Goal: Task Accomplishment & Management: Manage account settings

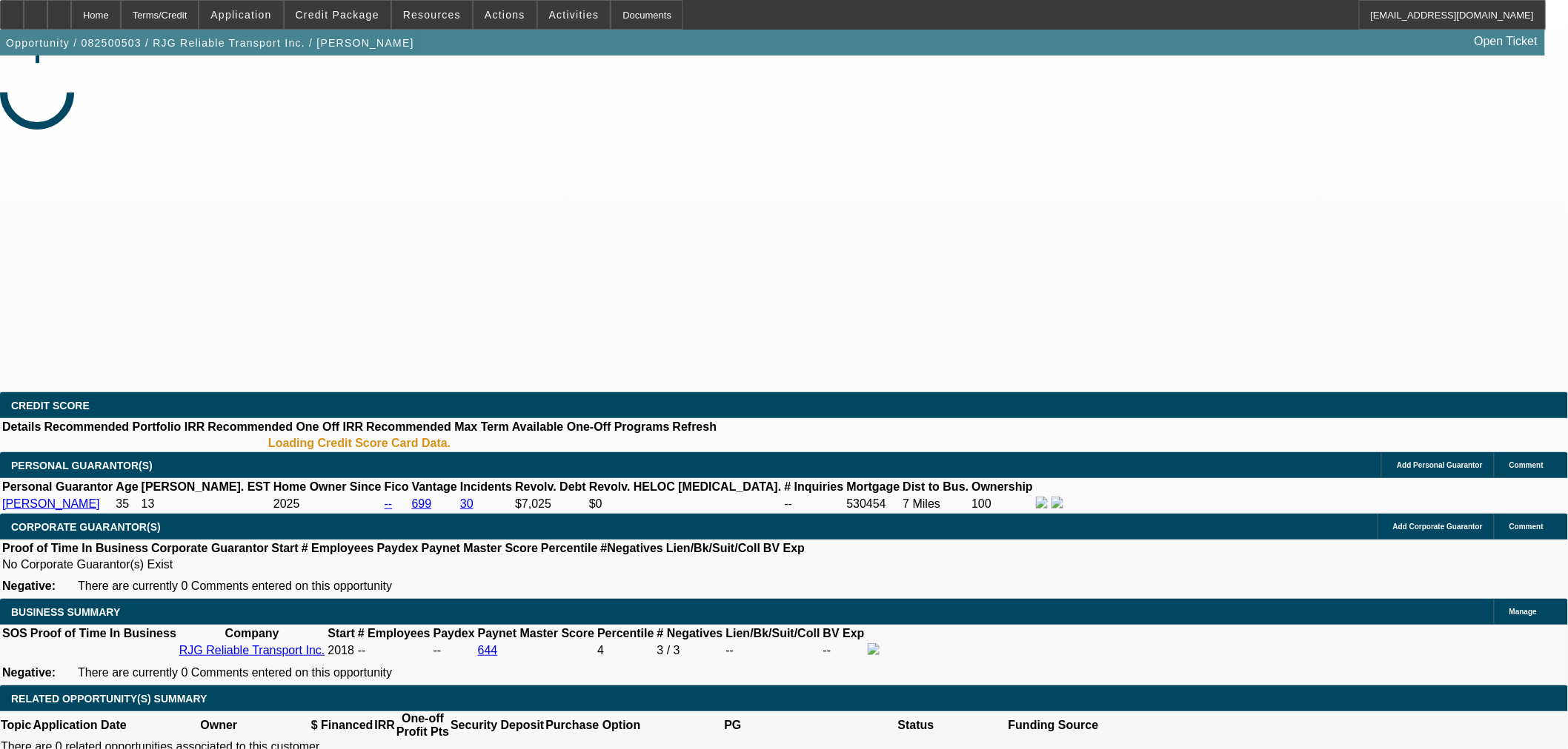
select select "0"
select select "6"
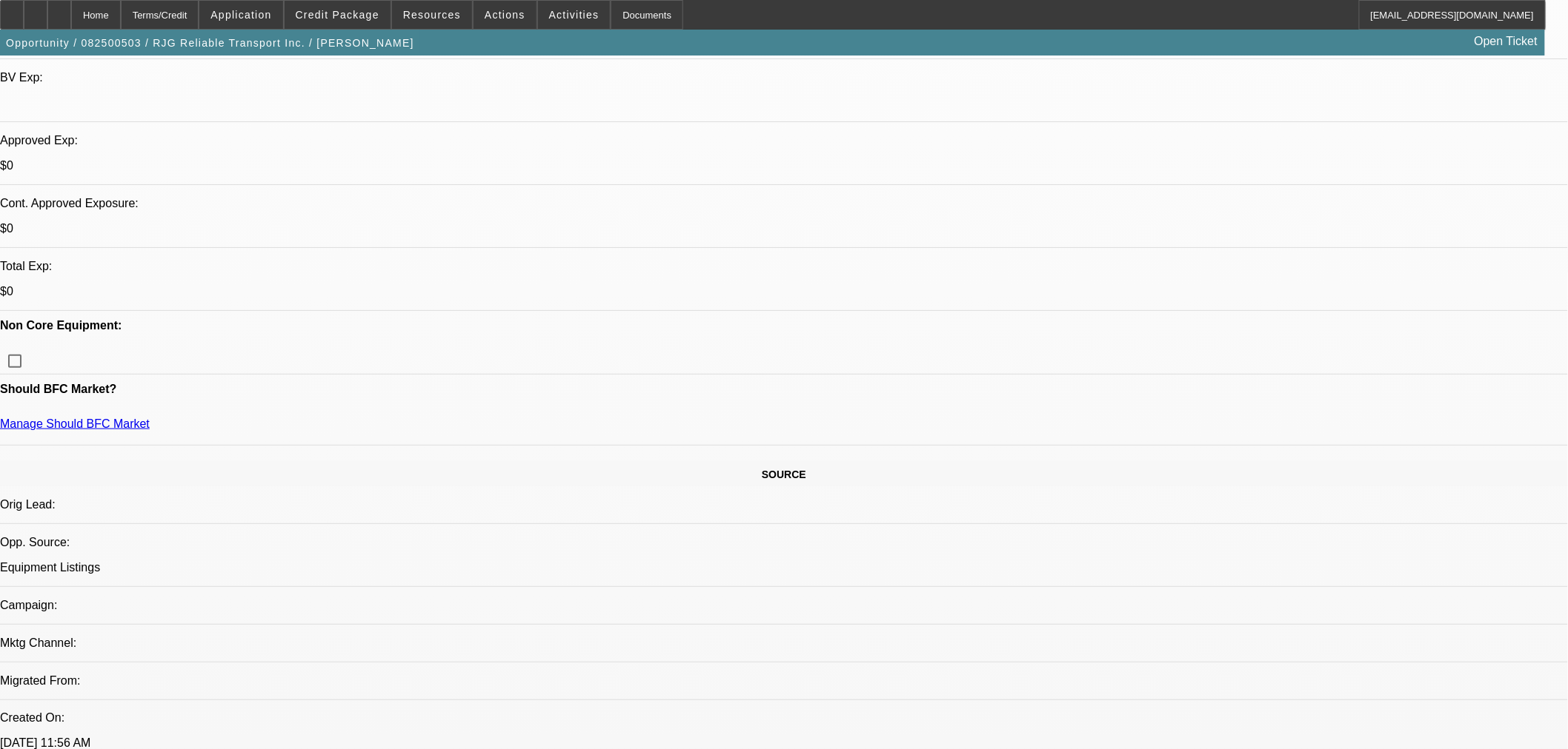
scroll to position [329, 0]
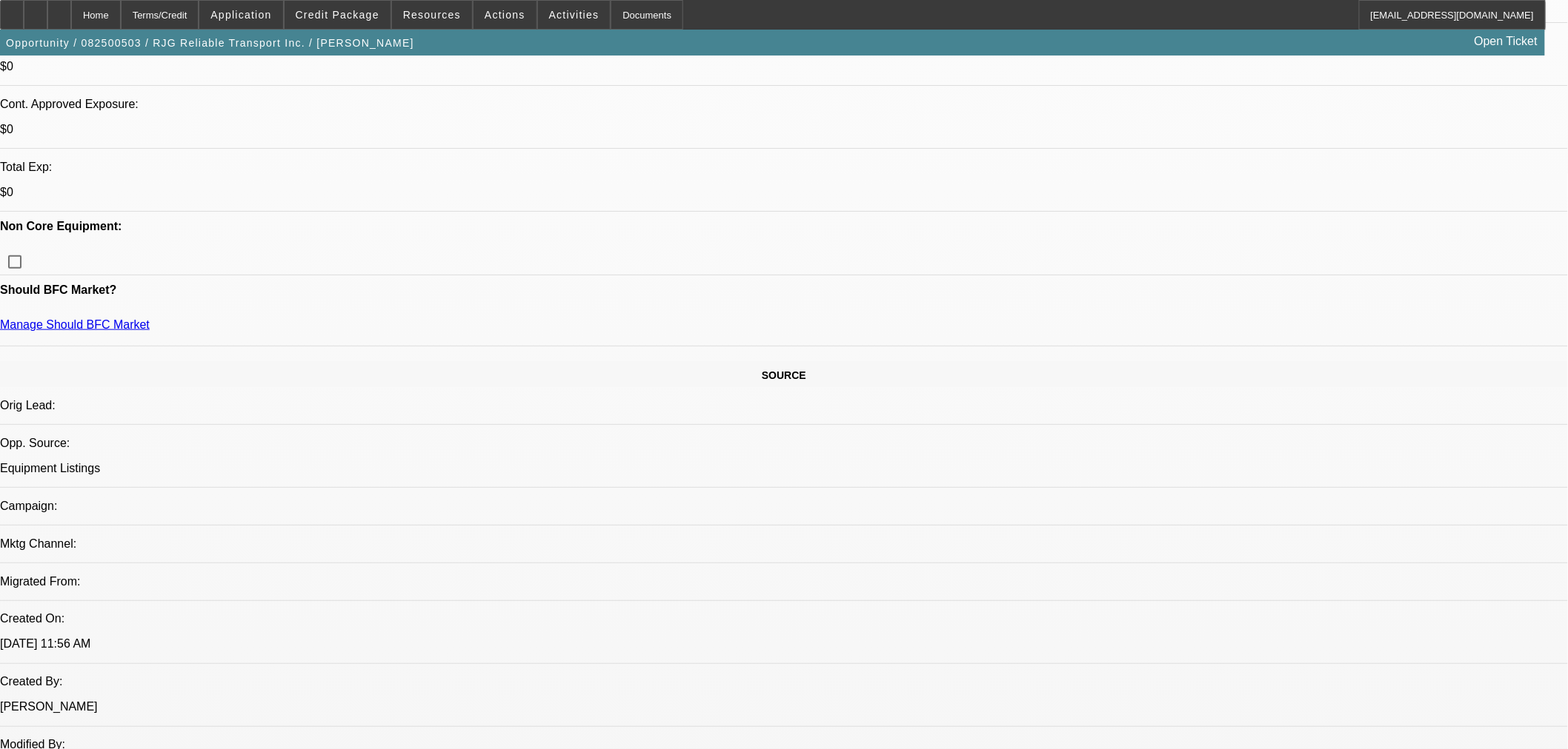
scroll to position [576, 0]
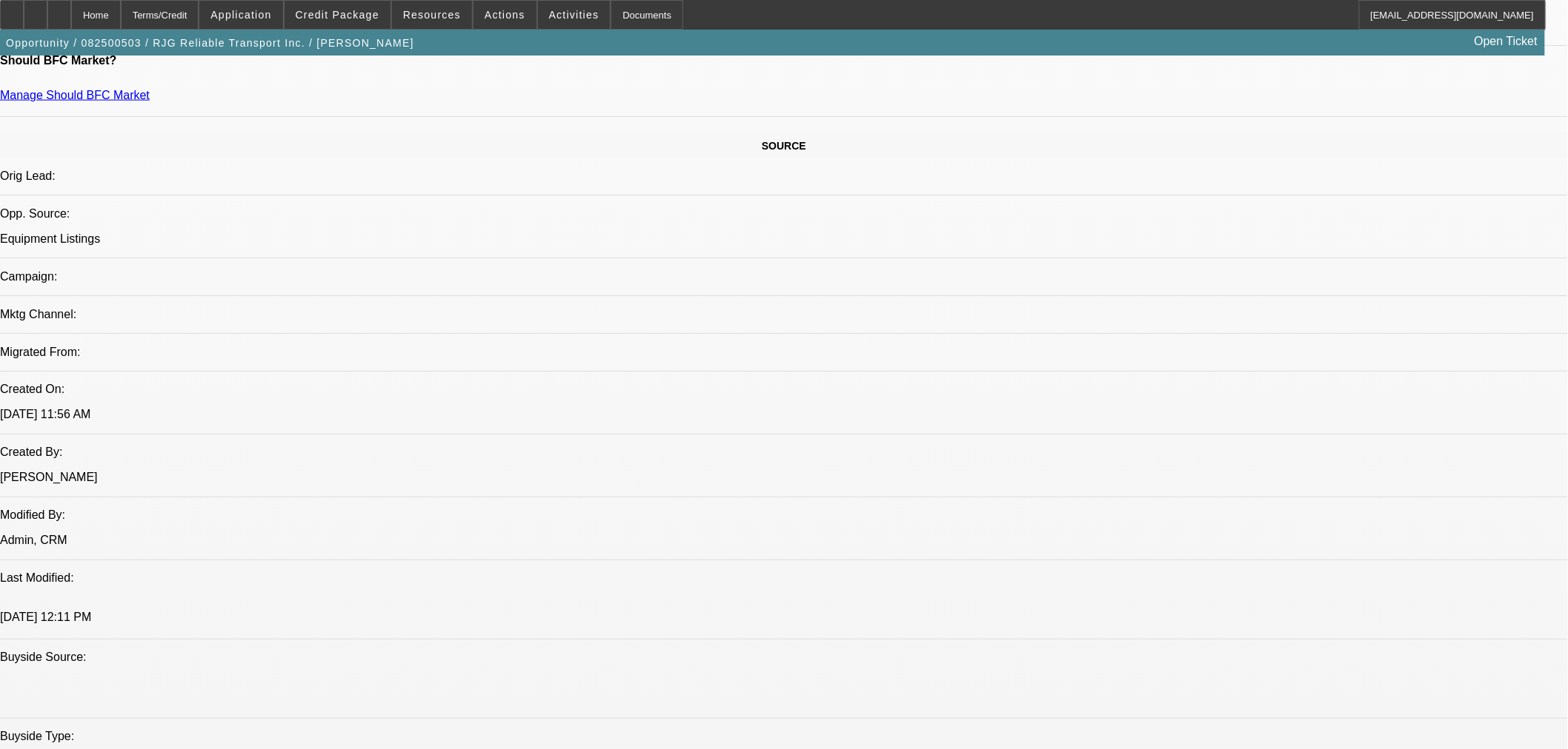
scroll to position [1151, 0]
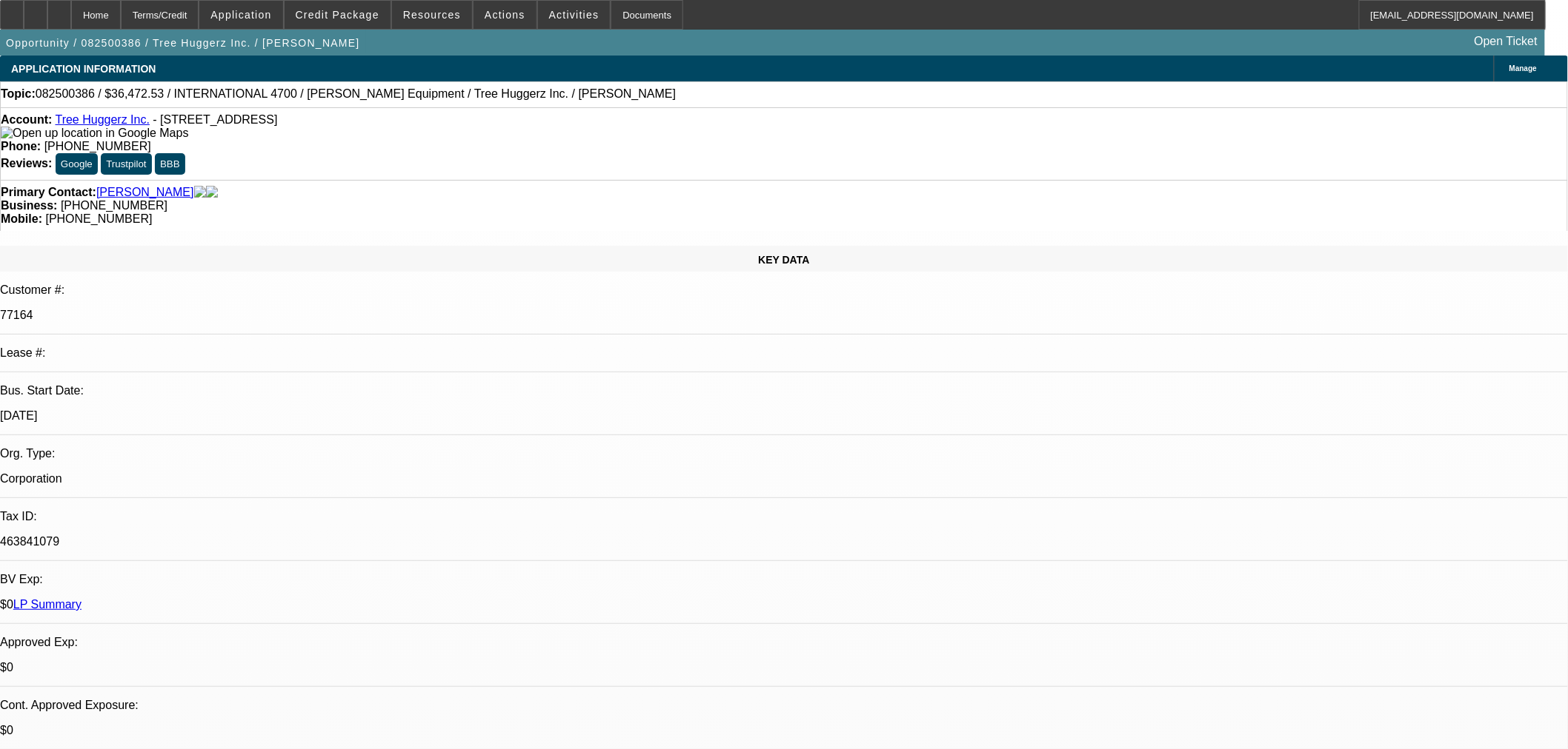
select select "0"
select select "6"
select select "0"
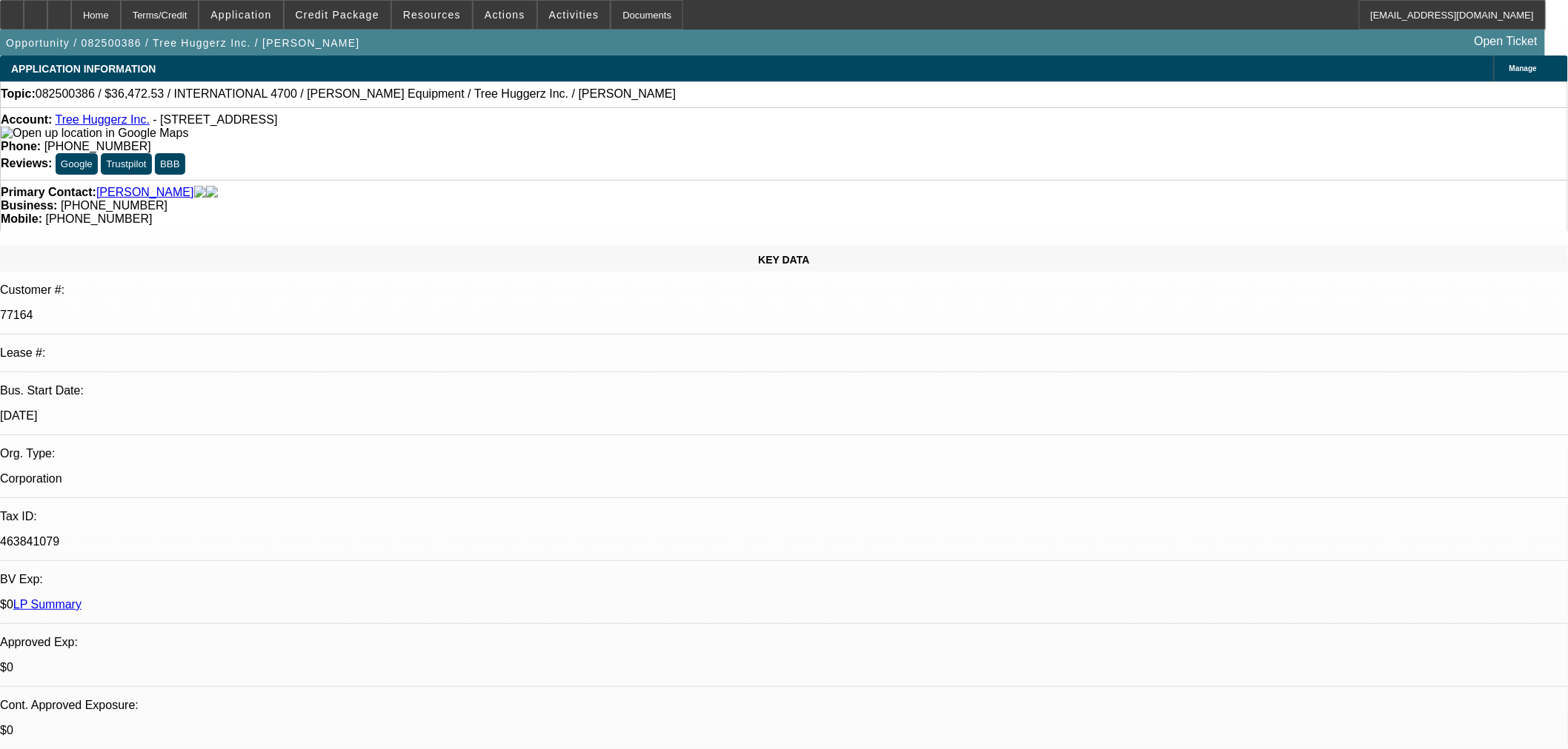
select select "0"
select select "6"
select select "0"
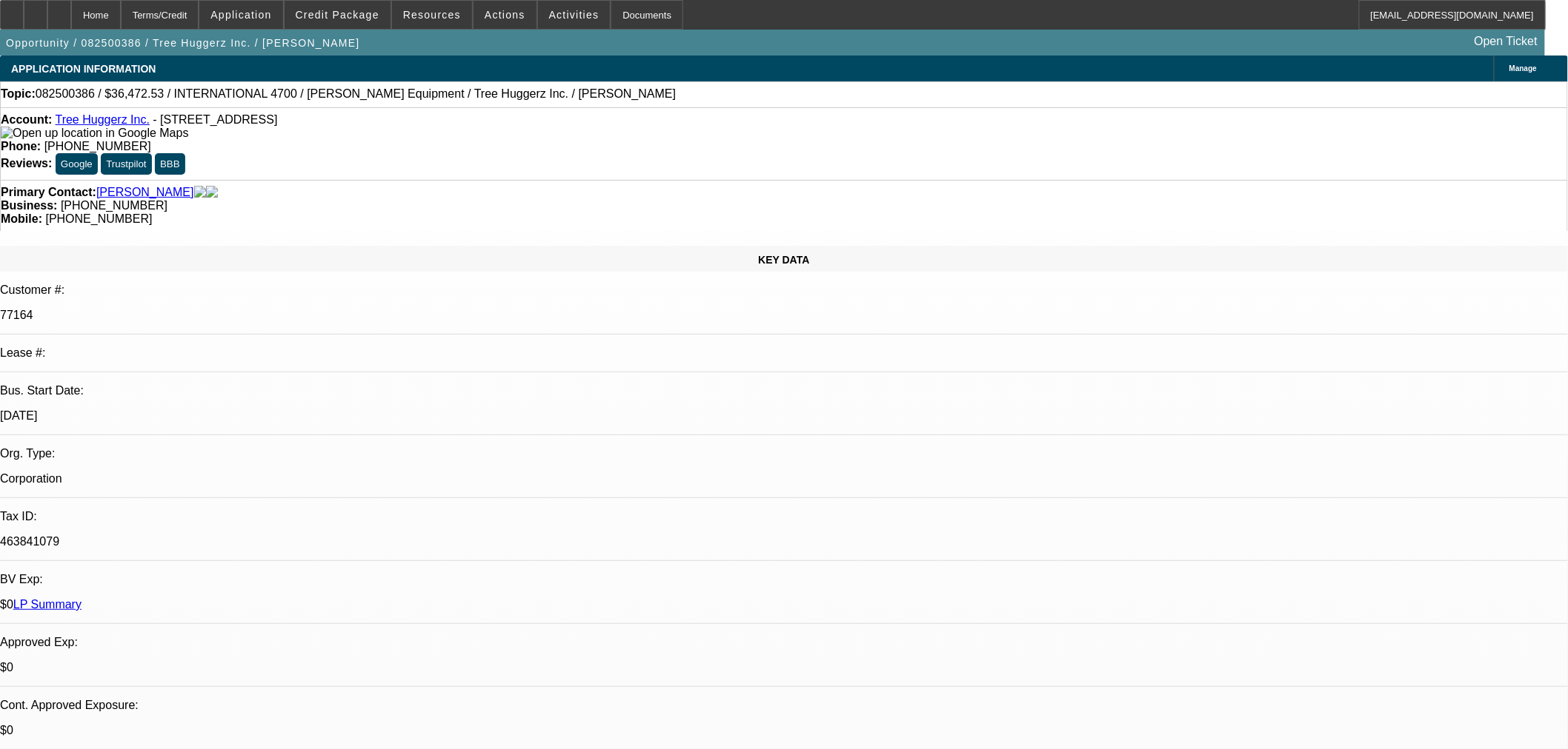
select select "0"
select select "6"
select select "0"
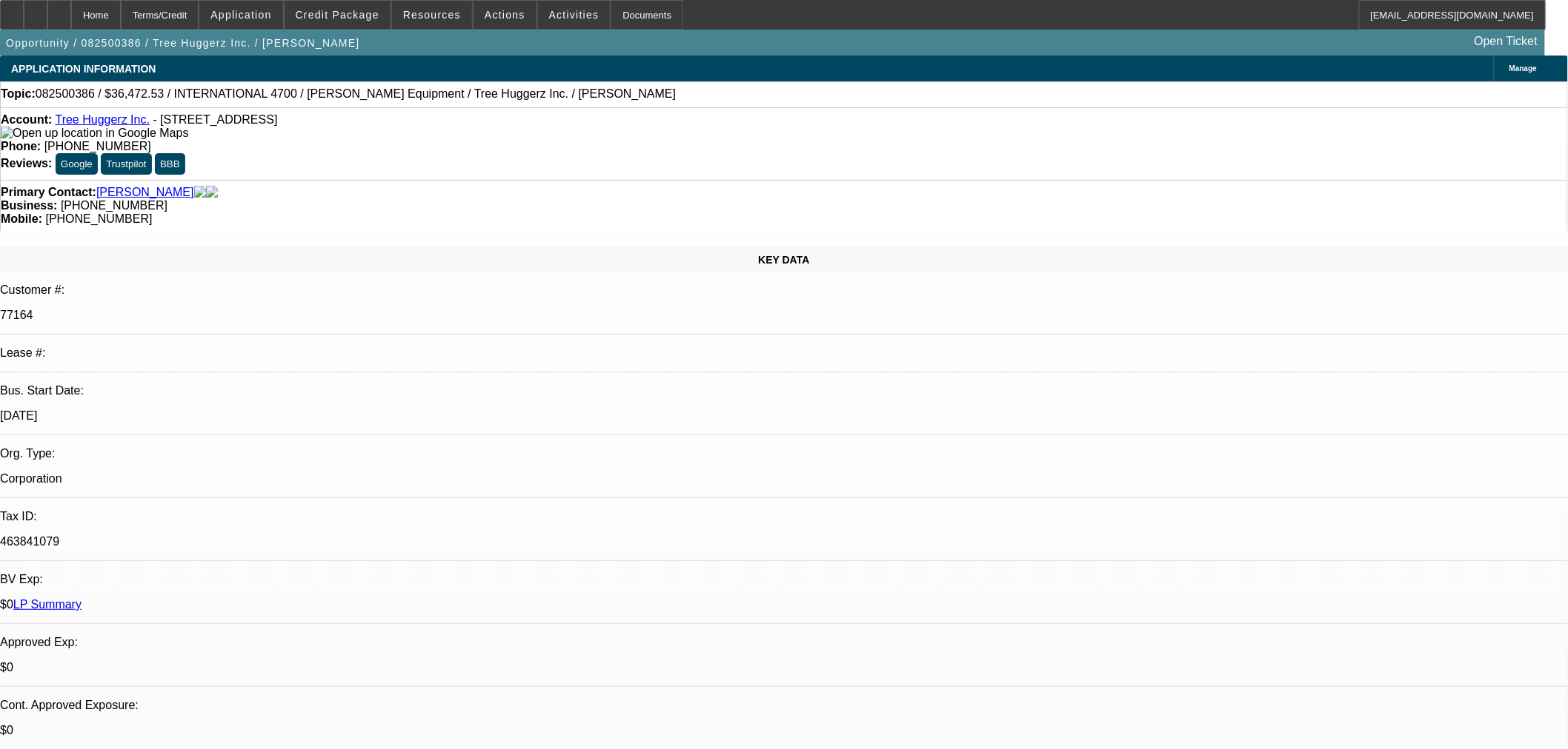
select select "6"
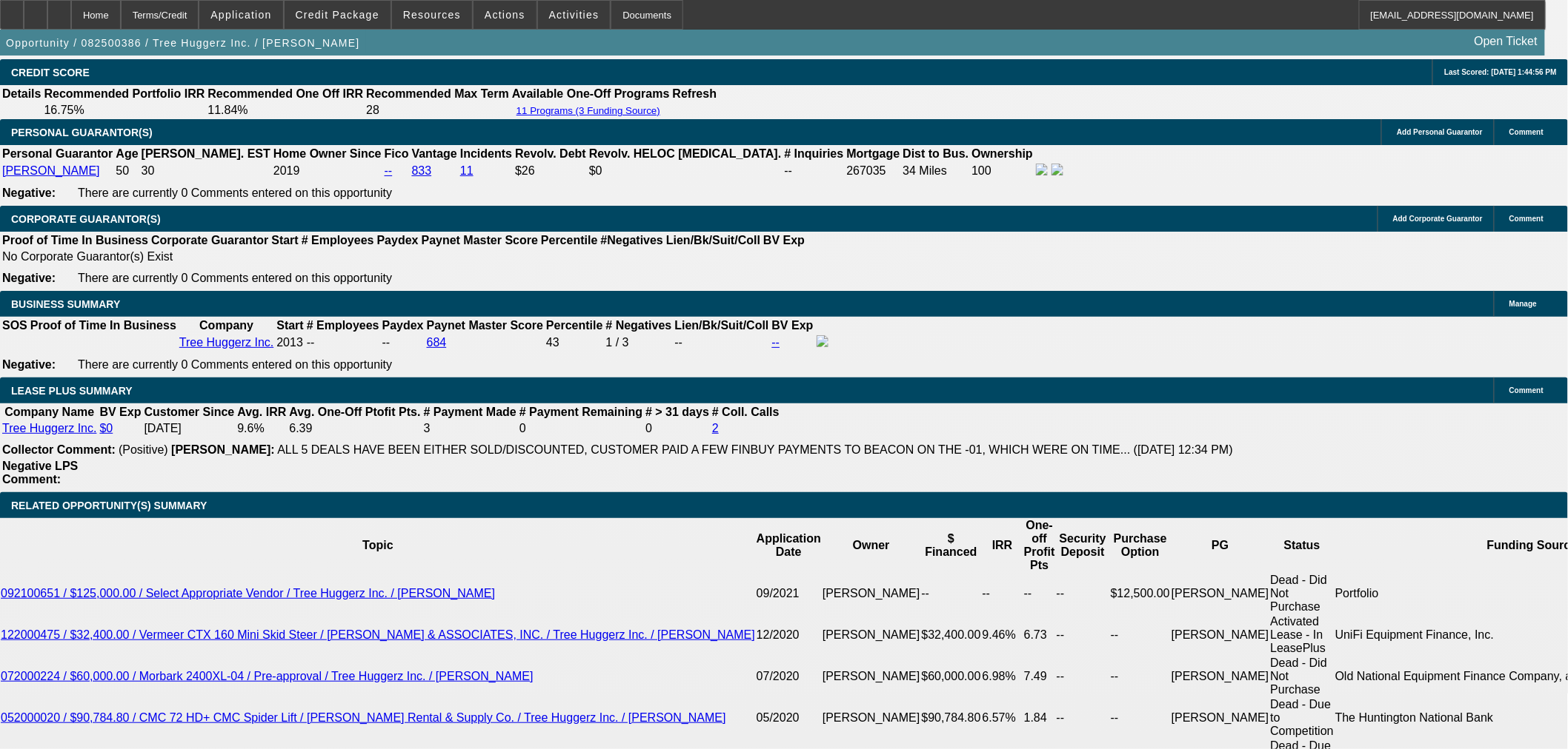
scroll to position [2888, 0]
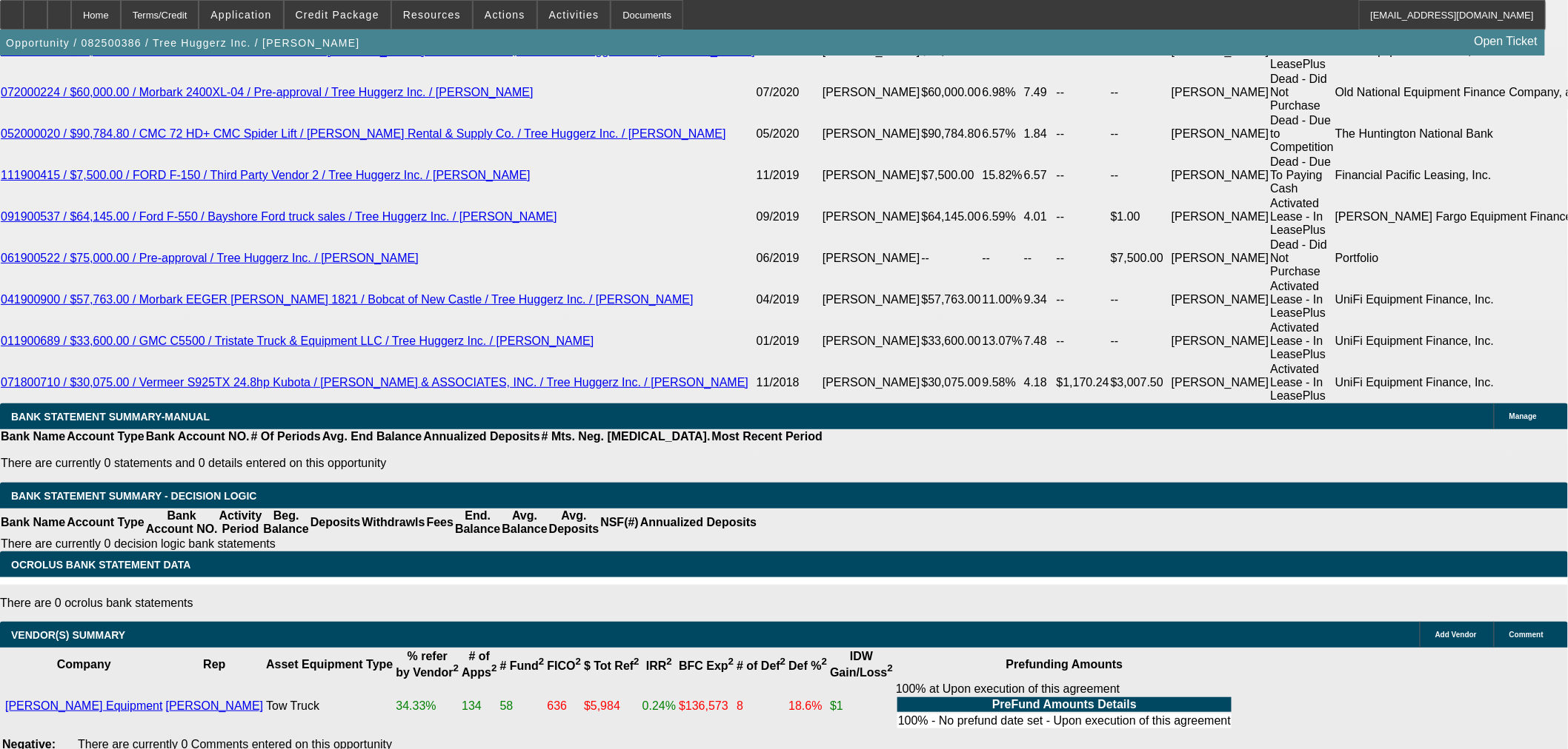
select select "9"
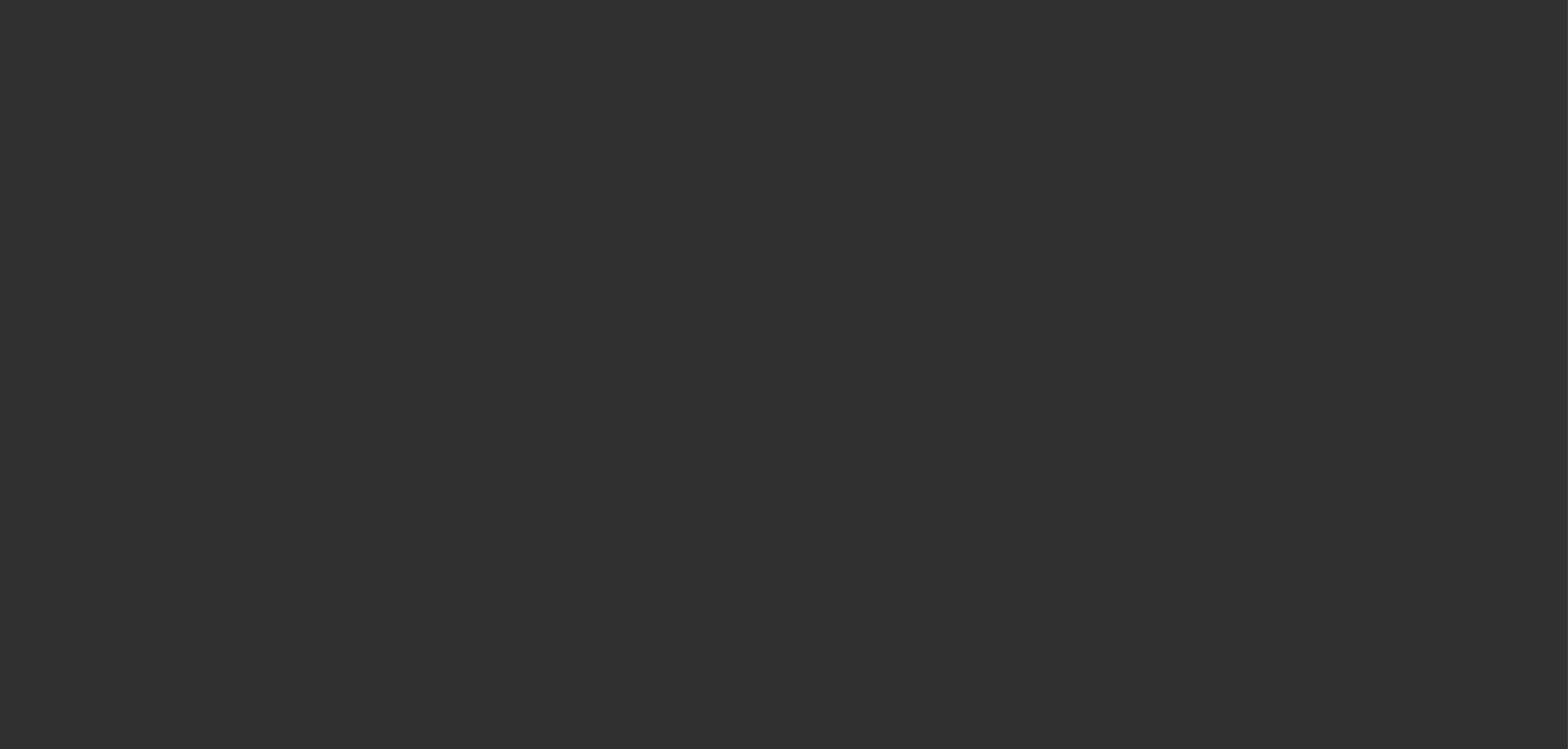
radio input "true"
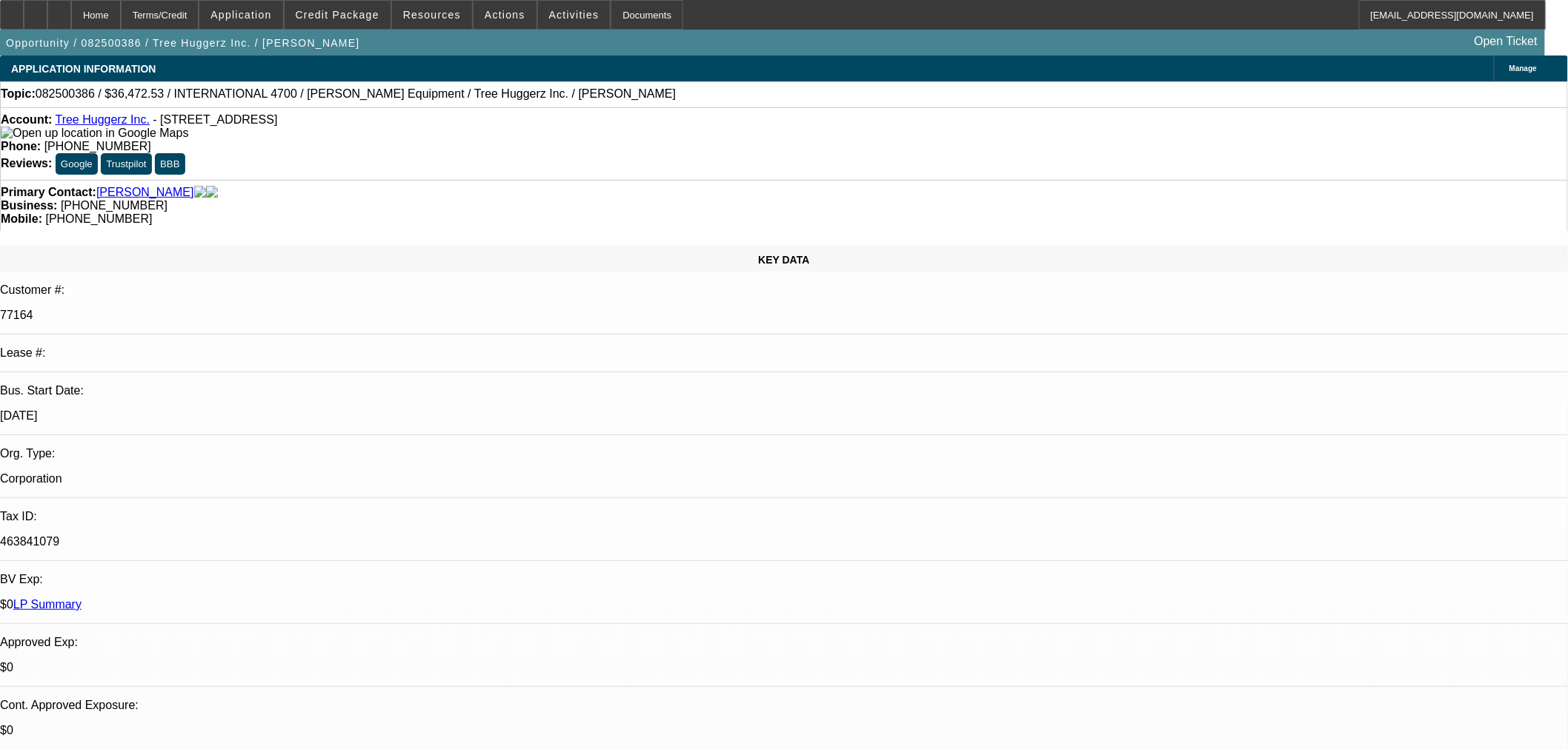
type input "11/17/2025"
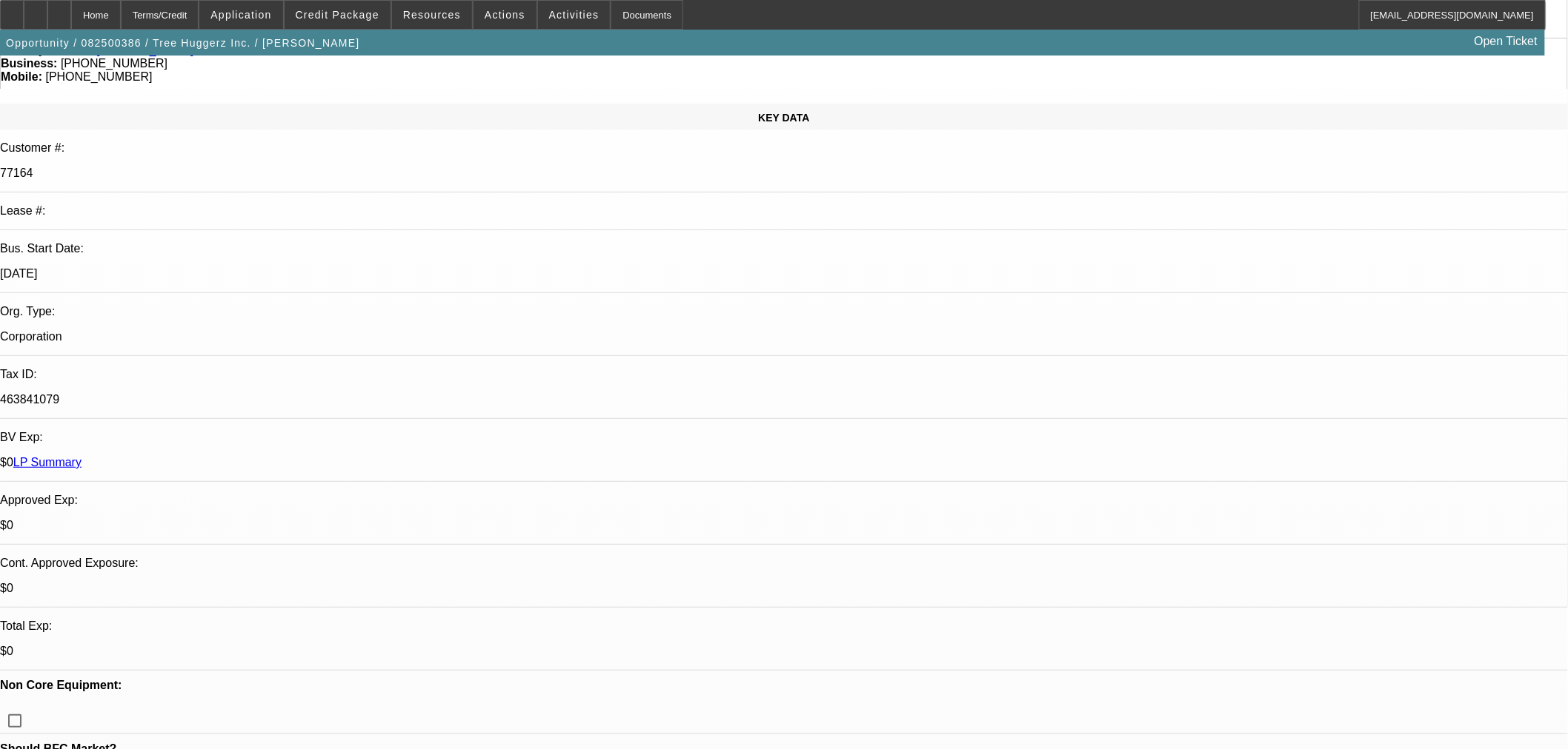
scroll to position [164, 0]
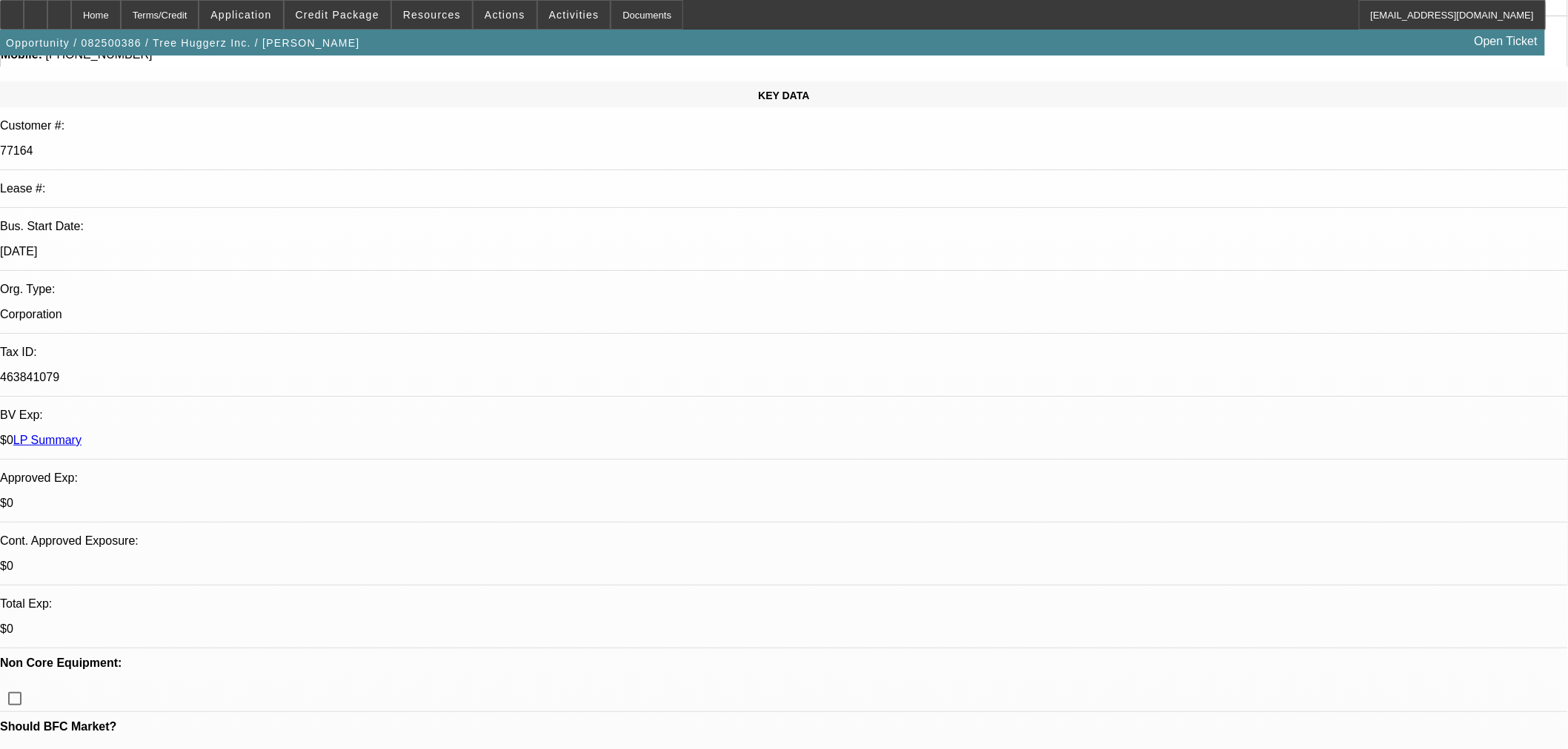
paste input "537045"
type input "537045"
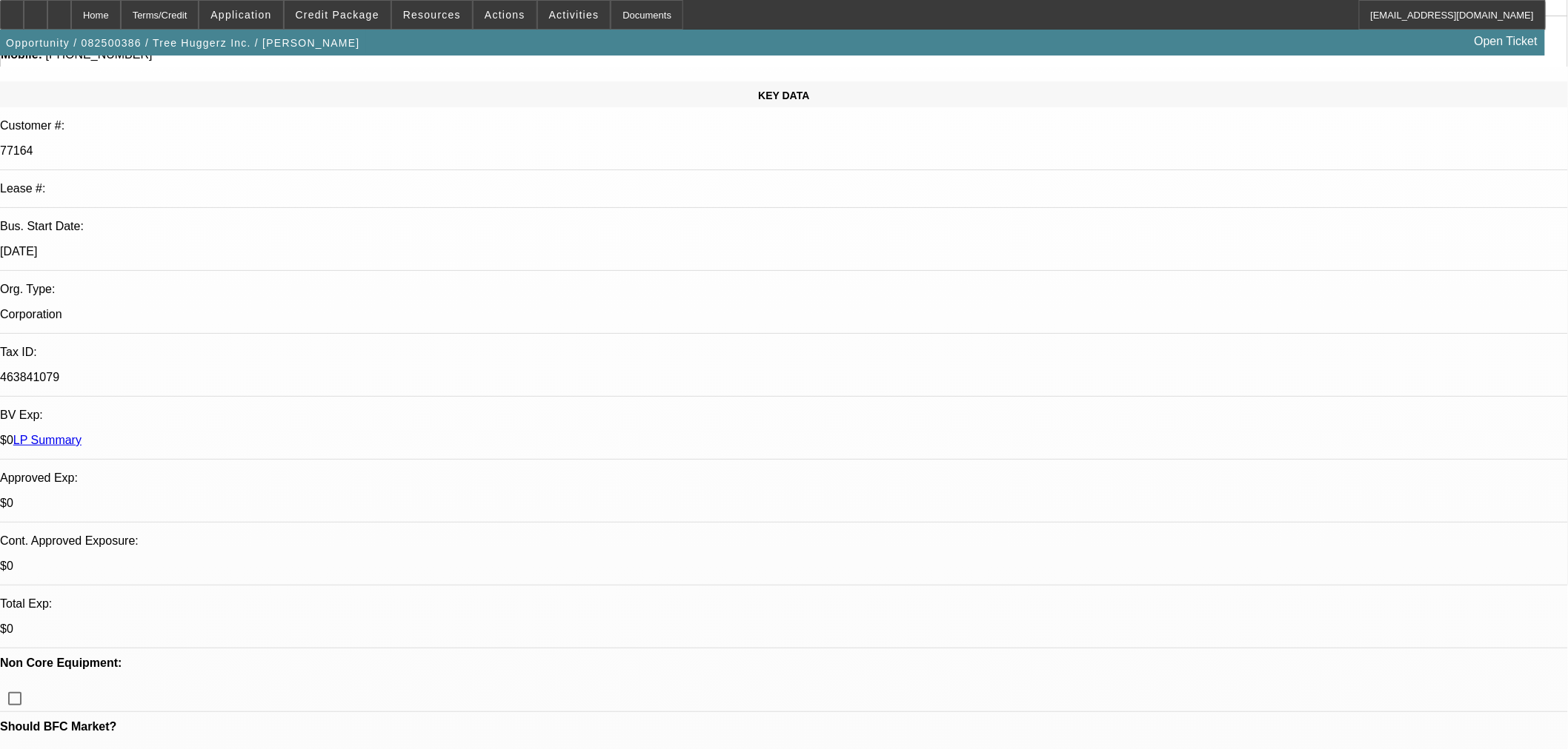
paste input "537045"
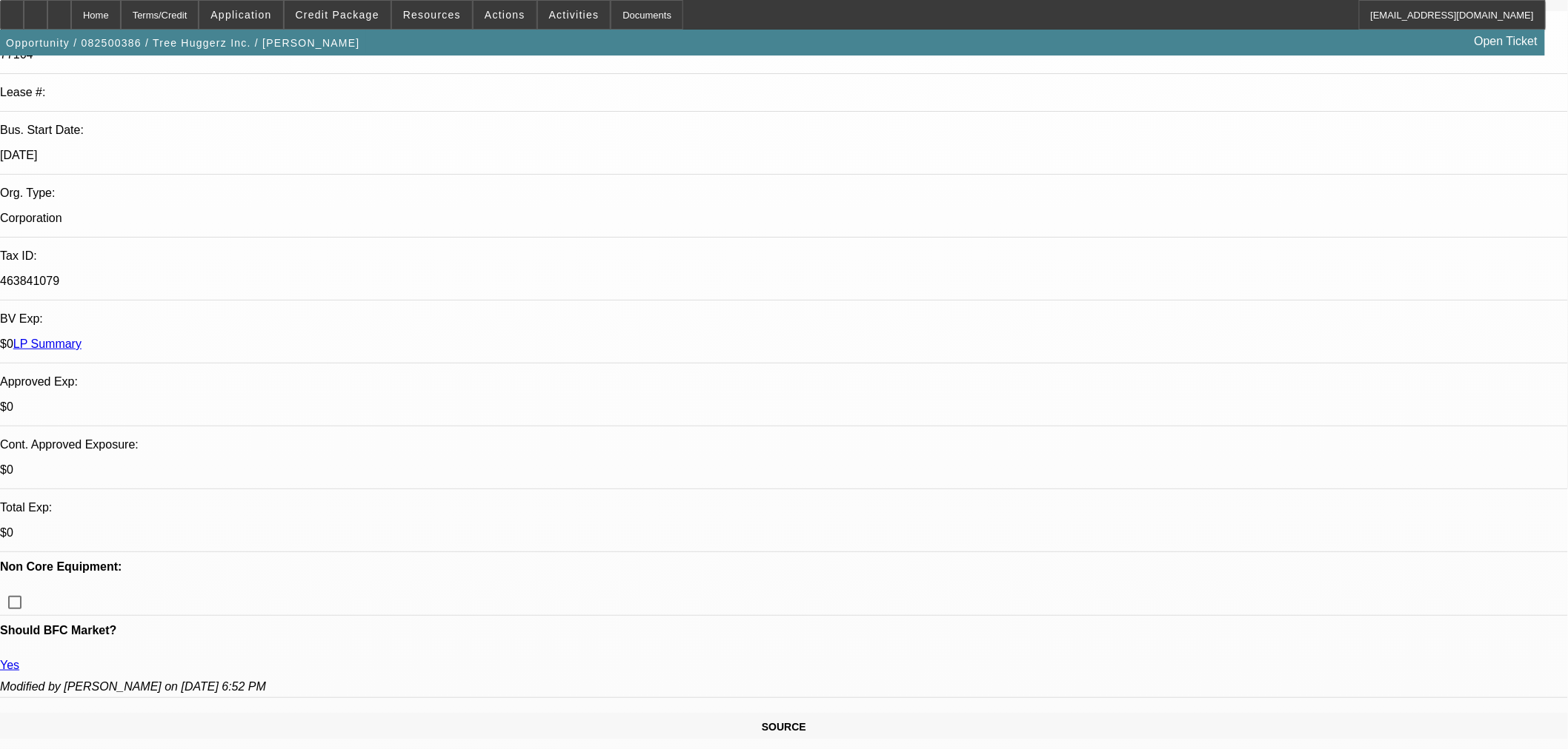
scroll to position [493, 0]
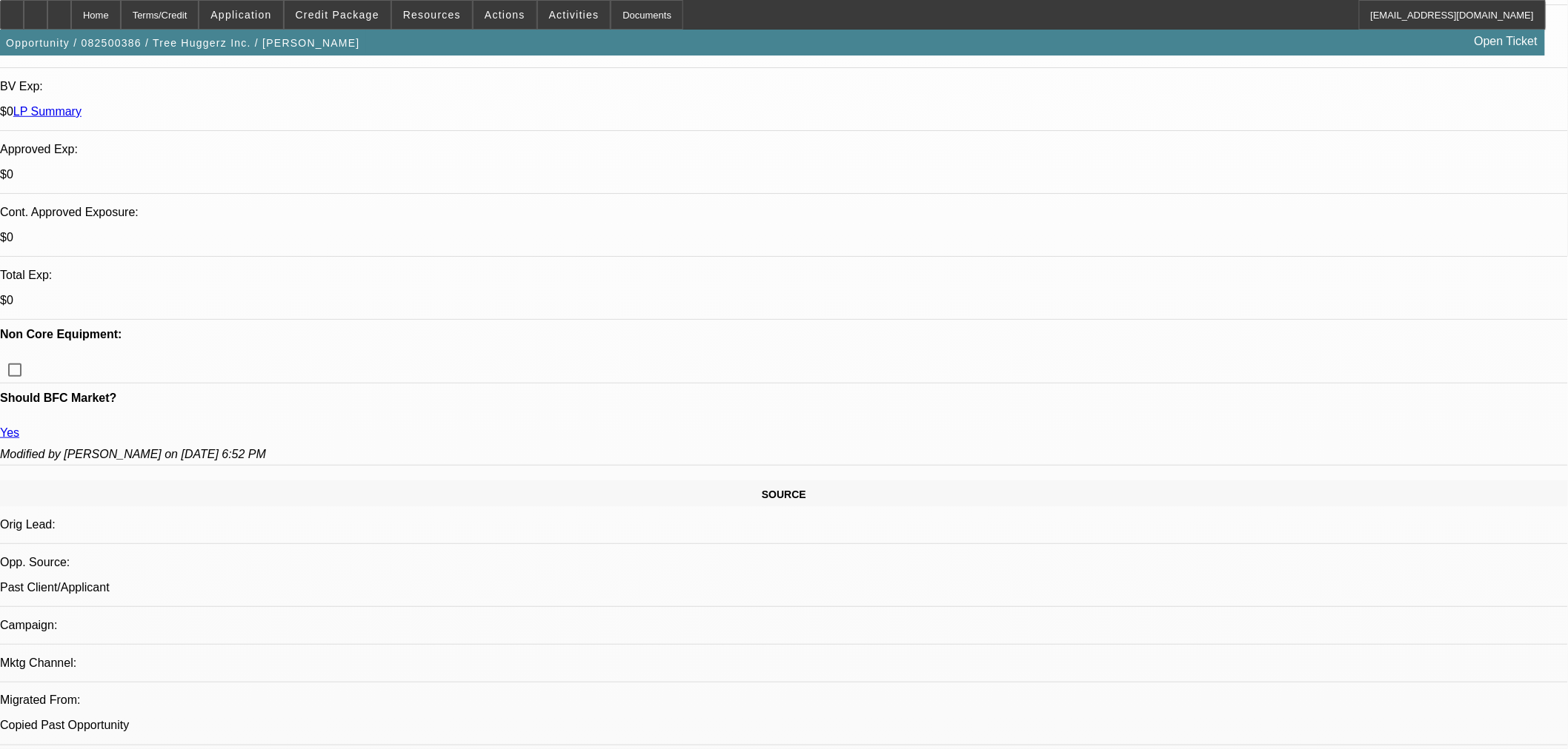
type input "537045"
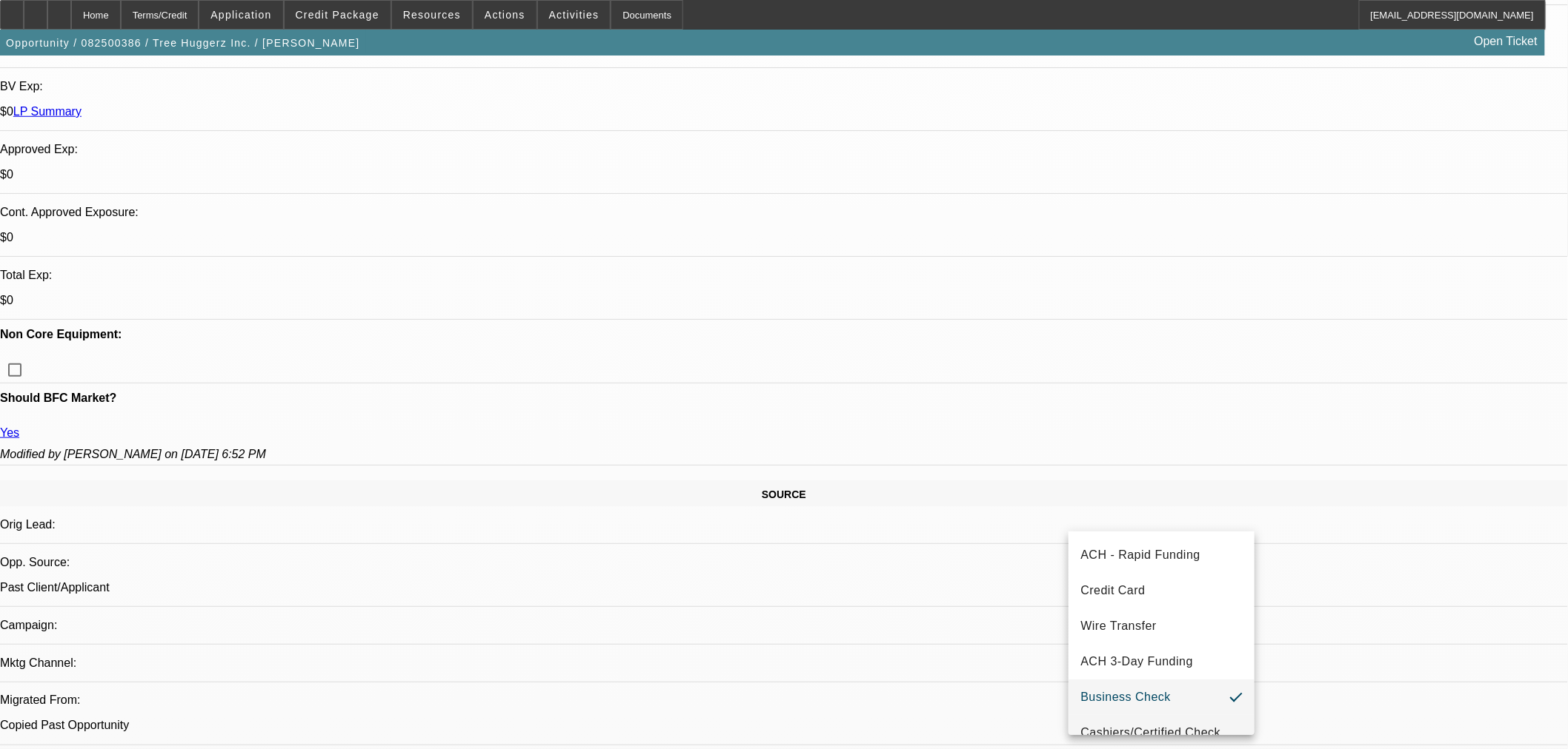
click at [1159, 722] on mat-option "Cashiers/Certified Check" at bounding box center [1161, 733] width 186 height 35
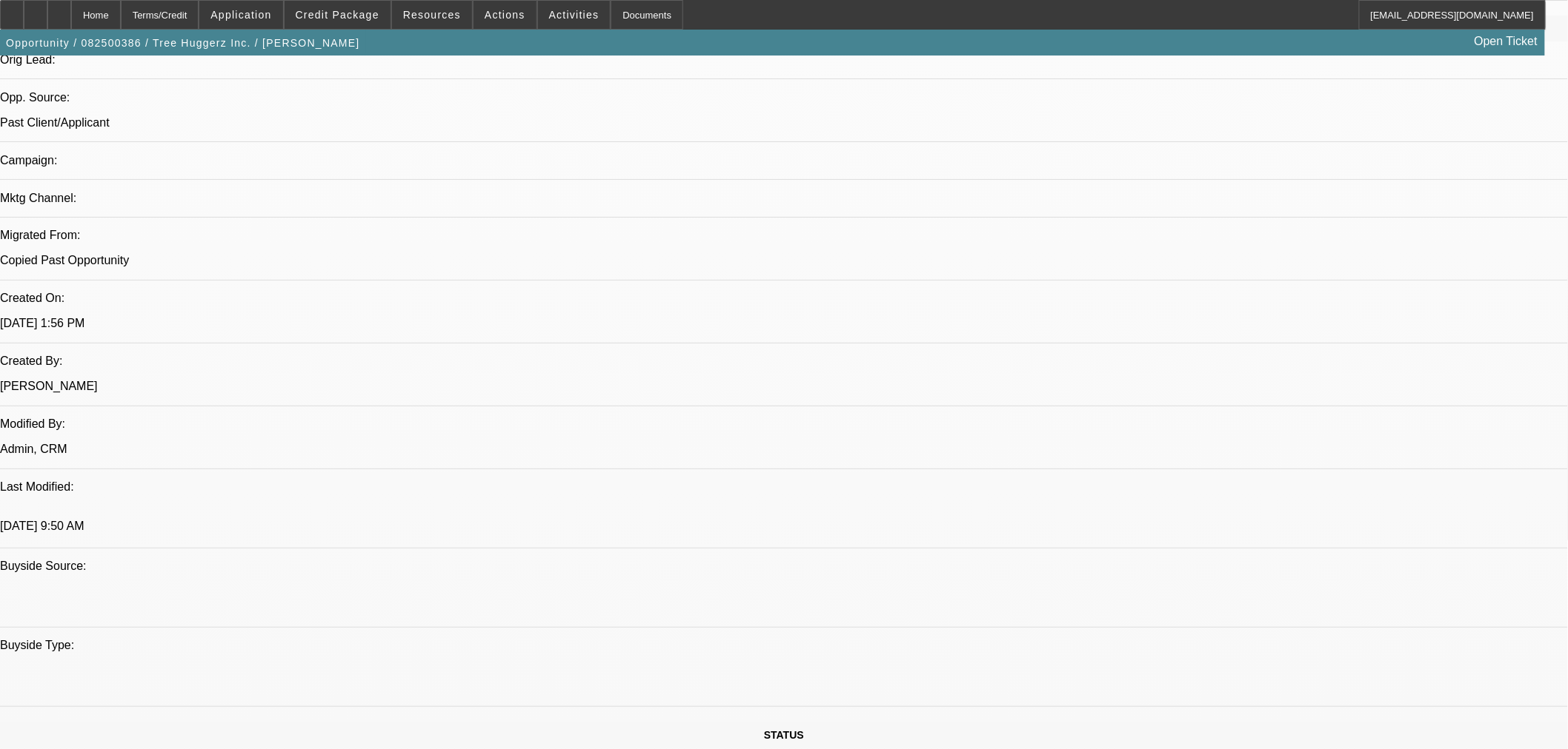
scroll to position [987, 0]
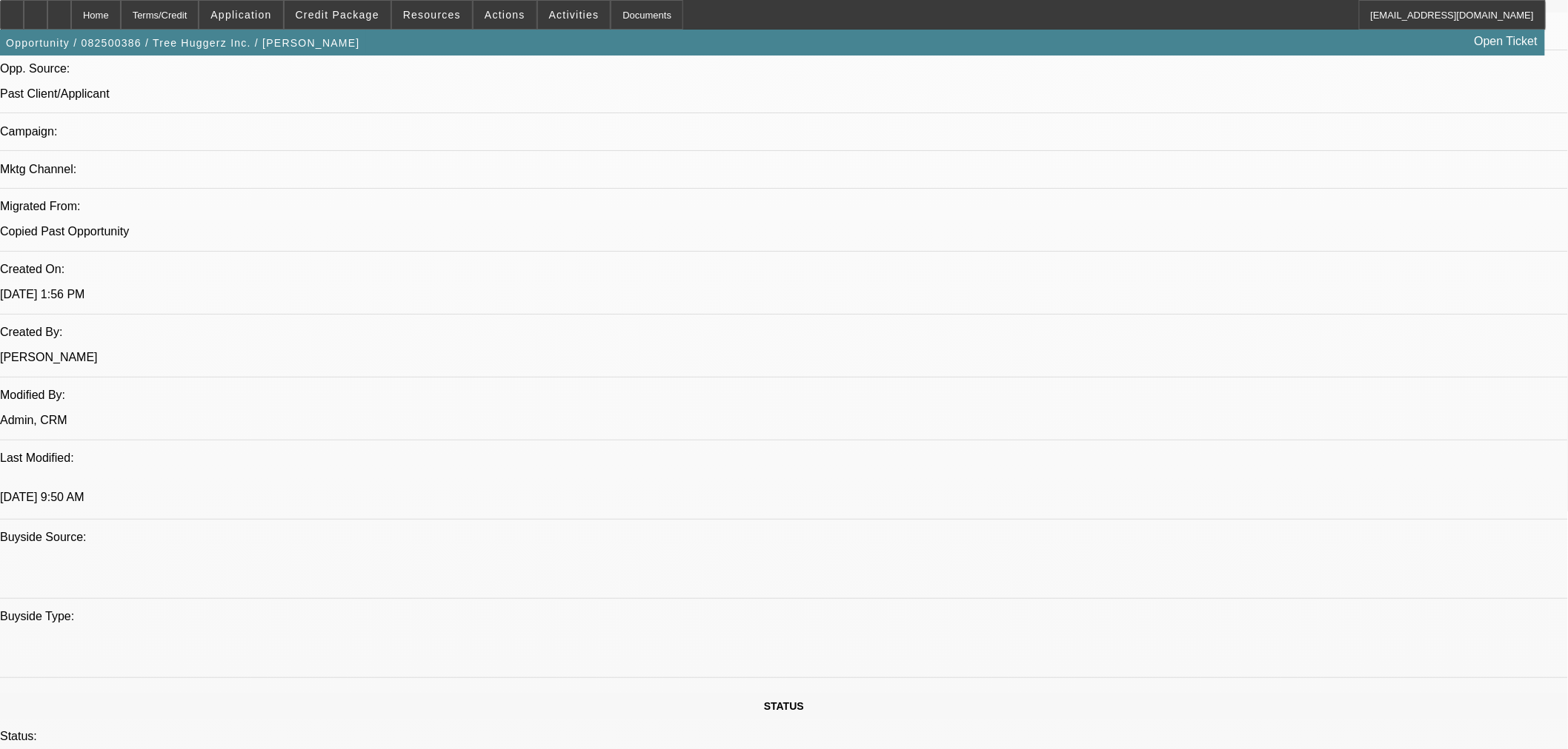
paste textarea "Equipment Description 2000 International 4700 Tow Truck Approval Amount (10% Va…"
paste textarea "Advance Payments 2 Advance"
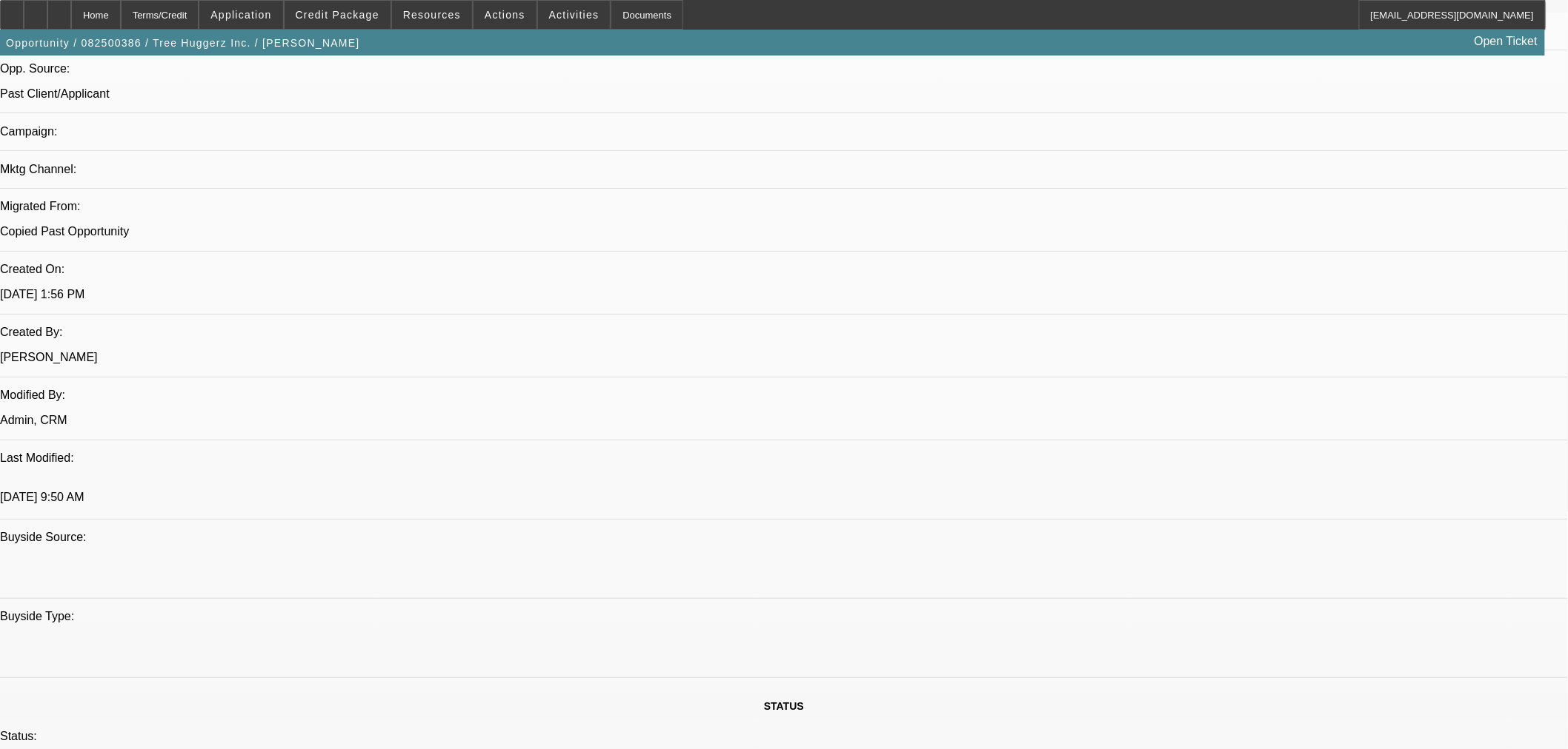
paste textarea "Advance Payments 2 Advance"
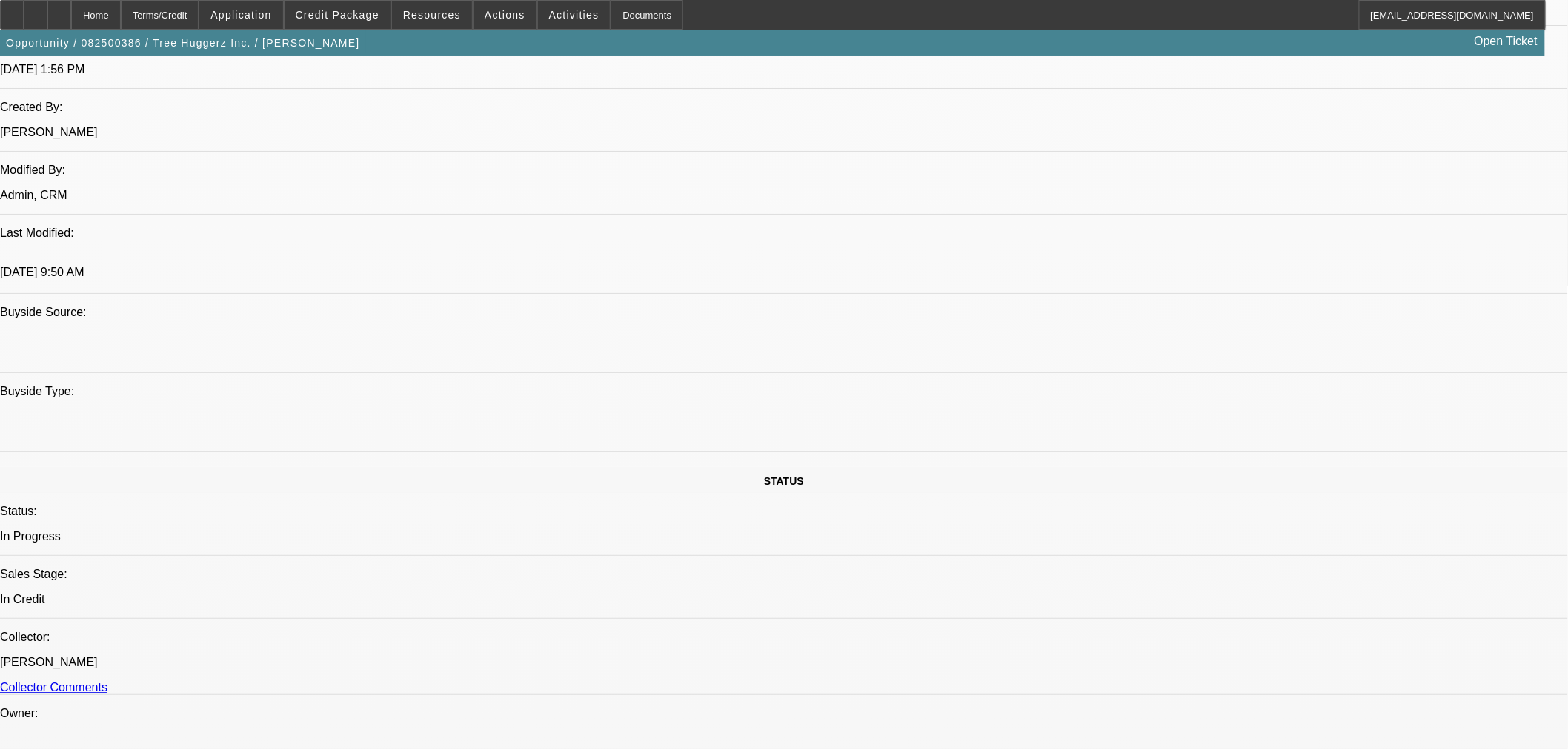
scroll to position [1316, 0]
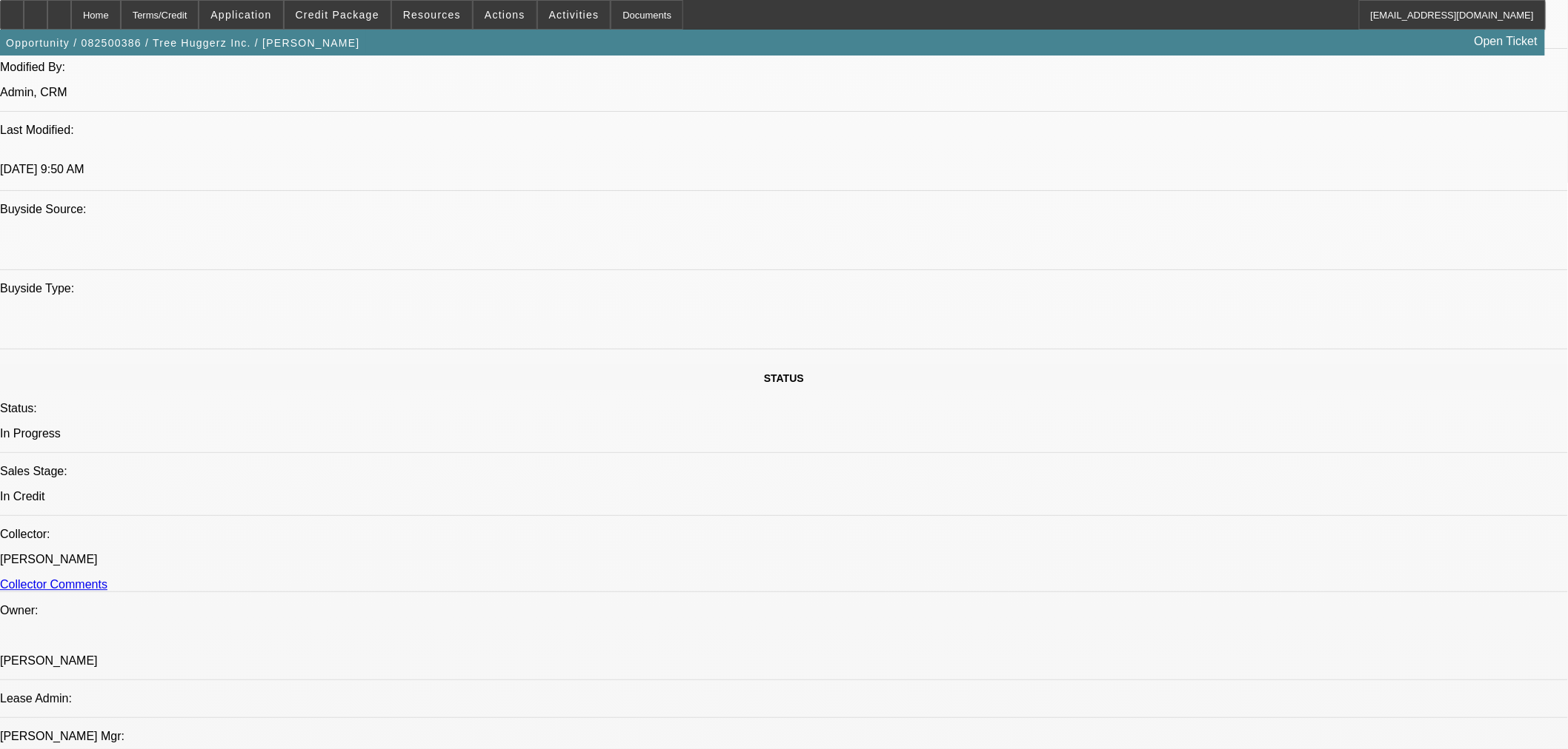
type textarea "APPROVED BY CPCEF: Equipment Description 2000 International 4700 Tow Truck Appr…"
paste textarea "Ownership Review and Acceptance"
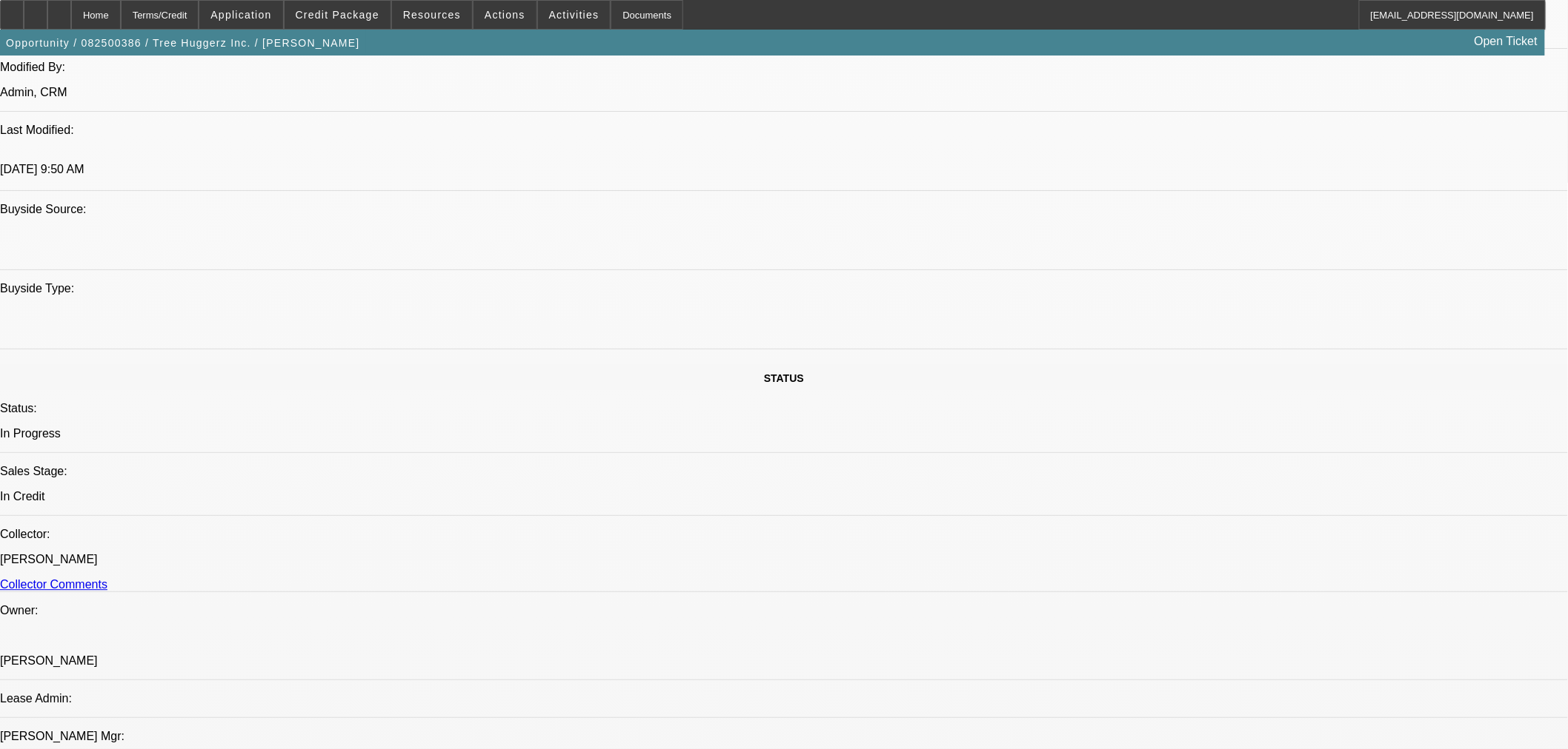
type textarea "Ownership Review and Acceptance/Proof of PG 100% ownership."
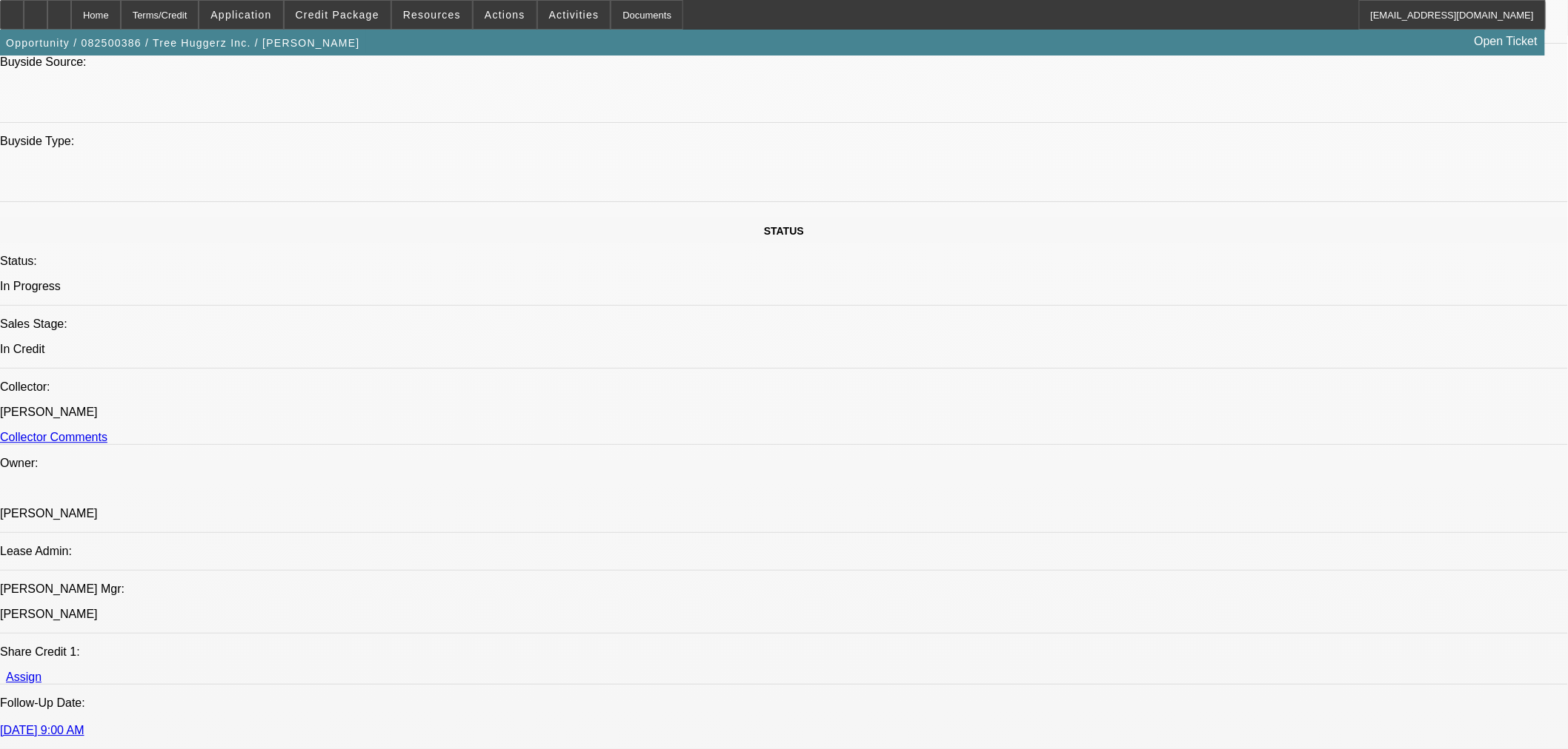
scroll to position [1481, 0]
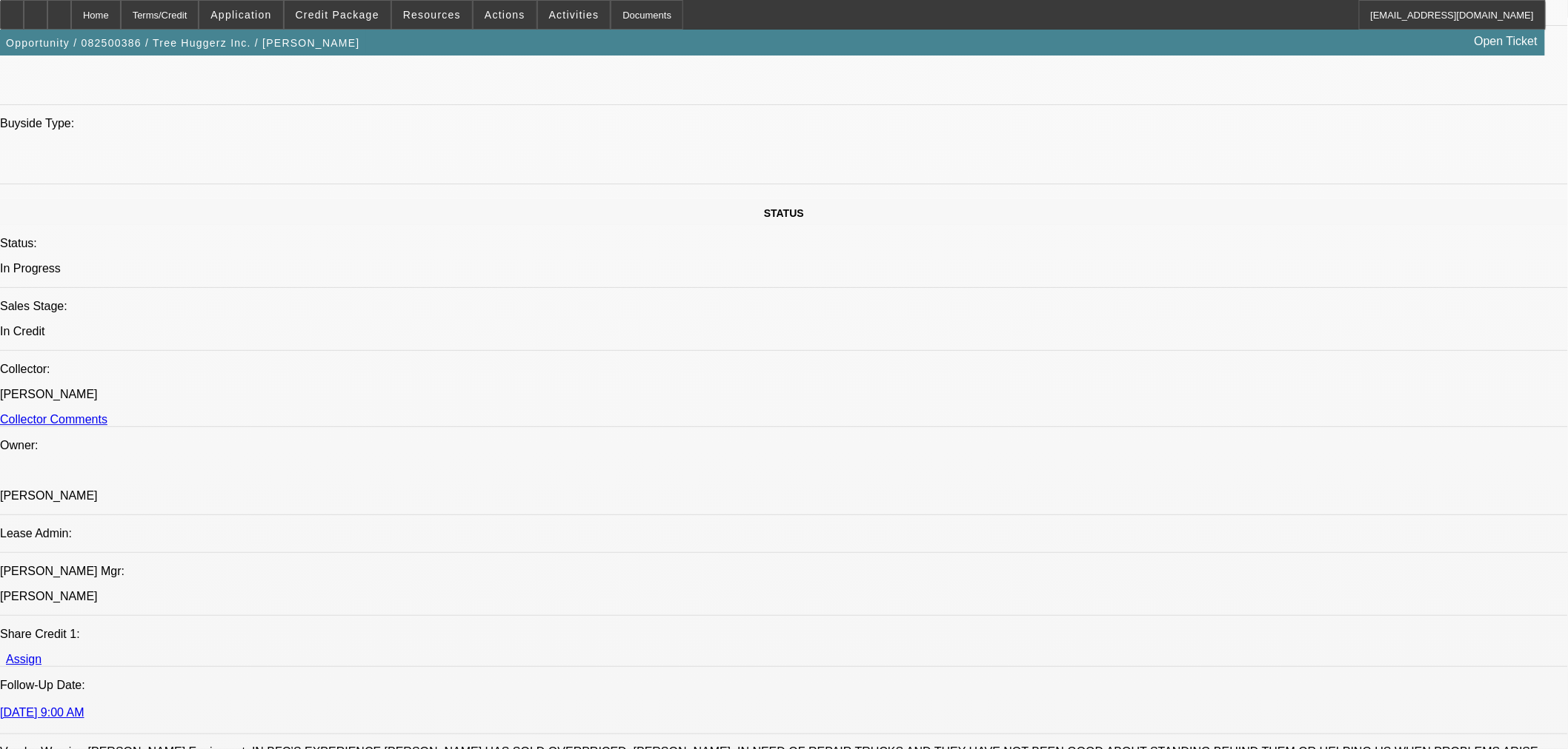
click at [1155, 399] on span "19" at bounding box center [1159, 398] width 26 height 26
type input "8/19/2025"
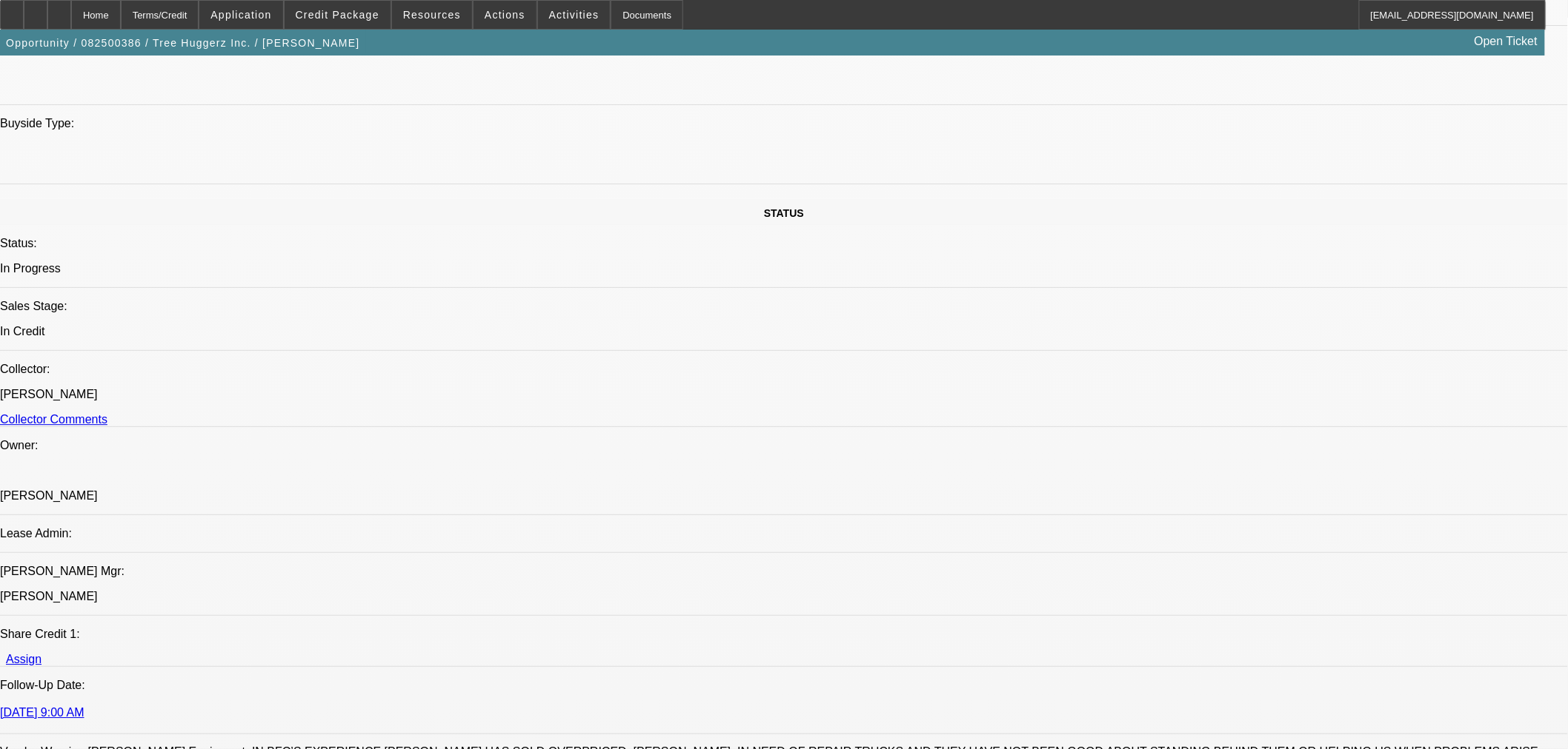
type input "09:49"
type input "11:36"
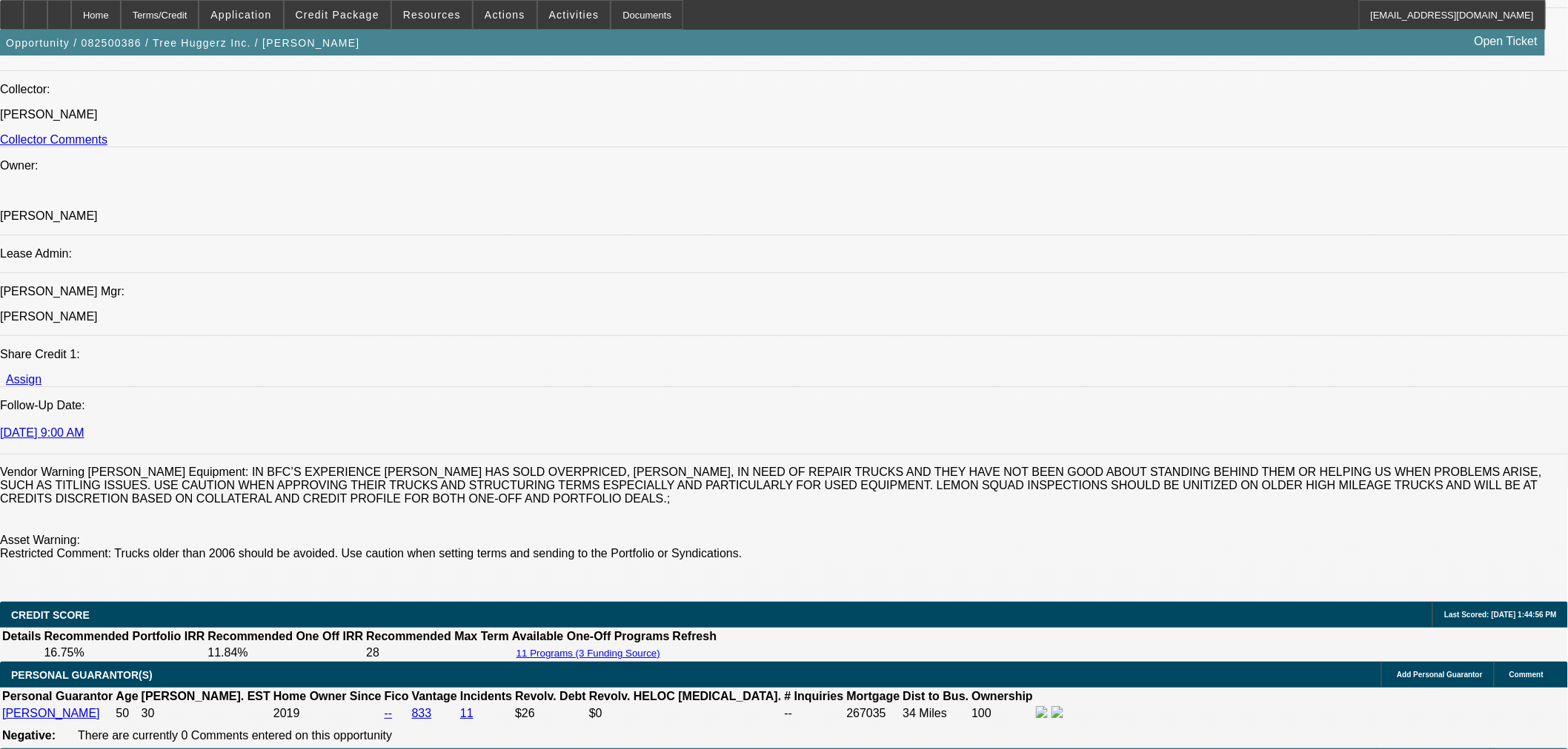
scroll to position [1809, 0]
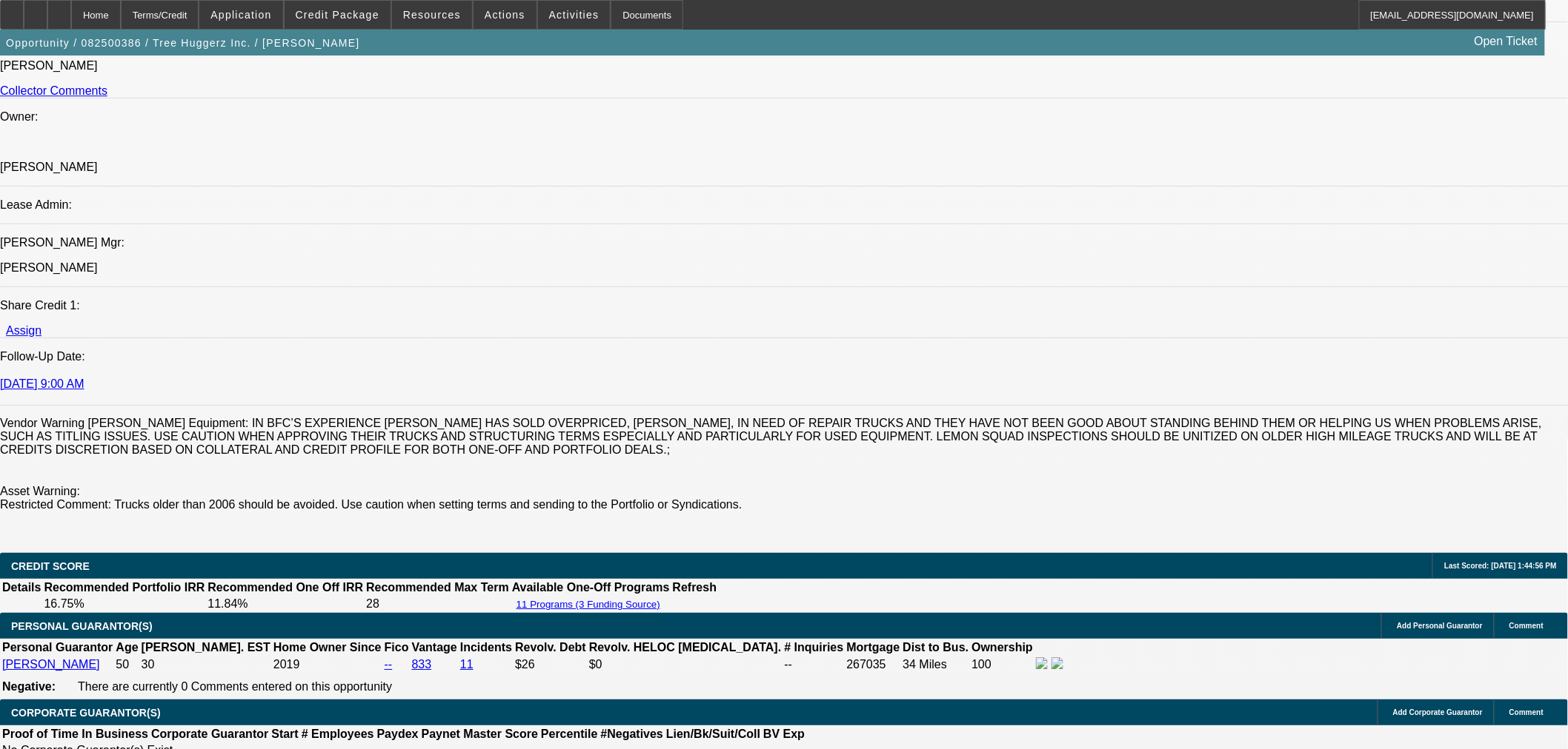
radio input "true"
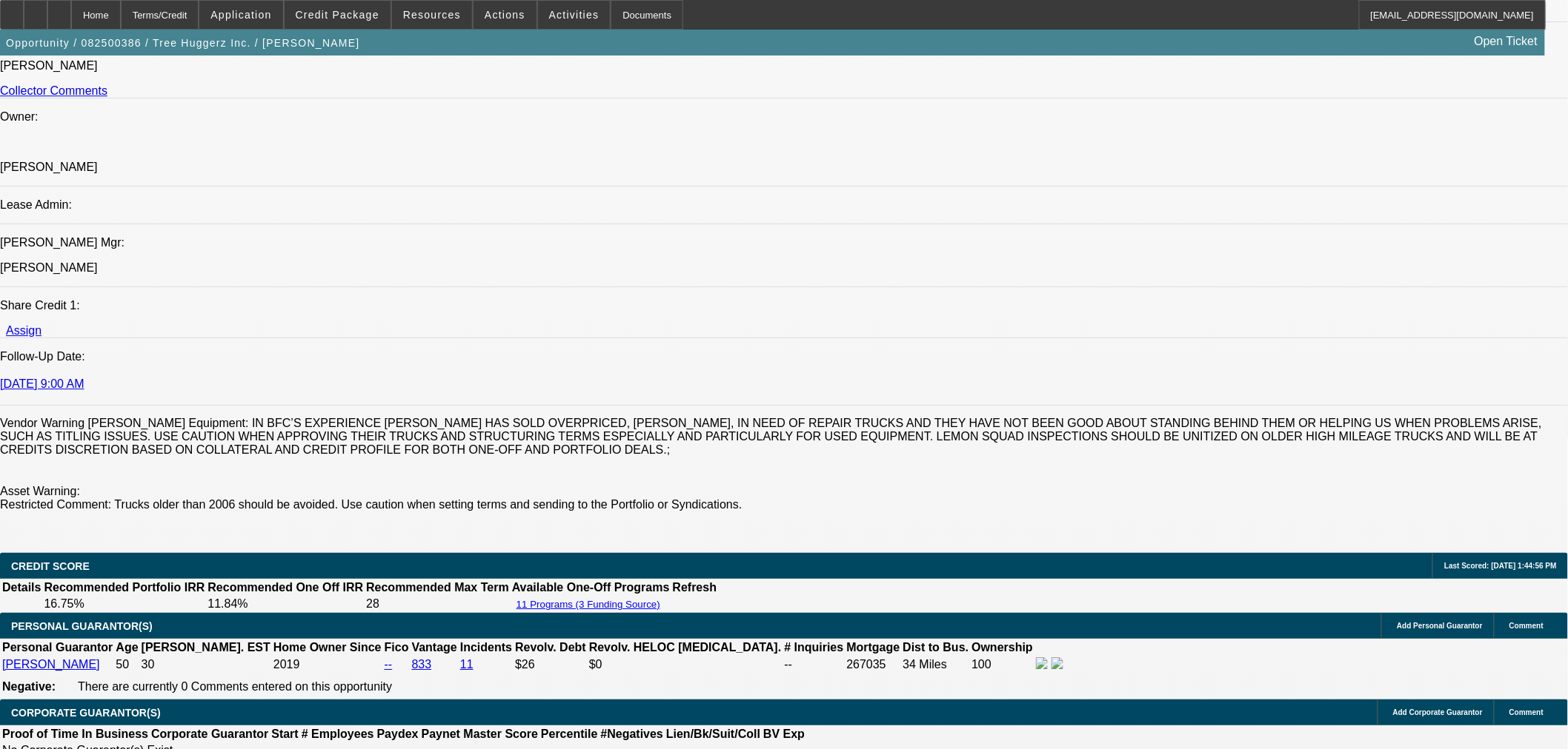
type input "18"
type input "$50,000.00"
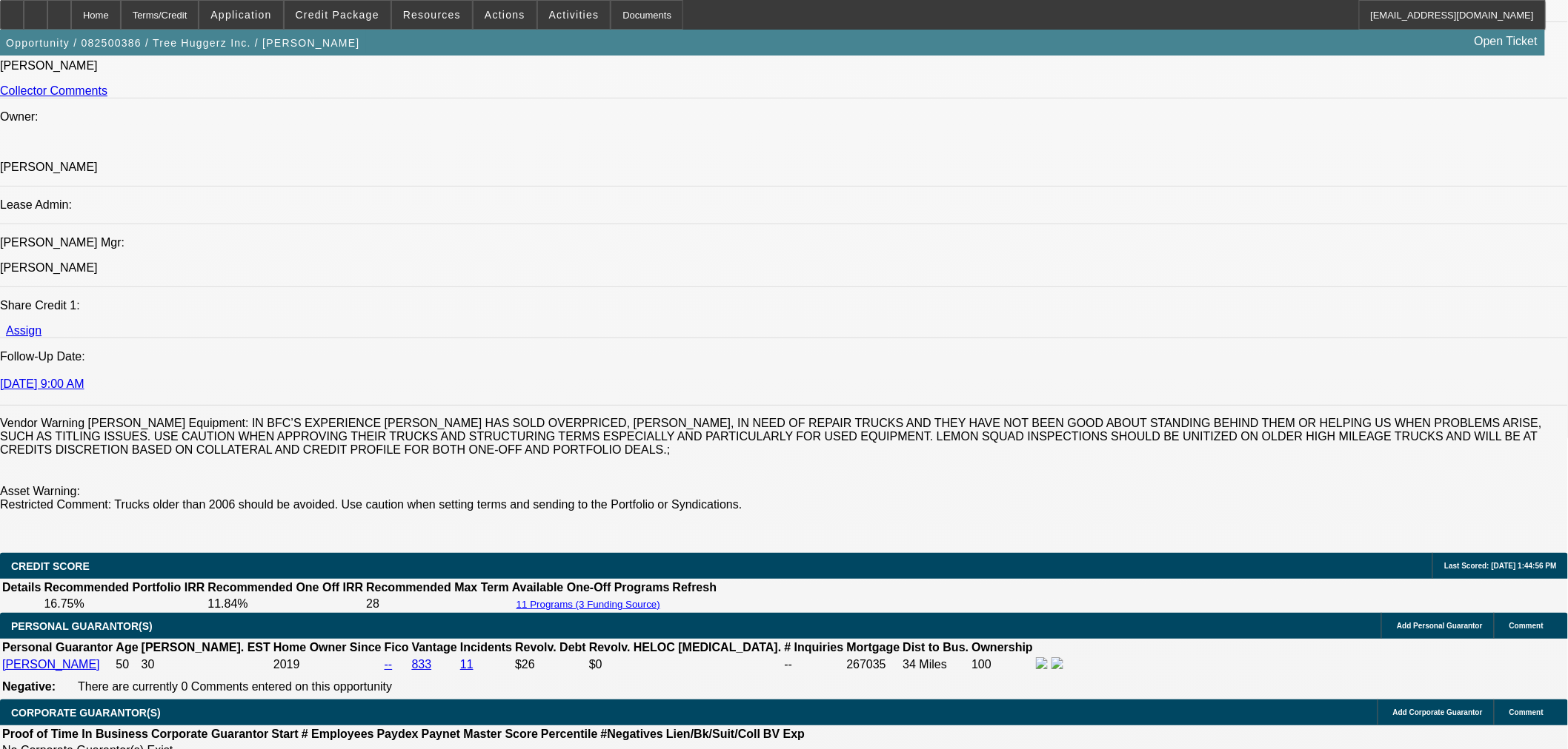
type input "$3,500.00"
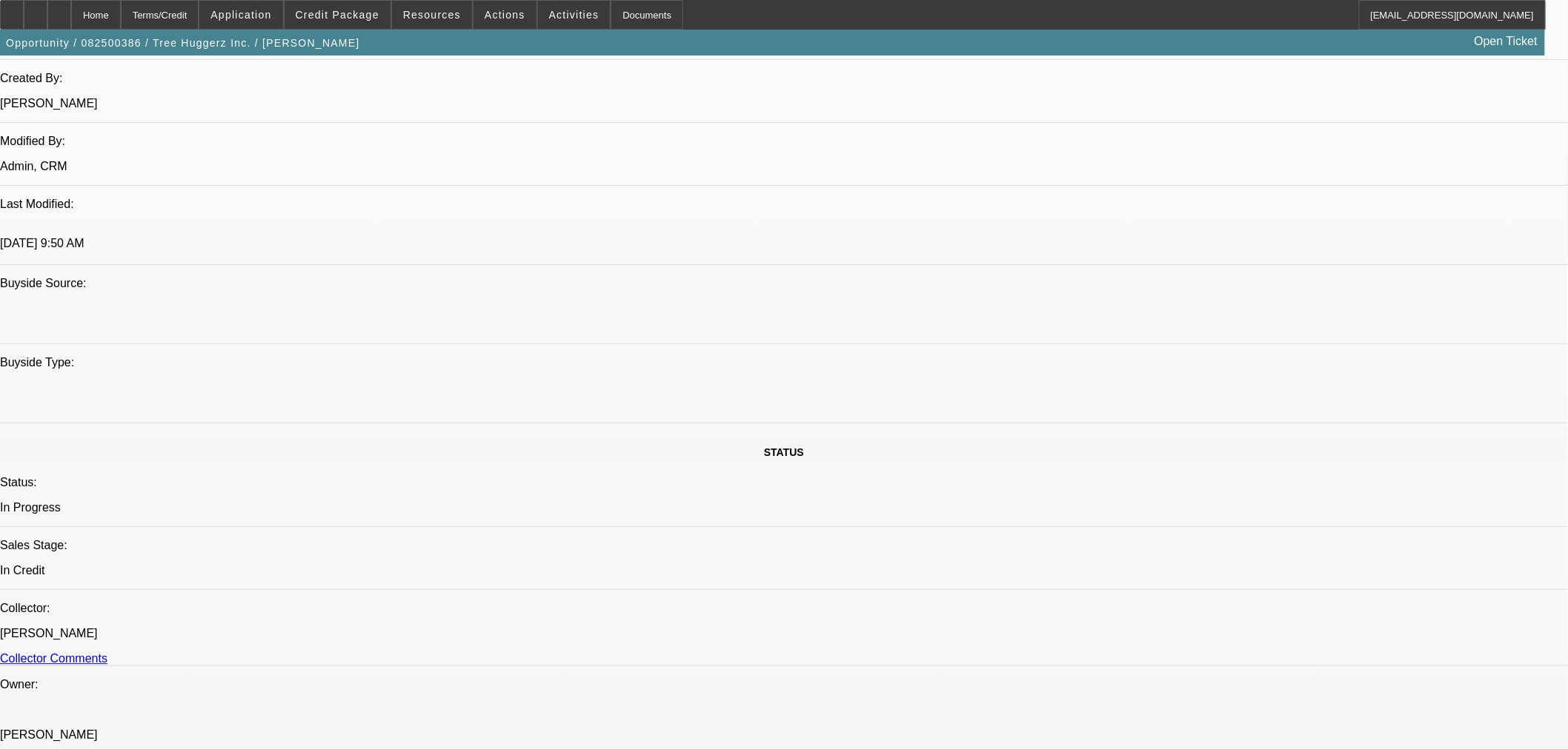
scroll to position [0, 0]
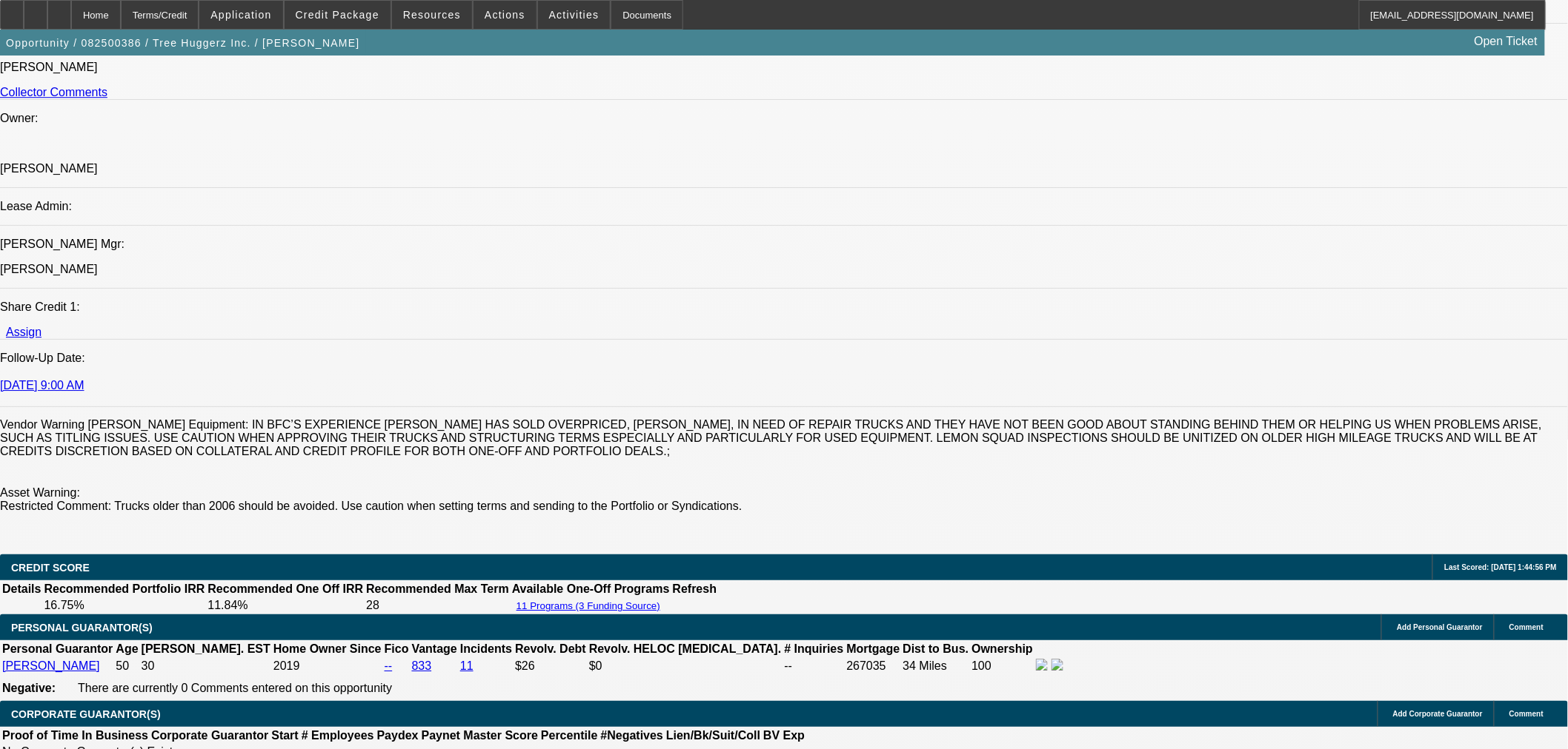
scroll to position [1818, 0]
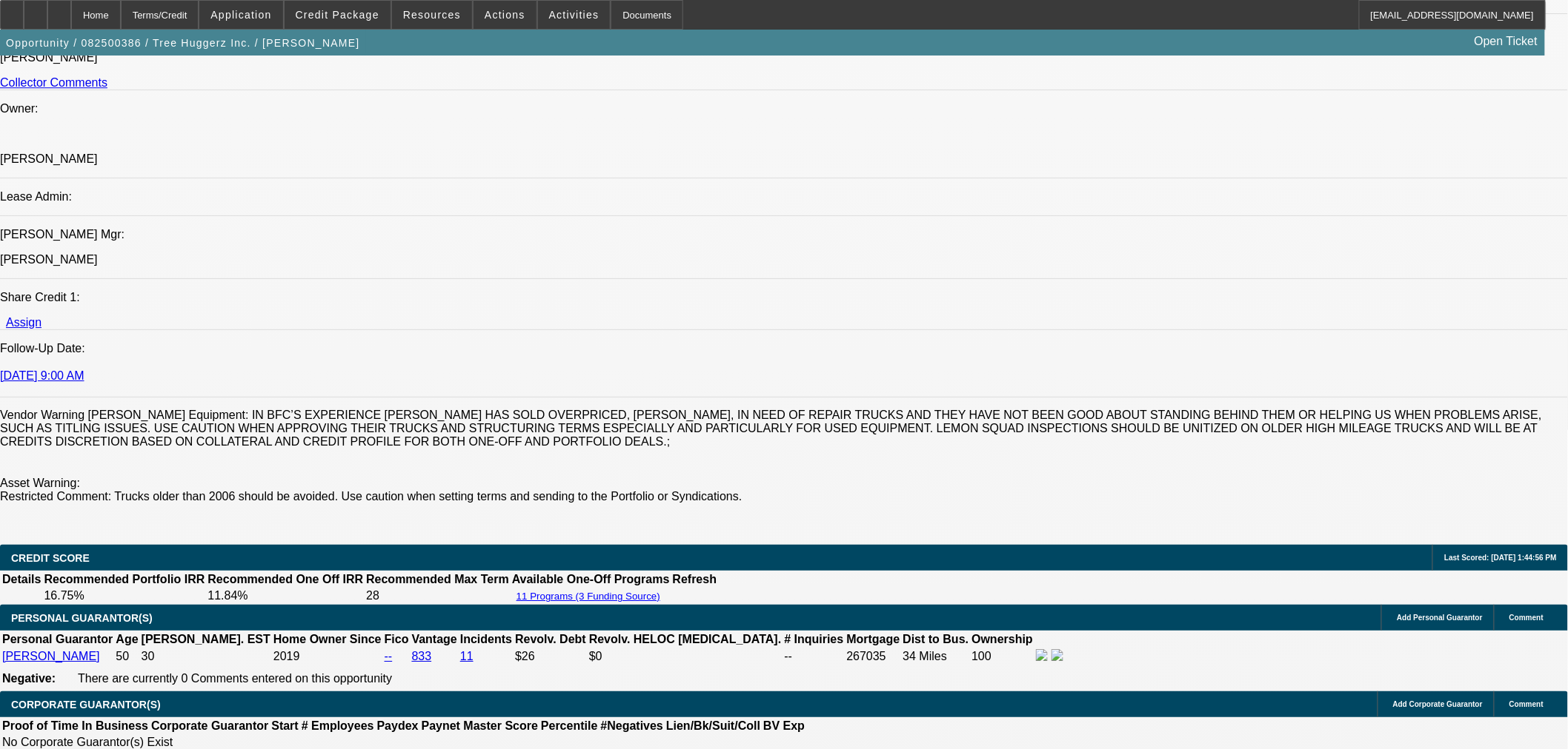
type textarea "APPROVED BY CPCEF: Equipment Description 2000 International 4700 Tow Truck. App…"
select select "0"
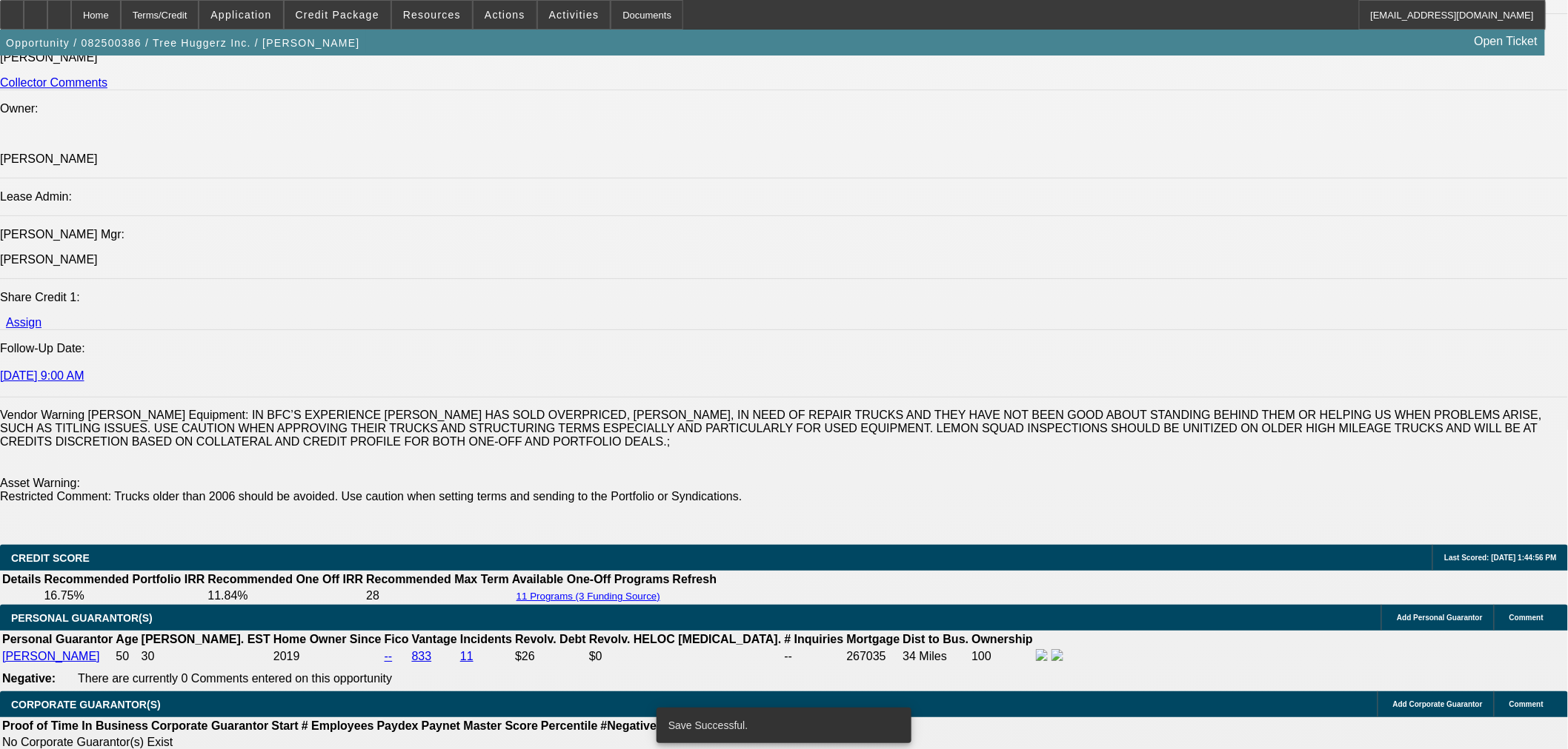
select select "6"
select select "0"
select select "6"
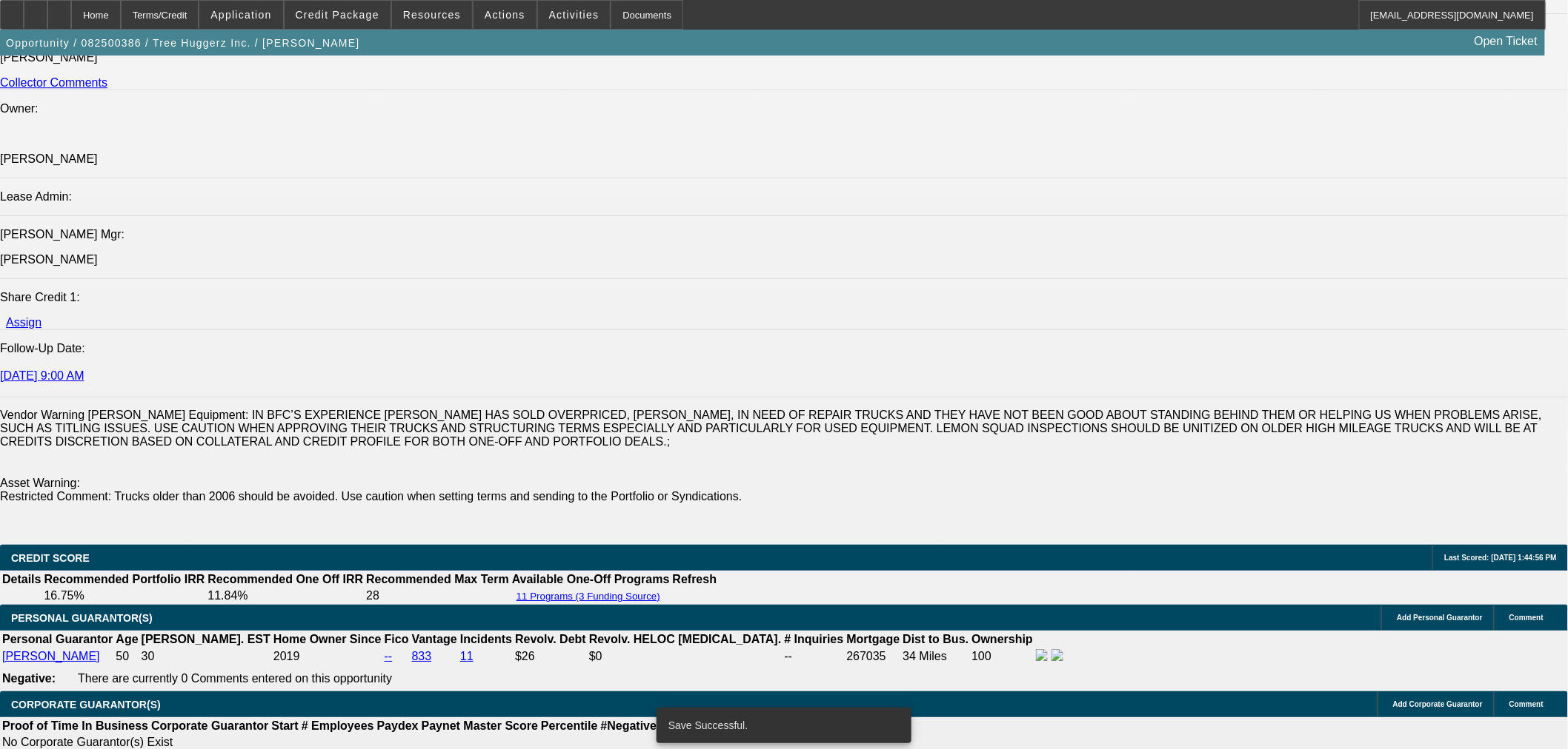
select select "0"
select select "6"
select select "0"
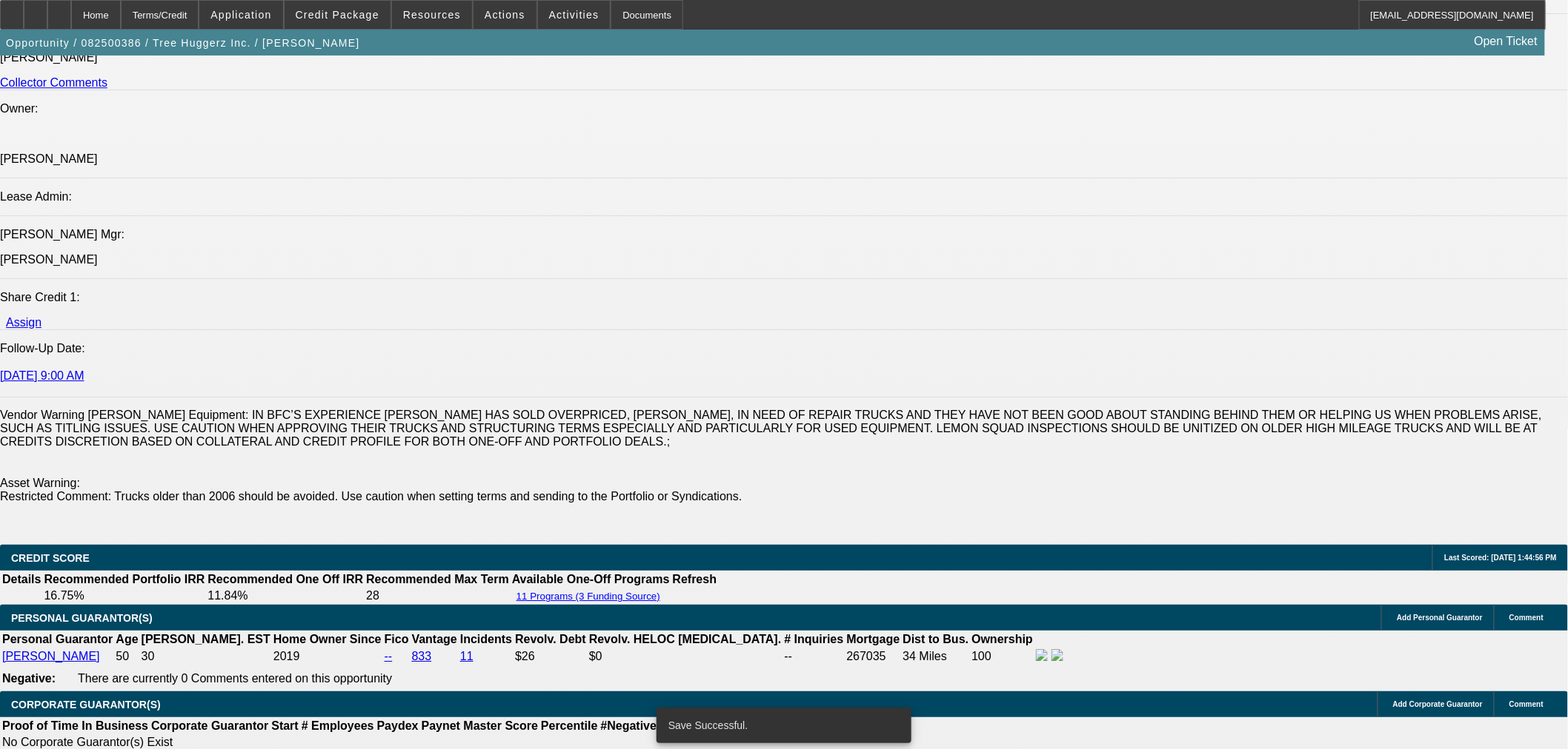
select select "0"
select select "6"
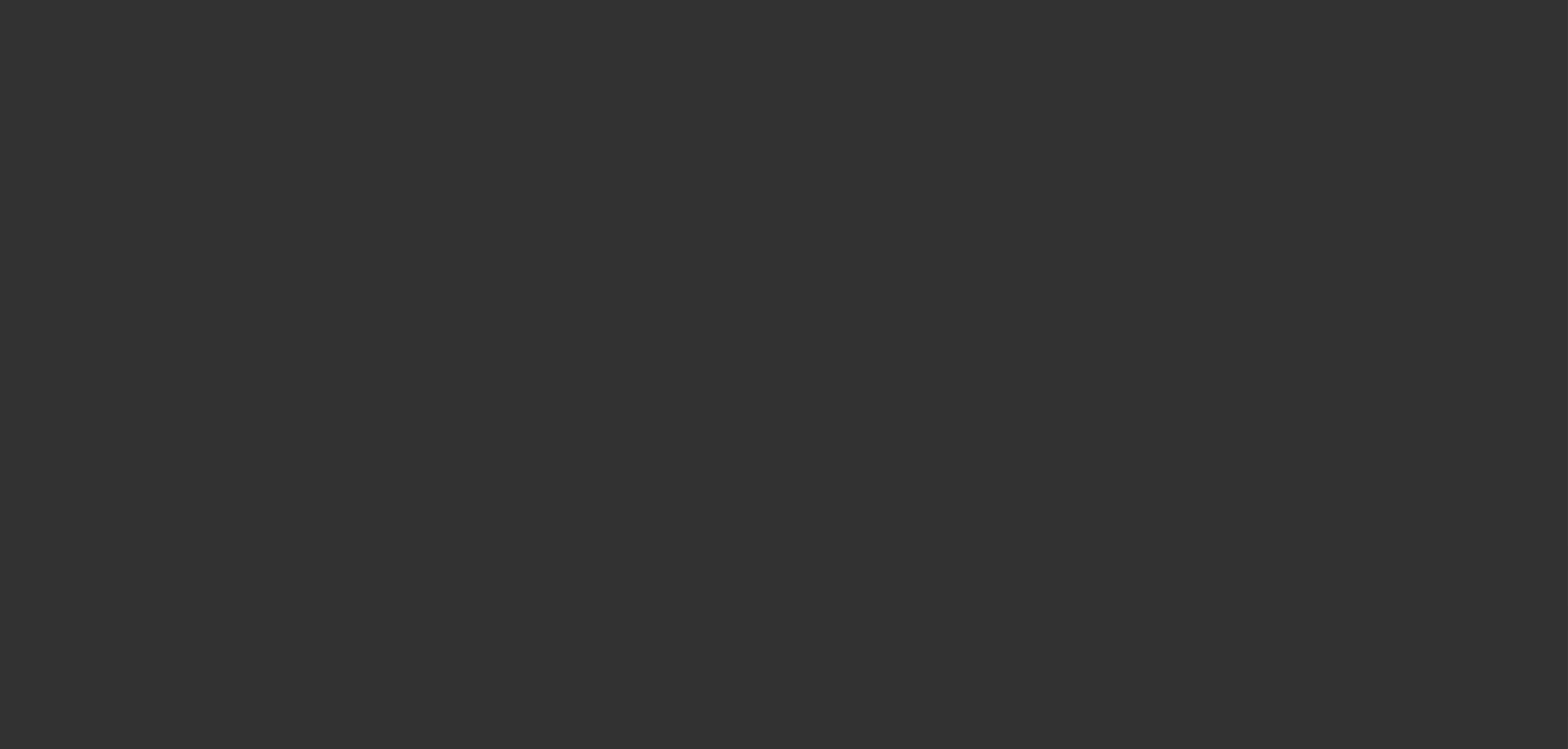
scroll to position [0, 0]
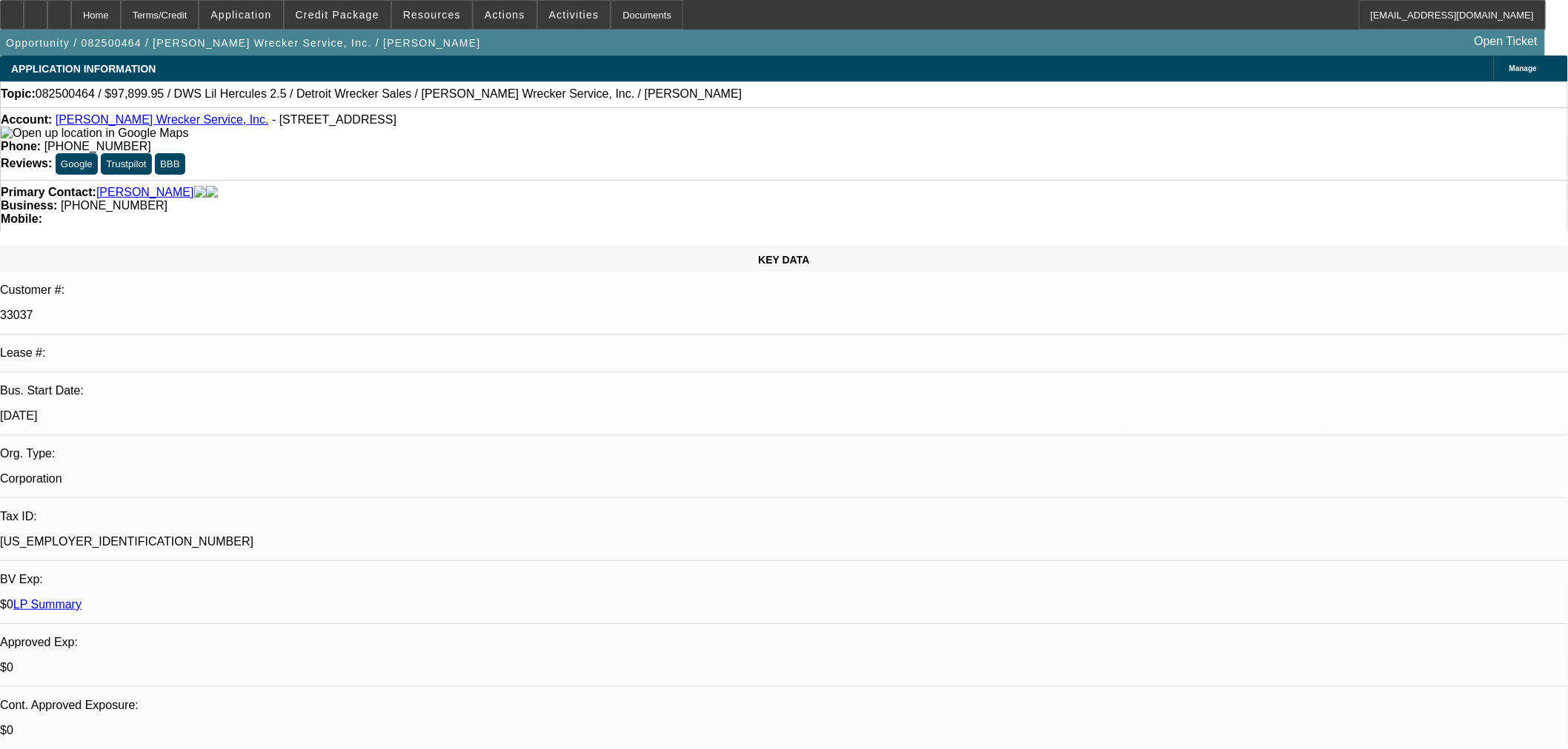
select select "0"
select select "2"
select select "0"
select select "6"
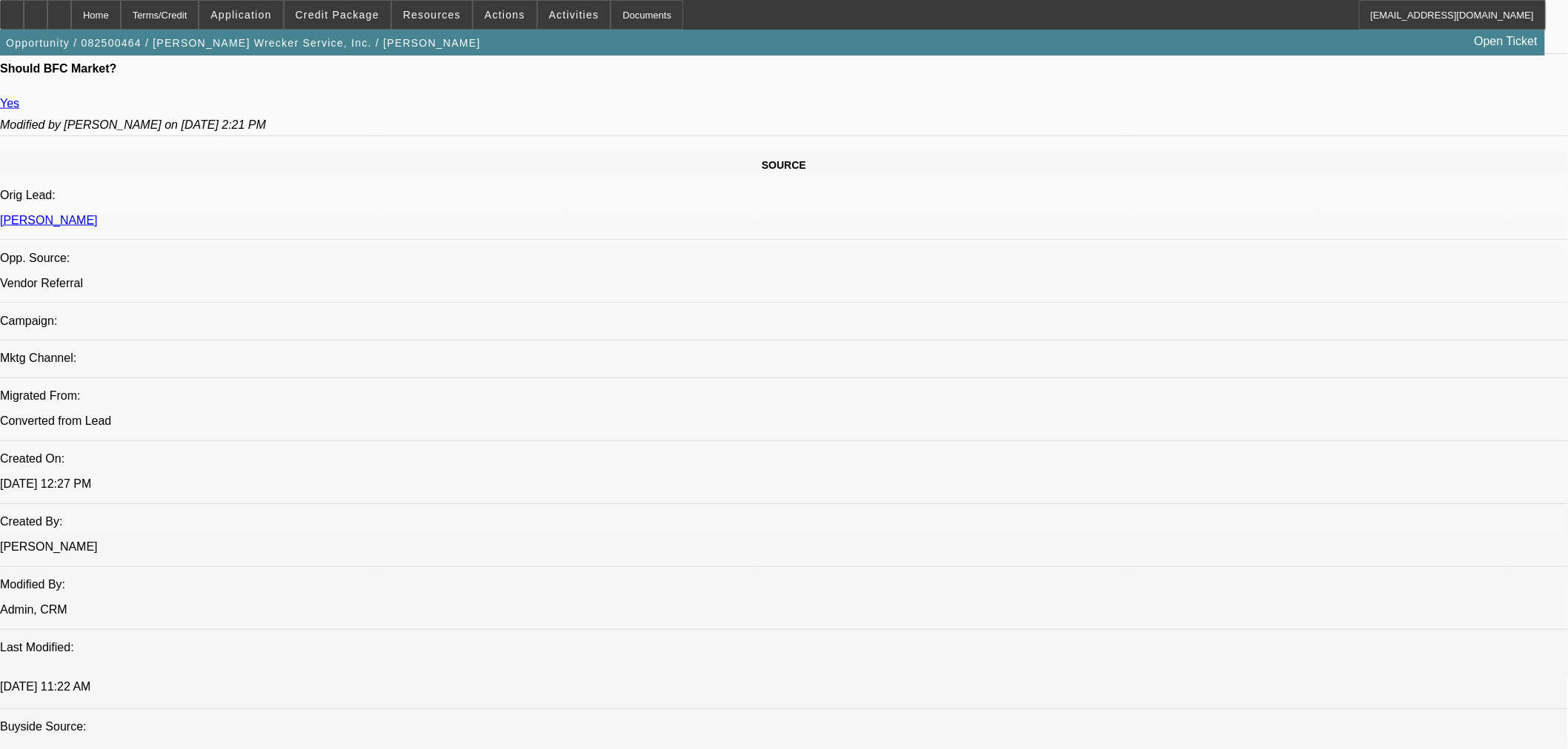
scroll to position [816, 0]
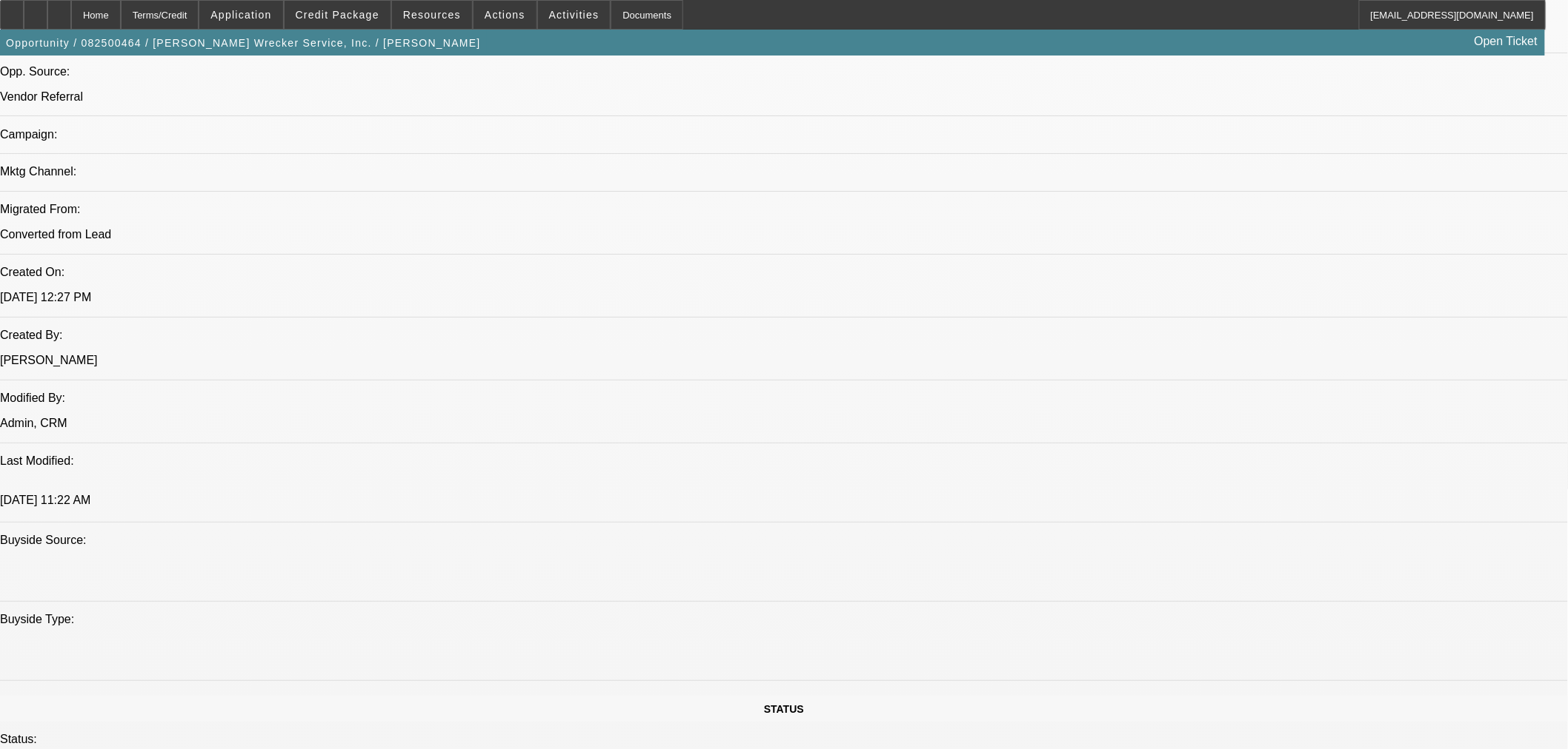
scroll to position [981, 0]
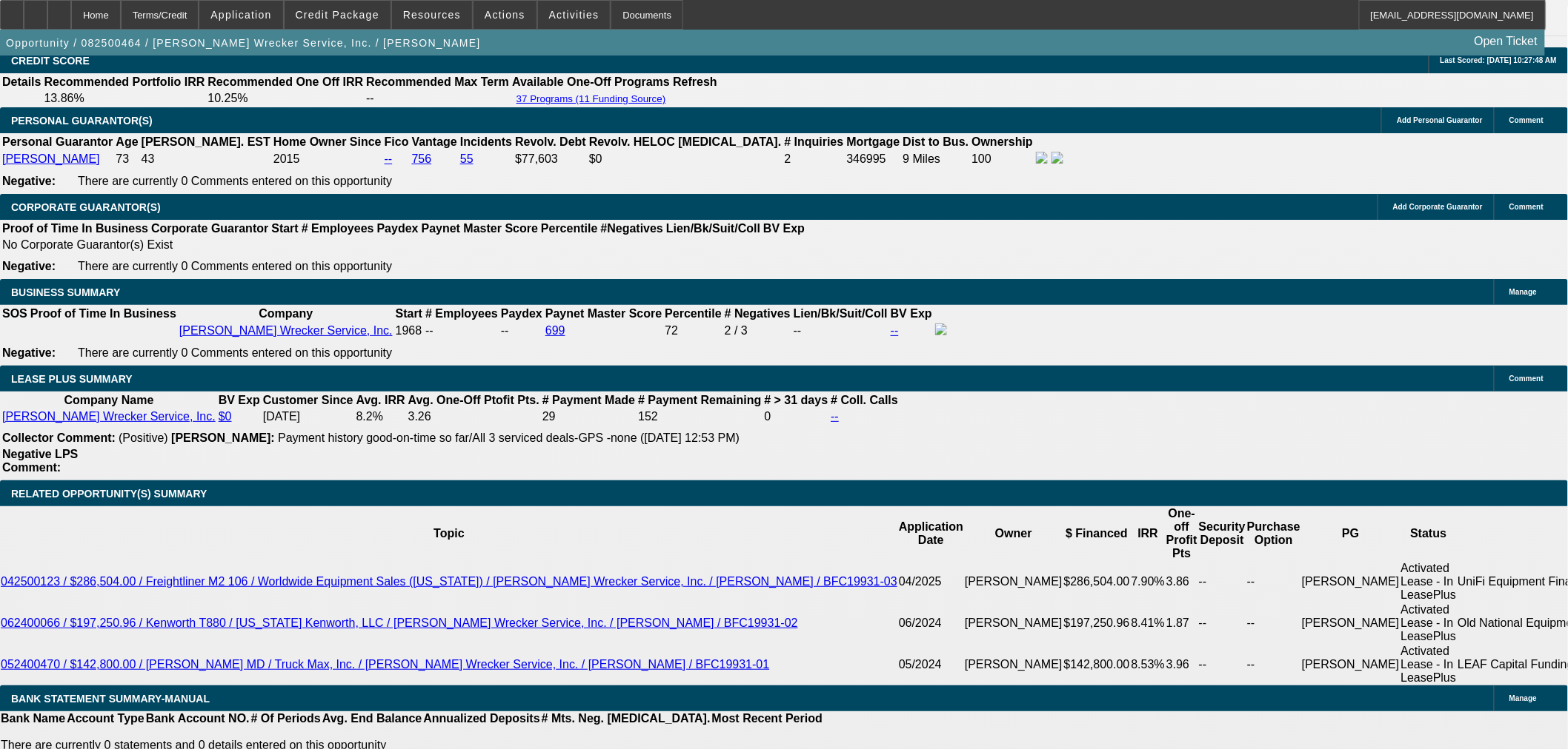
scroll to position [2461, 0]
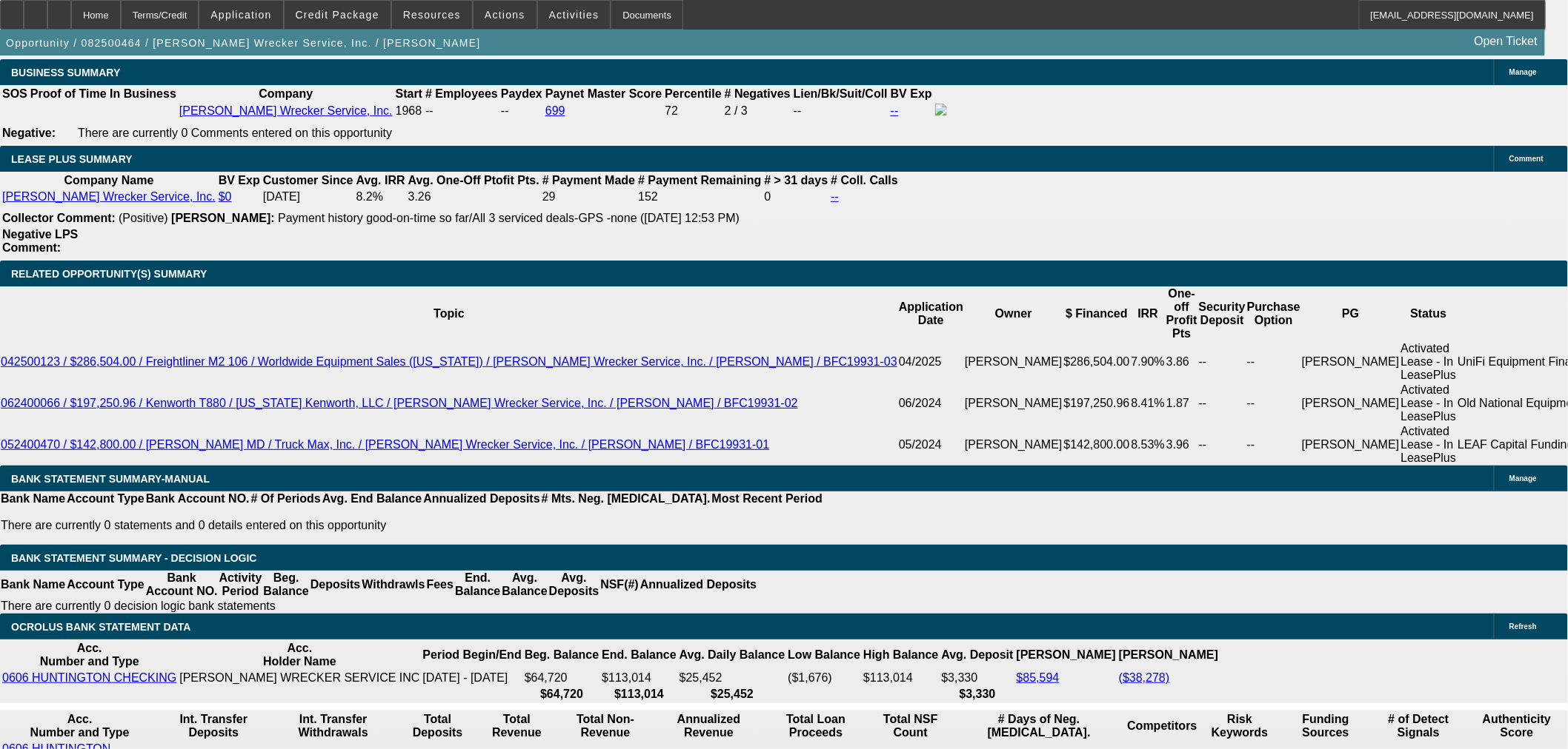
select select "4"
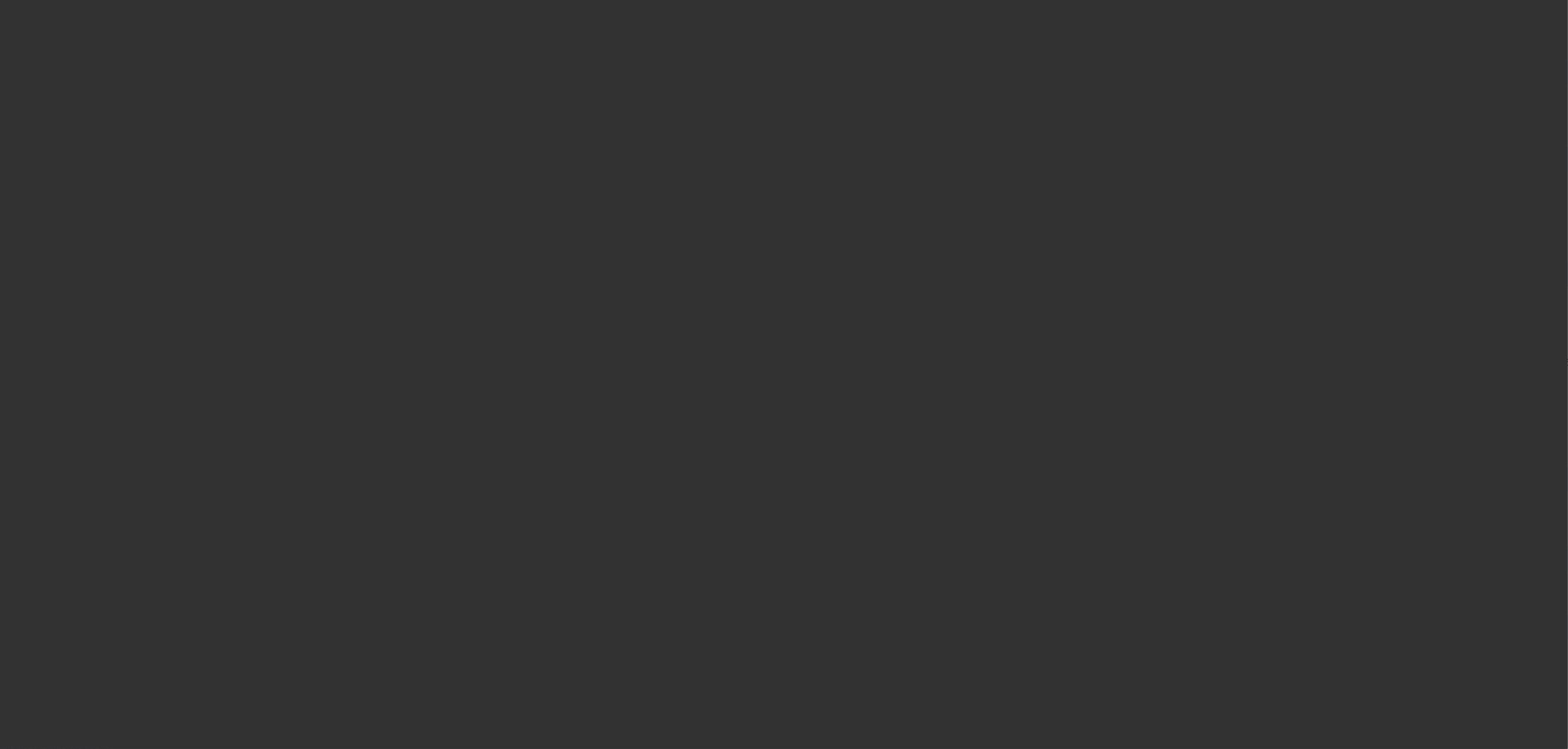
scroll to position [0, 0]
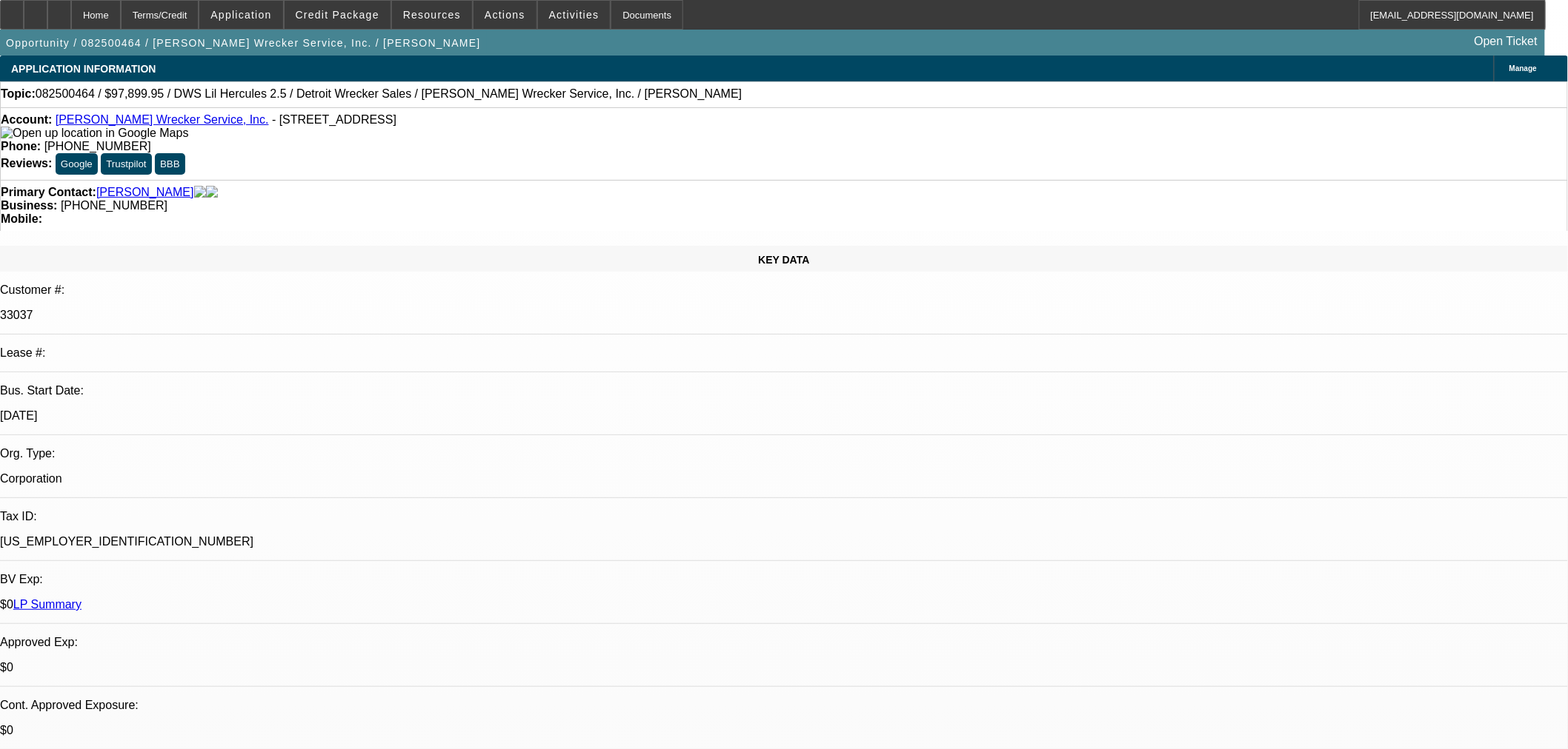
paste textarea "Recent decline here"
paste textarea "Declined due to limited capacity for repayment and max exposure of existing EF …"
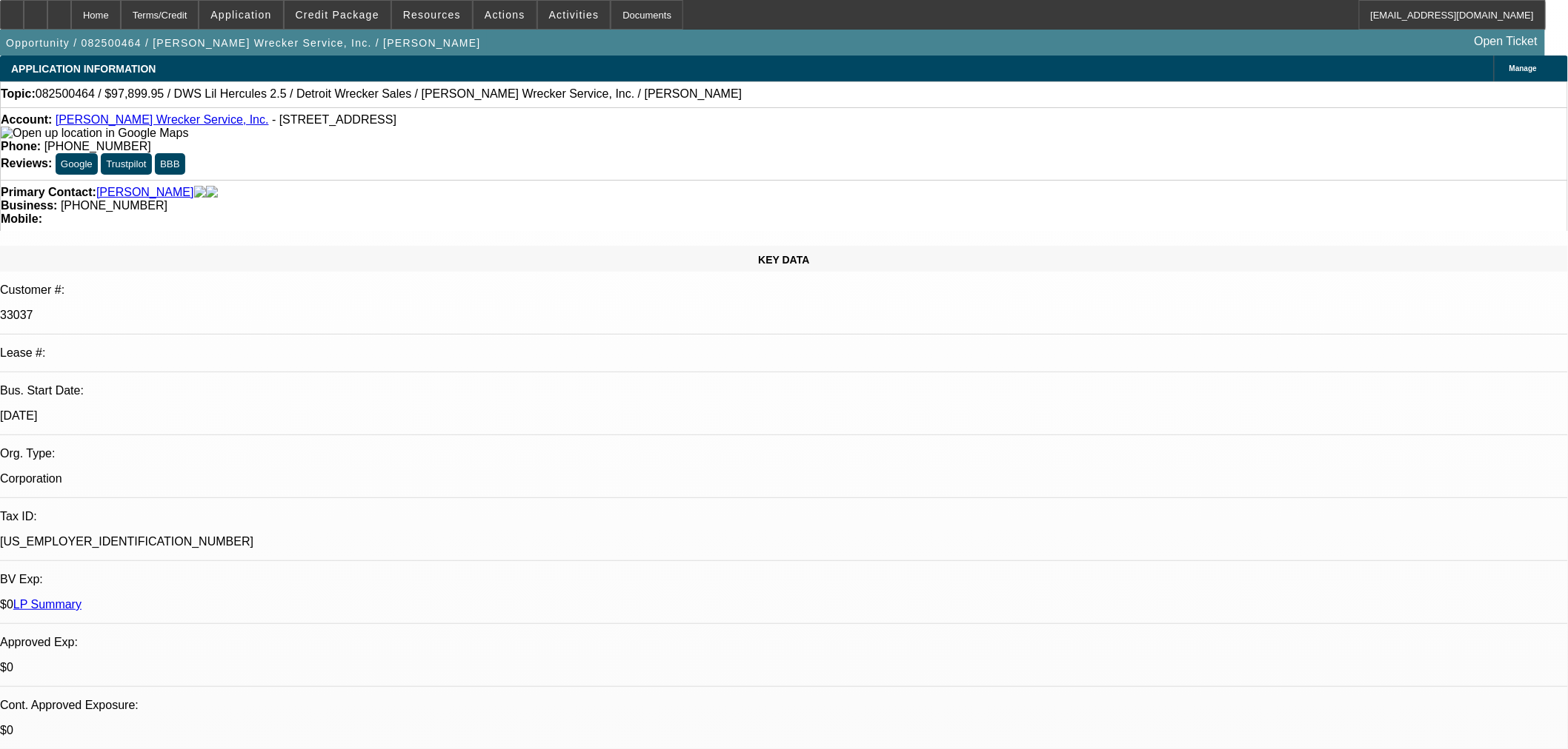
type textarea "DECLINED BY FCEF, THEY GOTTEN AN APP FOR THE CUSTOMER RECENTLY AND PASSED, HOLD…"
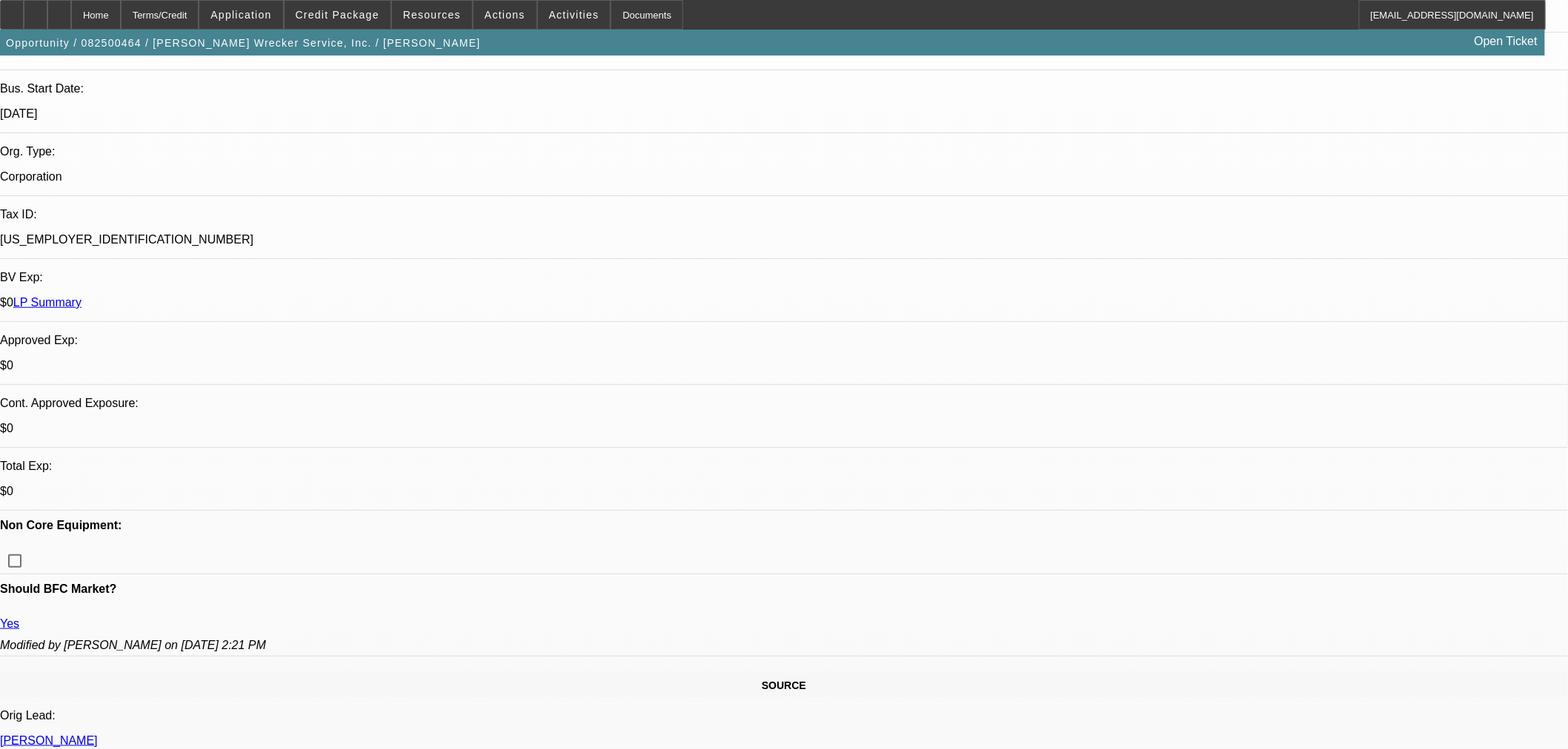
scroll to position [329, 0]
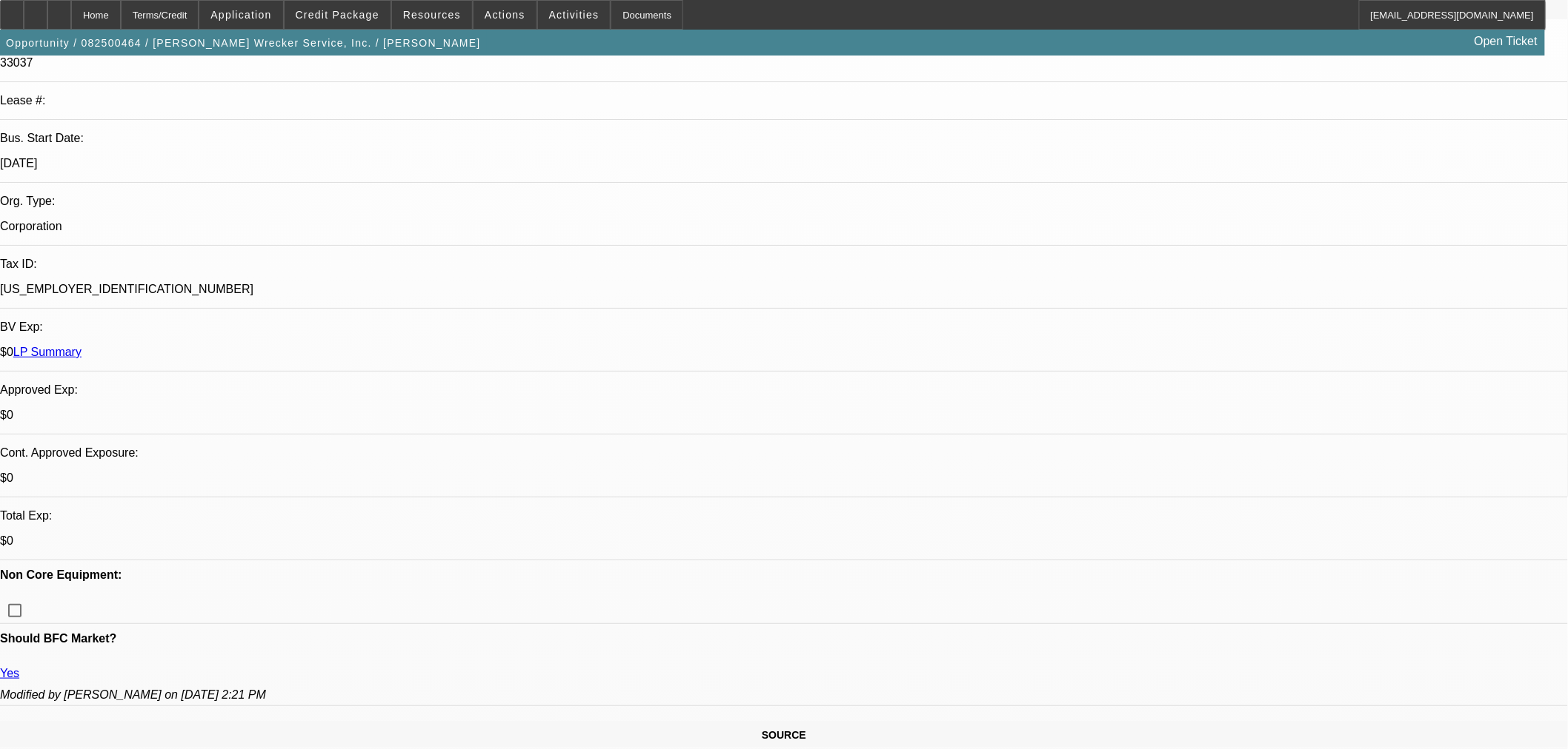
scroll to position [0, 0]
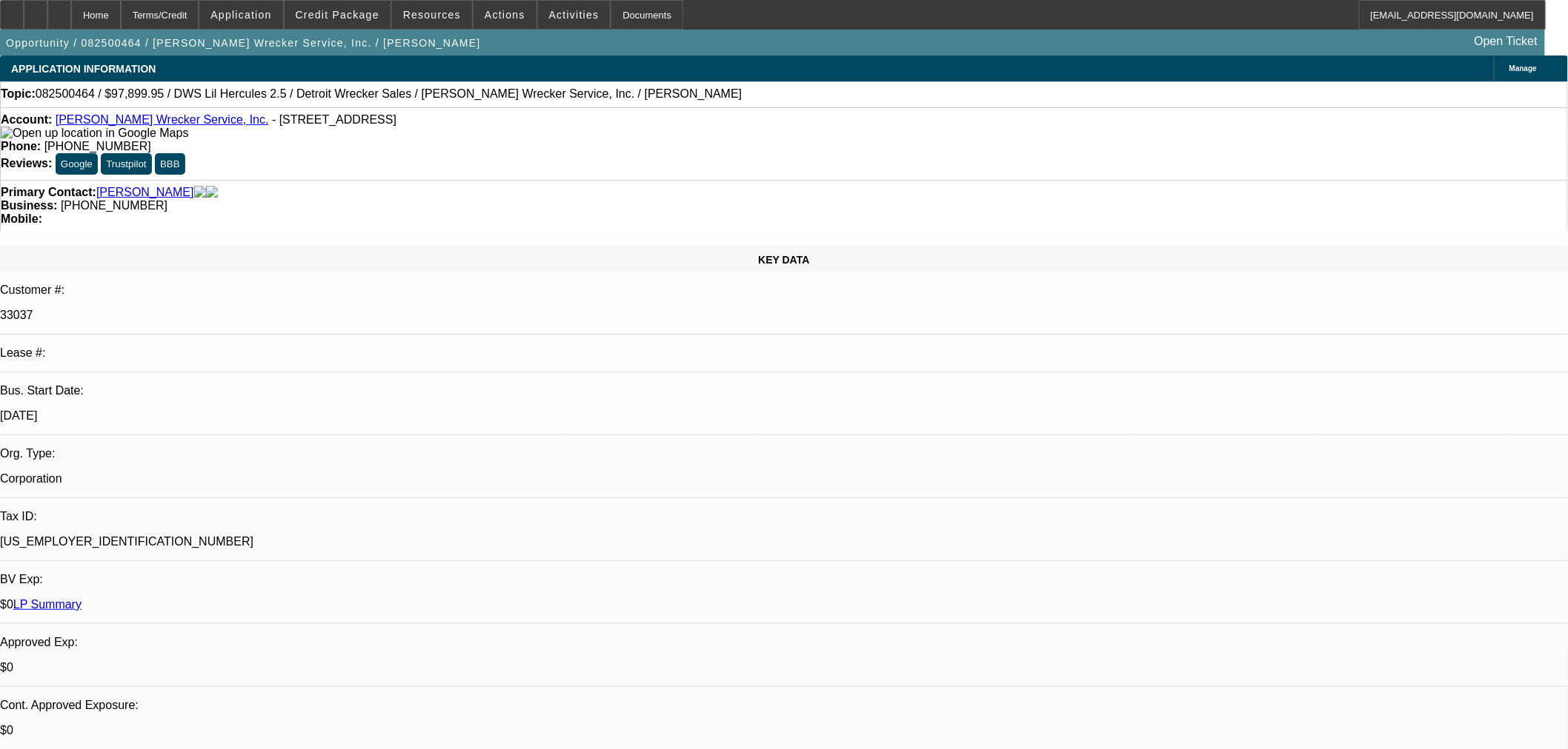
type input "12:04"
type input "11:23"
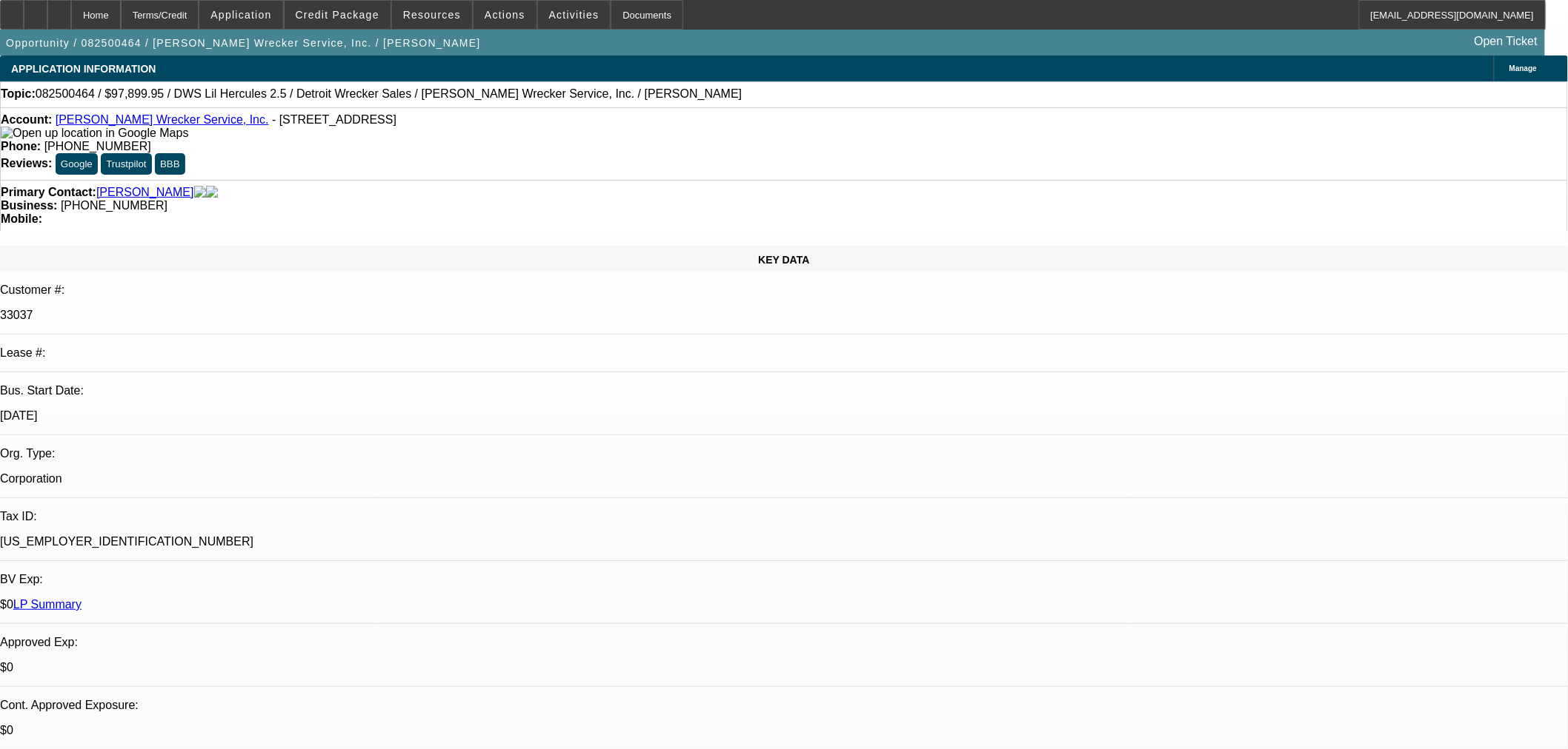
scroll to position [70, 0]
click at [1159, 594] on span "19" at bounding box center [1159, 589] width 26 height 26
type input "[DATE]"
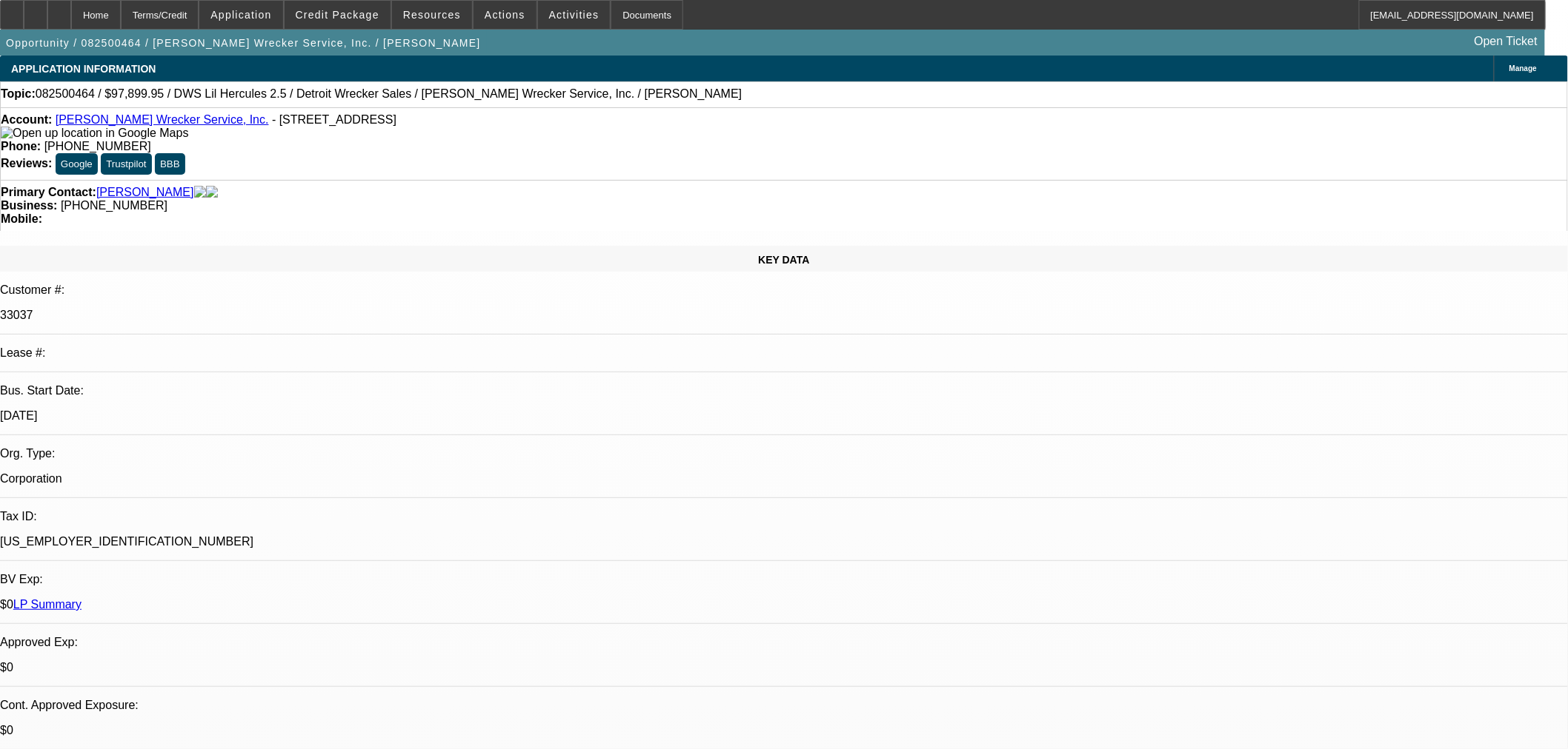
type textarea "DECLINED BY FCEF, THEY GOT AN APP FOR THE CUSTOMER RECENTLY AND PASSED, HOLDING…"
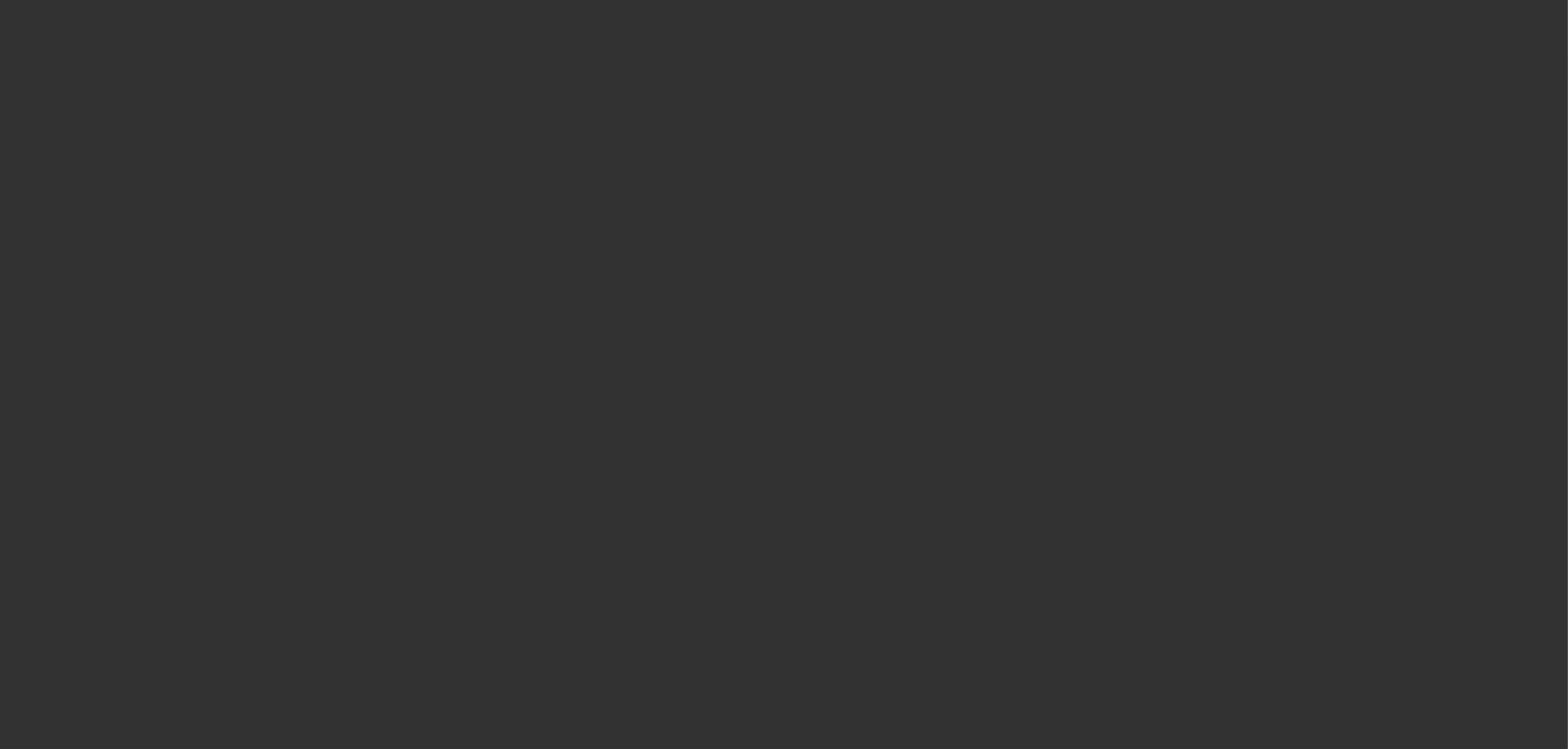
select select "0"
select select "2"
select select "0"
select select "6"
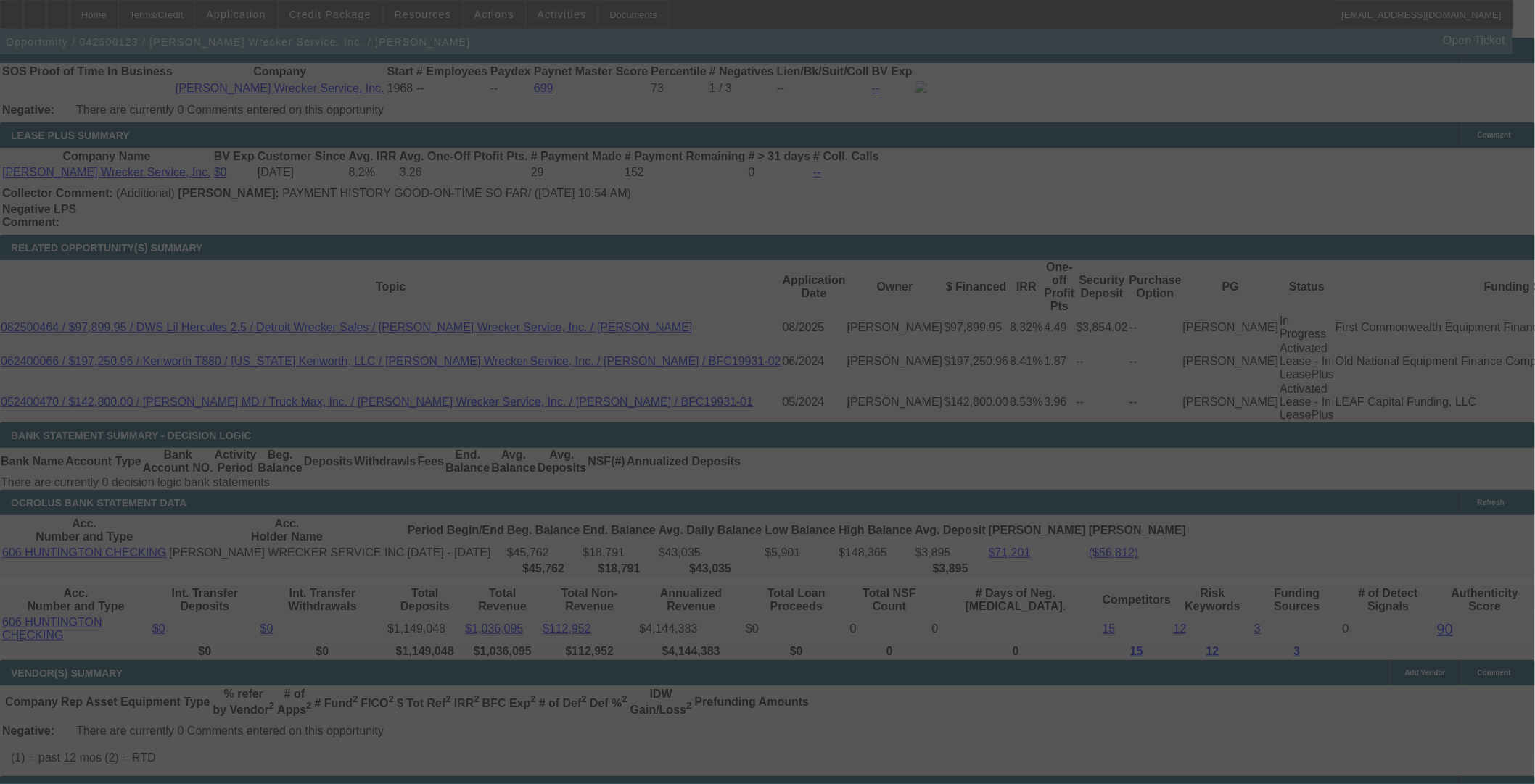
scroll to position [2576, 0]
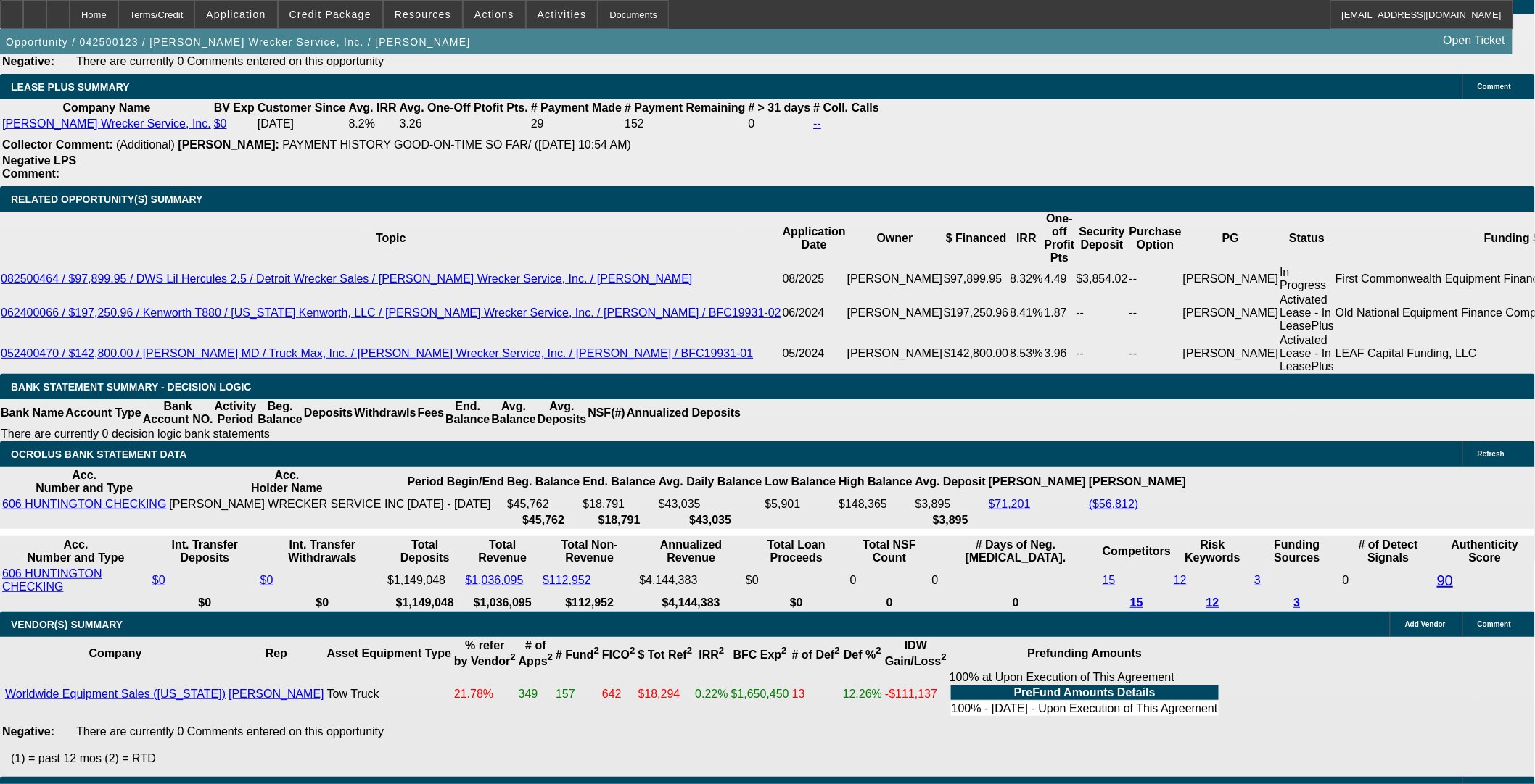
select select "0"
select select "2"
select select "0"
select select "6"
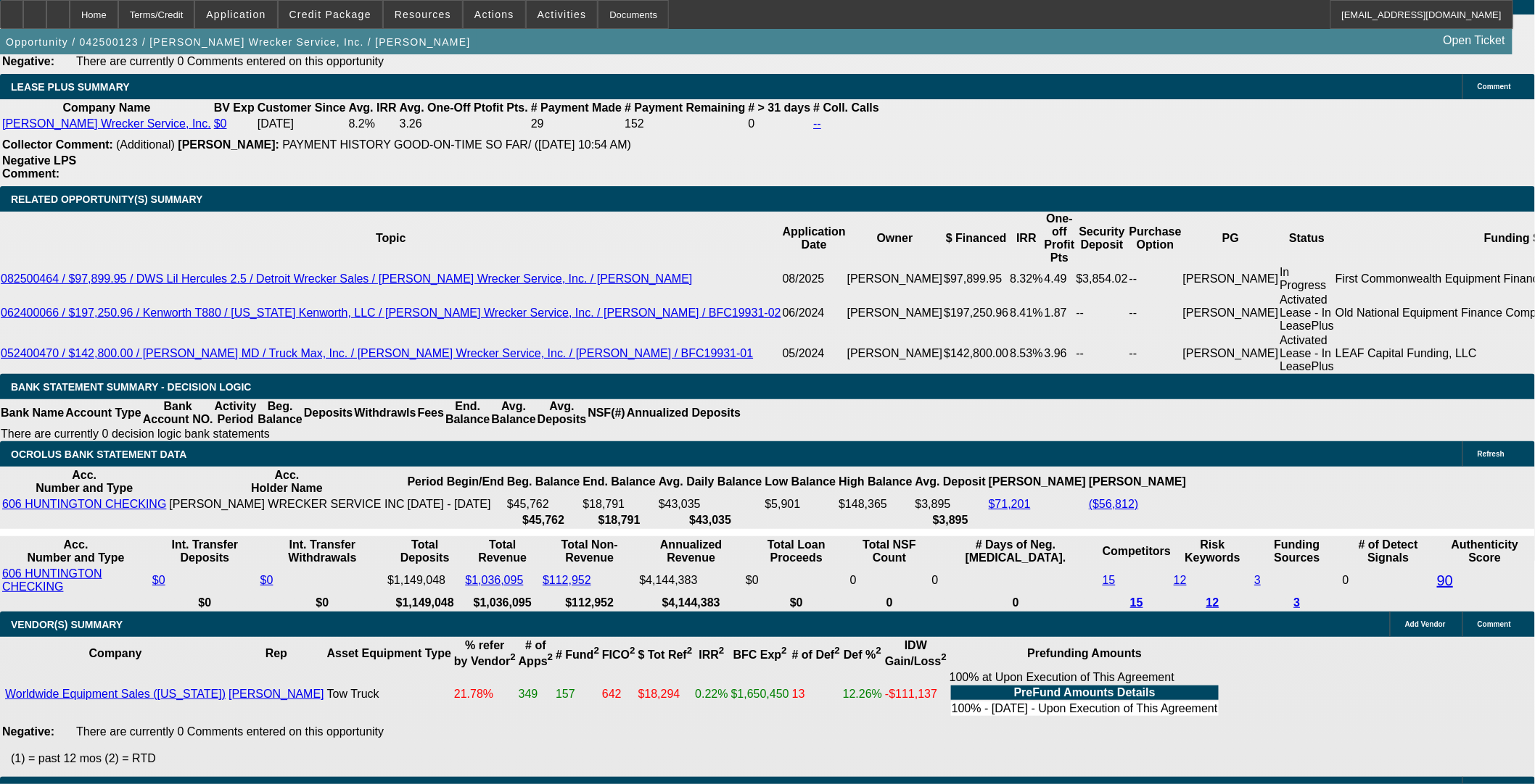
select select "0"
select select "2"
select select "0"
select select "6"
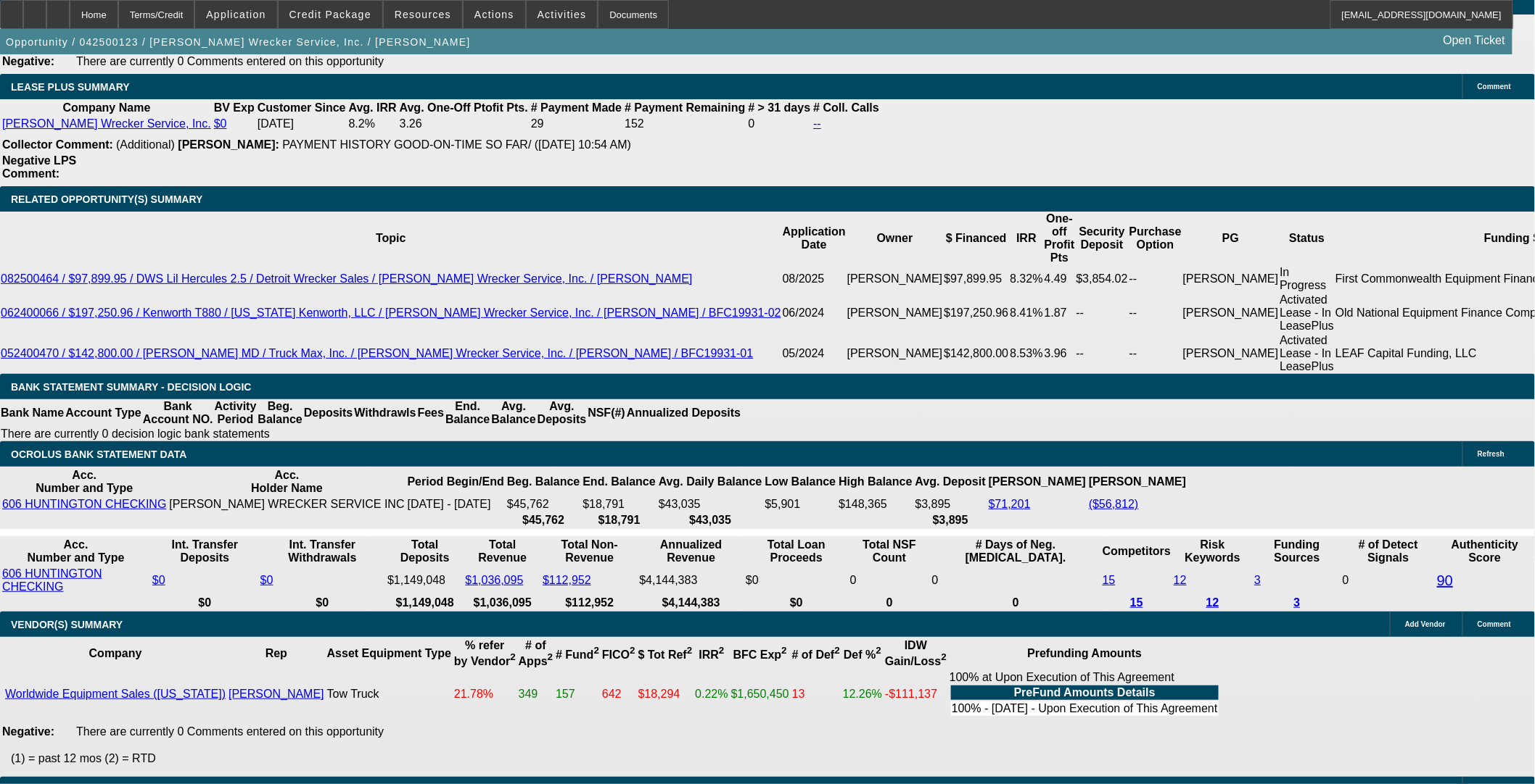
select select "0"
select select "6"
select select "0"
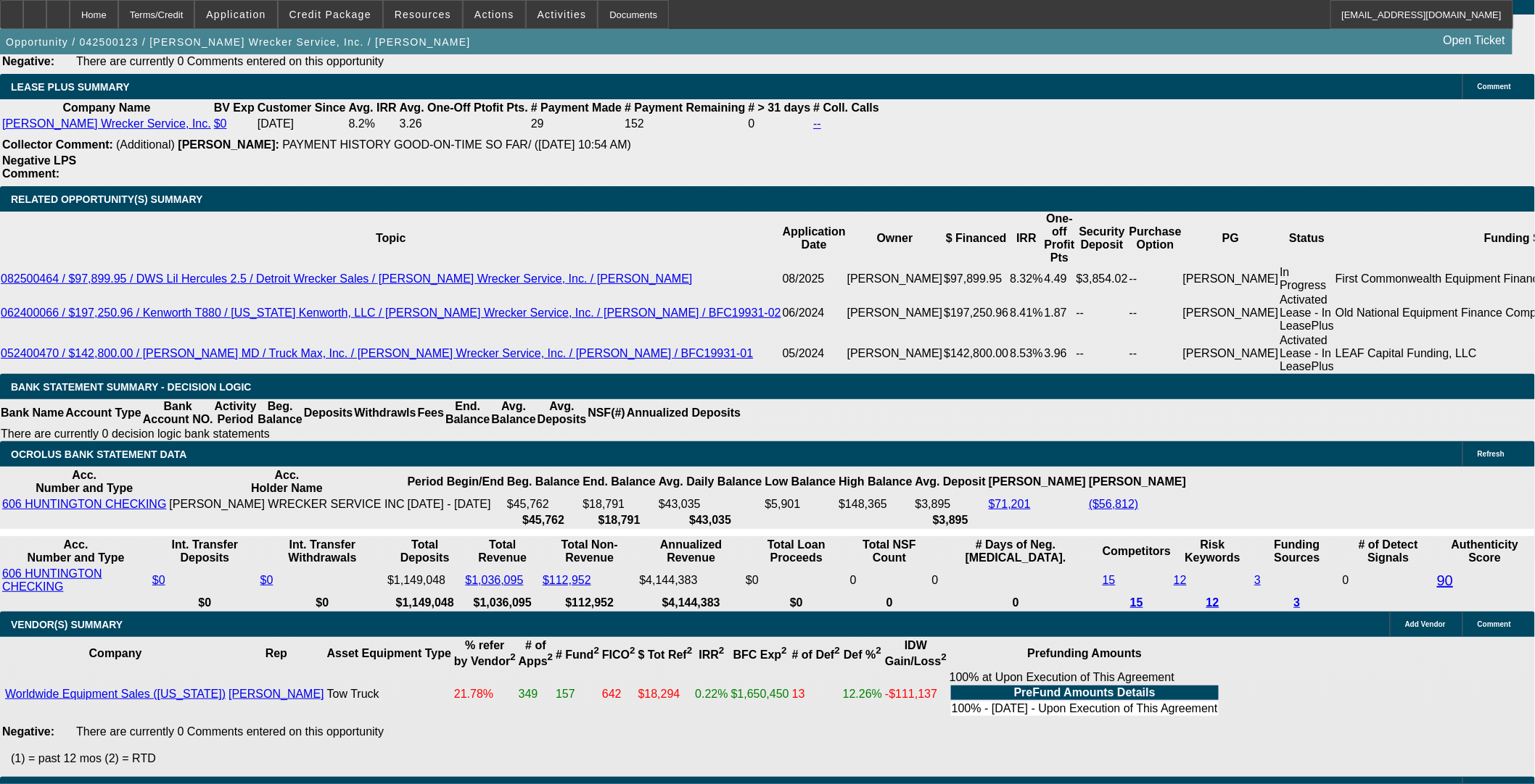
select select "0"
select select "2"
select select "0"
select select "6"
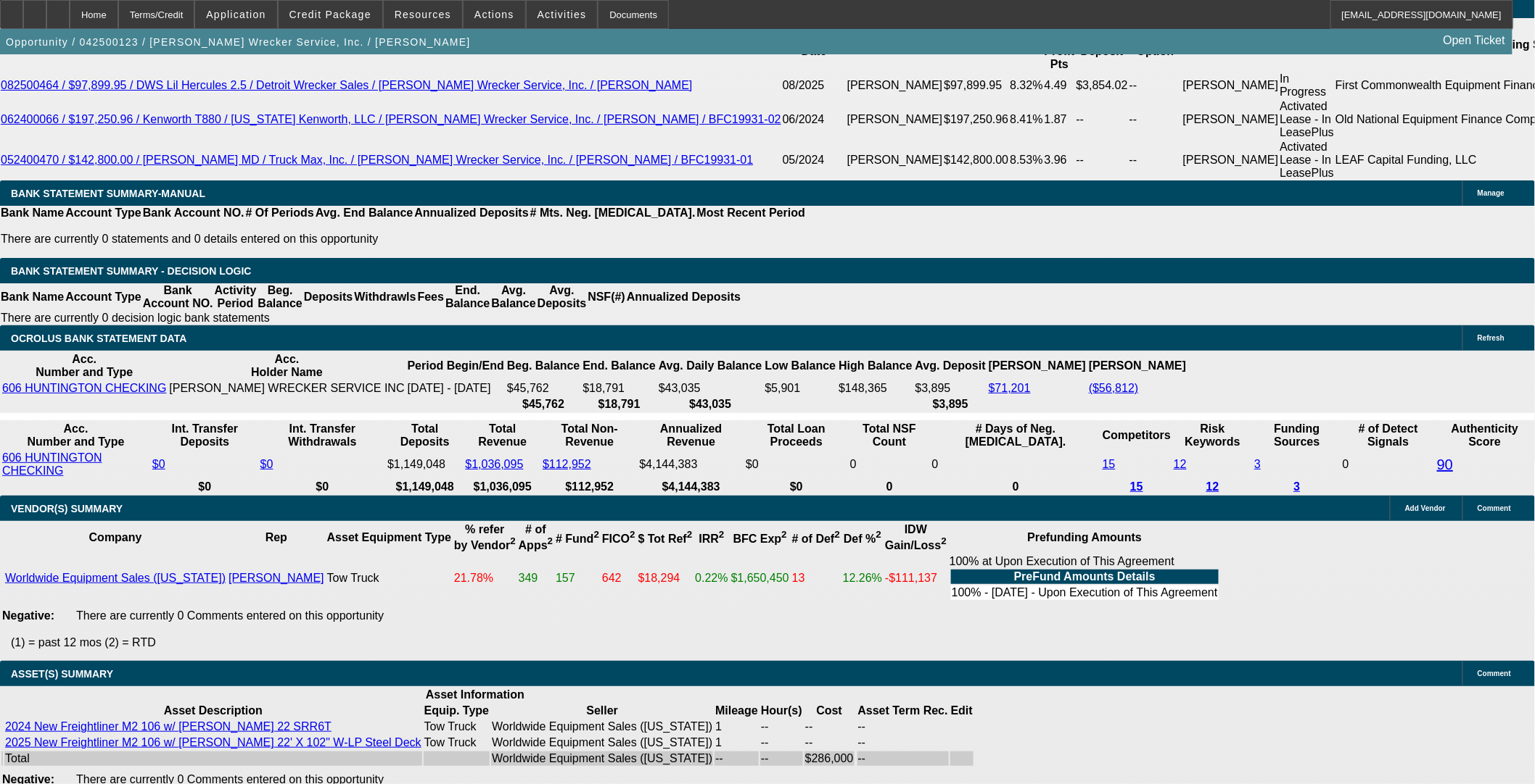
scroll to position [2724, 0]
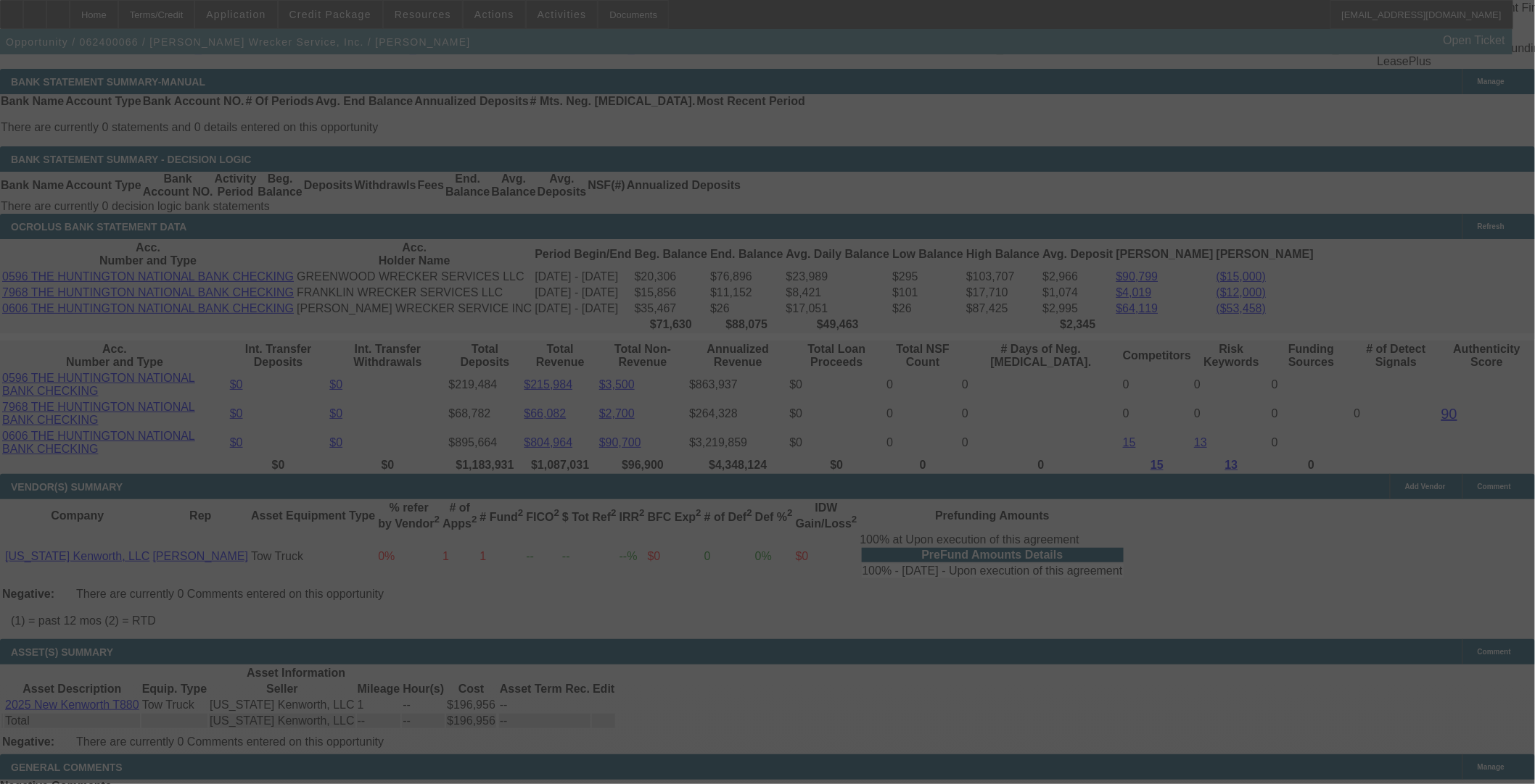
scroll to position [2793, 0]
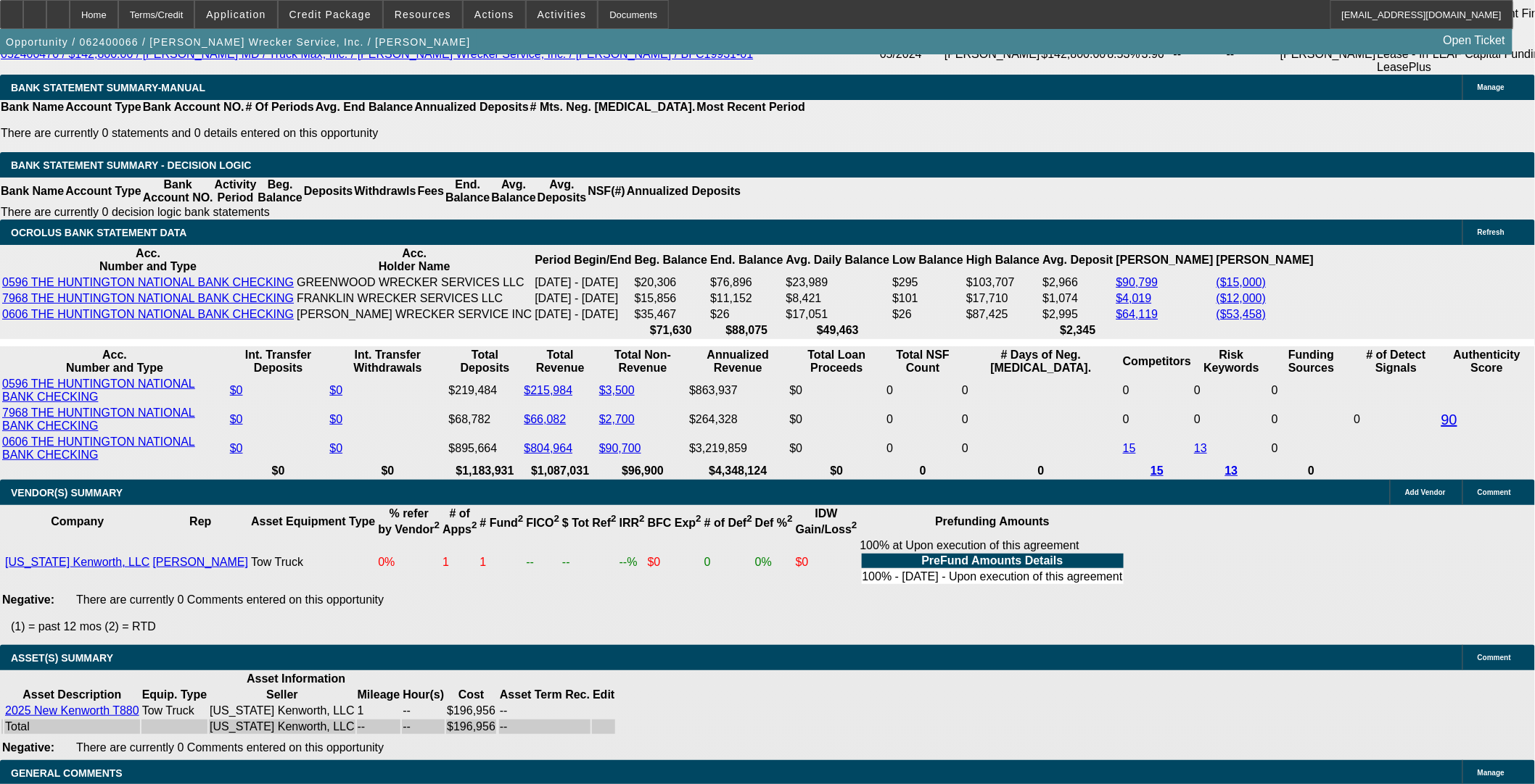
select select "0"
select select "2"
select select "0"
select select "6"
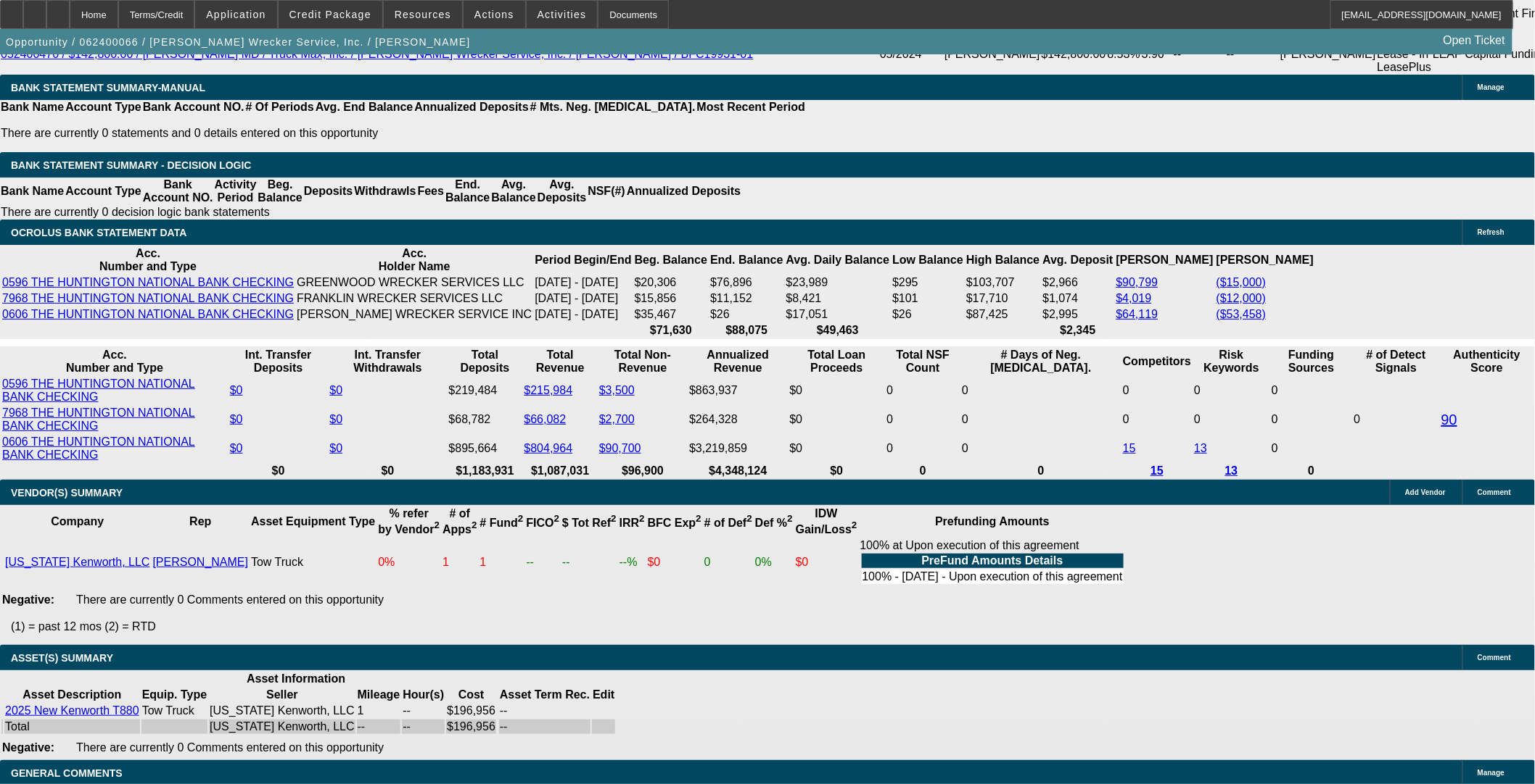
select select "0"
select select "2"
select select "0"
select select "6"
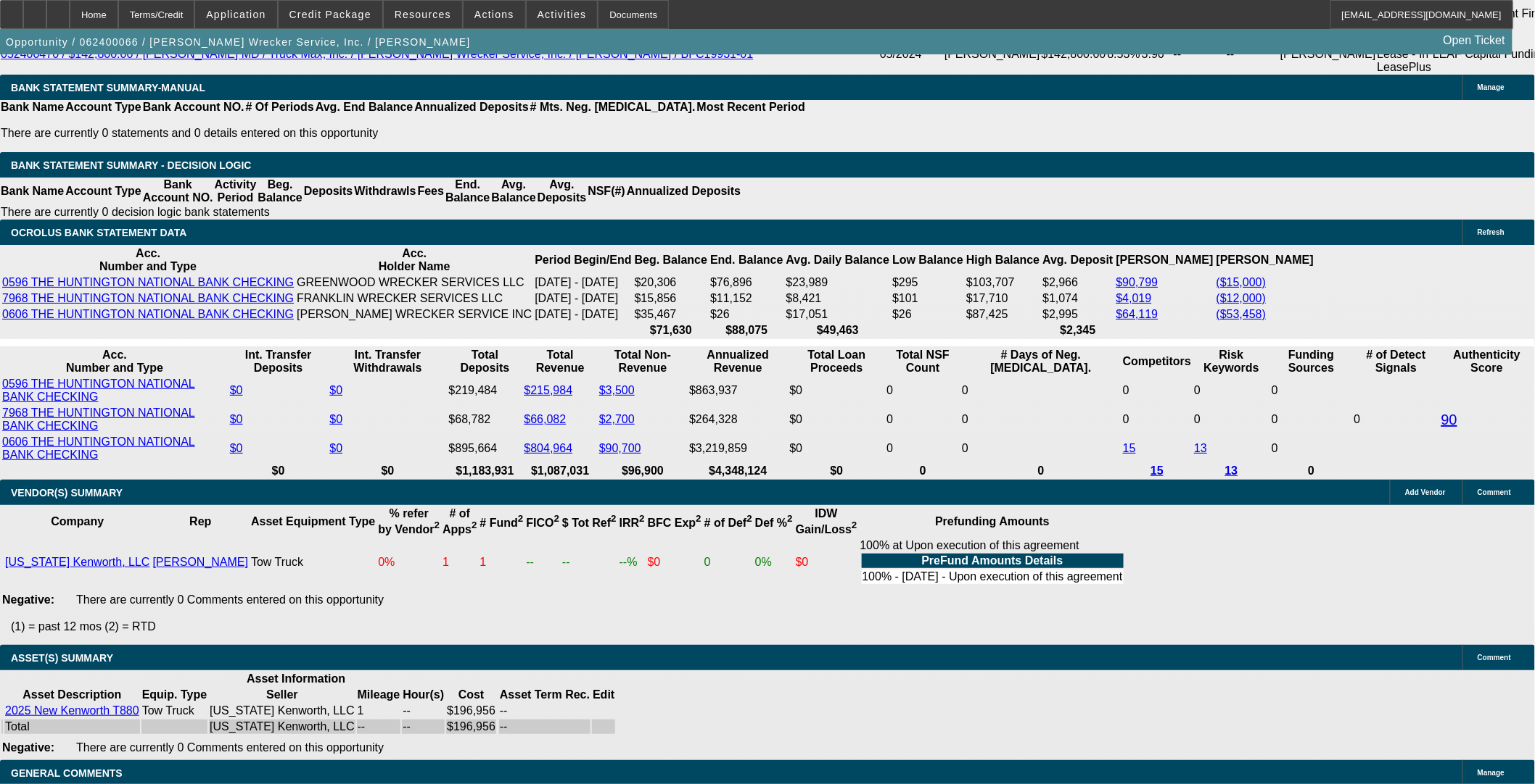
select select "0"
select select "2"
select select "0"
select select "6"
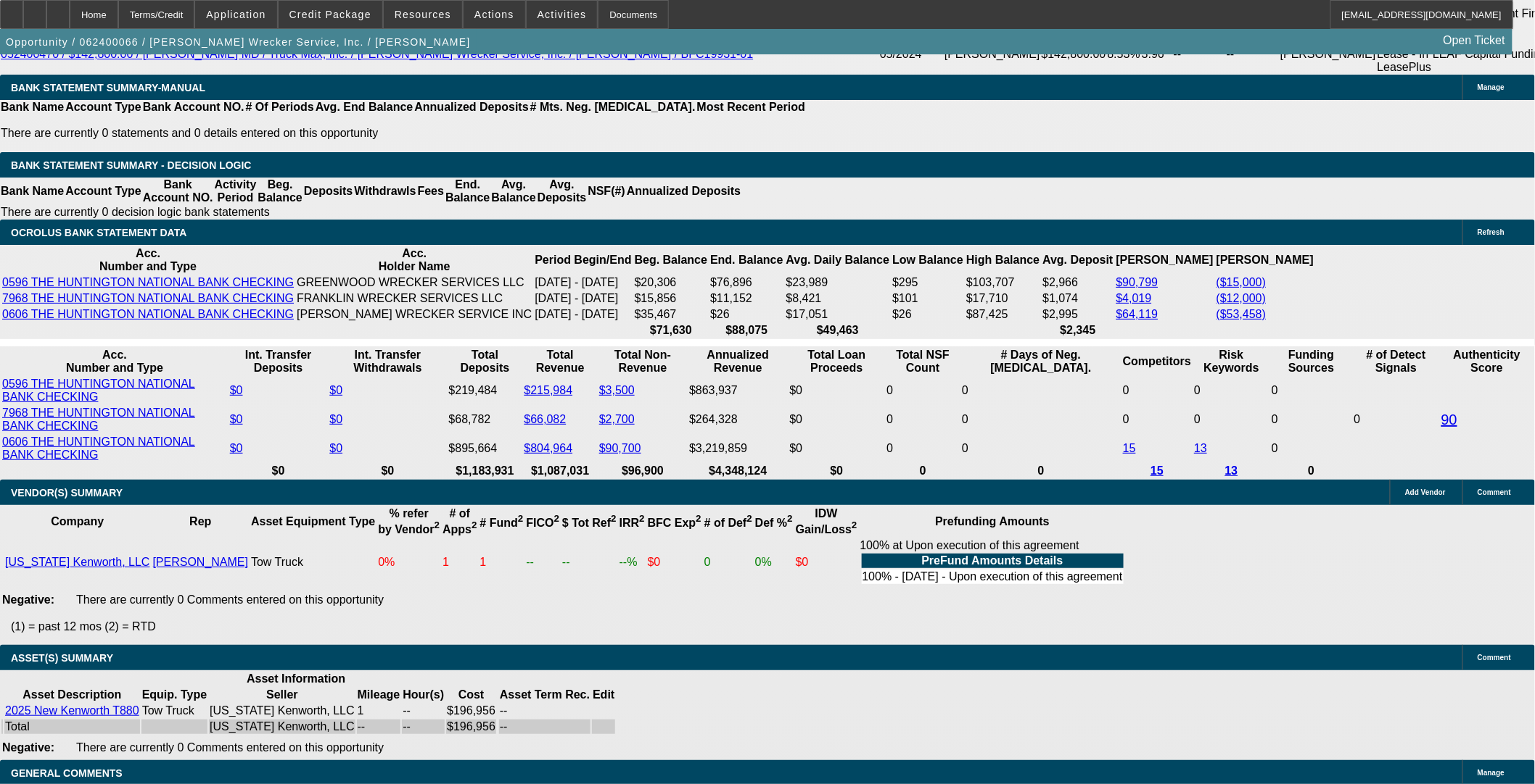
select select "0"
select select "2"
select select "0"
select select "6"
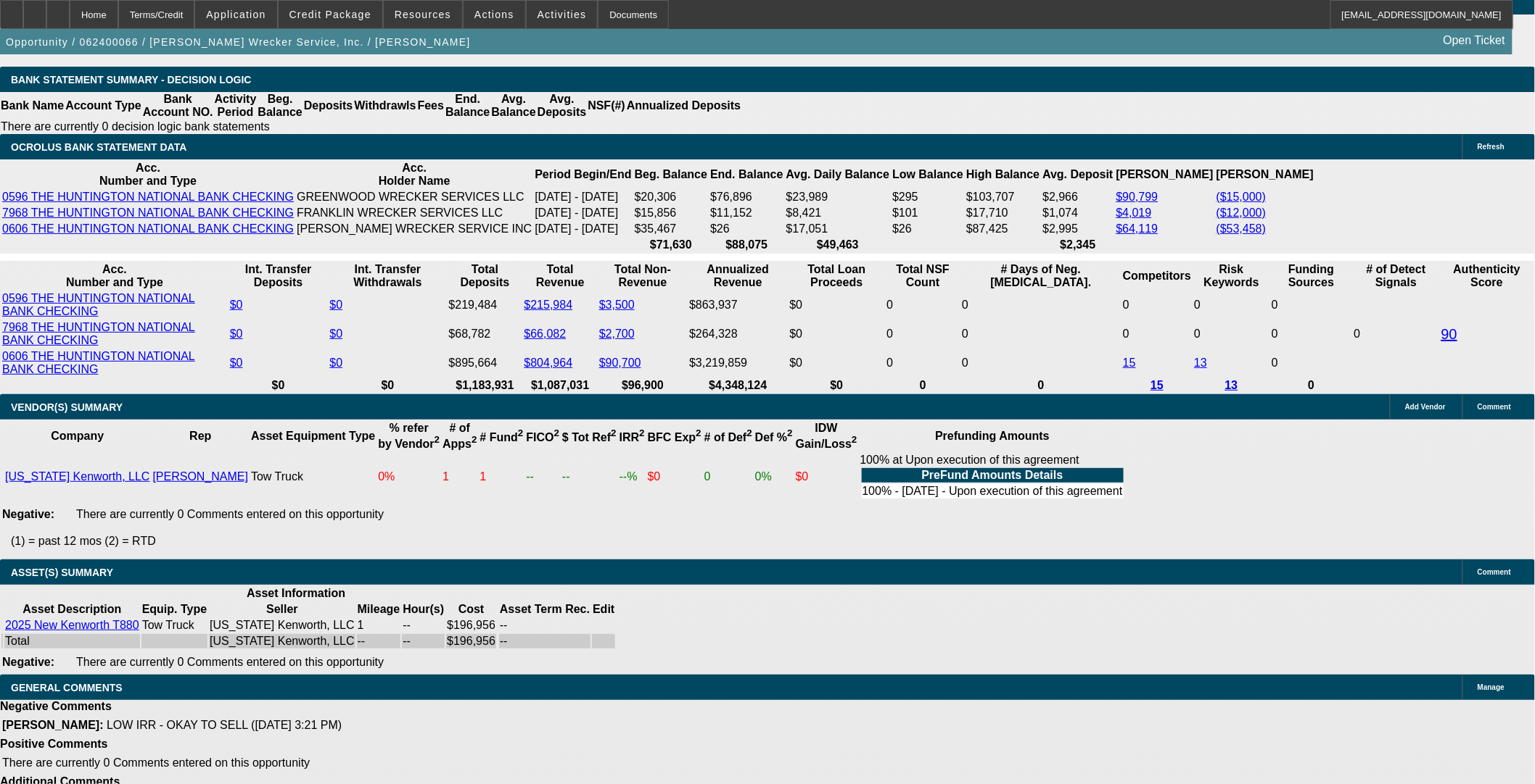
scroll to position [2894, 0]
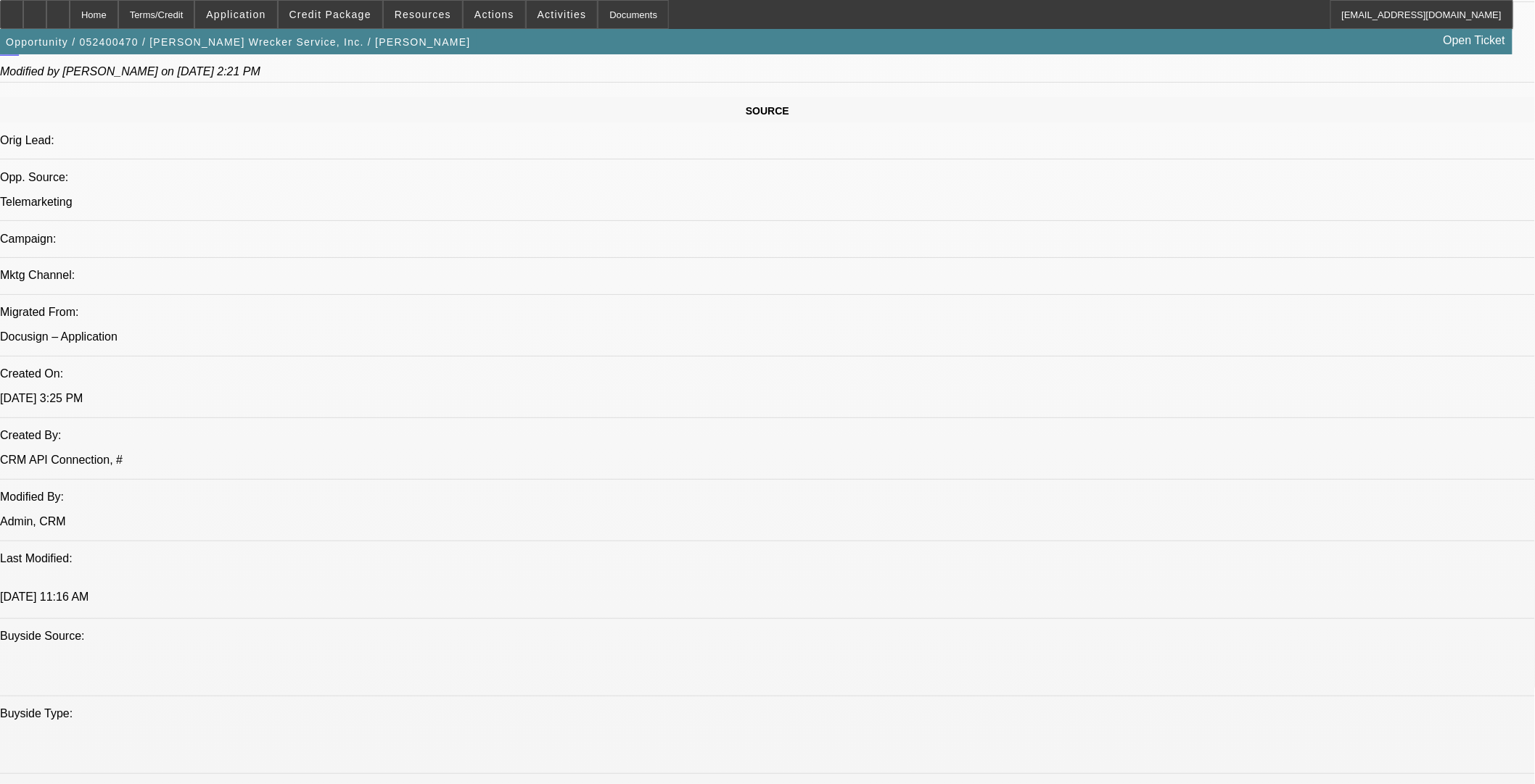
select select "0"
select select "2"
select select "0"
select select "6"
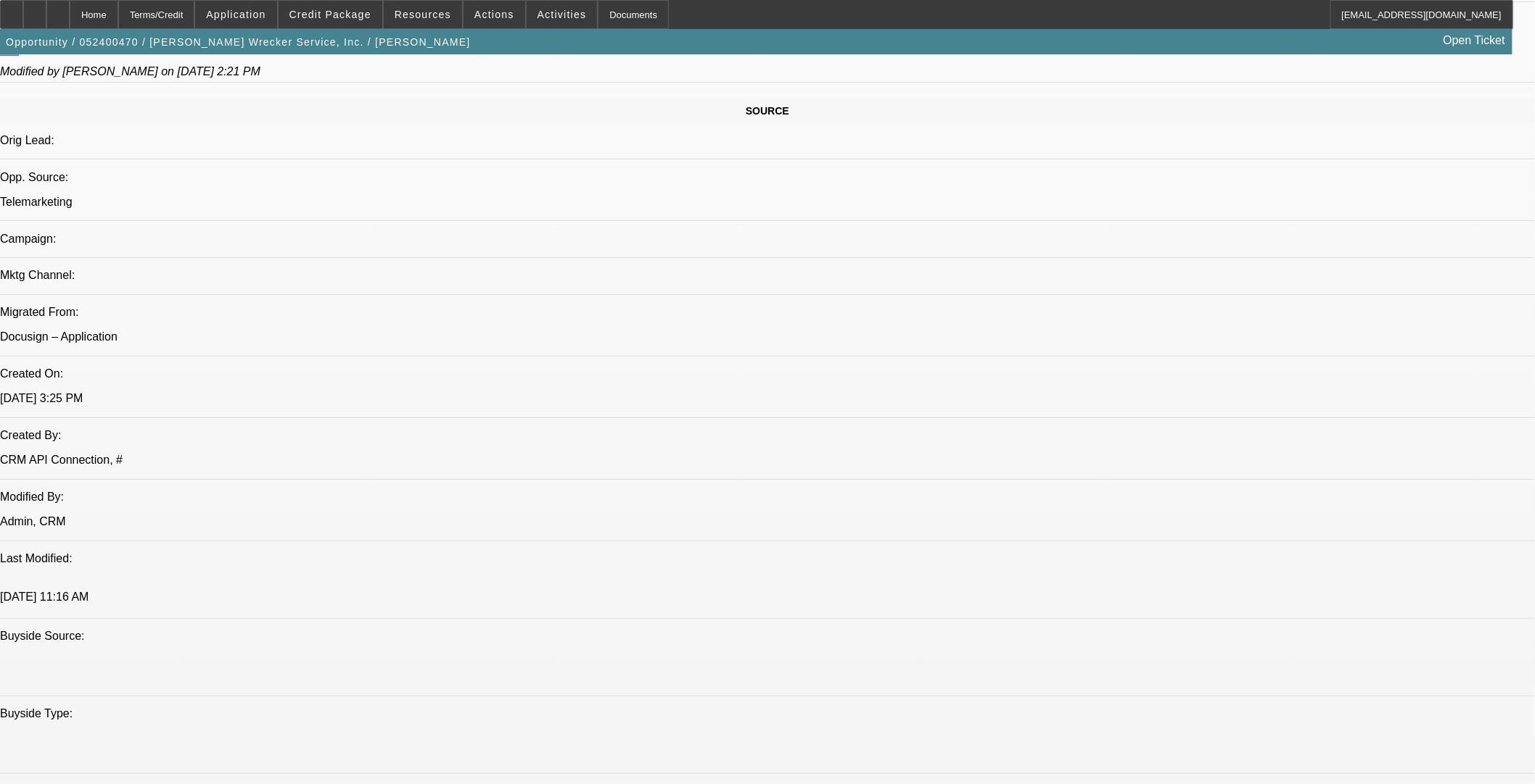
select select "0"
select select "2"
select select "0"
select select "6"
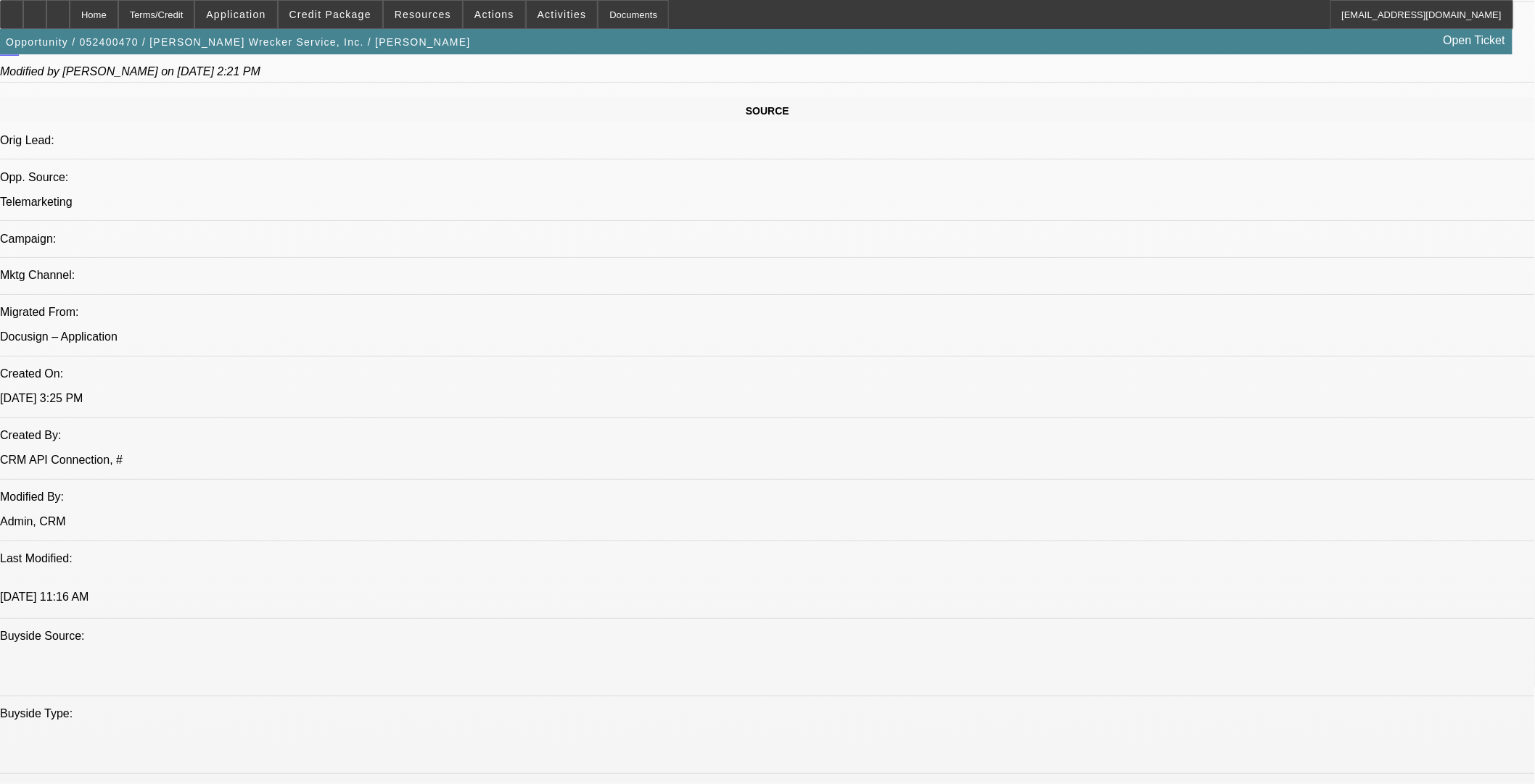
select select "0"
select select "2"
select select "0"
select select "6"
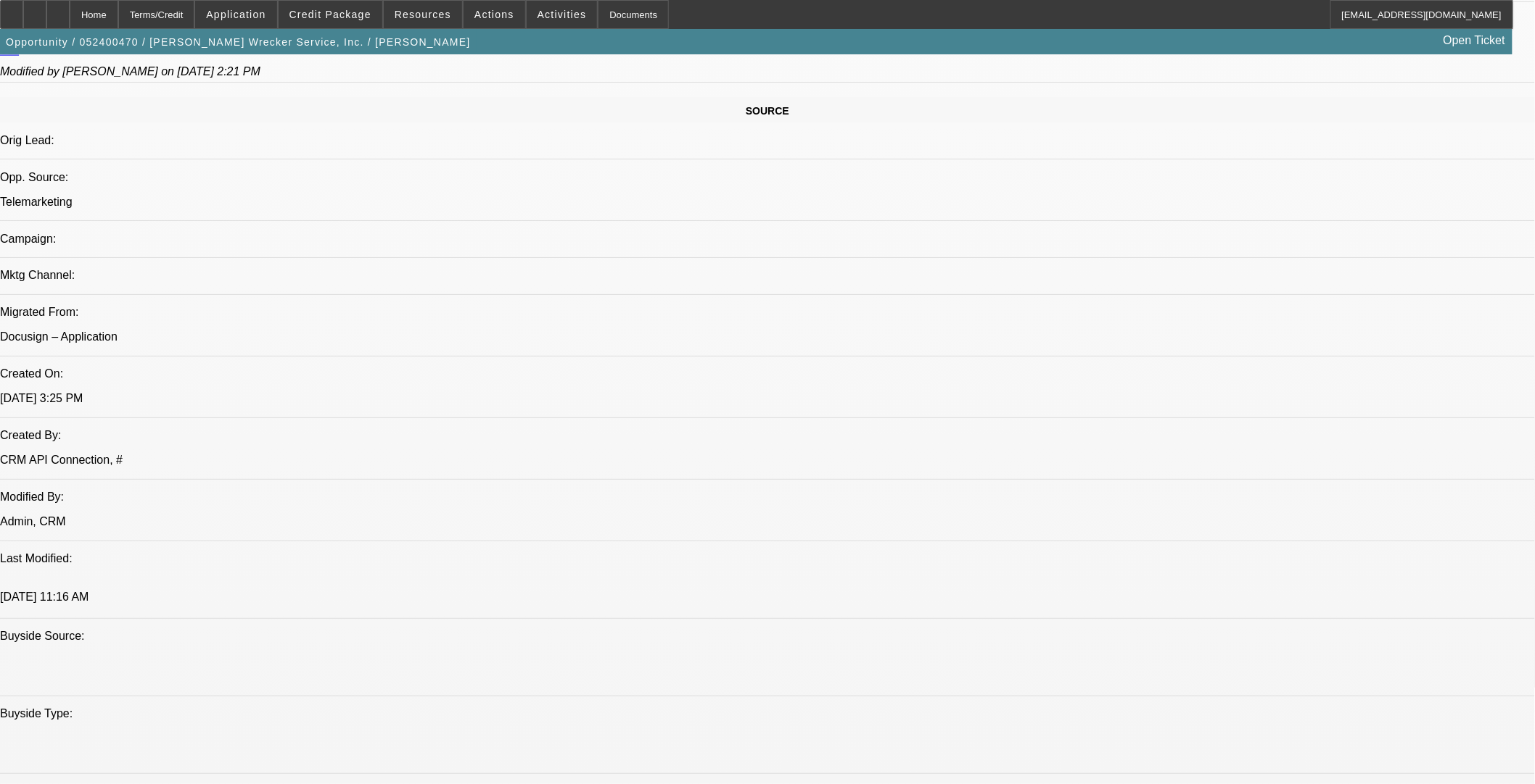
select select "0"
select select "2"
select select "0"
select select "6"
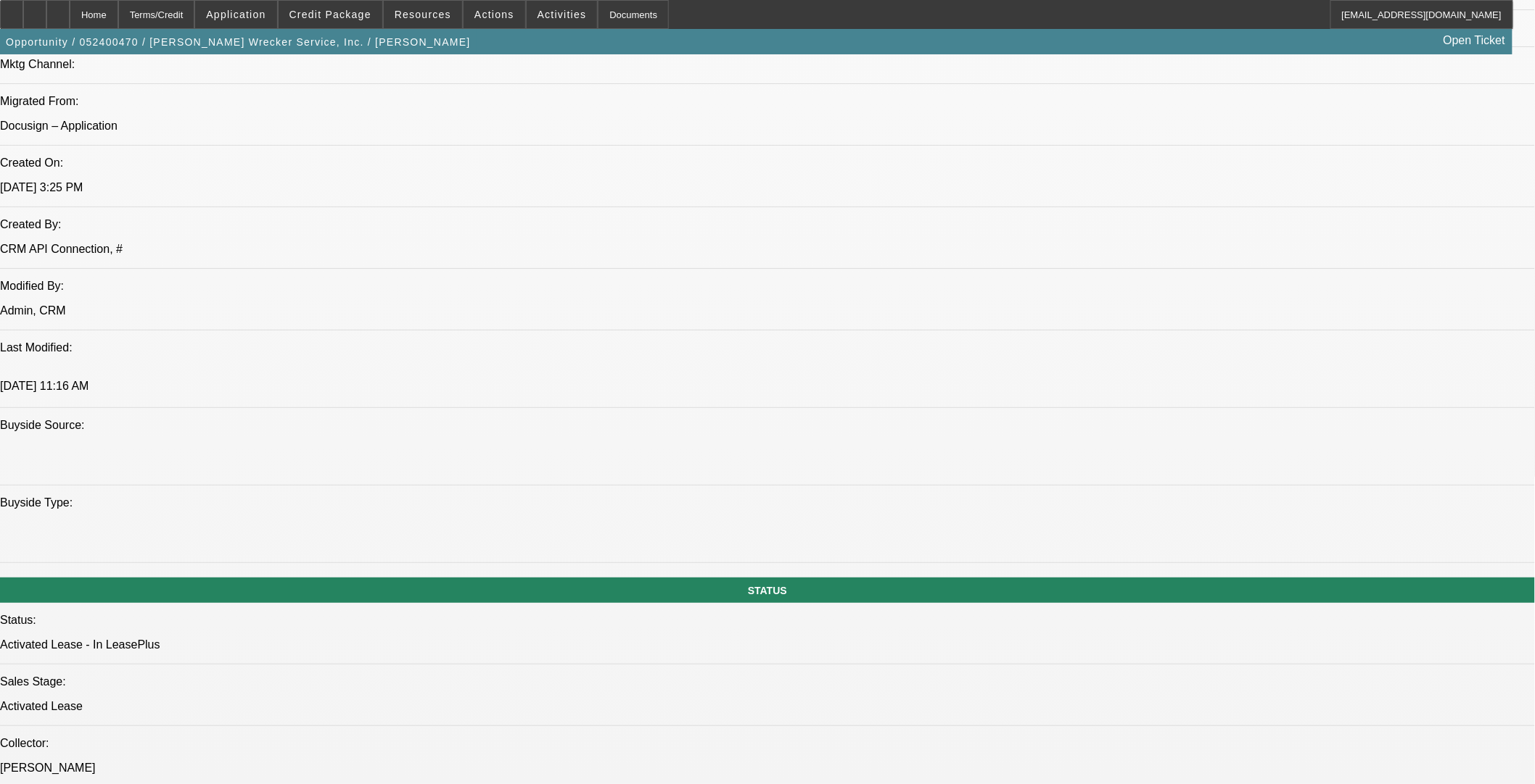
scroll to position [969, 0]
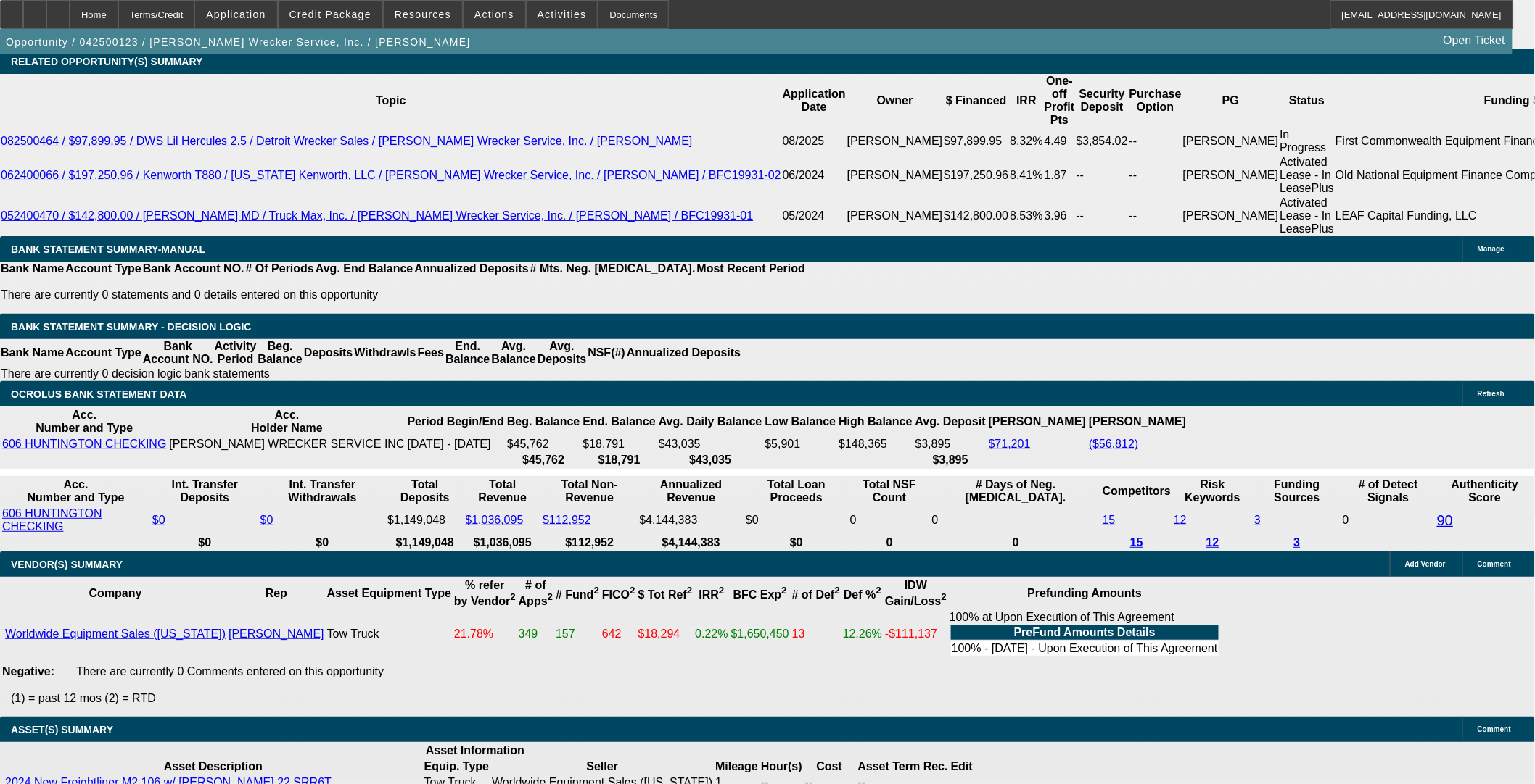
select select "0"
select select "2"
select select "0"
select select "6"
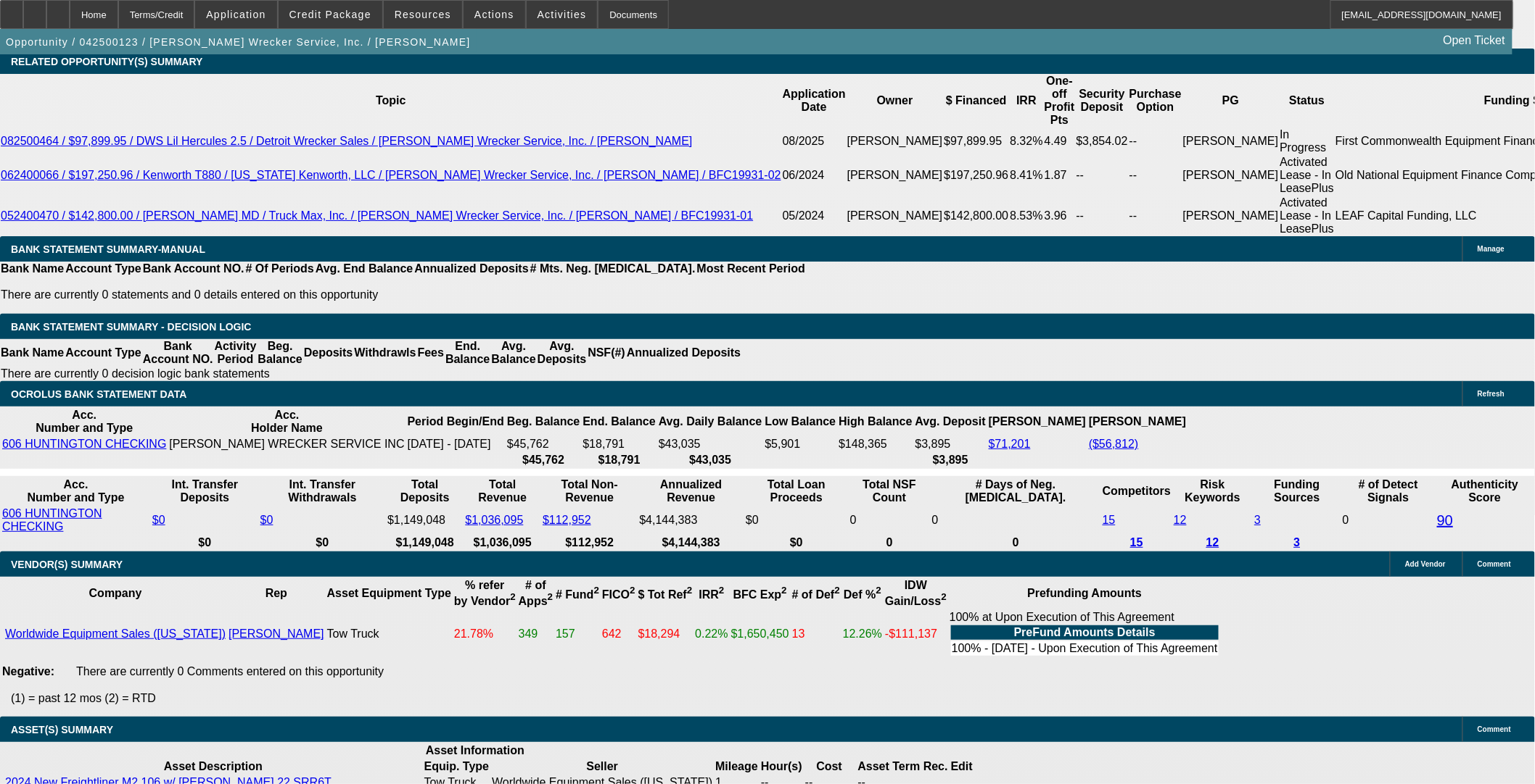
select select "0"
select select "2"
select select "0"
select select "6"
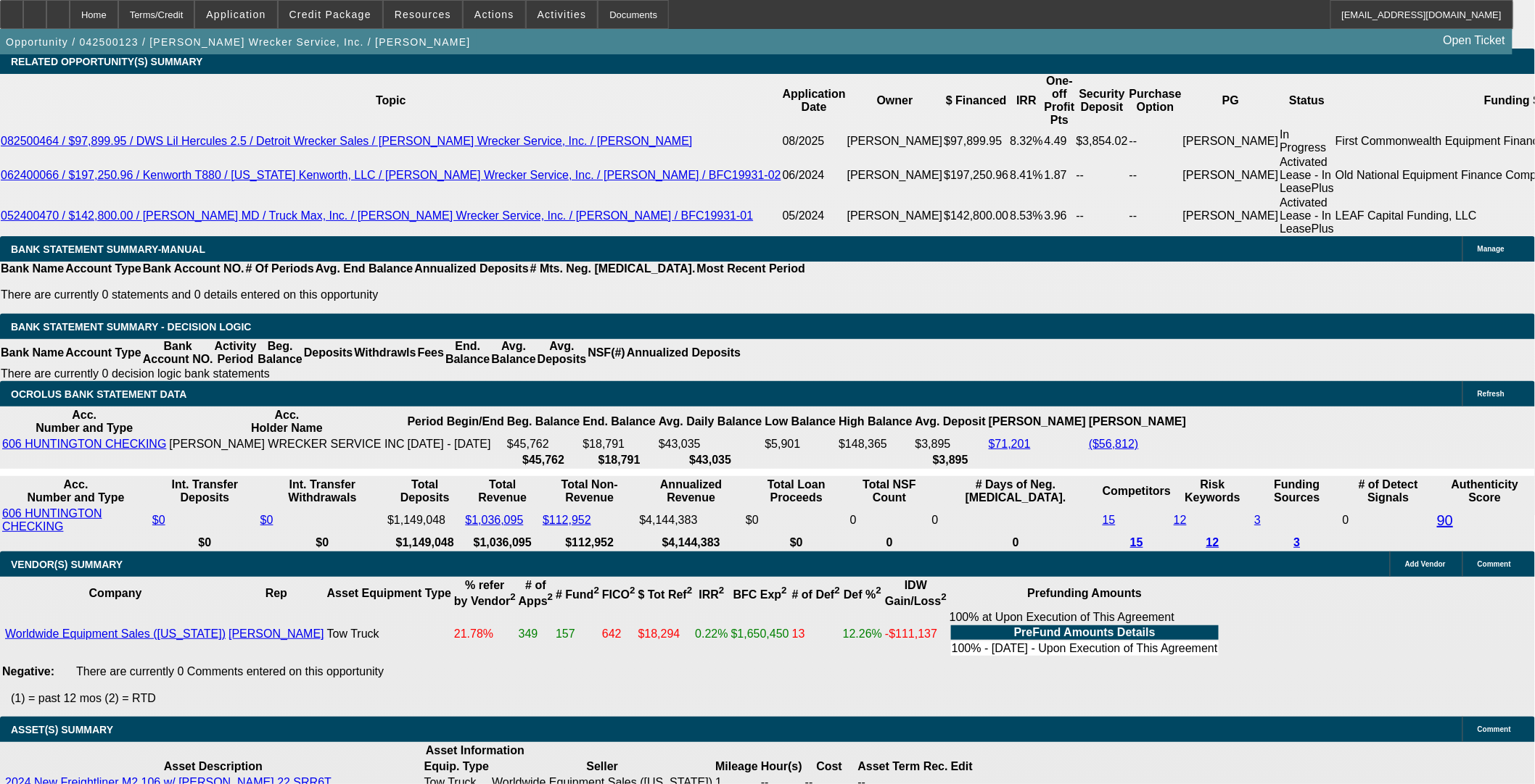
select select "0"
select select "6"
select select "0"
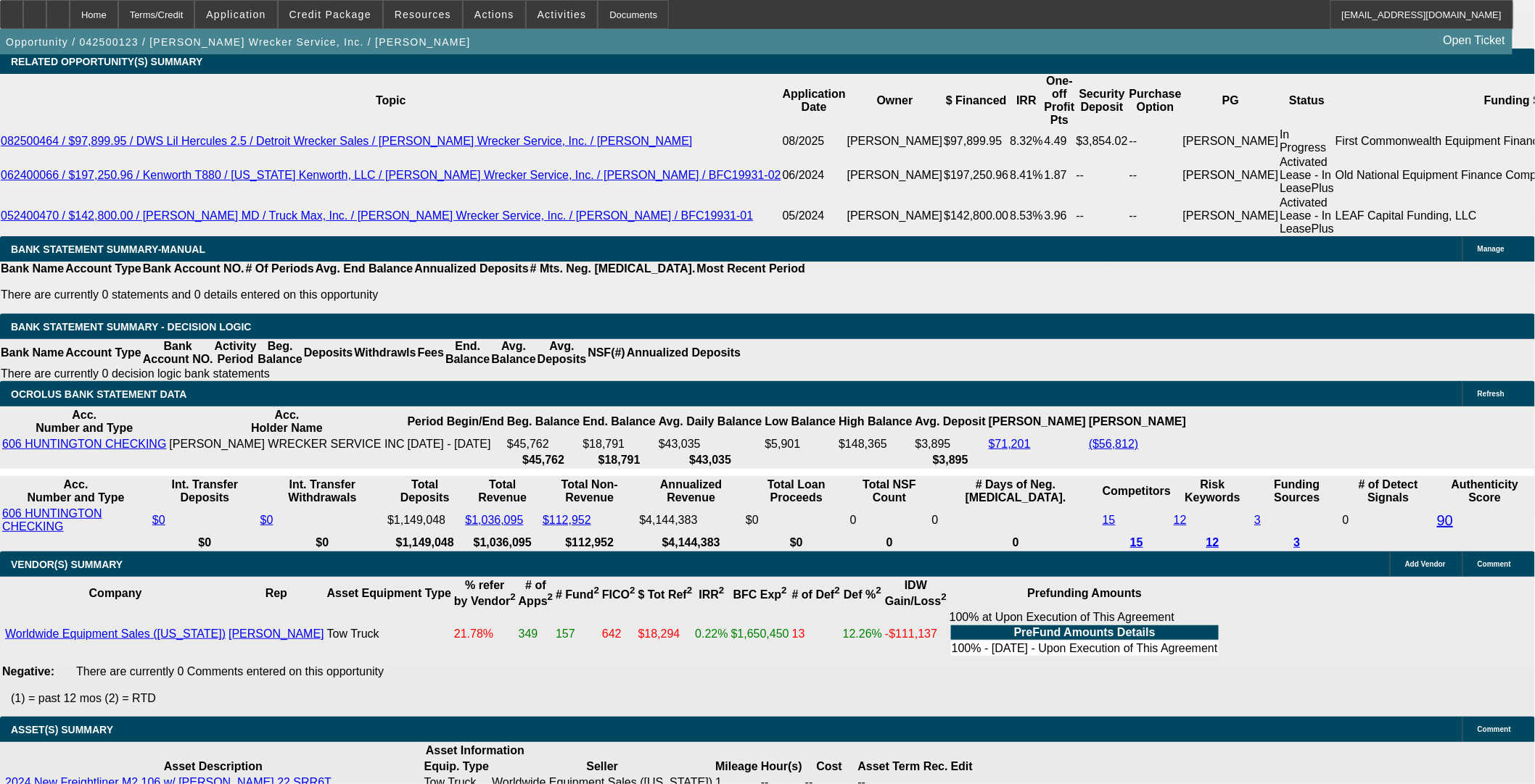
select select "0"
select select "2"
select select "0"
select select "6"
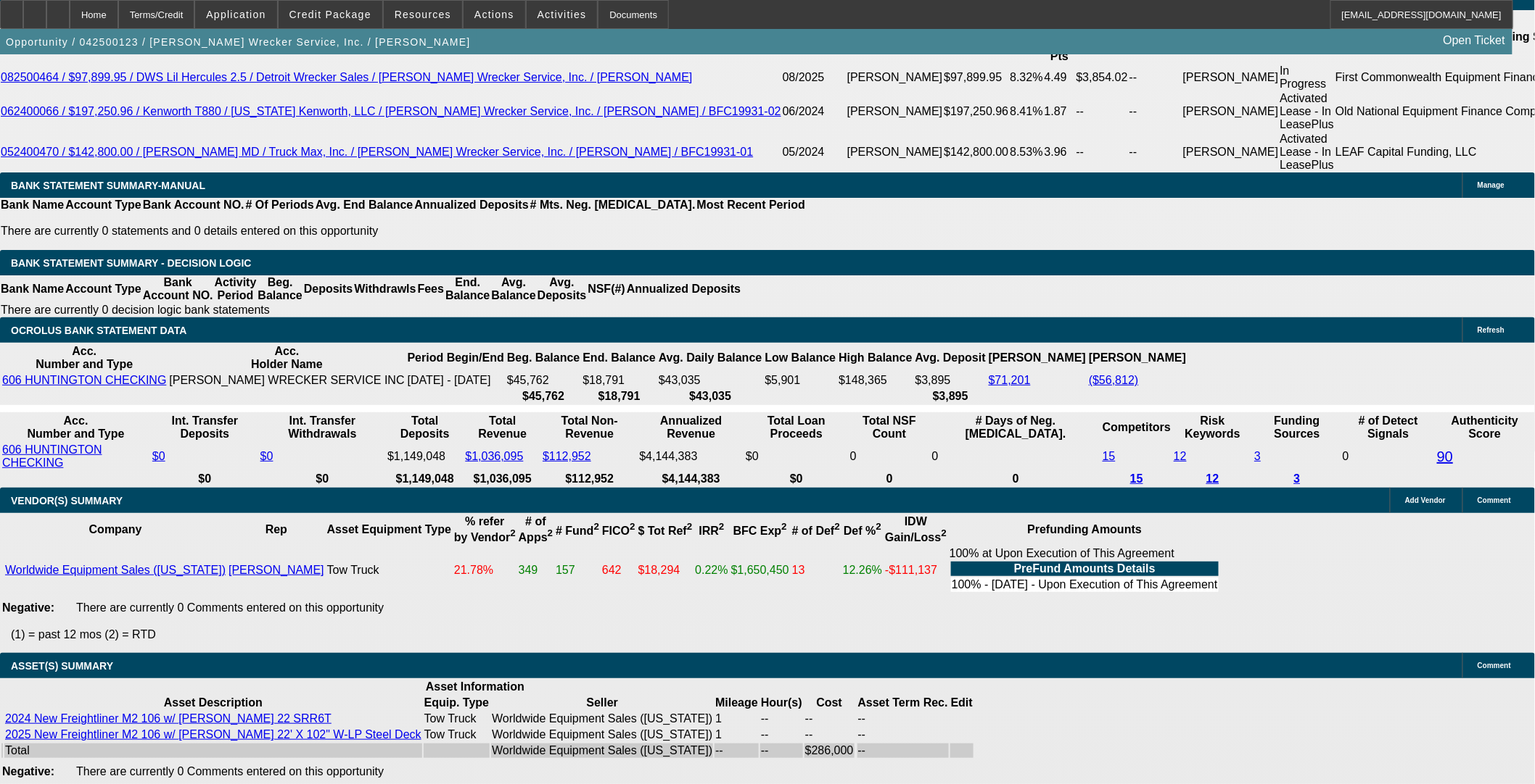
scroll to position [2724, 0]
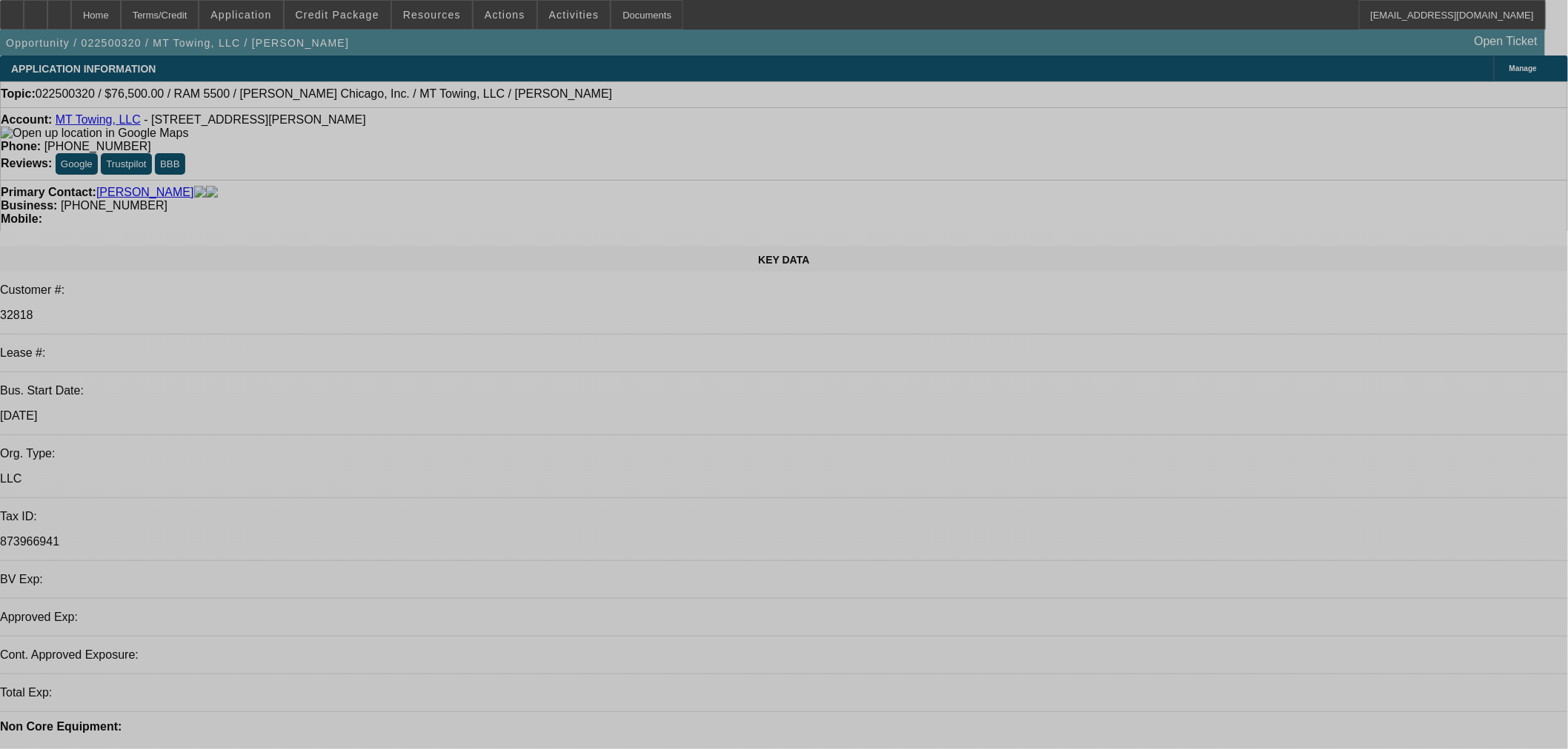
select select "0"
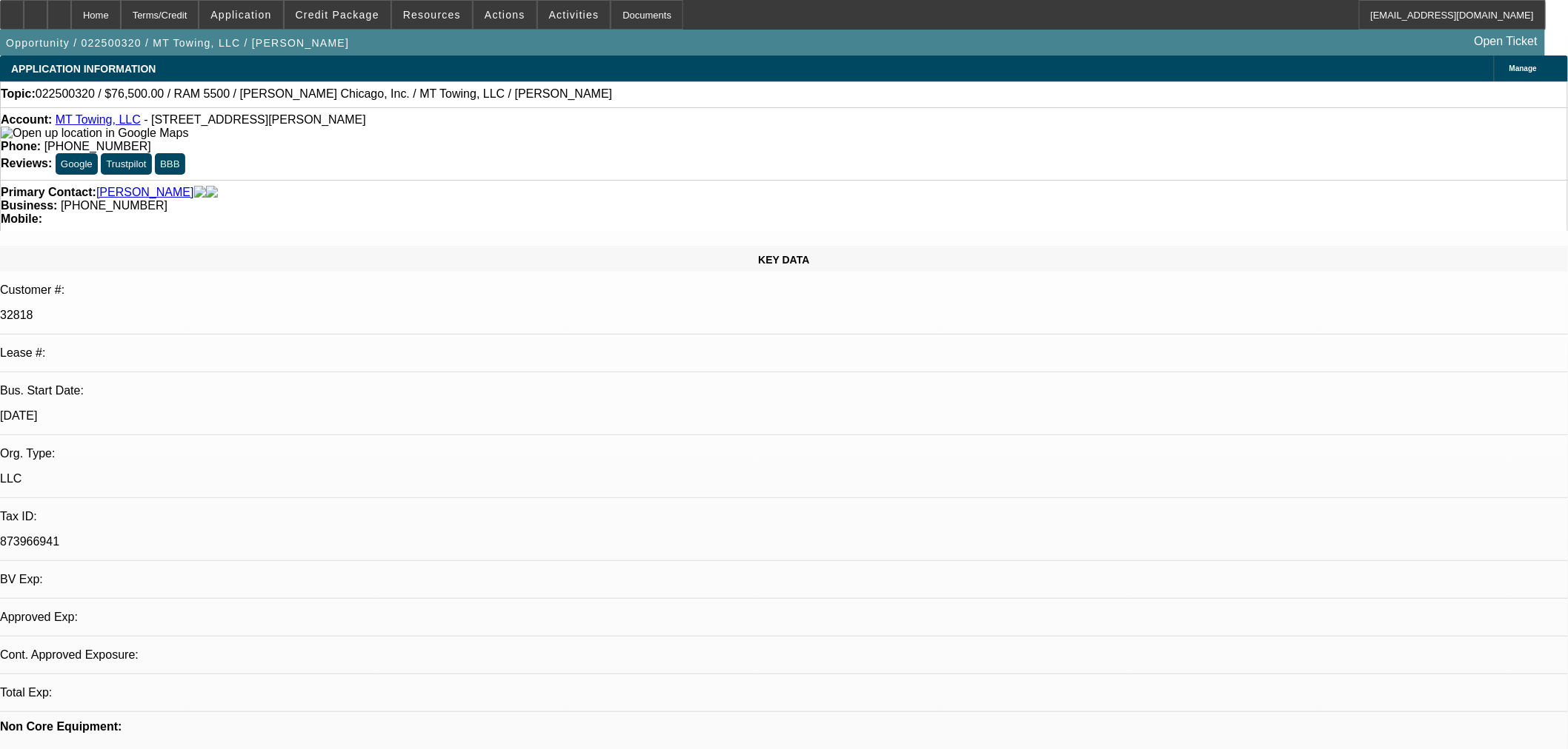
select select "2"
select select "0"
select select "6"
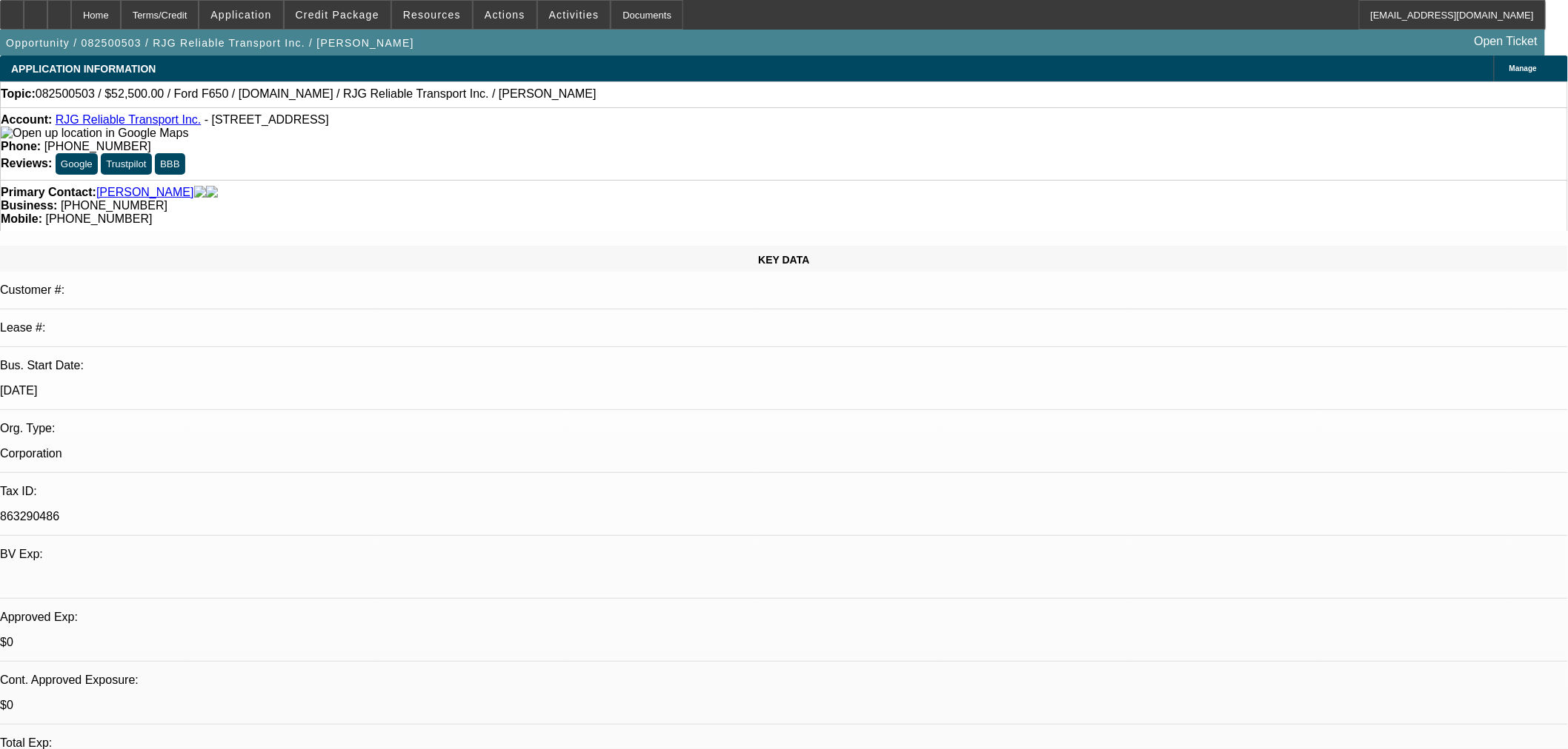
select select "0"
select select "6"
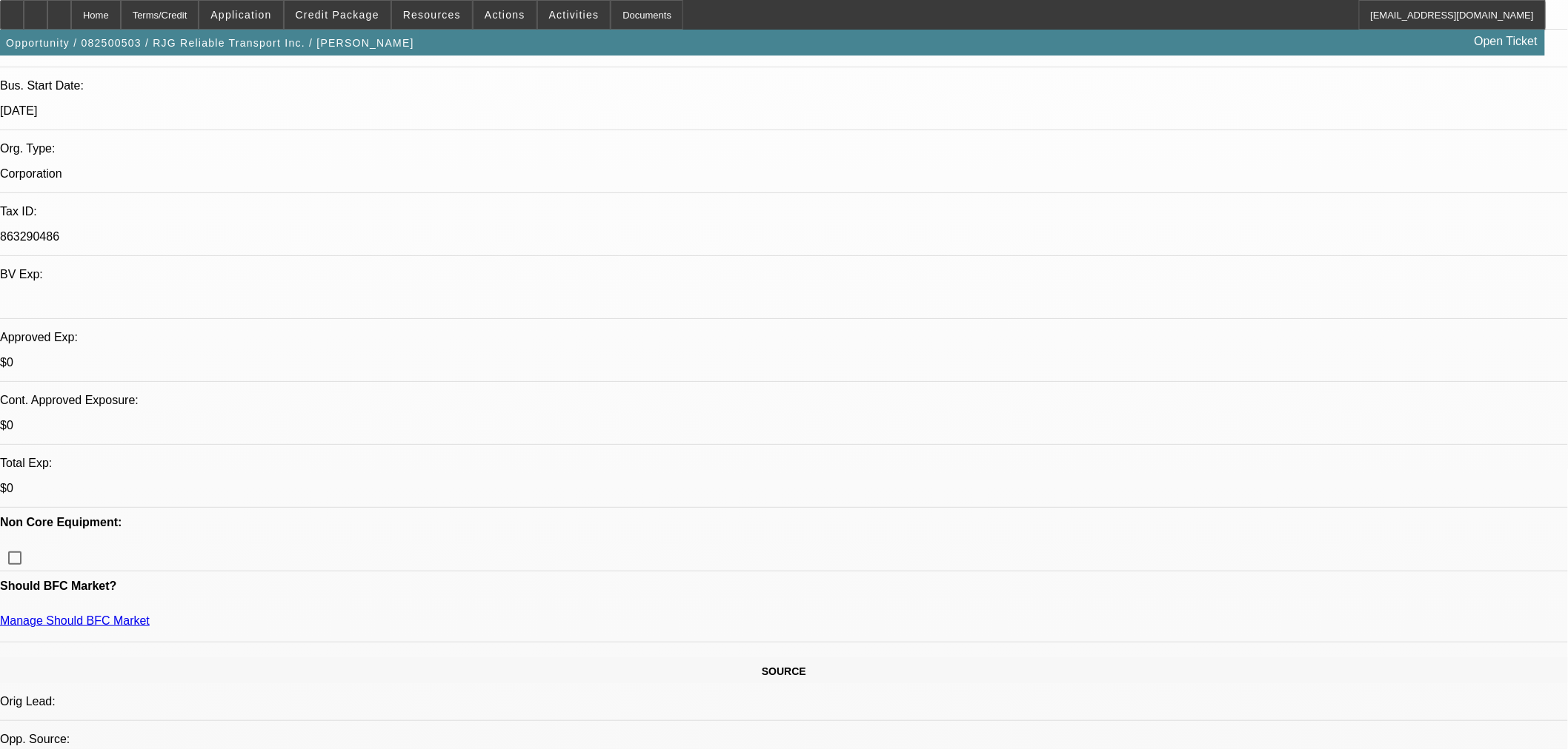
scroll to position [493, 0]
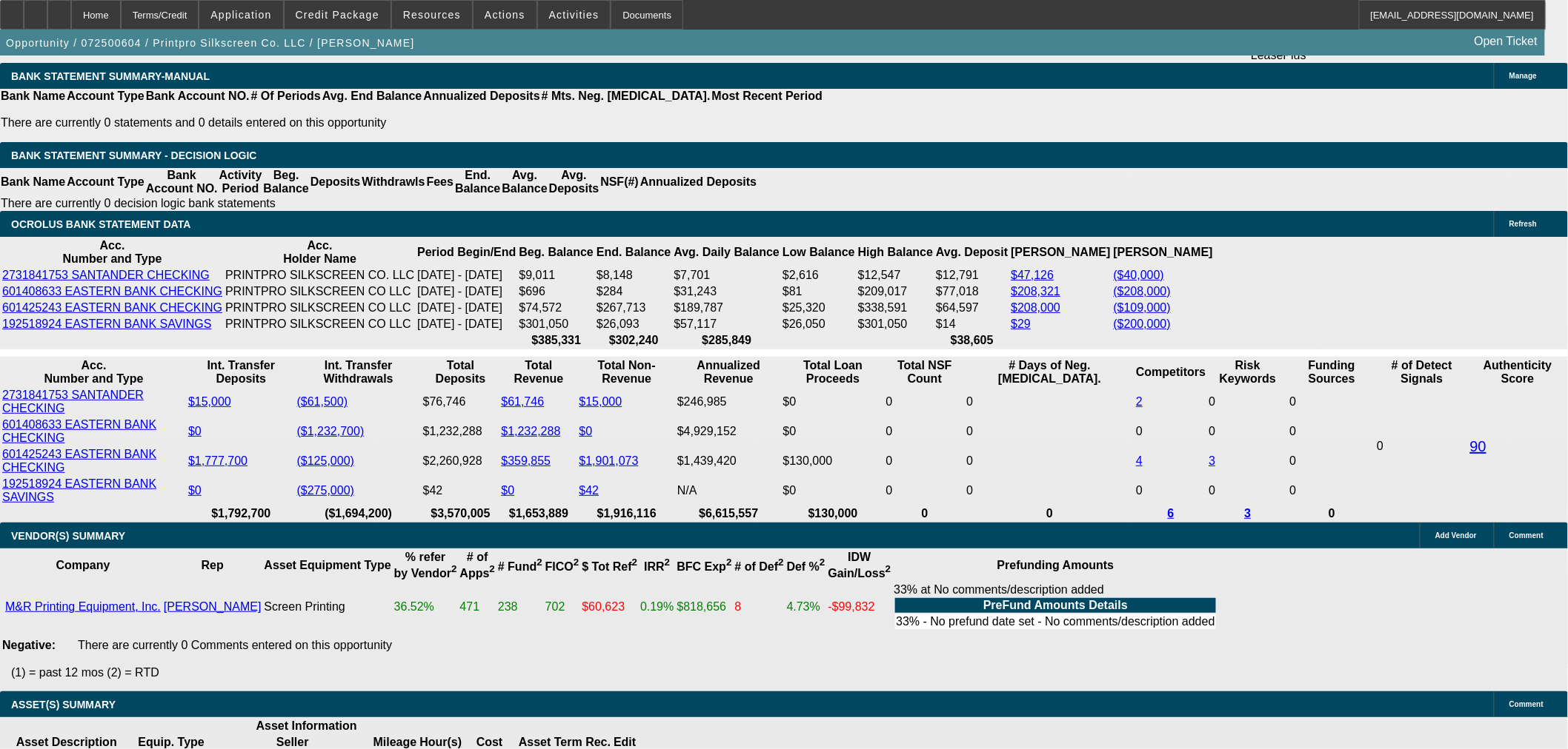
select select "0"
select select "2"
select select "0"
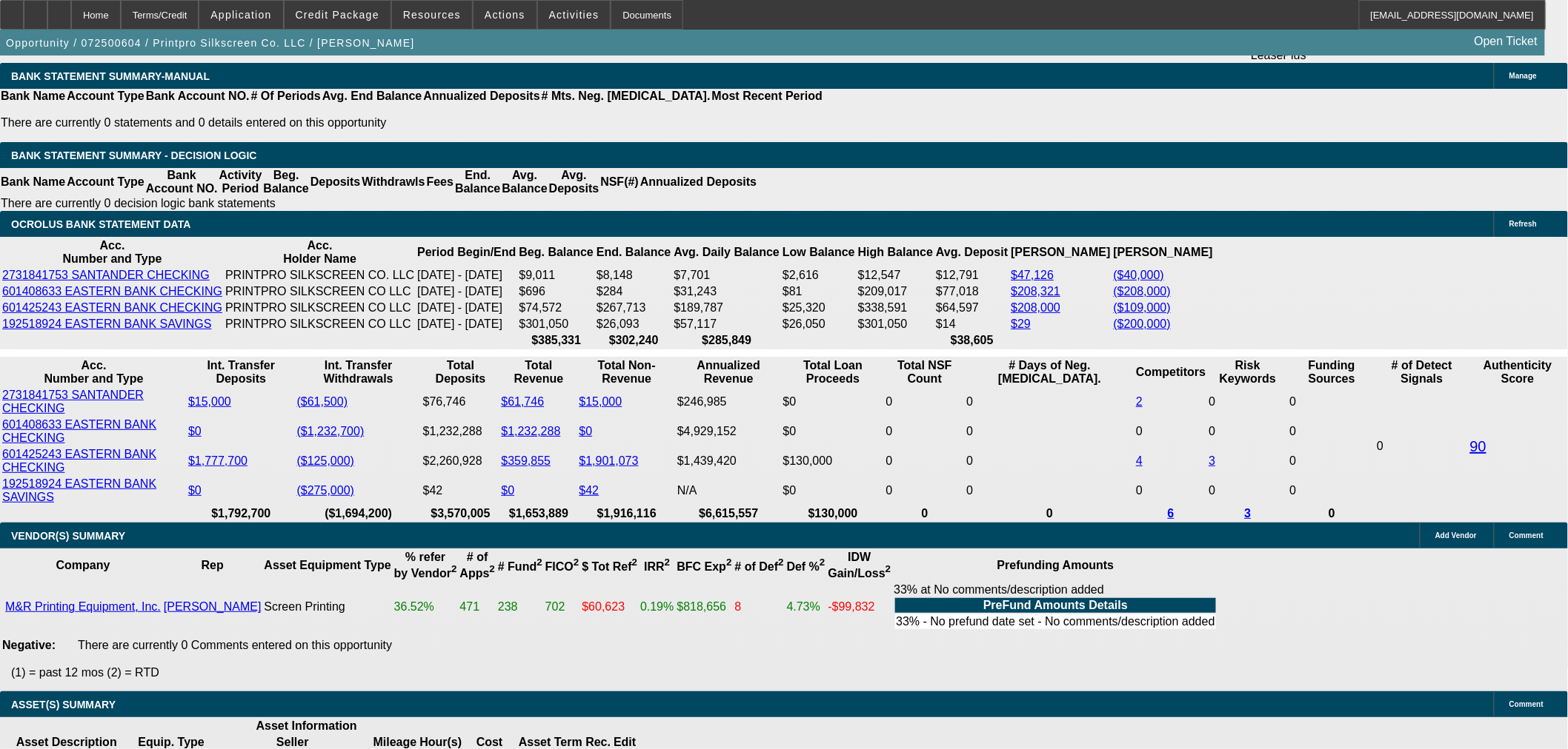
select select "0"
select select "2"
select select "0"
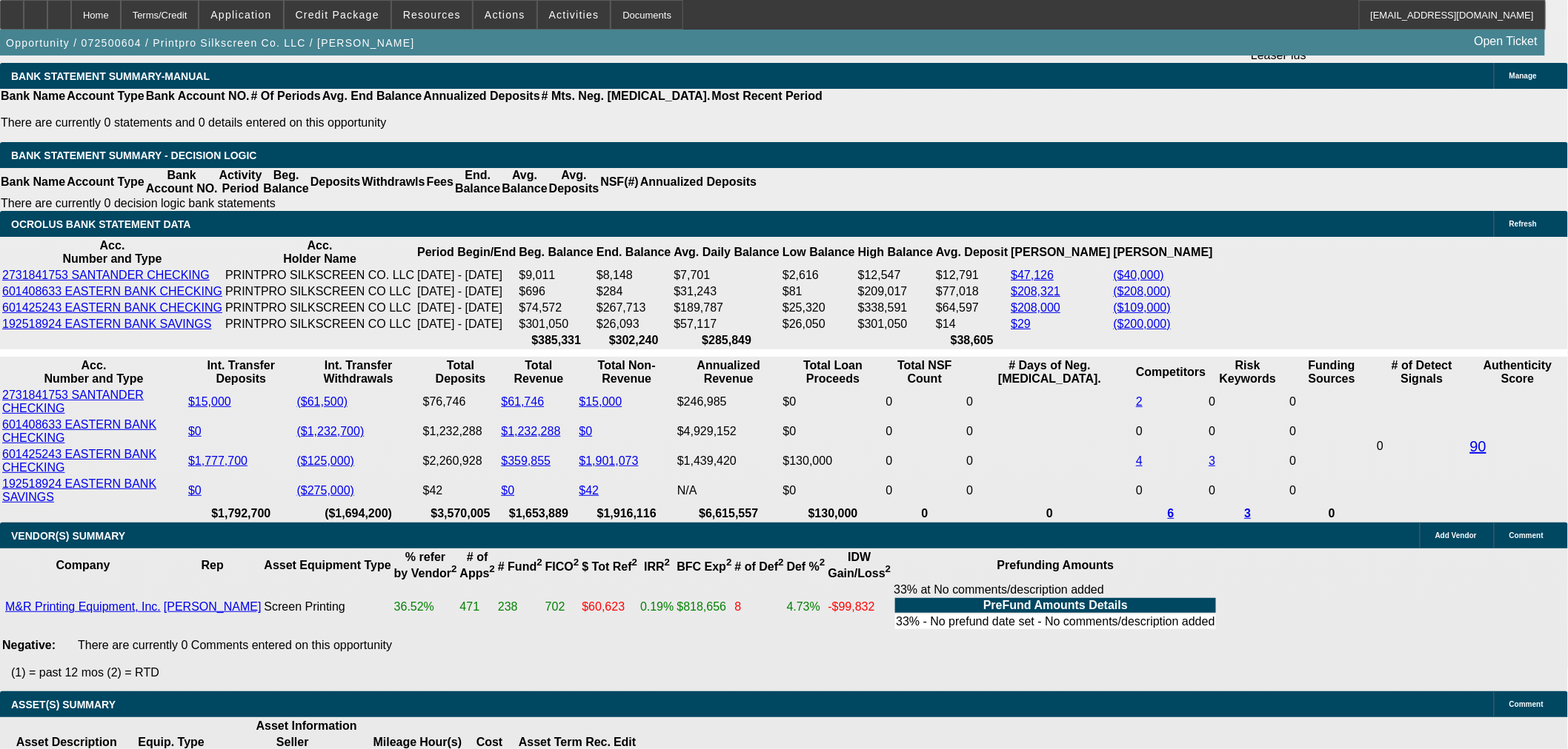
select select "0"
select select "2"
select select "0"
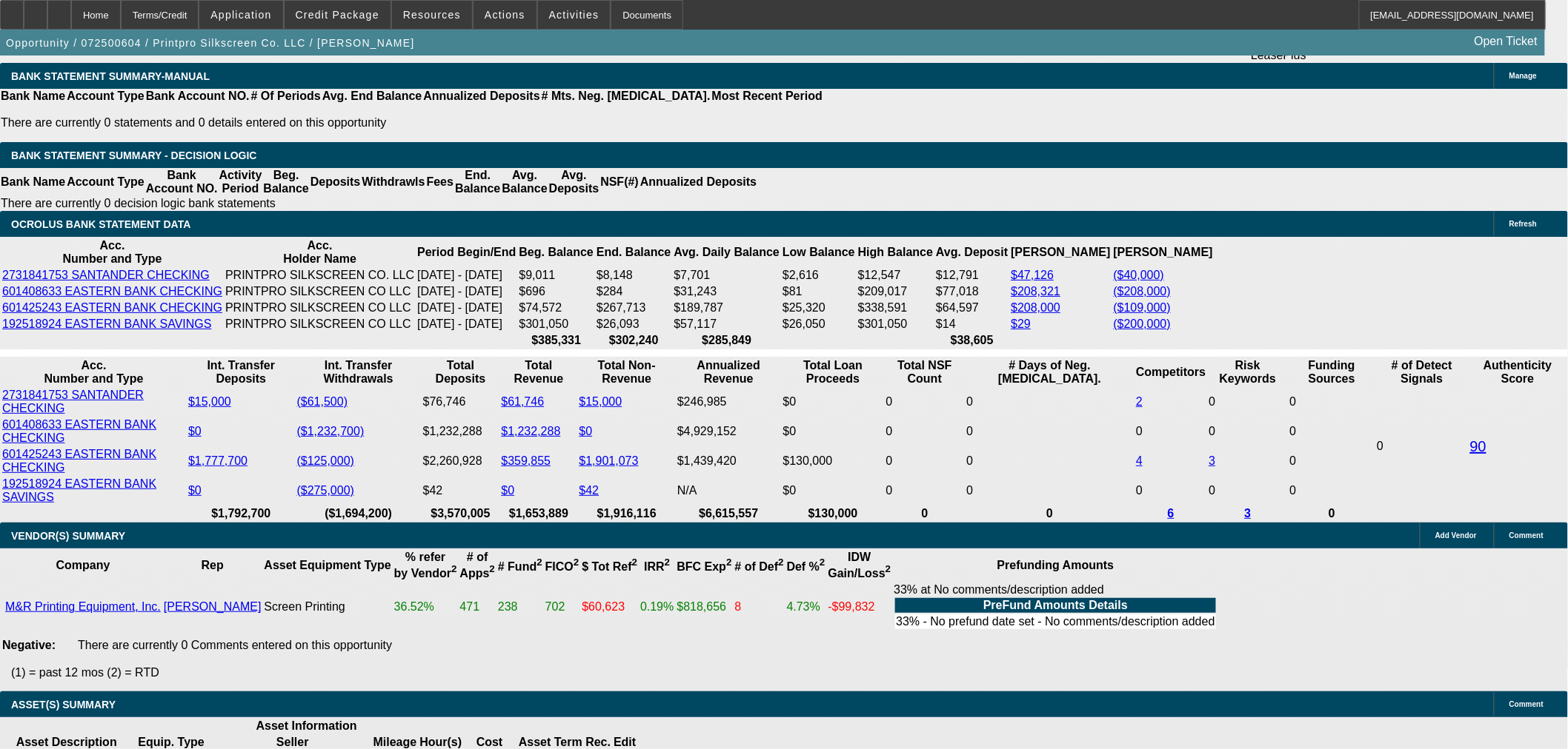
select select "2"
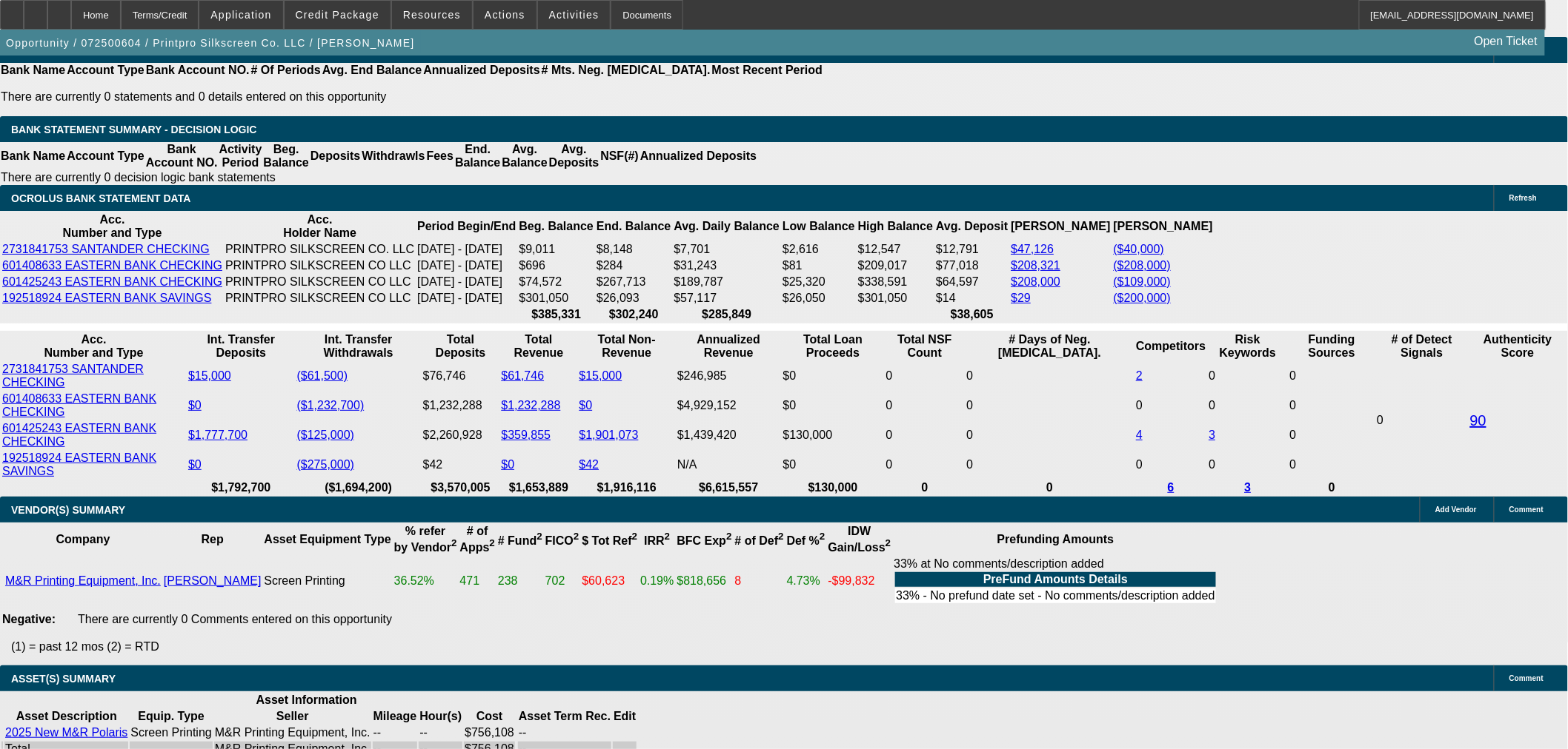
select select "6"
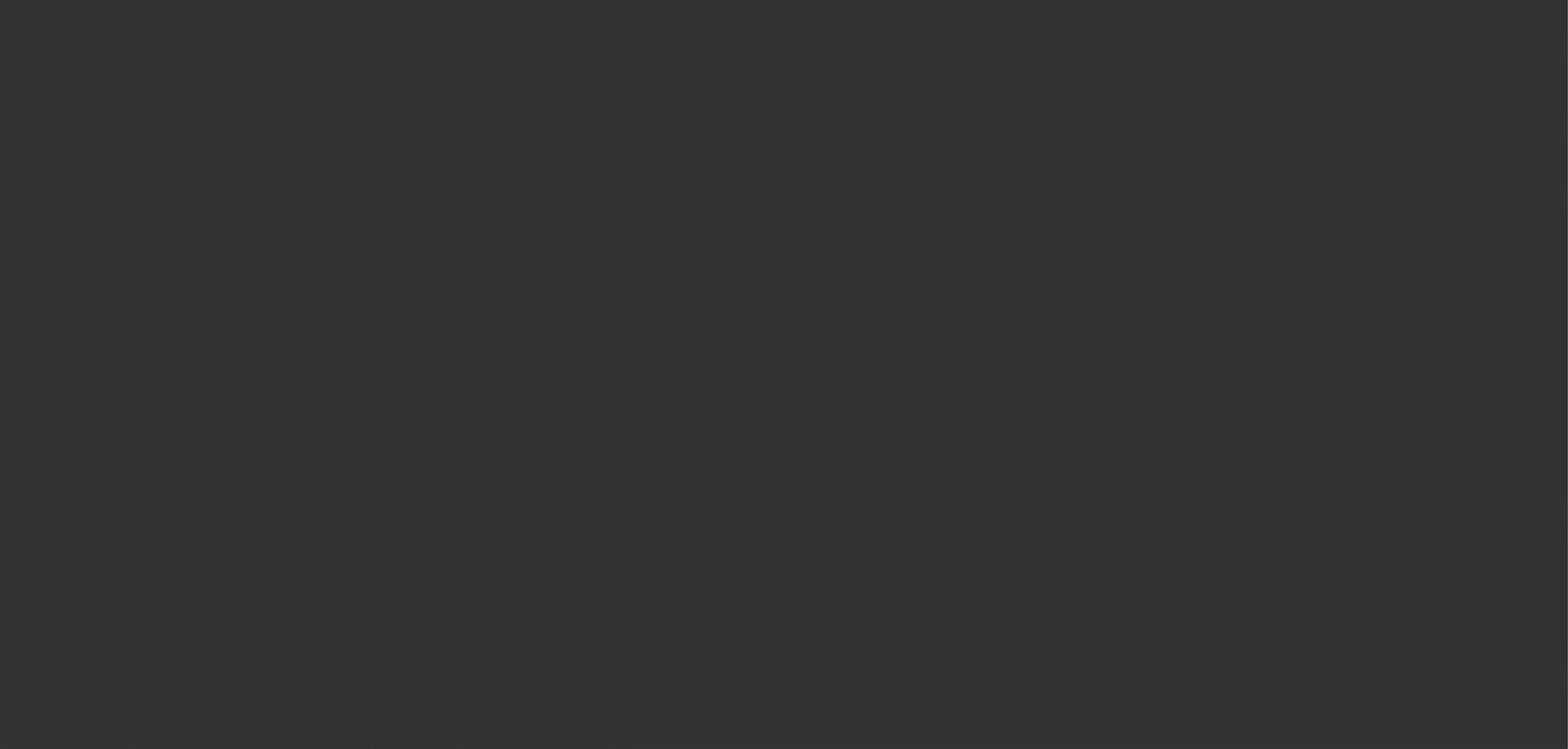
scroll to position [0, 0]
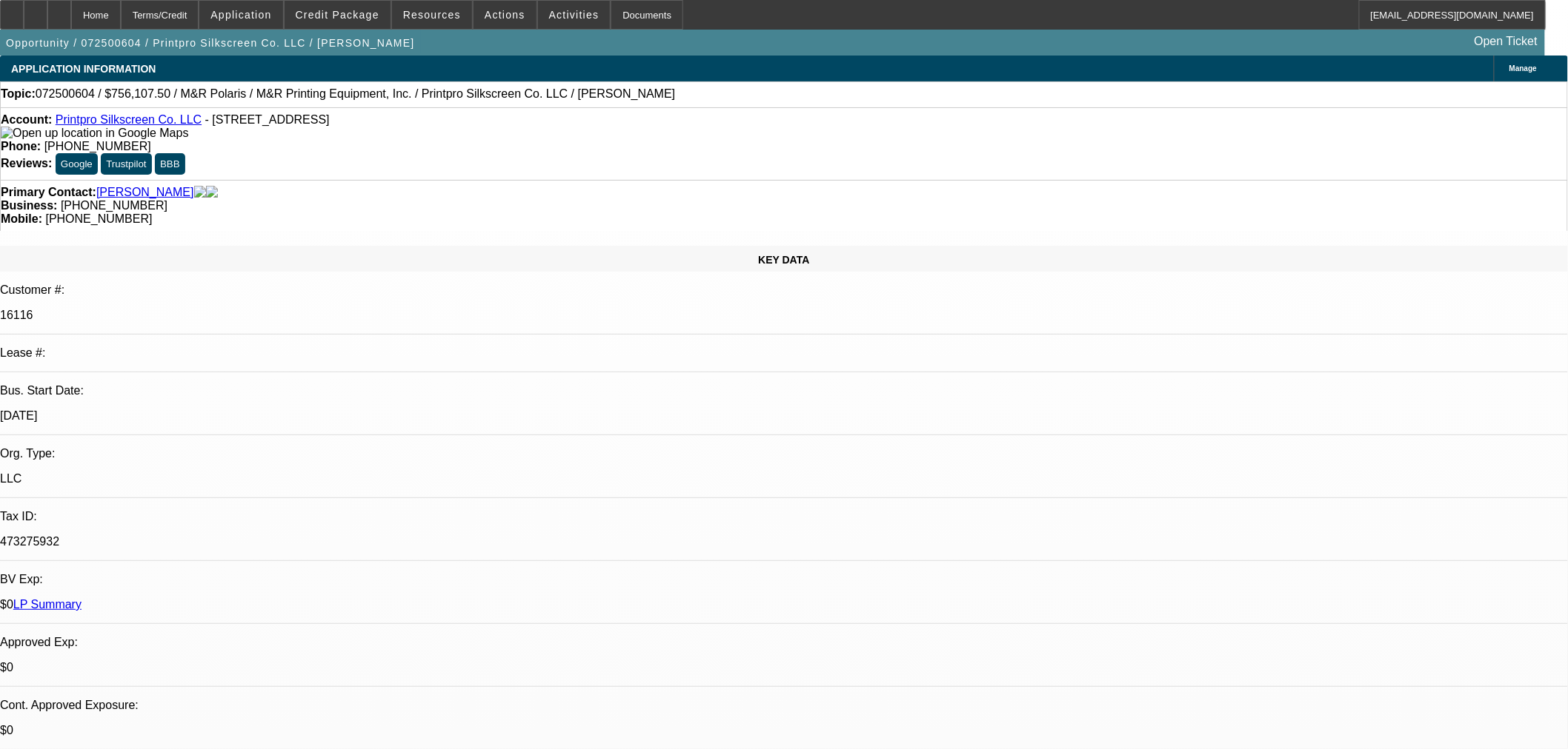
paste textarea "Need 2023 and 2024 Full tax returns for the business."
type textarea "PER UNIFI: "Need 2023 and 2024 Full tax returns for the business.""
click at [1168, 535] on span "19" at bounding box center [1159, 533] width 26 height 26
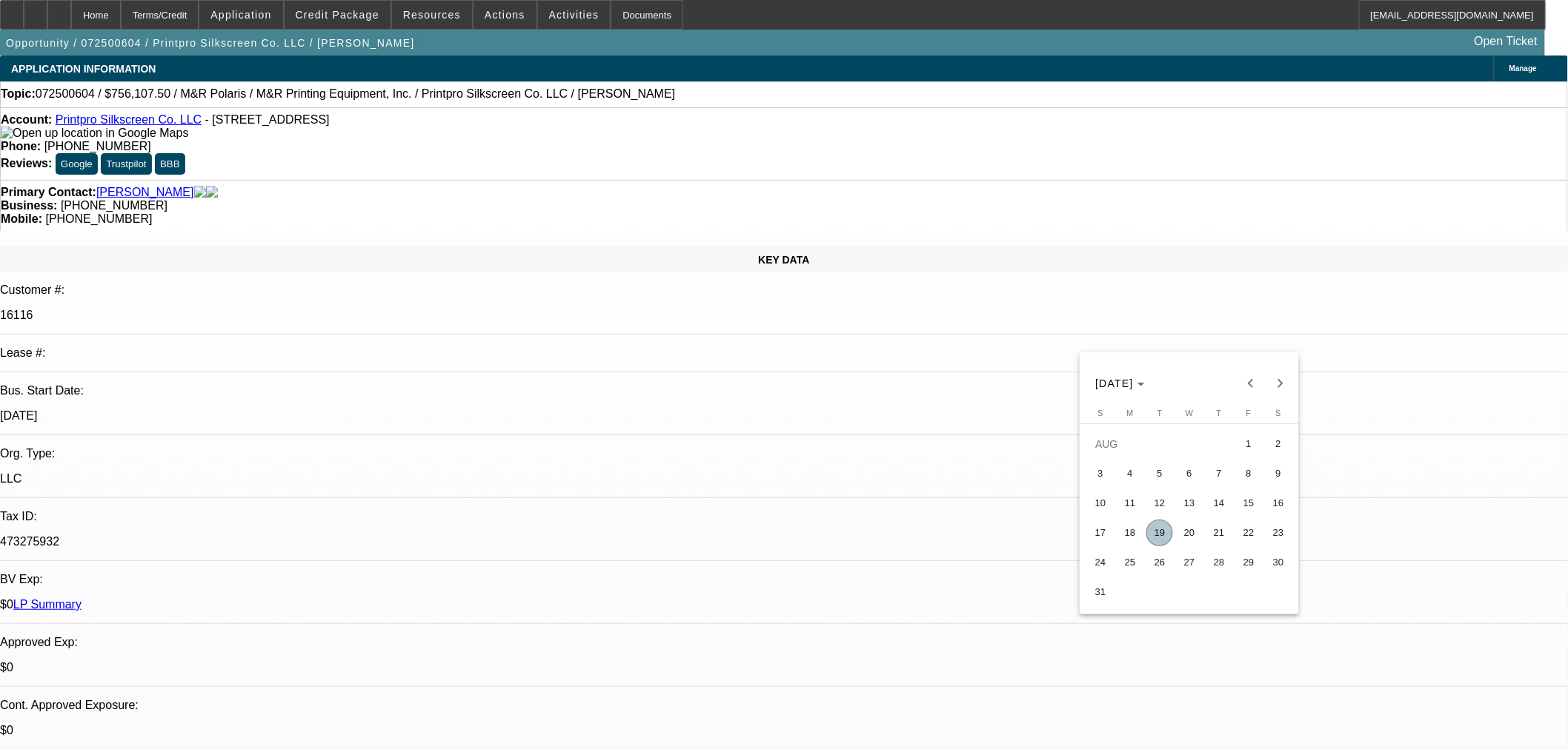
type input "[DATE]"
type input "10:47"
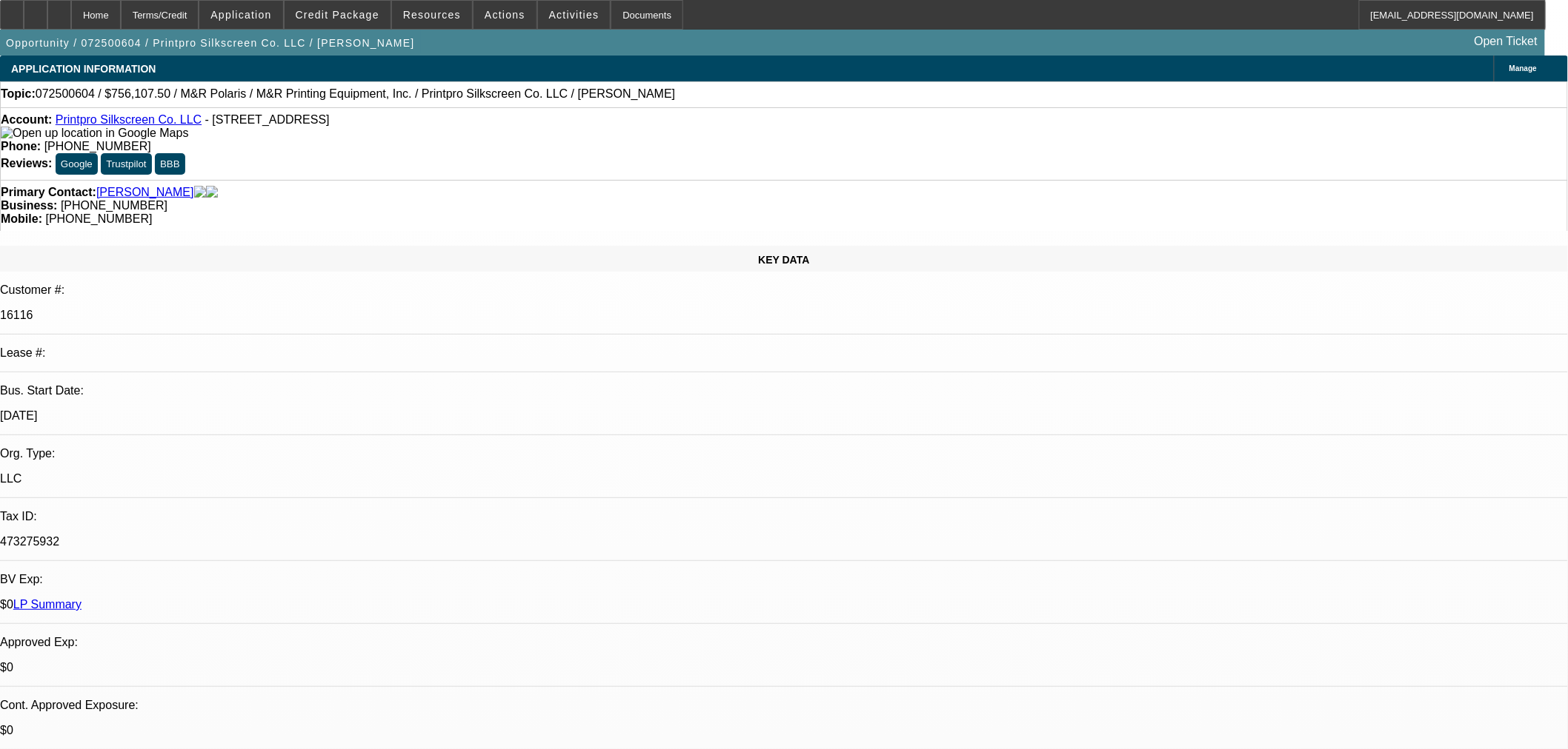
type input "12:26"
select select "0"
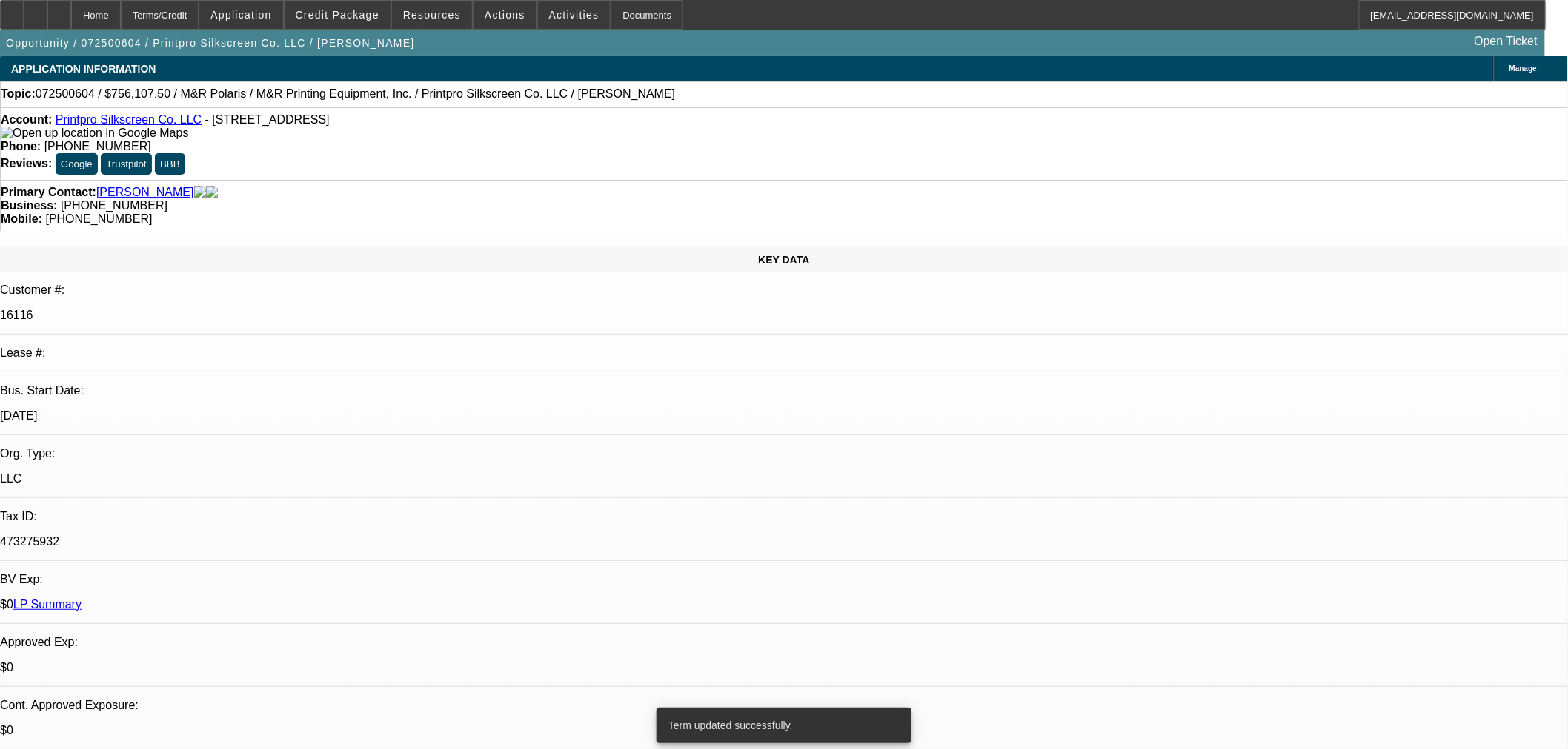
select select "2"
select select "0"
select select "2"
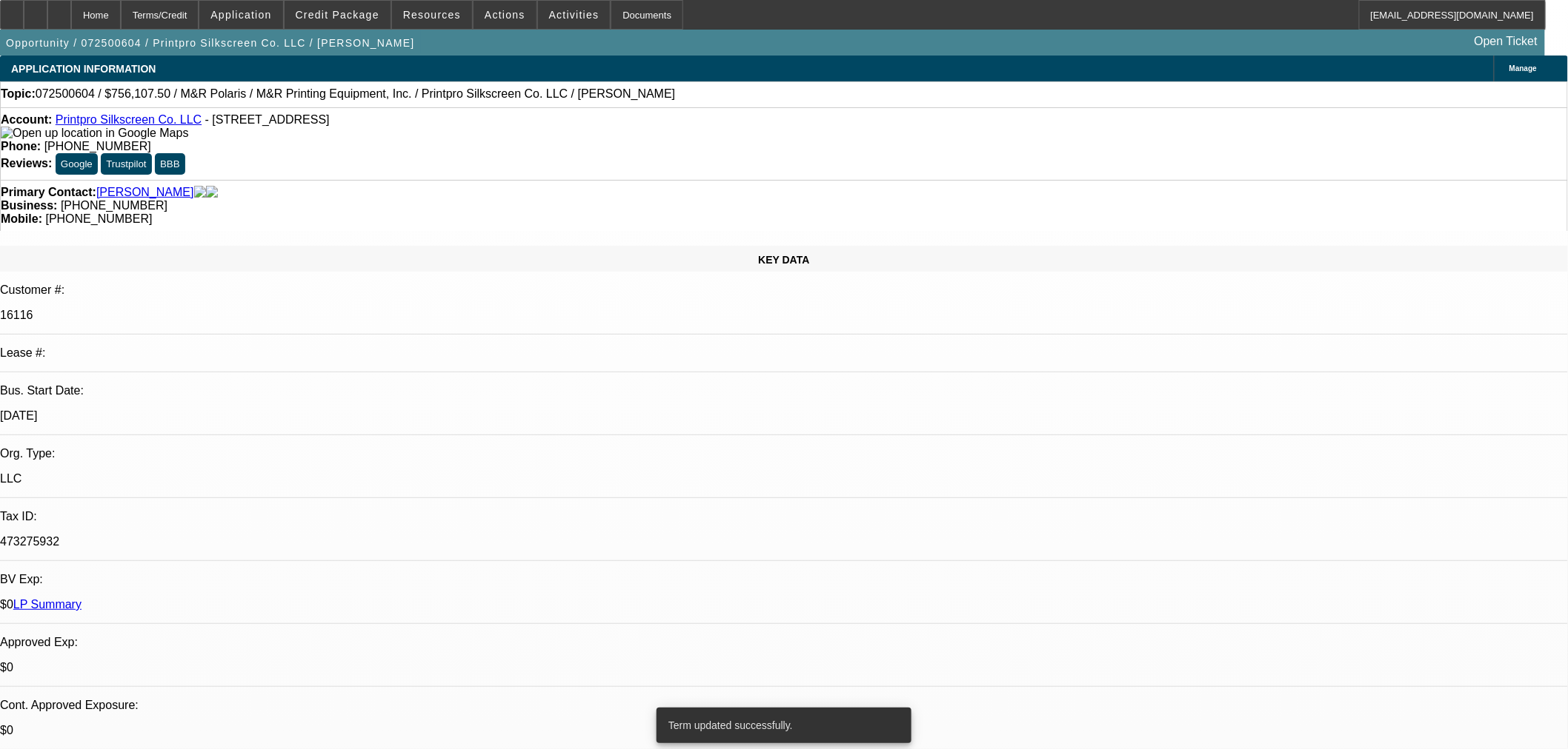
select select "0"
select select "2"
select select "0"
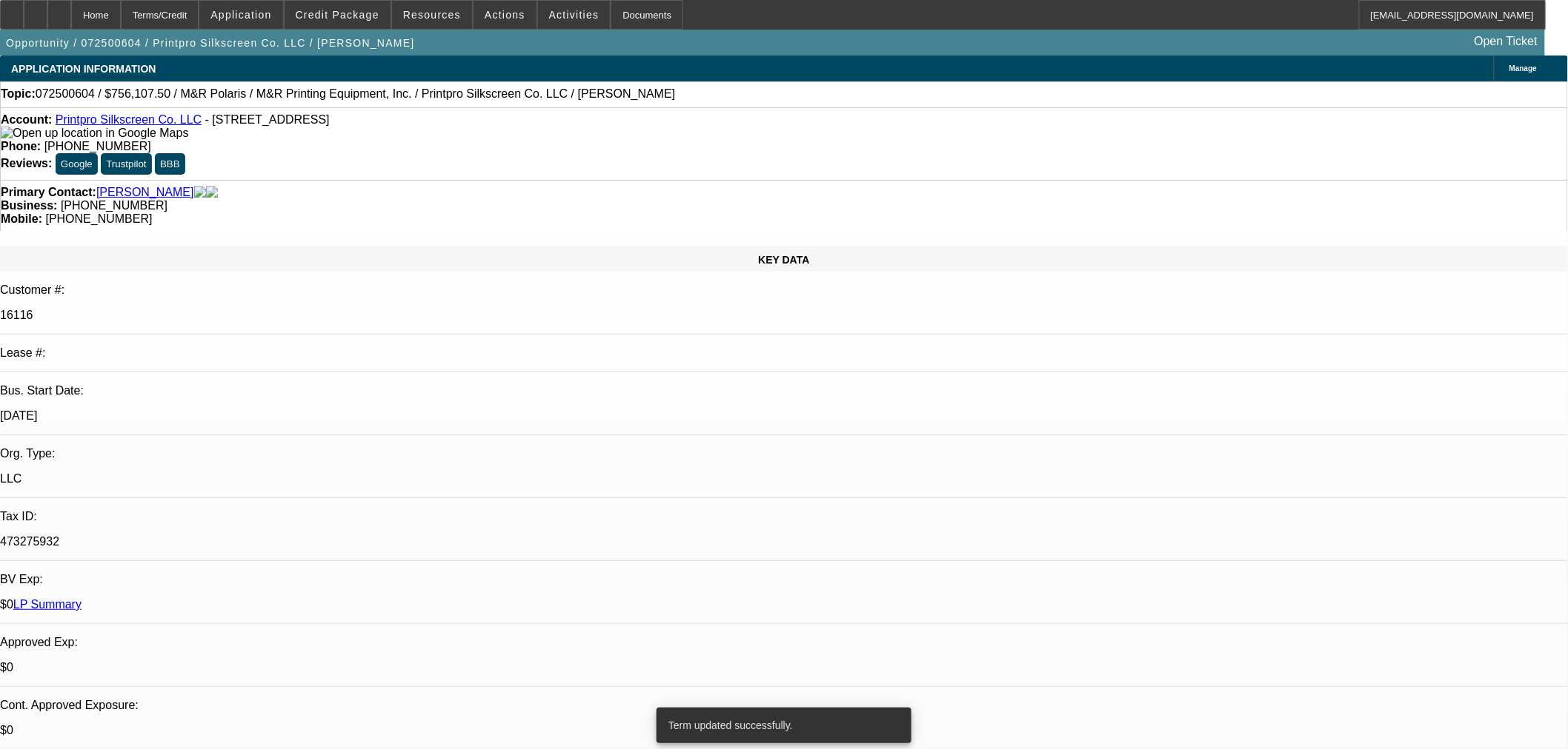
select select "0"
select select "2"
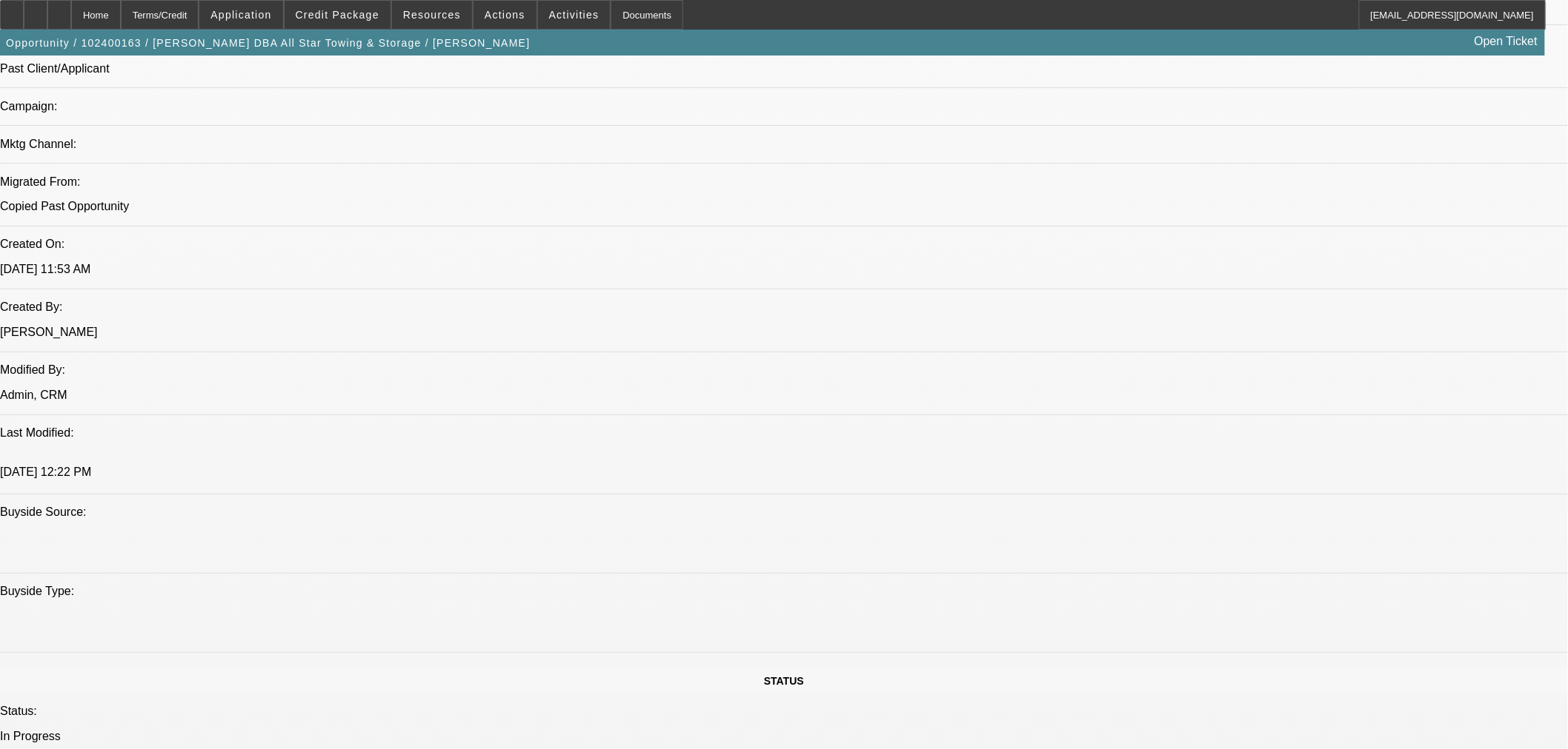
select select "0"
select select "0.1"
select select "2"
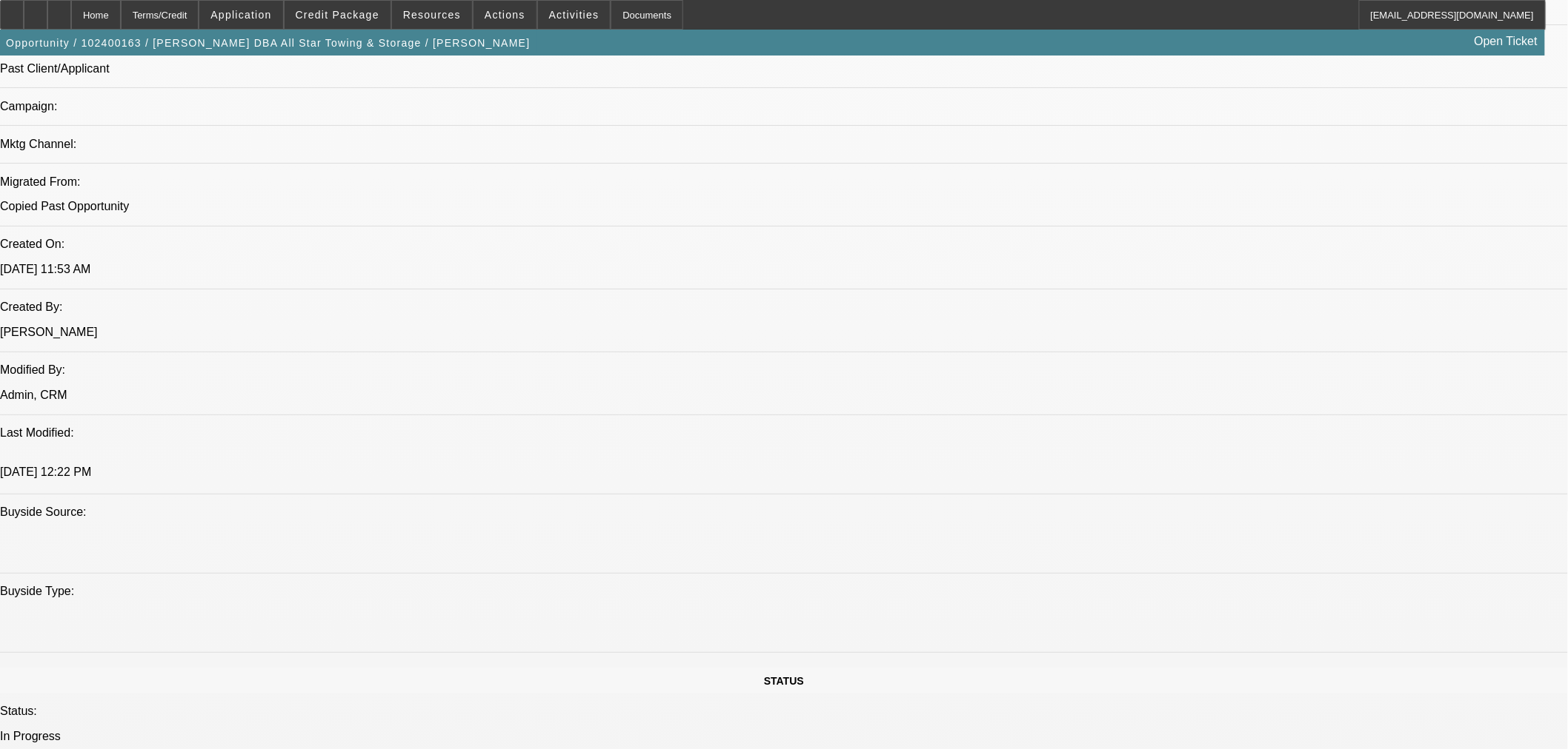
select select "0.1"
select select "0"
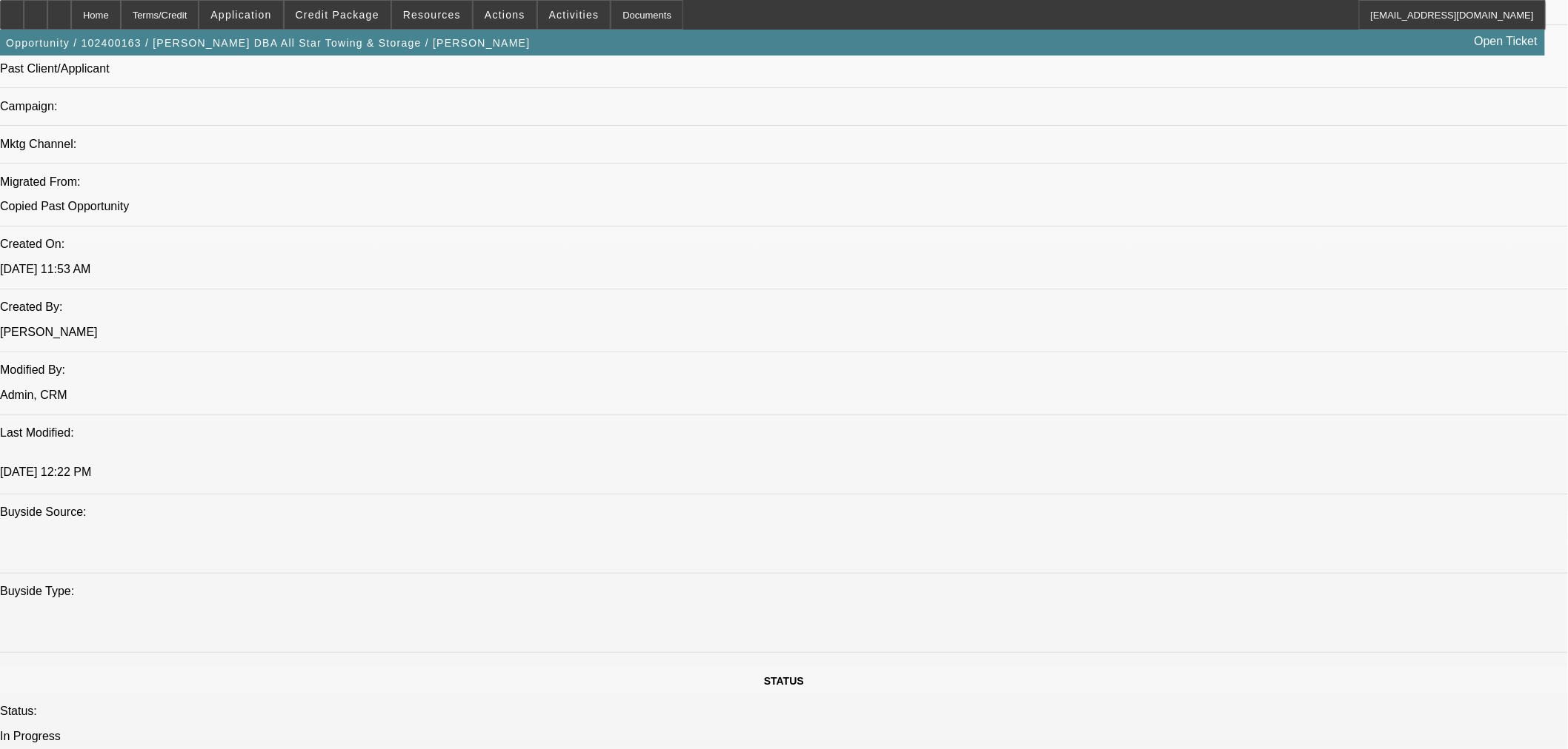
select select "2"
select select "0.1"
select select "1"
select select "6"
select select "2"
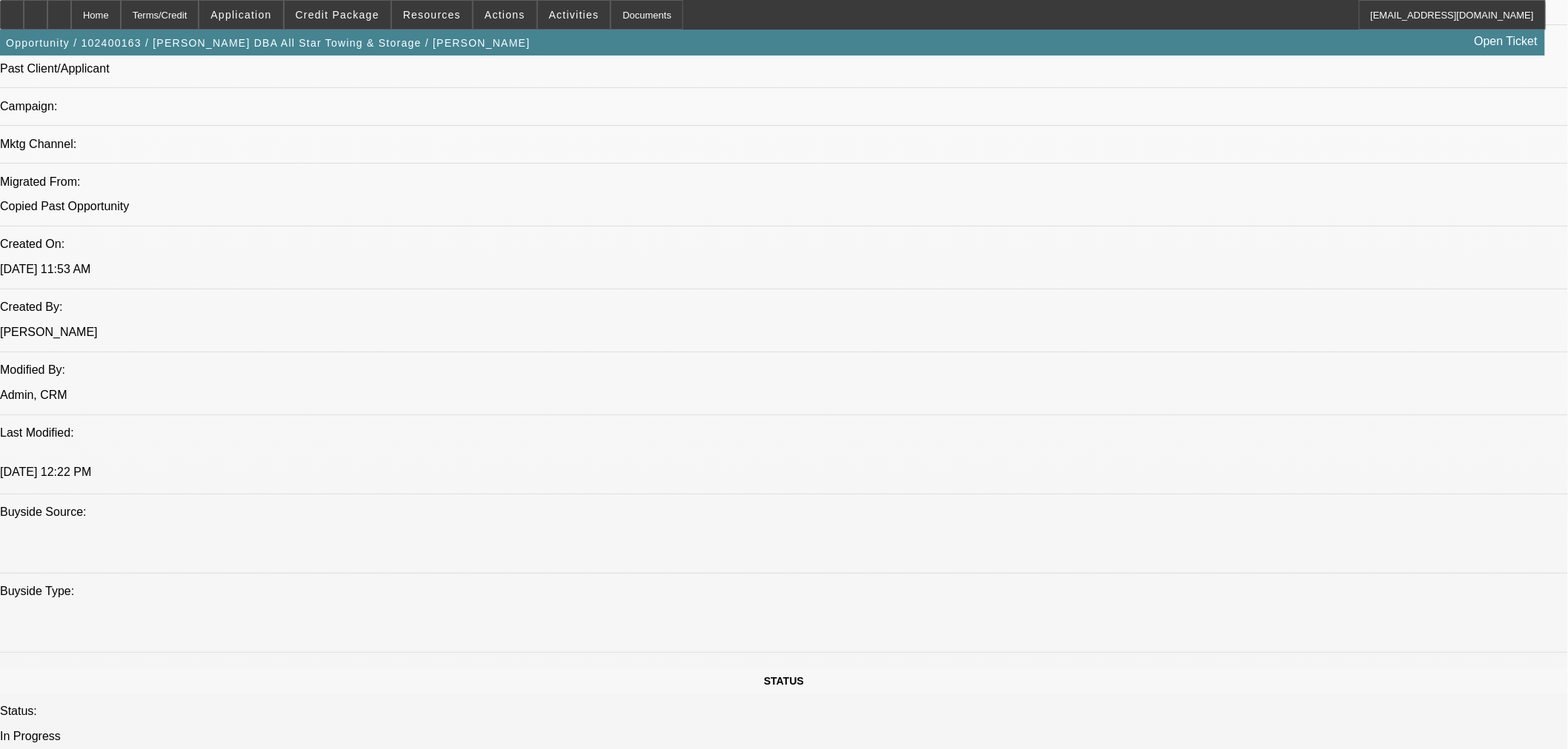
select select "4"
select select "1"
select select "6"
select select "2"
select select "4"
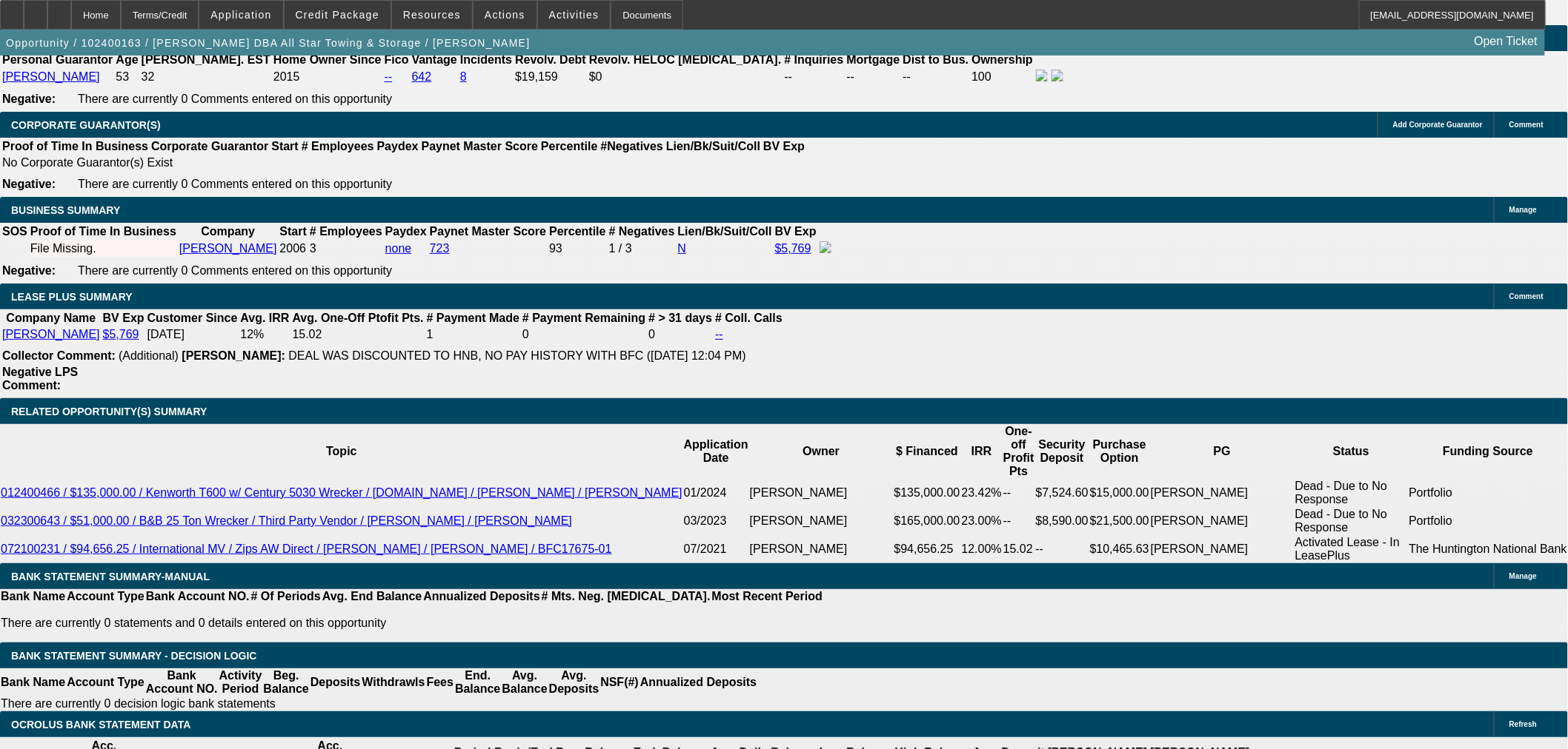
scroll to position [2303, 0]
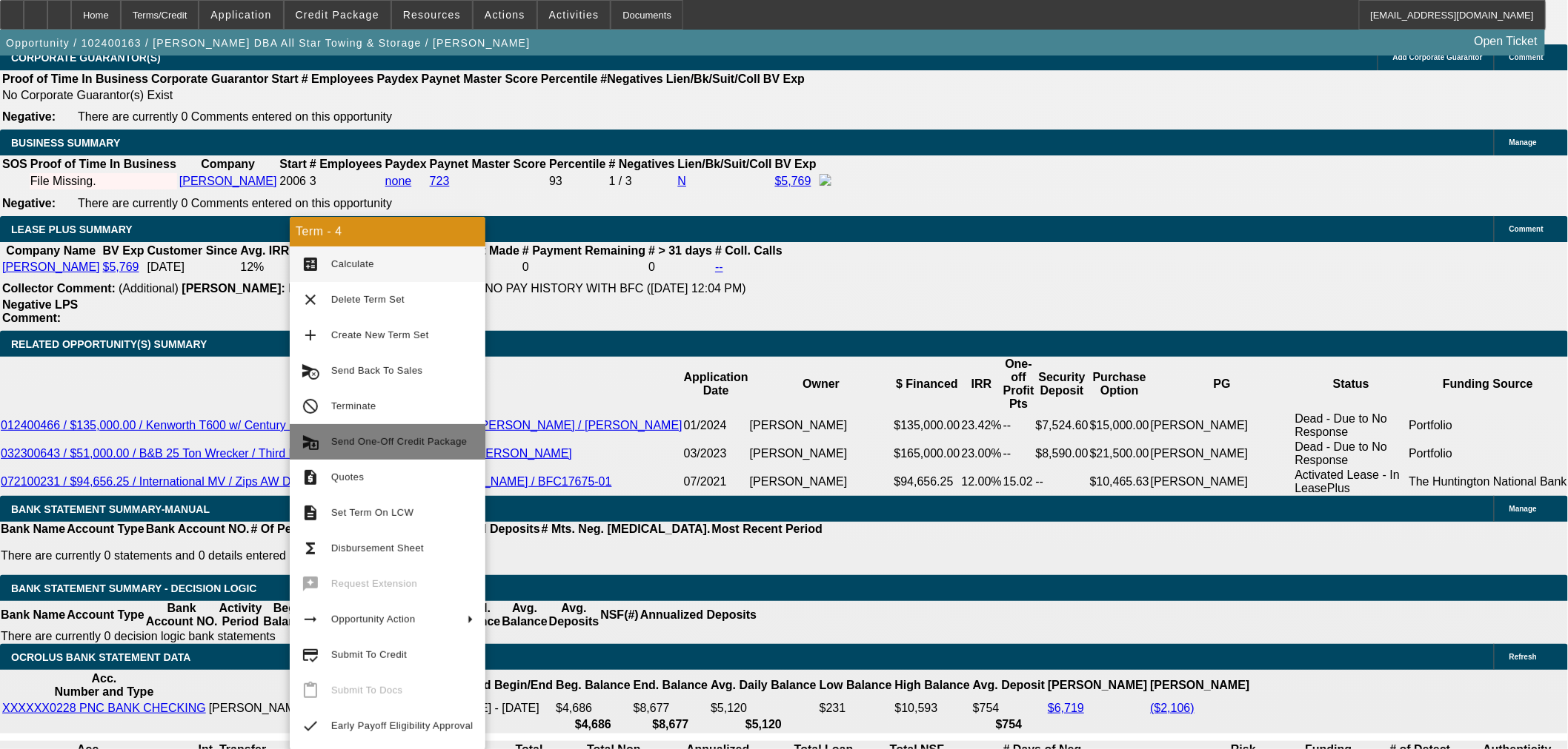
click at [432, 433] on span "Send One-Off Credit Package" at bounding box center [402, 442] width 143 height 18
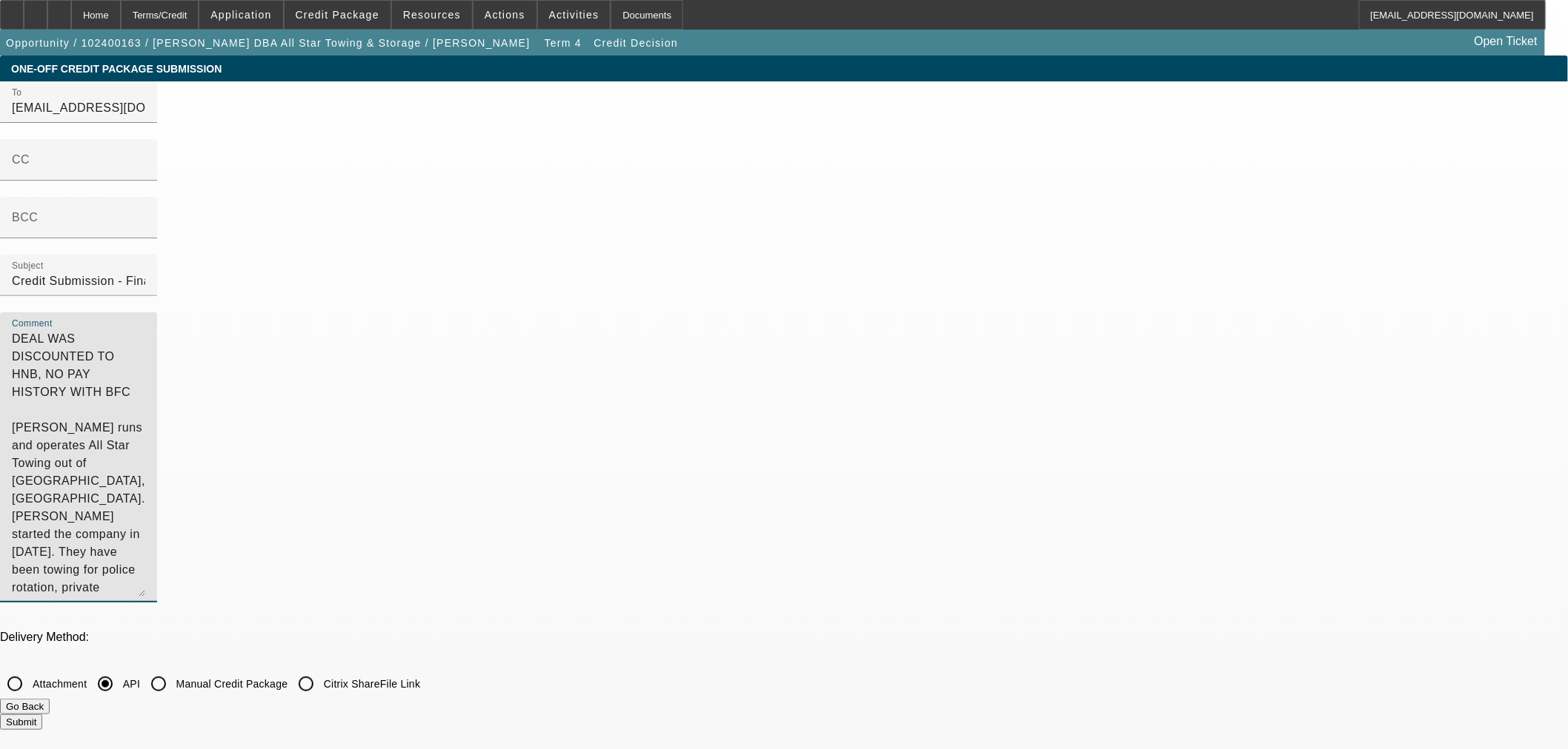
drag, startPoint x: 569, startPoint y: 54, endPoint x: -24, endPoint y: -9, distance: 596.3
click at [0, 0] on html "Home Terms/Credit Application Credit Package Resources Actions Activities Docum…" at bounding box center [784, 374] width 1568 height 749
type textarea "Lynn Evans runs and operates All Star Towing out of Bryan, TX. Lynn started the…"
drag, startPoint x: 591, startPoint y: 579, endPoint x: 279, endPoint y: 552, distance: 313.2
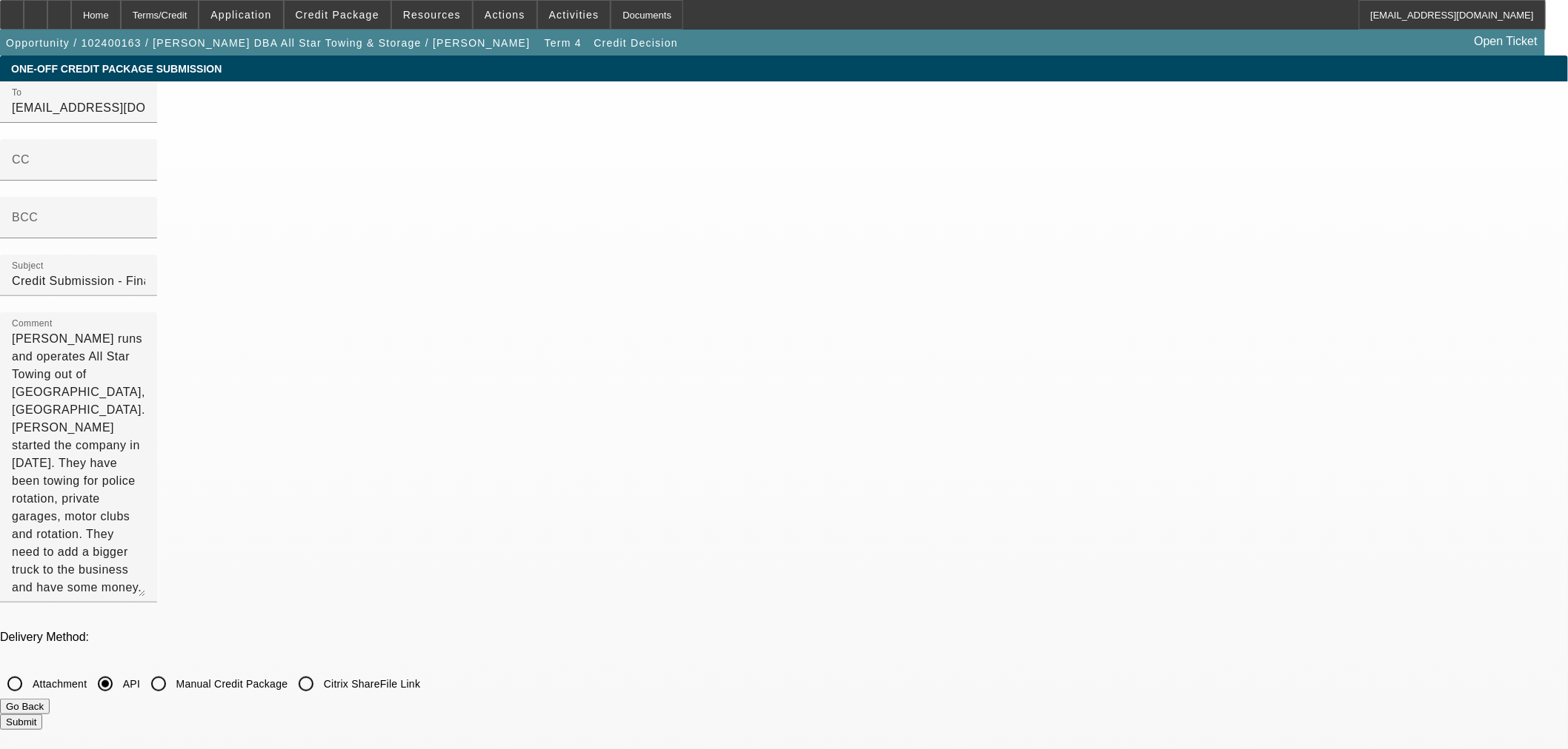
type textarea "h"
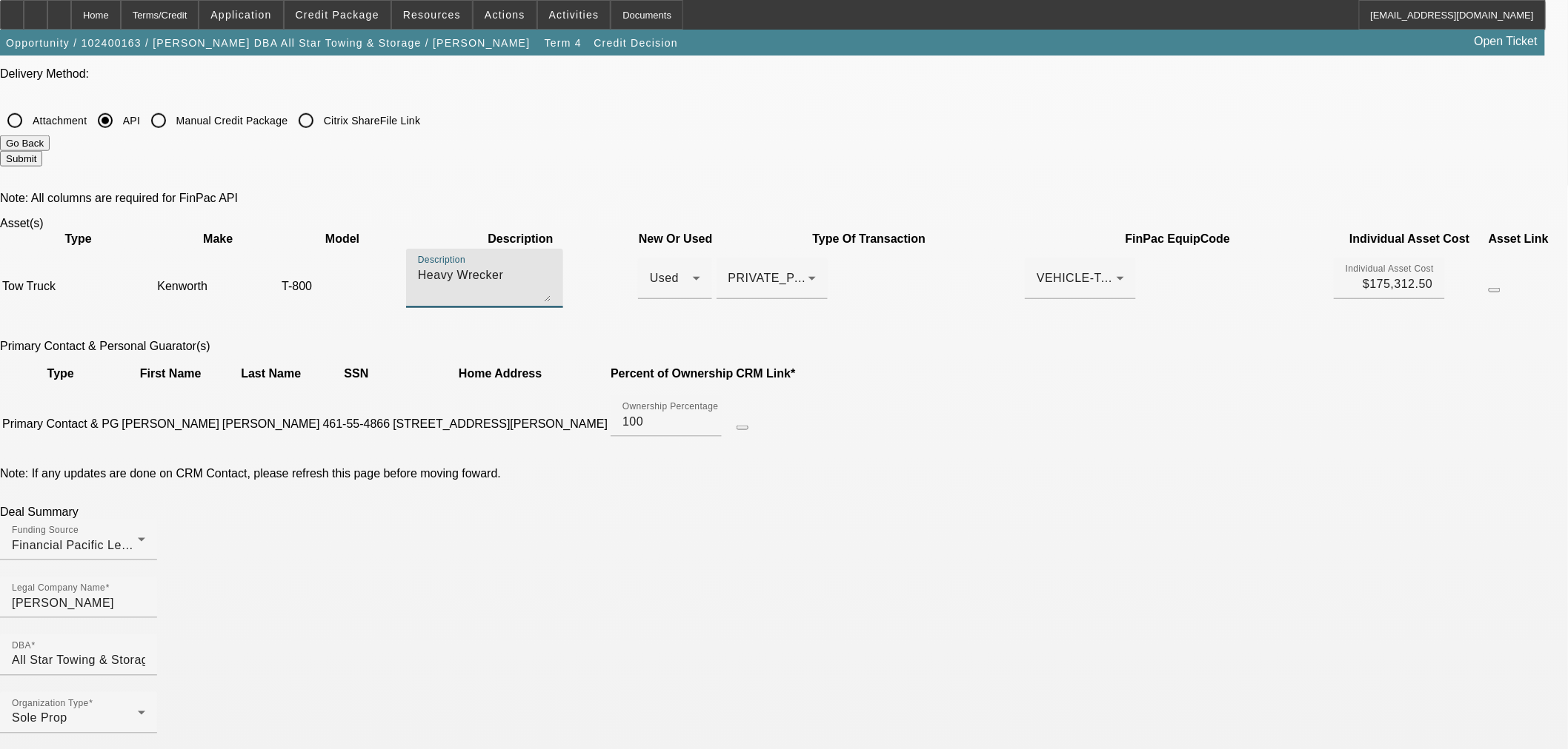
scroll to position [741, 0]
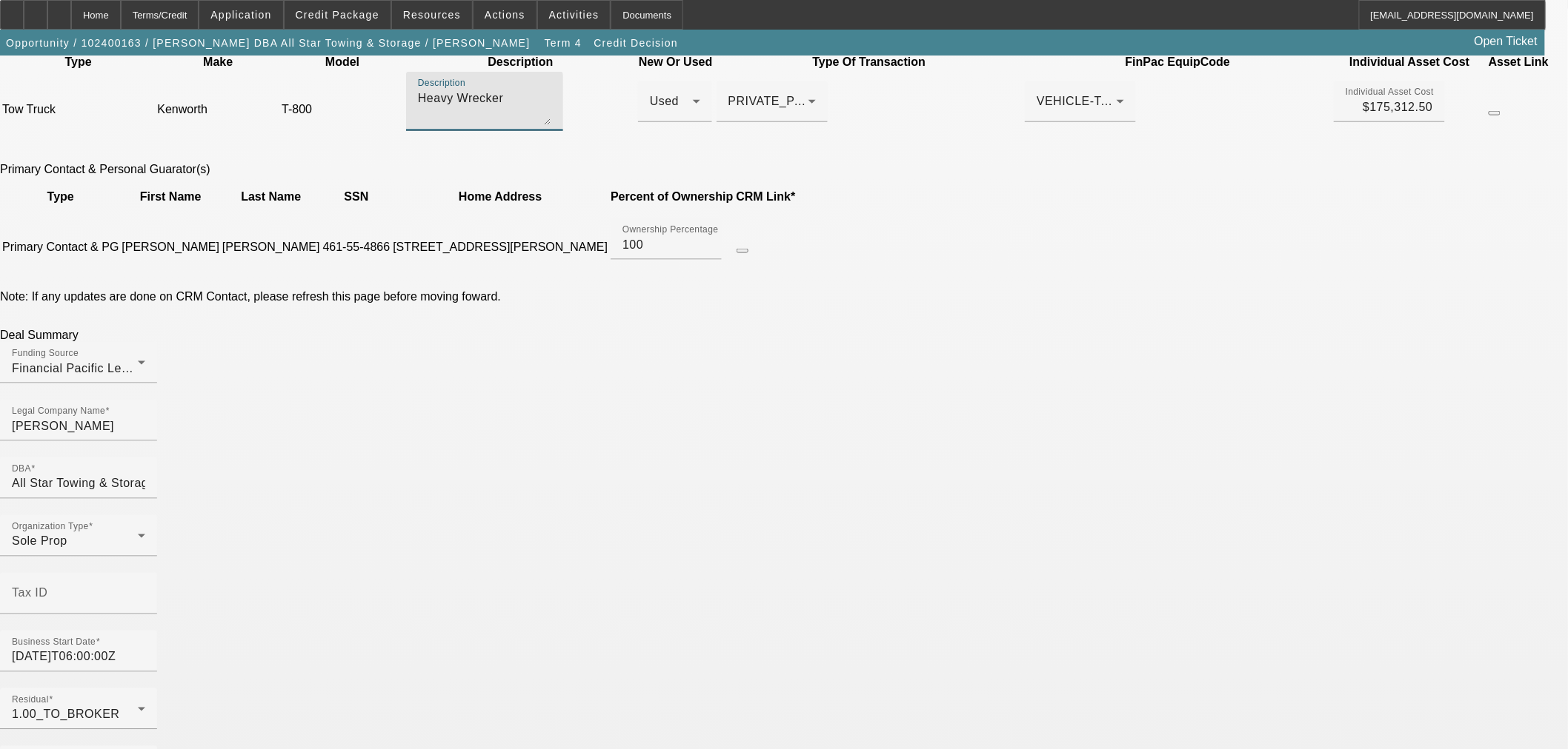
type textarea "Heavy Wrecker"
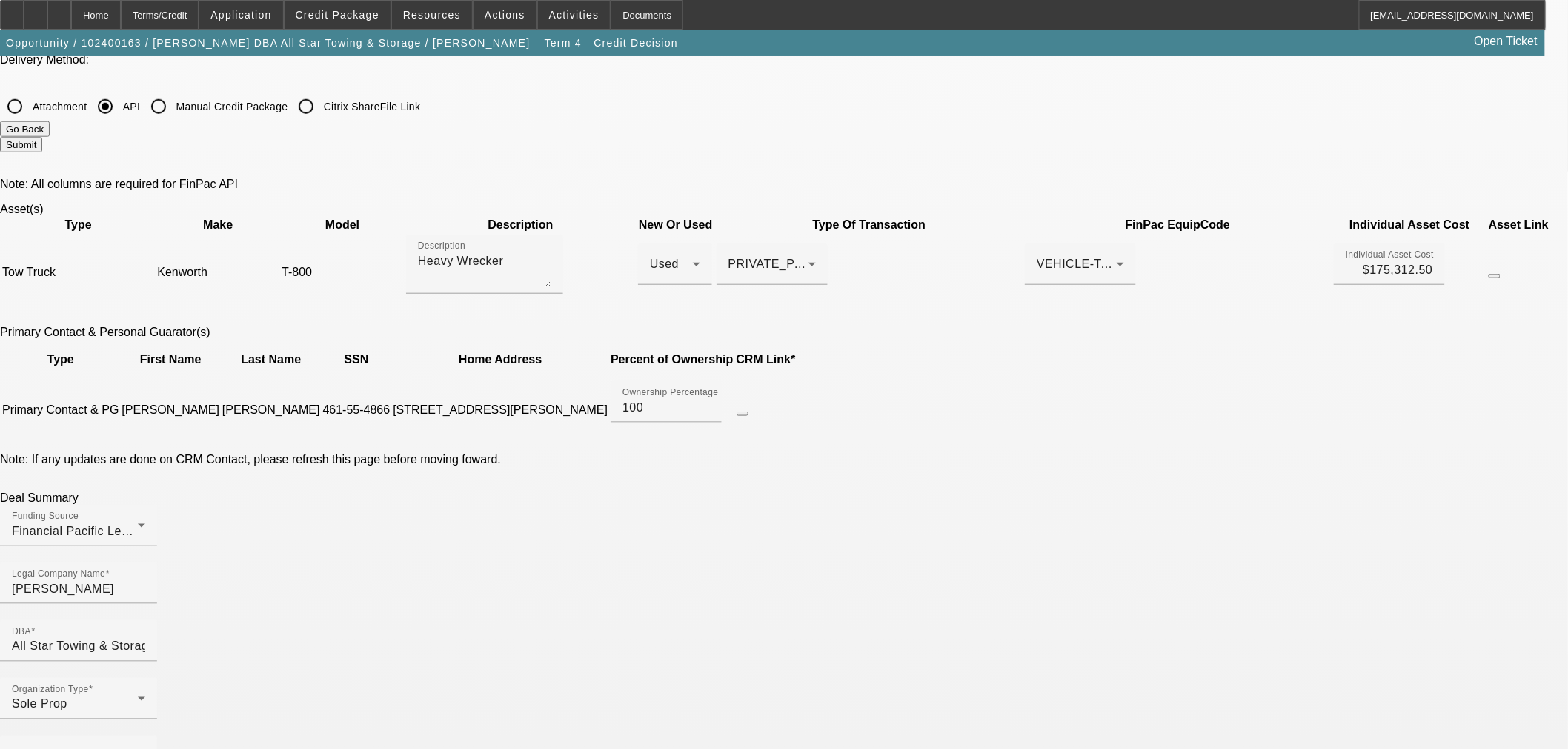
scroll to position [576, 0]
drag, startPoint x: 495, startPoint y: 395, endPoint x: 200, endPoint y: 378, distance: 295.5
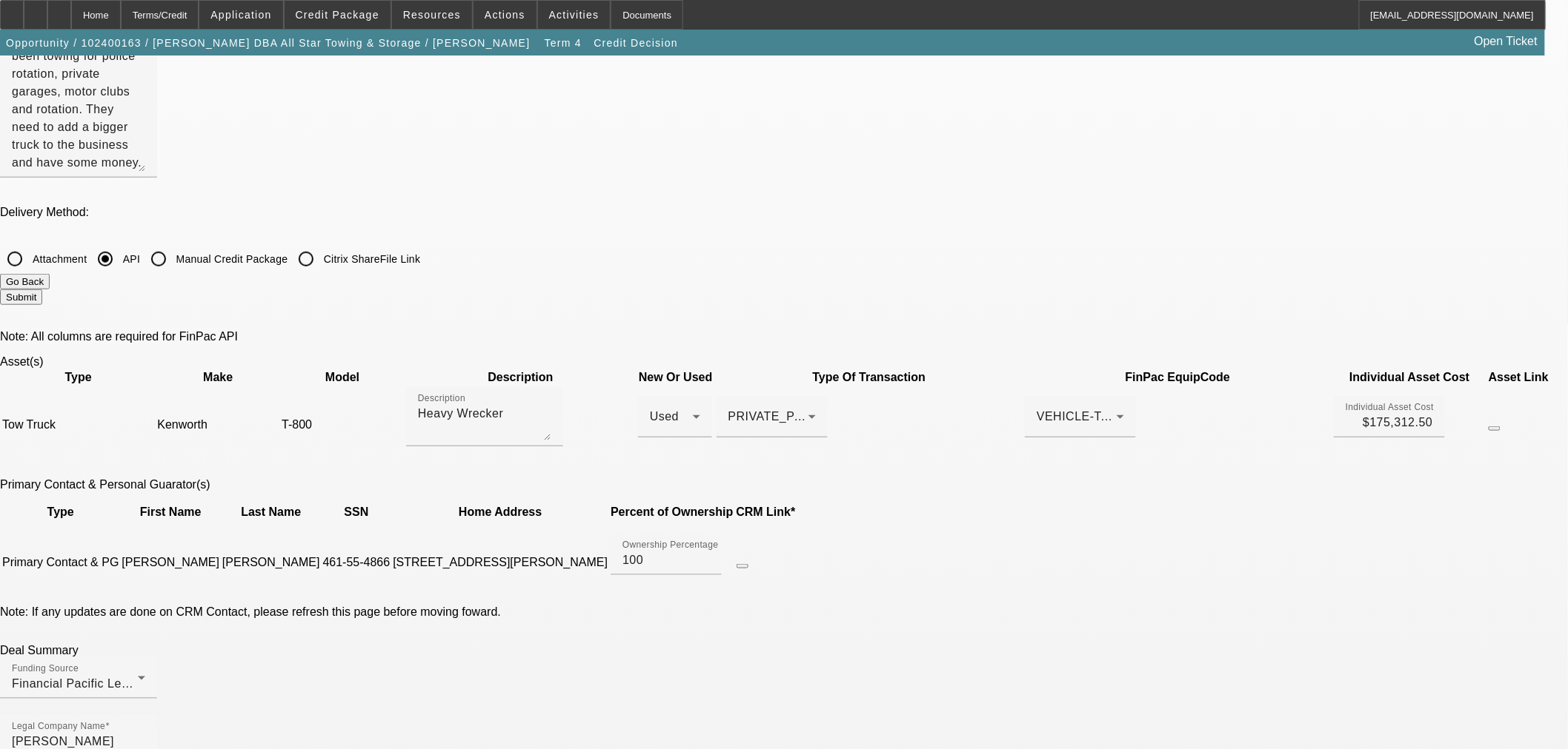
scroll to position [247, 0]
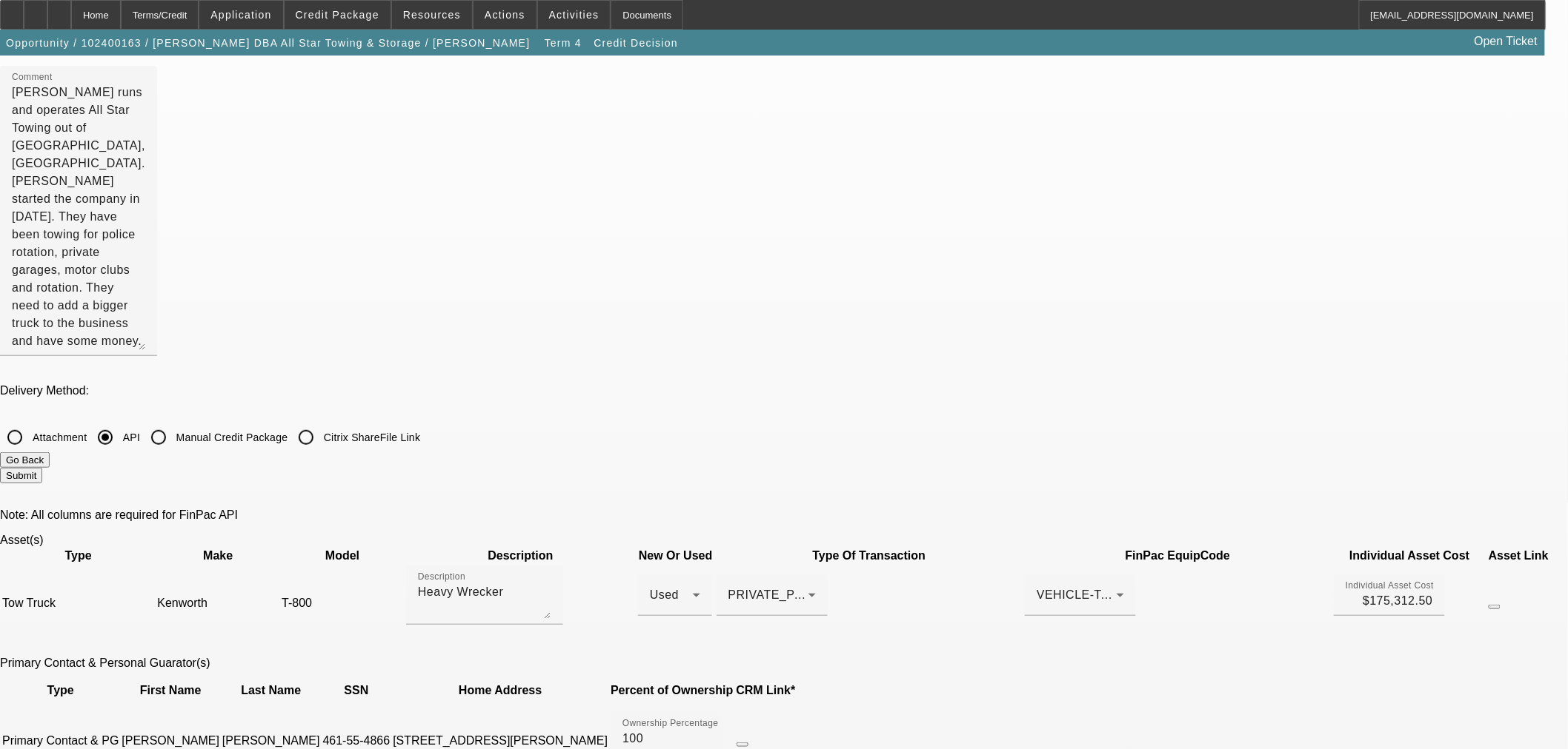
click at [50, 452] on button "Go Back" at bounding box center [25, 459] width 50 height 15
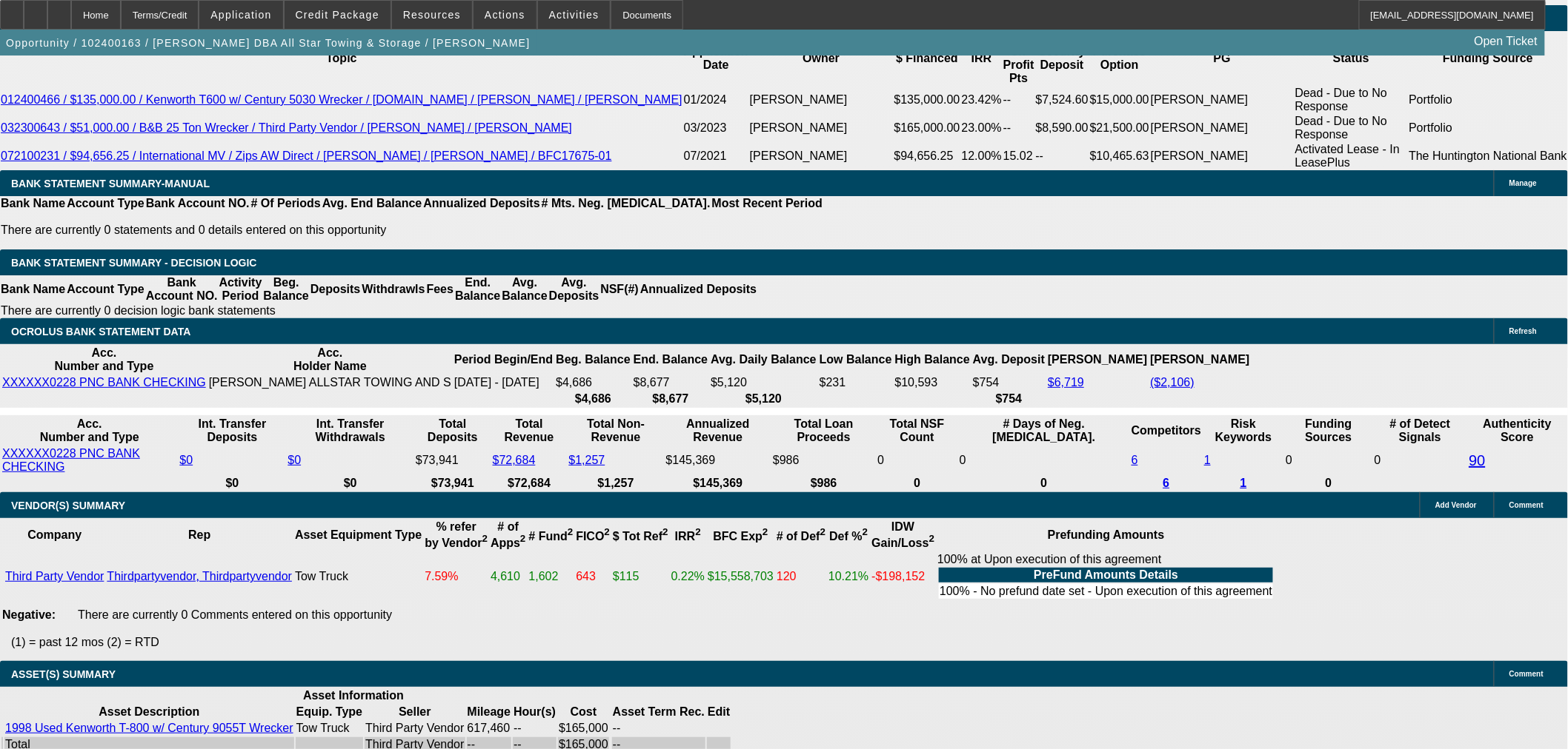
scroll to position [2666, 0]
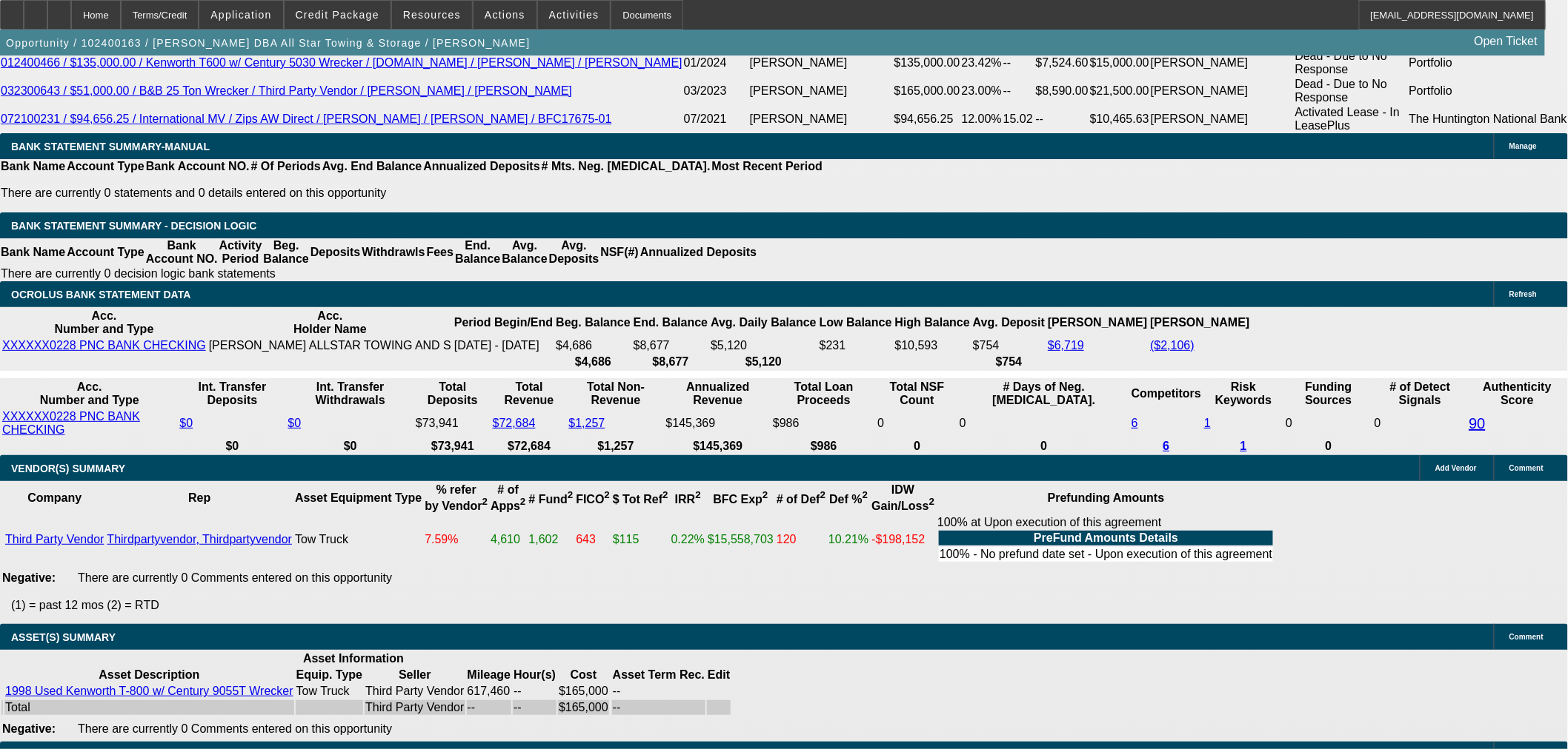
select select "0"
select select "6"
select select "0.1"
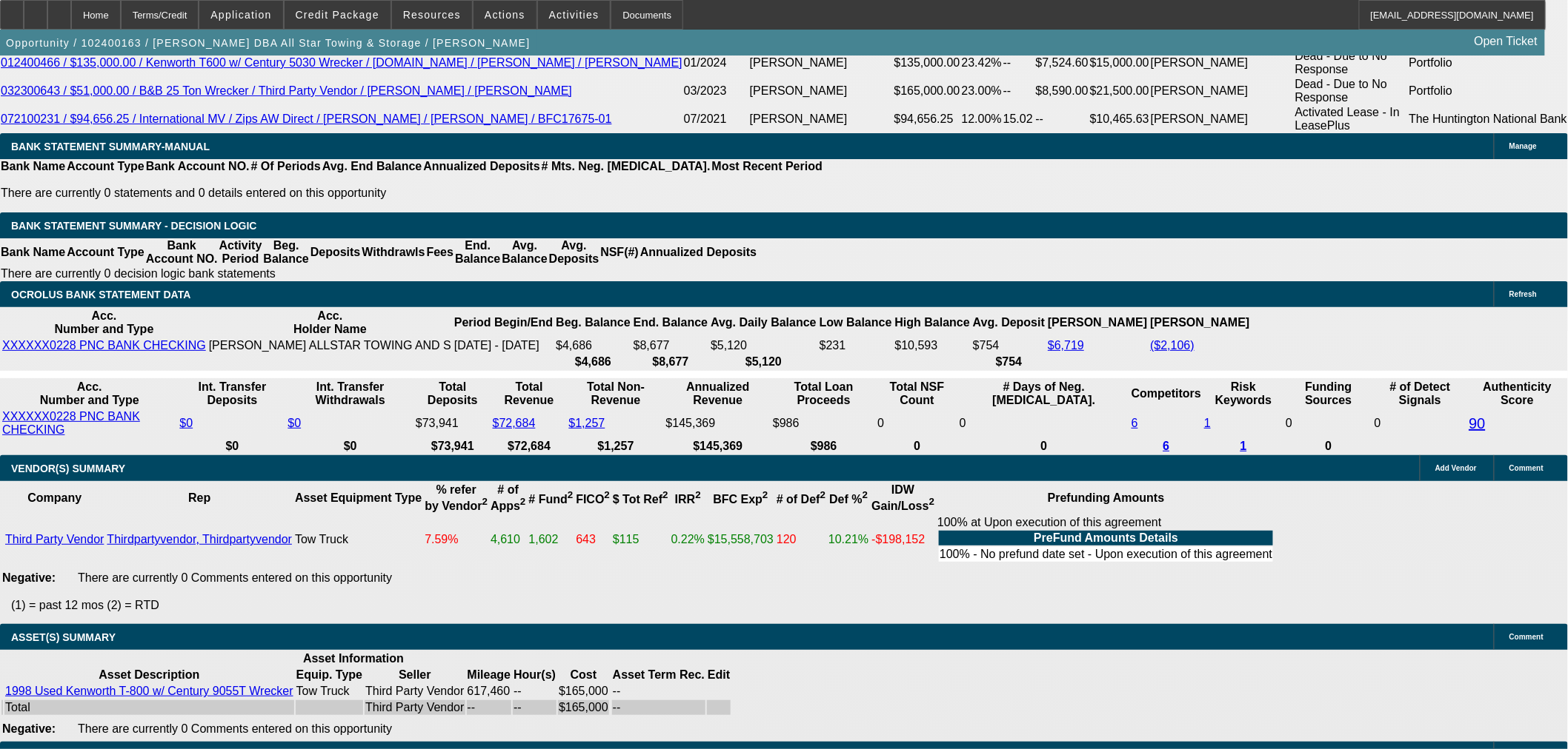
select select "2"
select select "0.1"
select select "4"
select select "0"
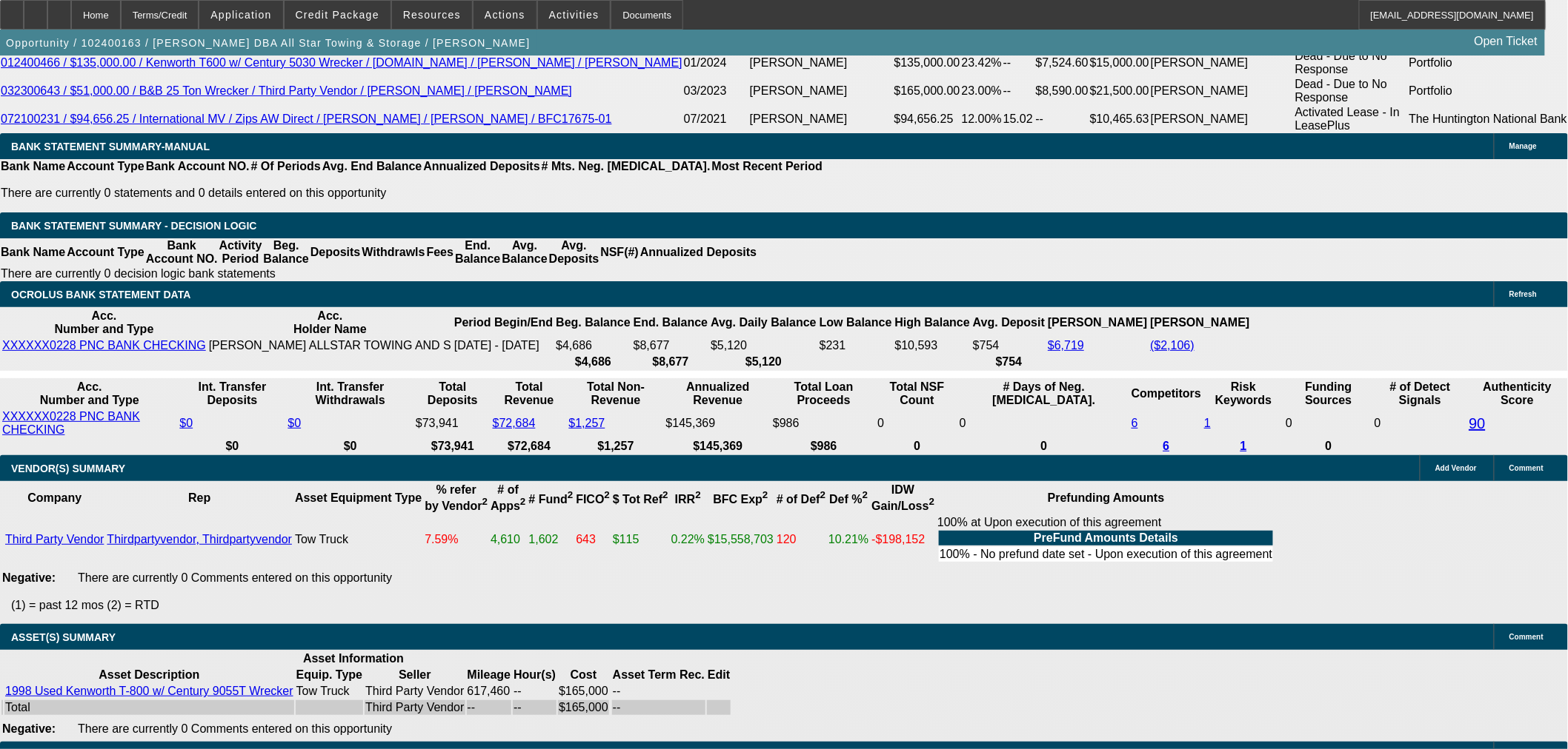
select select "0"
select select "6"
select select "0"
select select "2"
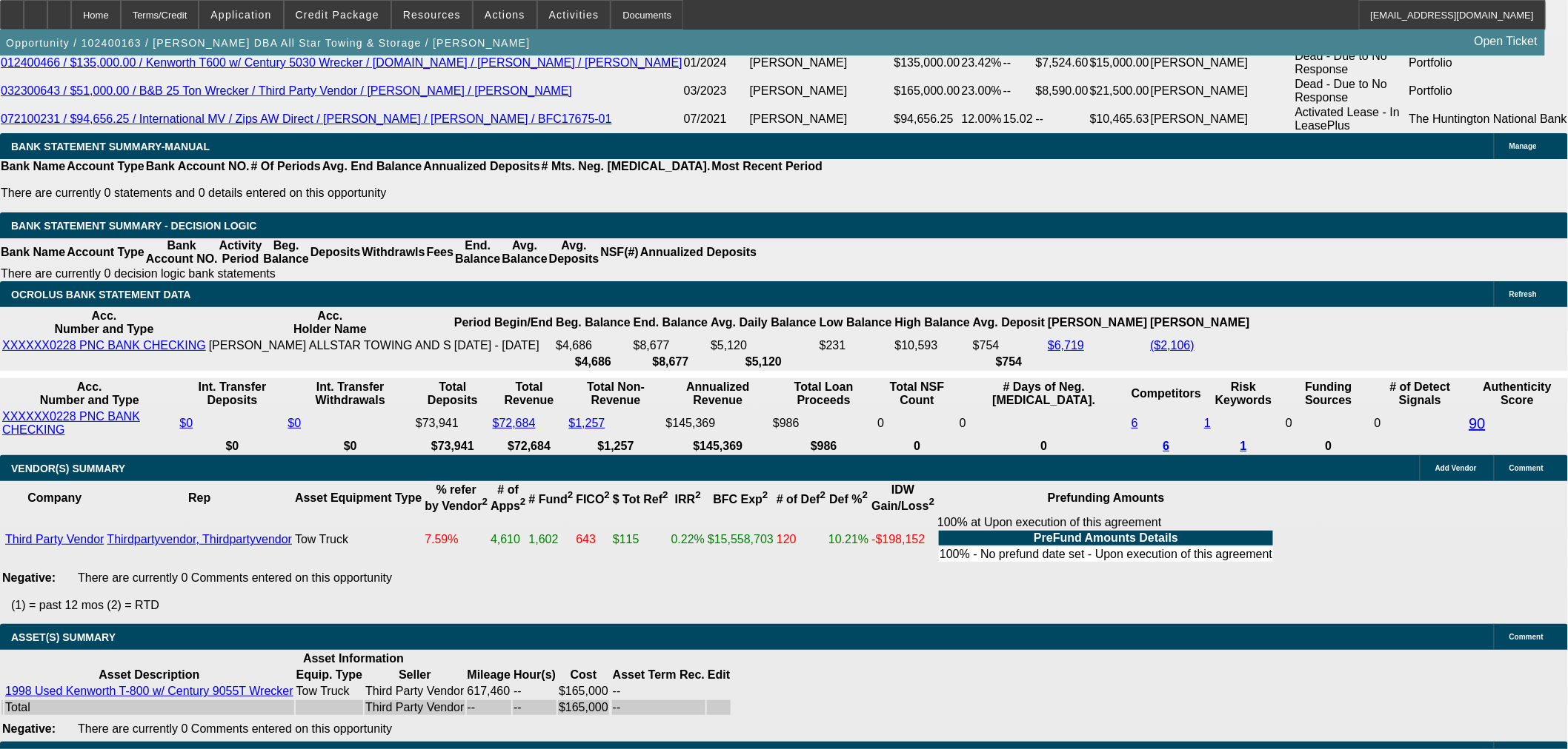
select select "2"
select select "0.1"
select select "4"
select select "6"
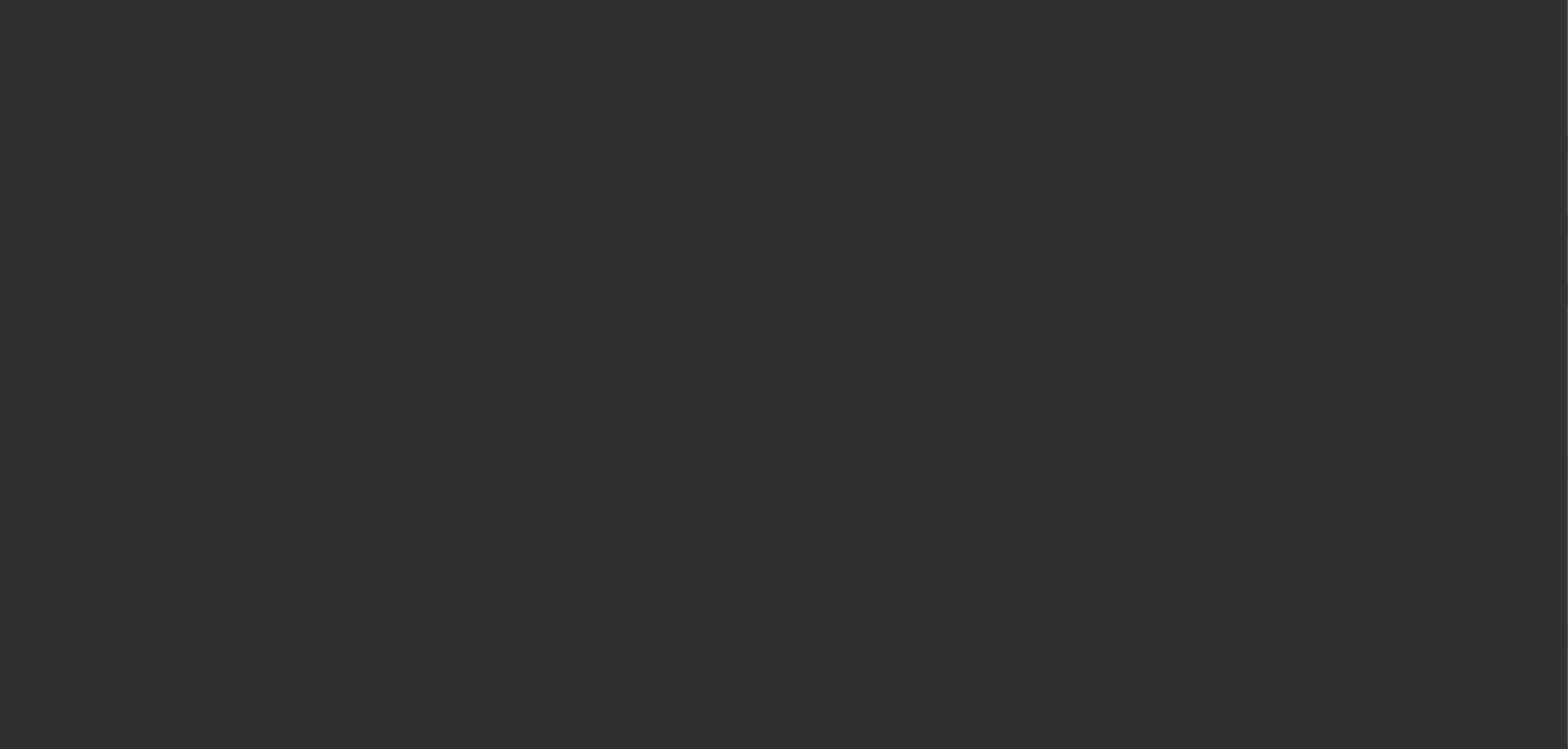
scroll to position [0, 0]
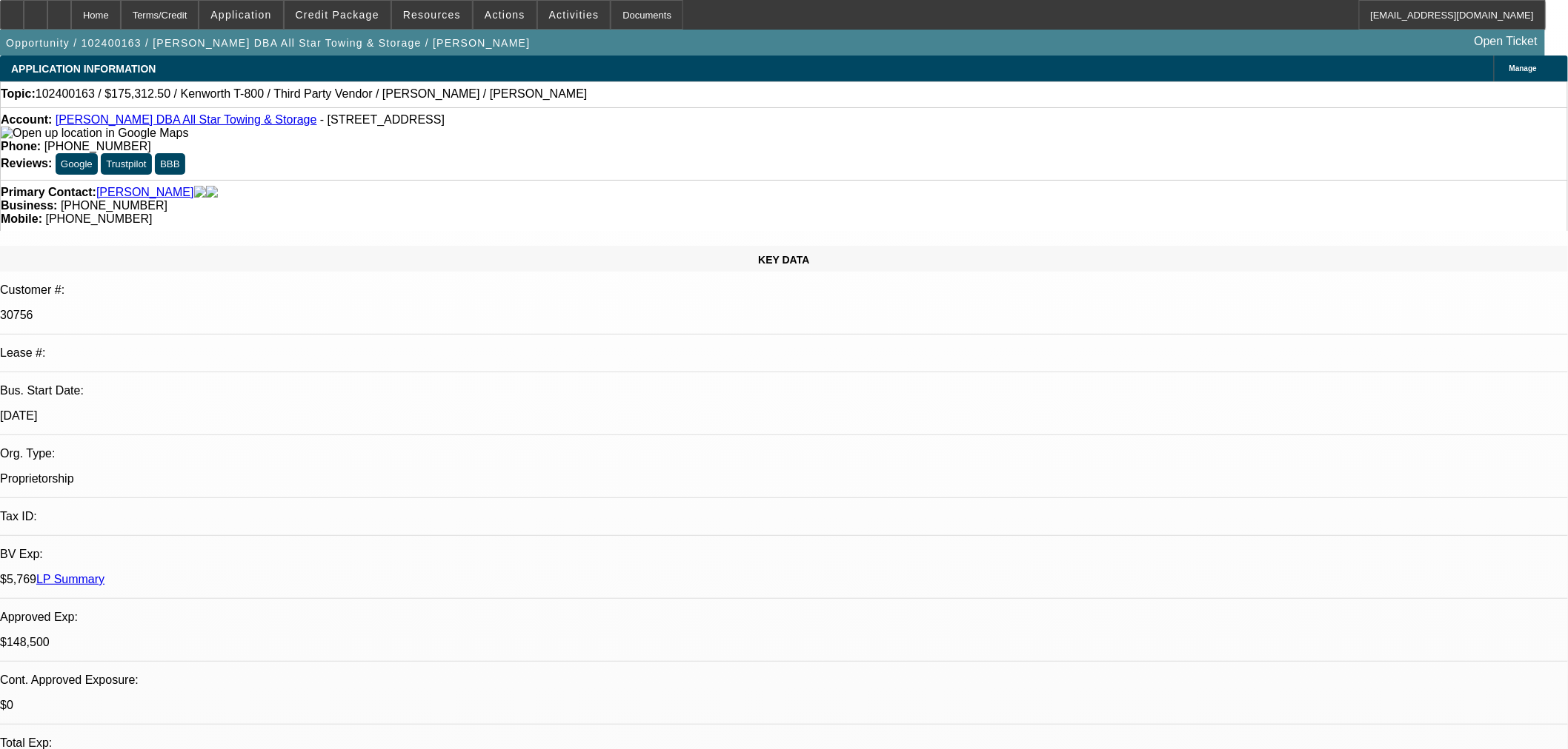
type textarea "n"
paste textarea "All Star Towing & Storage"
type textarea "NEED PROOF OF TIB UNDER DBA All Star Towing & Storage - AS IS I CAN ONLY USE TH…"
click at [321, 22] on span at bounding box center [337, 15] width 106 height 35
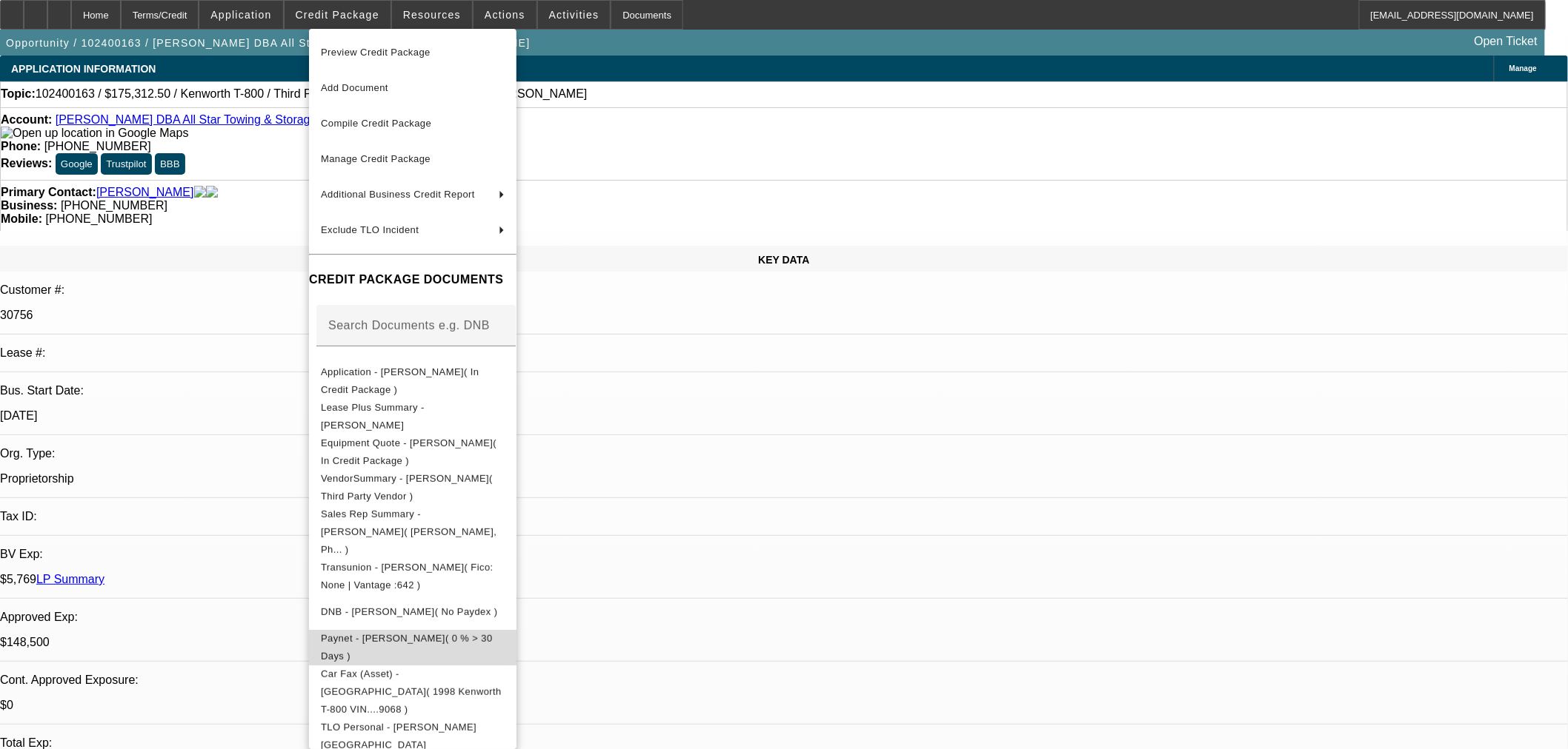
click at [396, 632] on span "Paynet - Lynn Evans( 0 % > 30 Days )" at bounding box center [406, 646] width 172 height 29
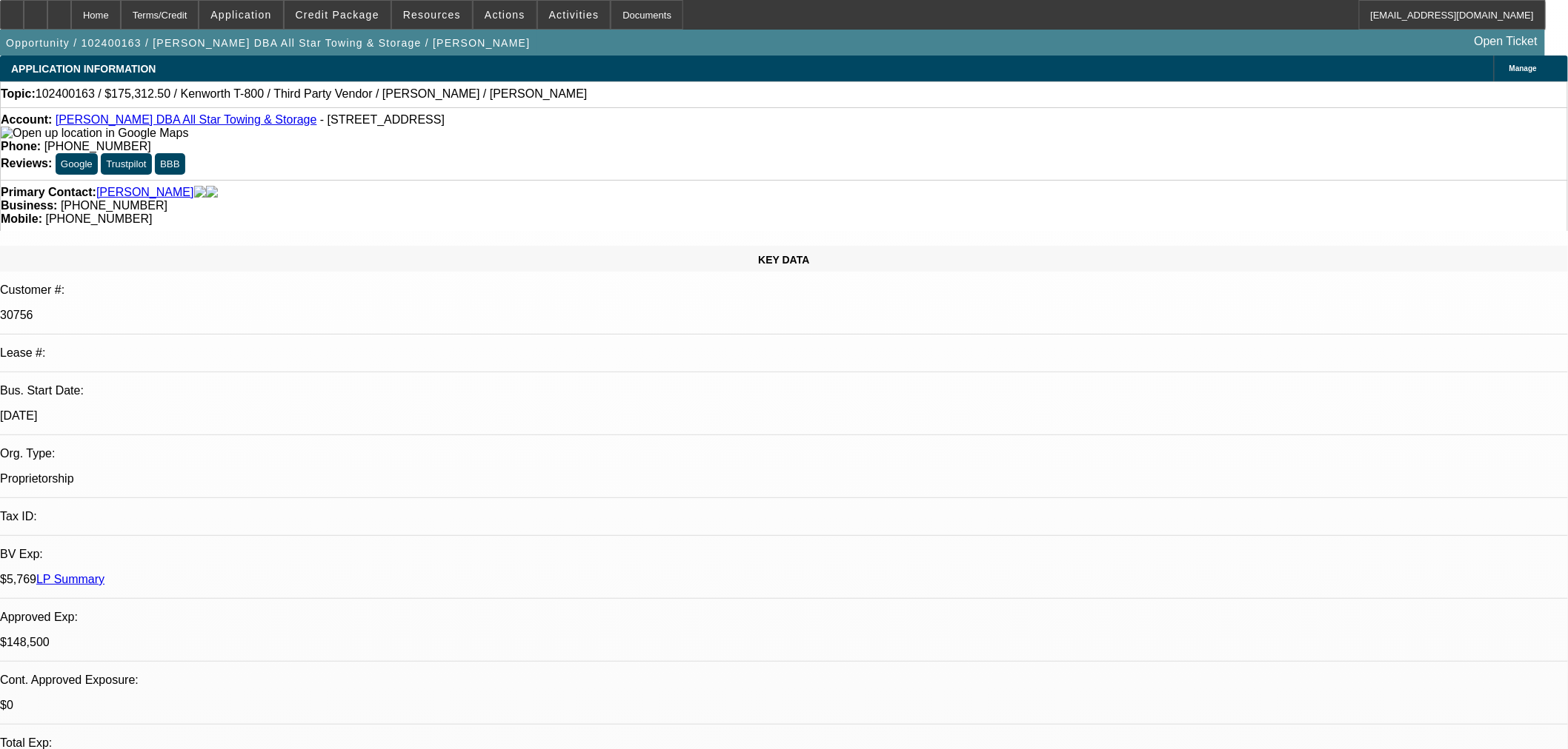
checkbox input "true"
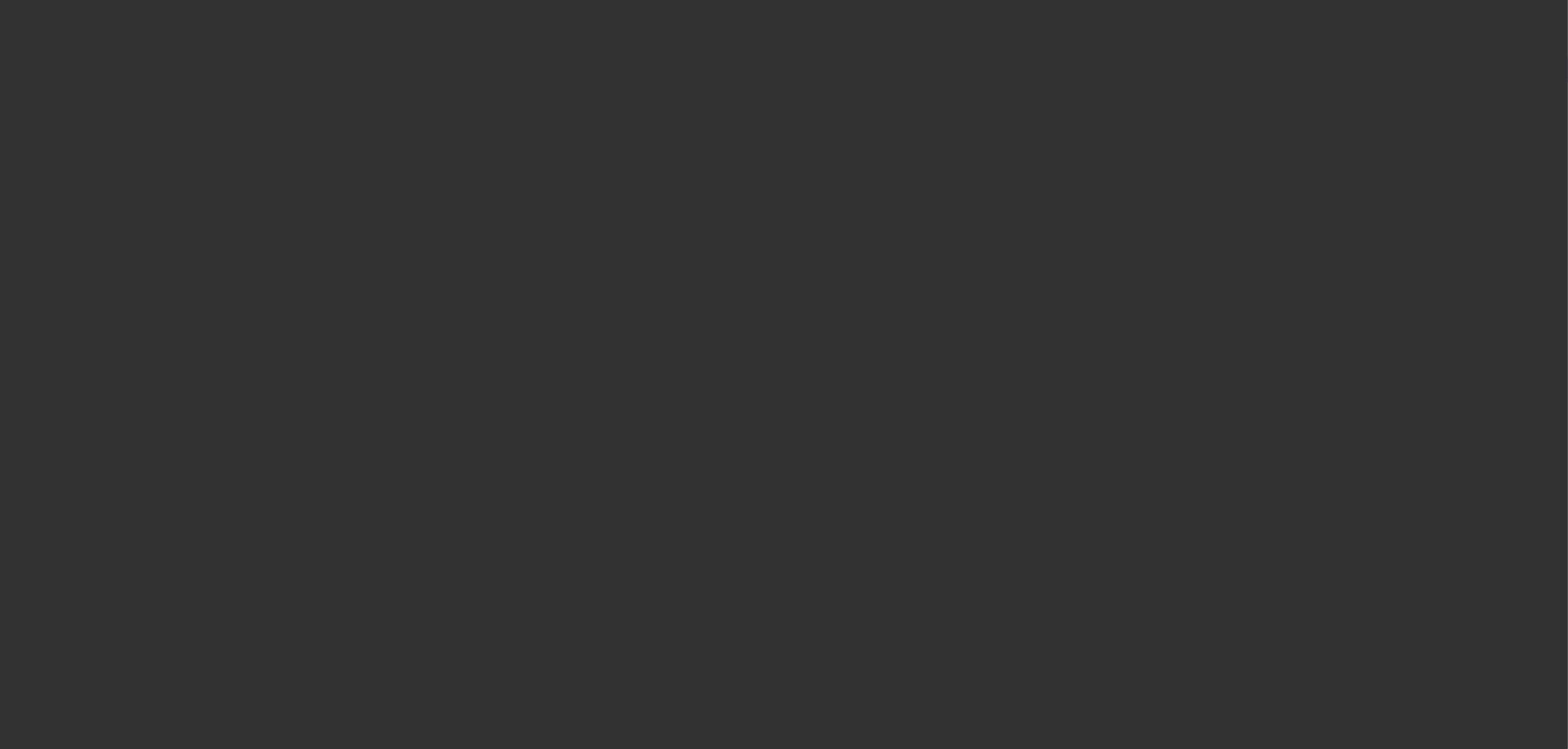
select select "0"
select select "6"
select select "0"
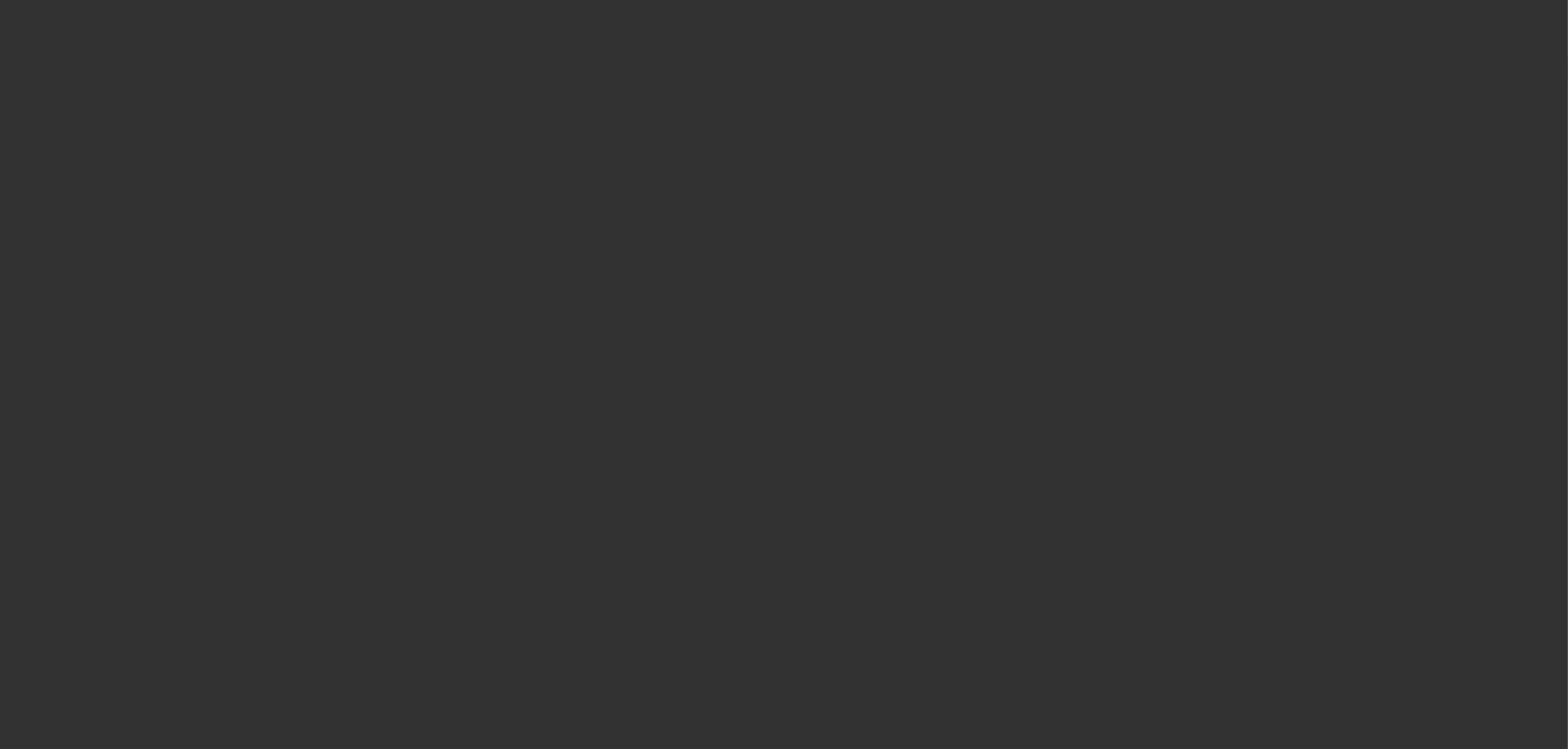
select select "0"
select select "6"
select select "0.1"
select select "2"
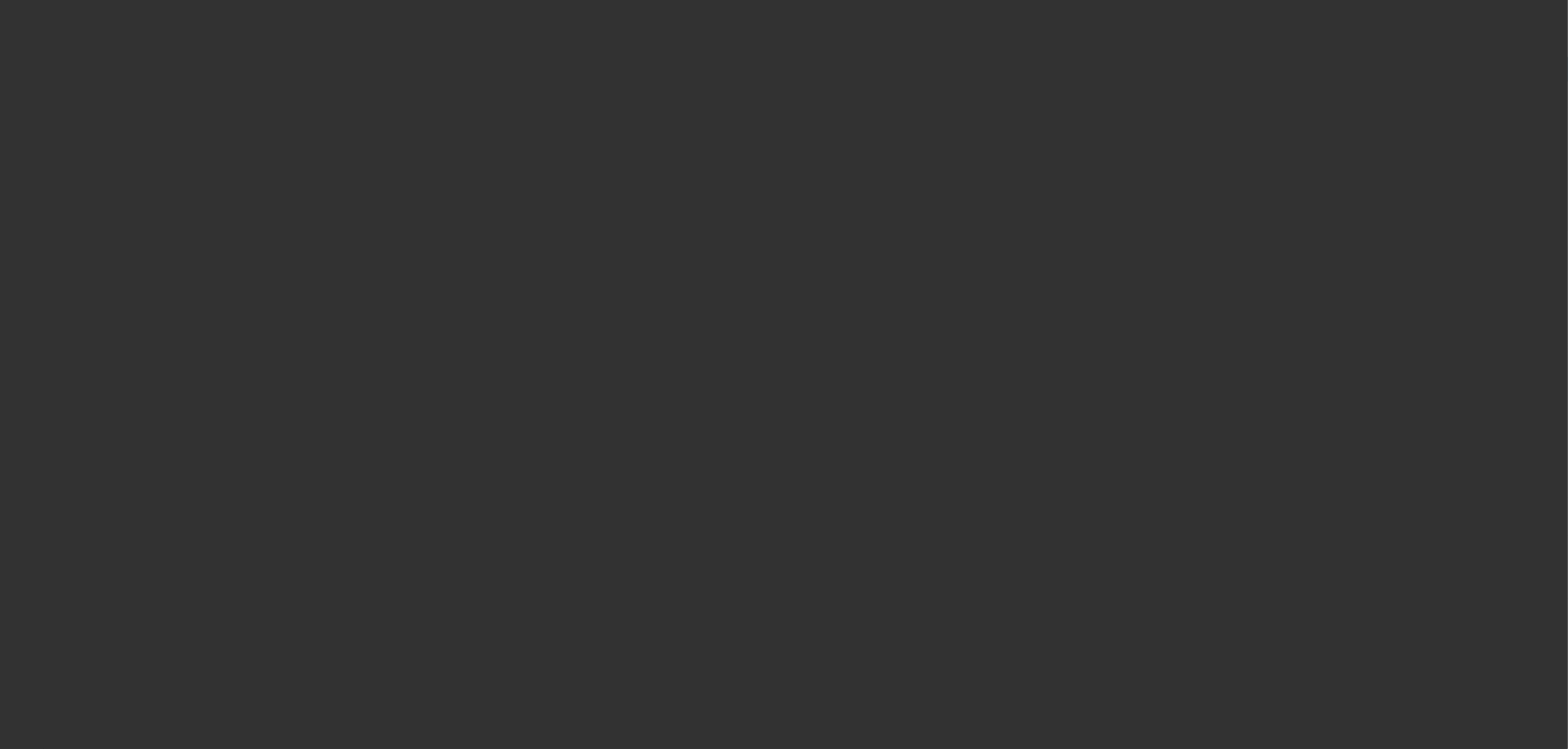
select select "2"
select select "0.1"
select select "4"
select select "0"
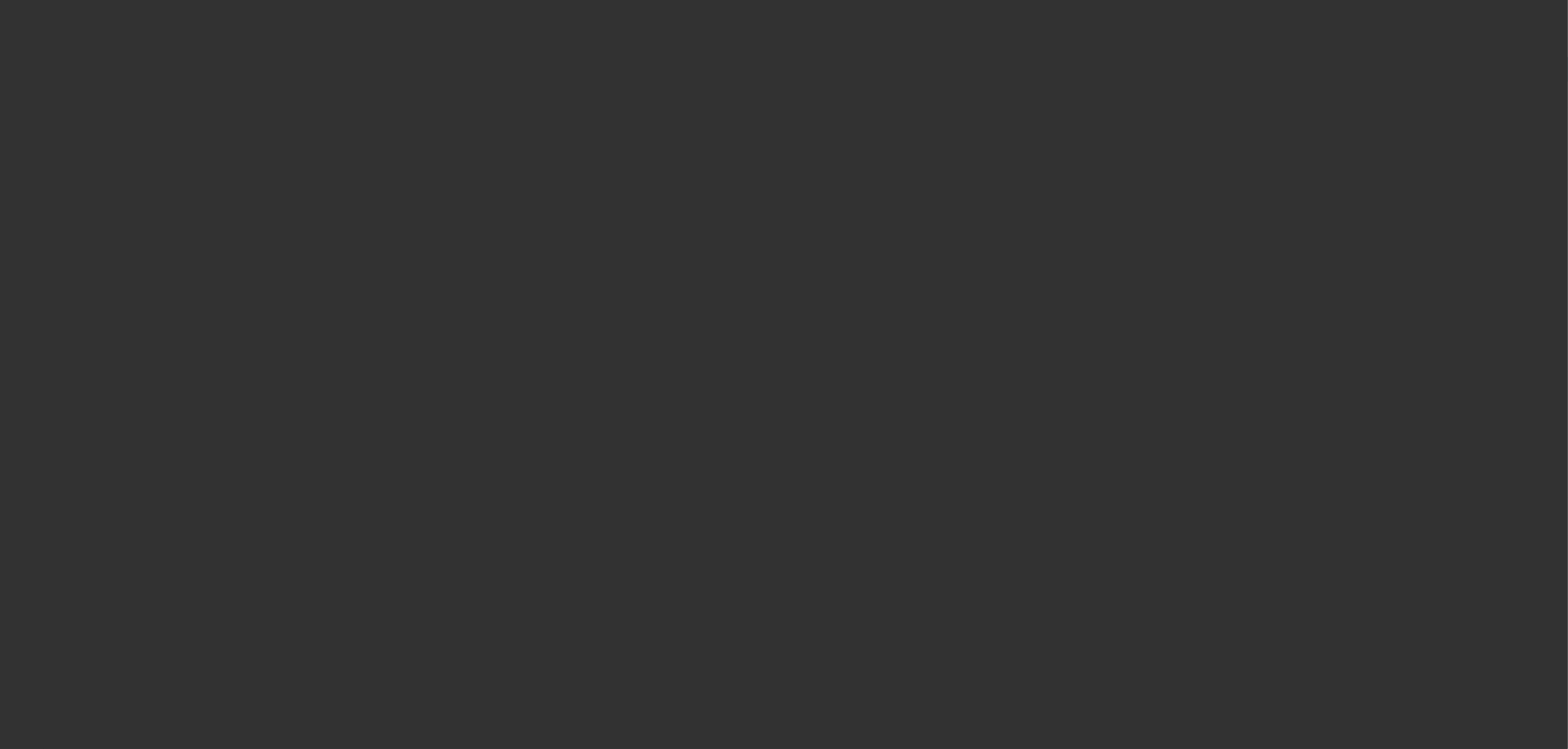
select select "0"
select select "6"
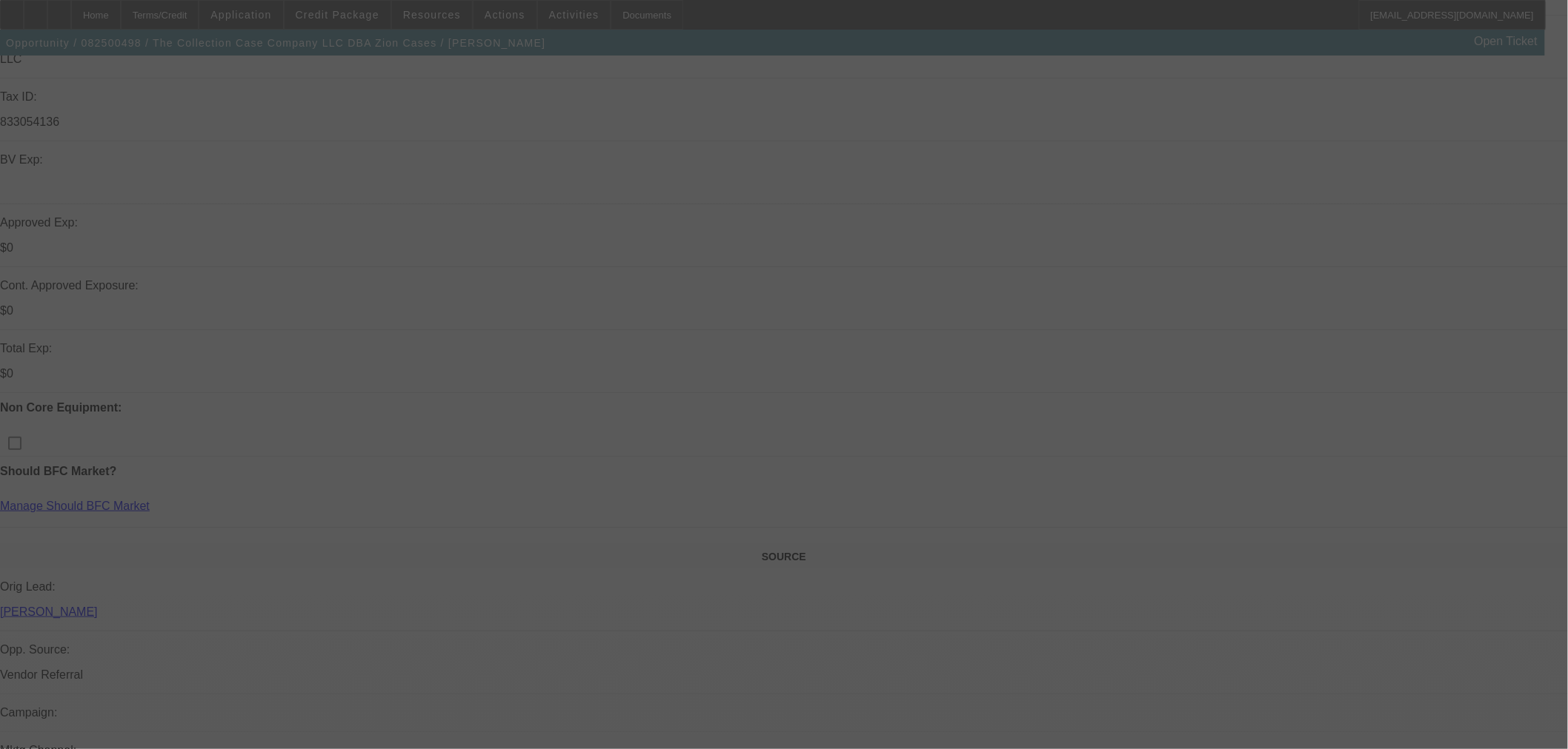
scroll to position [411, 0]
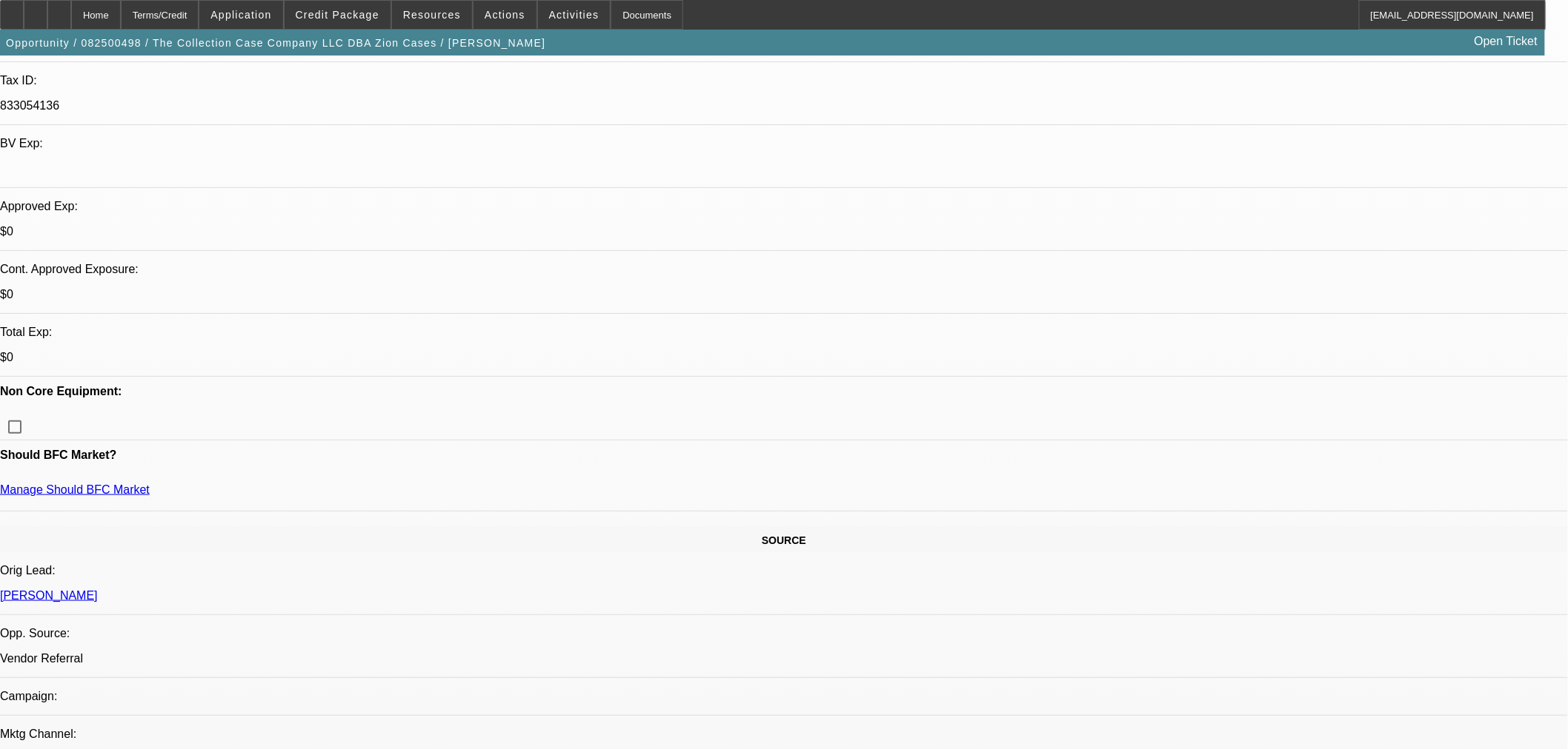
select select "0"
select select "2"
select select "0"
select select "6"
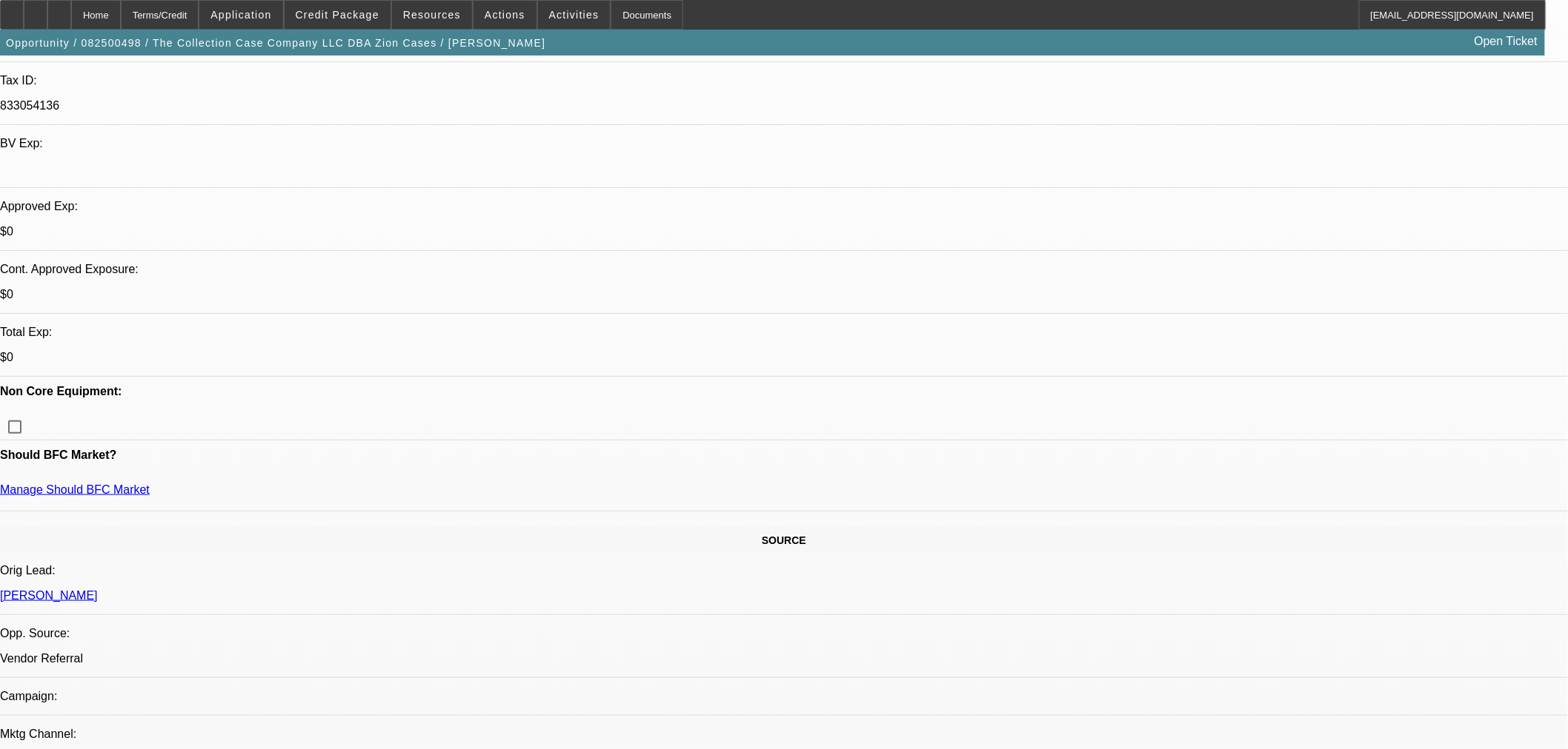
select select "0"
select select "2"
select select "0"
select select "6"
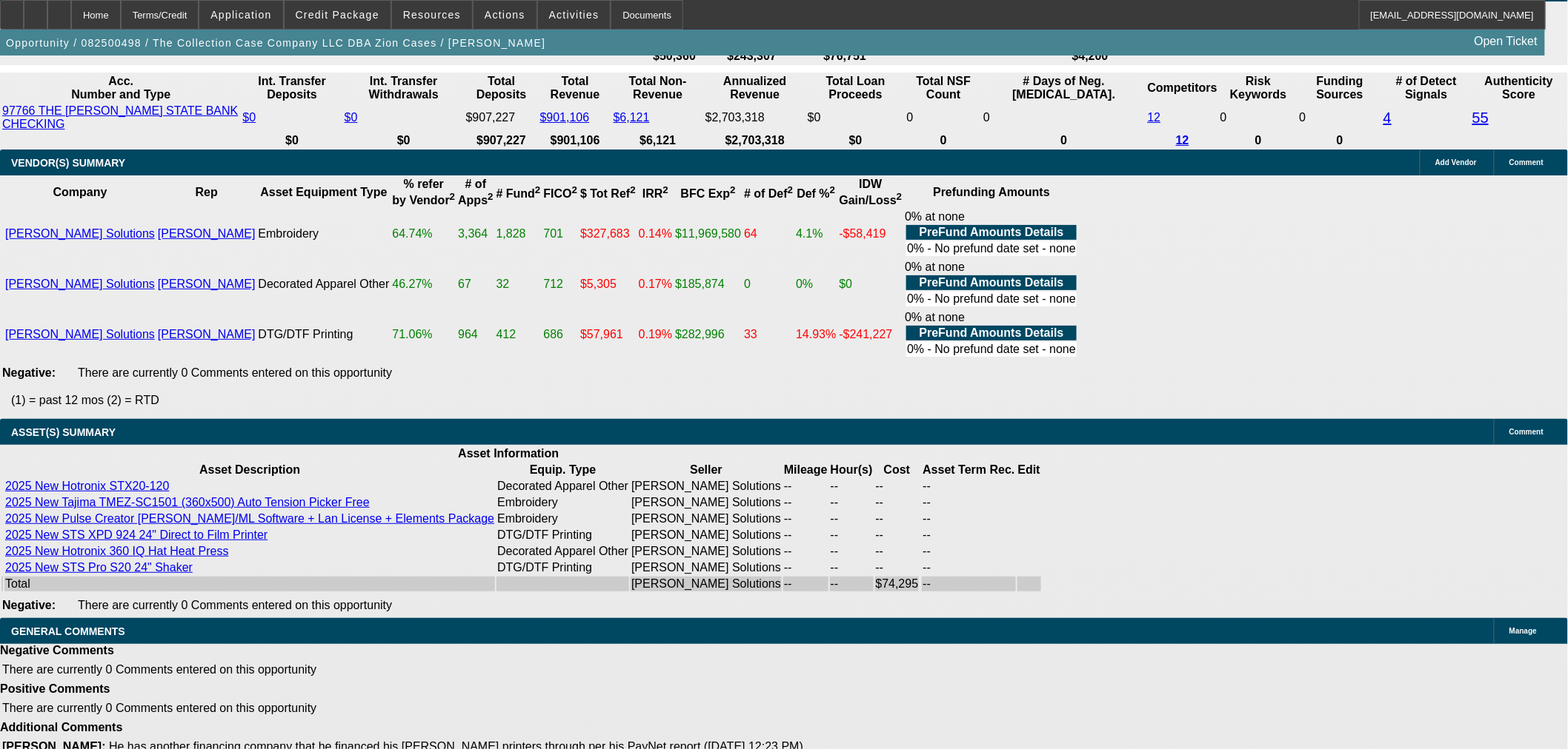
scroll to position [2941, 0]
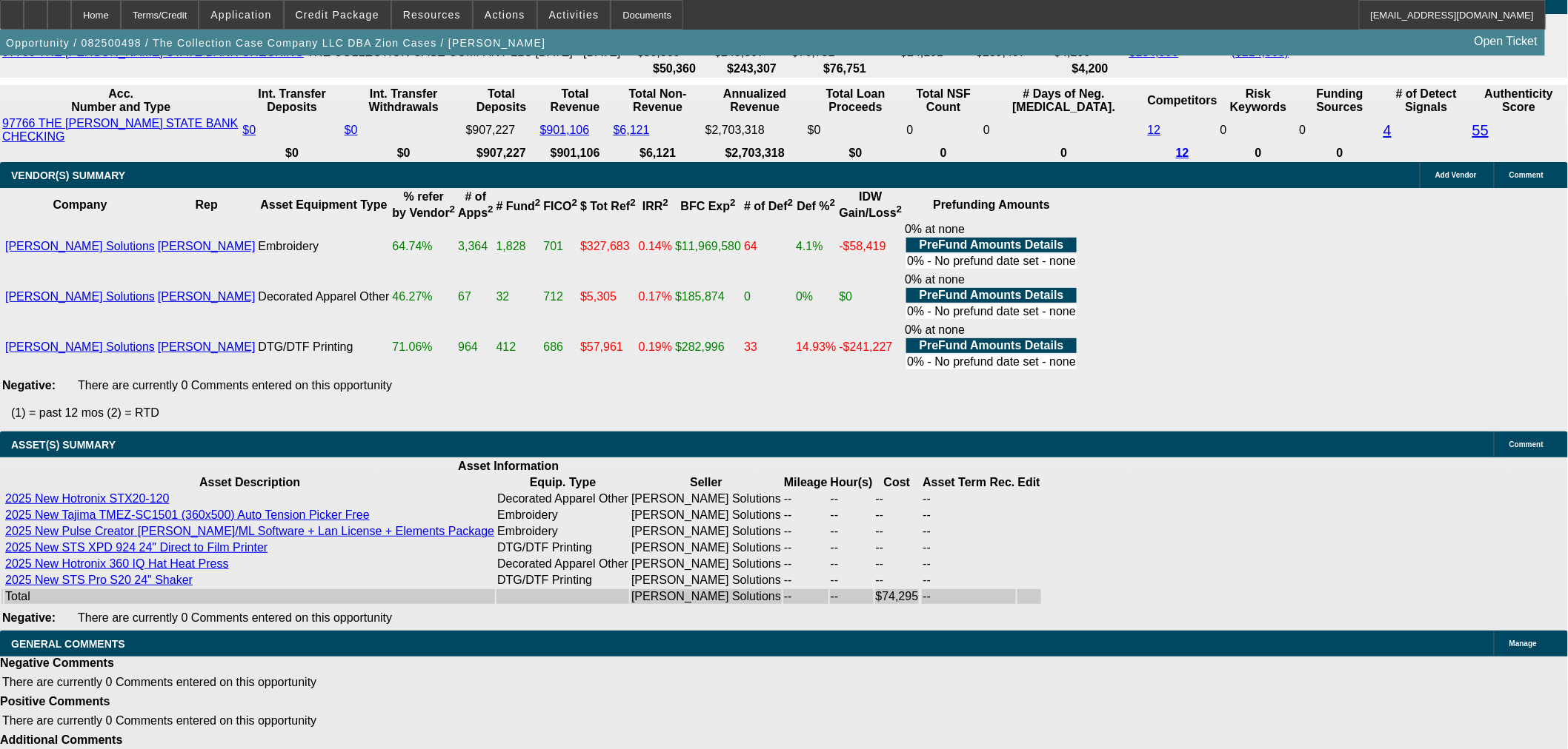
select select "6"
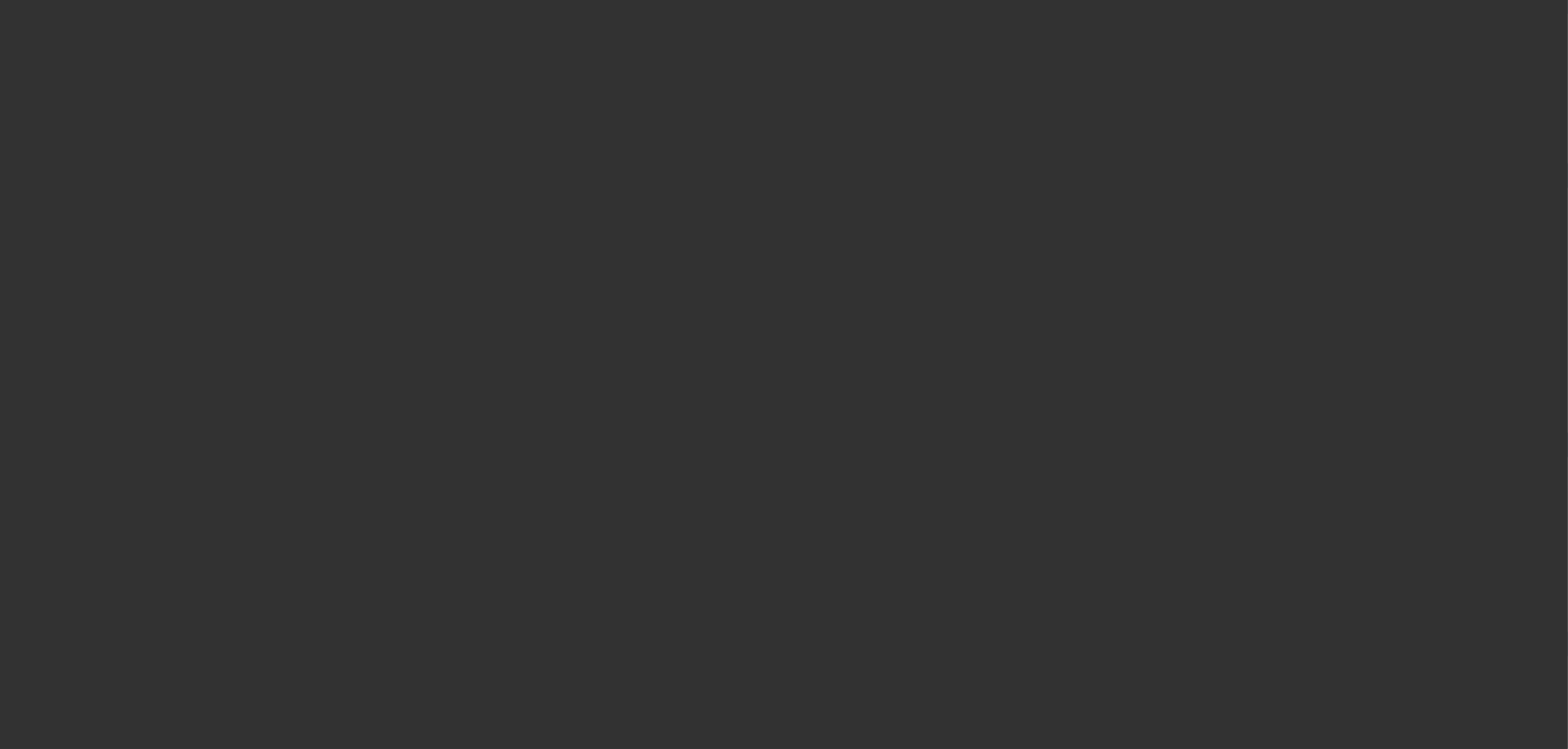
scroll to position [0, 0]
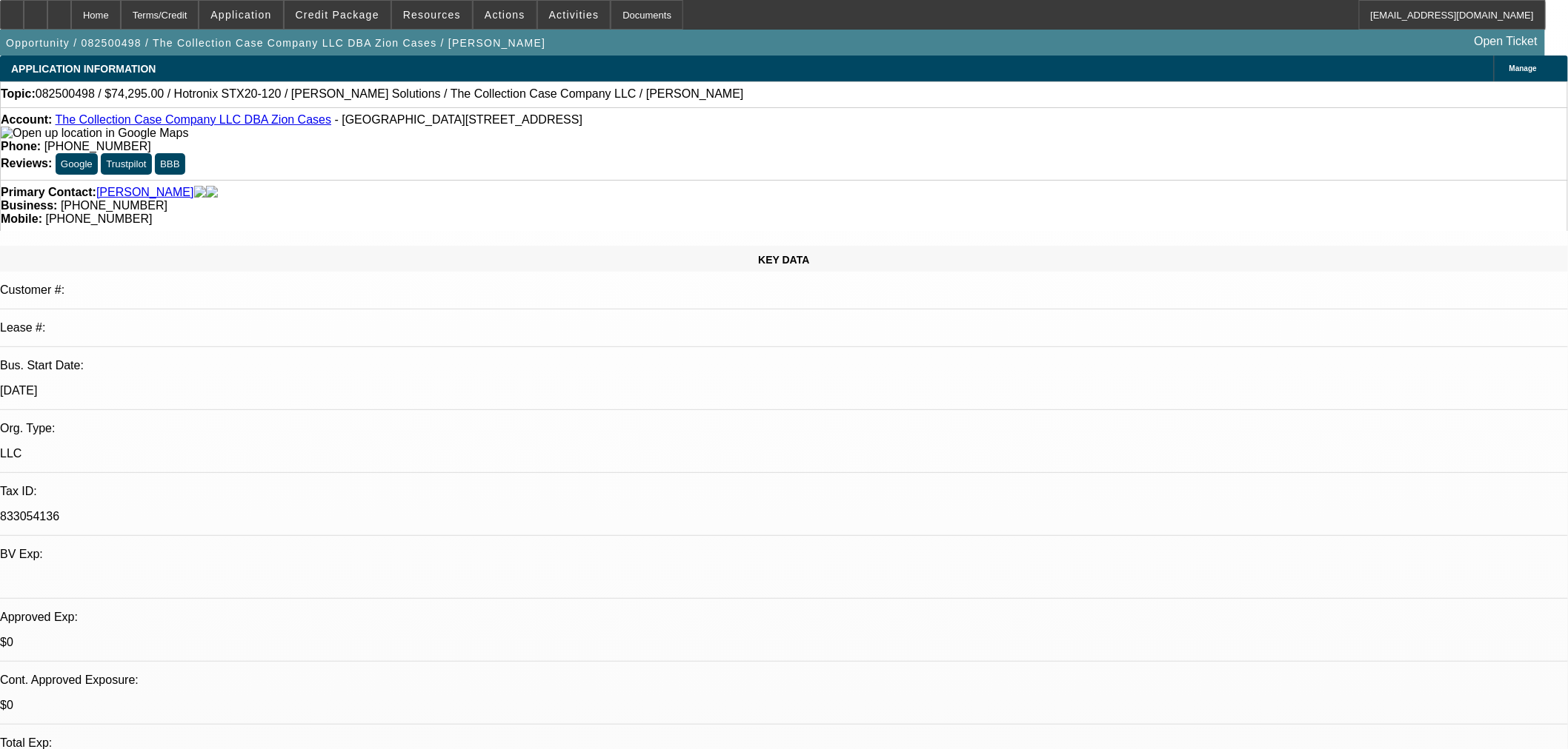
type textarea "f"
click at [358, 18] on span "Credit Package" at bounding box center [337, 15] width 84 height 12
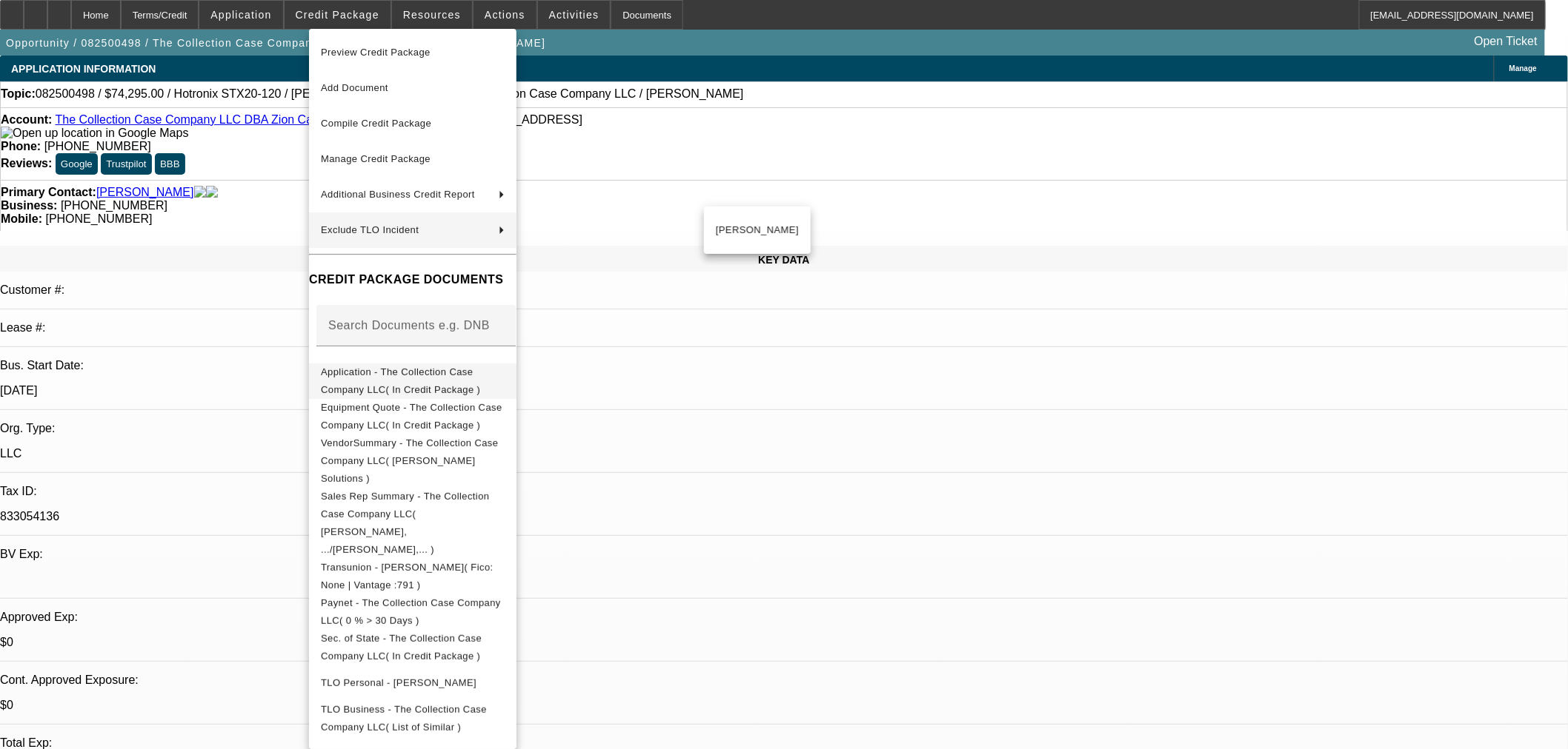
click at [394, 373] on span "Application - The Collection Case Company LLC( In Credit Package )" at bounding box center [400, 380] width 159 height 29
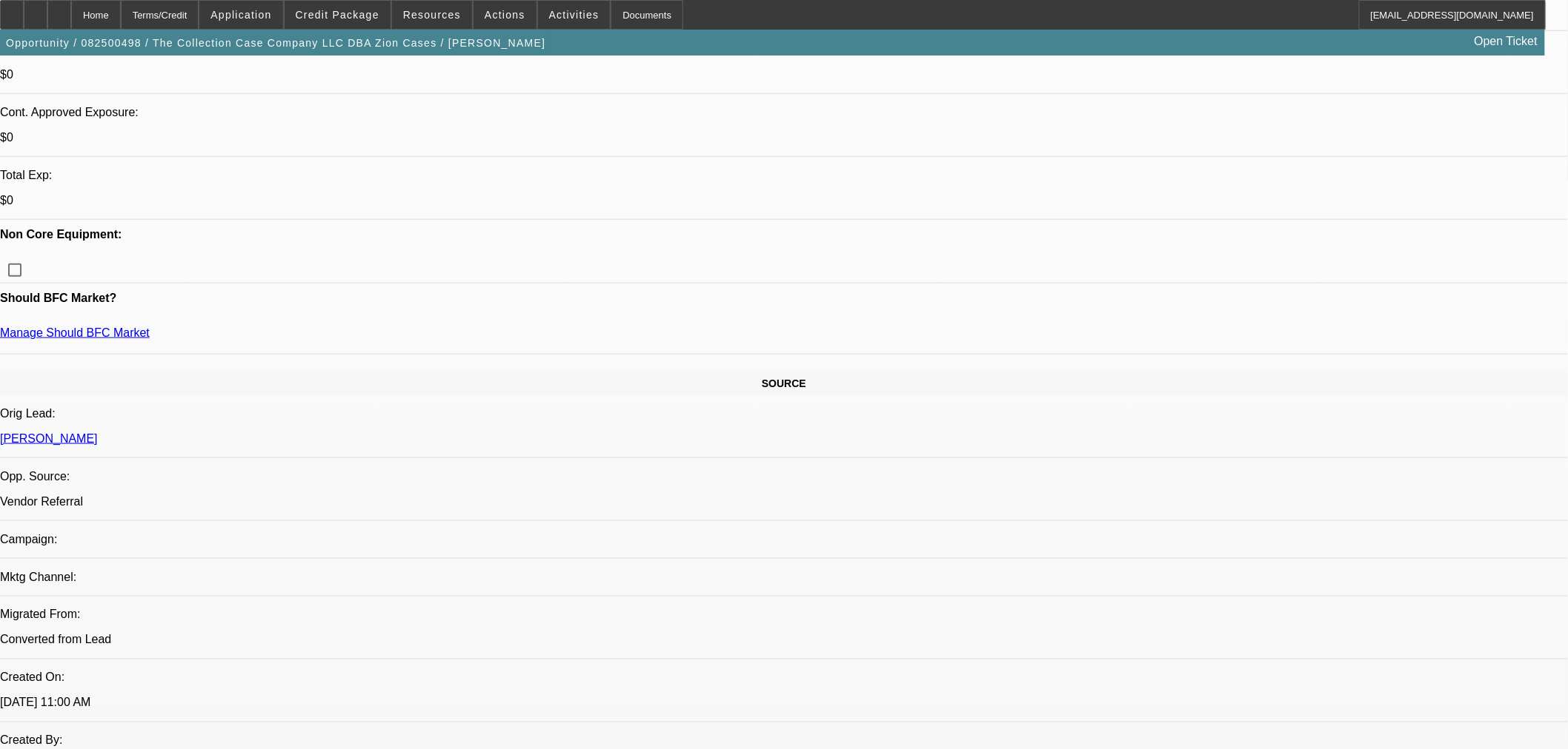
scroll to position [741, 0]
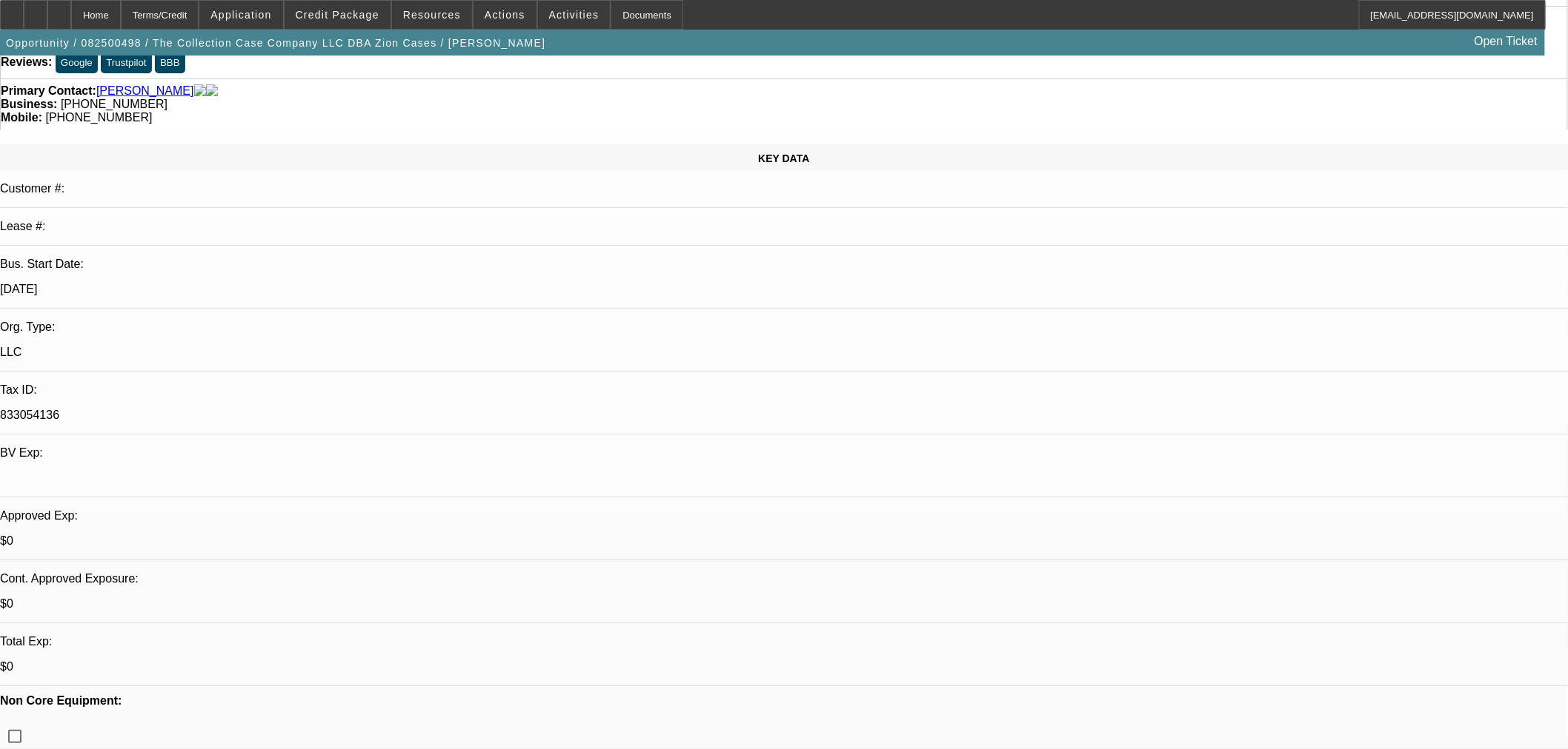
scroll to position [0, 0]
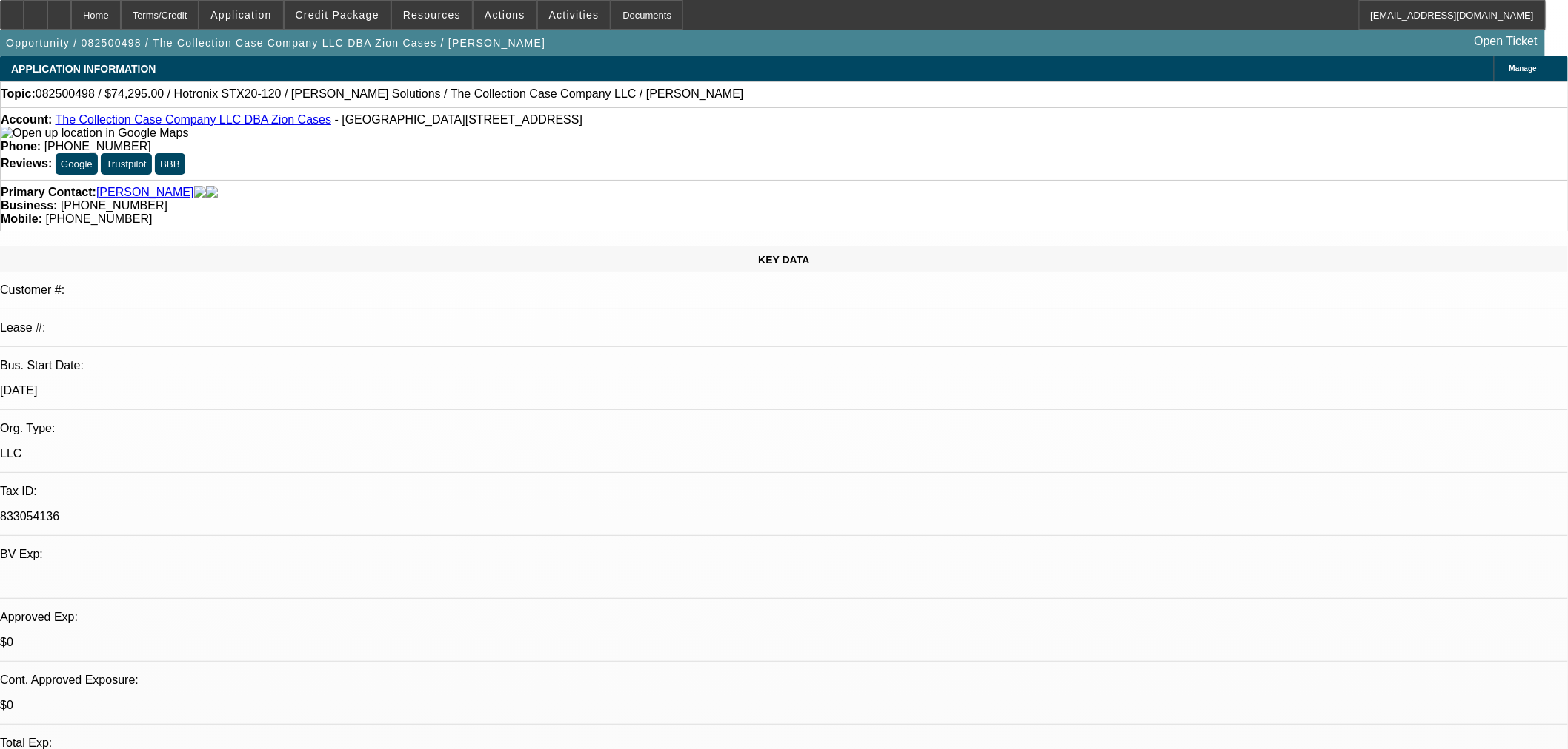
type textarea "FCEF WILL DESK KILL A 653 PAYNET. YOU CAN TRY UNIFI FOR LIKELY TIER C. BEFORE D…"
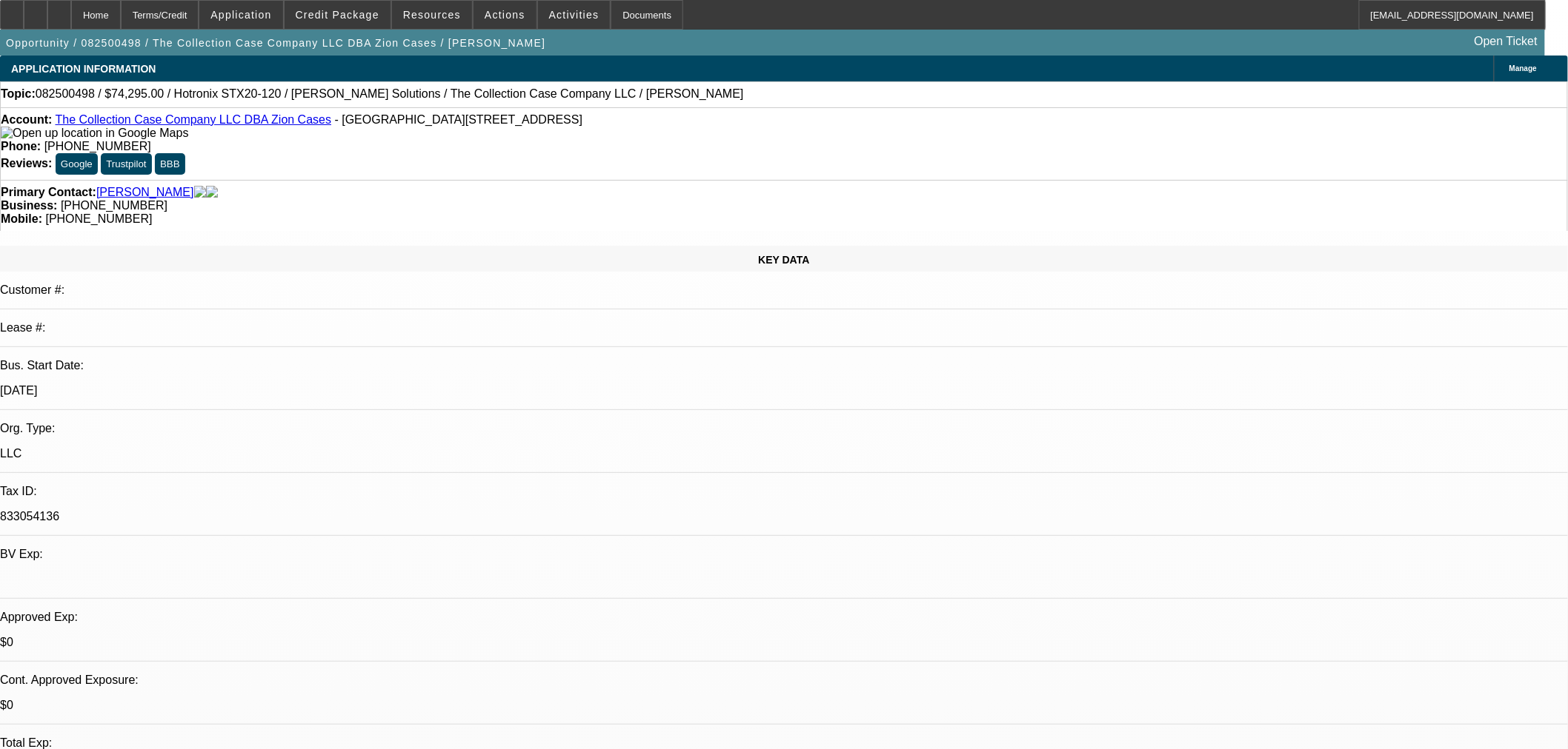
checkbox input "true"
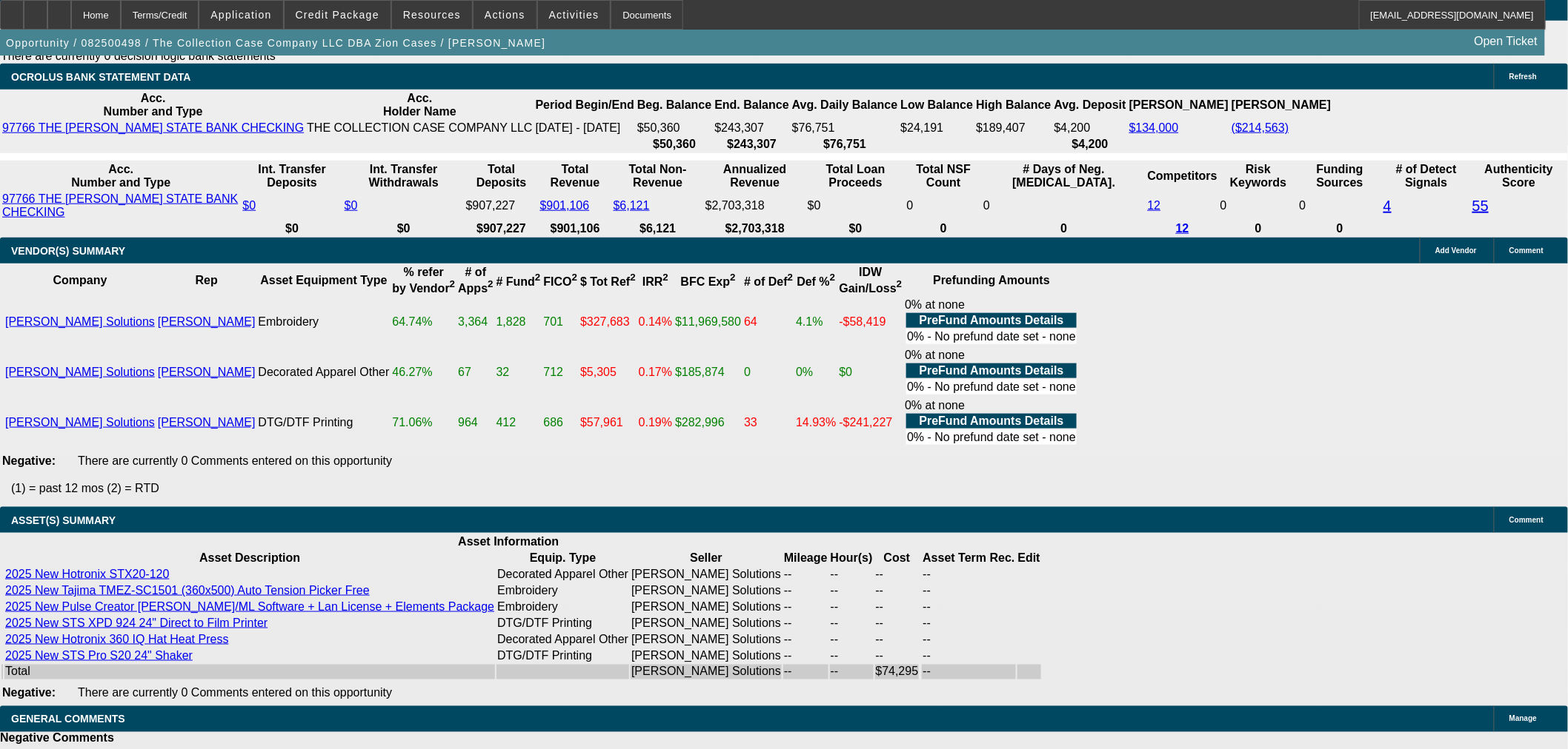
scroll to position [2941, 0]
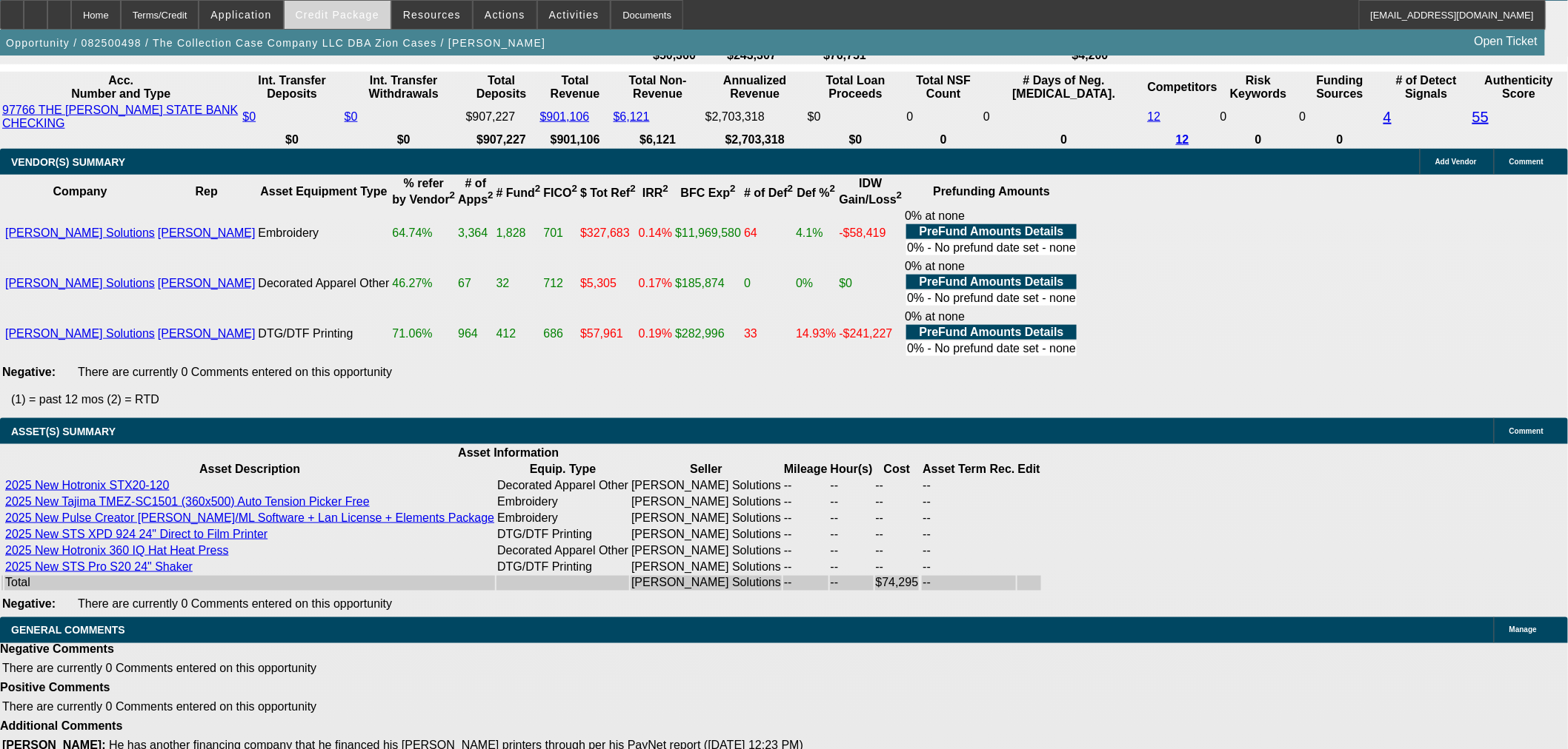
click at [374, 21] on span at bounding box center [337, 15] width 106 height 35
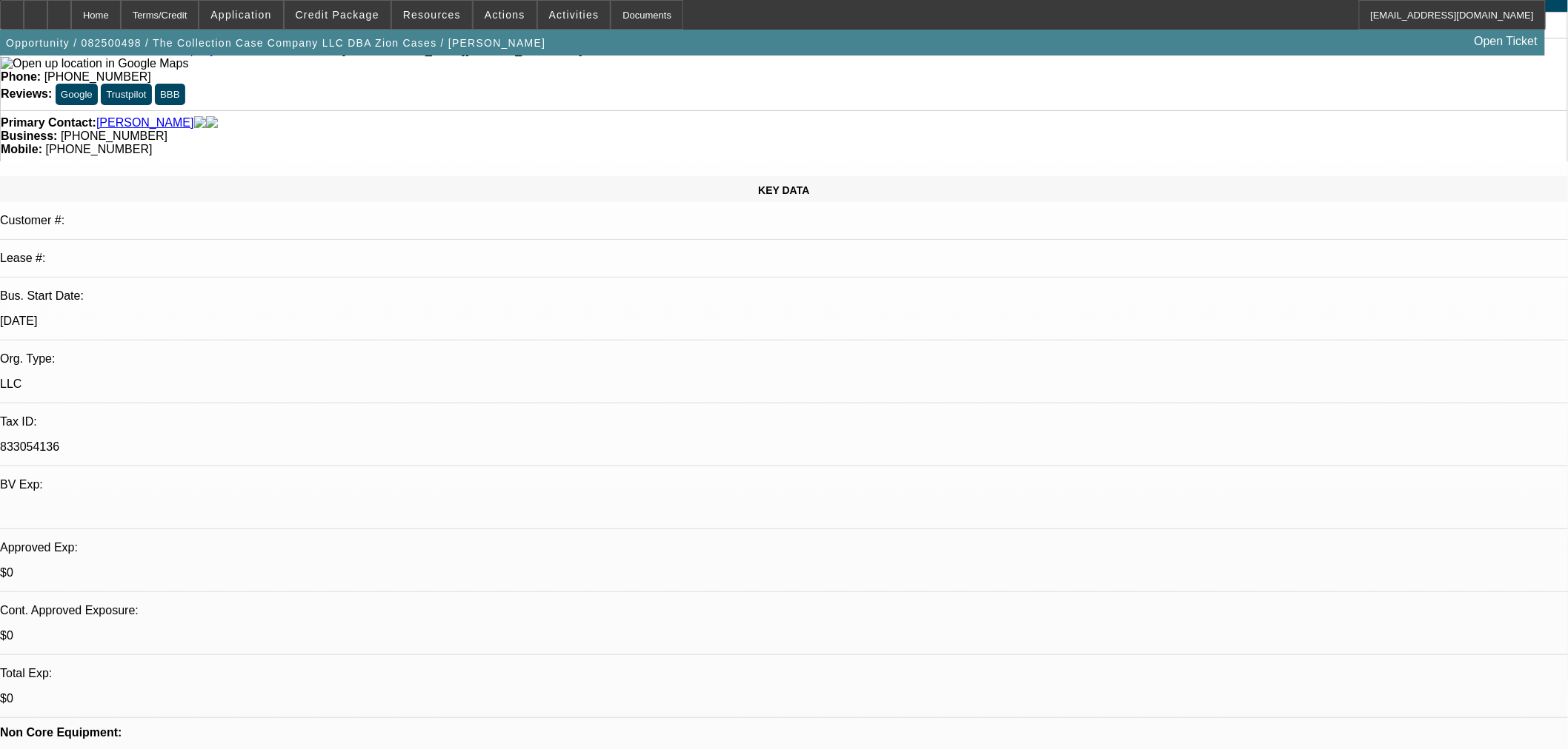
scroll to position [0, 0]
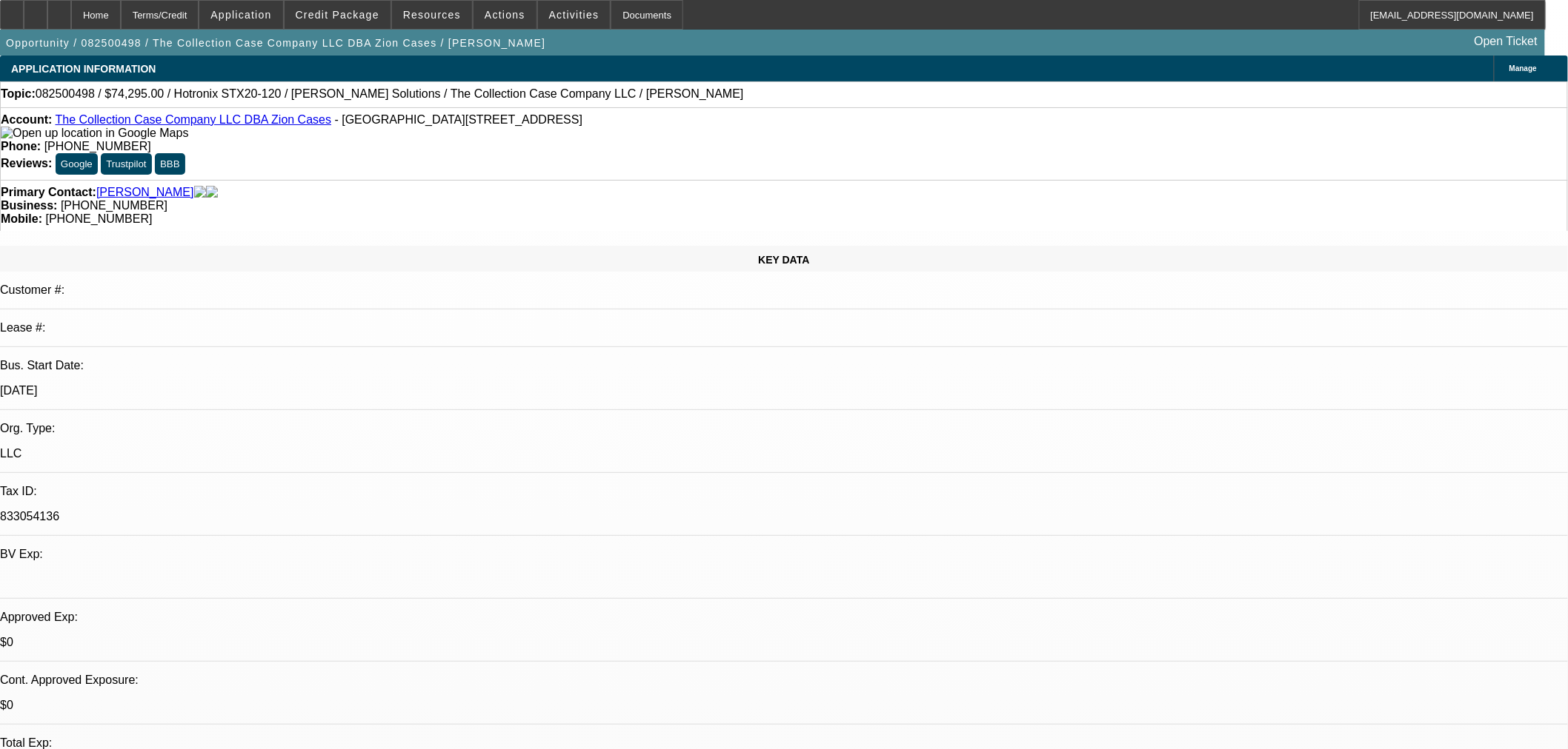
type textarea "FCEF WILL DESK KILL A 653 PAYNET. YOU CAN TRY UNIFI FOR LIKELY TIER C. BEFORE D…"
select select "0"
select select "2"
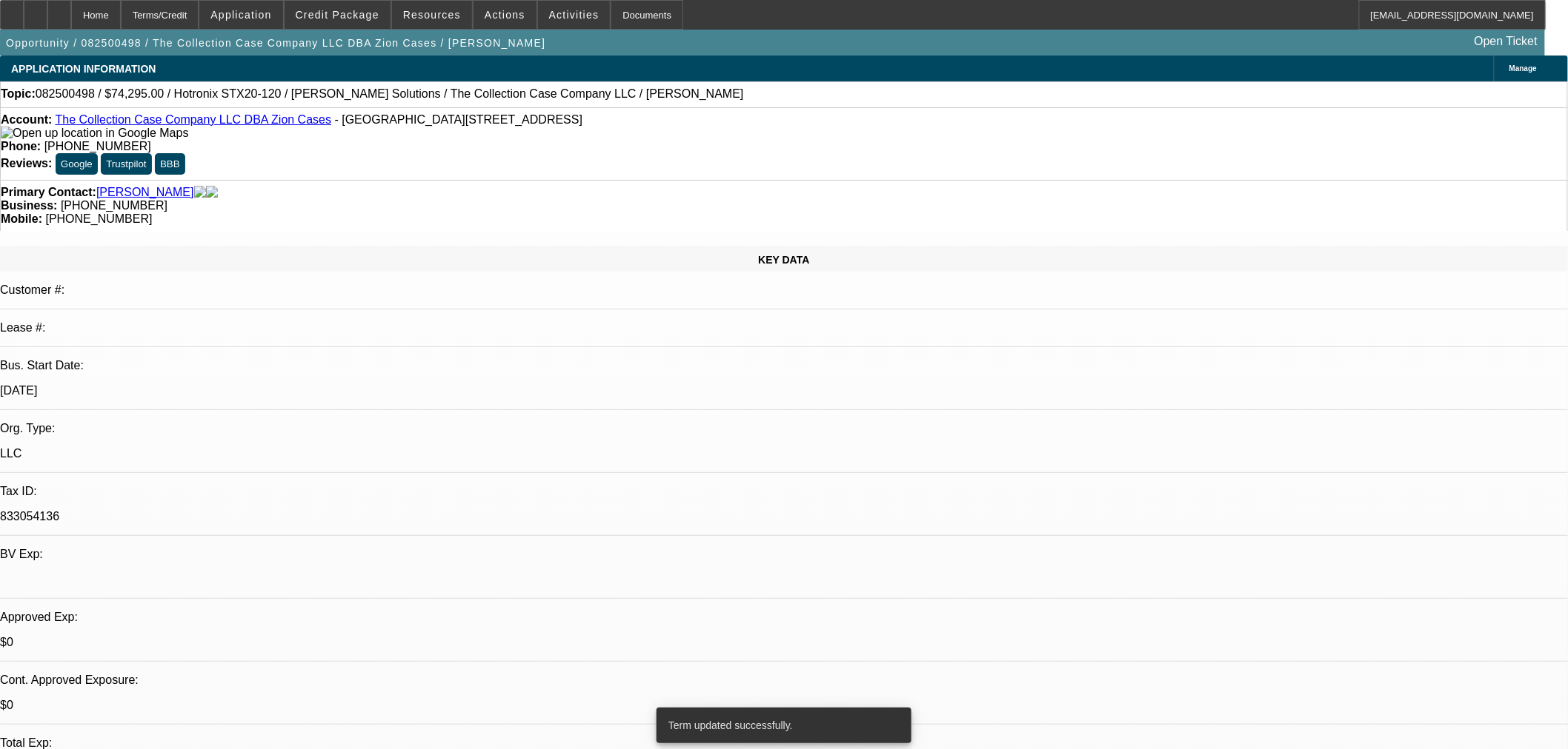
select select "2"
select select "0"
select select "6"
select select "0"
select select "2"
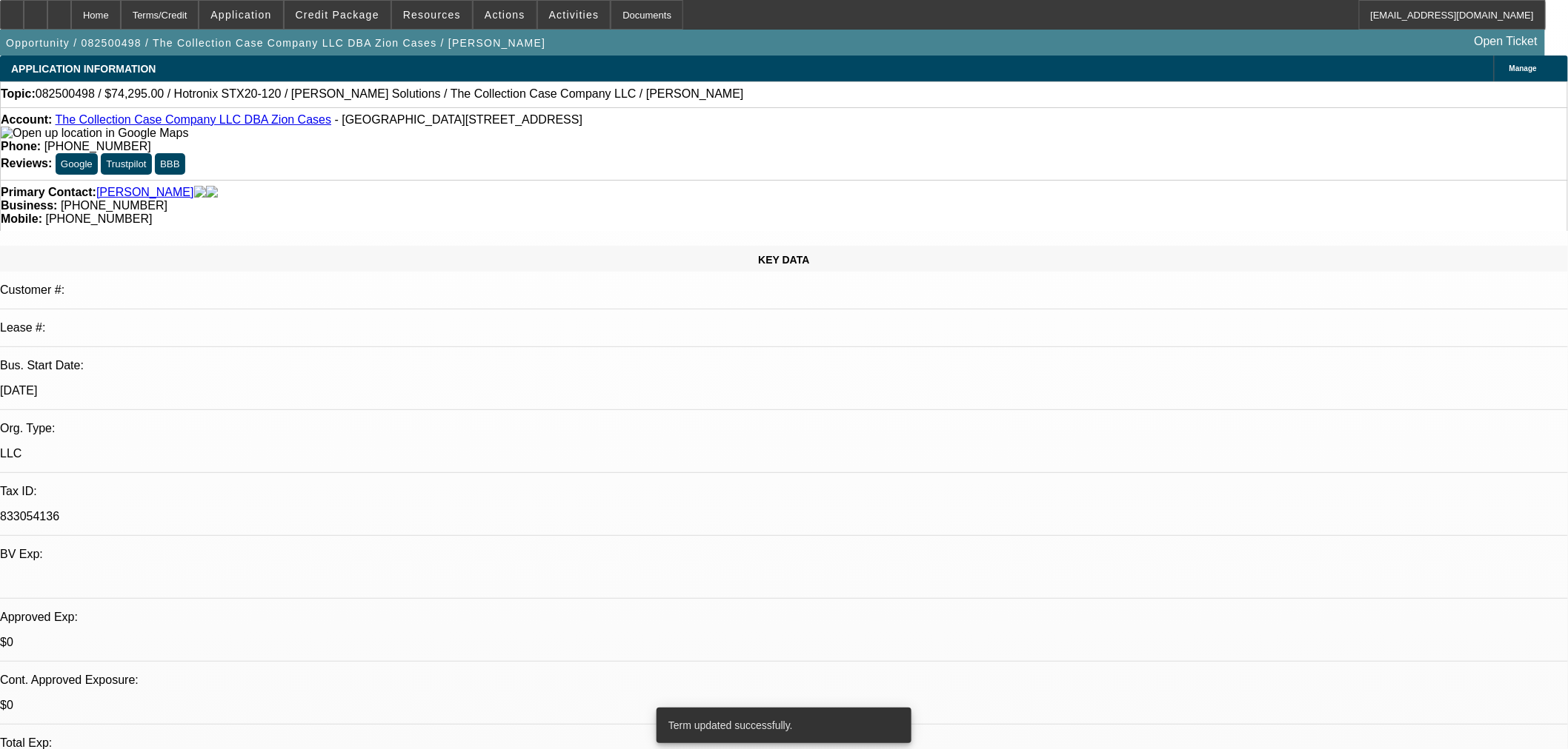
select select "2"
select select "0"
select select "6"
select select "0"
select select "2"
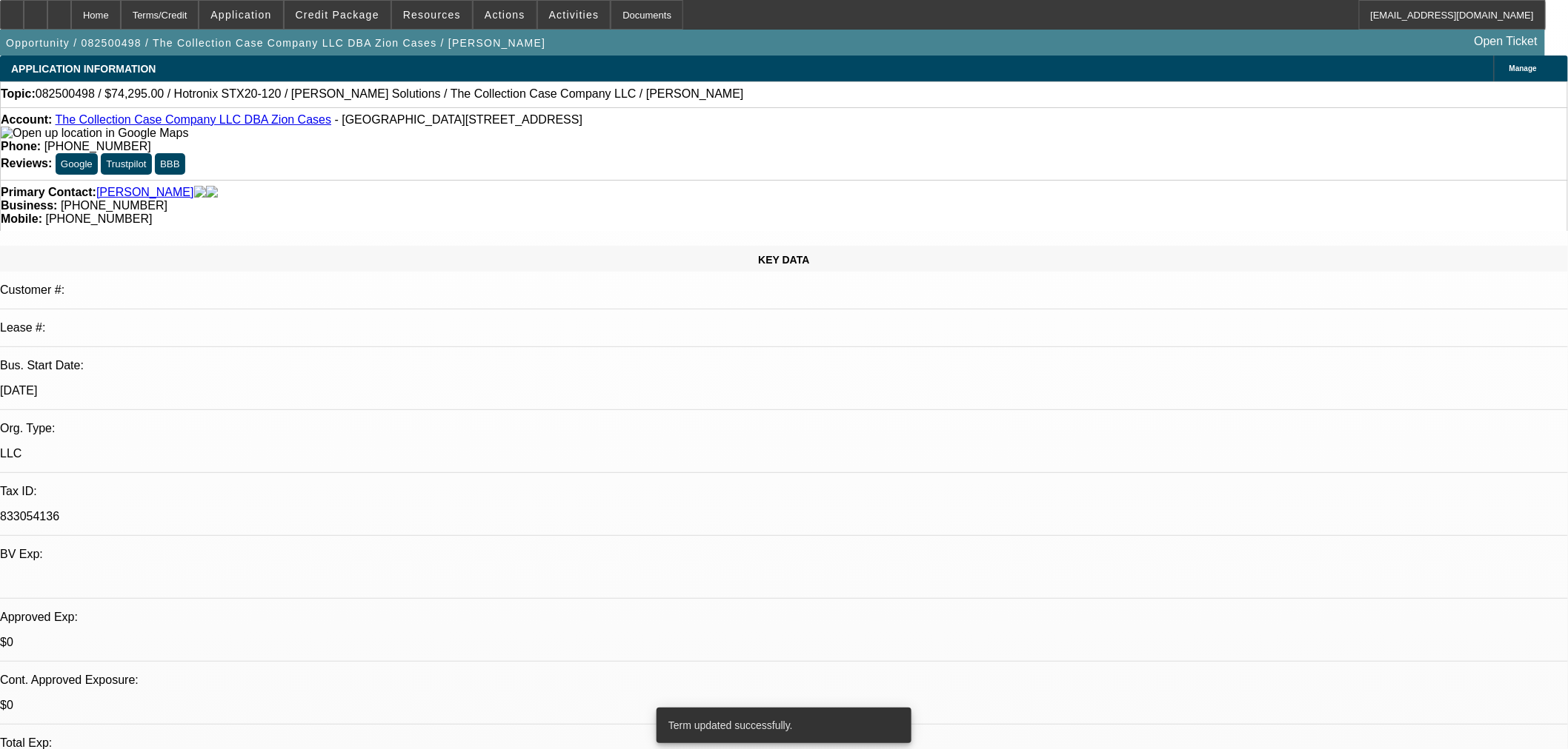
select select "2"
select select "0"
select select "6"
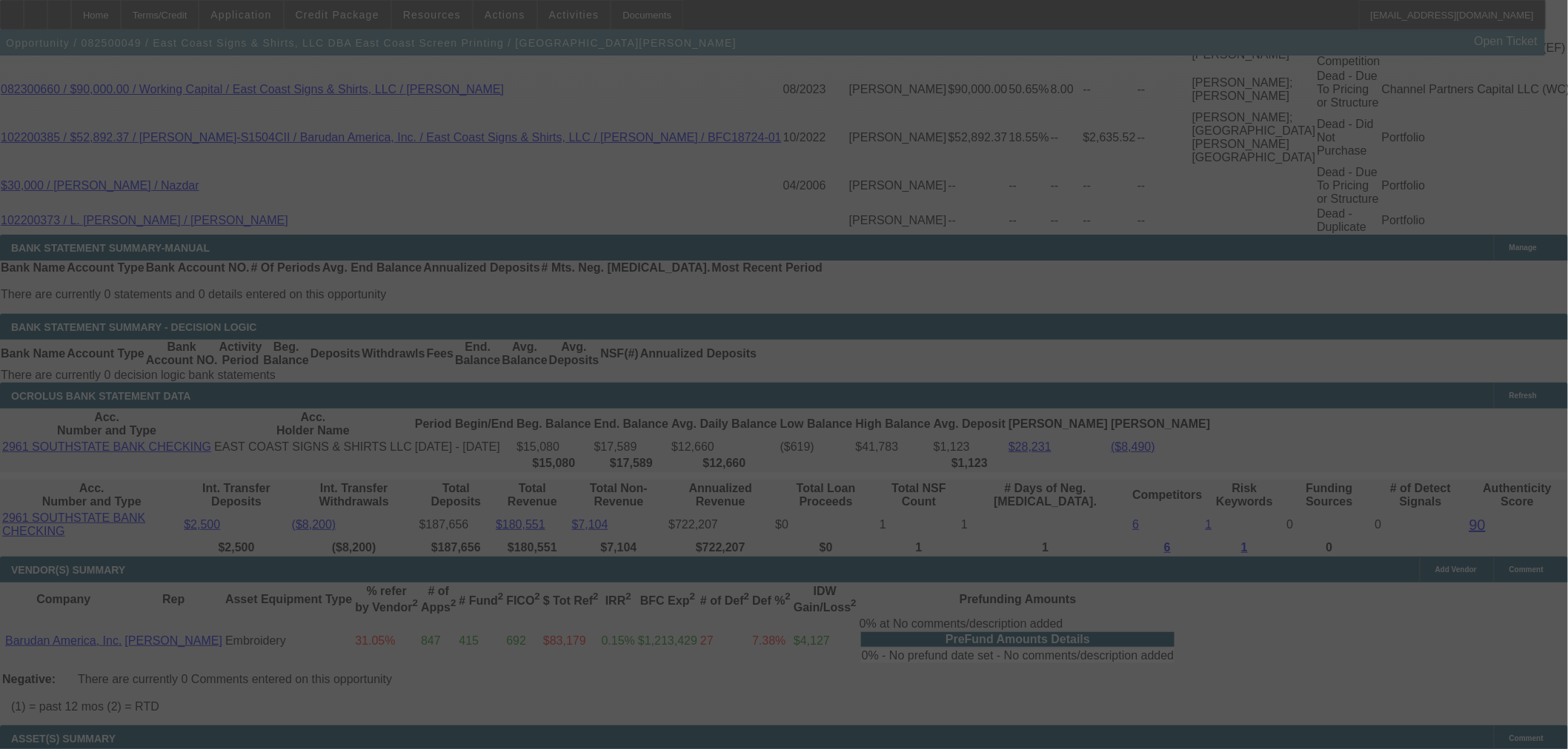
select select "0"
select select "2"
select select "0"
select select "6"
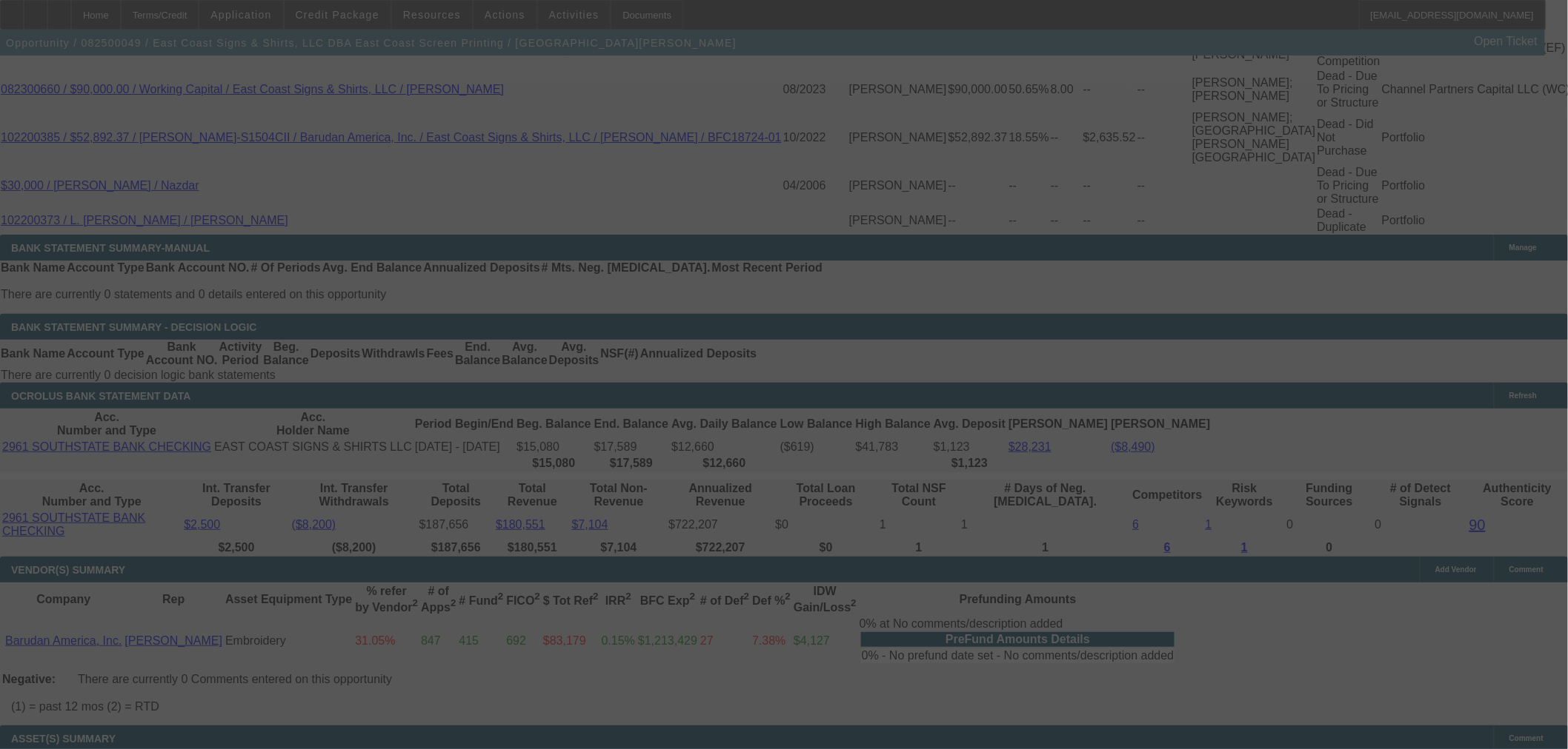
select select "0"
select select "2"
select select "0.1"
select select "4"
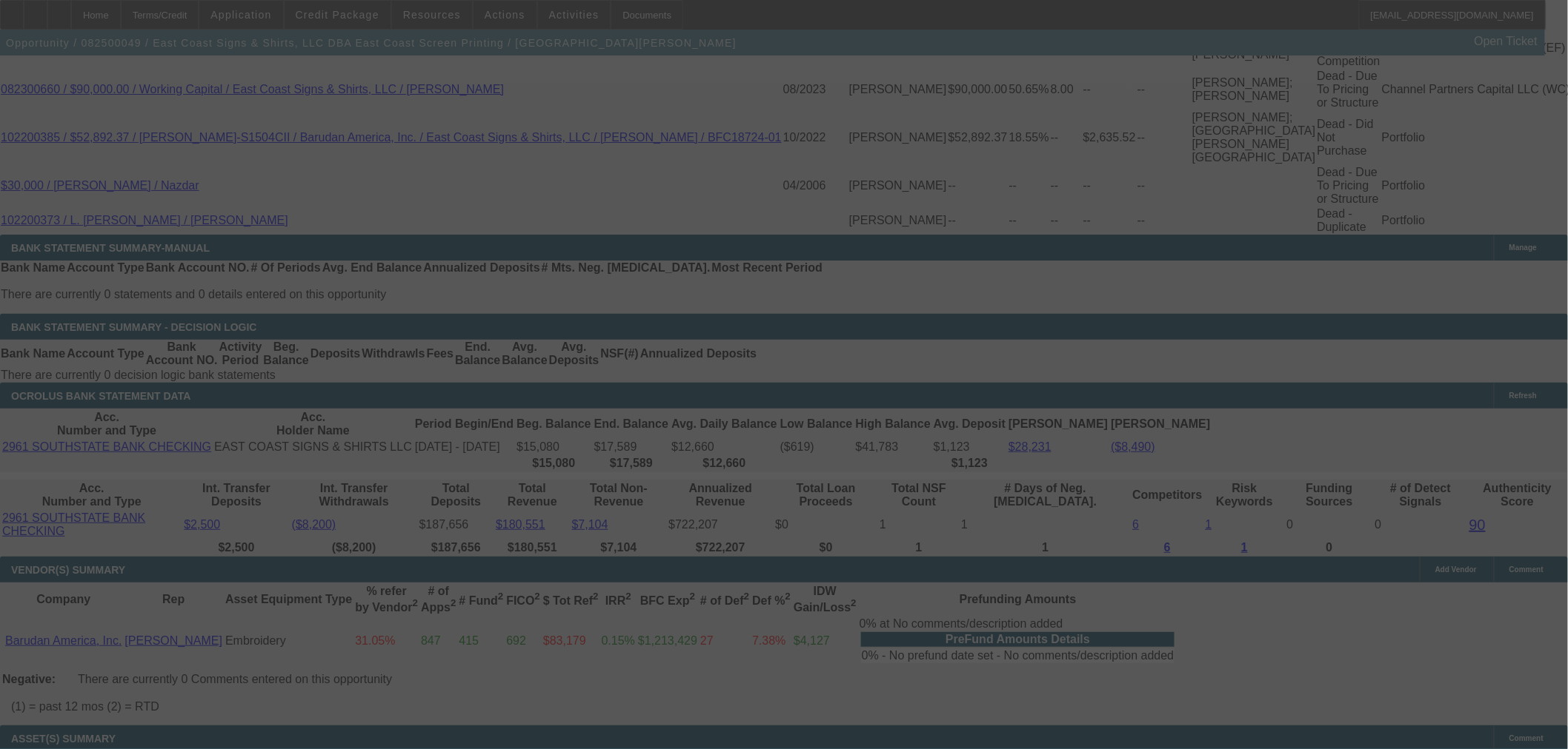
select select "0"
select select "2"
select select "0.1"
select select "4"
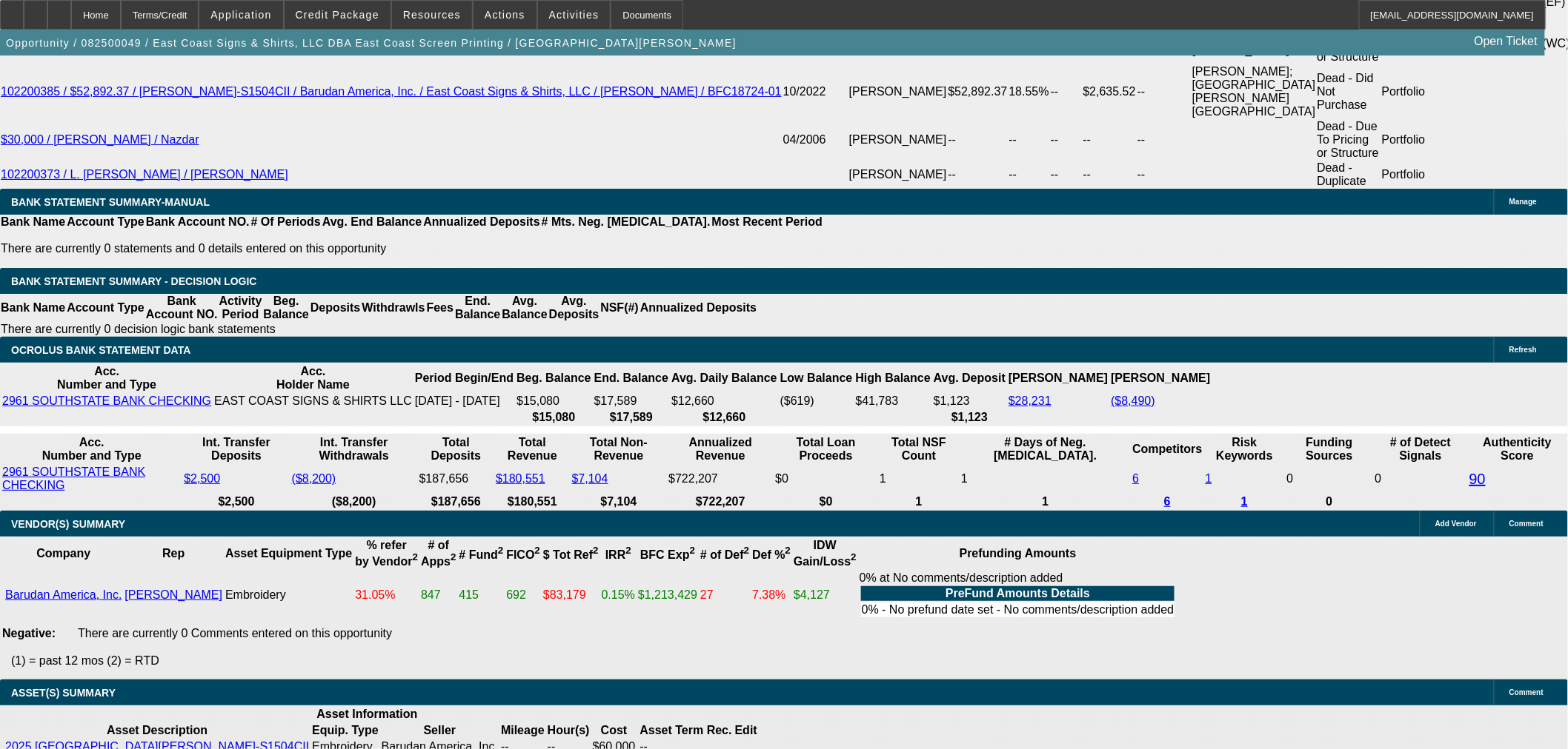
scroll to position [2851, 0]
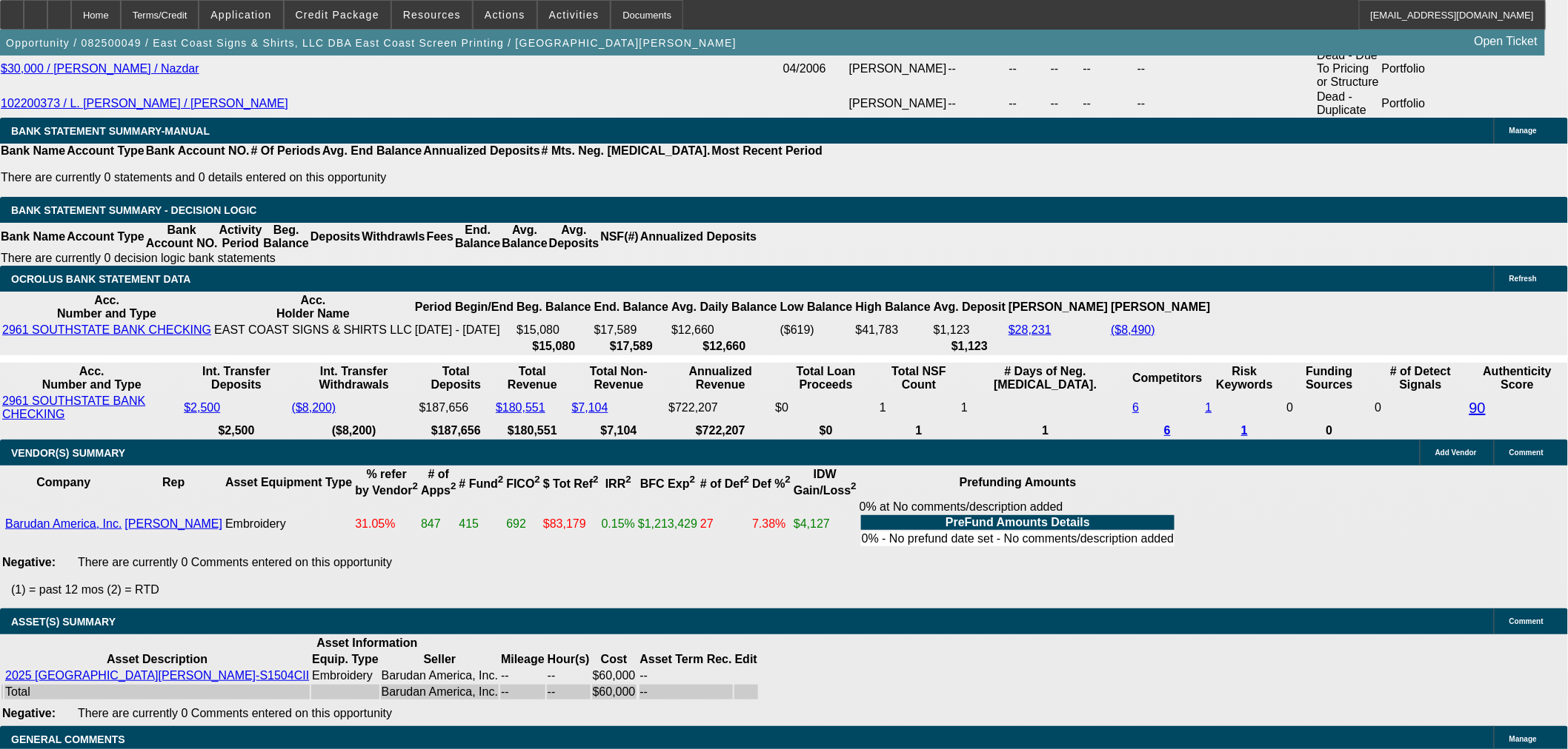
select select "3"
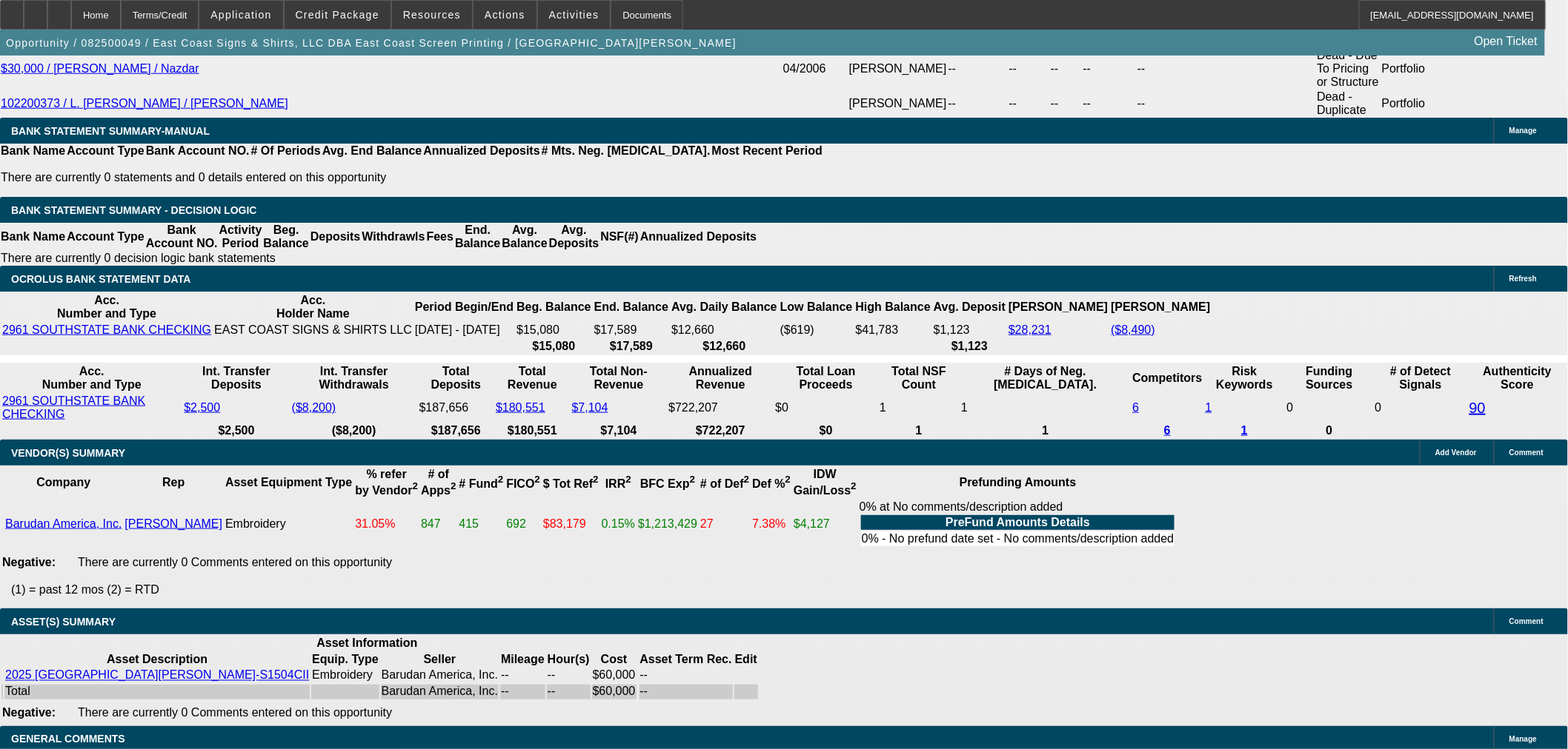
copy span "APPROVED, BARUDAN CODES REQUIRED."
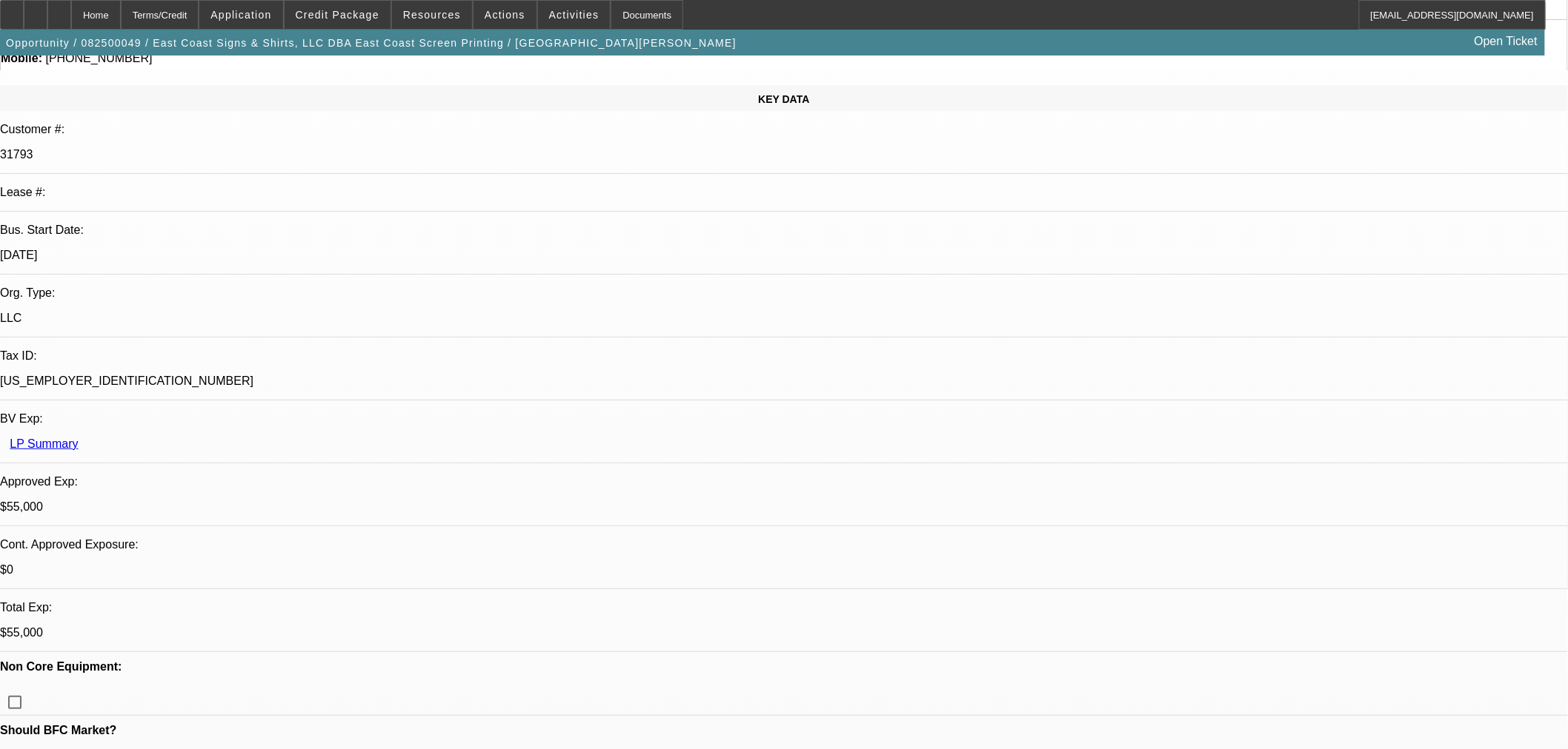
scroll to position [411, 0]
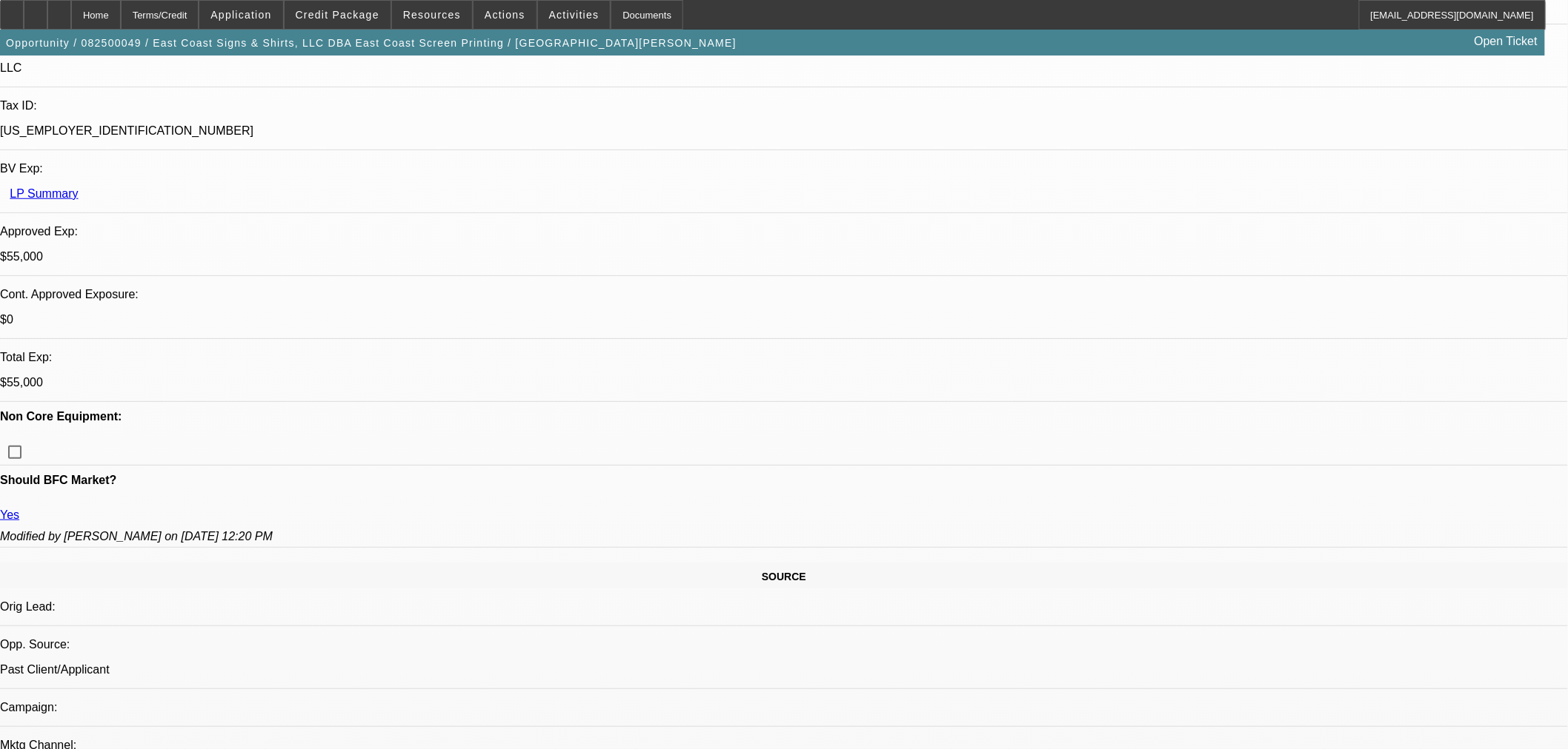
paste textarea "APPROVED, BARUDAN CODES REQUIRED."
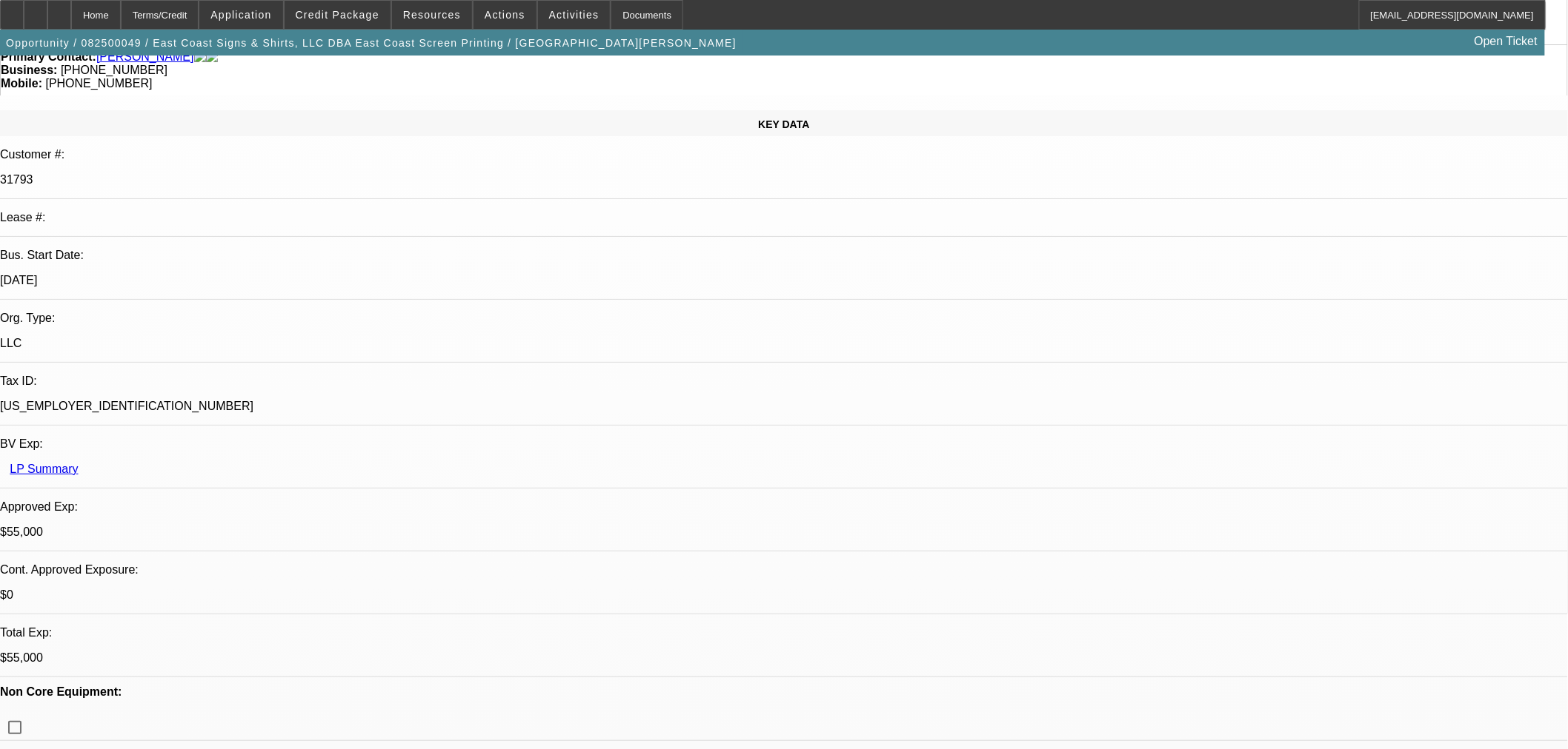
scroll to position [164, 0]
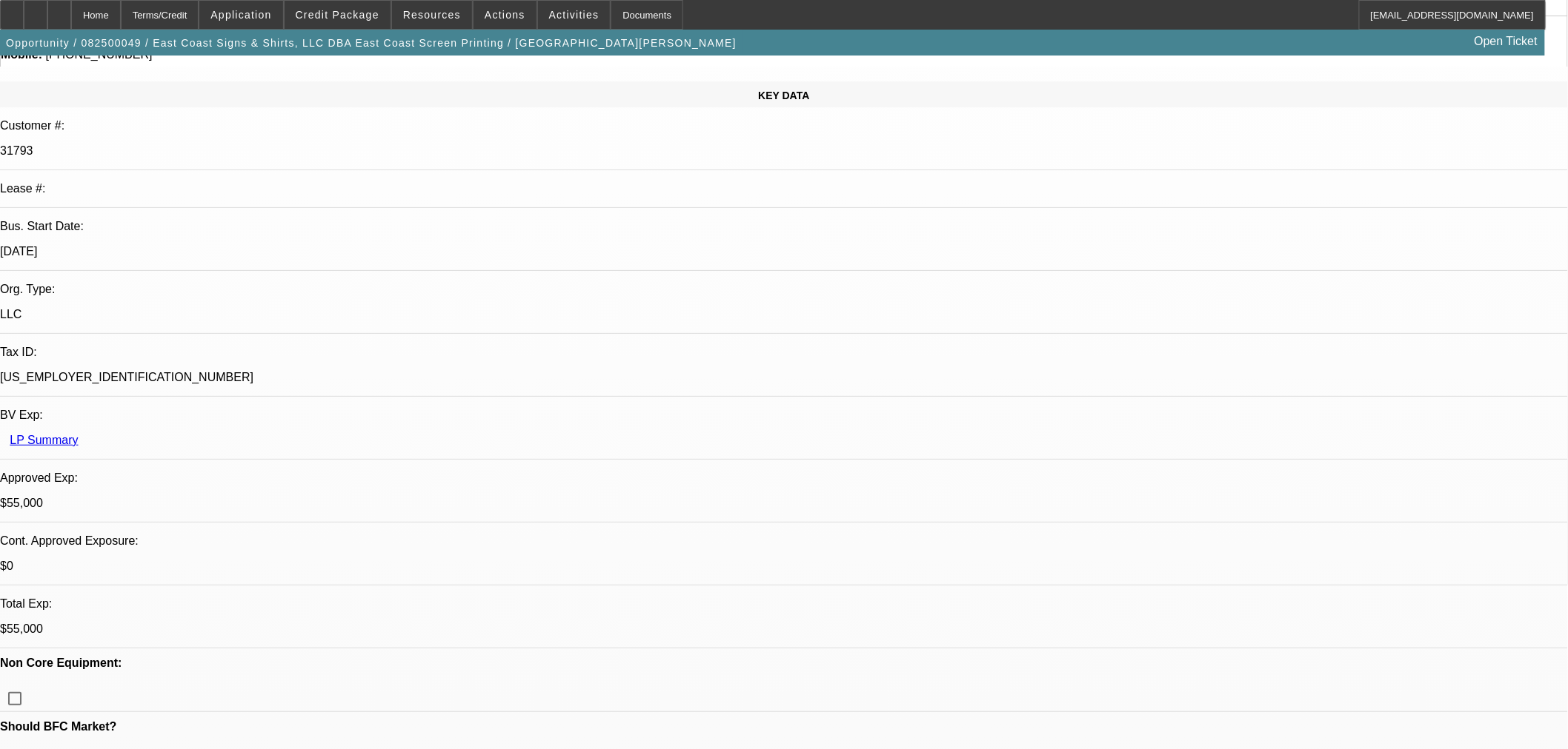
type textarea "APPROVED, BARUDAN CODES REQUIRED."
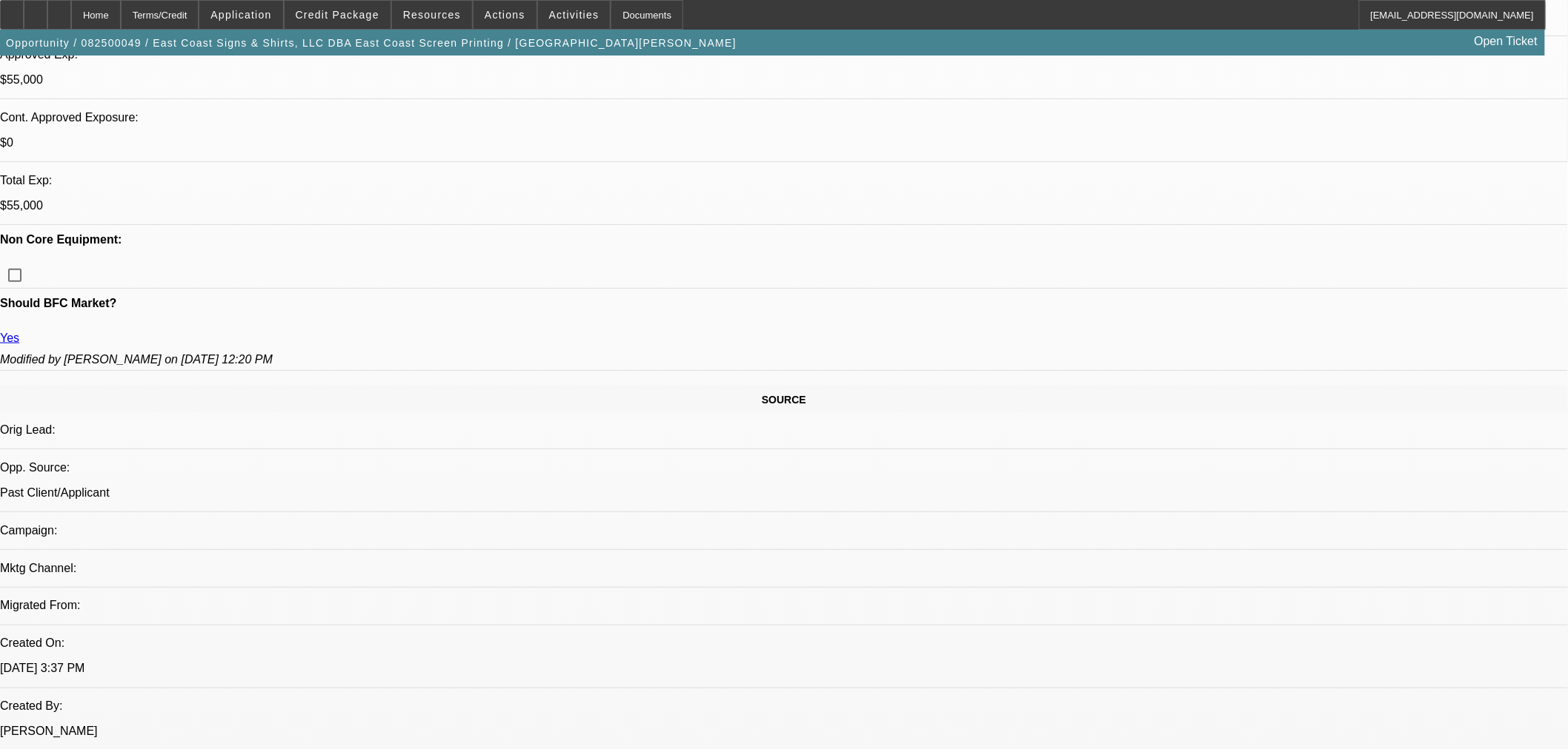
scroll to position [411, 0]
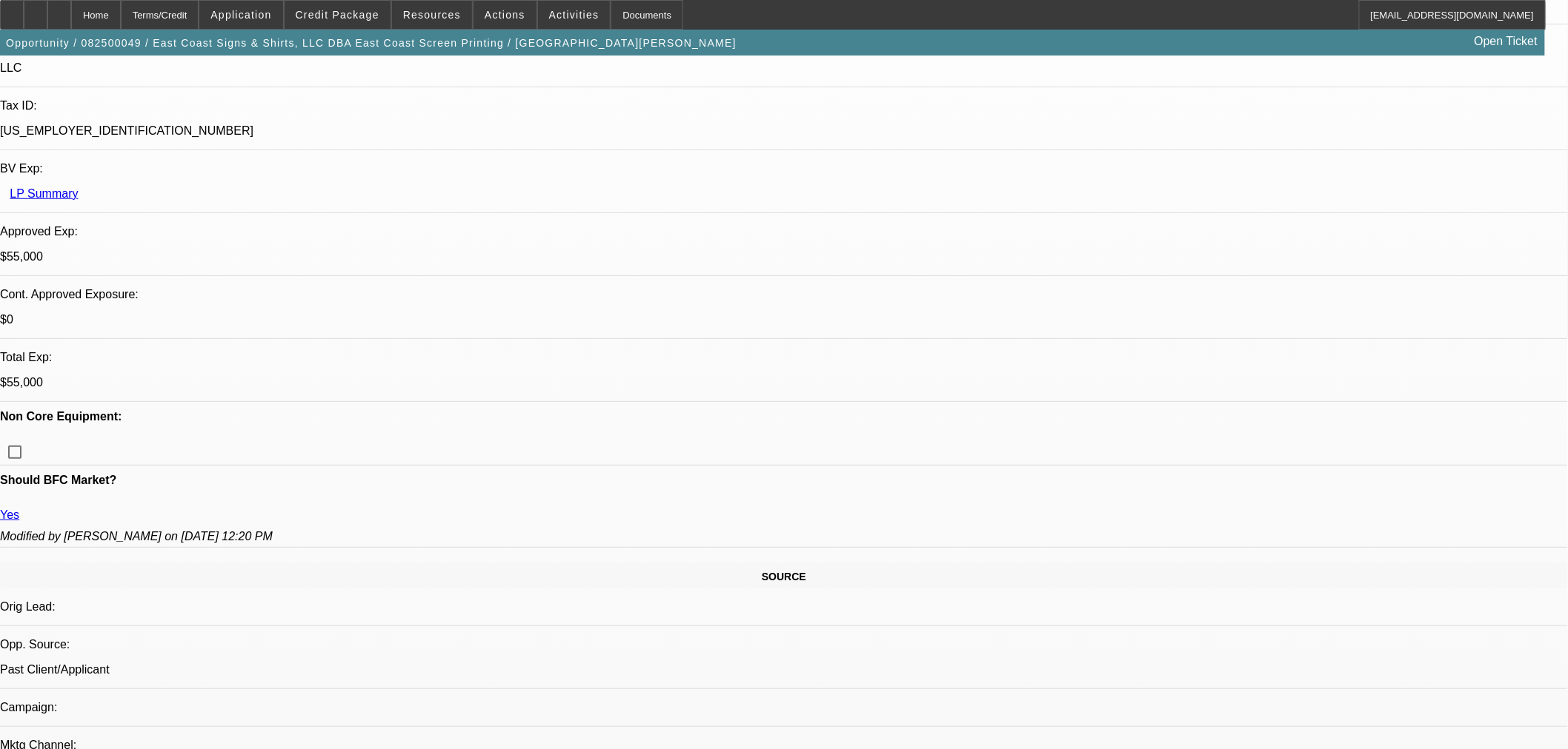
select select "0"
select select "2"
select select "0"
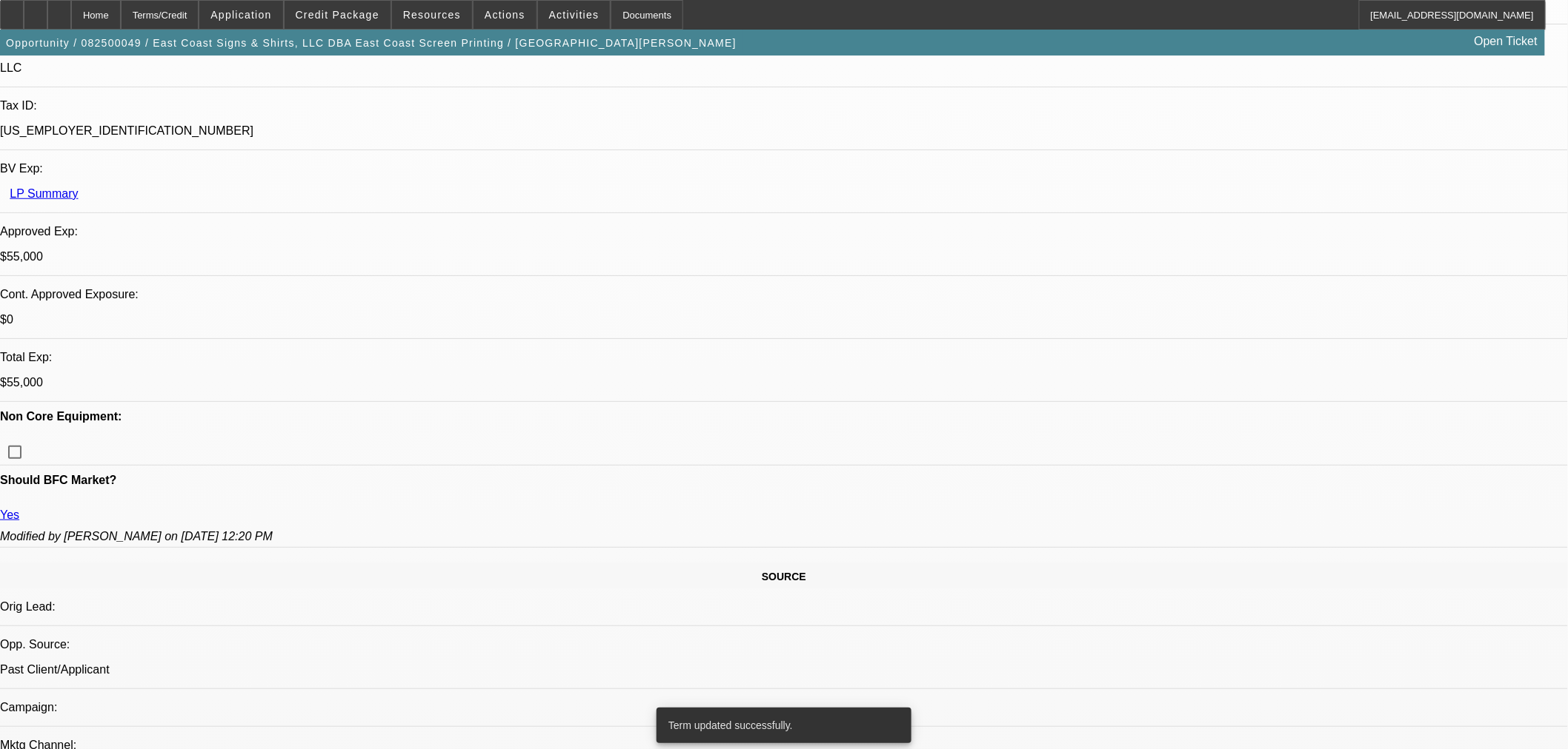
select select "6"
select select "0"
select select "2"
select select "0.1"
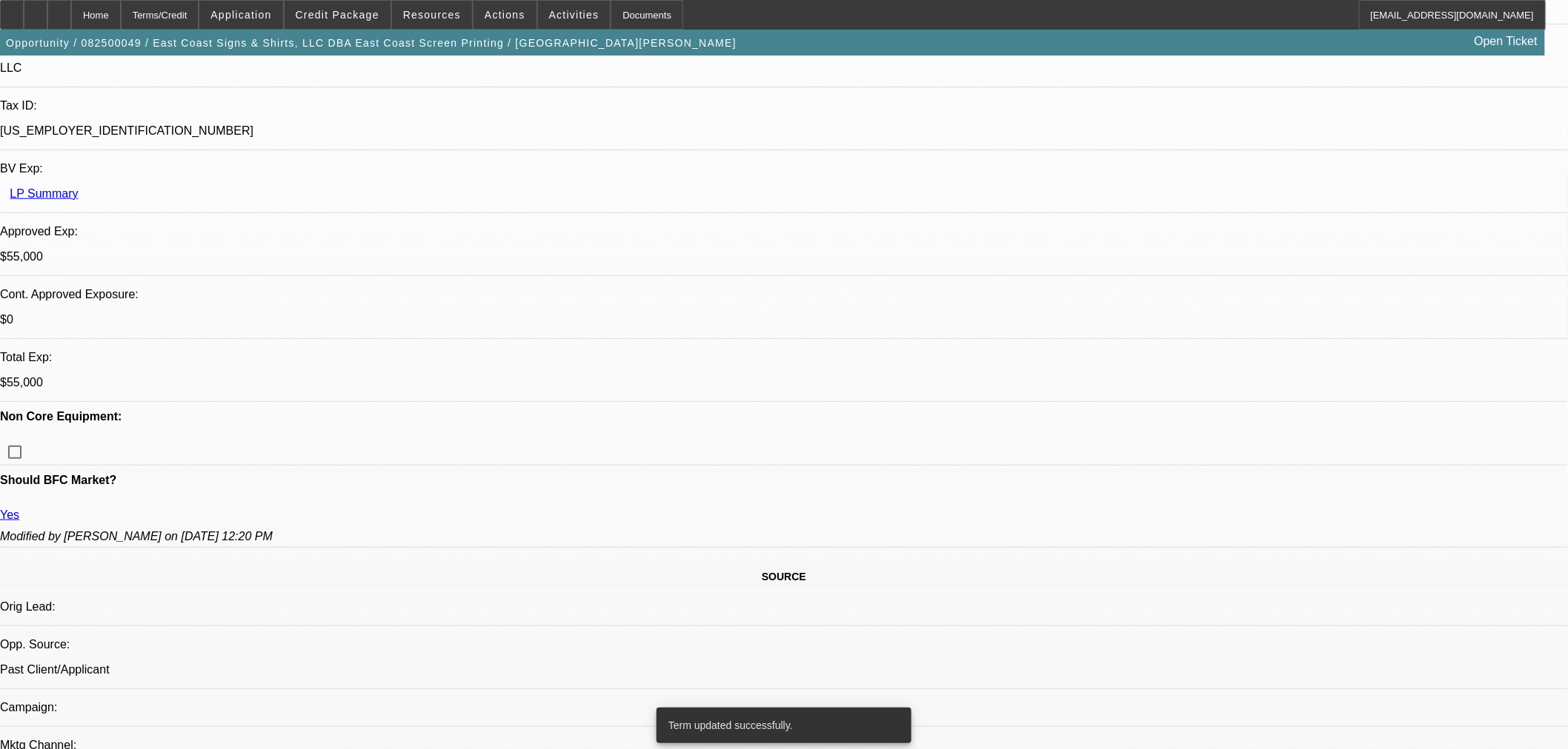
select select "4"
select select "0"
select select "2"
select select "0.1"
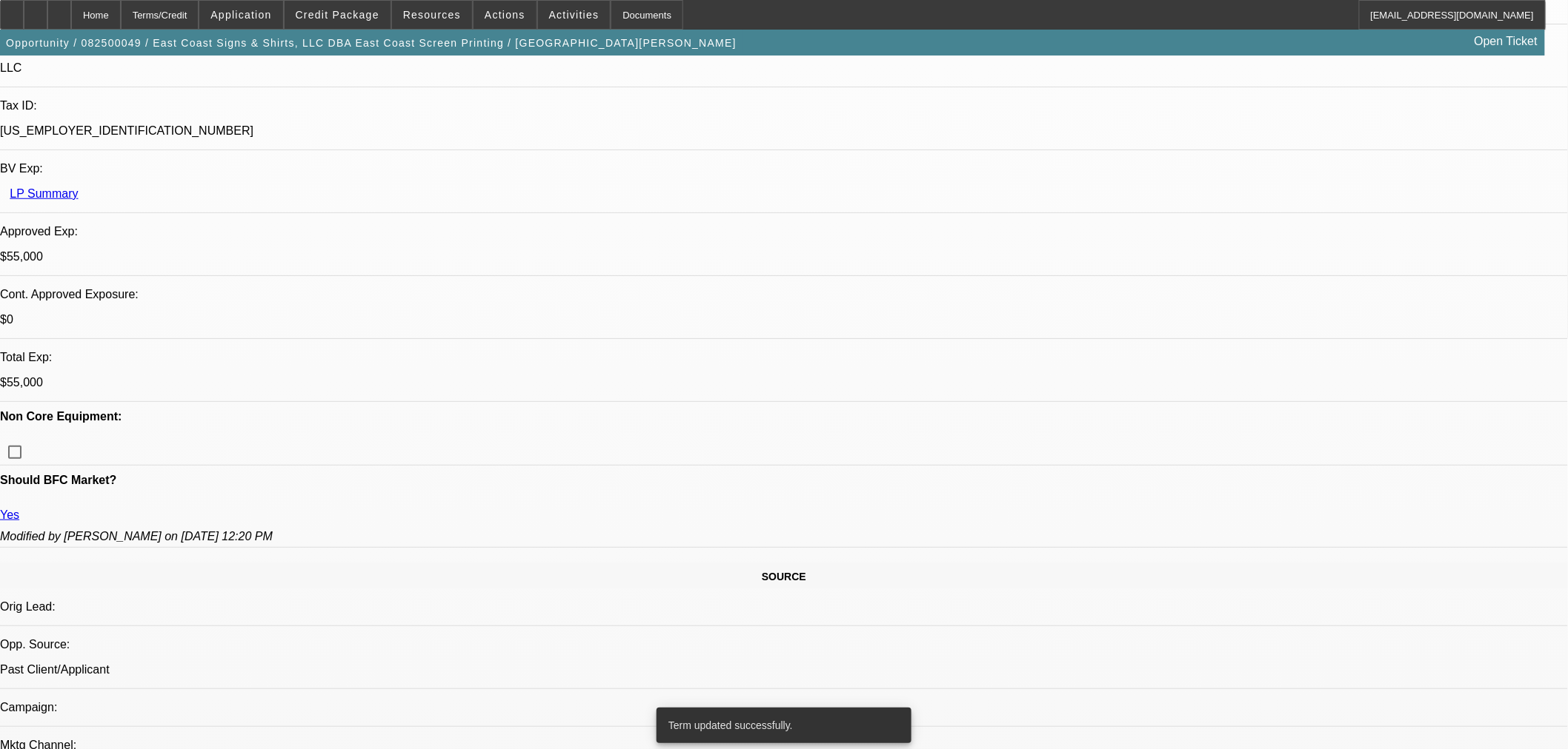
select select "4"
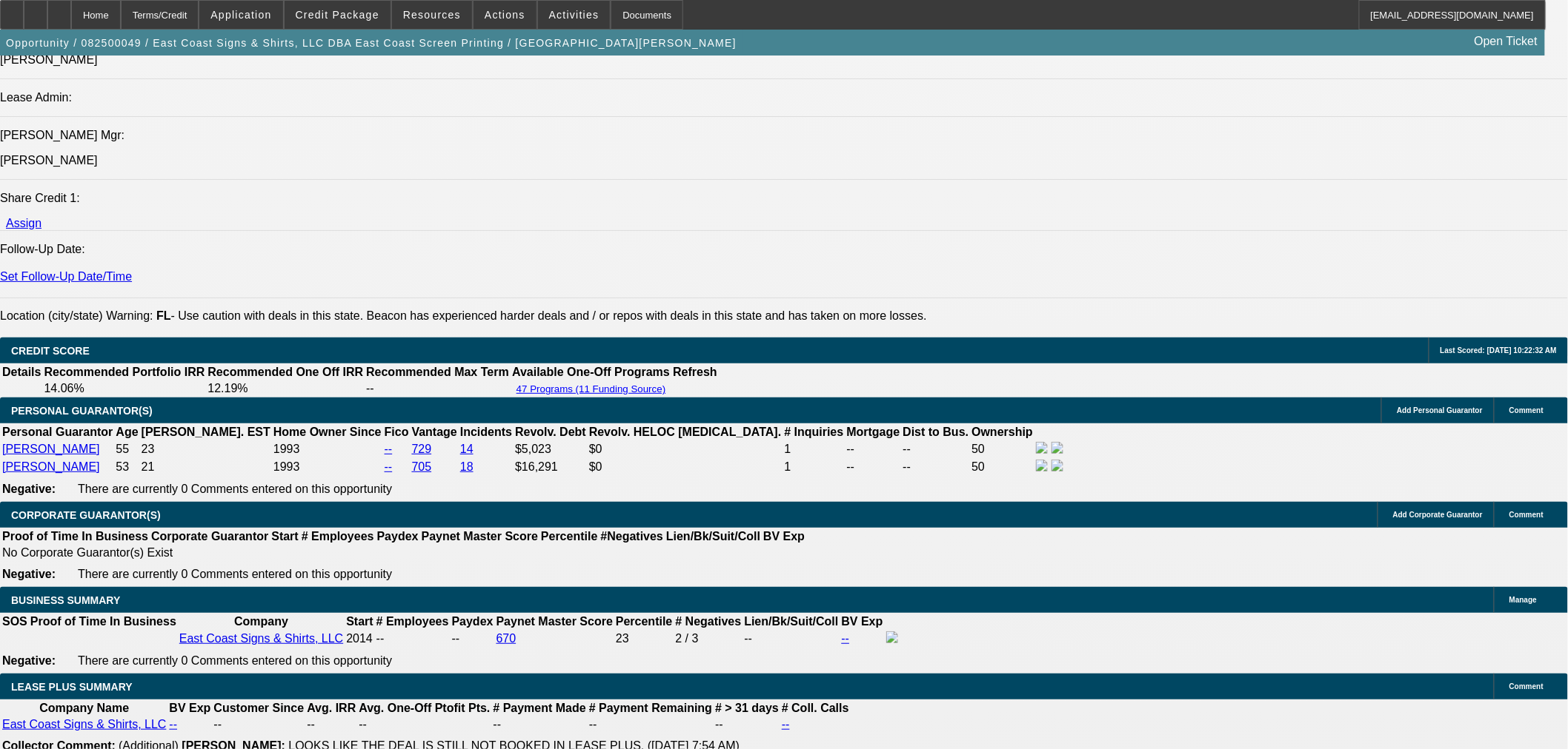
scroll to position [1316, 0]
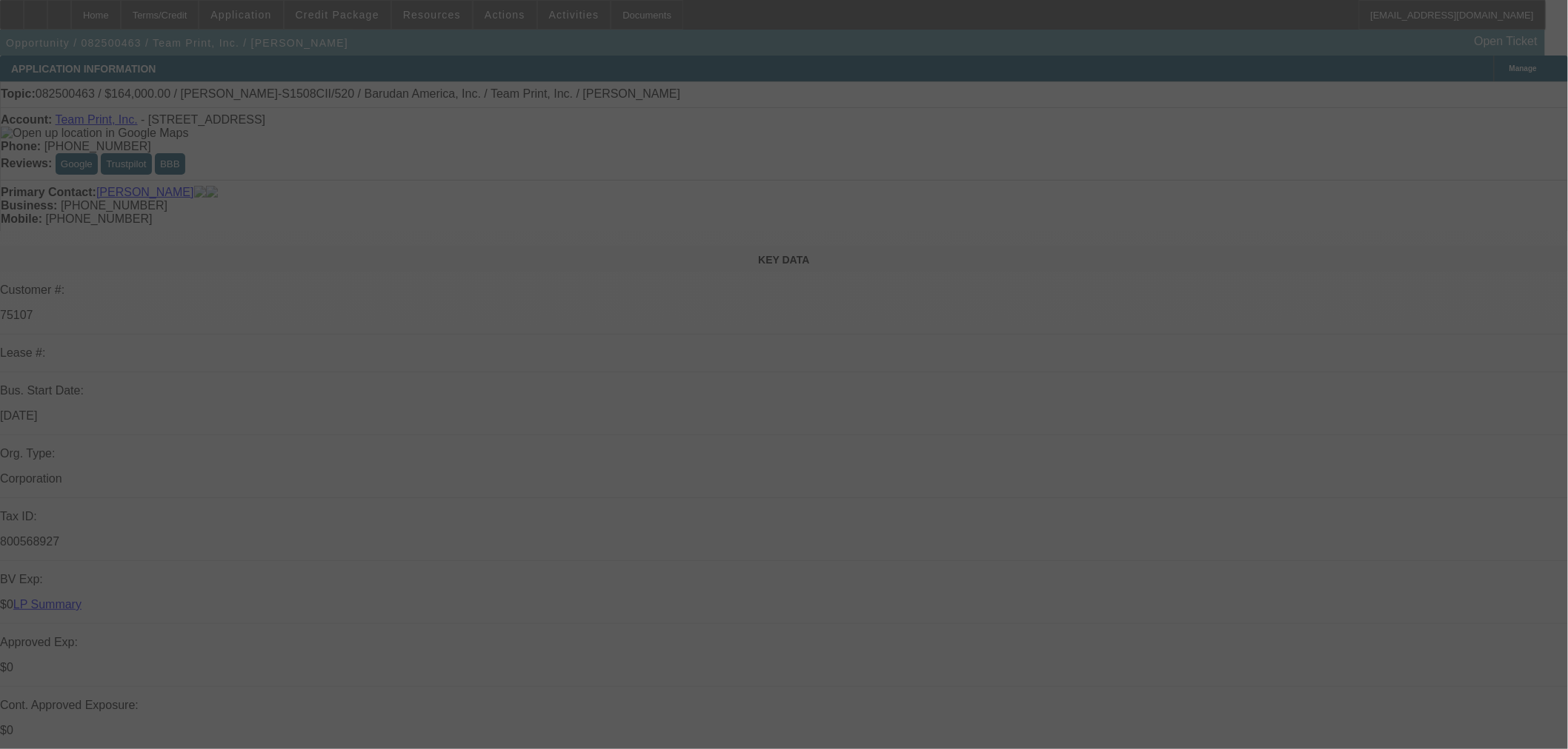
select select "0"
select select "2"
select select "0"
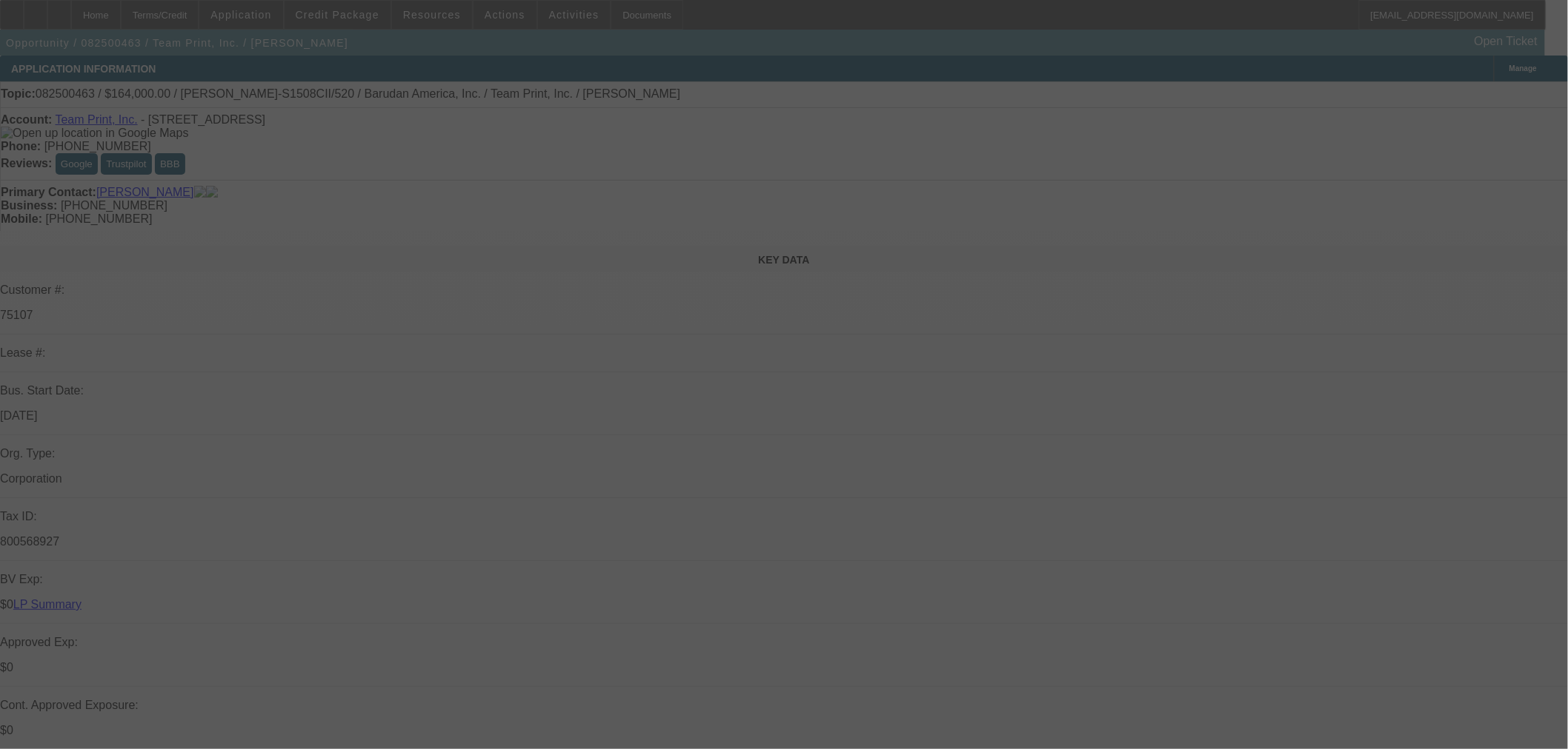
select select "0"
select select "2"
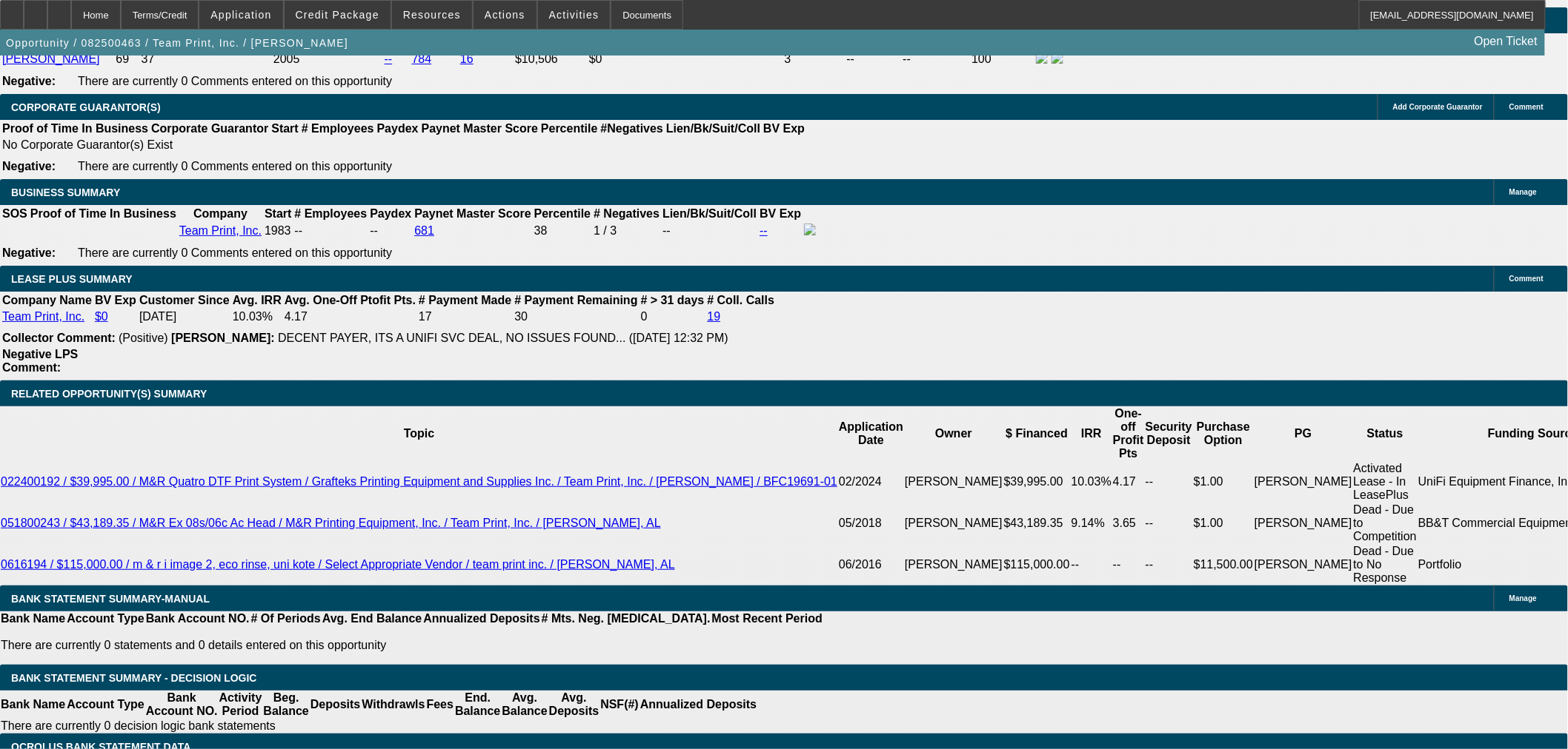
scroll to position [2105, 0]
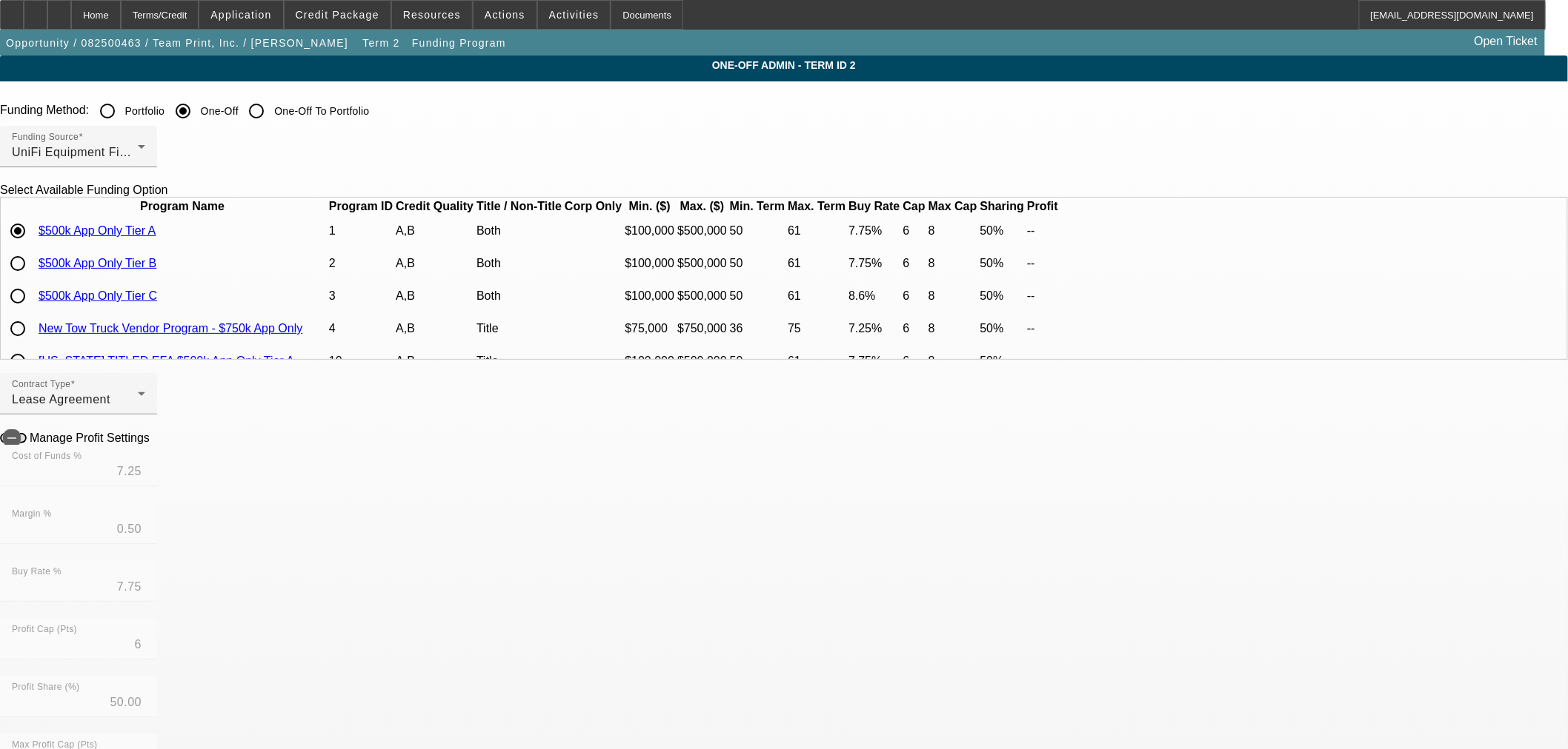
click at [33, 279] on input "radio" at bounding box center [17, 263] width 30 height 30
radio input "true"
click at [154, 442] on icon at bounding box center [154, 438] width 0 height 13
click at [121, 24] on div "Home" at bounding box center [95, 15] width 50 height 30
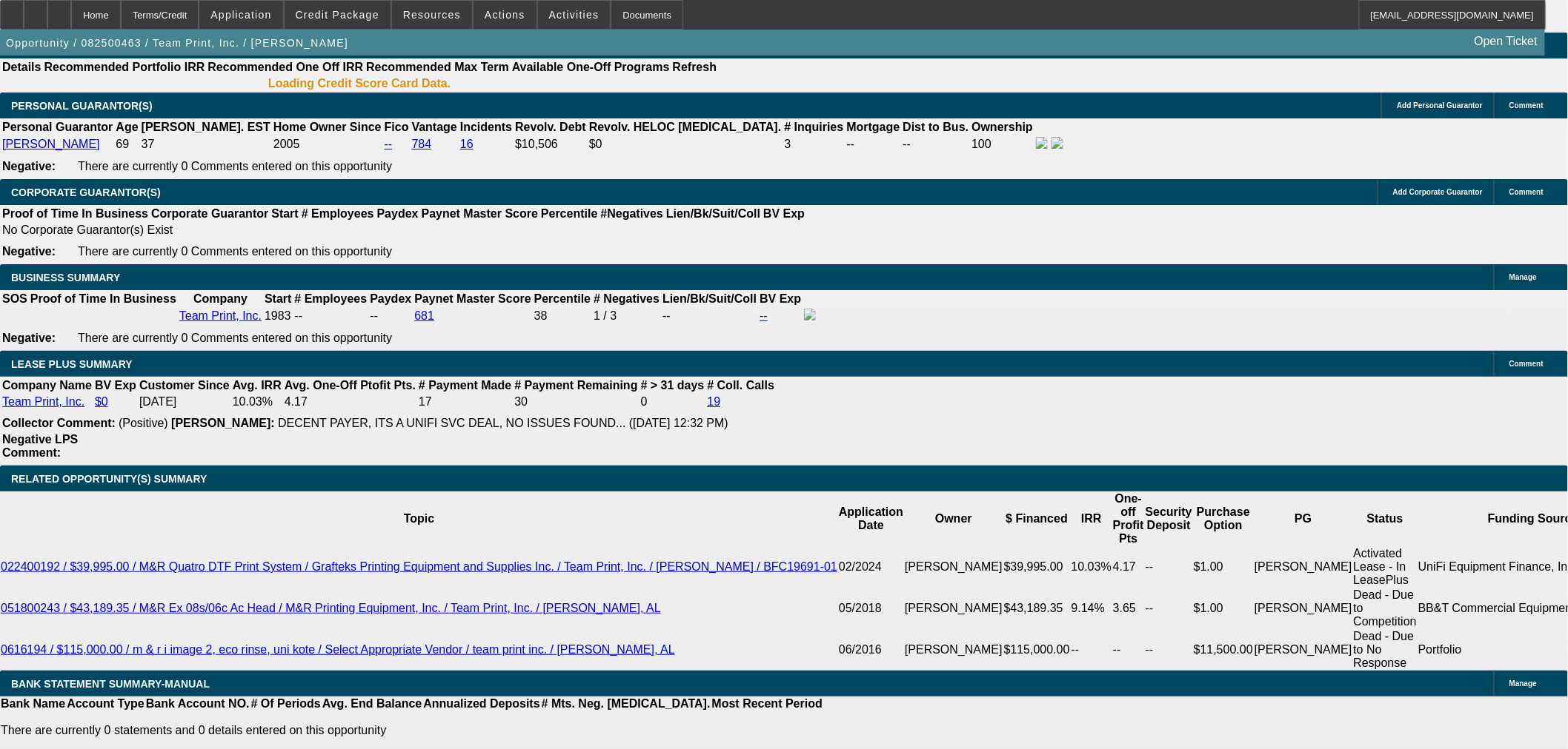
select select "0"
select select "2"
select select "0"
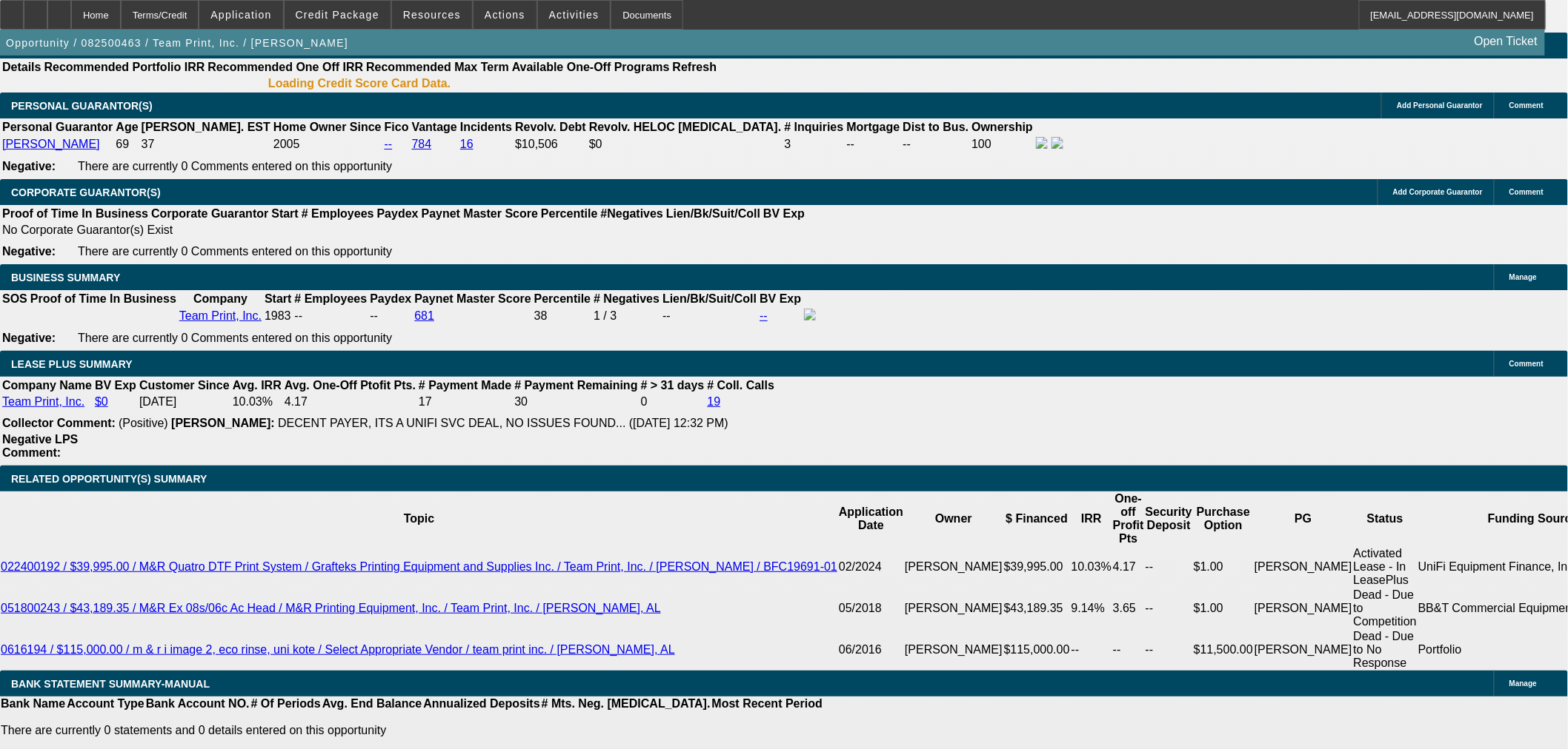
select select "0"
select select "2"
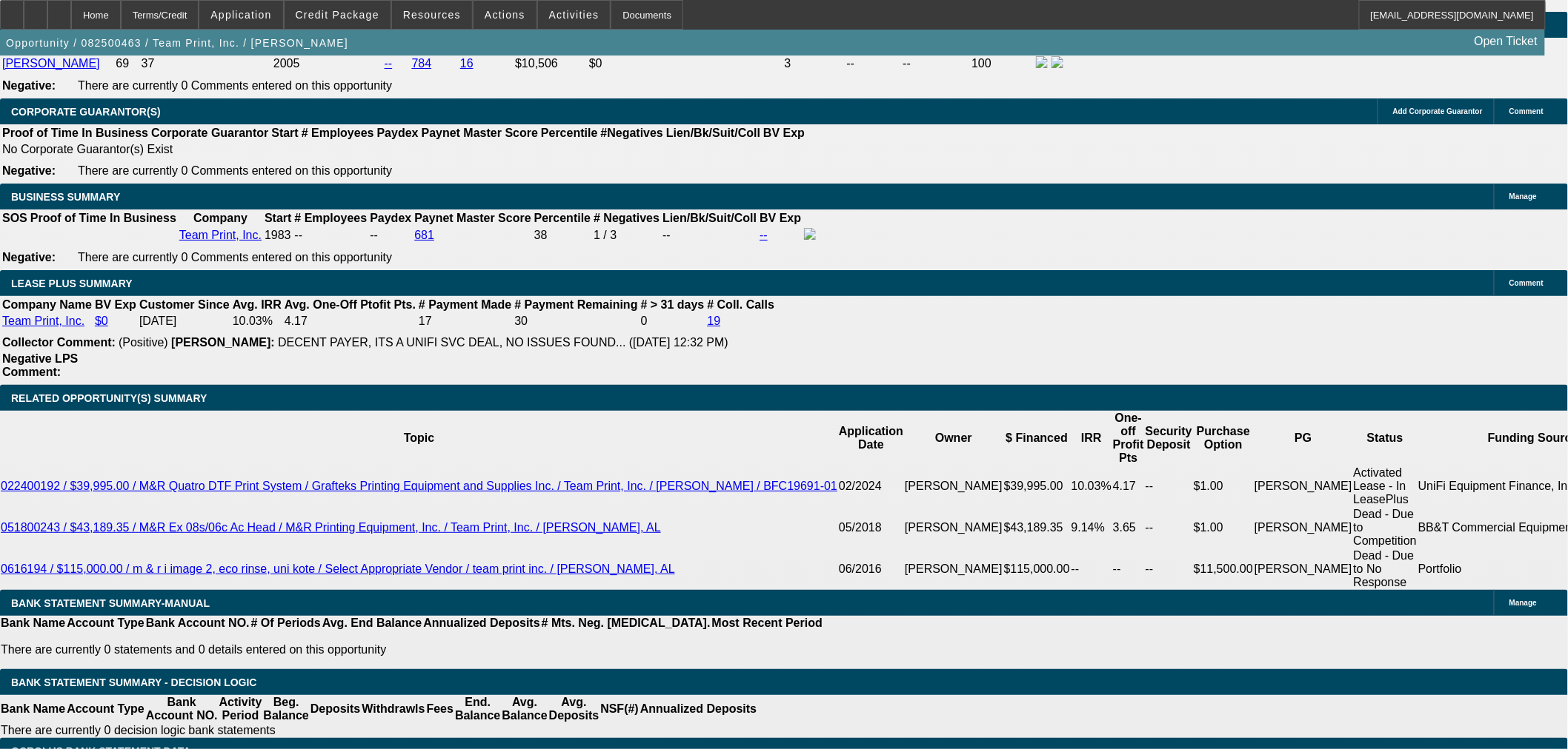
scroll to position [2450, 0]
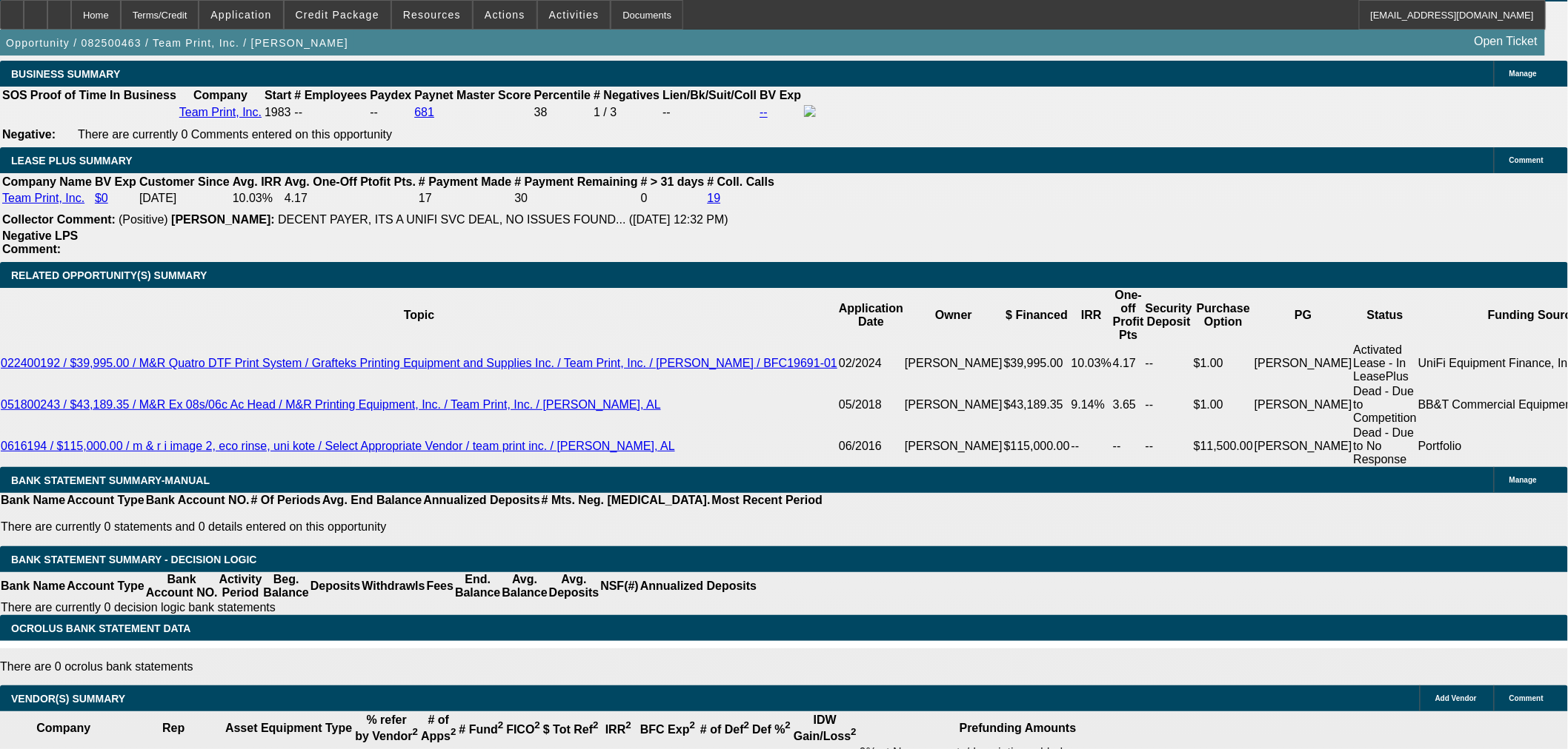
select select "3"
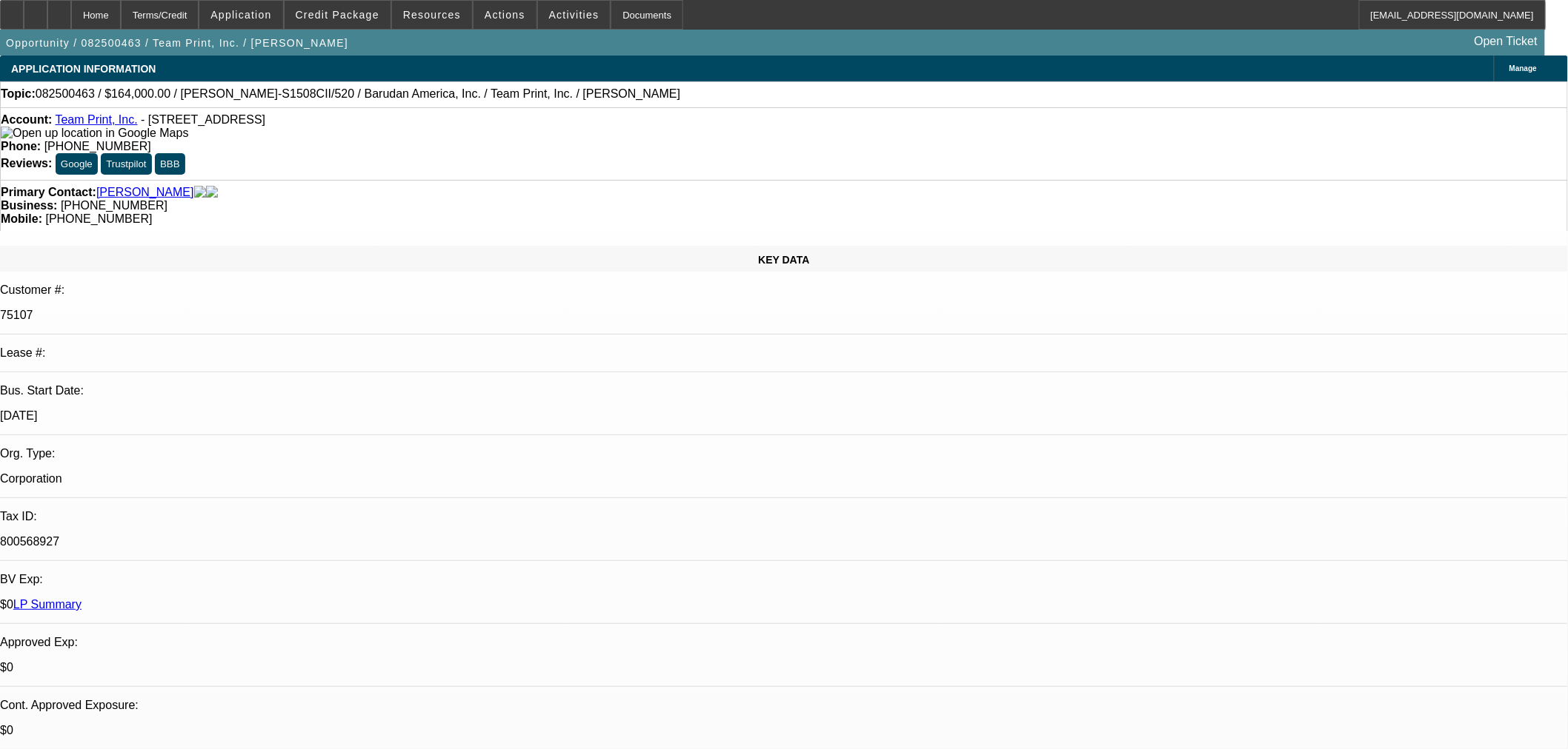
type input "[DATE]"
paste input "209155-0002"
type input "209155-0002"
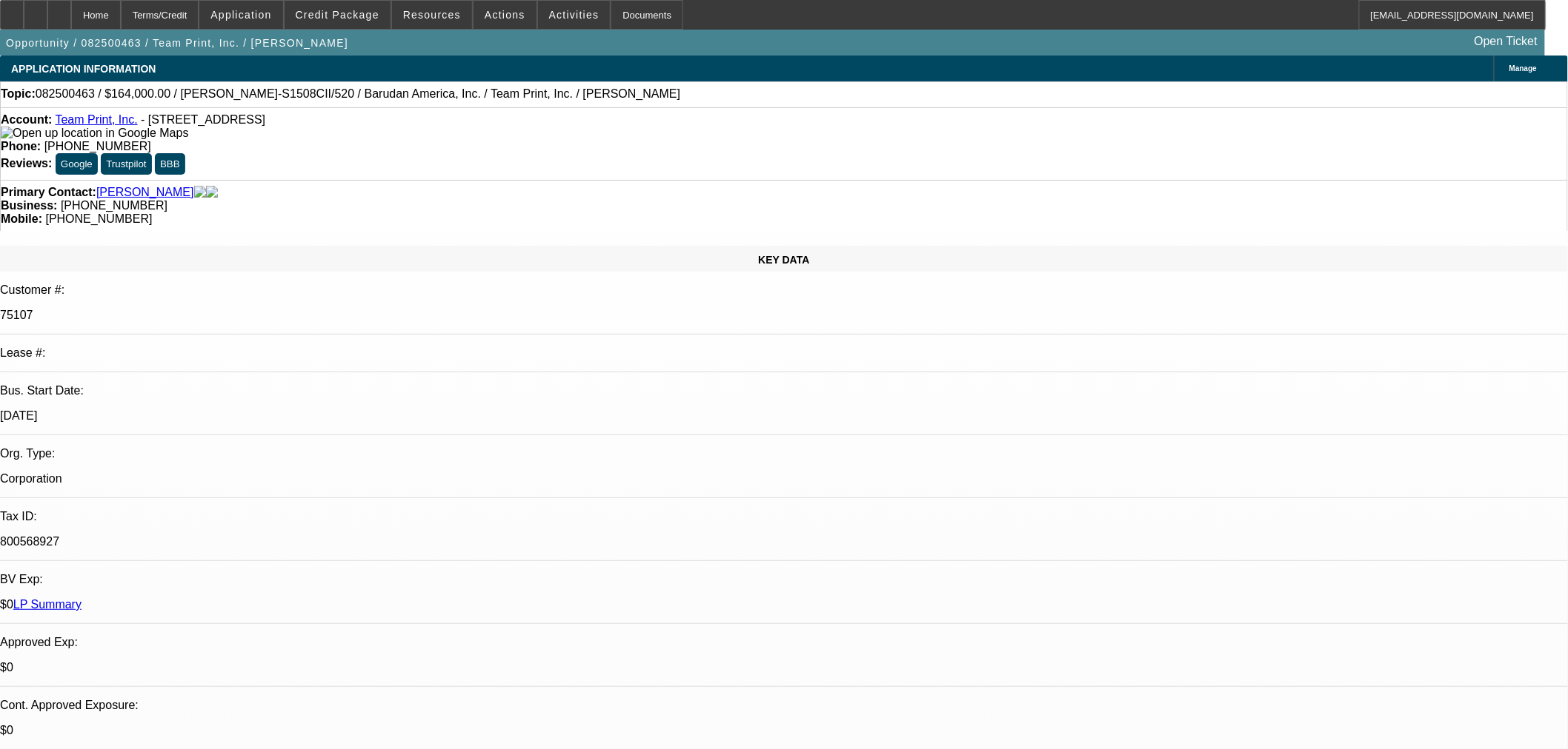
paste input "209155-0002"
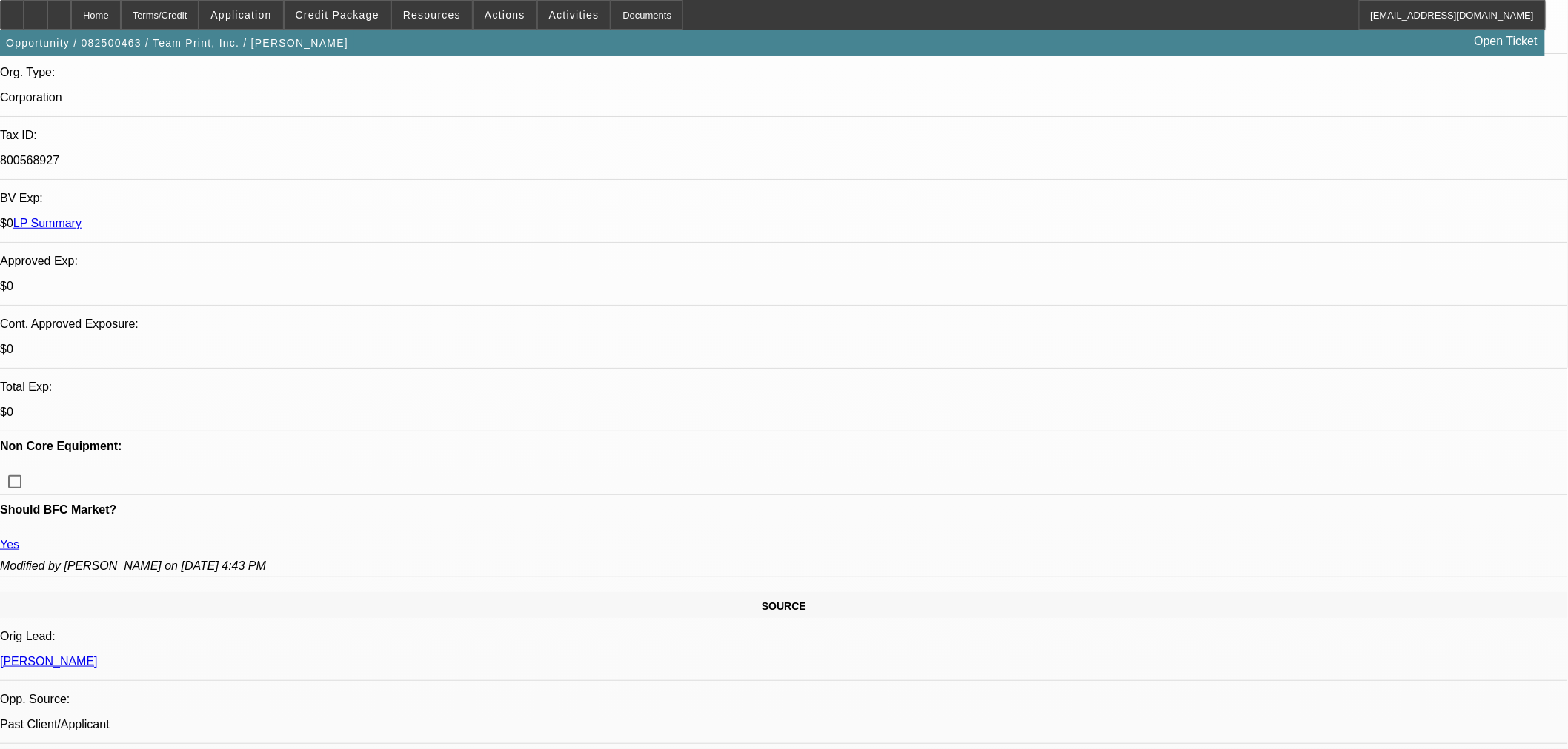
scroll to position [411, 0]
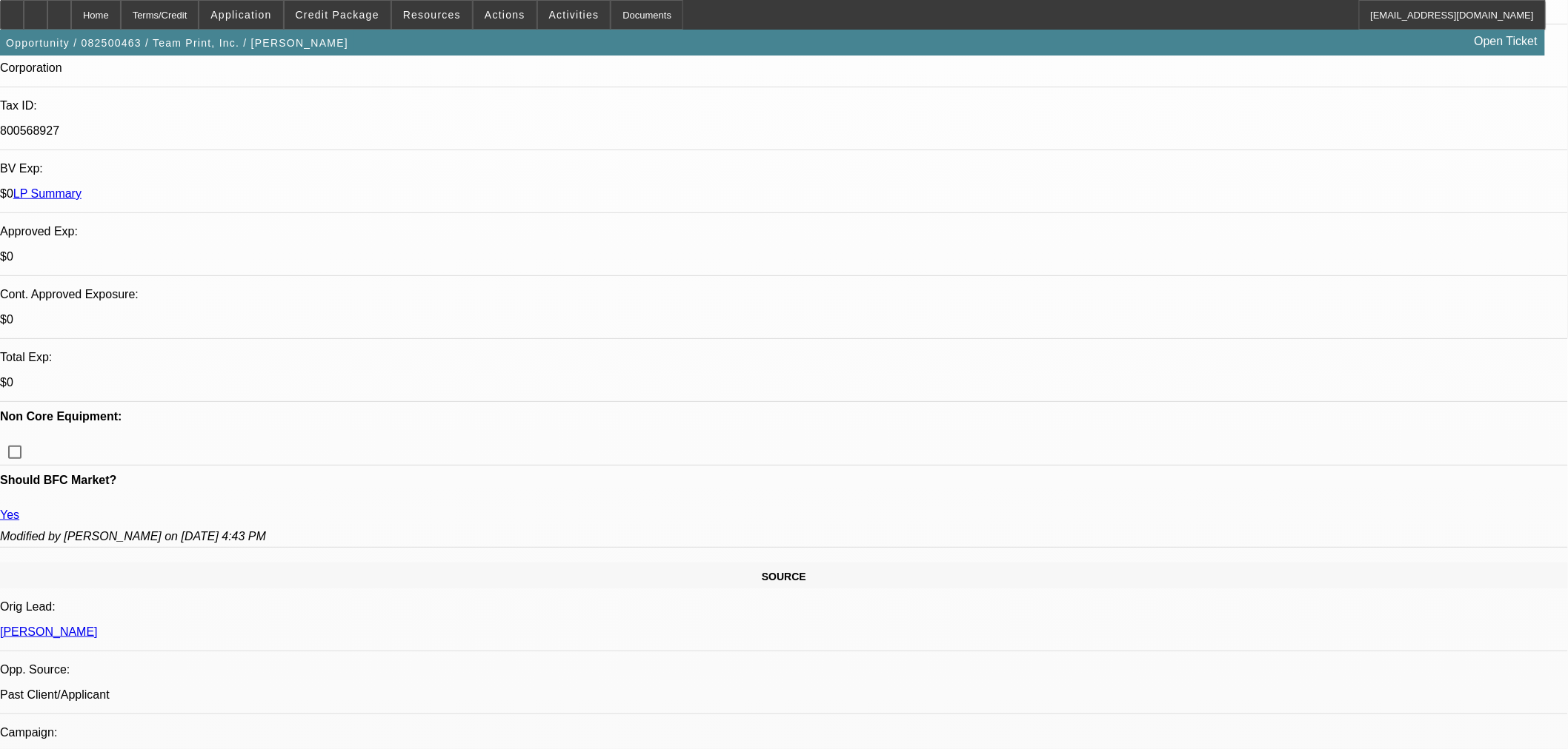
type input "209155-0002"
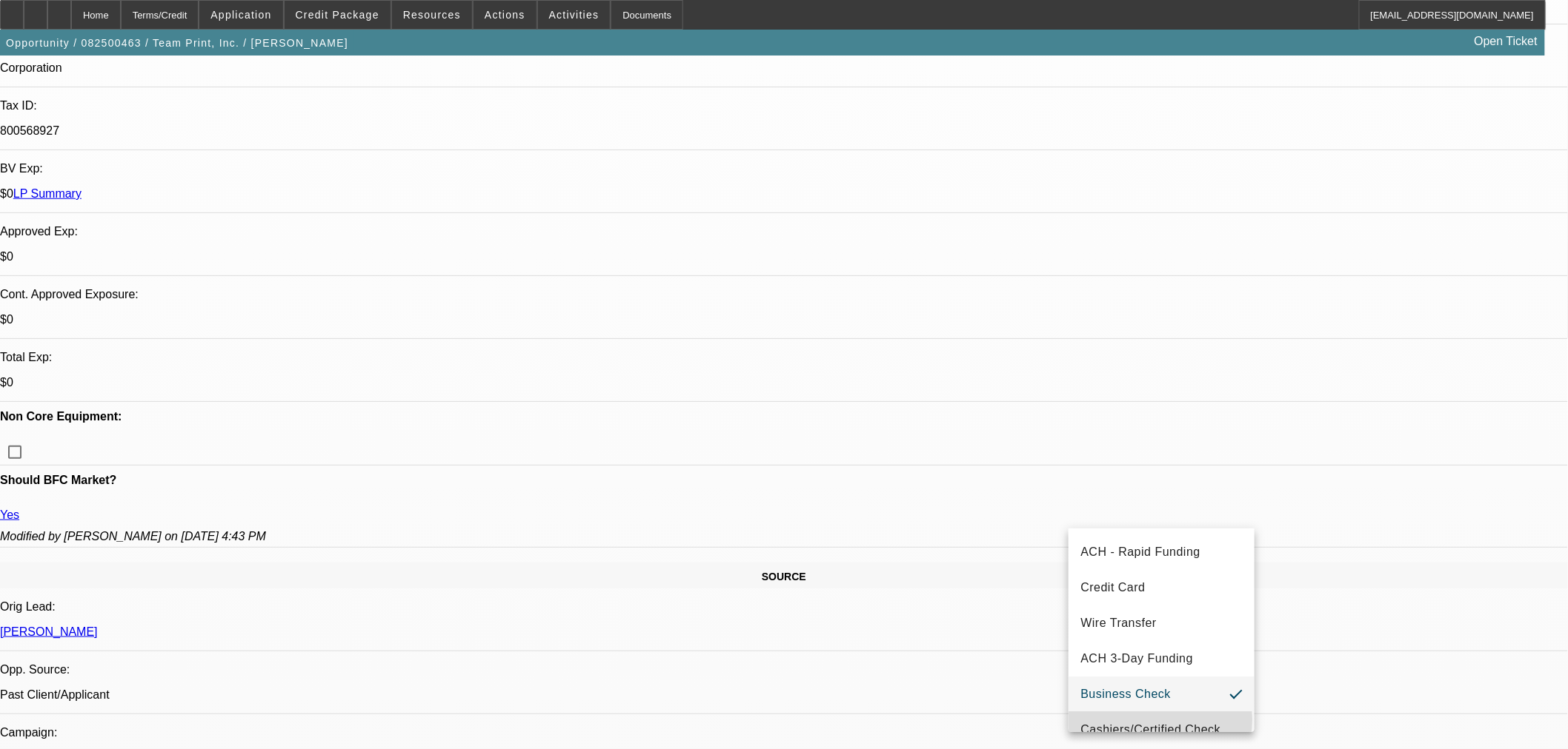
click at [1158, 720] on mat-option "Cashiers/Certified Check" at bounding box center [1161, 730] width 186 height 35
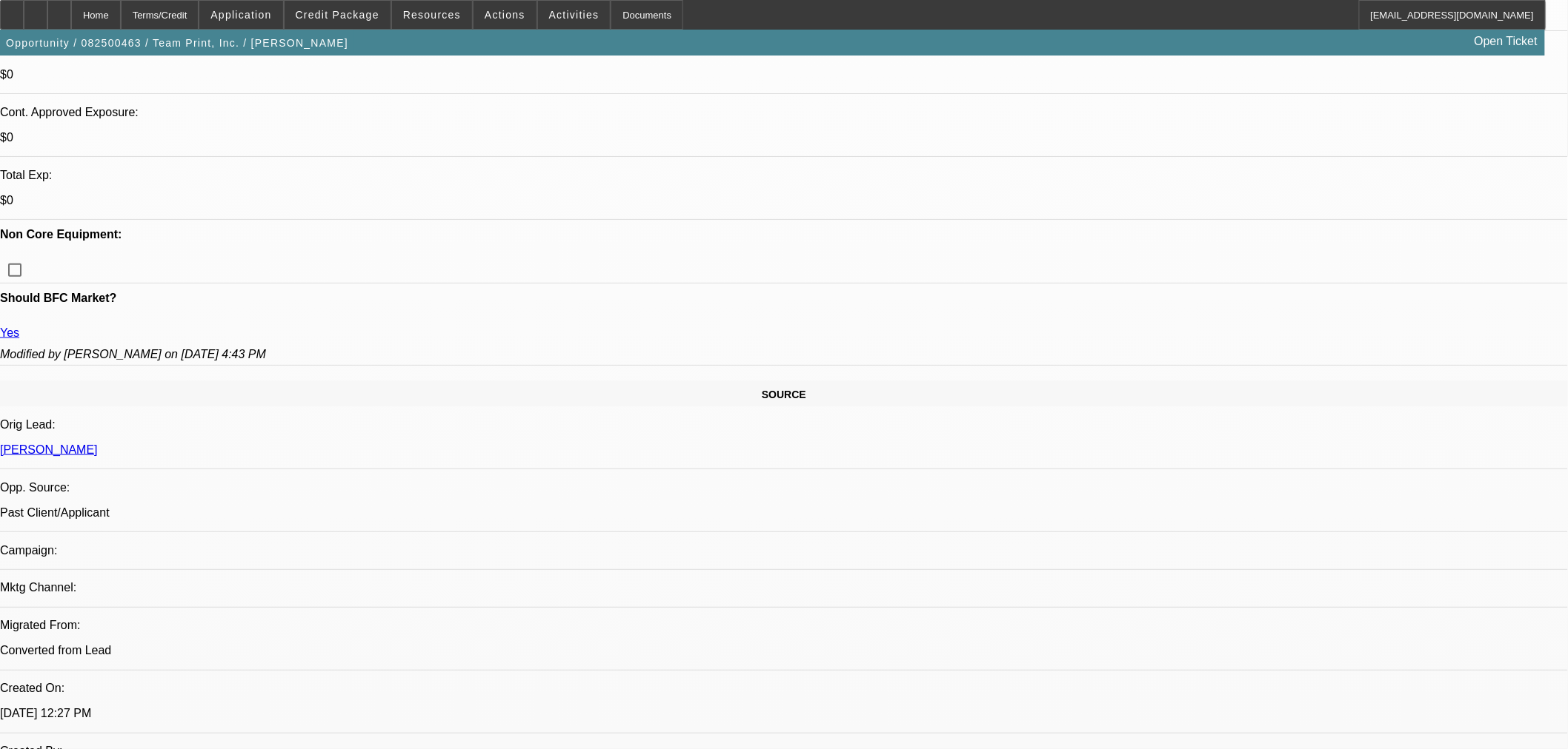
scroll to position [823, 0]
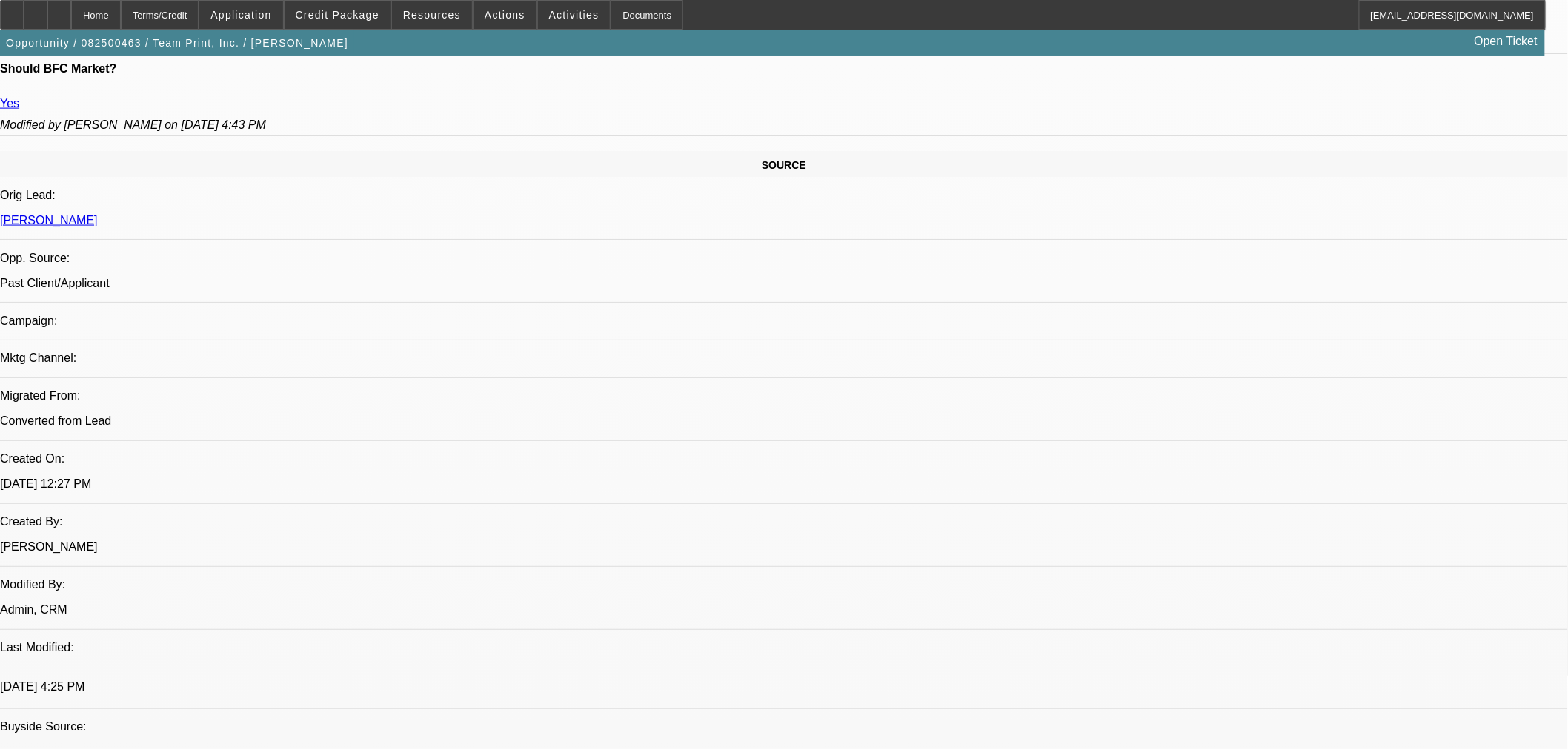
type textarea "a"
paste textarea "APPROVED COST: $164,000.00 EQUIPMENT DESCRIPTION: 025 New Barudan BEKY-S1508CII…"
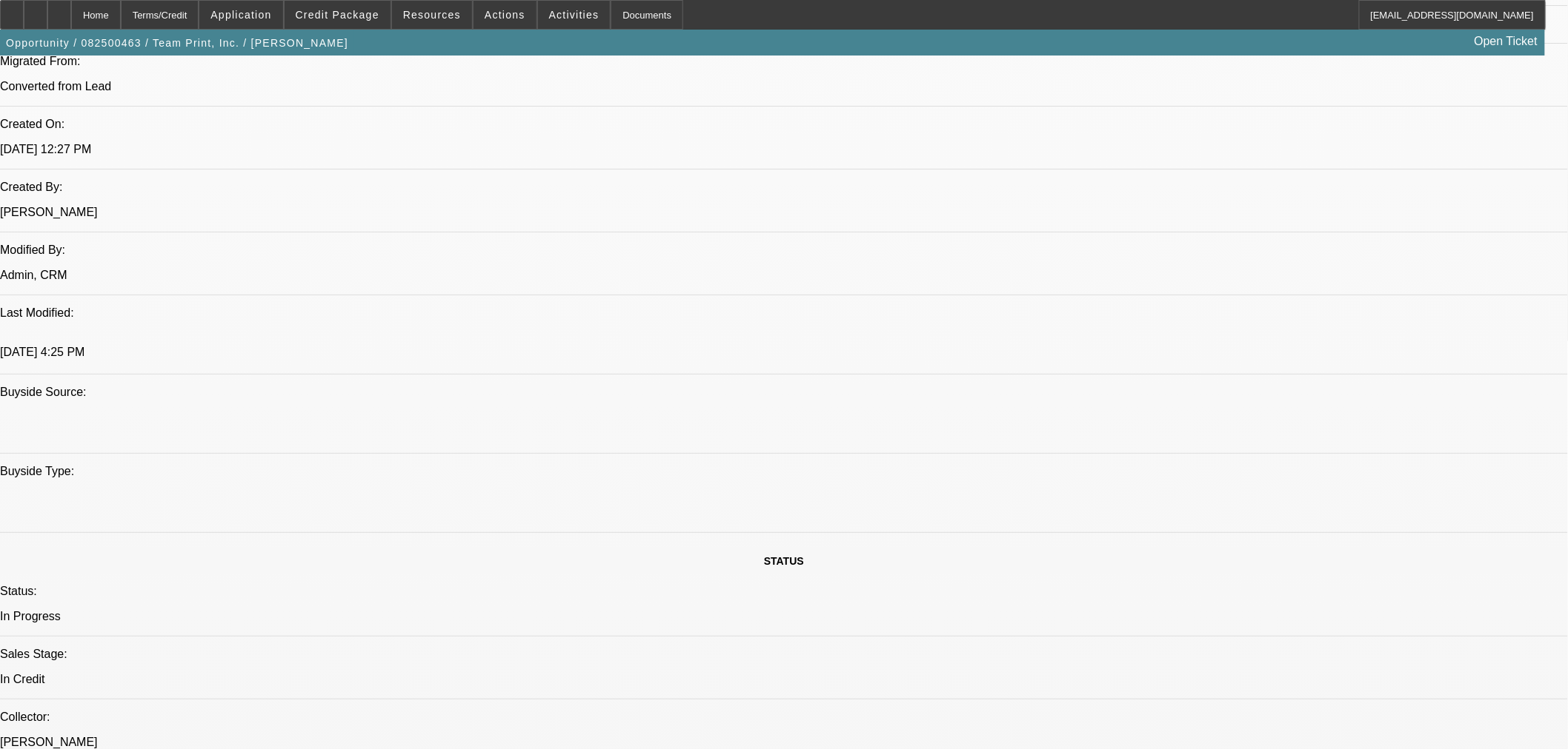
scroll to position [1403, 0]
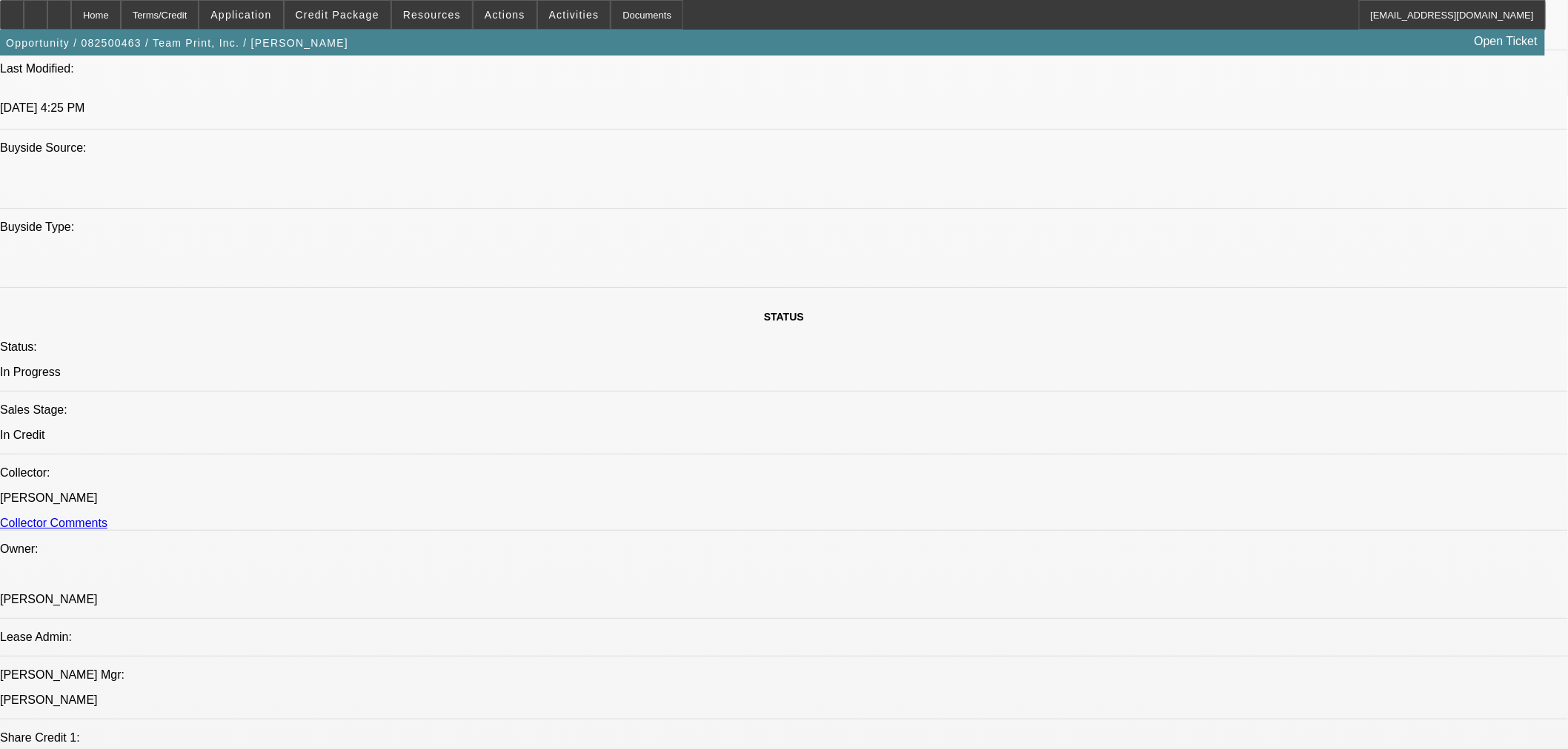
paste textarea "Credit Grade - B"
type textarea "APPROVED BY UNIFI: APPROVED COST: $164,000.00. EQUIPMENT DESCRIPTION: 025 New B…"
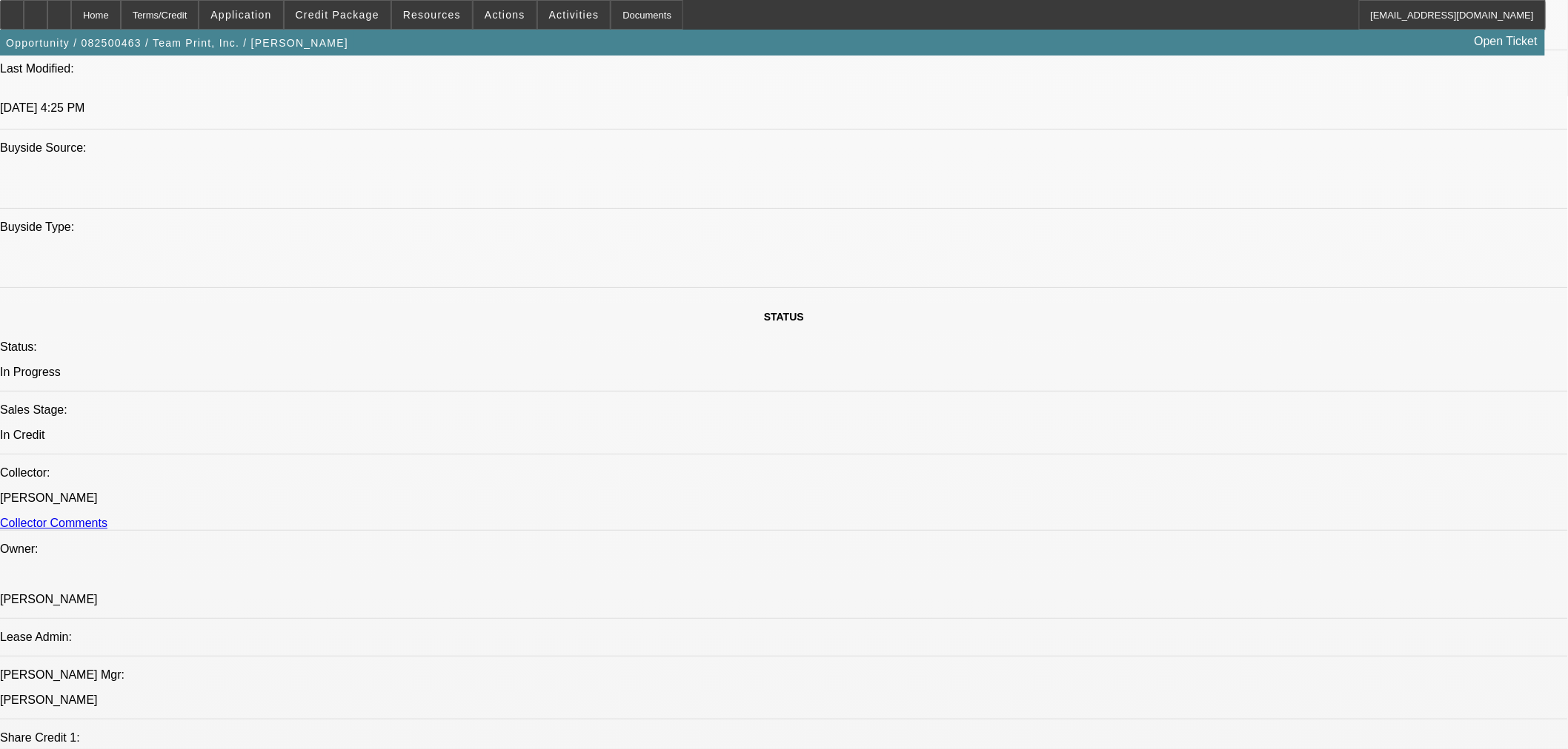
click at [1118, 613] on span "18" at bounding box center [1129, 603] width 26 height 26
type input "[DATE]"
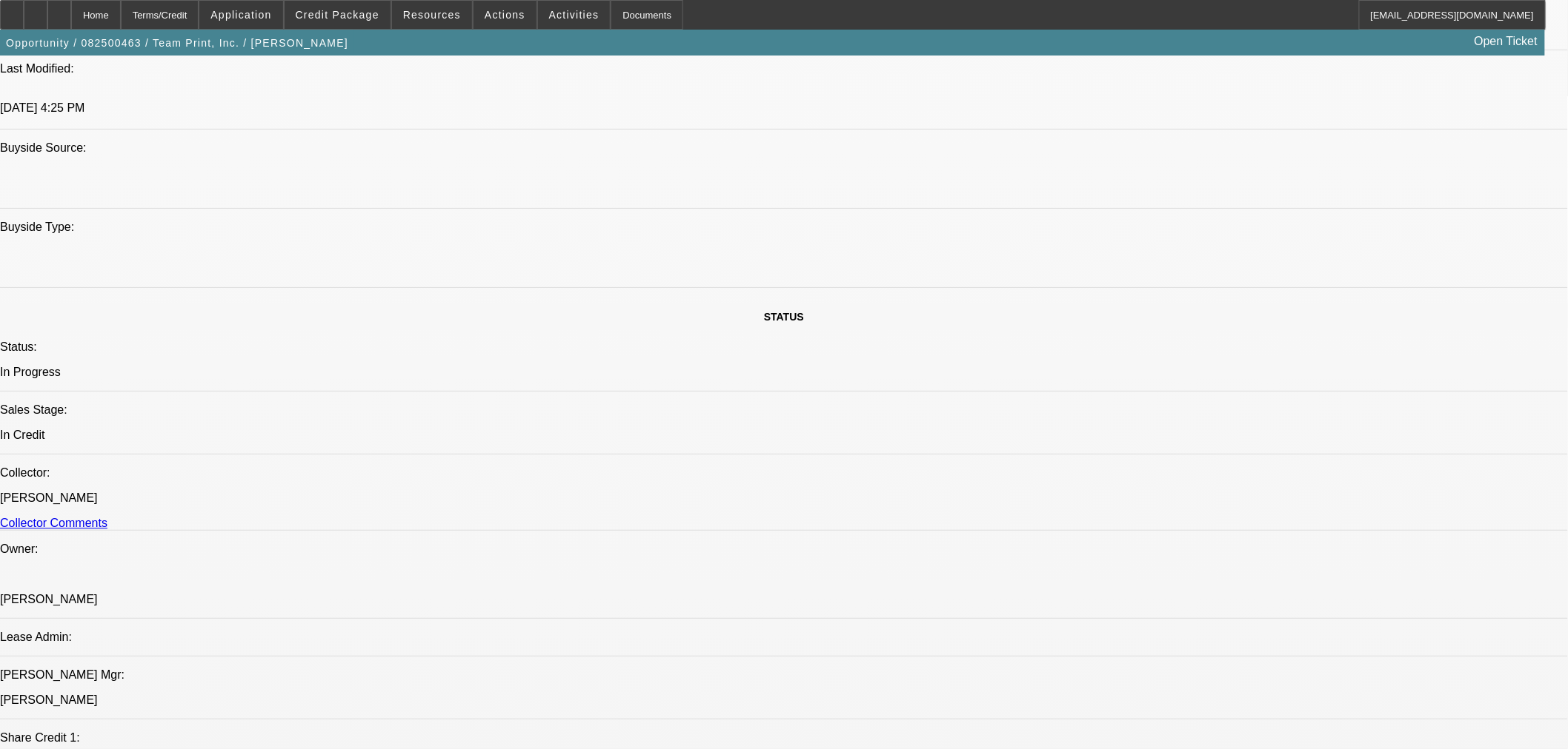
type input "04:26"
type input "12:34"
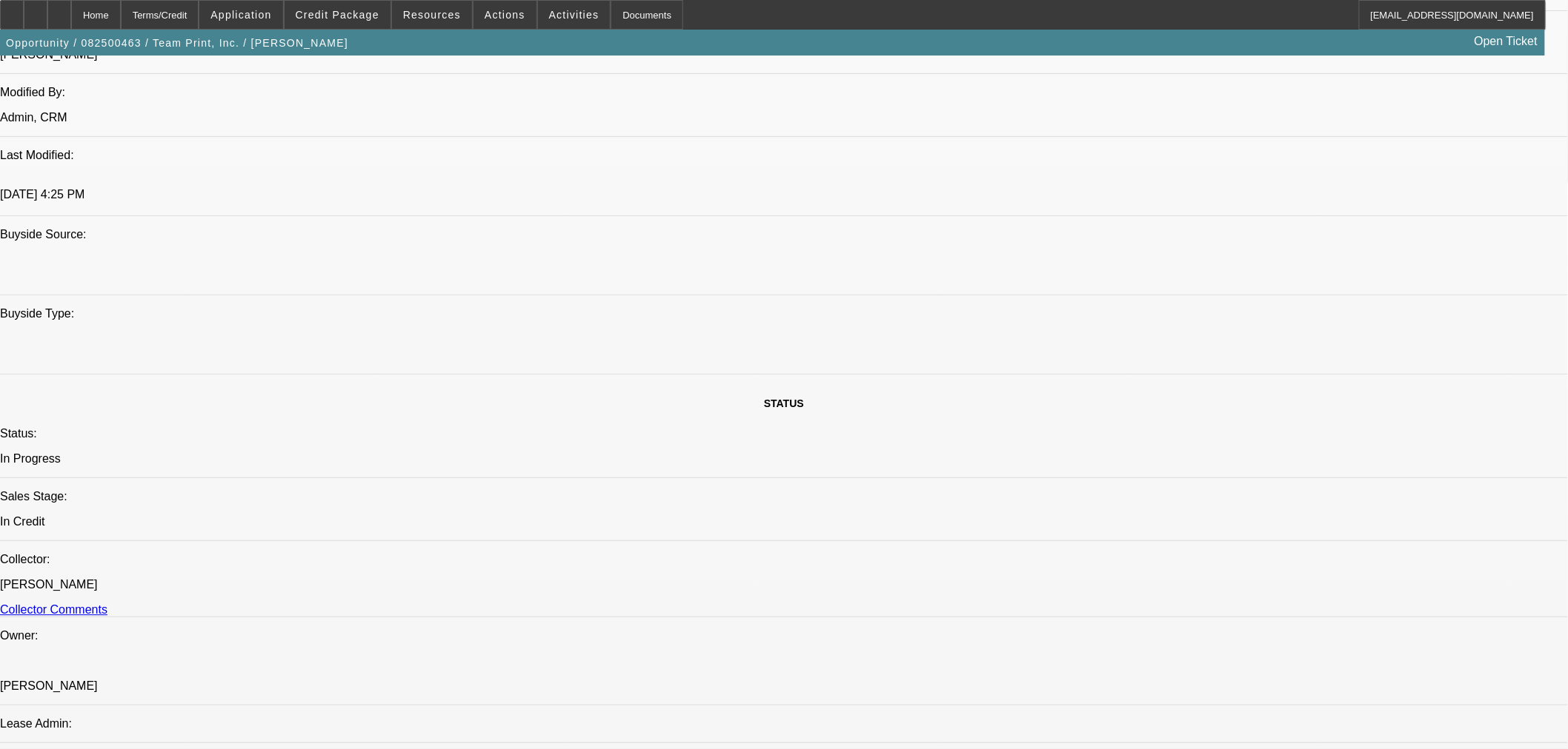
scroll to position [34, 0]
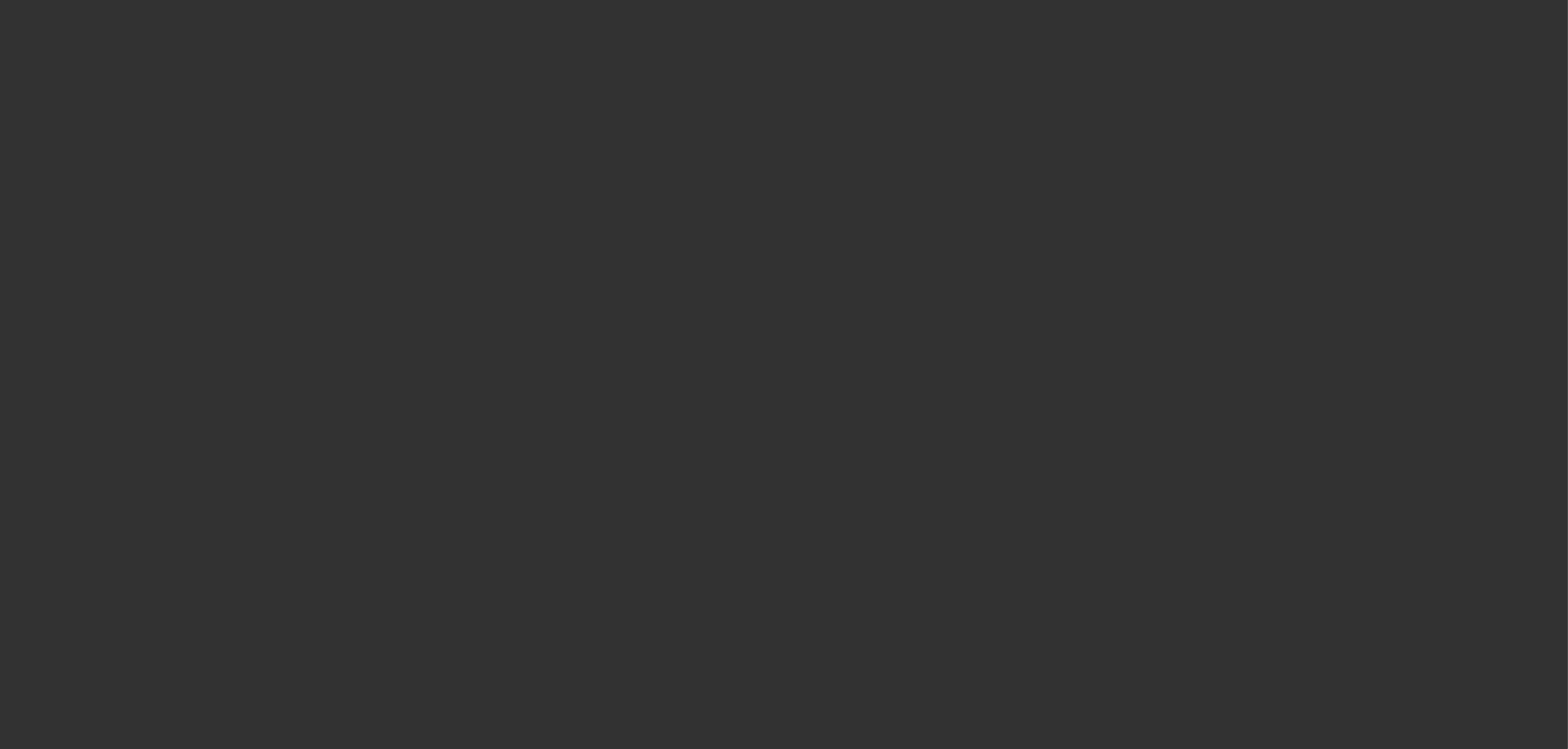
scroll to position [0, 0]
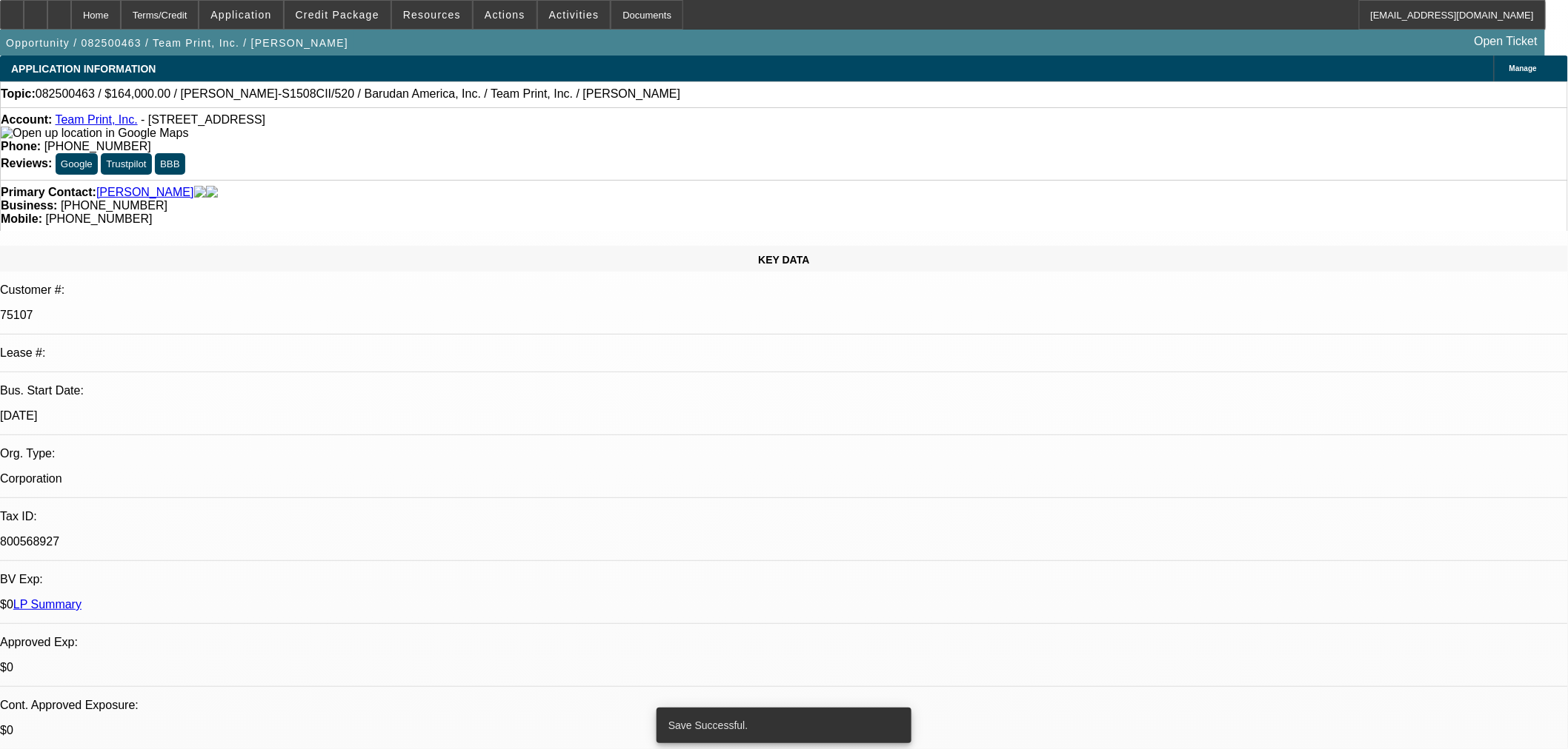
select select "0"
select select "2"
select select "0"
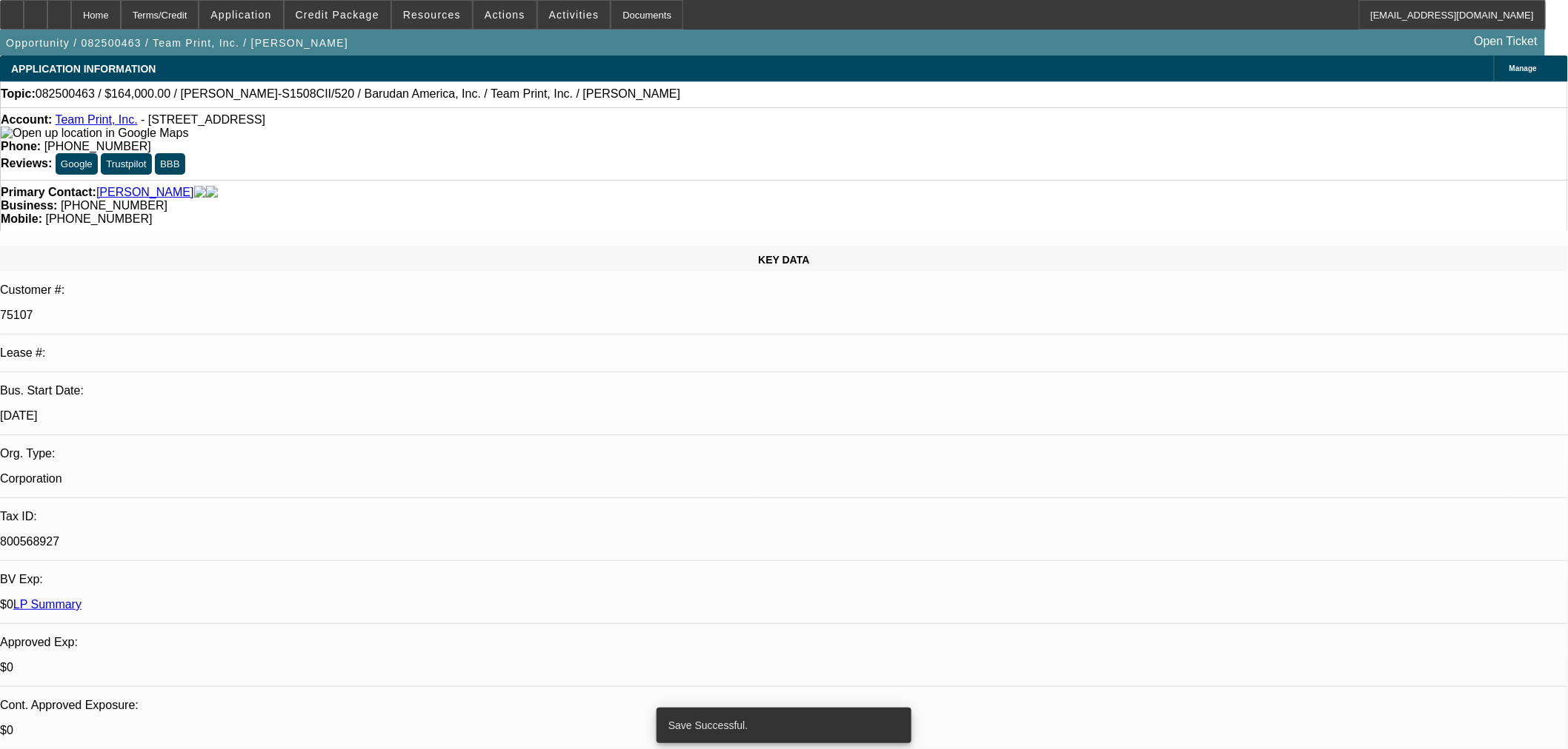
select select "0"
select select "2"
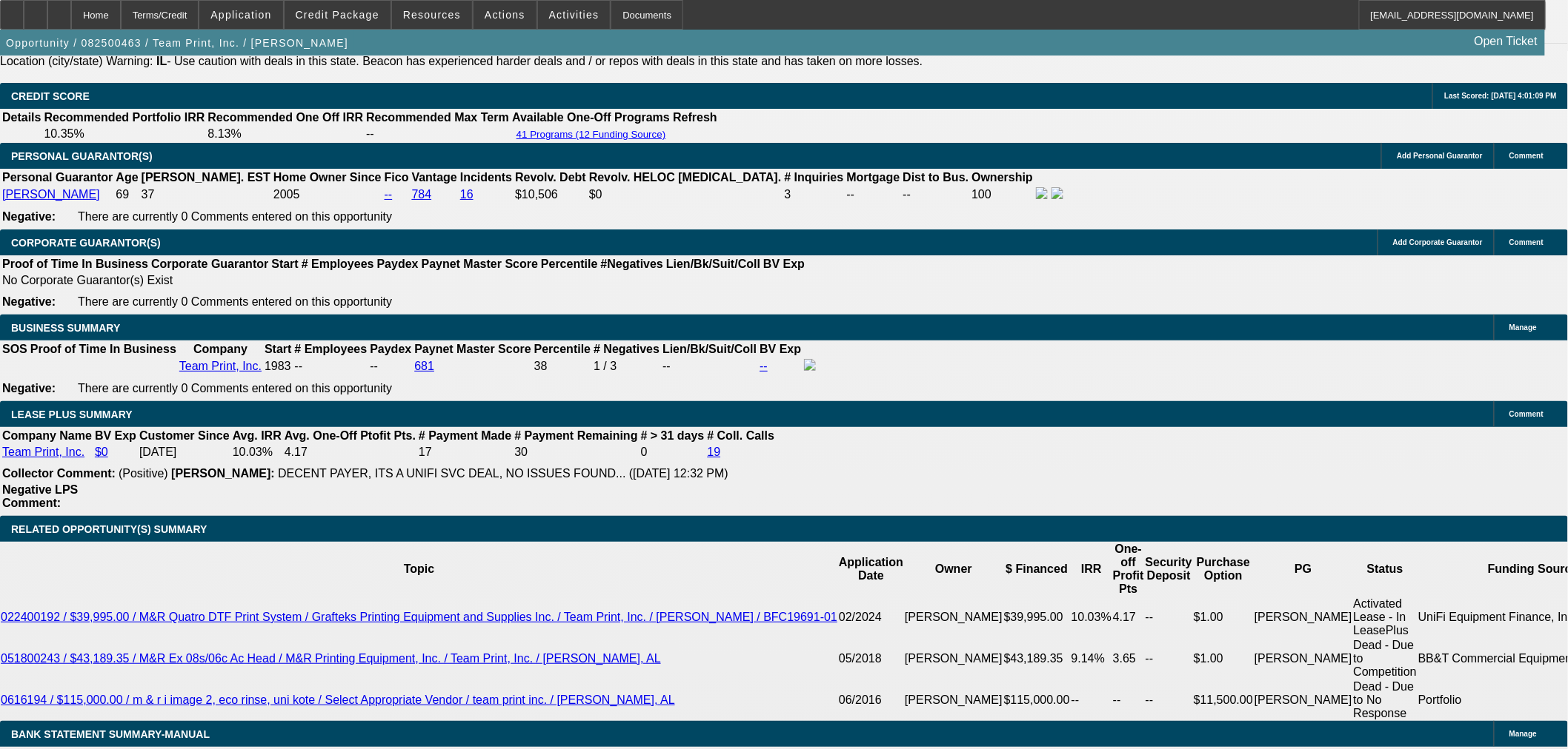
scroll to position [2222, 0]
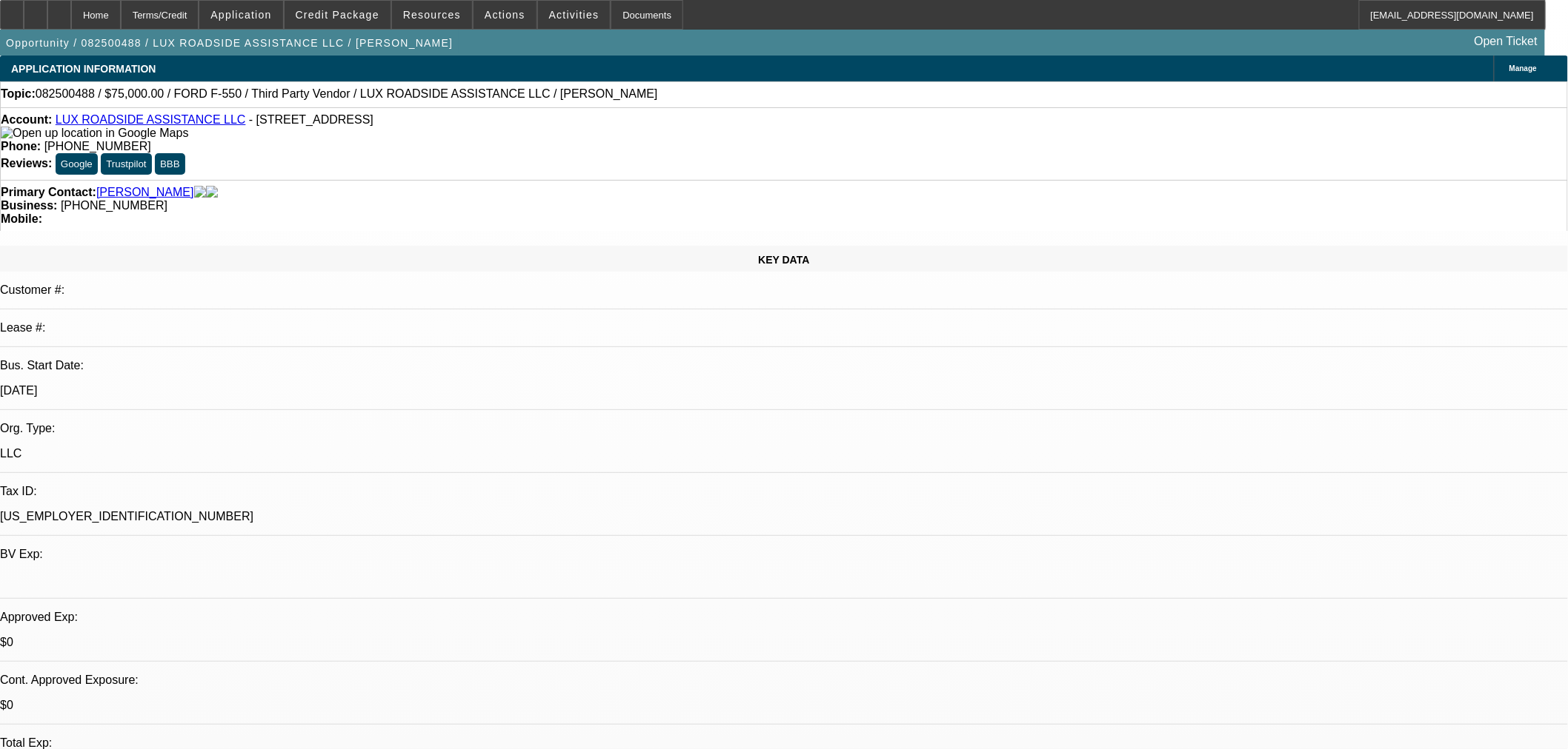
select select "0"
select select "6"
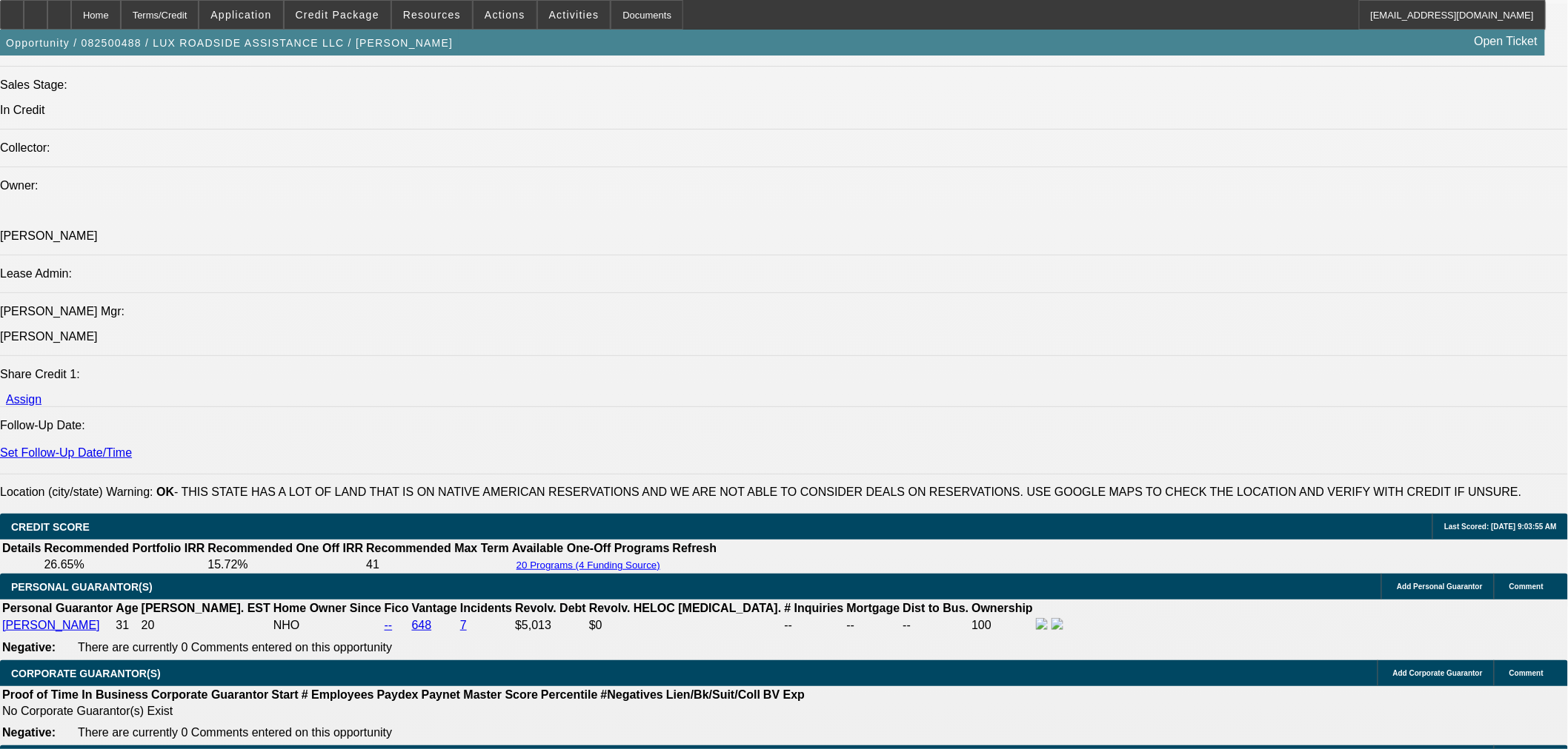
scroll to position [2056, 0]
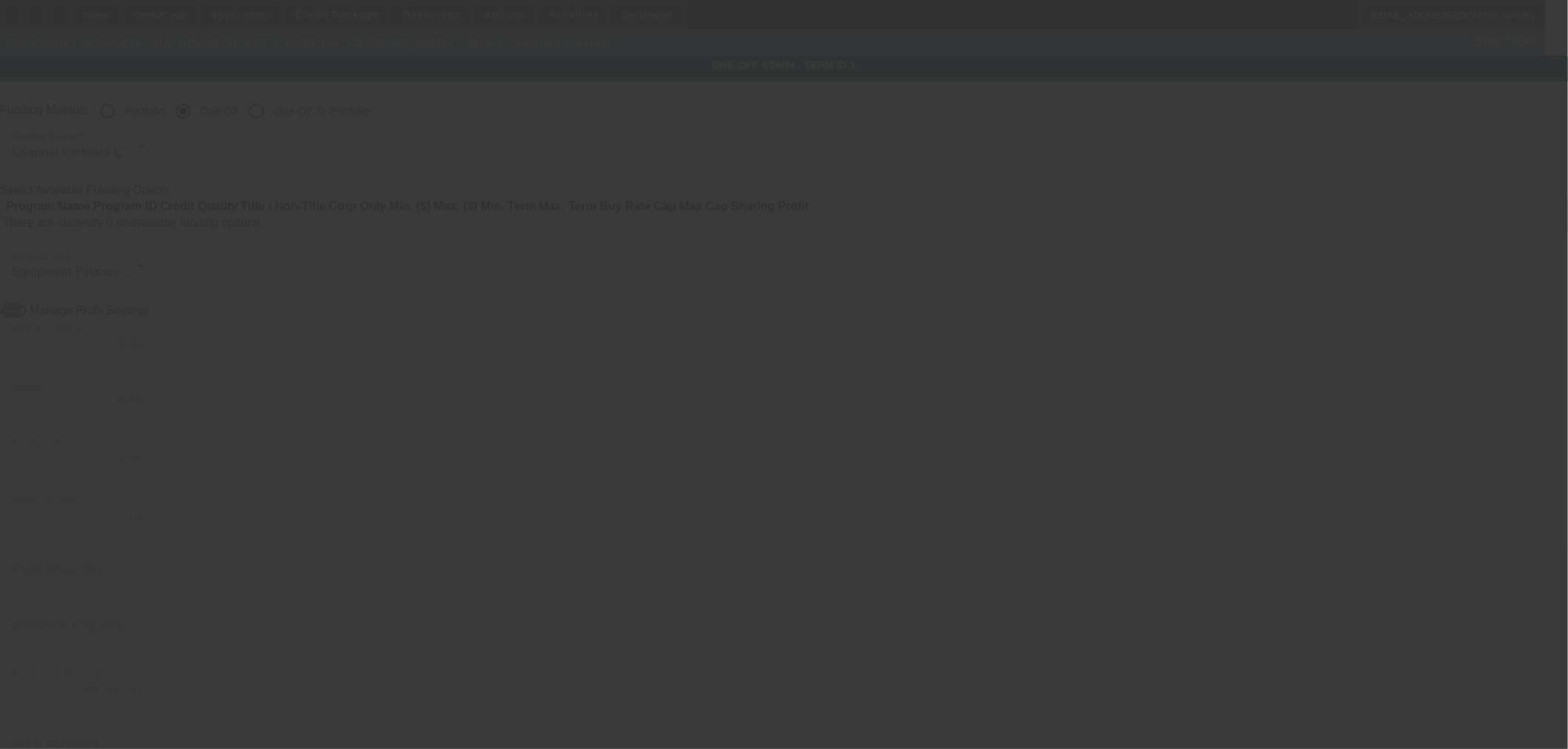
radio input "true"
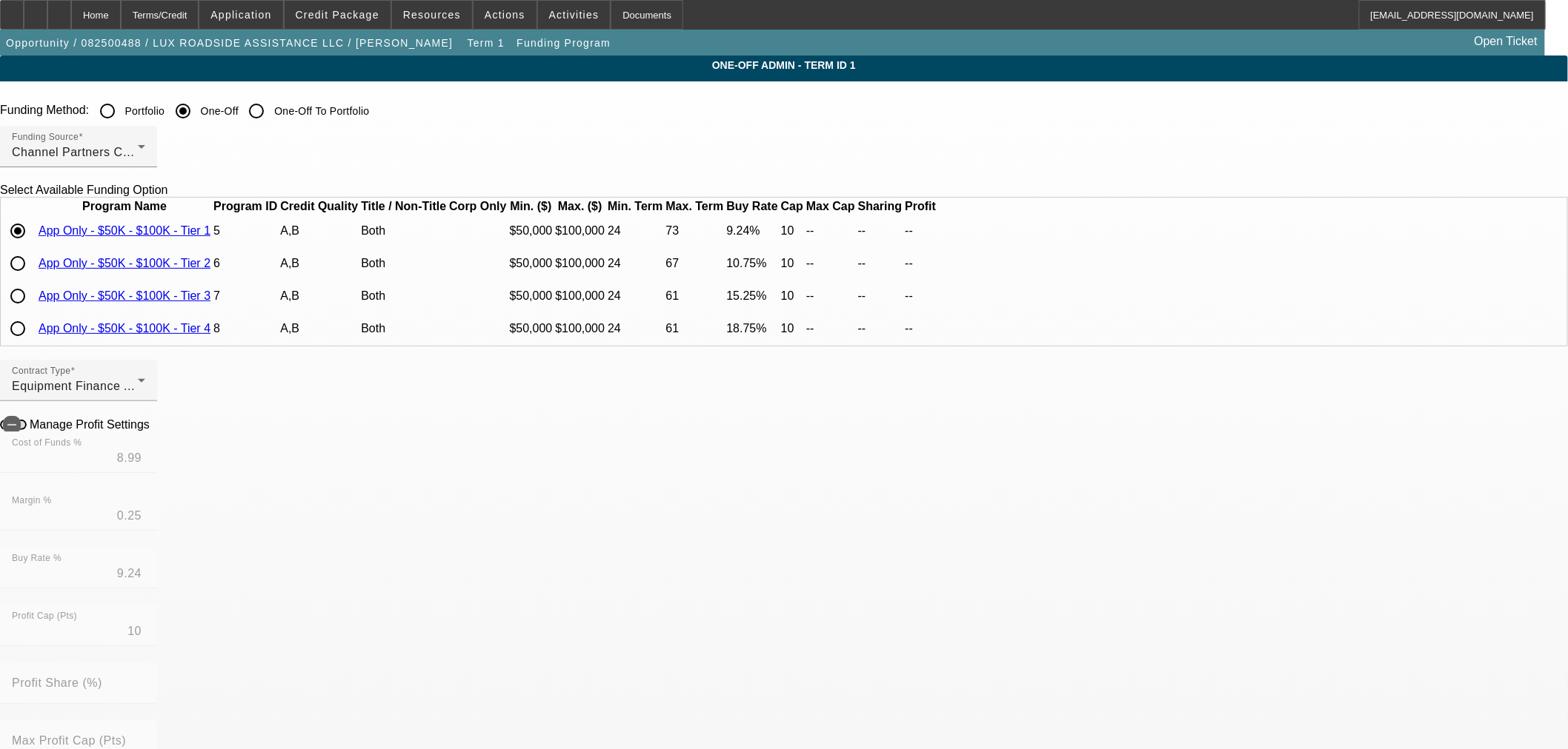
click at [33, 311] on input "radio" at bounding box center [17, 296] width 30 height 30
radio input "true"
type input "14.50"
type input "0.75"
type input "15.25"
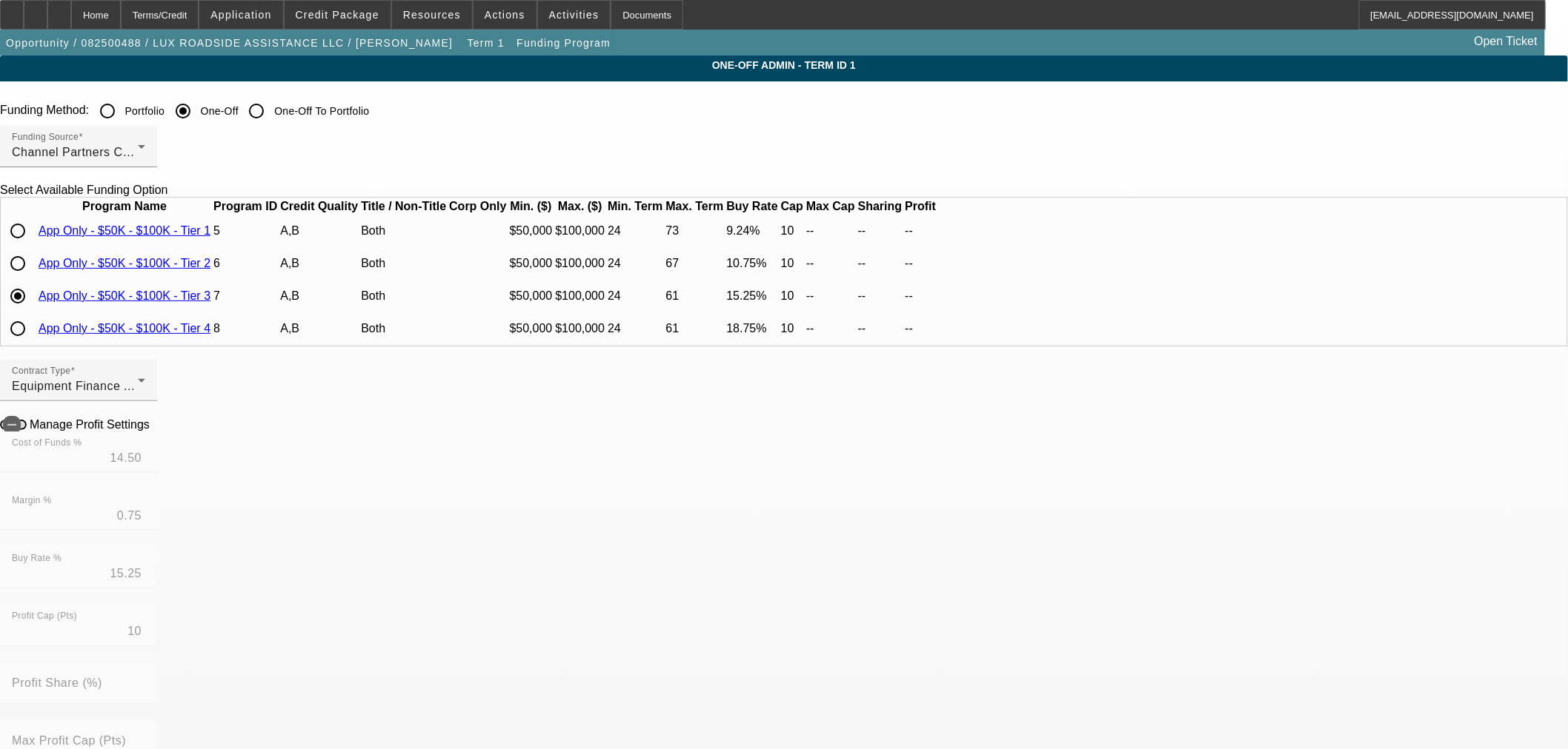
click at [154, 430] on icon at bounding box center [154, 424] width 0 height 13
type input "-$3,756.37"
type input "-$1,879.75"
radio input "false"
click at [121, 15] on div "Home" at bounding box center [95, 15] width 50 height 30
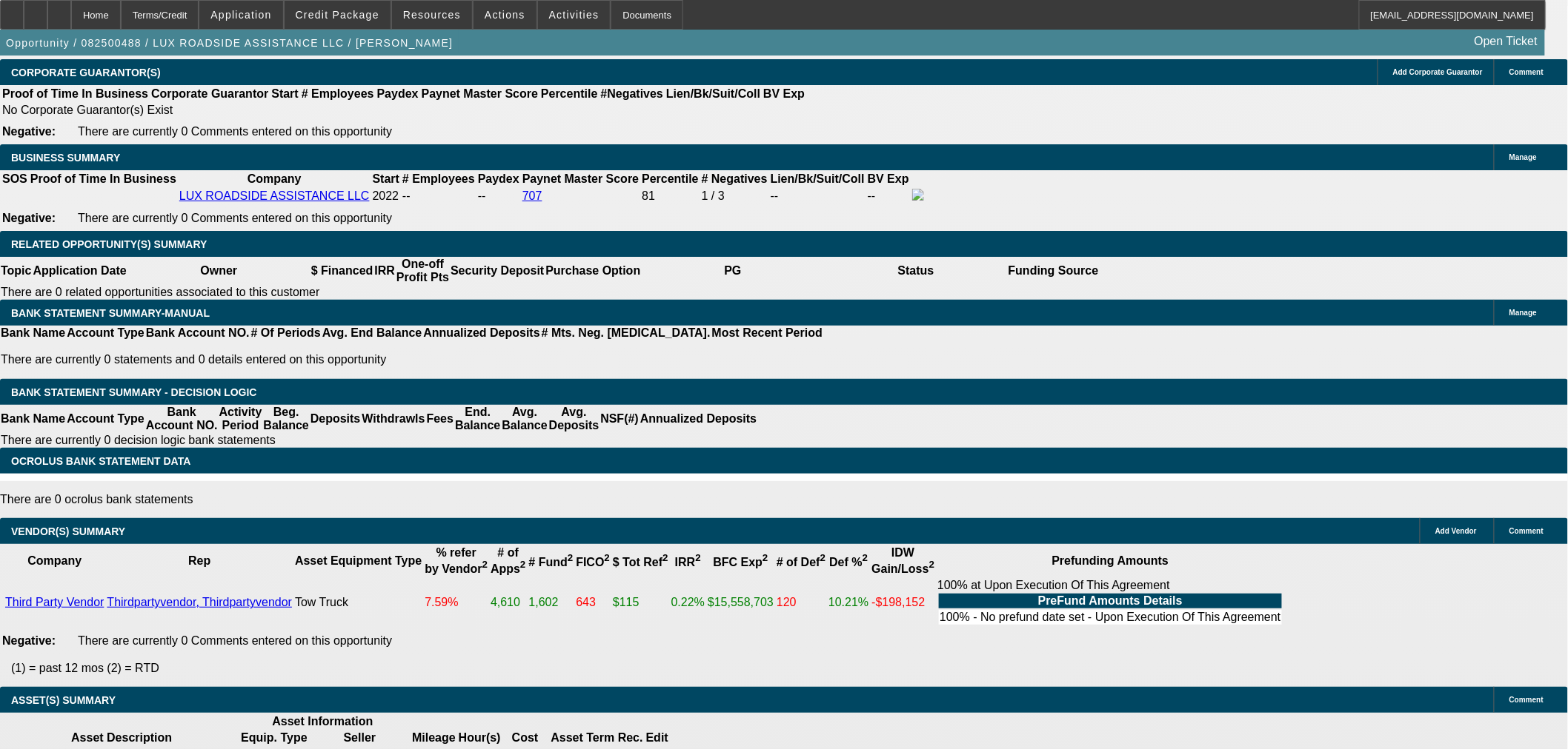
select select "0"
select select "6"
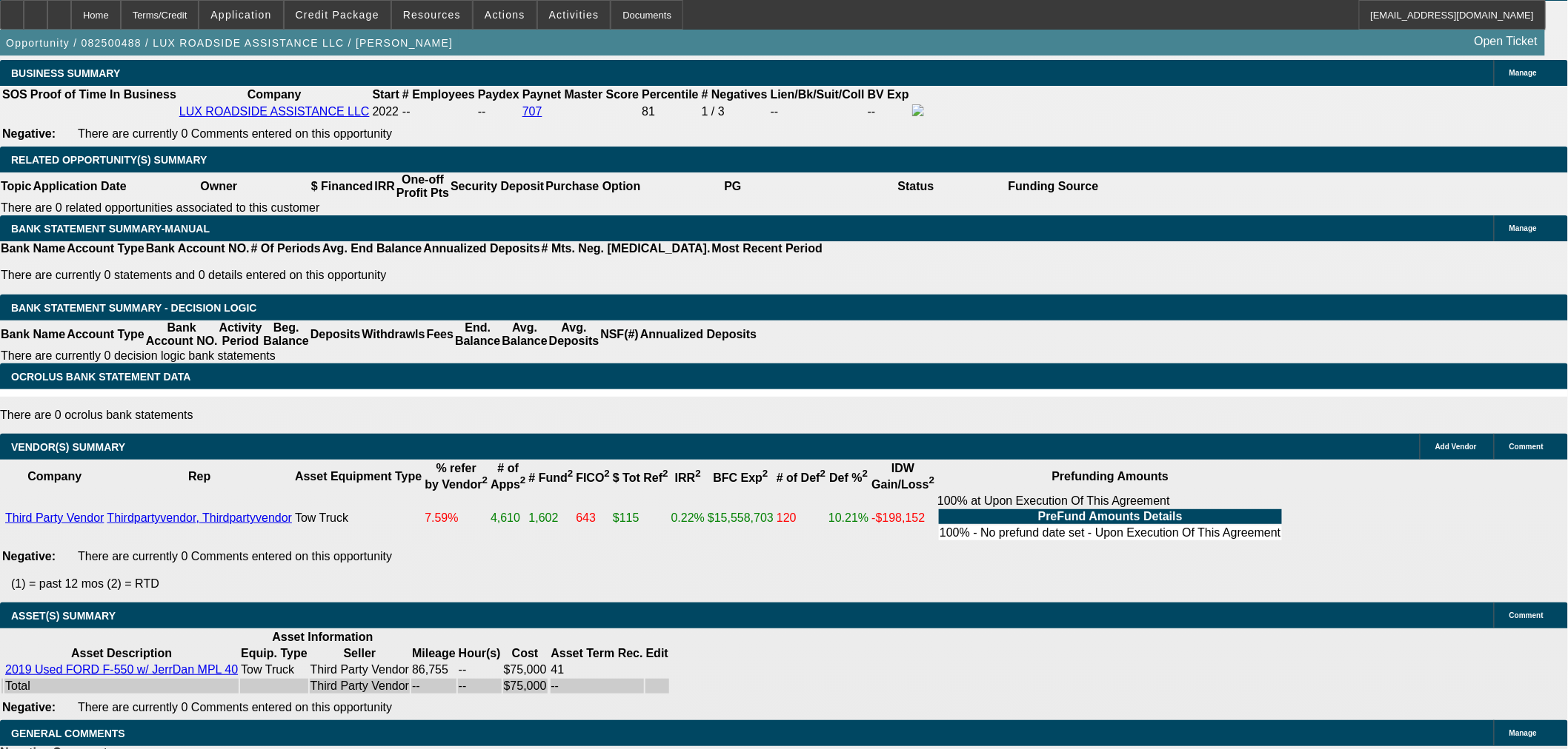
select select "9"
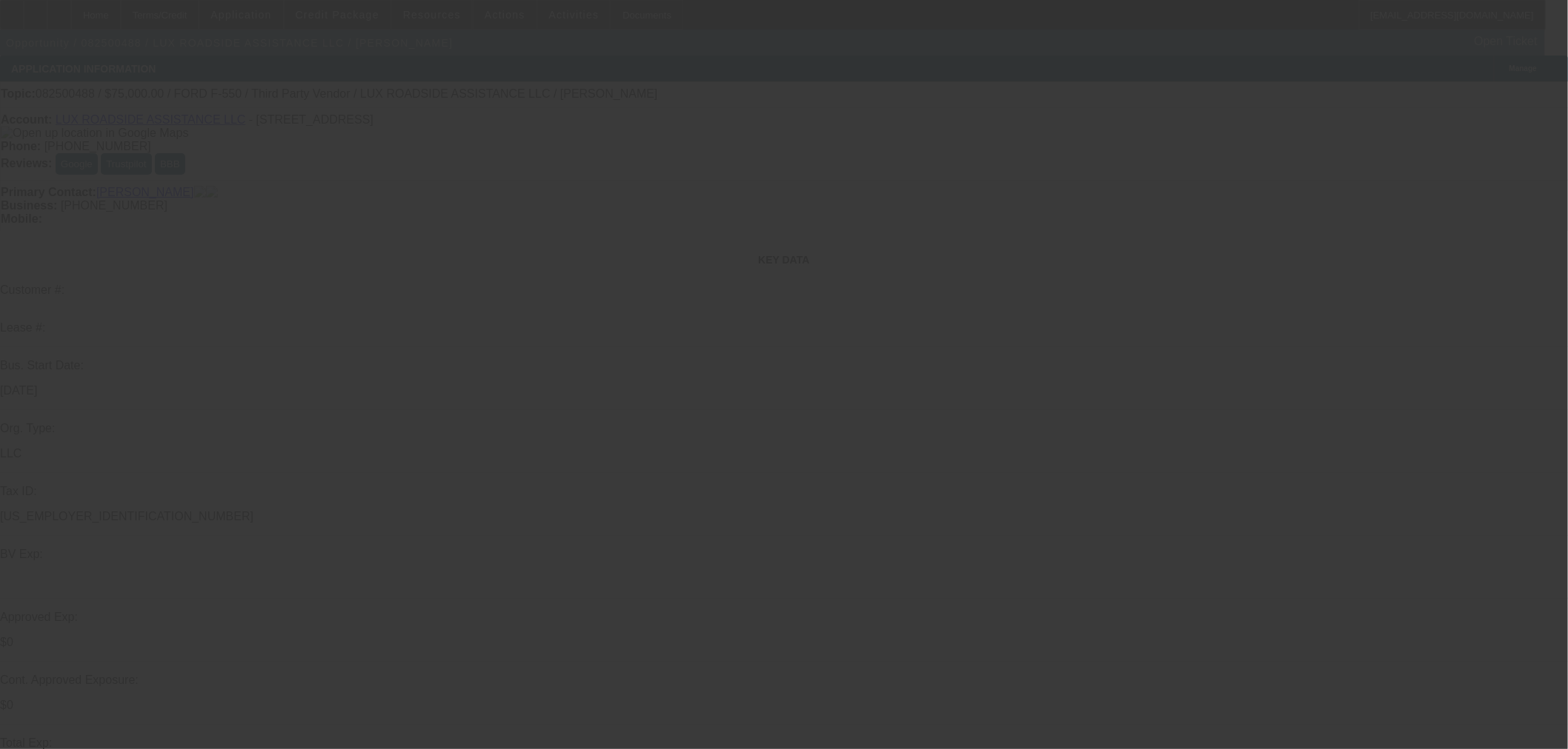
radio input "true"
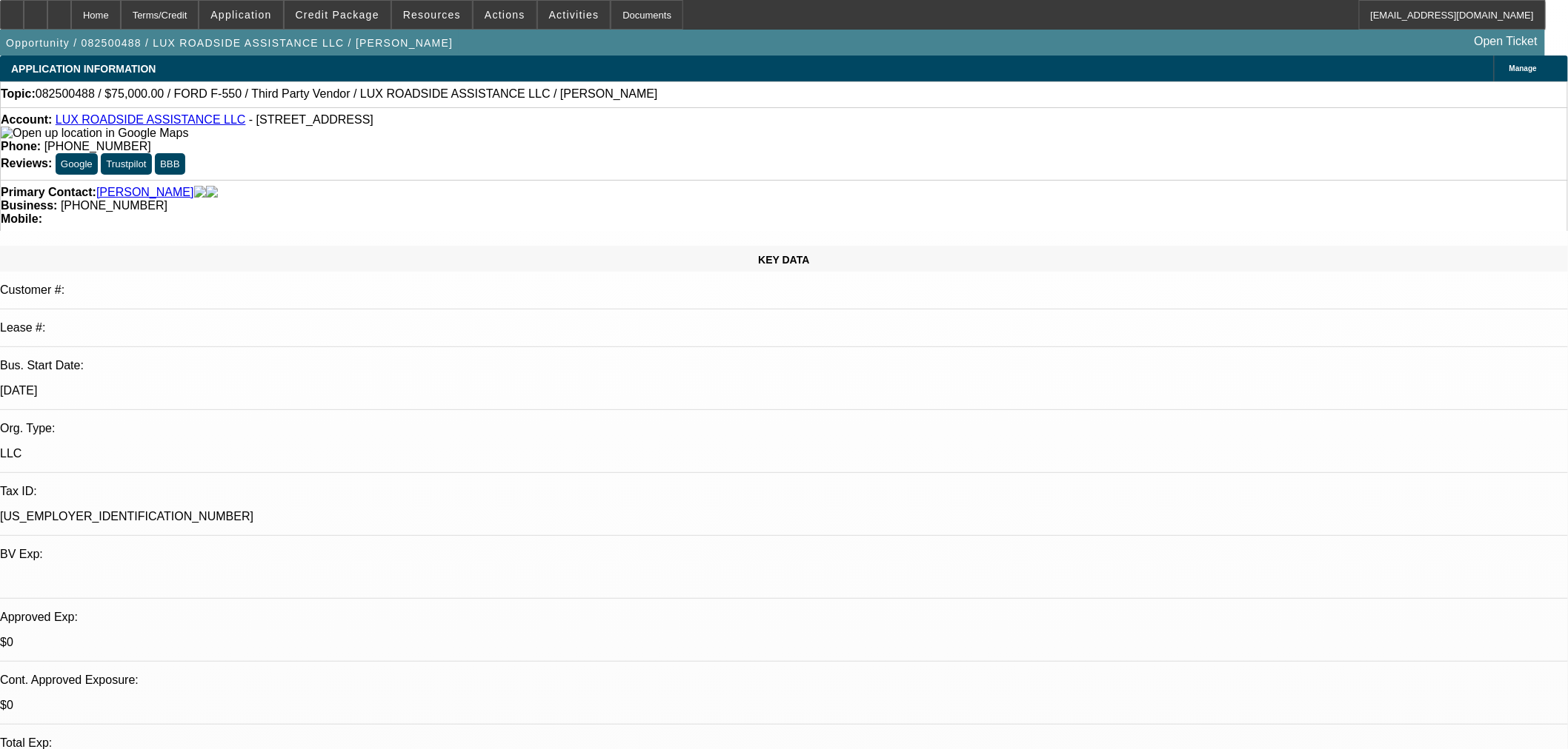
paste input "537233"
type input "537233"
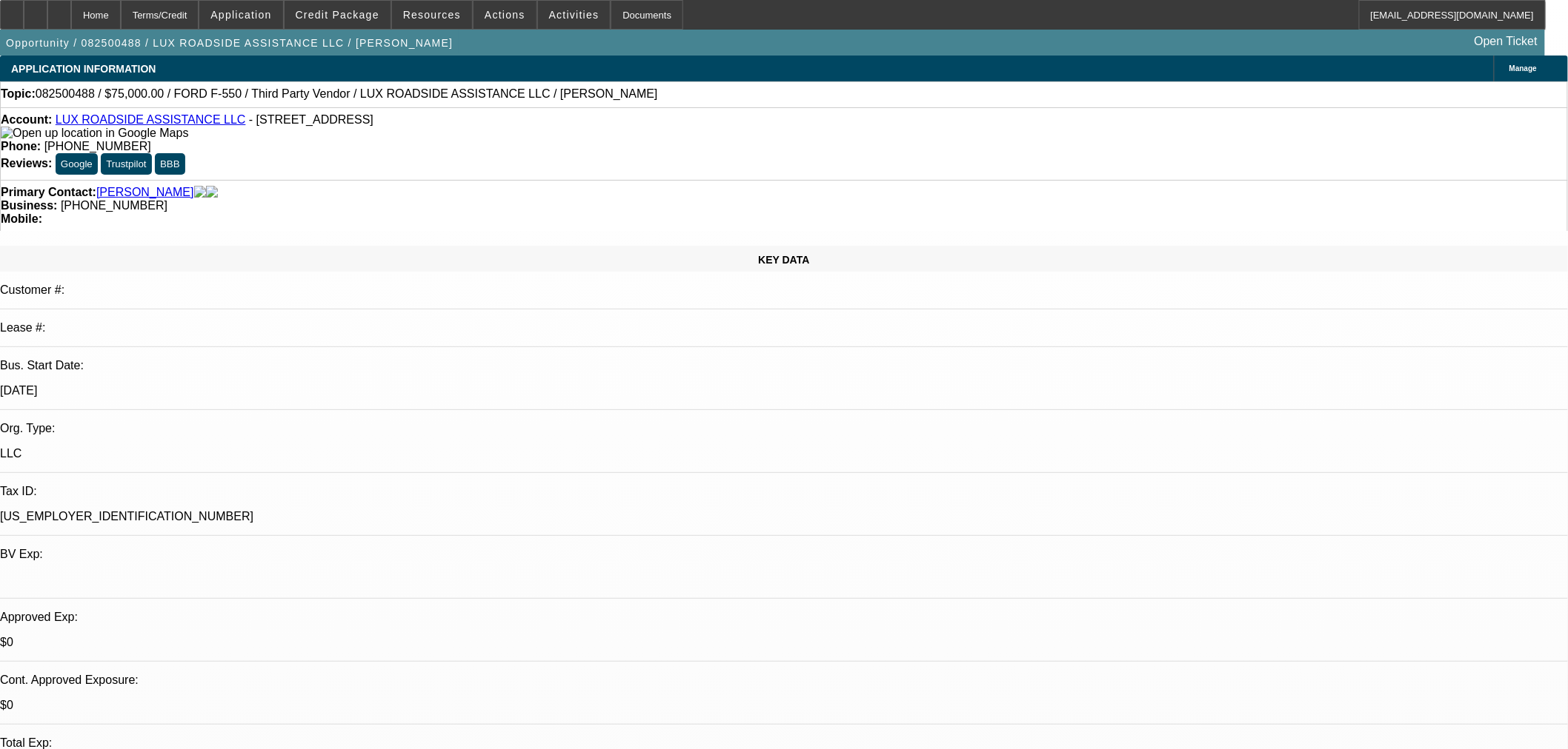
paste input "537233"
type input "537233"
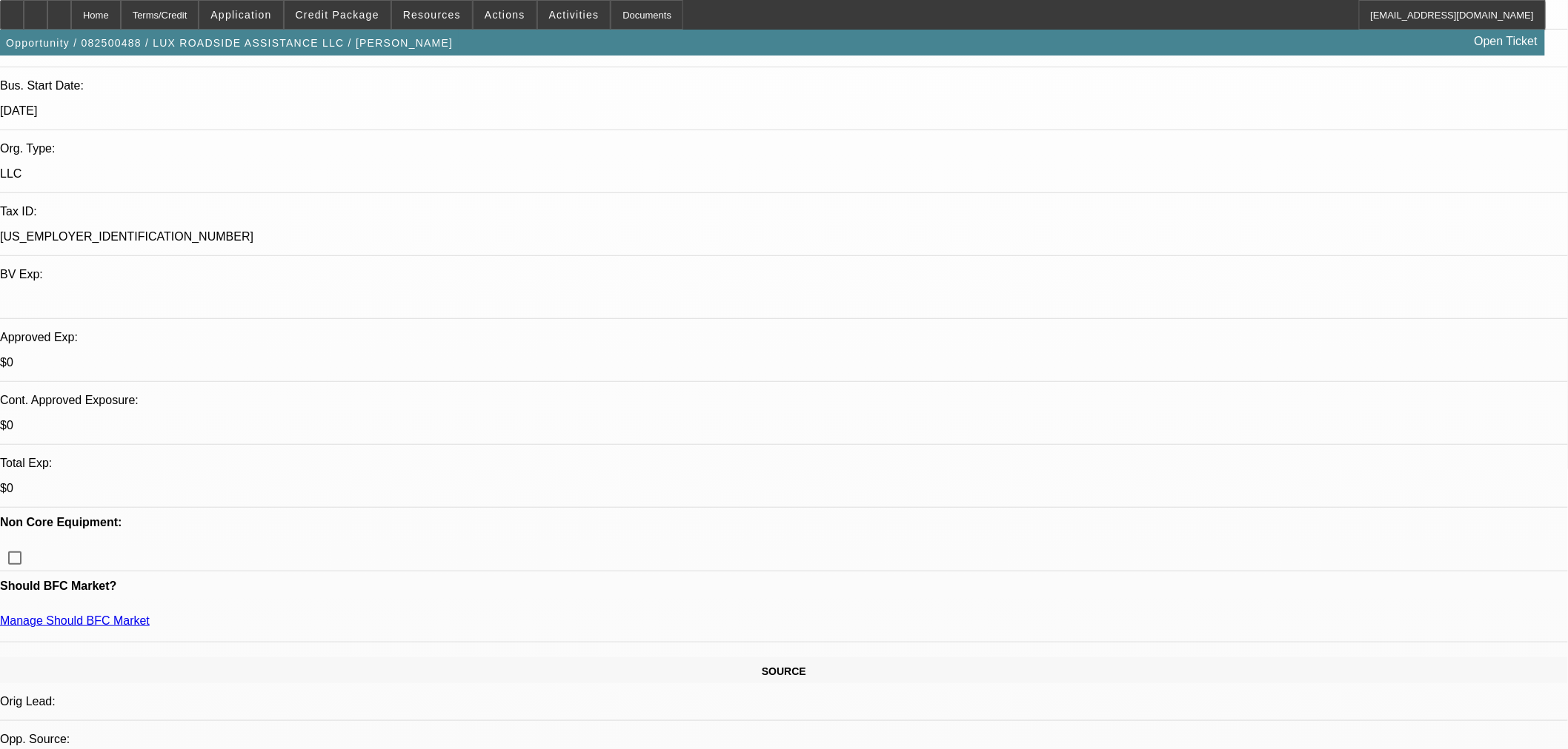
scroll to position [329, 0]
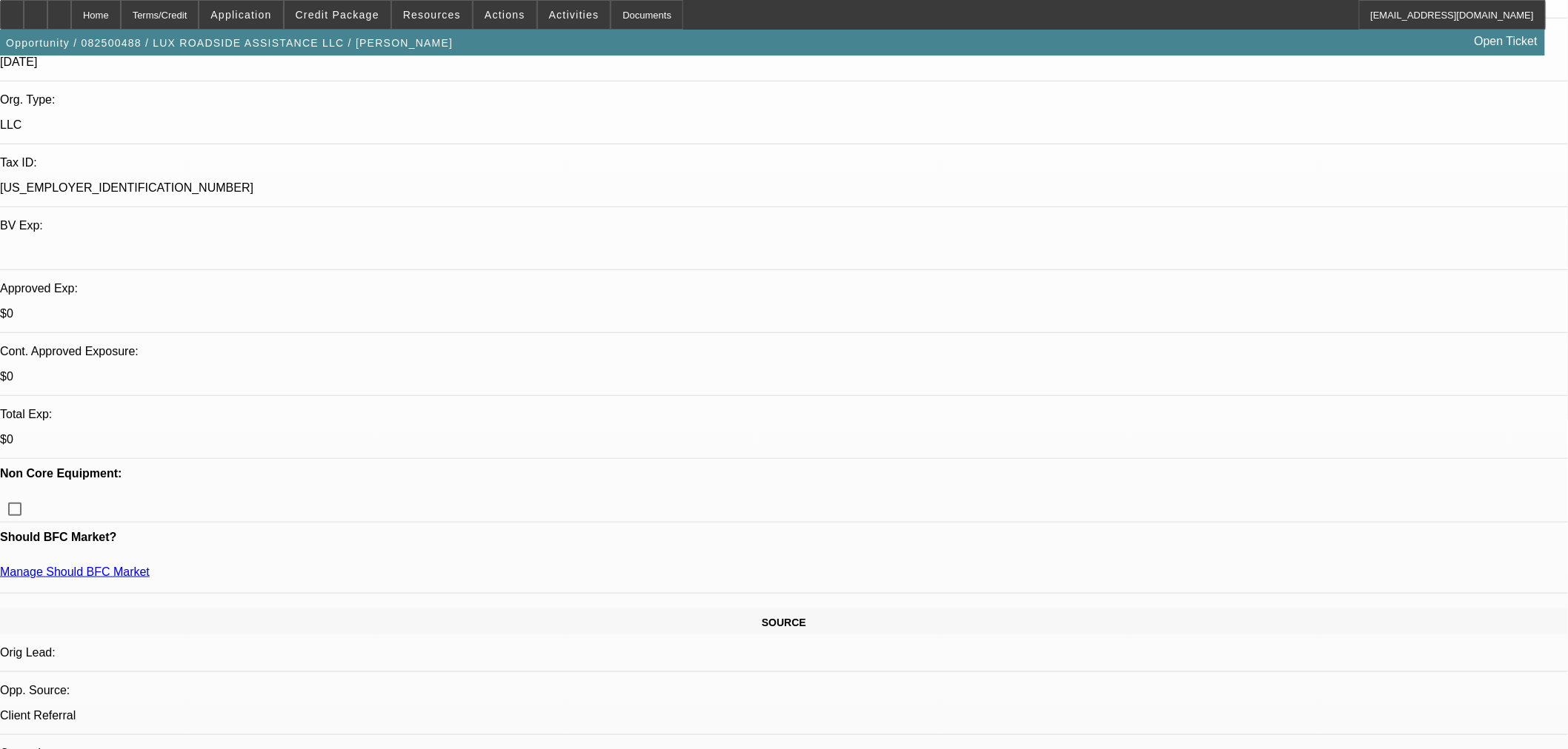
type input "11/17/2025"
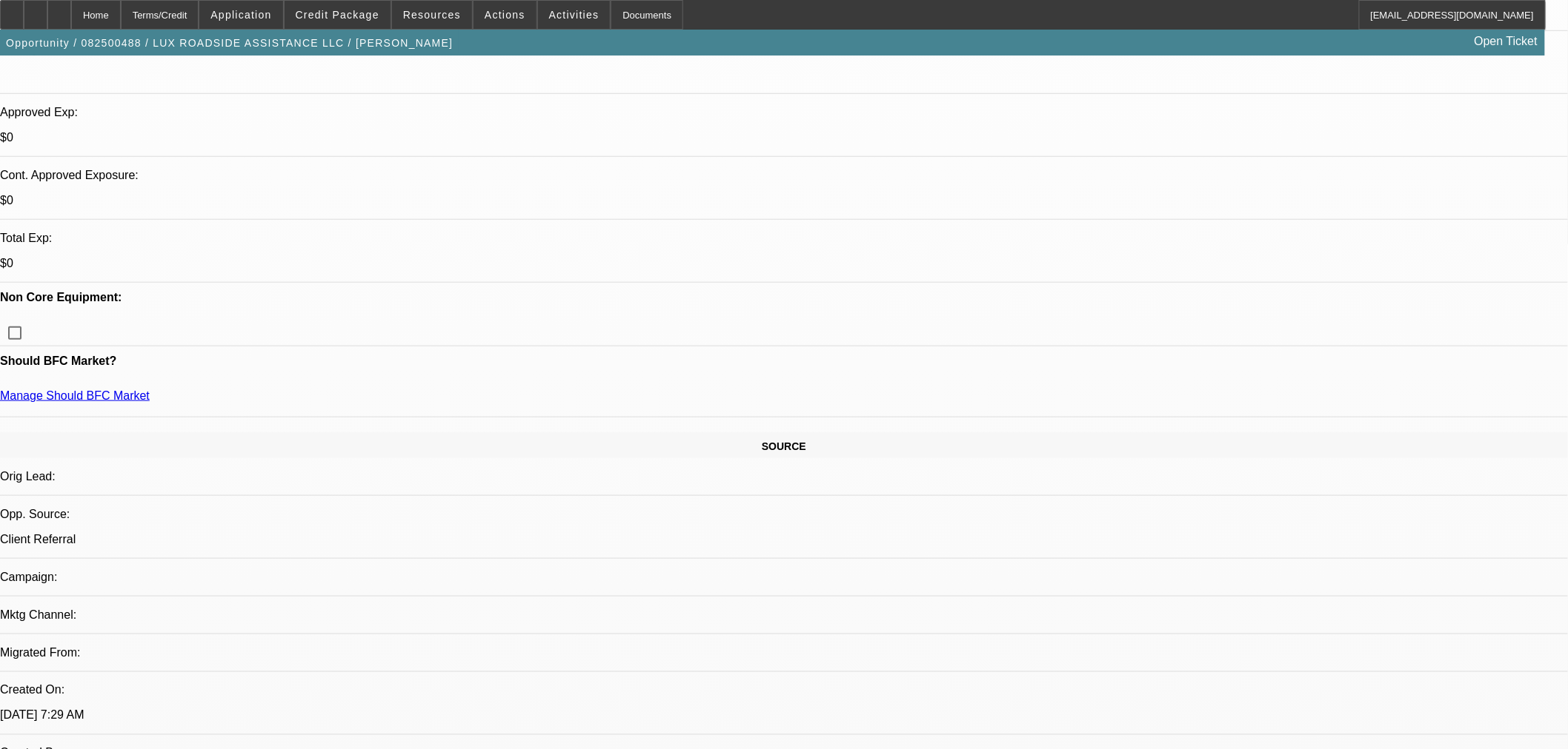
scroll to position [741, 0]
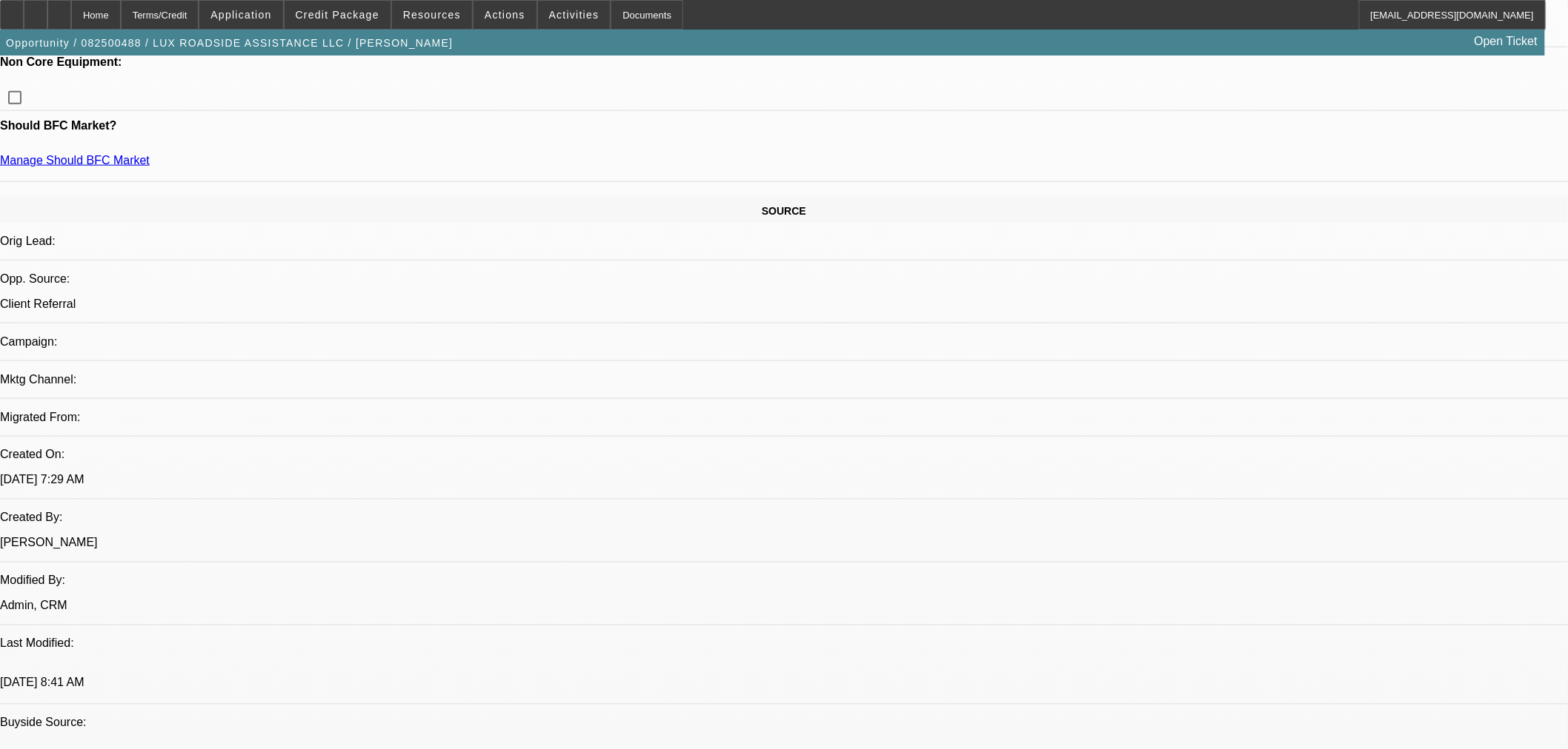
type input "537233"
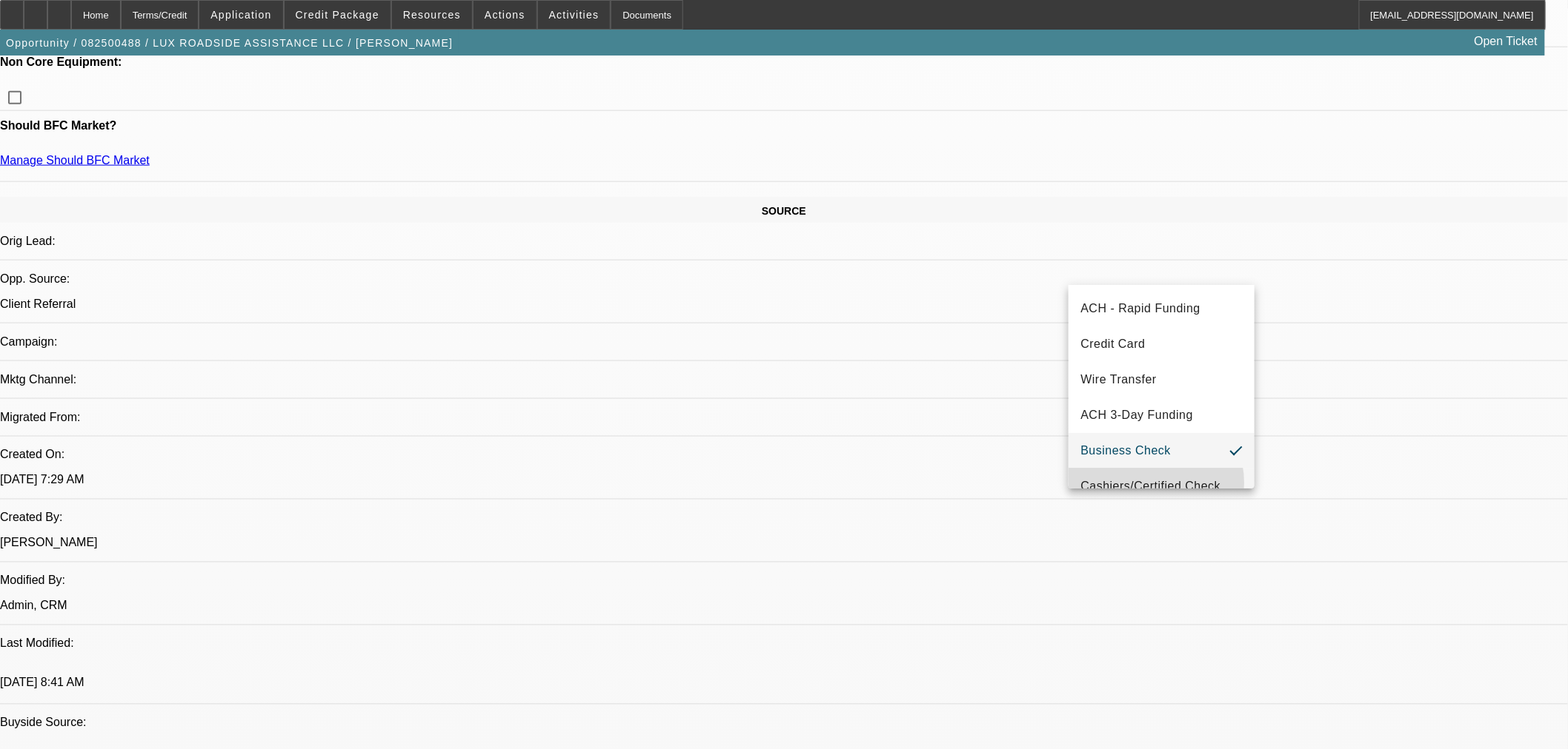
click at [1150, 483] on span "Cashiers/Certified Check" at bounding box center [1150, 487] width 140 height 18
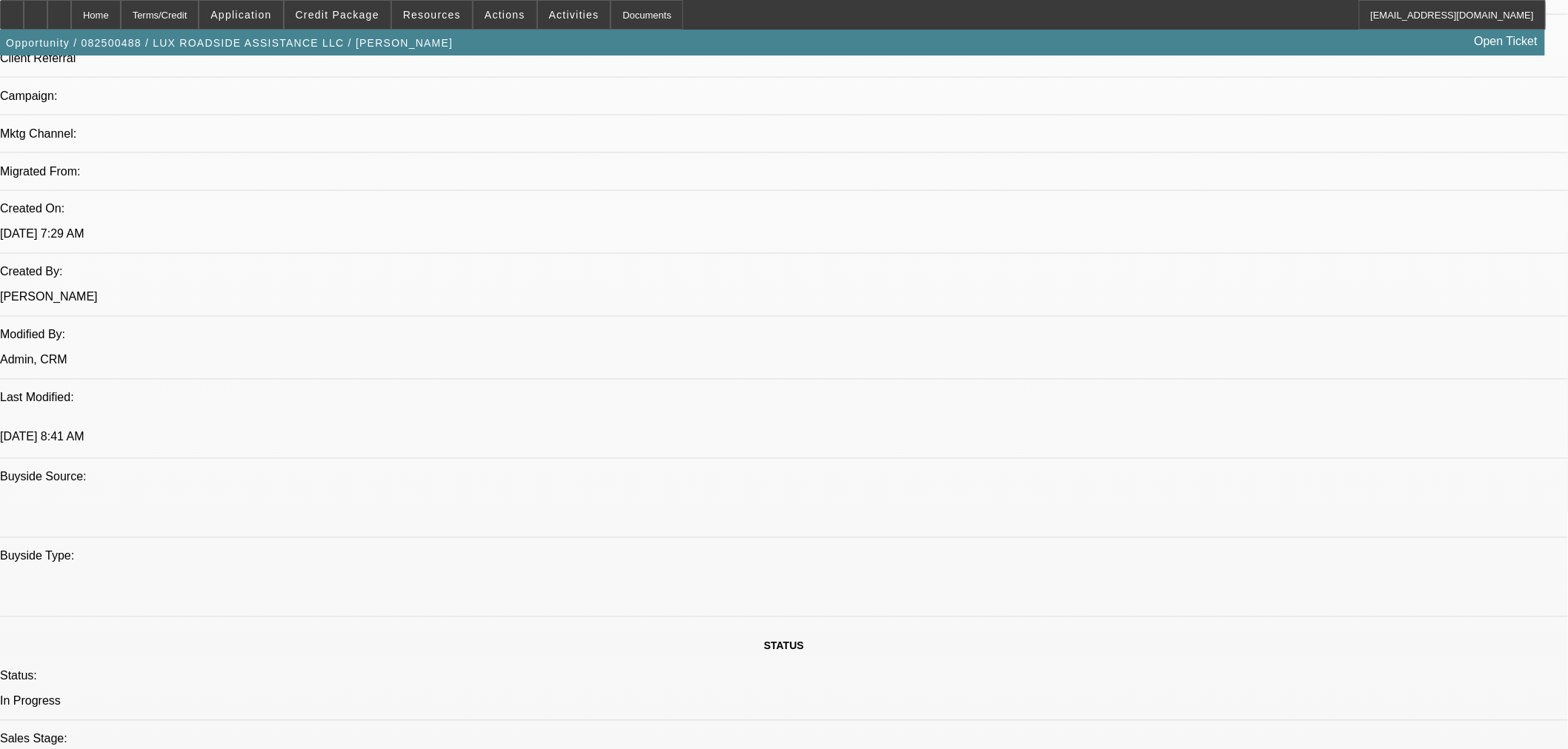
scroll to position [1151, 0]
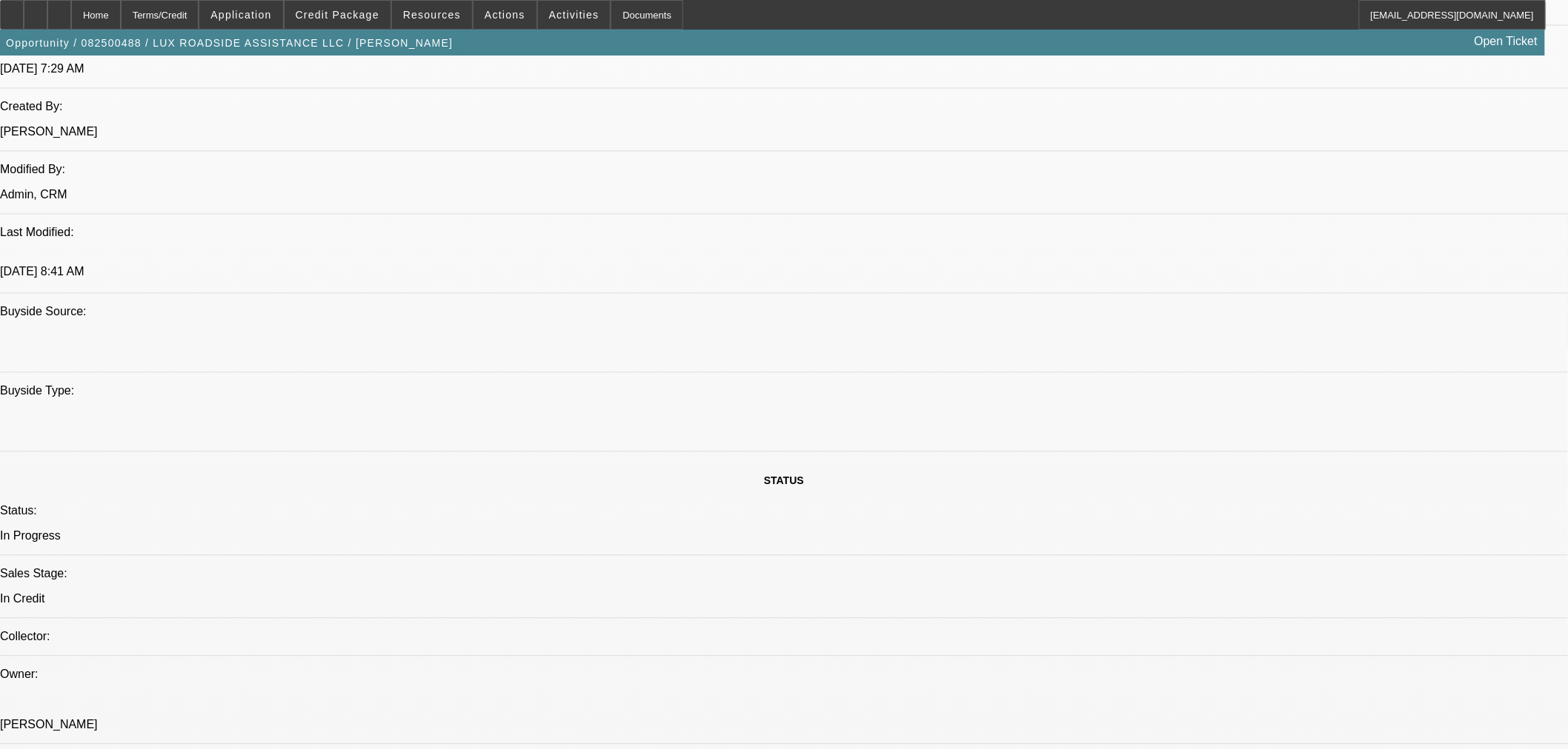
checkbox input "false"
click at [373, 19] on span "Credit Package" at bounding box center [337, 15] width 84 height 12
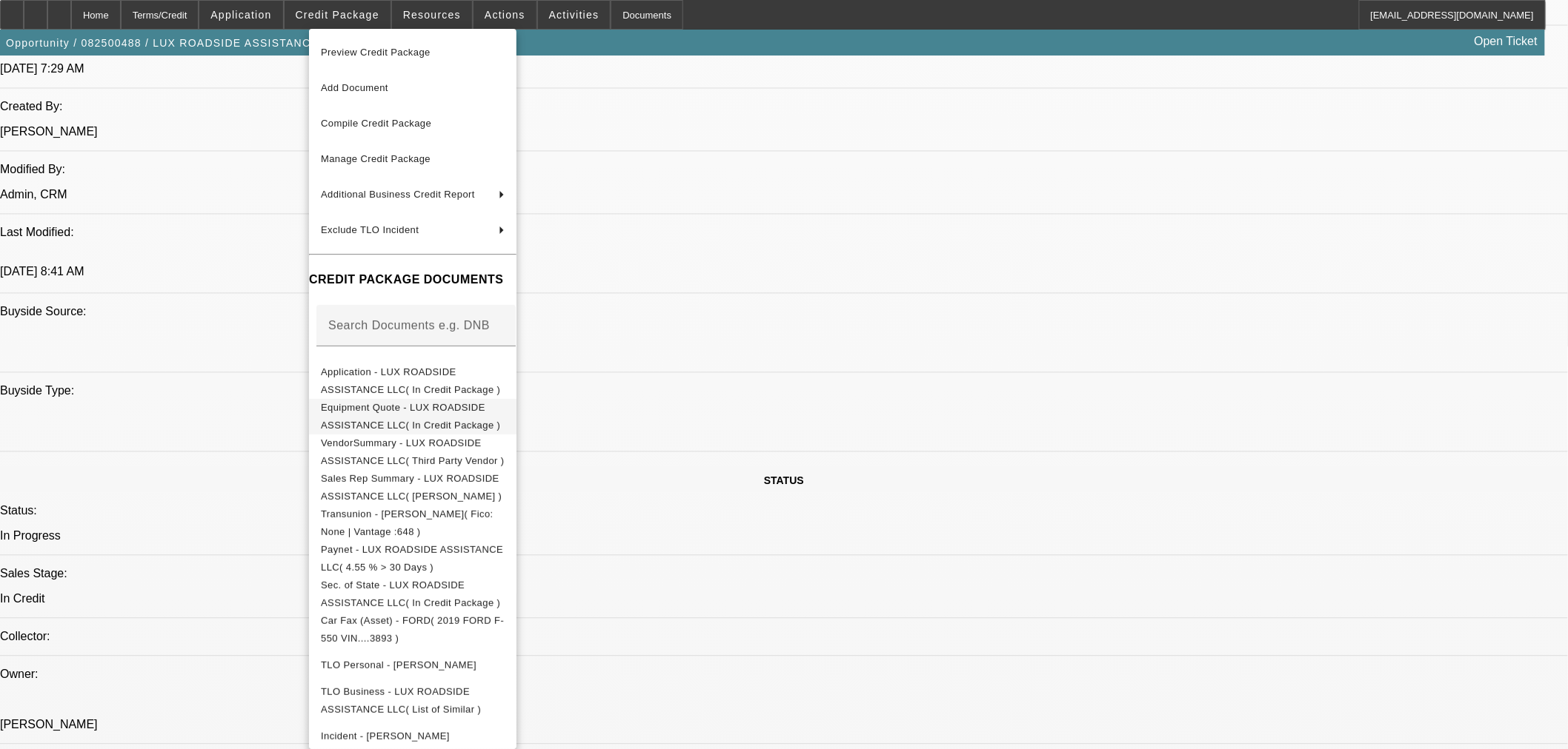
click at [393, 419] on span "Equipment Quote - LUX ROADSIDE ASSISTANCE LLC( In Credit Package )" at bounding box center [412, 416] width 184 height 35
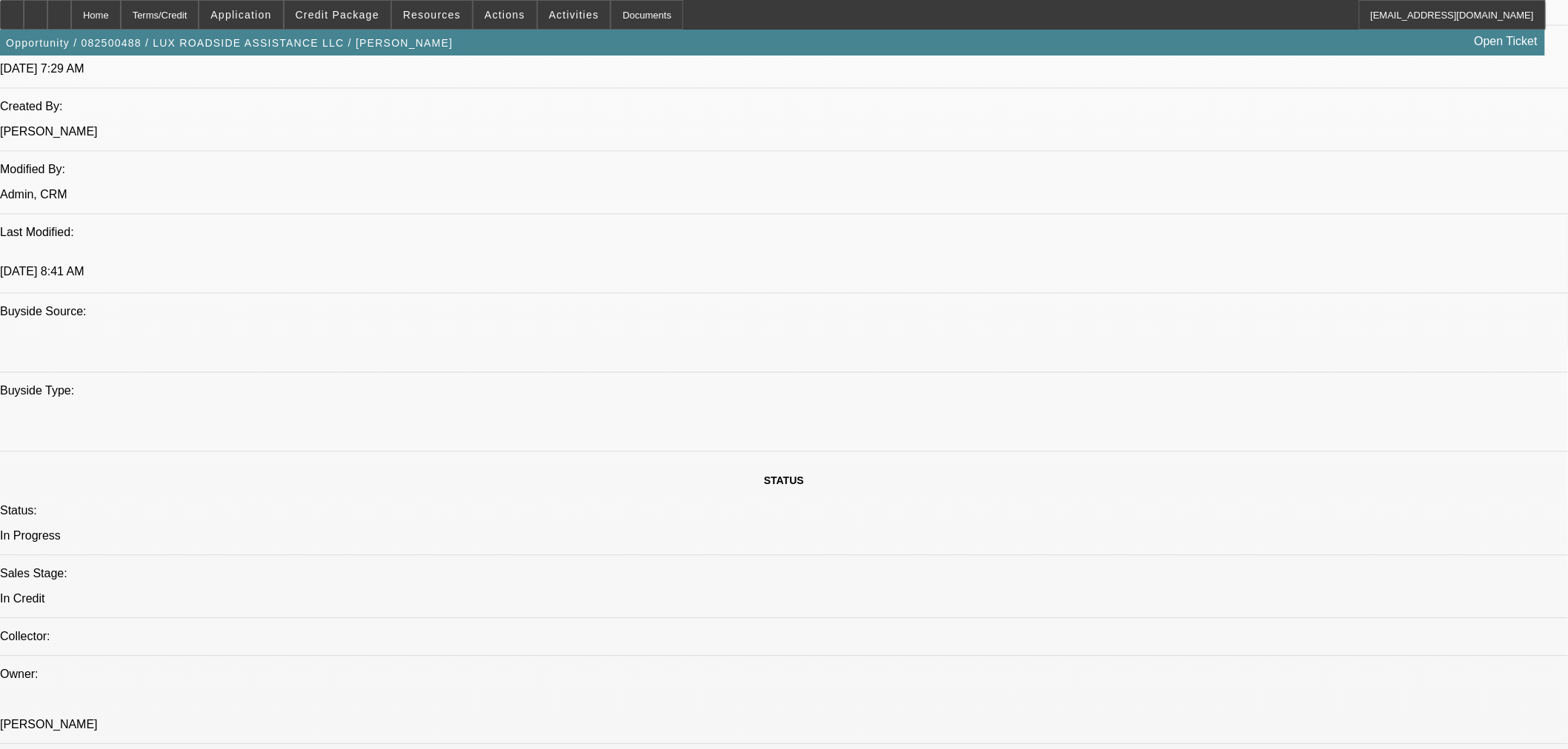
type textarea "a"
paste textarea "Equipment Description 2019 Ford F-550 Truck with Jerr-Dan MPL40 Approval Amount…"
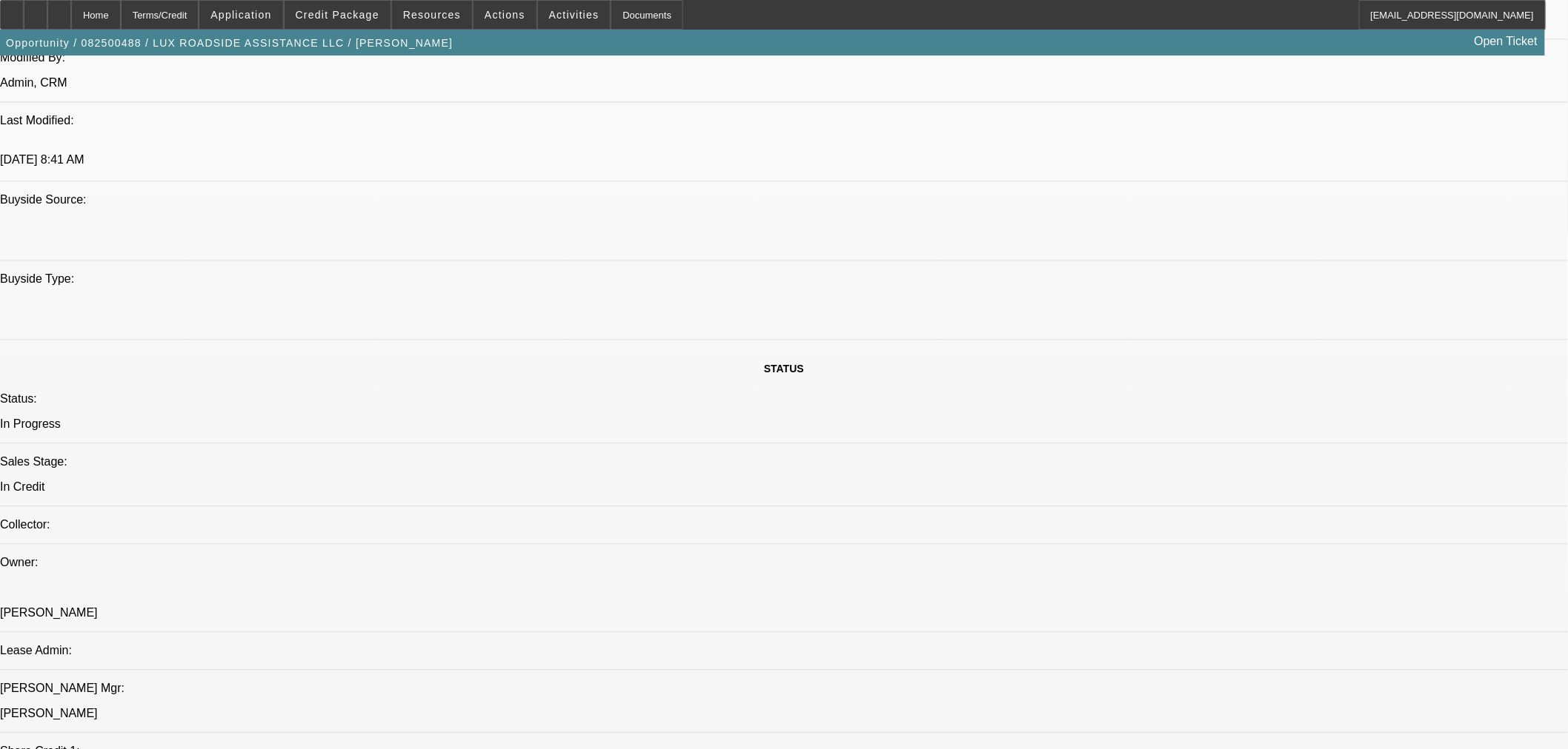
scroll to position [1450, 0]
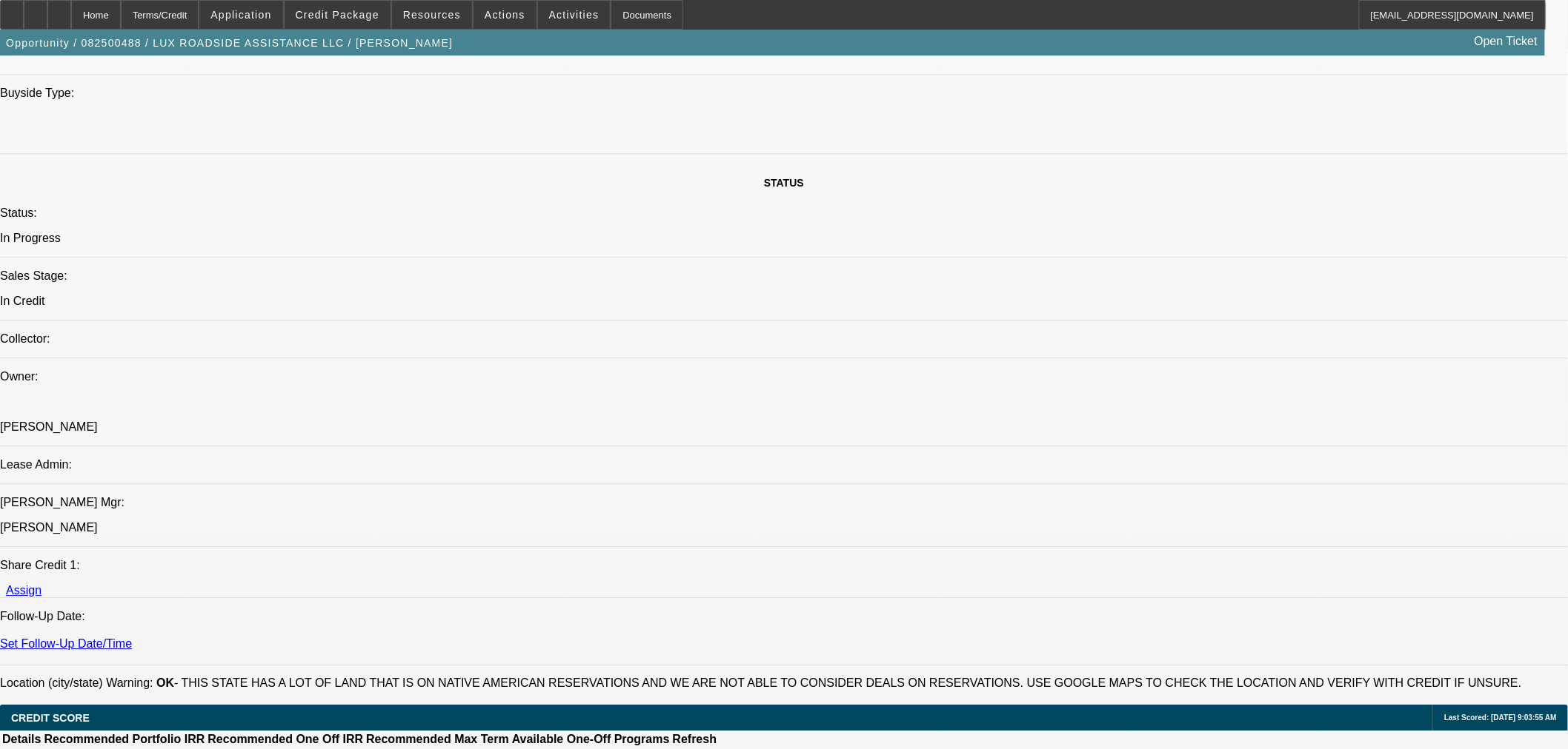
type textarea "APPROVED BY CPCEF: Equipment Description 2019 Ford F-550 Truck with Jerr-Dan MP…"
type textarea "v"
type textarea "s"
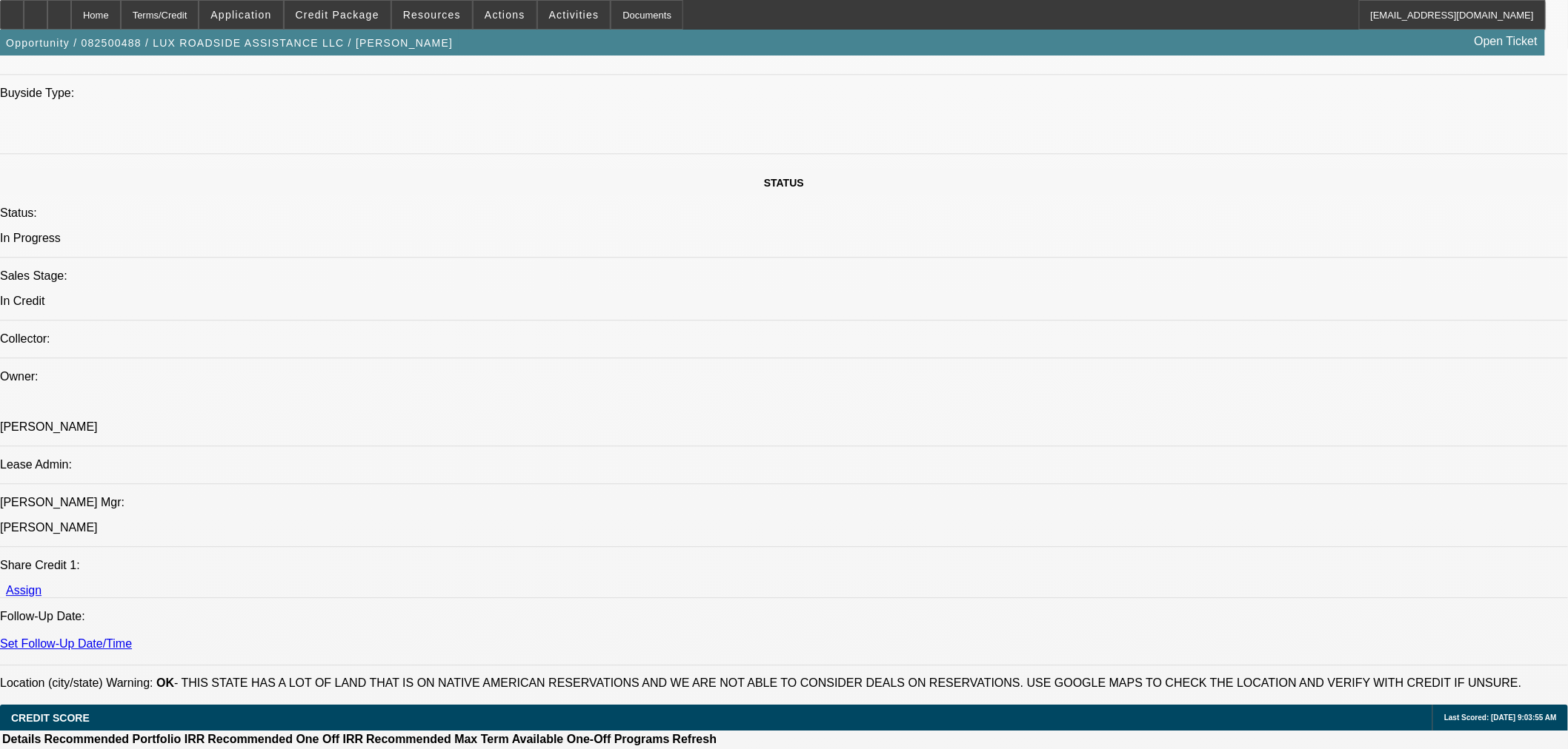
paste textarea "Ownership Review and Acceptance"
type textarea "-Seller and Equipment approval (NEED BOS AND TITLE COPY). -Ownership Review and…"
click at [1153, 428] on span "19" at bounding box center [1159, 429] width 26 height 26
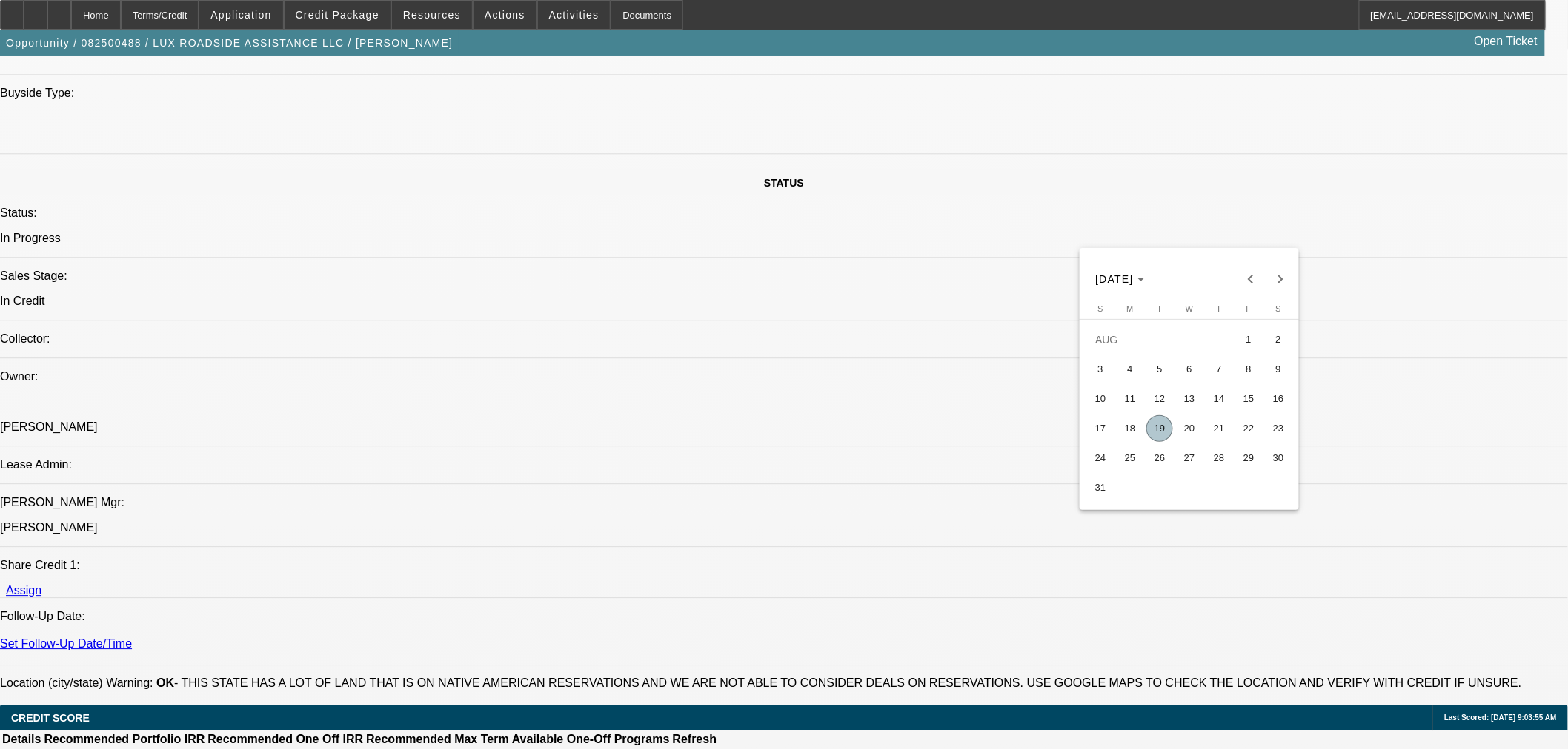
type input "8/19/2025"
type input "08:42"
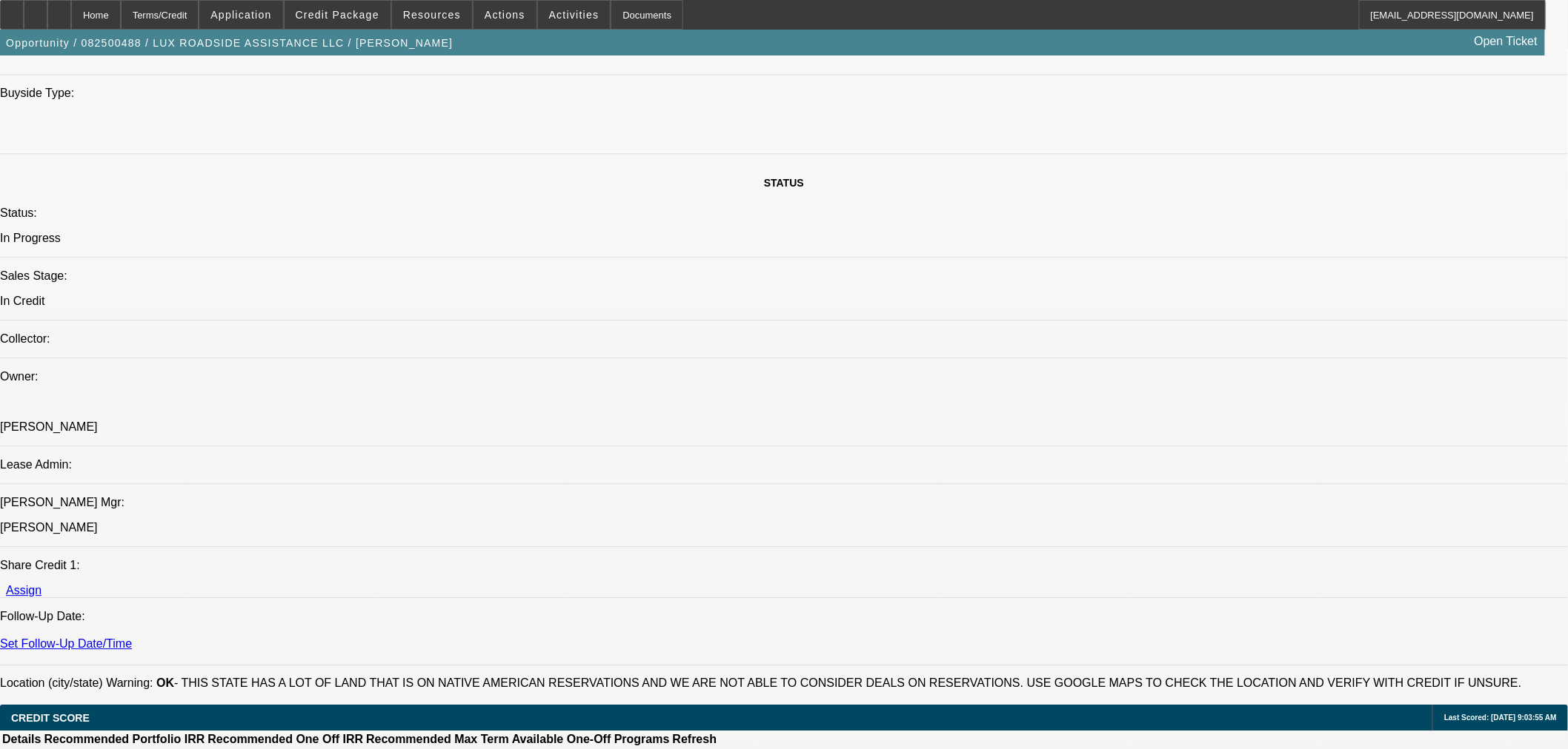
type input "12:38"
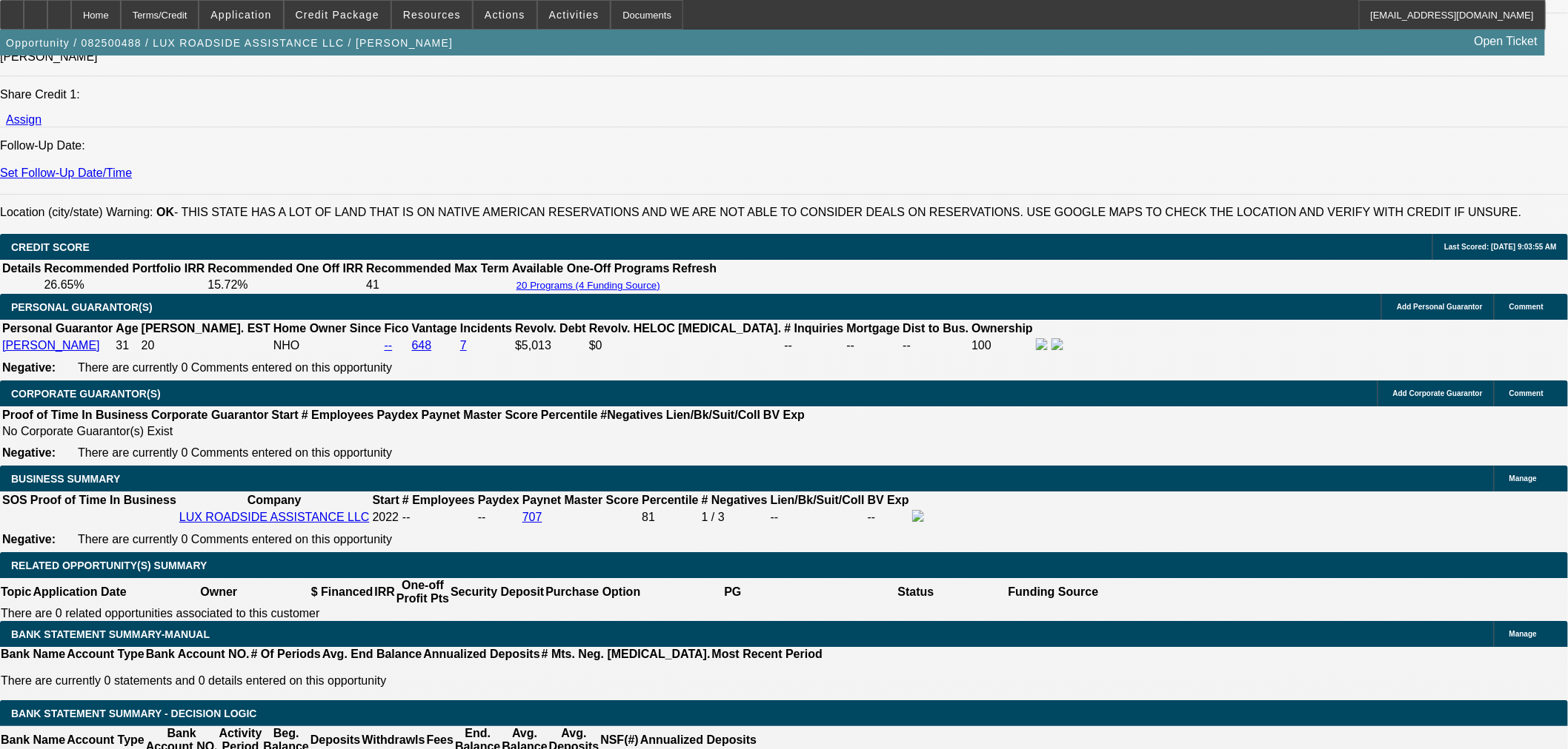
scroll to position [1892, 0]
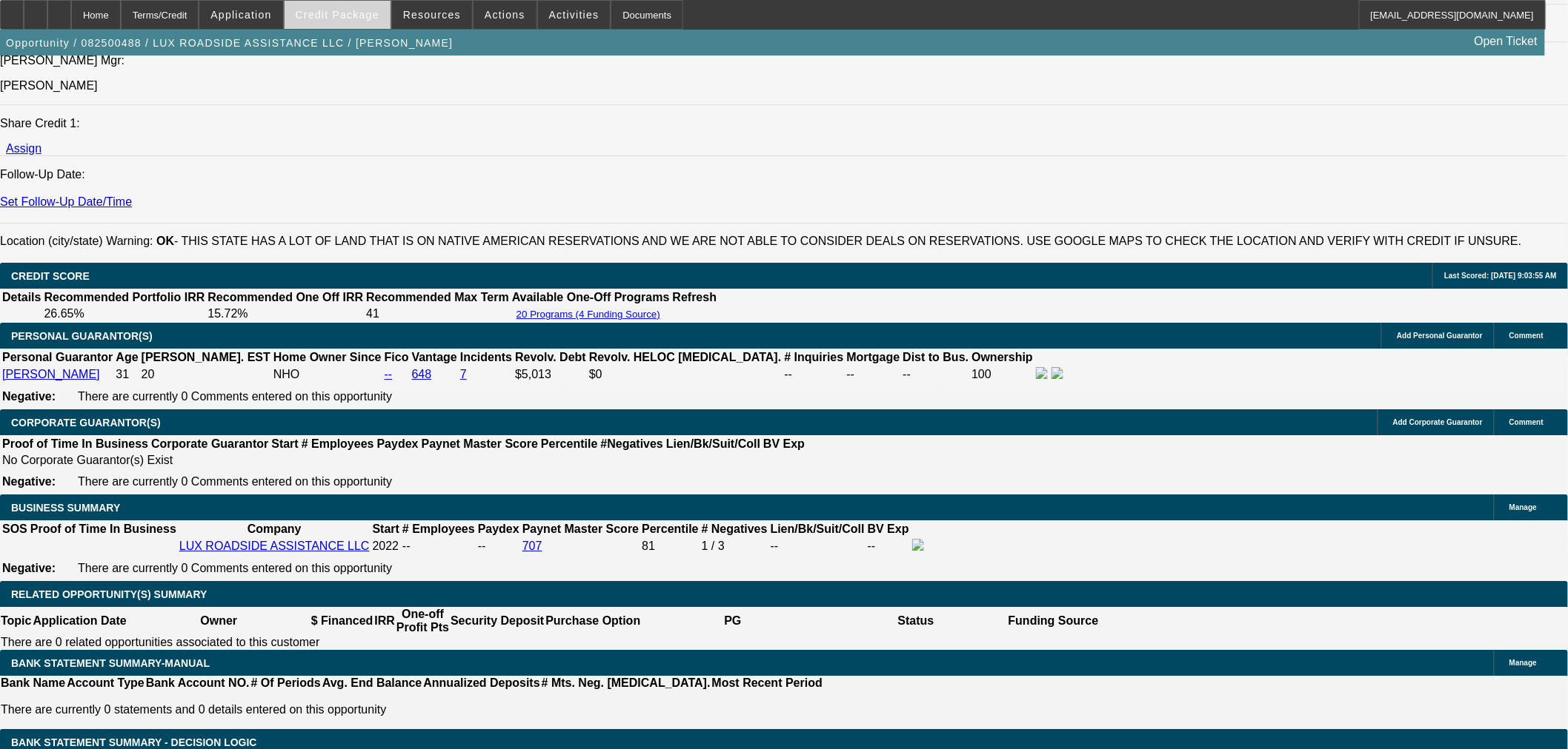
click at [323, 6] on span at bounding box center [337, 15] width 106 height 35
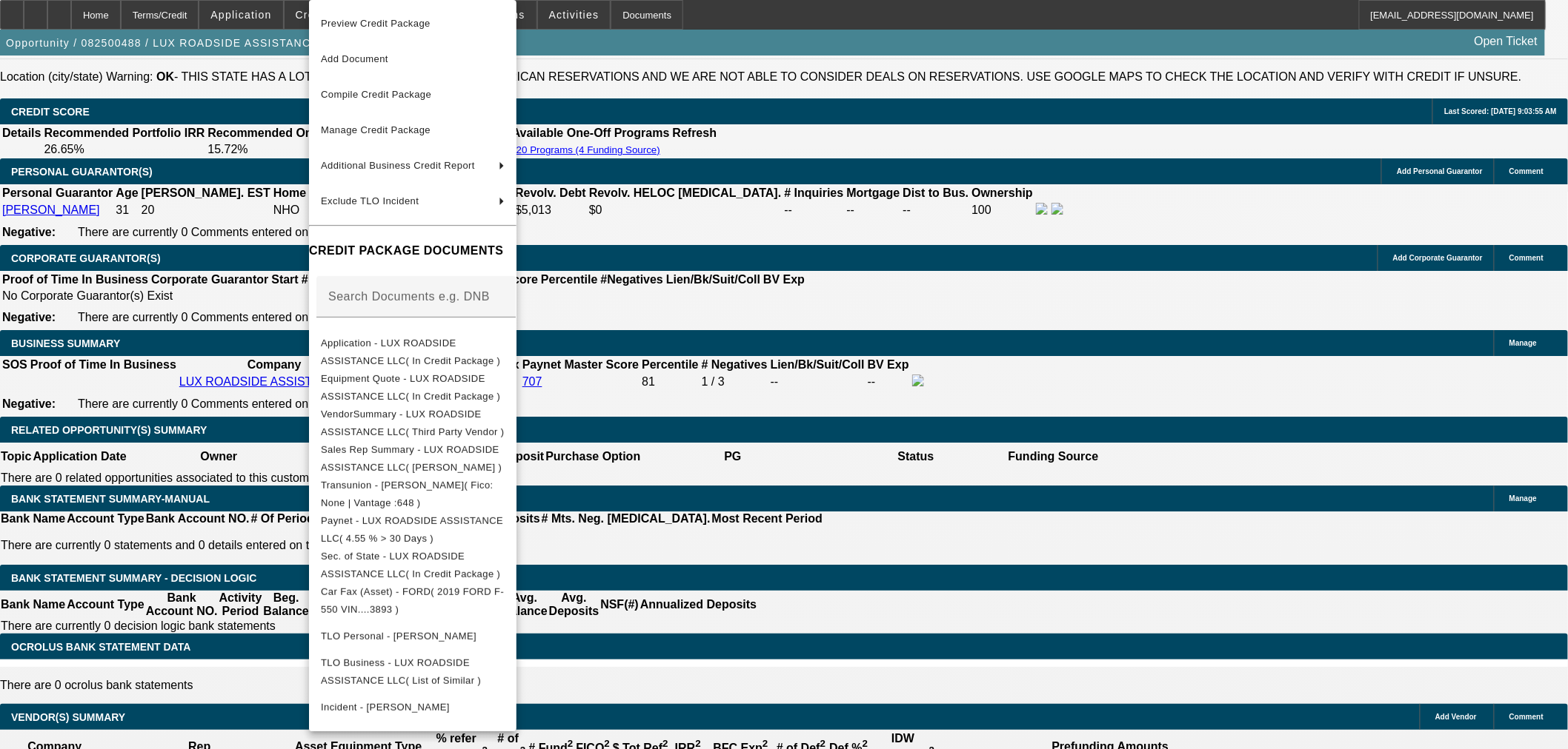
click at [888, 537] on div at bounding box center [784, 374] width 1568 height 749
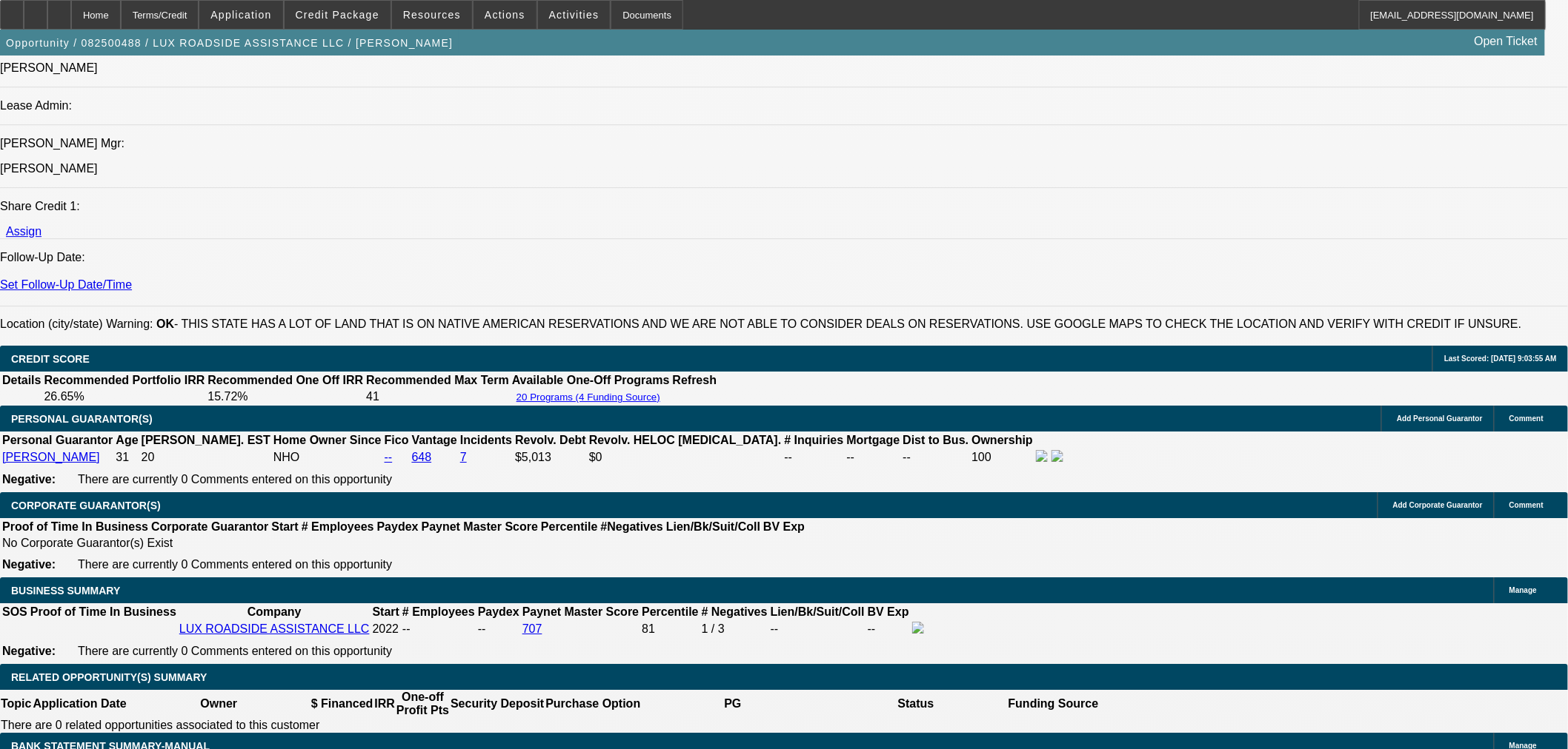
scroll to position [1645, 0]
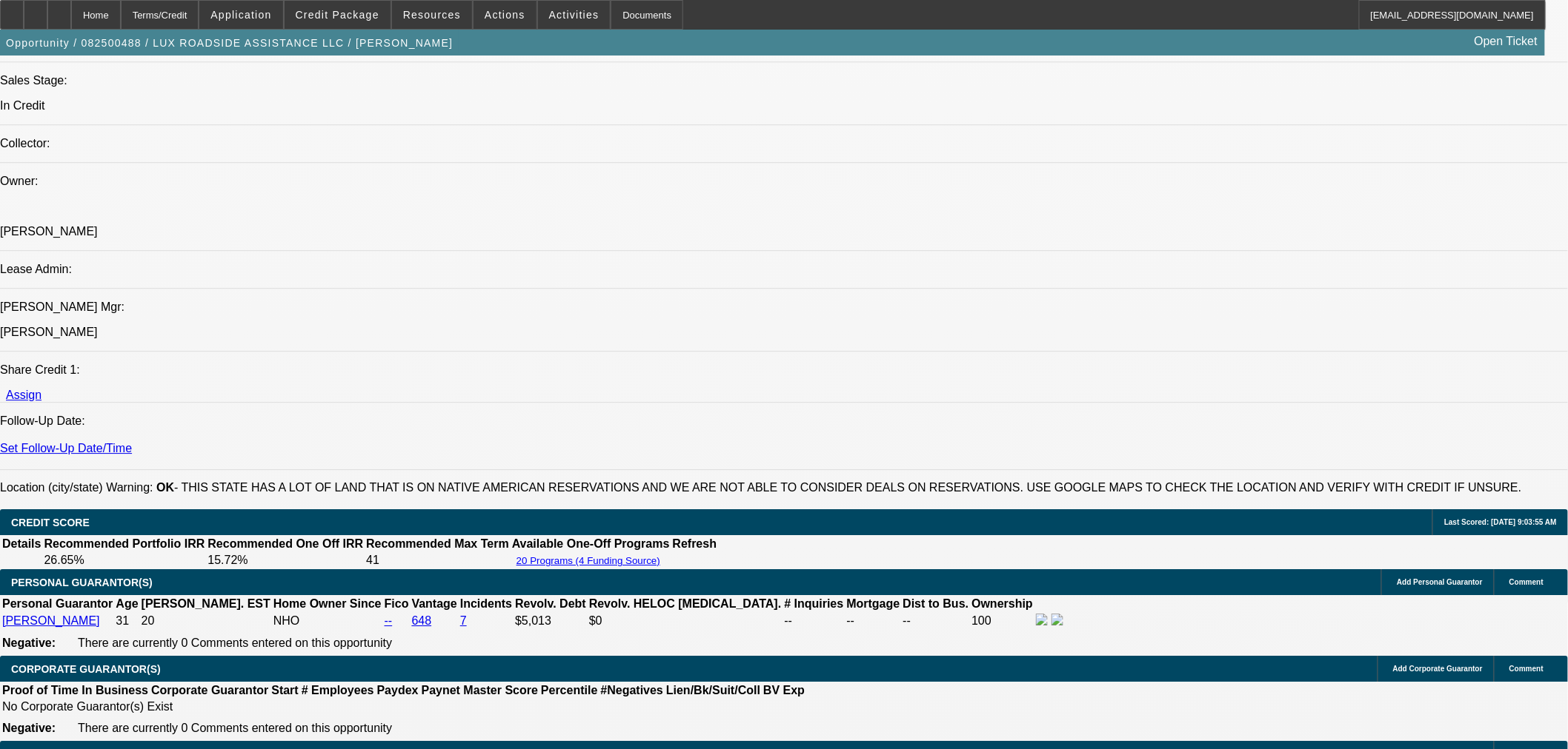
select select "0"
select select "6"
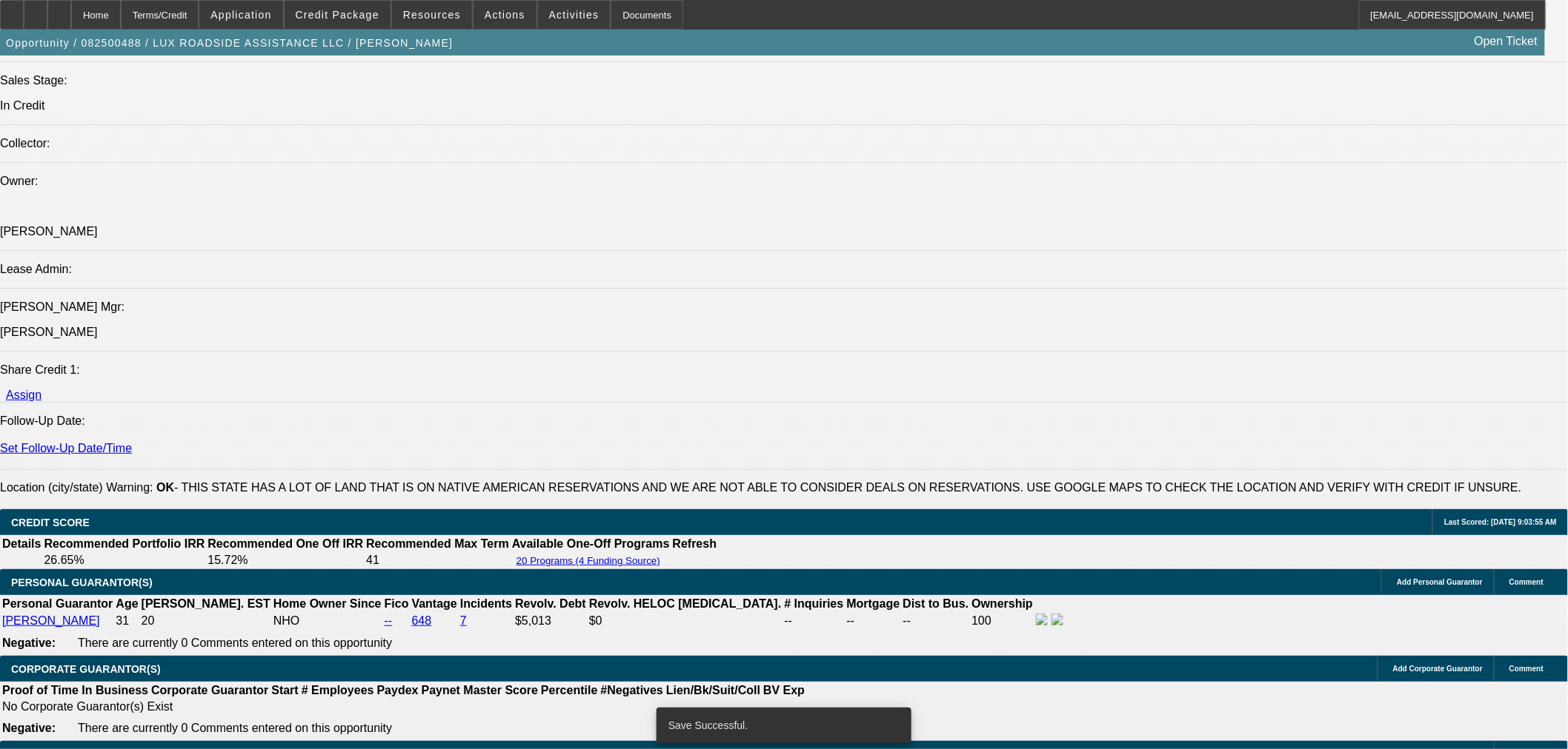
select select "0"
select select "6"
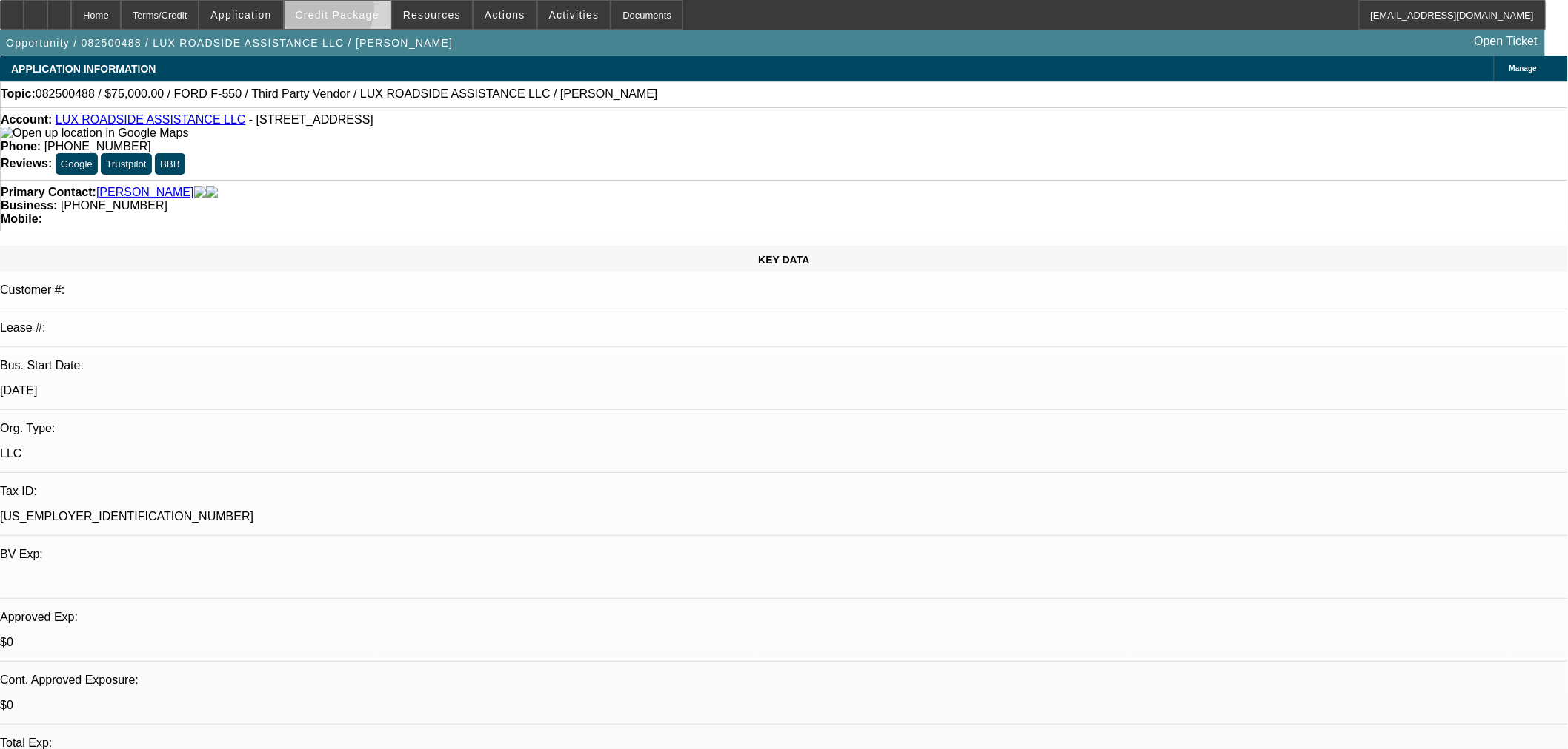
click at [352, 13] on span "Credit Package" at bounding box center [337, 15] width 84 height 12
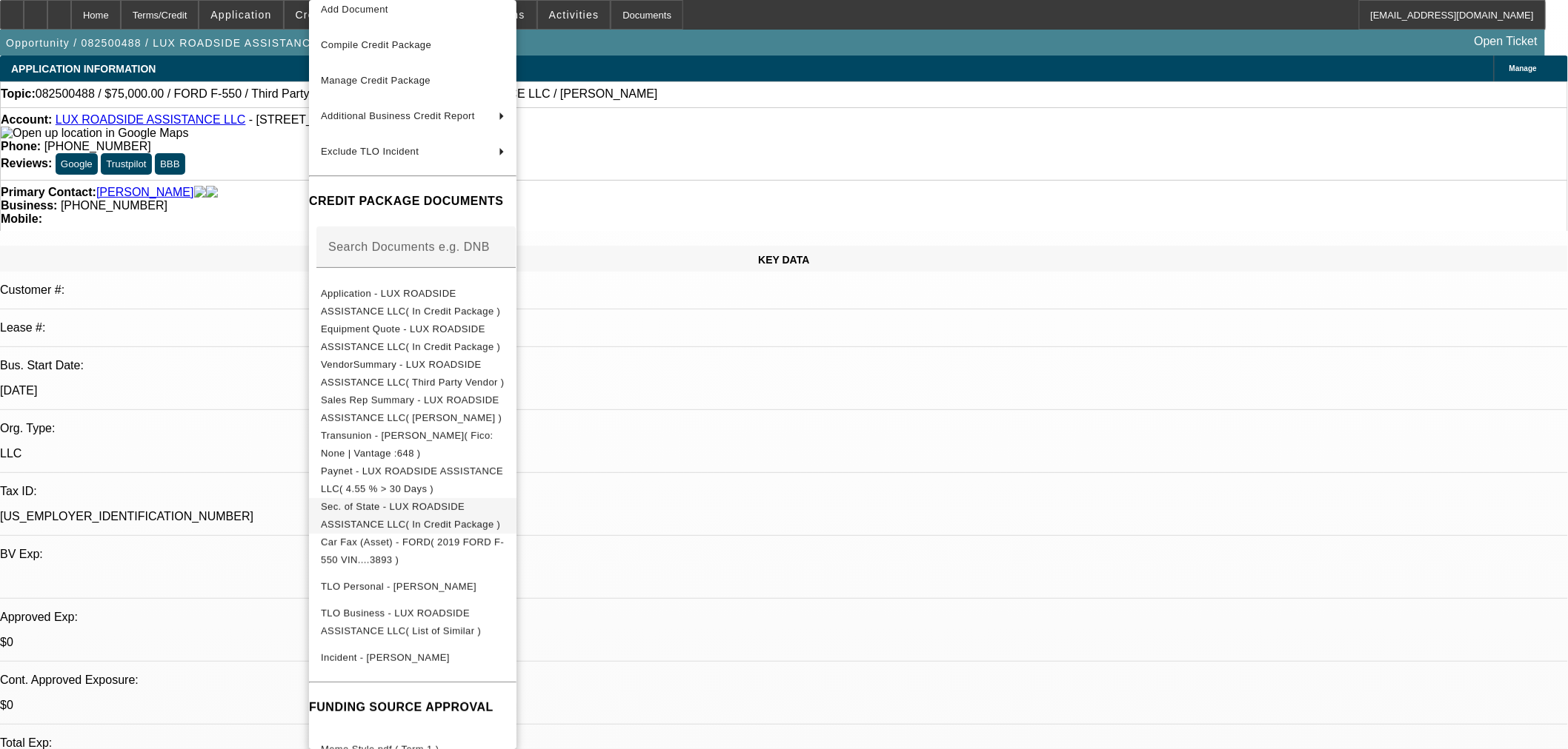
scroll to position [98, 0]
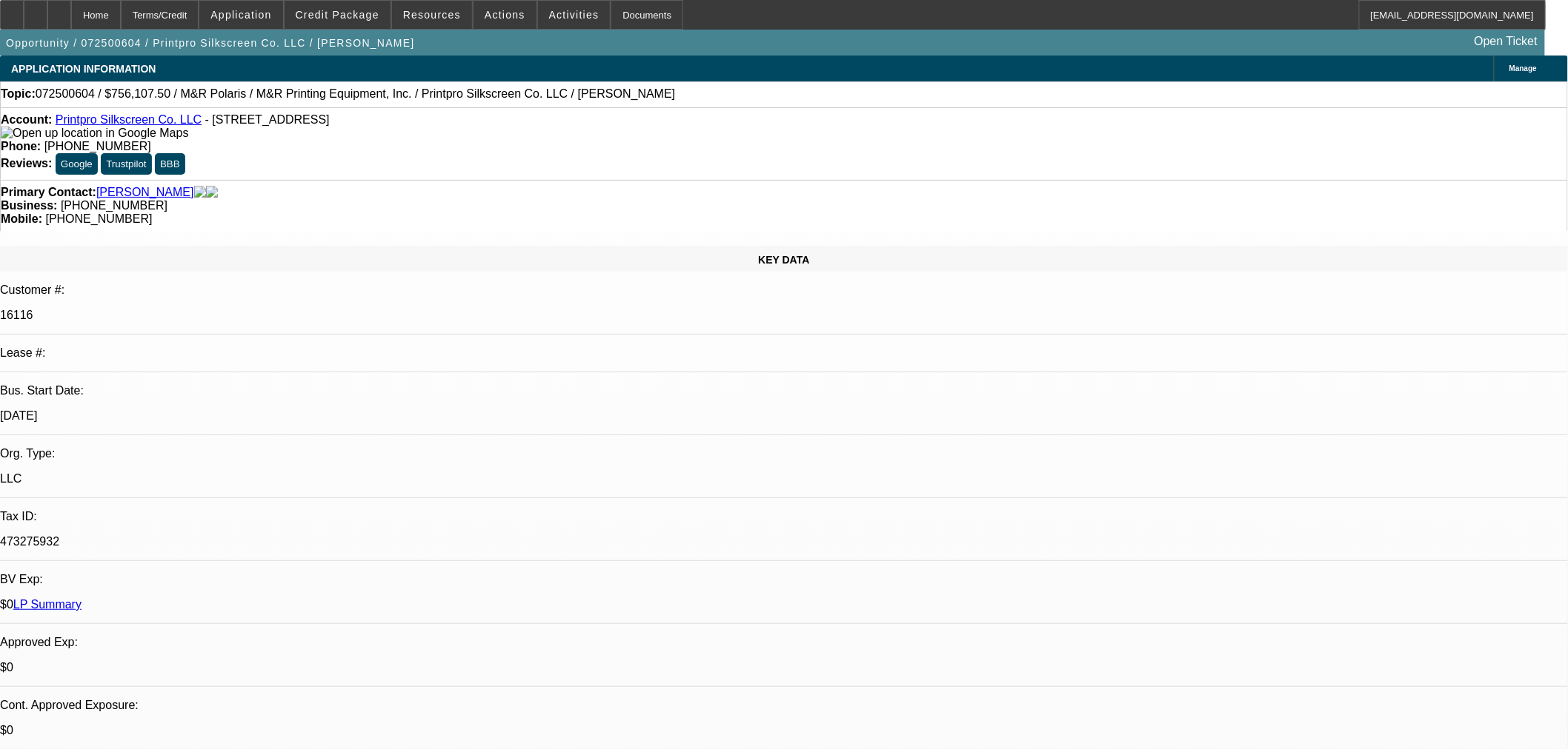
select select "0"
select select "2"
select select "0"
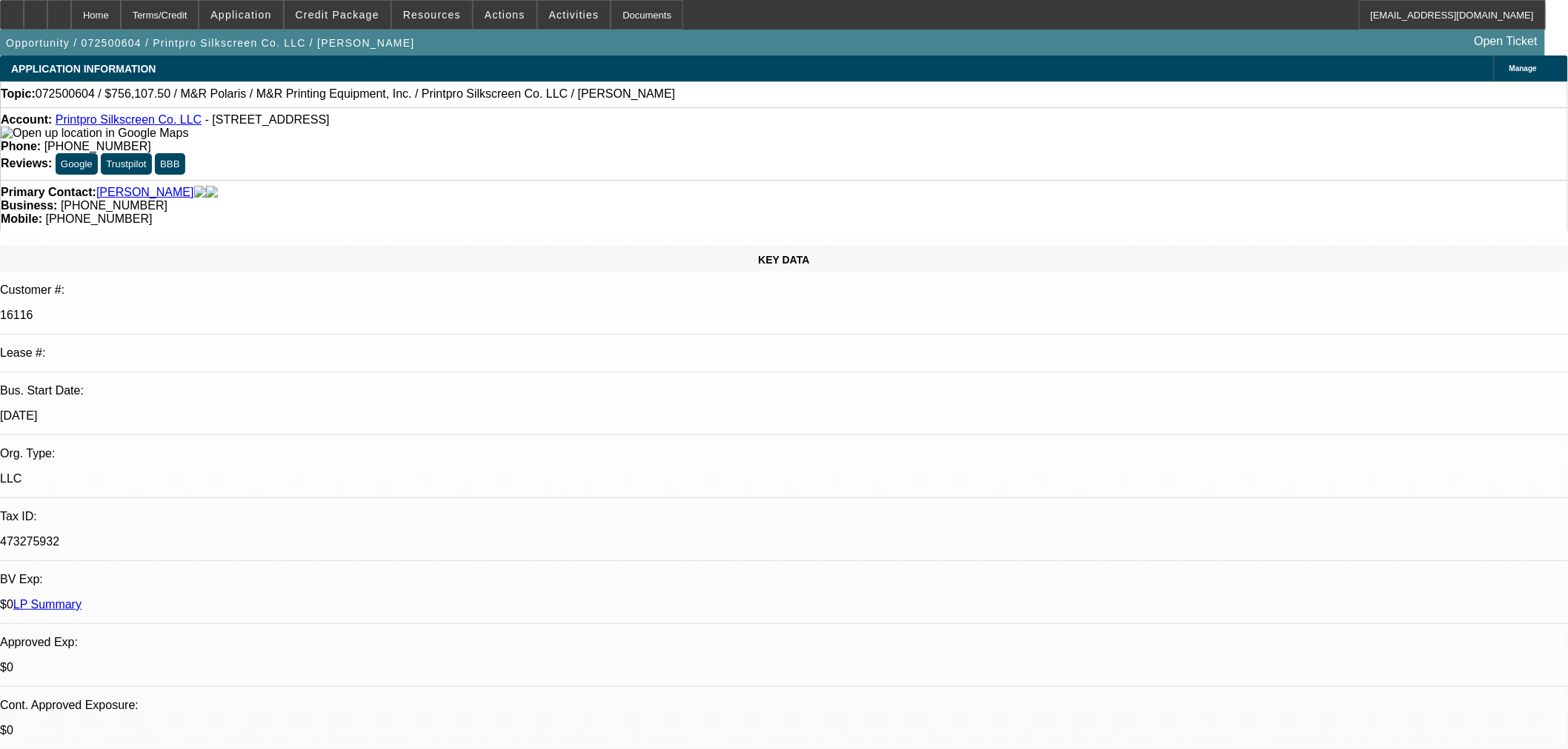
select select "0"
select select "2"
select select "0"
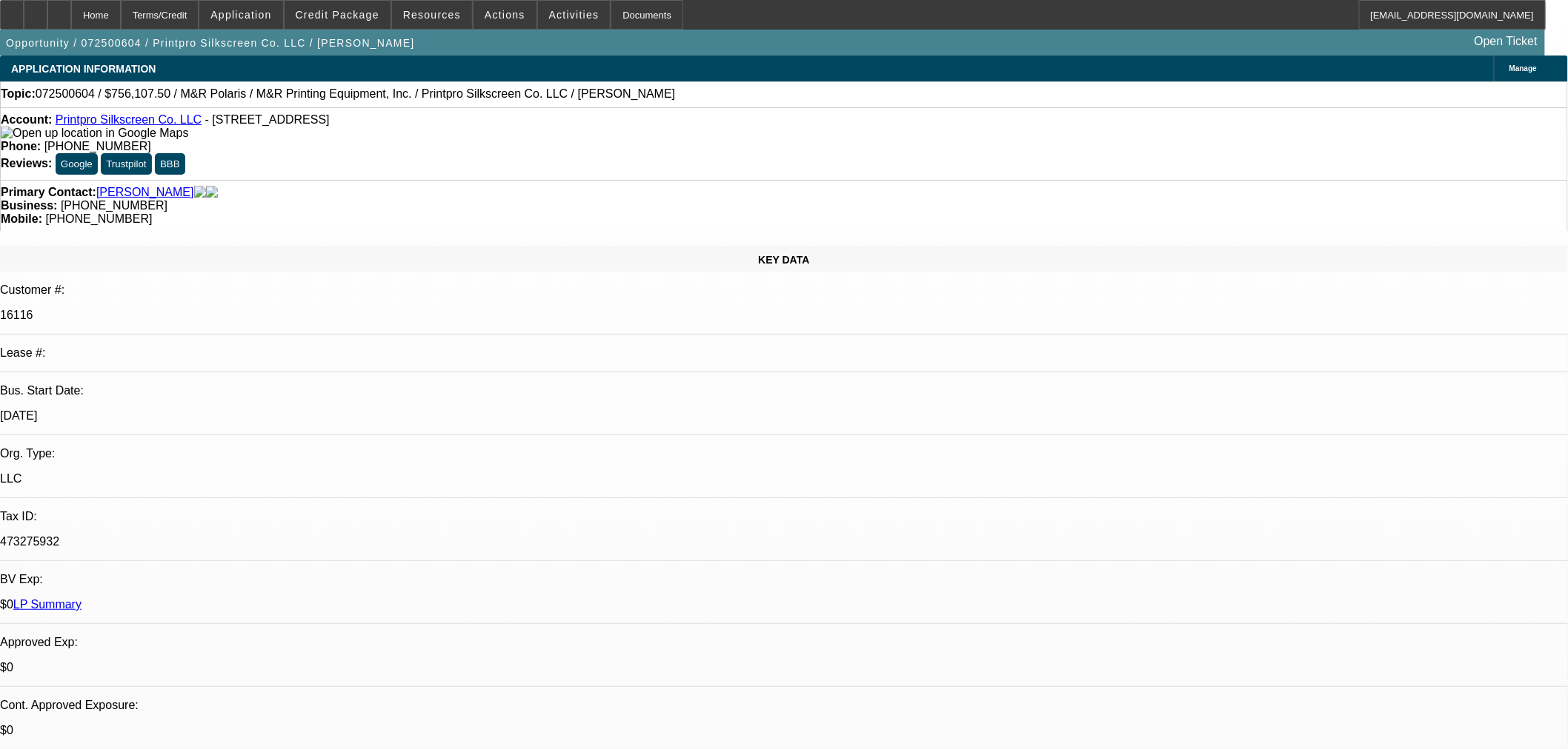
select select "0"
select select "2"
select select "0"
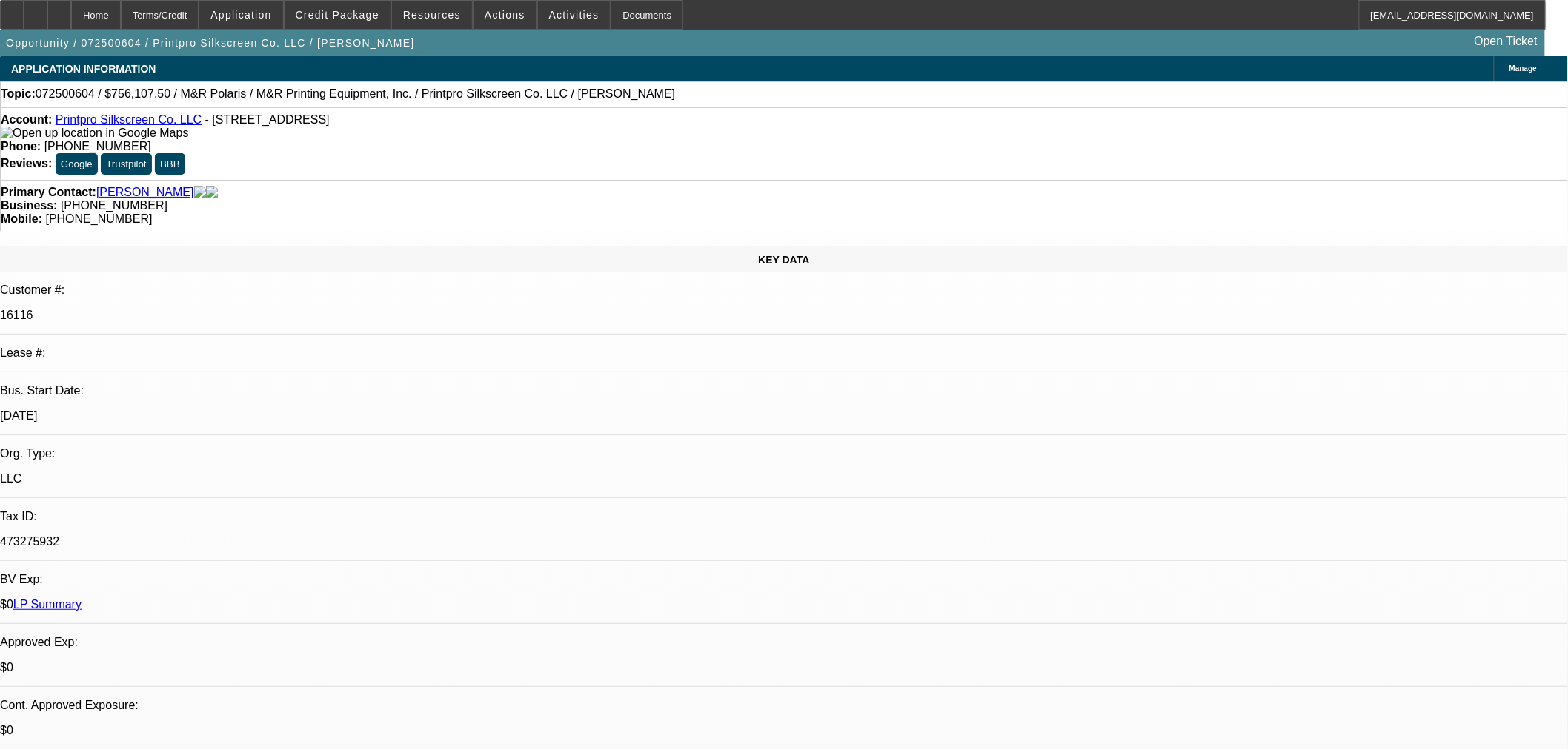
select select "2"
click at [363, 14] on span "Credit Package" at bounding box center [337, 15] width 84 height 12
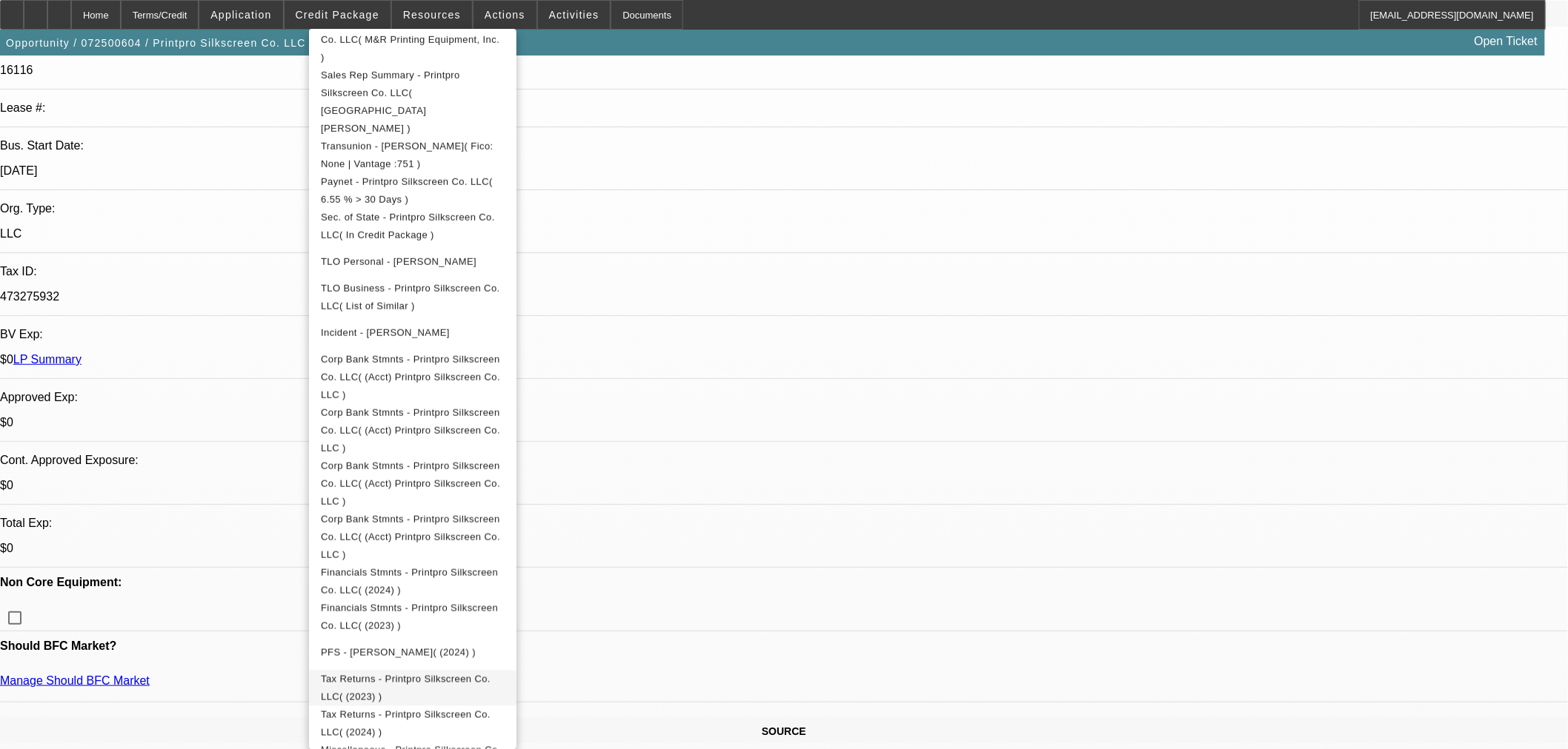
scroll to position [247, 0]
click at [434, 646] on span "PFS - [PERSON_NAME]( (2024) )" at bounding box center [398, 652] width 154 height 11
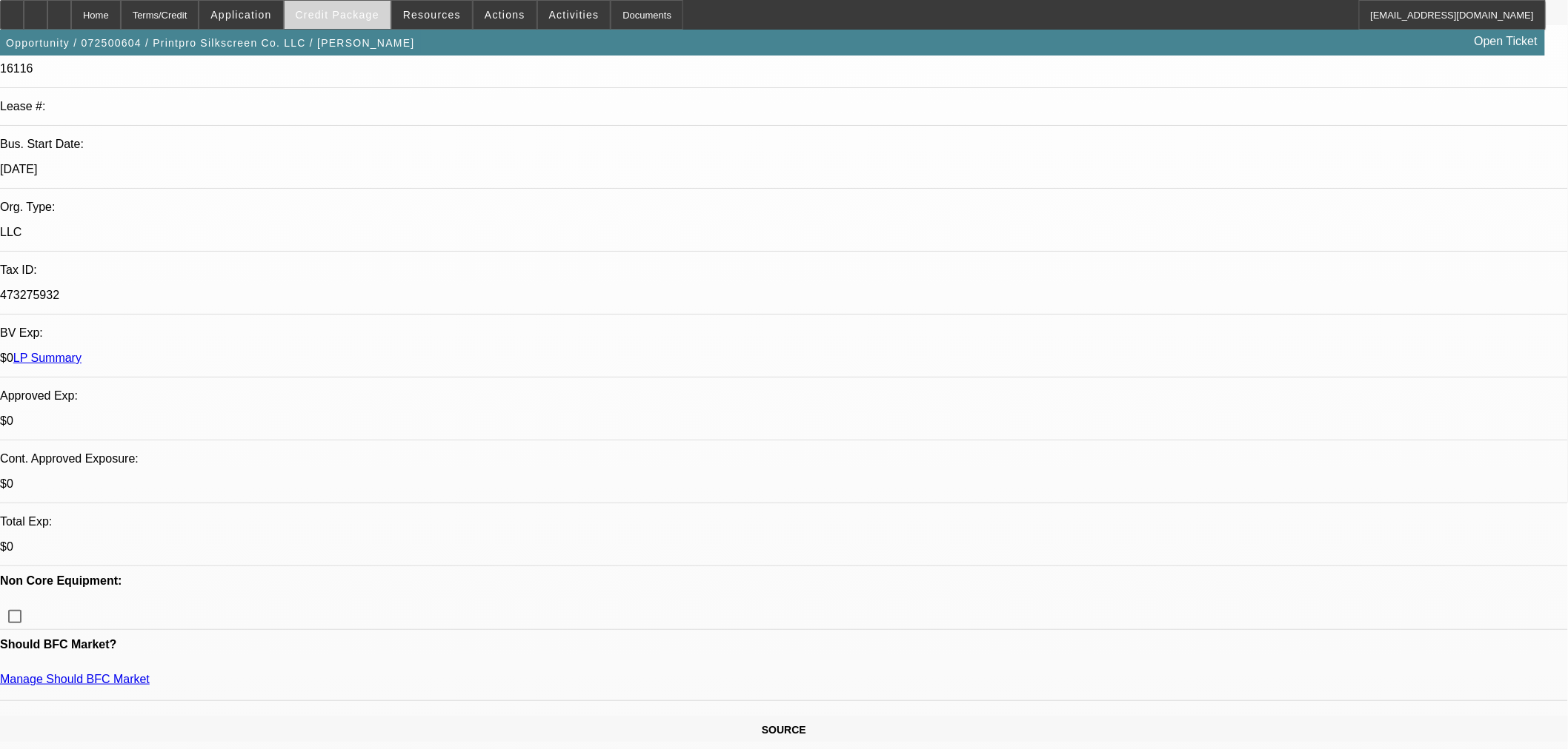
click at [351, 12] on span "Credit Package" at bounding box center [337, 15] width 84 height 12
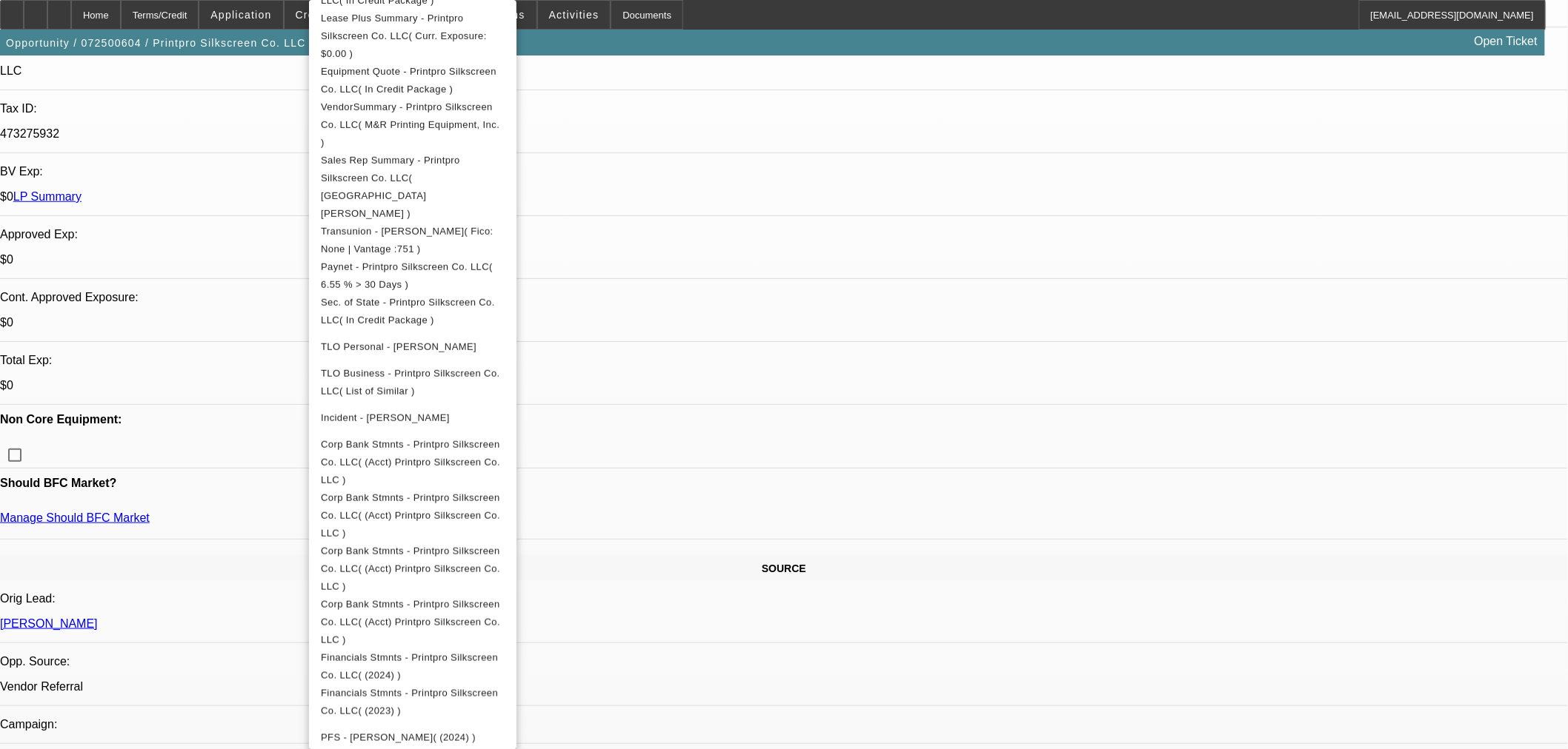
scroll to position [411, 0]
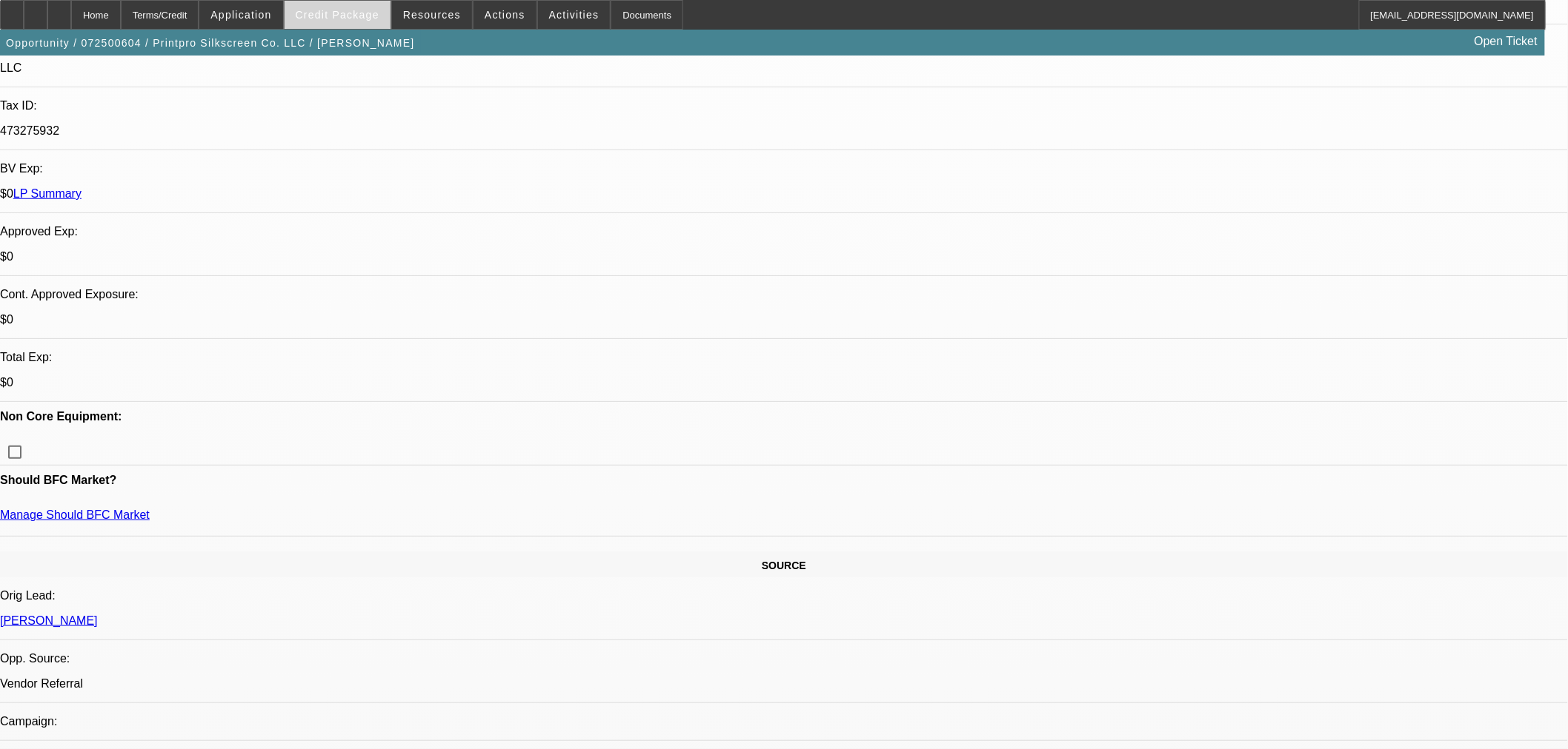
click at [352, 15] on span "Credit Package" at bounding box center [337, 15] width 84 height 12
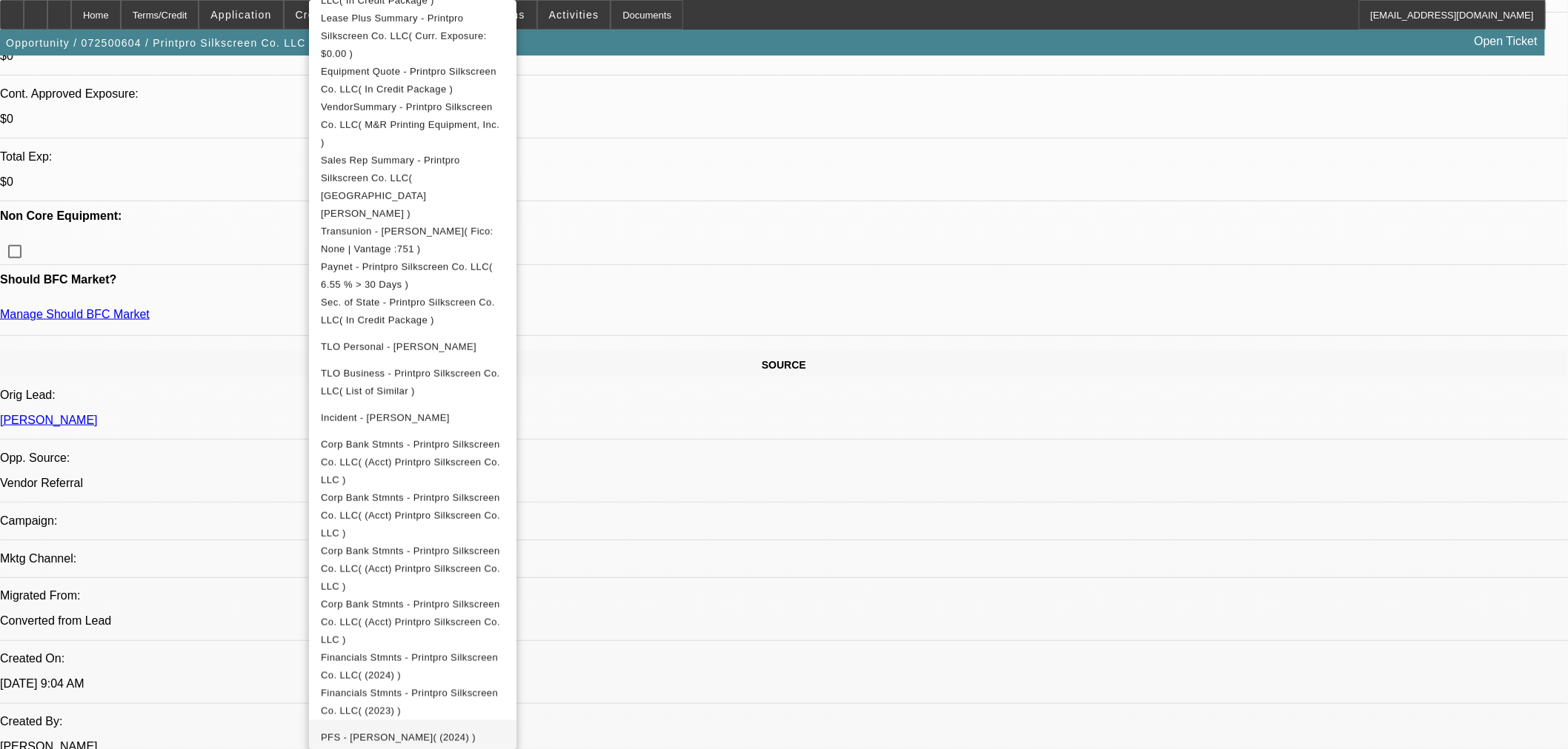
scroll to position [657, 0]
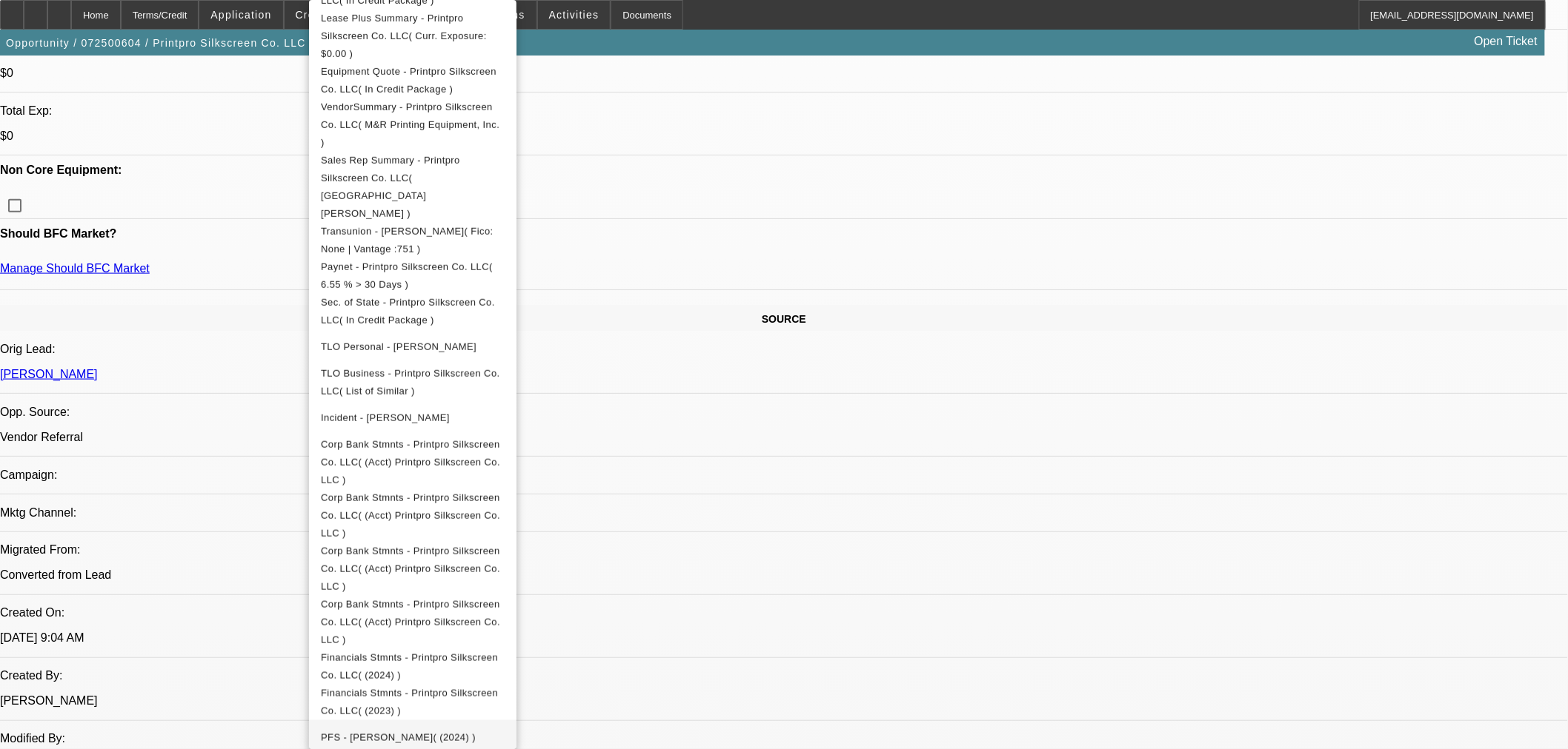
click at [453, 733] on span "PFS - [PERSON_NAME]( (2024) )" at bounding box center [398, 738] width 154 height 11
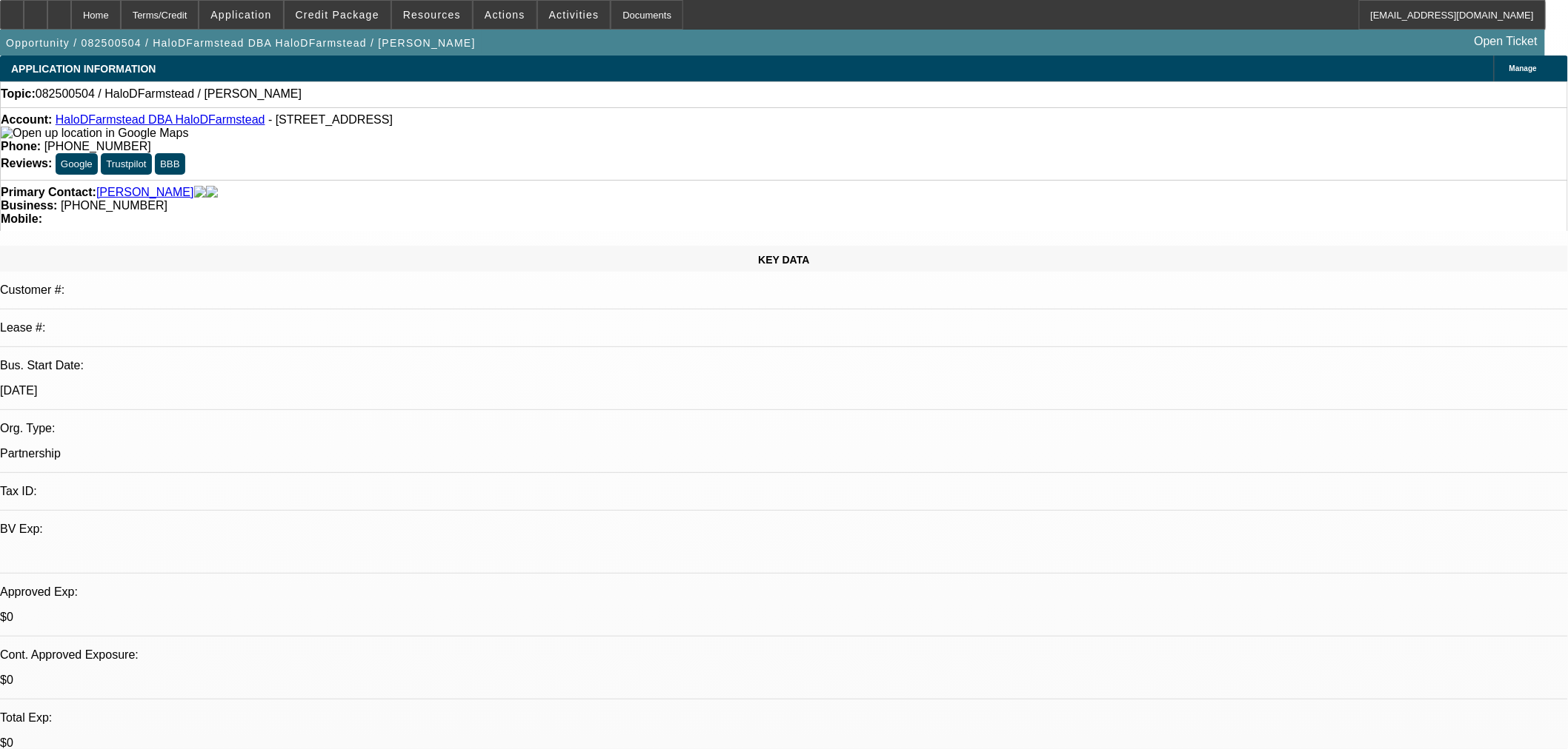
select select "0"
select select "2"
select select "0.1"
select select "4"
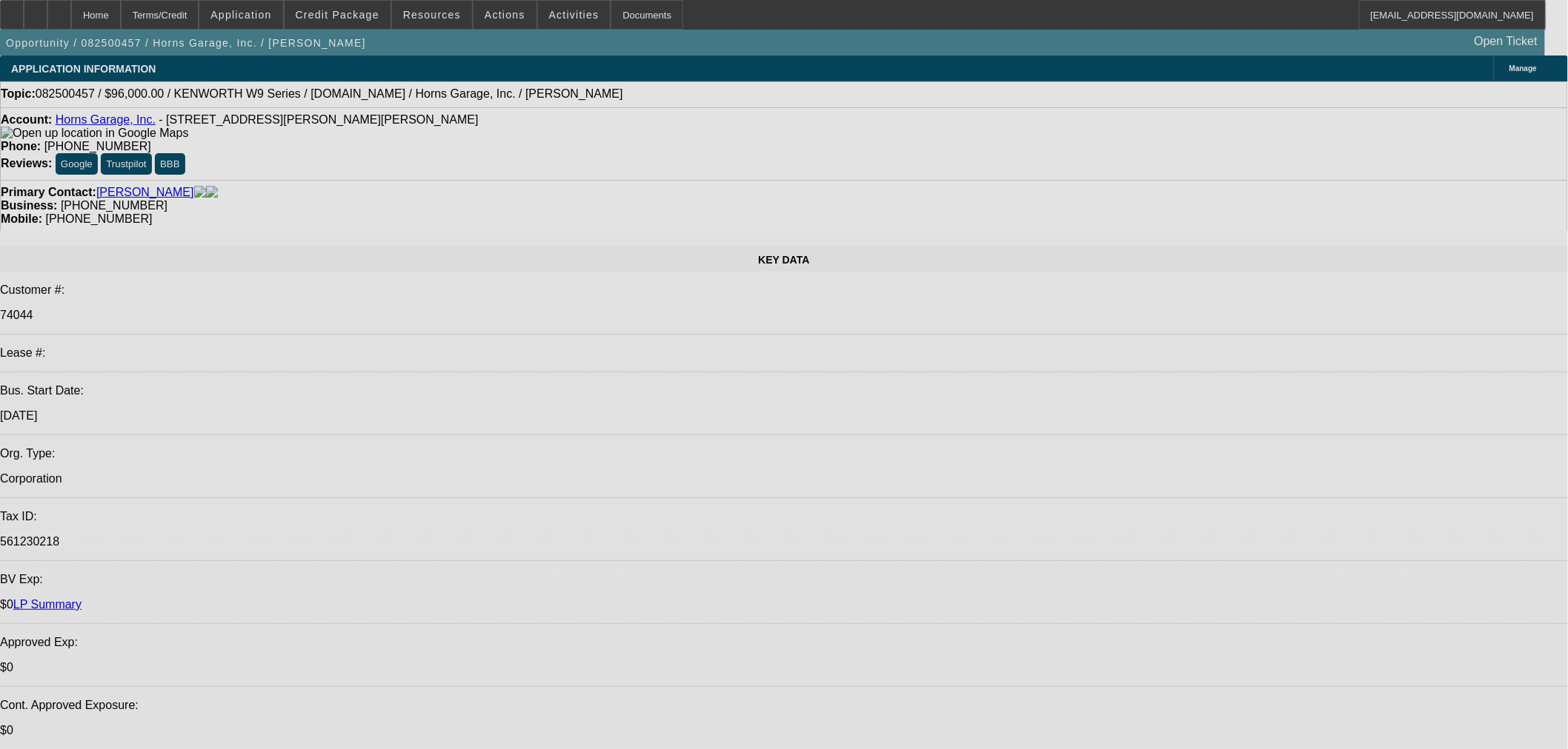
select select "0"
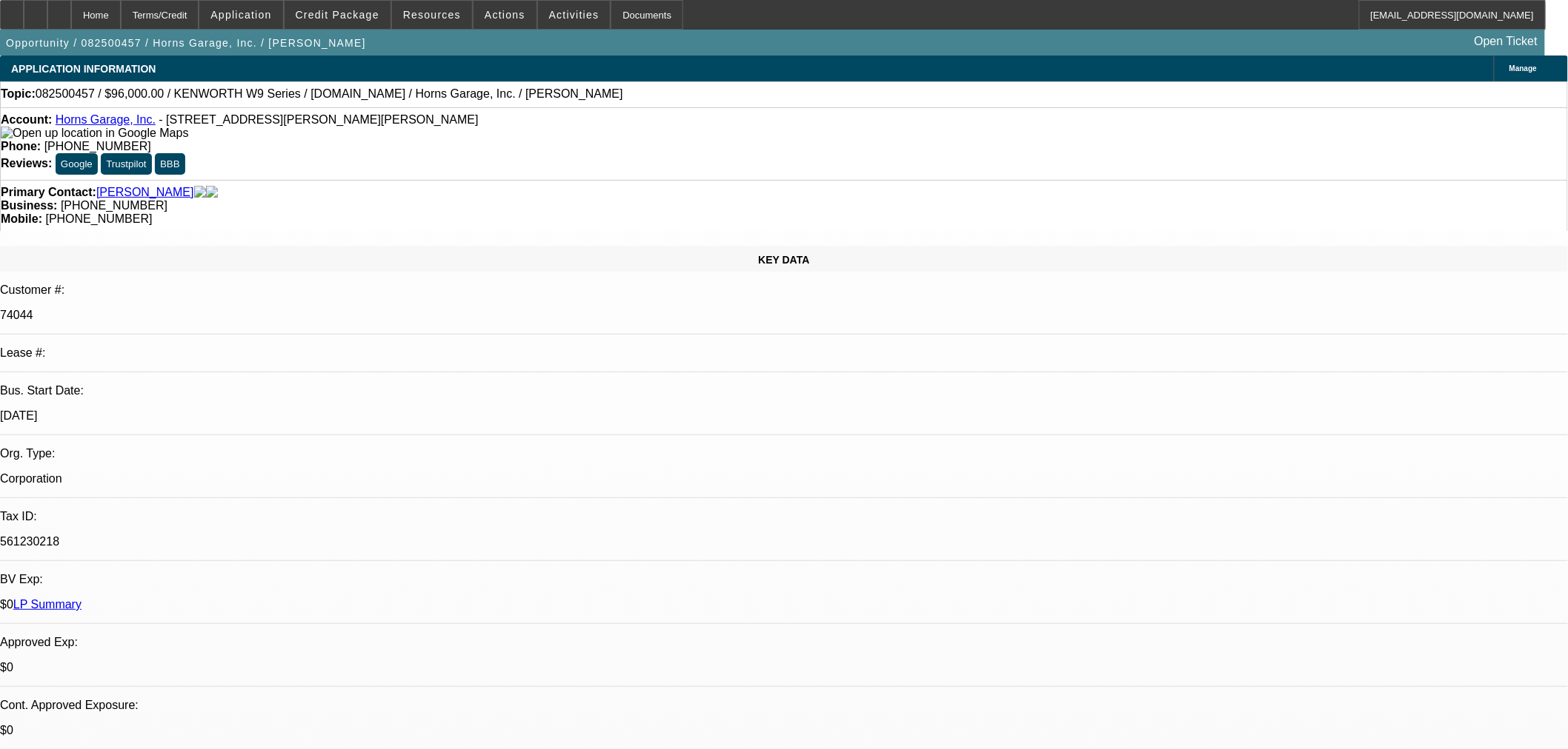
select select "2"
select select "0"
select select "6"
select select "0"
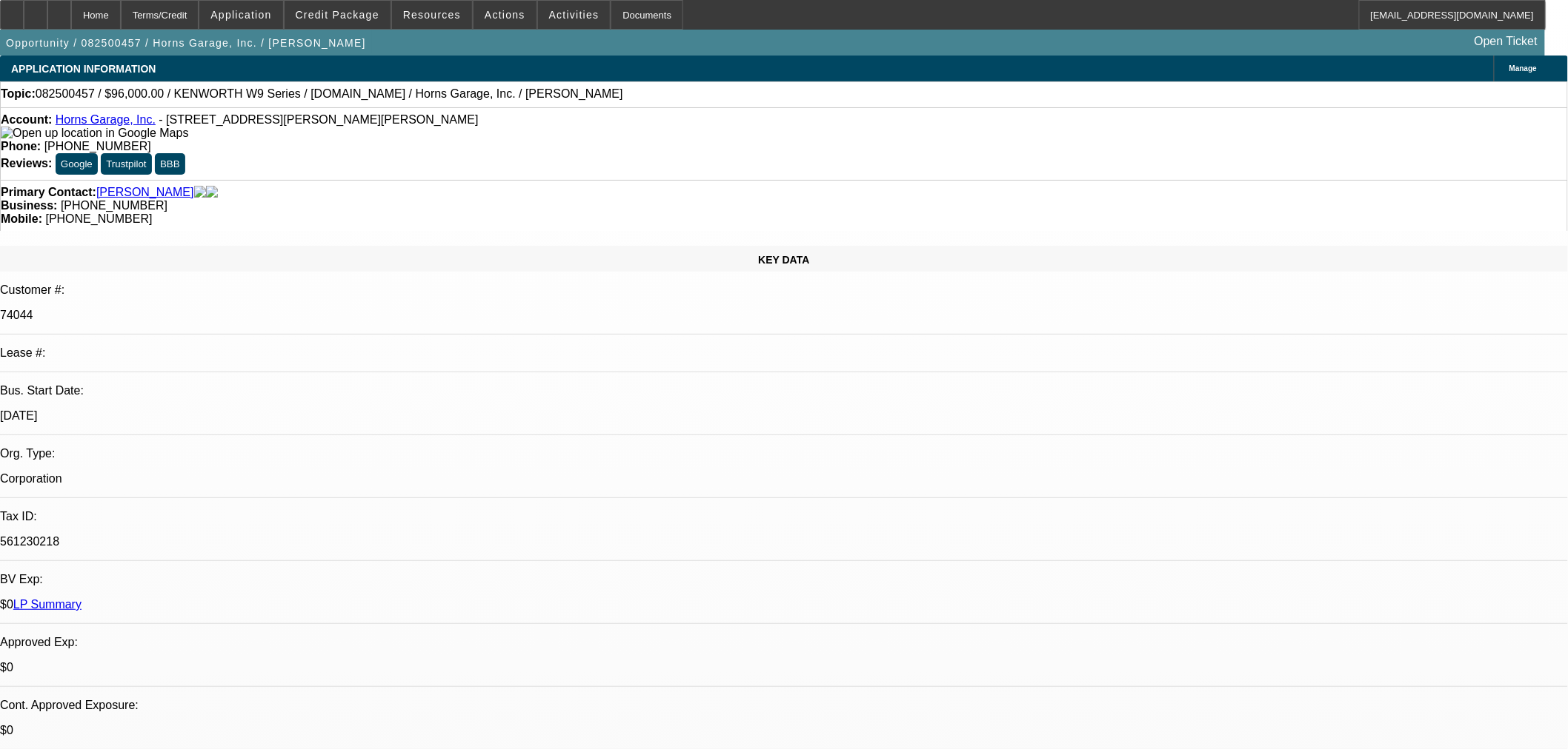
select select "0"
select select "6"
select select "0"
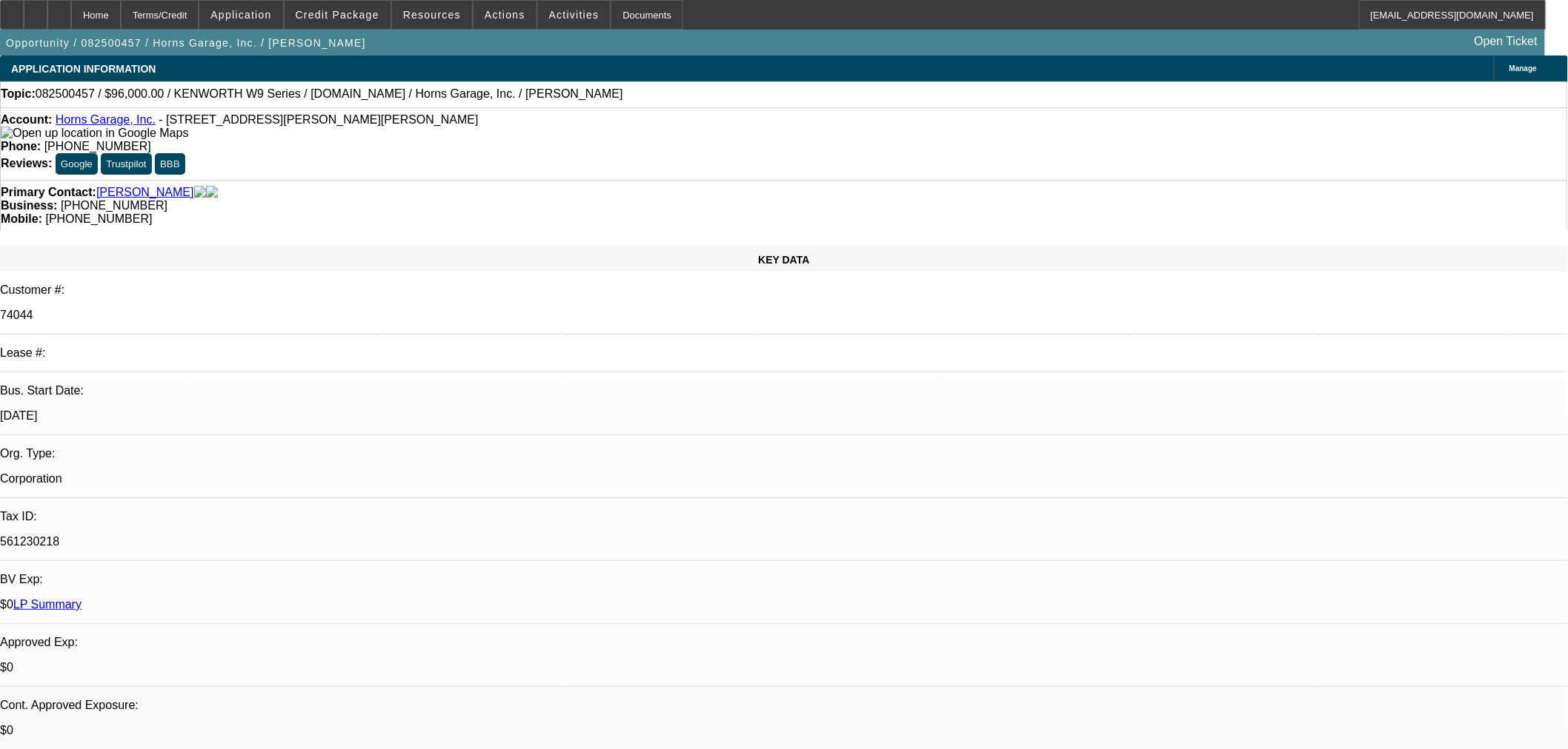
select select "0"
select select "6"
select select "0"
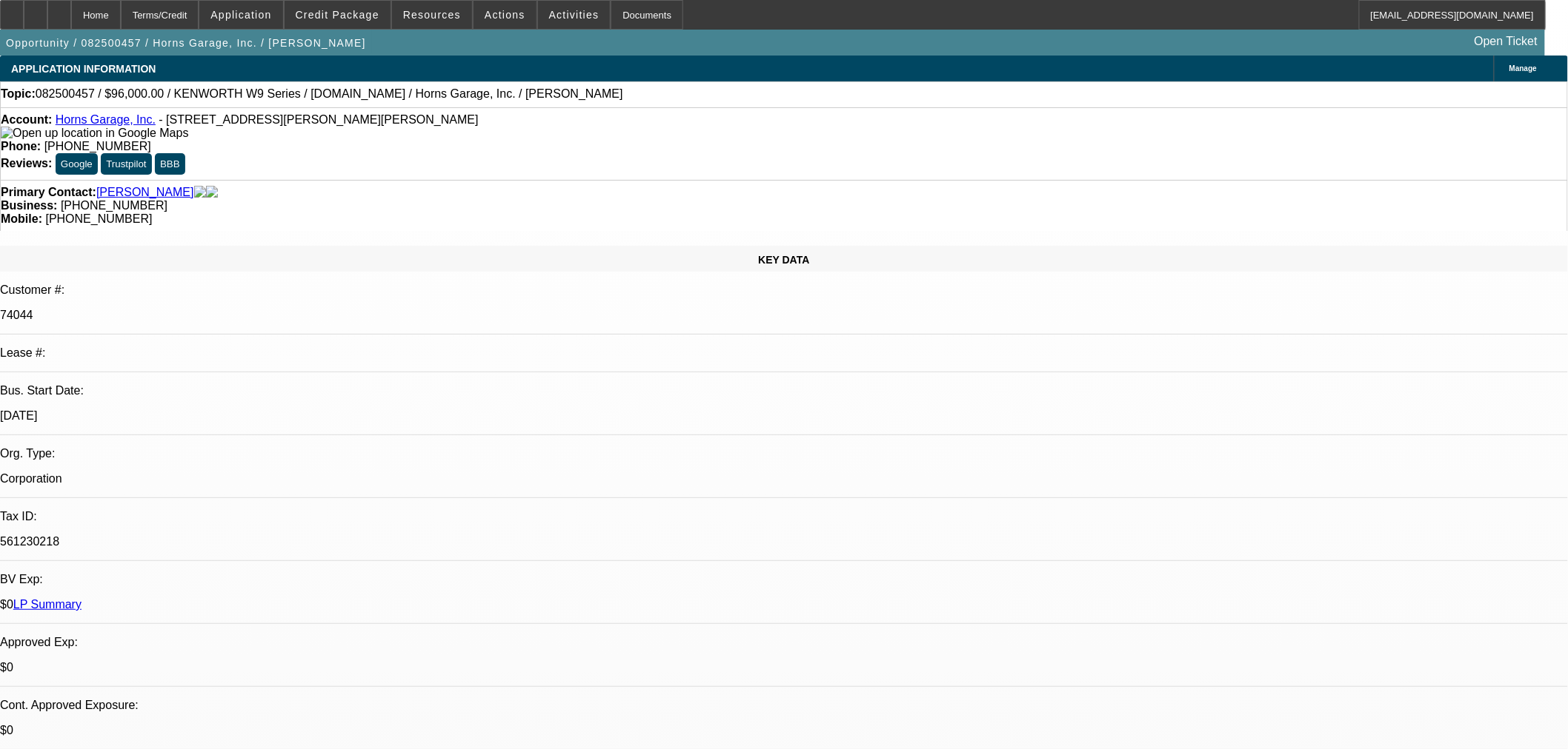
select select "6"
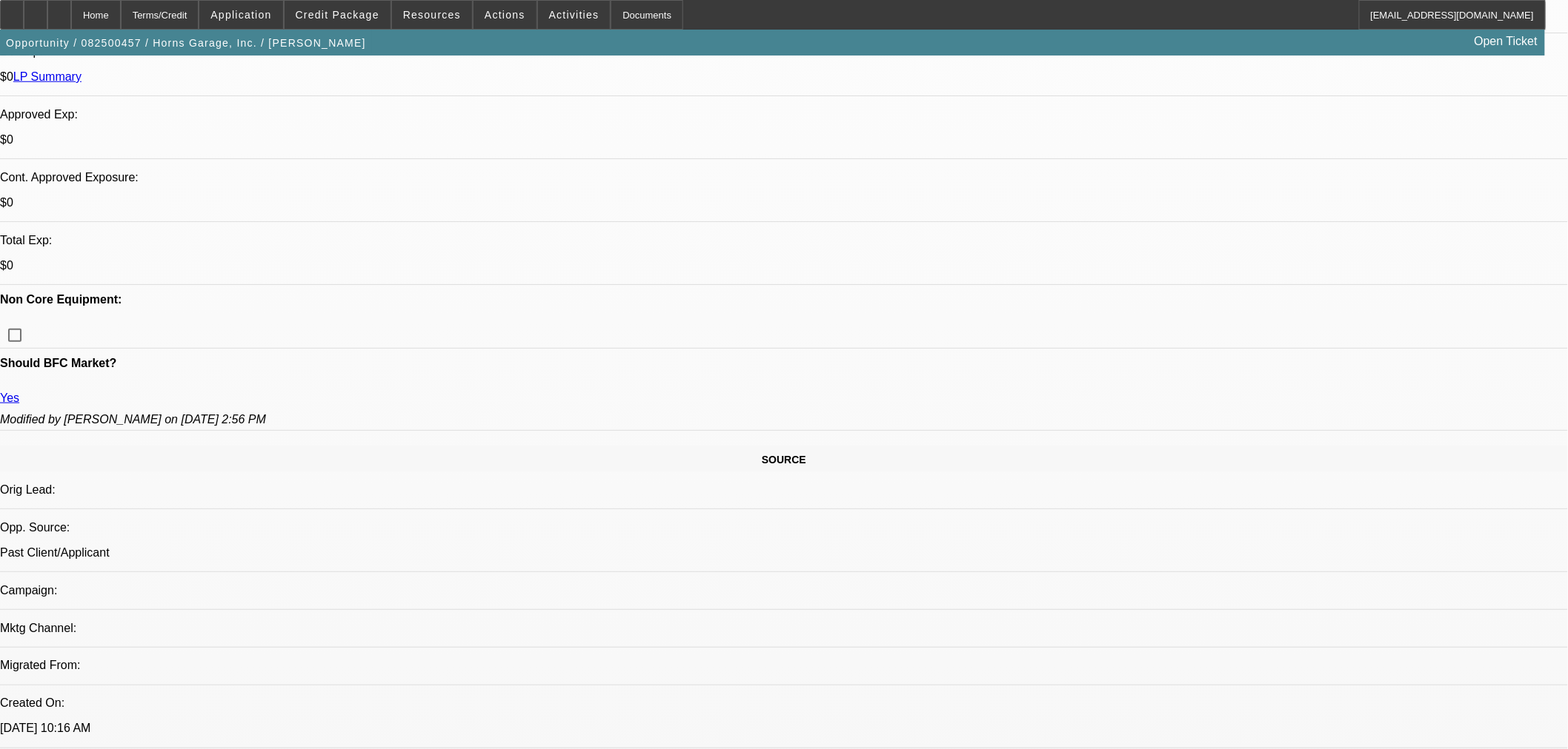
scroll to position [411, 0]
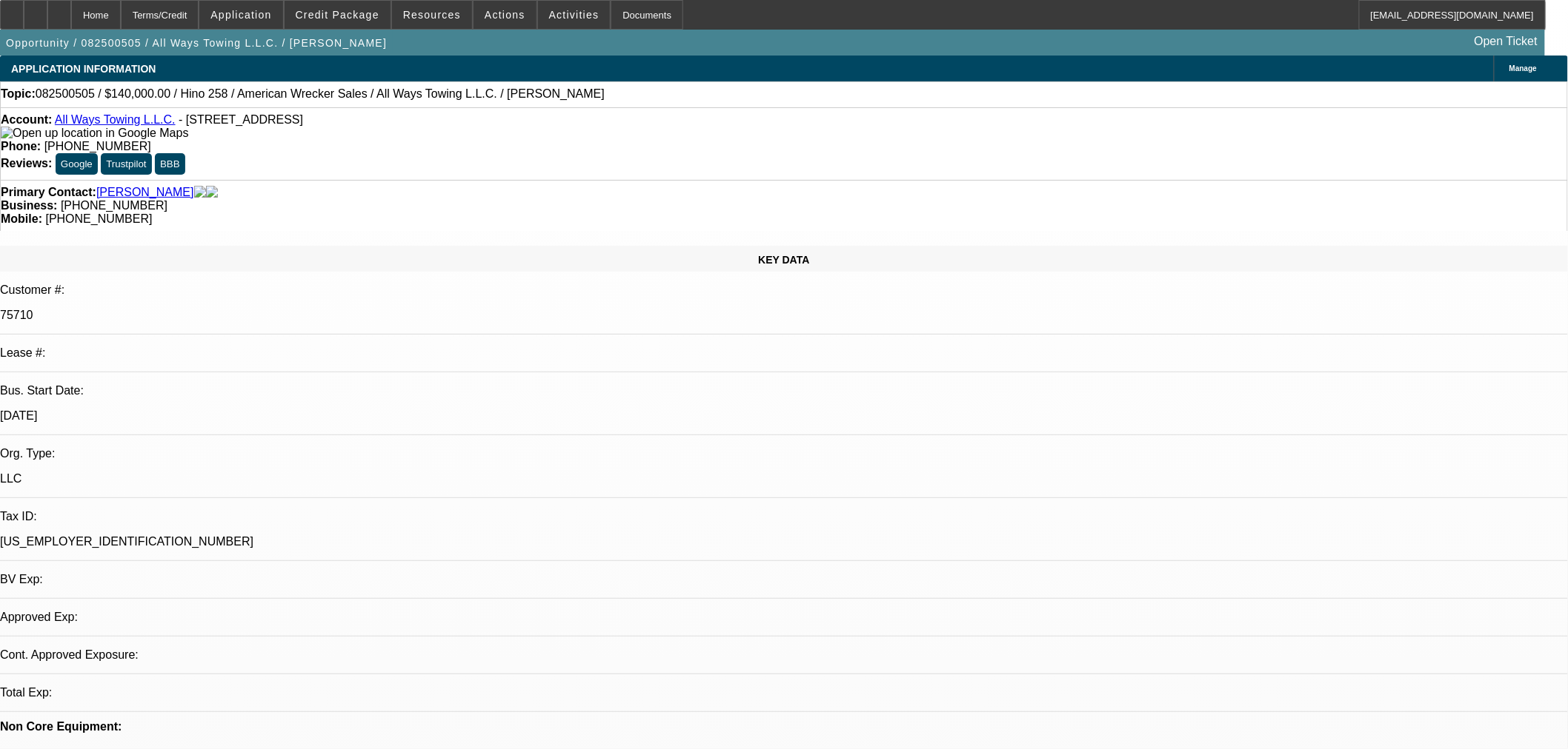
select select "0"
select select "2"
select select "0"
select select "6"
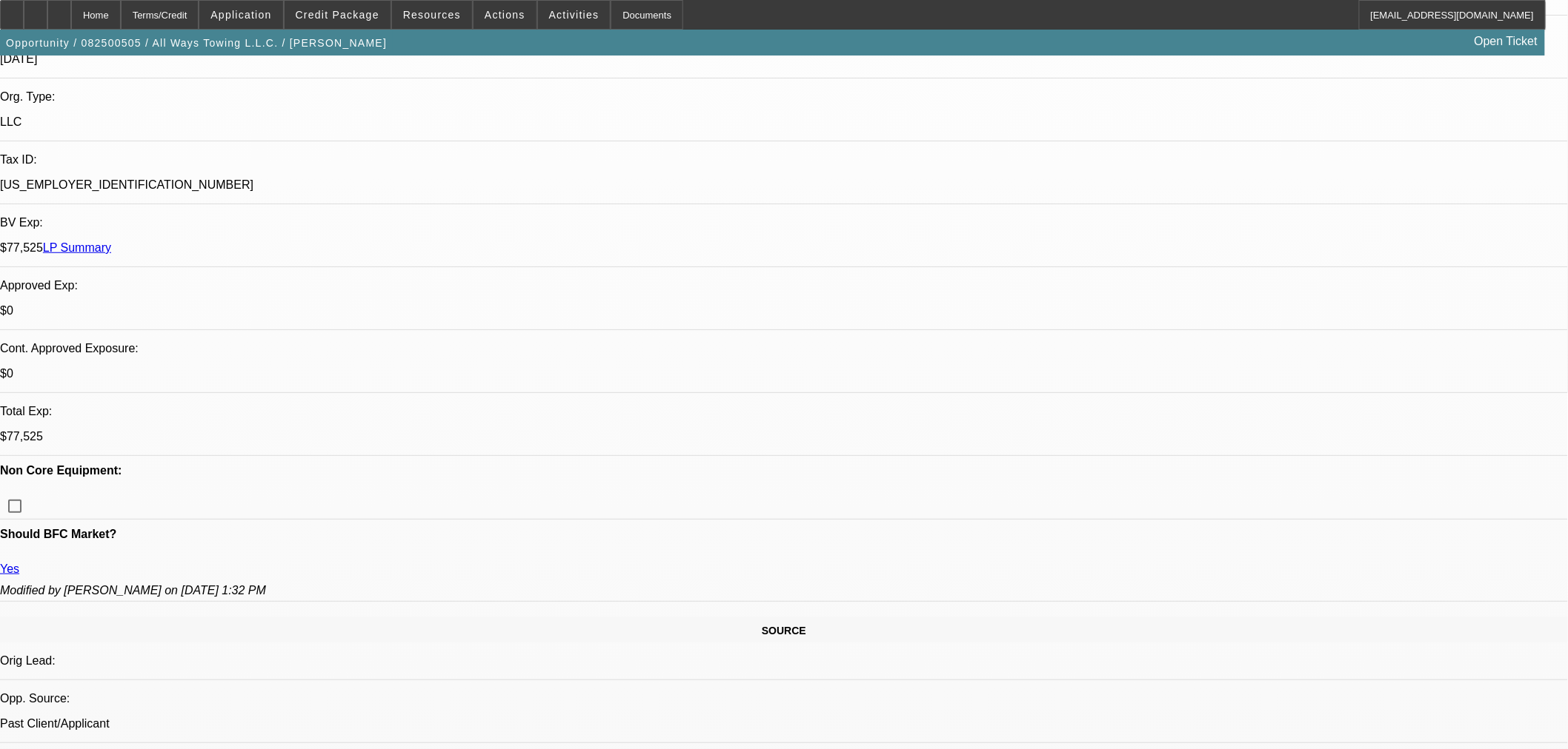
scroll to position [493, 0]
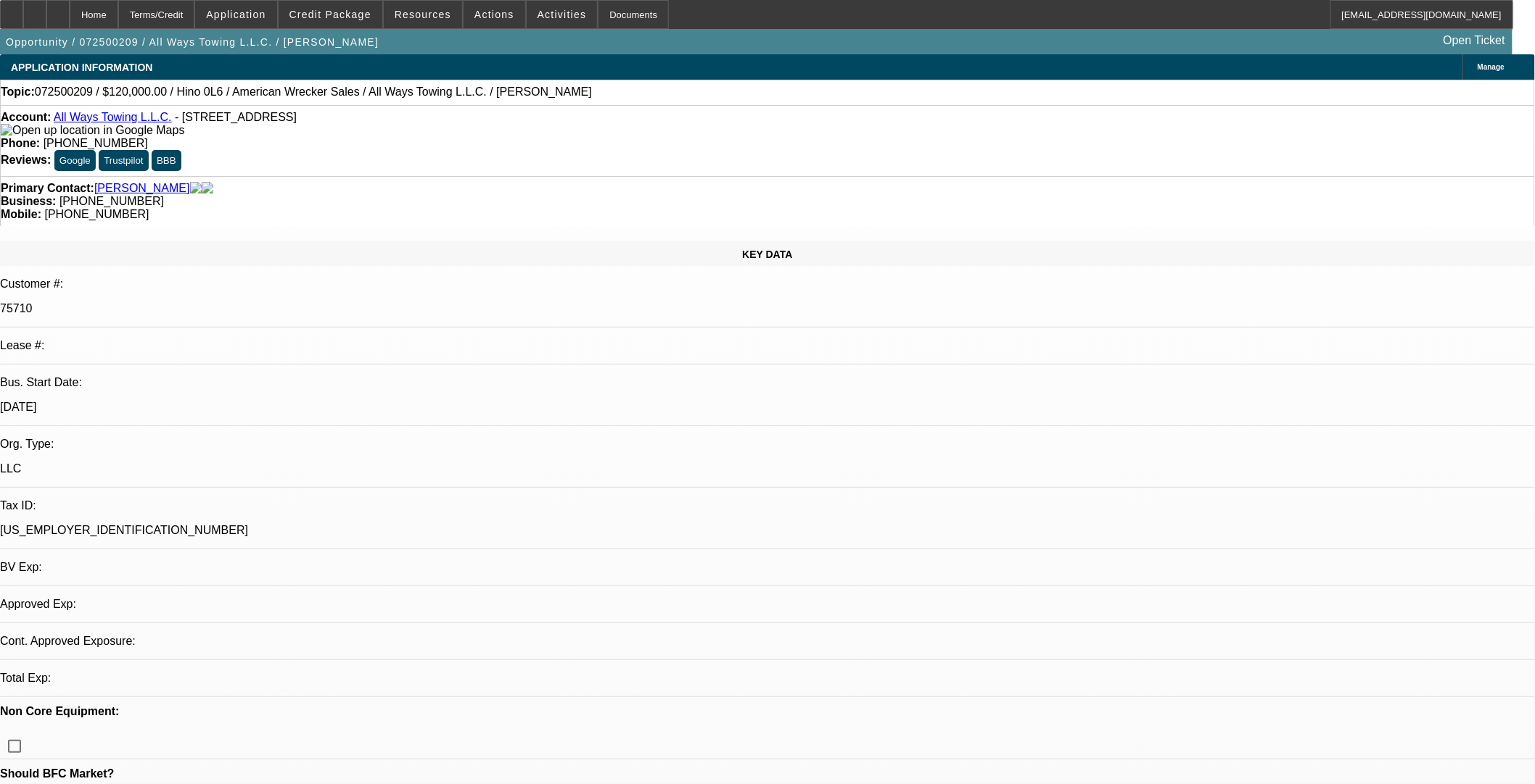
select select "0.2"
select select "2"
select select "0"
select select "6"
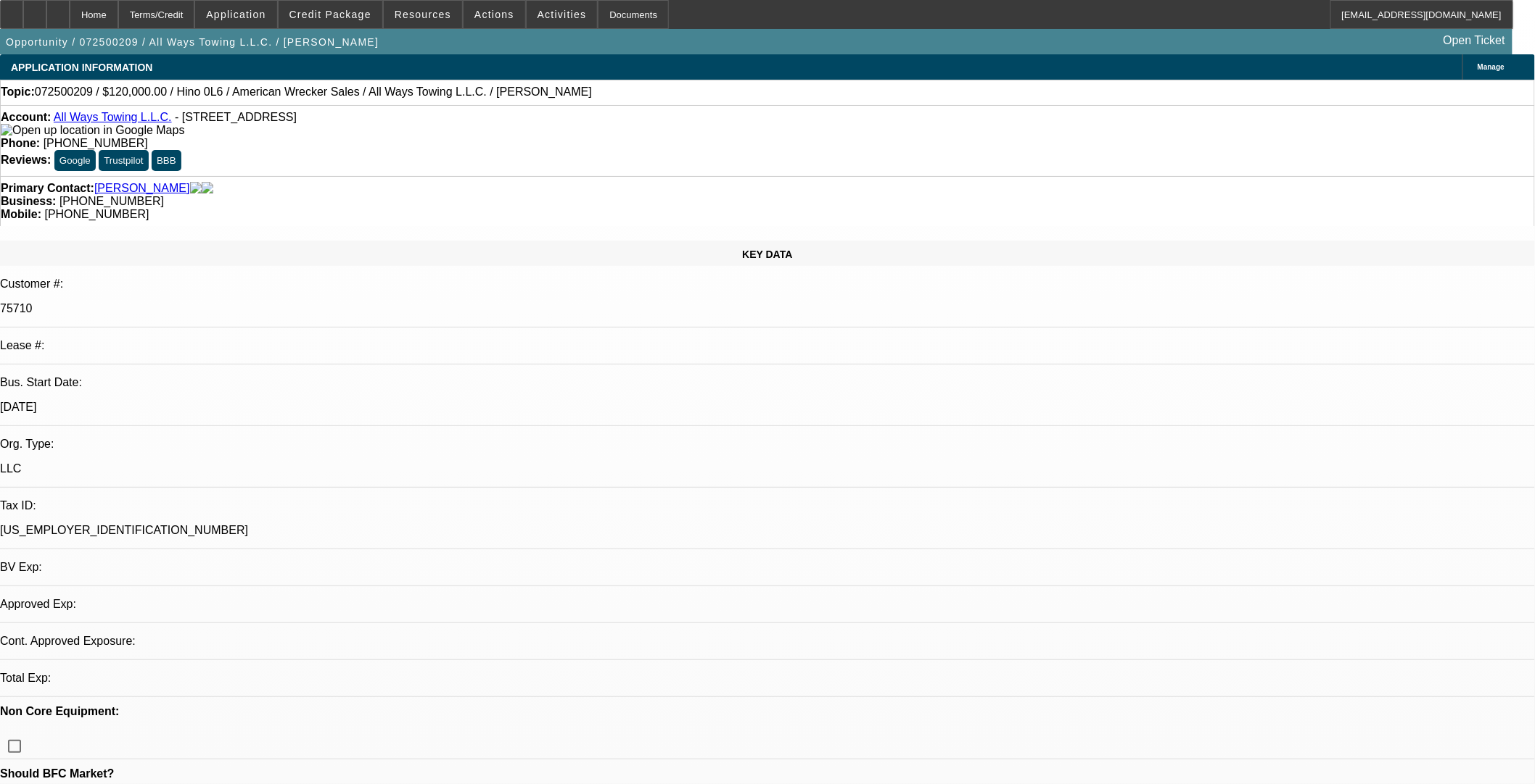
select select "2"
select select "0"
select select "6"
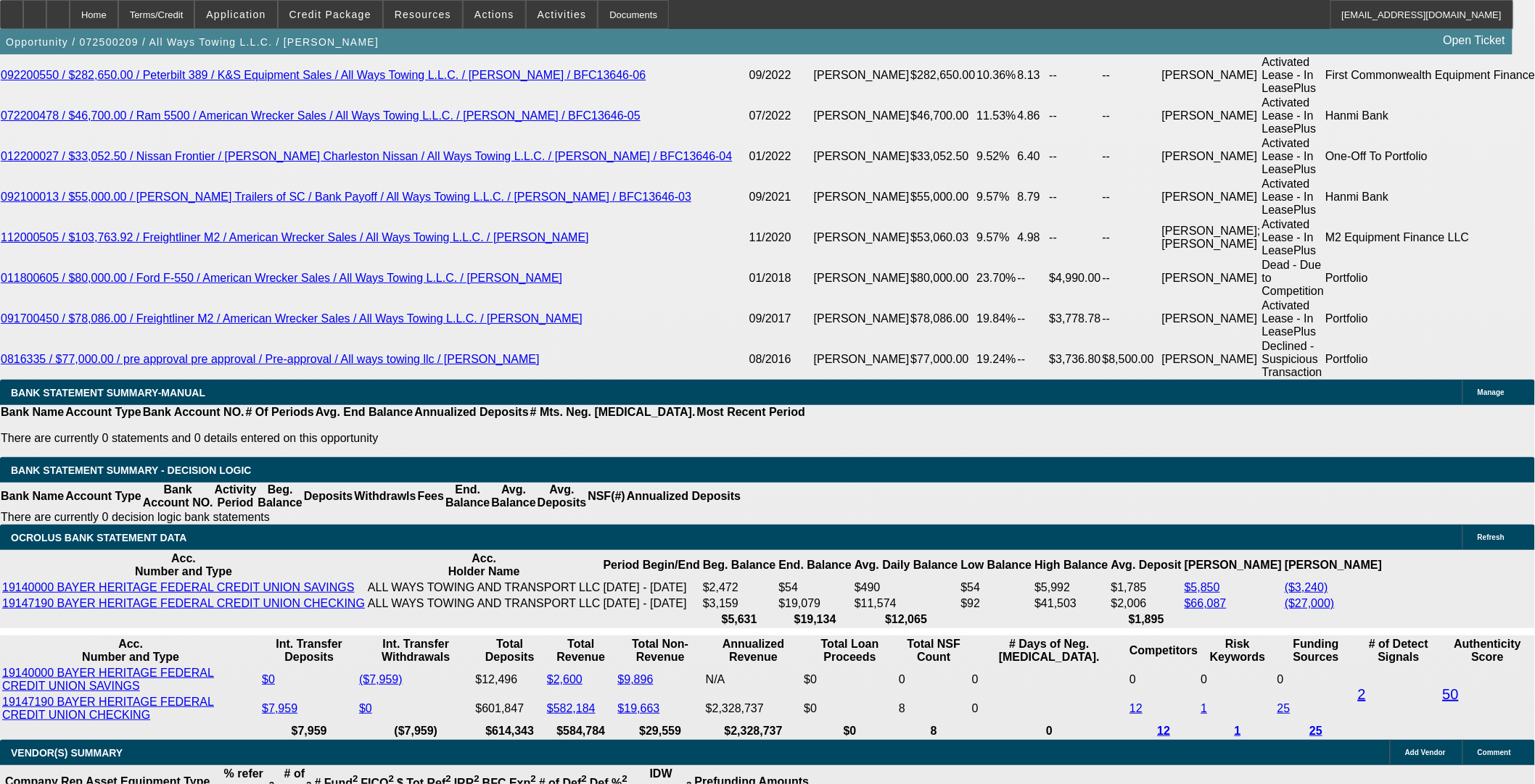
scroll to position [2913, 0]
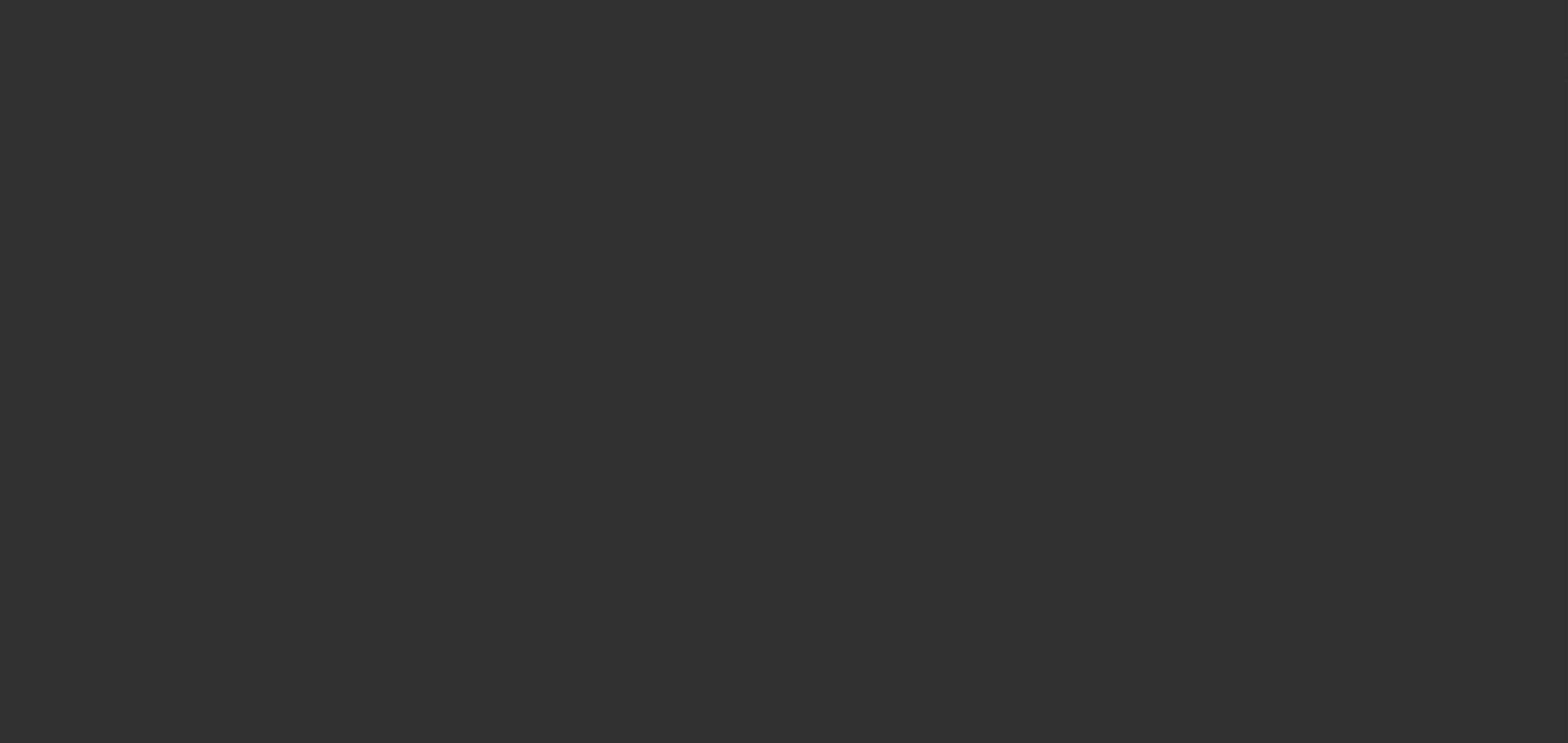
select select "0"
select select "2"
select select "0"
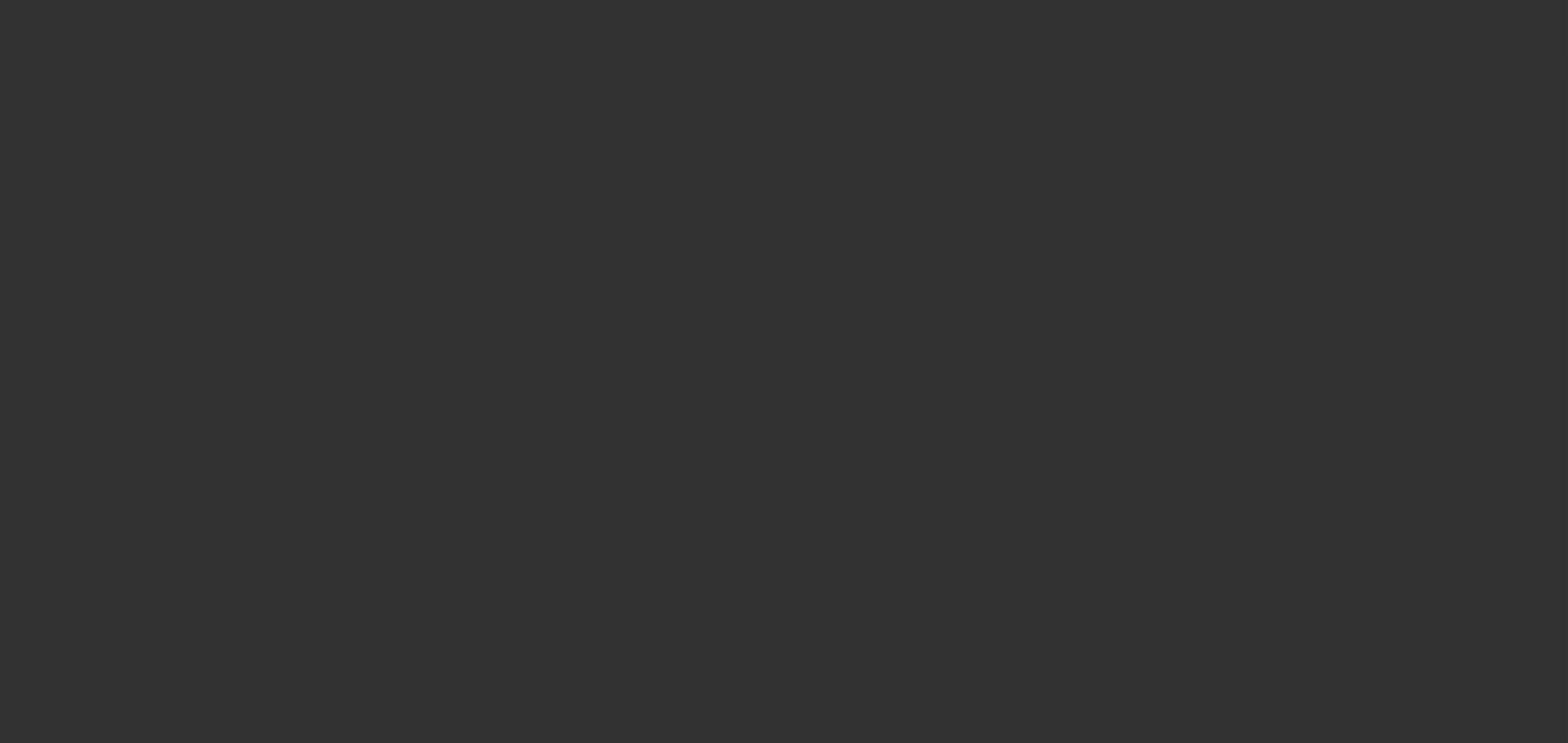
select select "0"
select select "2"
select select "0"
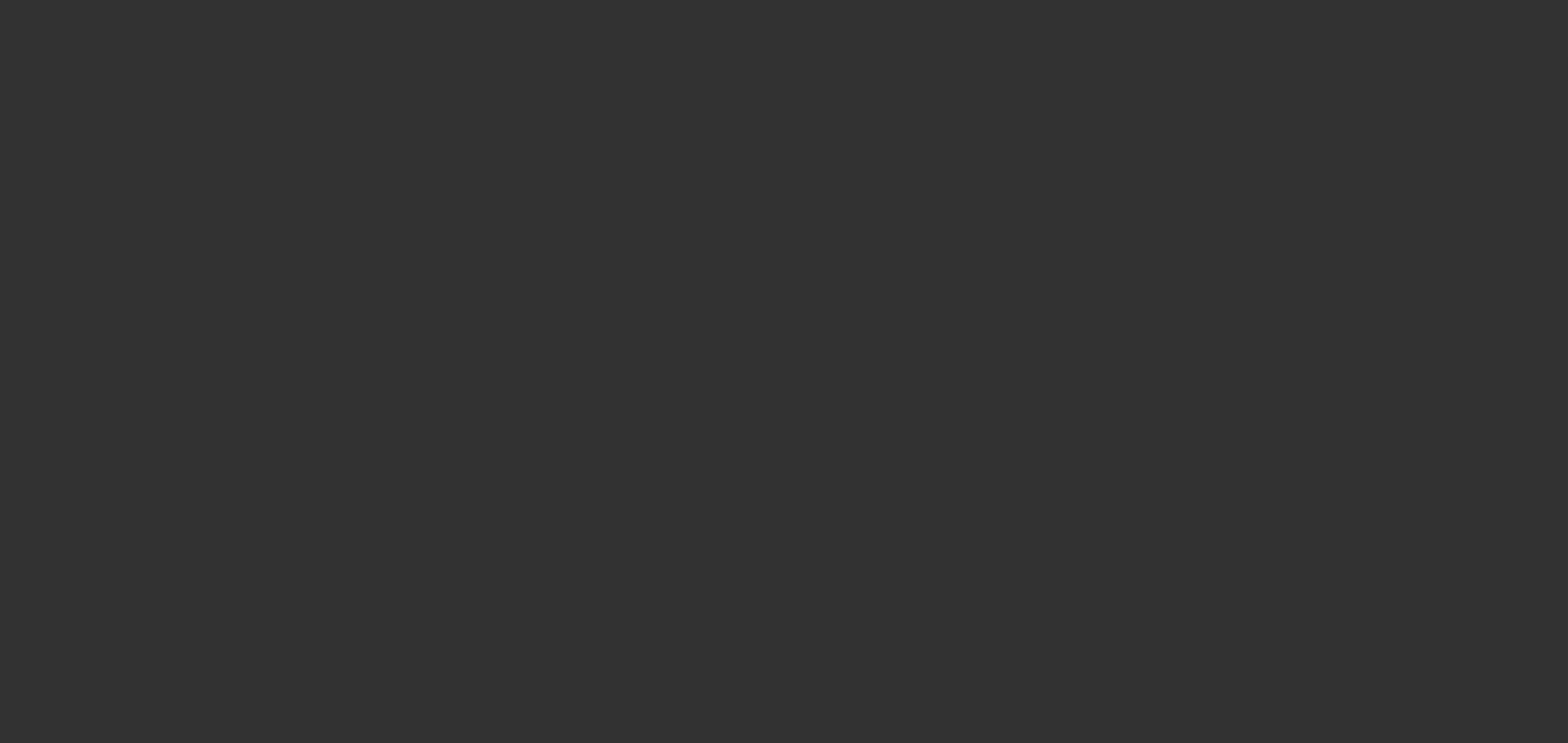
select select "0"
select select "2"
select select "0"
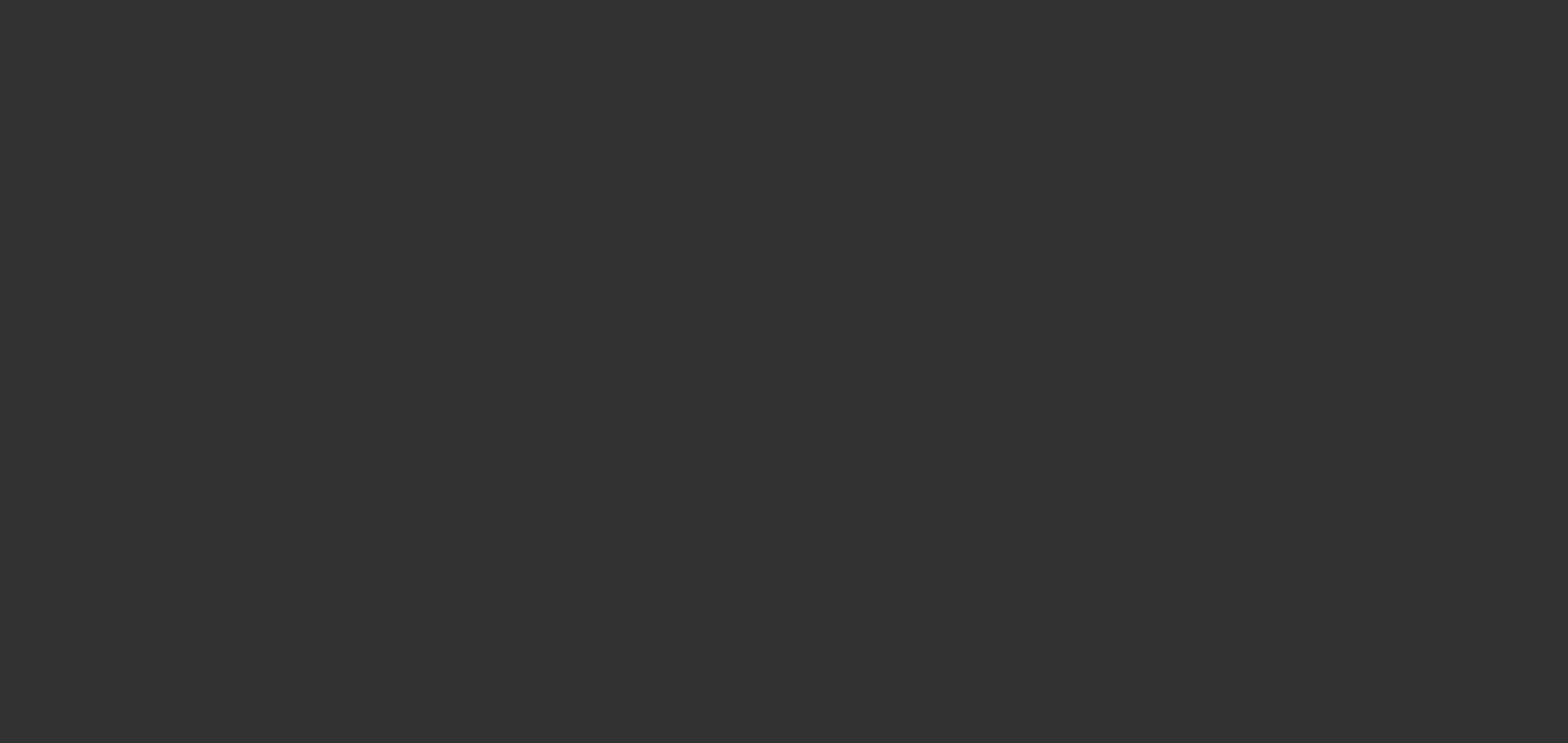
select select "2"
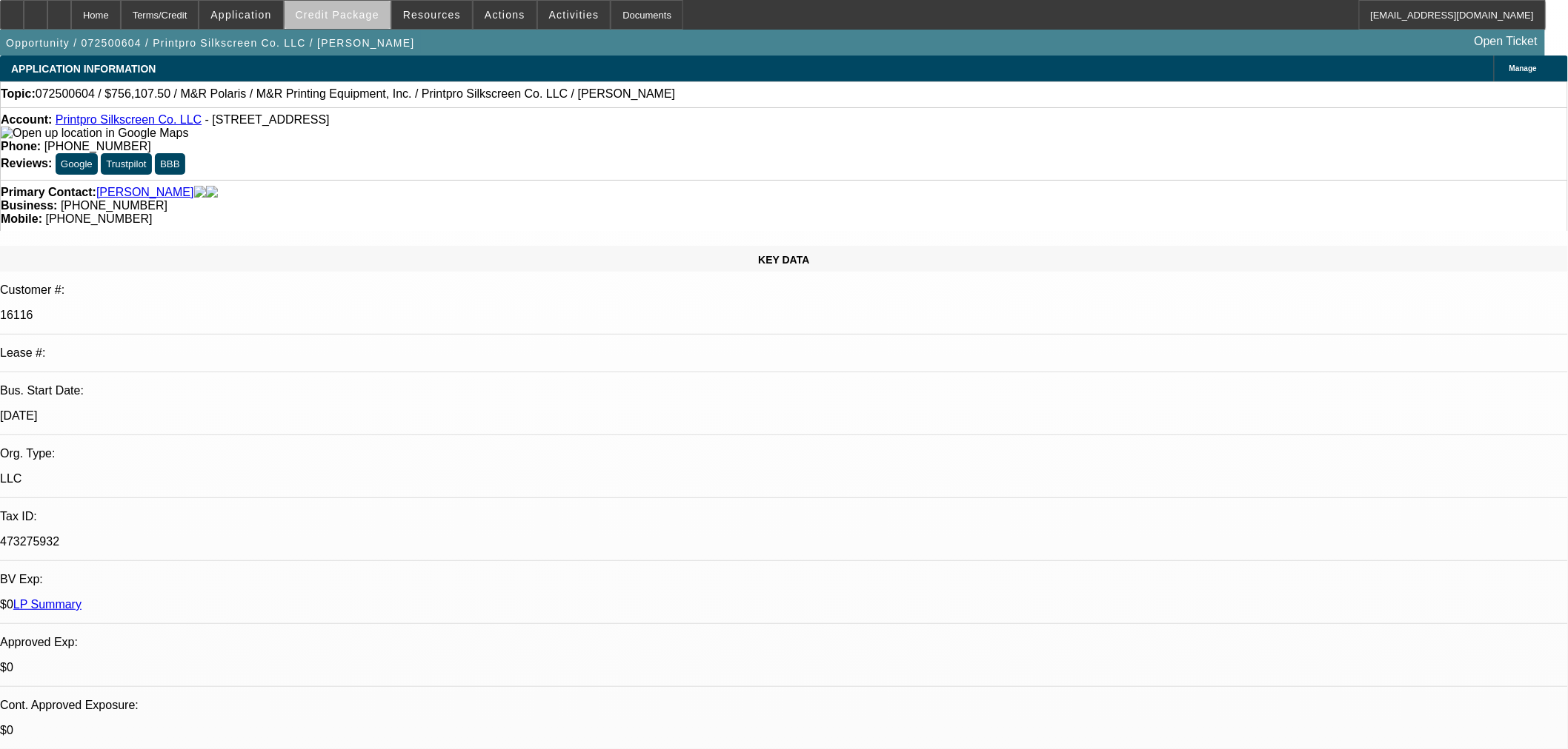
click at [376, 14] on span "Credit Package" at bounding box center [337, 15] width 84 height 12
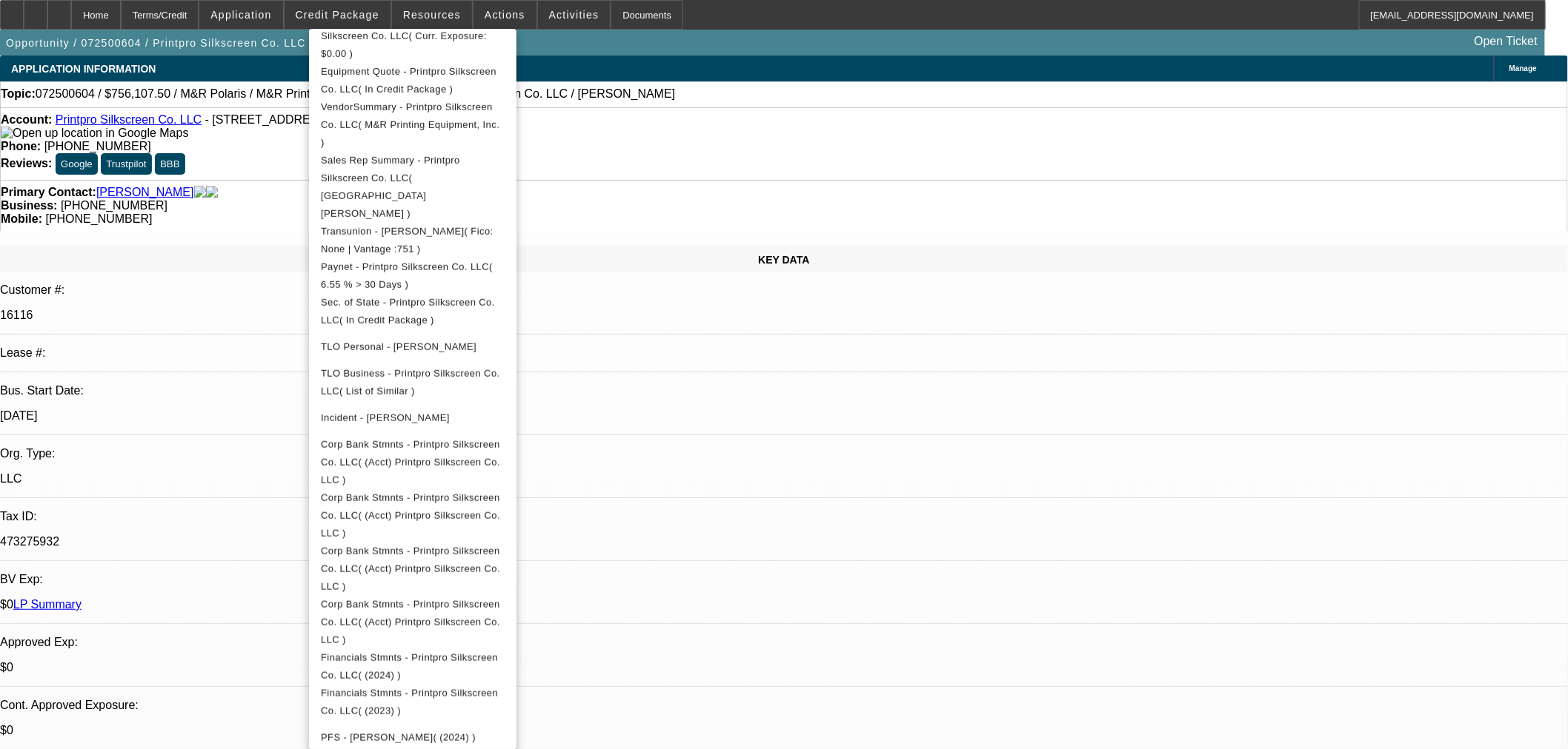
scroll to position [576, 0]
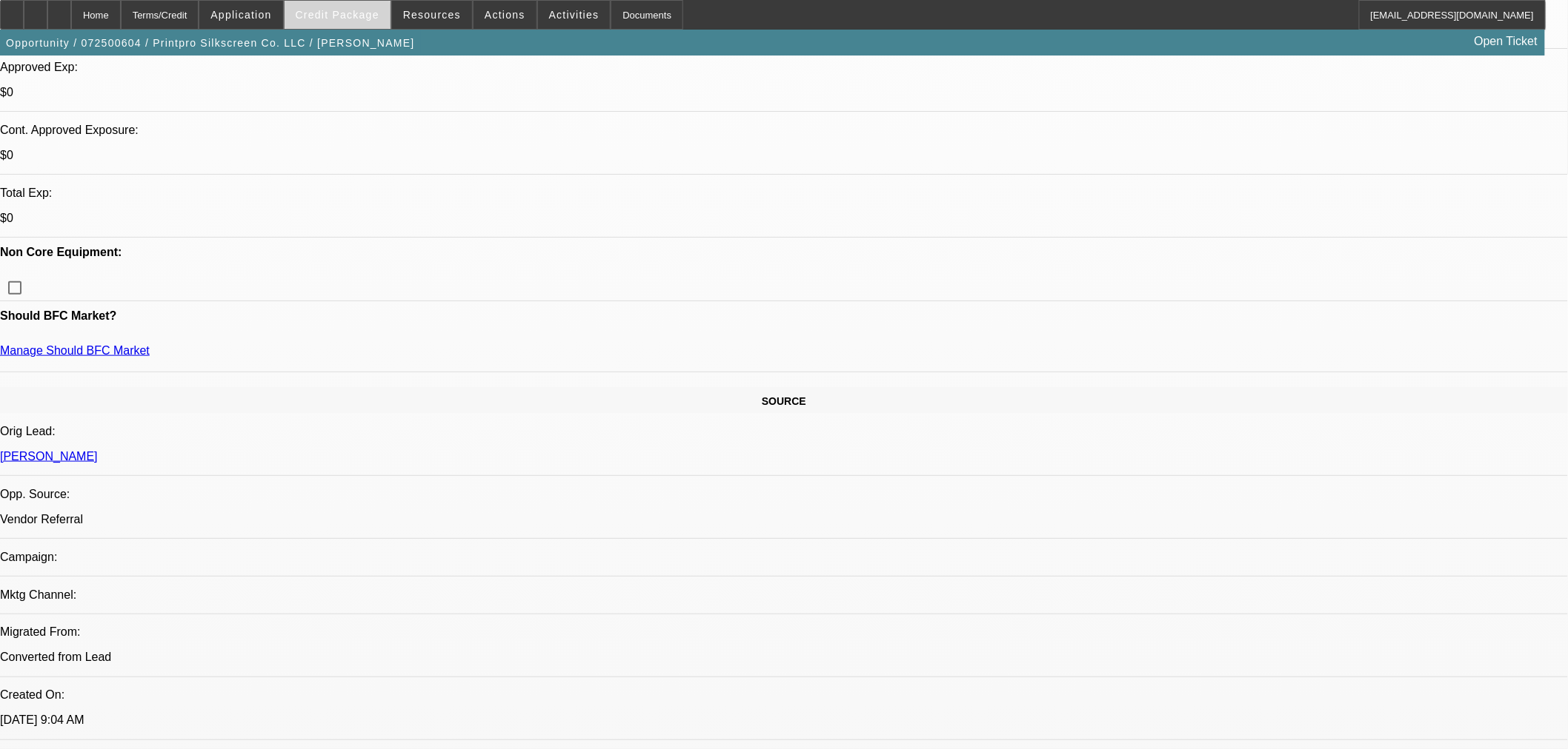
click at [385, 22] on span at bounding box center [337, 15] width 106 height 35
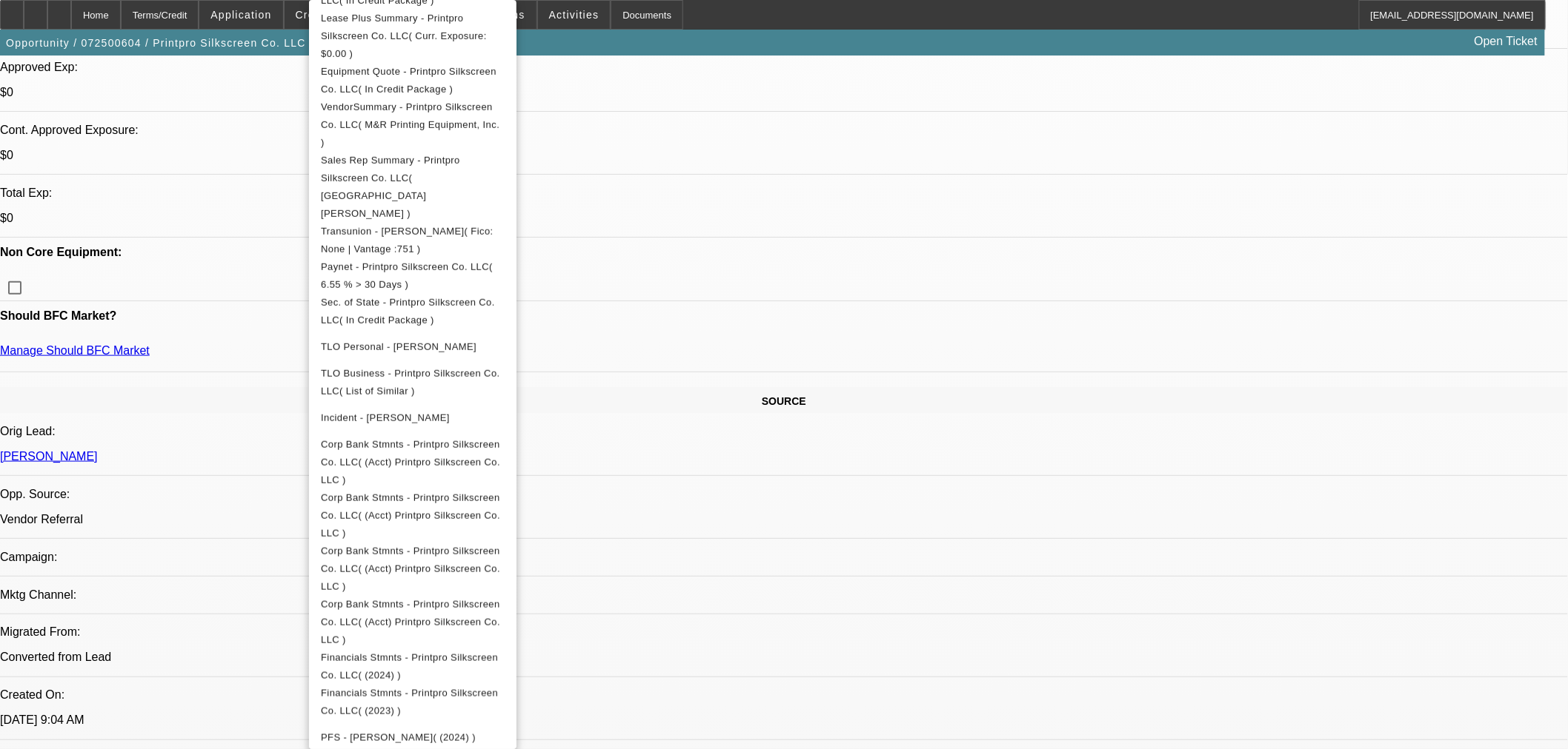
scroll to position [1069, 0]
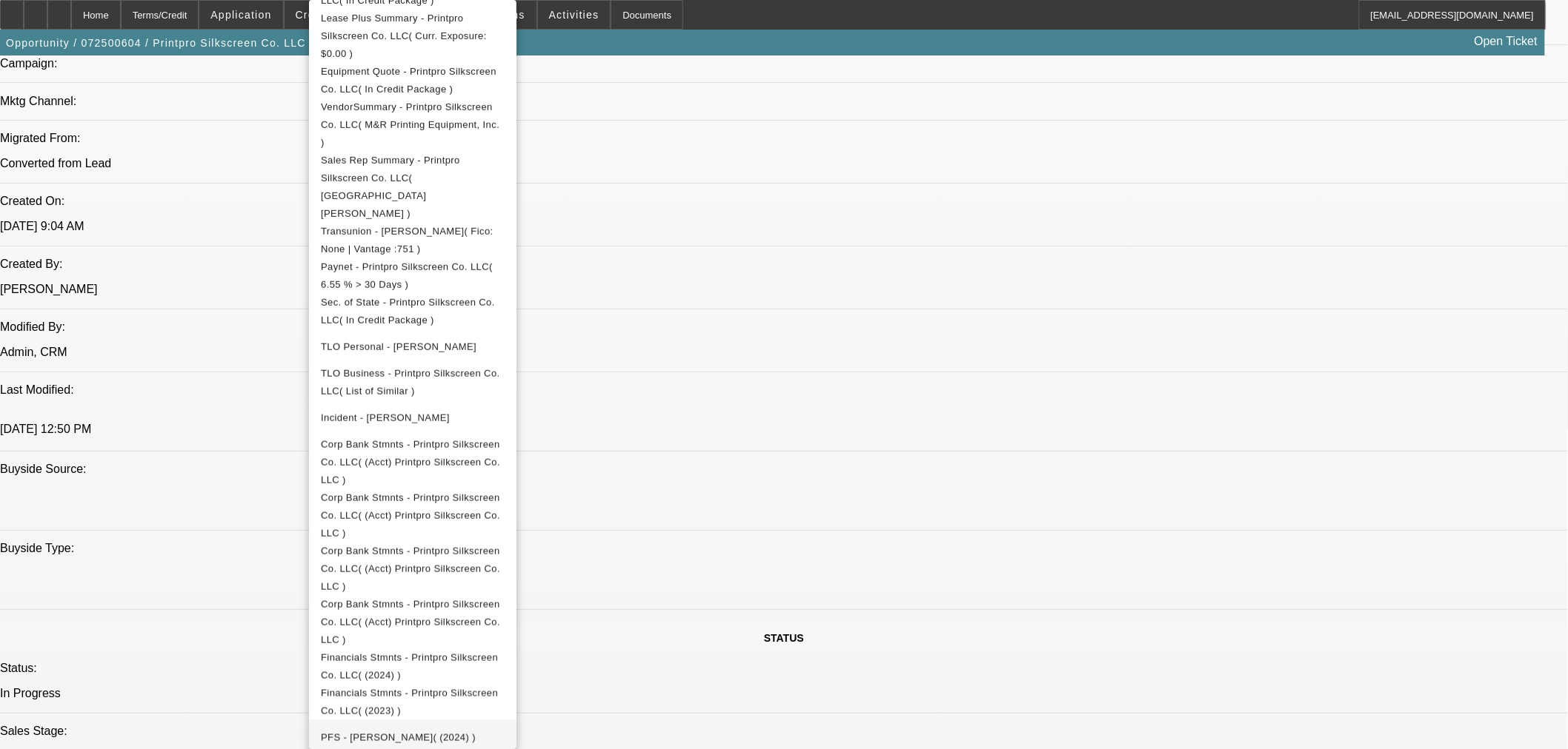
click at [457, 729] on span "PFS - Coughlin, Derek( (2024) )" at bounding box center [412, 738] width 184 height 18
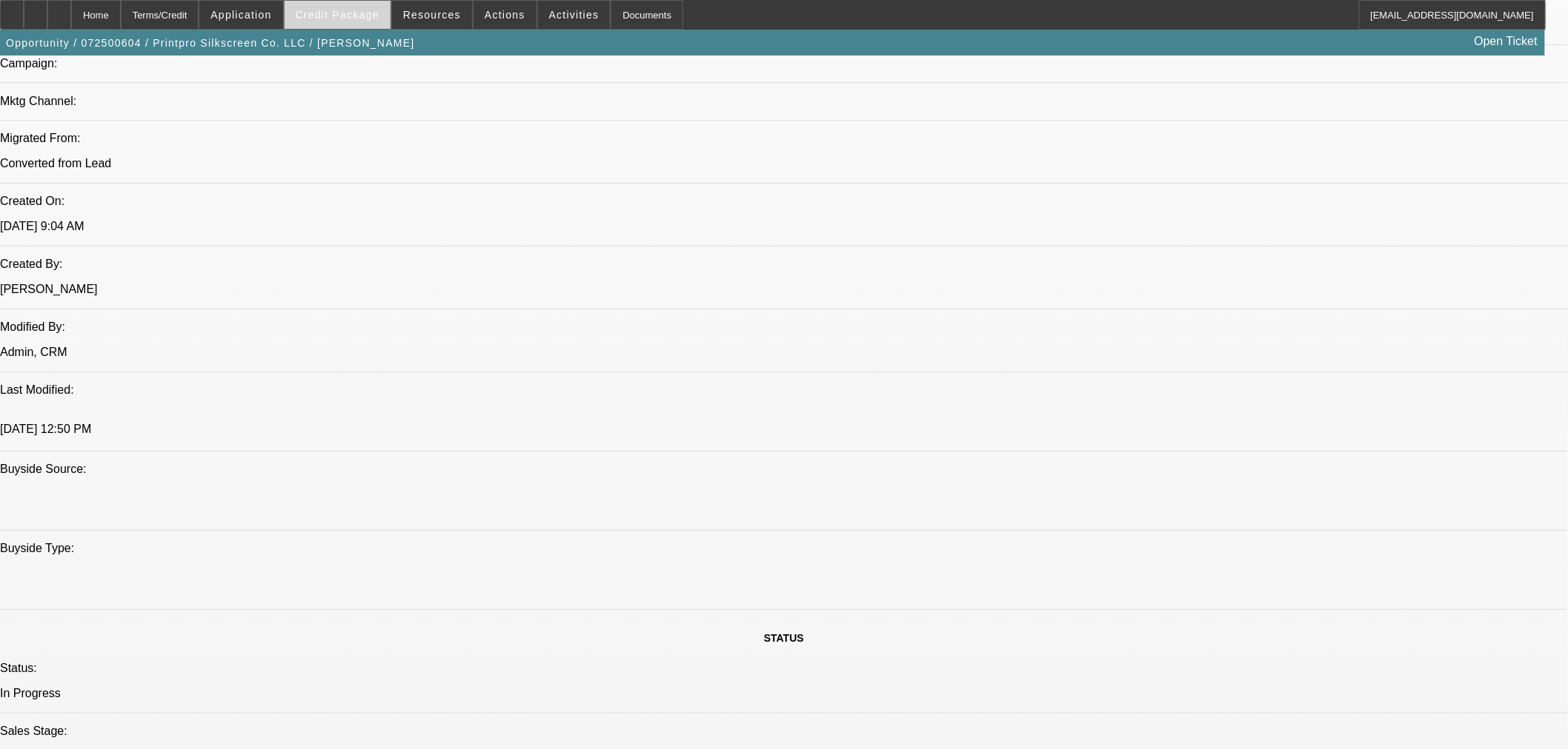
click at [352, 10] on span "Credit Package" at bounding box center [337, 15] width 84 height 12
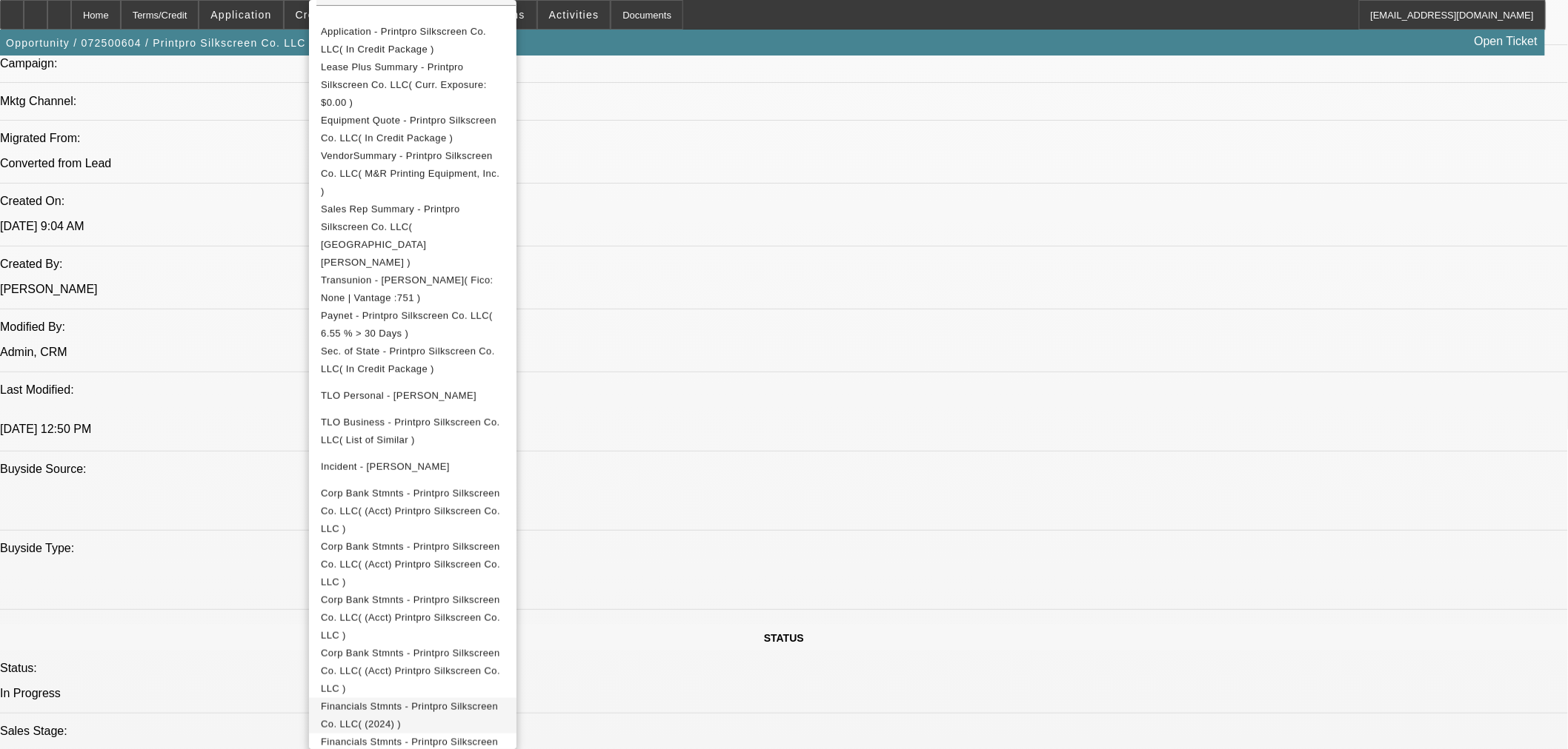
scroll to position [360, 0]
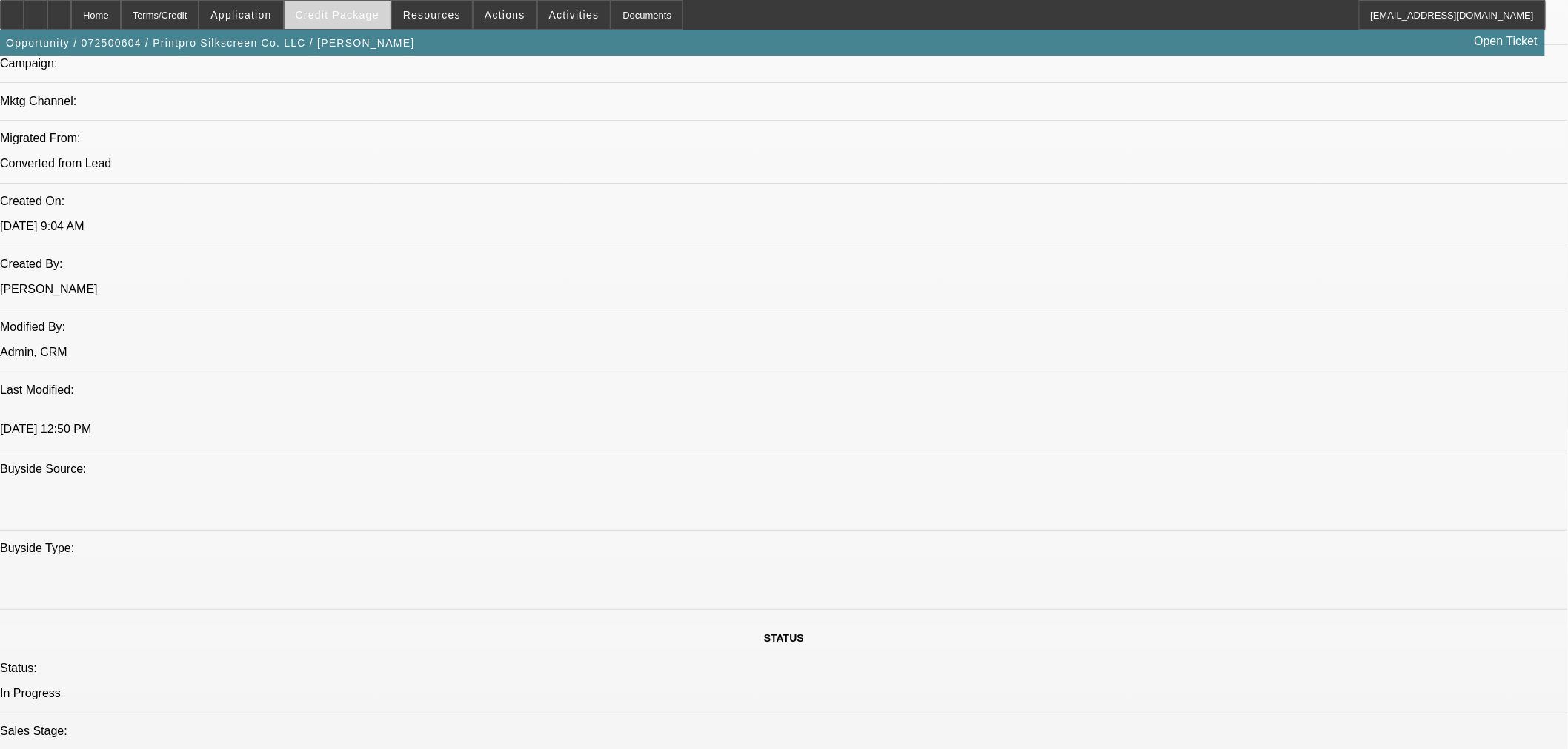
click at [376, 18] on span "Credit Package" at bounding box center [337, 15] width 84 height 12
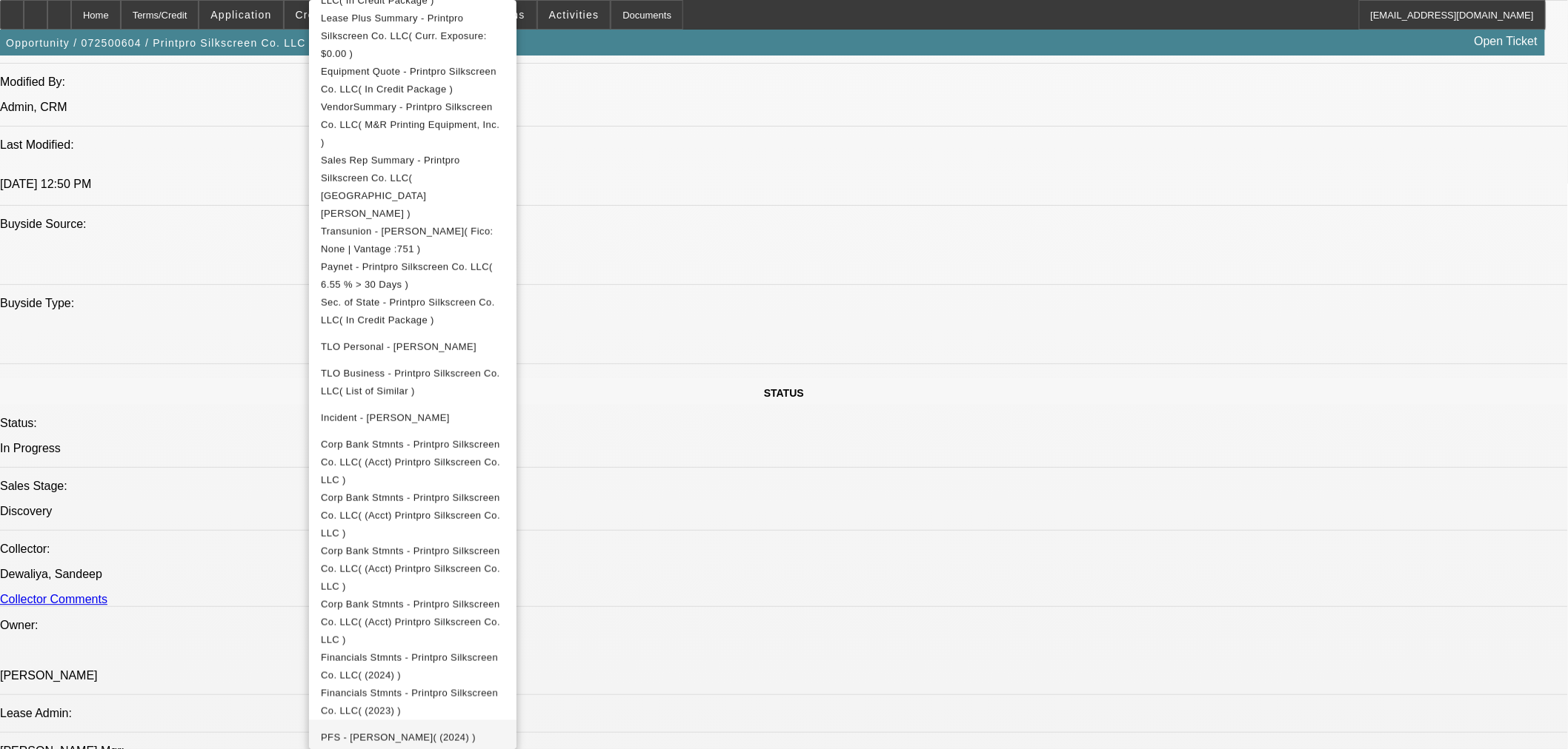
scroll to position [1316, 0]
click at [501, 729] on span "PFS - Coughlin, Derek( (2024) )" at bounding box center [412, 738] width 184 height 18
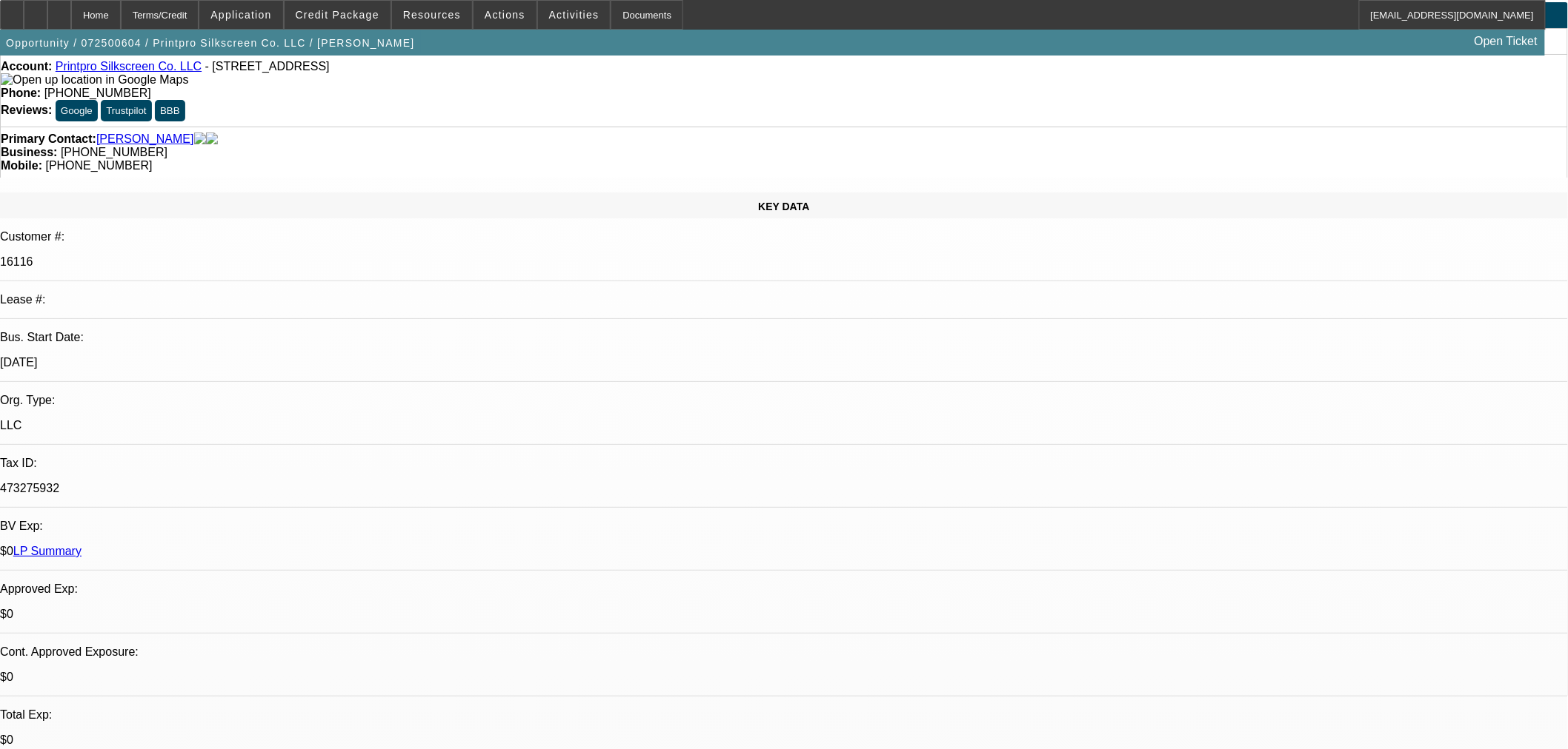
scroll to position [0, 0]
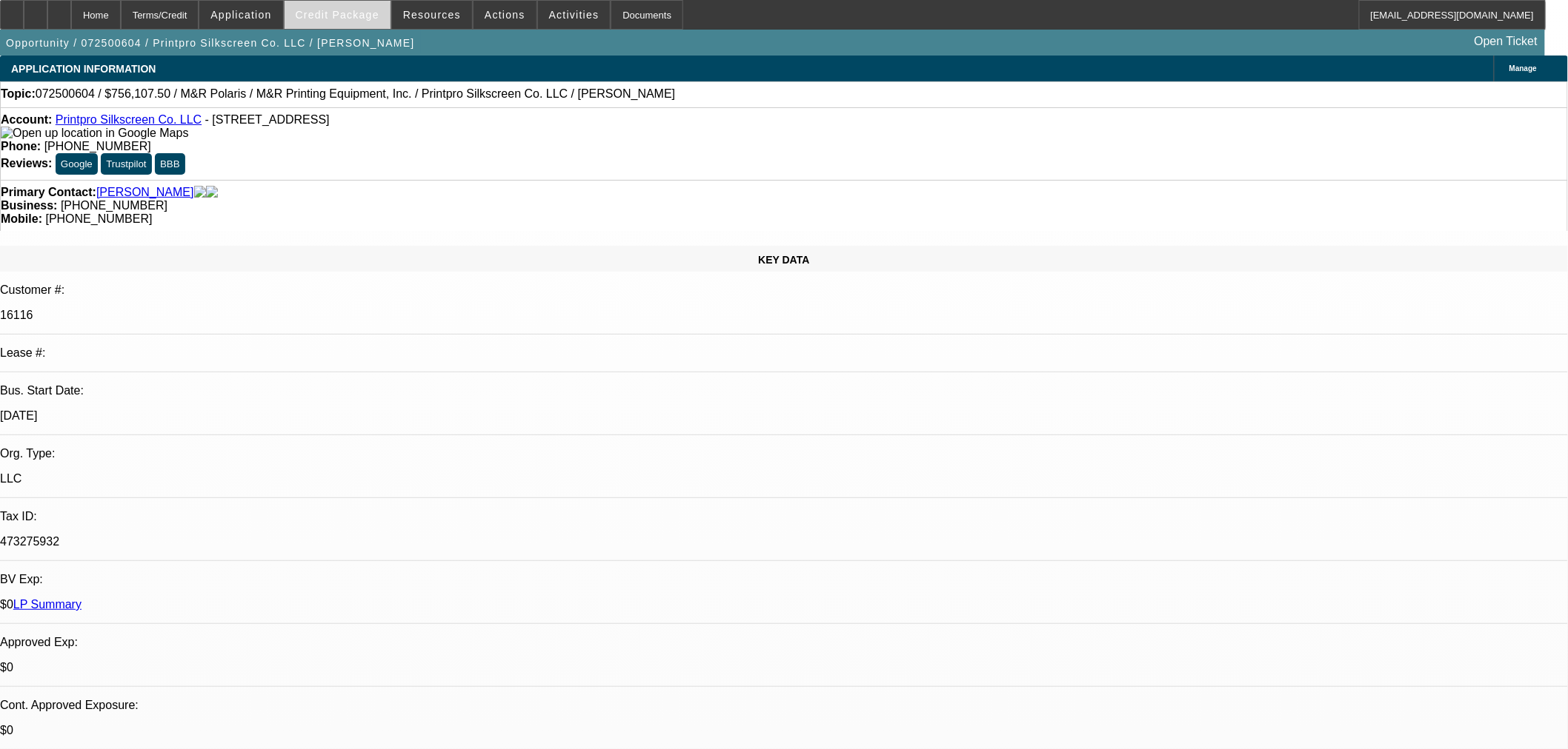
click at [333, 13] on span "Credit Package" at bounding box center [337, 15] width 84 height 12
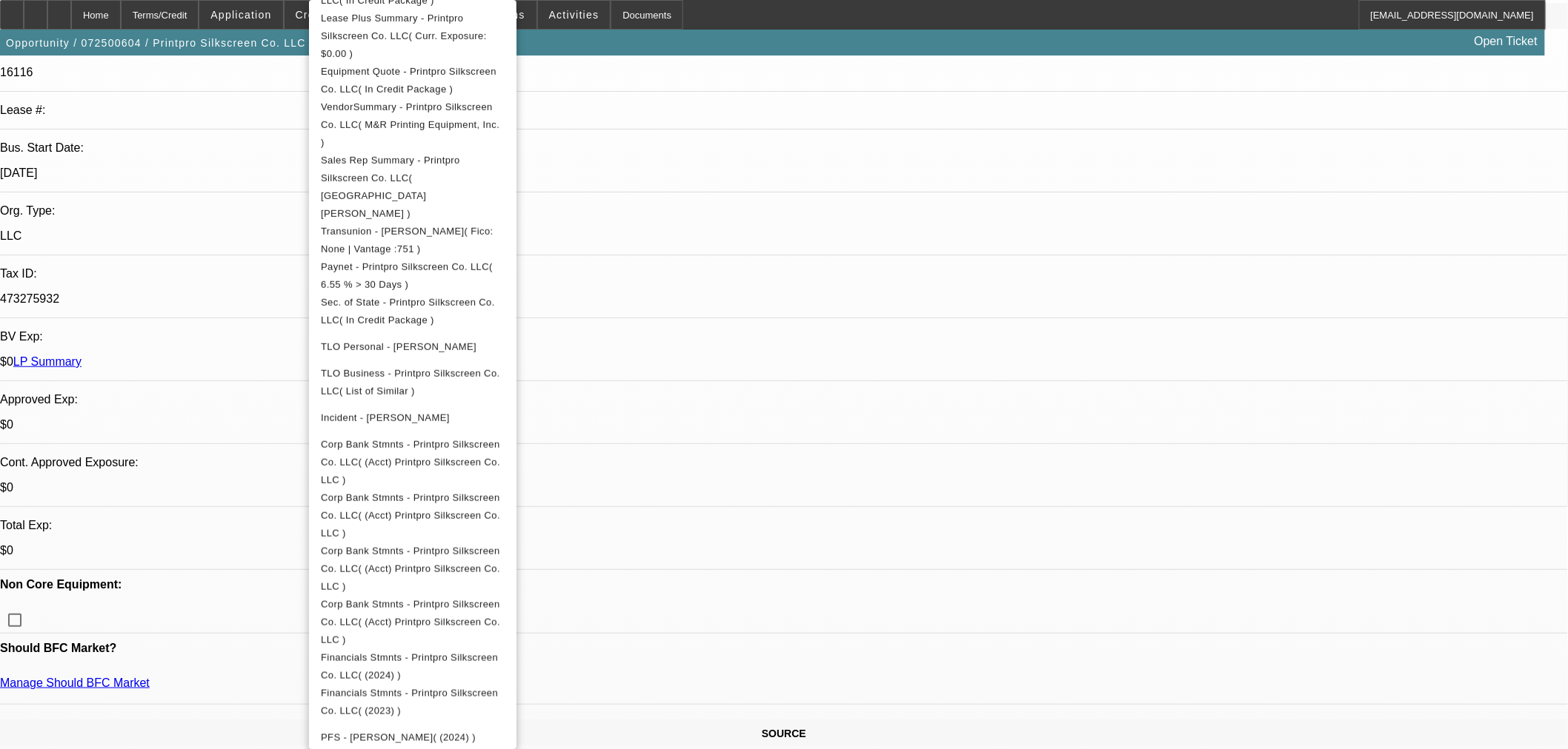
scroll to position [247, 0]
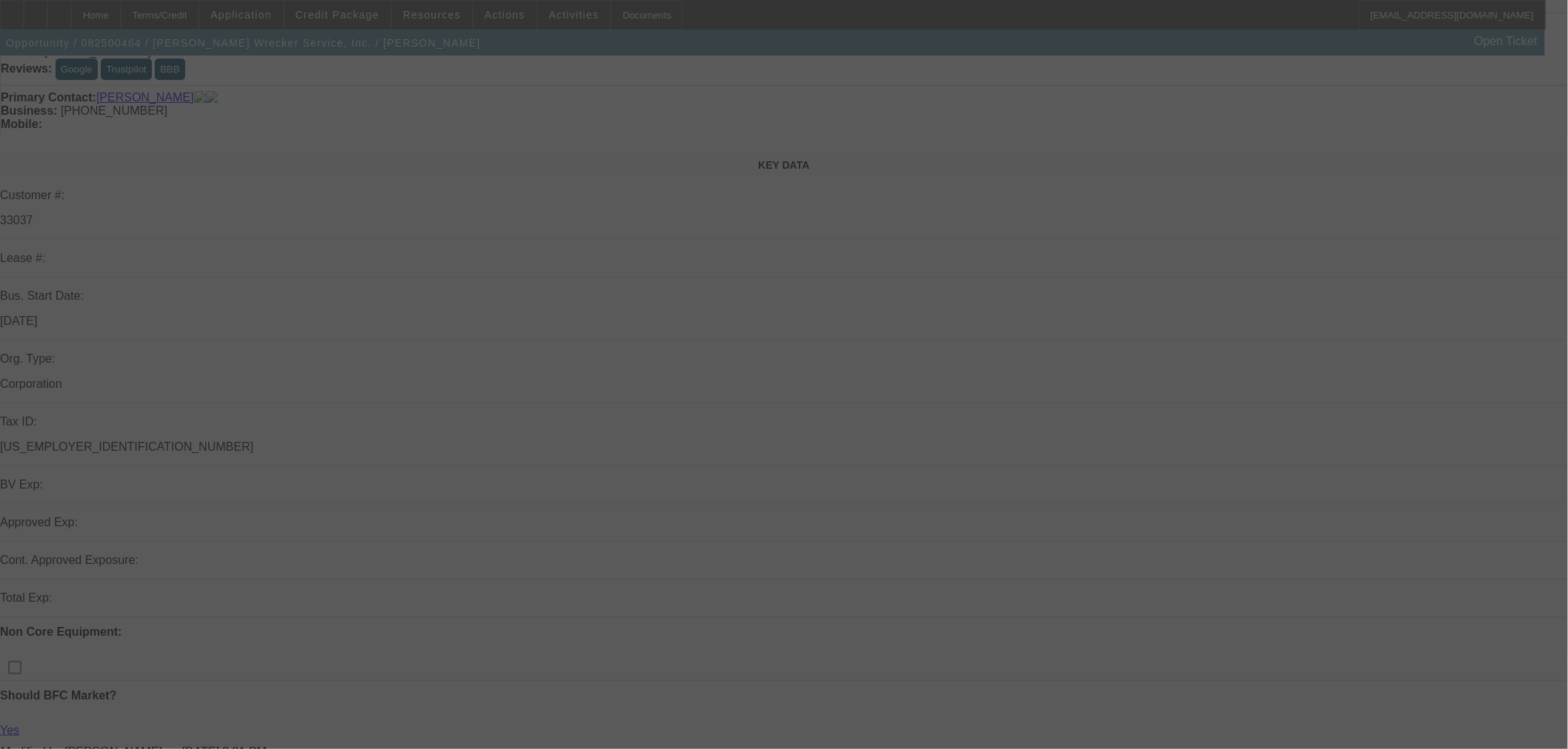
scroll to position [329, 0]
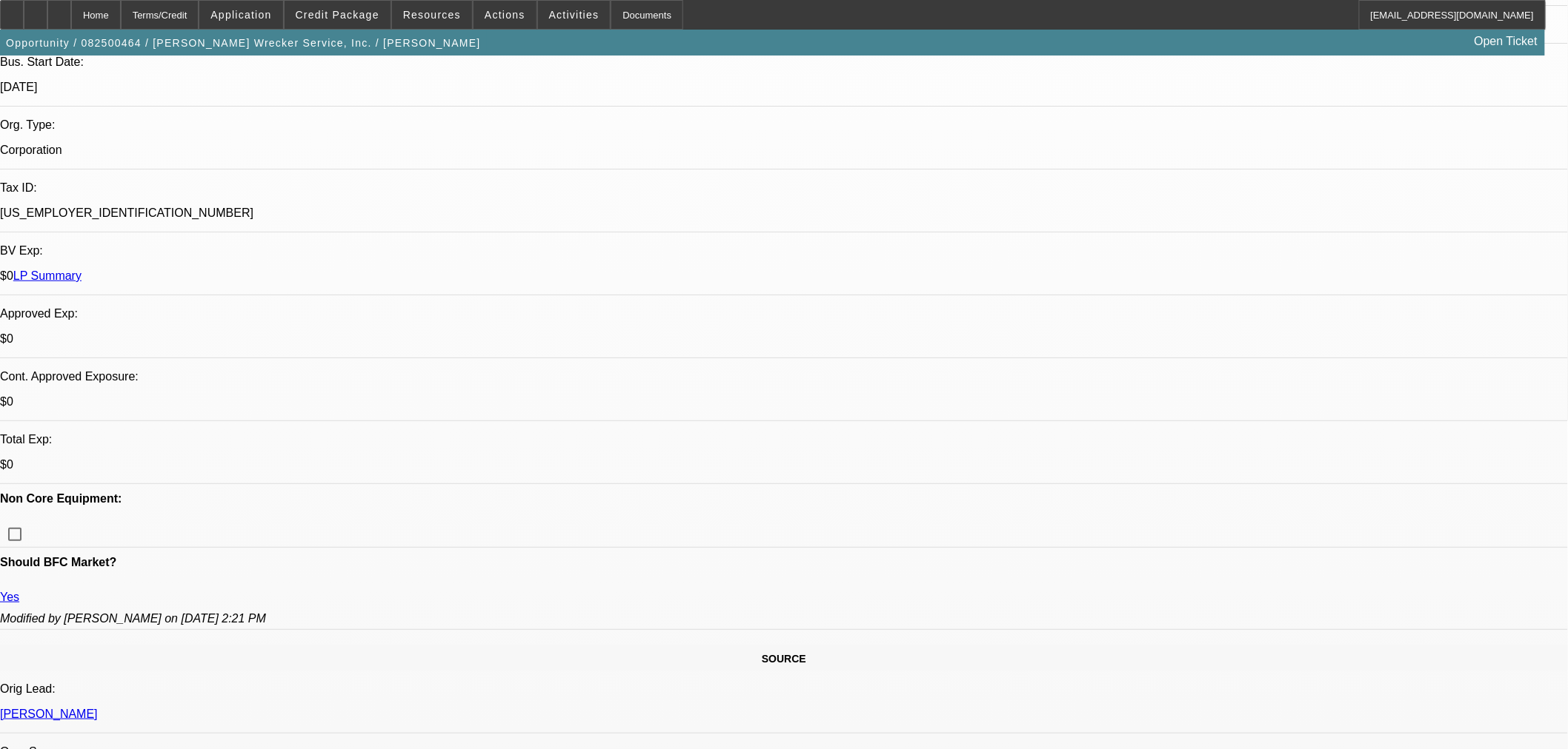
select select "0"
select select "2"
select select "0"
select select "6"
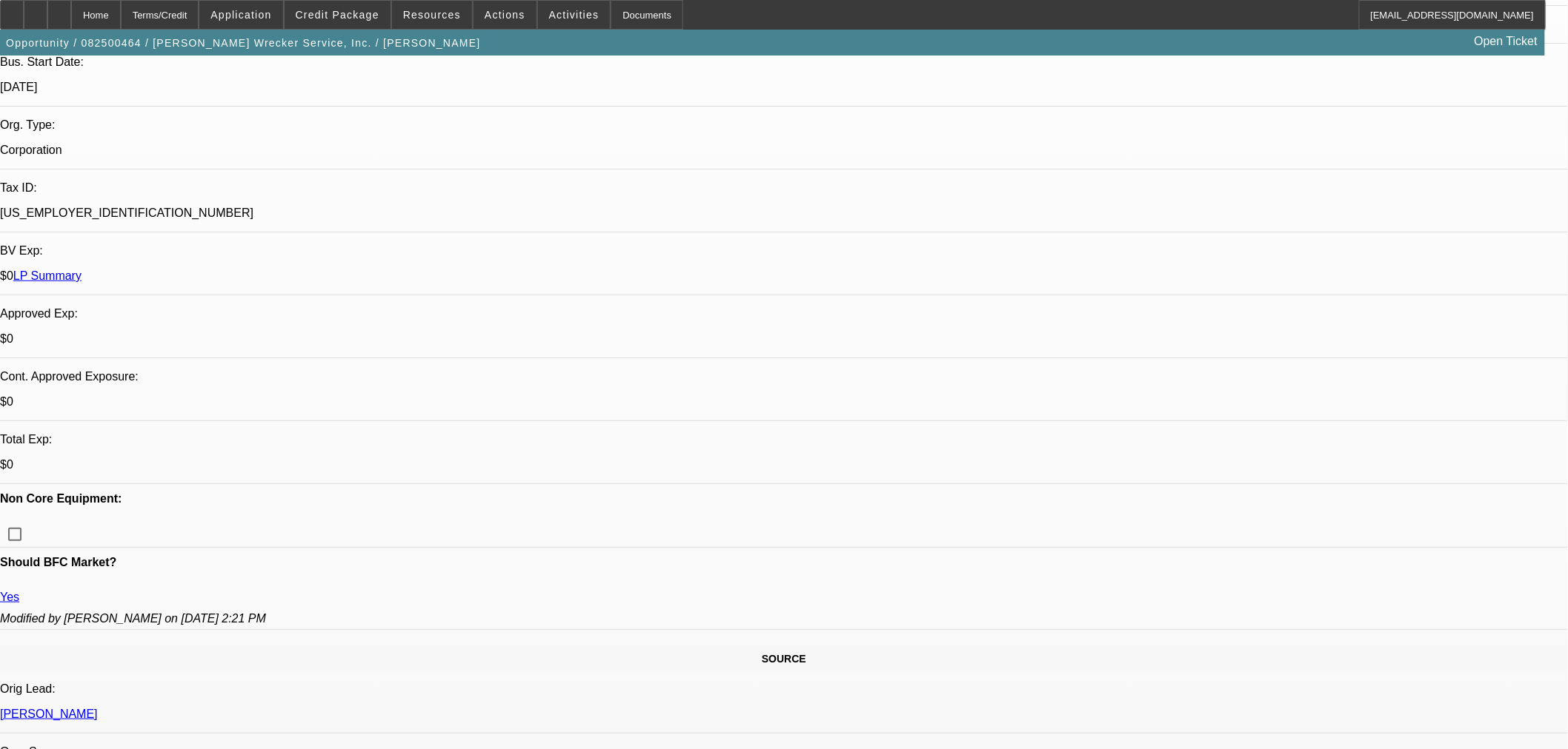
select select "0"
select select "2"
select select "0"
select select "6"
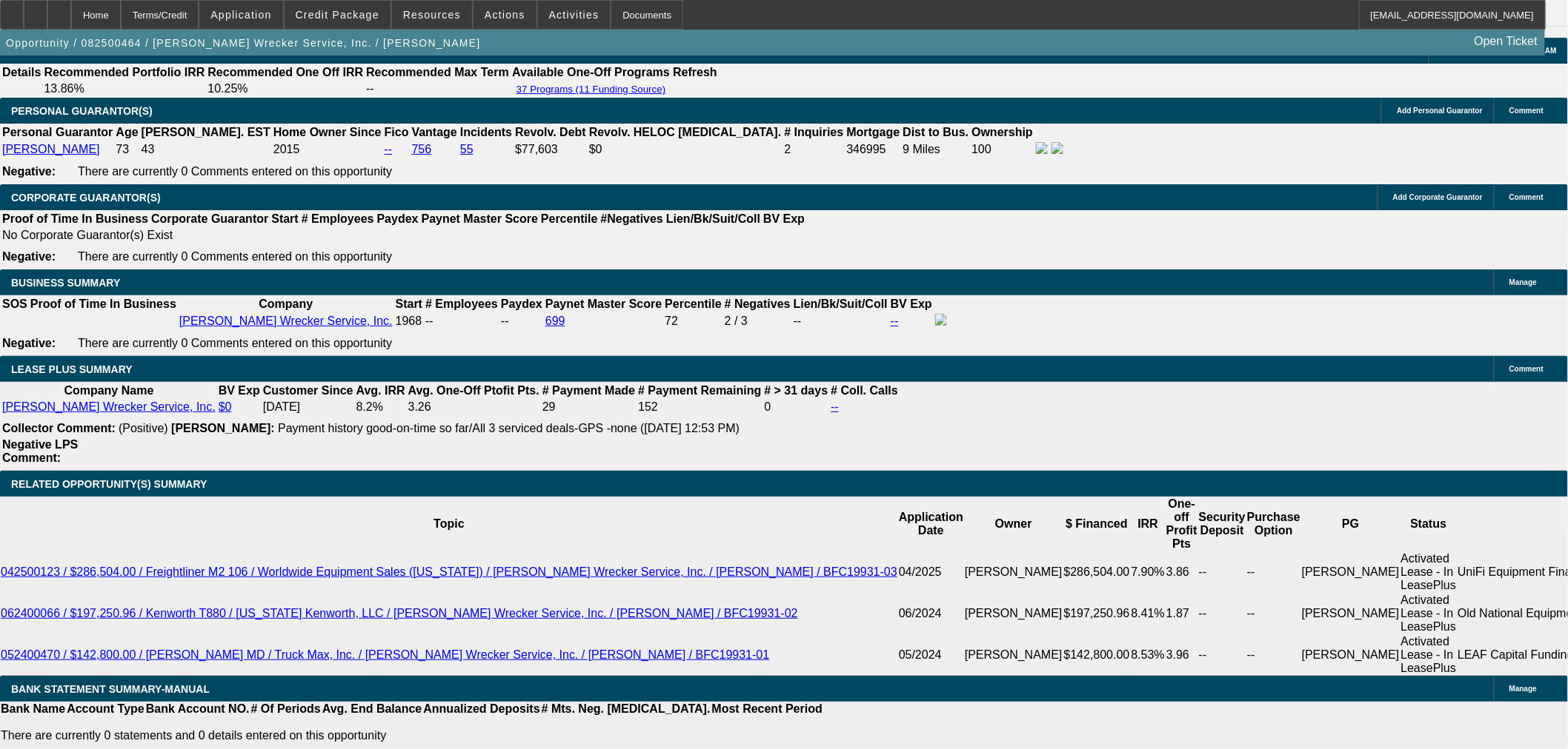
scroll to position [2222, 0]
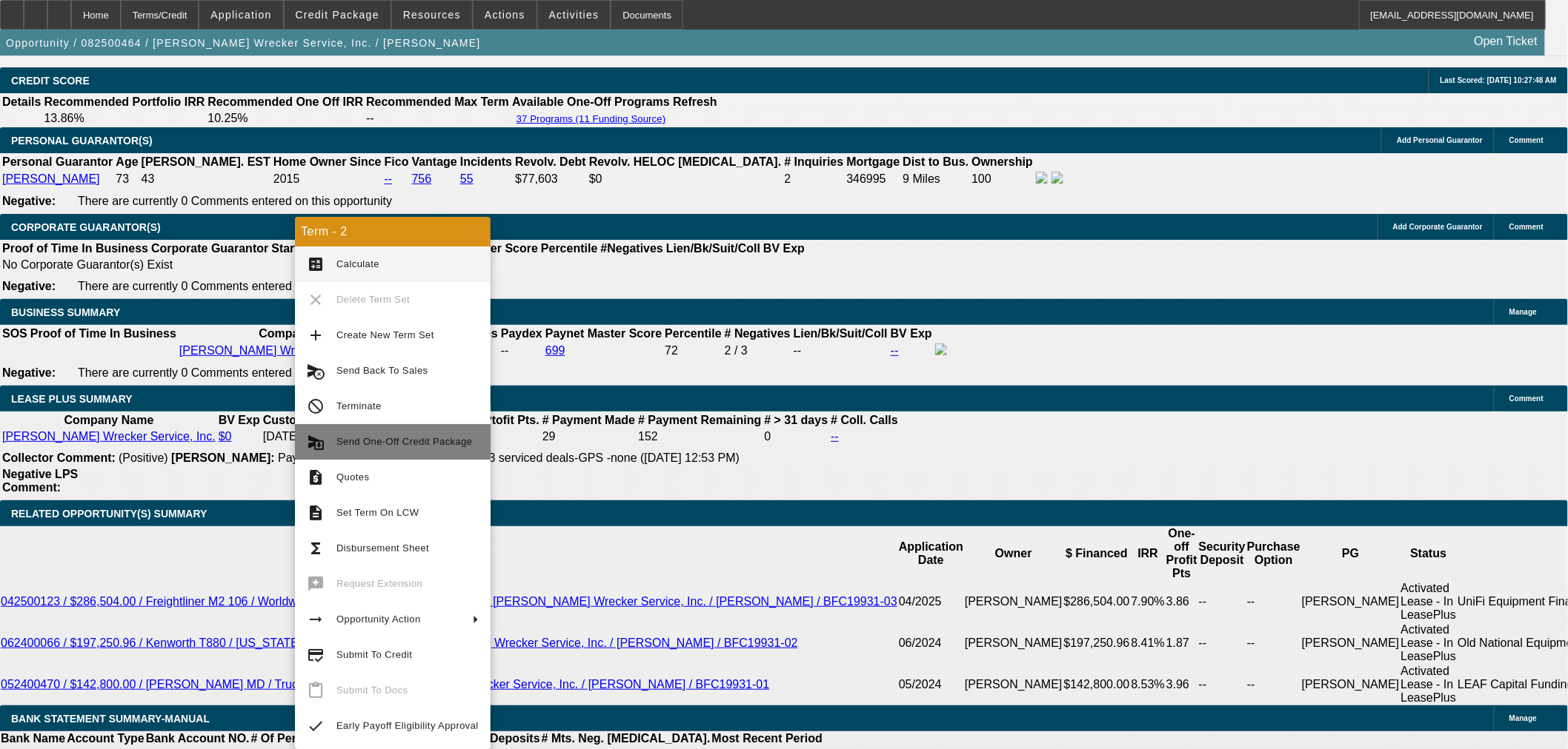
click at [402, 448] on span "Send One-Off Credit Package" at bounding box center [407, 442] width 143 height 18
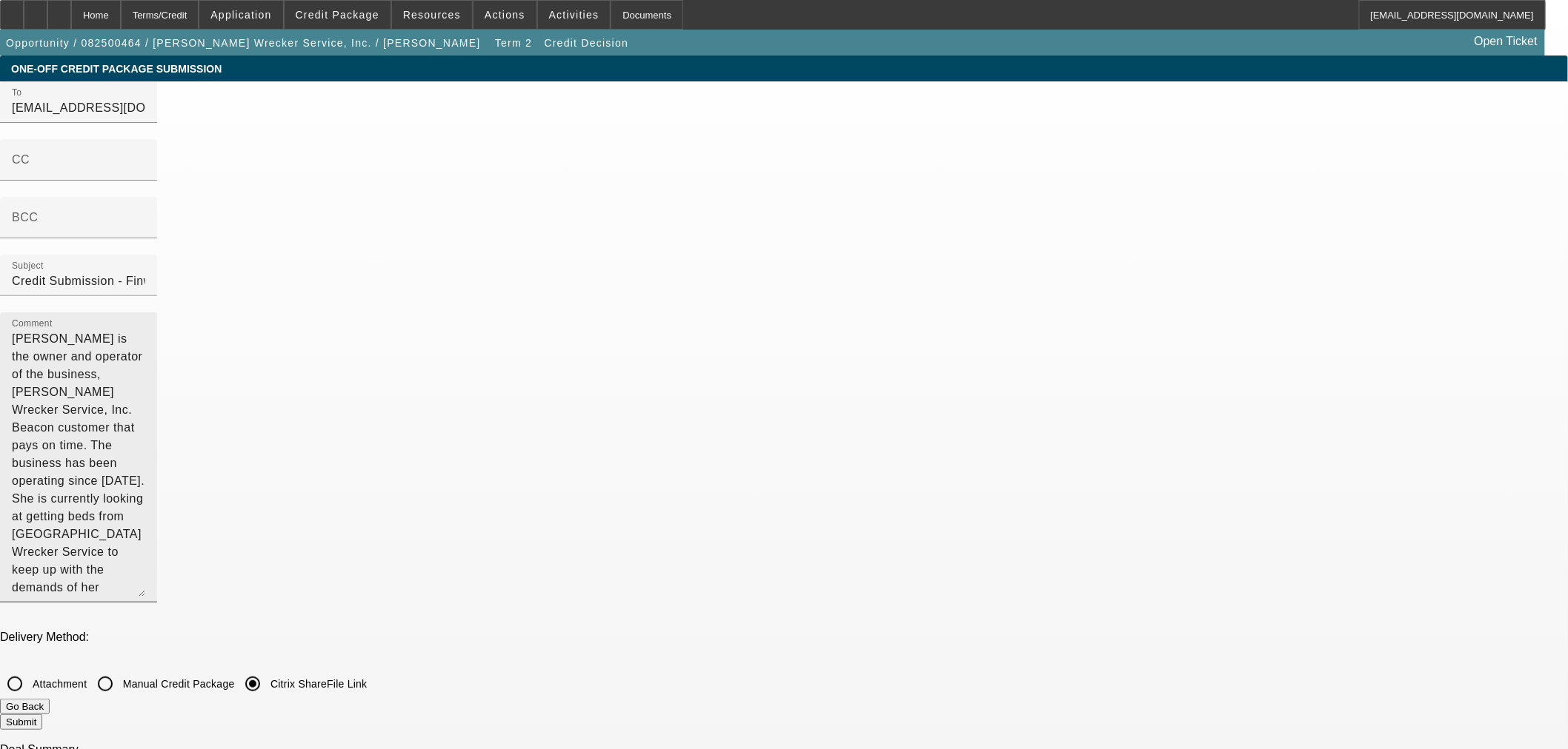
click at [145, 330] on textarea "[PERSON_NAME] is the owner and operator of the business, [PERSON_NAME] Wrecker …" at bounding box center [78, 464] width 134 height 267
type textarea "Patricia Gail Neal is the owner and operator of the business, Hix Wrecker Servi…"
click at [42, 715] on button "Submit" at bounding box center [21, 722] width 42 height 15
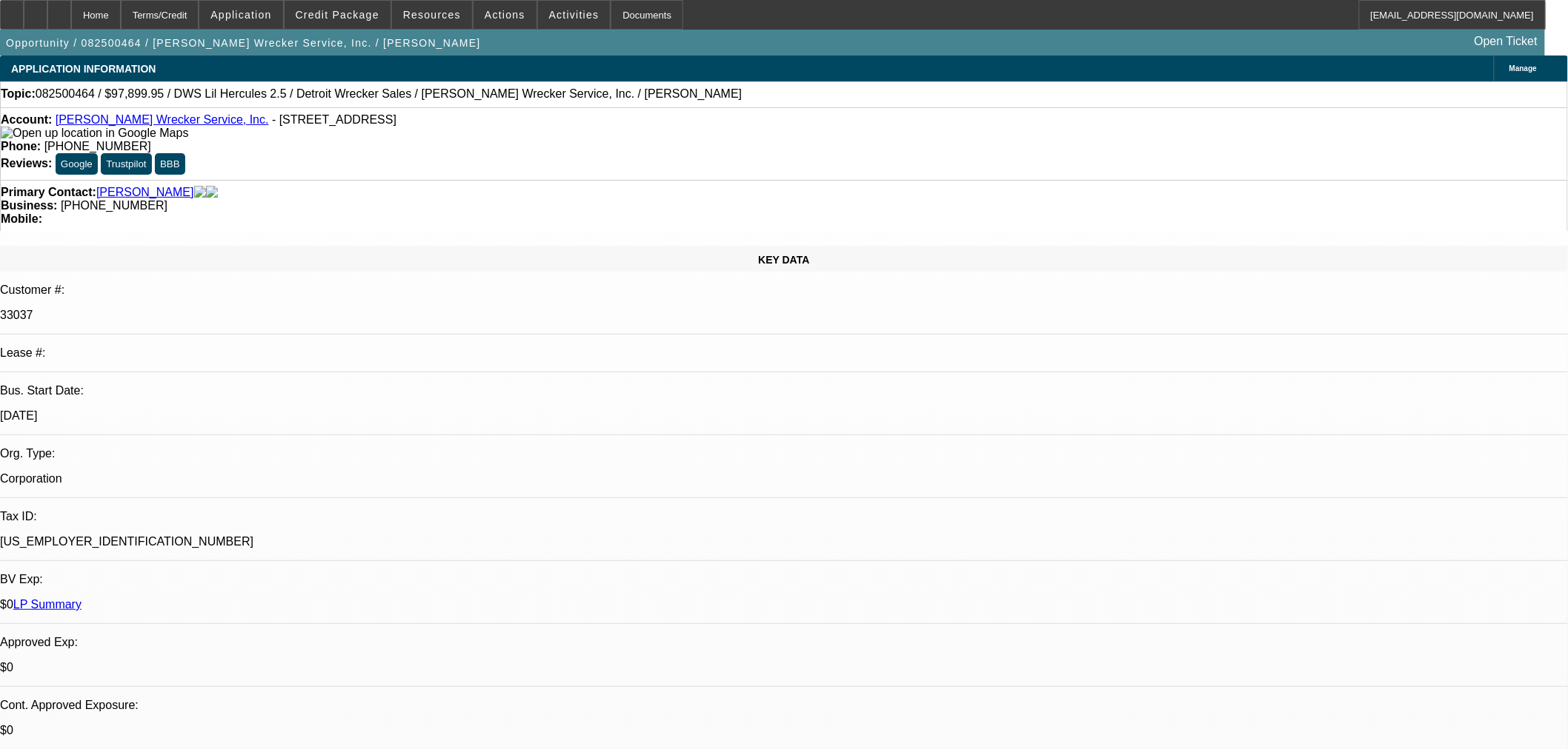
select select "0"
select select "2"
select select "0"
select select "2"
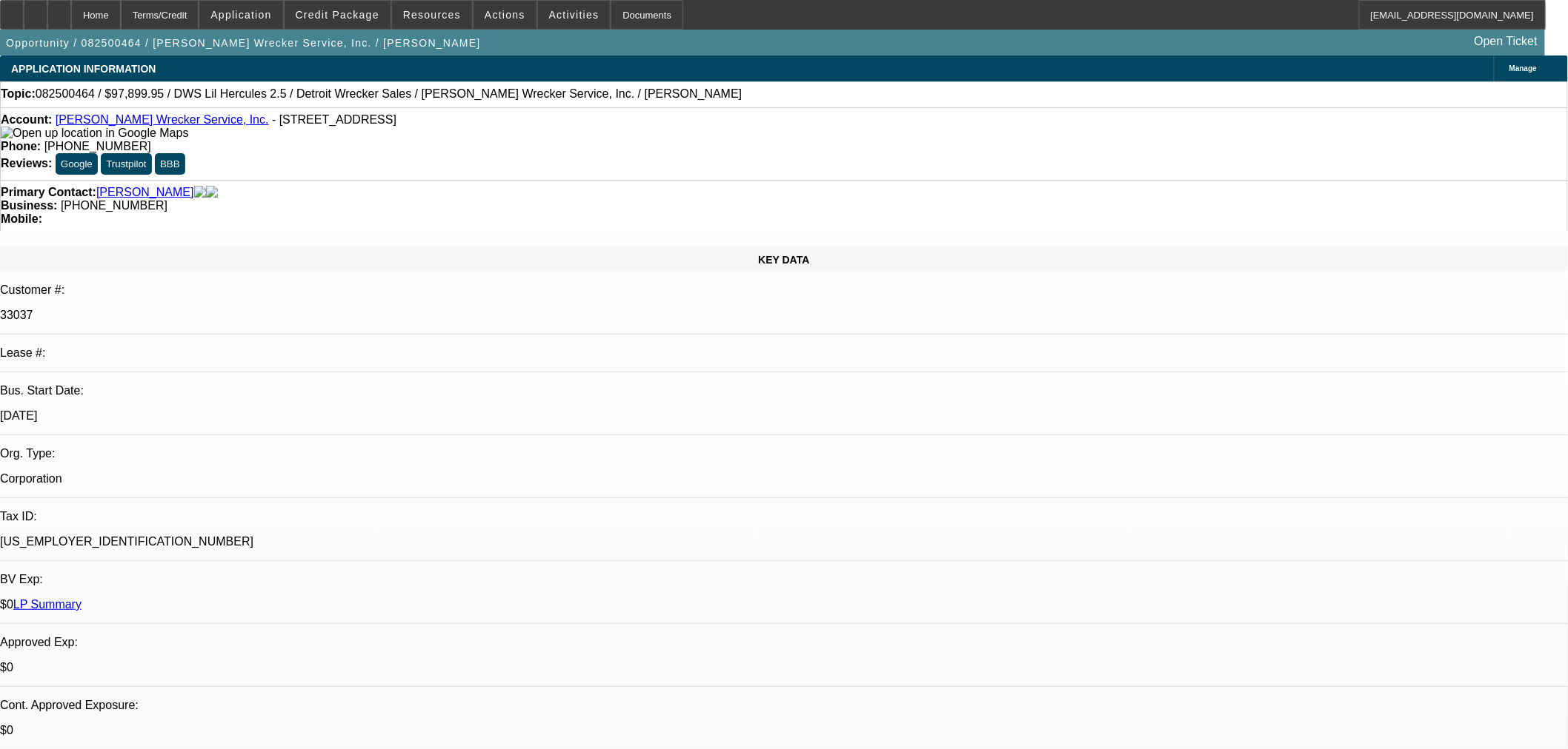
select select "0"
select select "1"
select select "2"
select select "6"
select select "1"
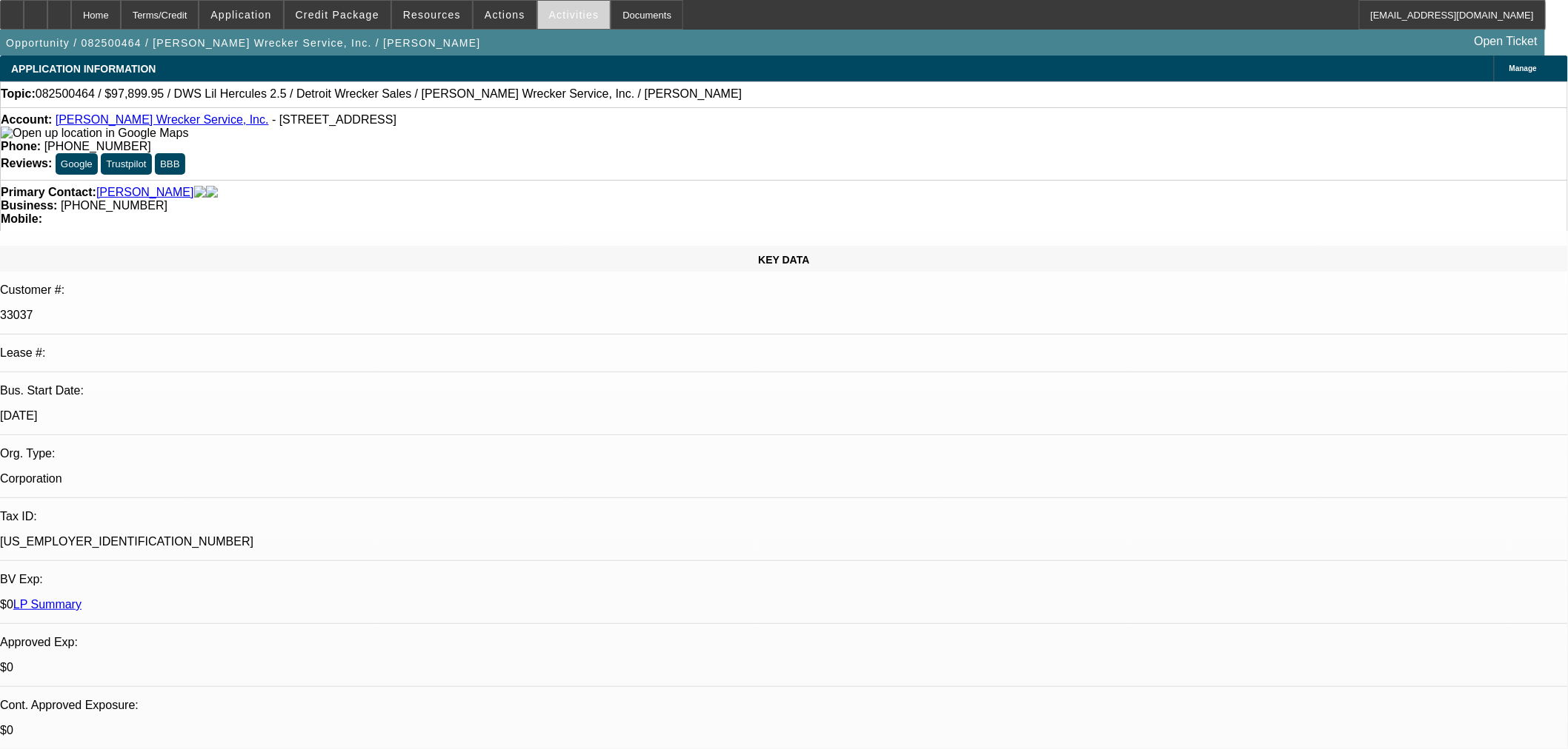
select select "2"
select select "6"
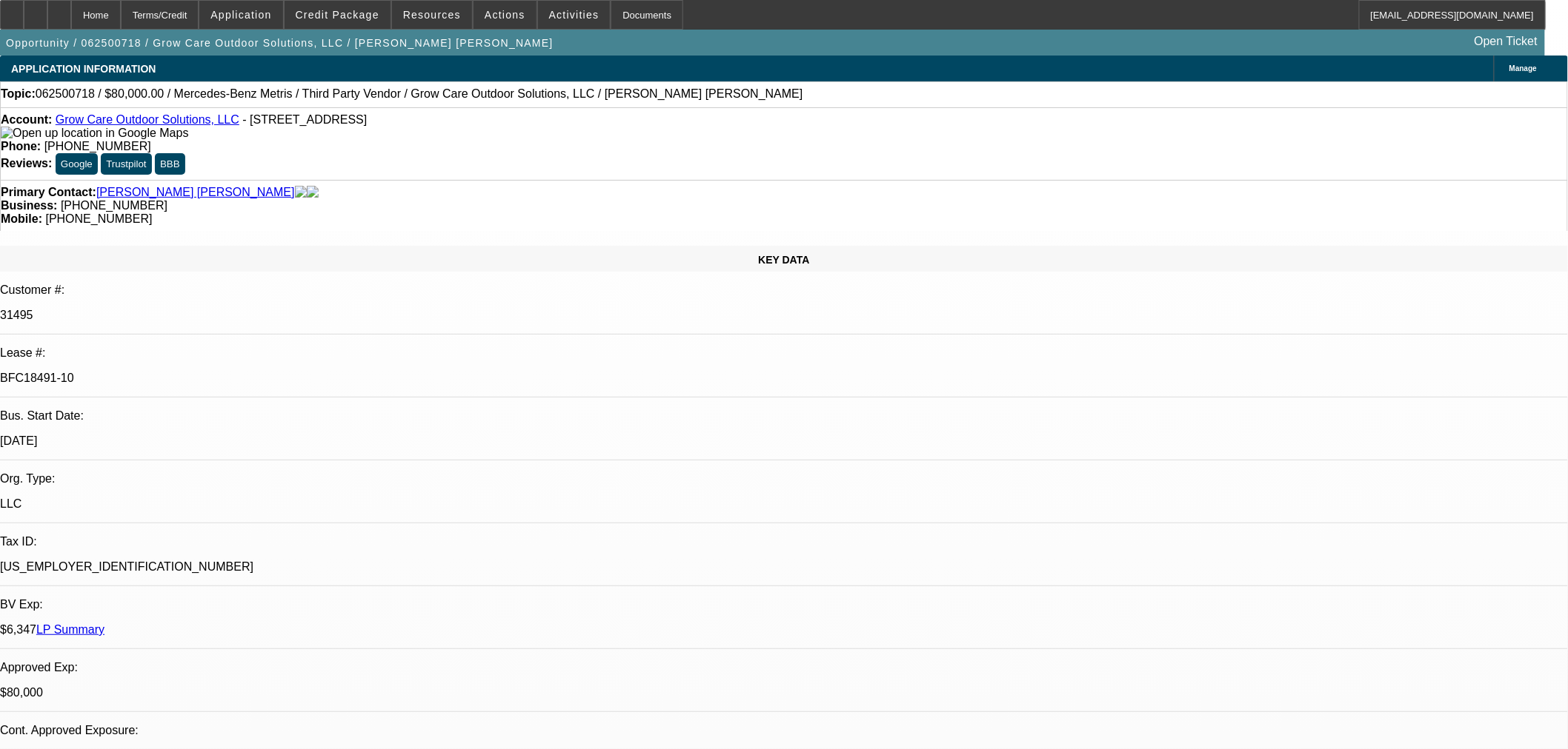
select select "0"
select select "6"
select select "0"
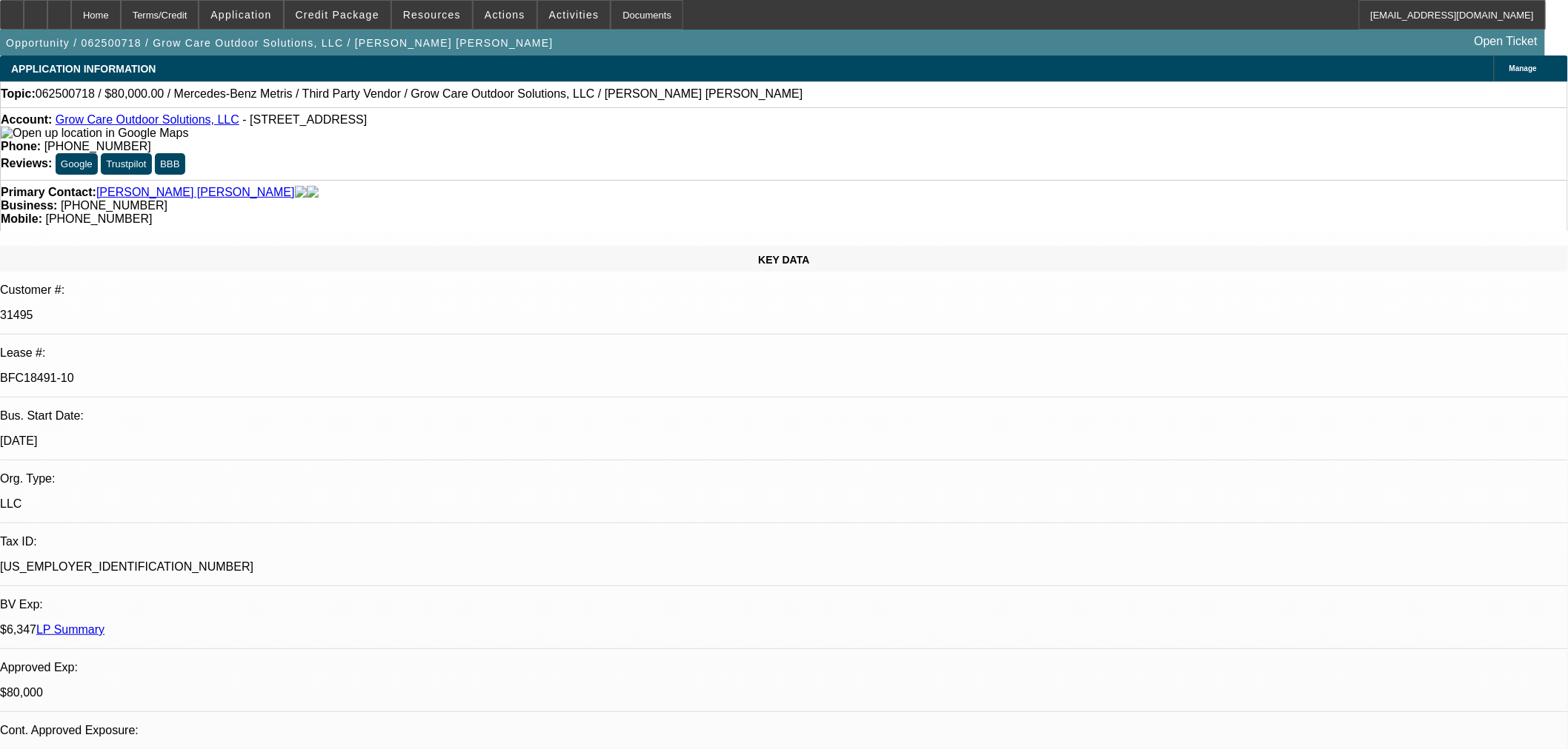
select select "0"
select select "6"
select select "0"
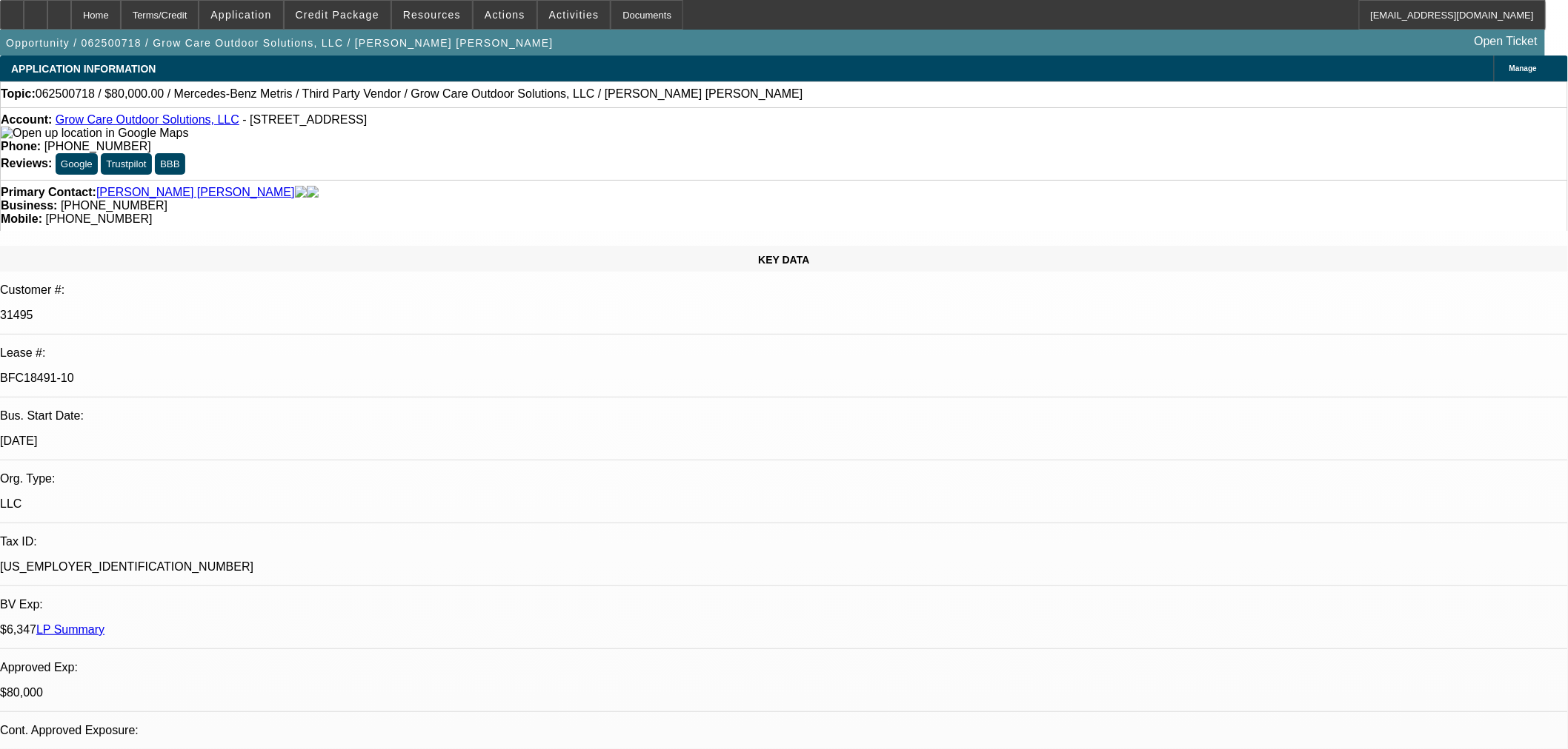
select select "0"
select select "6"
select select "0"
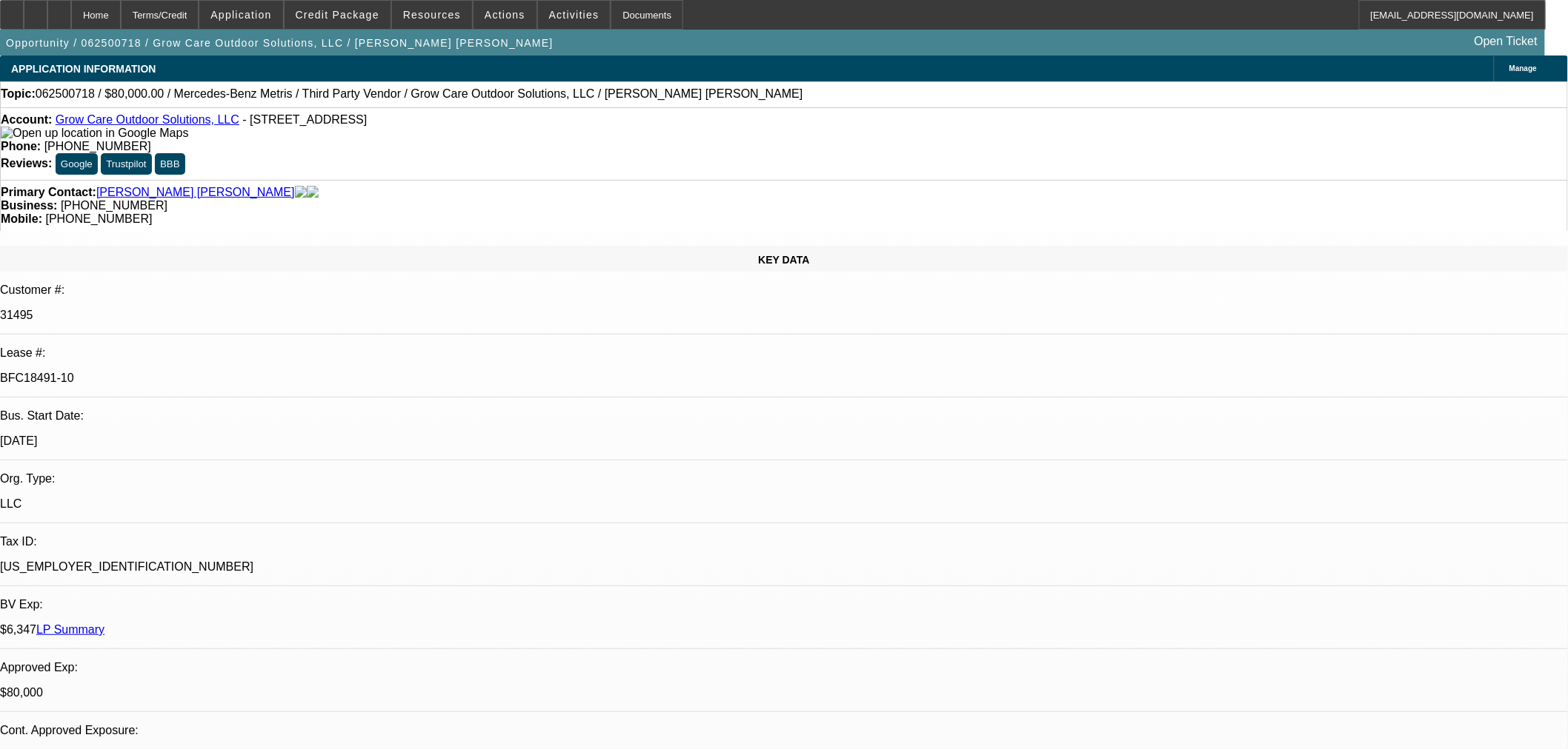
select select "6"
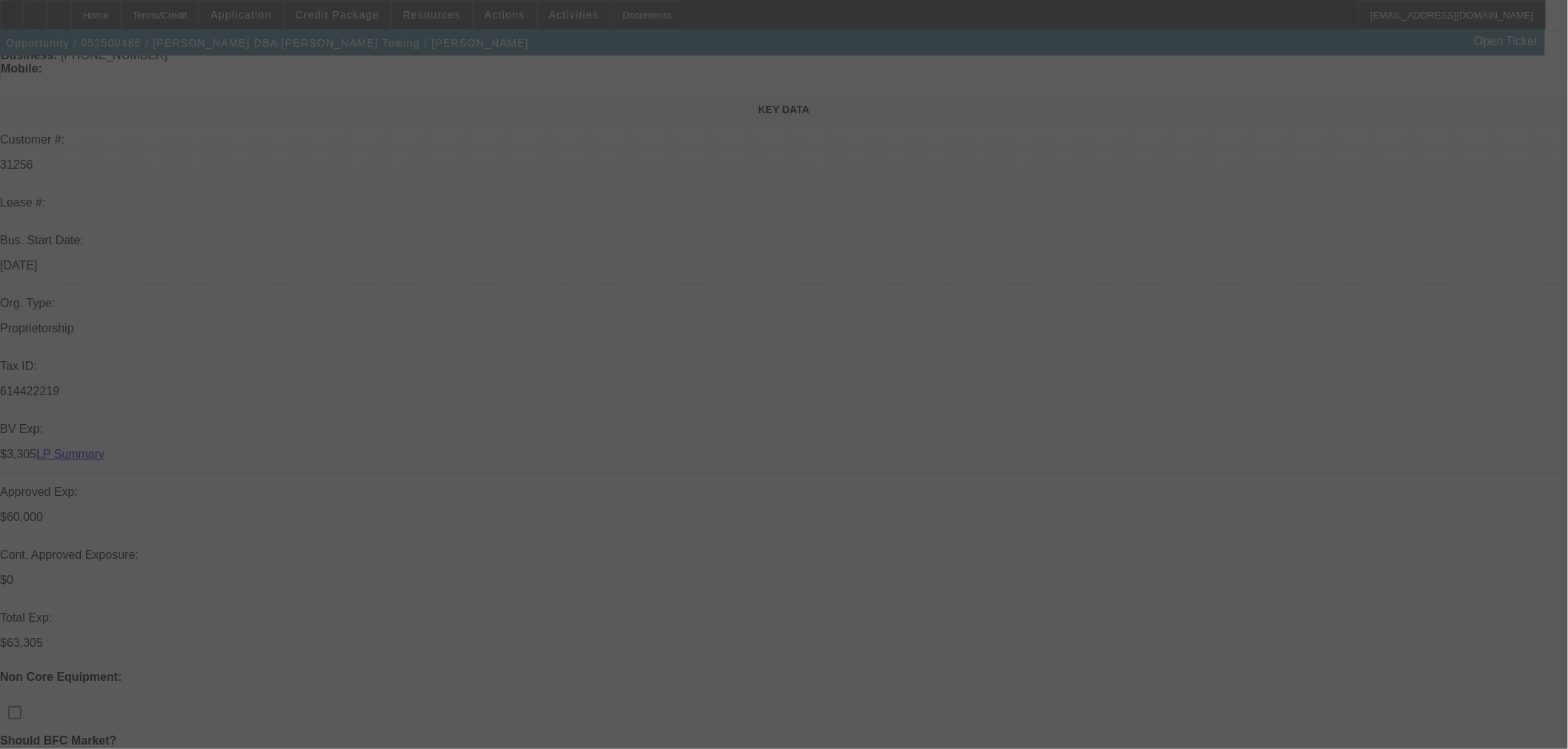
scroll to position [164, 0]
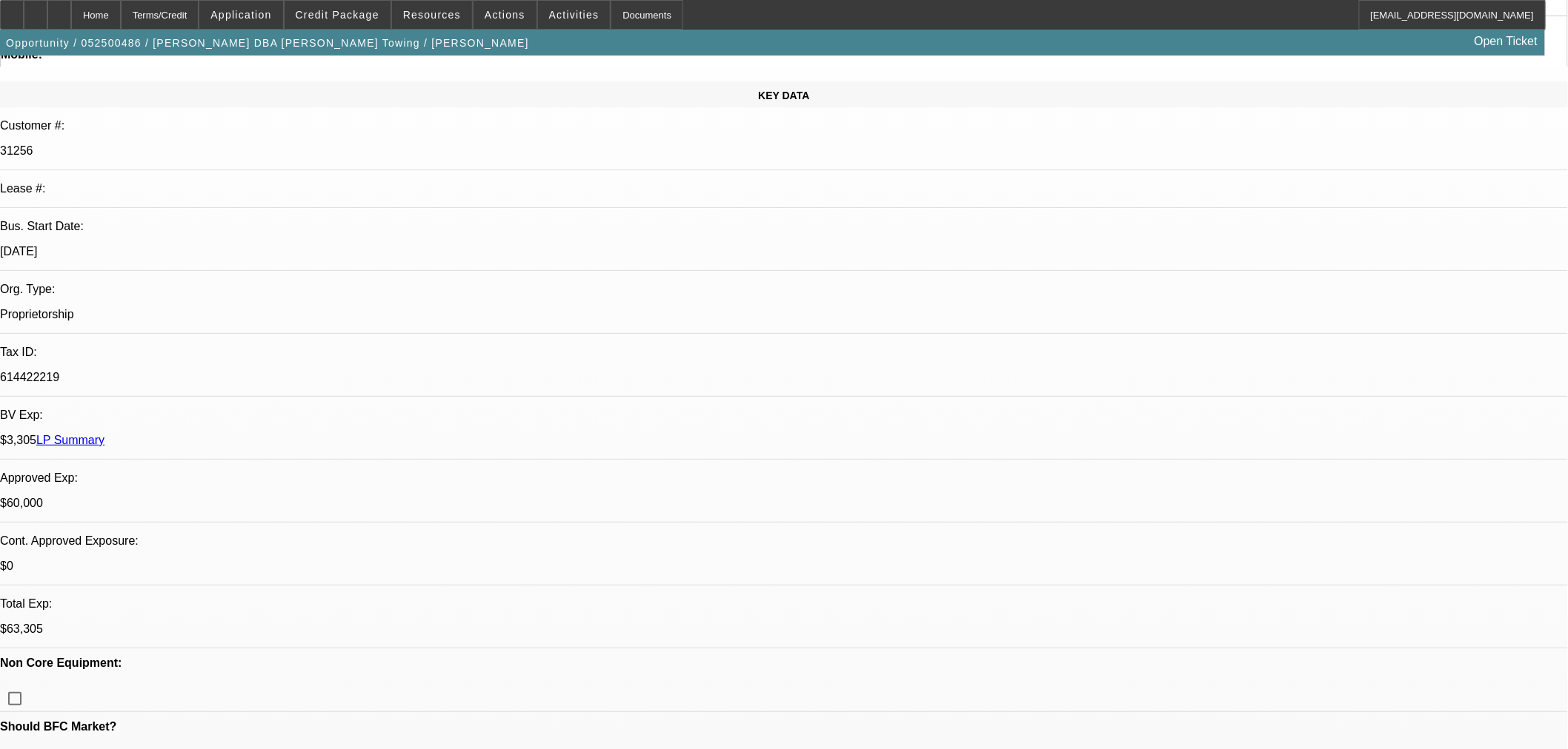
select select "0"
select select "0.1"
select select "4"
select select "0"
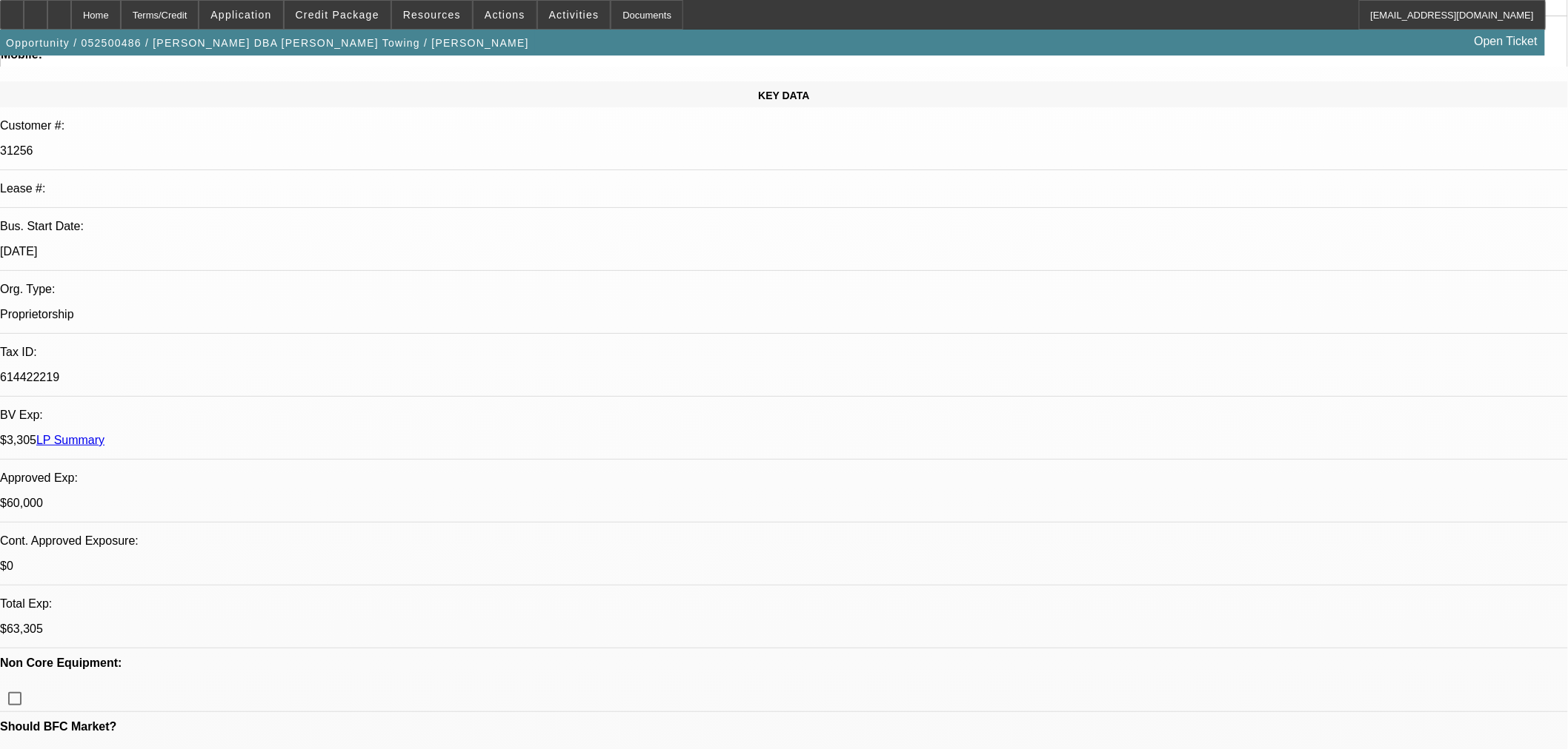
select select "2"
select select "0.1"
select select "4"
select select "0"
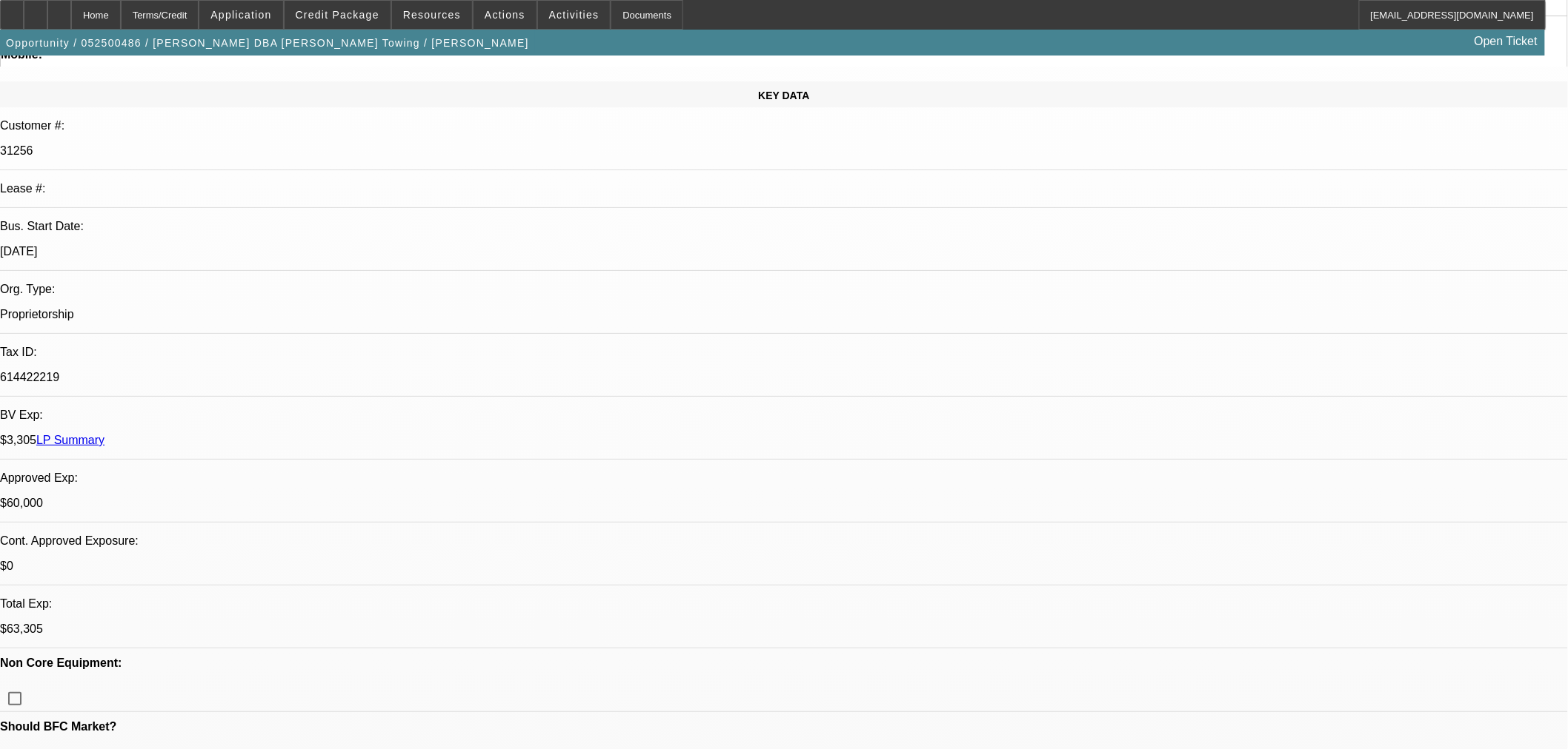
select select "2"
select select "0.1"
select select "4"
select select "0"
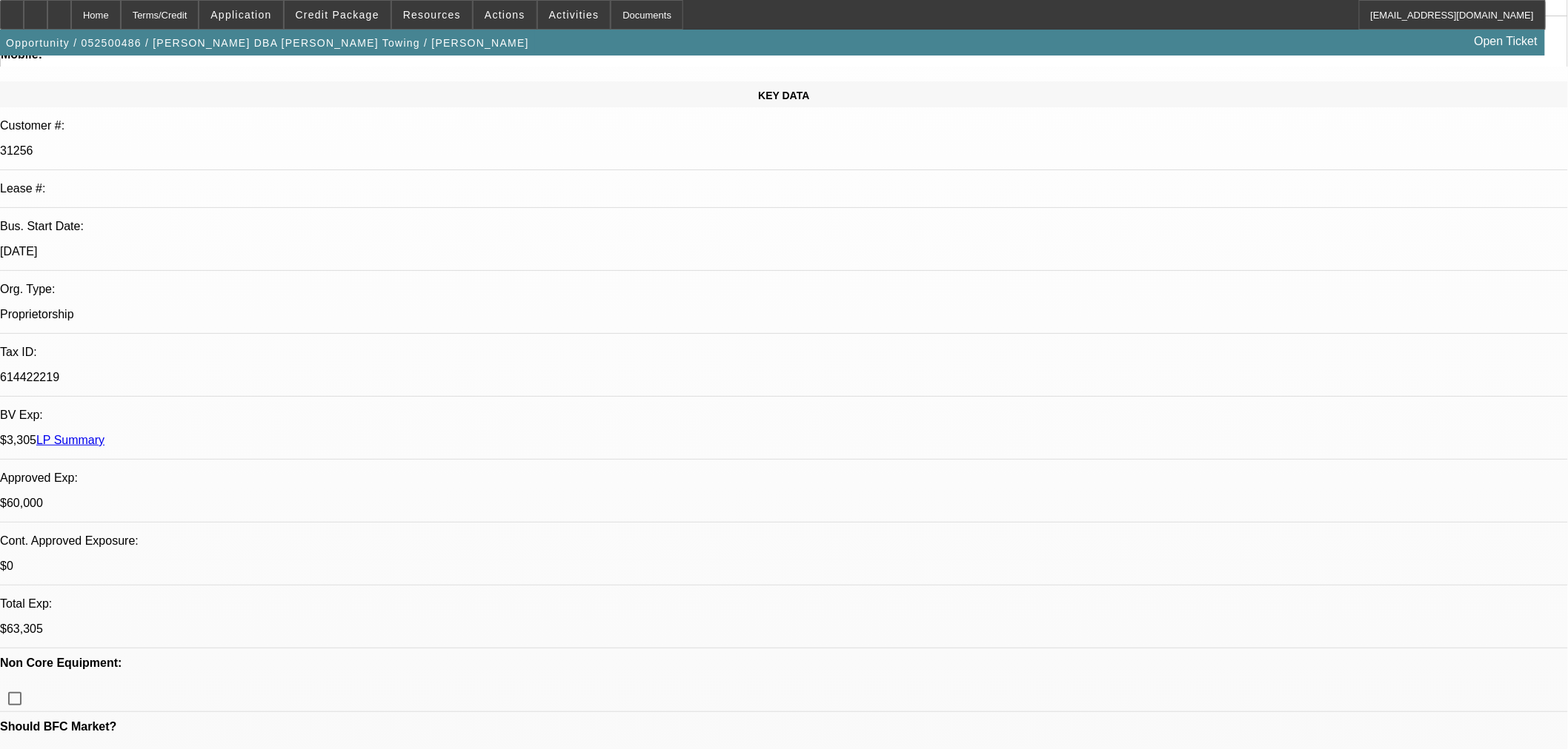
select select "0"
select select "3"
select select "0.1"
select select "4"
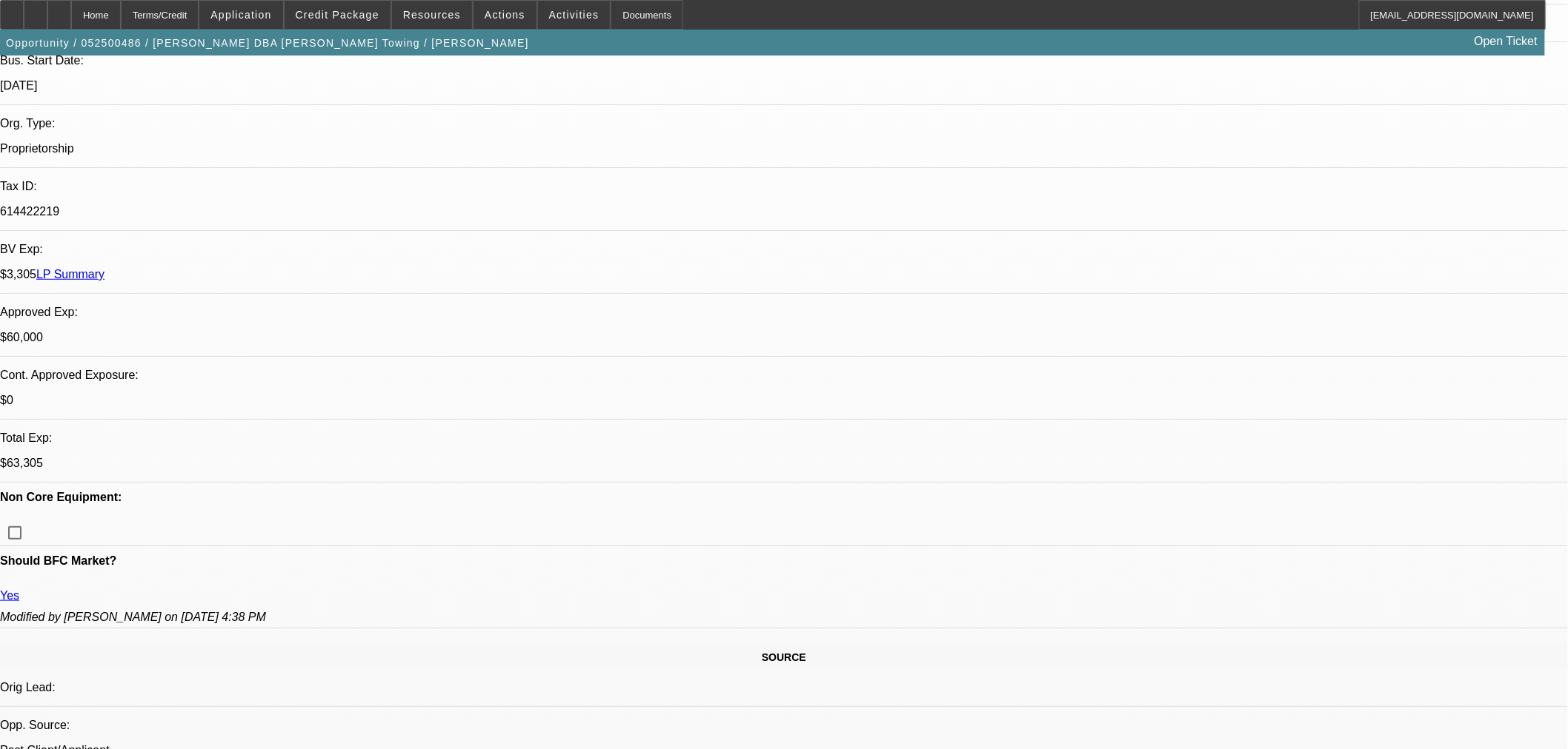
scroll to position [329, 0]
click at [327, 11] on span "Credit Package" at bounding box center [337, 15] width 84 height 12
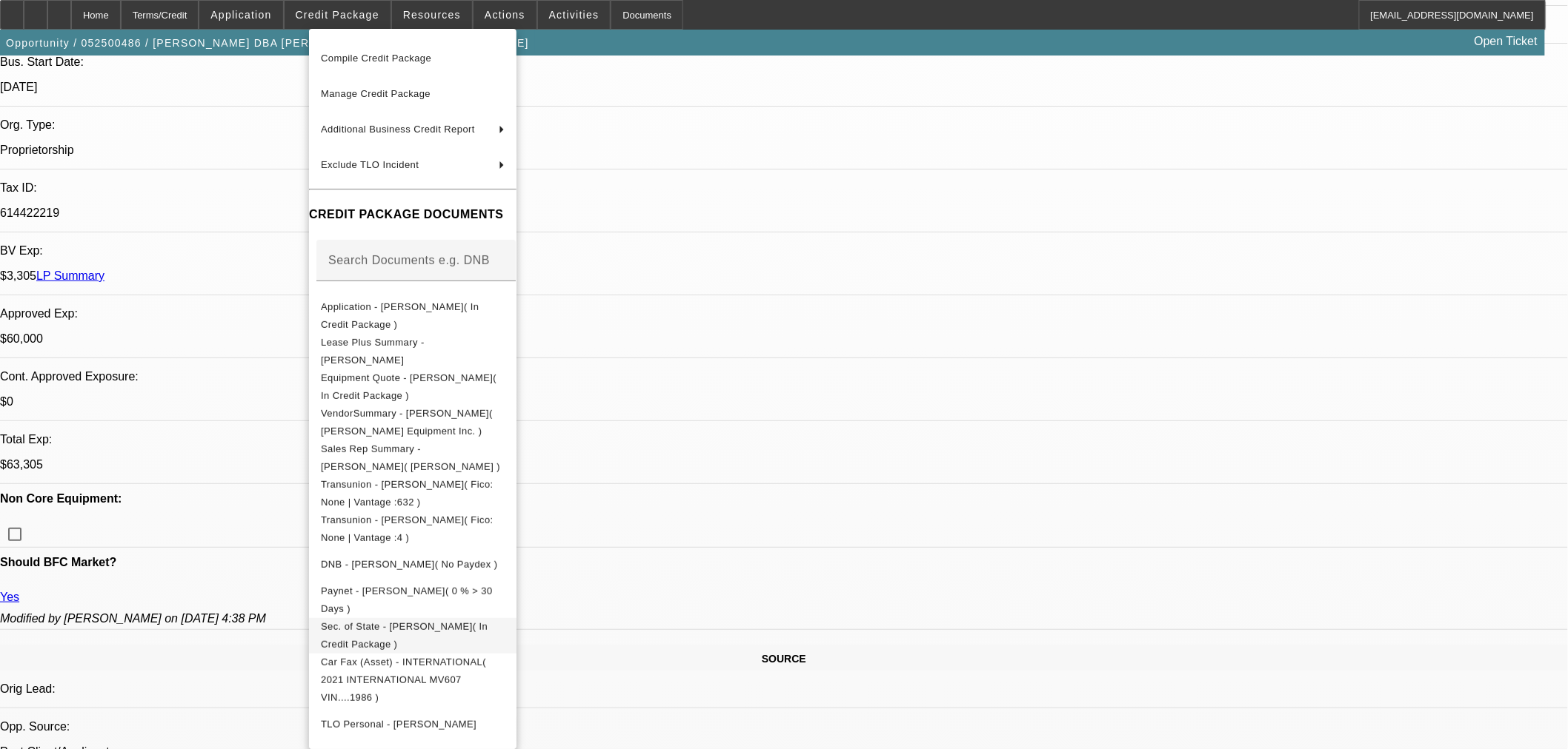
scroll to position [164, 0]
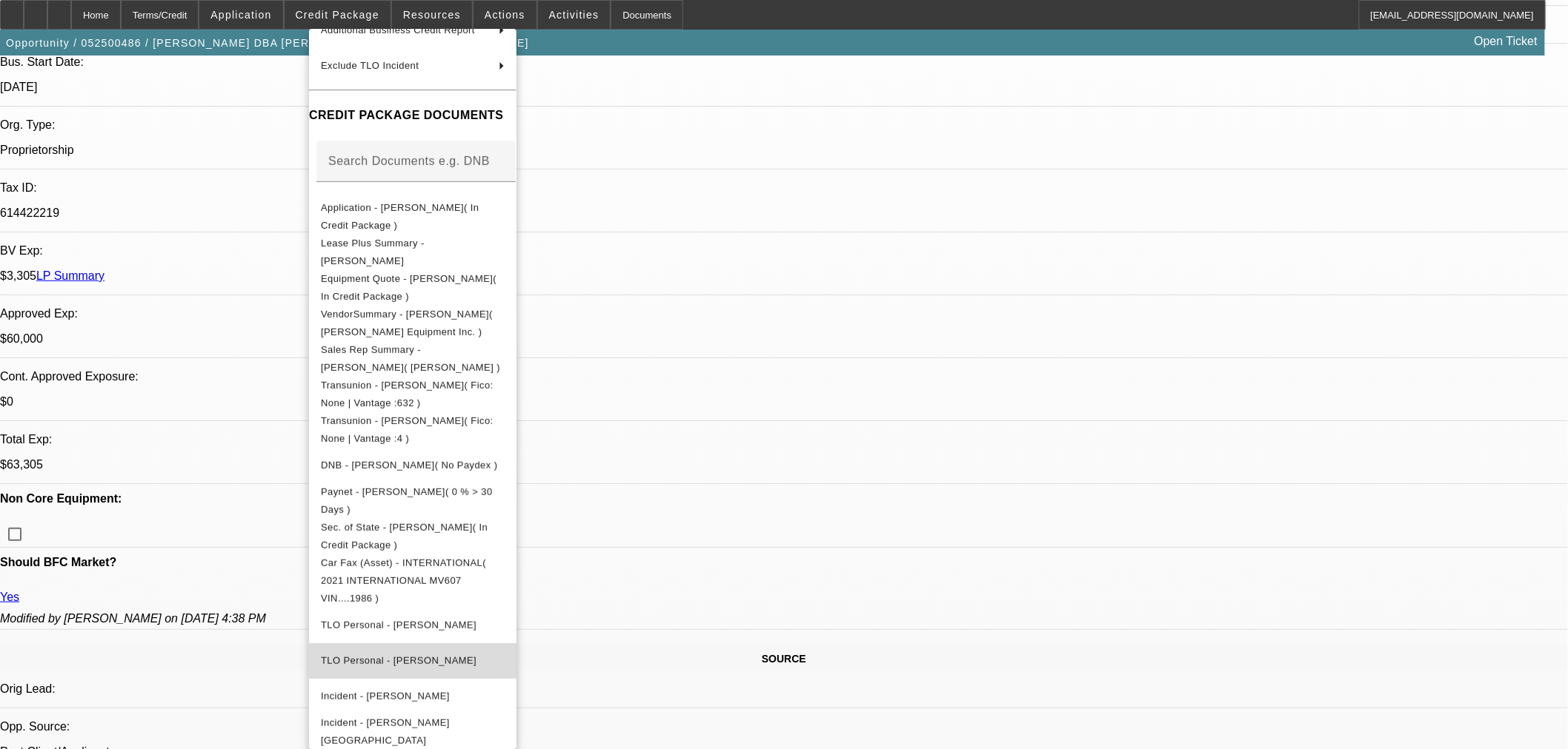
click at [516, 643] on button "TLO Personal - [PERSON_NAME]" at bounding box center [412, 660] width 207 height 35
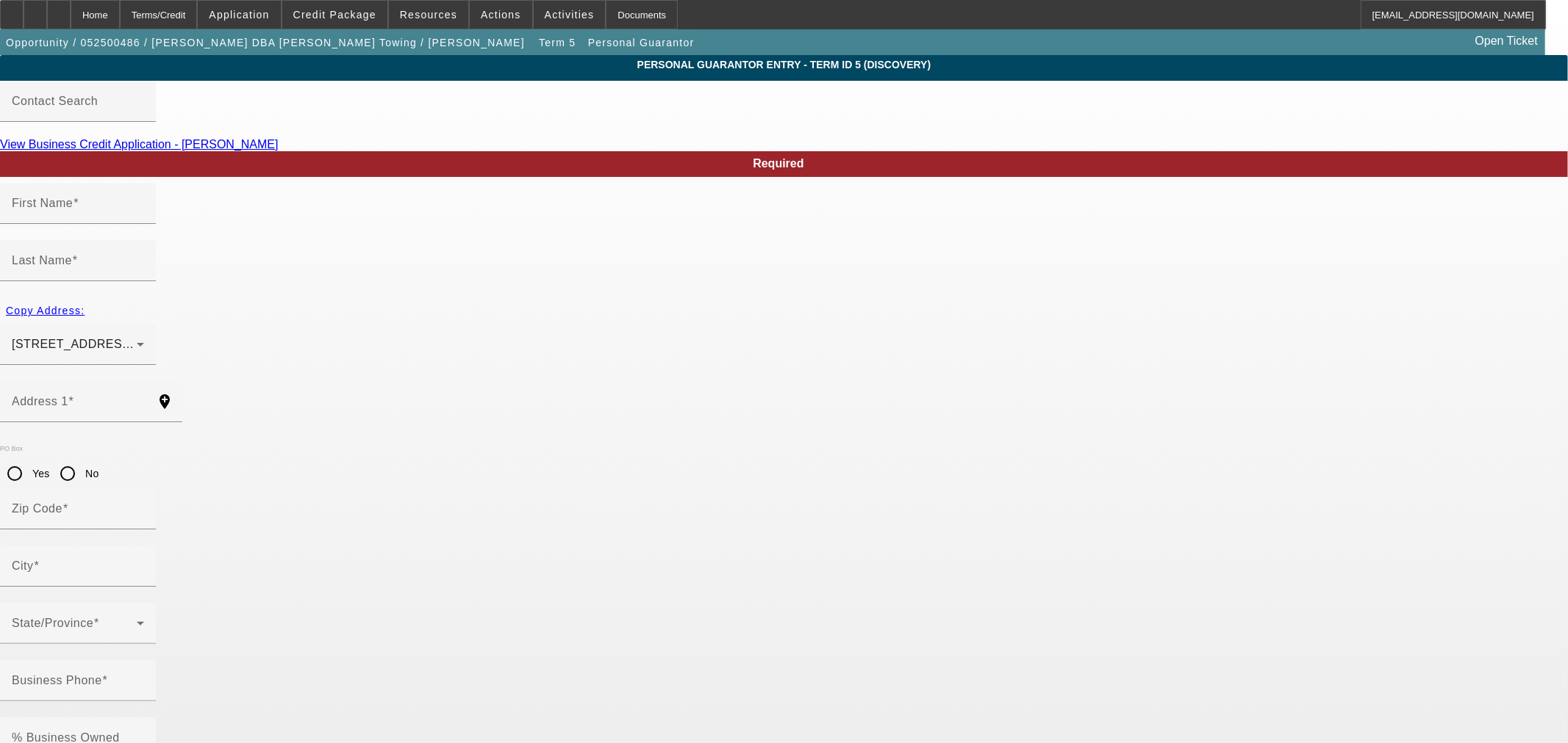
type input "[PERSON_NAME]"
type input "4566 E Woodward Avenue"
radio input "true"
type input "93702"
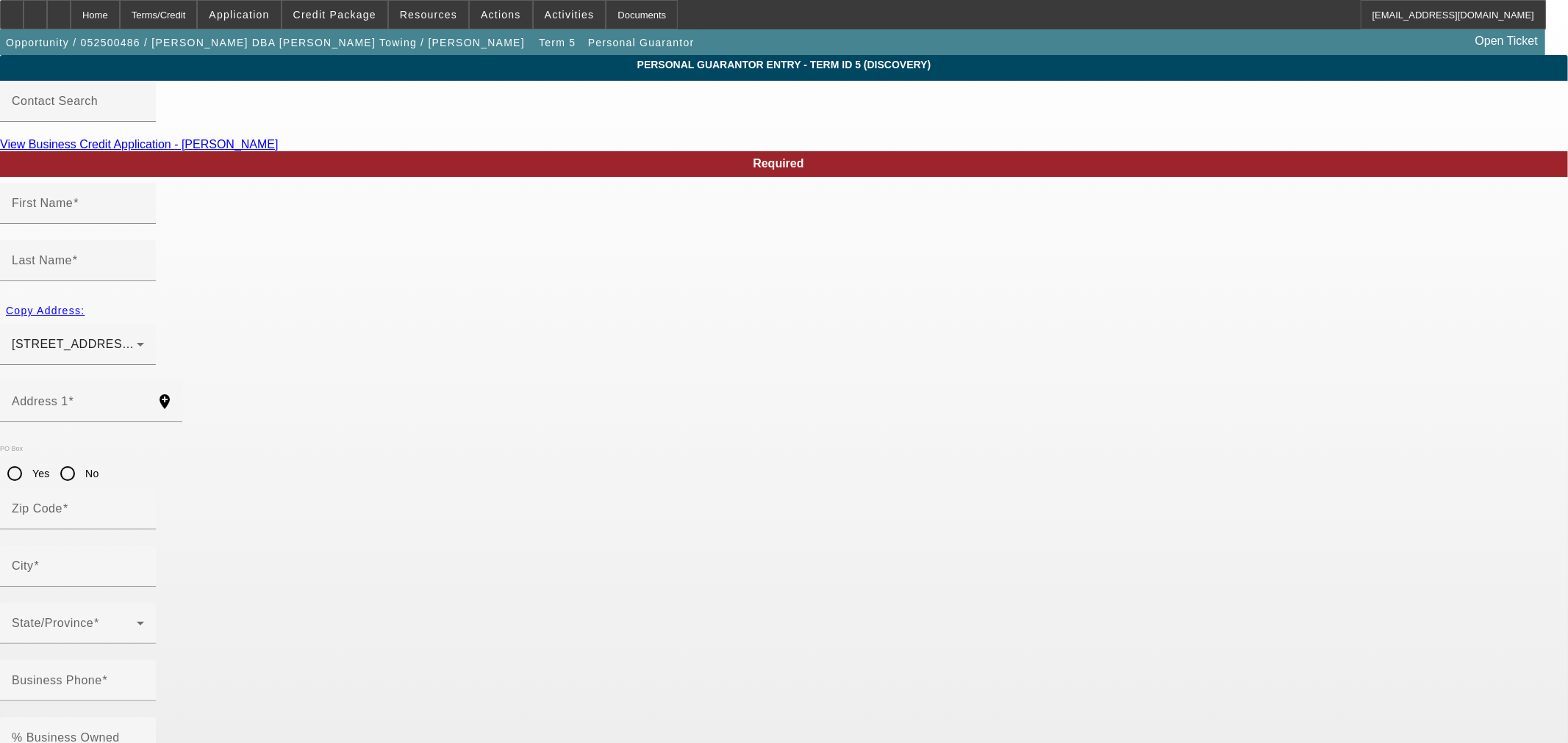
type input "Fresno"
type input "[PHONE_NUMBER]"
type input "20"
type input "462-68-1071"
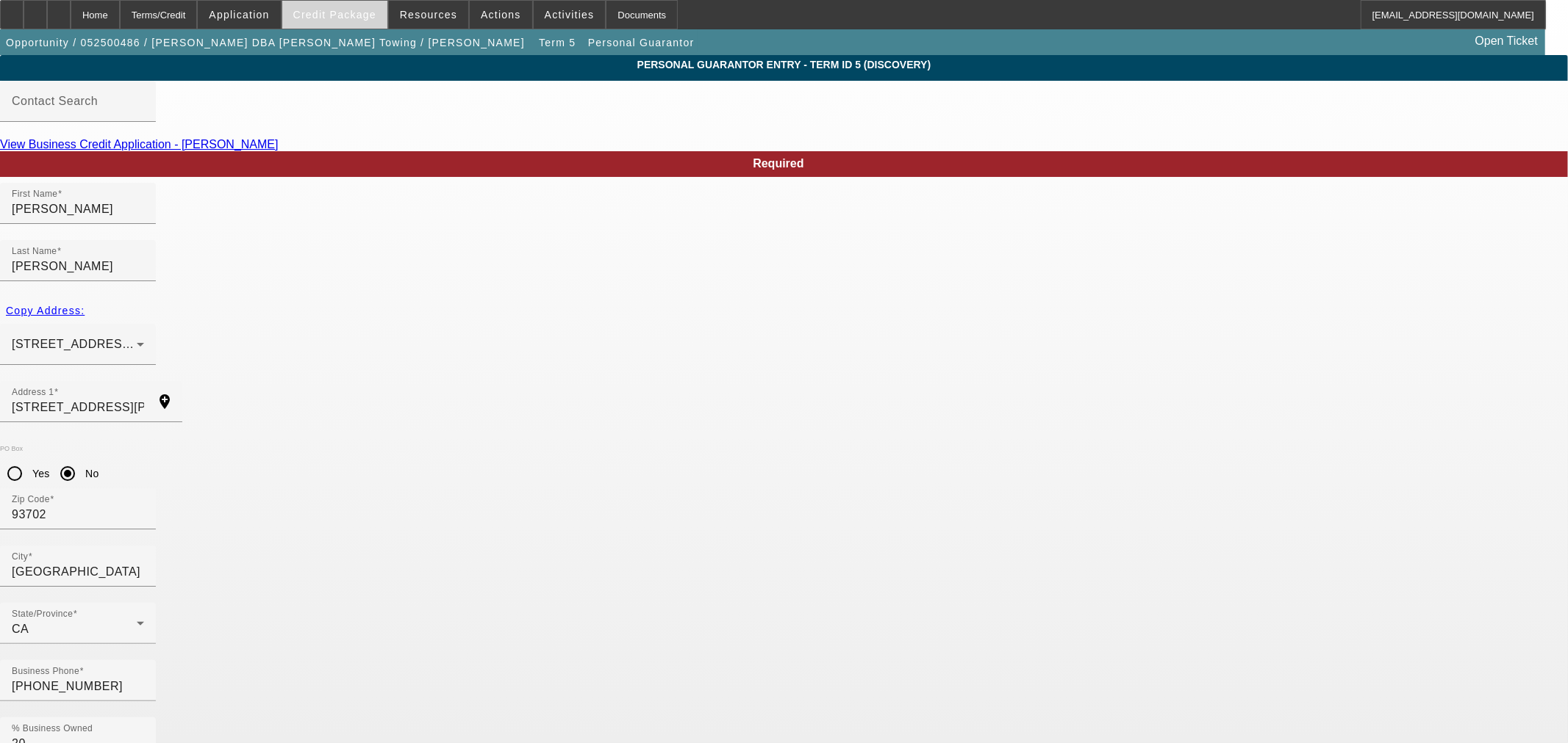
click at [324, 12] on span "Credit Package" at bounding box center [334, 14] width 83 height 12
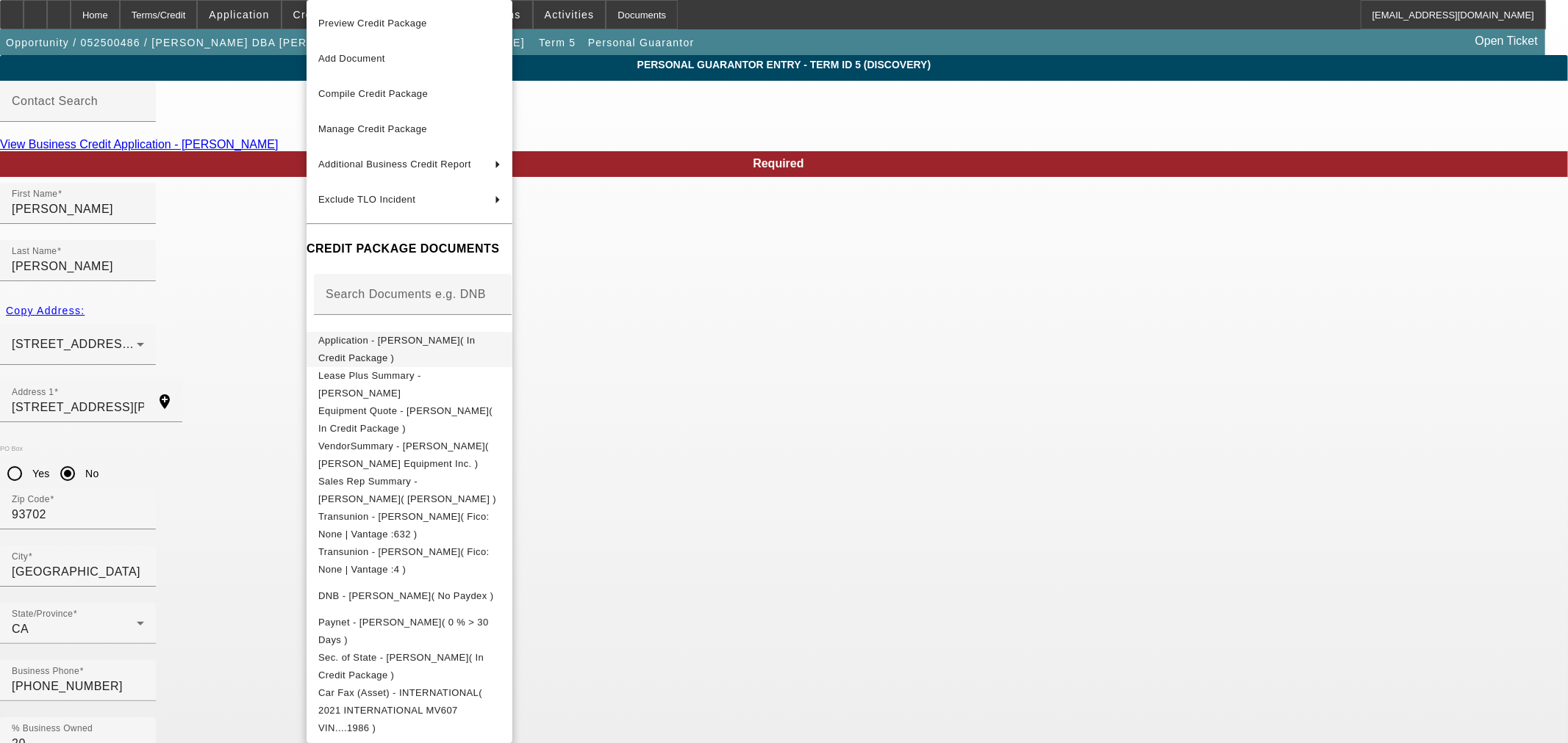
click at [431, 332] on button "Application - Daniel Joel Llanos( In Credit Package )" at bounding box center [409, 349] width 205 height 35
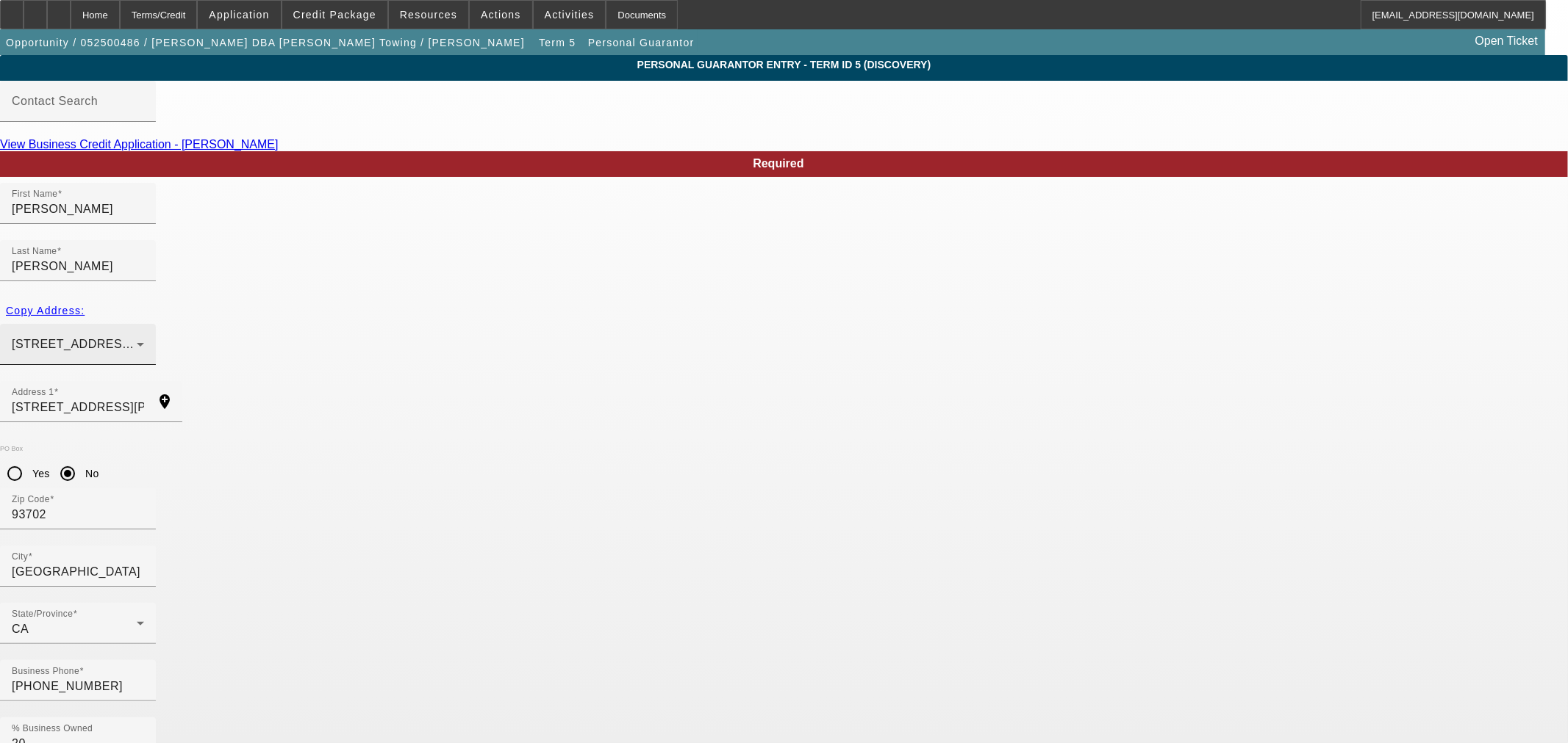
click at [235, 338] on span "4543 E Woodward Ave Fresno, CA 93702" at bounding box center [123, 344] width 223 height 13
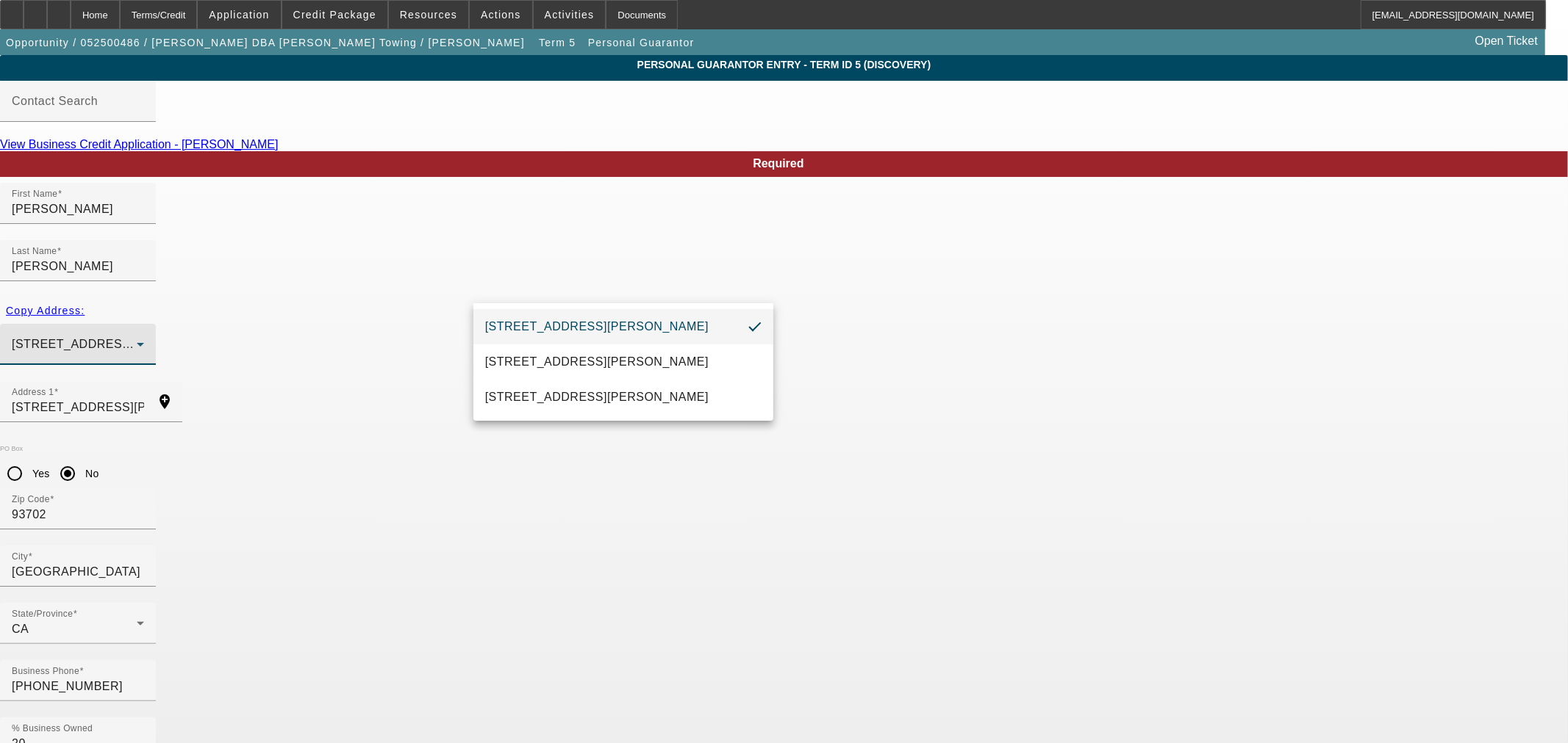
click at [419, 281] on div at bounding box center [784, 371] width 1568 height 743
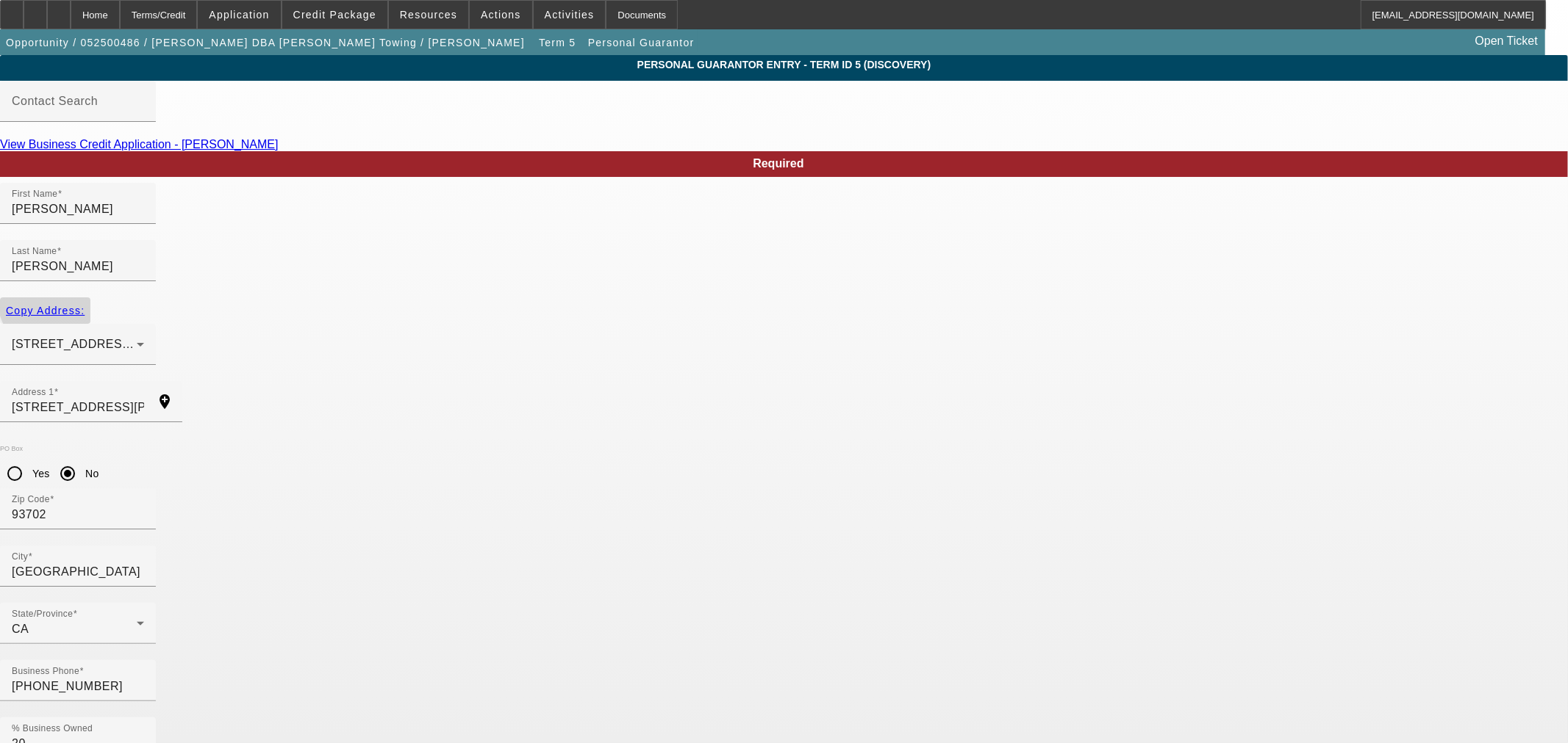
click at [85, 304] on span "Copy Address:" at bounding box center [45, 310] width 78 height 12
type input "4543 E Woodward Ave"
radio input "false"
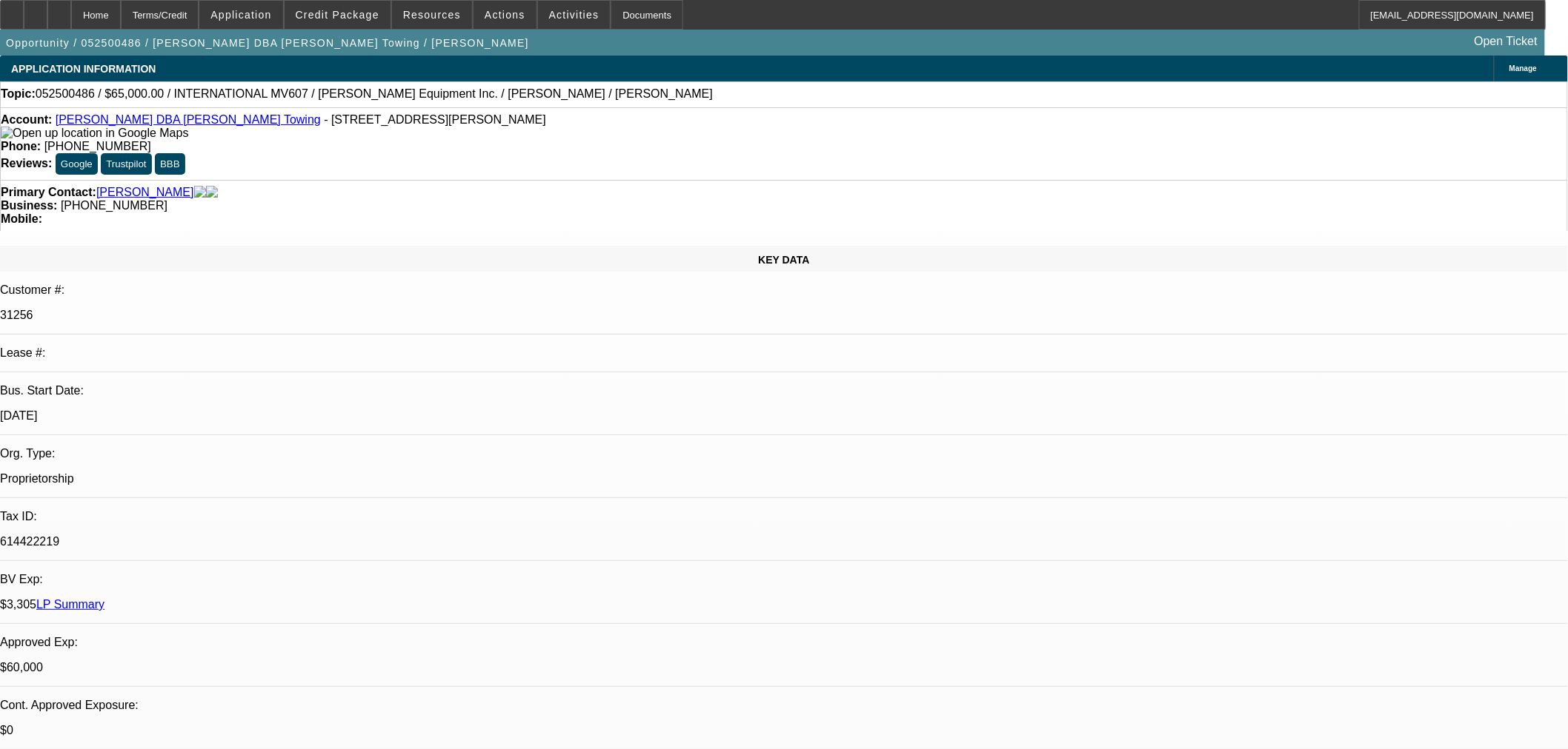
select select "0"
select select "0.1"
select select "4"
select select "0"
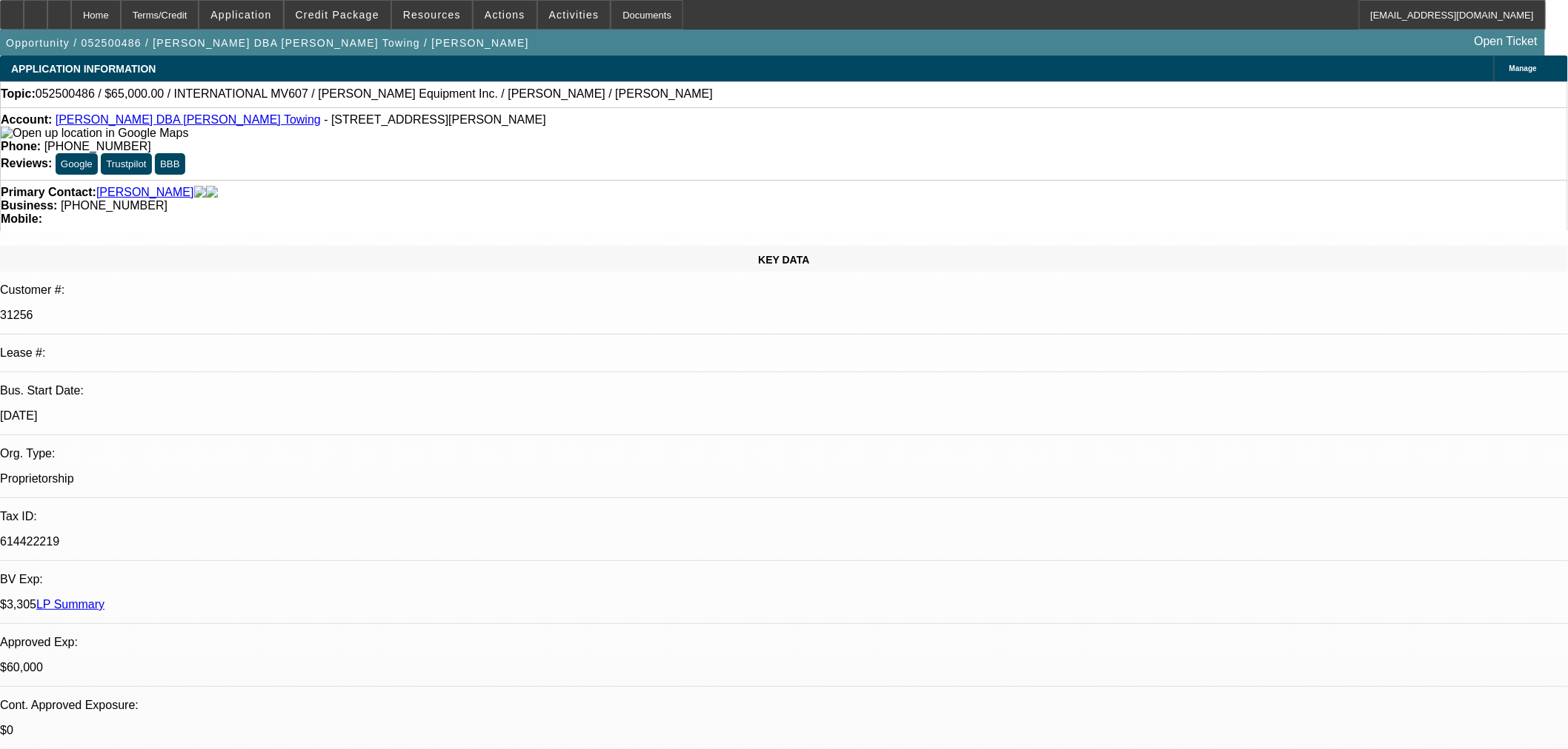
select select "2"
select select "0.1"
select select "4"
select select "0"
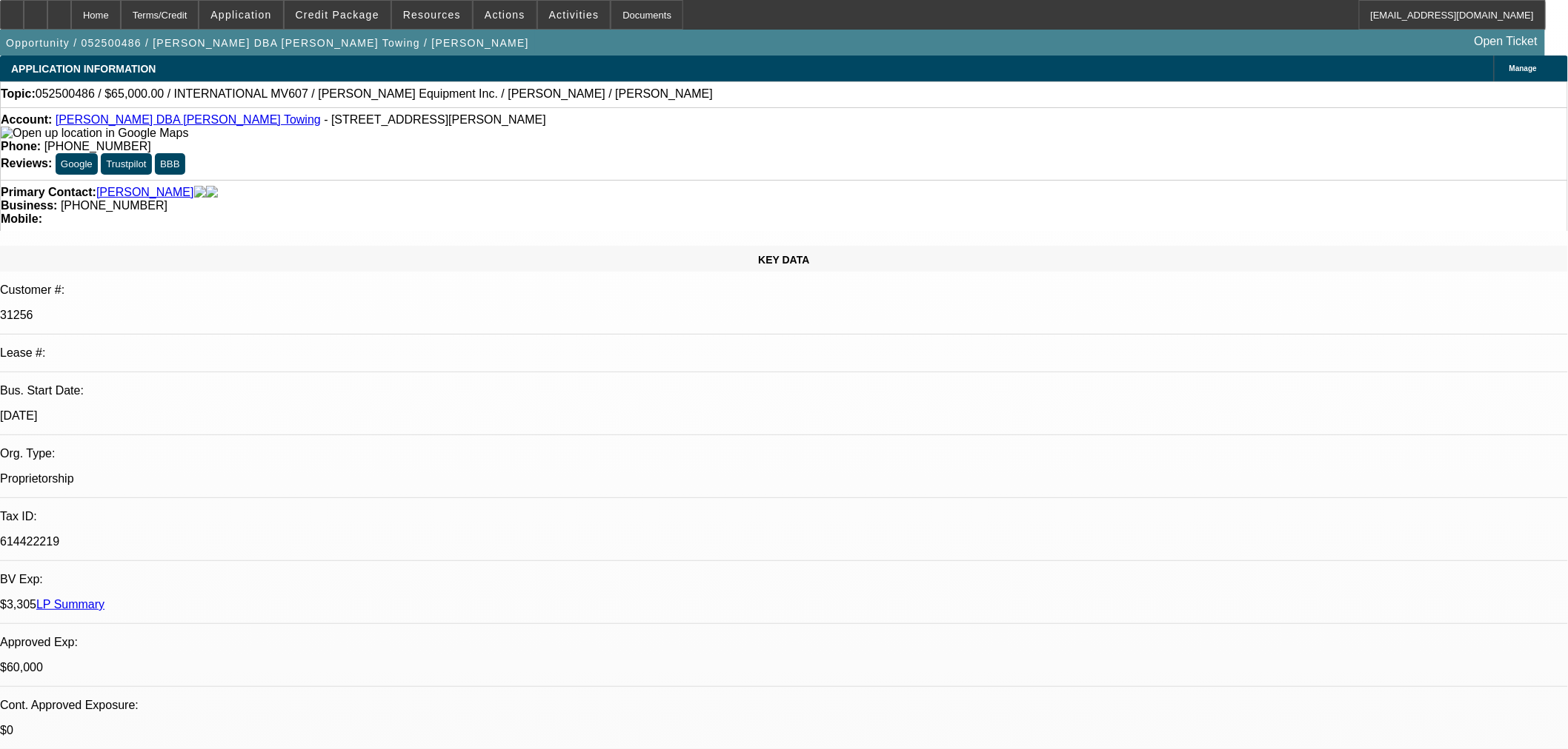
select select "2"
select select "0.1"
select select "4"
select select "0"
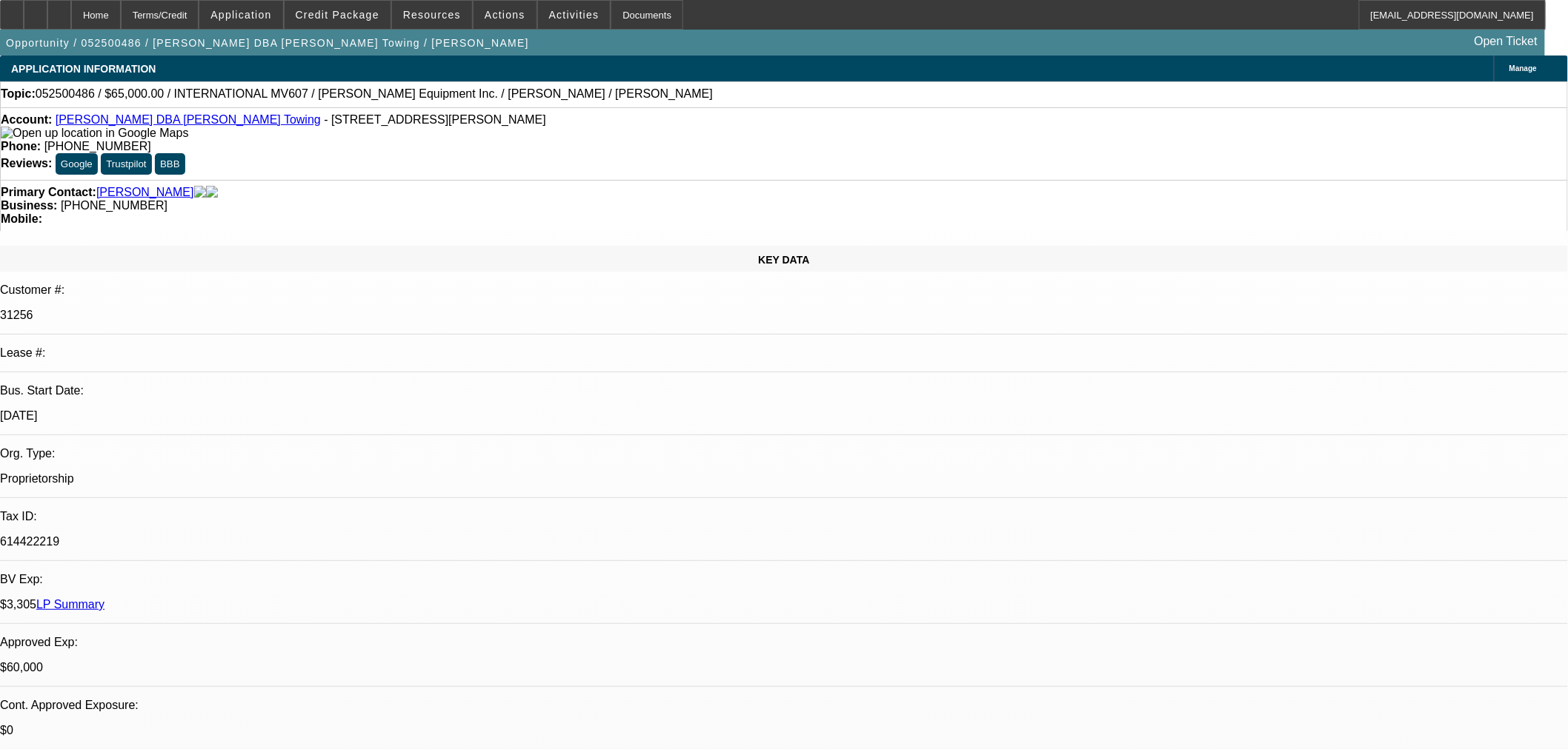
select select "0"
select select "3"
select select "0.1"
select select "4"
click at [363, 26] on span at bounding box center [337, 15] width 106 height 35
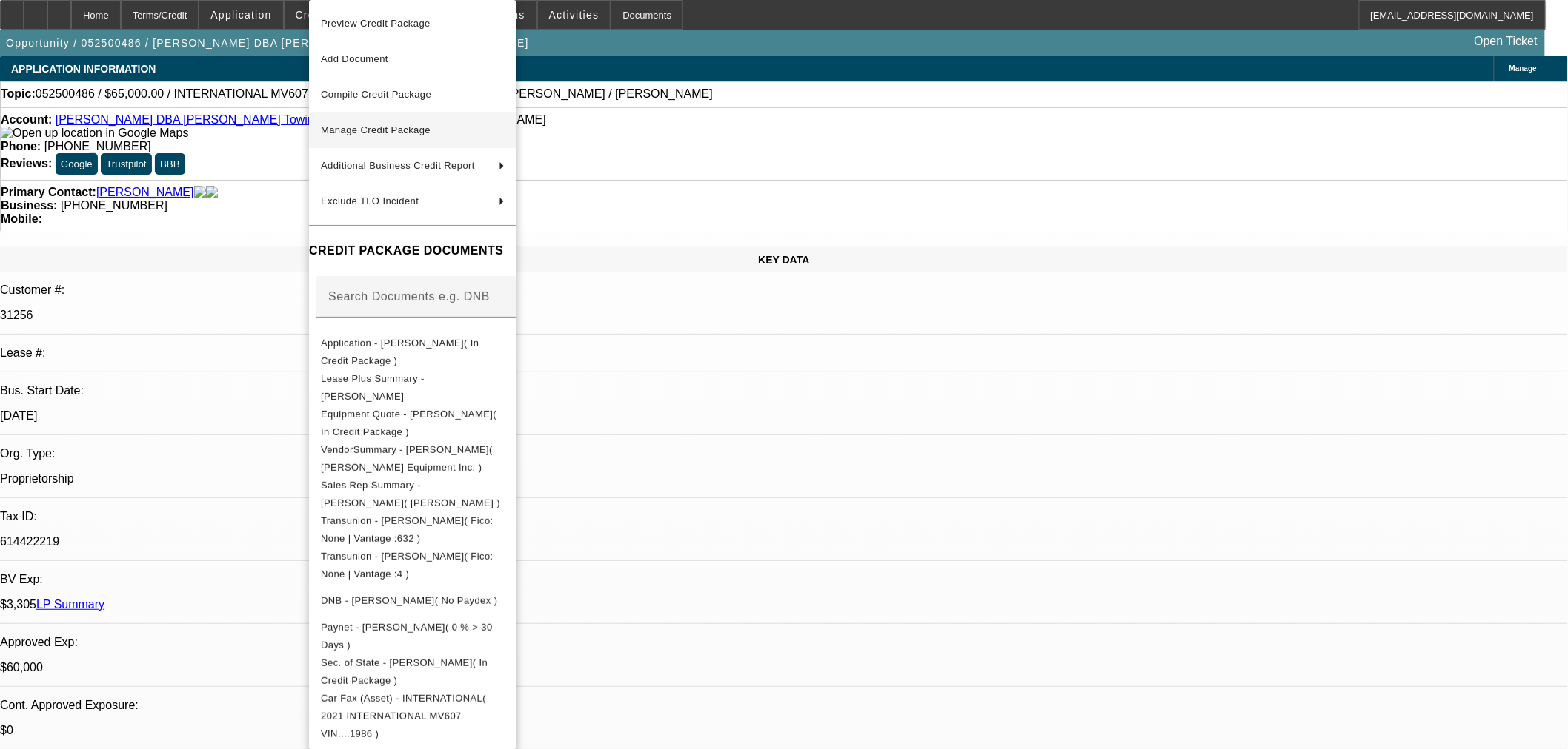
click at [412, 145] on button "Manage Credit Package" at bounding box center [412, 130] width 207 height 35
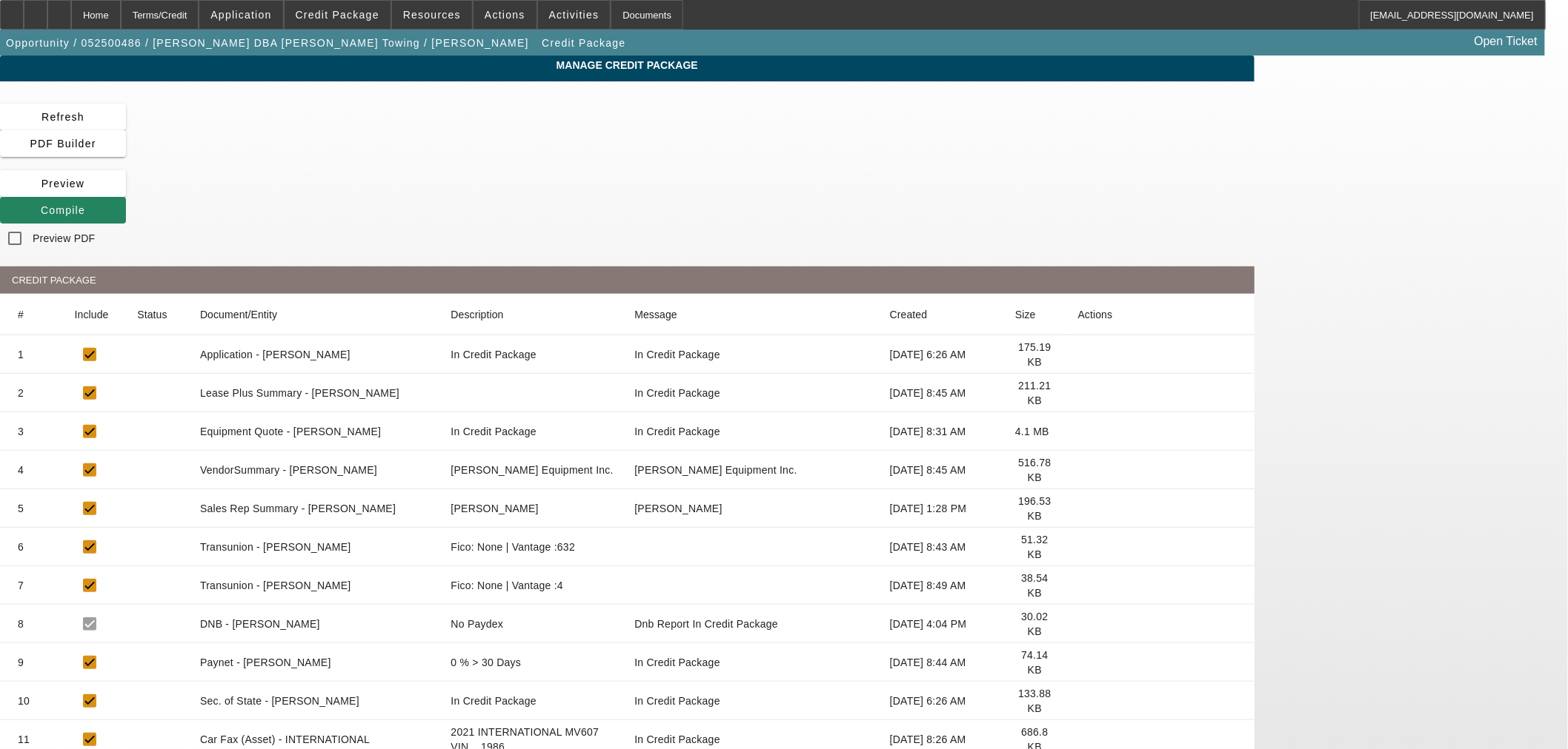
click at [1078, 586] on icon at bounding box center [1078, 586] width 0 height 0
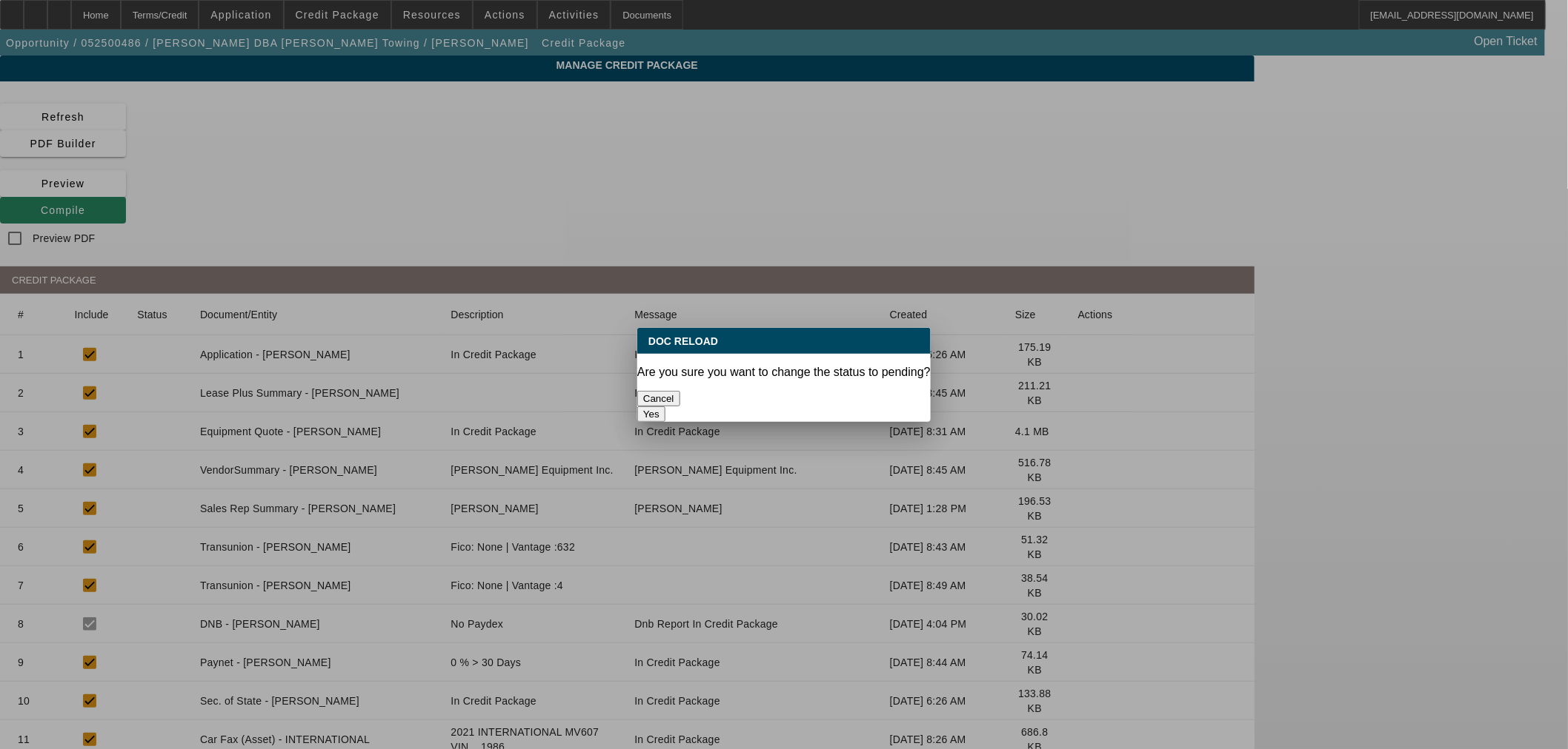
click at [665, 407] on button "Yes" at bounding box center [650, 414] width 28 height 15
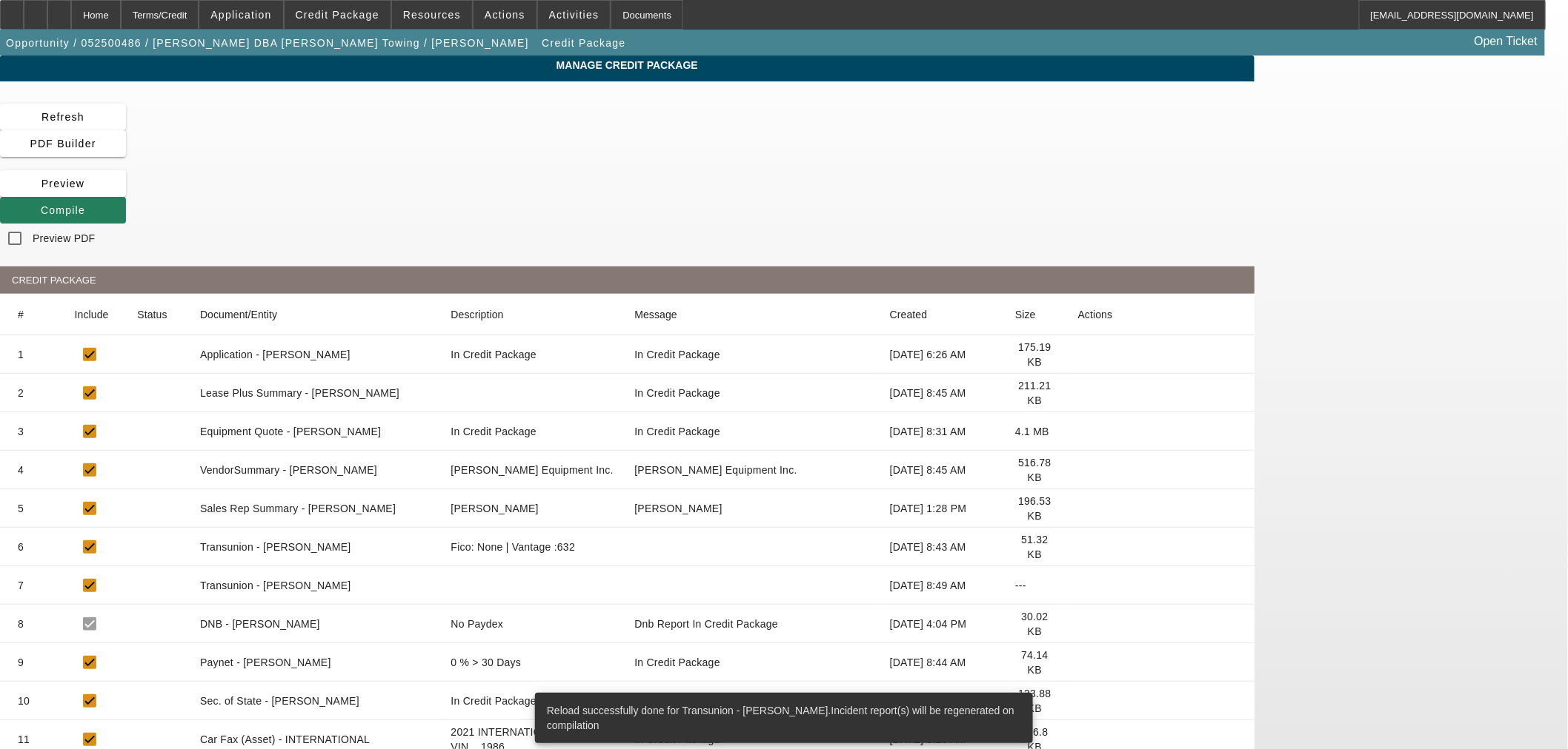
click at [126, 192] on span at bounding box center [63, 210] width 126 height 35
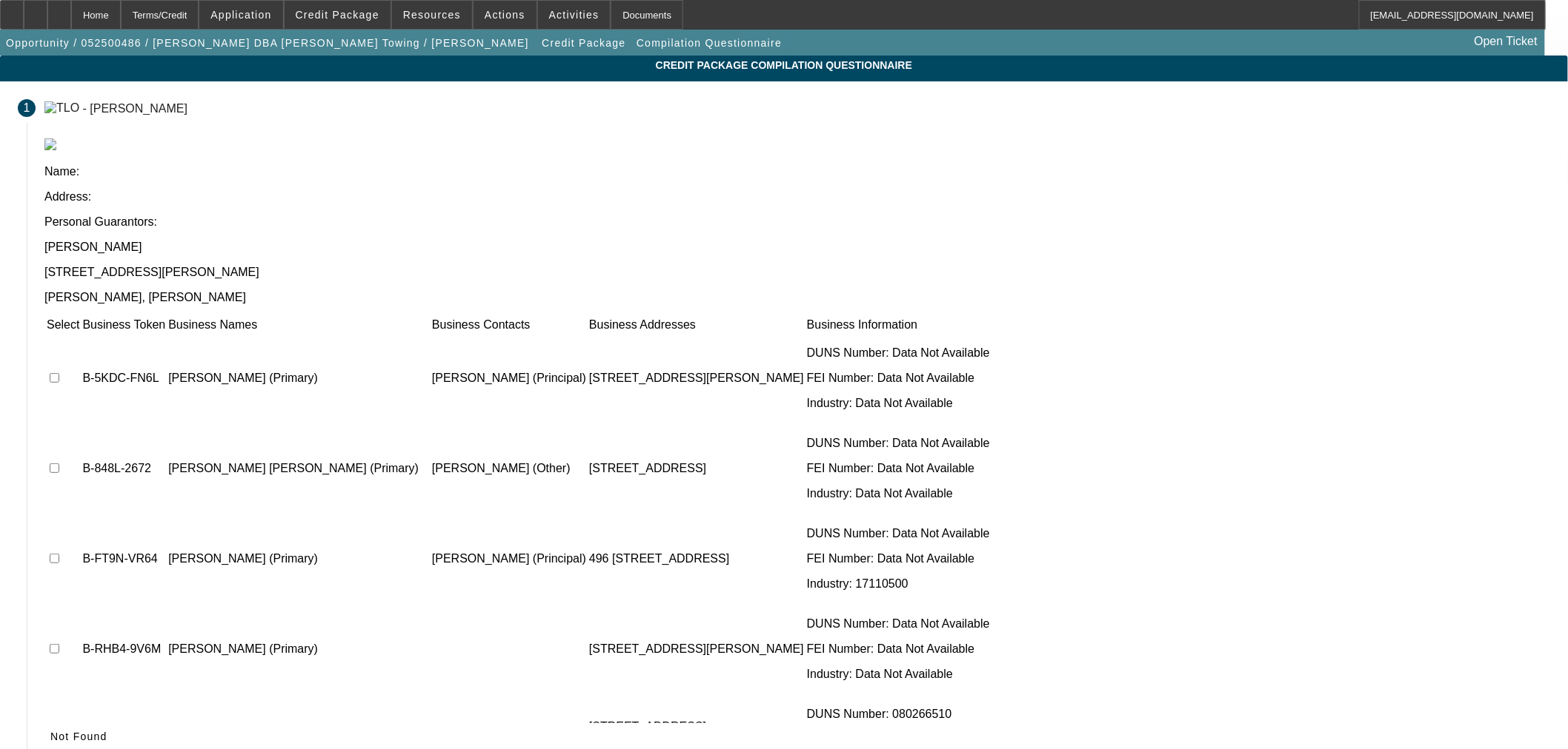
click at [80, 334] on td at bounding box center [64, 379] width 35 height 89
click at [59, 373] on input "checkbox" at bounding box center [55, 378] width 10 height 10
checkbox input "true"
click at [59, 554] on input "checkbox" at bounding box center [55, 558] width 10 height 10
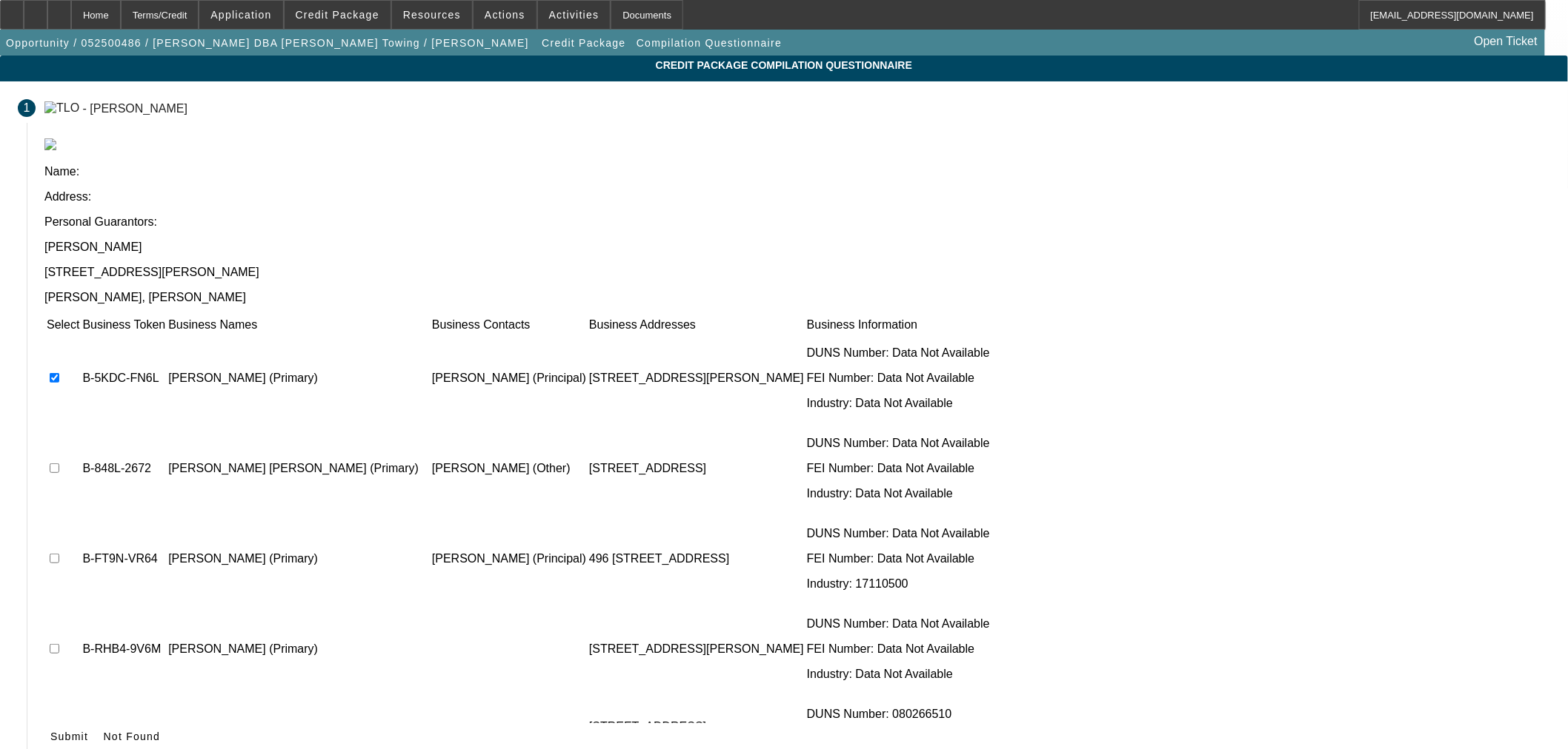
checkbox input "true"
click at [80, 605] on td at bounding box center [64, 649] width 35 height 89
click at [59, 645] on input "checkbox" at bounding box center [55, 649] width 10 height 10
checkbox input "true"
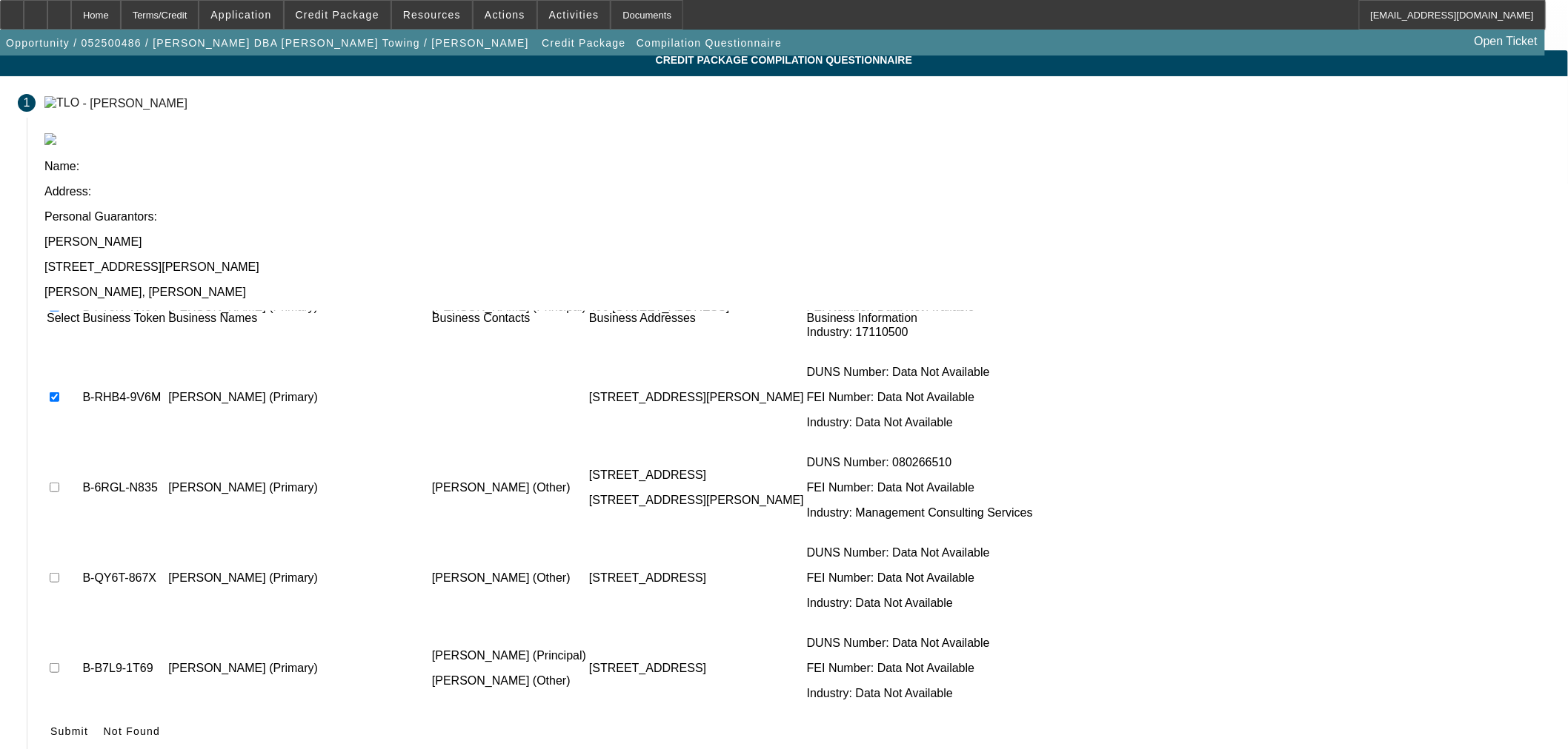
scroll to position [6, 0]
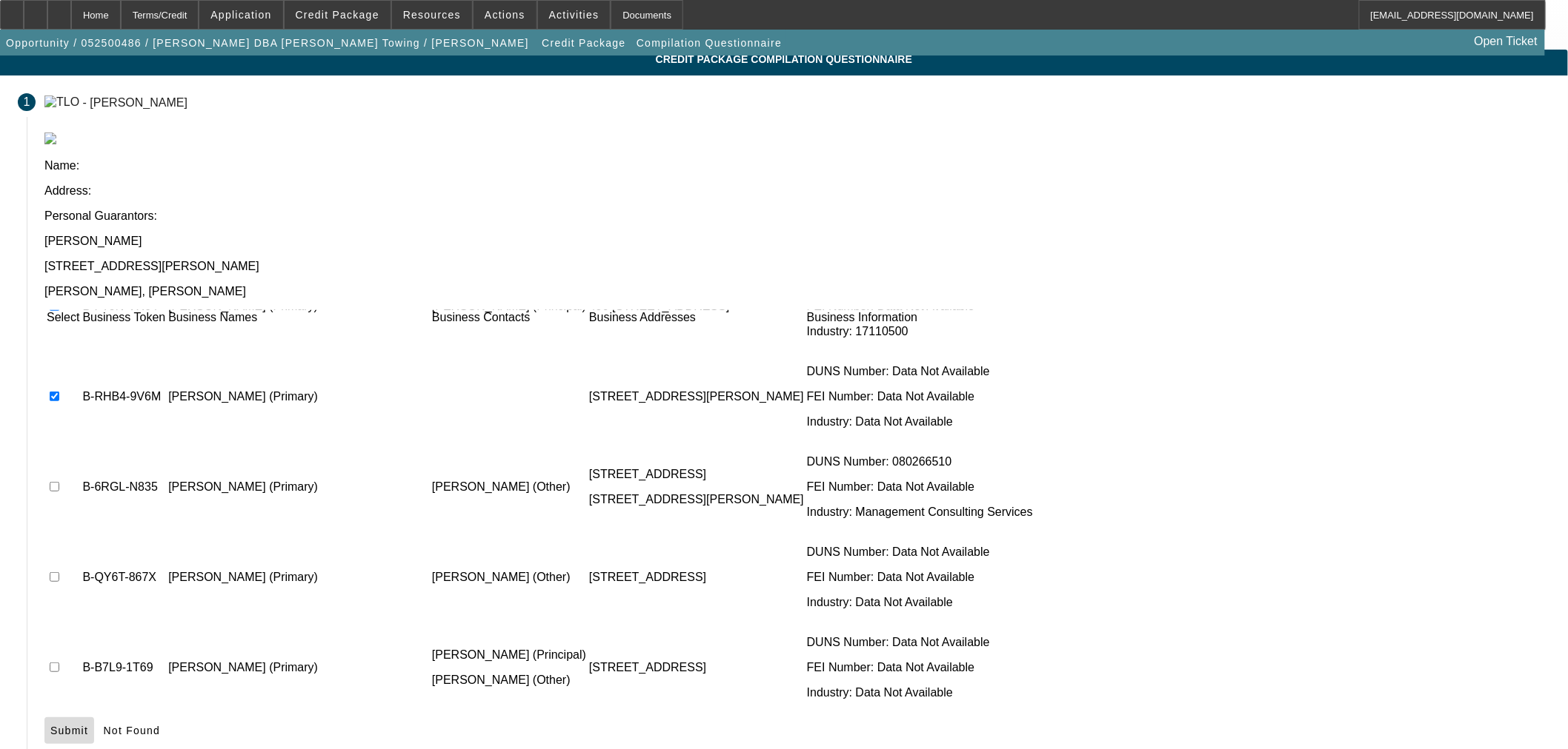
click at [88, 724] on span "Submit" at bounding box center [69, 730] width 38 height 12
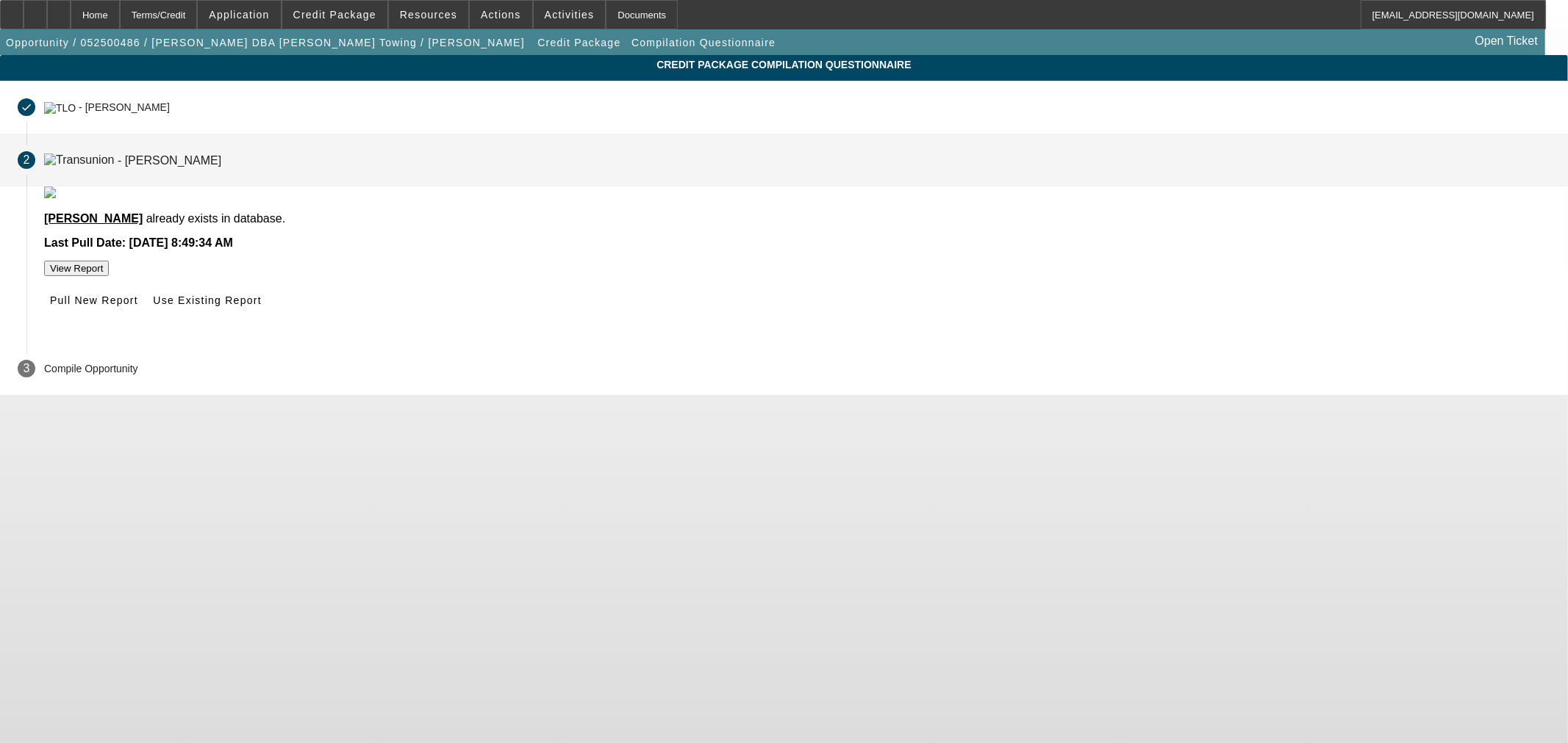
click at [144, 318] on span at bounding box center [94, 300] width 100 height 35
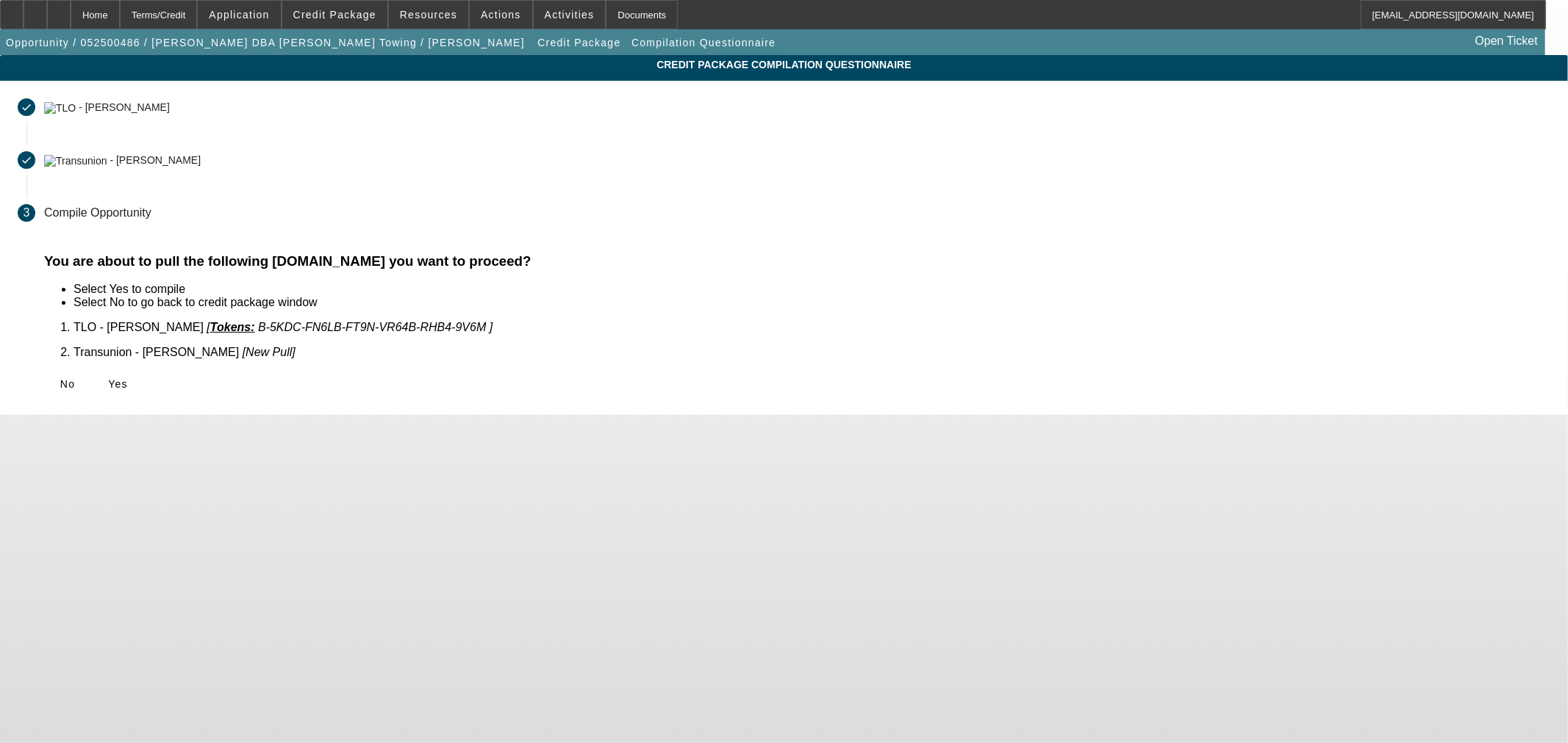
click at [486, 371] on div "No Yes" at bounding box center [797, 384] width 1506 height 26
click at [141, 367] on span at bounding box center [117, 384] width 47 height 35
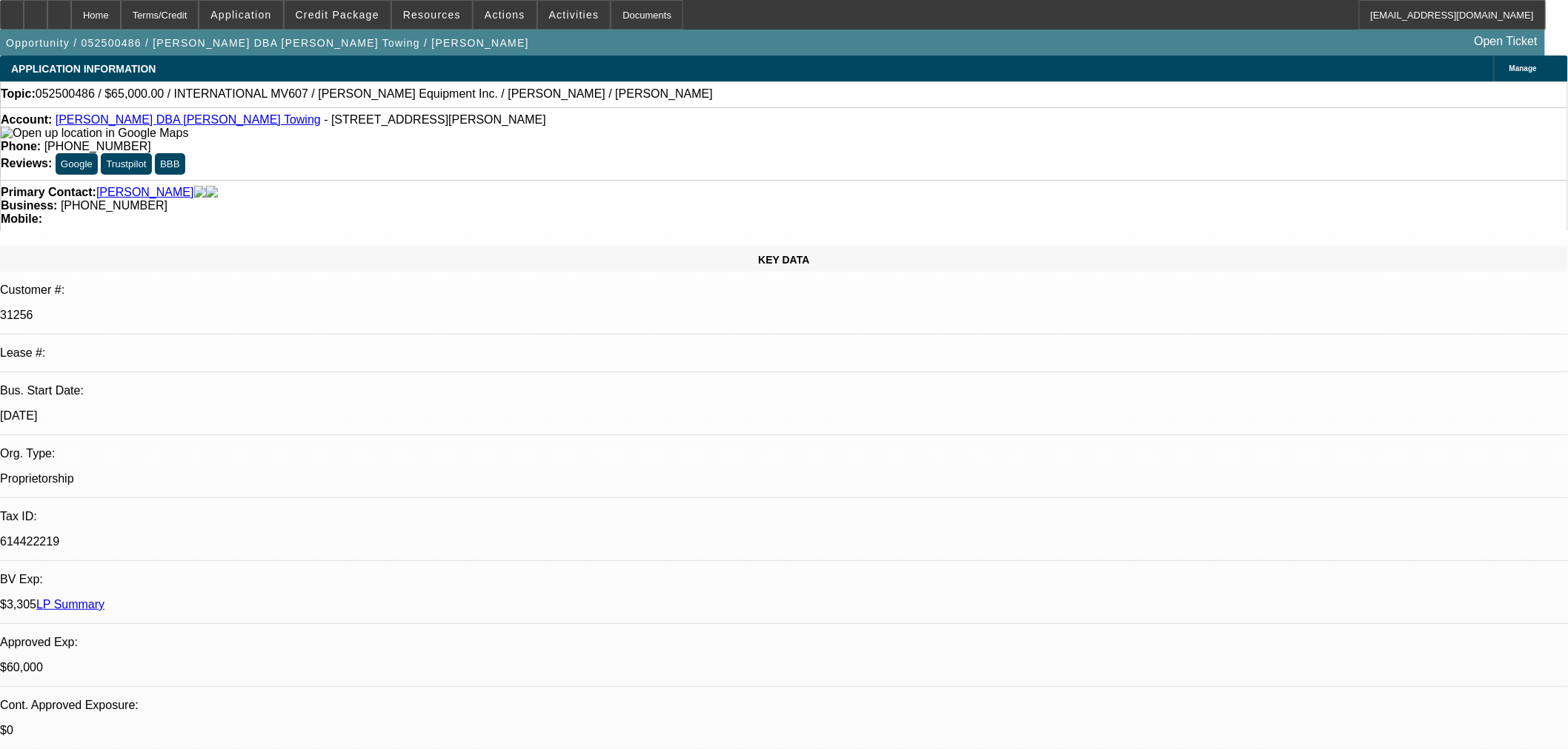
select select "0"
select select "0.1"
select select "4"
select select "0"
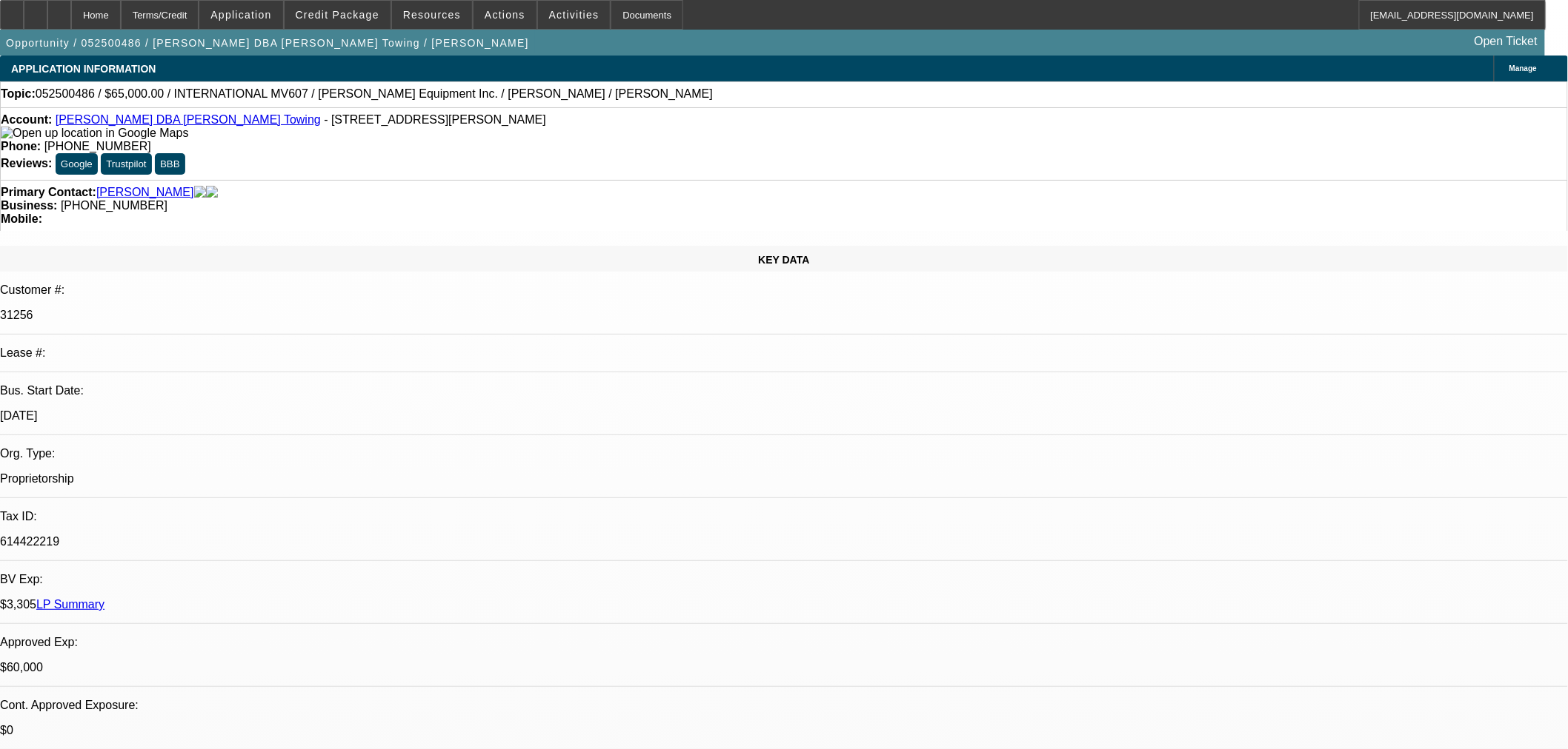
select select "2"
select select "0.1"
select select "4"
select select "0"
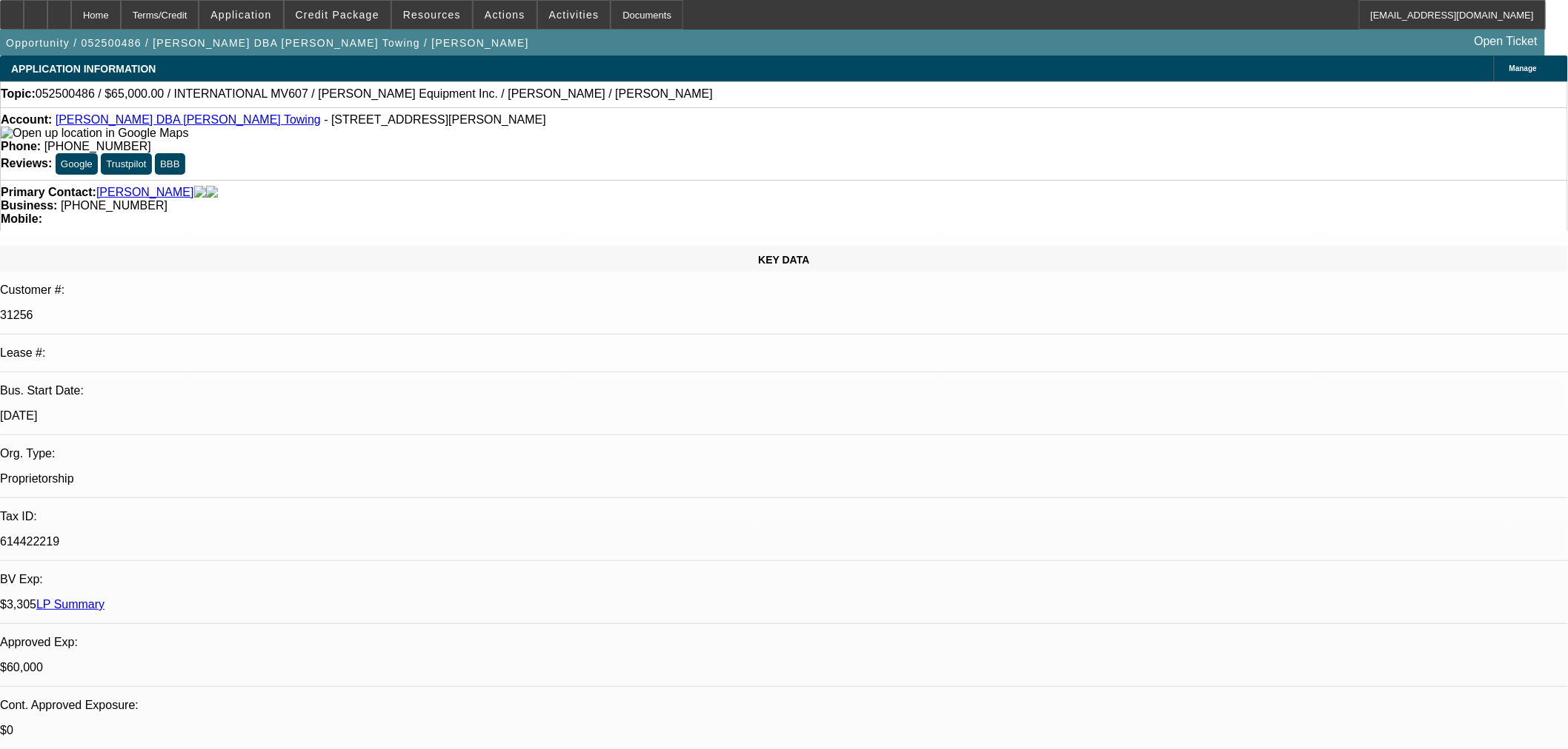
select select "2"
select select "0.1"
select select "4"
select select "0"
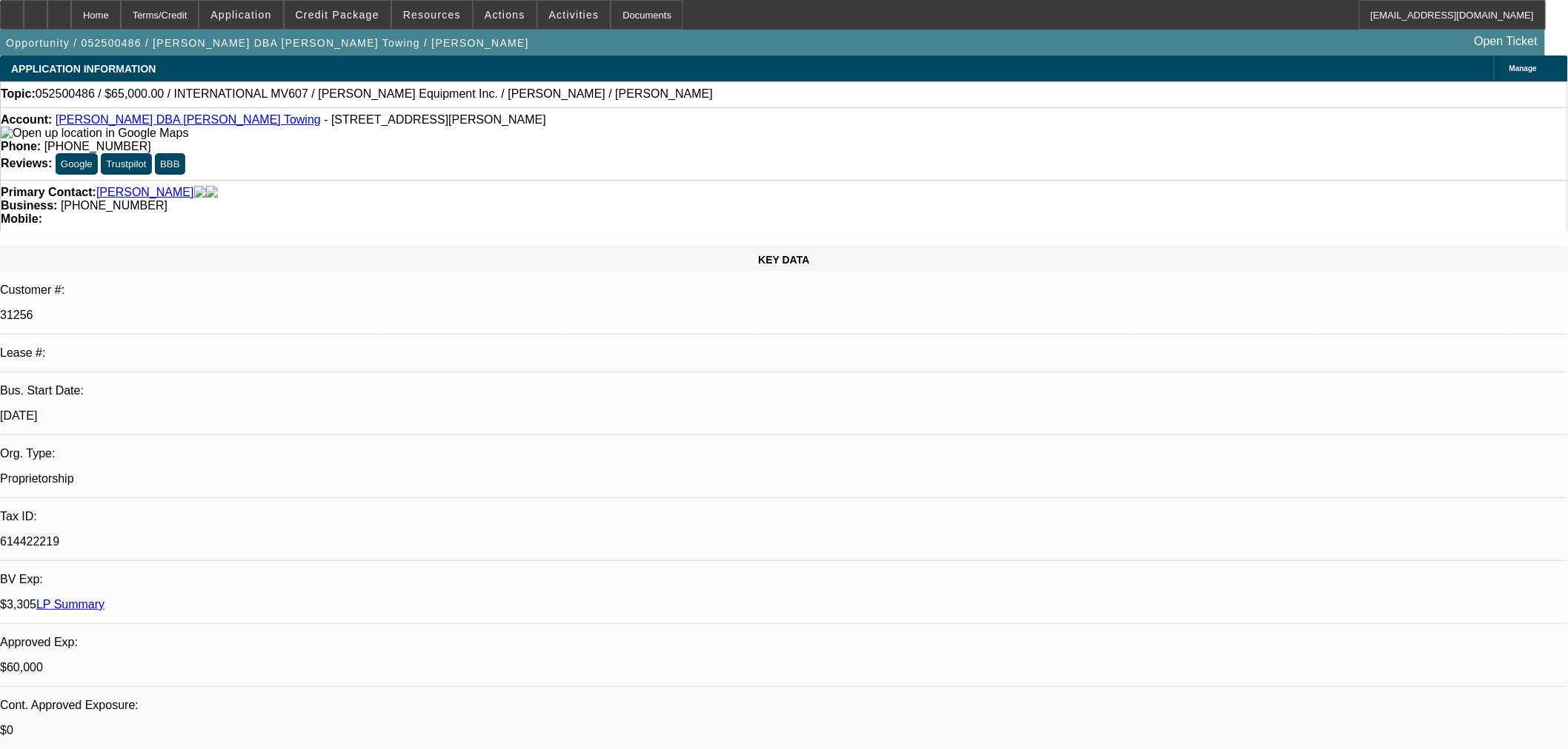
select select "0"
select select "3"
select select "0.1"
select select "4"
select select "0"
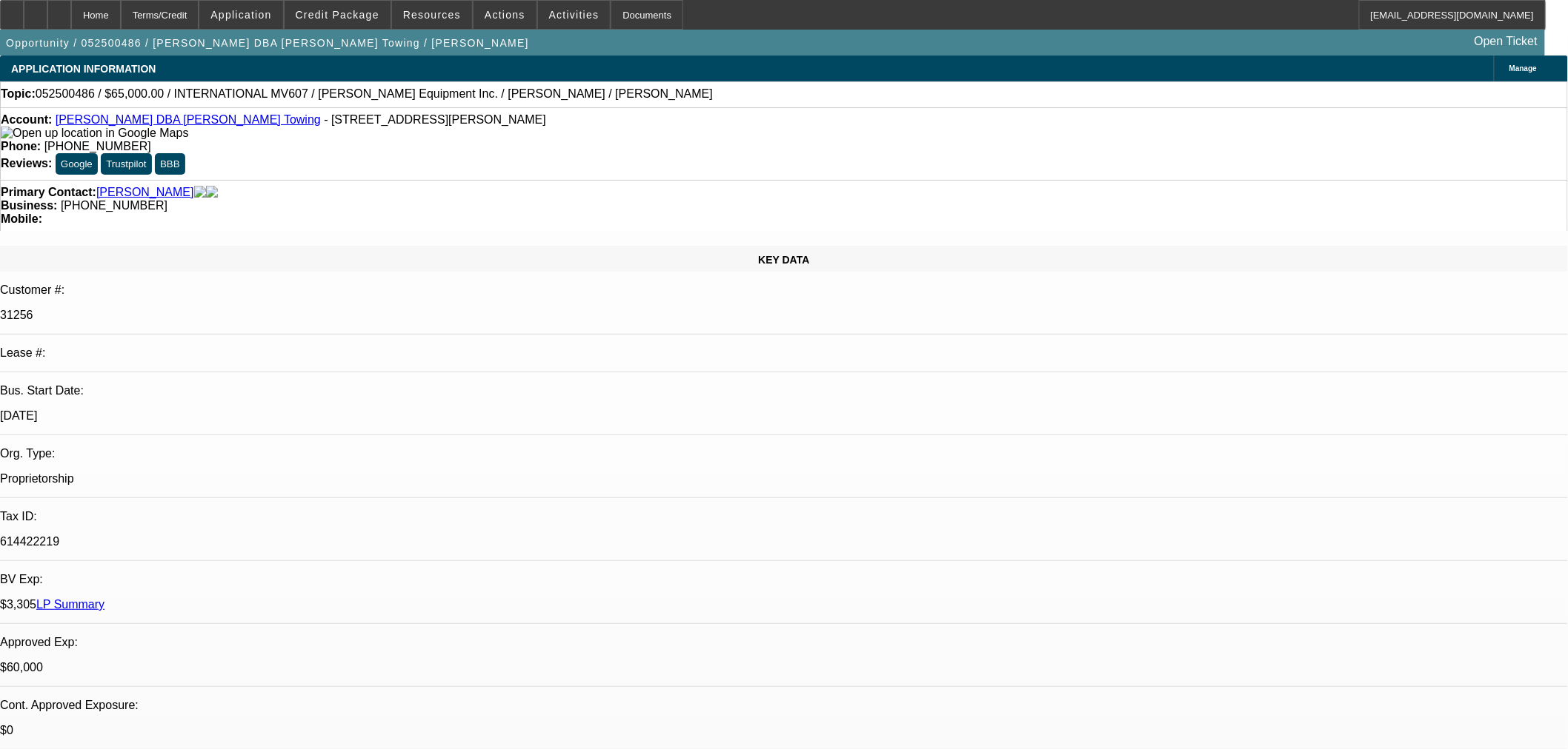
select select "0"
select select "0.1"
select select "4"
select select "0"
select select "2"
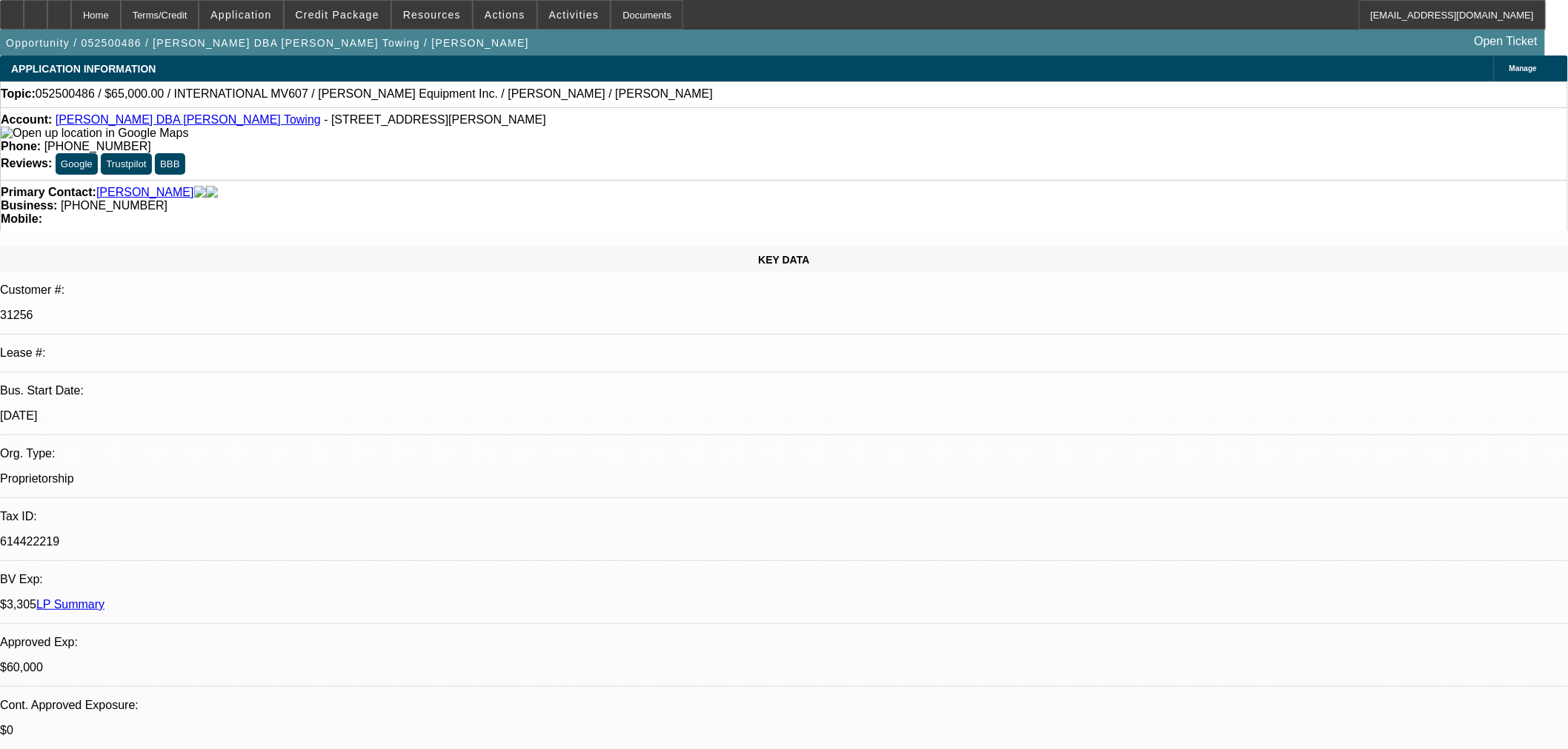
select select "2"
select select "0.1"
select select "4"
select select "0"
select select "2"
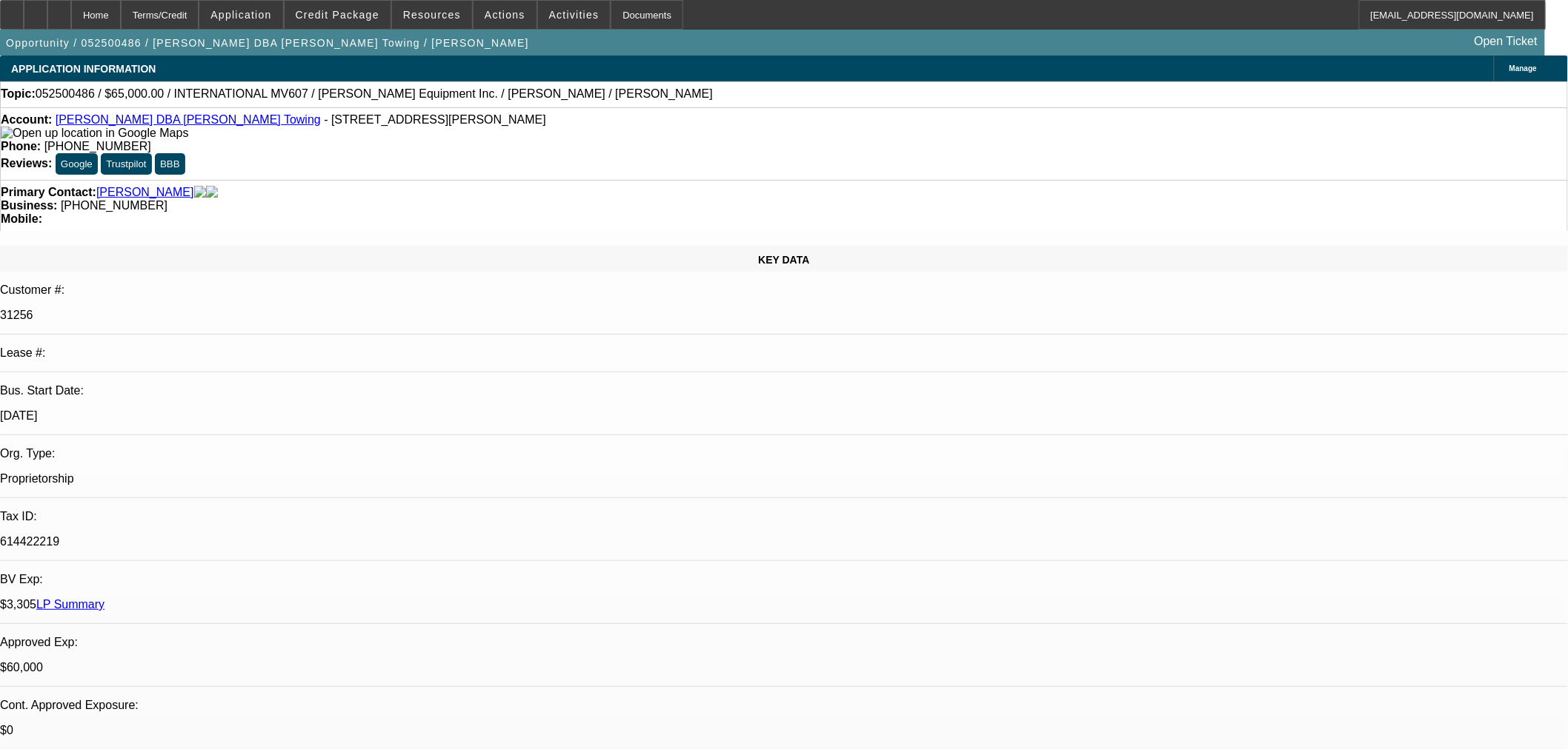
select select "2"
select select "0.1"
select select "4"
select select "0"
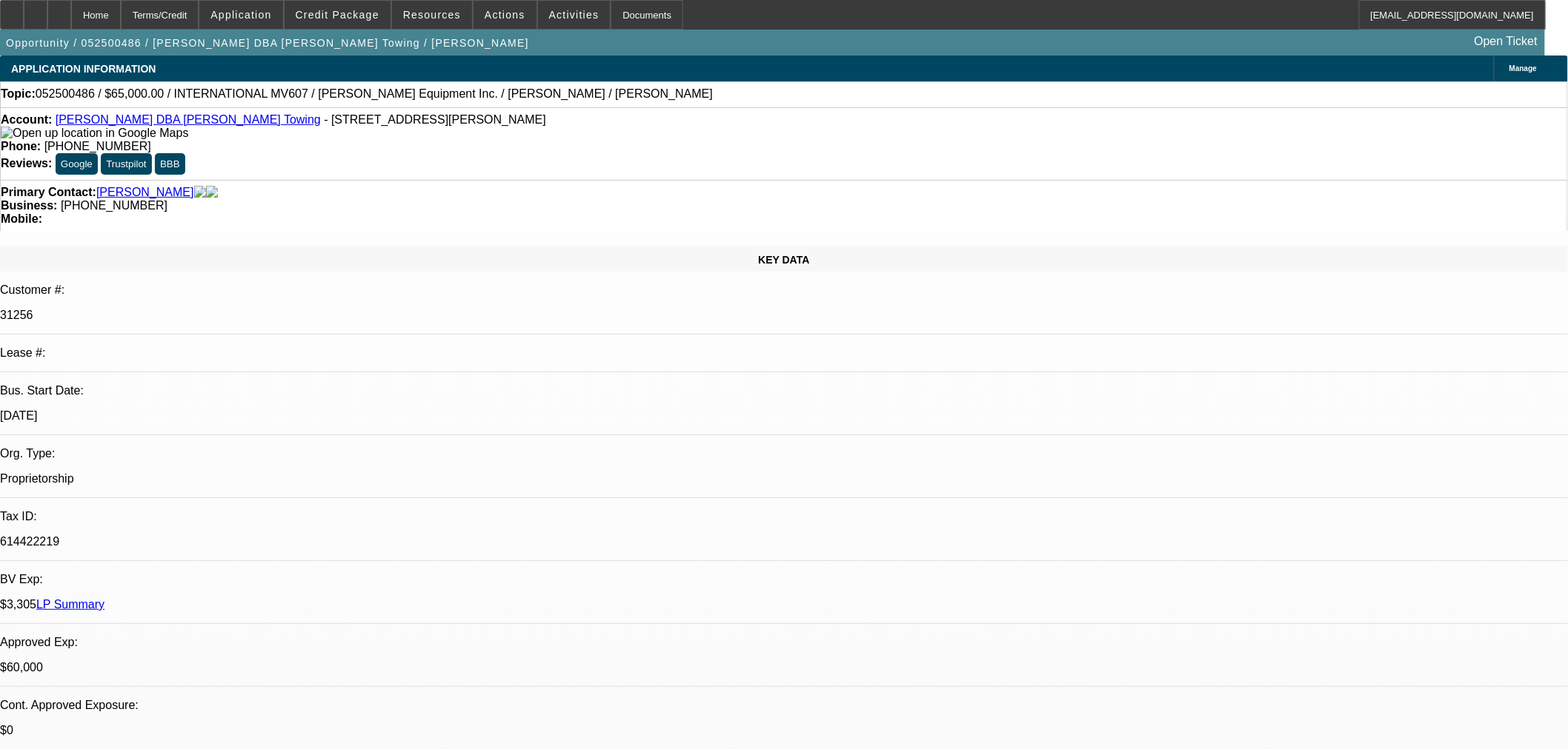
select select "3"
select select "0.1"
select select "4"
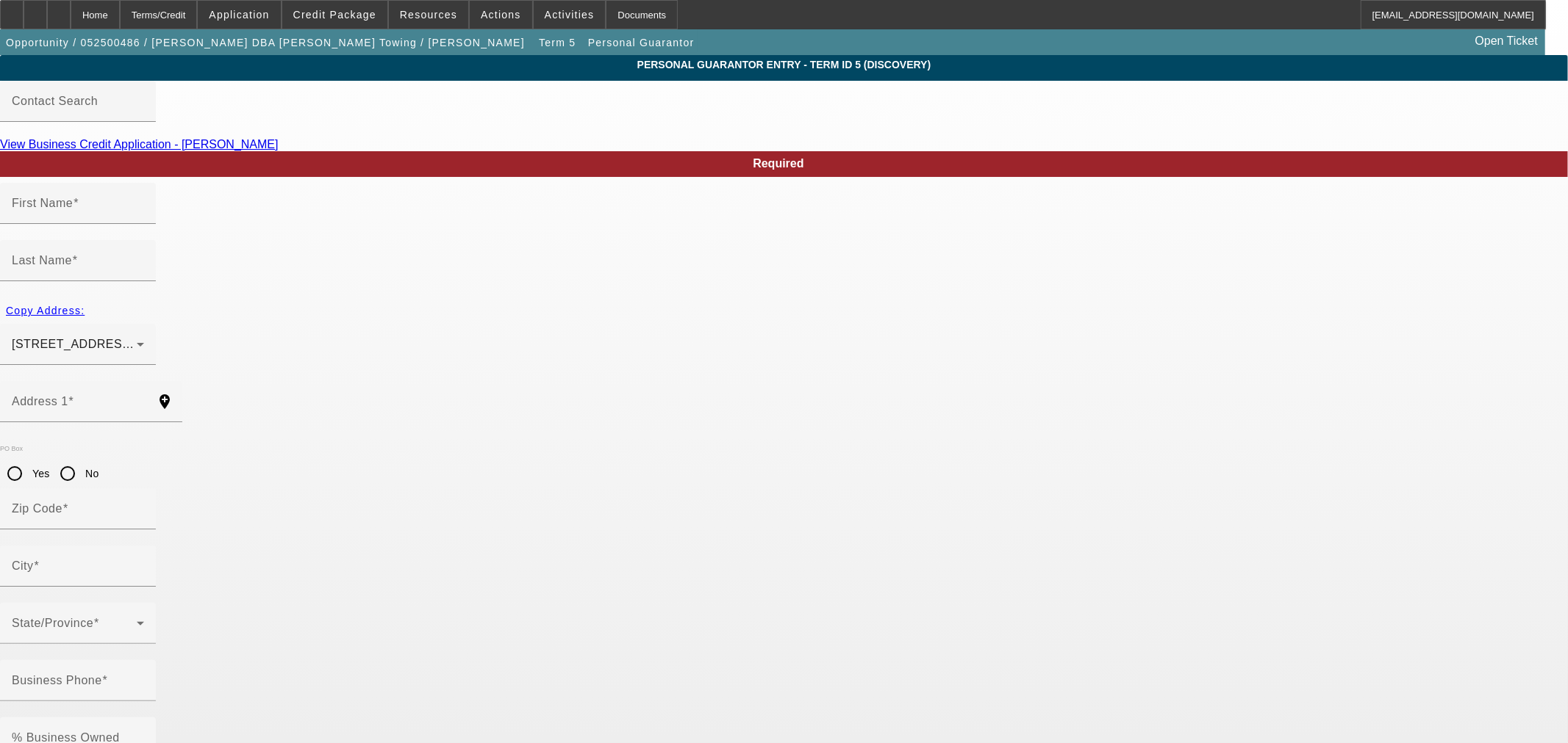
type input "[PERSON_NAME]"
type input "[STREET_ADDRESS][PERSON_NAME]"
radio input "true"
type input "93702"
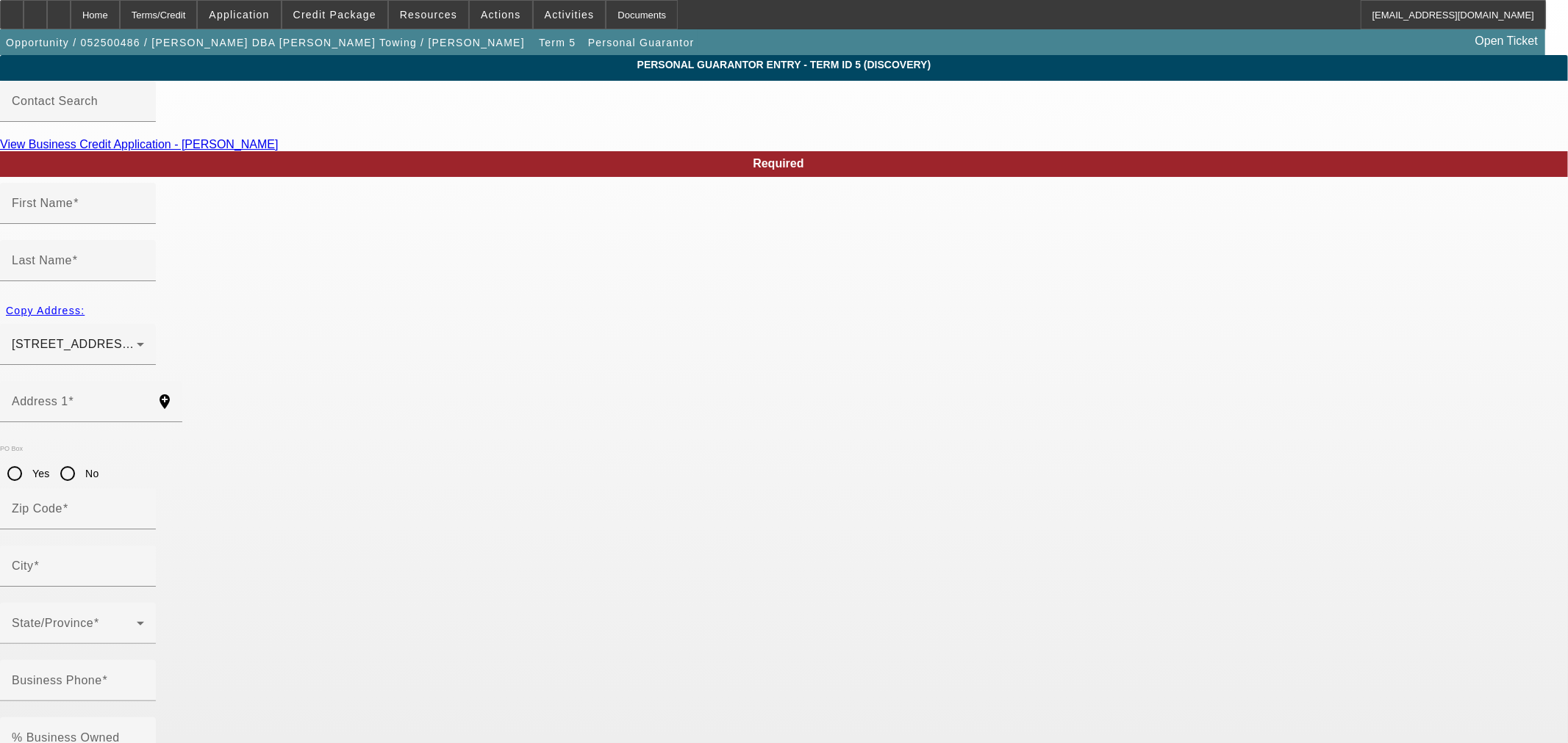
type input "[GEOGRAPHIC_DATA]"
type input "[PHONE_NUMBER]"
type input "20"
type input "462-68-1071"
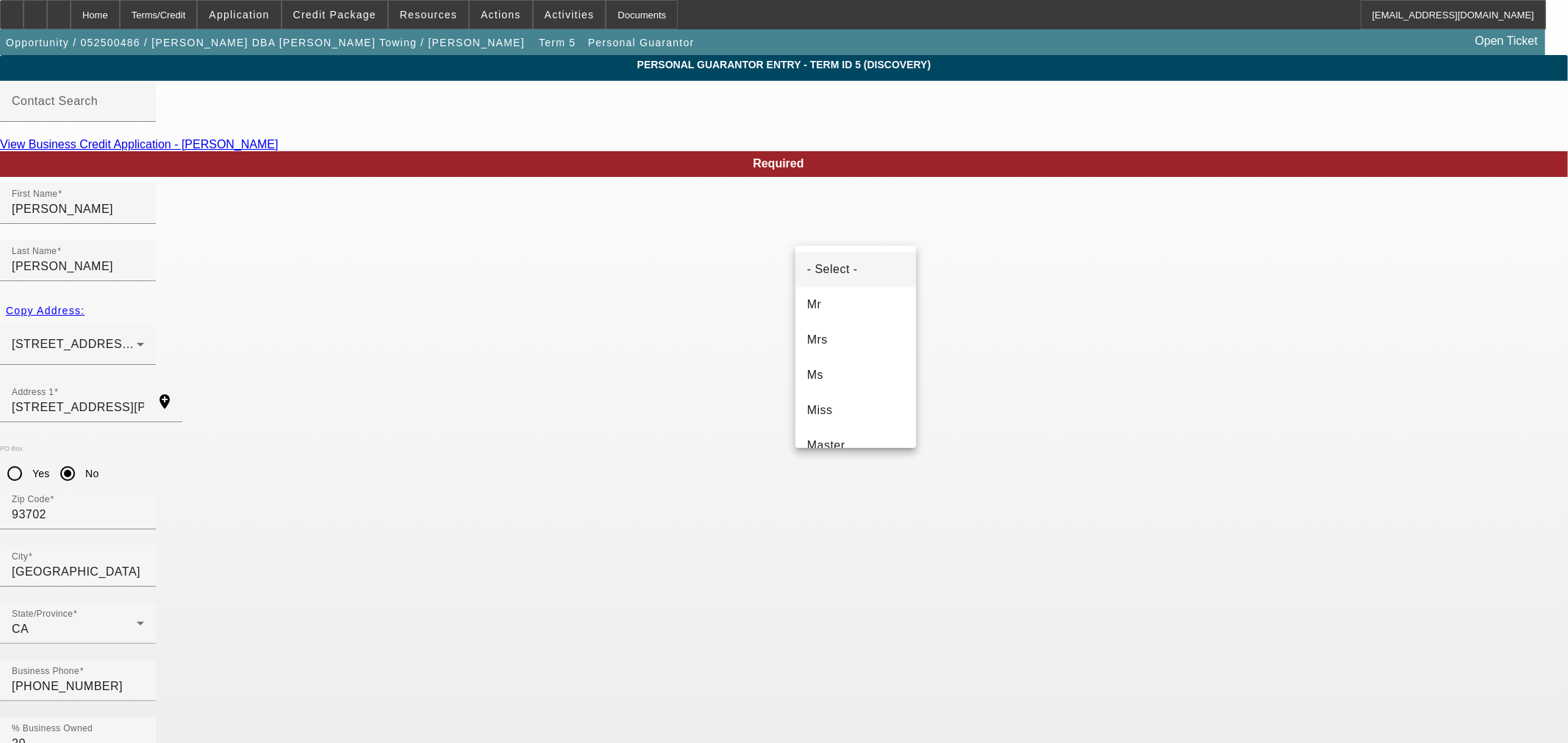
click at [871, 229] on div at bounding box center [784, 371] width 1568 height 743
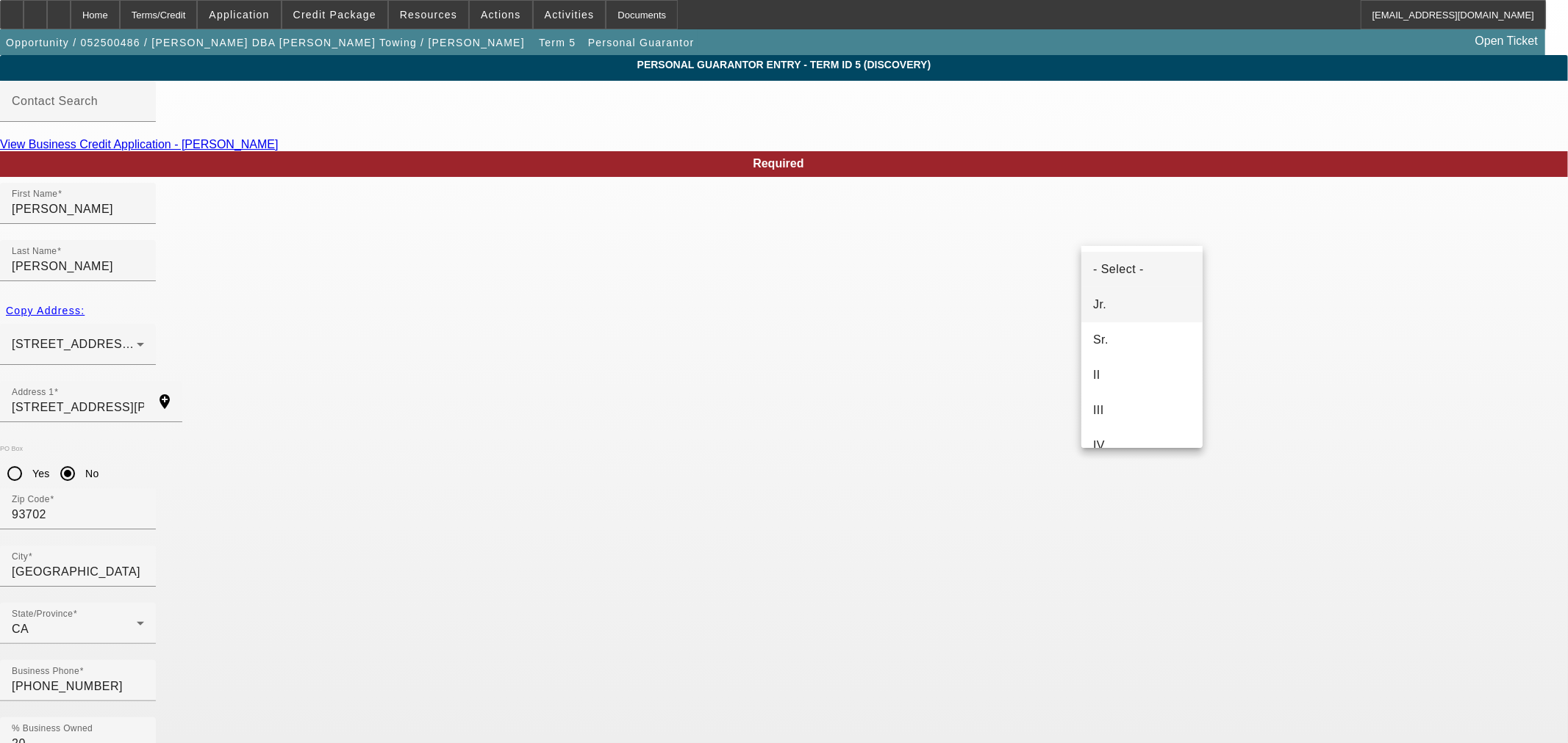
click at [1130, 299] on mat-option "Jr." at bounding box center [1142, 304] width 122 height 35
click at [137, 336] on div "[STREET_ADDRESS][PERSON_NAME]" at bounding box center [74, 345] width 125 height 18
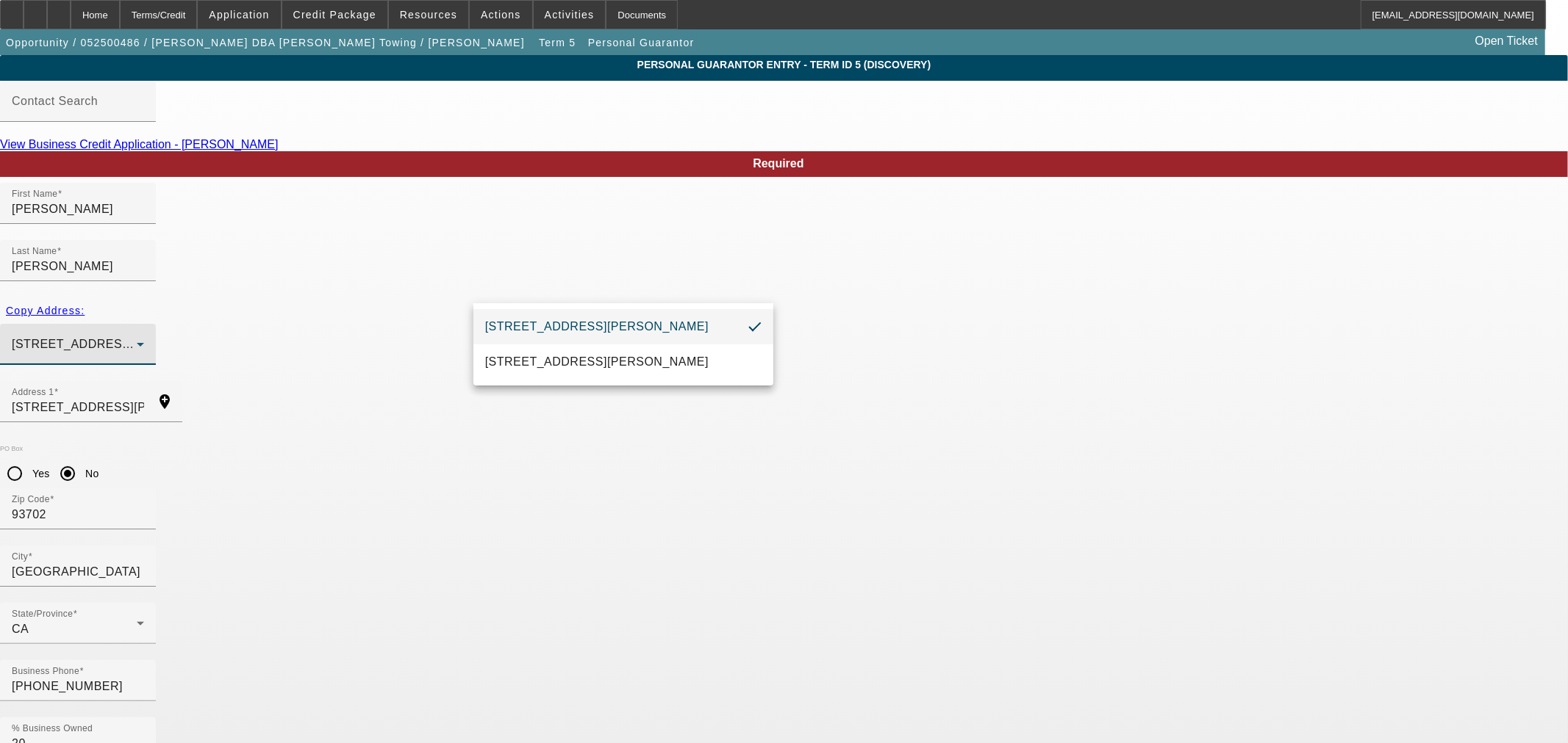
click at [377, 337] on div at bounding box center [784, 371] width 1568 height 743
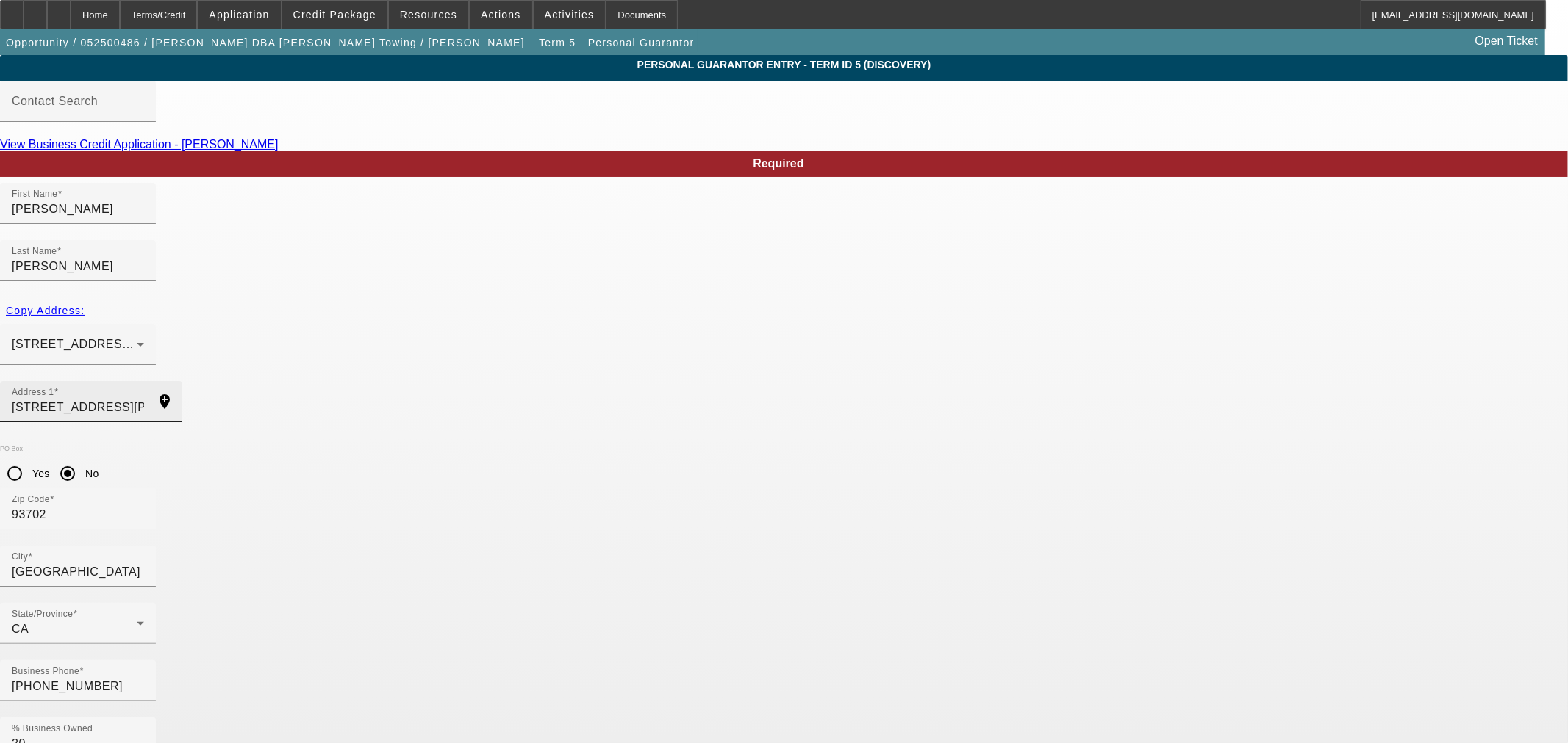
click at [144, 399] on input "[STREET_ADDRESS][PERSON_NAME]" at bounding box center [77, 408] width 132 height 18
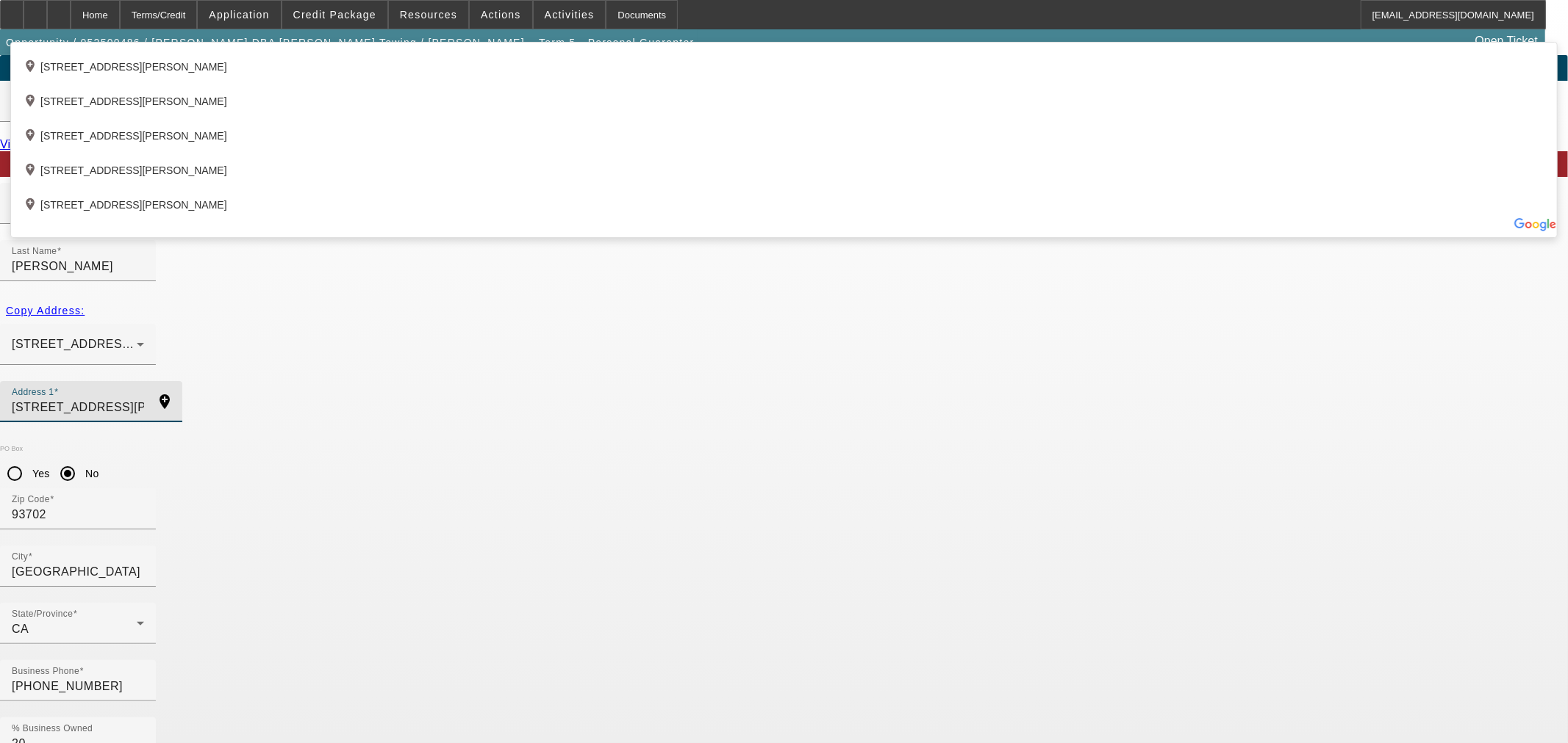
type input "[STREET_ADDRESS][PERSON_NAME]"
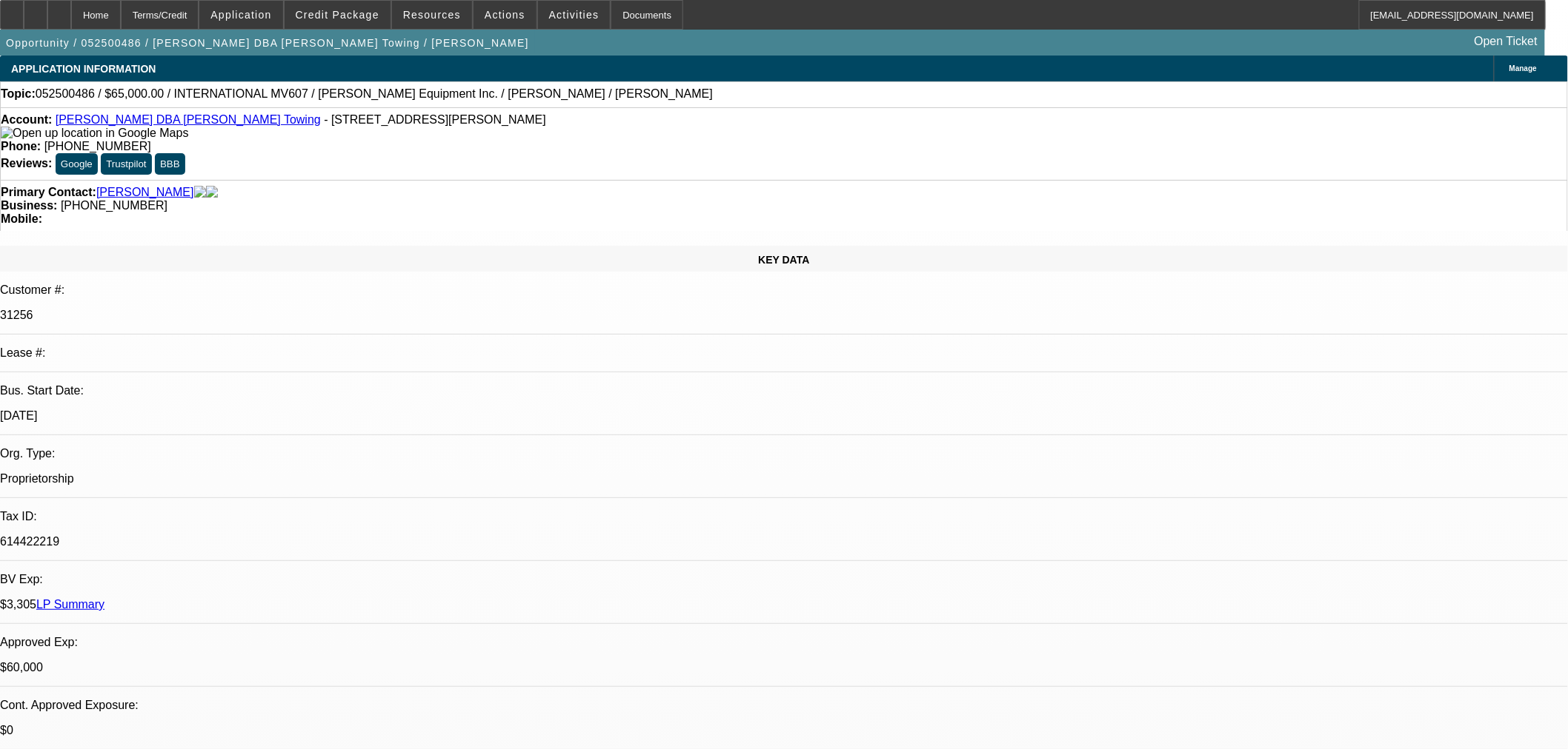
select select "0"
select select "0.1"
select select "4"
select select "0"
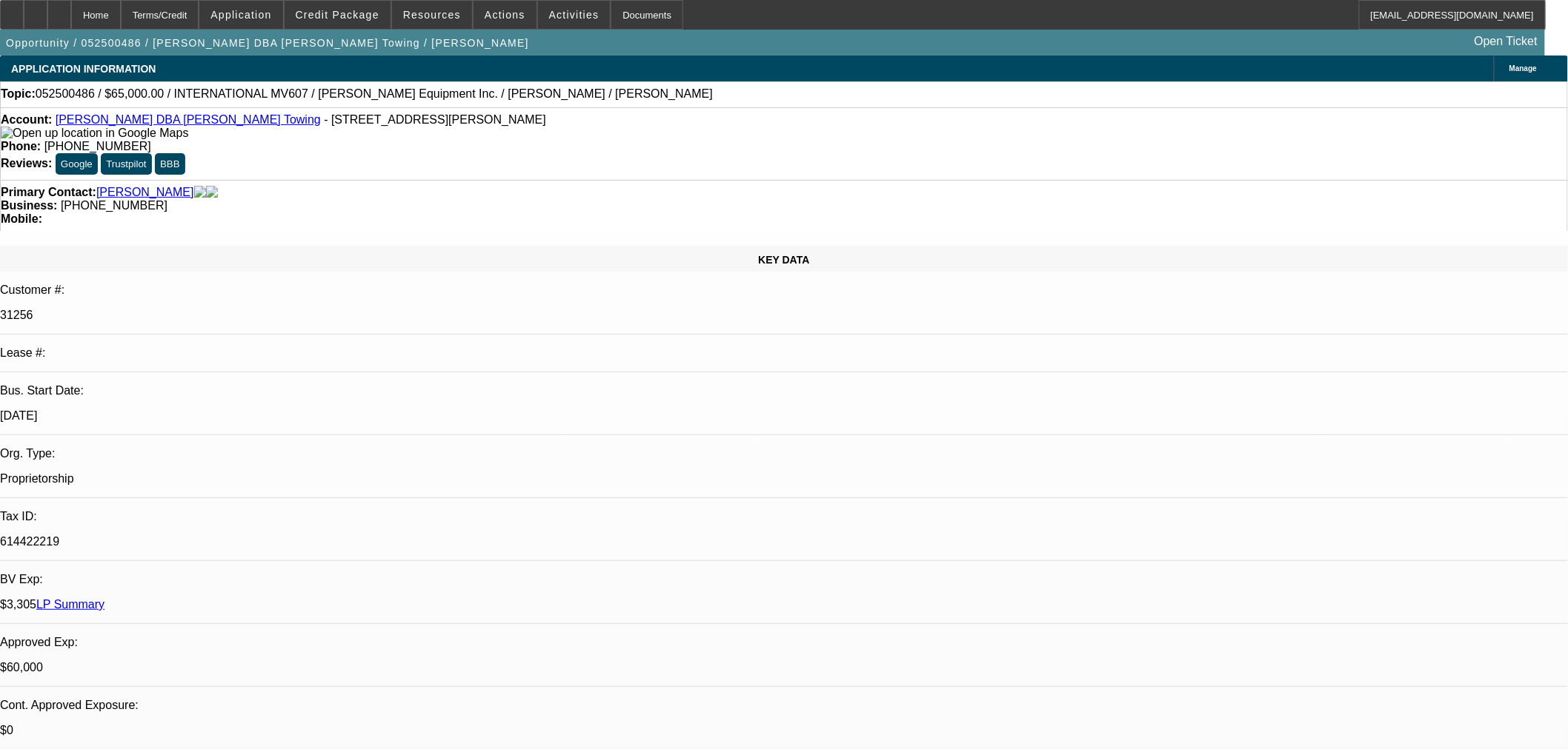
select select "2"
select select "0.1"
select select "4"
select select "0"
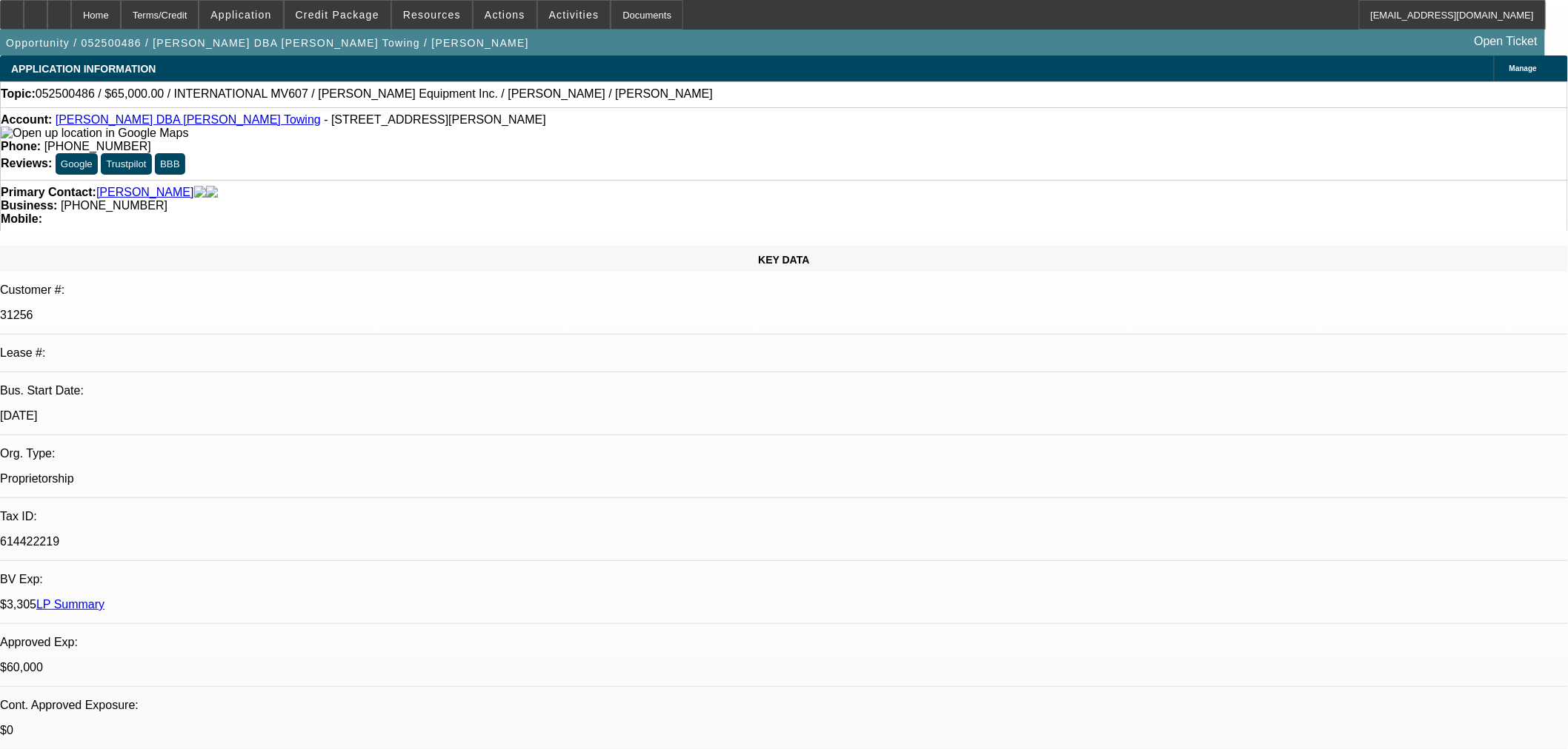
select select "2"
select select "0.1"
select select "4"
select select "0"
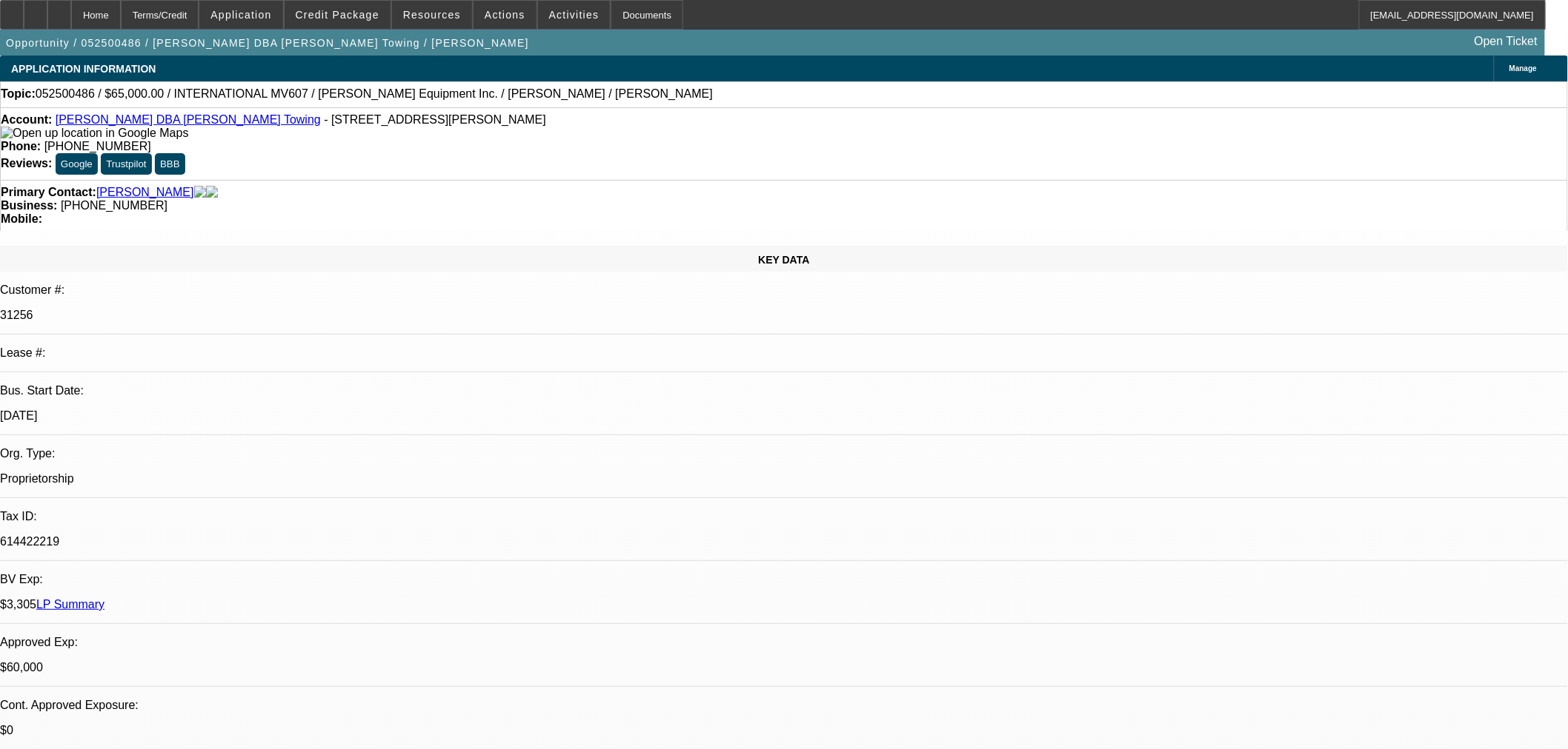
select select "0"
select select "3"
select select "0.1"
select select "4"
click at [371, 8] on button "Credit Package" at bounding box center [337, 15] width 106 height 28
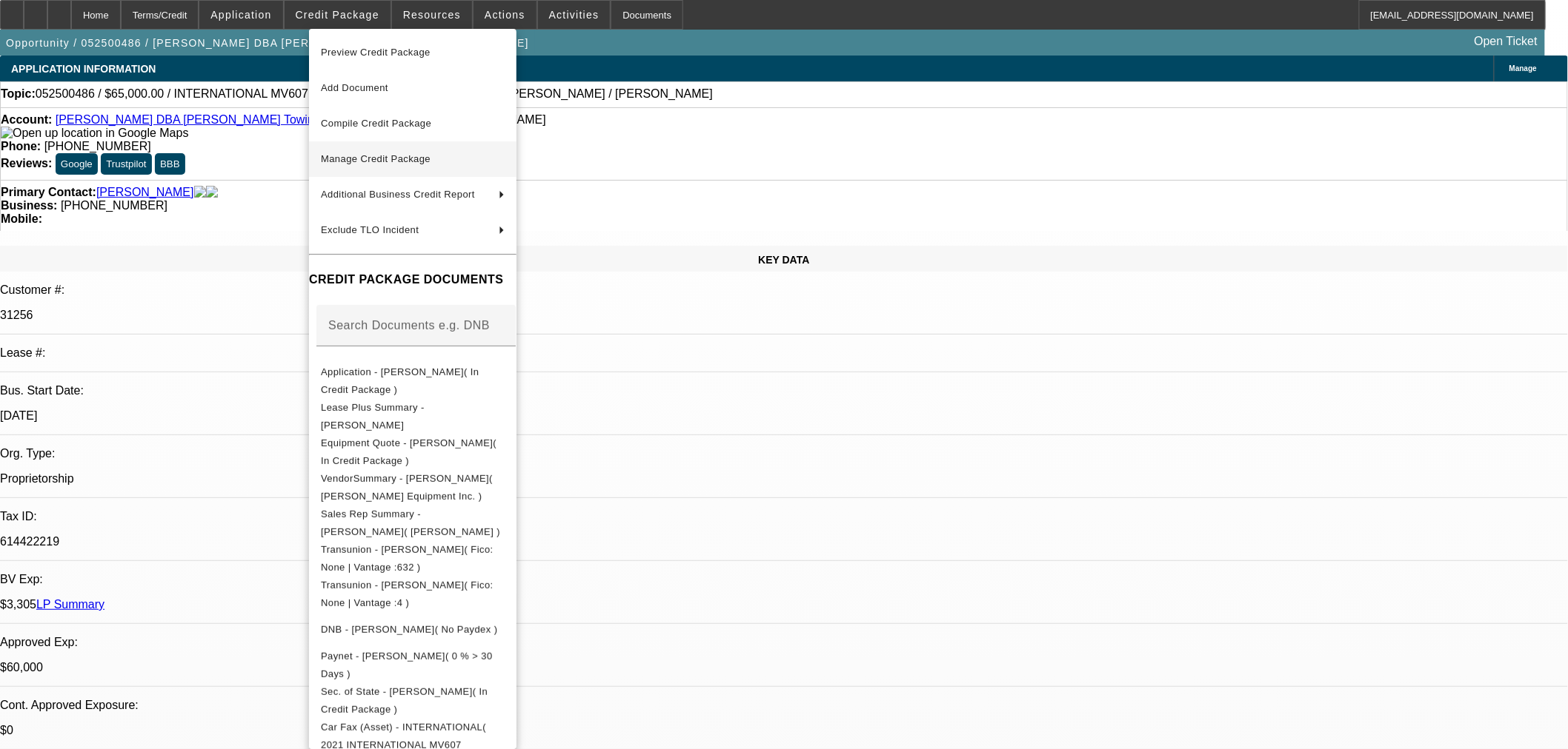
click at [389, 165] on span "Manage Credit Package" at bounding box center [412, 160] width 184 height 18
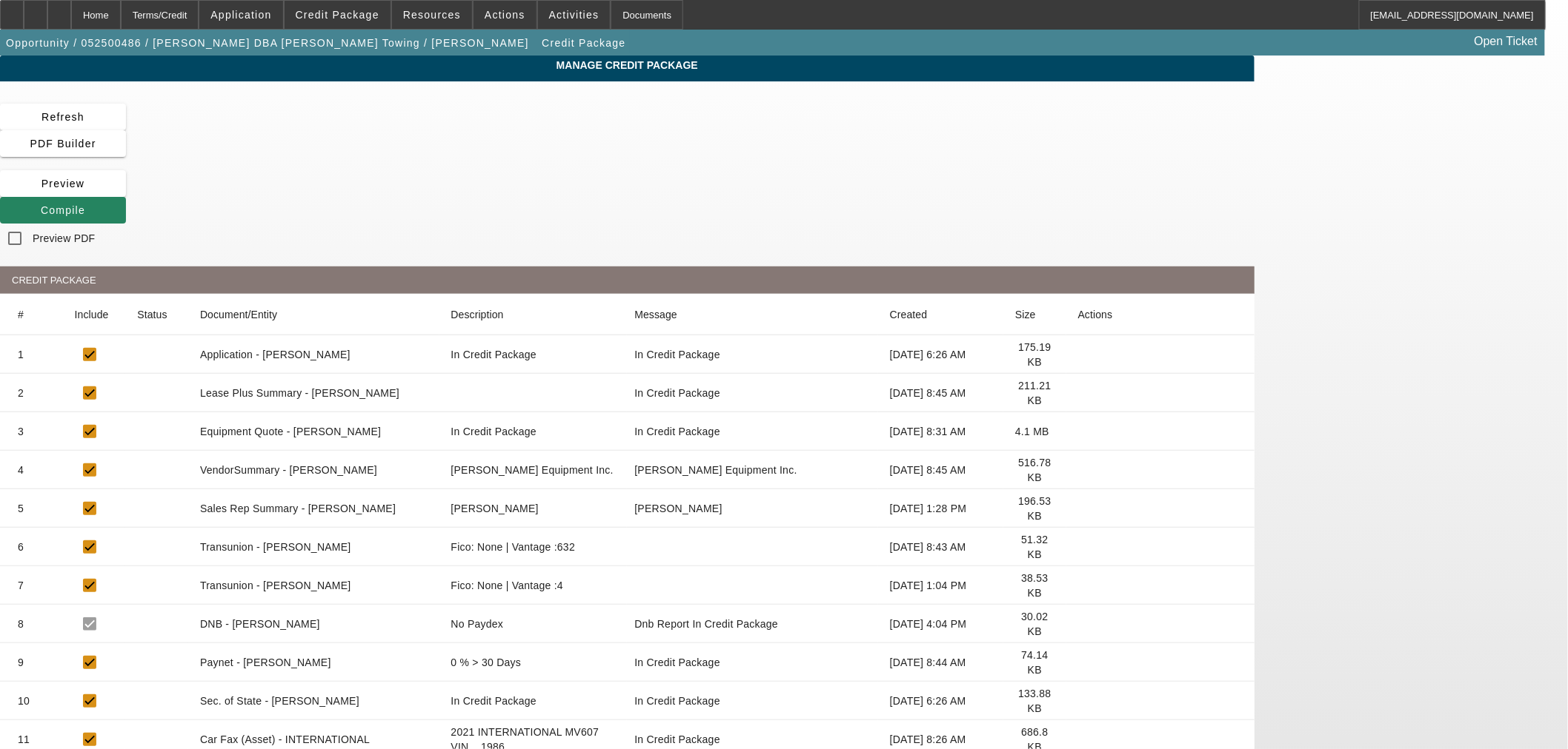
click at [1078, 586] on icon at bounding box center [1078, 586] width 0 height 0
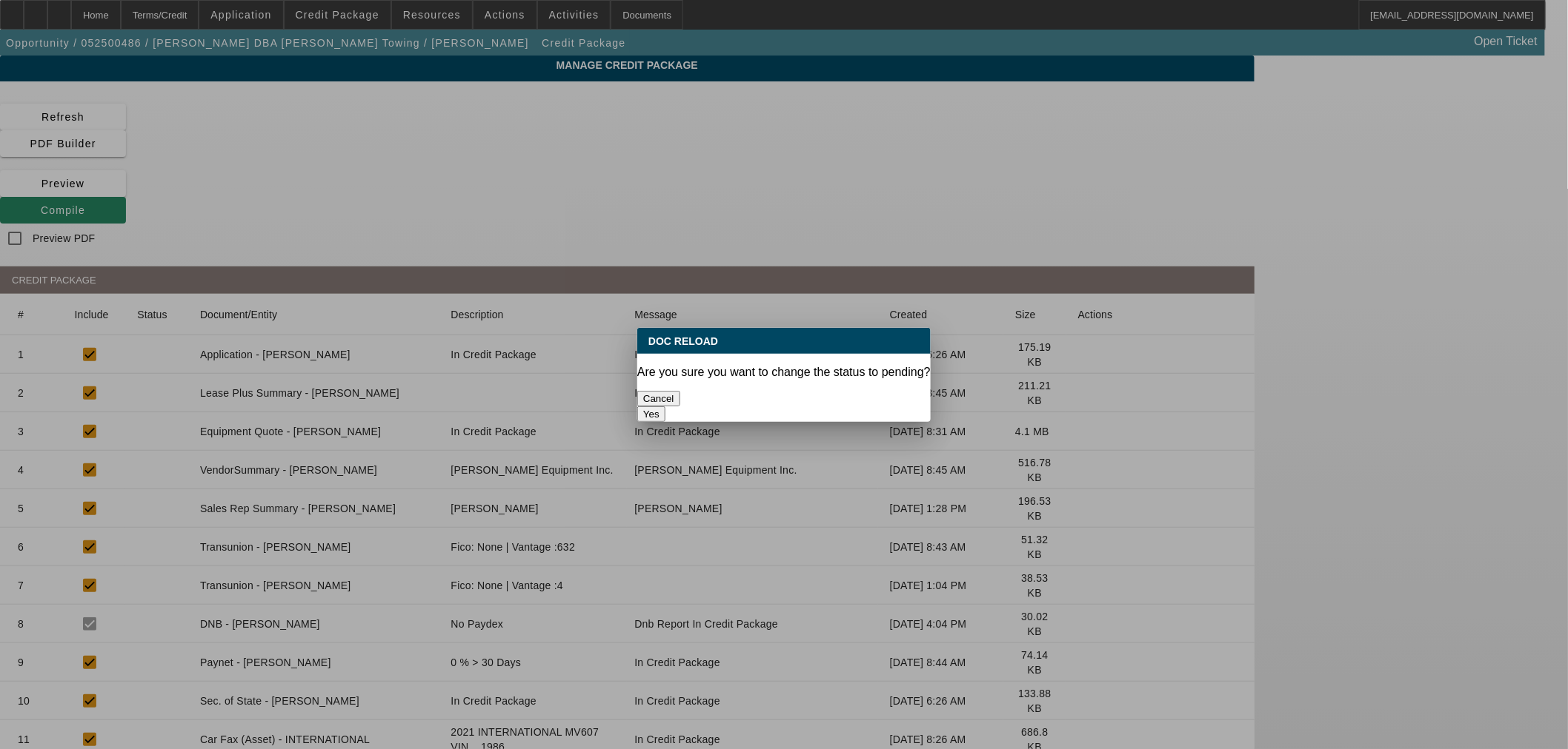
click at [665, 407] on button "Yes" at bounding box center [650, 414] width 28 height 15
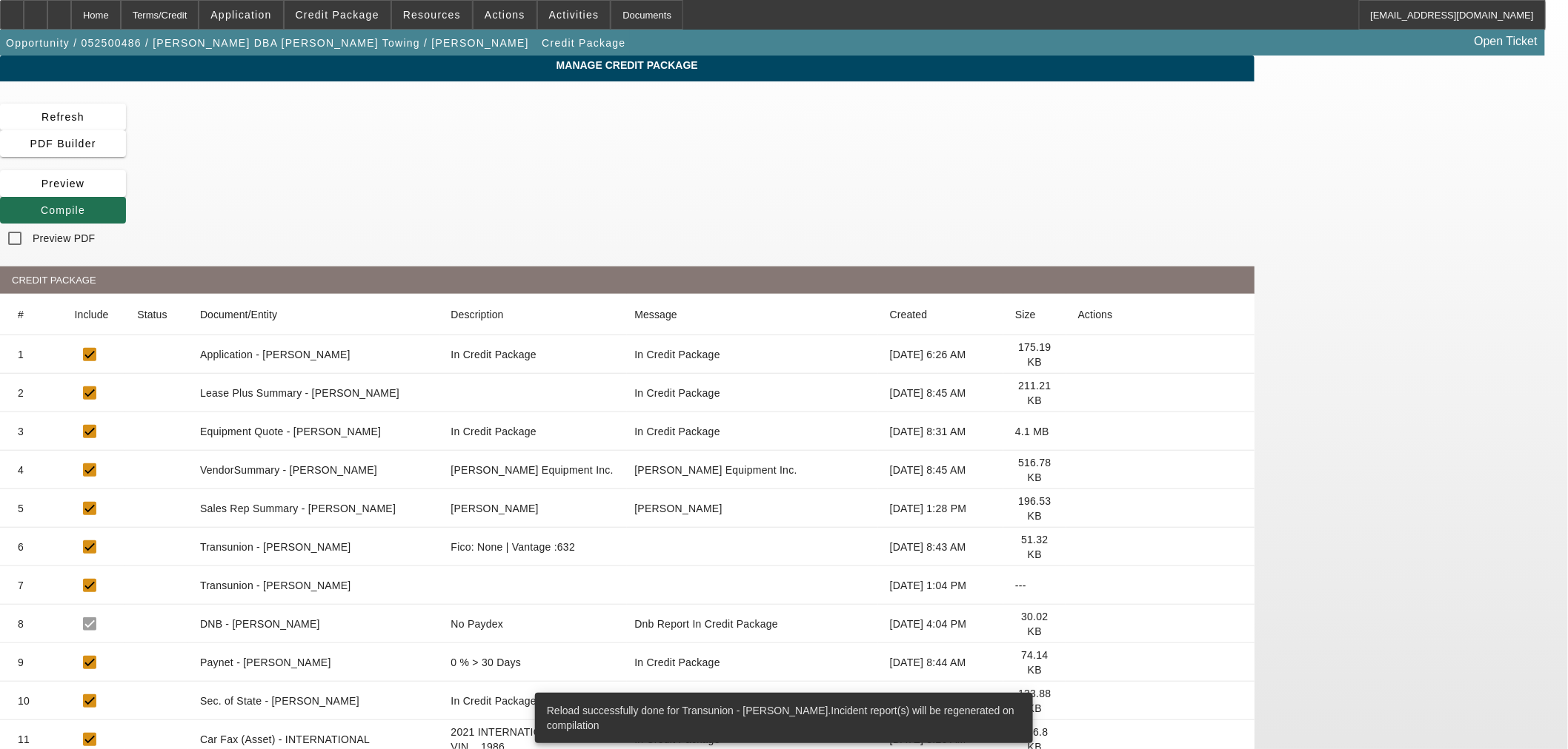
click at [85, 204] on span "Compile" at bounding box center [63, 210] width 45 height 12
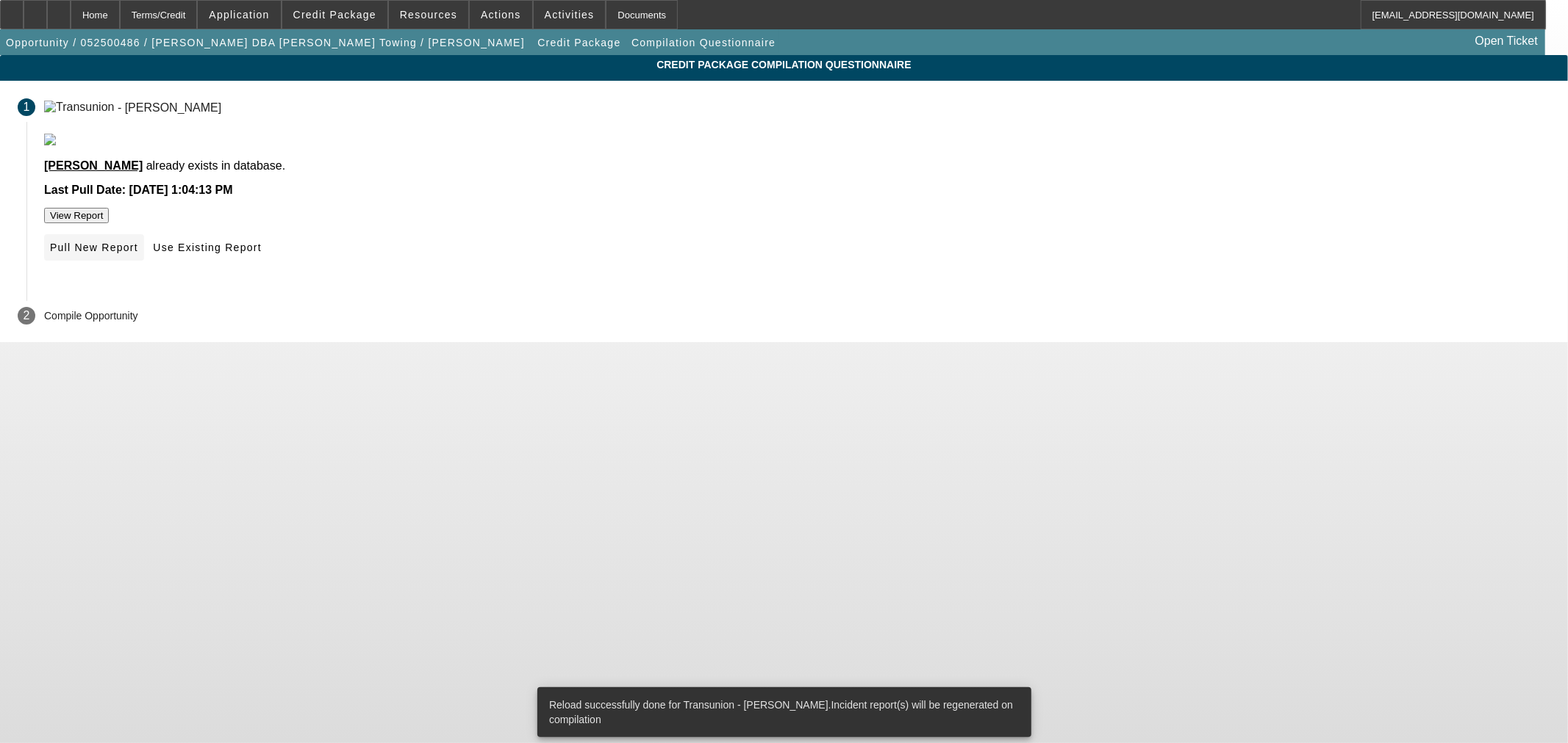
click at [50, 253] on icon at bounding box center [50, 247] width 0 height 12
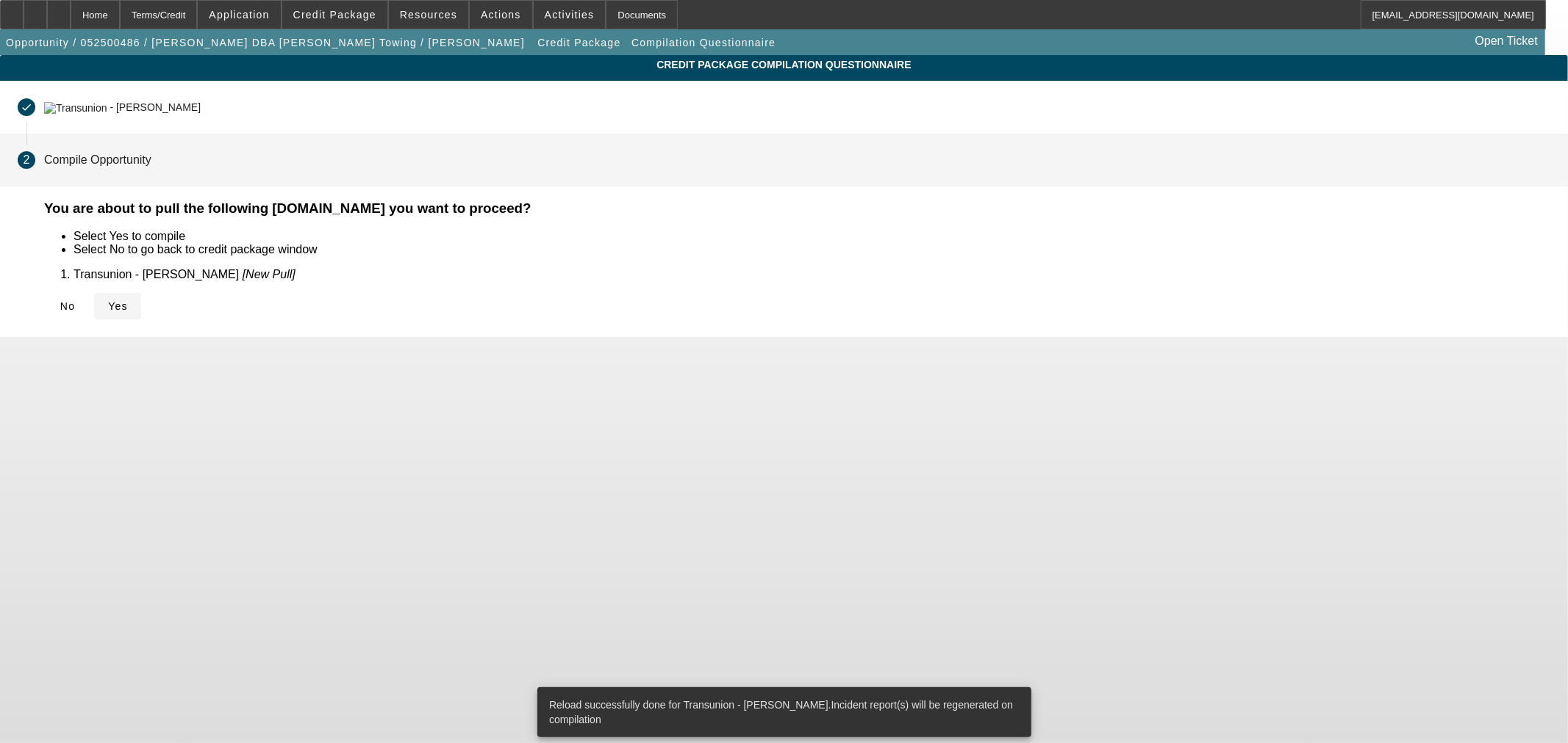
click at [141, 304] on span at bounding box center [117, 306] width 47 height 35
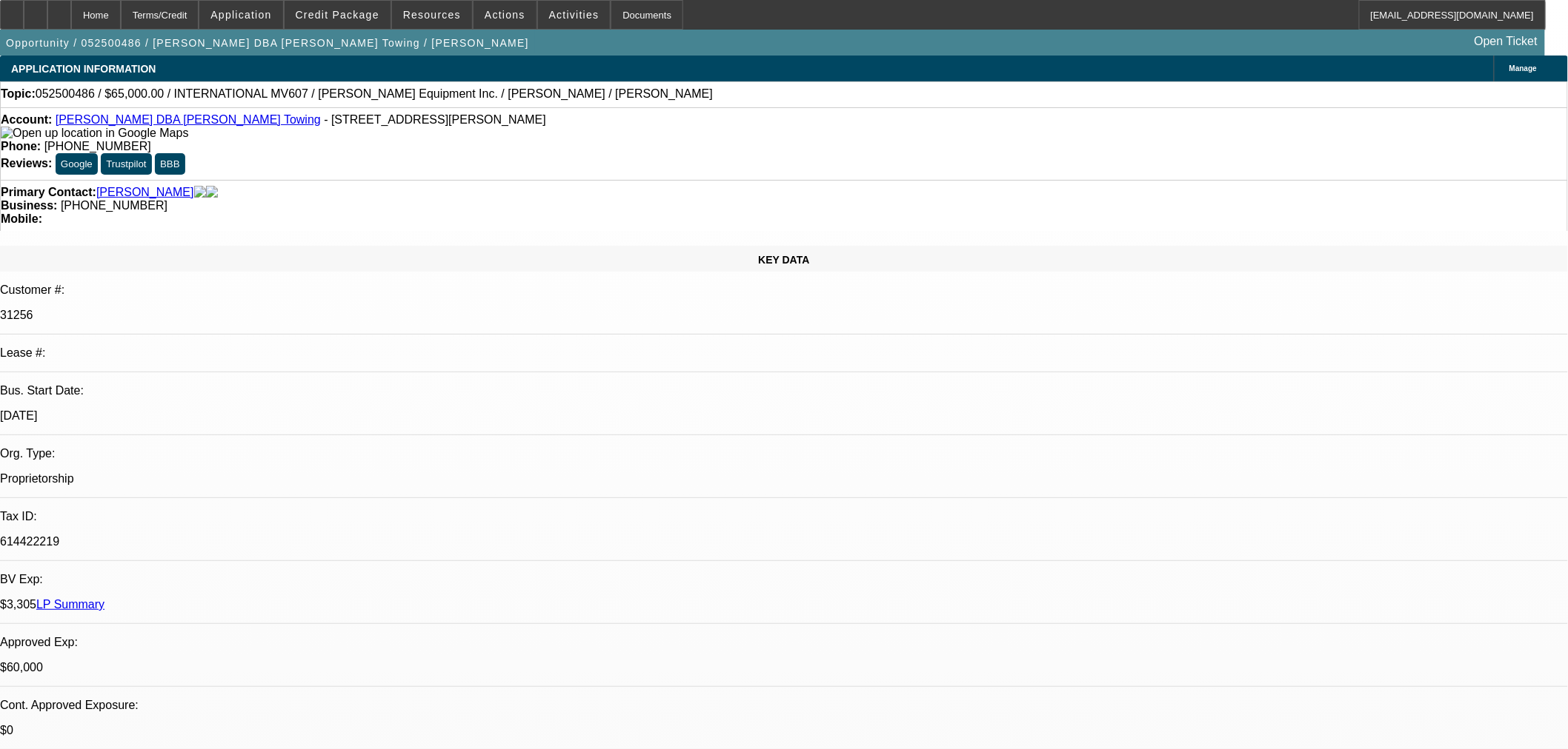
select select "0"
select select "0.1"
select select "4"
select select "0"
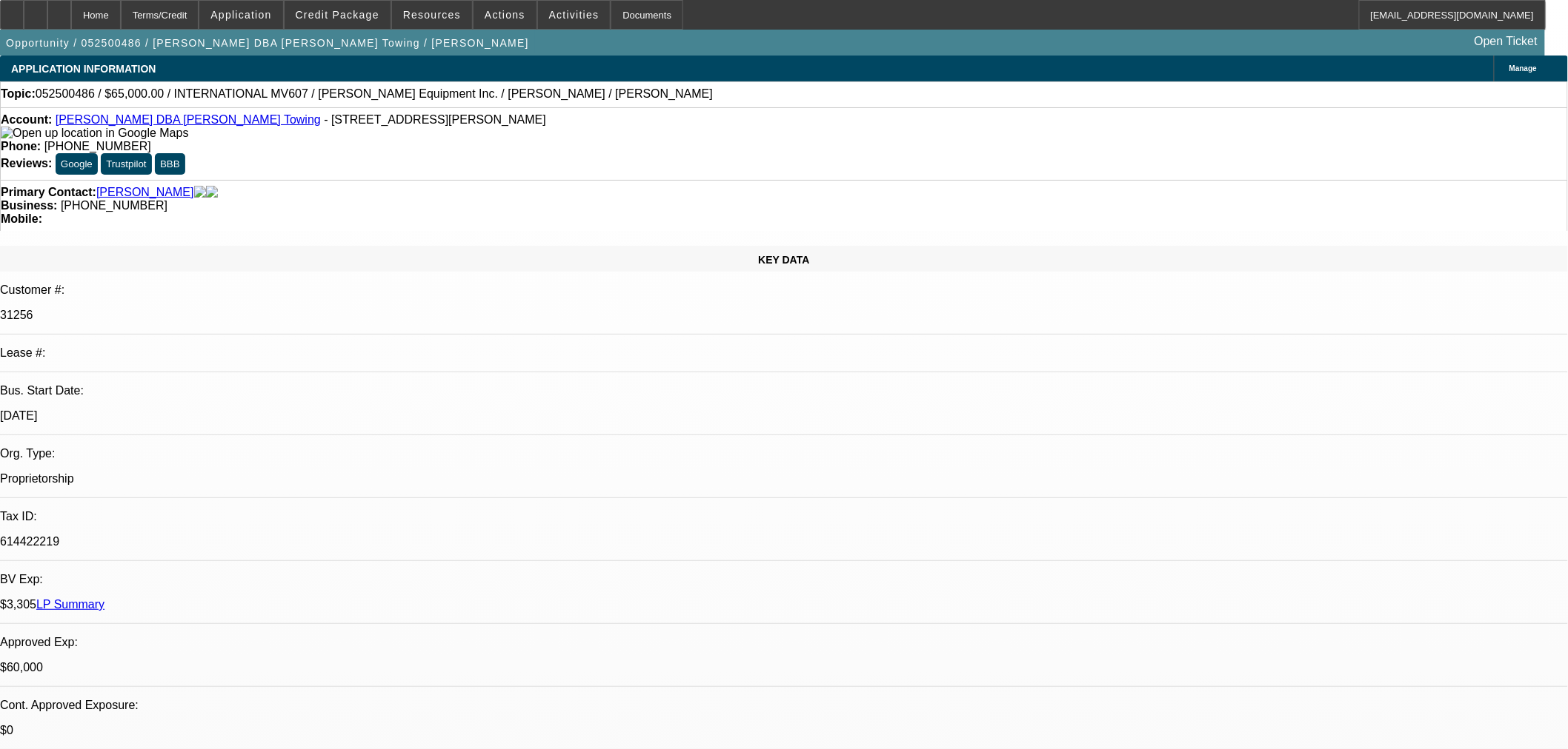
select select "2"
select select "0.1"
select select "4"
select select "0"
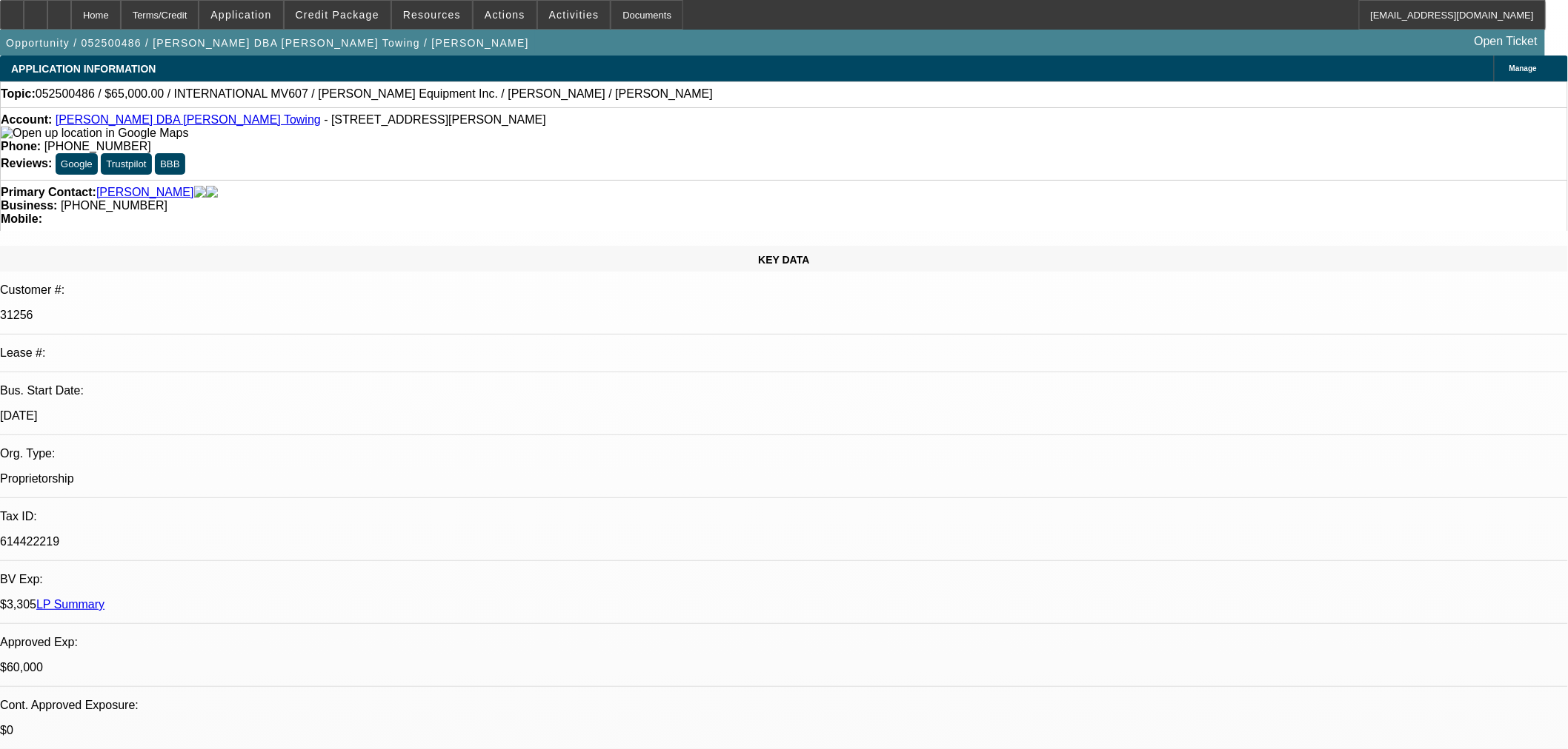
select select "2"
select select "0.1"
select select "4"
select select "0"
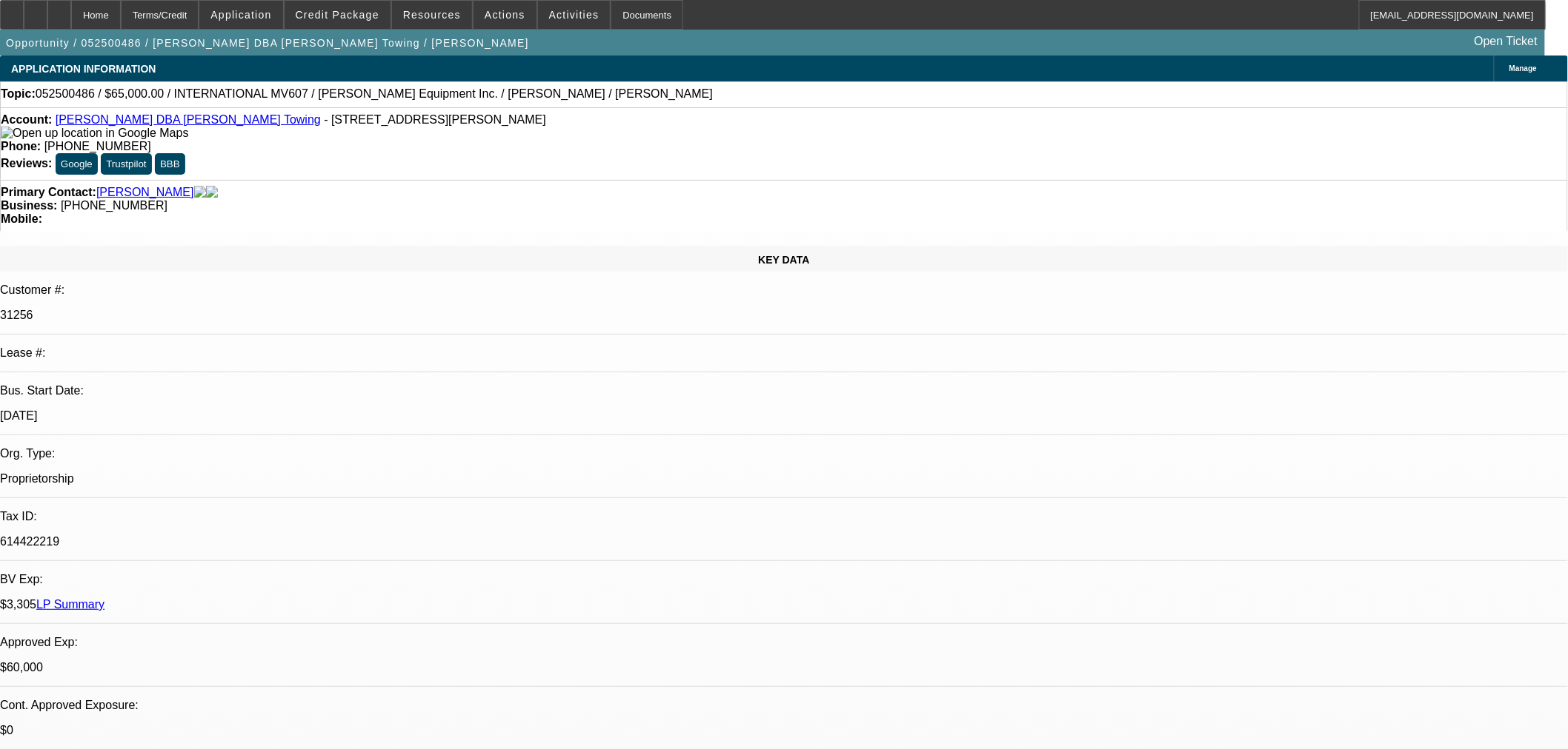
select select "0"
select select "3"
select select "0.1"
select select "4"
select select "0"
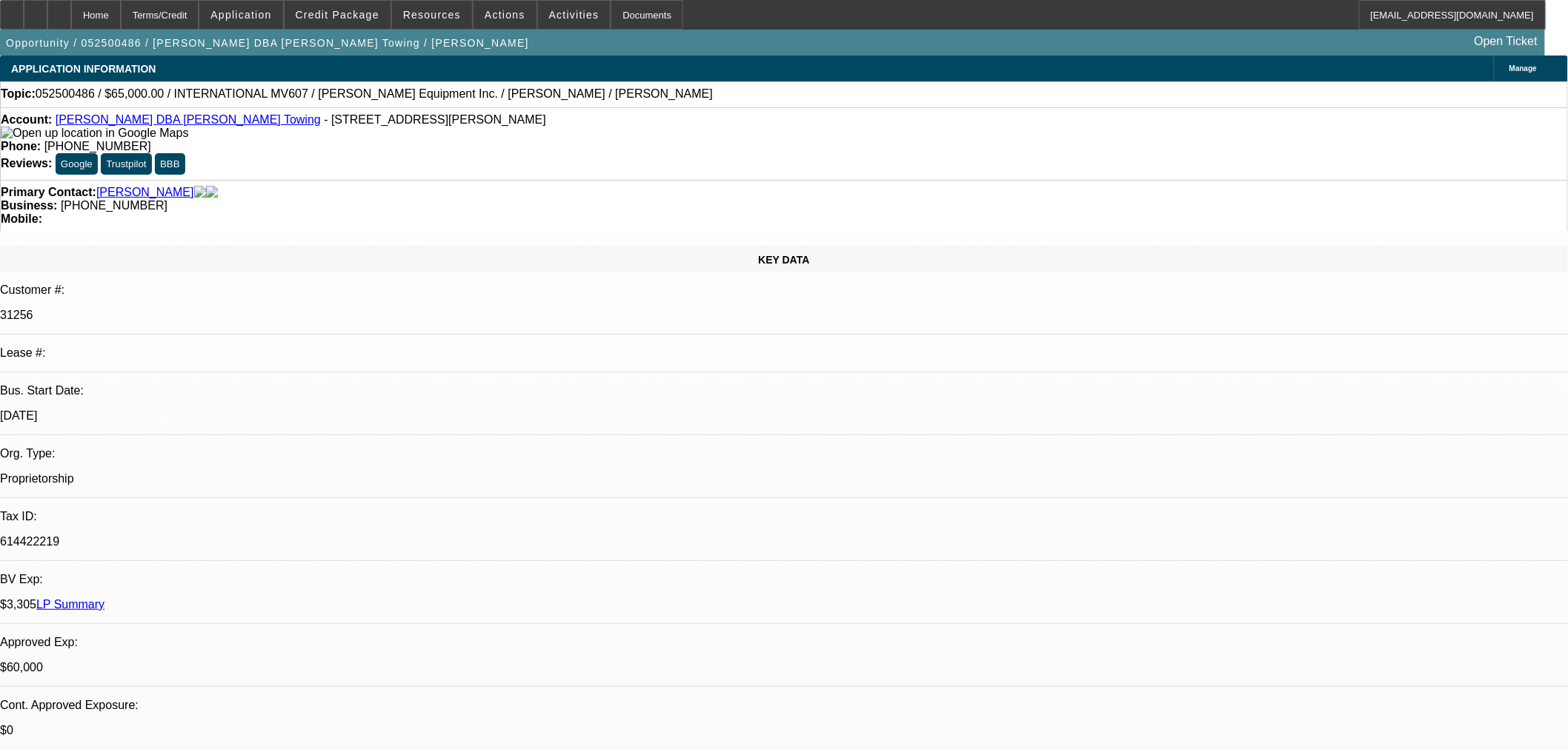
select select "0"
select select "0.1"
select select "4"
select select "0"
select select "2"
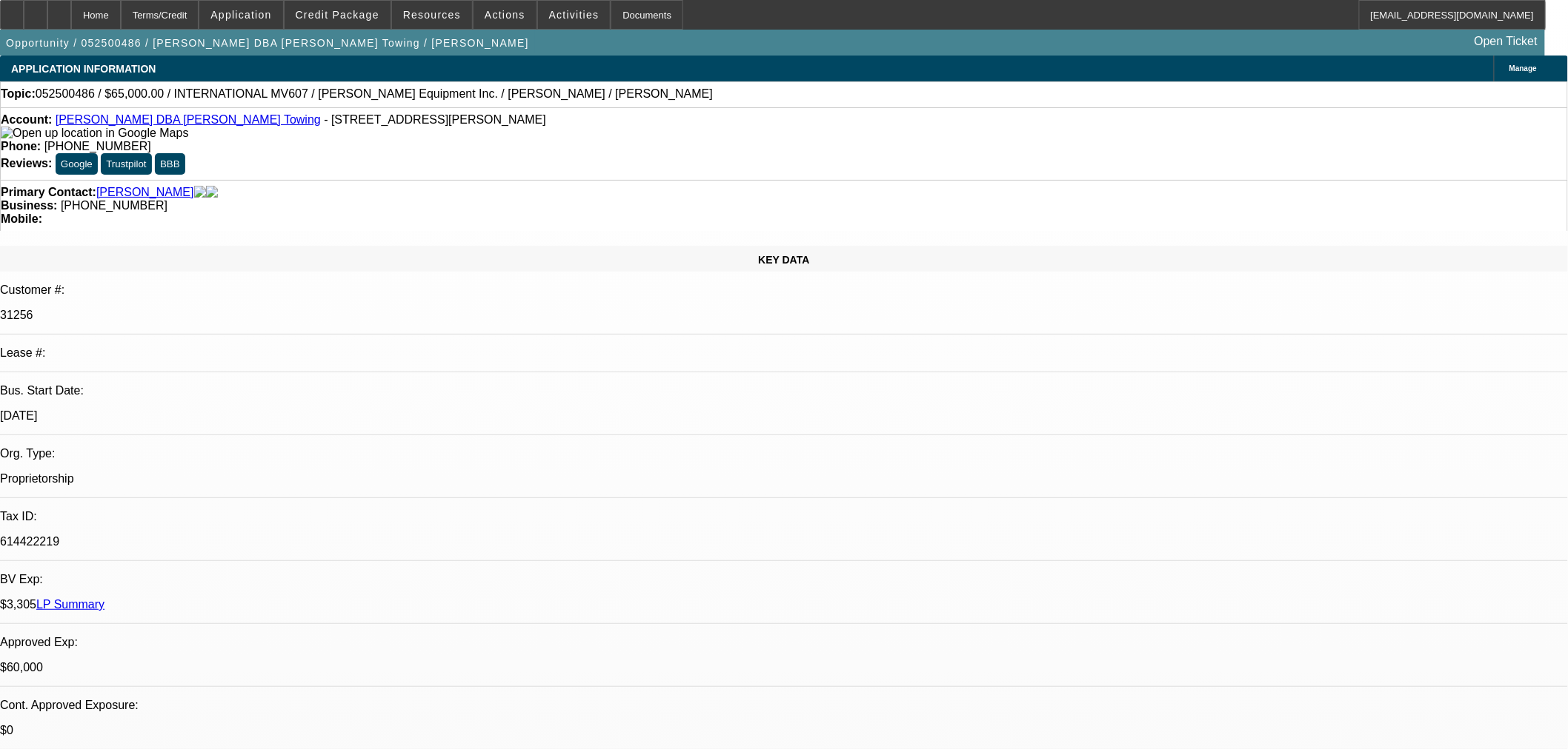
select select "2"
select select "0.1"
select select "4"
select select "0"
select select "2"
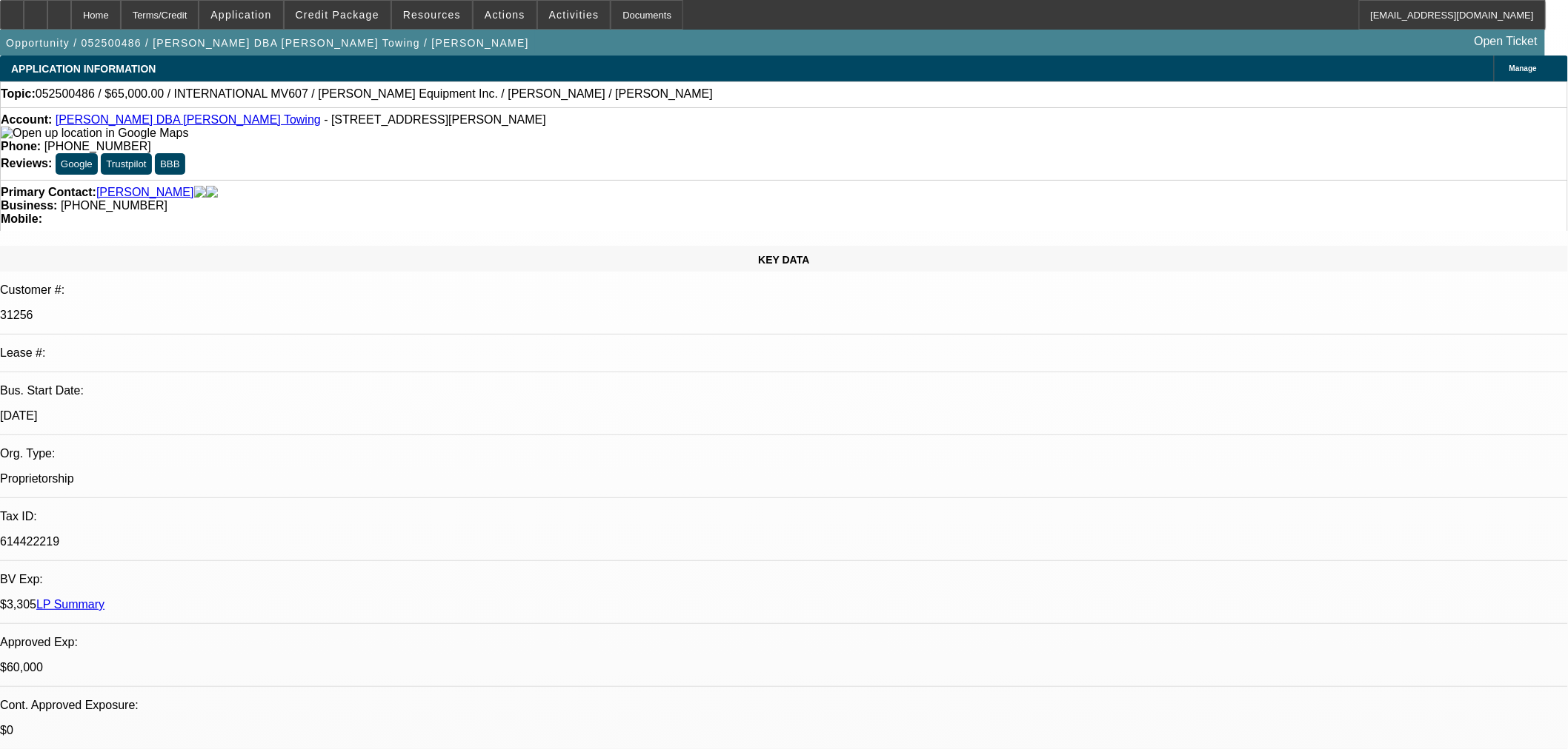
select select "2"
select select "0.1"
select select "4"
select select "0"
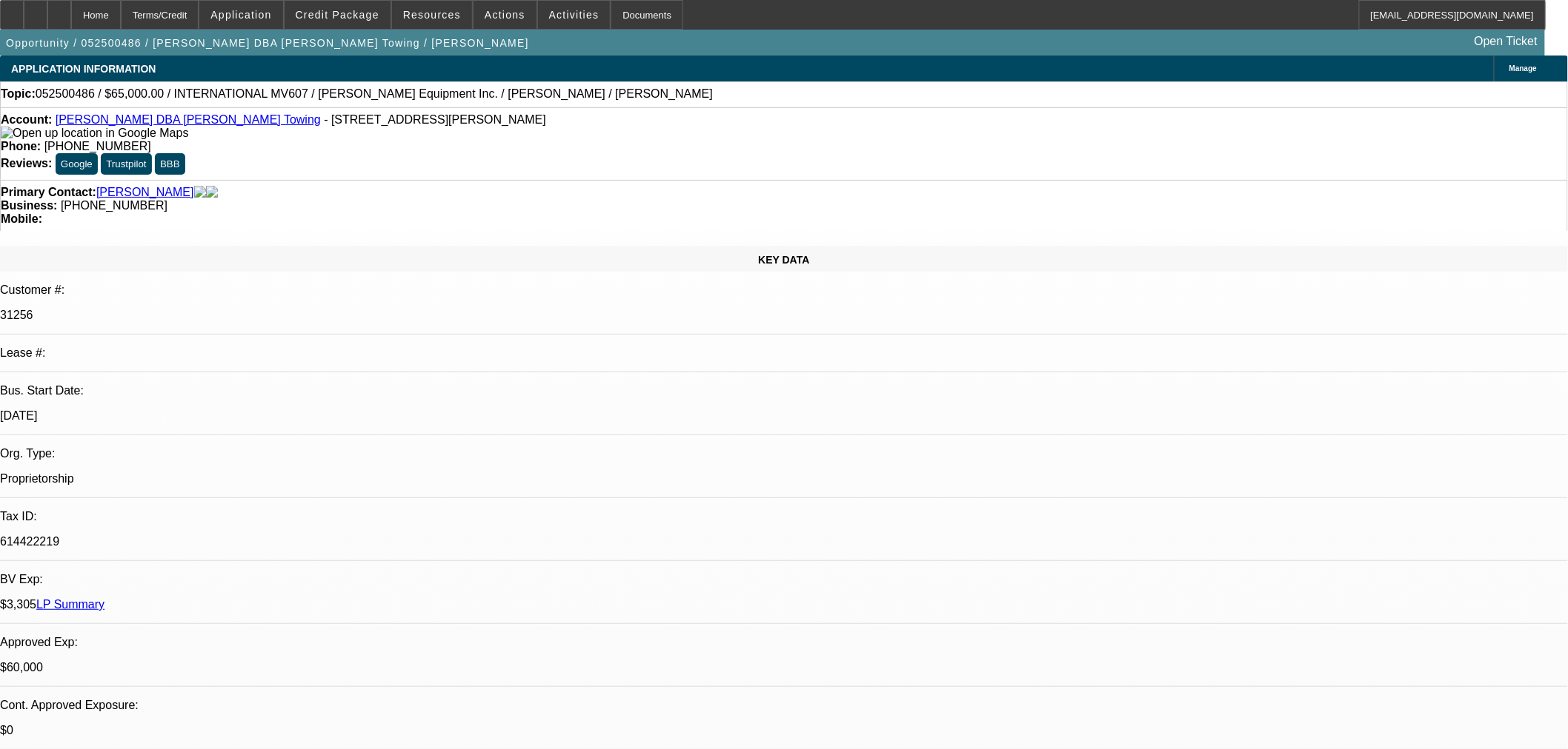
select select "3"
select select "0.1"
select select "4"
click at [364, 18] on span "Credit Package" at bounding box center [337, 15] width 84 height 12
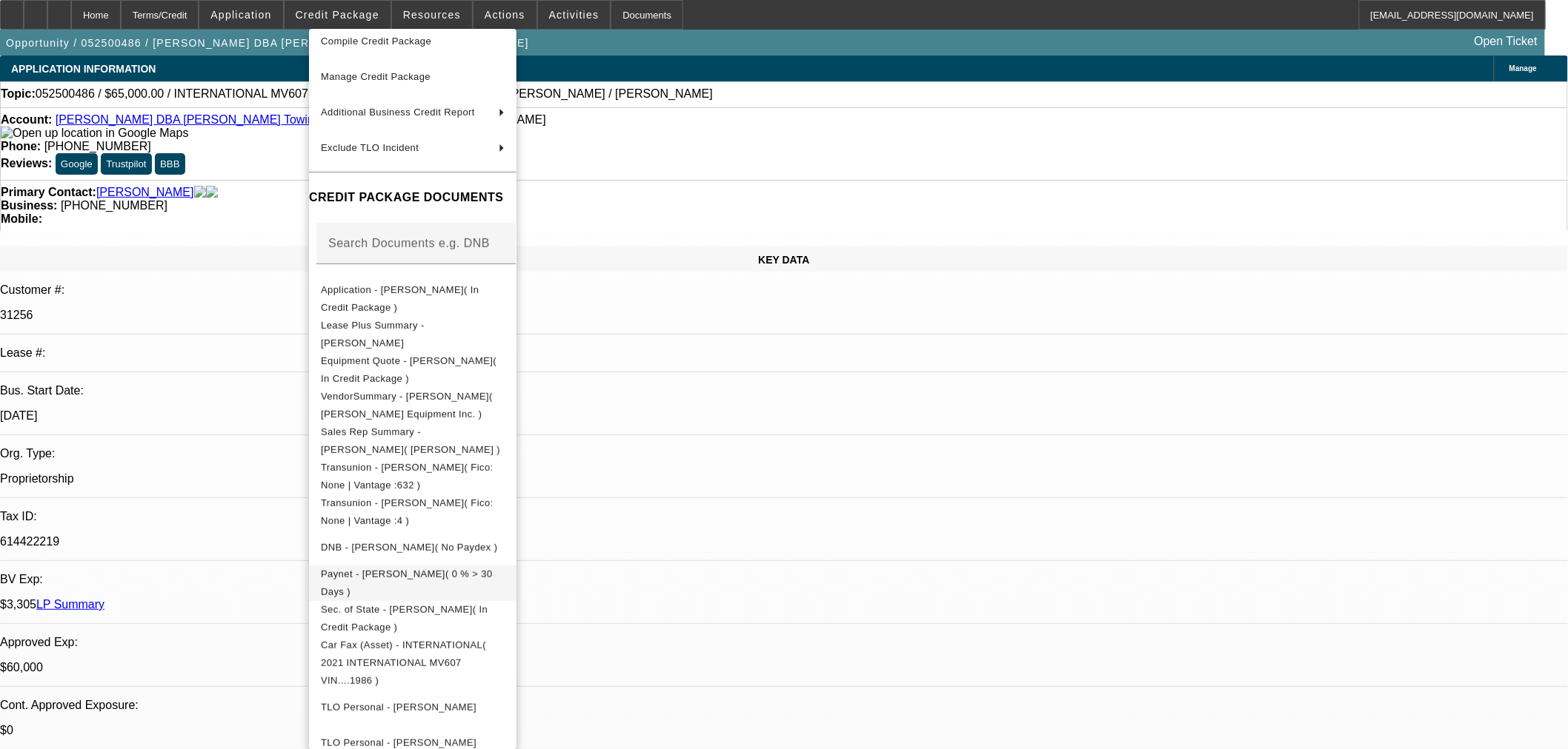
scroll to position [164, 0]
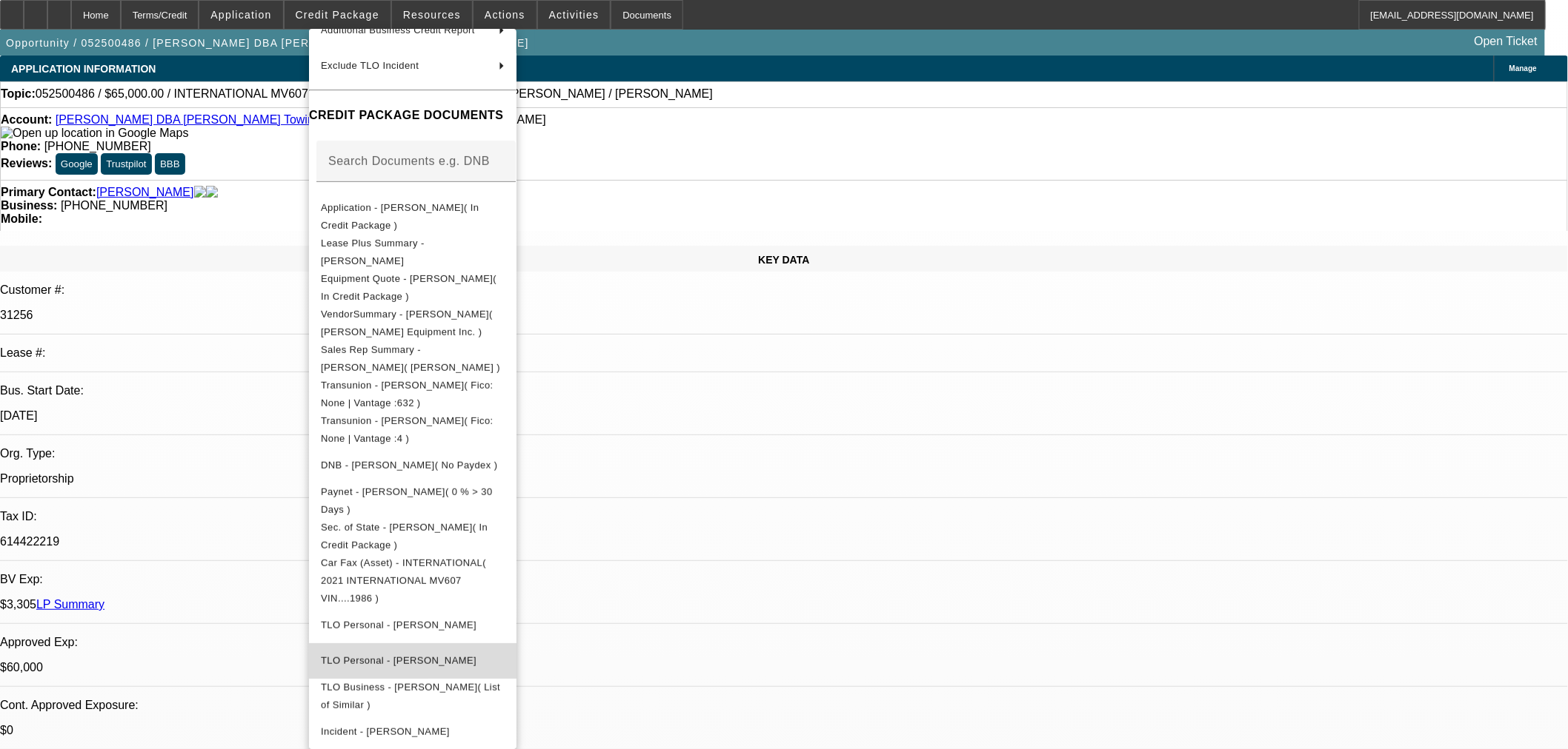
click at [470, 643] on button "TLO Personal - Llanos, Jose" at bounding box center [412, 660] width 207 height 35
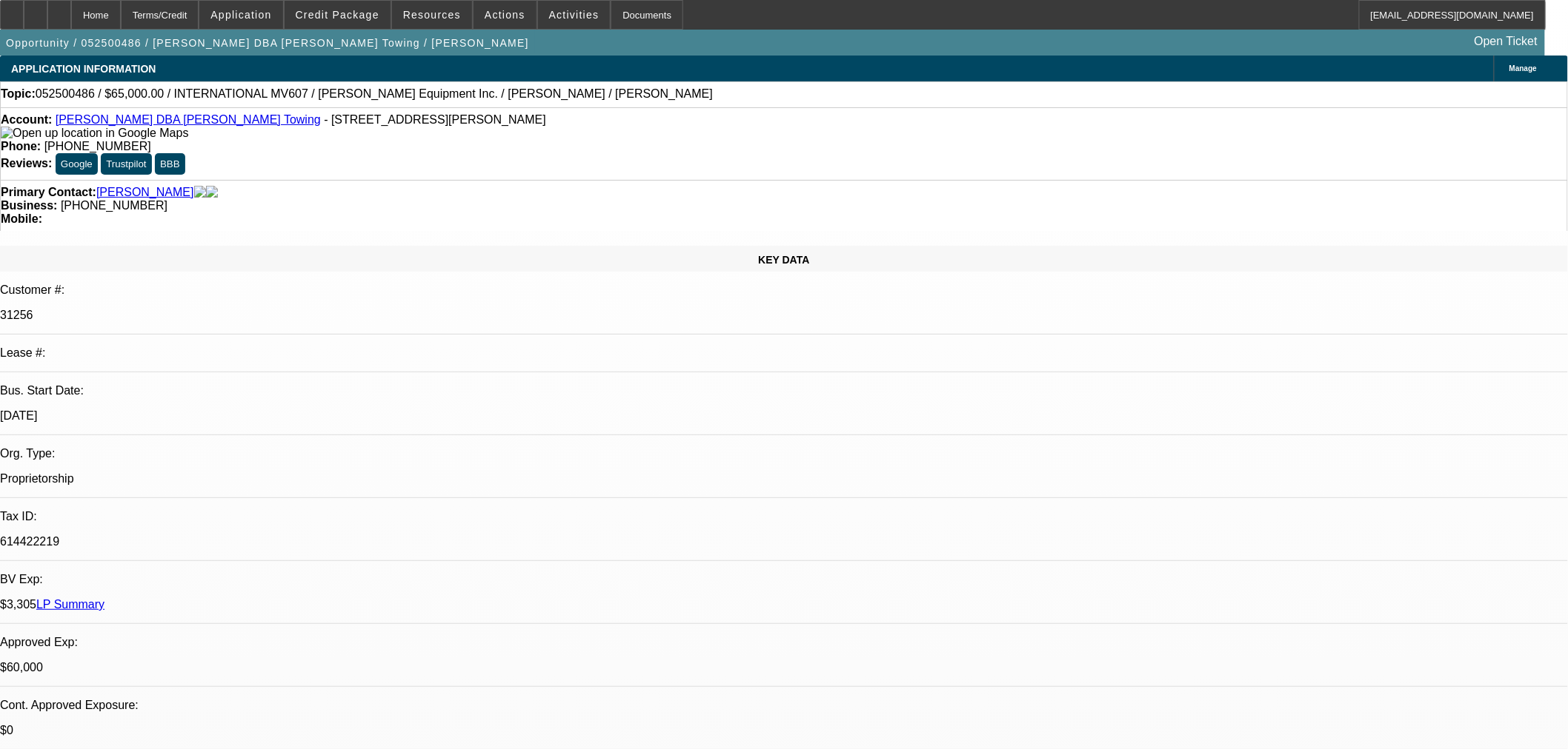
click at [352, 15] on span "Credit Package" at bounding box center [337, 15] width 84 height 12
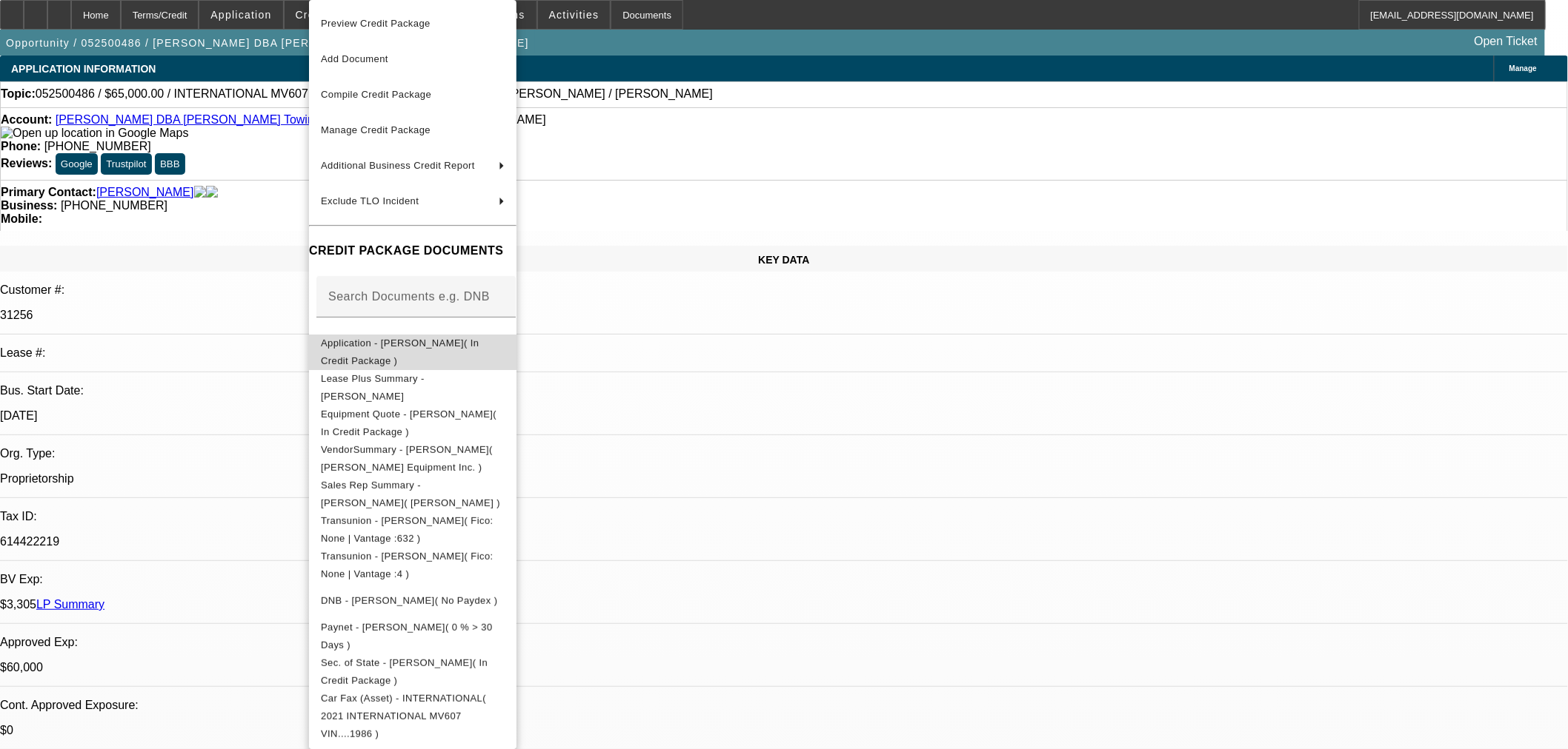
click at [375, 358] on button "Application - Daniel Joel Llanos( In Credit Package )" at bounding box center [412, 352] width 207 height 35
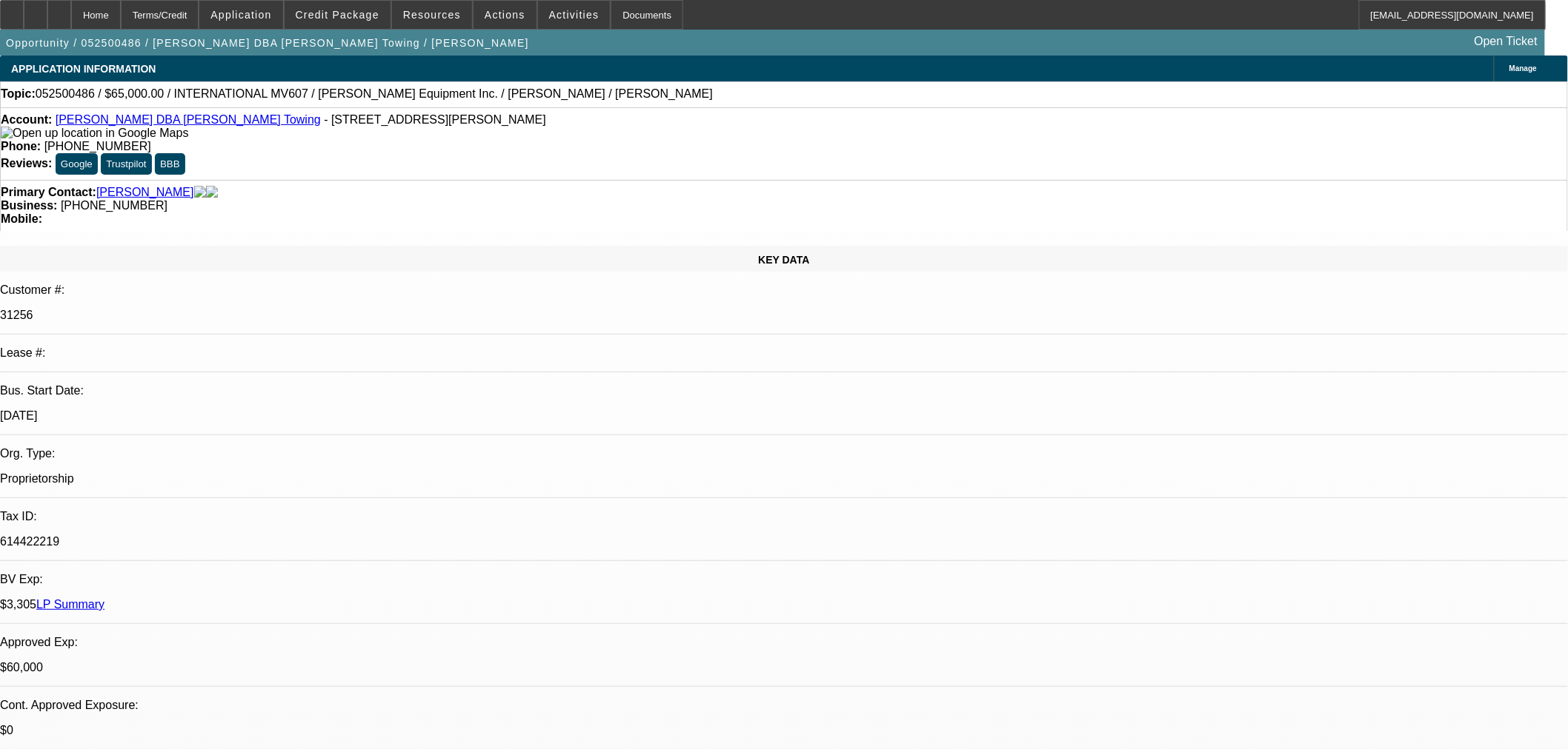
drag, startPoint x: 1543, startPoint y: 213, endPoint x: 1562, endPoint y: 213, distance: 19.0
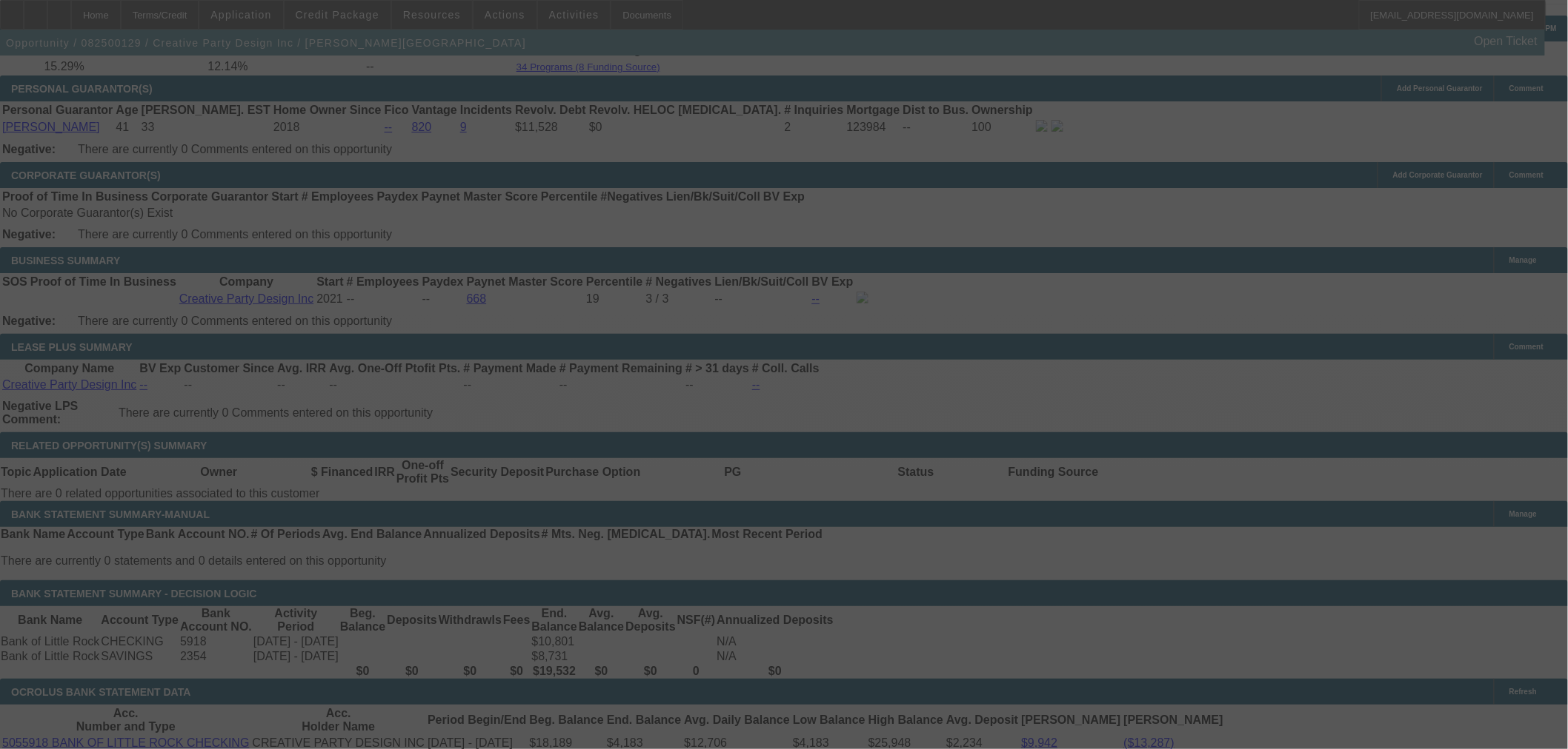
scroll to position [2034, 0]
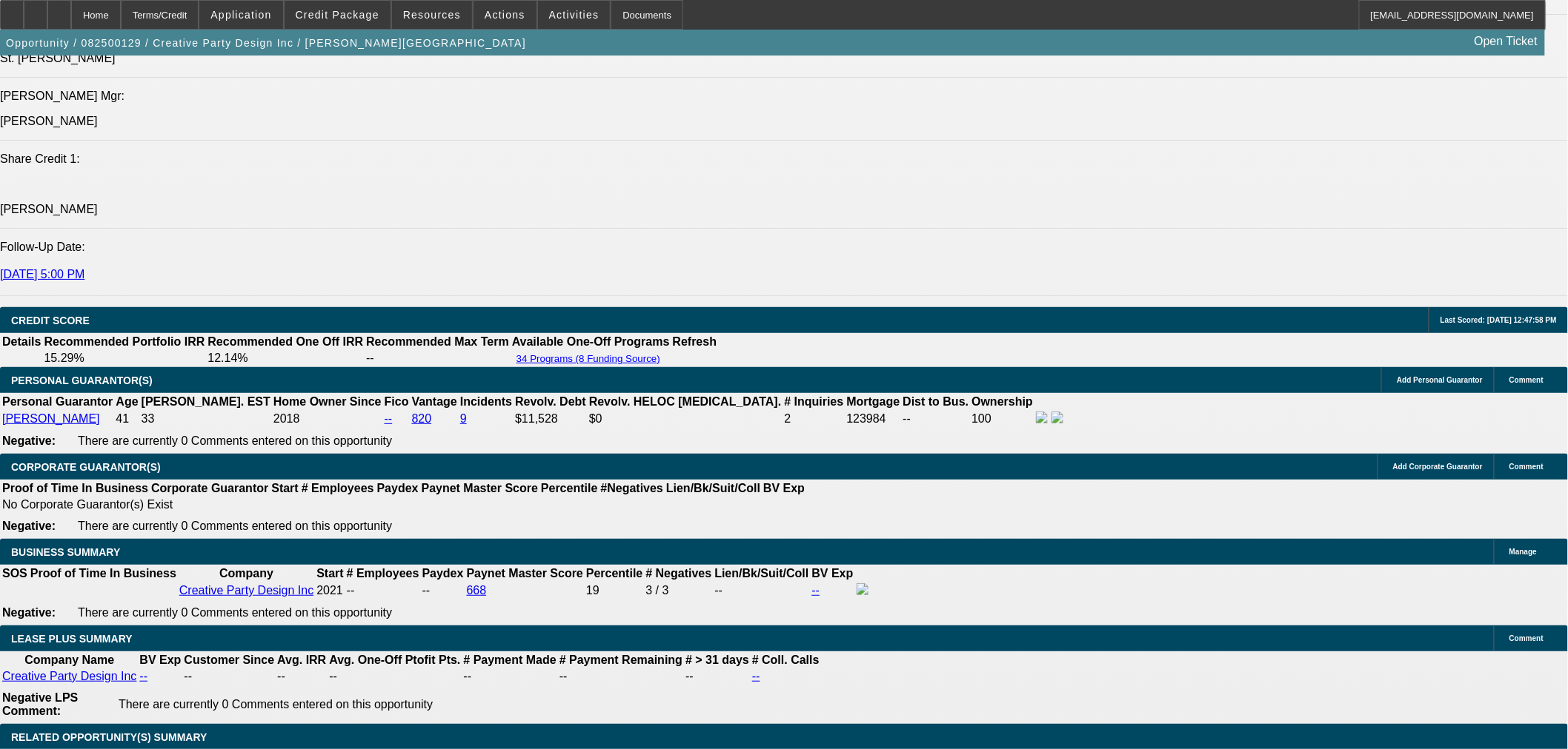
select select "0"
select select "6"
select select "0"
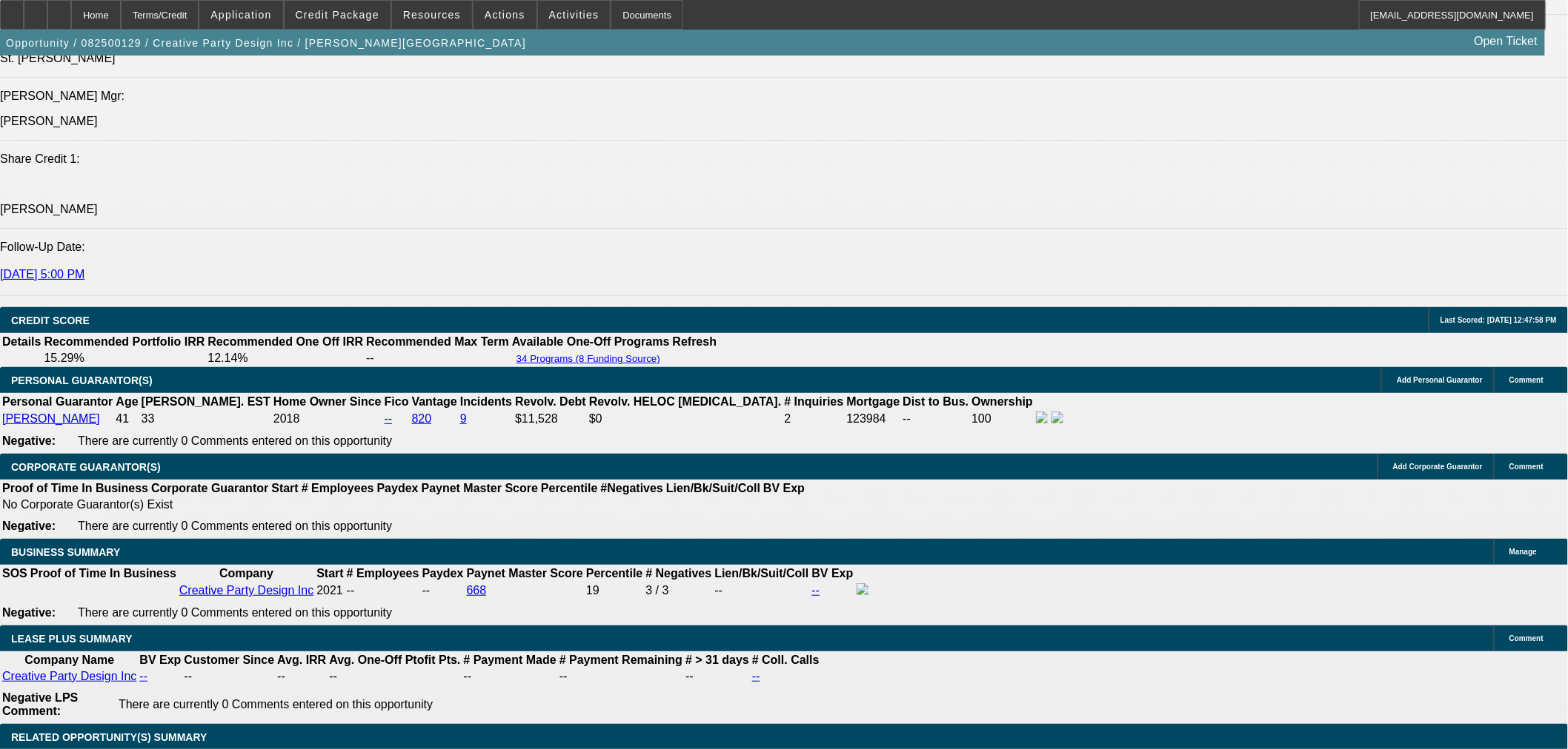
select select "0"
select select "6"
select select "0"
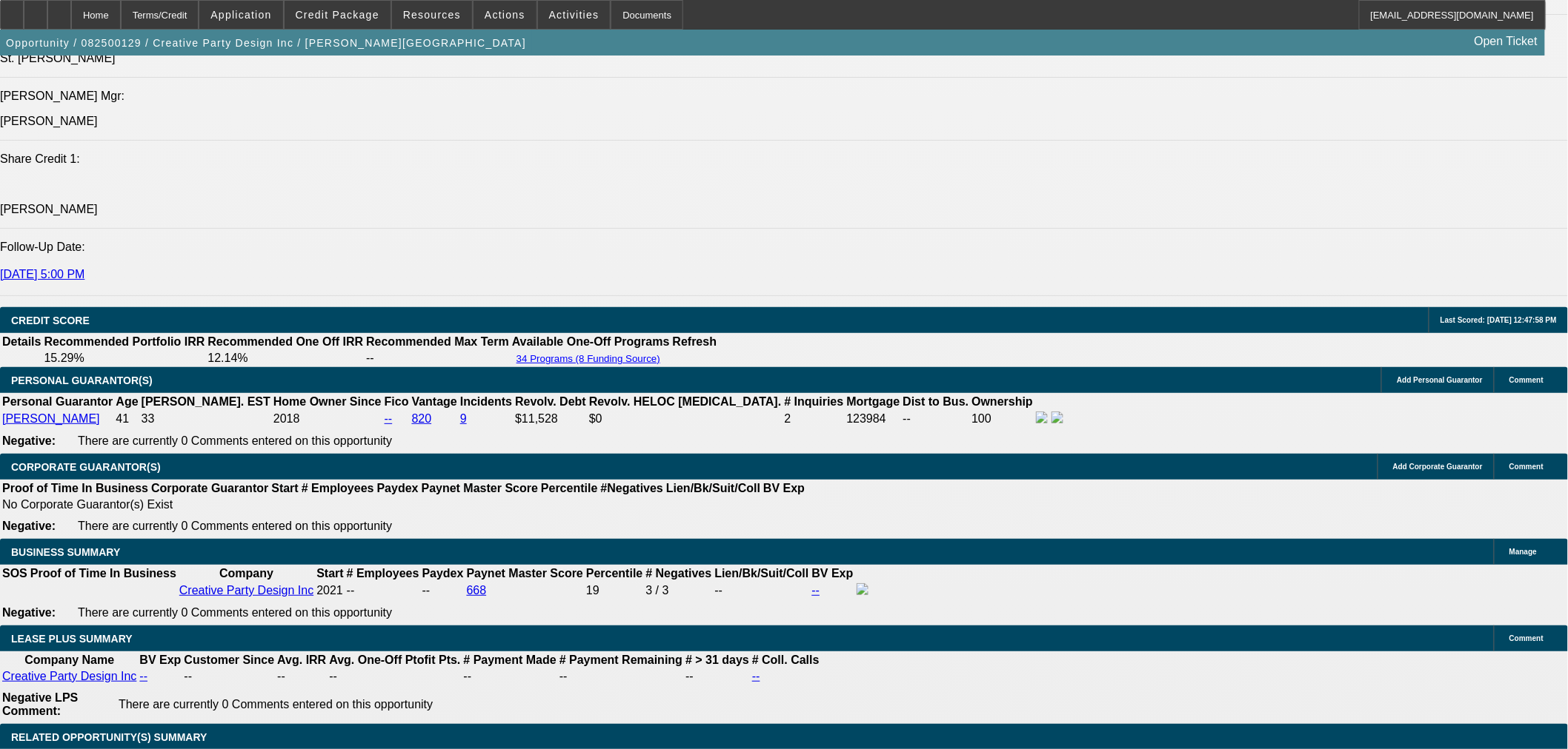
select select "0"
select select "6"
select select "0"
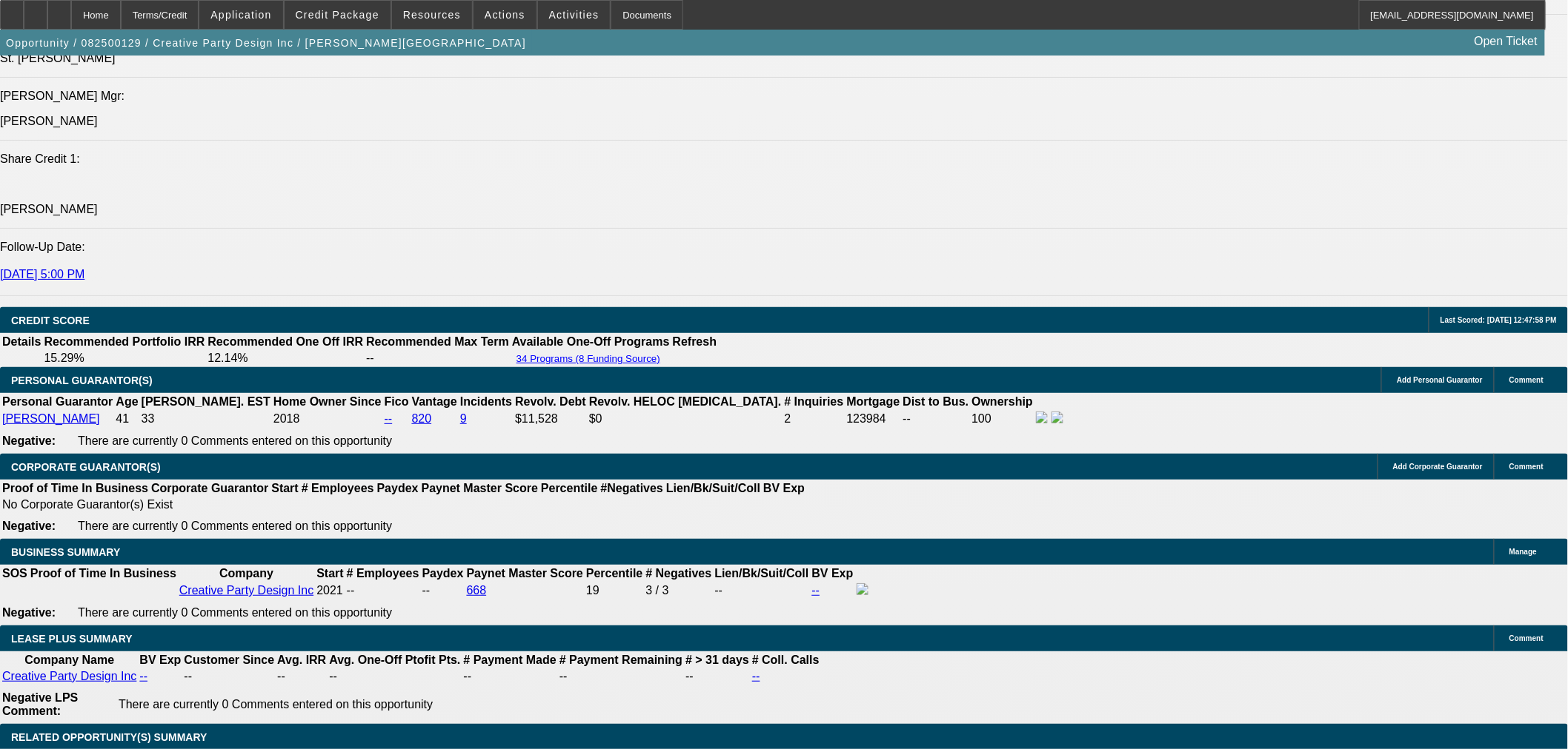
select select "6"
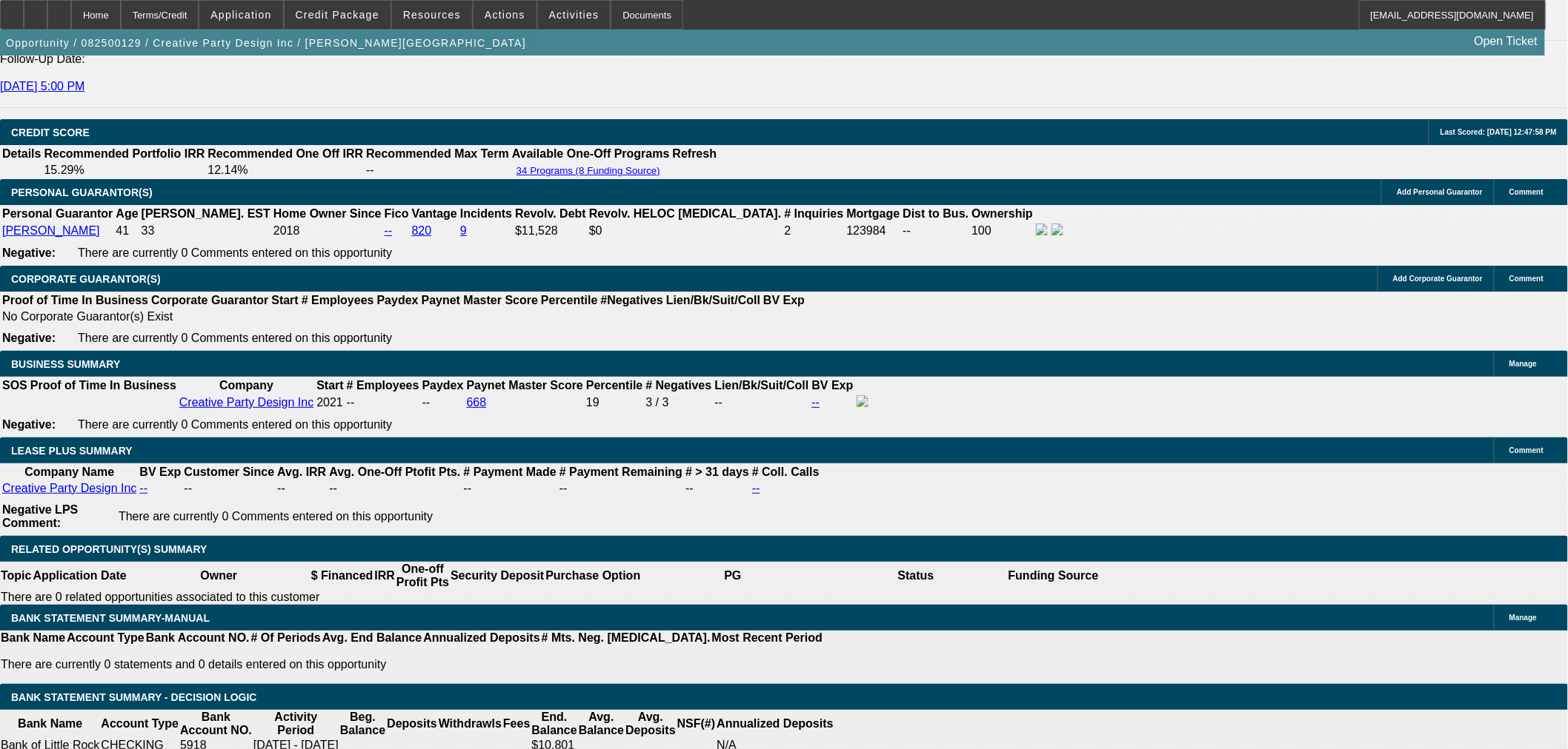
scroll to position [2219, 0]
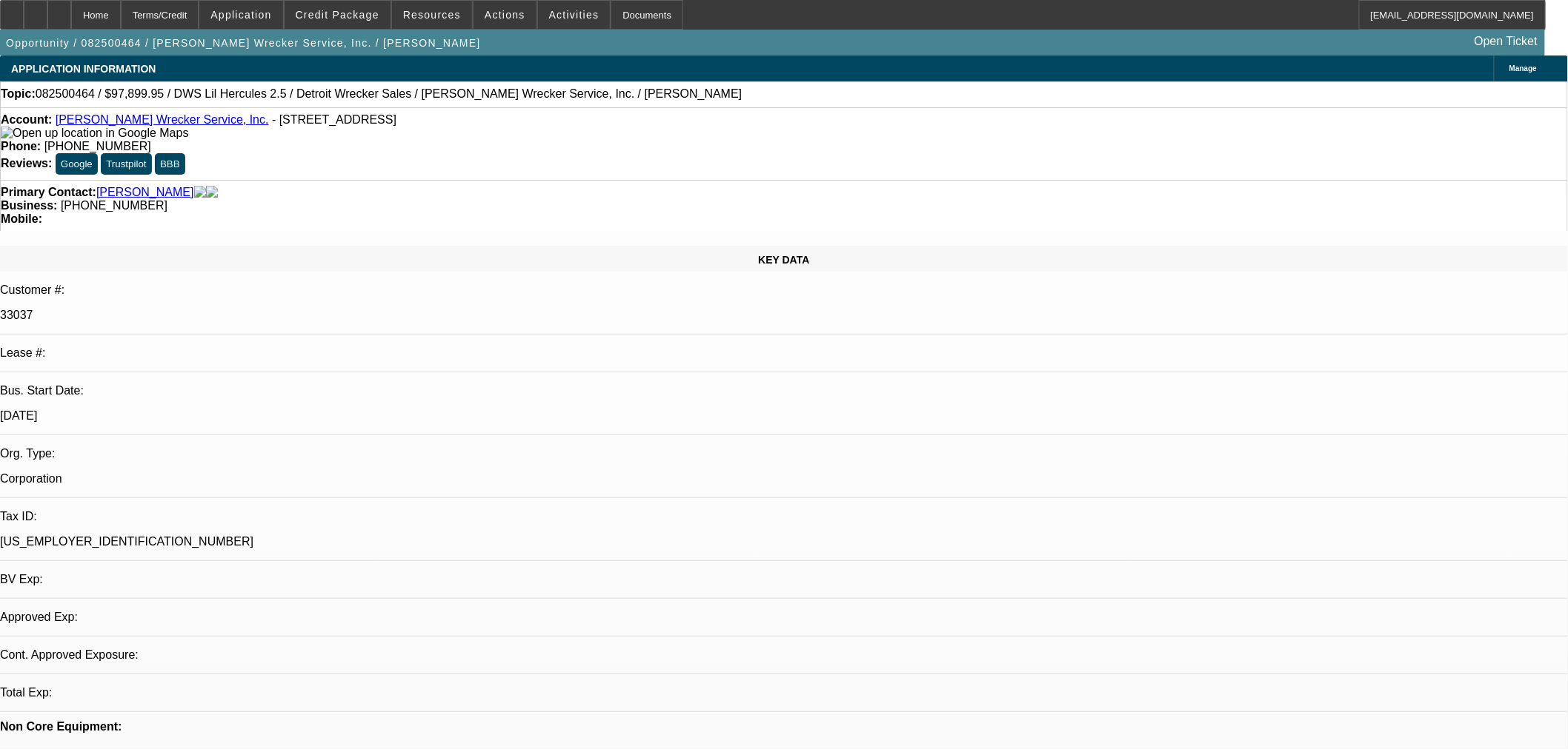
select select "0"
select select "2"
select select "0"
select select "6"
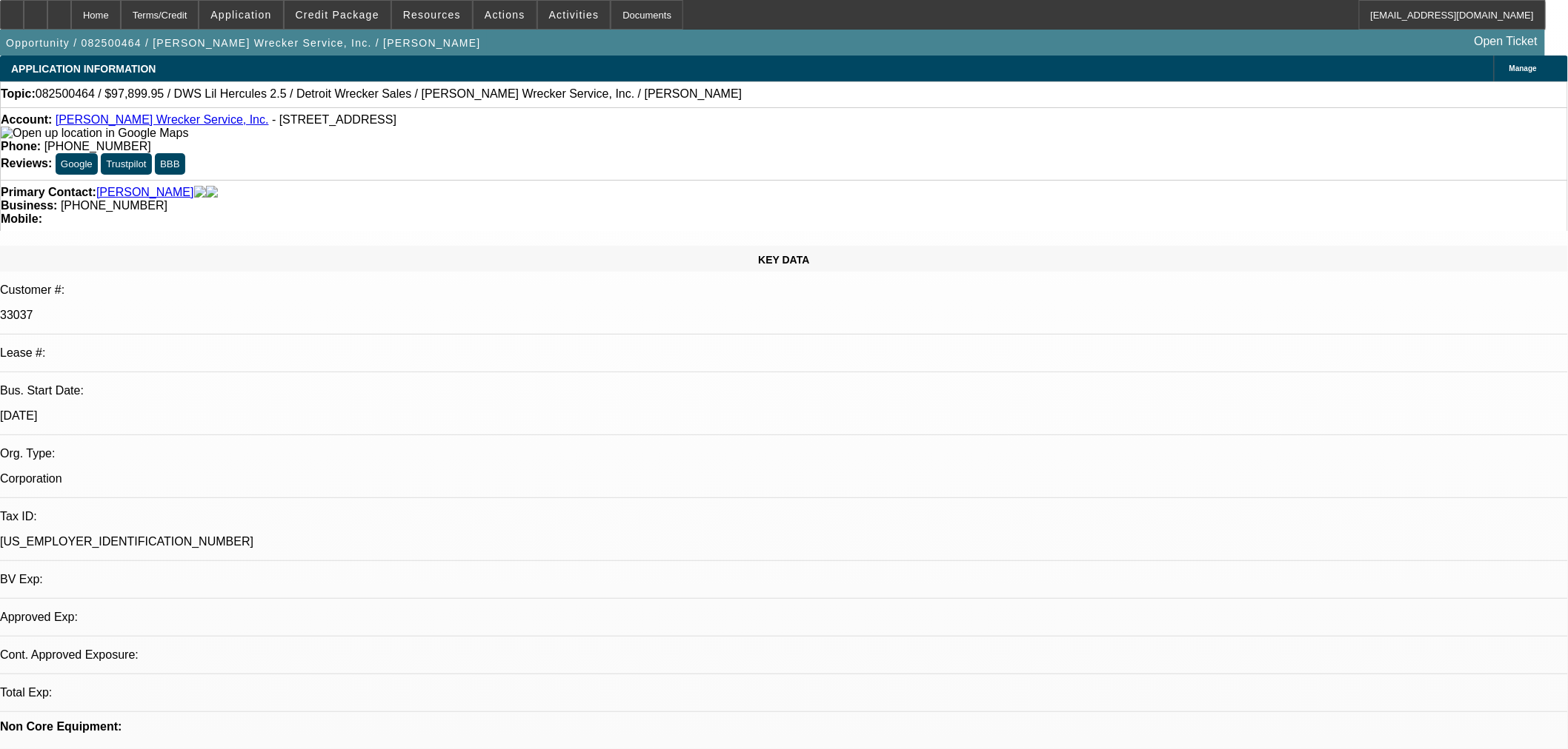
select select "0"
select select "2"
select select "0"
select select "6"
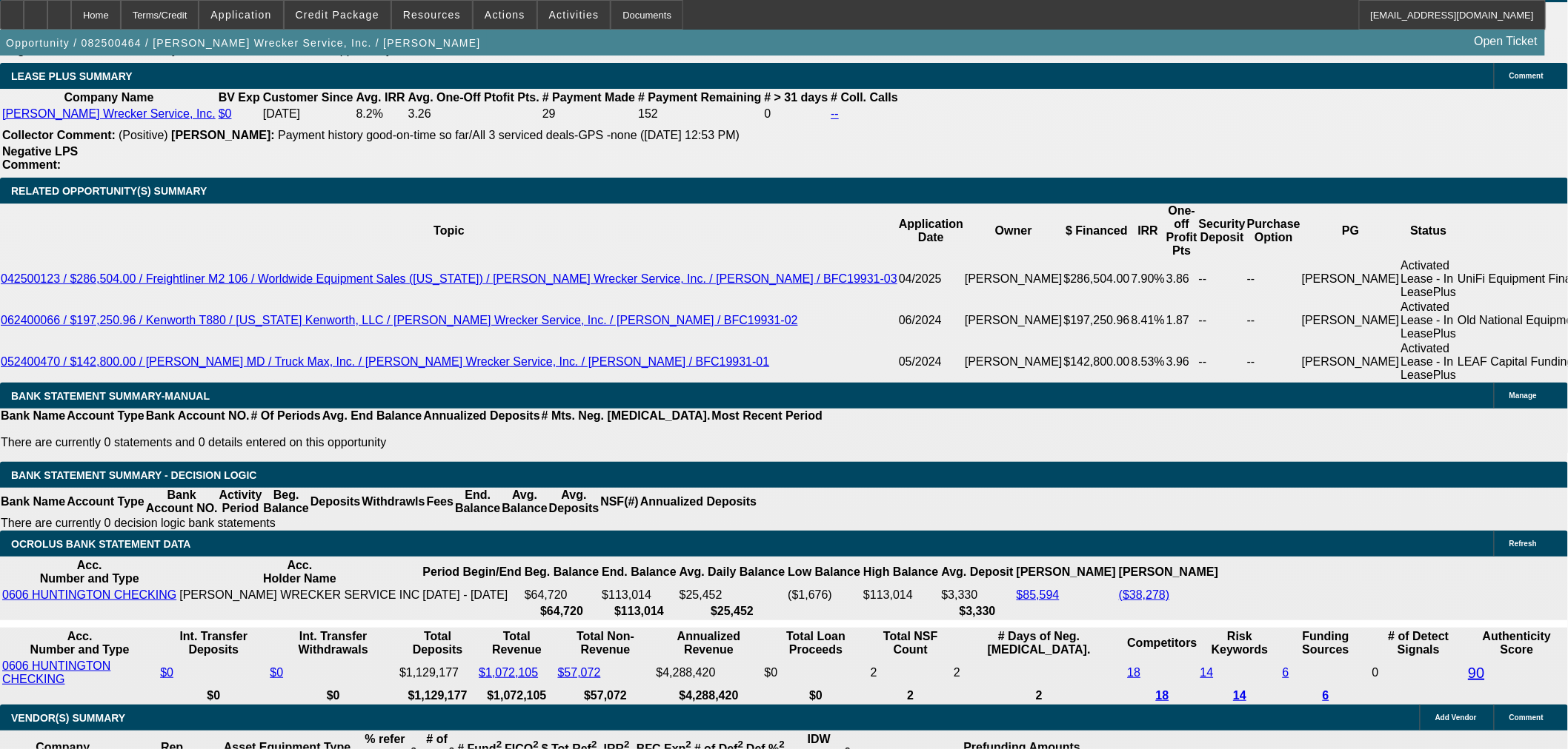
scroll to position [2652, 0]
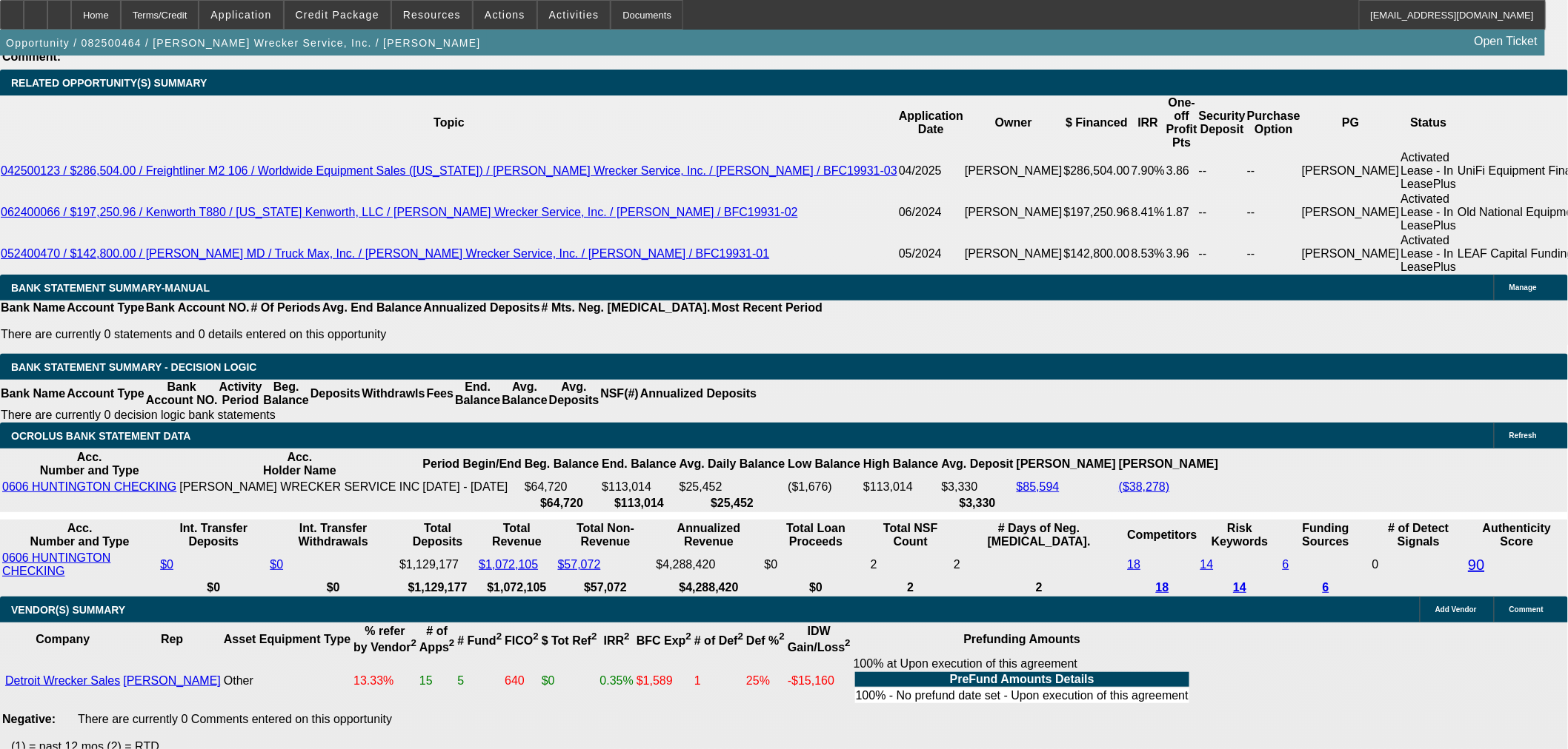
select select "6"
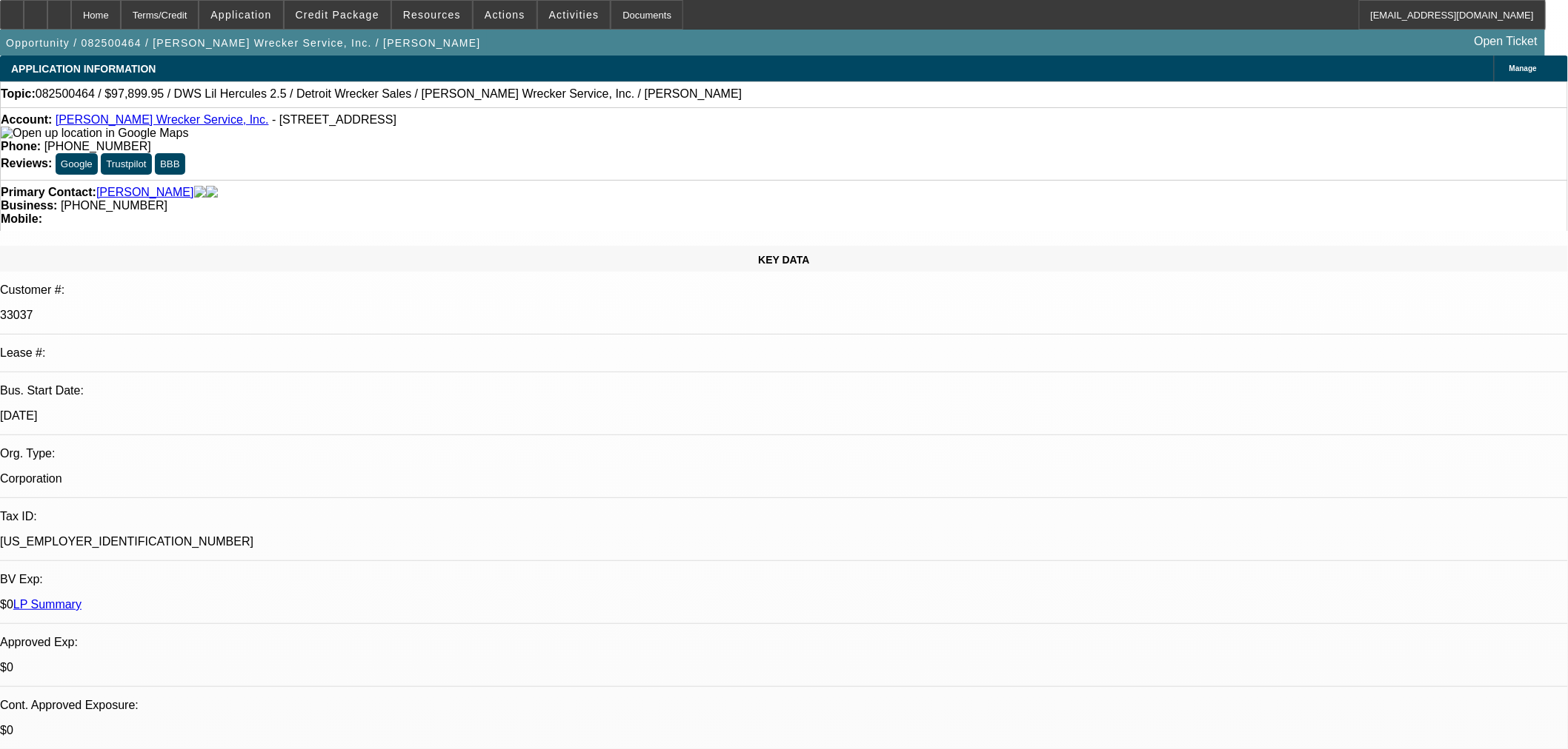
click at [1163, 536] on span "19" at bounding box center [1159, 533] width 26 height 26
type input "[DATE]"
type input "12:56"
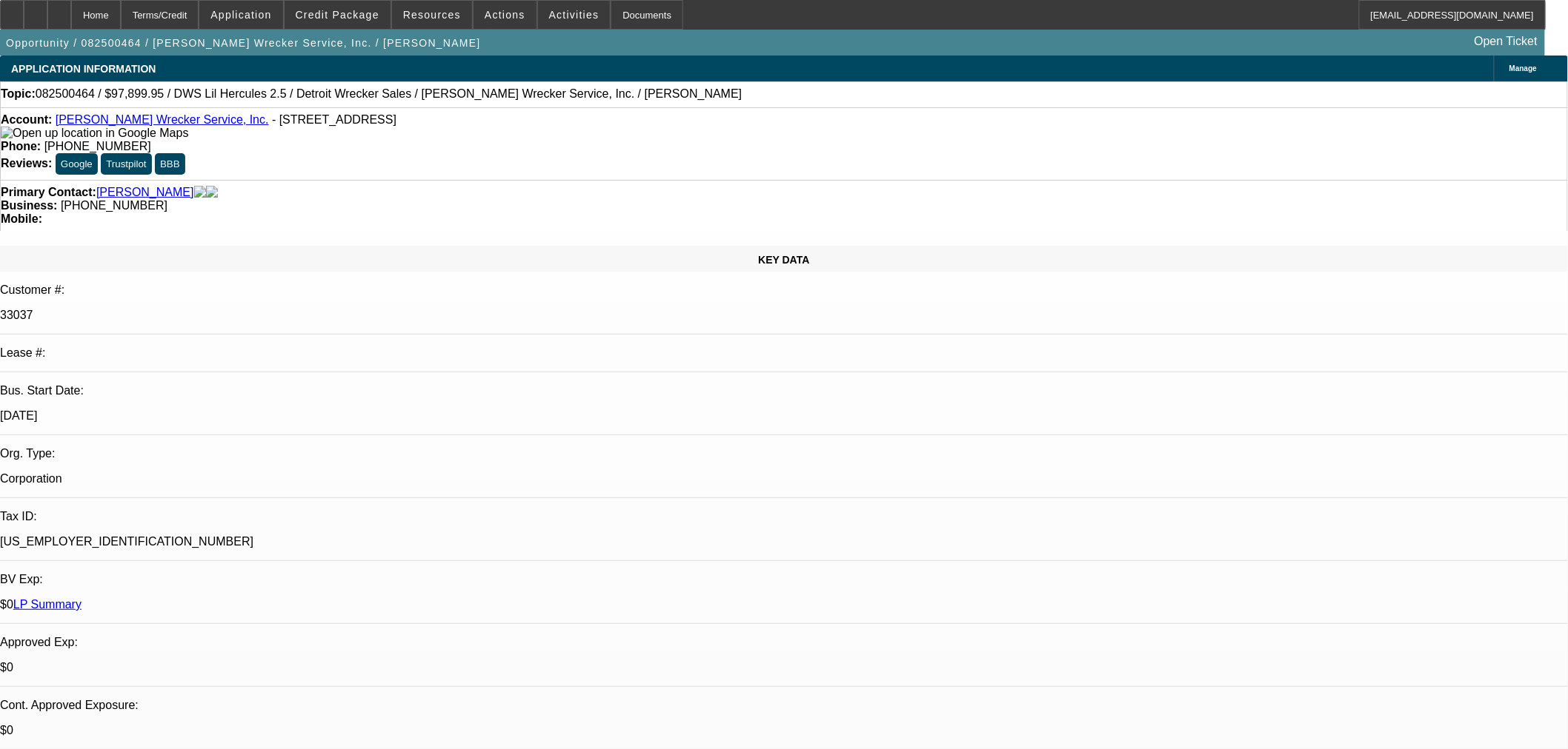
drag, startPoint x: 1332, startPoint y: 409, endPoint x: 1315, endPoint y: 435, distance: 31.1
type input "01:10"
paste textarea "462-68-1071"
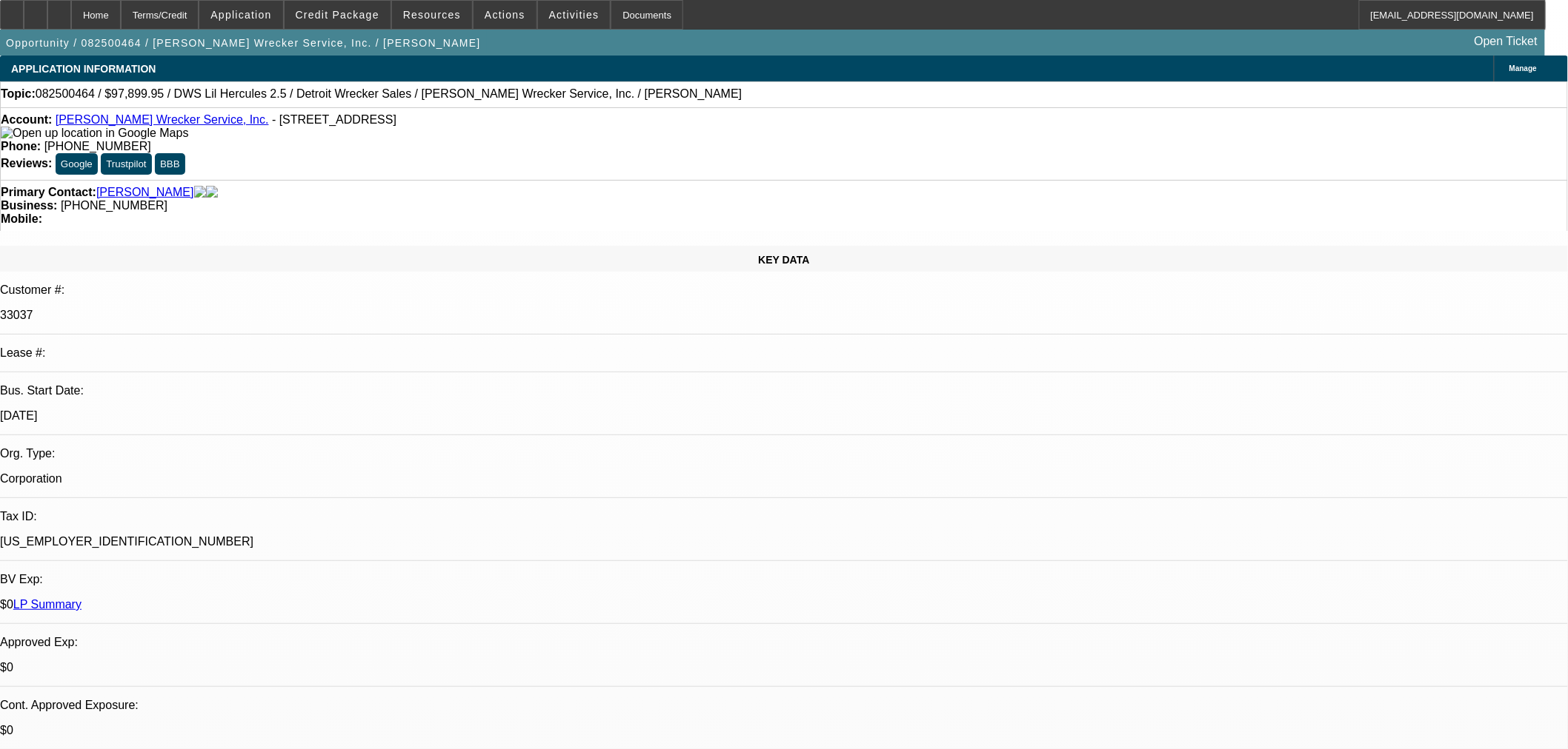
paste textarea "Could you please confirm if there is a DBA on this? The application is showing …"
type textarea "PER FINWISE: "Could you please confirm if there is a DBA on this? The applicati…"
click at [359, 8] on span at bounding box center [337, 15] width 106 height 35
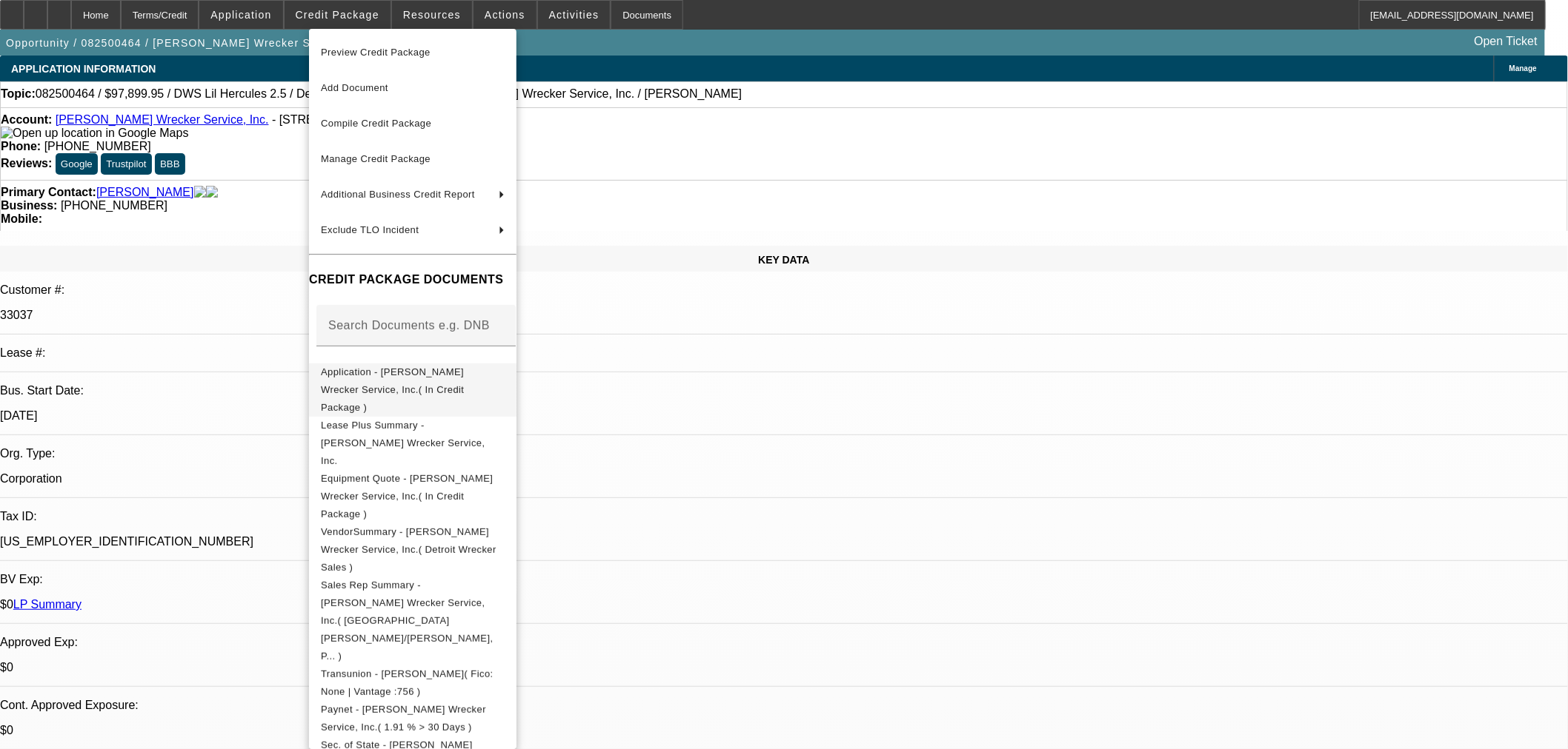
click at [396, 383] on button "Application - Hix Wrecker Service, Inc.( In Credit Package )" at bounding box center [412, 389] width 207 height 54
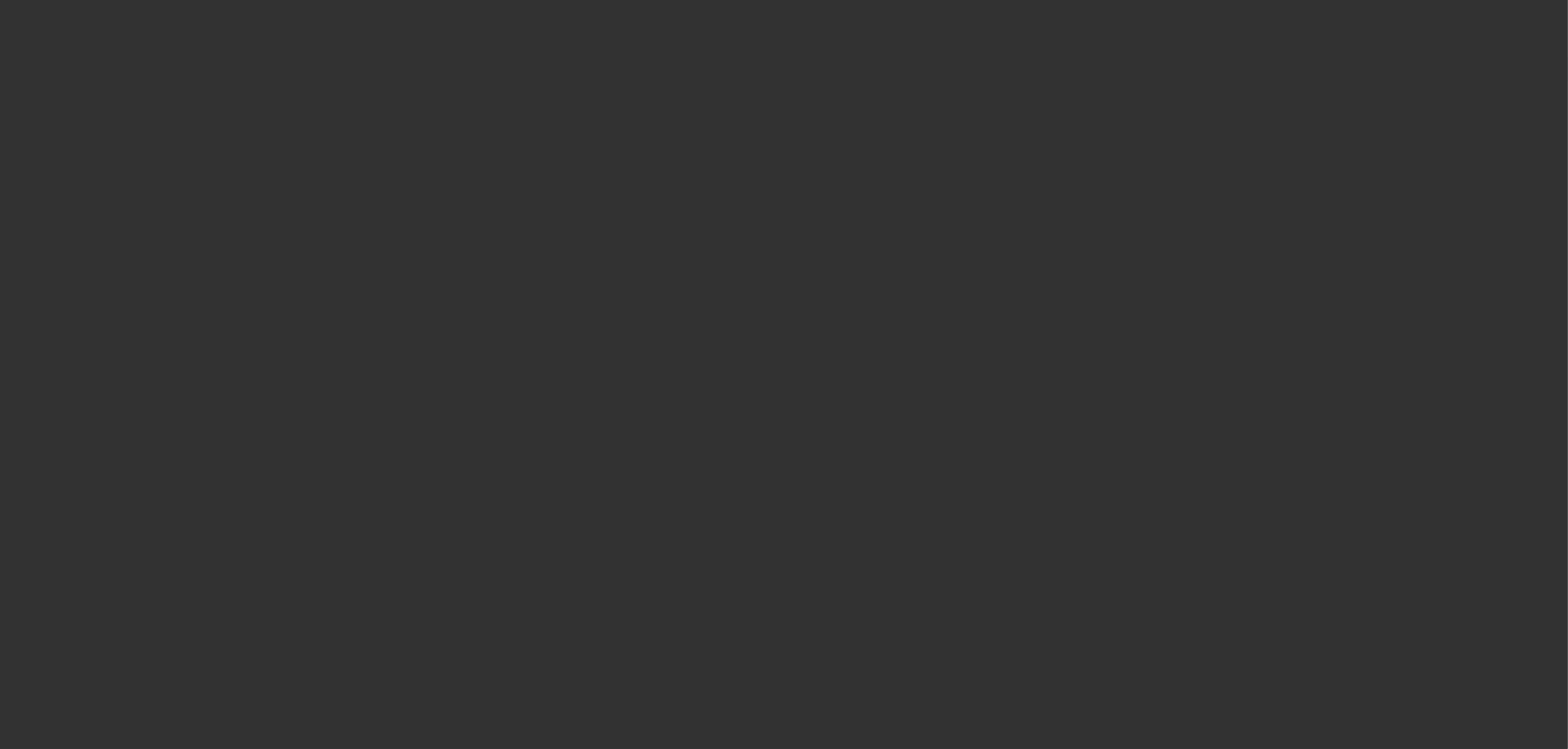
select select "0"
select select "2"
select select "0"
select select "6"
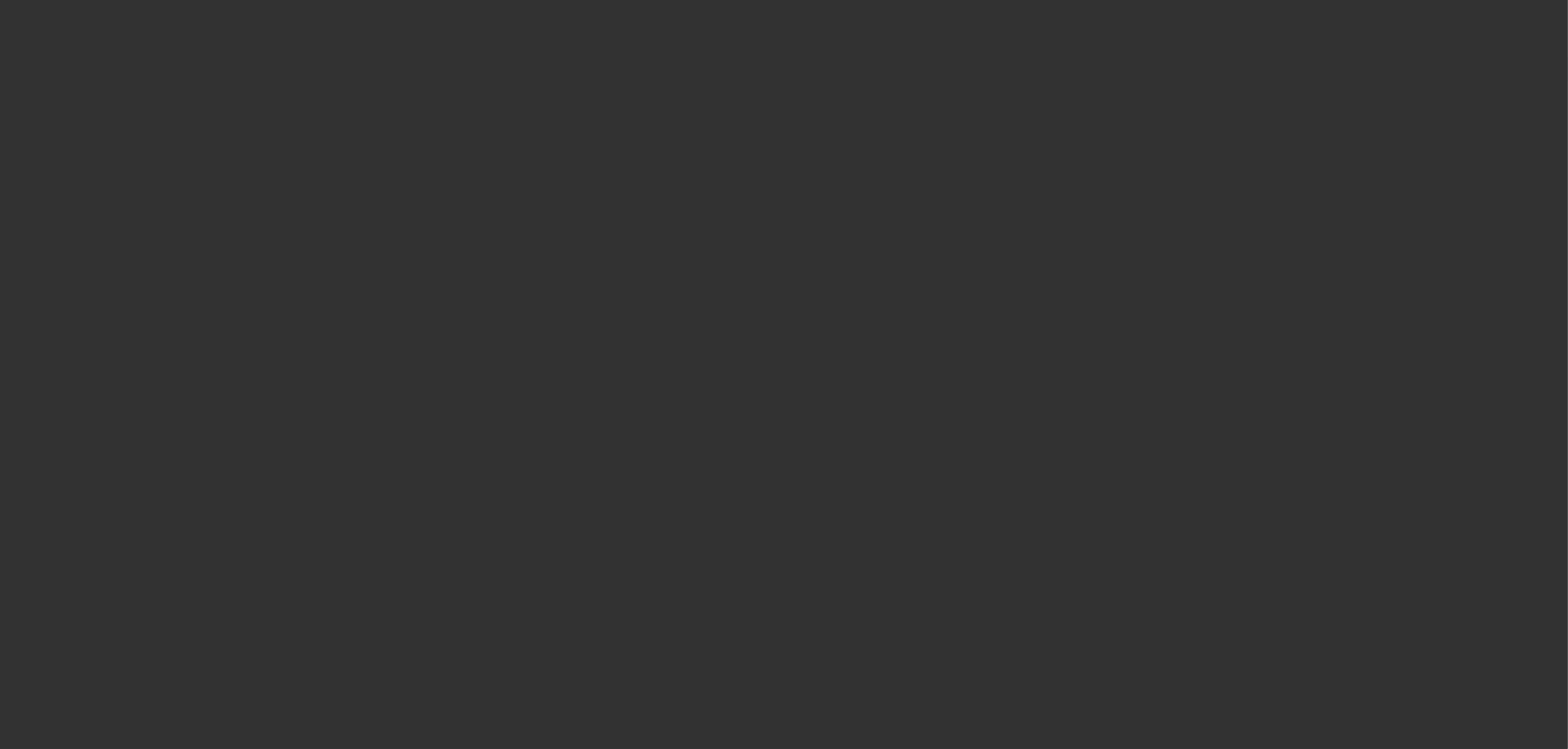
select select "0"
select select "2"
select select "0"
select select "6"
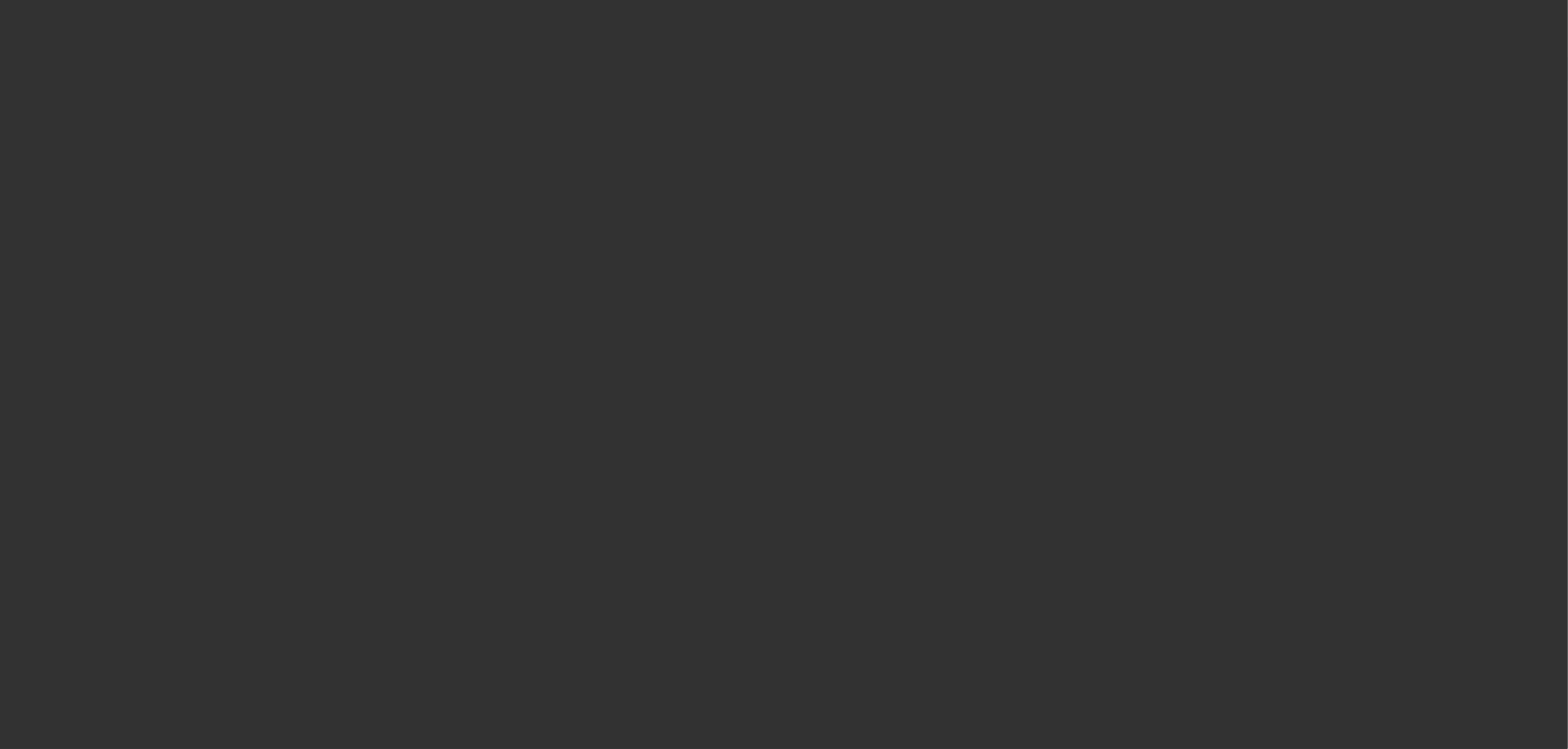
select select "0"
select select "2"
select select "0"
select select "6"
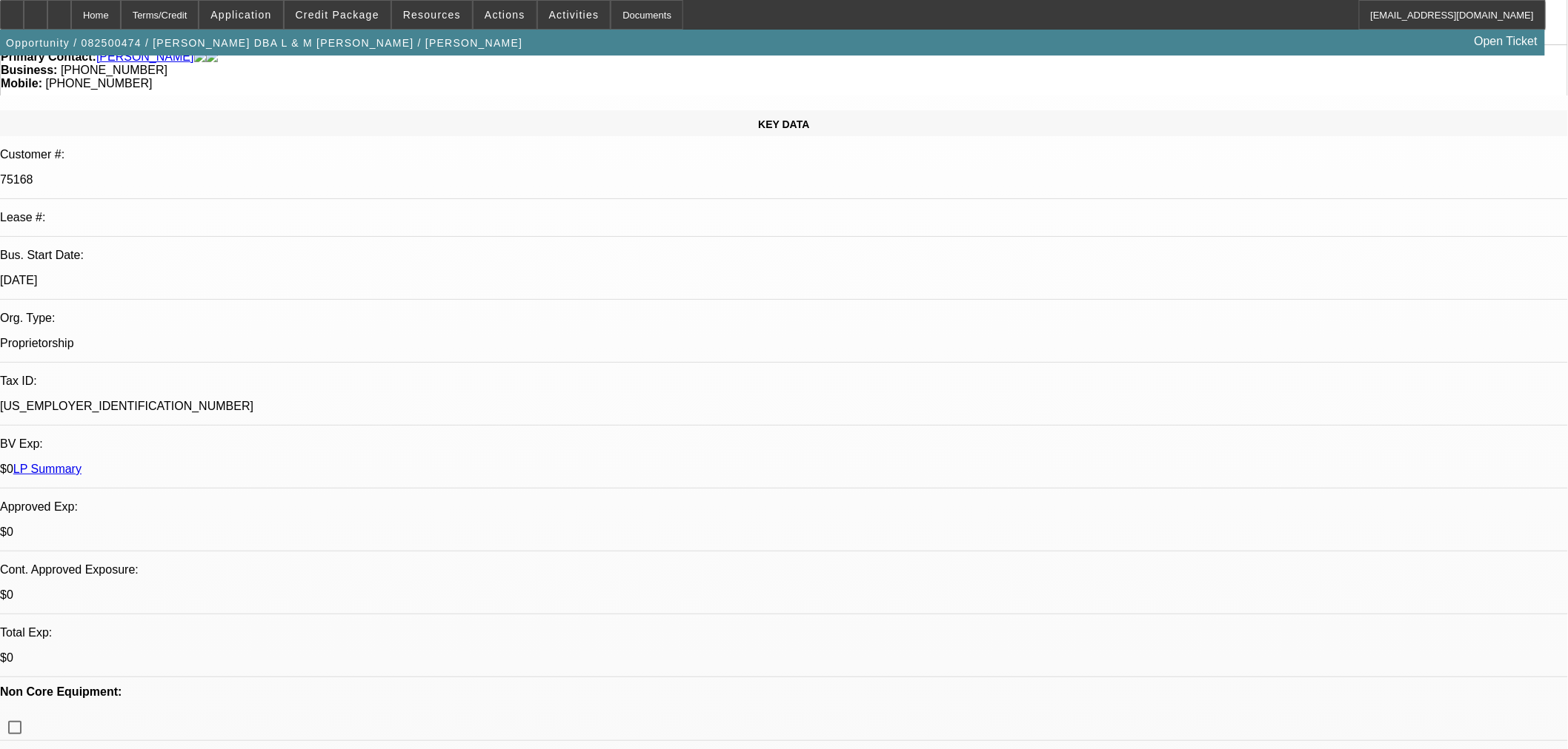
select select "0"
select select "2"
select select "0"
select select "6"
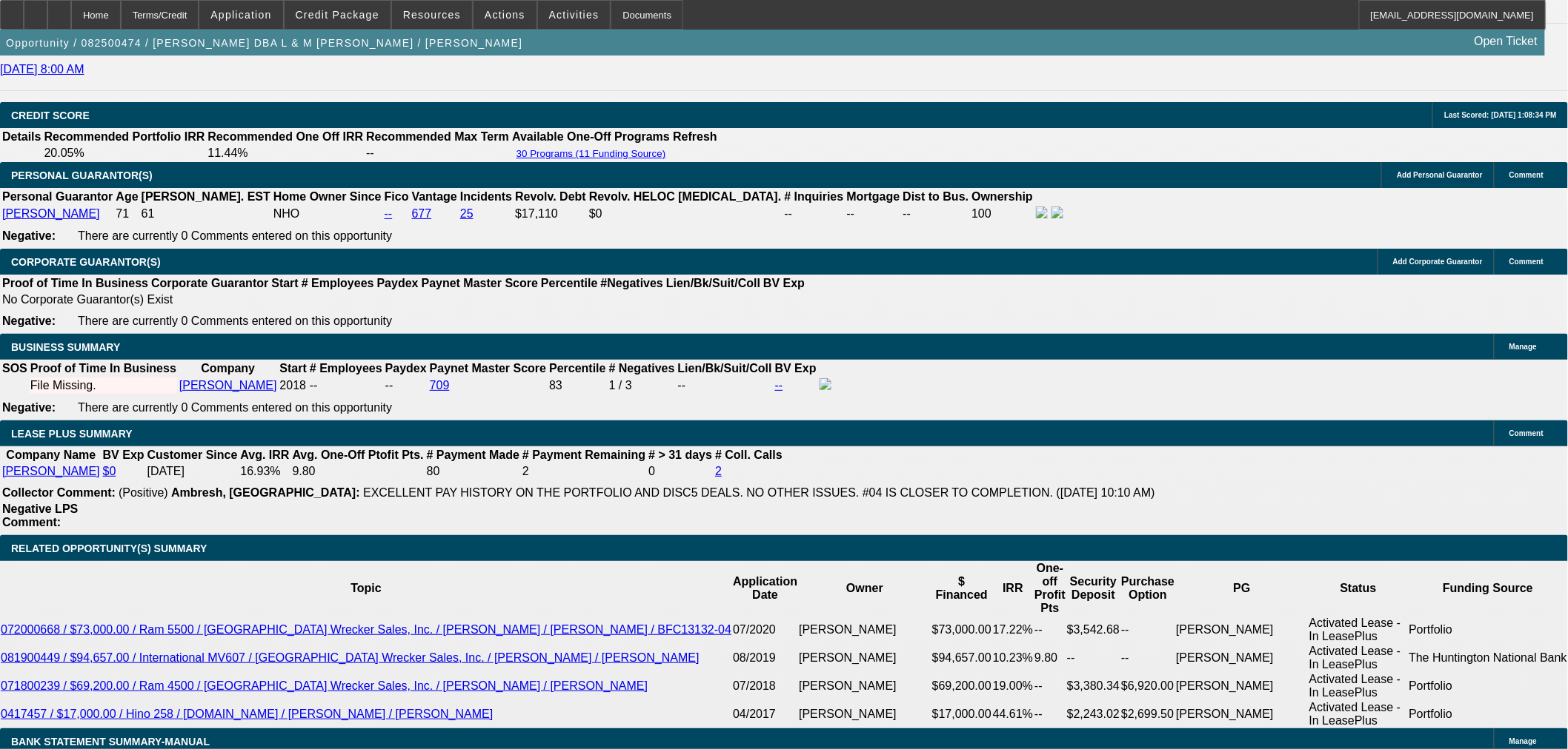
scroll to position [1974, 0]
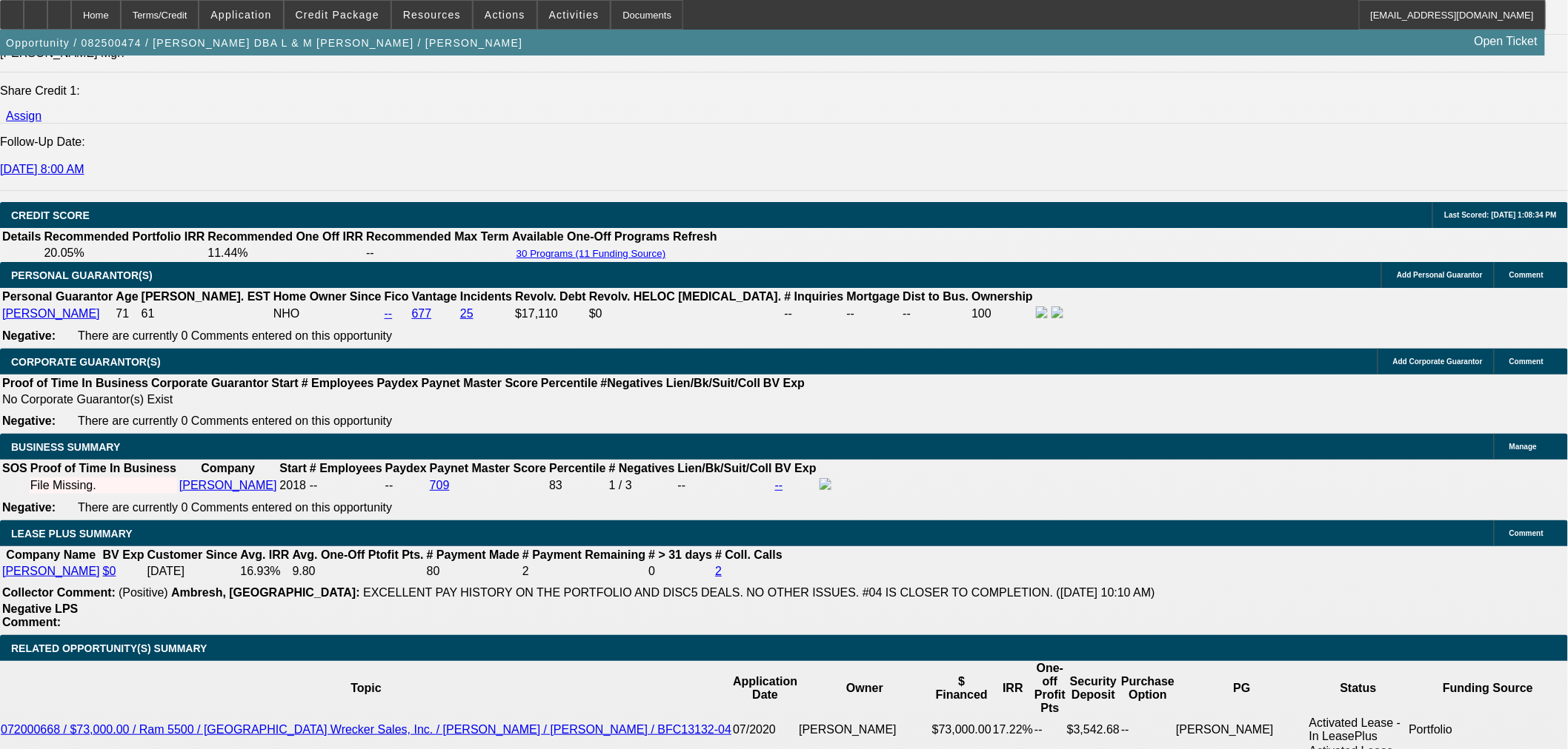
drag, startPoint x: 1204, startPoint y: 65, endPoint x: 1204, endPoint y: 76, distance: 11.0
type textarea "OK TO SELL"
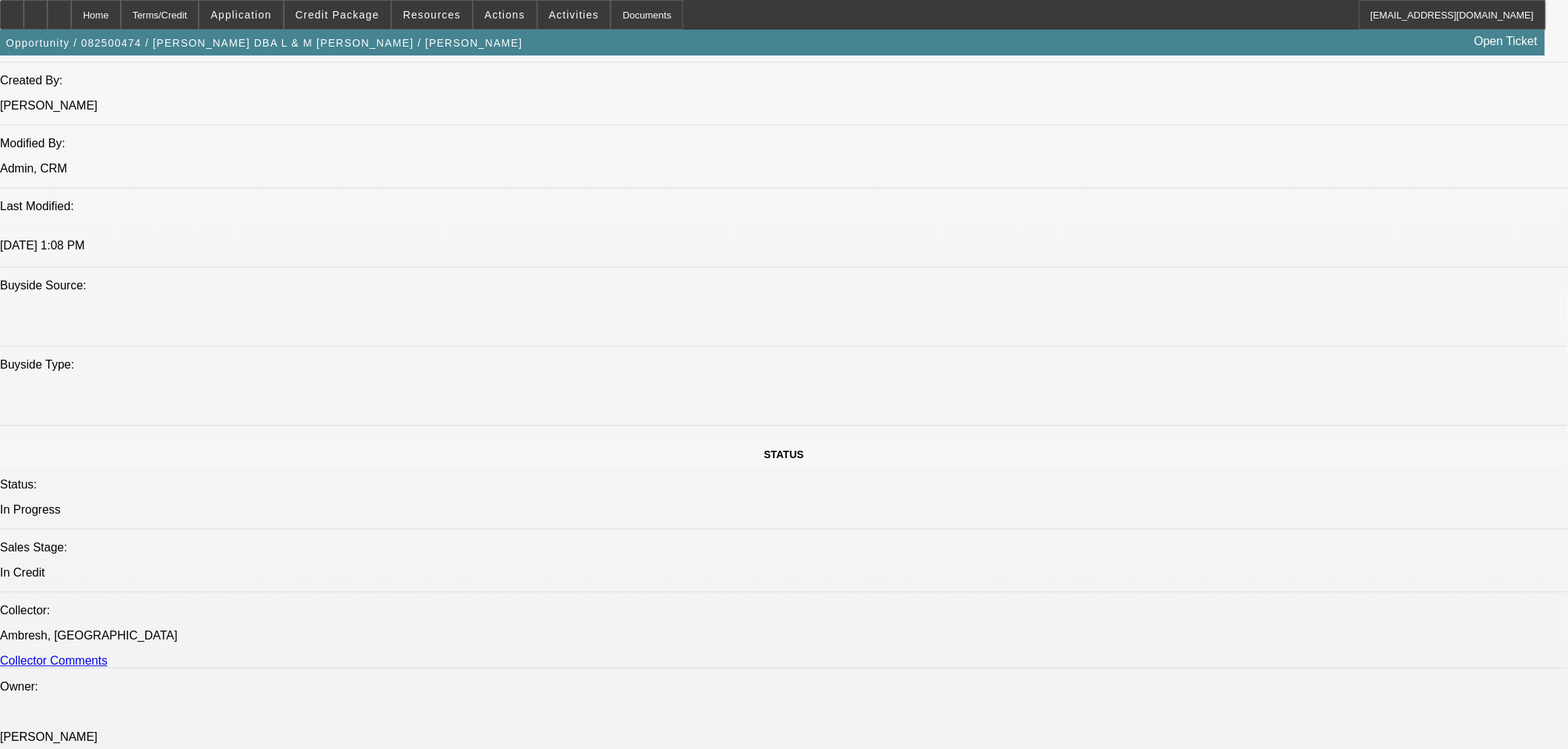
scroll to position [987, 0]
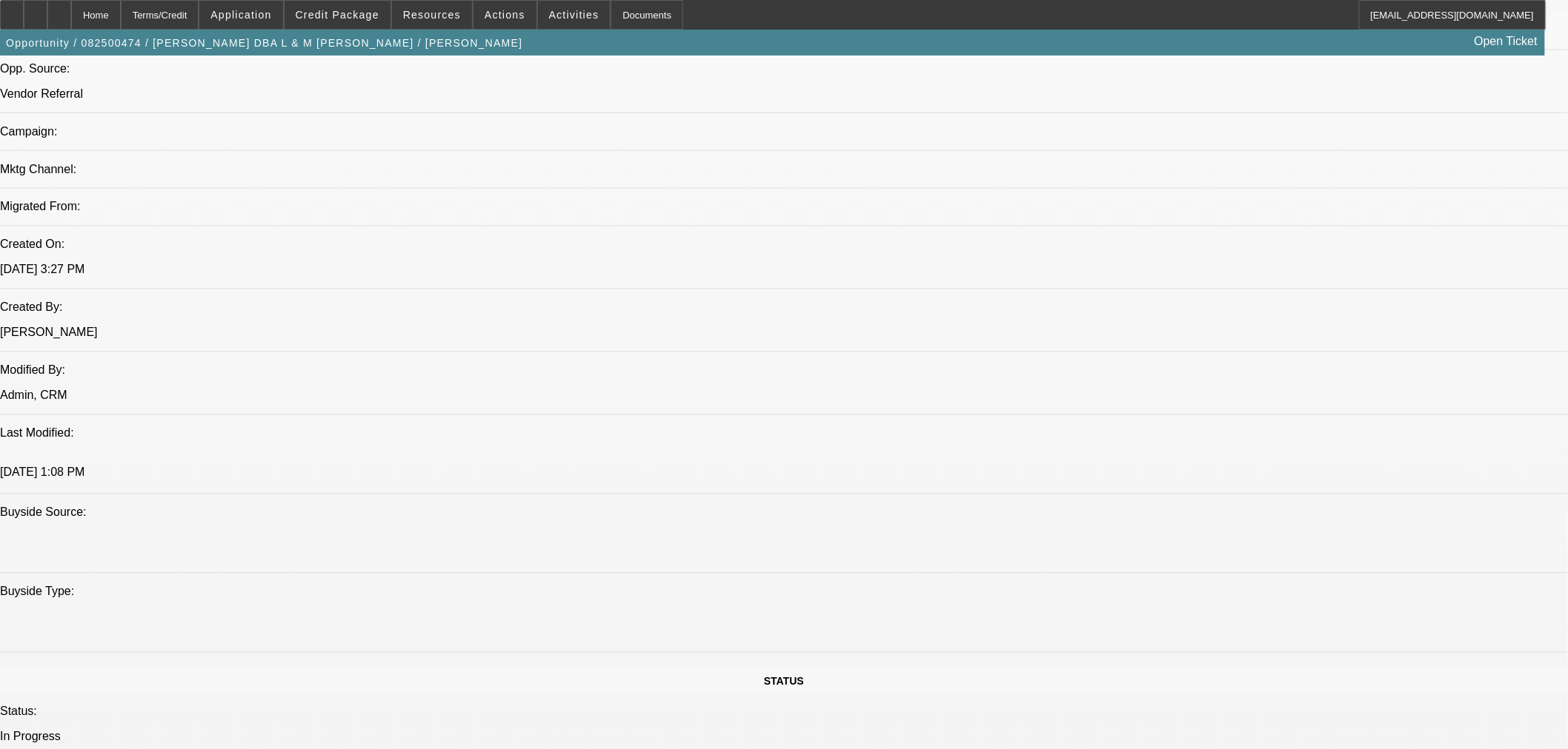
drag, startPoint x: 1186, startPoint y: 291, endPoint x: 534, endPoint y: 249, distance: 653.4
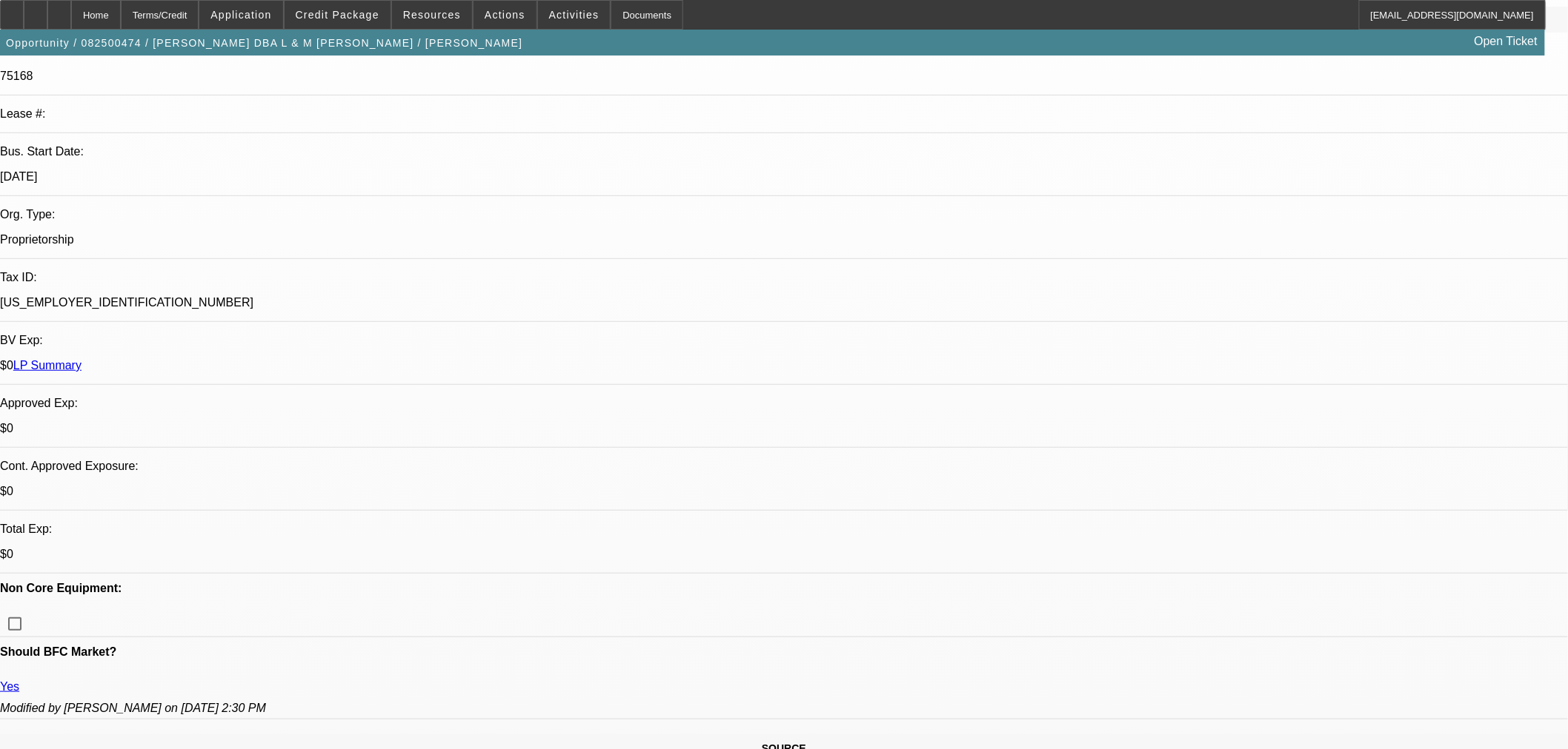
scroll to position [247, 0]
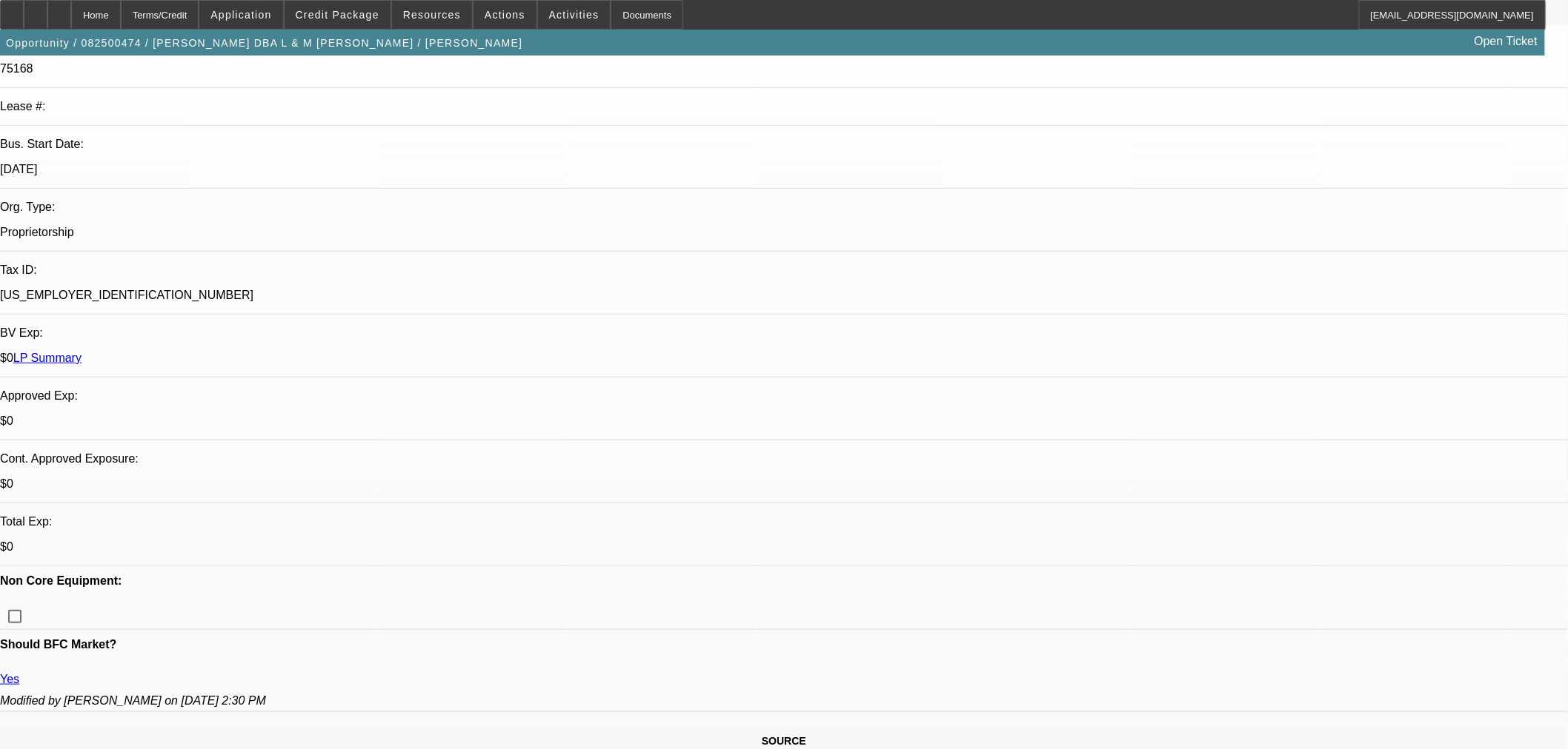
type textarea "NO BANKS, NO MONEY UPFRONT, LOW RATE - OK TO SELL"
click at [357, 25] on span at bounding box center [337, 15] width 106 height 35
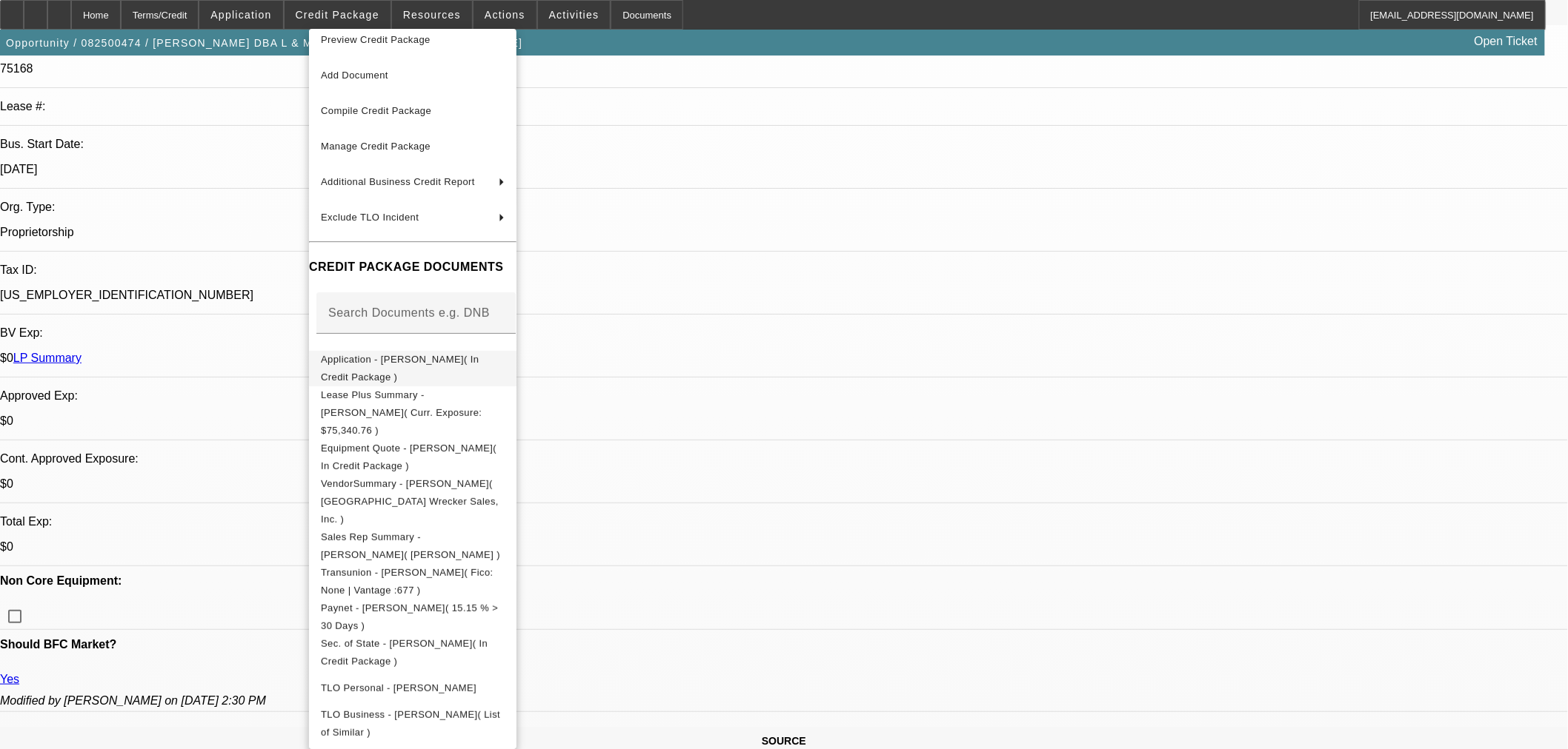
scroll to position [17, 0]
click at [886, 491] on div at bounding box center [784, 374] width 1568 height 749
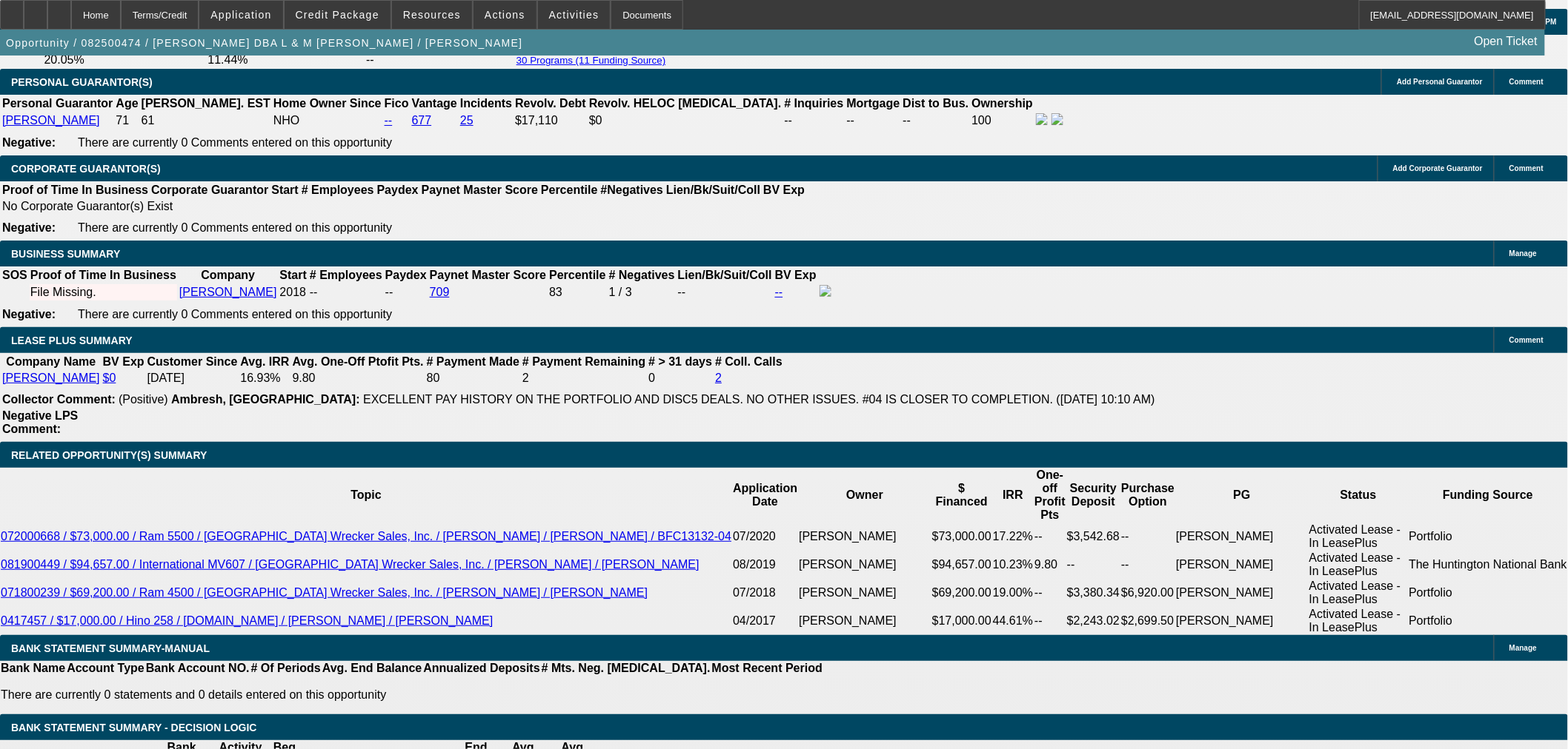
scroll to position [2138, 0]
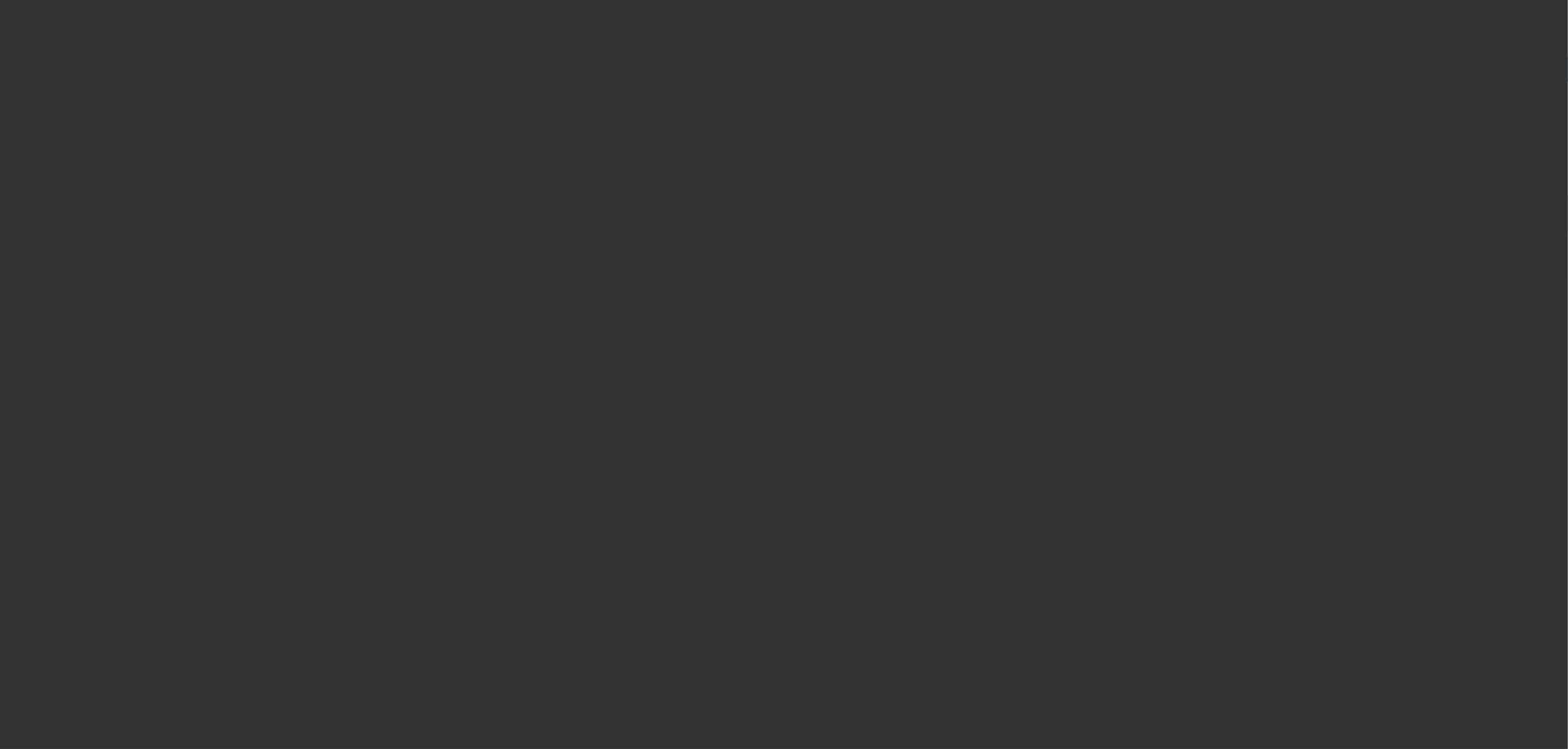
radio input "true"
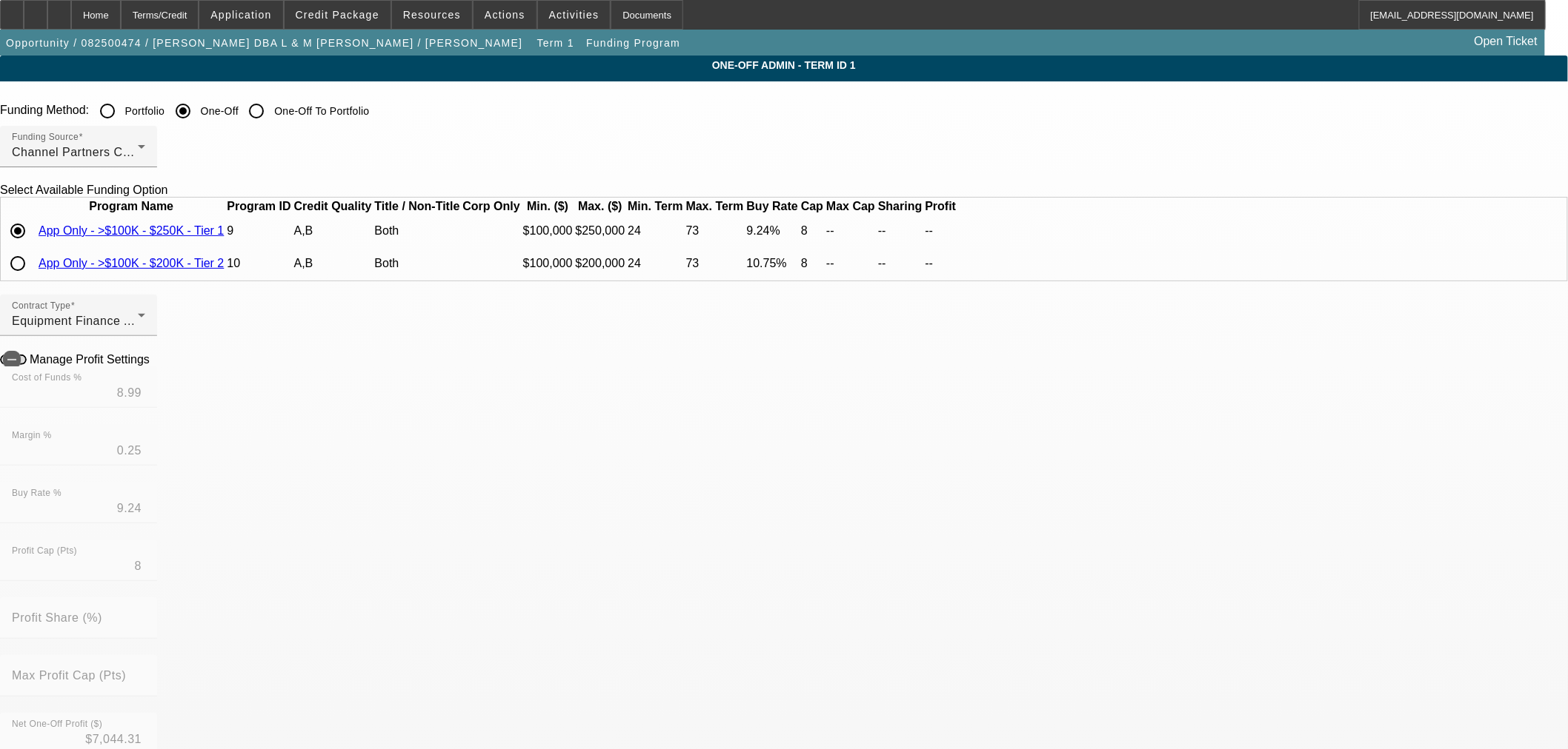
click at [33, 279] on input "radio" at bounding box center [17, 263] width 30 height 30
radio input "true"
type input "10.25"
type input "0.50"
type input "10.75"
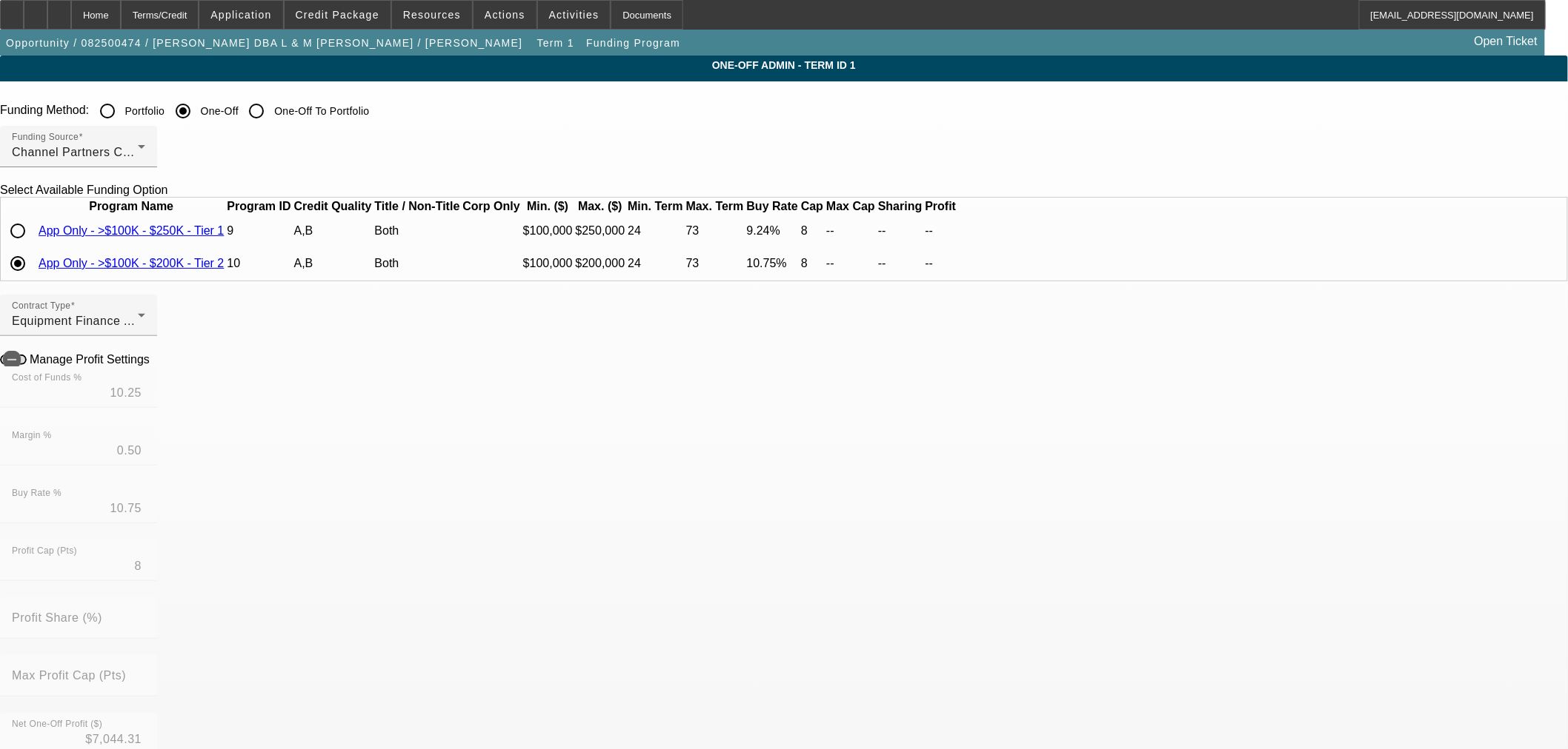
click at [33, 246] on input "radio" at bounding box center [17, 231] width 30 height 30
radio input "true"
type input "8.99"
type input "0.25"
type input "9.24"
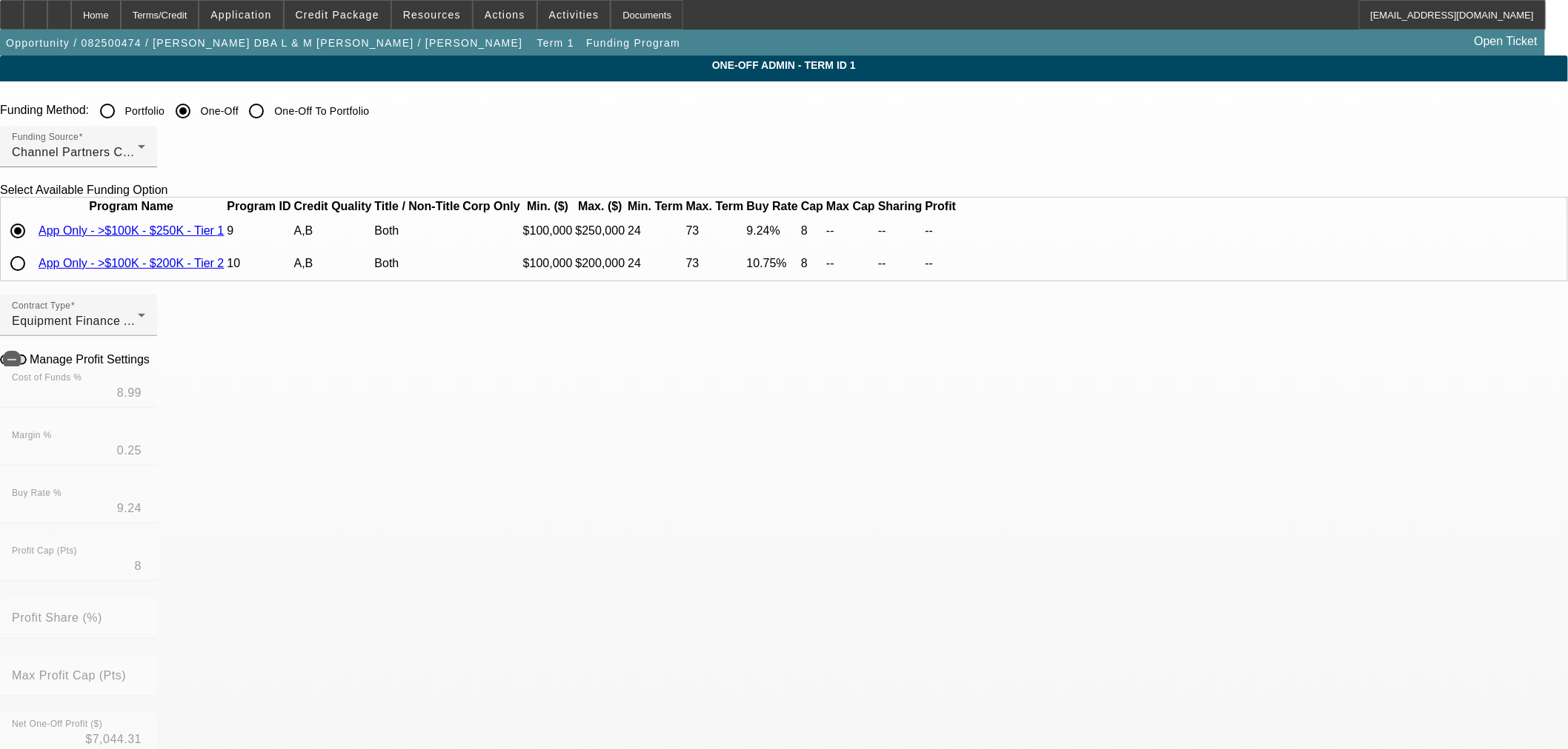
click at [154, 365] on icon at bounding box center [154, 359] width 0 height 13
radio input "false"
click at [121, 5] on div "Home" at bounding box center [95, 15] width 50 height 30
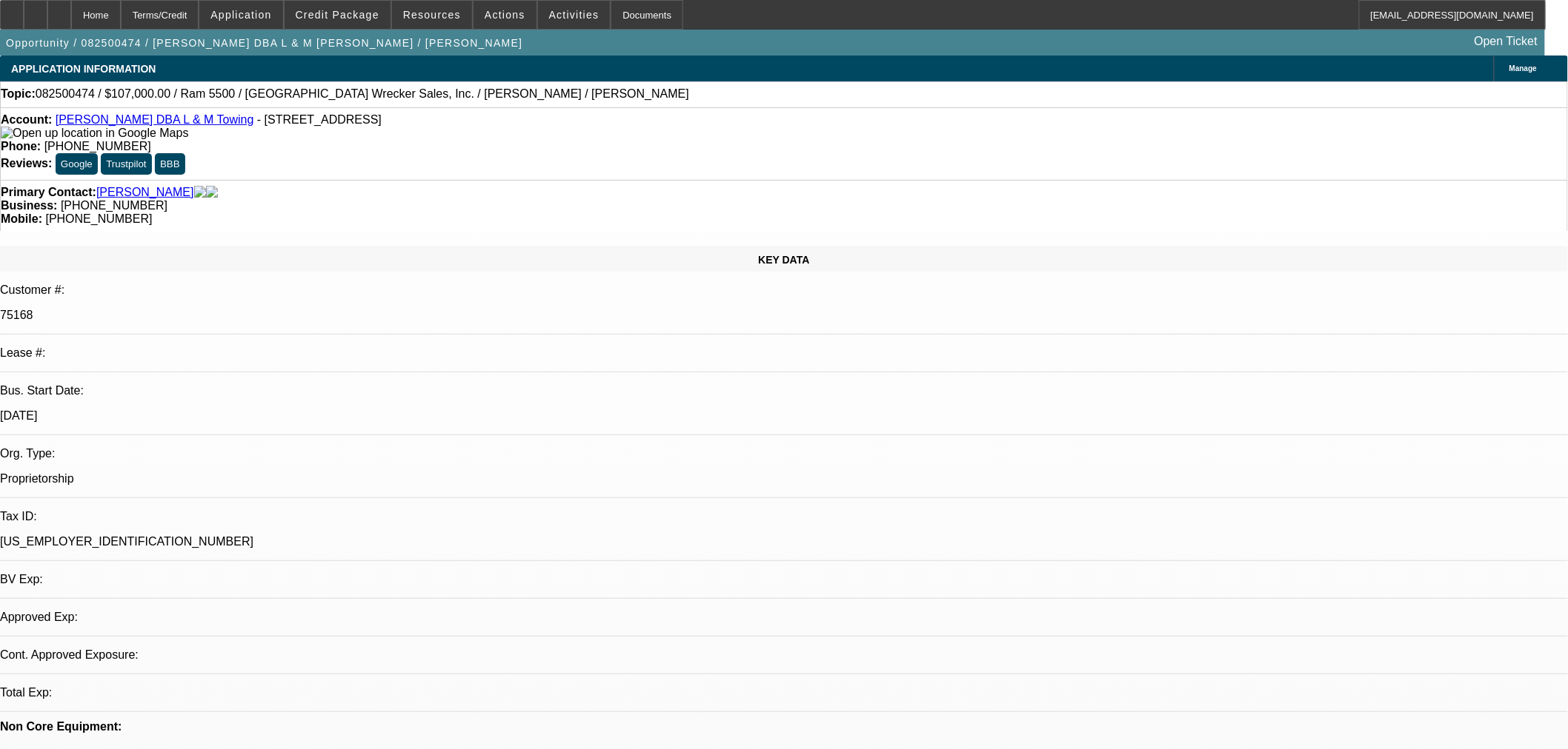
select select "0"
select select "2"
select select "0"
select select "6"
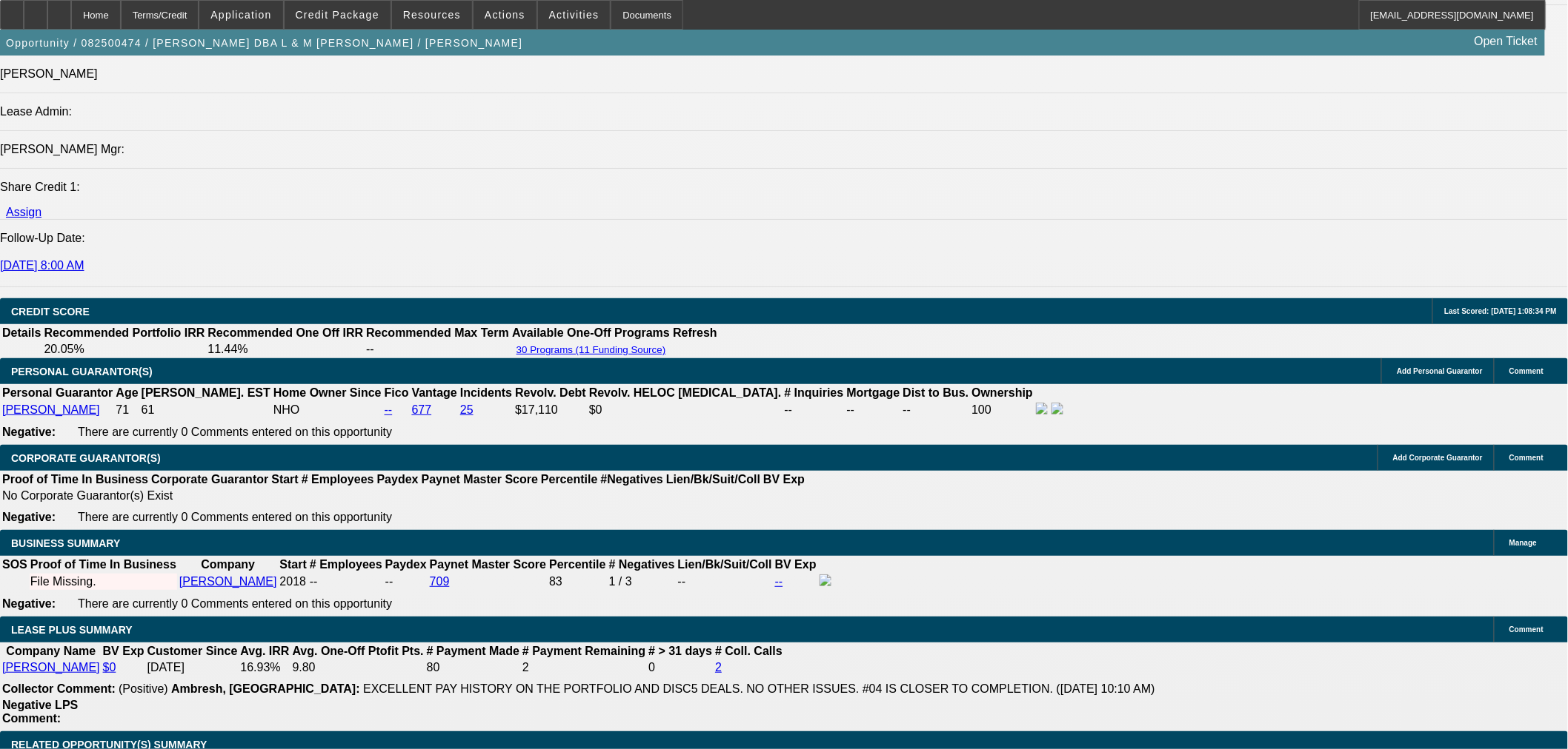
scroll to position [1974, 0]
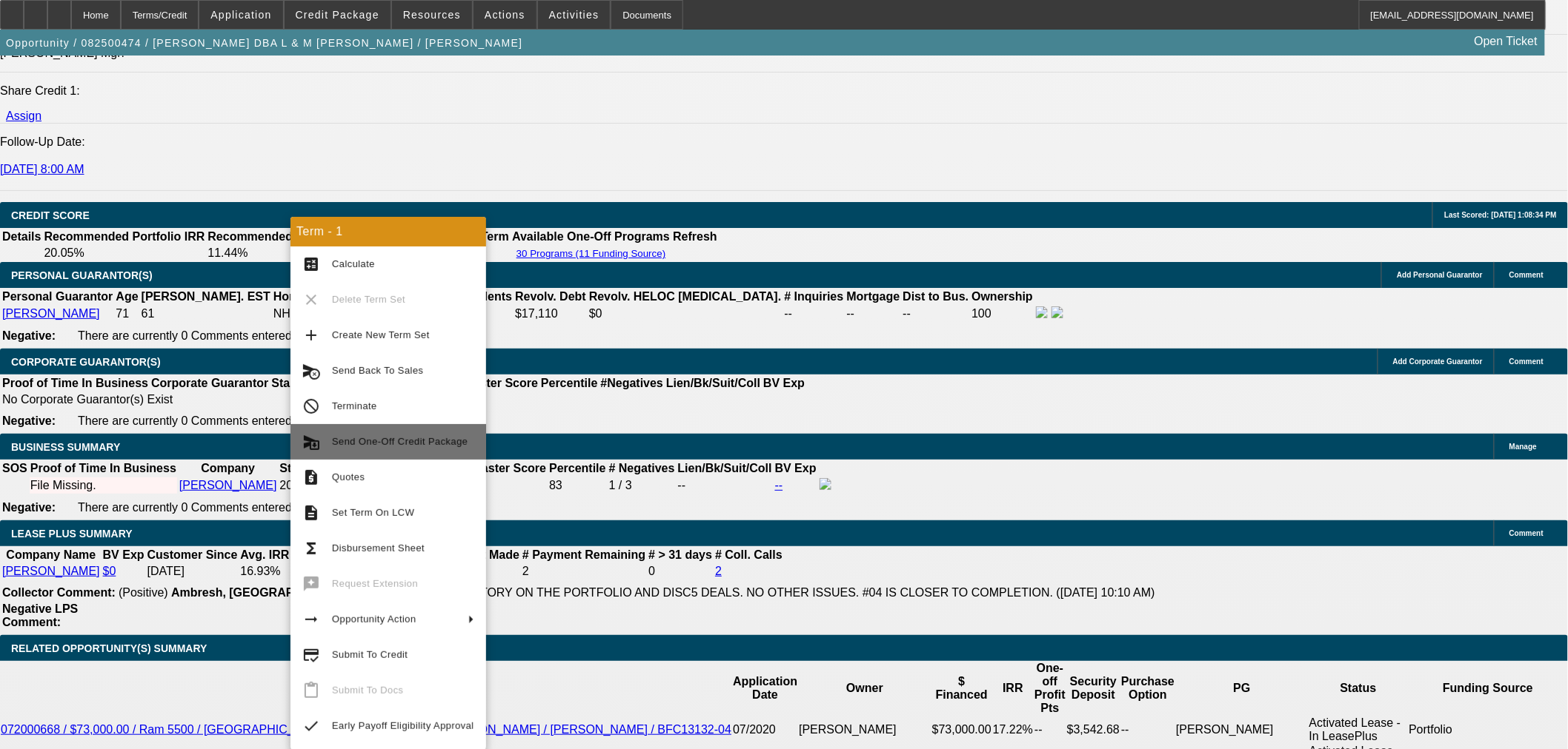
click at [389, 444] on span "Send One-Off Credit Package" at bounding box center [399, 441] width 135 height 11
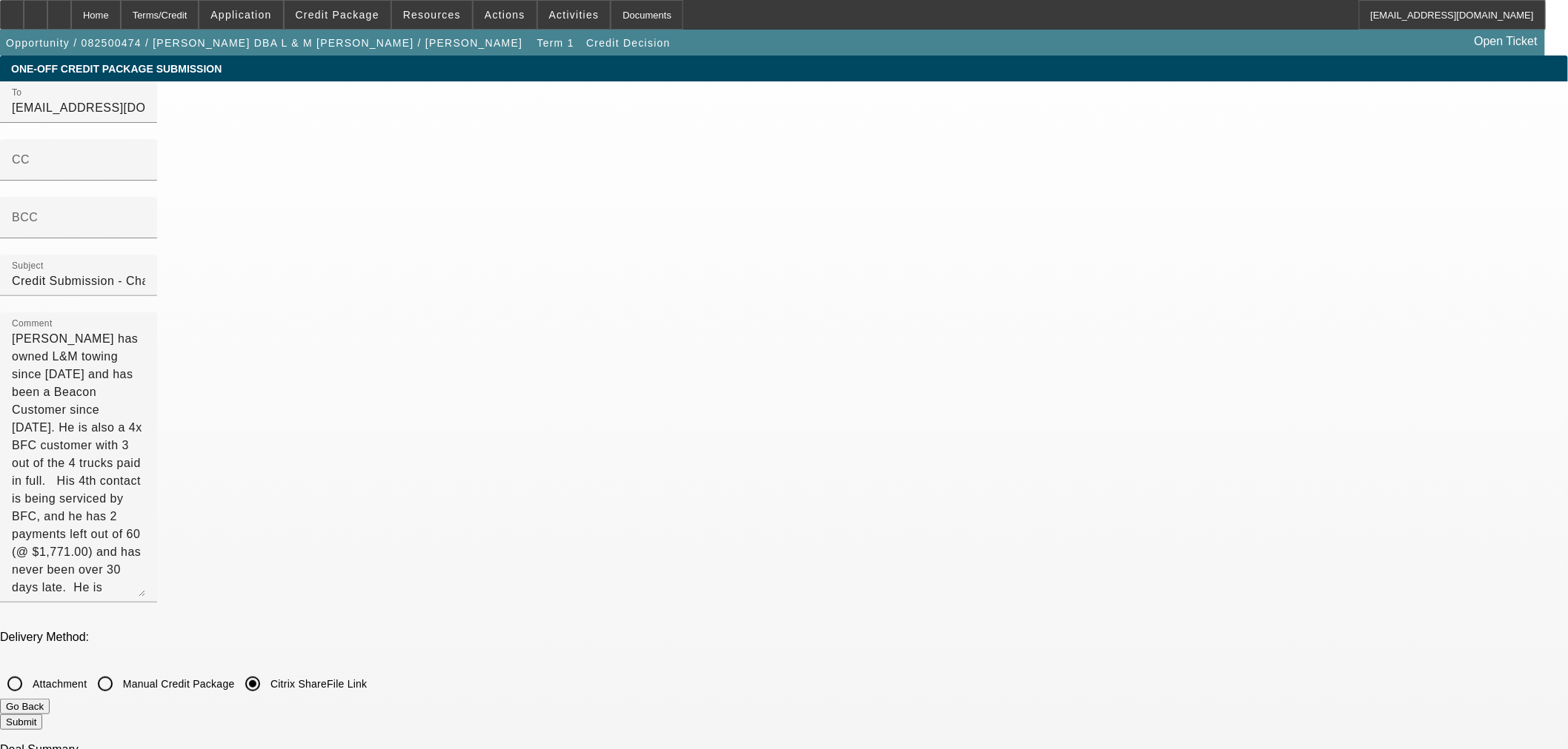
click at [42, 715] on button "Submit" at bounding box center [21, 722] width 42 height 15
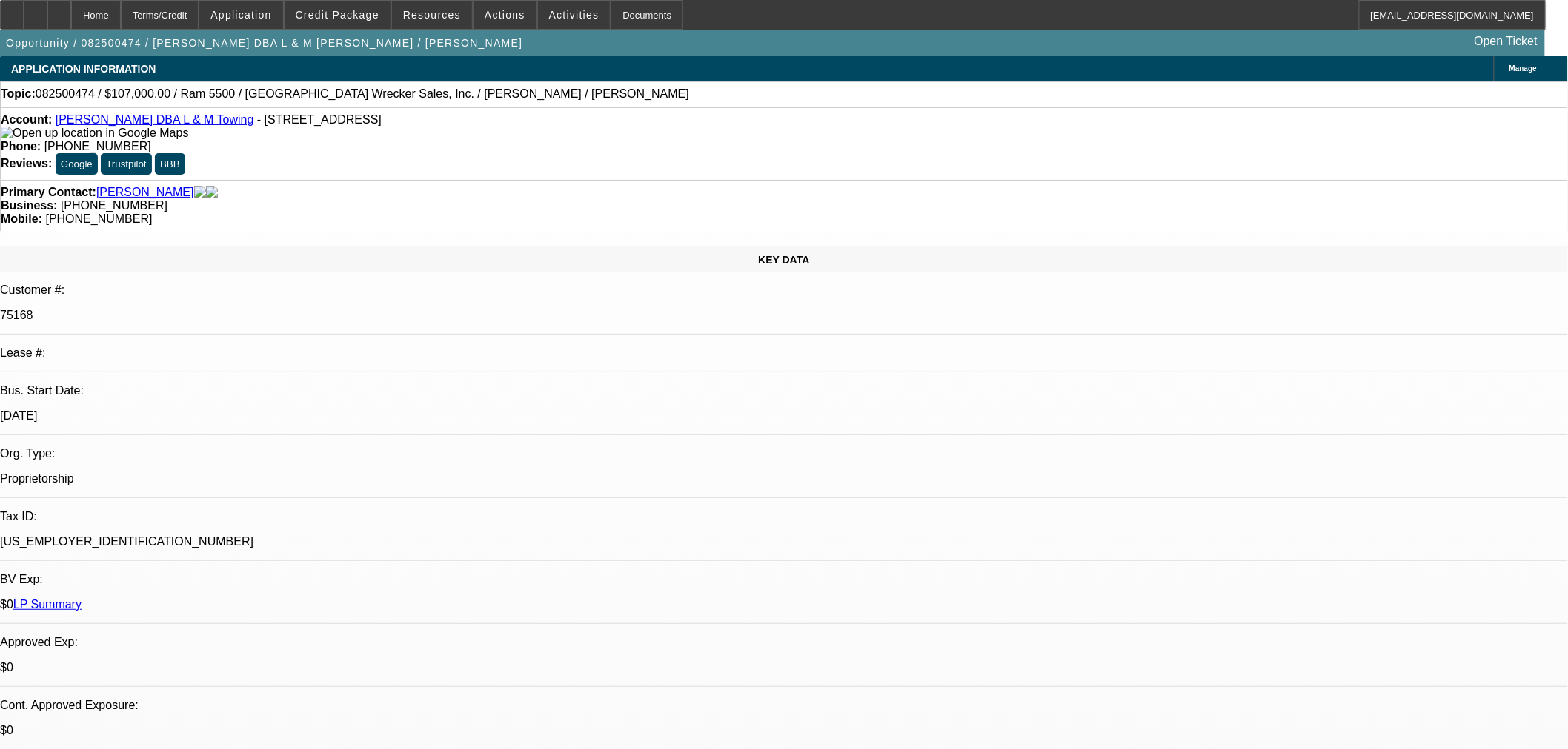
select select "0"
select select "2"
select select "0"
select select "6"
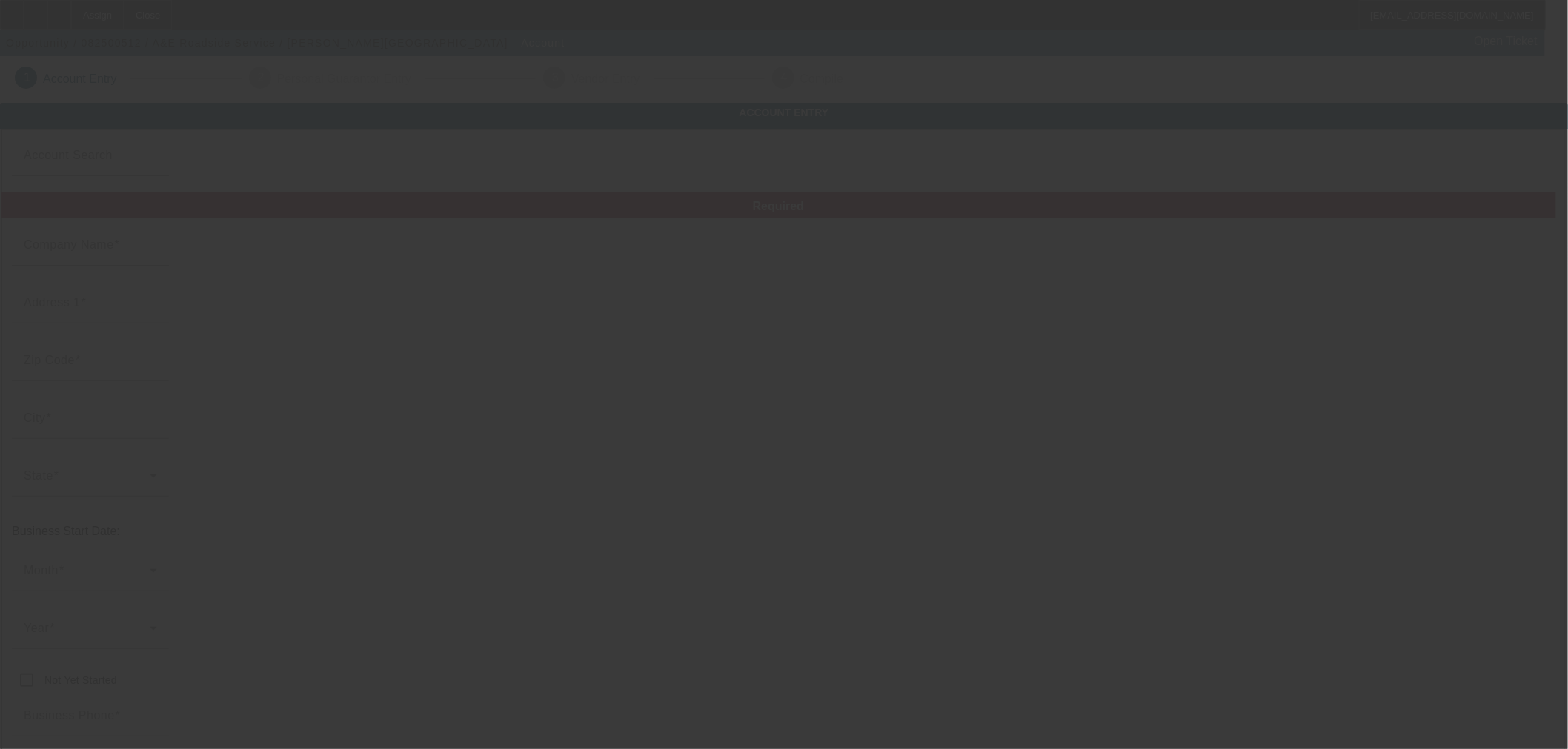
type input "A&E Roadside Service"
type input "[STREET_ADDRESS][PERSON_NAME]"
type input "45420"
type input "[GEOGRAPHIC_DATA]"
type input "[PHONE_NUMBER]"
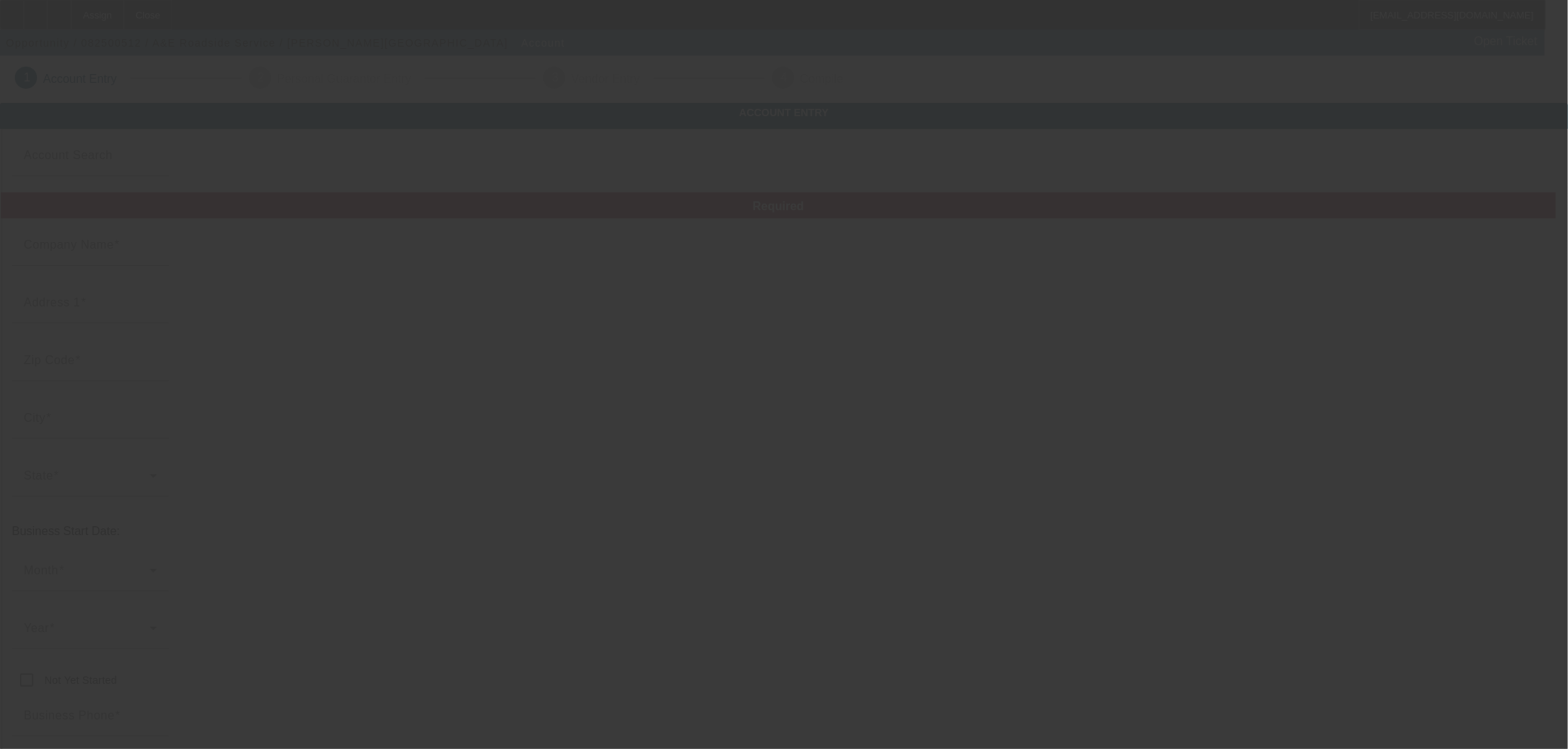
type input "[EMAIL_ADDRESS][PERSON_NAME][DOMAIN_NAME]"
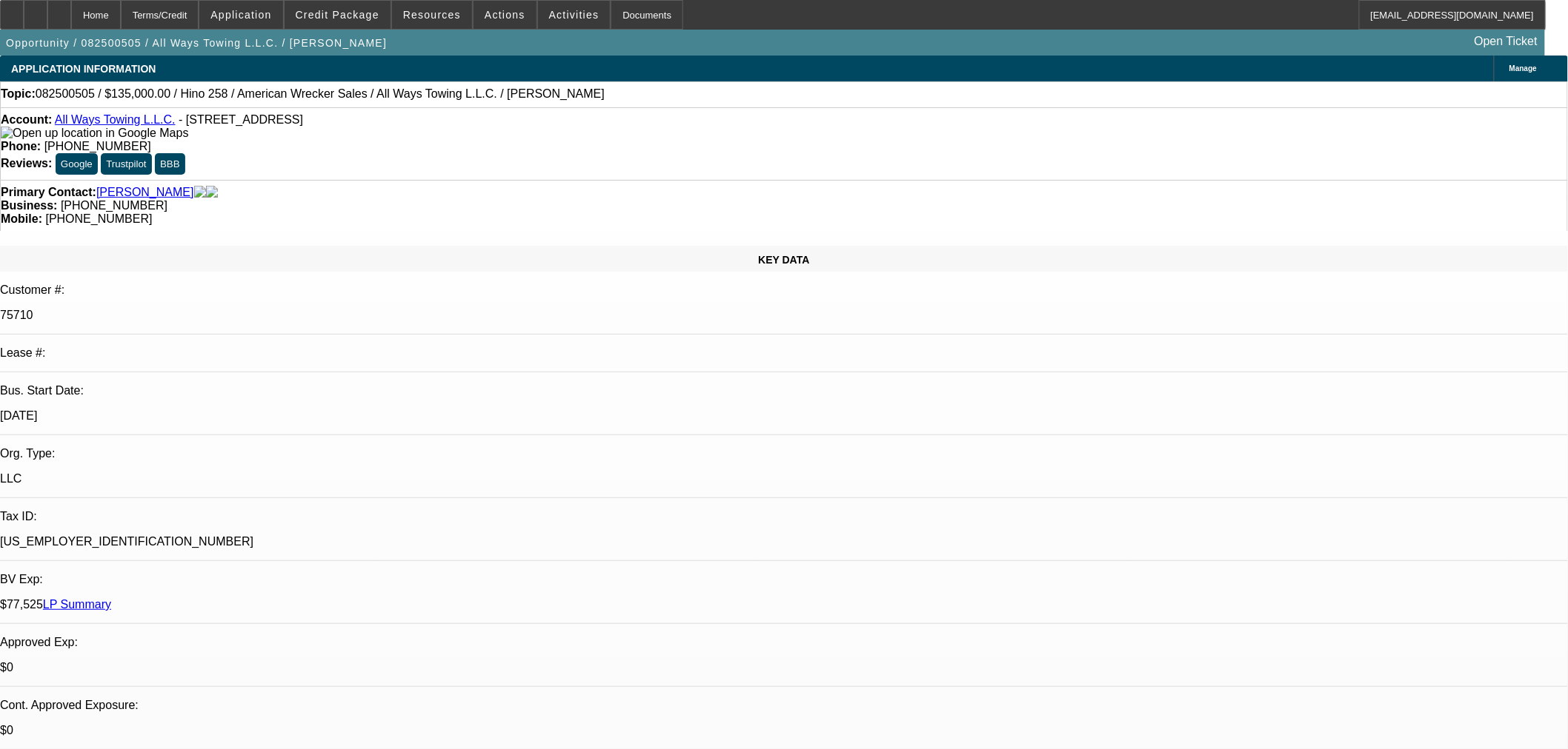
select select "0"
select select "2"
select select "0"
select select "6"
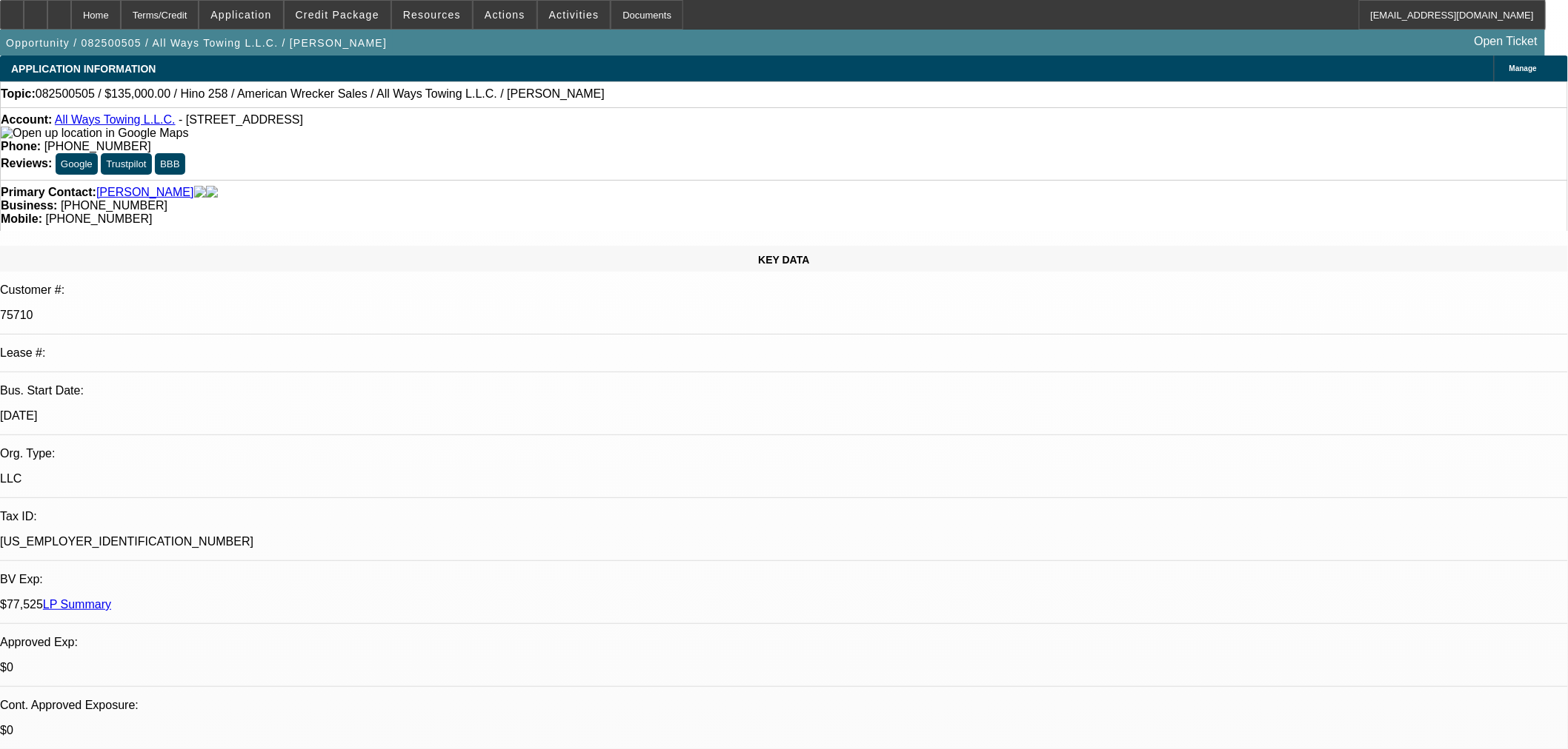
select select "0"
select select "2"
select select "0"
select select "6"
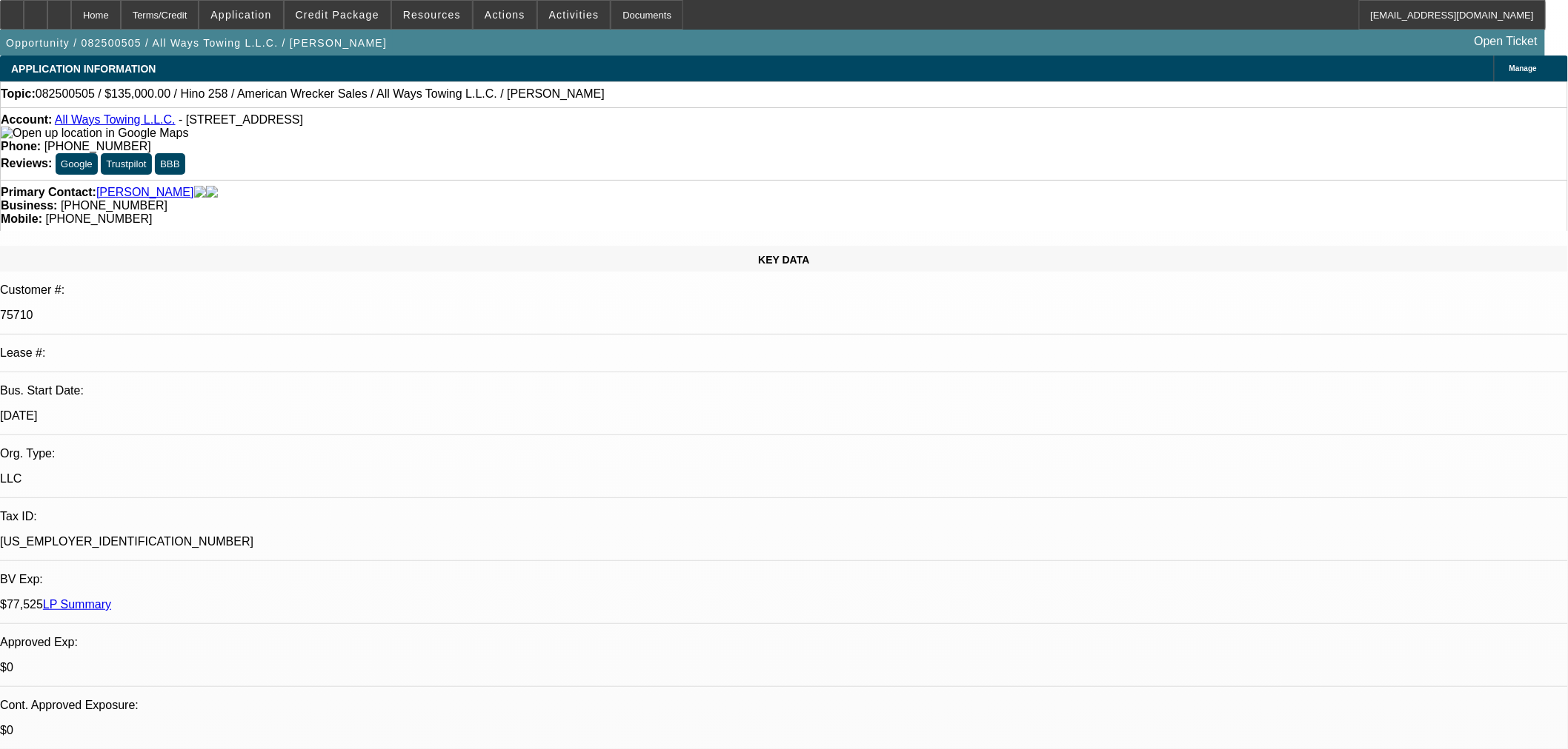
select select "0"
select select "2"
select select "0"
select select "6"
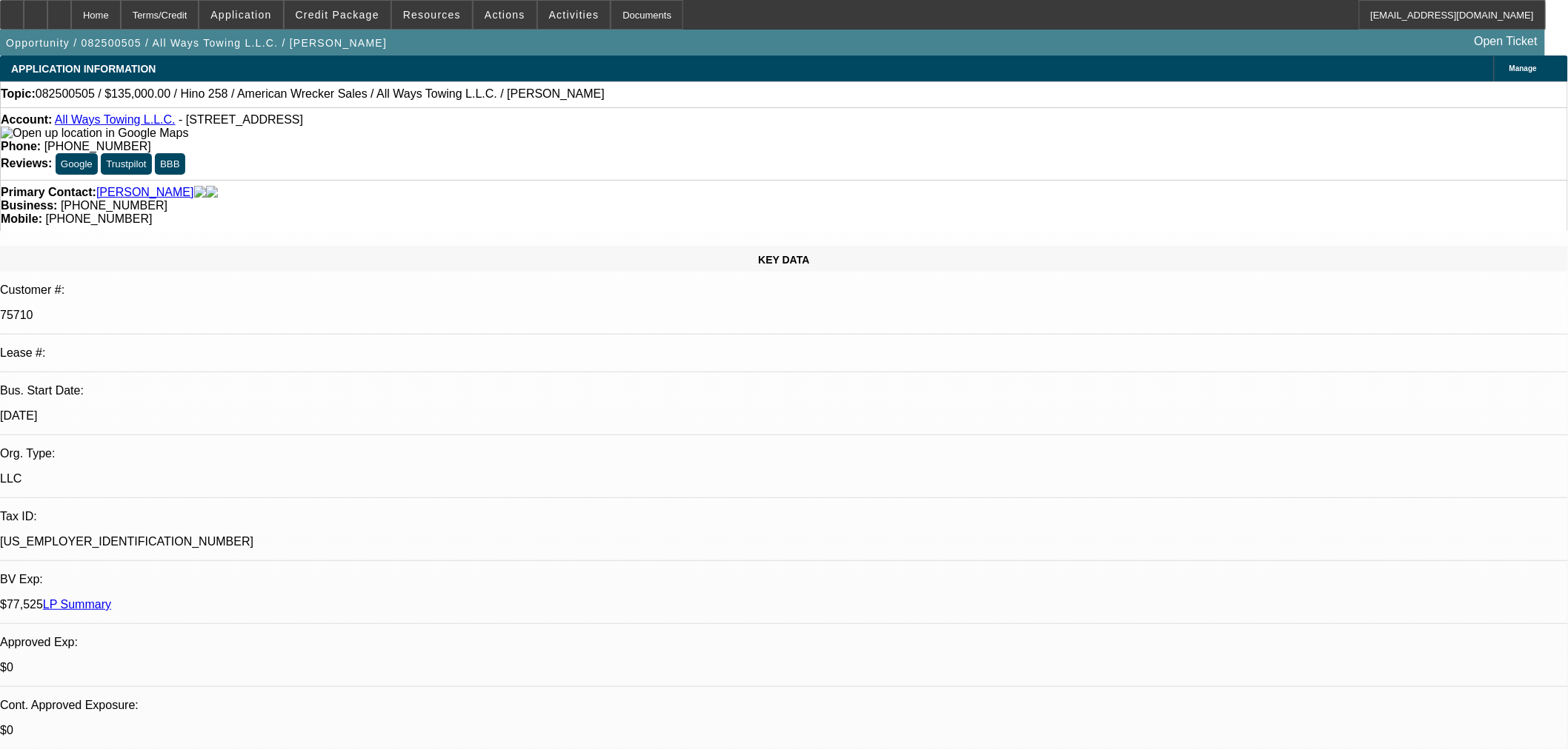
select select "0"
select select "2"
select select "0"
select select "6"
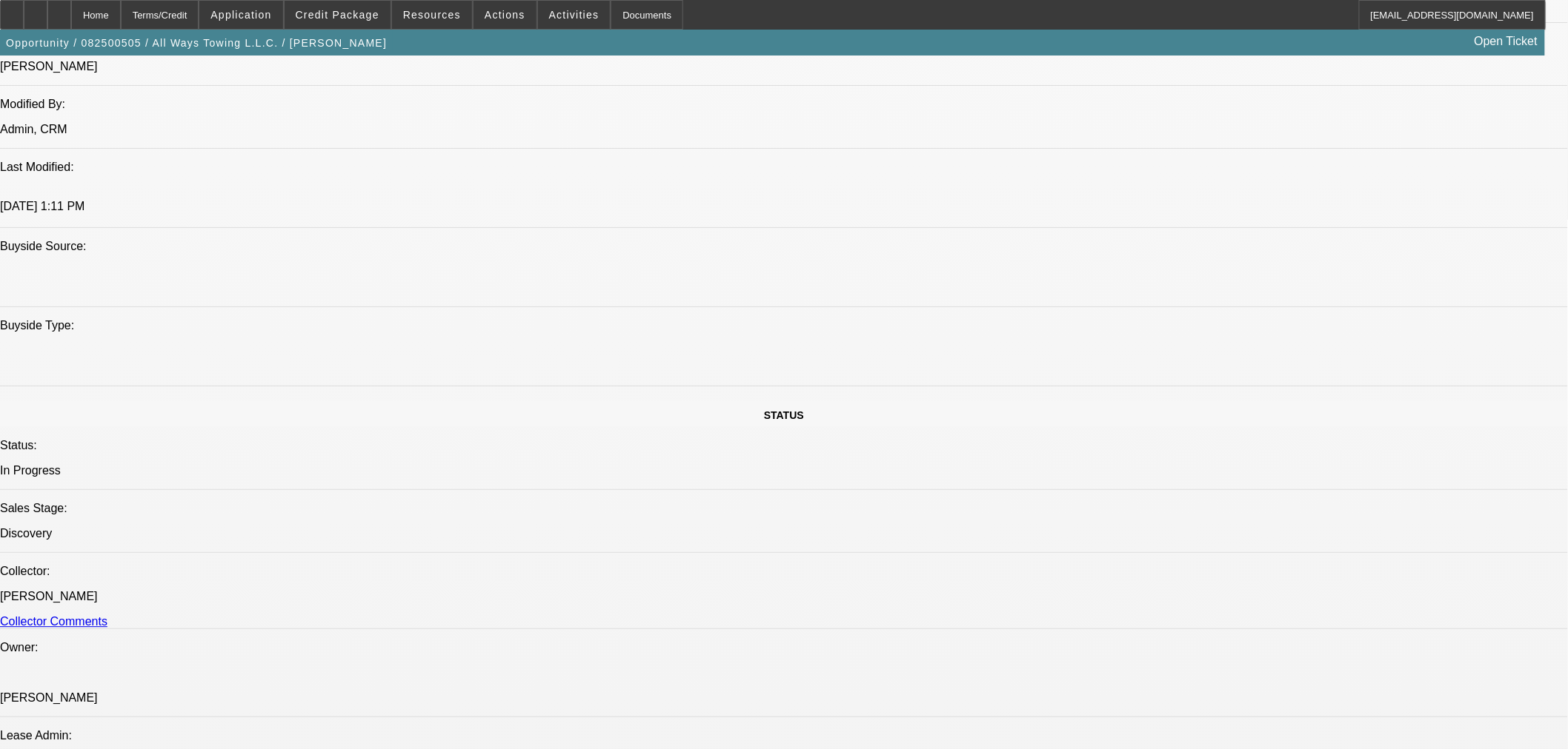
scroll to position [1316, 0]
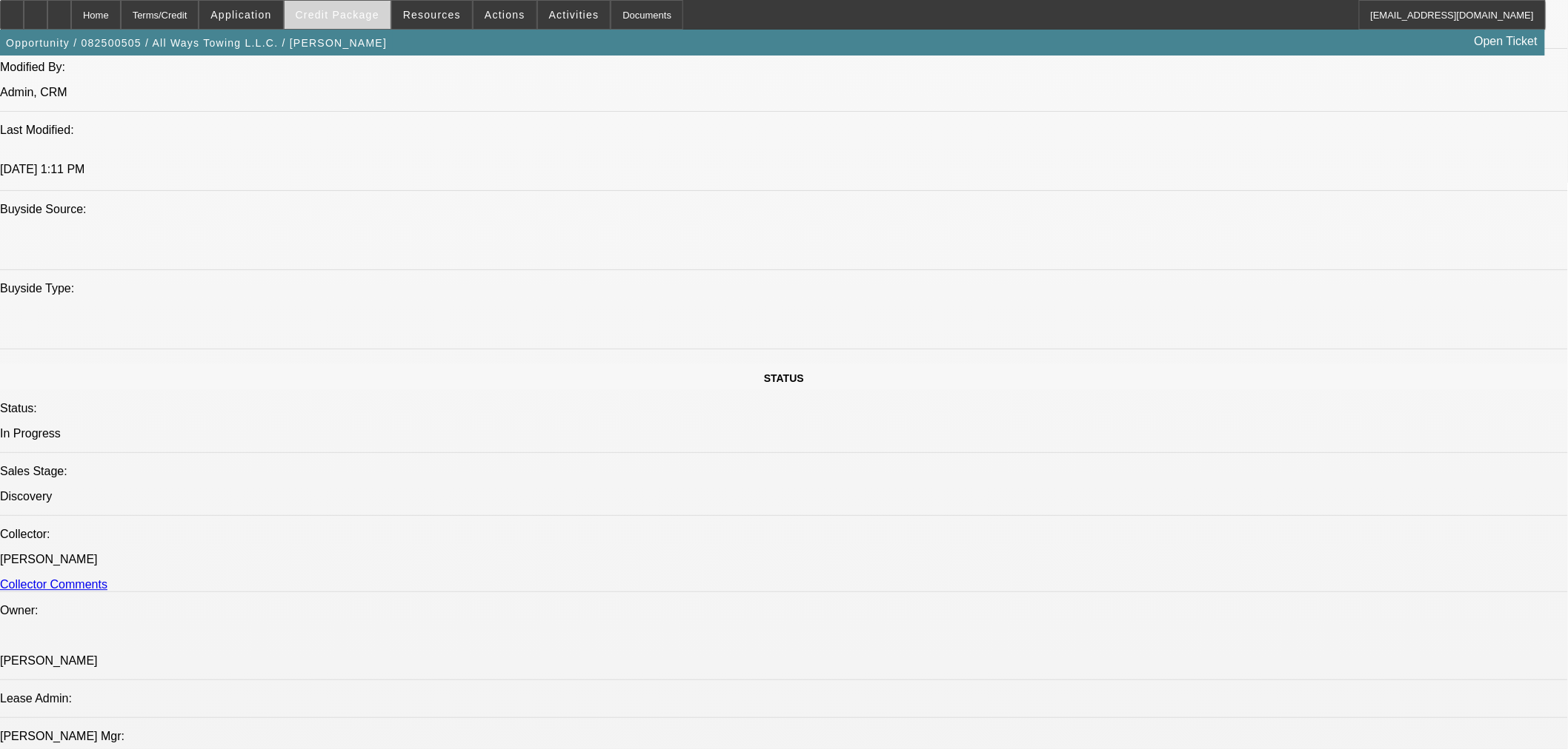
click at [324, 25] on span at bounding box center [337, 15] width 106 height 35
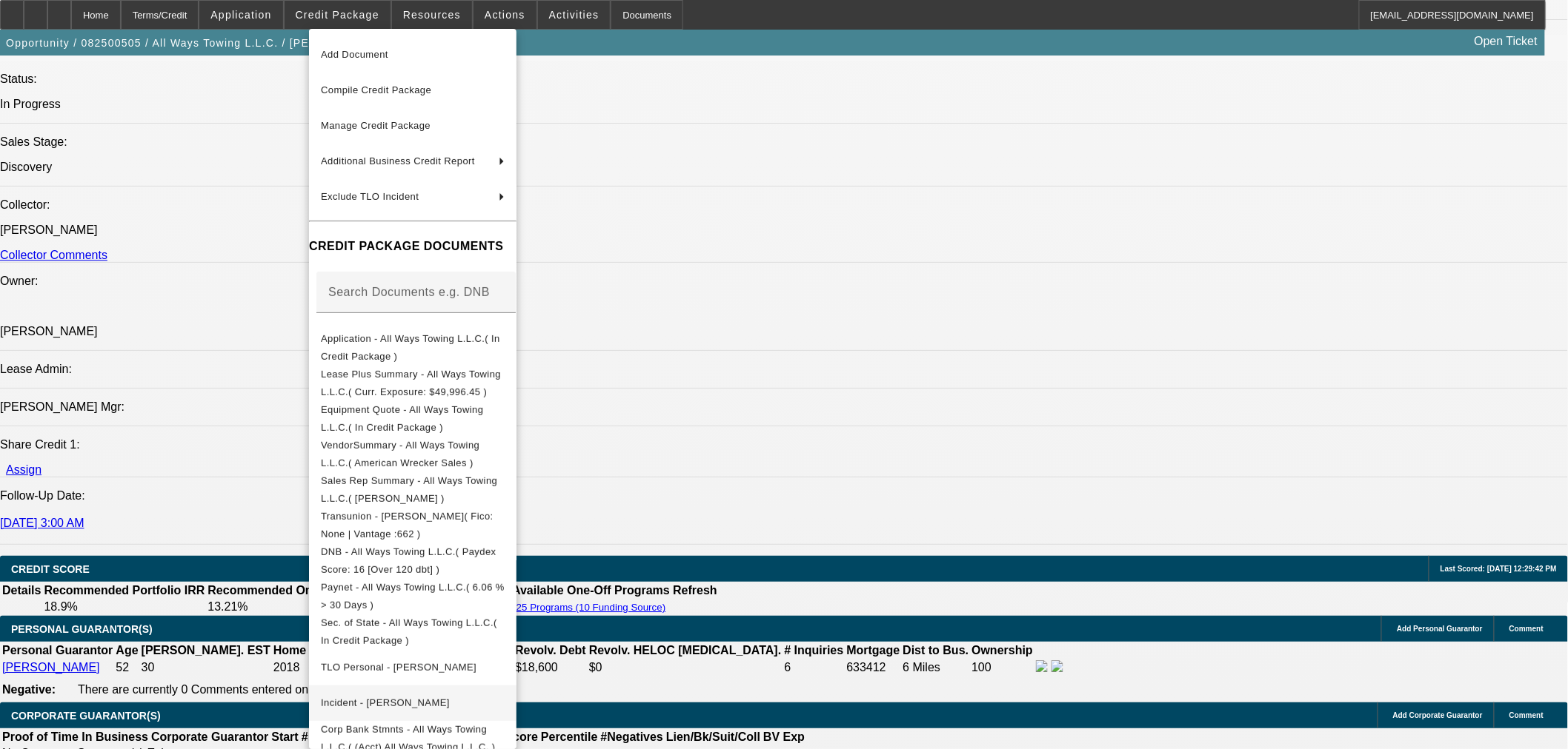
scroll to position [53, 0]
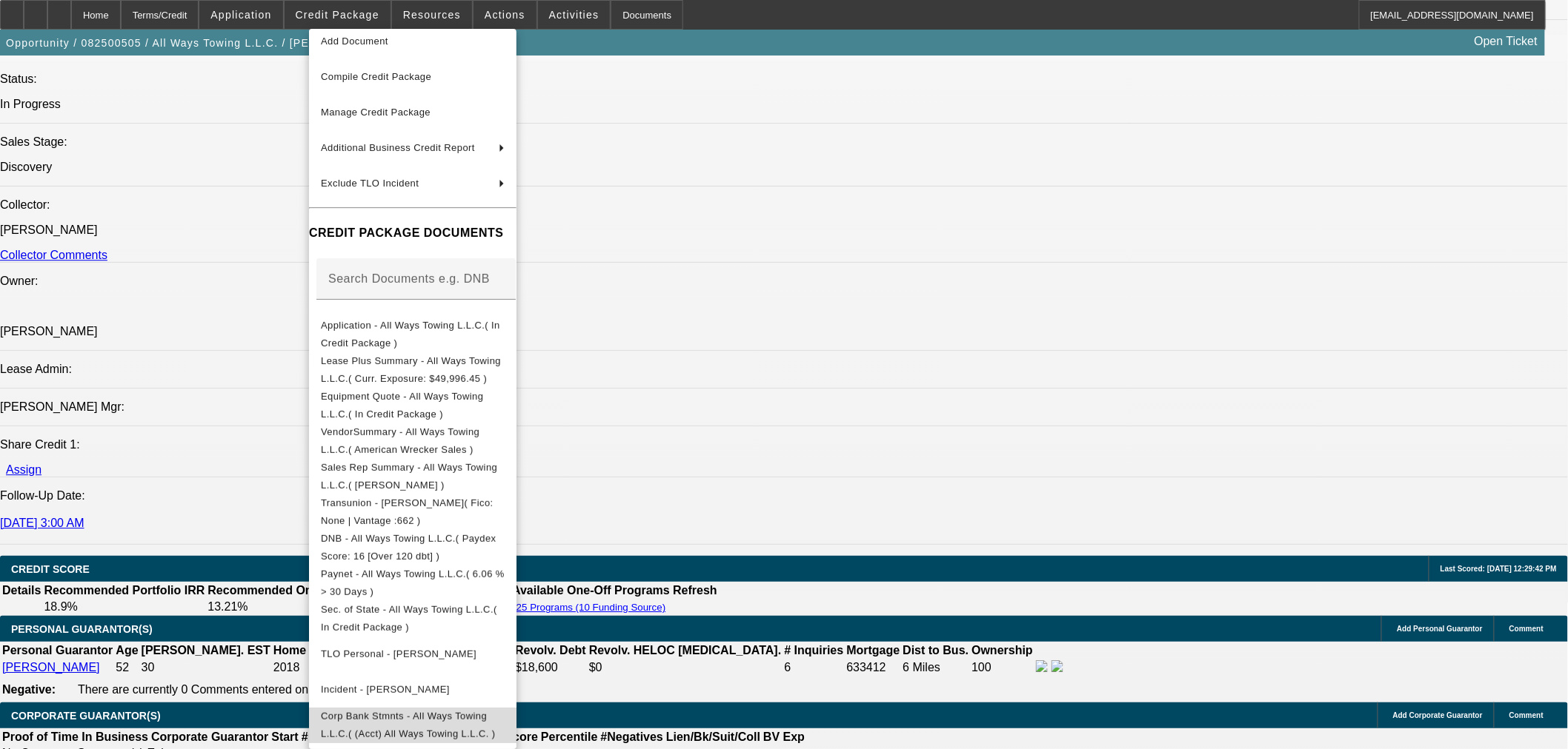
click at [471, 710] on span "Corp Bank Stmnts - All Ways Towing L.L.C.( (Acct) All Ways Towing L.L.C. )" at bounding box center [408, 724] width 174 height 29
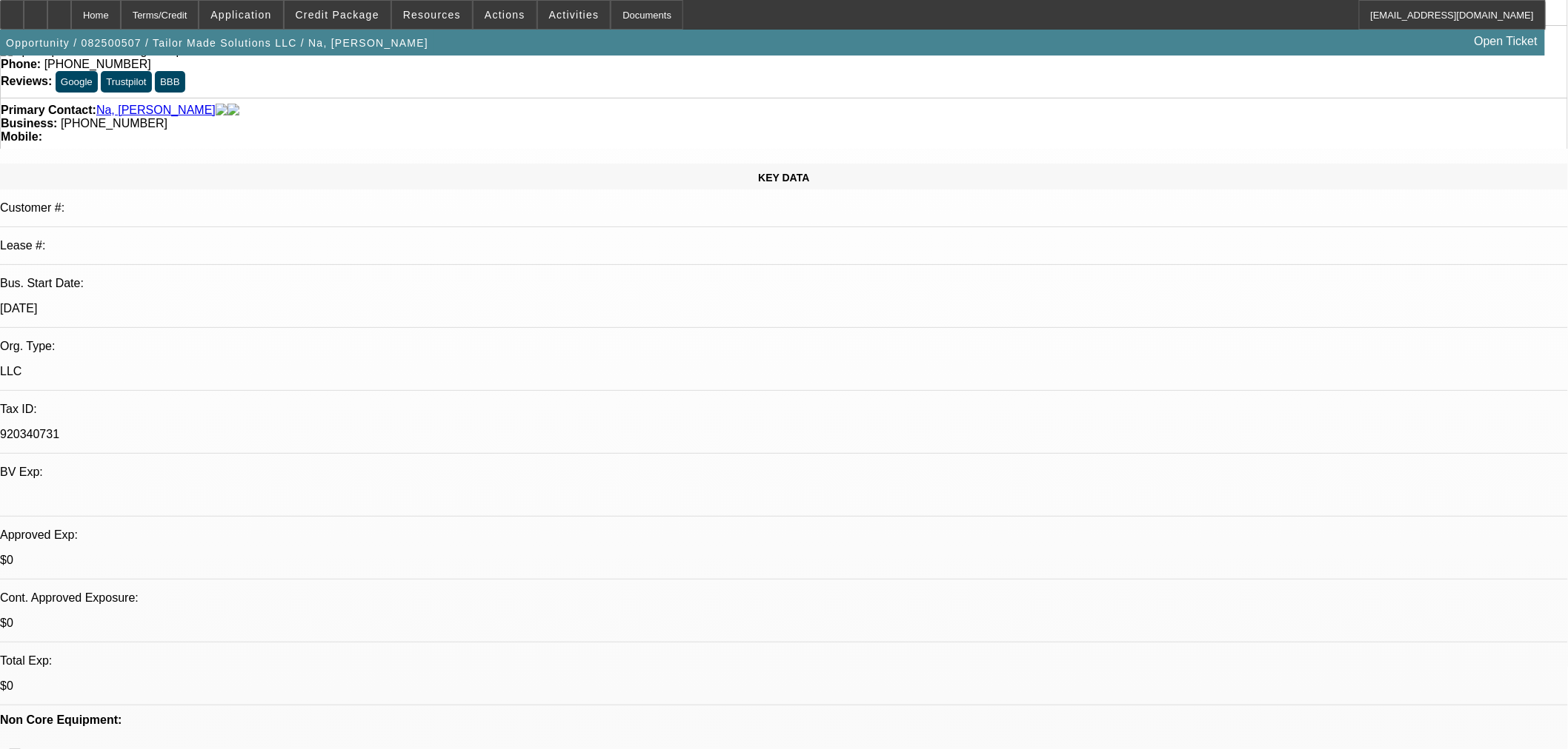
select select "0"
select select "3"
select select "0"
select select "6"
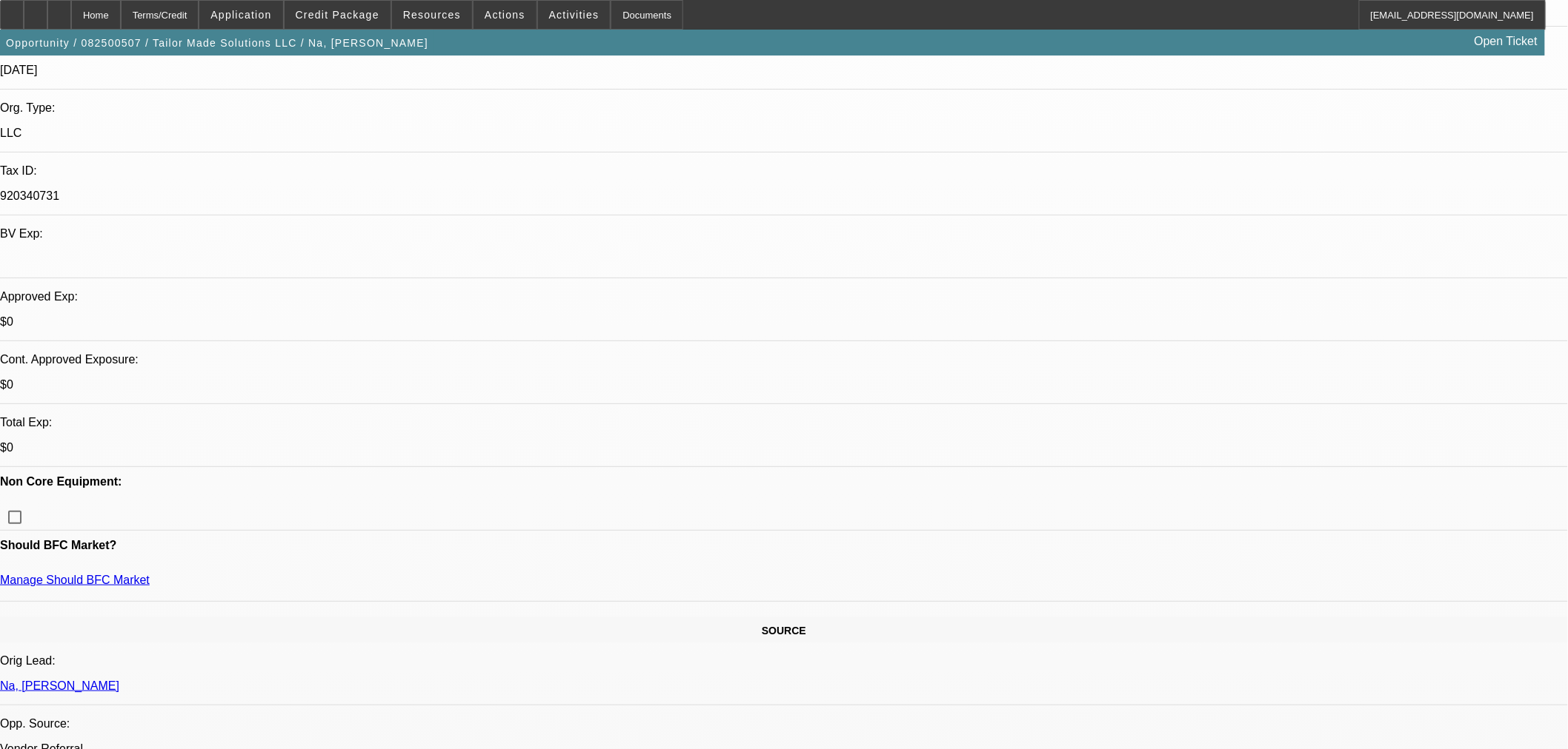
scroll to position [329, 0]
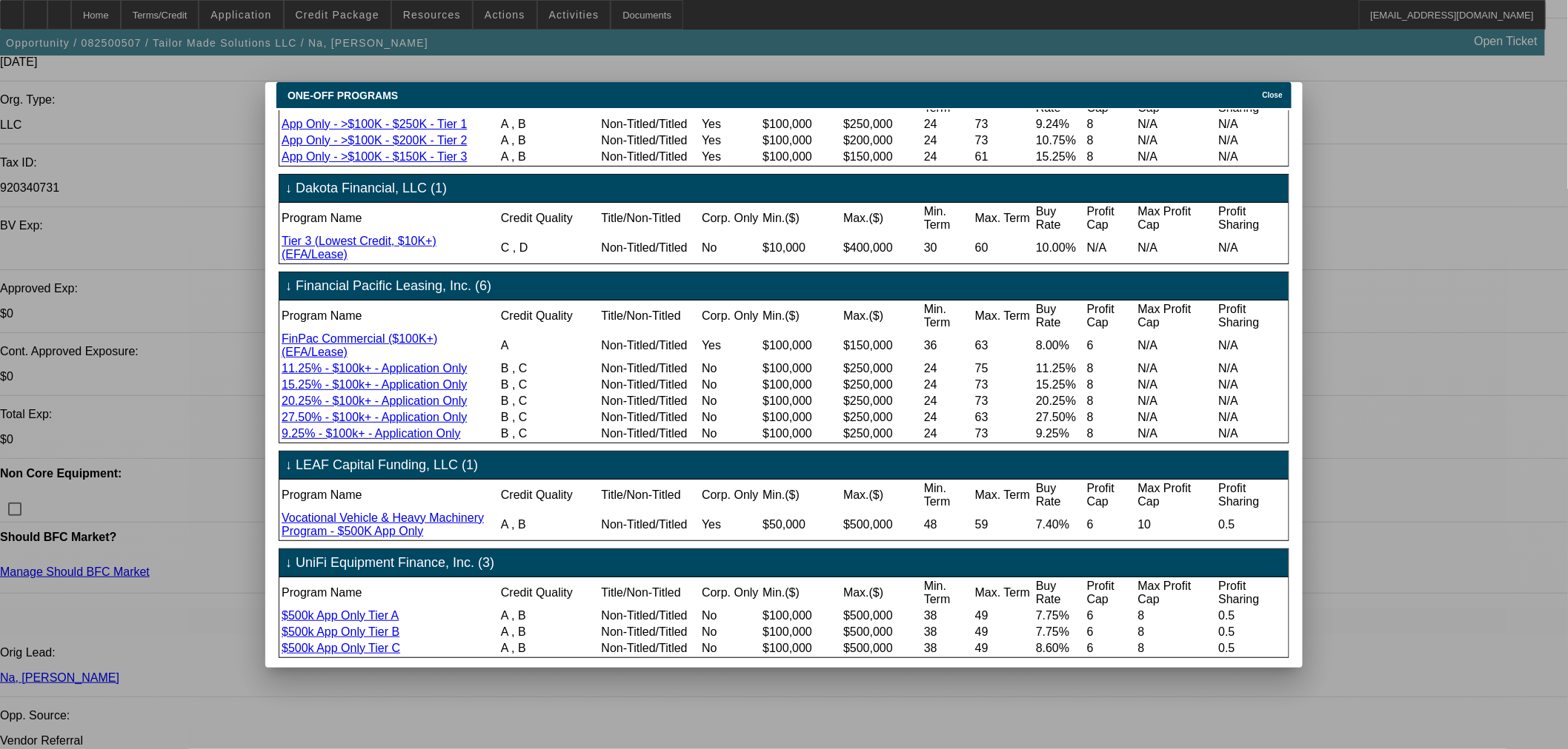
scroll to position [174, 0]
click at [1283, 91] on span "Close" at bounding box center [1273, 94] width 20 height 8
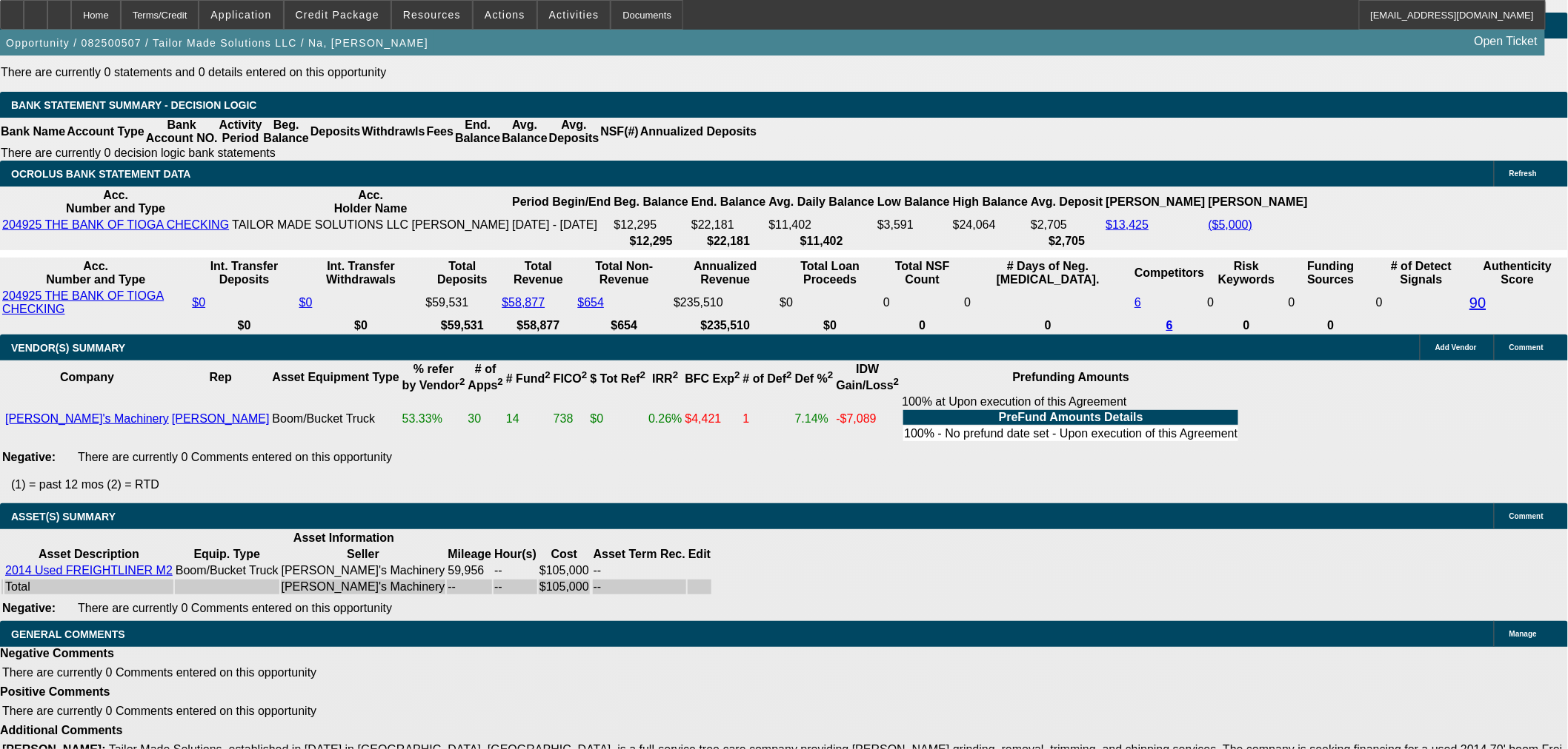
select select "6"
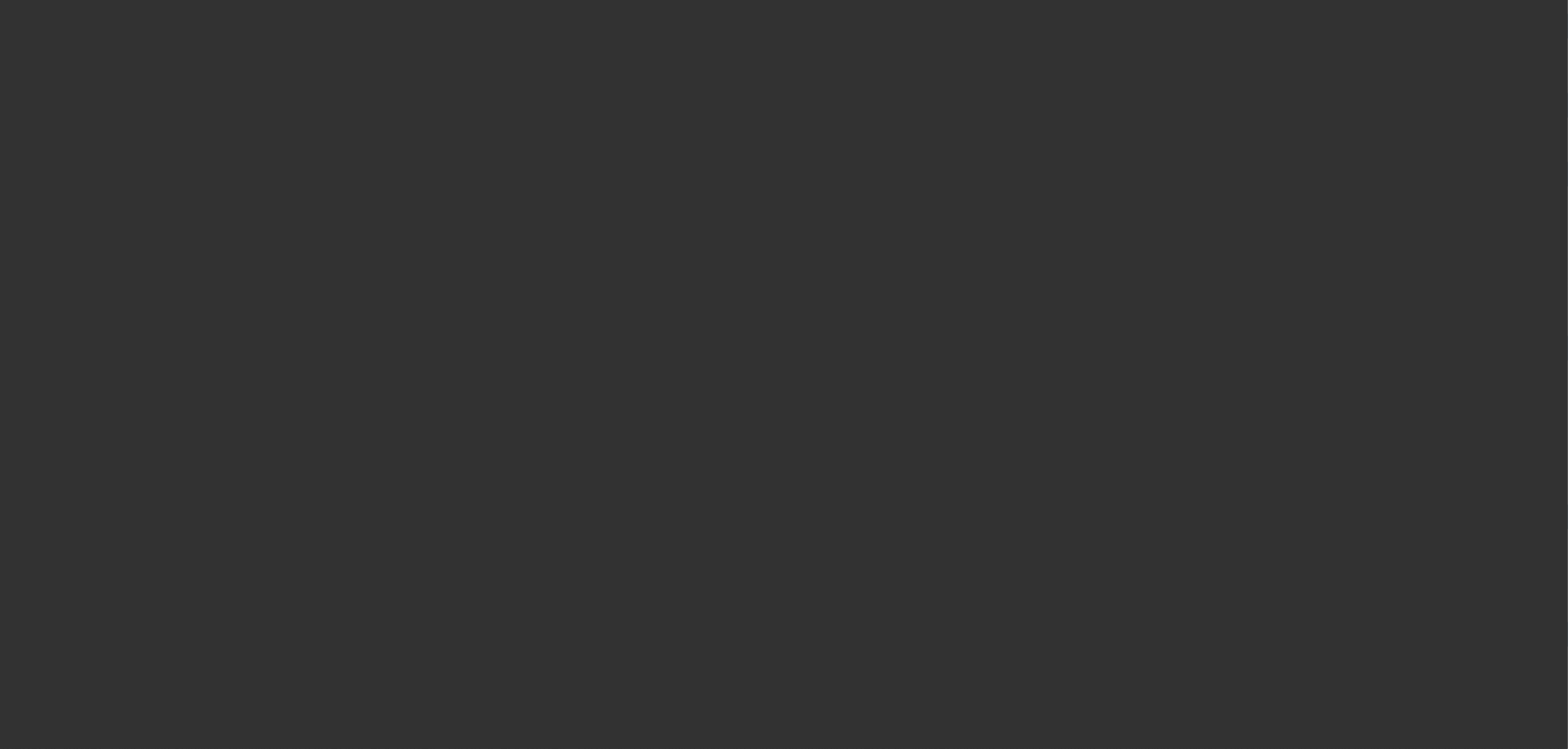
scroll to position [0, 0]
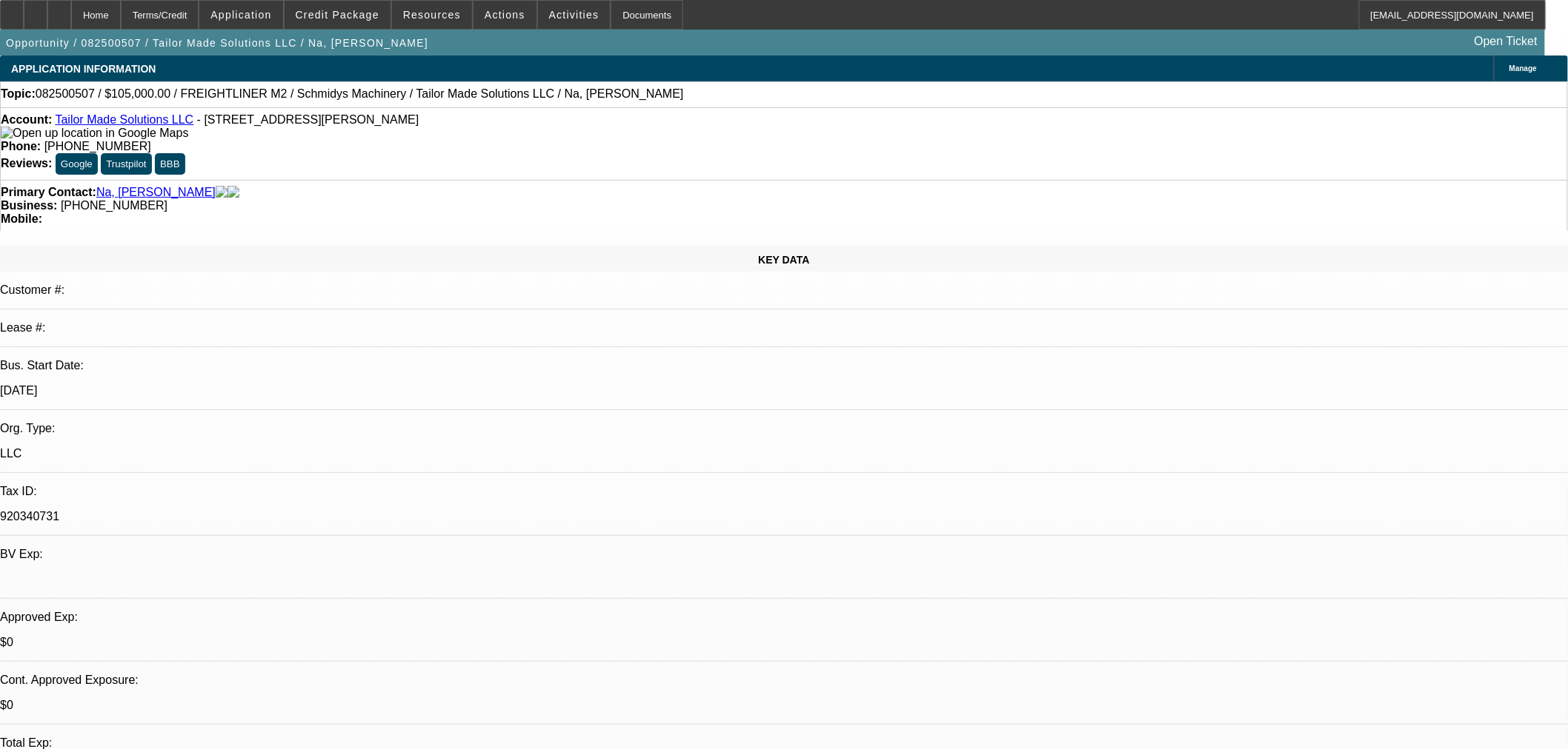
type textarea "F"
type textarea "FINWISE NEEDS 5 YEARS TIB"
checkbox input "true"
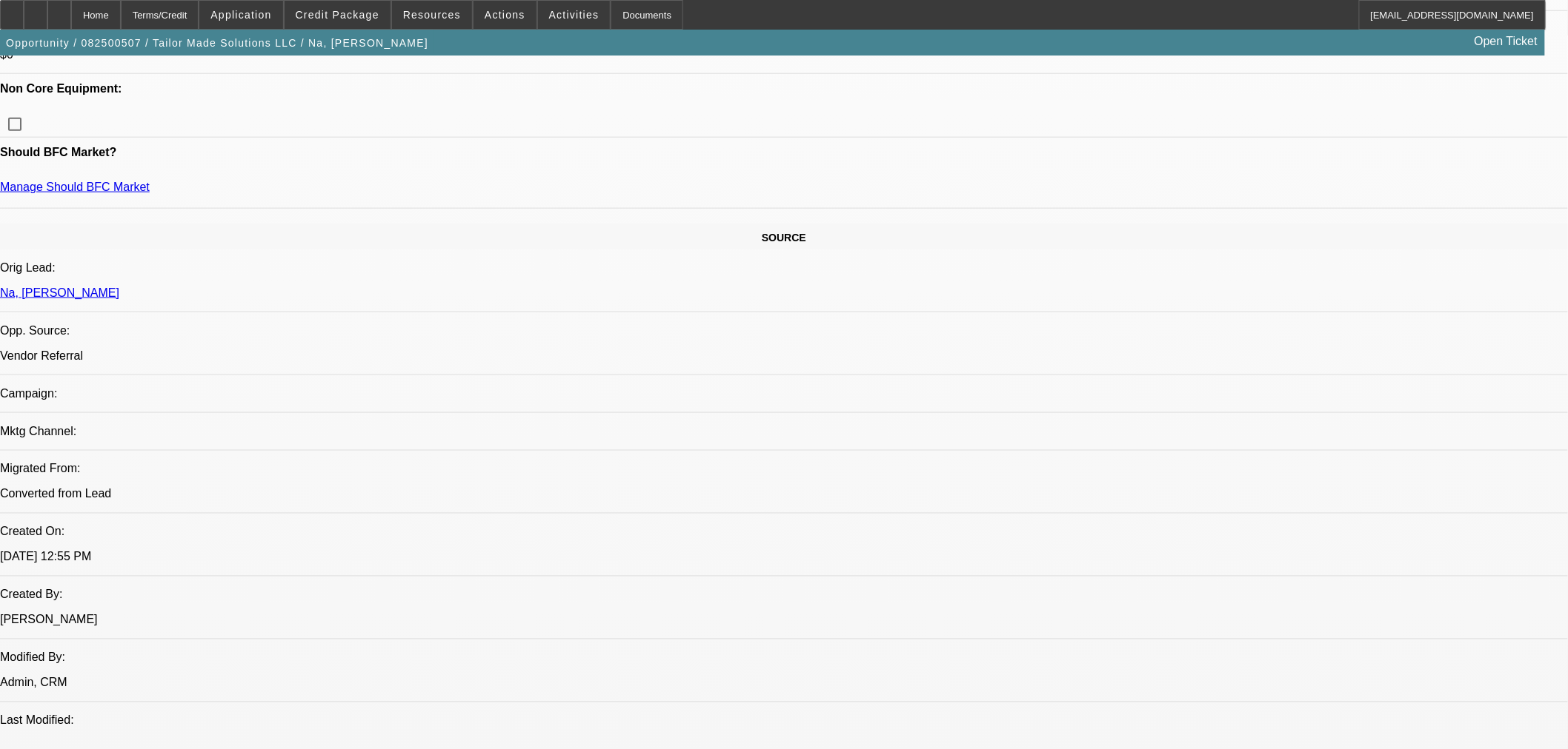
scroll to position [411, 0]
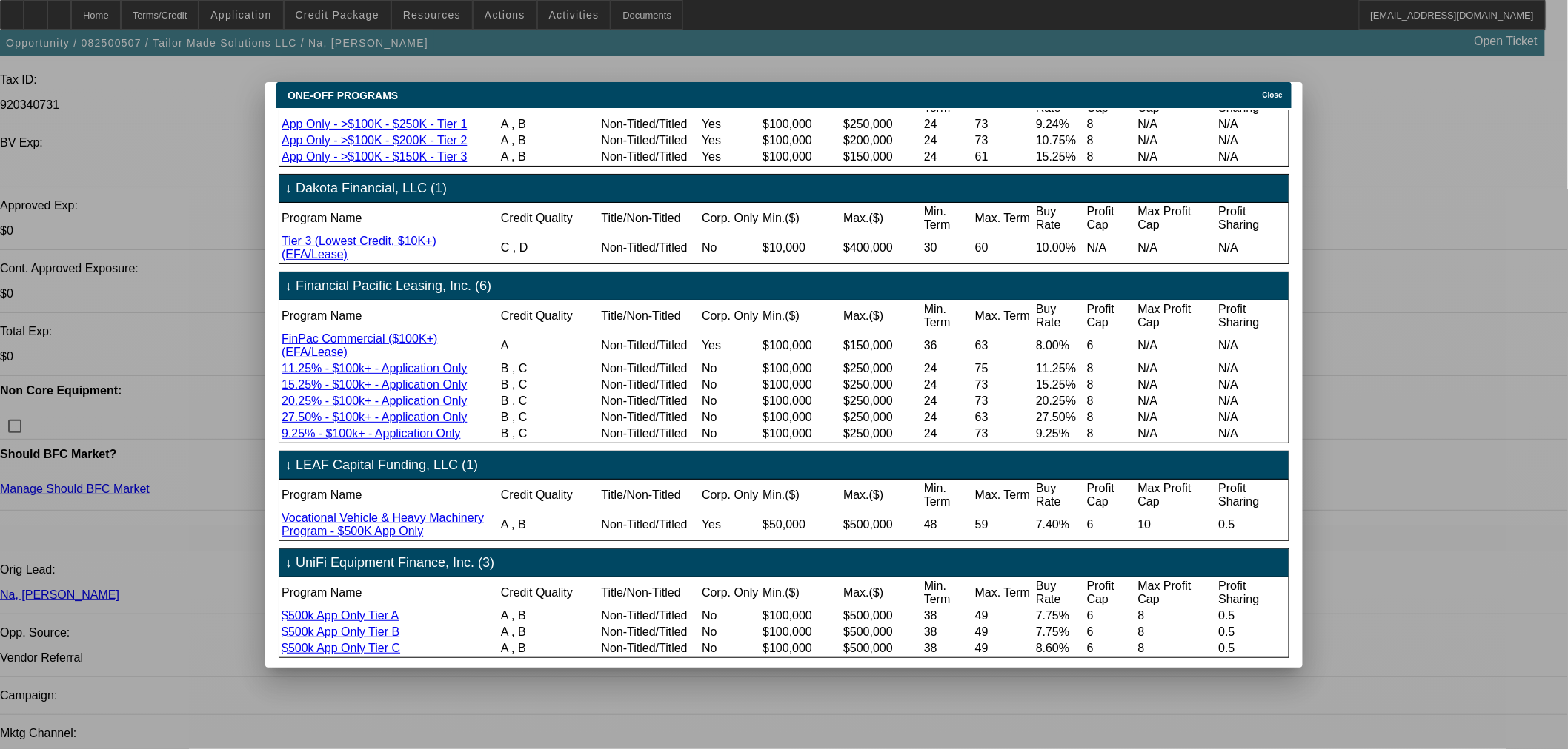
scroll to position [174, 0]
click at [1287, 83] on div "Close" at bounding box center [1275, 91] width 33 height 17
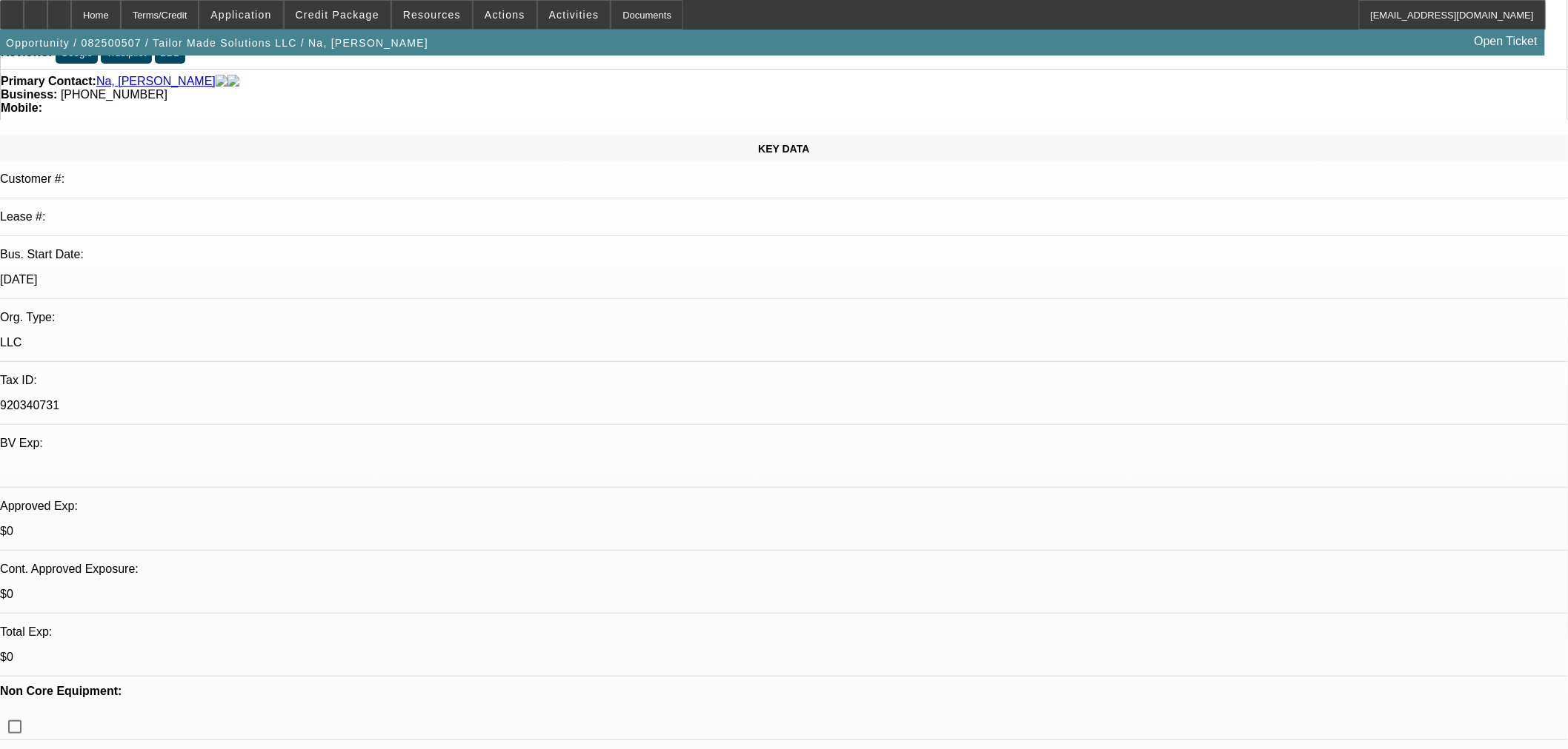
scroll to position [0, 0]
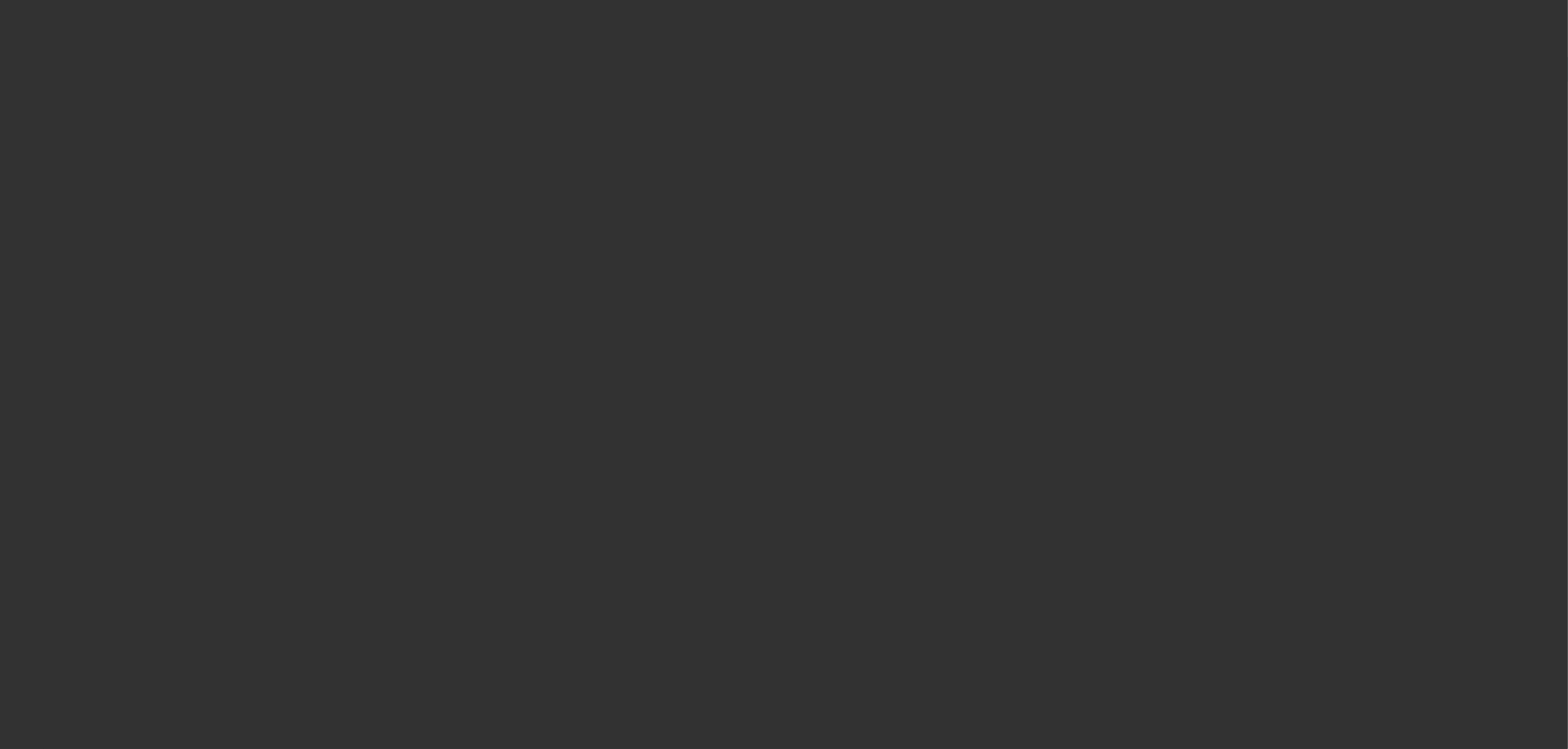
select select "0"
select select "3"
select select "0"
select select "6"
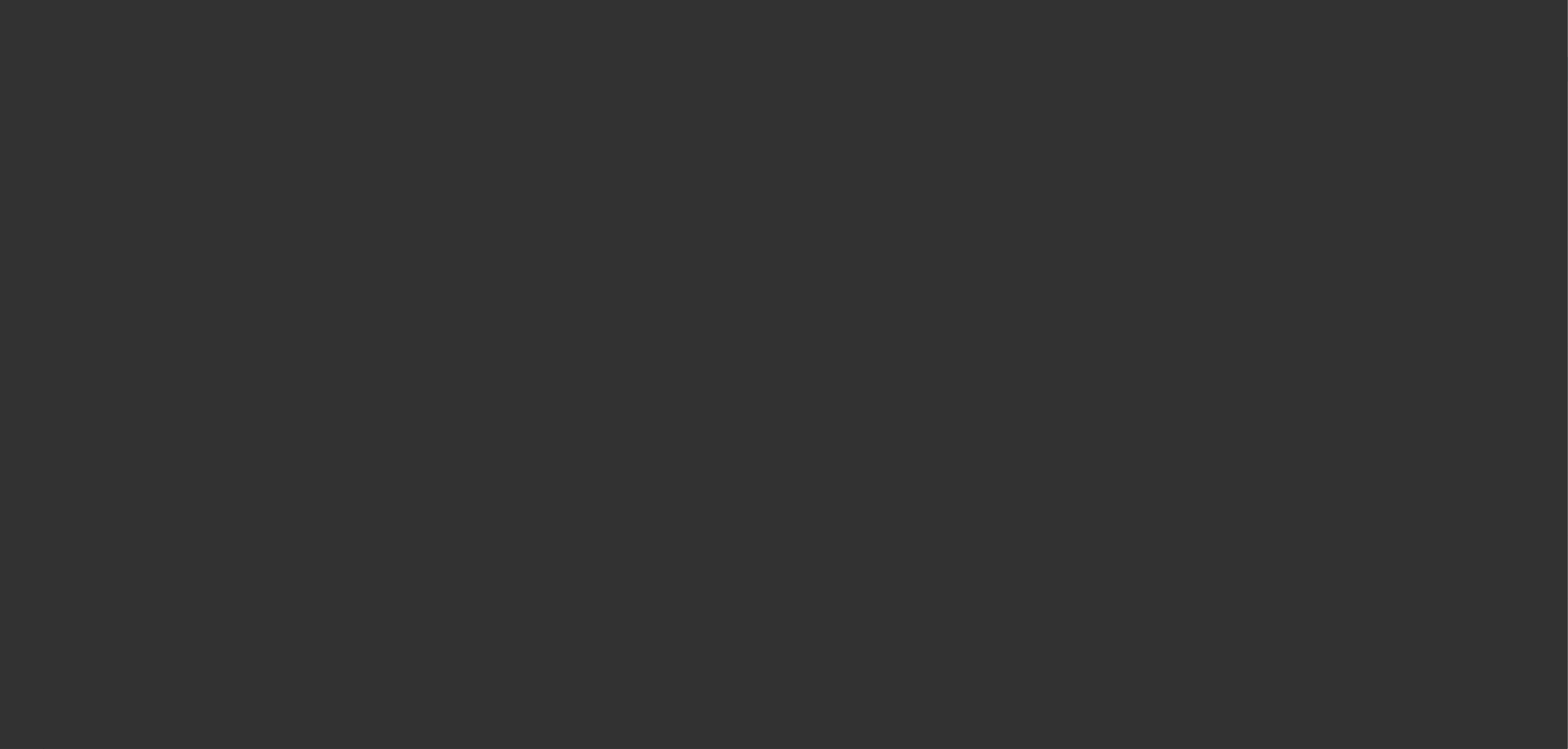
select select "0"
select select "3"
select select "0"
select select "6"
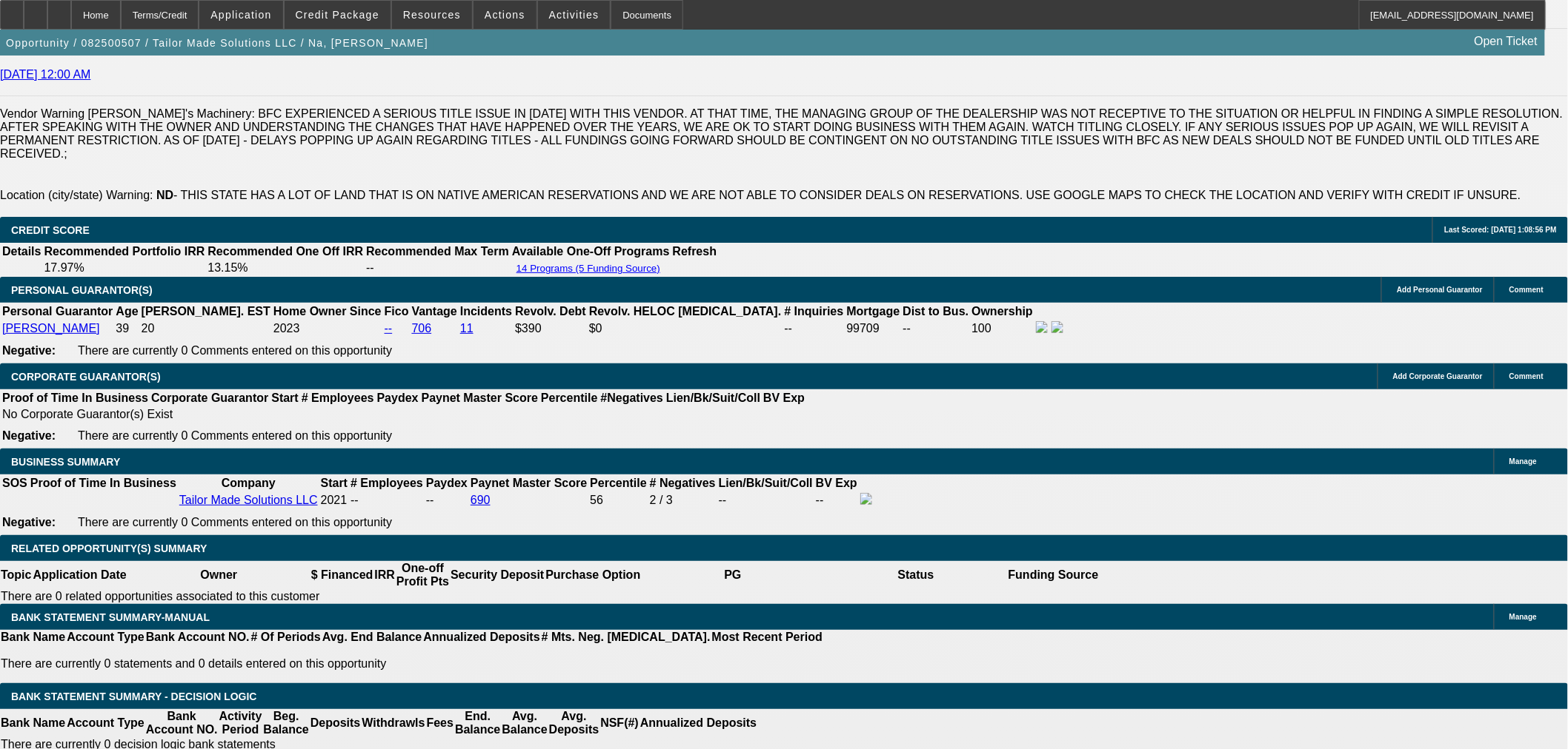
scroll to position [2222, 0]
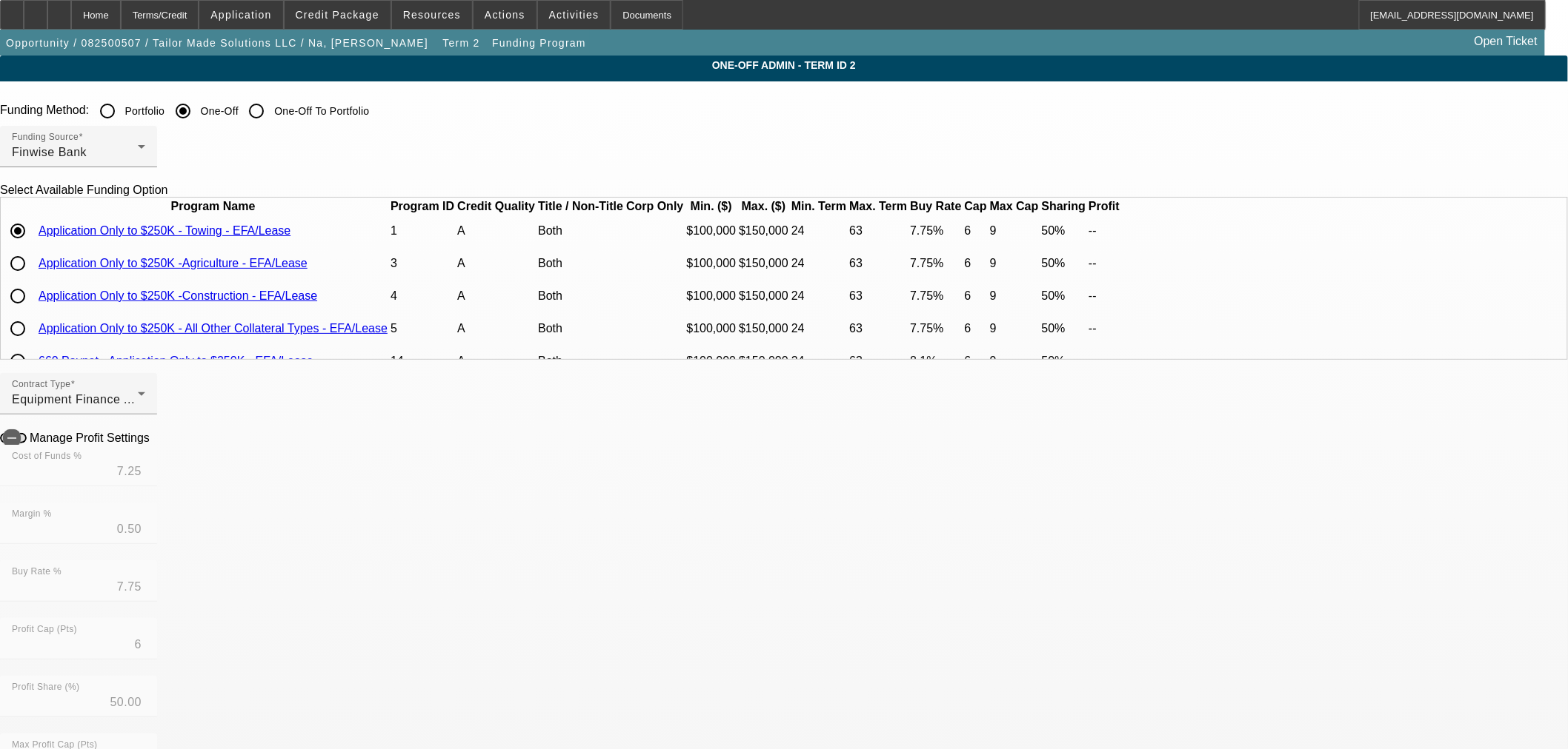
click at [33, 311] on input "radio" at bounding box center [17, 296] width 30 height 30
radio input "true"
click at [121, 4] on div "Home" at bounding box center [95, 15] width 50 height 30
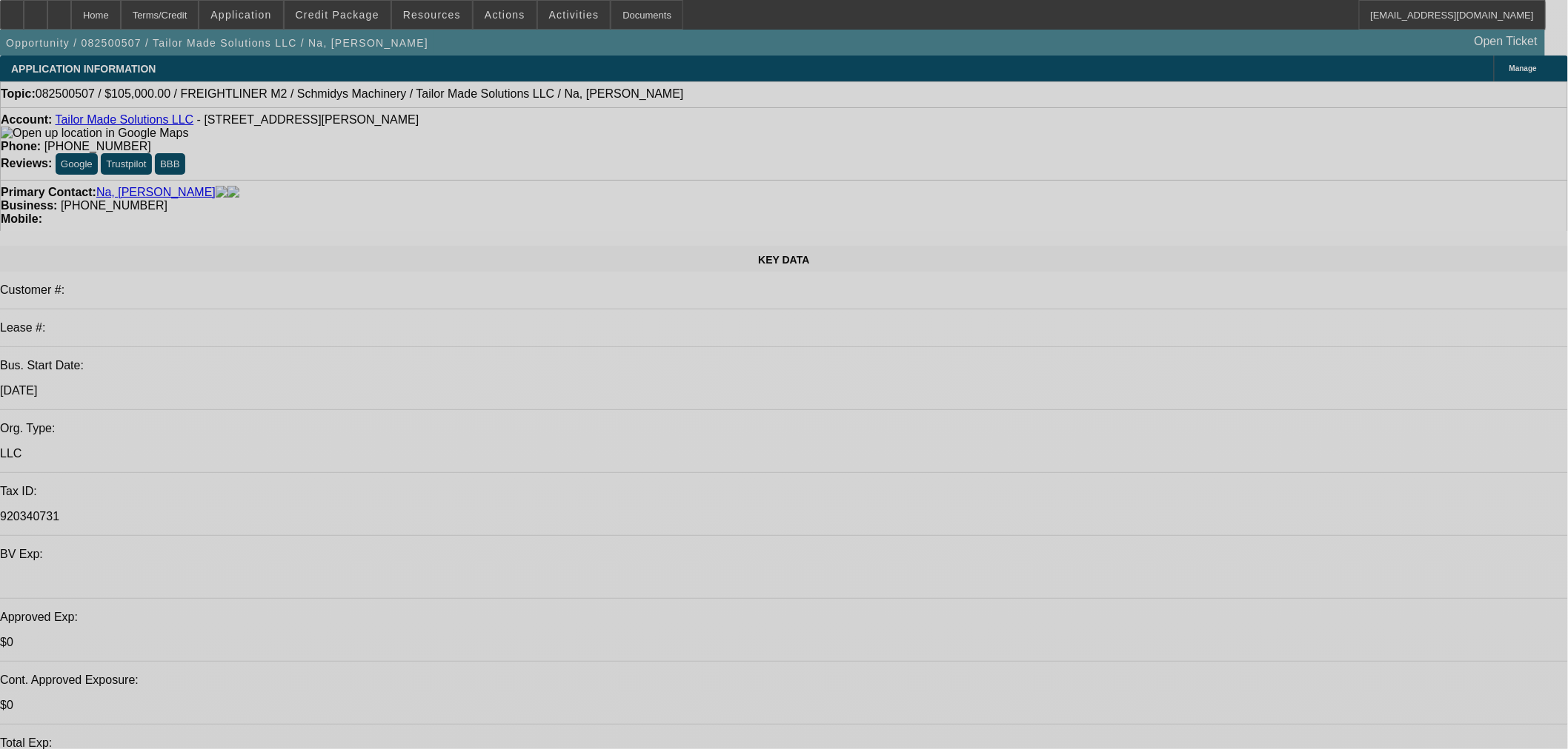
select select "0"
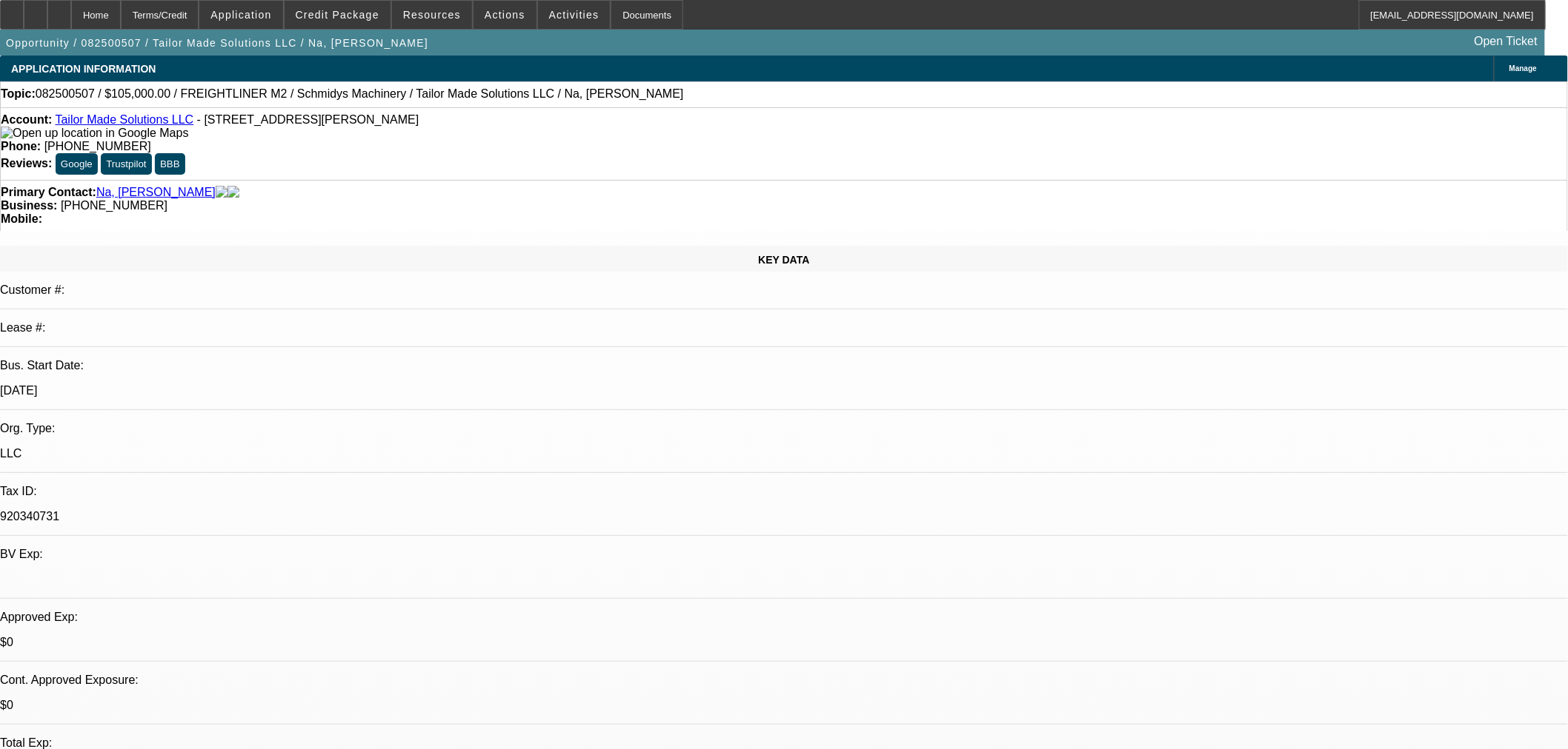
select select "0"
select select "3"
select select "0"
select select "6"
select select "0"
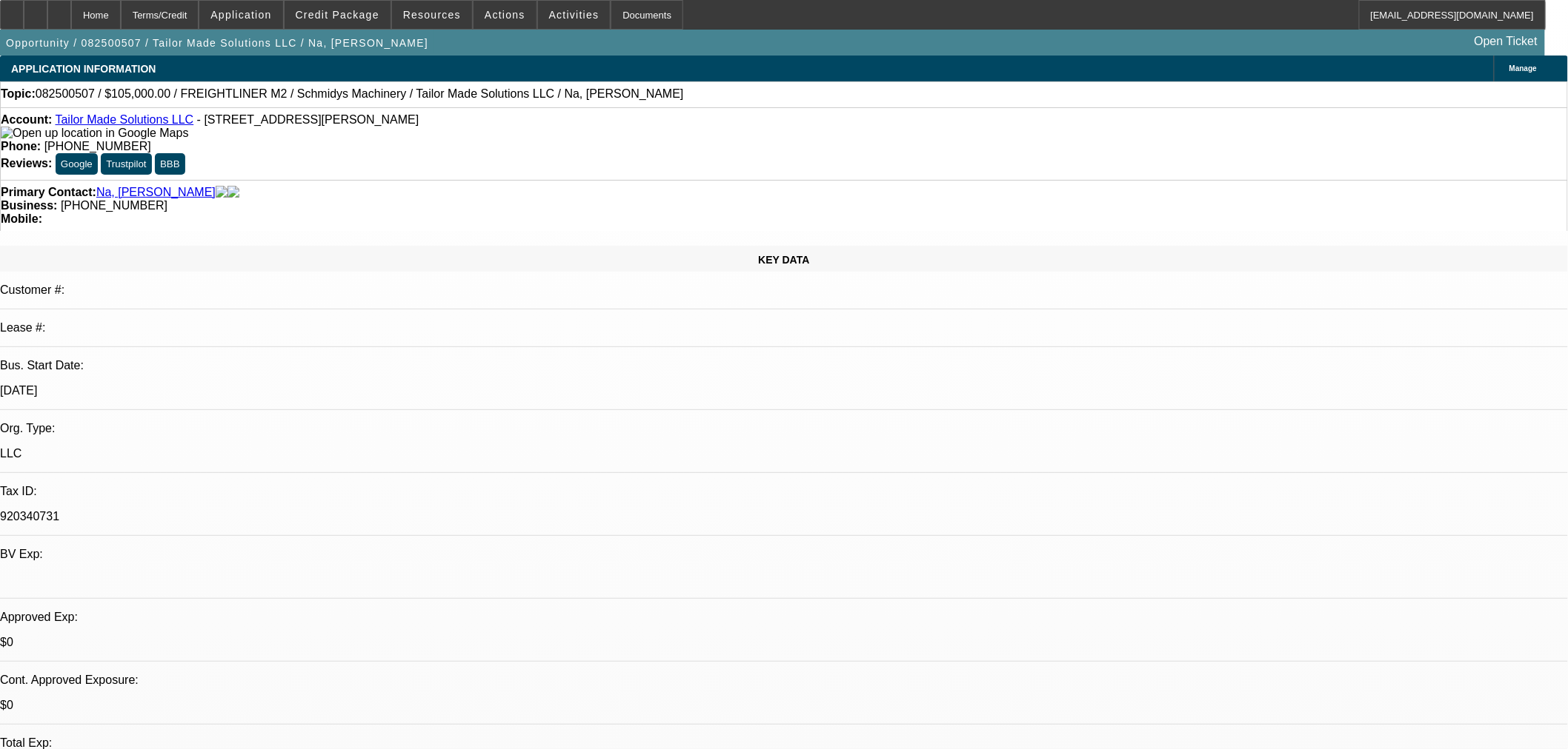
select select "0"
select select "3"
select select "0"
select select "6"
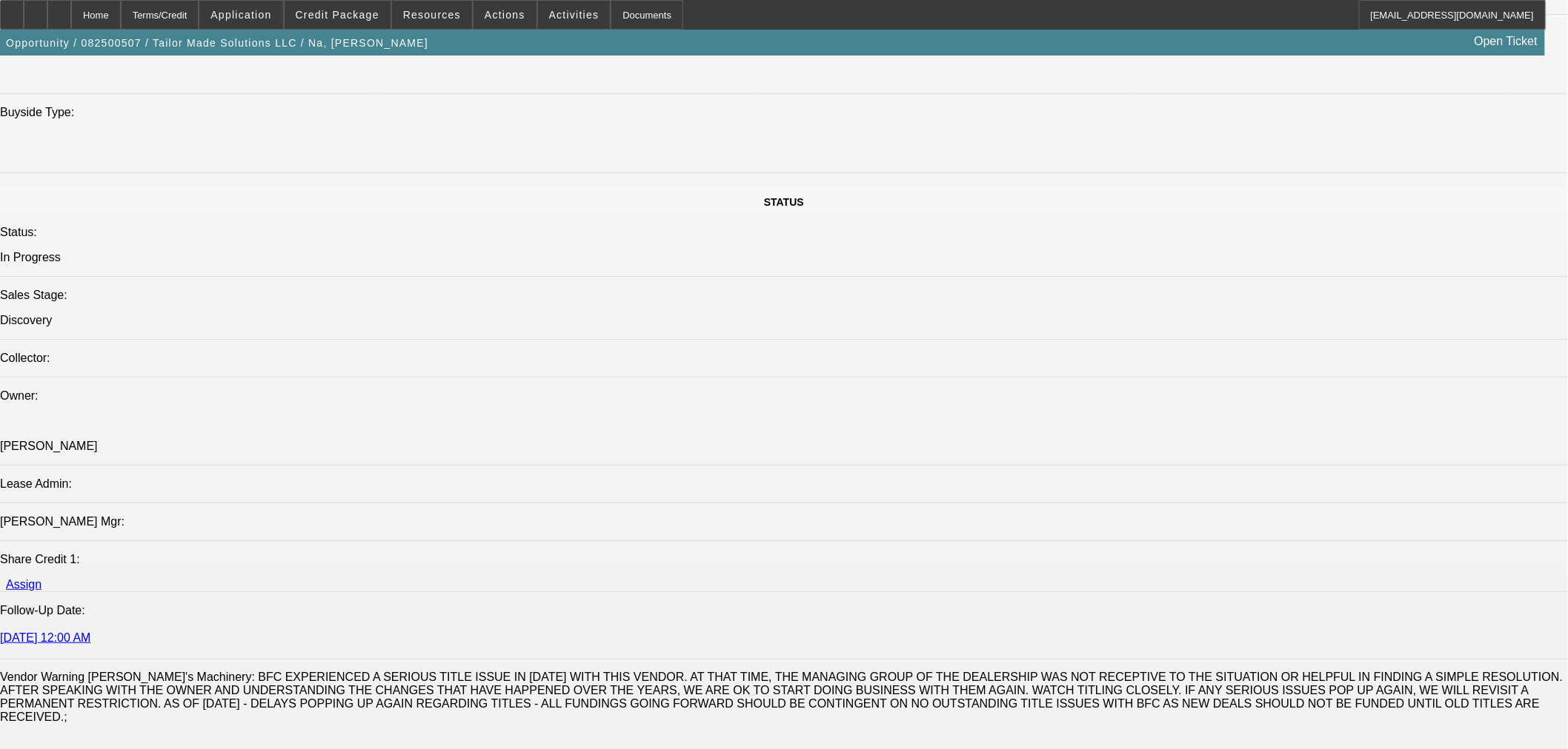
scroll to position [1651, 0]
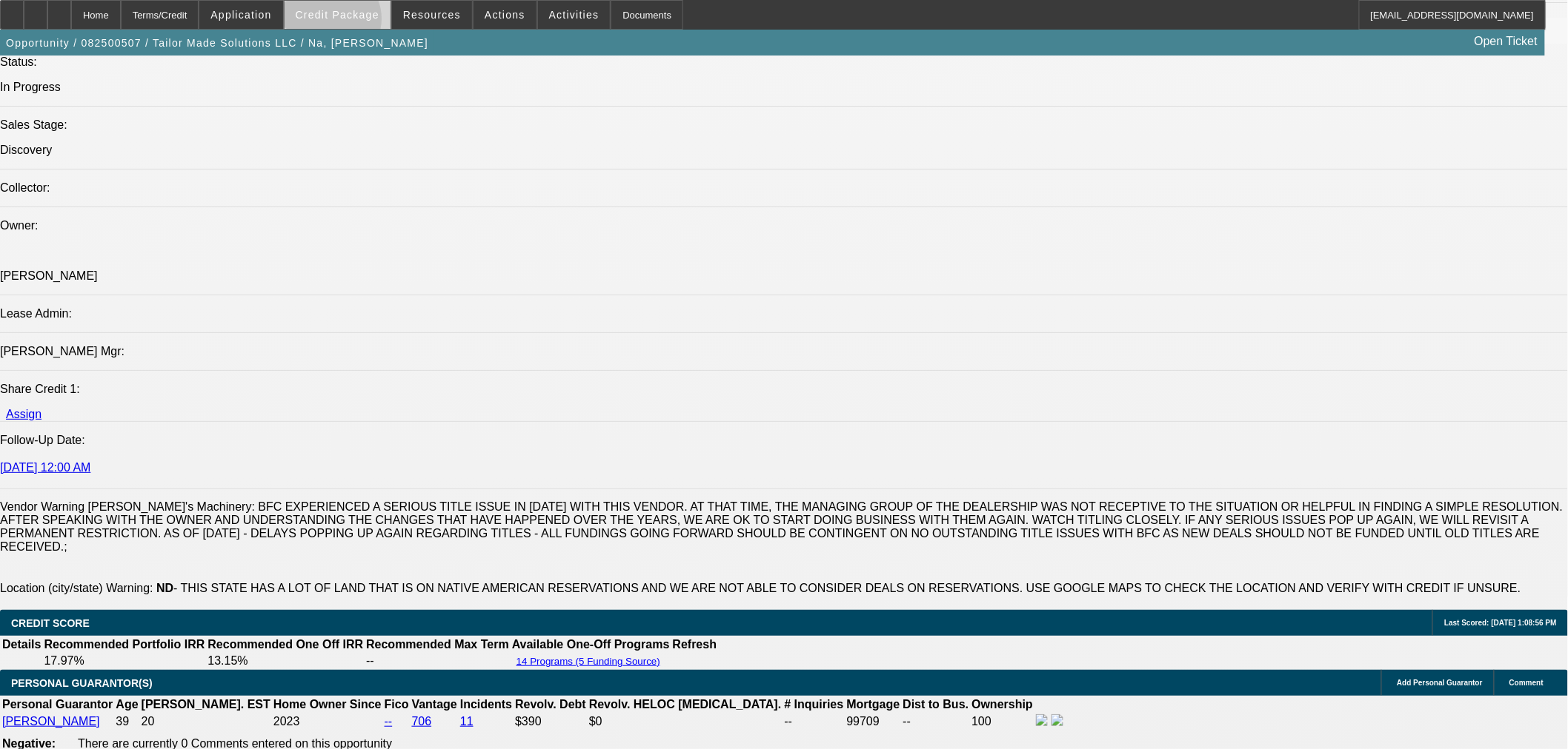
click at [355, 21] on span at bounding box center [337, 15] width 106 height 35
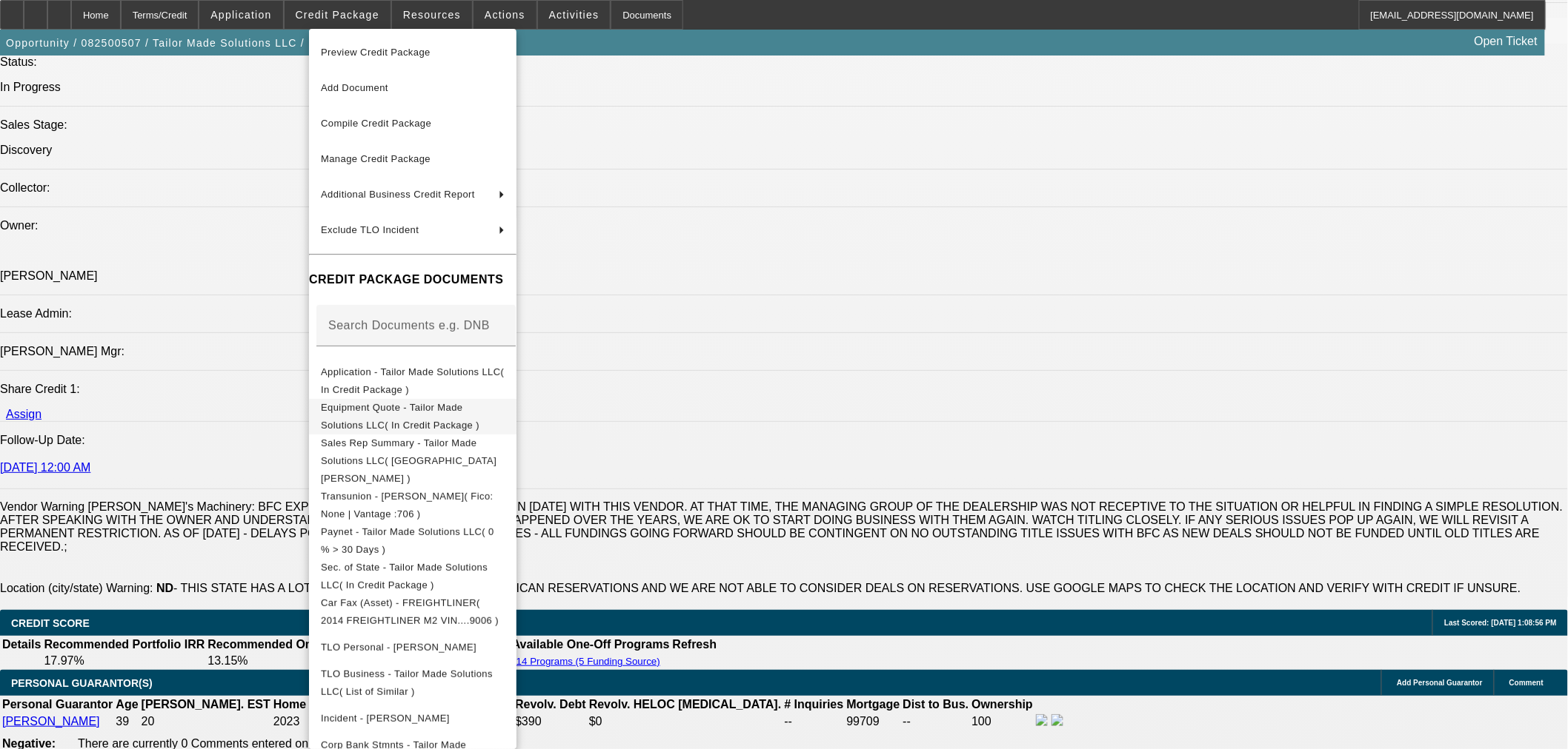
click at [395, 408] on span "Equipment Quote - Tailor Made Solutions LLC( In Credit Package )" at bounding box center [400, 416] width 159 height 29
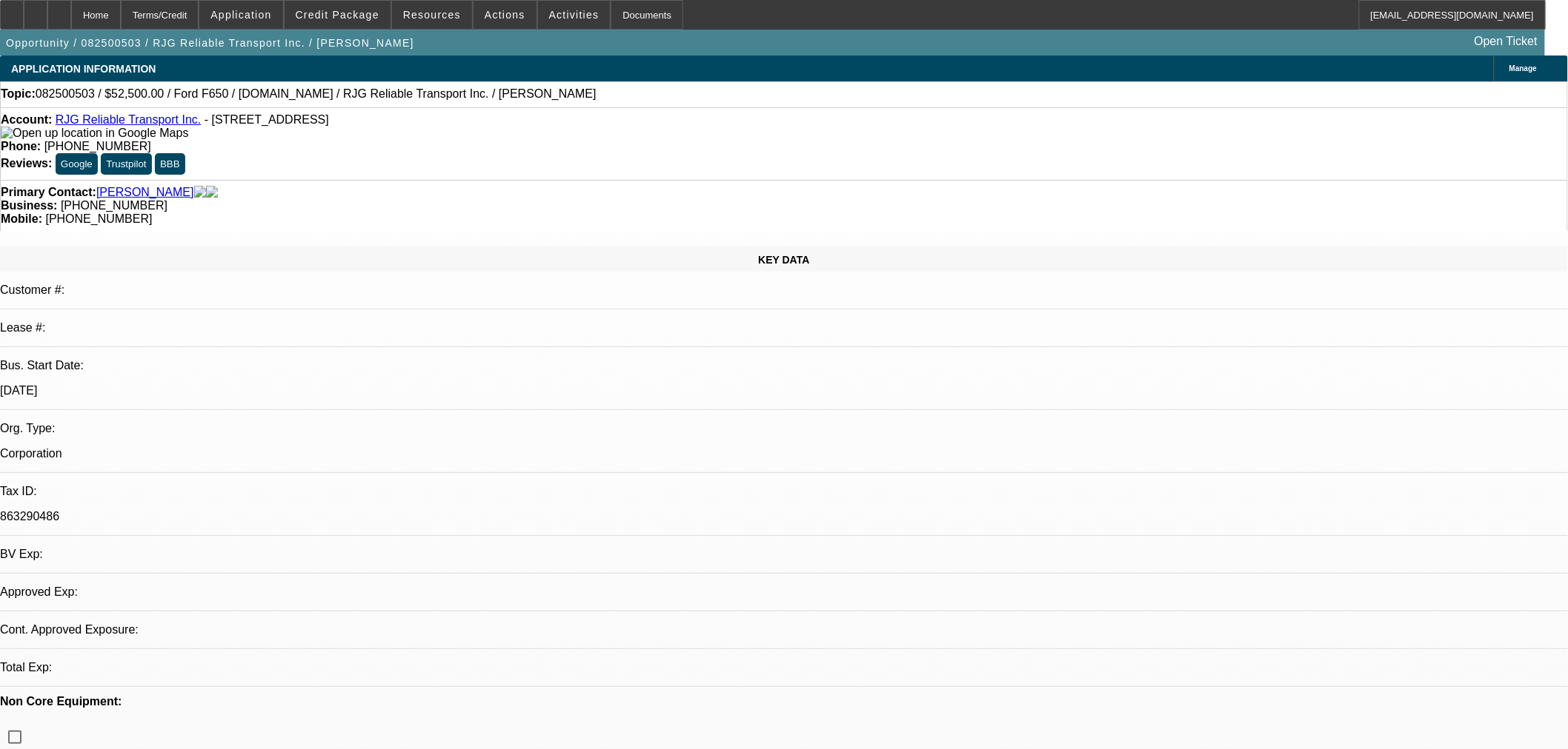
select select "0"
select select "6"
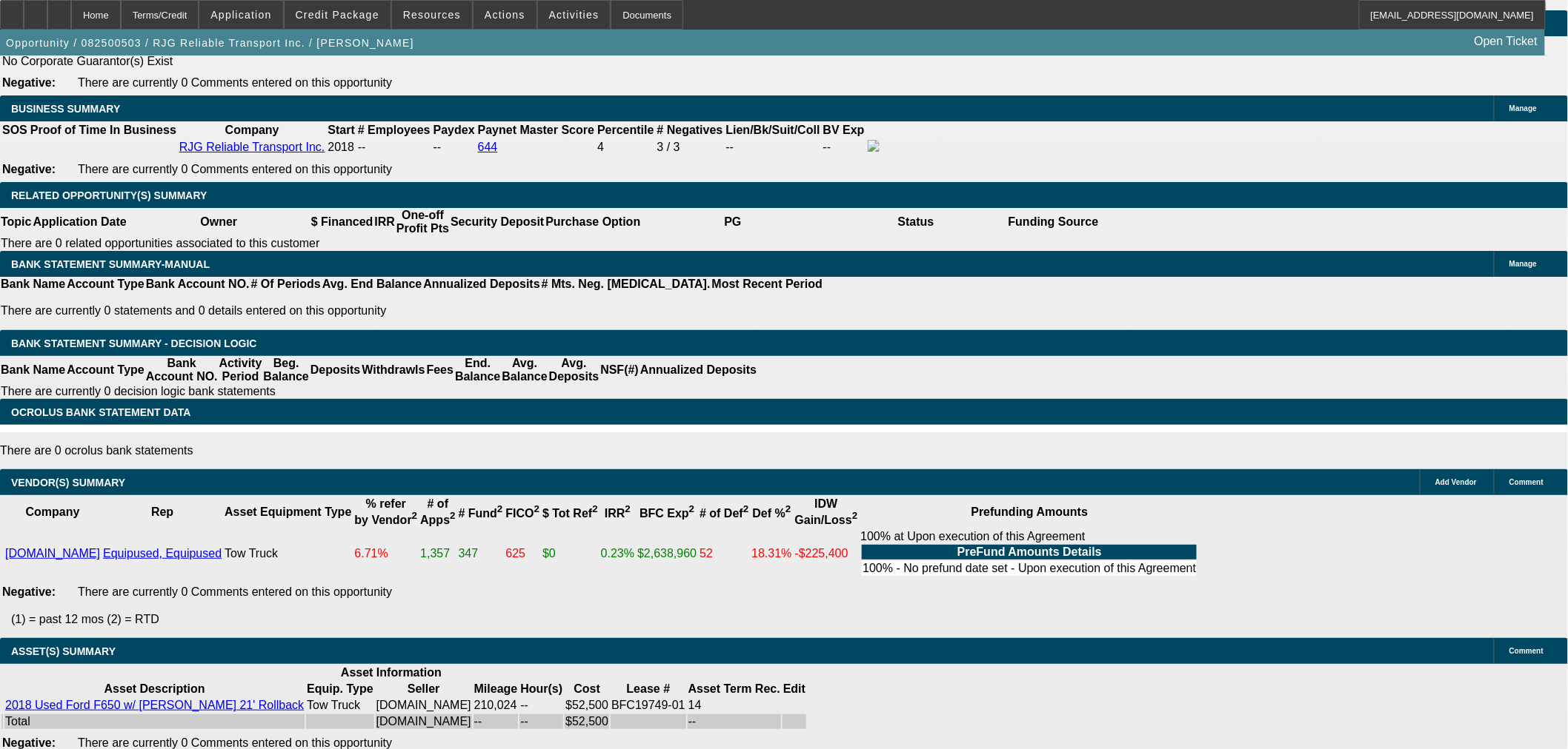
scroll to position [1809, 0]
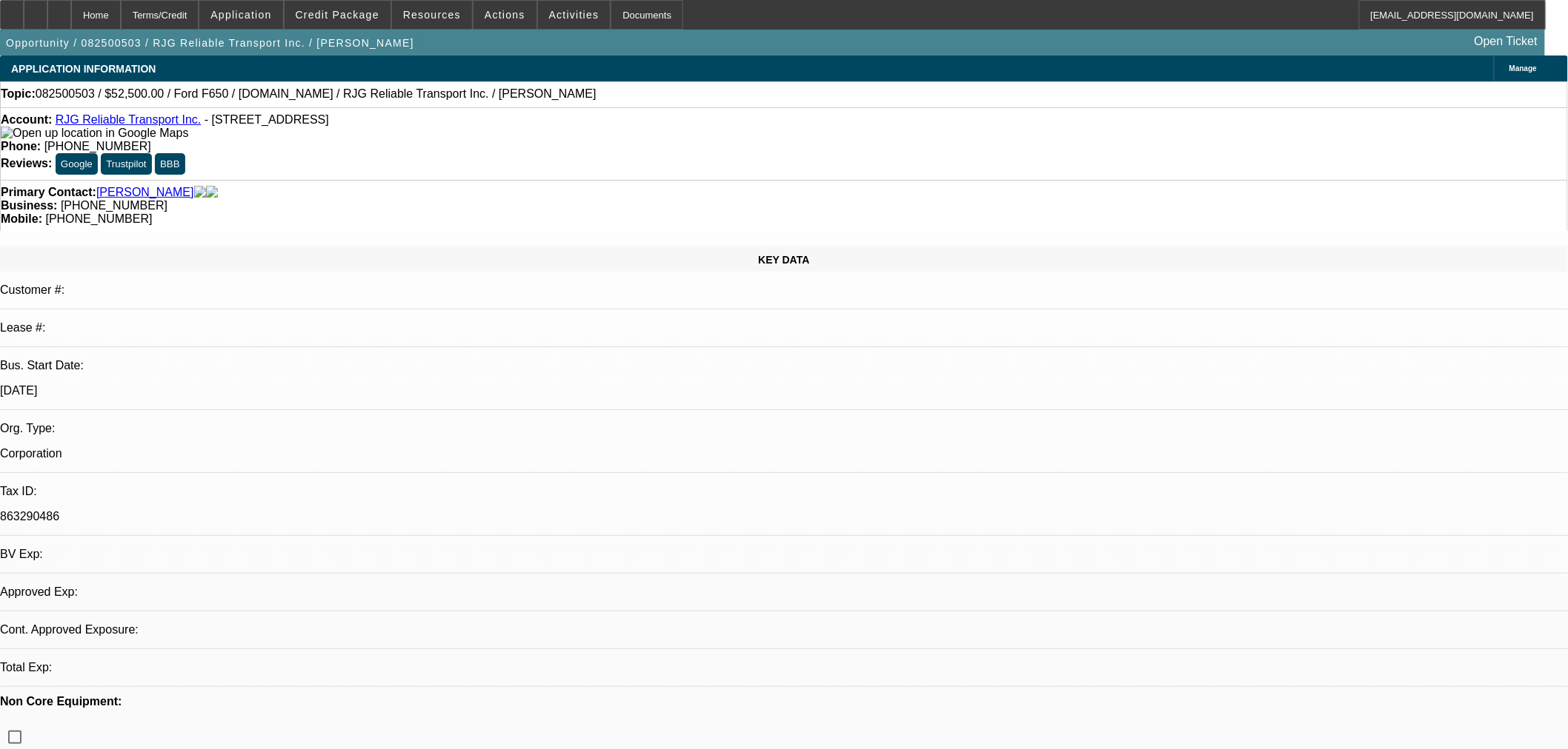
select select "0"
select select "6"
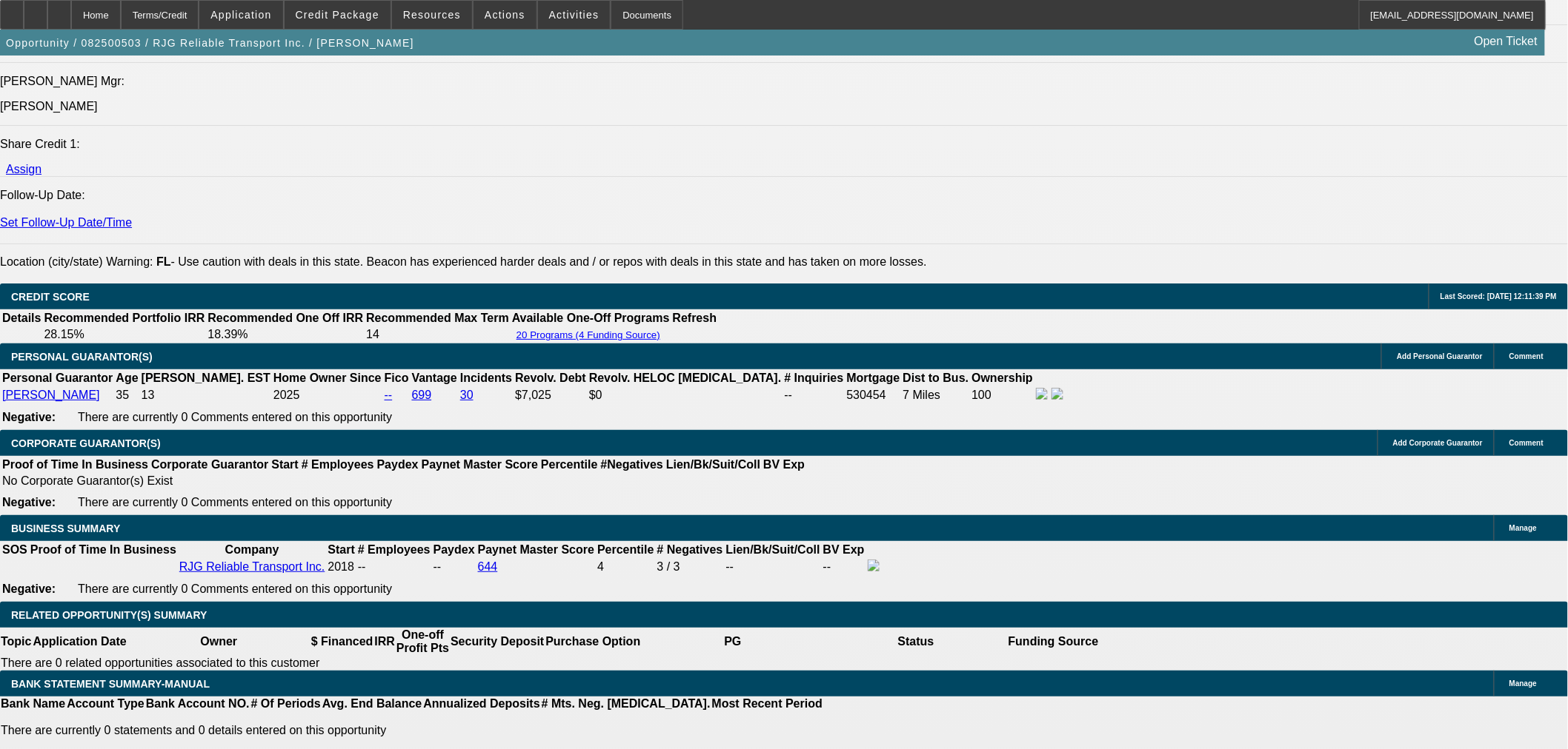
scroll to position [1974, 0]
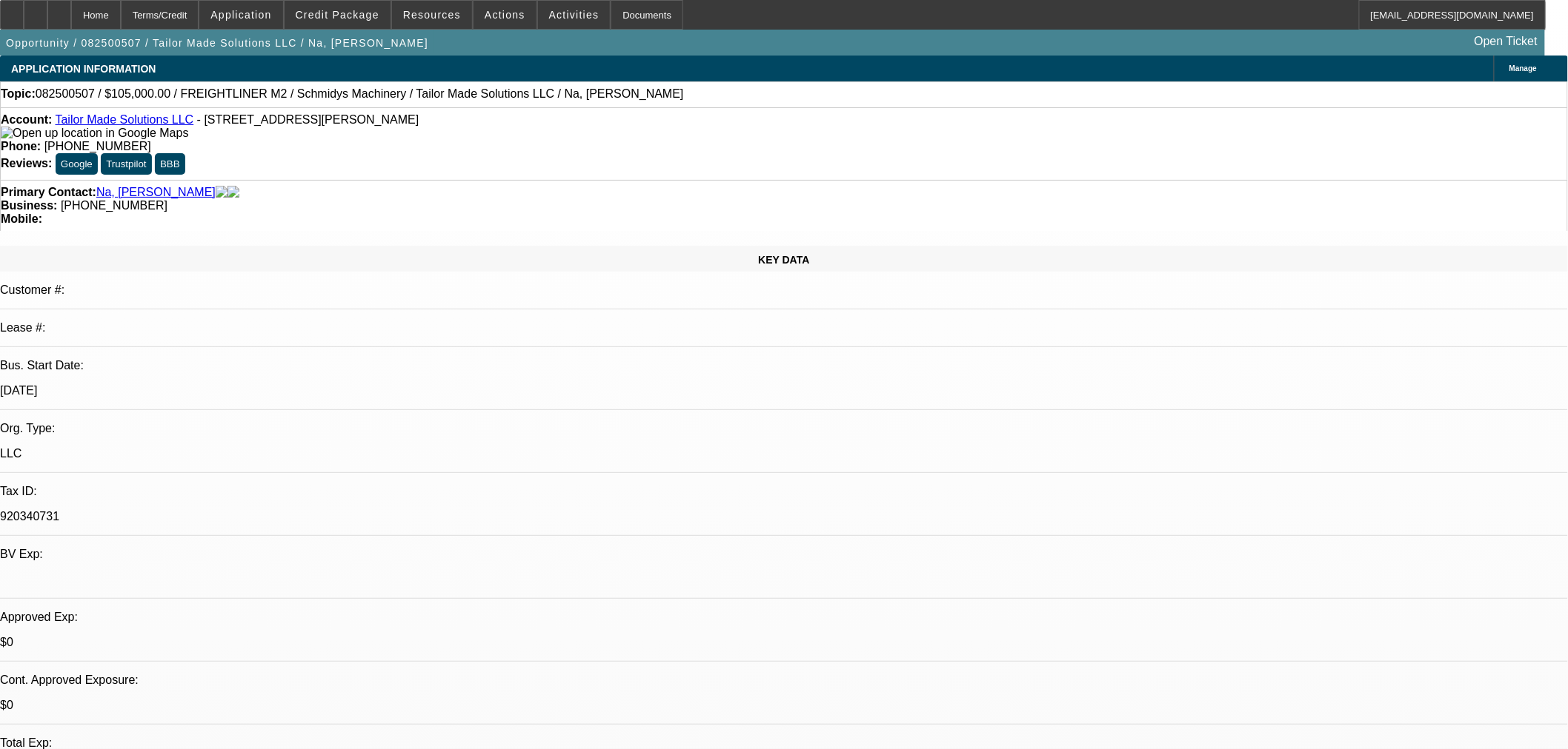
select select "0"
select select "3"
select select "0"
select select "6"
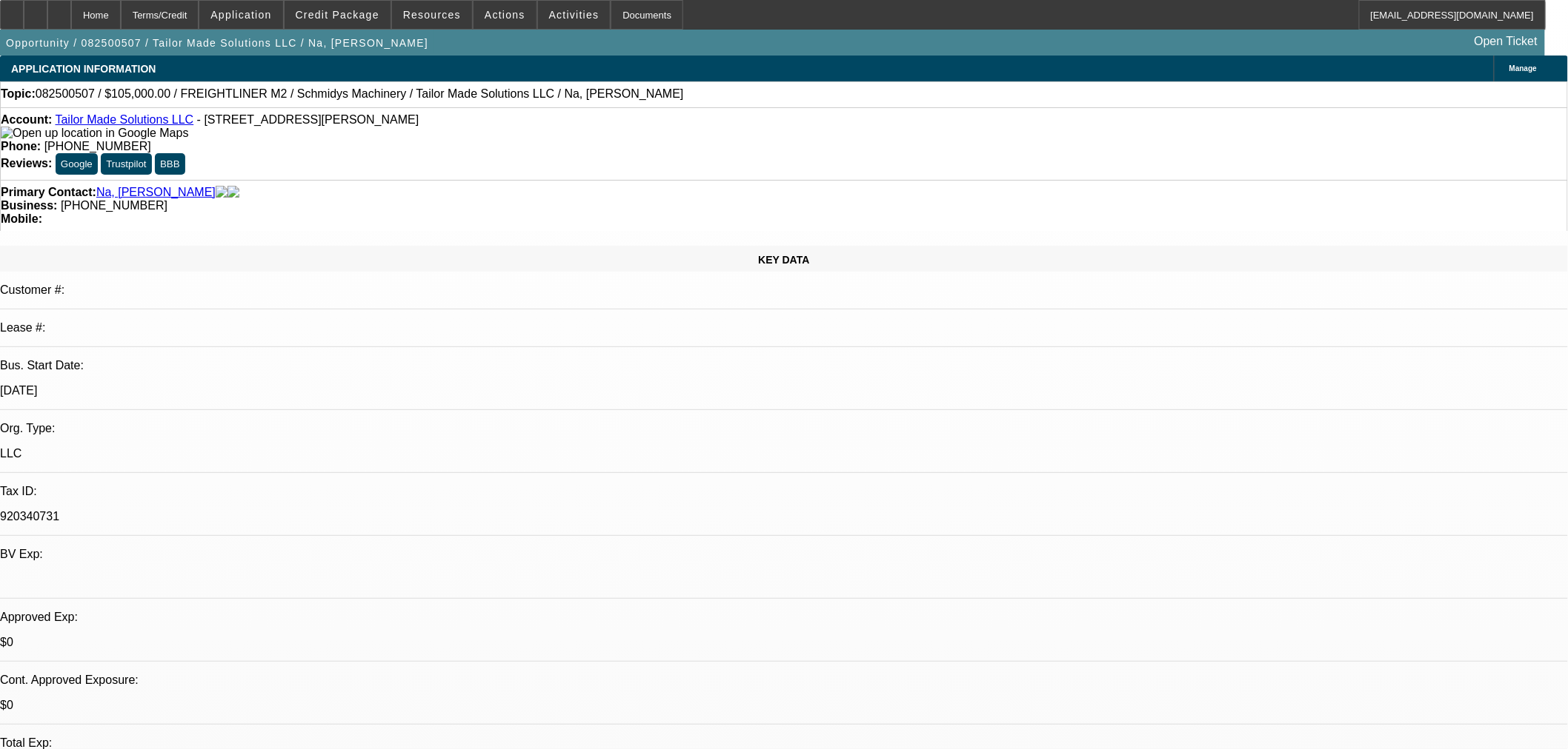
select select "0"
select select "3"
select select "0"
select select "6"
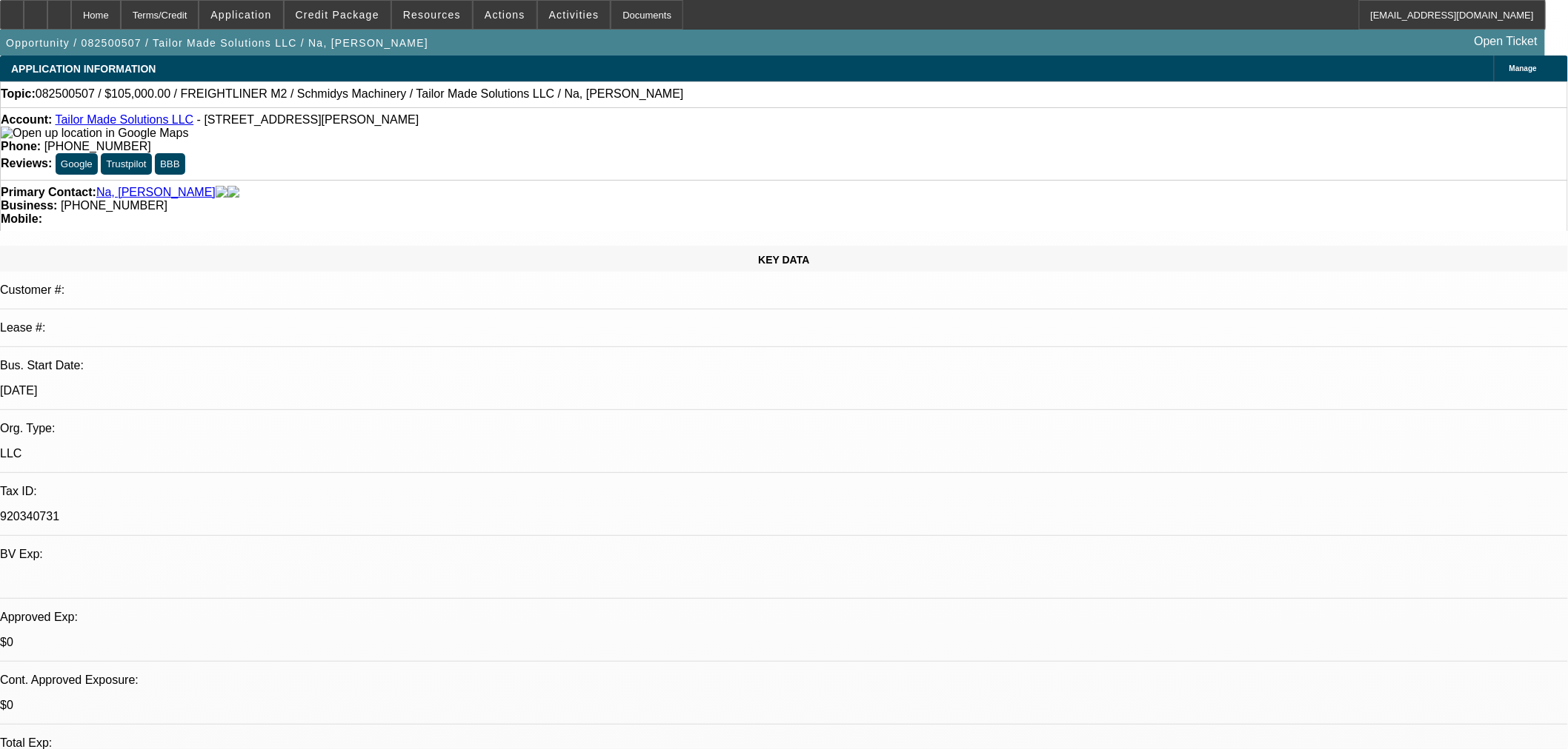
select select "0"
select select "3"
select select "0"
select select "6"
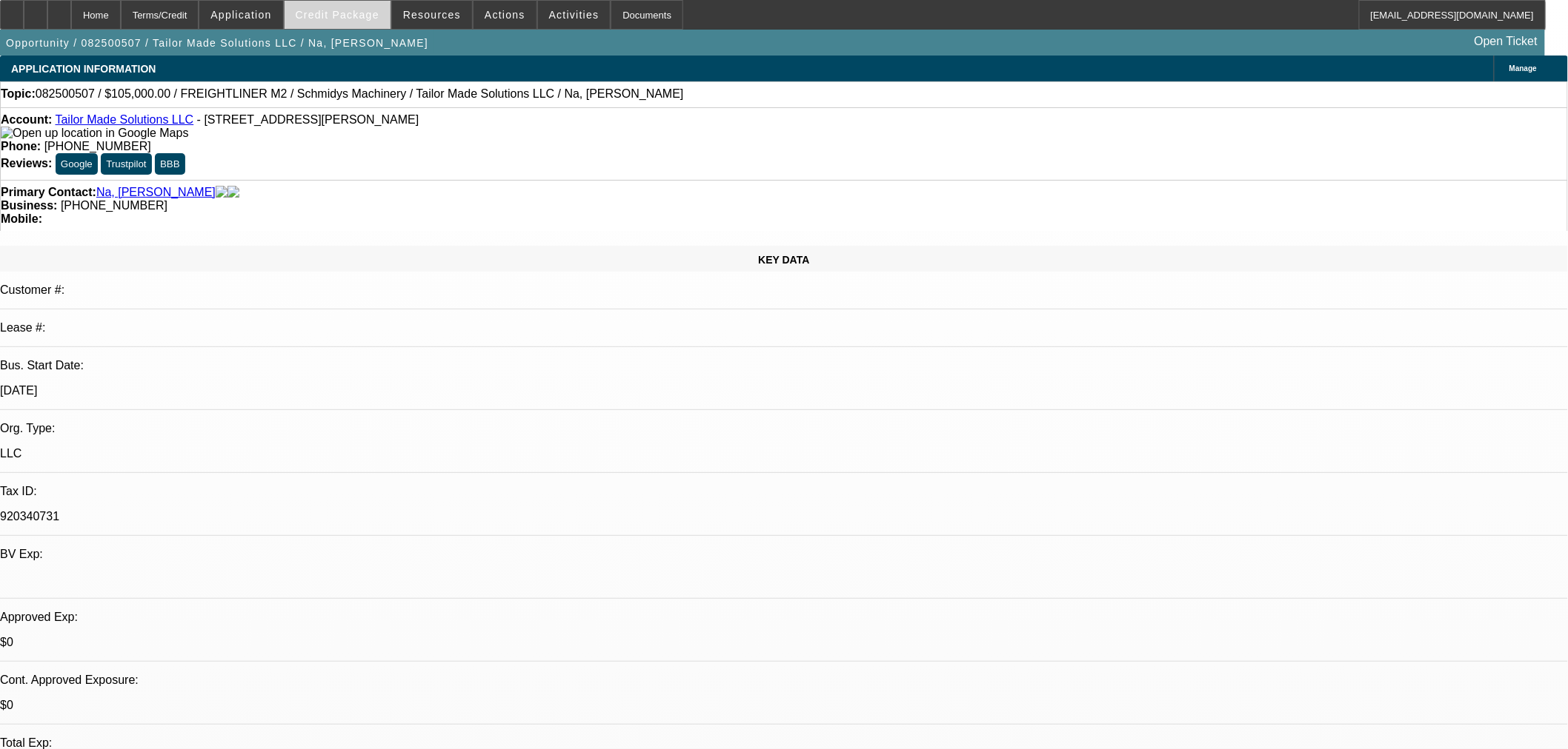
click at [358, 20] on span at bounding box center [337, 15] width 106 height 35
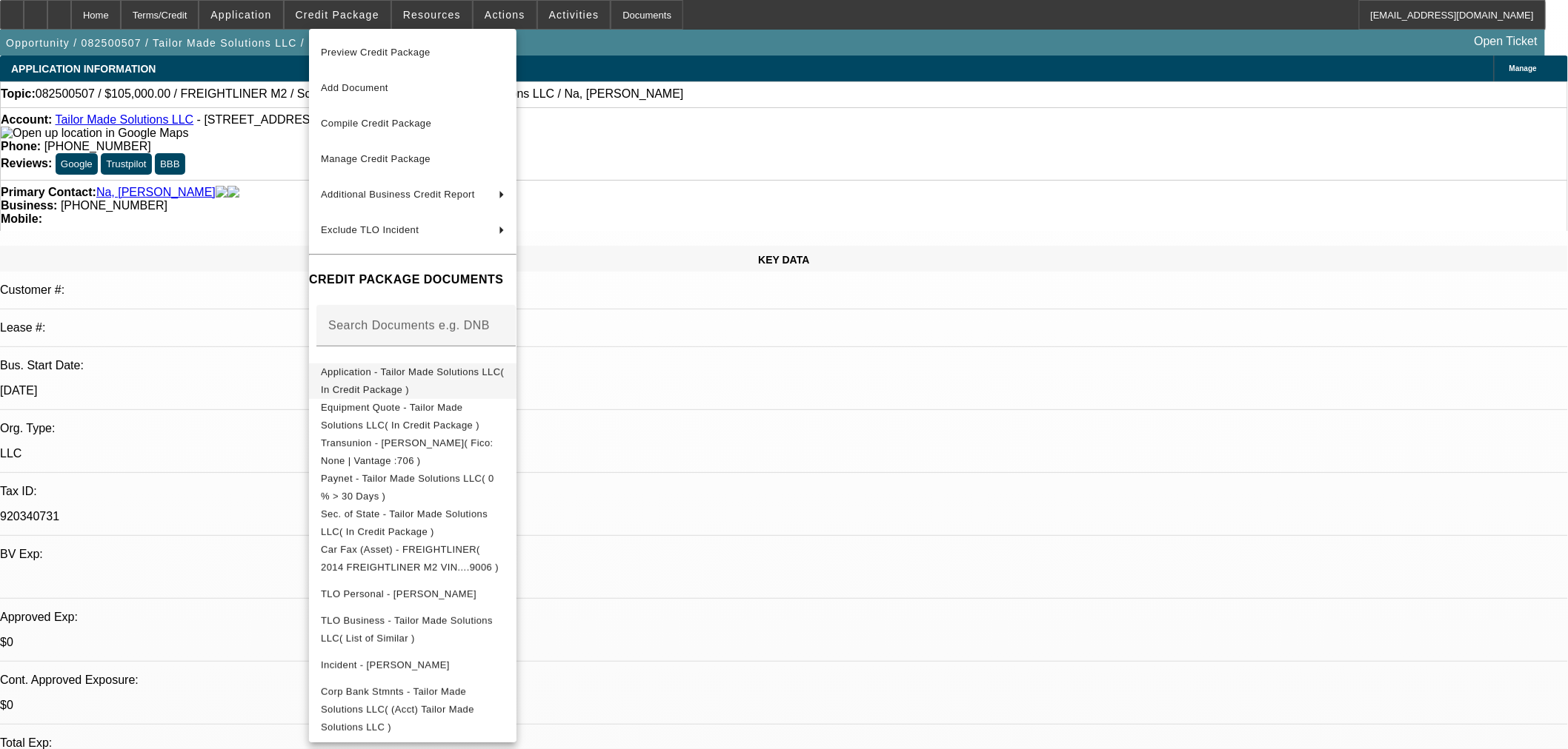
click at [396, 366] on span "Application - Tailor Made Solutions LLC( In Credit Package )" at bounding box center [412, 380] width 184 height 35
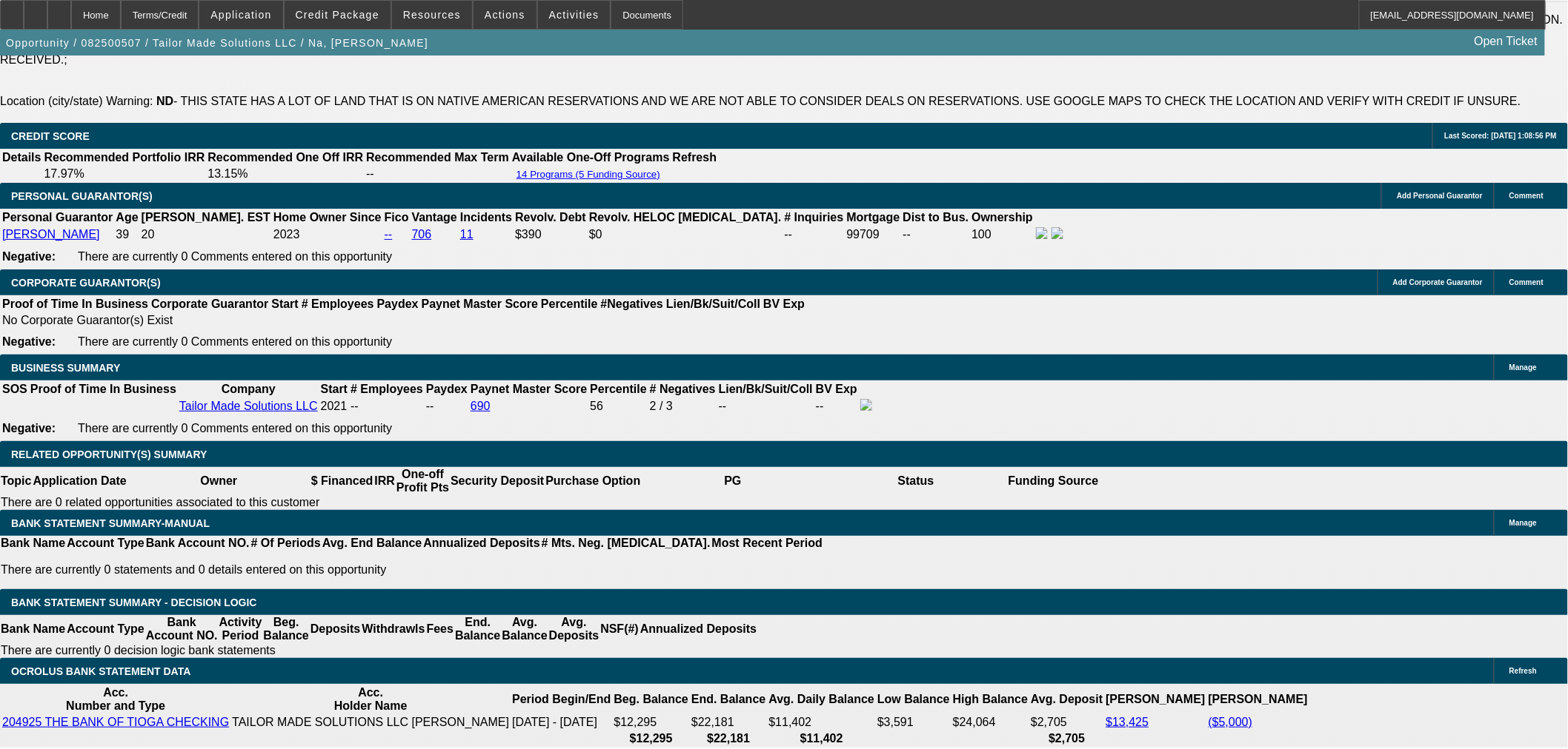
scroll to position [2222, 0]
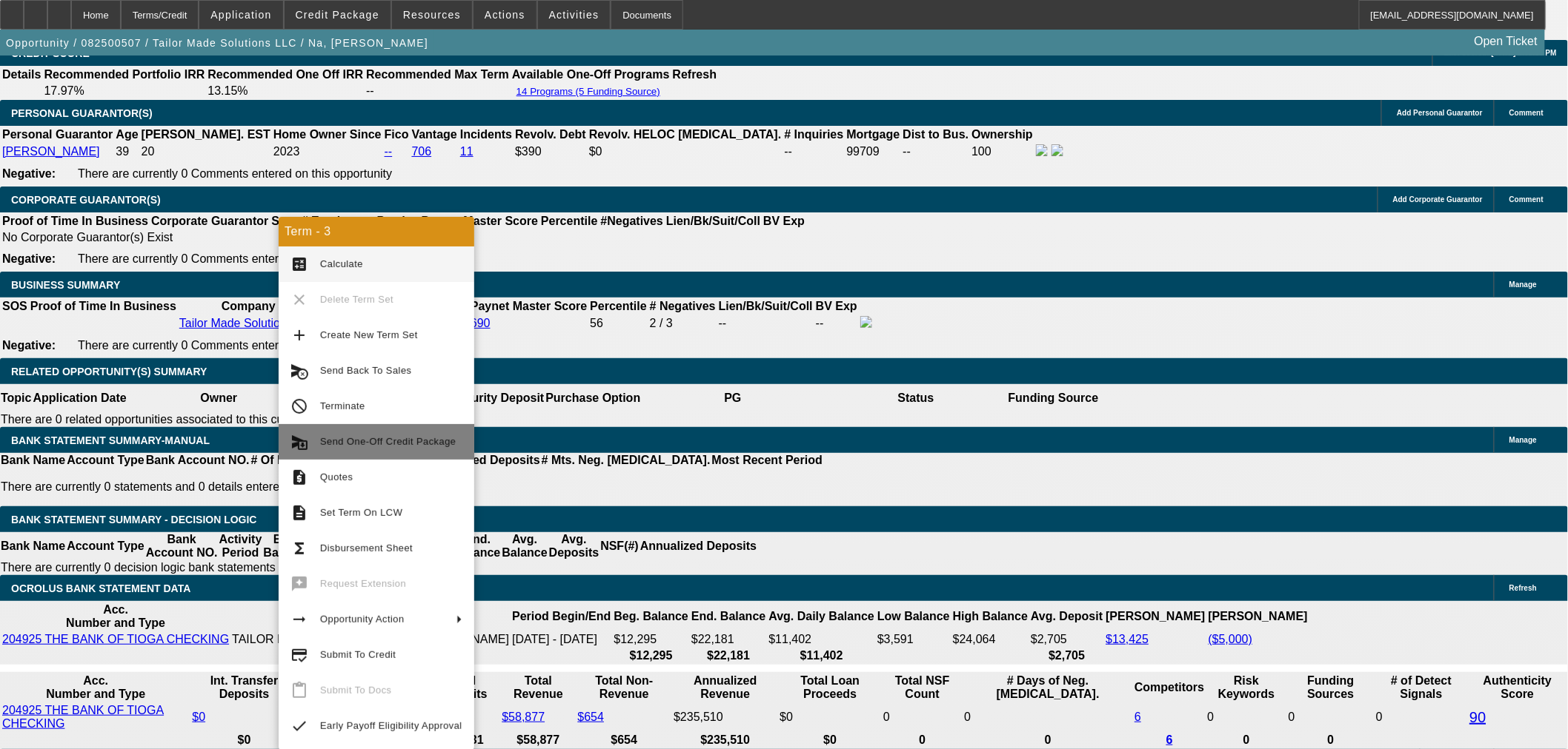
click at [412, 439] on span "Send One-Off Credit Package" at bounding box center [387, 441] width 135 height 11
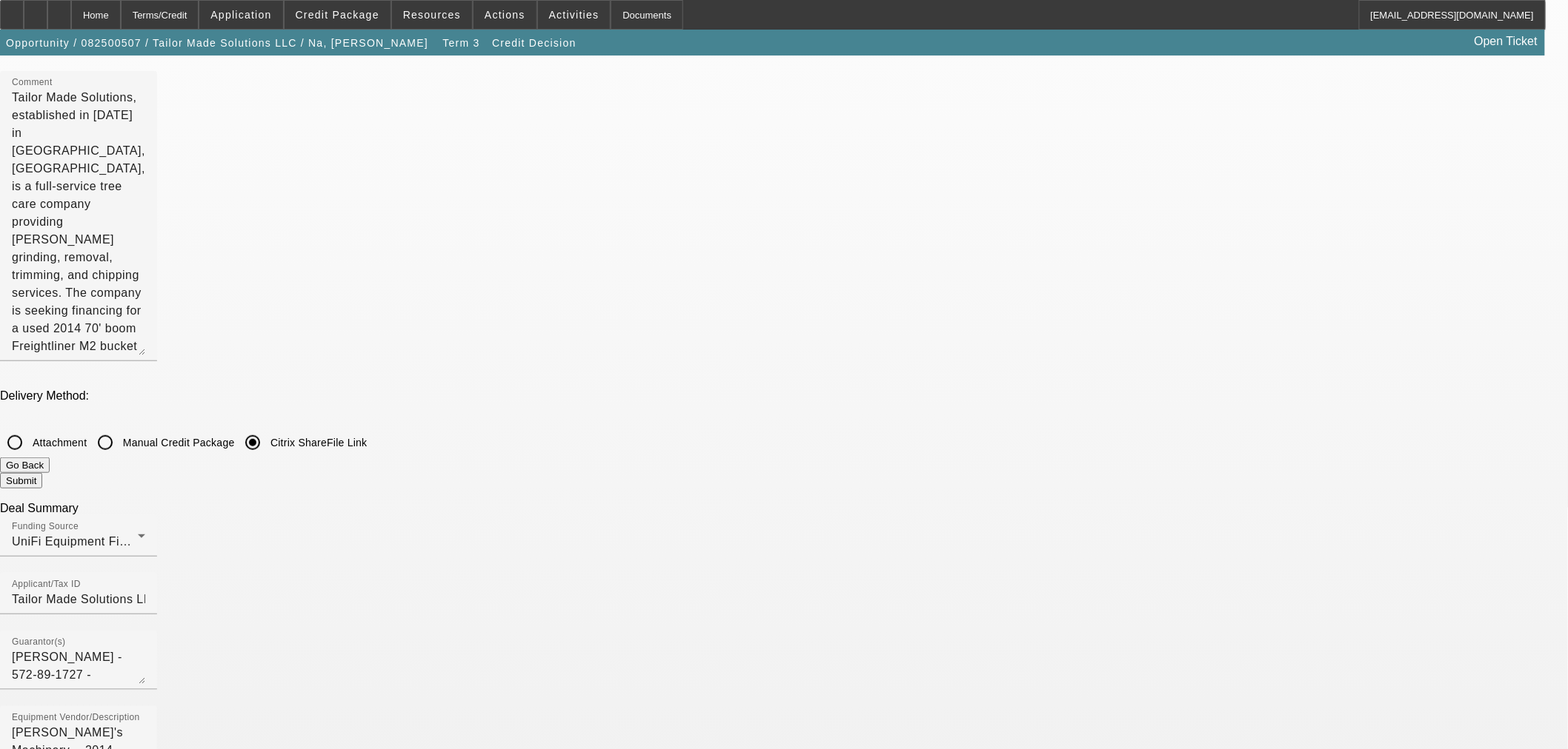
scroll to position [247, 0]
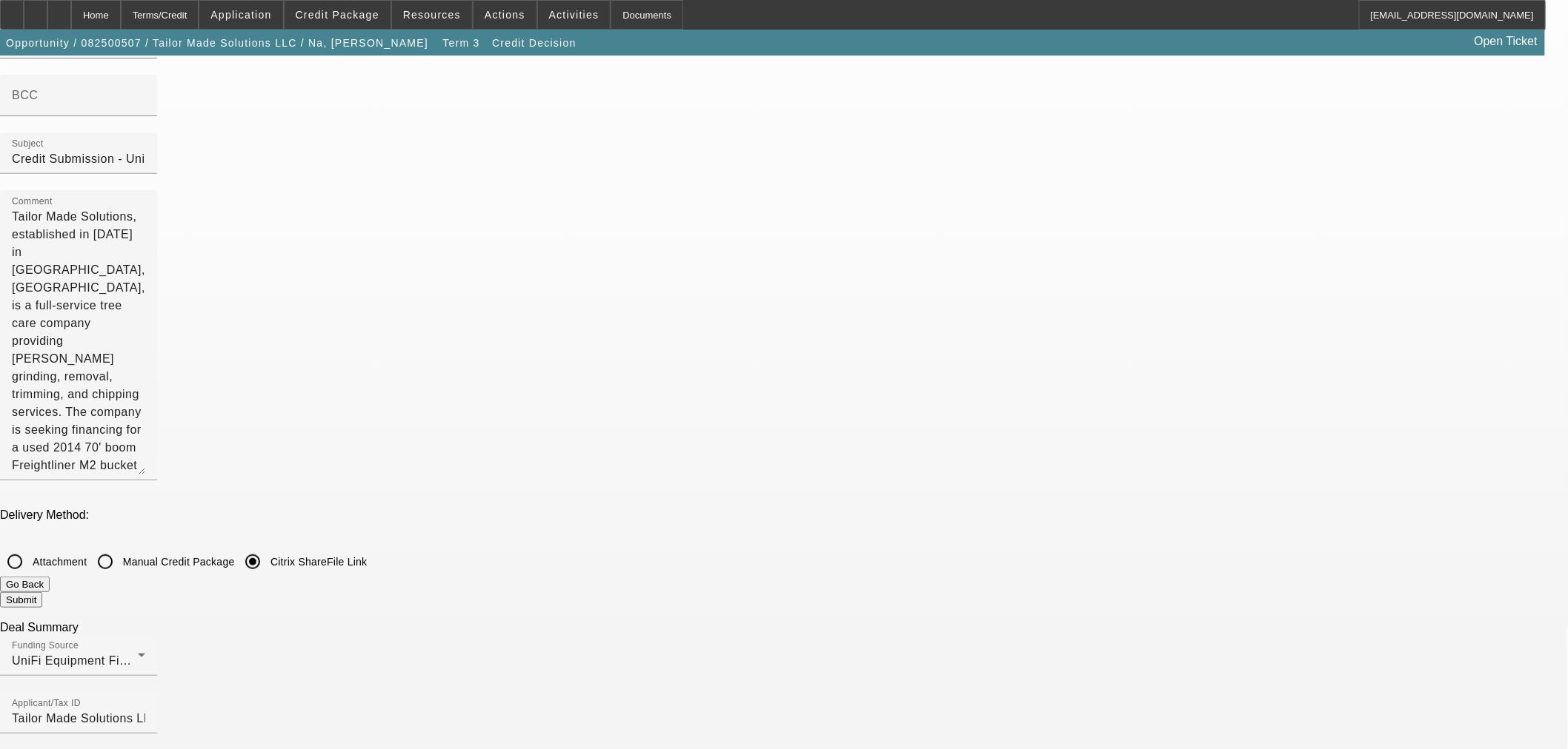
scroll to position [0, 0]
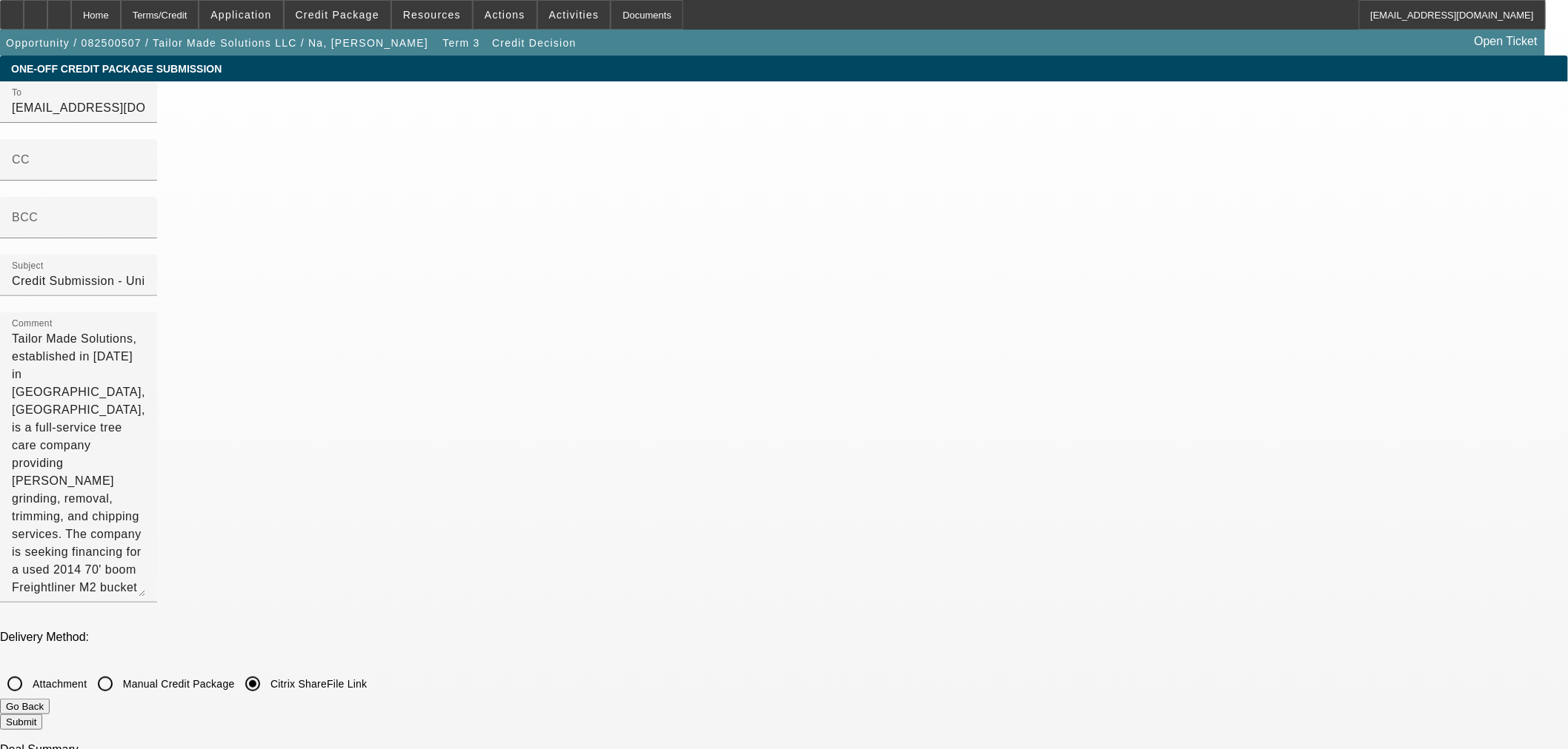
click at [42, 715] on button "Submit" at bounding box center [21, 722] width 42 height 15
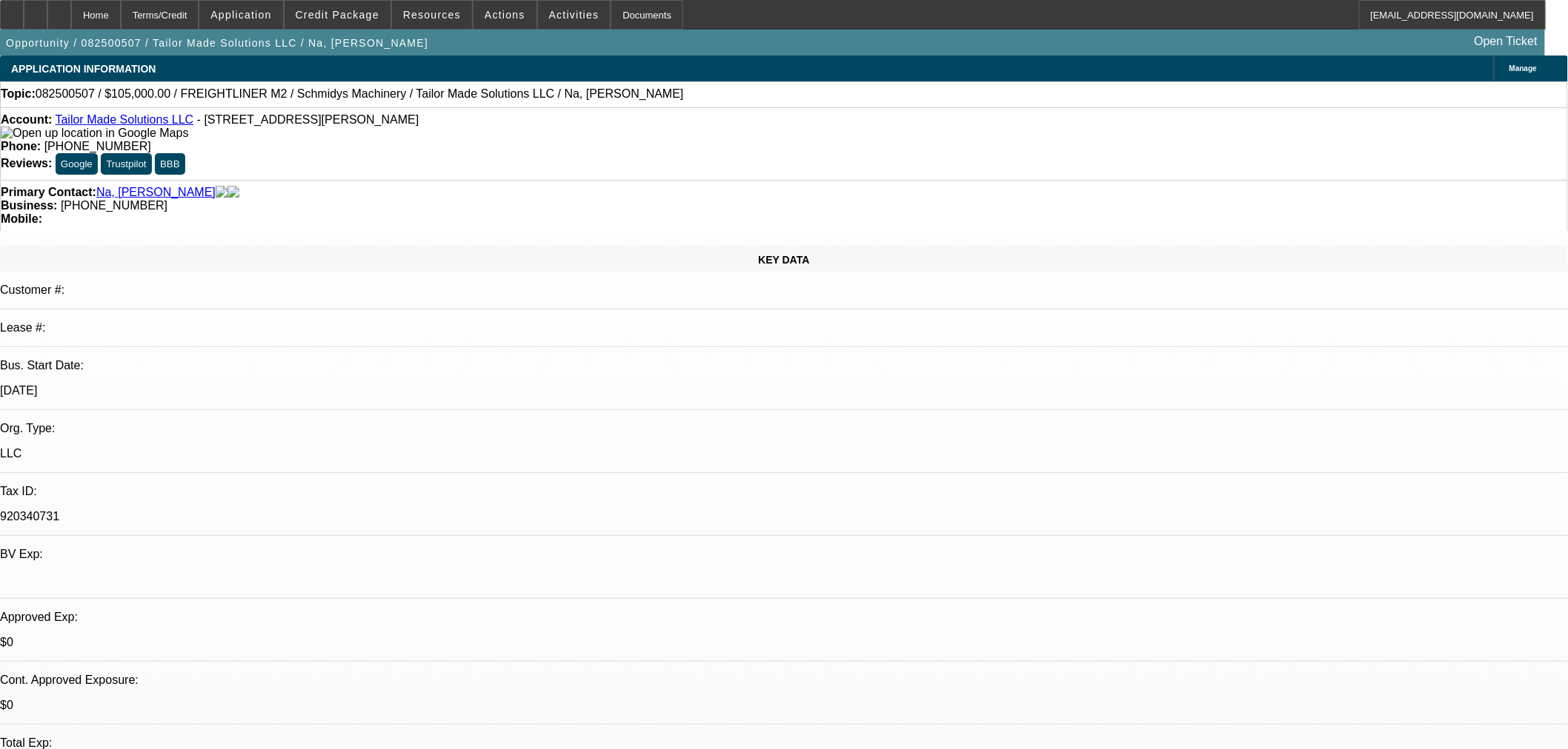
select select "0"
select select "3"
select select "0"
select select "6"
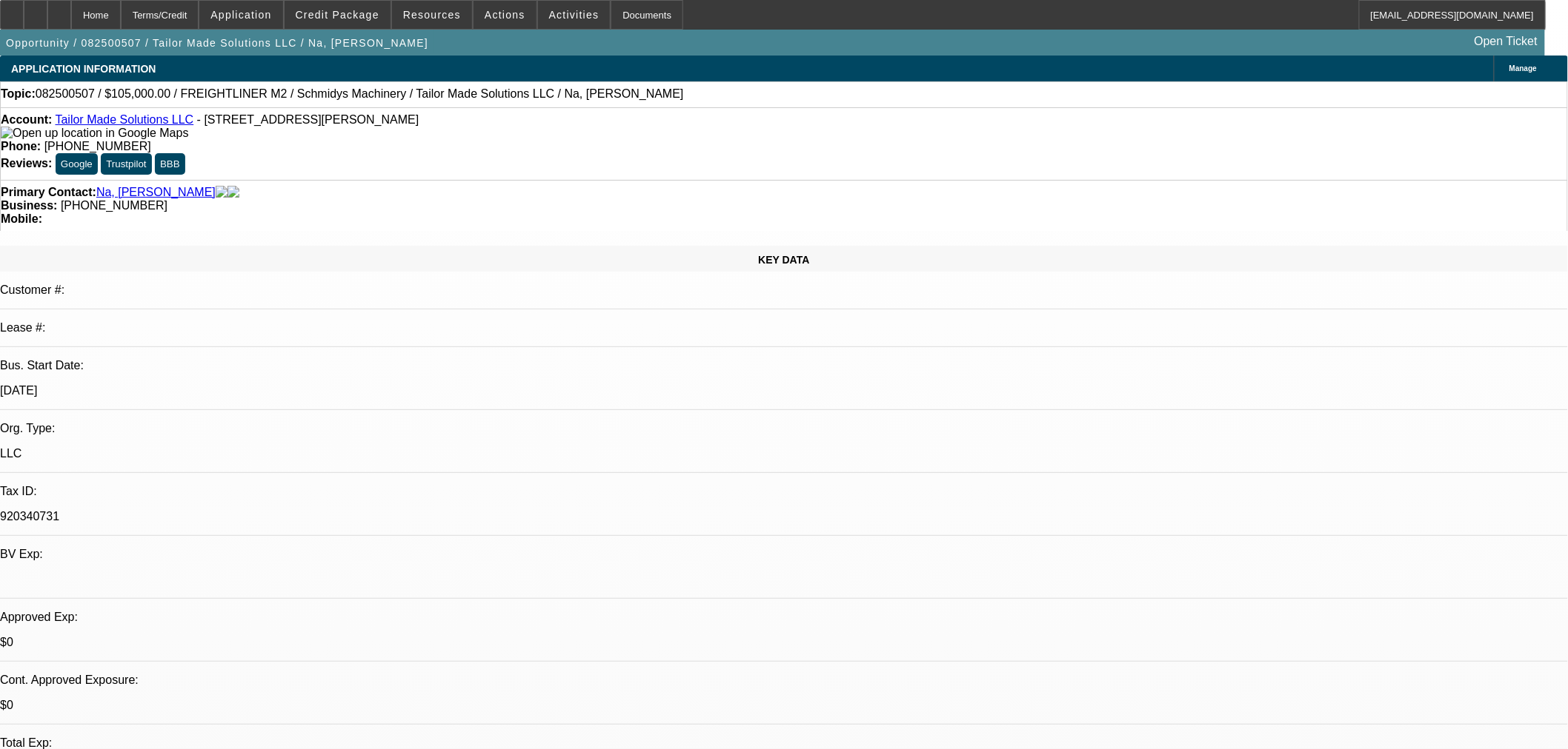
select select "0"
select select "3"
select select "0"
select select "6"
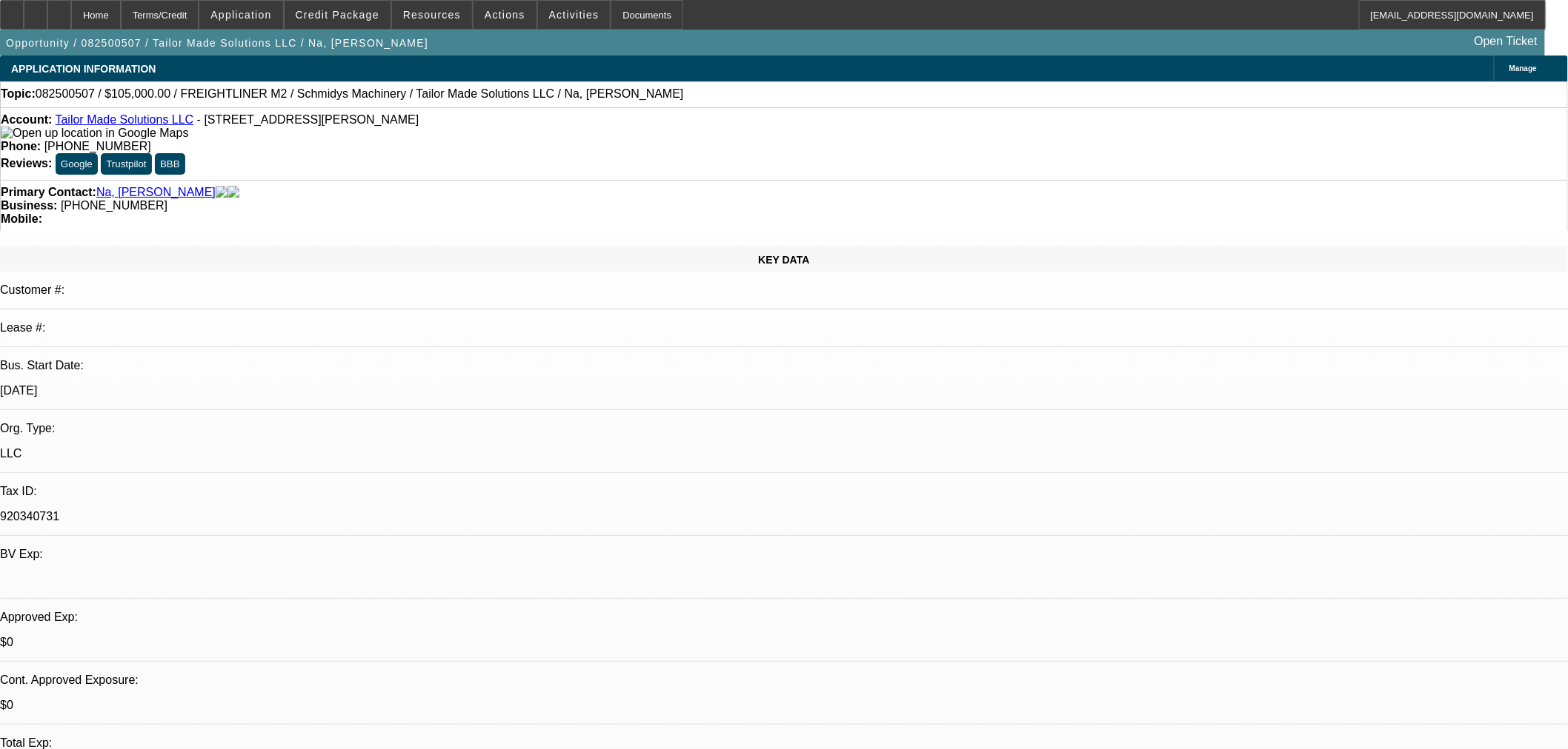
select select "0"
select select "3"
select select "0"
select select "6"
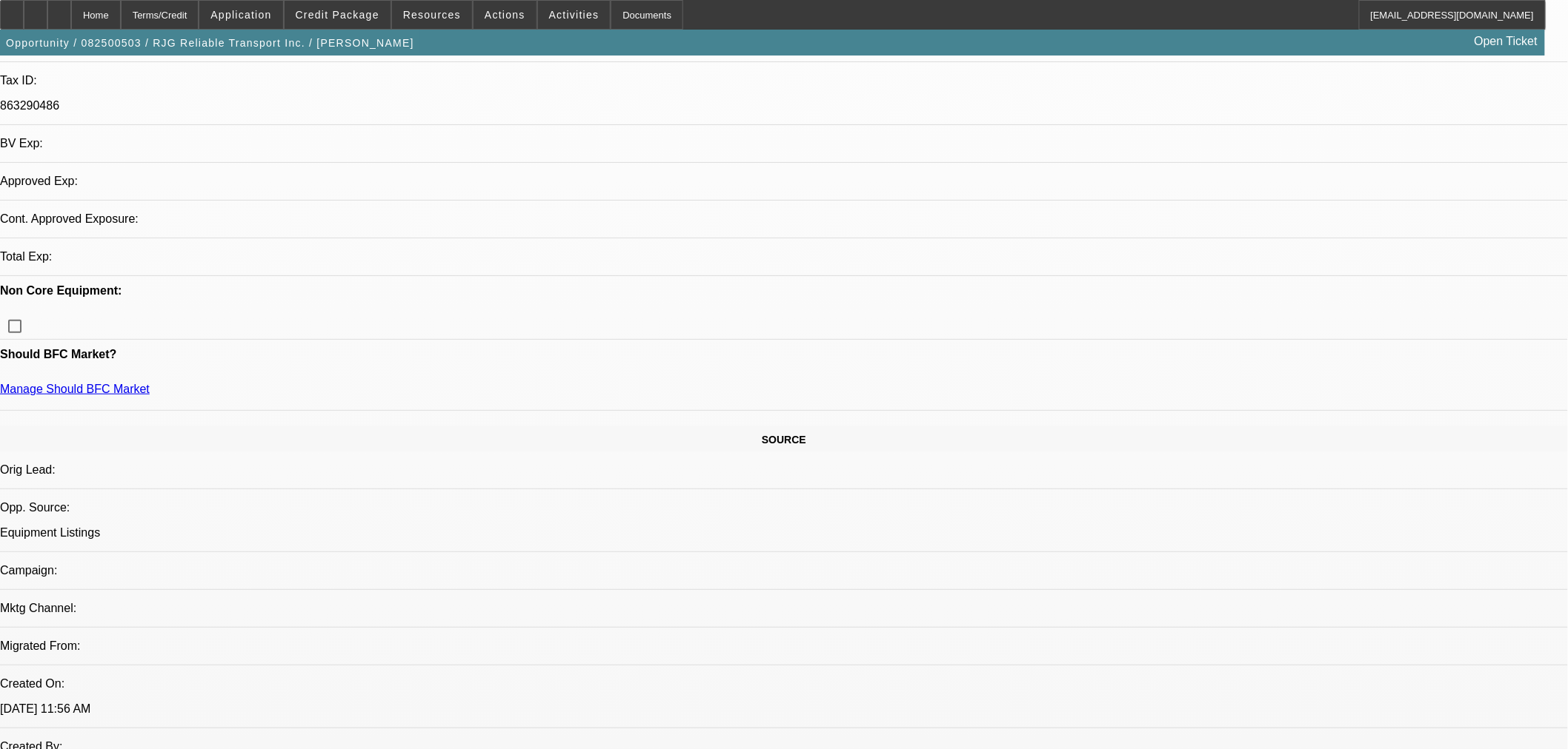
select select "0"
select select "6"
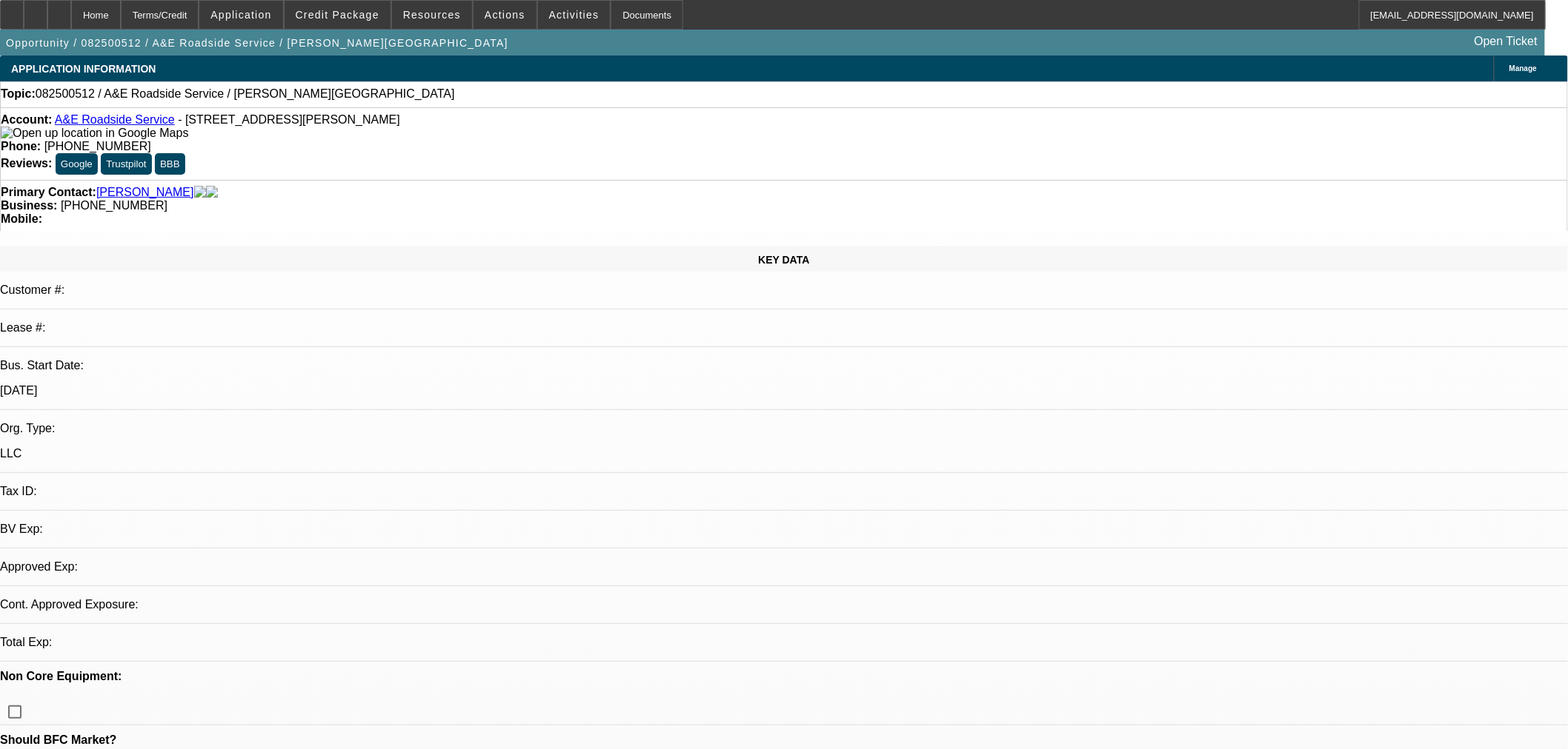
select select "0"
select select "2"
select select "0.1"
select select "4"
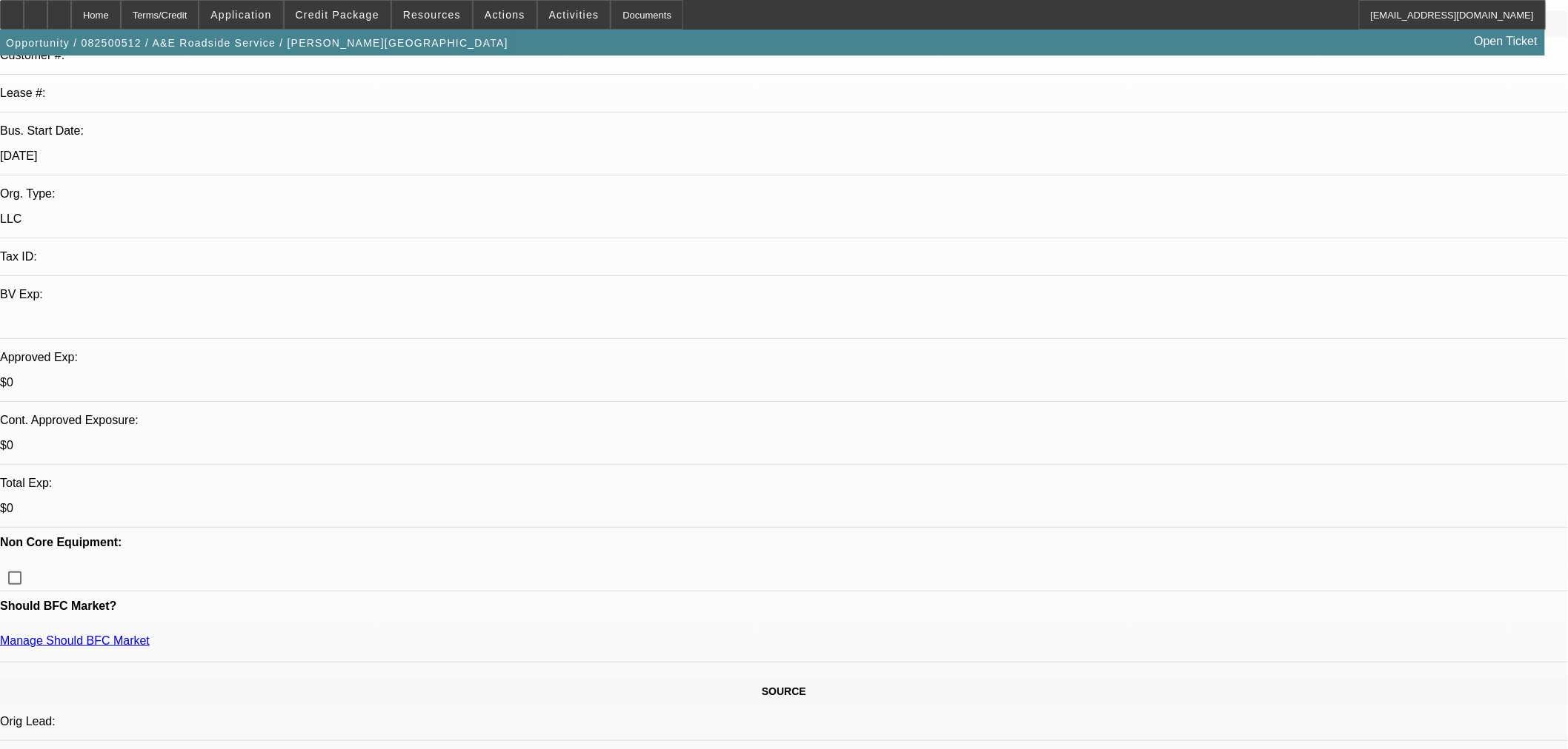
scroll to position [247, 0]
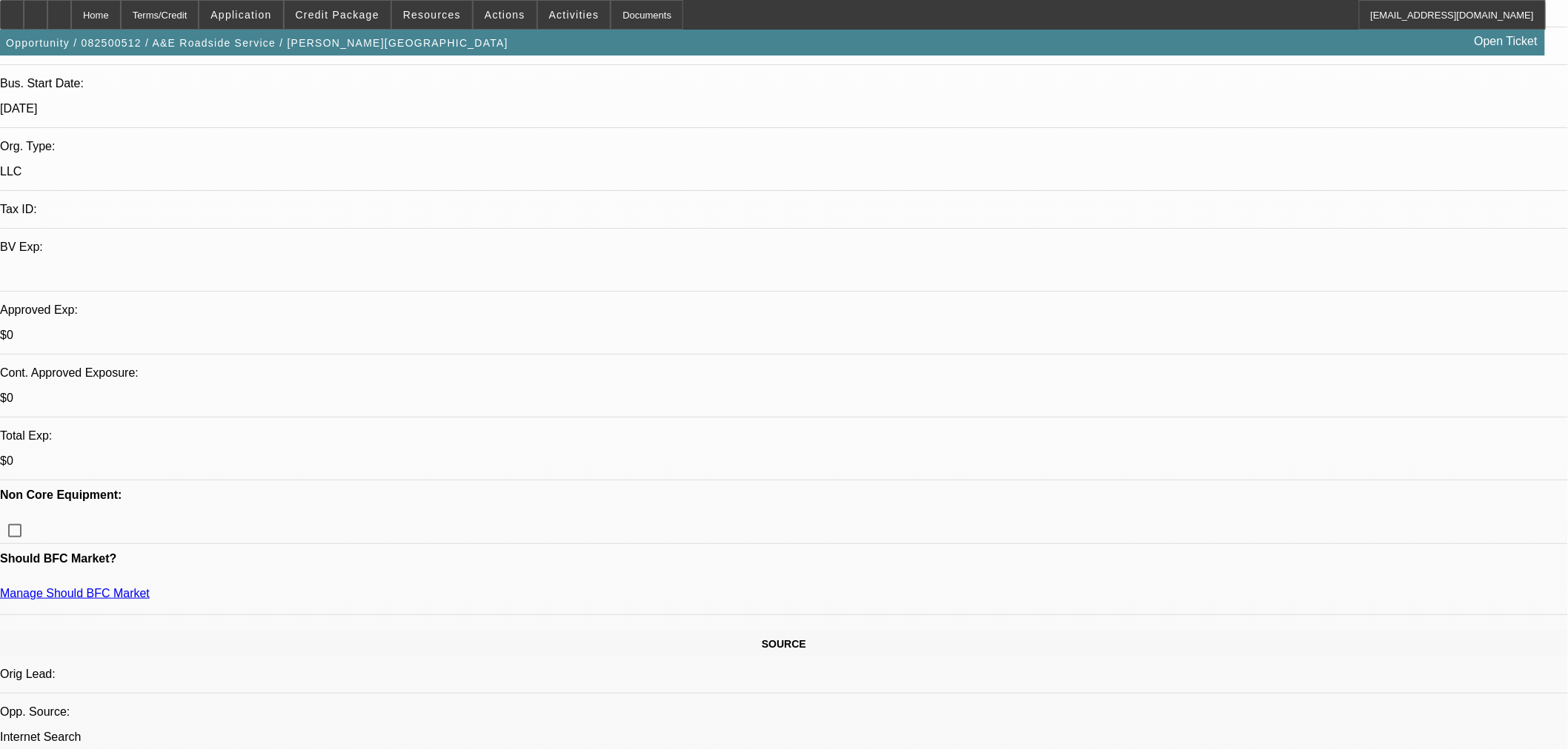
scroll to position [0, 0]
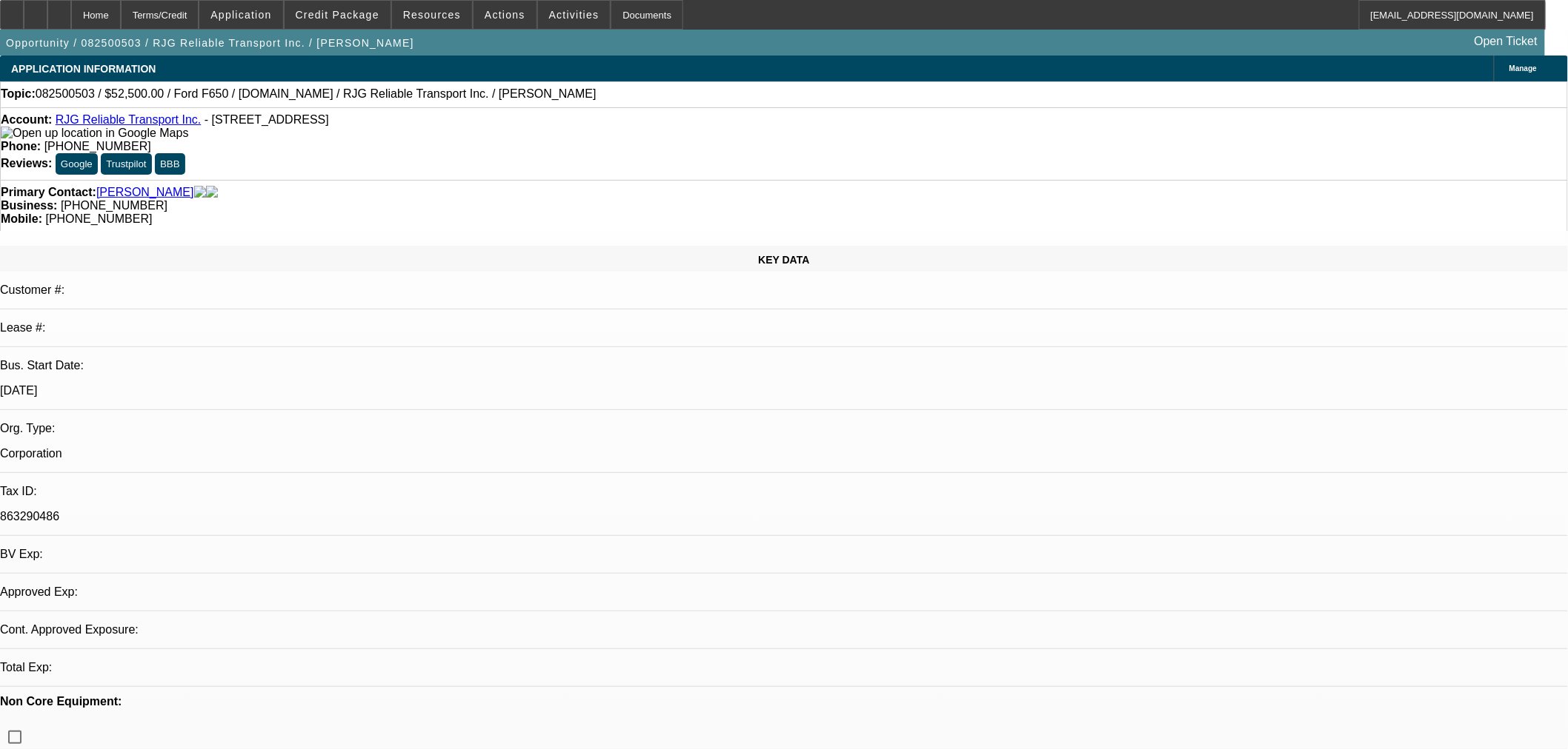
select select "0"
select select "6"
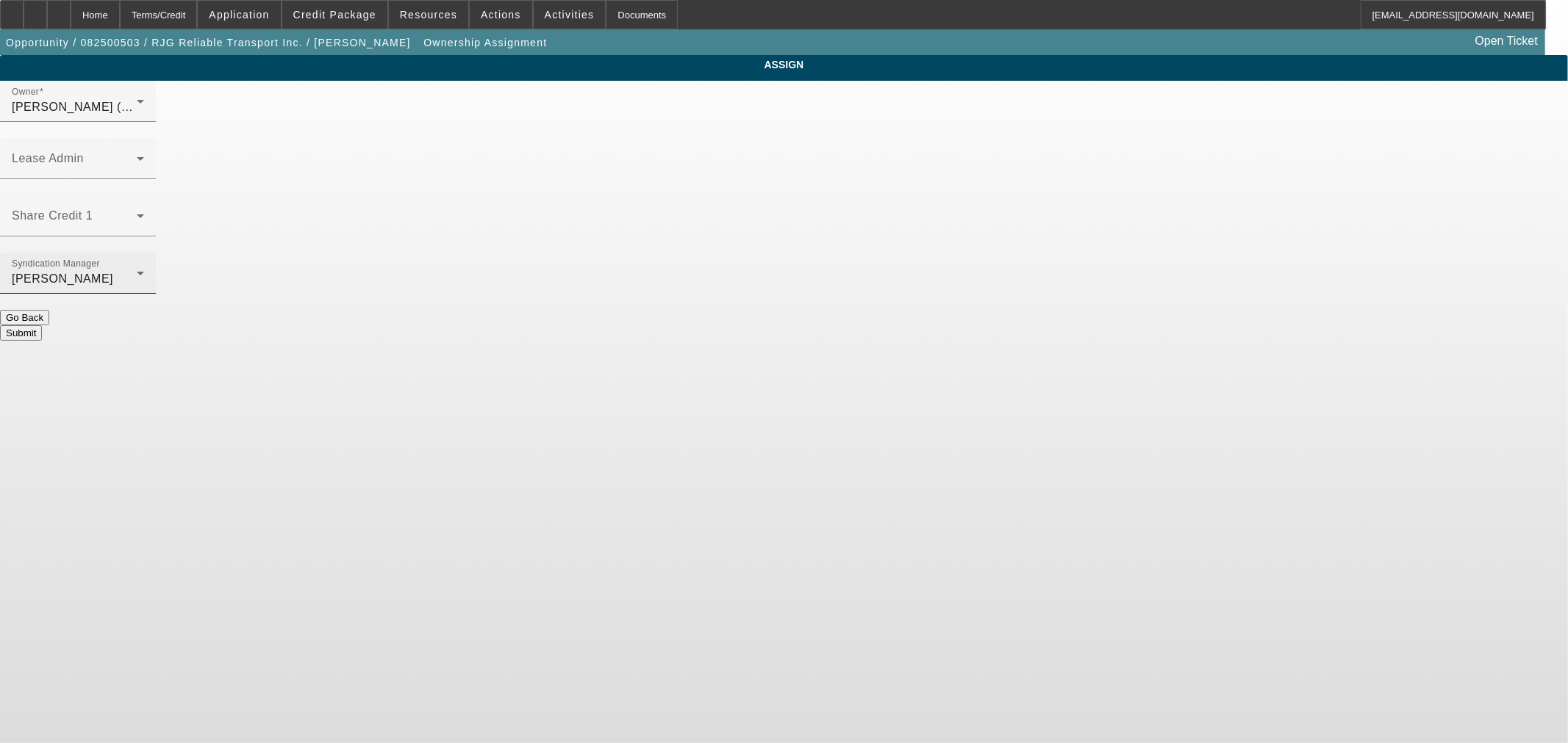
click at [144, 253] on div "Syndication Manager Heyd, Zachary" at bounding box center [77, 274] width 132 height 41
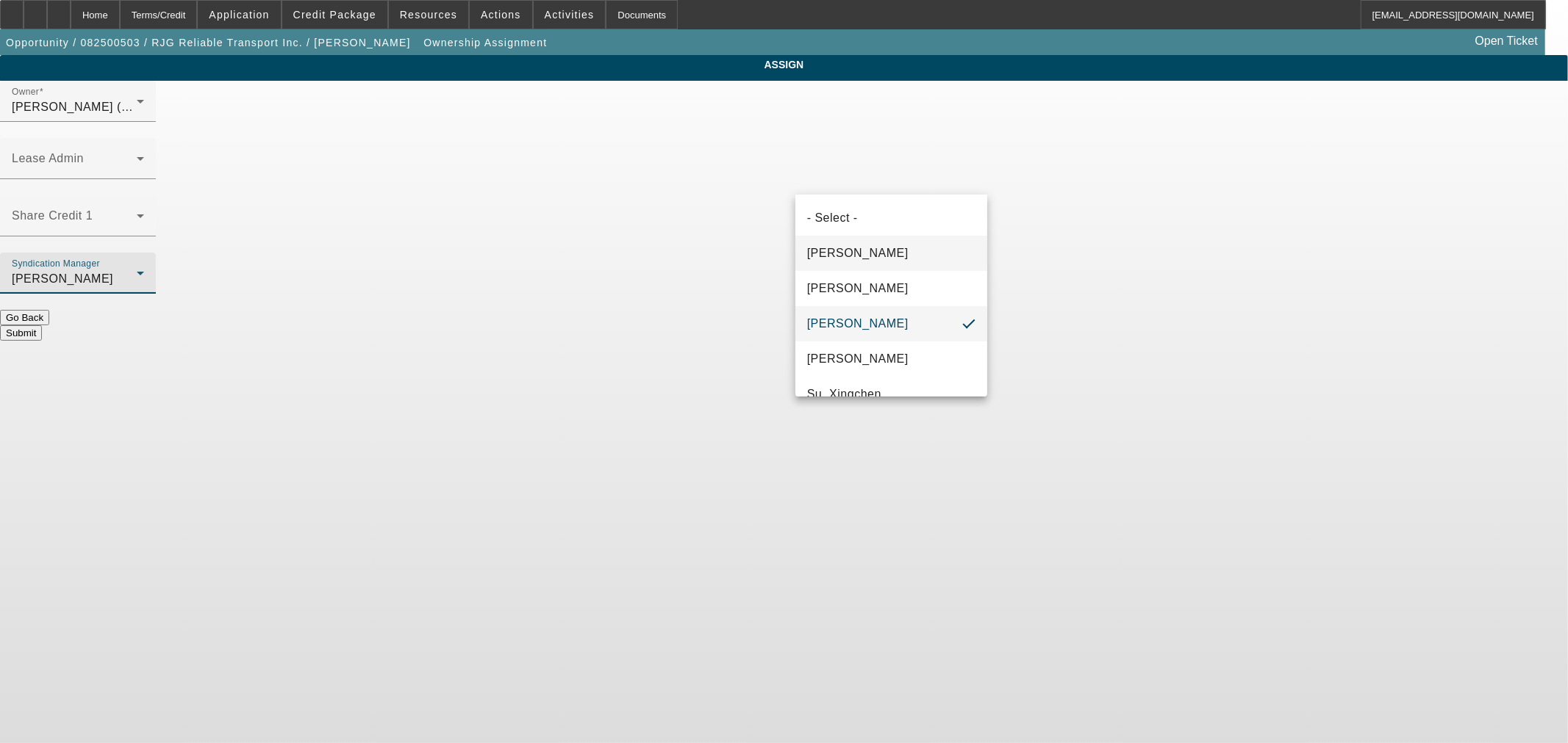
click at [859, 237] on mat-option "[PERSON_NAME]" at bounding box center [890, 253] width 192 height 35
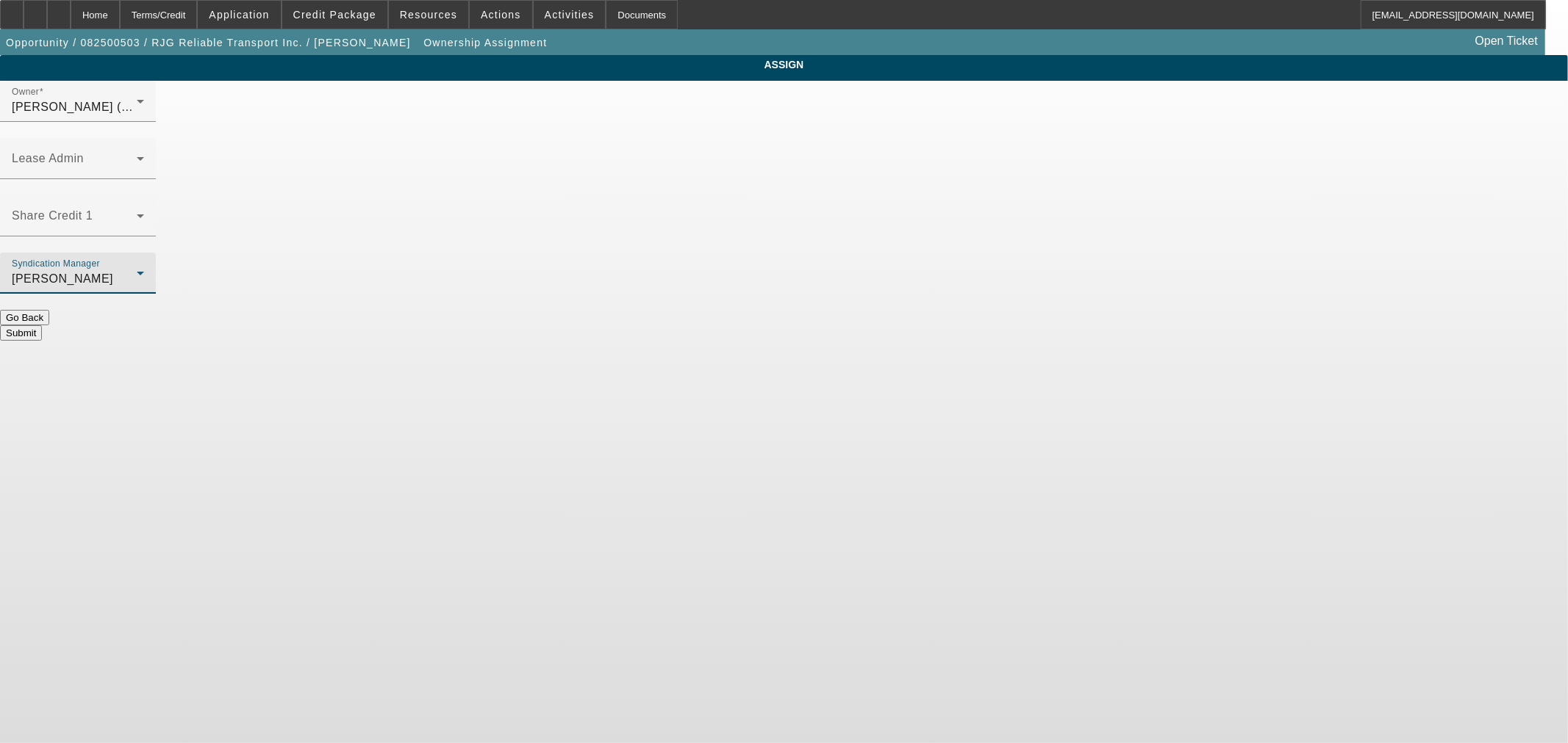
click at [898, 325] on div "Submit" at bounding box center [784, 332] width 1568 height 15
click at [41, 325] on button "Submit" at bounding box center [21, 332] width 41 height 15
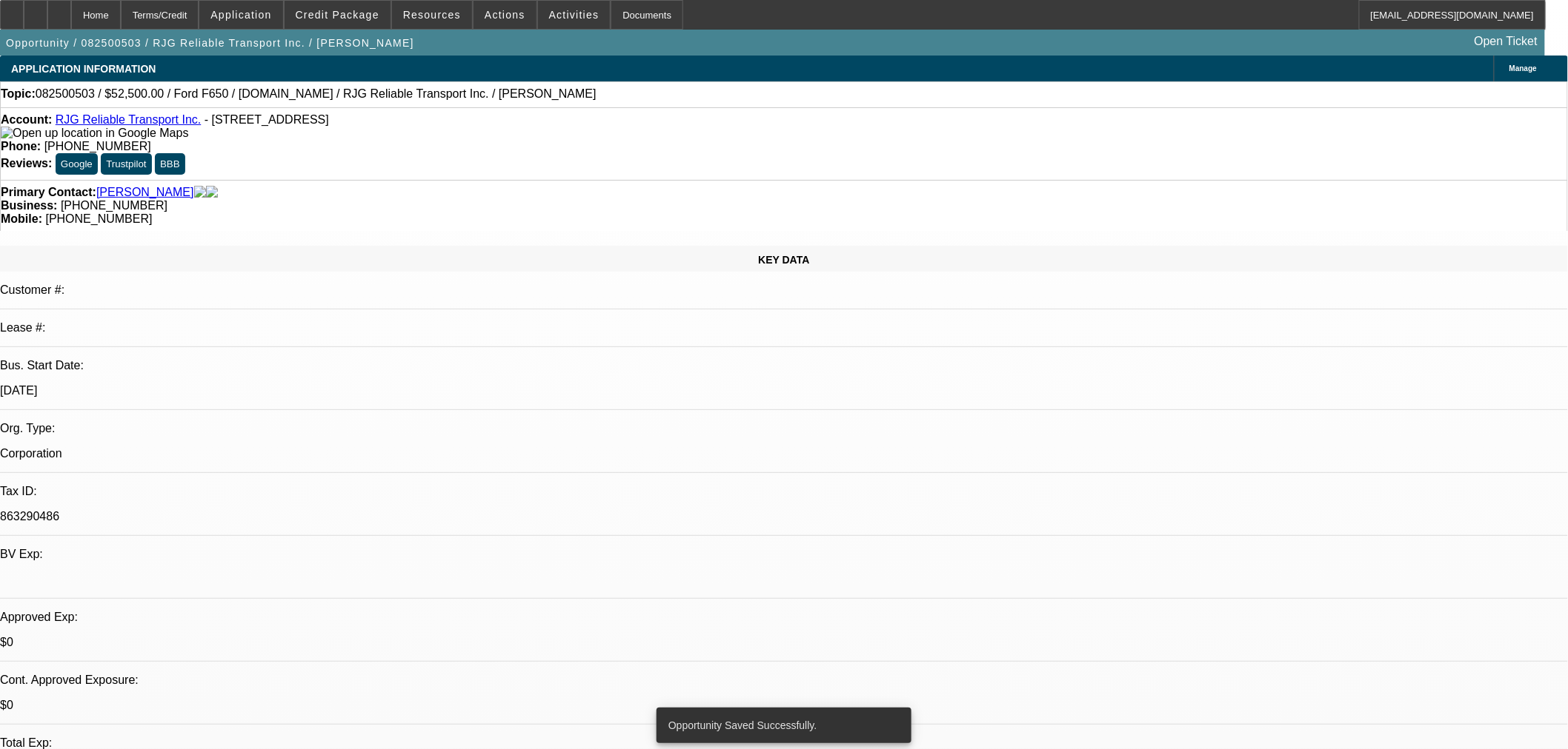
select select "0"
select select "6"
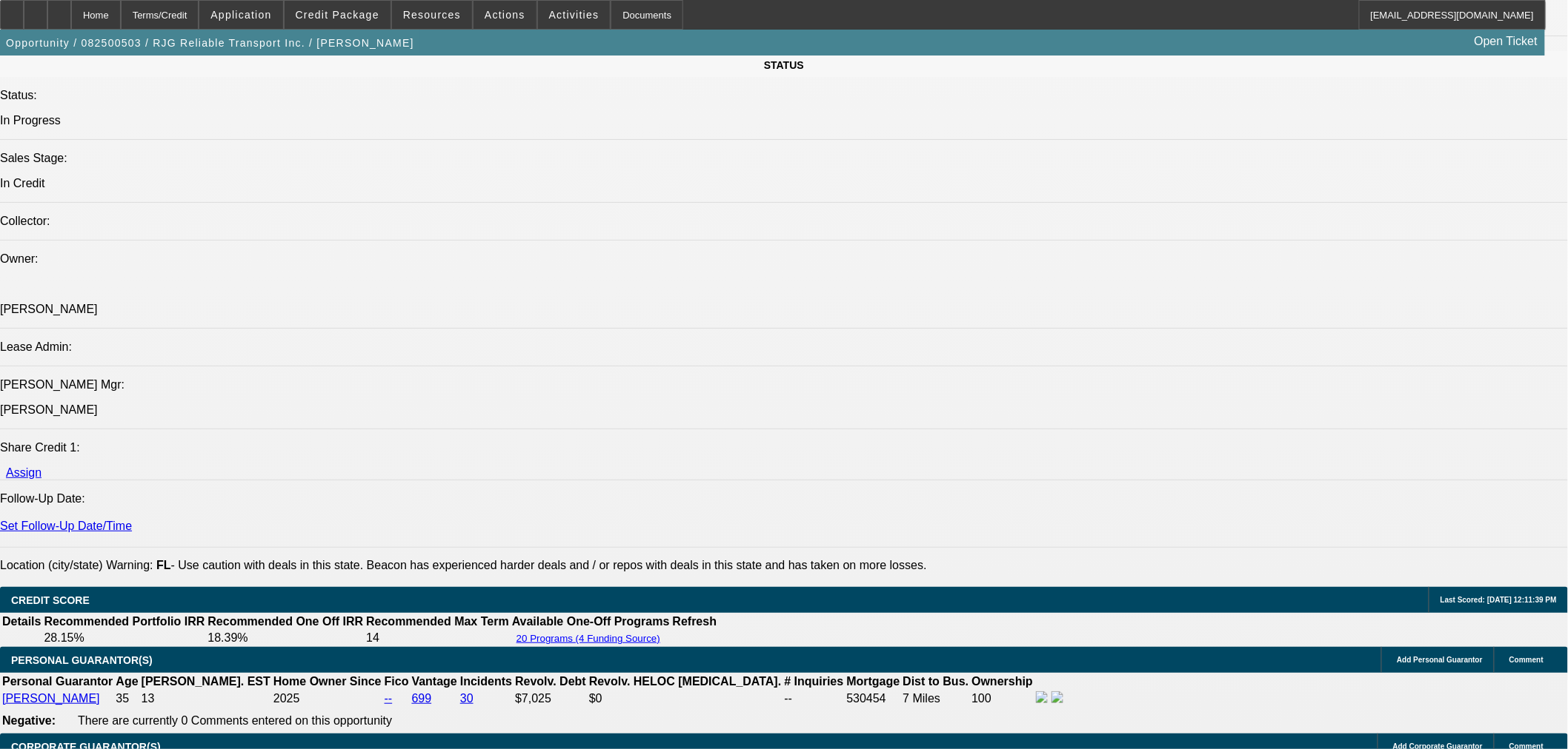
scroll to position [1892, 0]
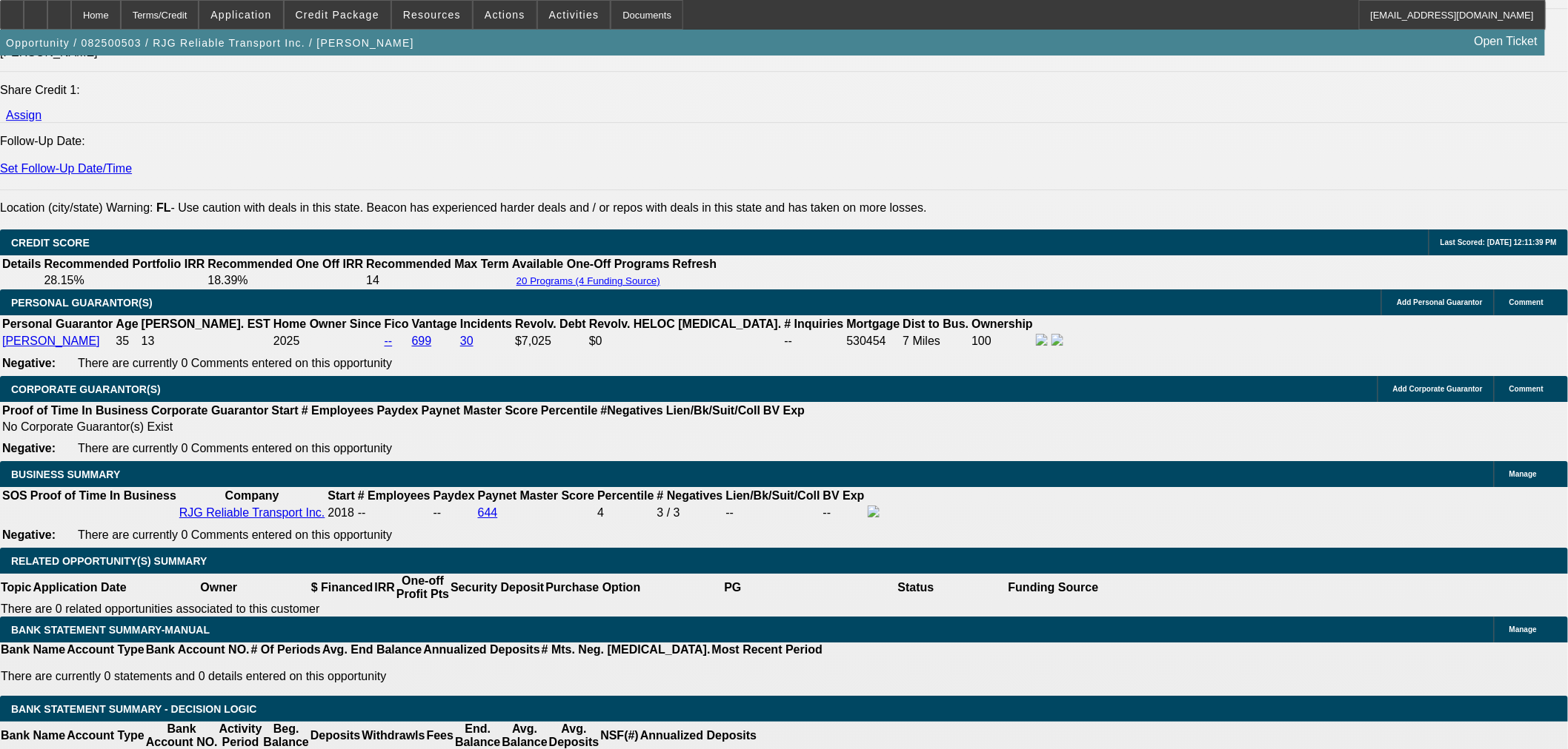
scroll to position [2222, 0]
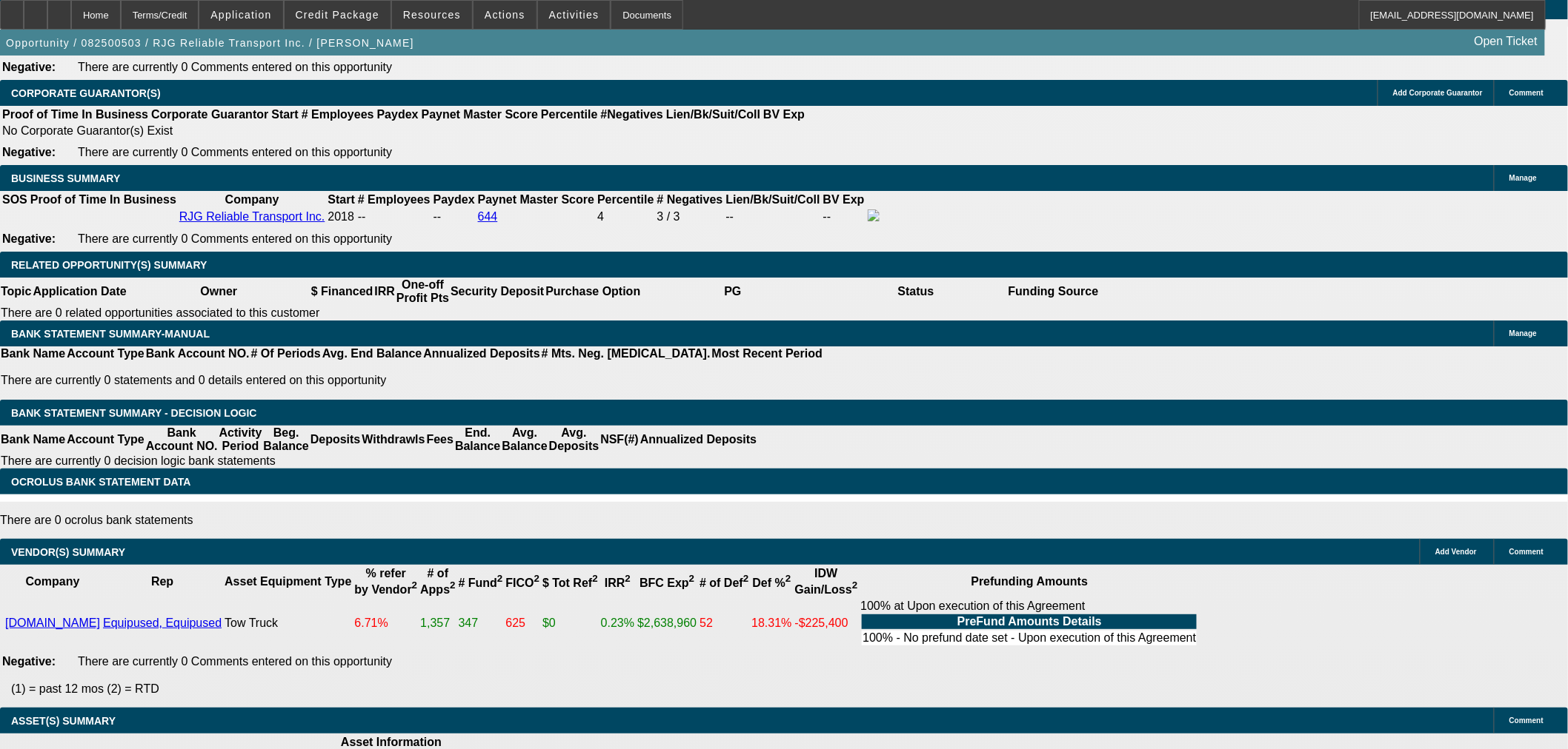
type textarea "OK TO SELL 30 MONTHS MAX AND EVEN THAT IS A STRETCH. THERE IS NO REASON WE SHOU…"
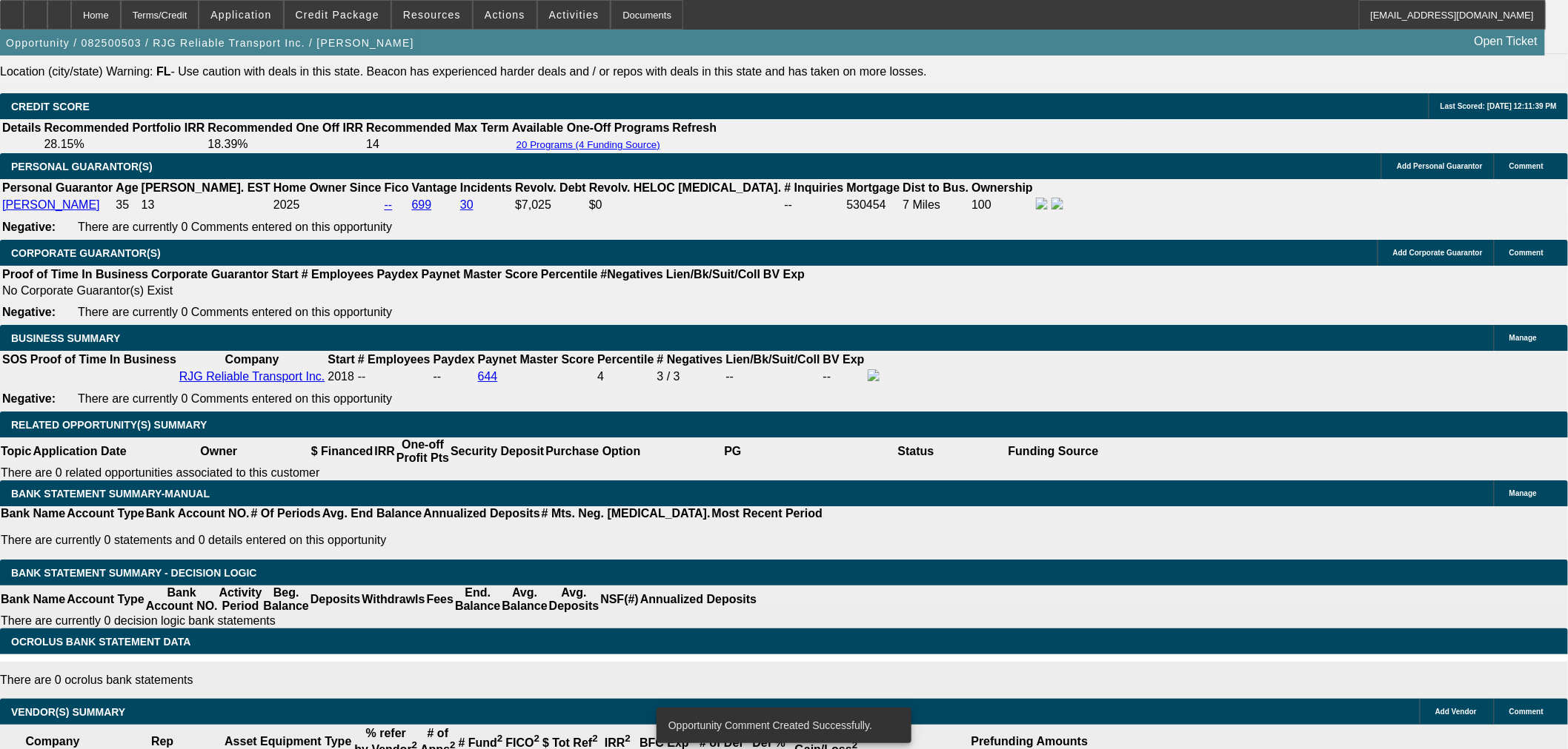
scroll to position [1892, 0]
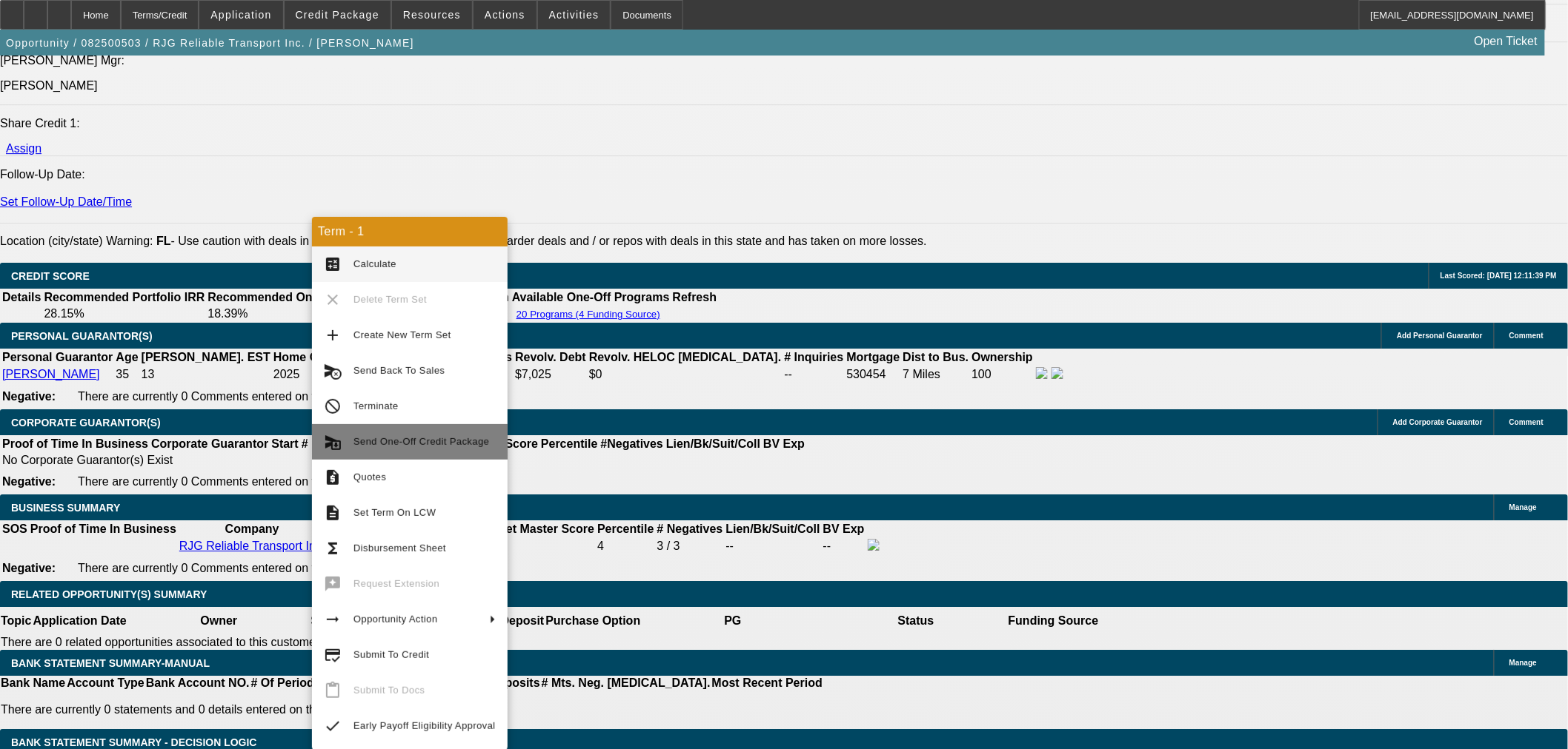
click at [432, 442] on span "Send One-Off Credit Package" at bounding box center [421, 441] width 135 height 11
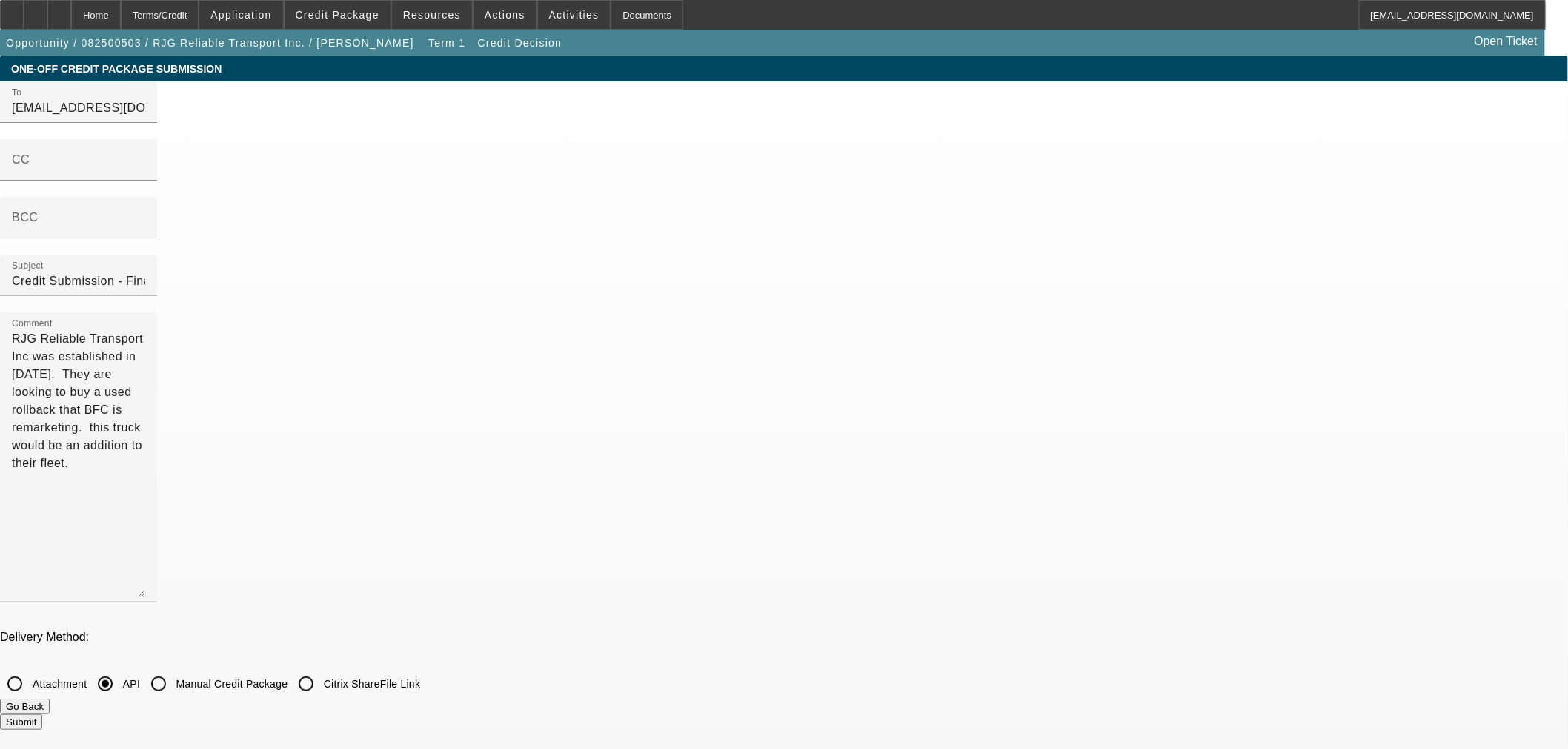
drag, startPoint x: 596, startPoint y: 583, endPoint x: 386, endPoint y: 560, distance: 211.3
type textarea "r"
type textarea "Rollback"
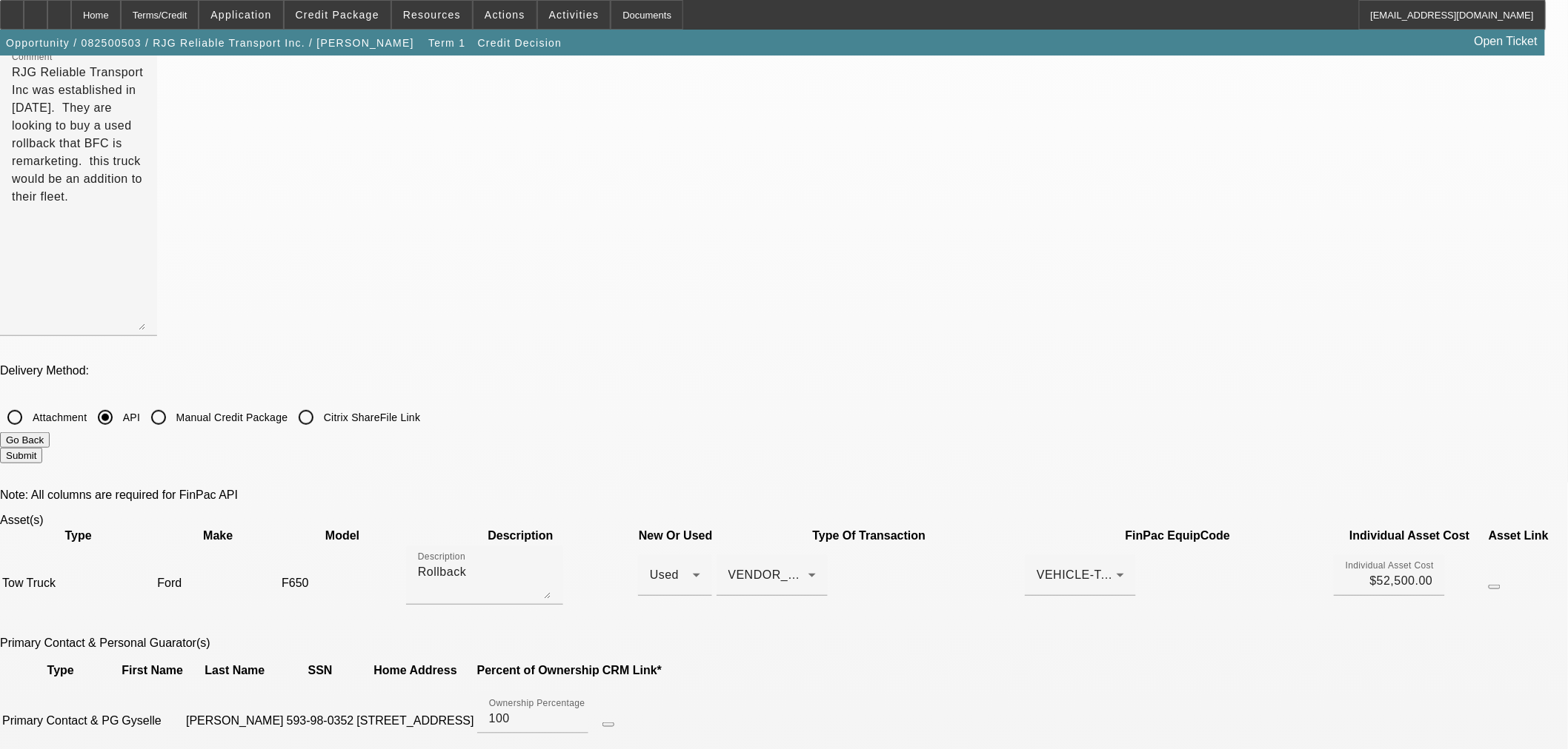
scroll to position [493, 0]
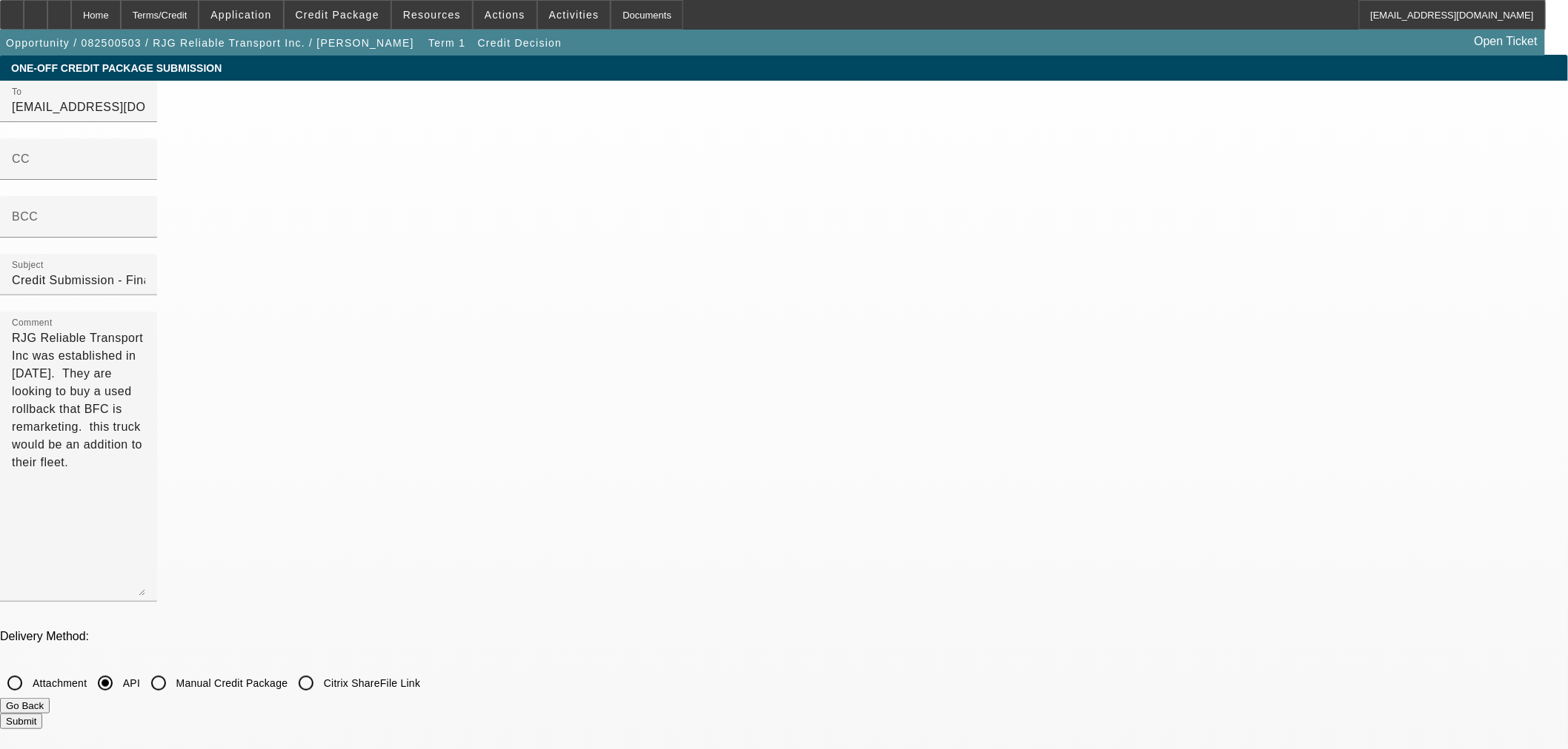
scroll to position [0, 0]
type input "2018-02-13T06:00:00Z"
click at [42, 715] on button "Submit" at bounding box center [21, 722] width 42 height 15
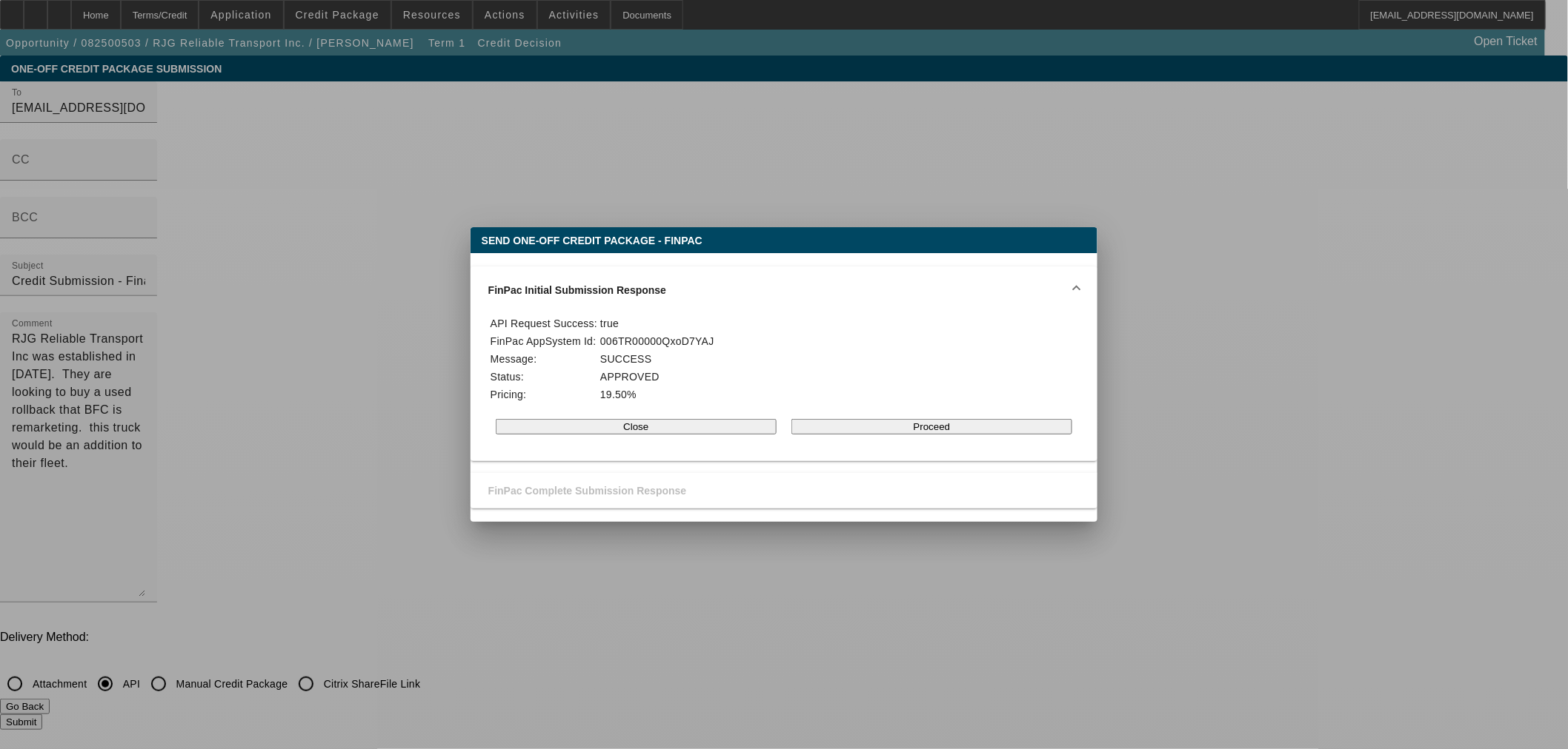
click at [892, 428] on button "Proceed" at bounding box center [931, 427] width 281 height 15
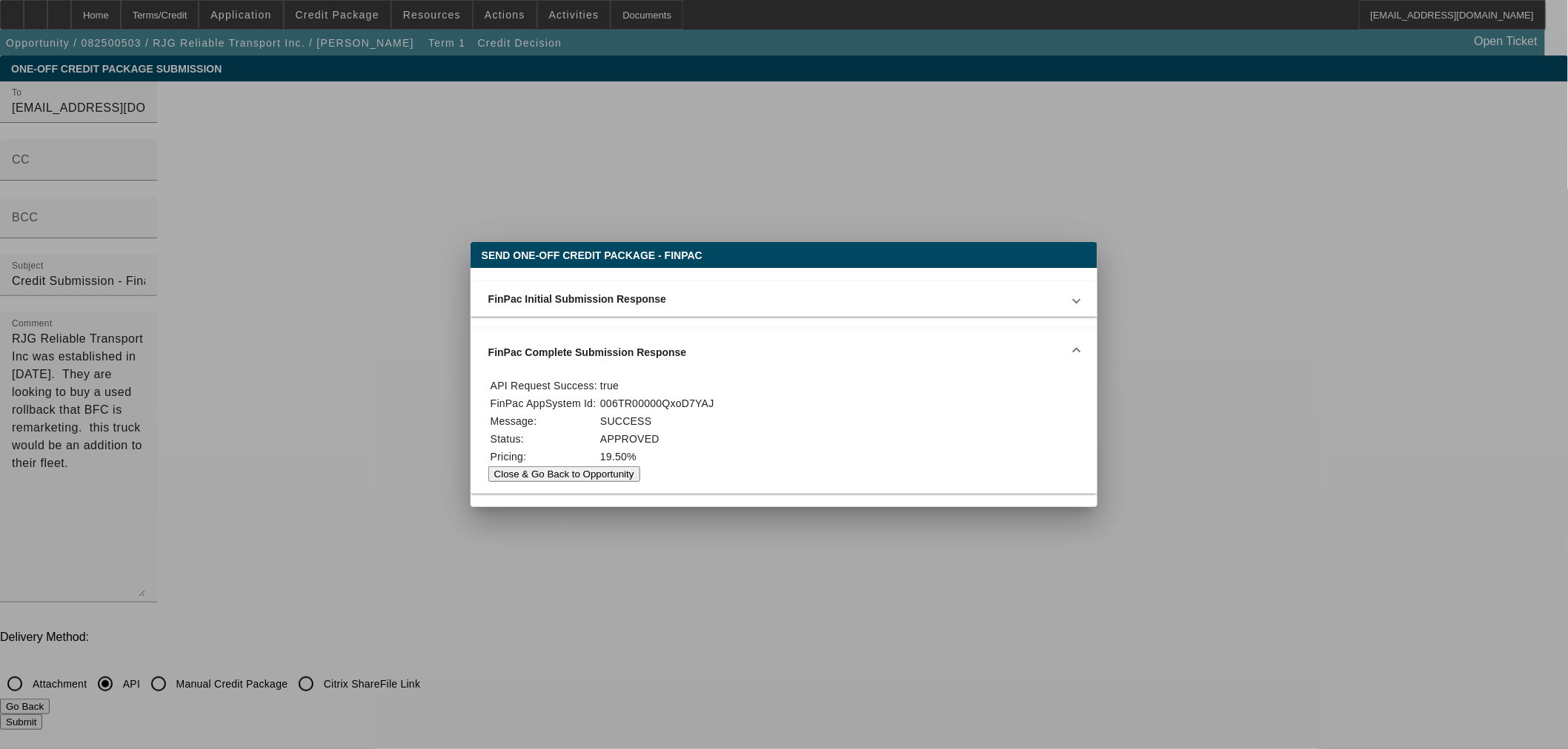
click at [640, 482] on button "Close & Go Back to Opportunity" at bounding box center [563, 474] width 152 height 15
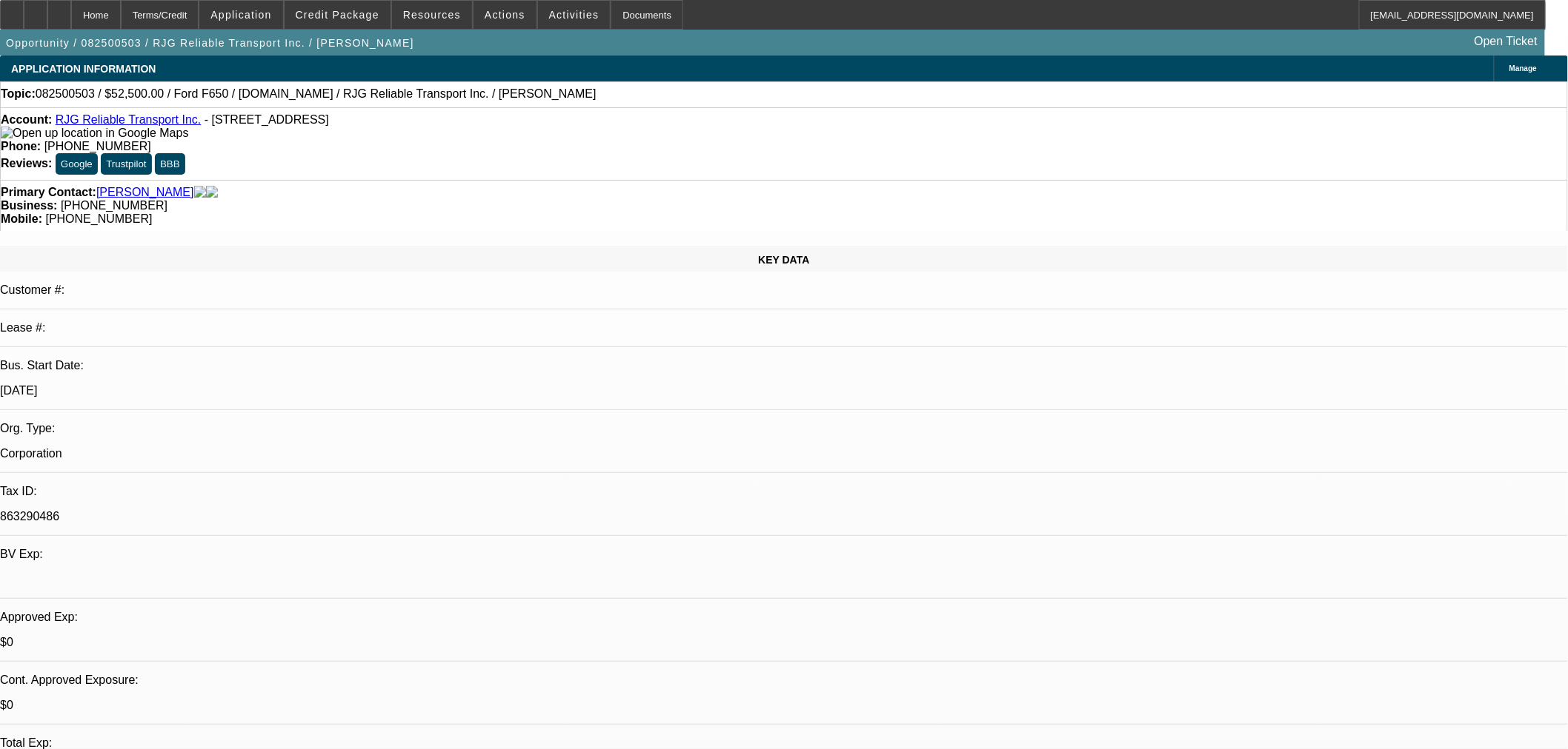
select select "0"
select select "6"
click at [388, 16] on span at bounding box center [337, 15] width 106 height 35
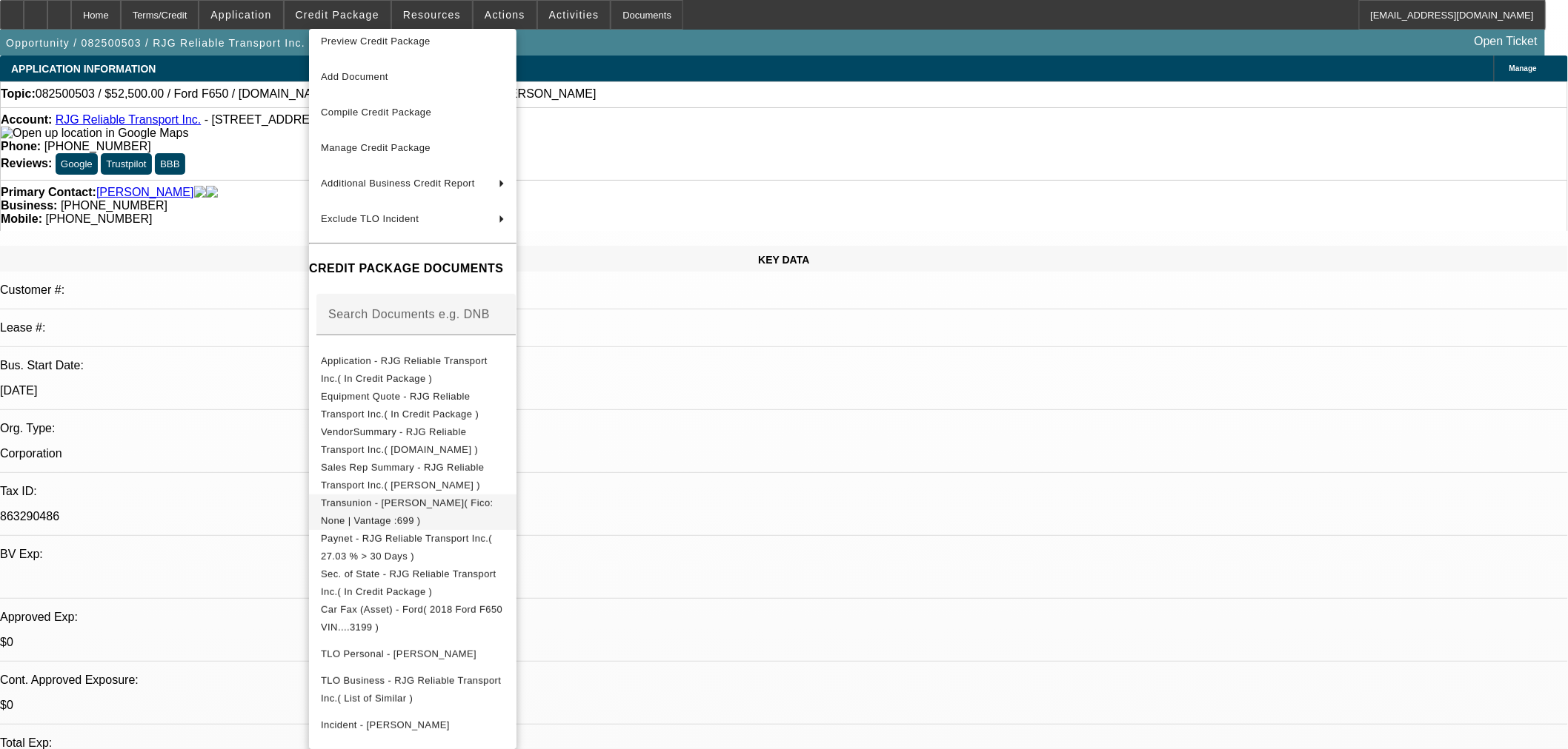
scroll to position [17, 0]
click at [959, 465] on div at bounding box center [784, 374] width 1568 height 749
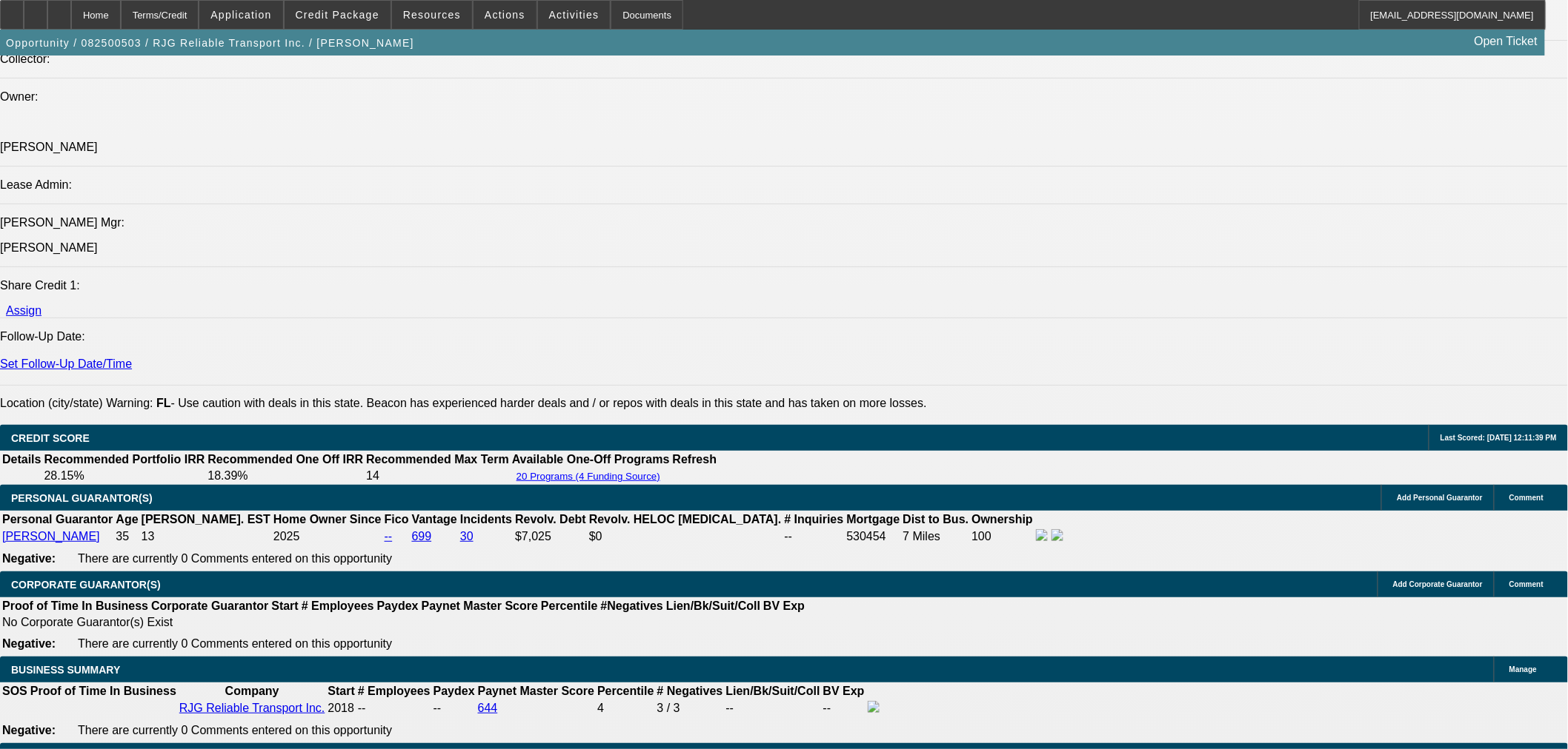
scroll to position [1892, 0]
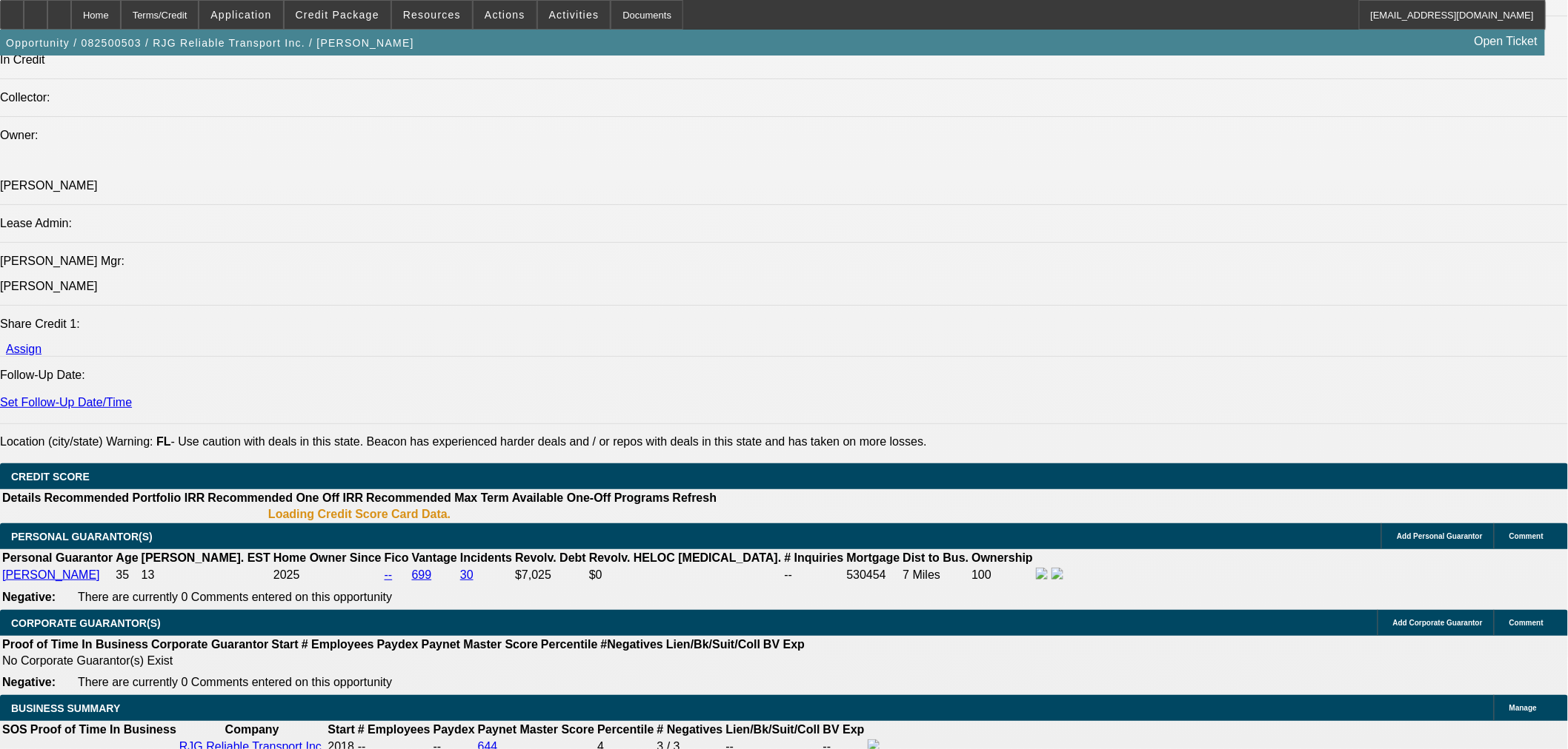
select select "0"
select select "6"
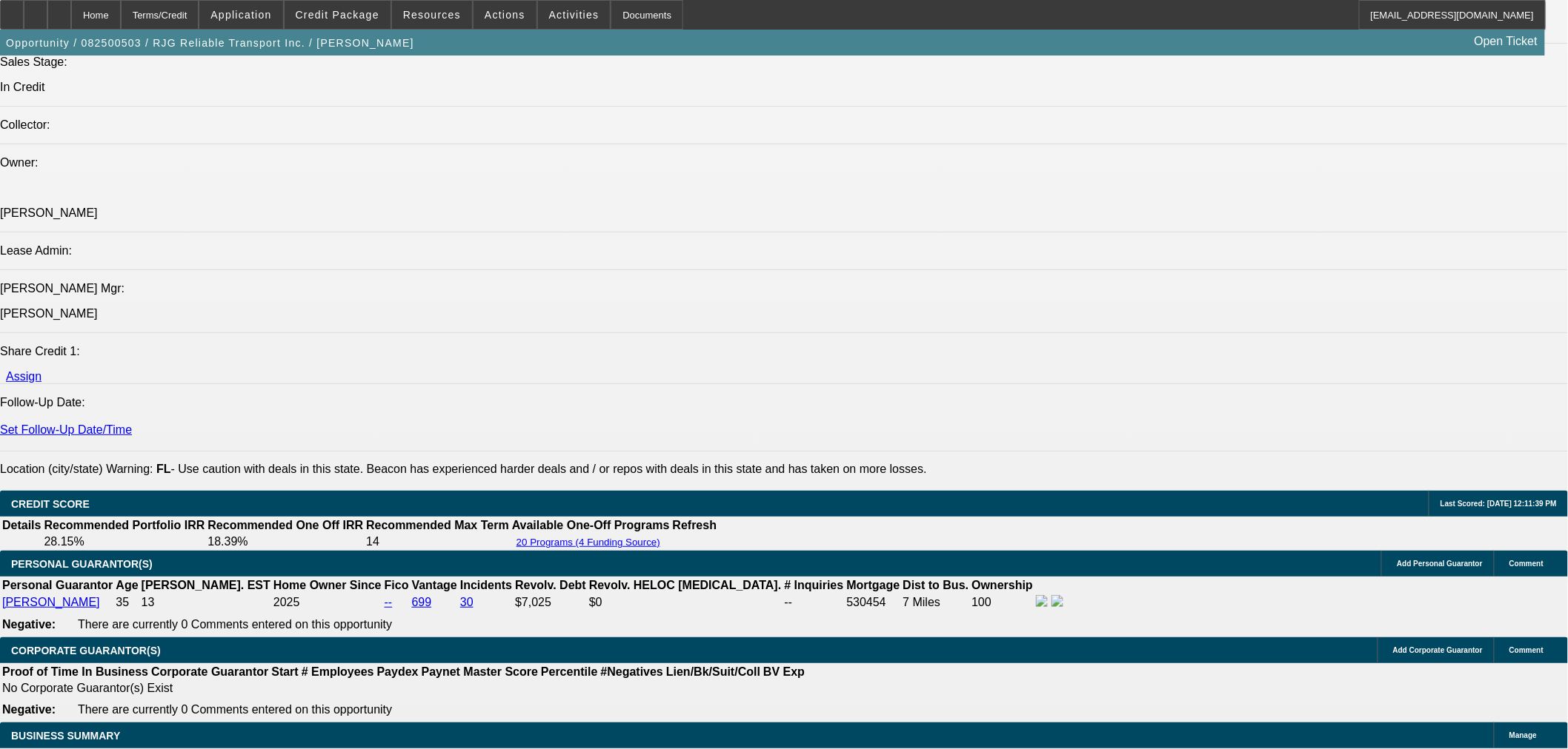
scroll to position [1713, 0]
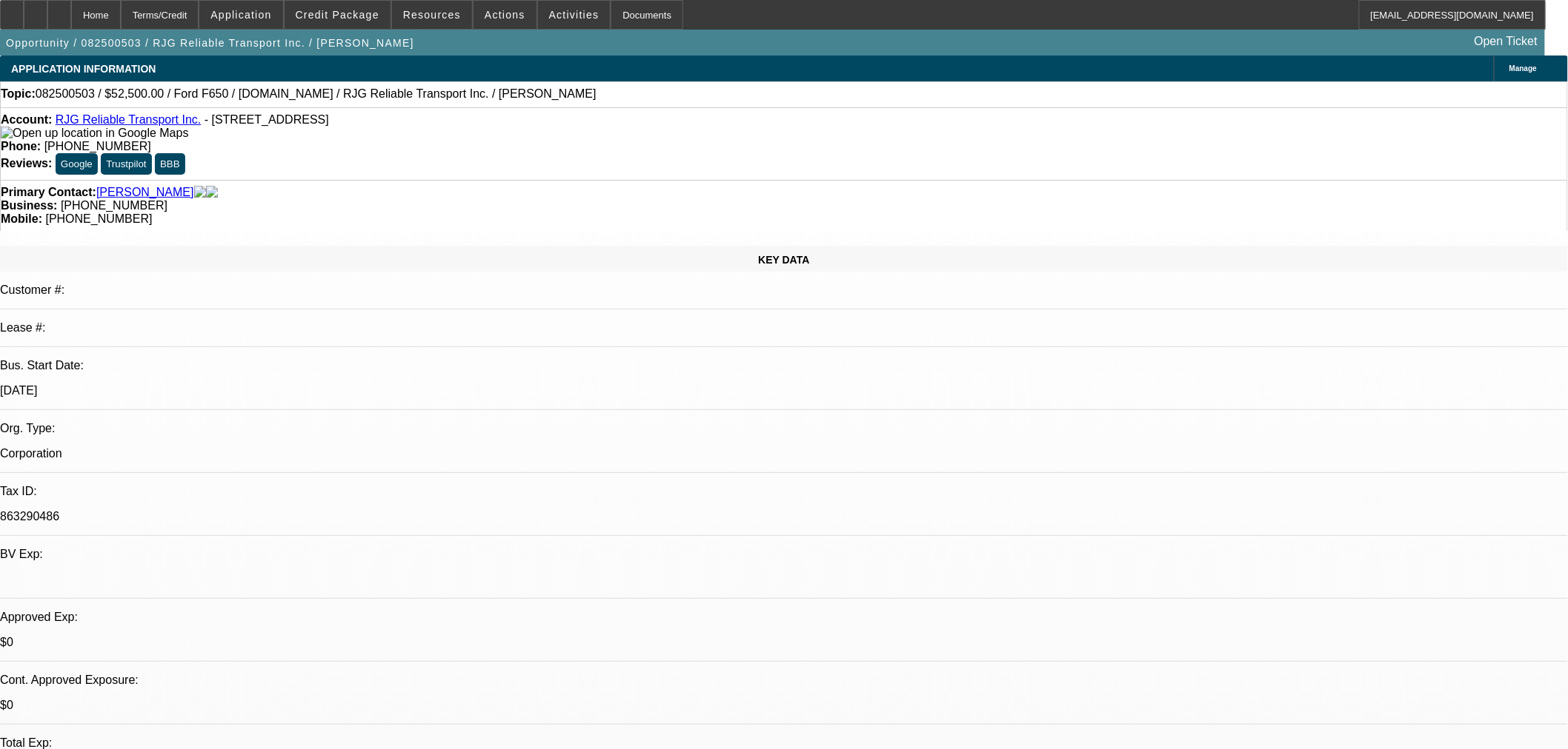
select select "0"
select select "6"
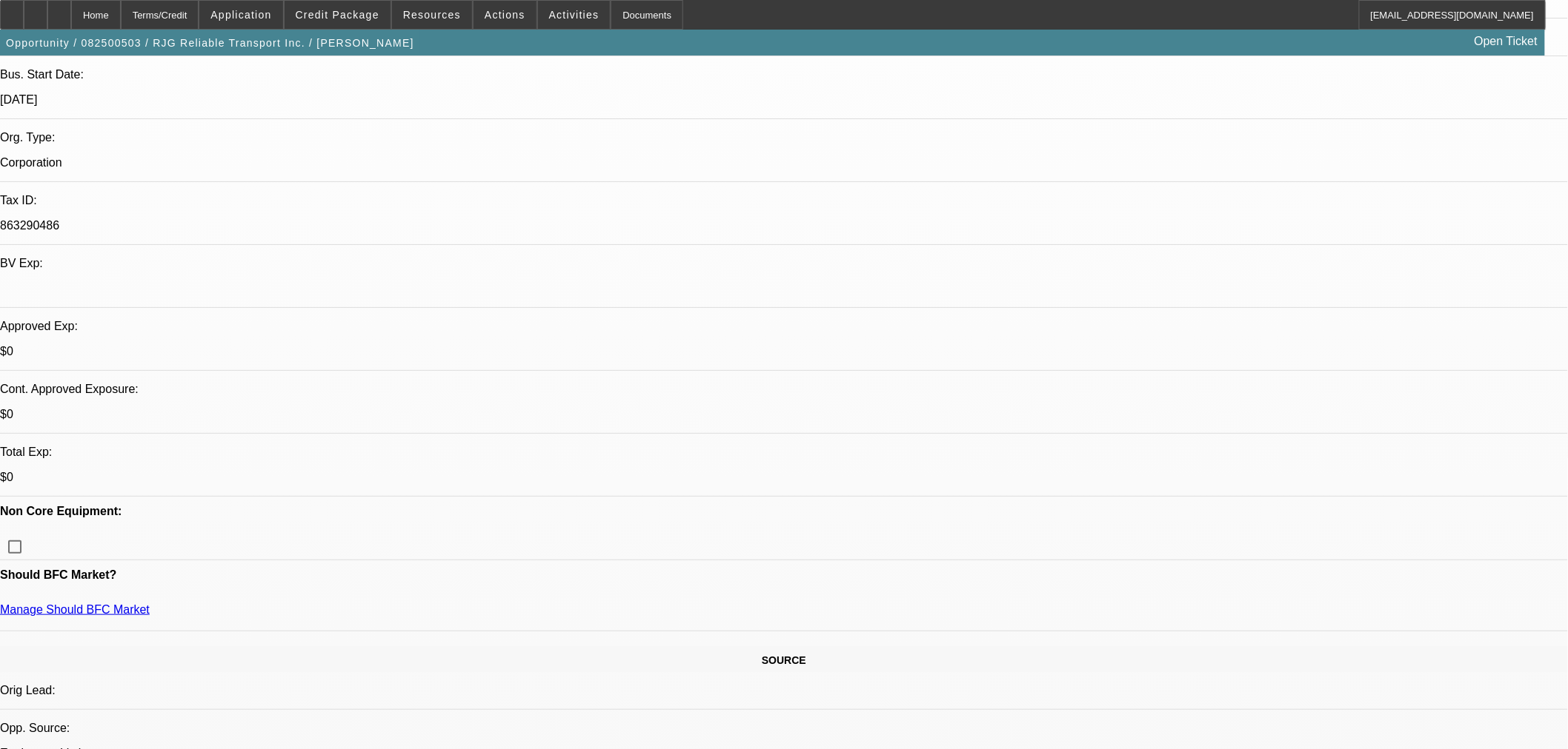
scroll to position [329, 0]
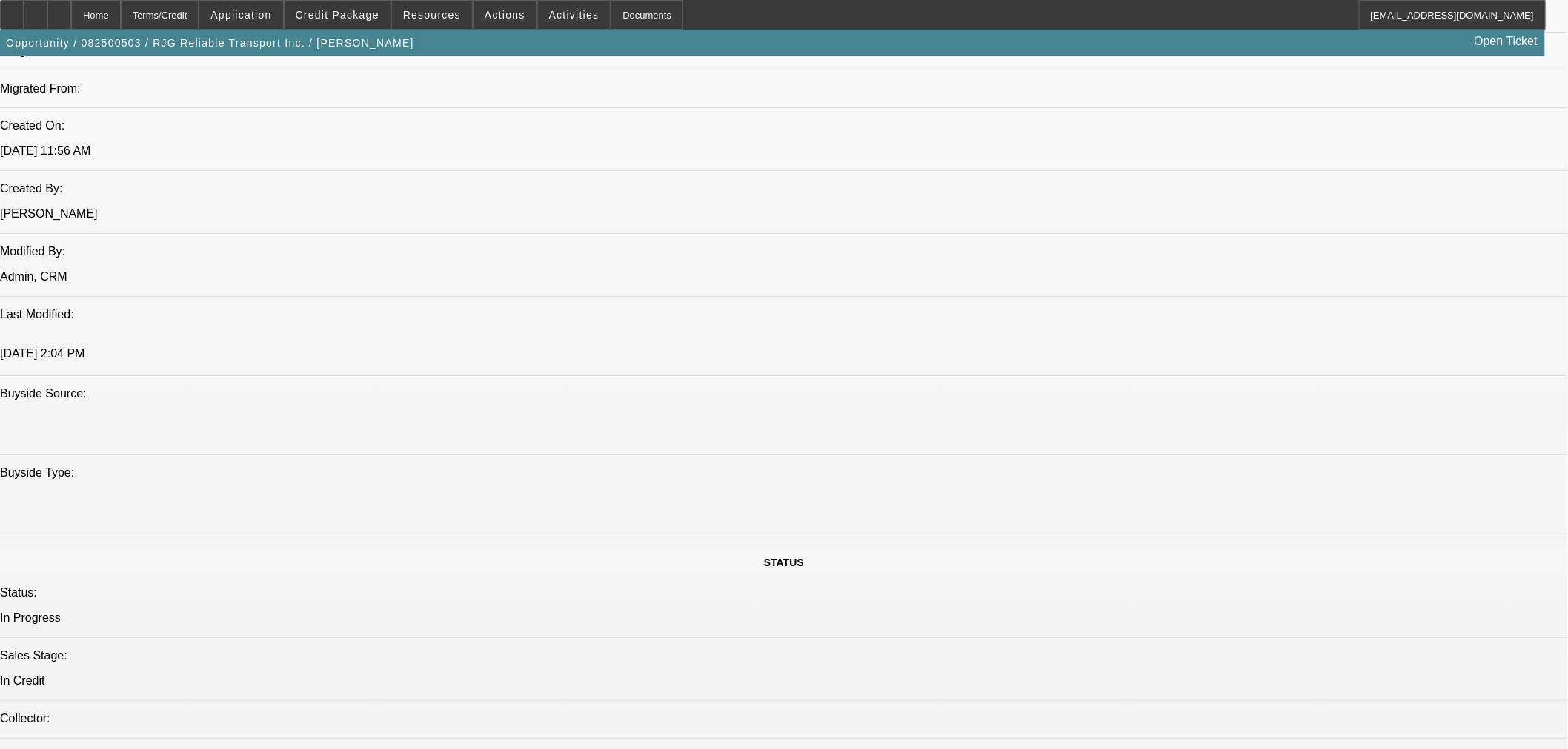
scroll to position [657, 0]
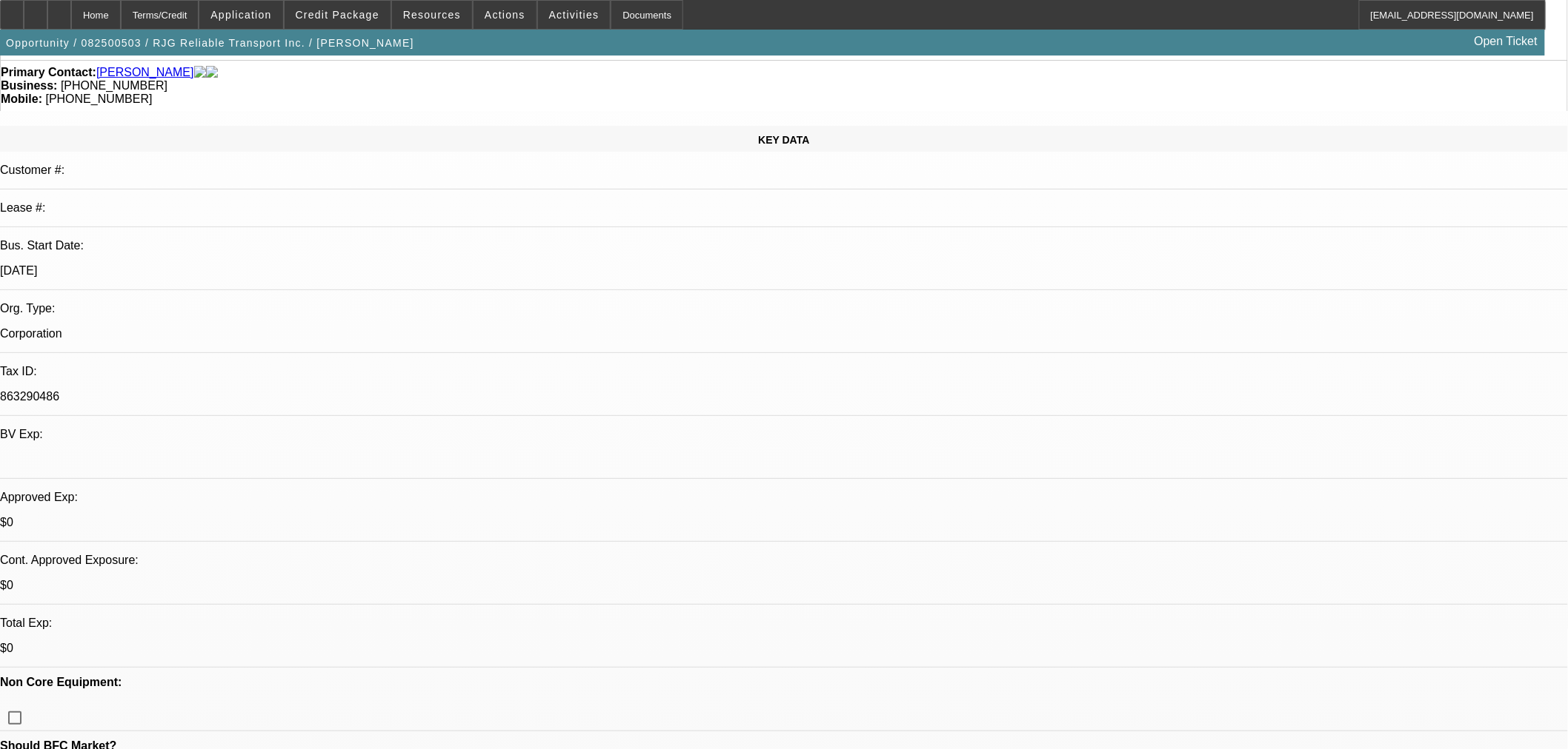
scroll to position [0, 0]
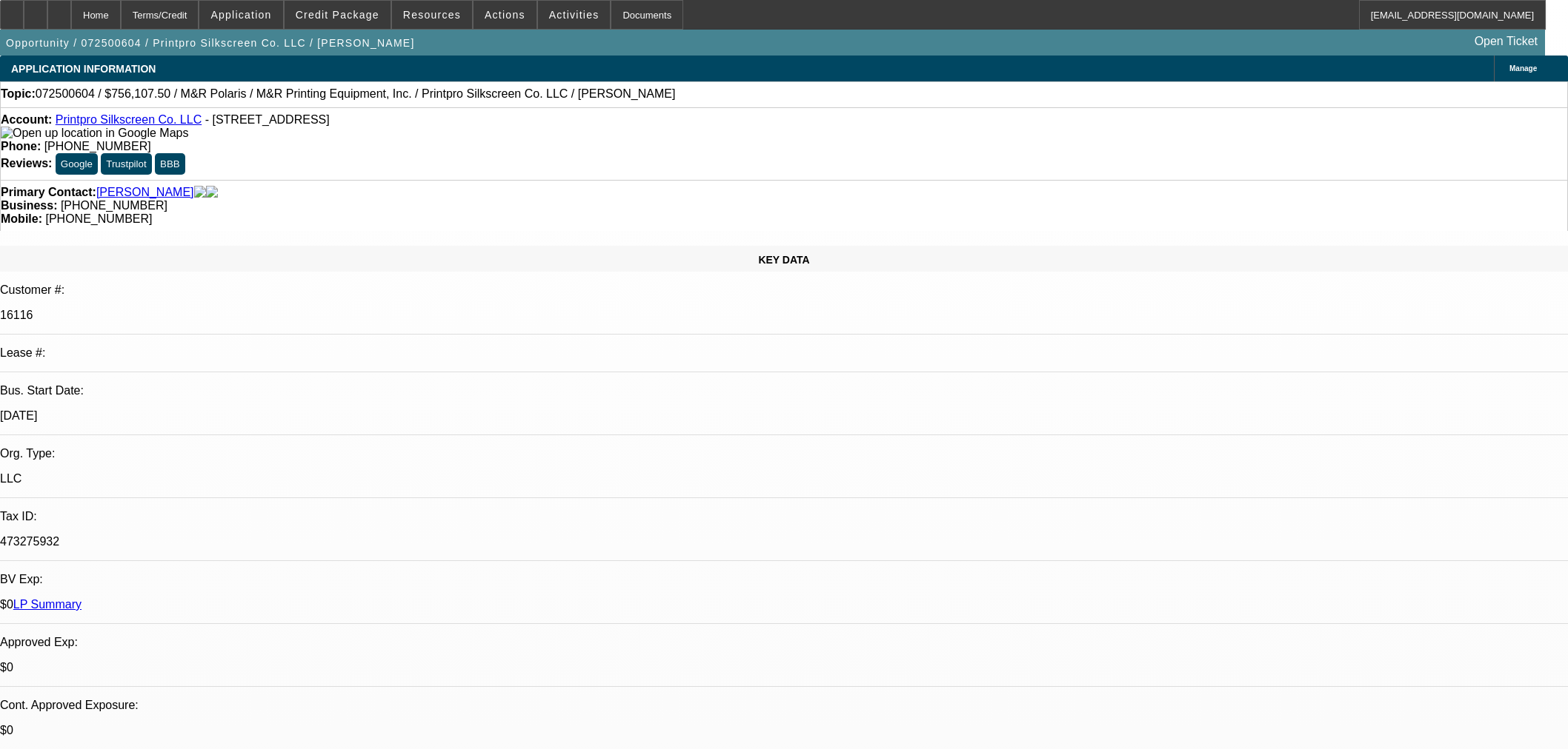
select select "0"
select select "2"
select select "0"
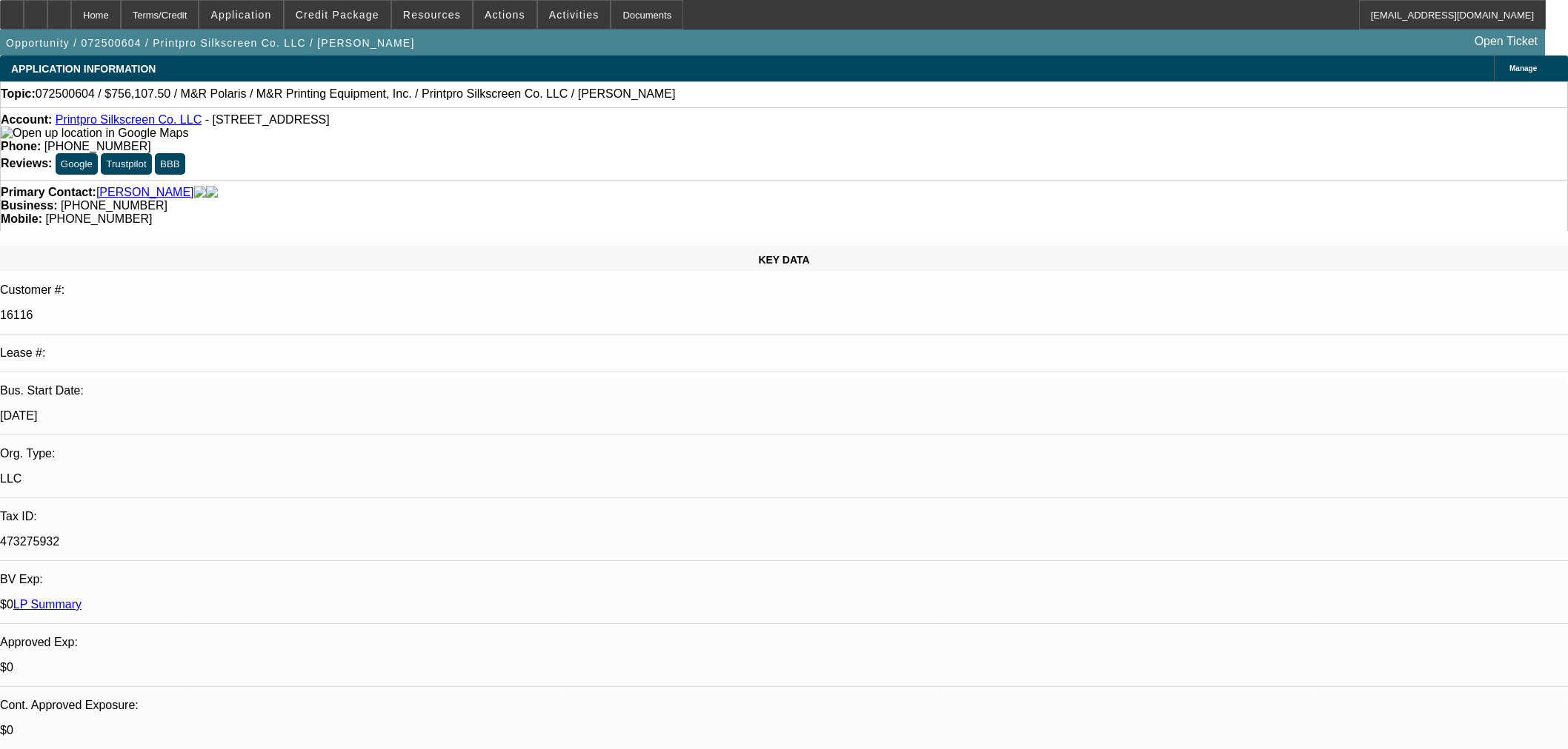
select select "0"
select select "2"
select select "0"
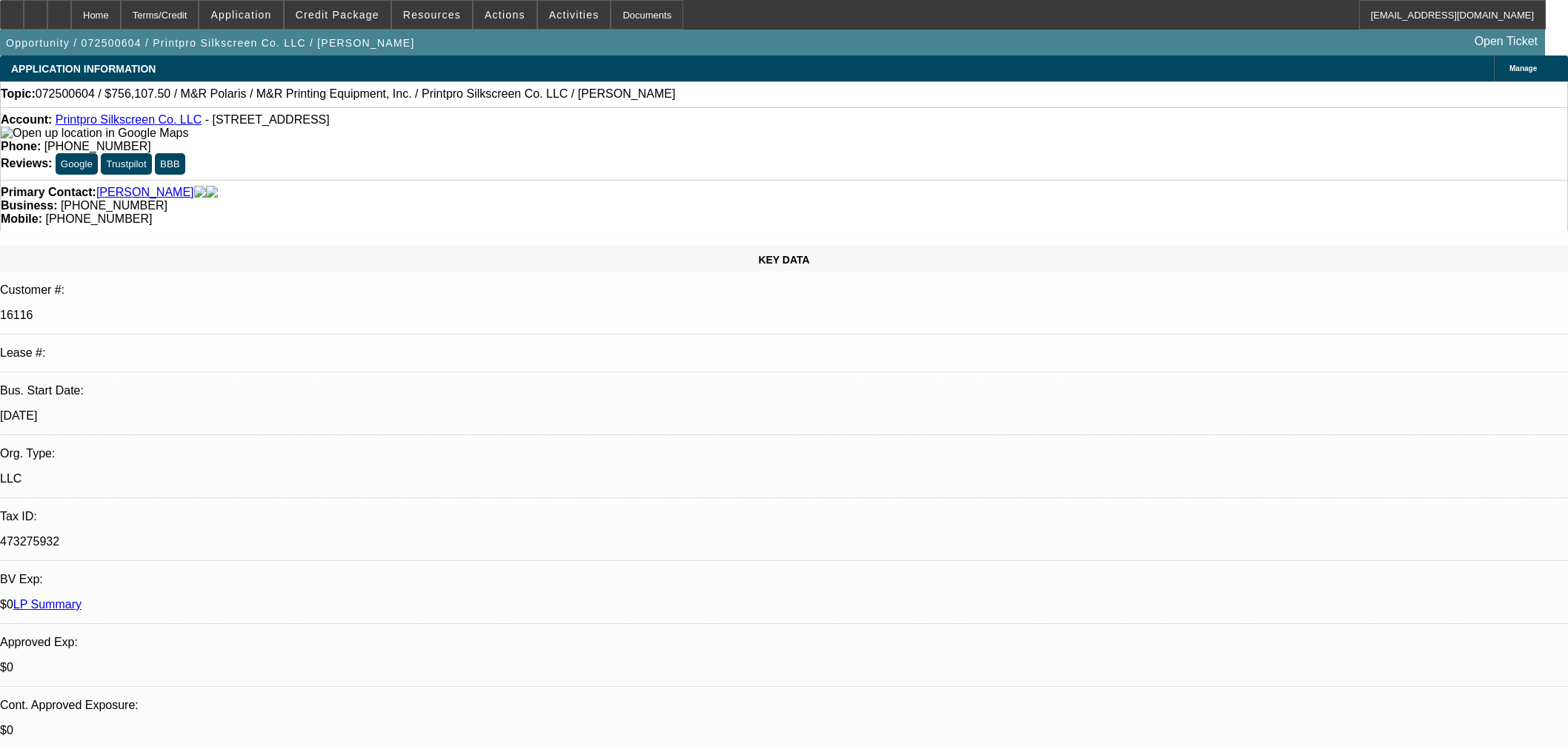
select select "0"
select select "2"
select select "0"
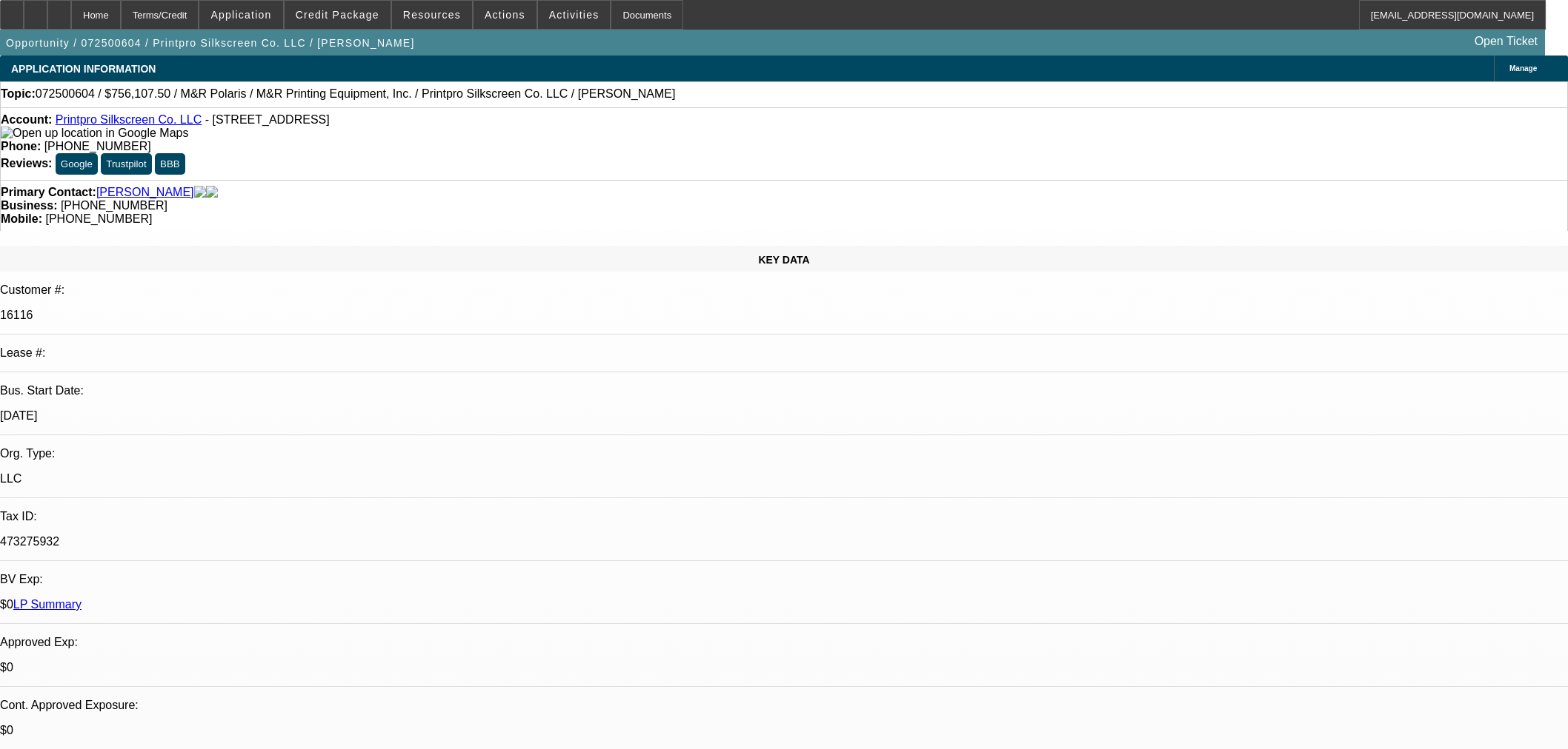
select select "2"
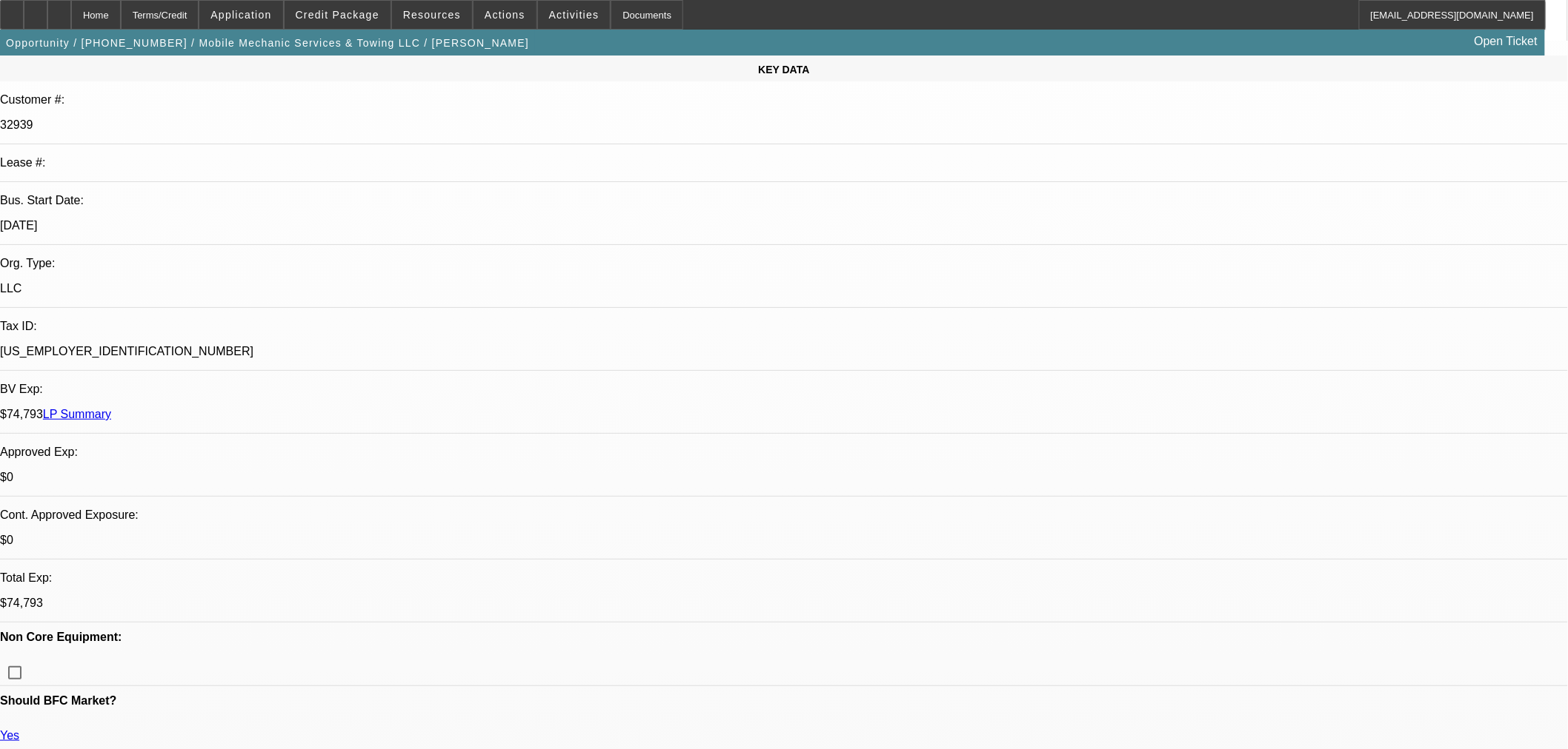
select select "0"
select select "0.1"
select select "4"
select select "0"
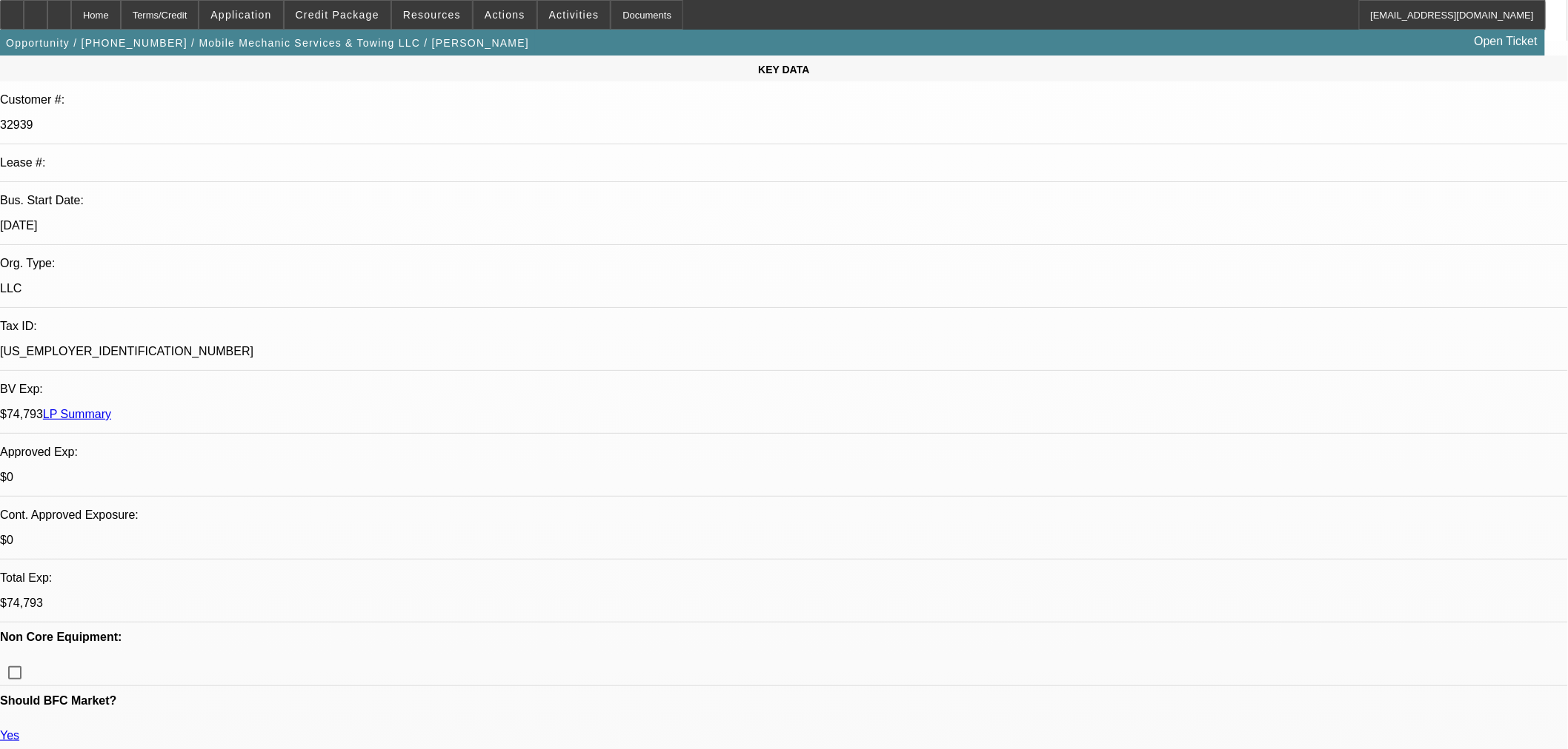
select select "2"
select select "0.1"
select select "4"
select select "0"
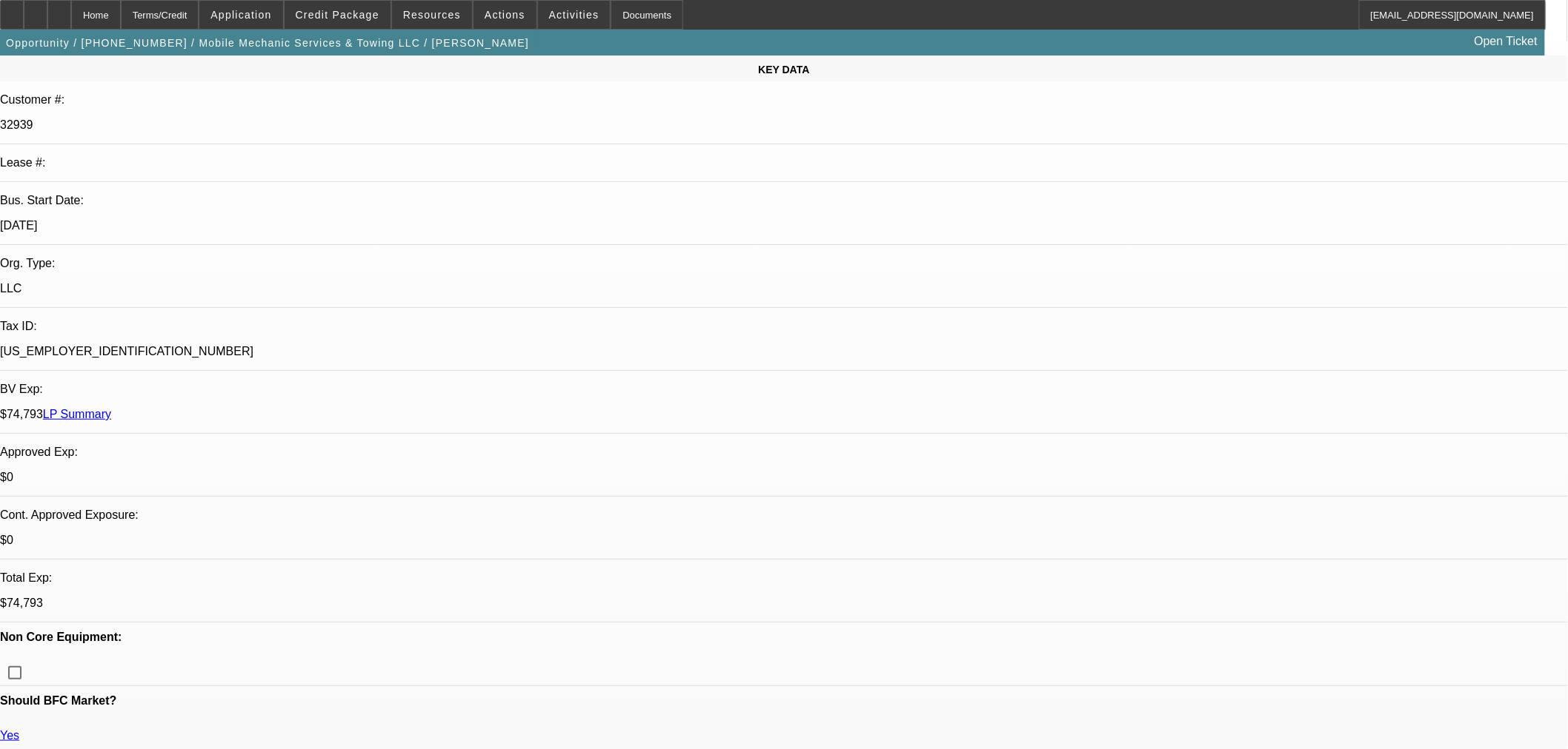
select select "2"
select select "0.1"
select select "4"
select select "0"
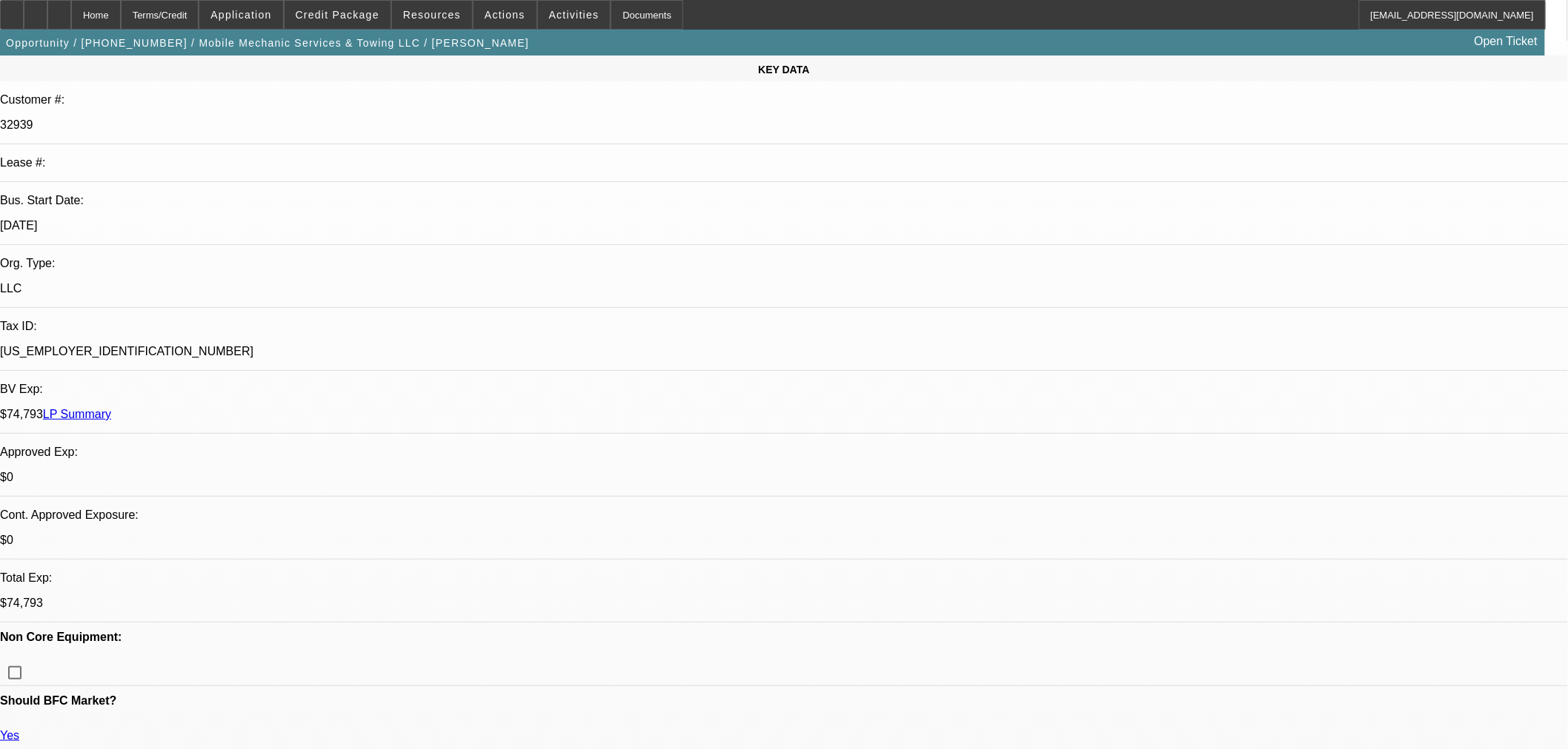
select select "2"
select select "0.1"
select select "4"
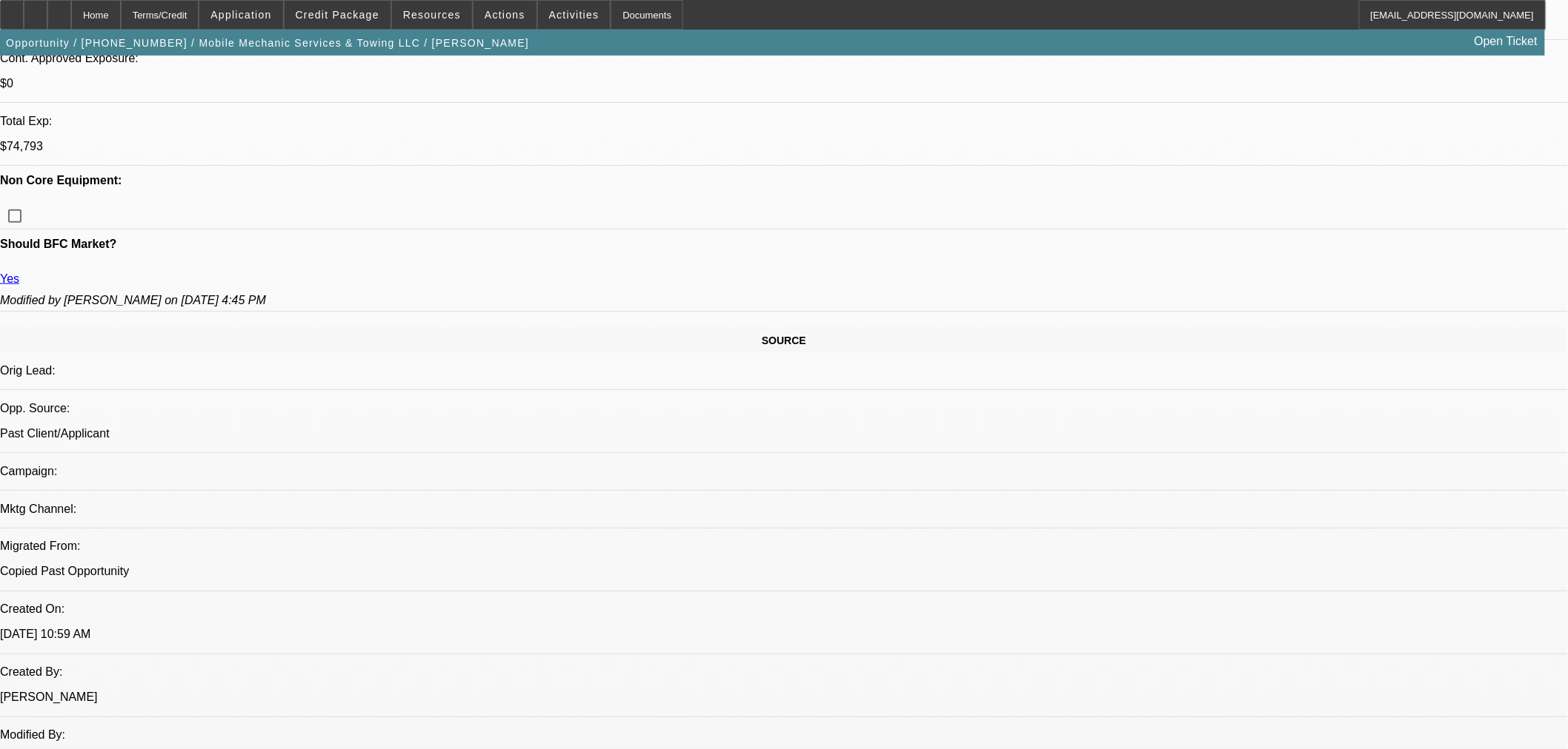
scroll to position [657, 0]
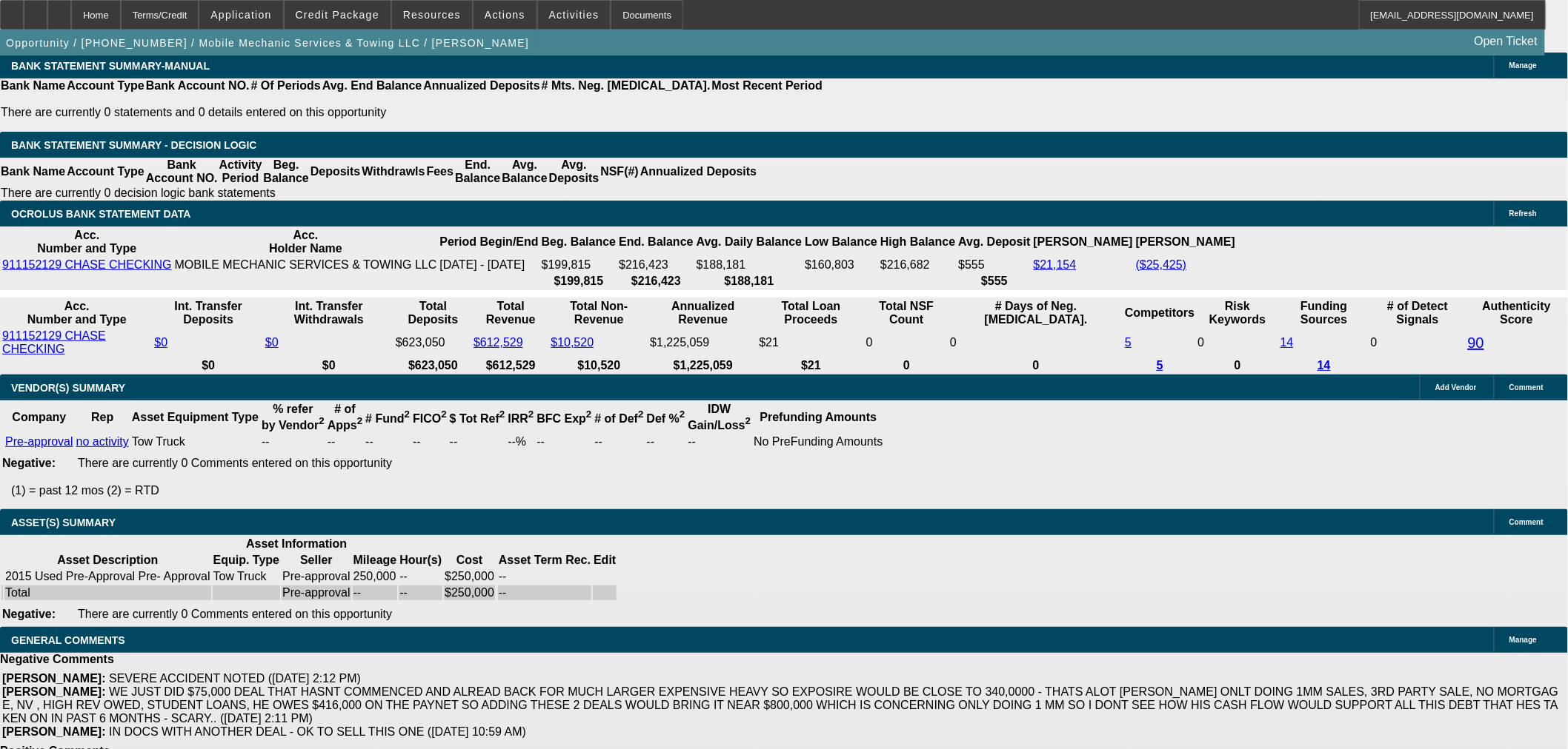
scroll to position [2901, 0]
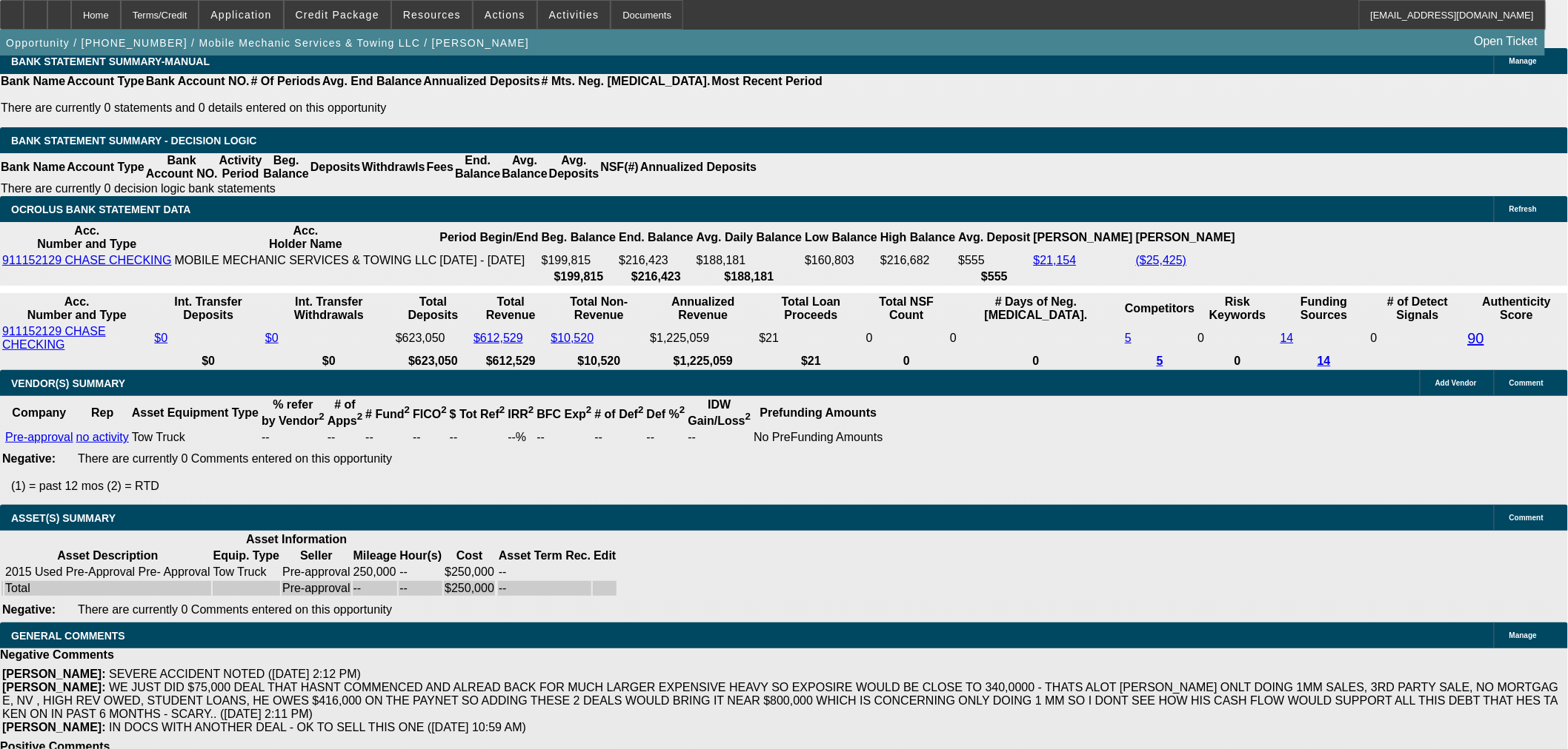
select select "6"
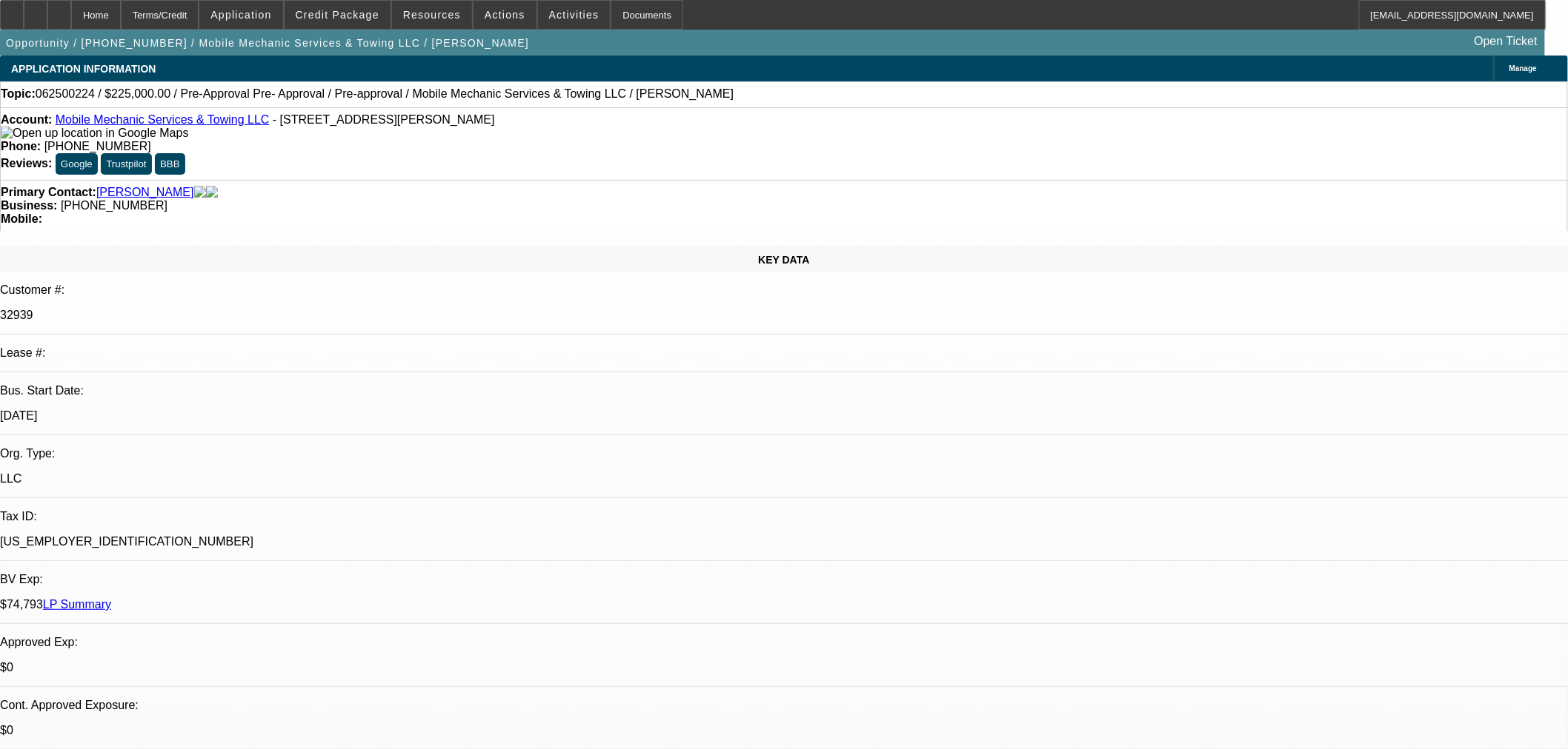
type textarea "p"
type textarea "PAYNET TOO LOW AND WOULDN'T QUALIFY FOR THE SAME REASON I SENT BACK FCEF A FEW …"
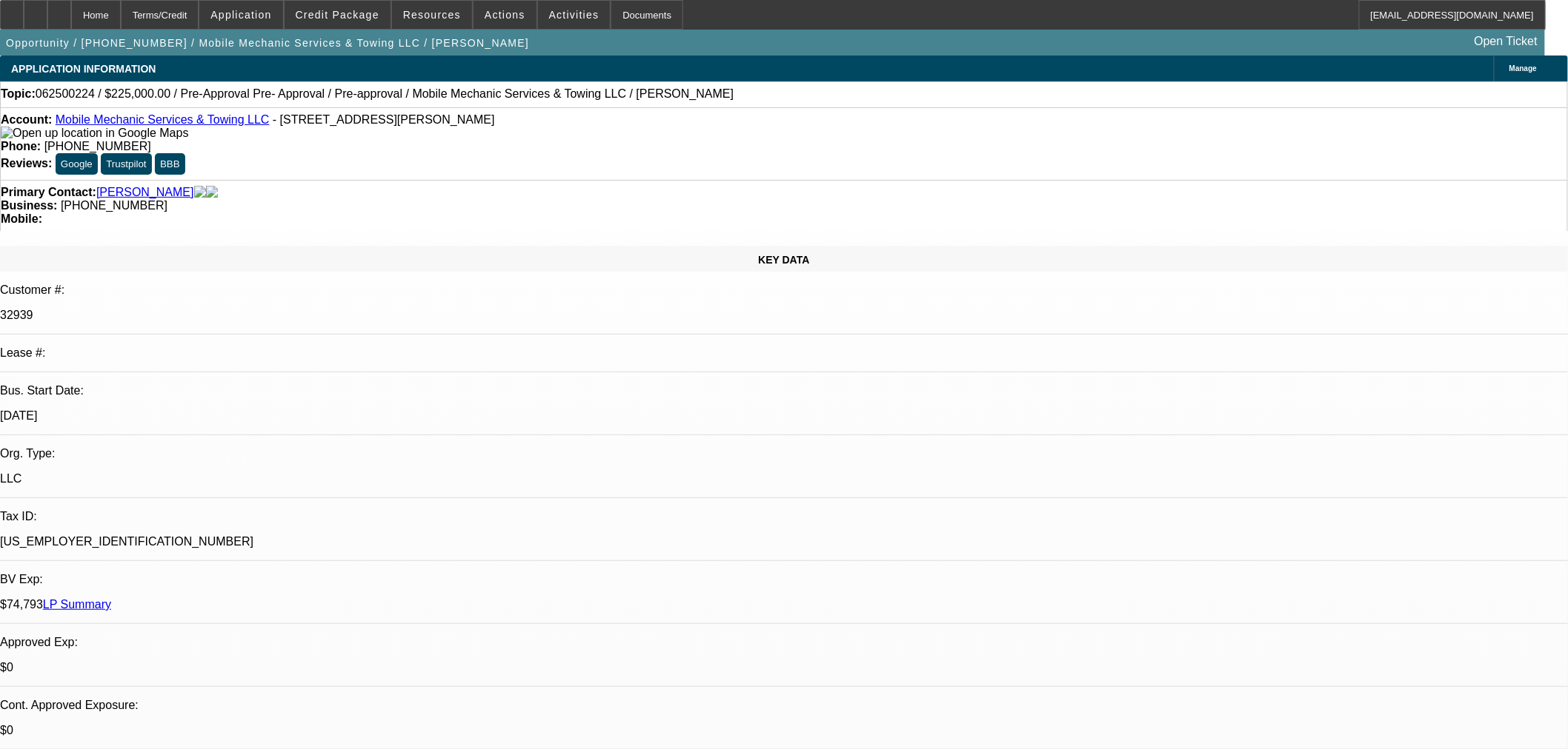
checkbox input "true"
select select "0"
select select "0.1"
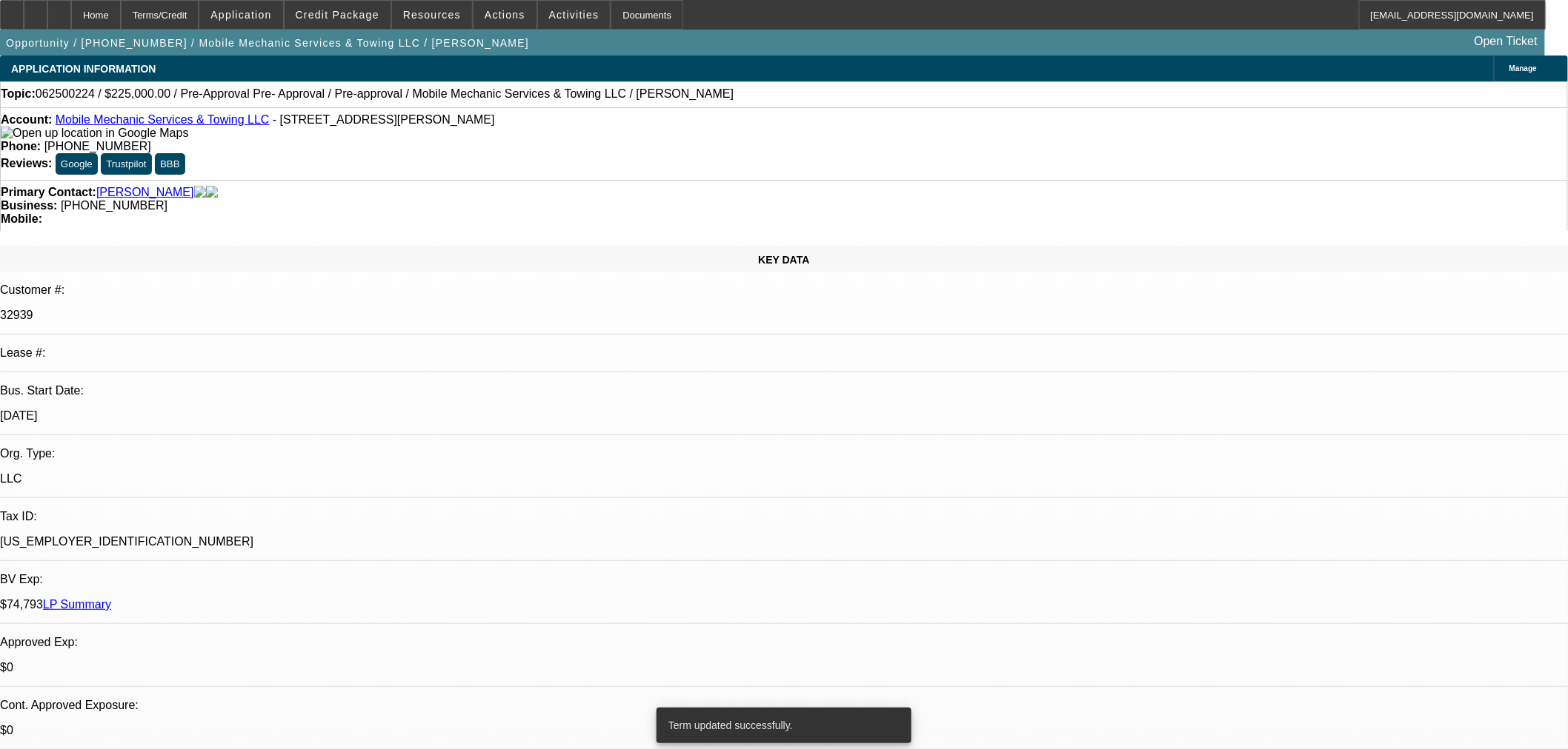
select select "4"
select select "0"
select select "0.1"
select select "4"
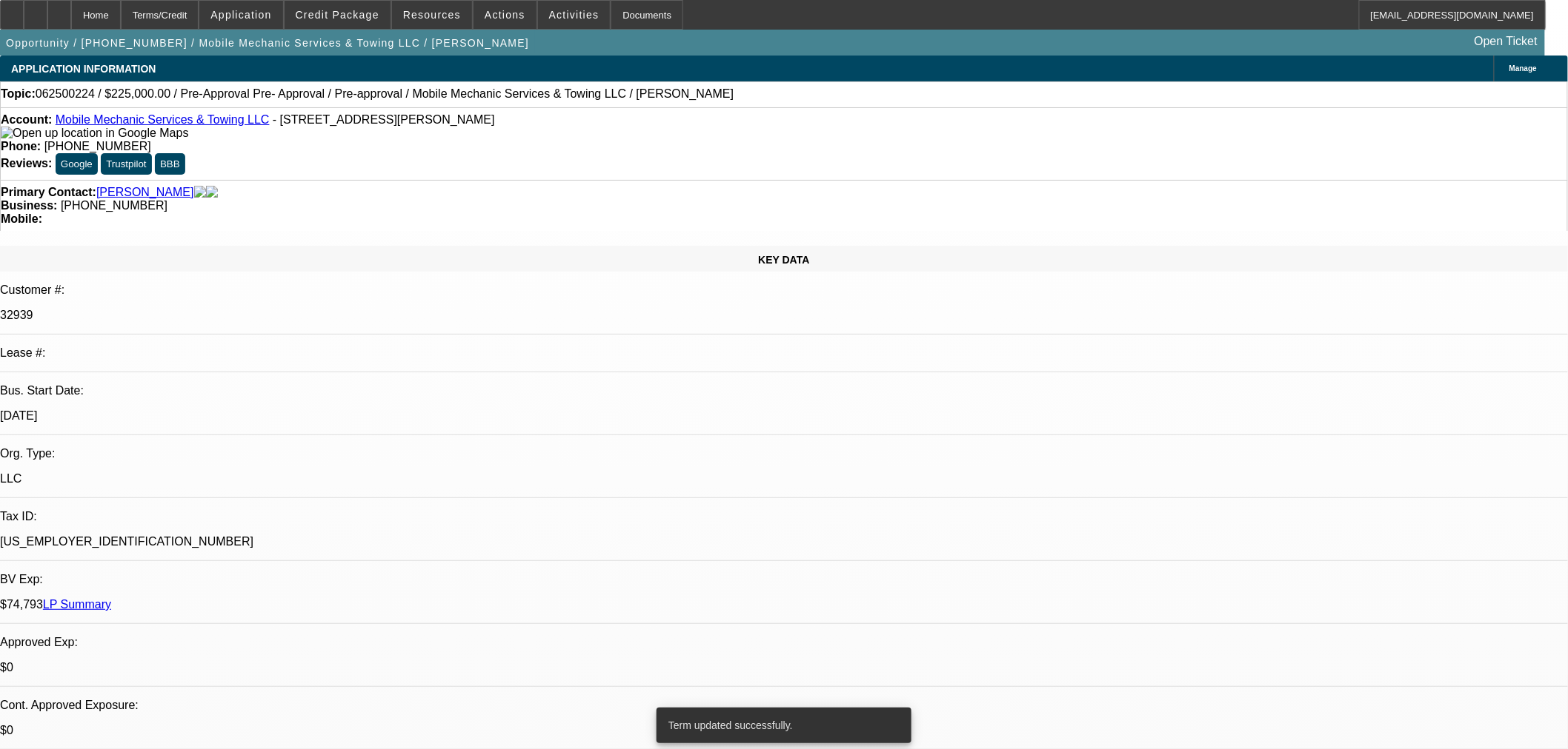
select select "0"
select select "2"
select select "0.1"
select select "4"
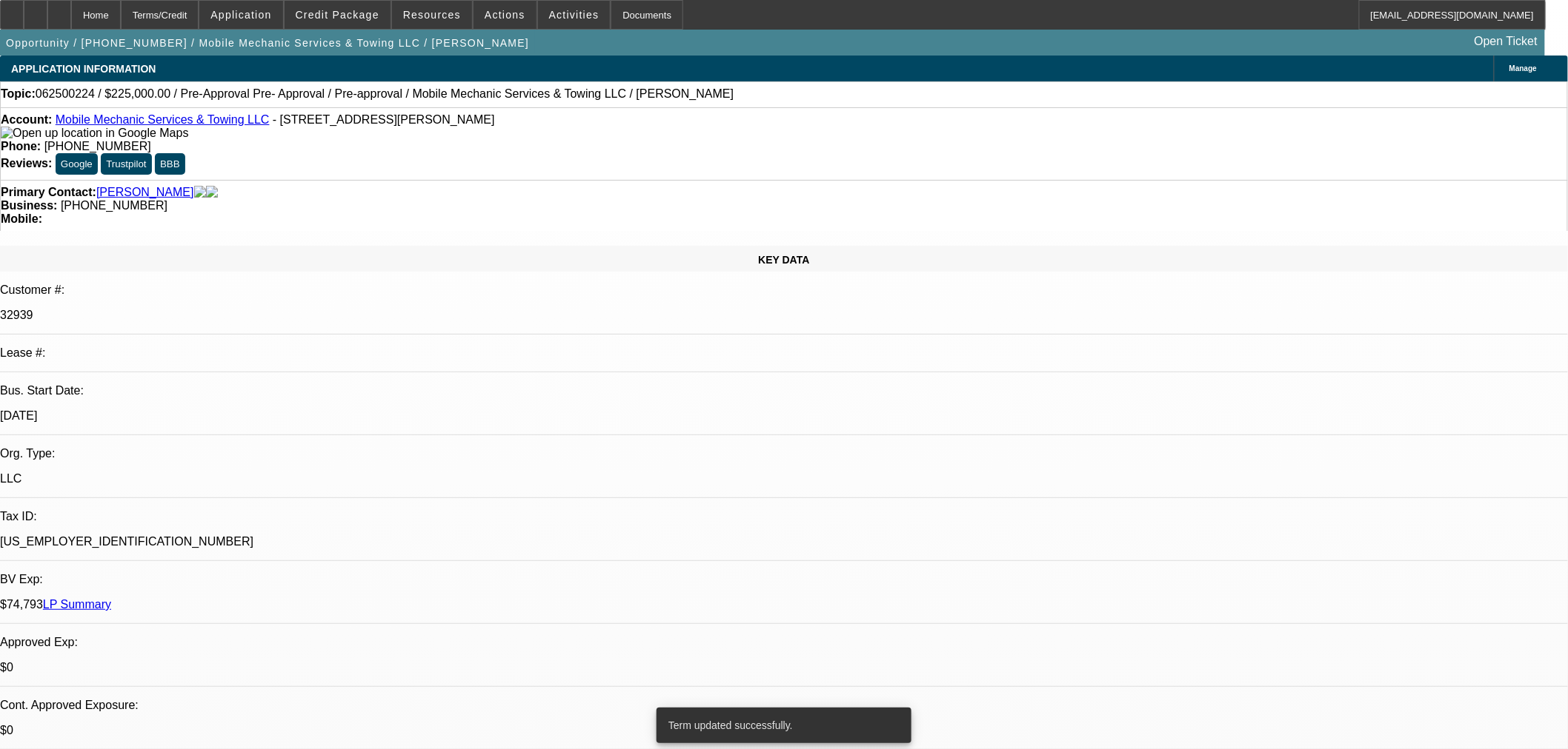
select select "0"
select select "2"
select select "0.1"
select select "4"
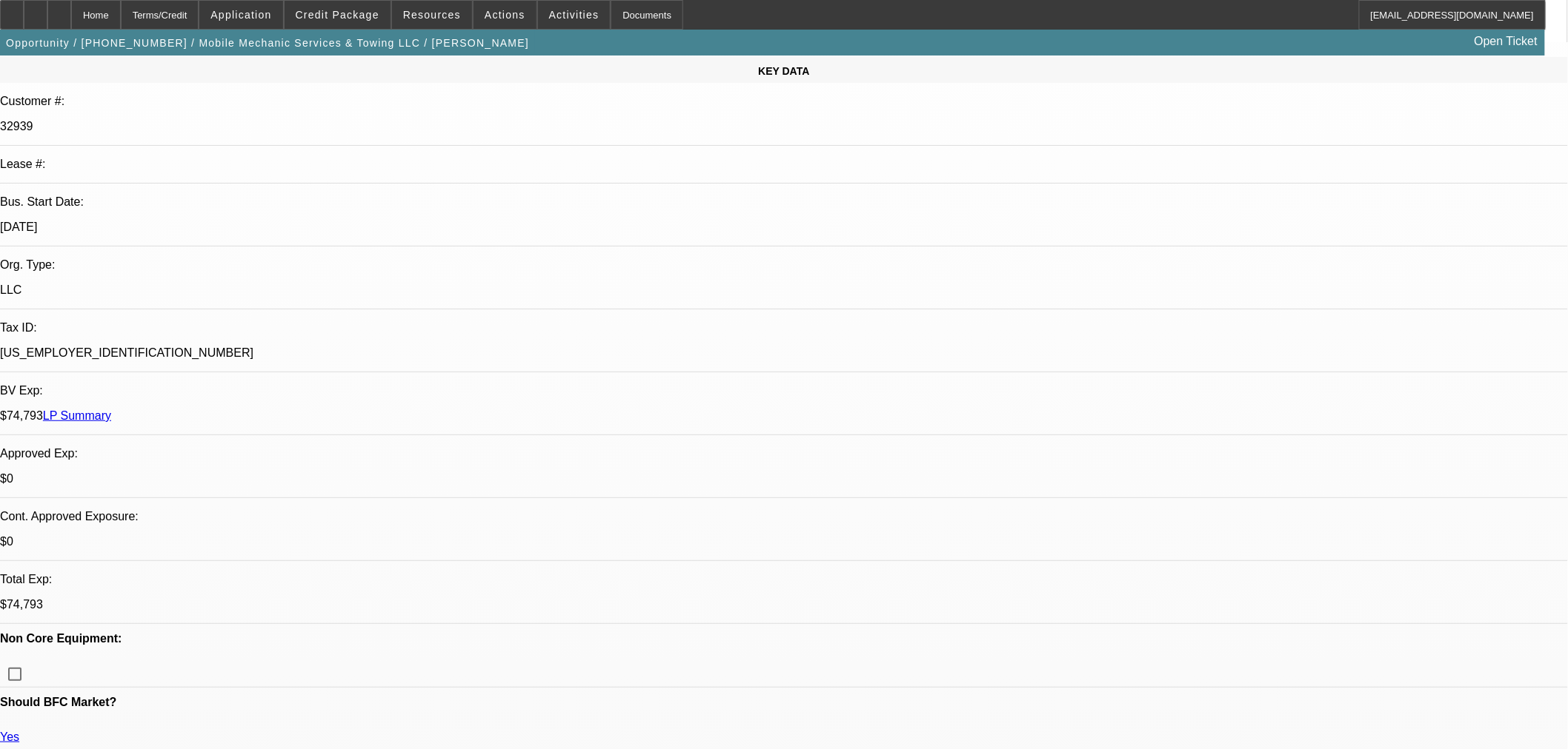
scroll to position [247, 0]
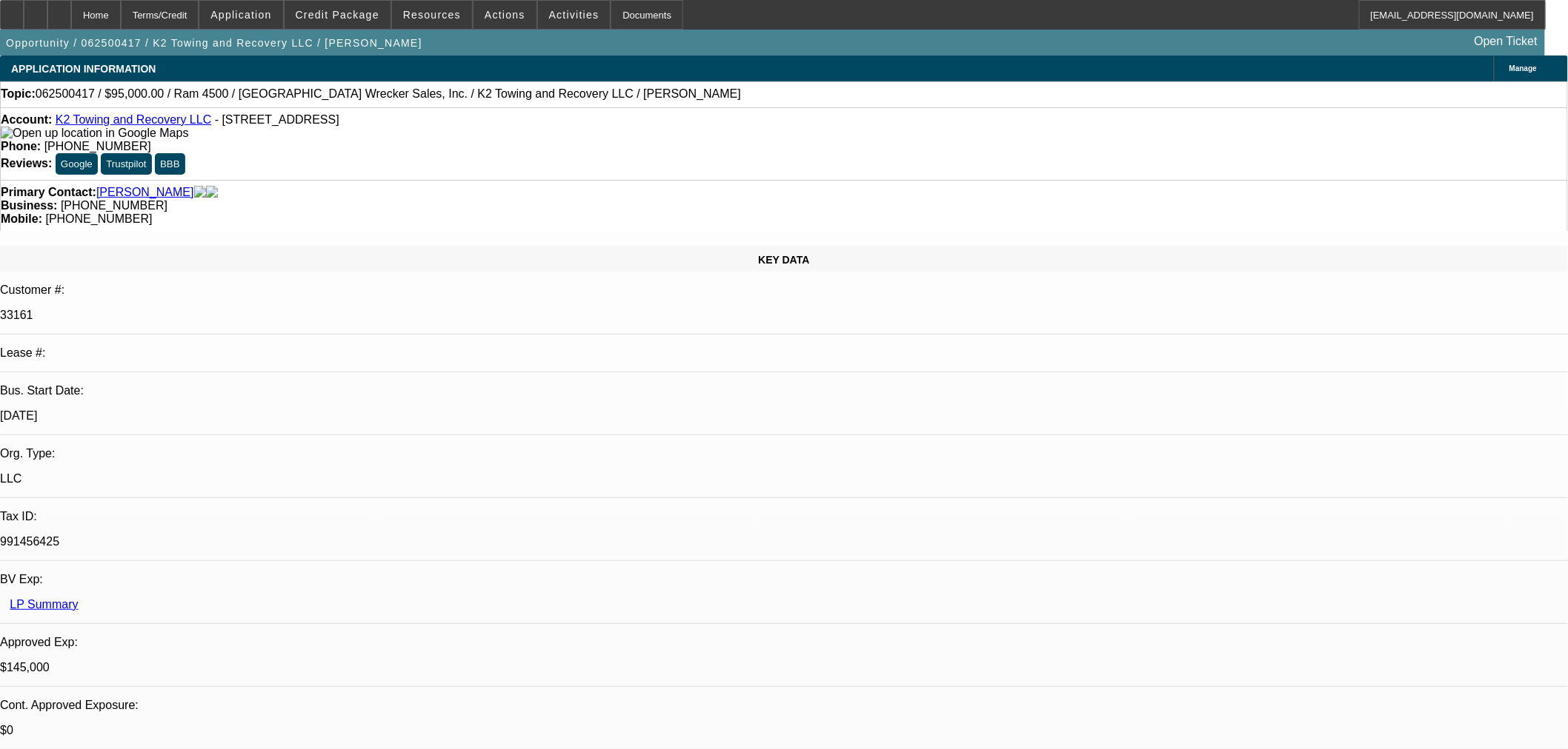
select select "0"
select select "2"
select select "0"
select select "0.1"
select select "2"
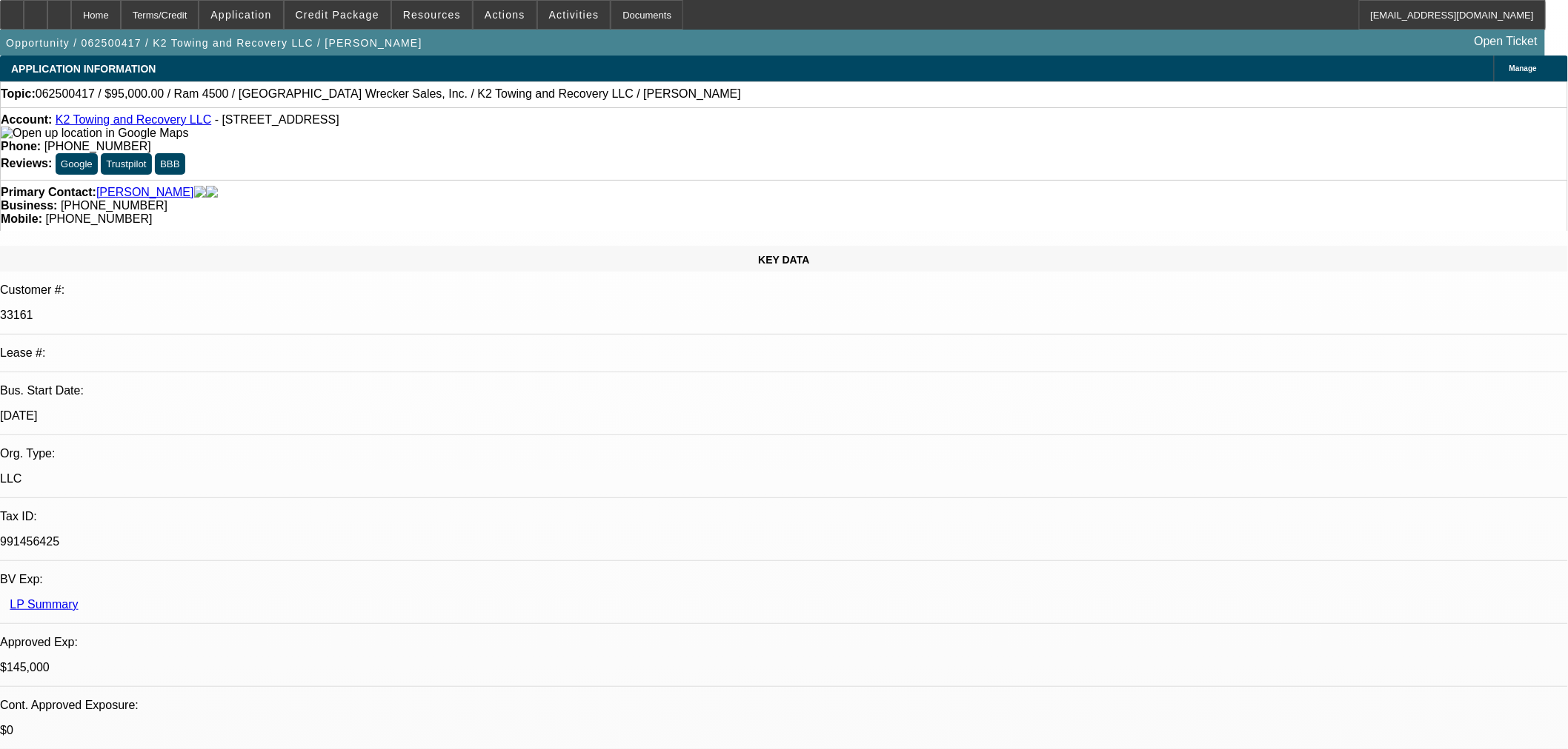
select select "0"
select select "2"
select select "0"
select select "0.1"
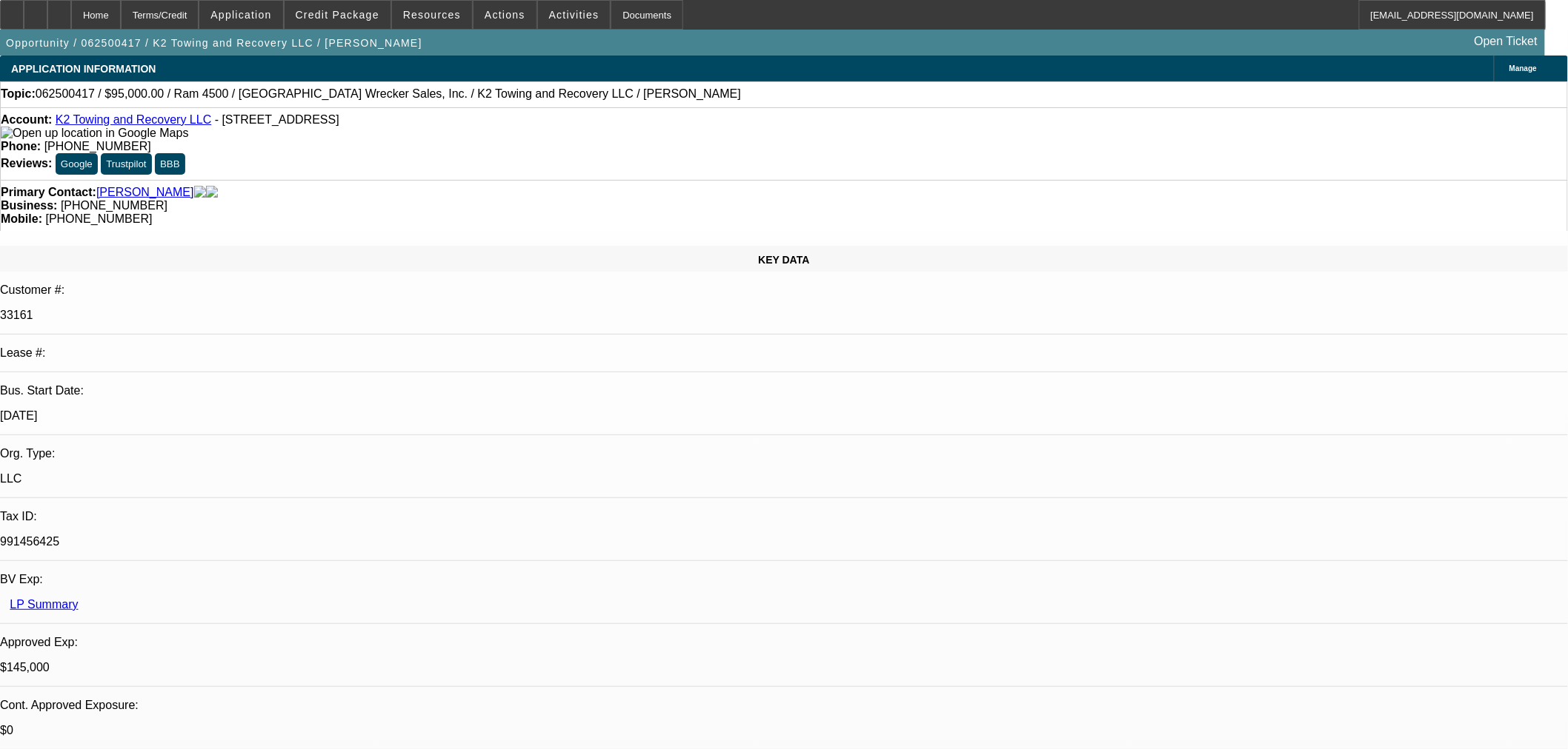
select select "2"
select select "0"
select select "1"
select select "2"
select select "6"
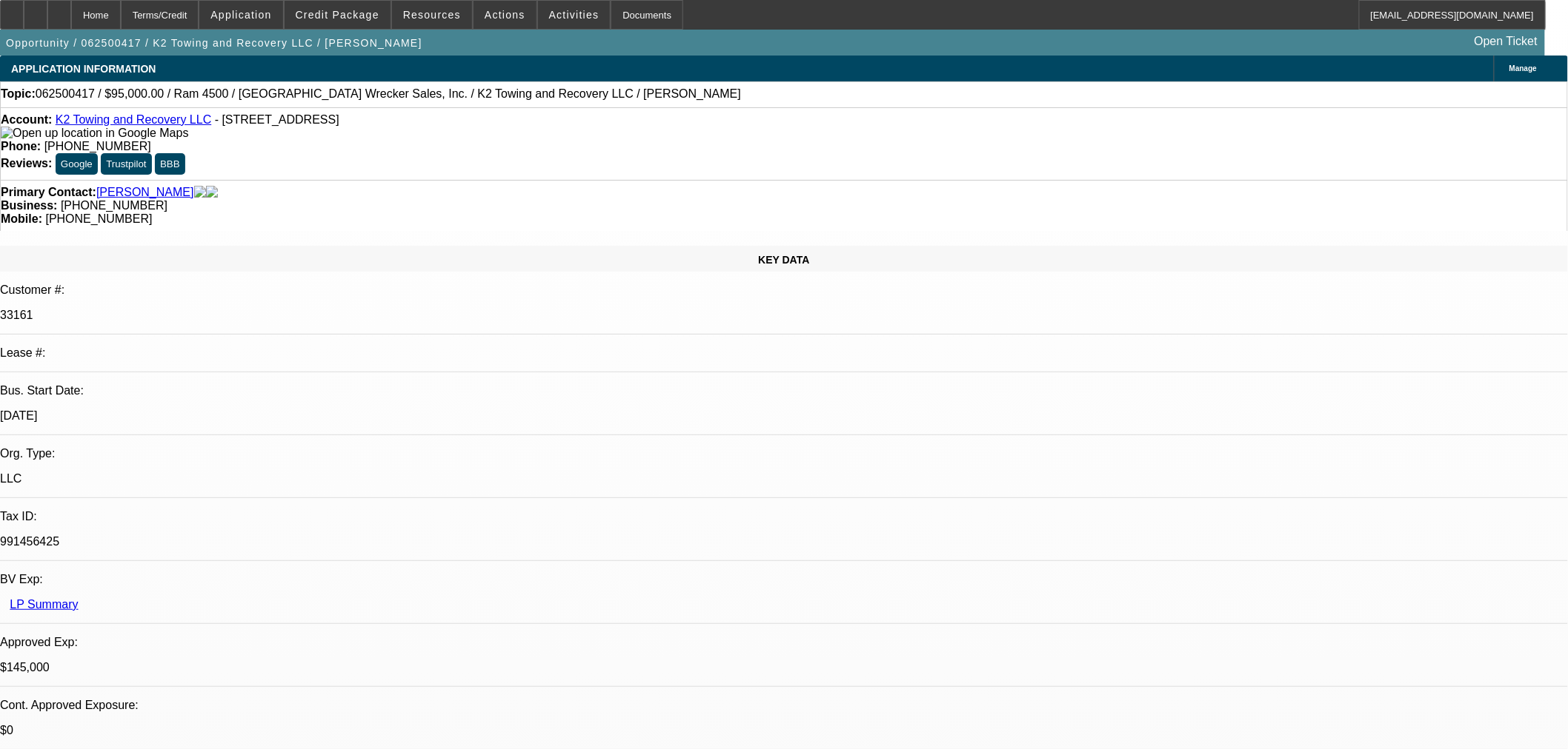
select select "1"
select select "2"
select select "6"
select select "1"
select select "2"
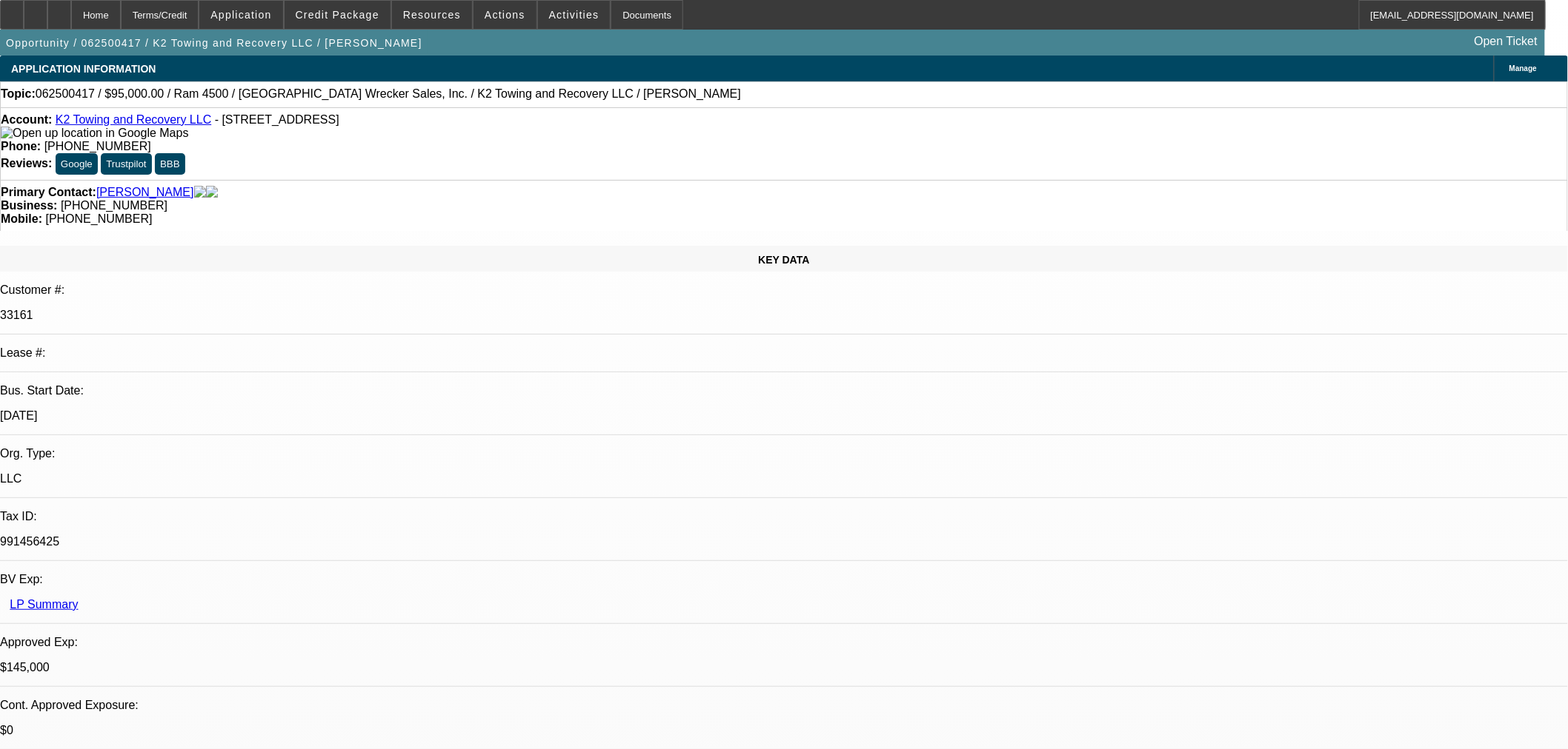
select select "6"
select select "1"
select select "2"
select select "6"
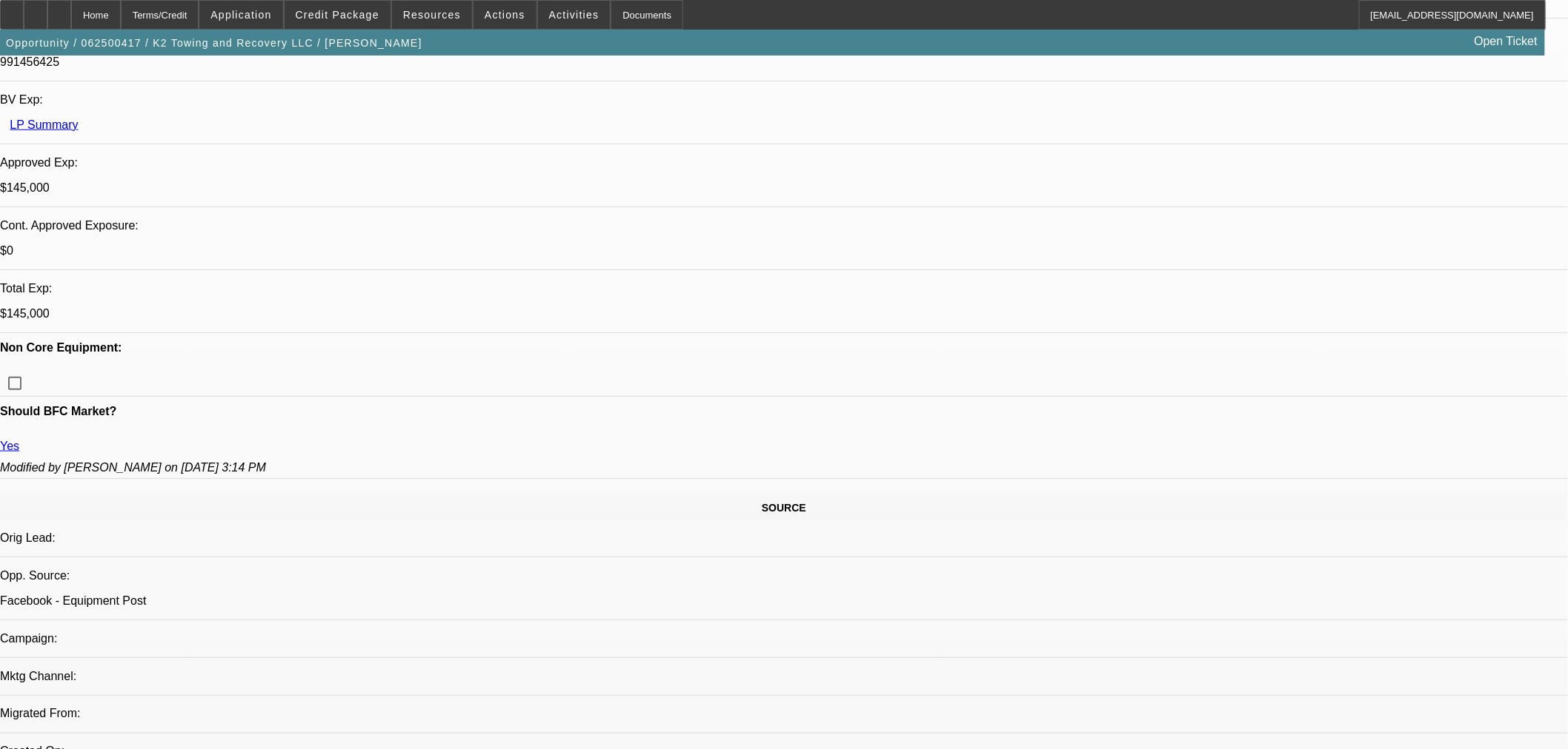
scroll to position [271, 0]
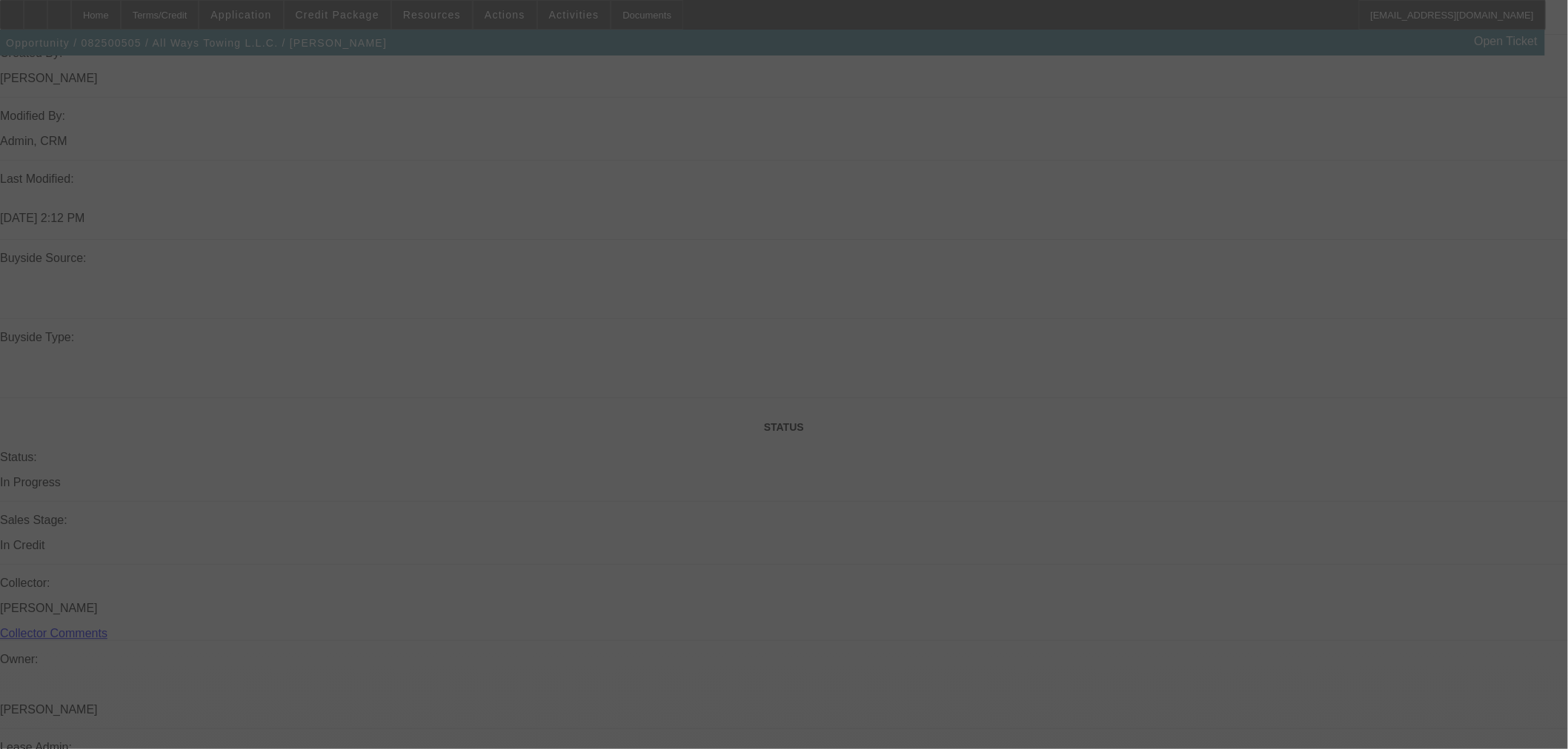
scroll to position [1261, 0]
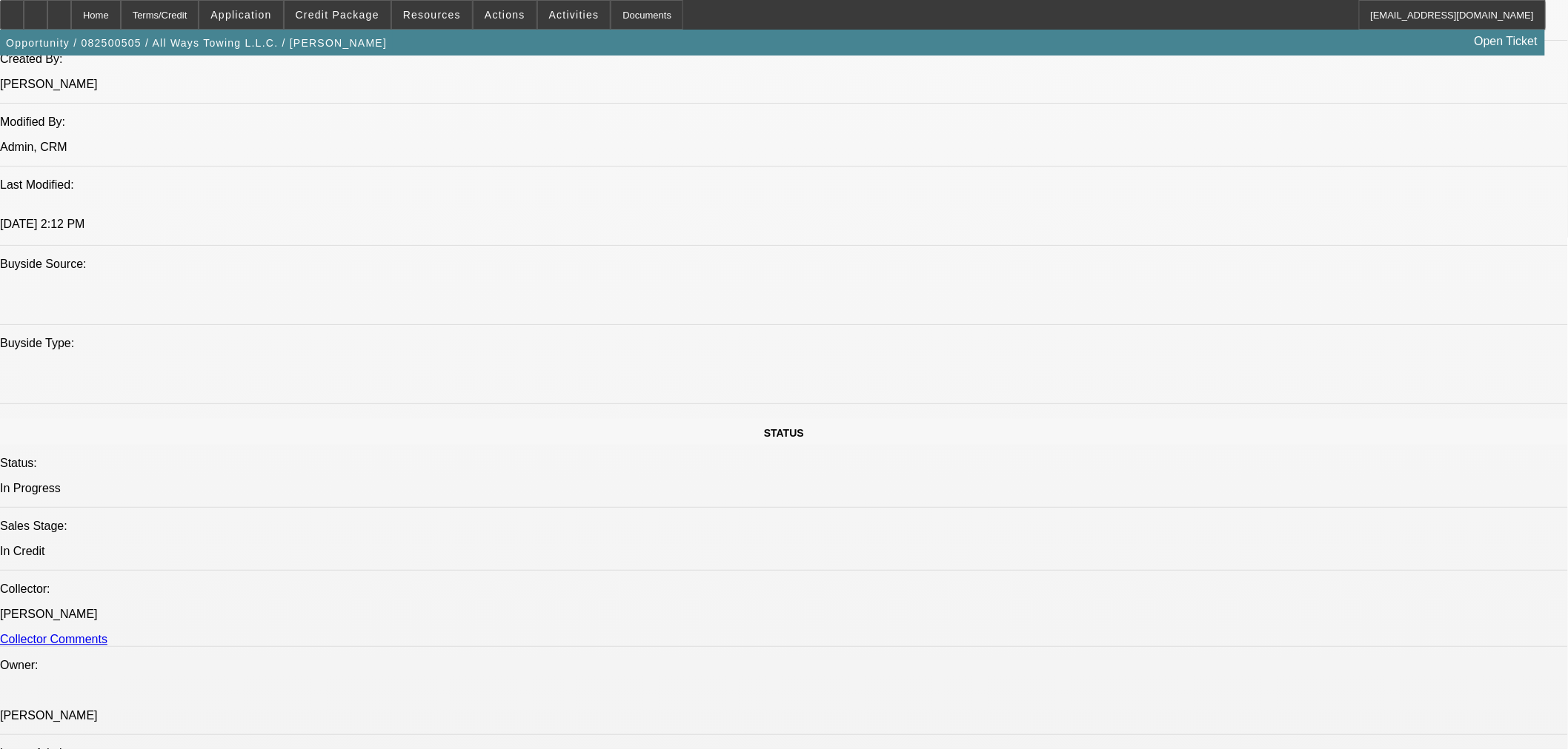
select select "0"
select select "2"
select select "0"
select select "6"
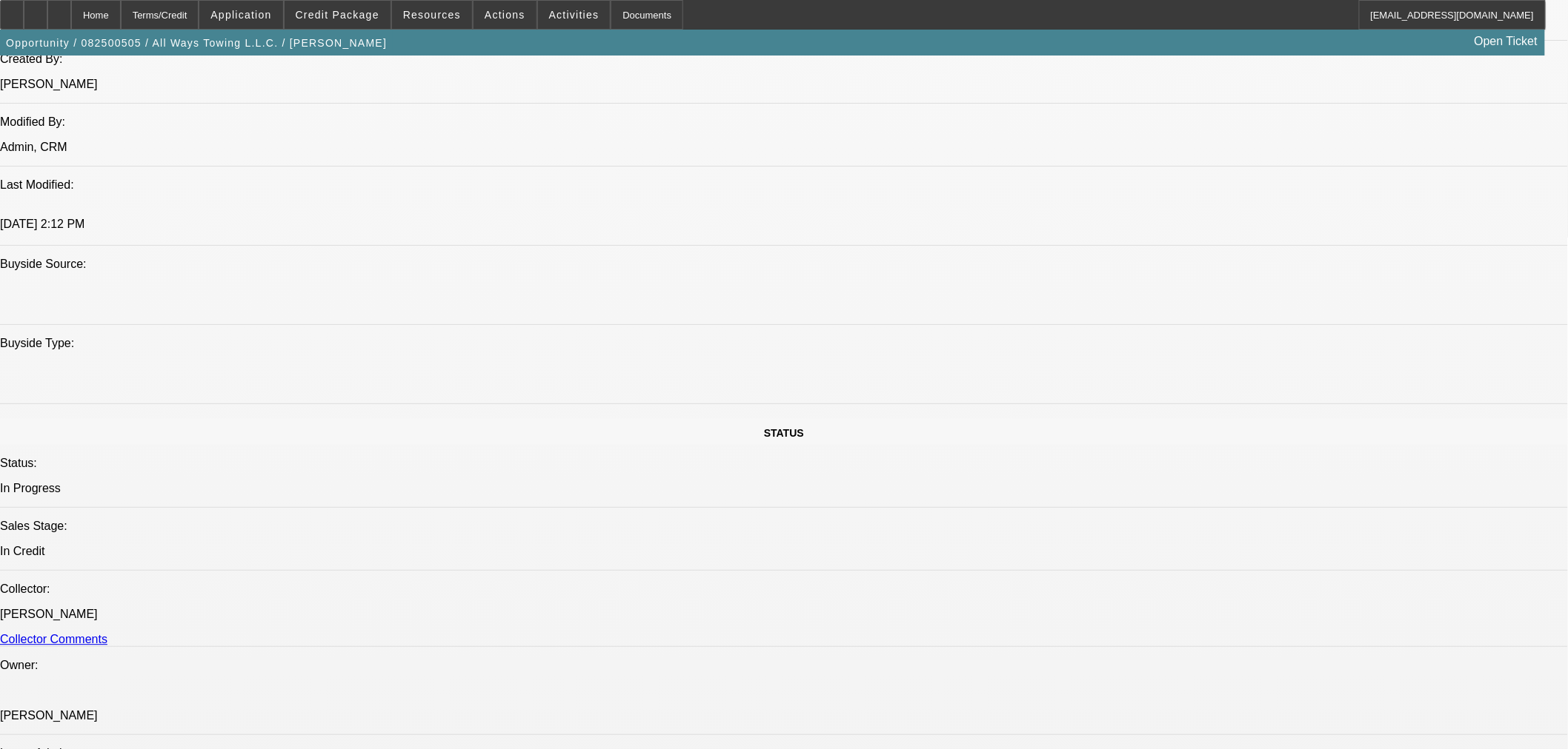
select select "0"
select select "2"
select select "0"
select select "6"
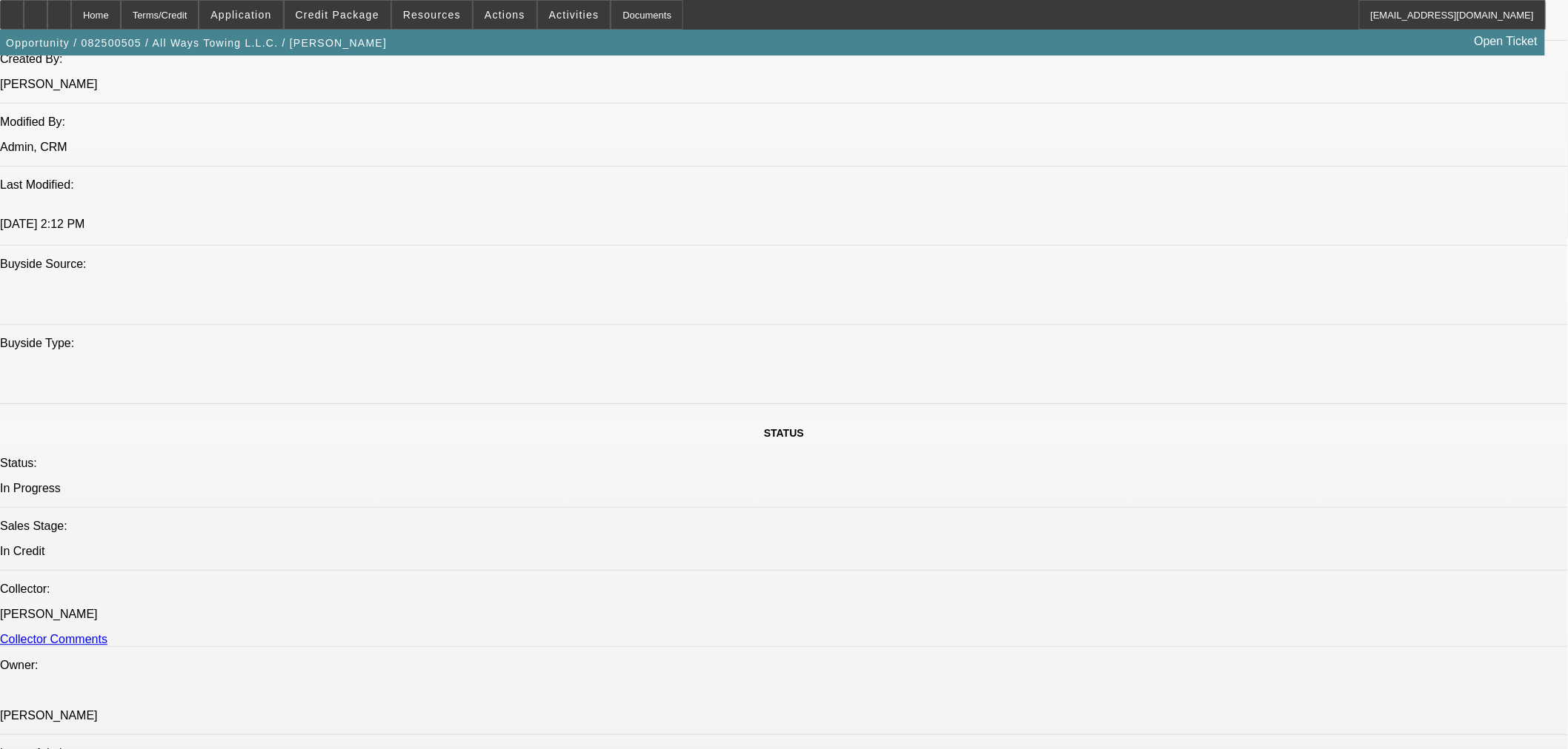
select select "0"
select select "2"
select select "0"
select select "6"
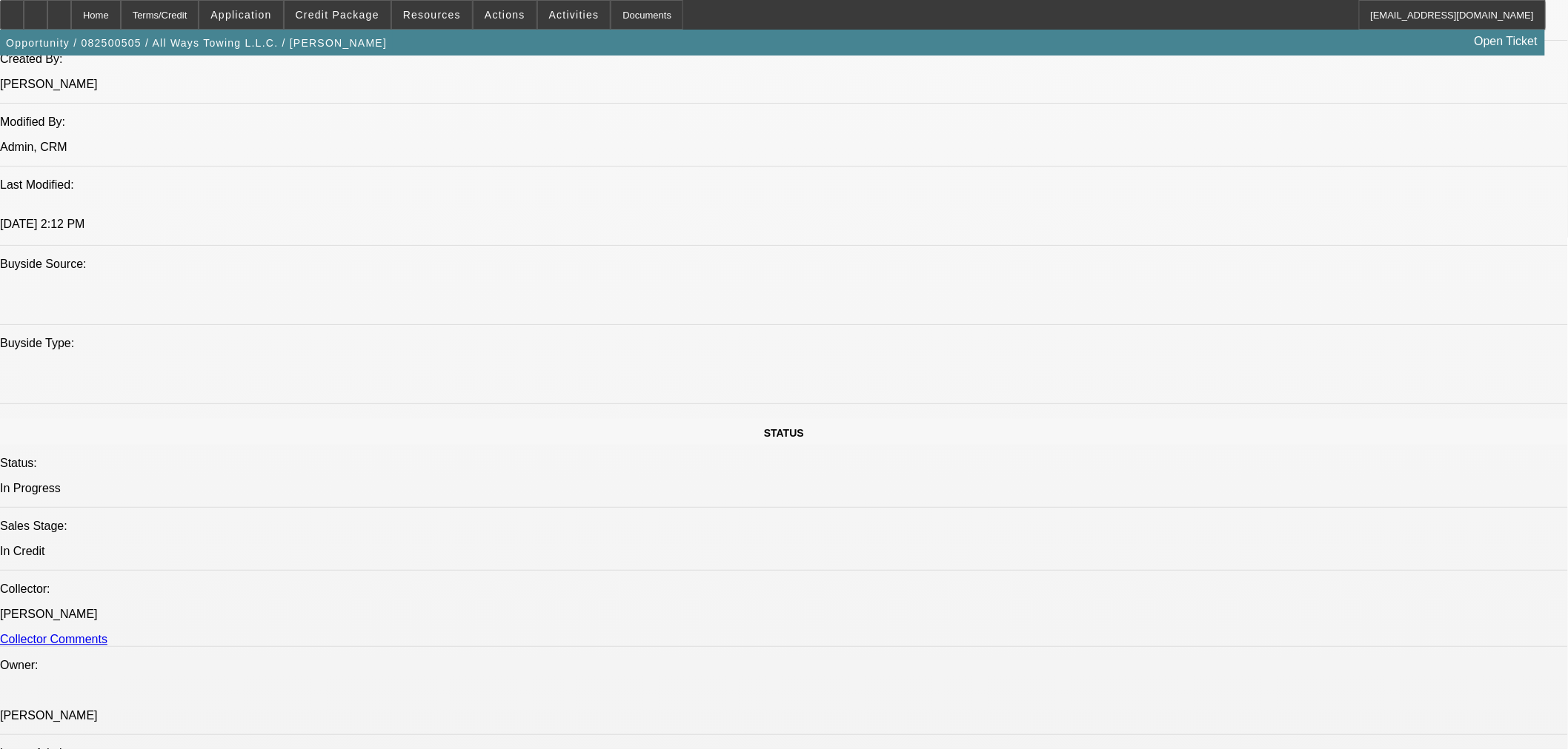
select select "0"
select select "2"
select select "0"
select select "6"
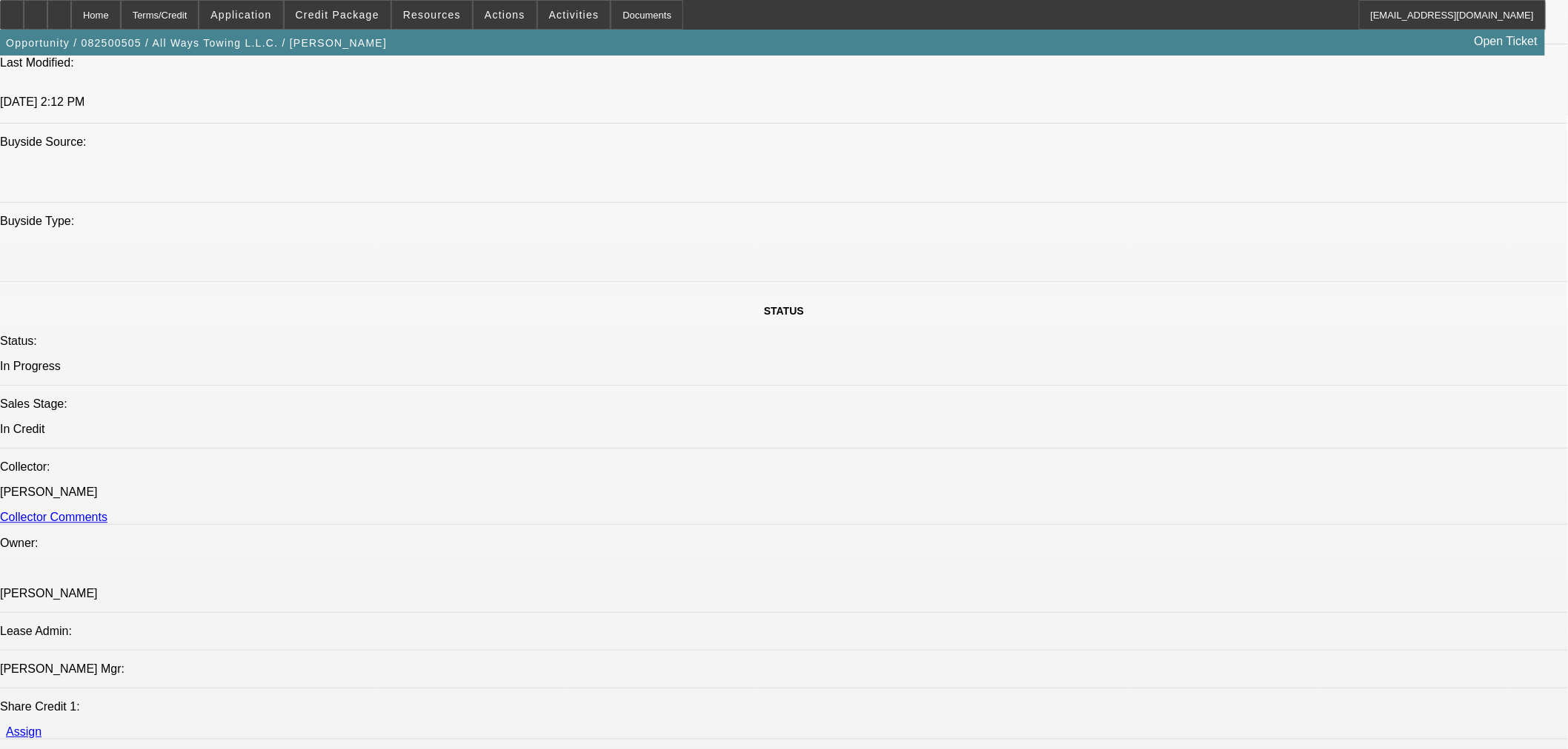
scroll to position [1425, 0]
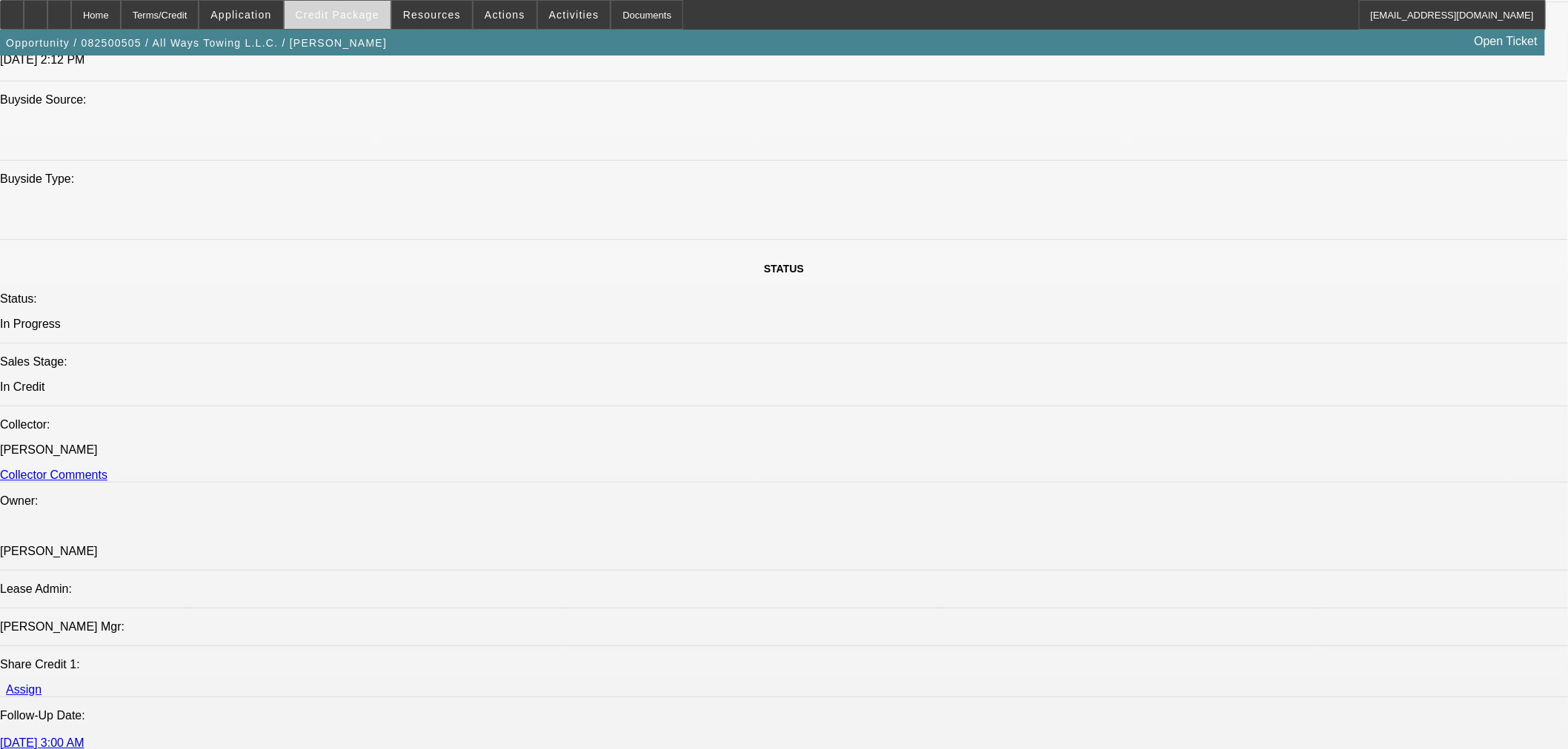
click at [372, 11] on span "Credit Package" at bounding box center [337, 15] width 84 height 12
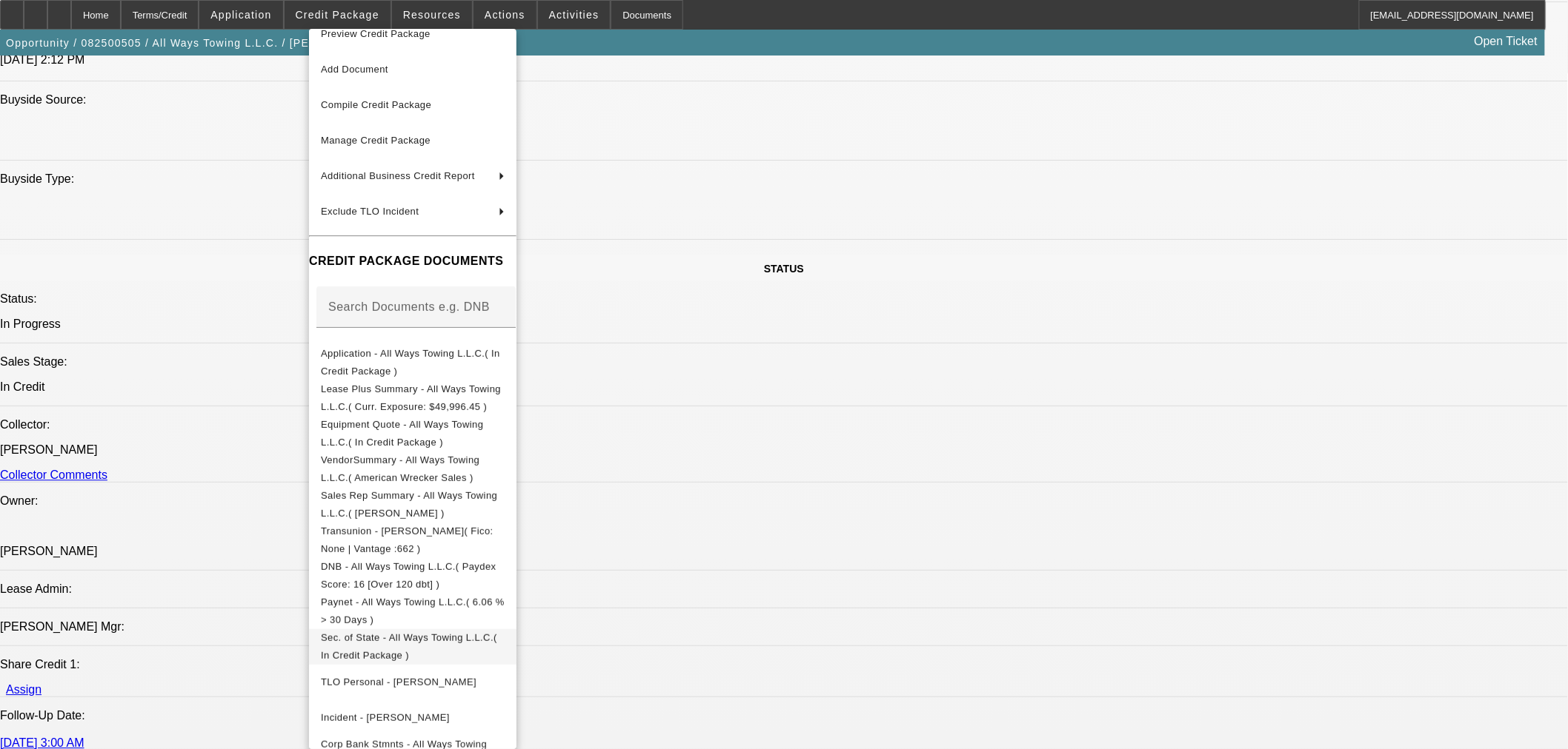
scroll to position [53, 0]
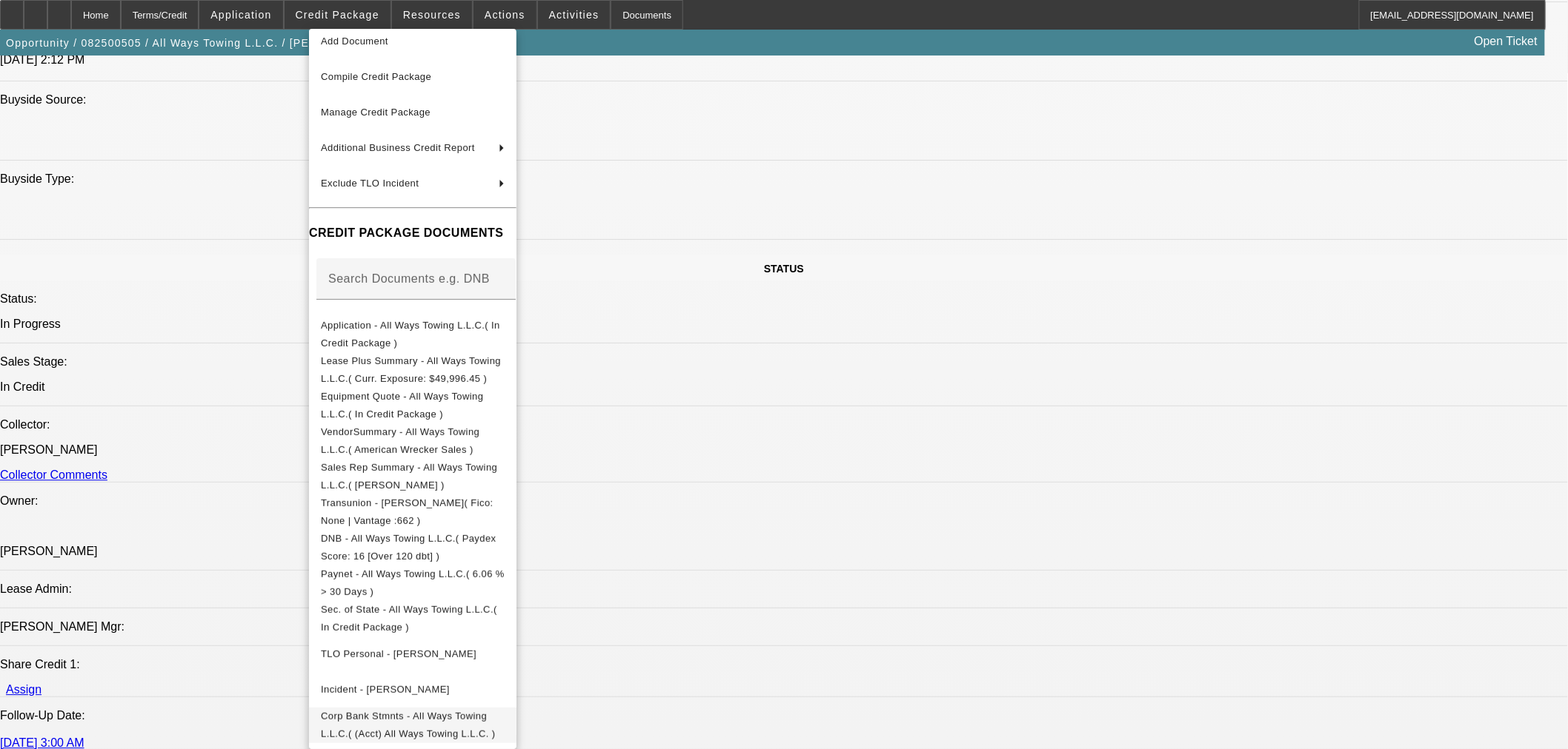
click at [504, 707] on span "Corp Bank Stmnts - All Ways Towing L.L.C.( (Acct) All Ways Towing L.L.C. )" at bounding box center [412, 724] width 184 height 35
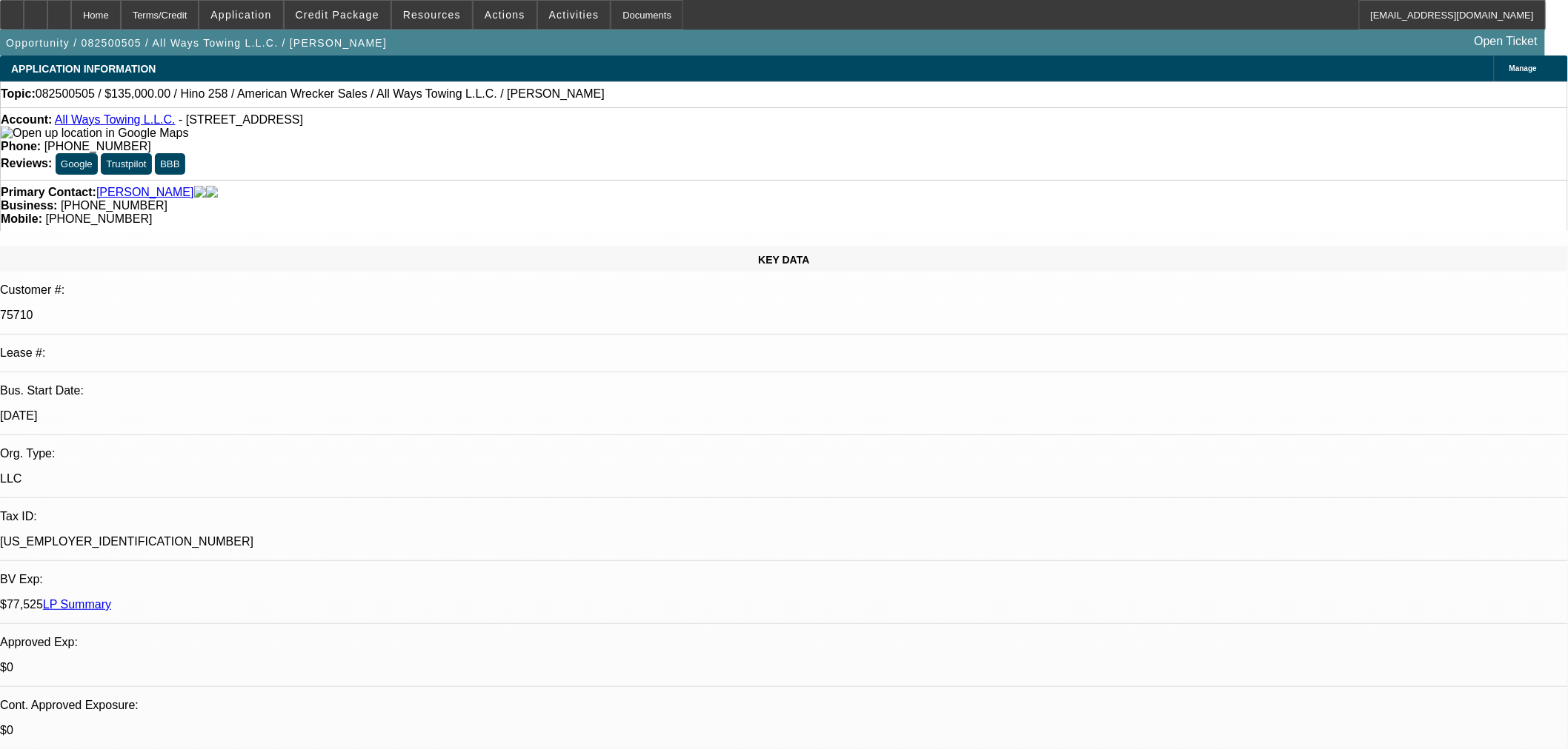
select select "0"
select select "2"
select select "0"
select select "6"
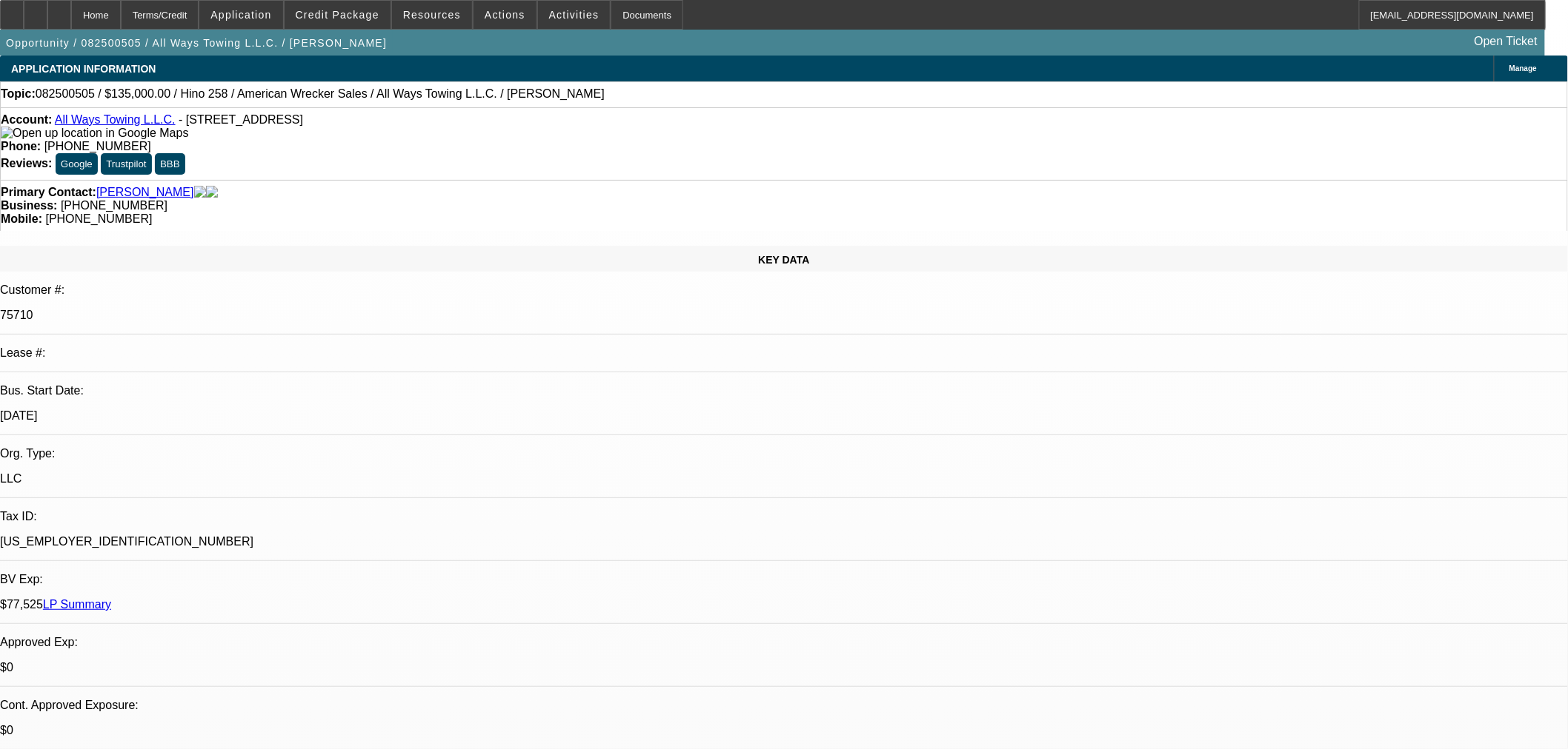
select select "0"
select select "2"
select select "0"
select select "6"
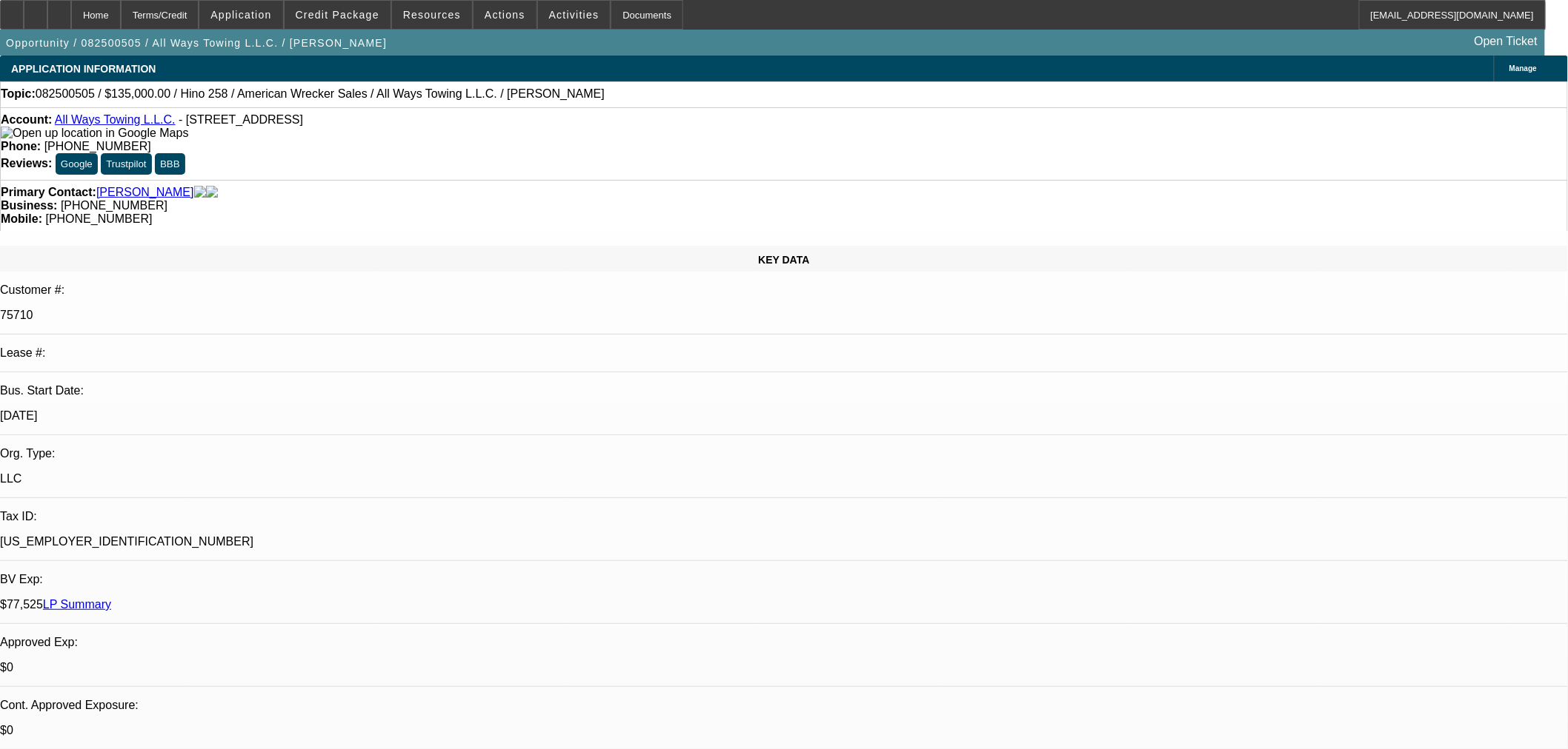
select select "0"
select select "2"
select select "0"
select select "6"
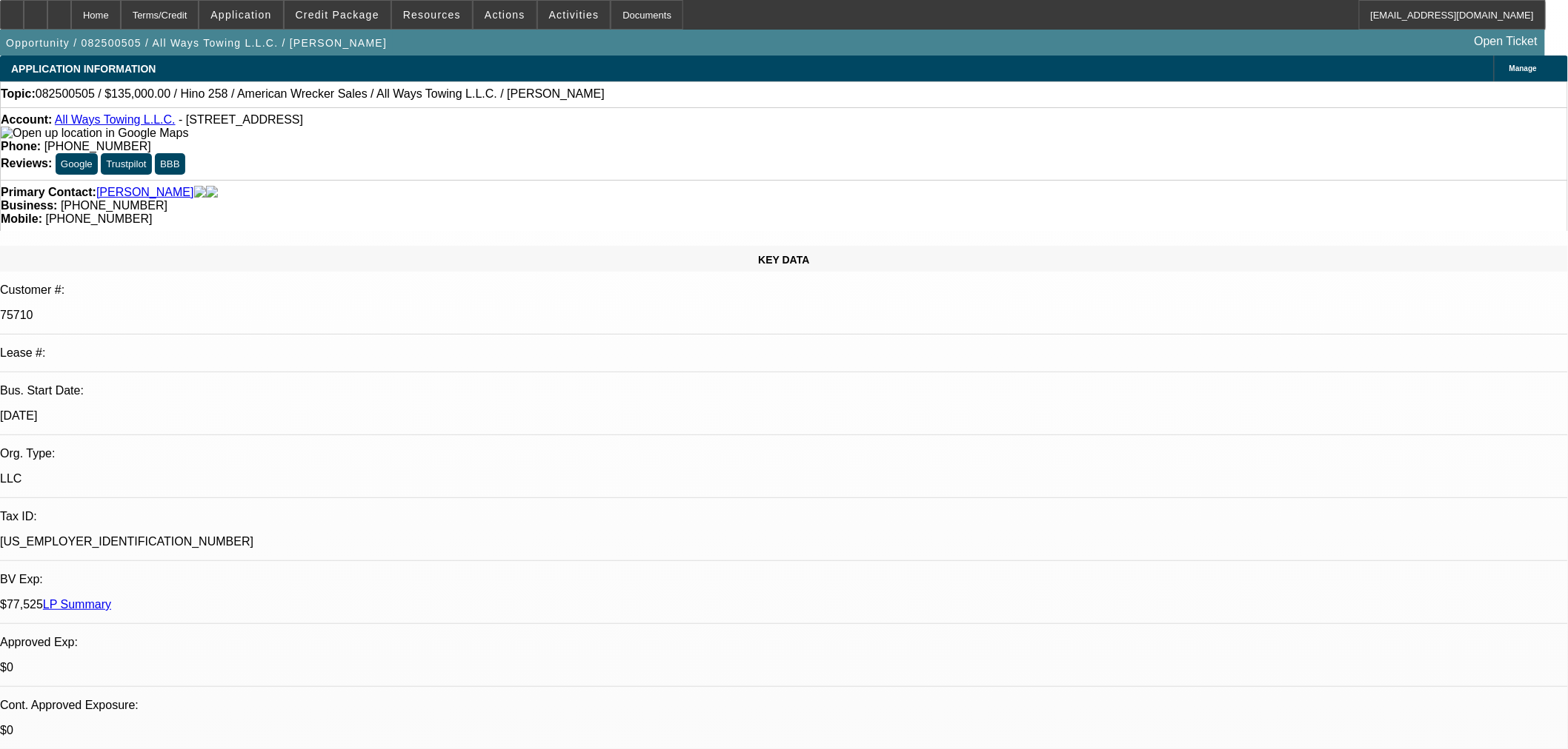
select select "0"
select select "2"
select select "0"
select select "6"
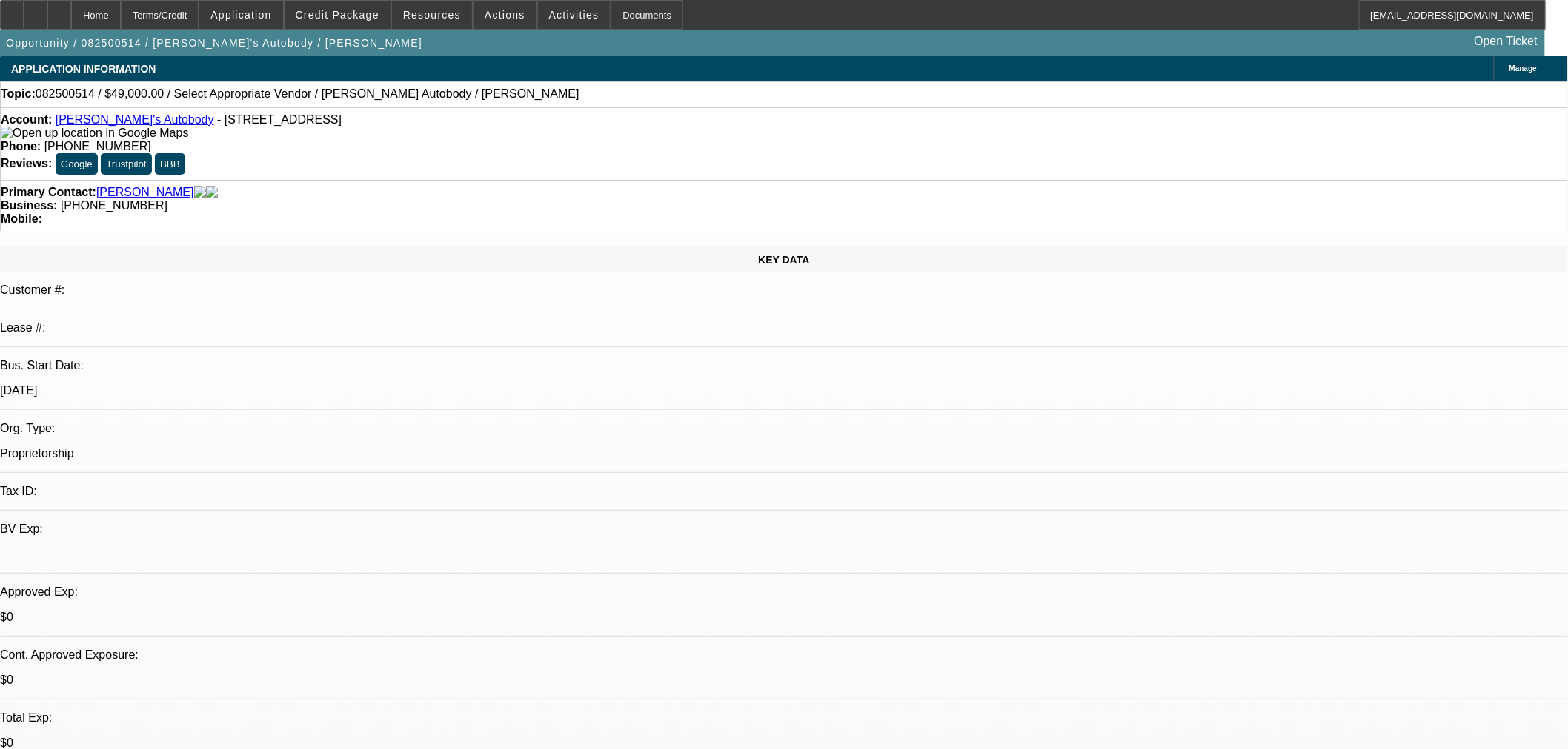
select select "0"
select select "2"
select select "0.1"
select select "4"
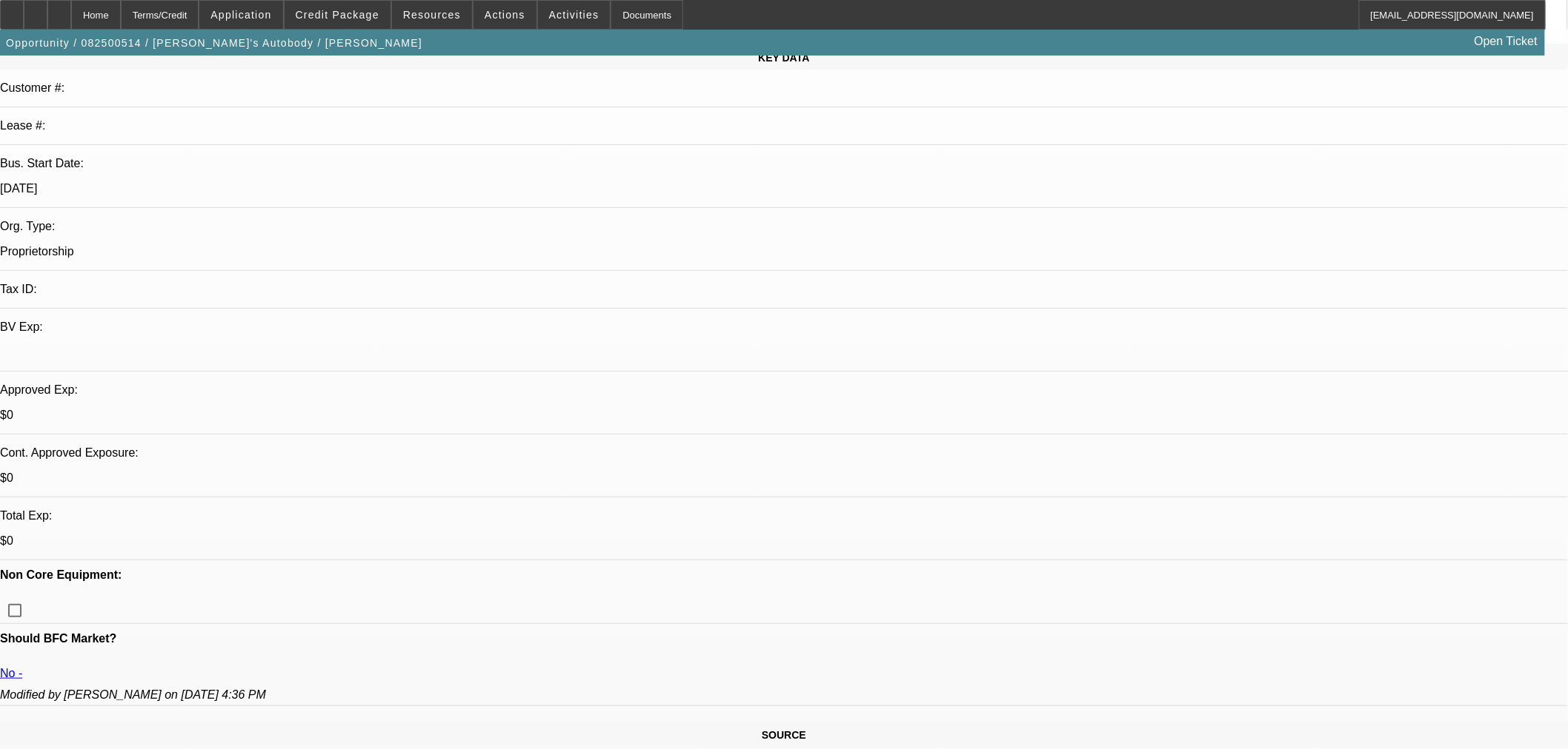
scroll to position [164, 0]
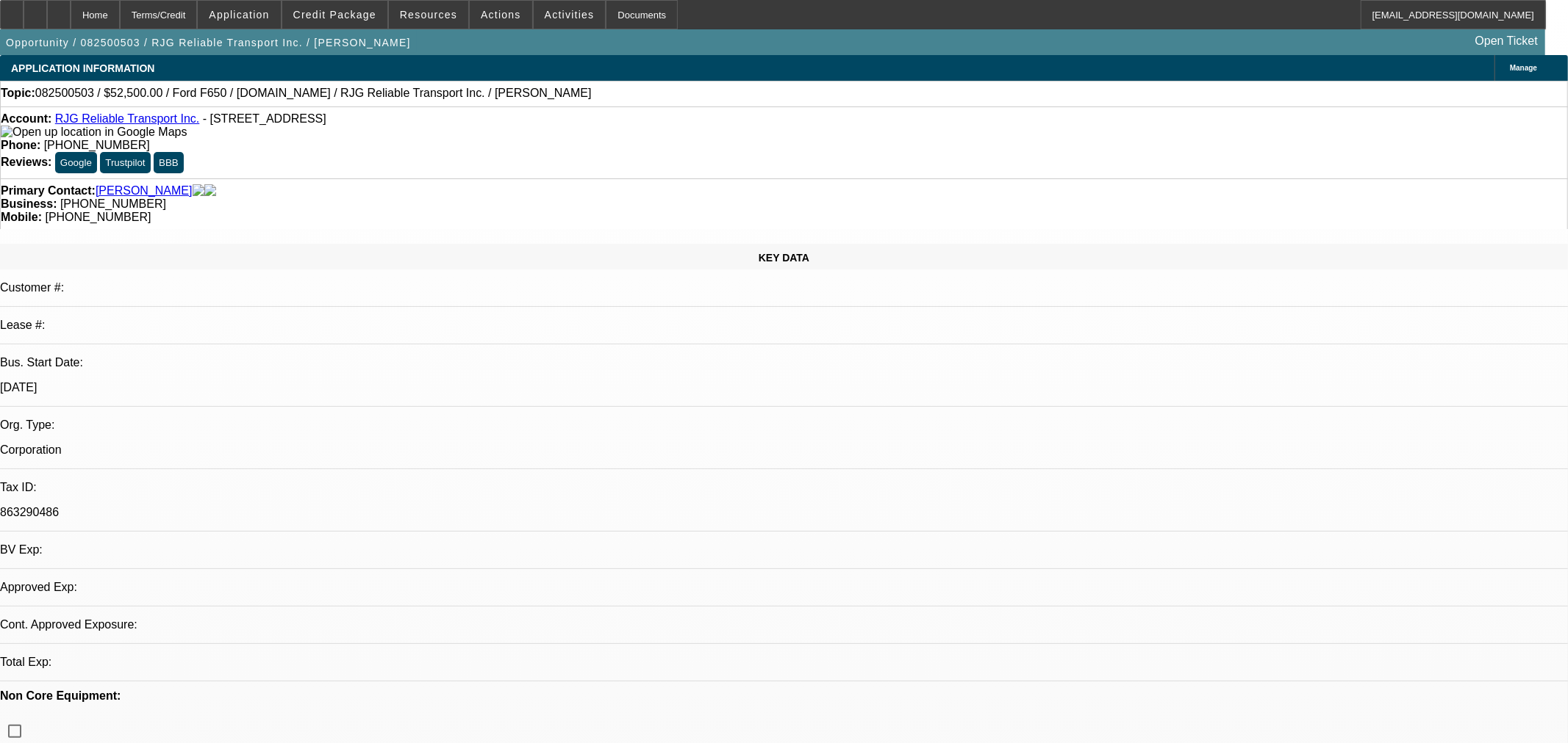
select select "0"
select select "6"
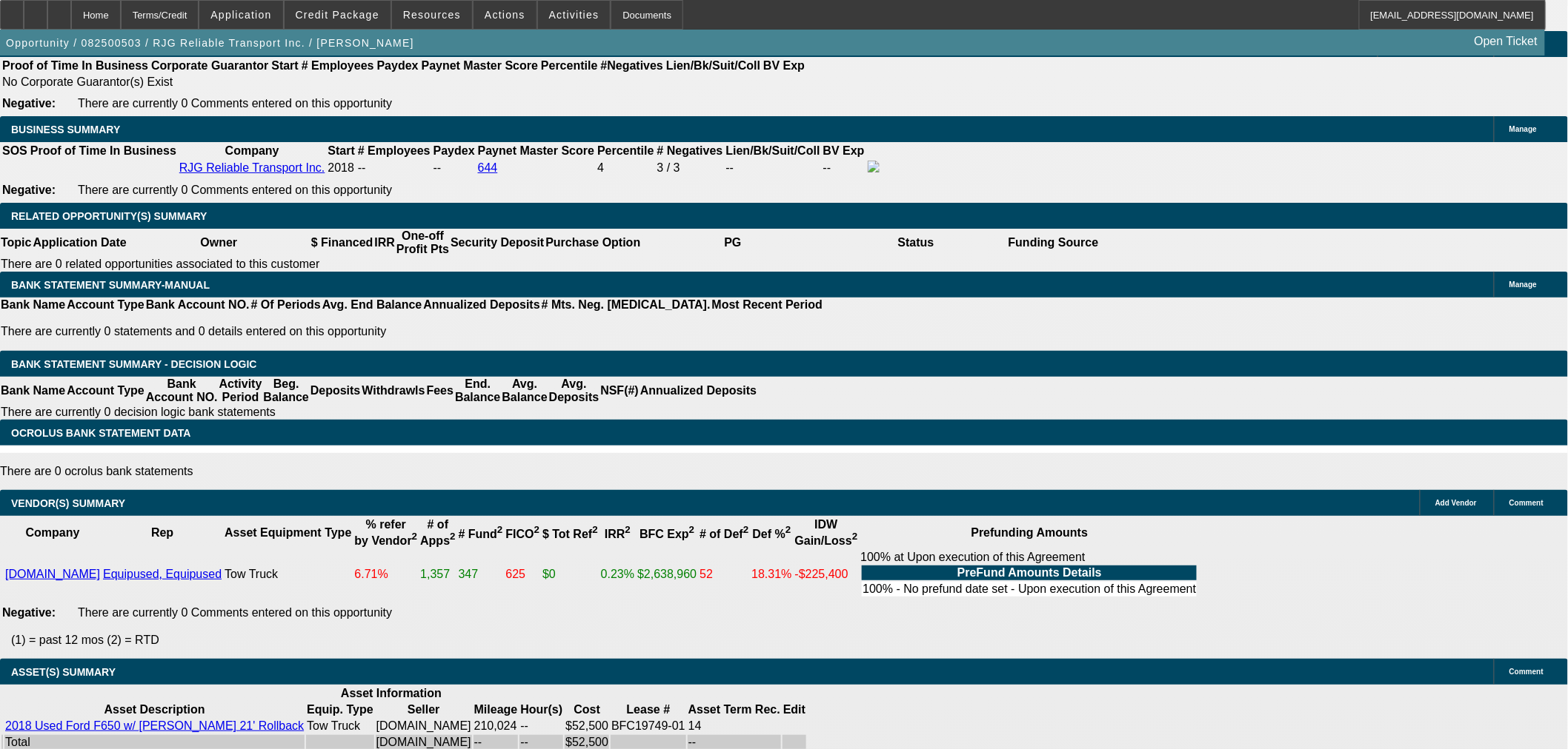
select select "6"
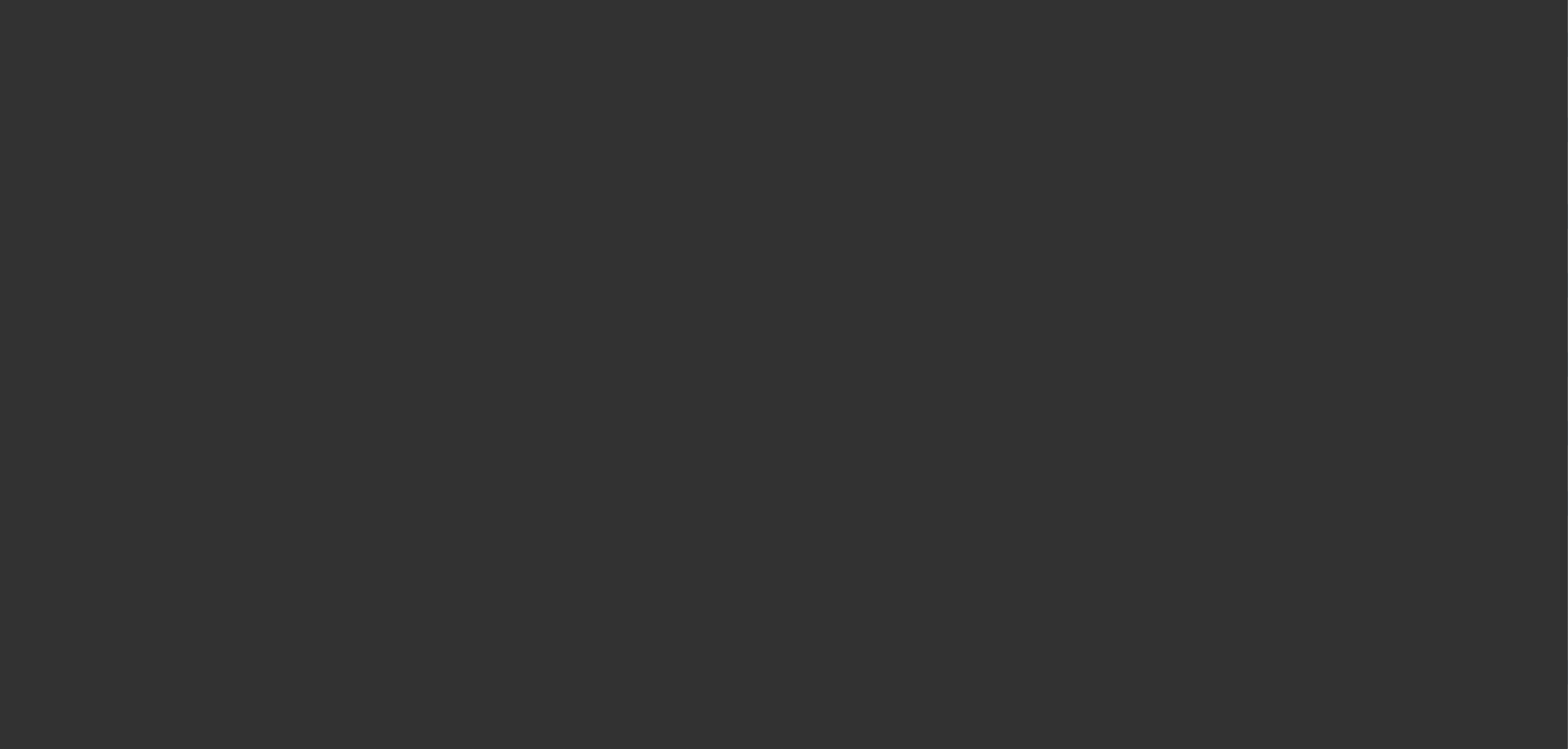
scroll to position [0, 0]
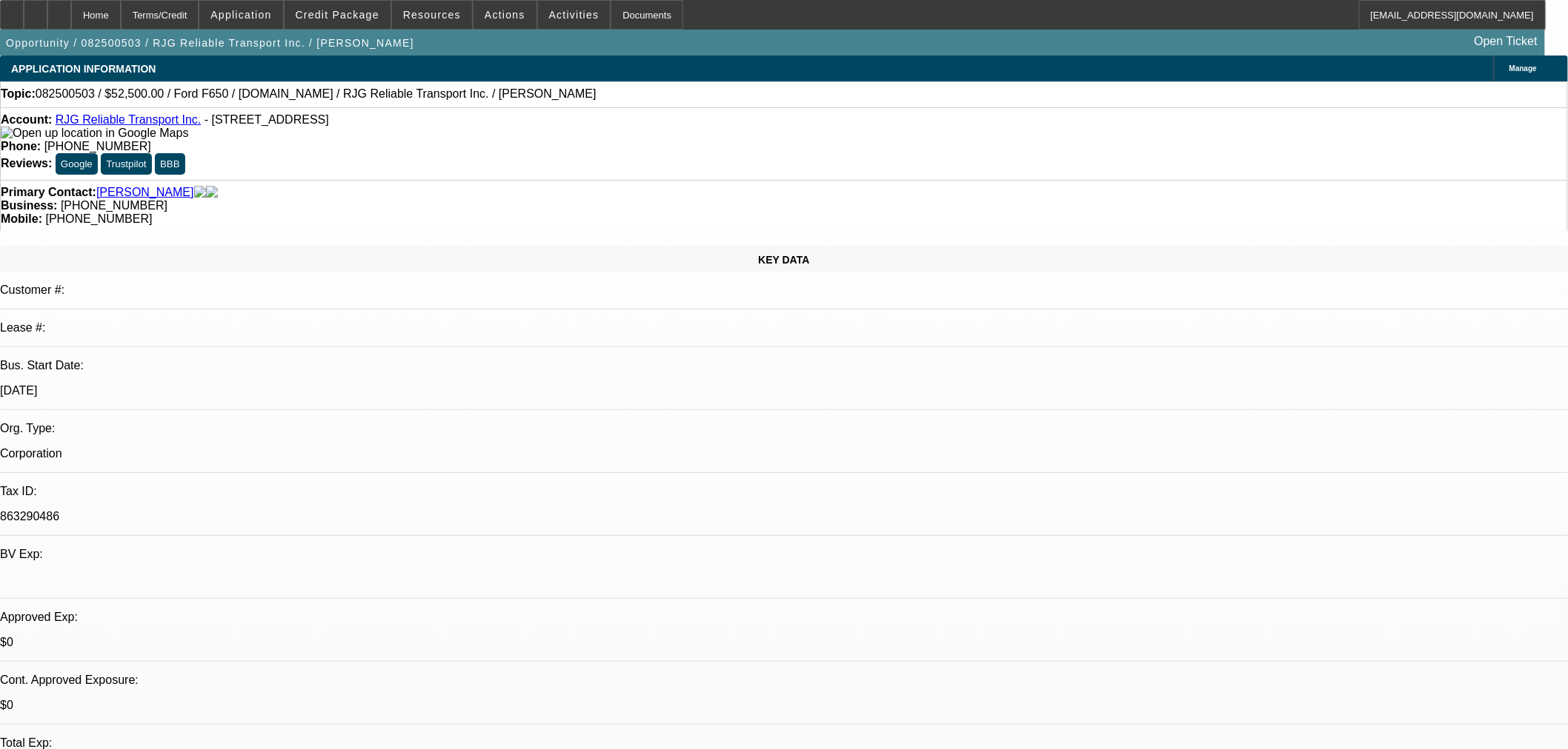
paste textarea "We are unable to approve this request due to this lessee having an open active …"
type textarea "PER FINPAC: "We are unable to approve this request due to this lessee having an…"
click at [1152, 529] on span "19" at bounding box center [1159, 533] width 26 height 26
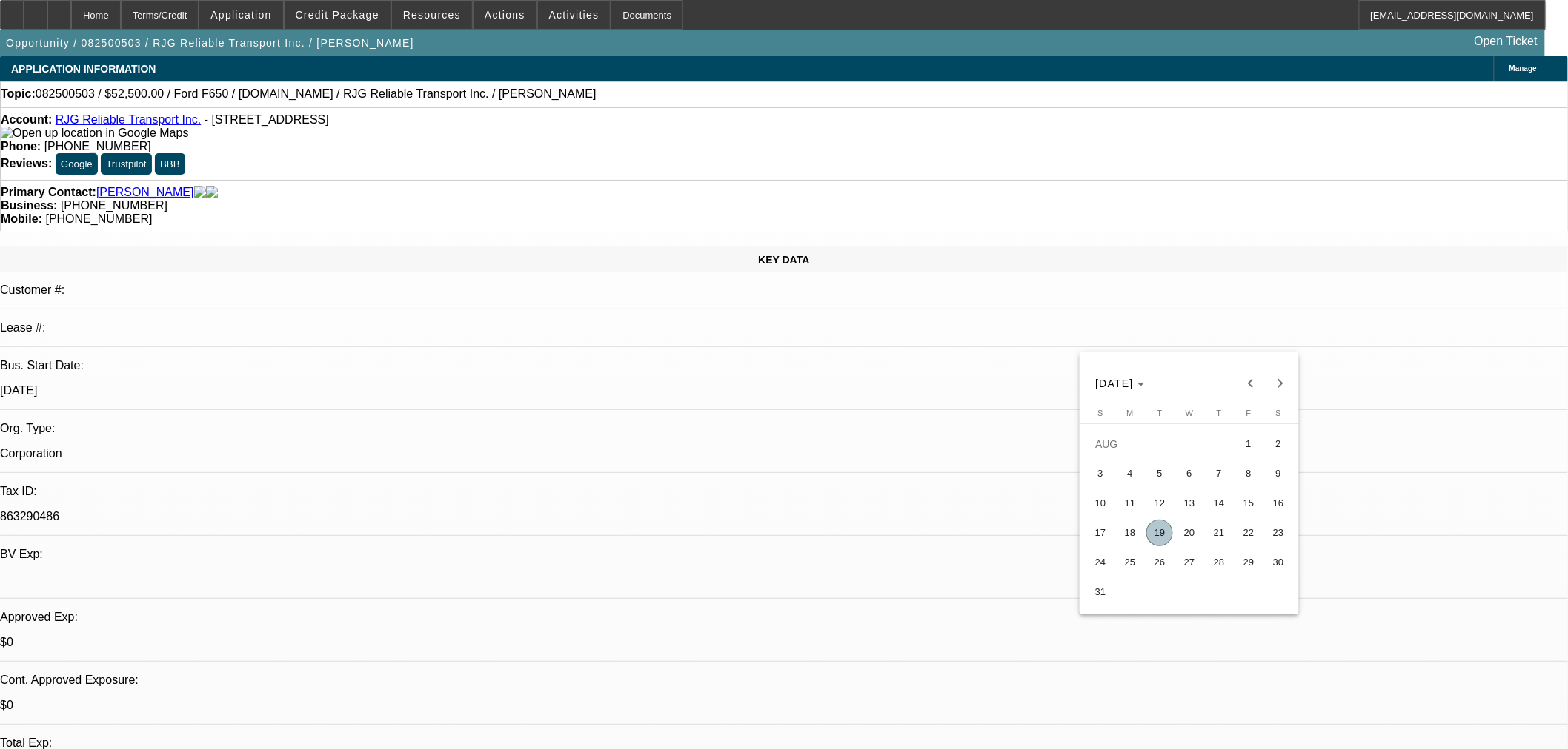
type input "8/19/2025"
type input "02:07"
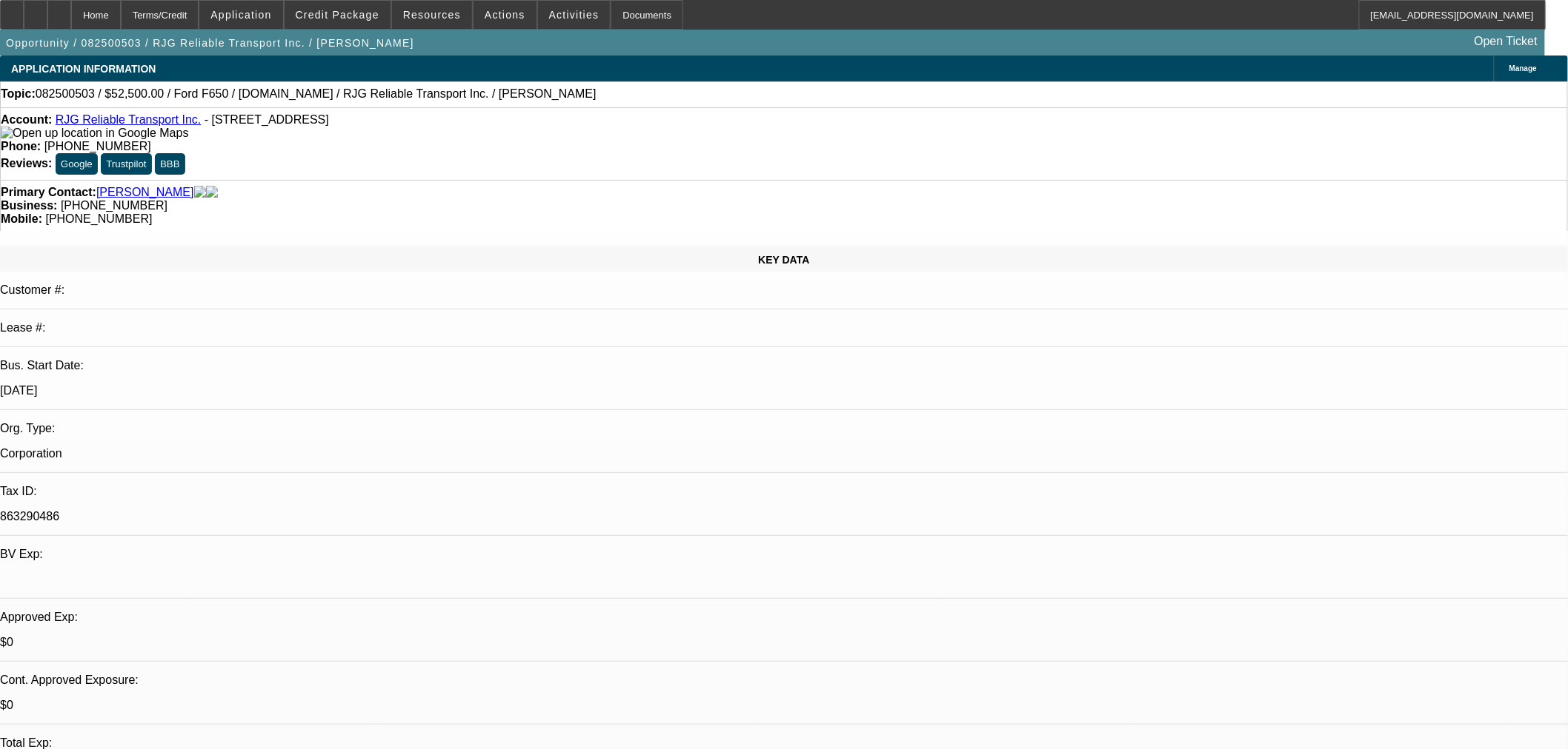
type input "02:29"
drag, startPoint x: 1121, startPoint y: 268, endPoint x: 1357, endPoint y: 249, distance: 236.8
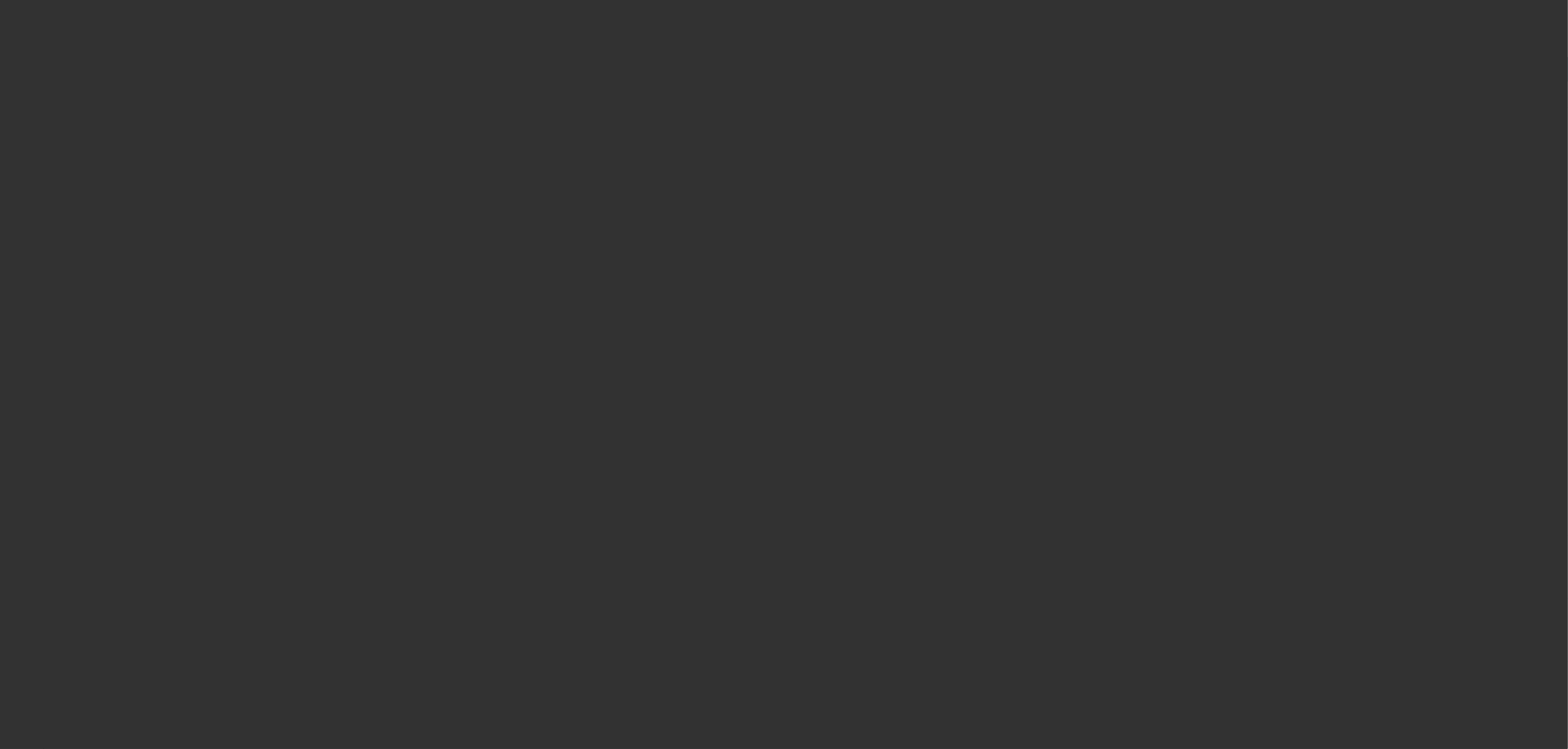
select select "0"
select select "6"
select select "0"
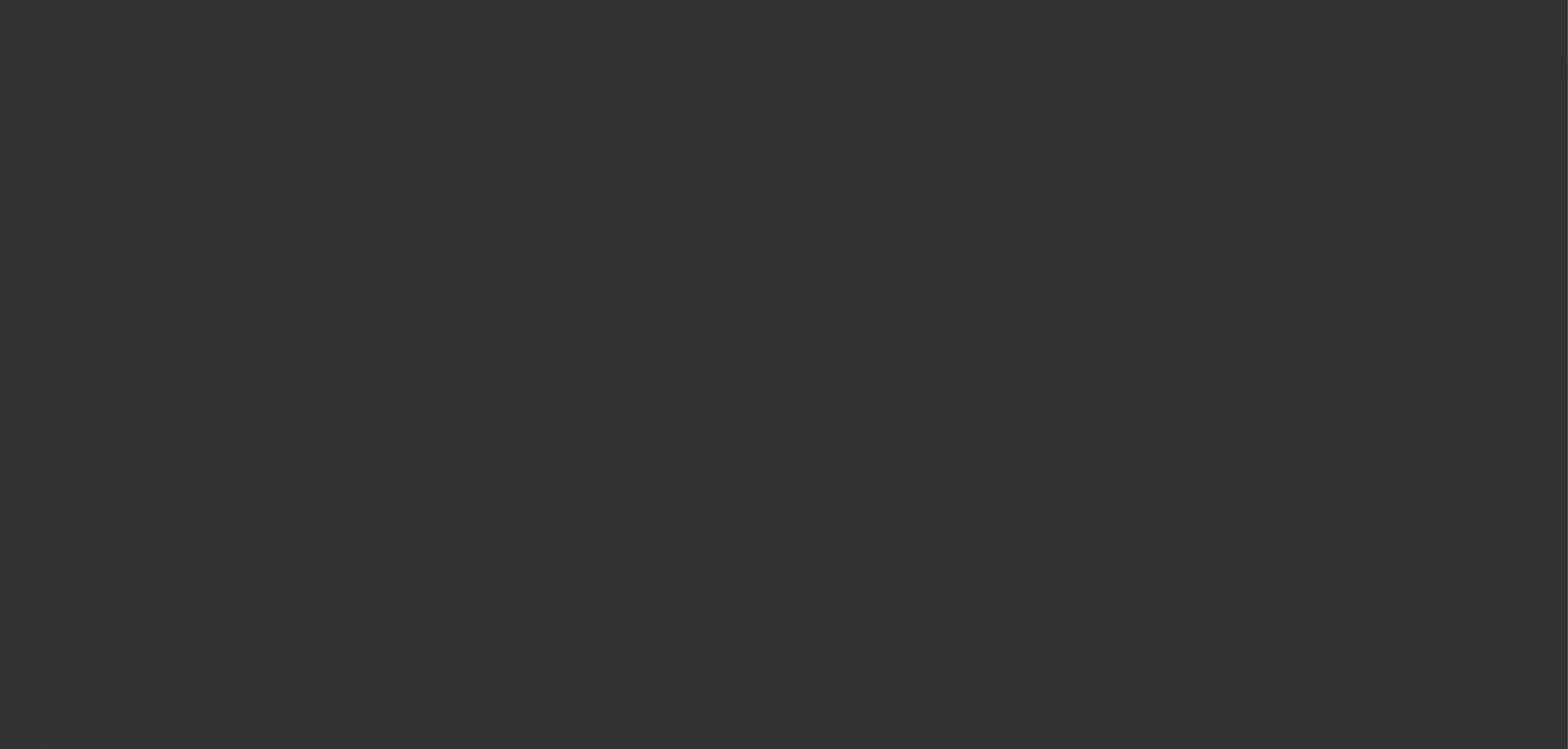
select select "0"
select select "6"
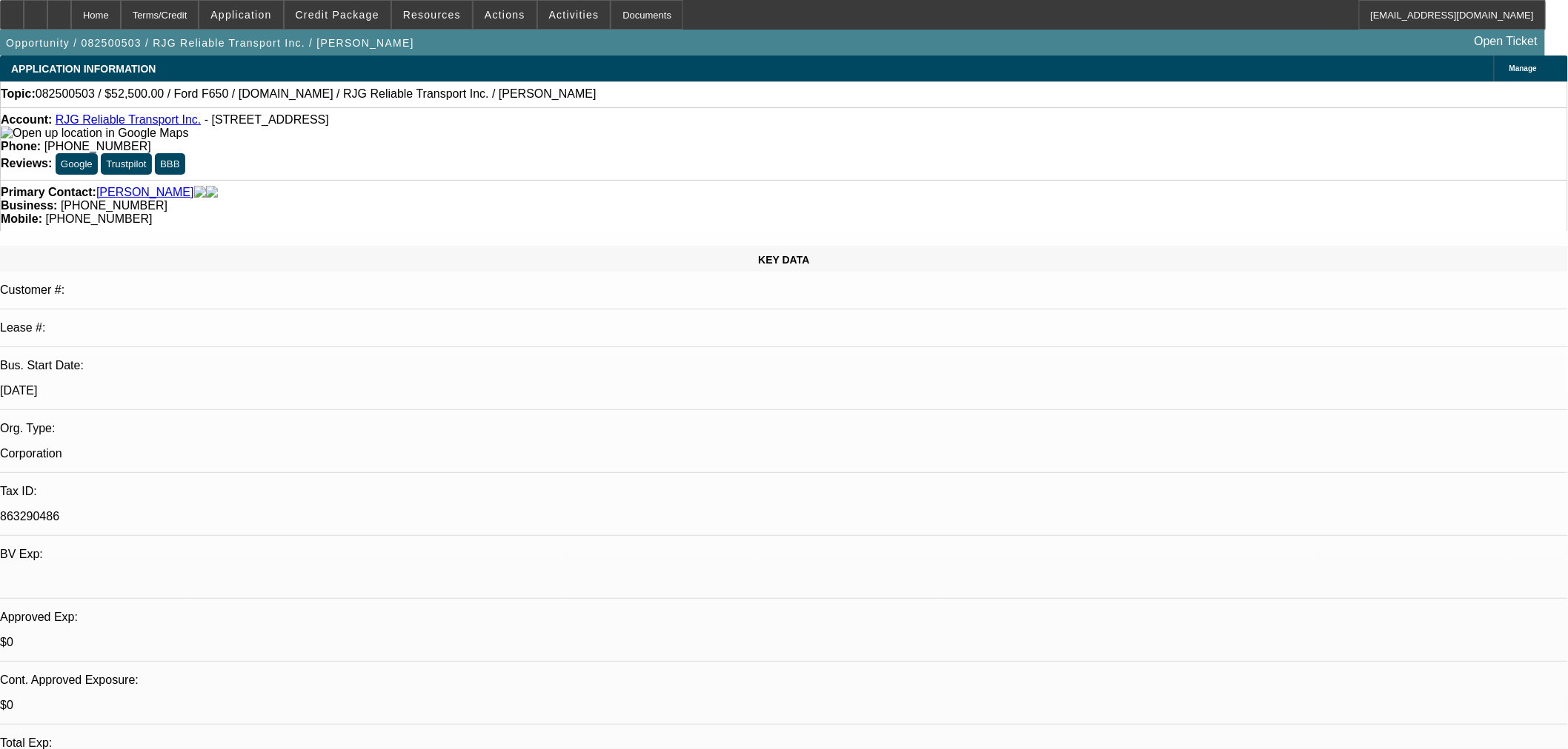
click at [303, 448] on p "Corporation" at bounding box center [784, 454] width 1568 height 14
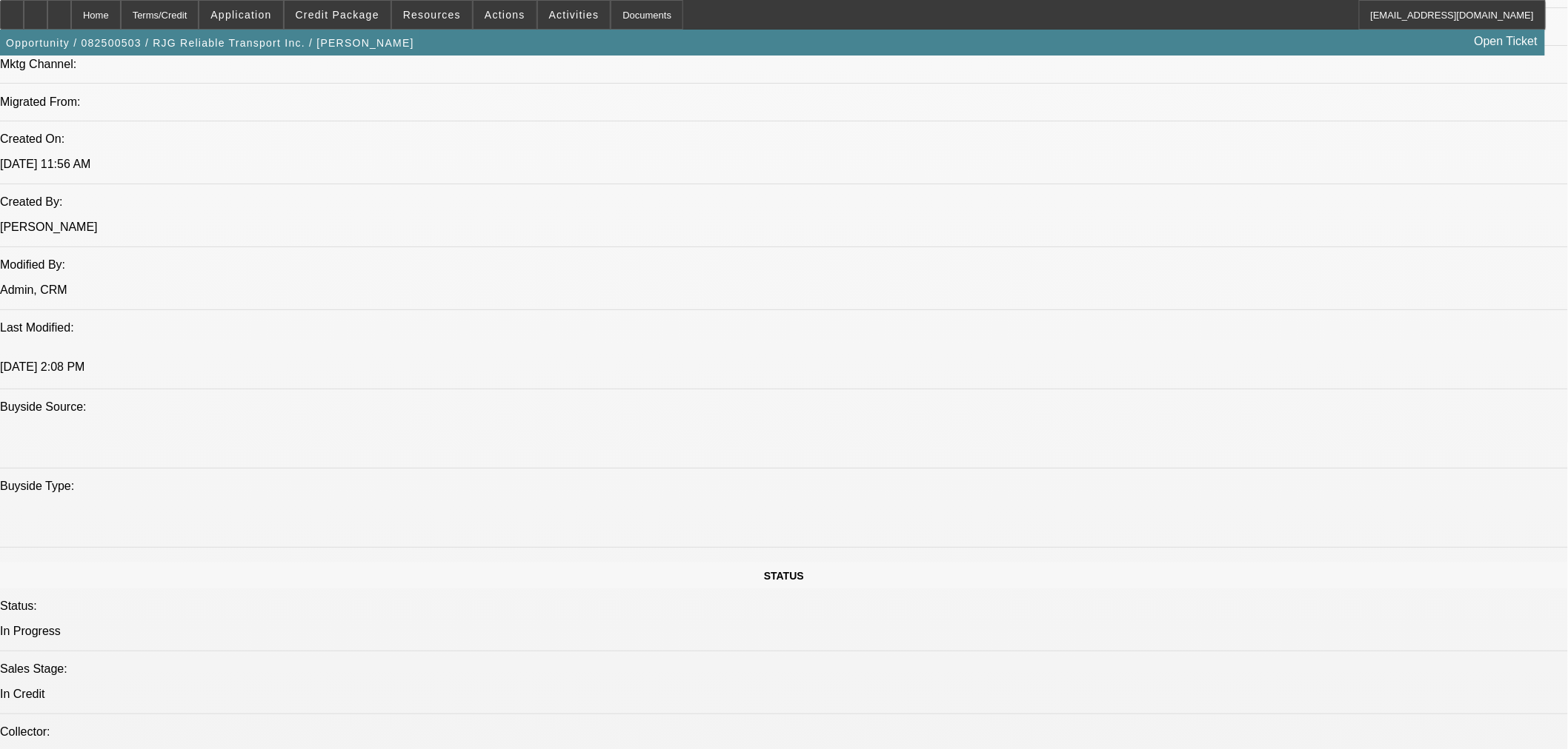
scroll to position [1316, 0]
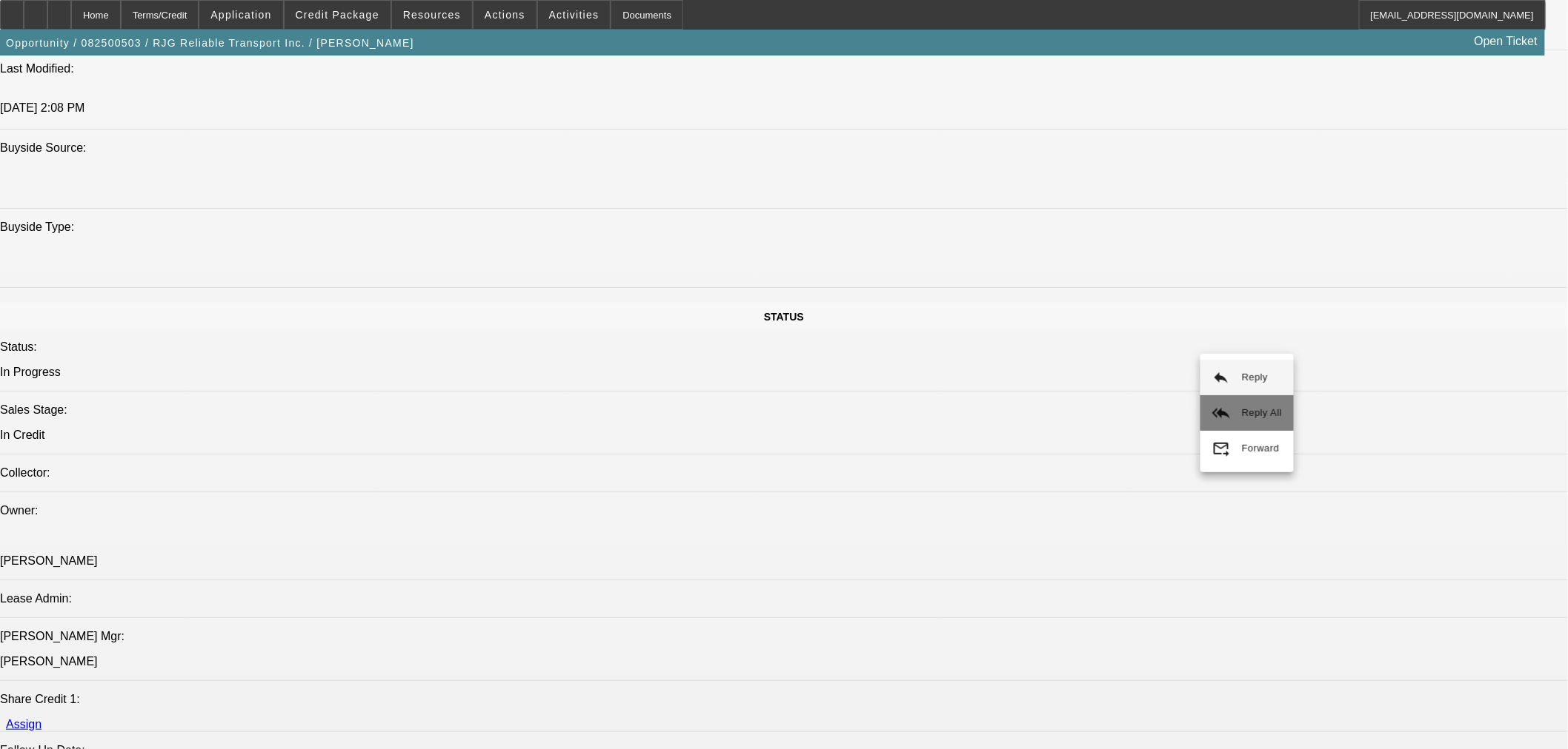
click at [1277, 404] on span "Reply All" at bounding box center [1262, 413] width 40 height 18
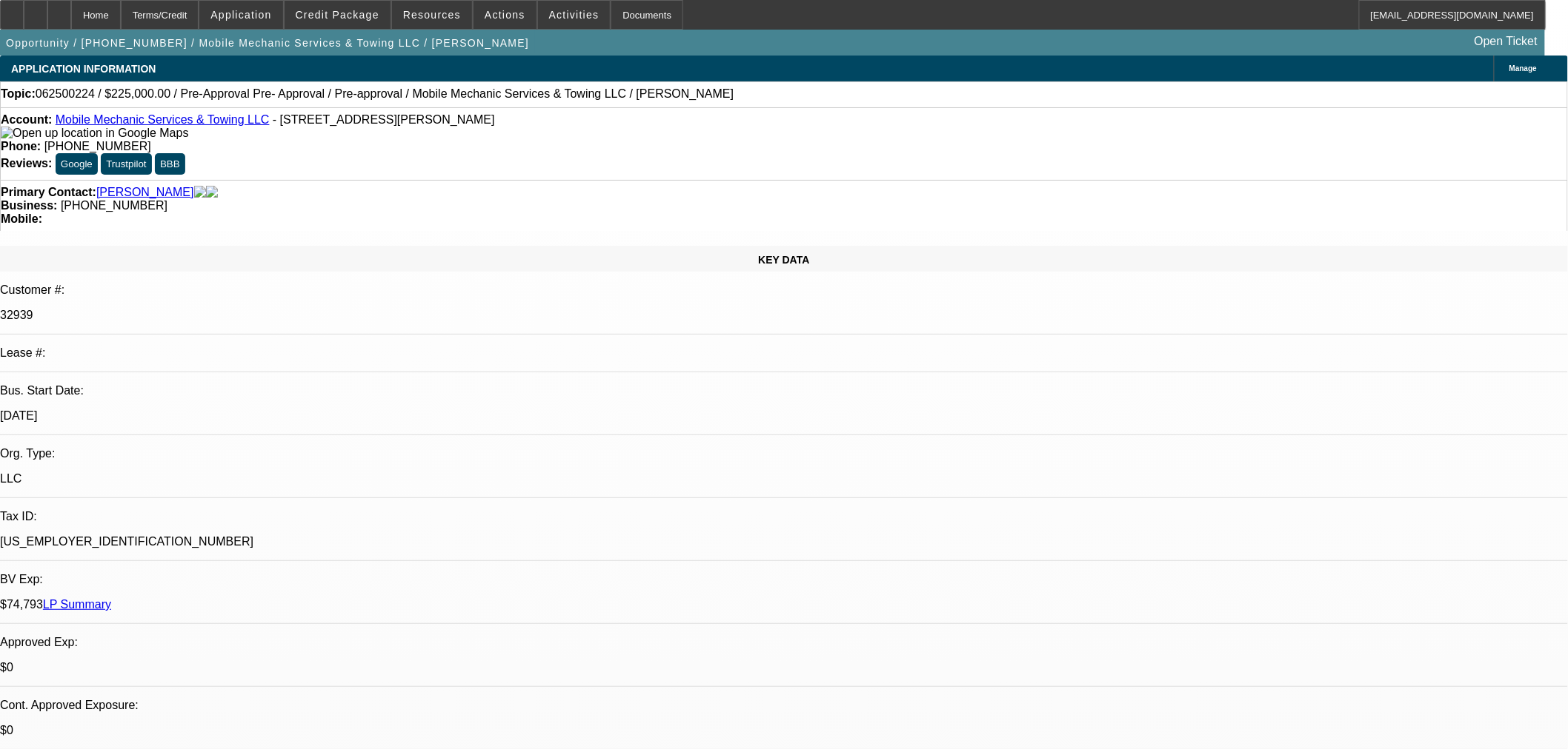
select select "0"
select select "0.1"
select select "4"
select select "0"
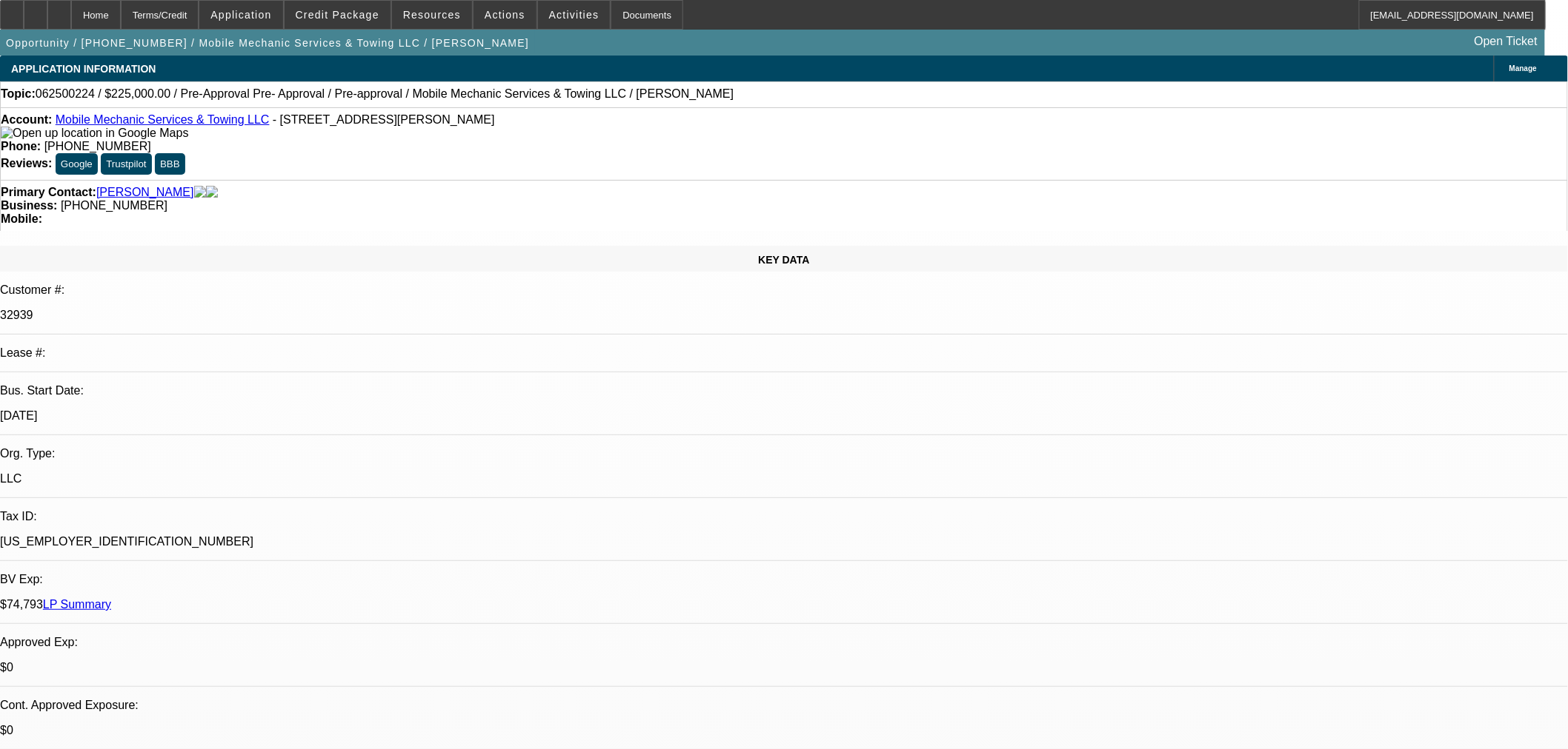
select select "0"
select select "0.1"
select select "4"
select select "0"
select select "2"
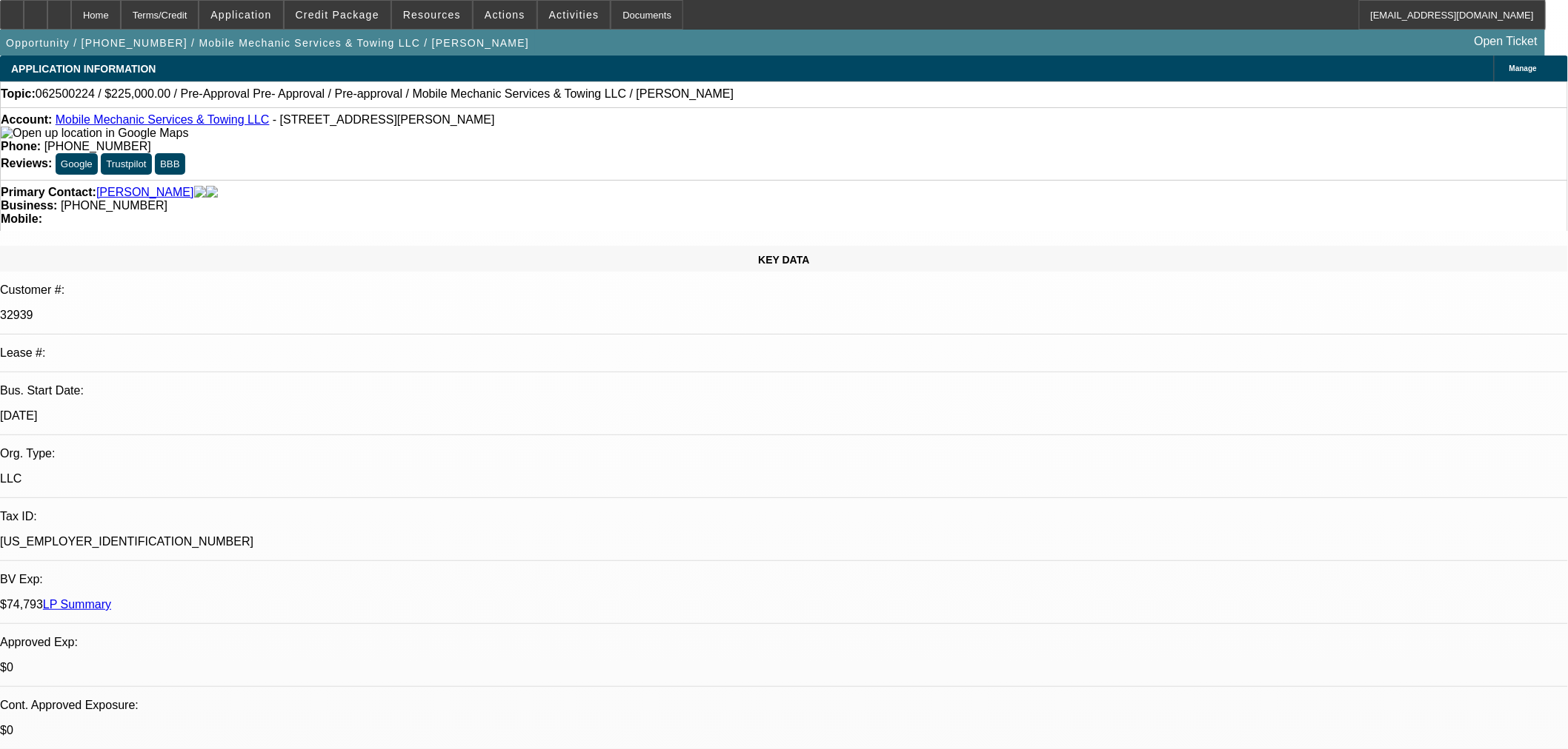
select select "2"
select select "0.1"
select select "4"
select select "0"
select select "2"
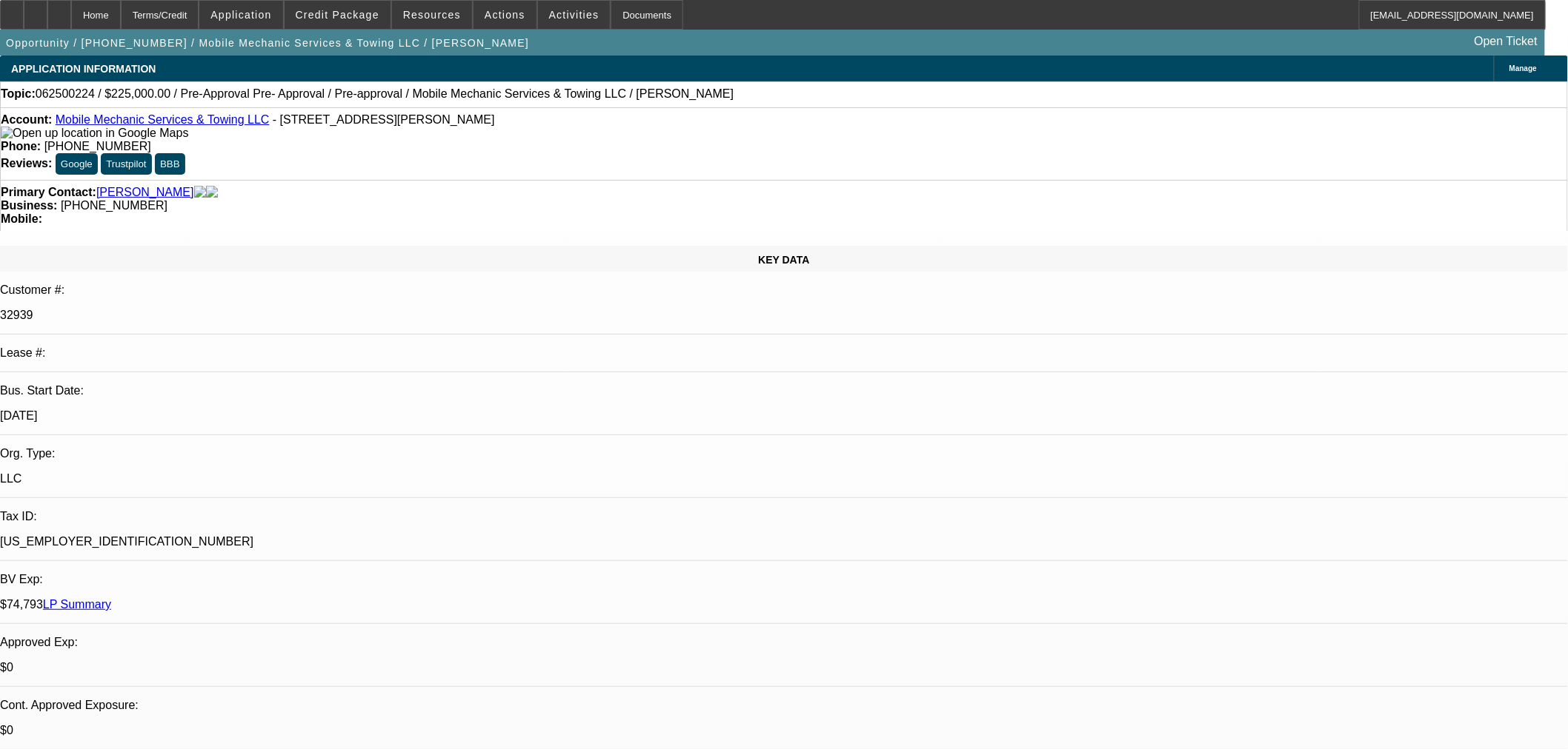
select select "2"
select select "0.1"
select select "4"
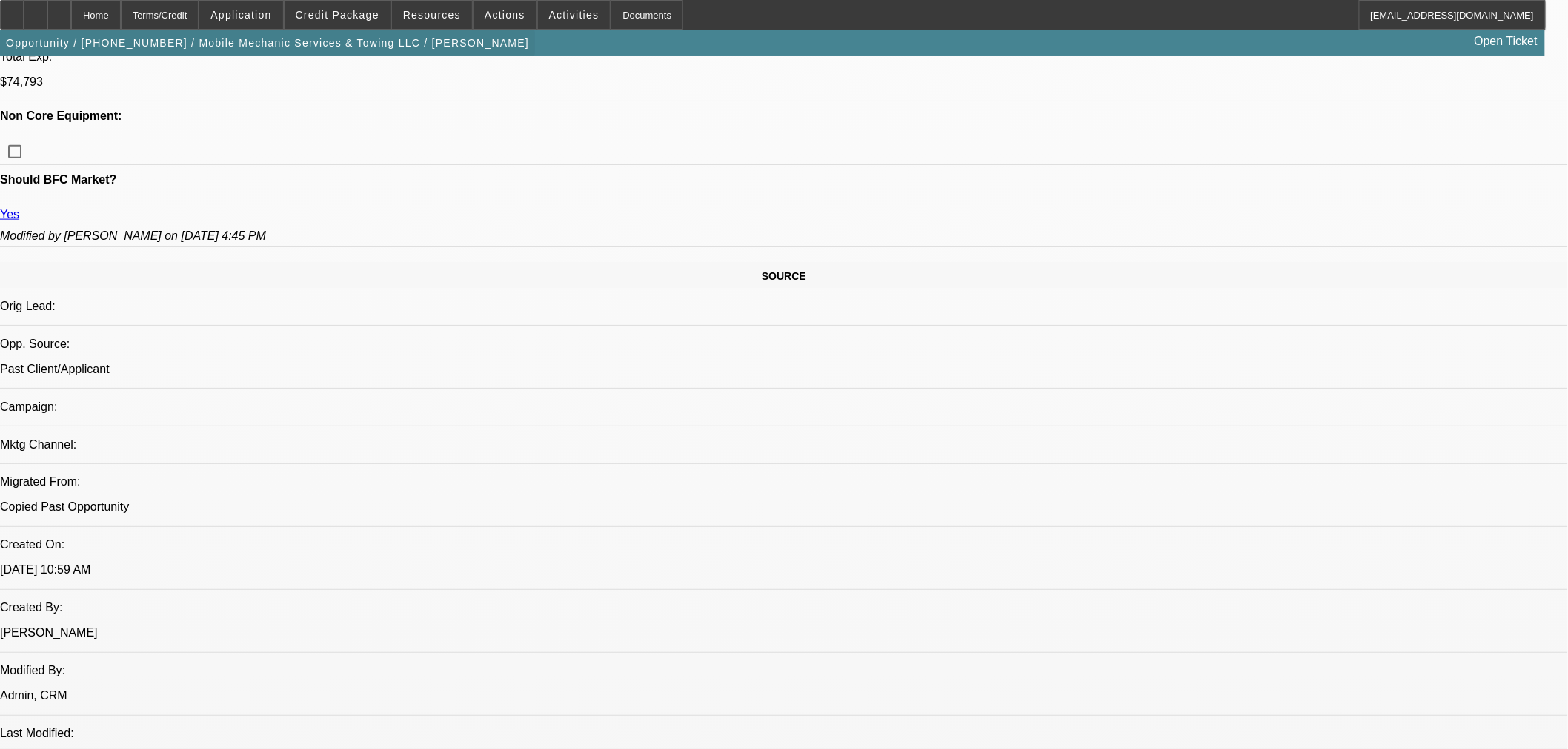
scroll to position [542, 0]
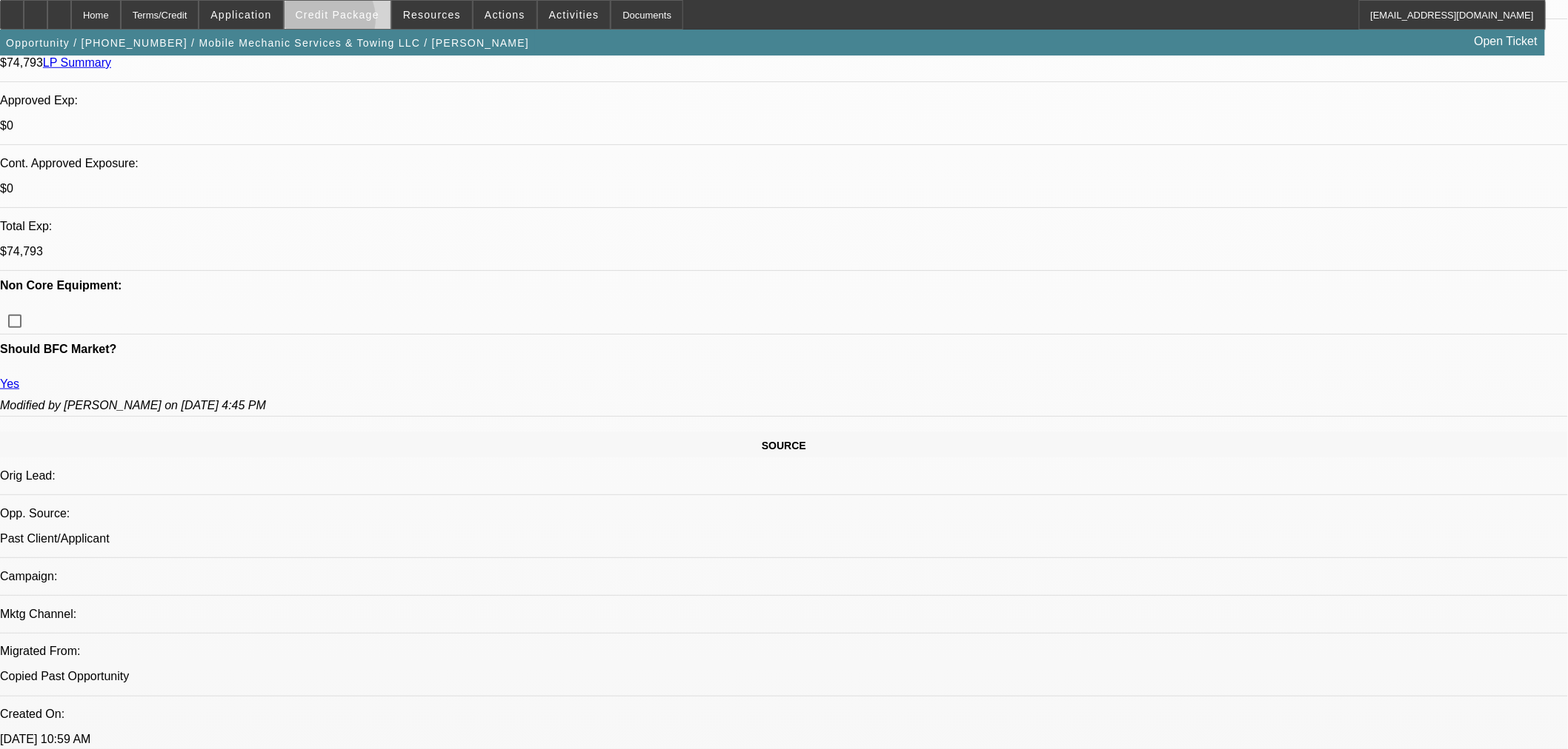
click at [348, 22] on span at bounding box center [337, 15] width 106 height 35
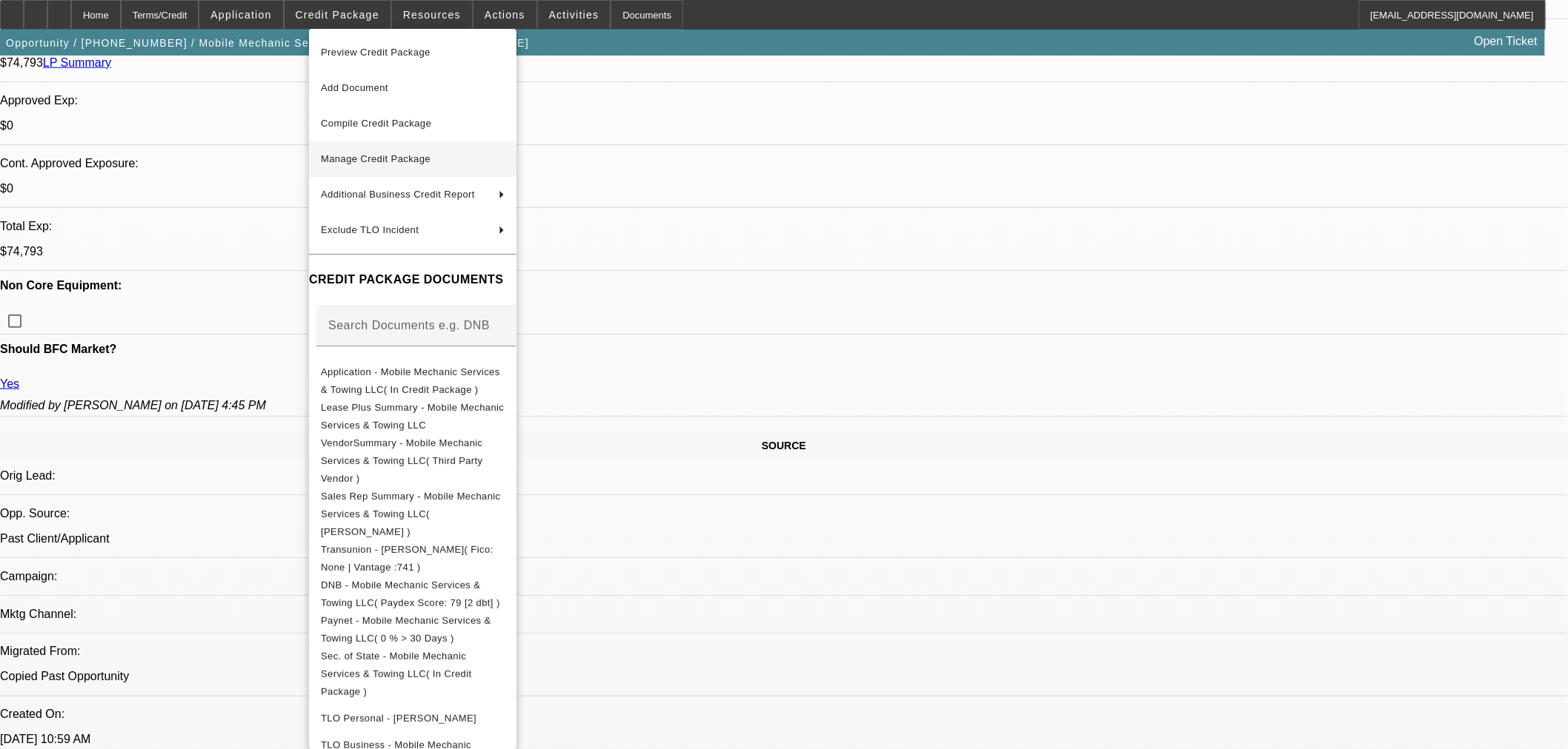
click at [365, 146] on button "Manage Credit Package" at bounding box center [412, 159] width 207 height 35
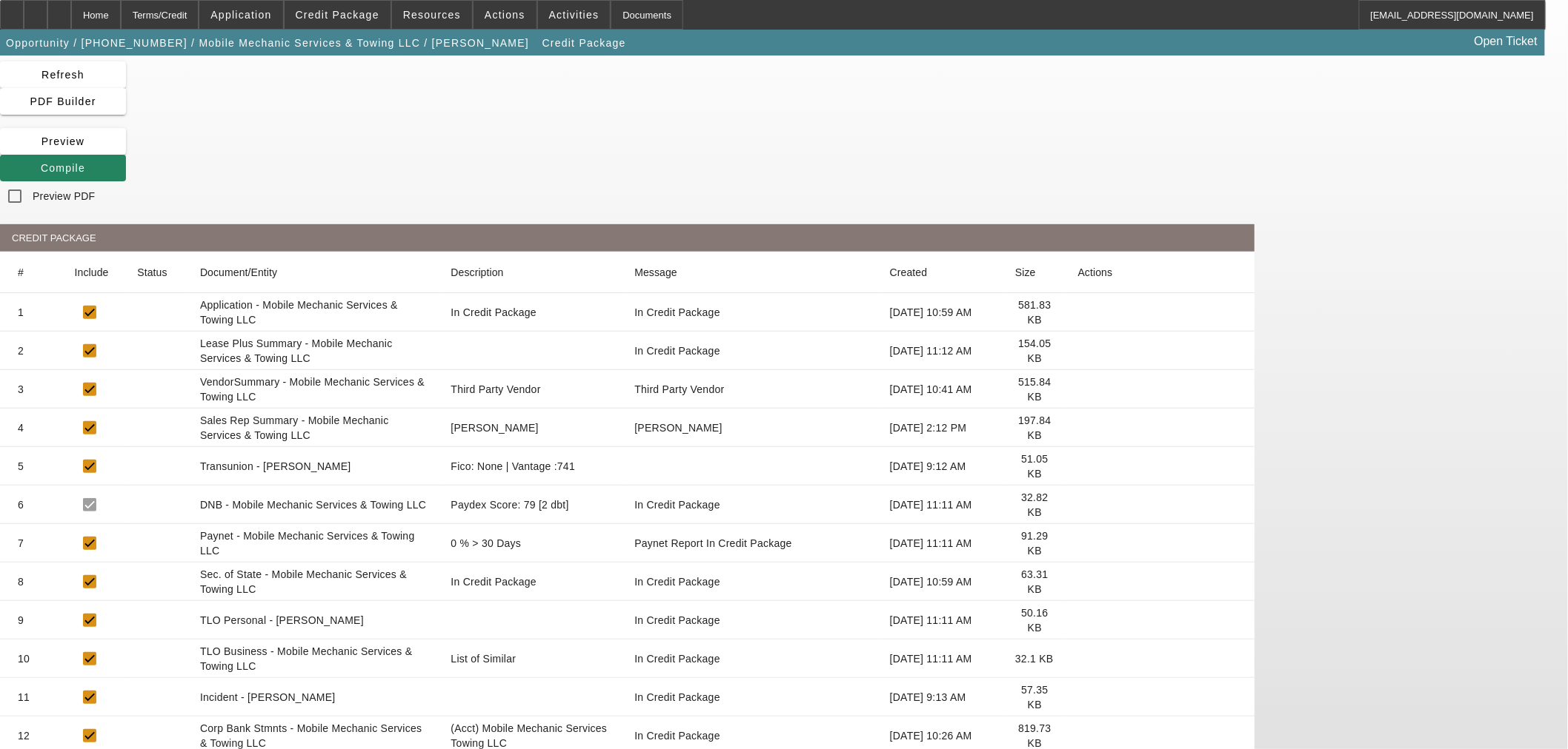
scroll to position [80, 0]
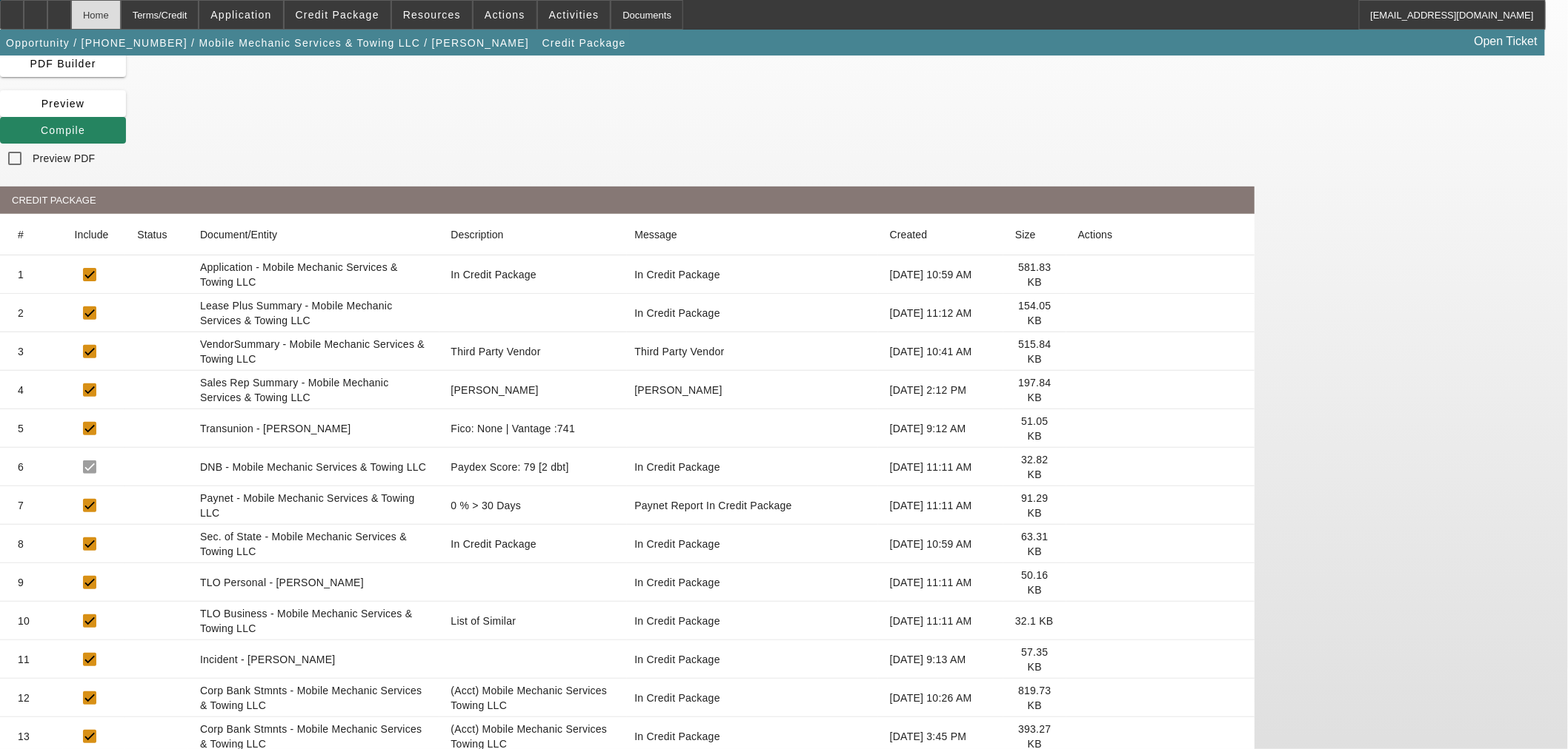
click at [121, 6] on div "Home" at bounding box center [95, 15] width 50 height 30
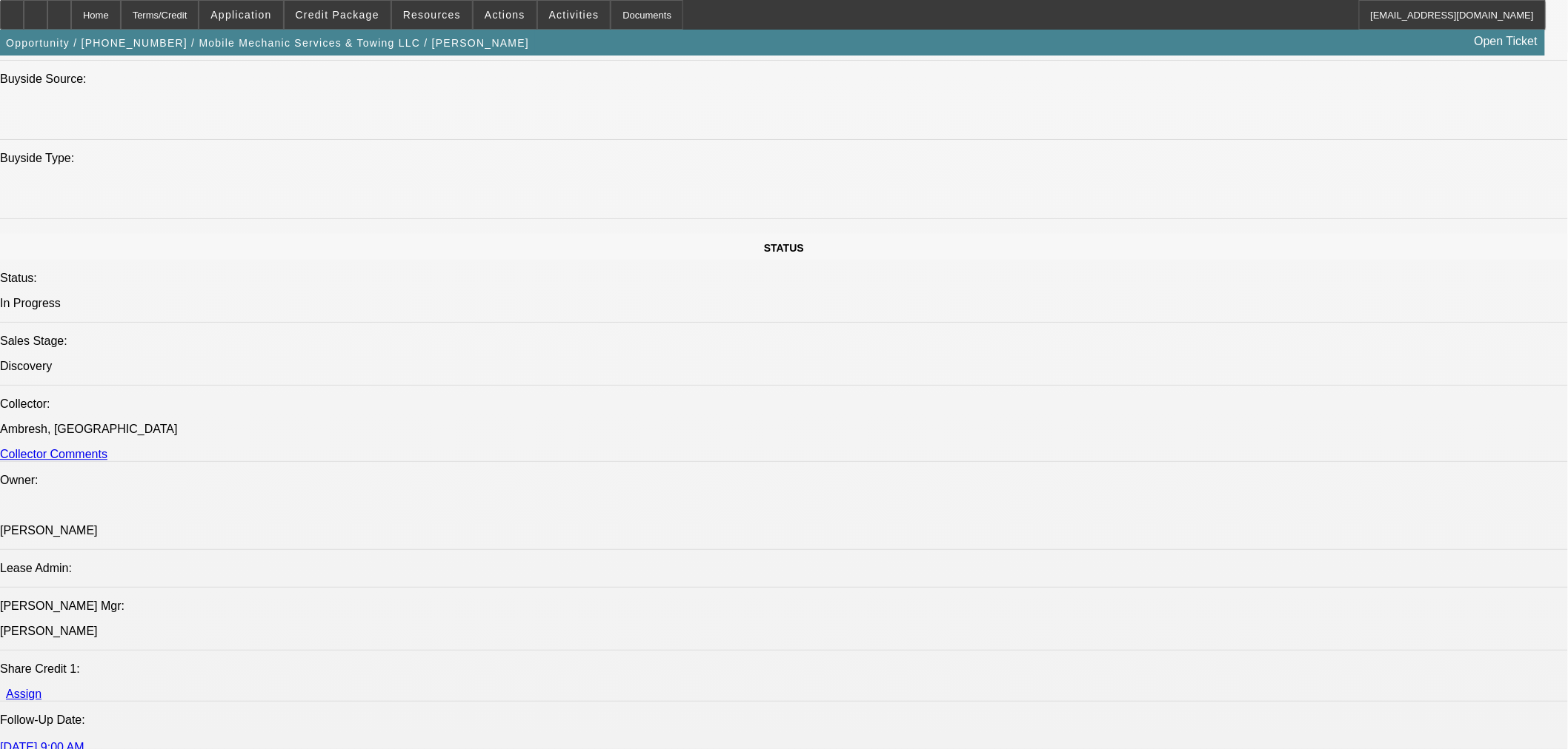
select select "0"
select select "0.1"
select select "4"
select select "0"
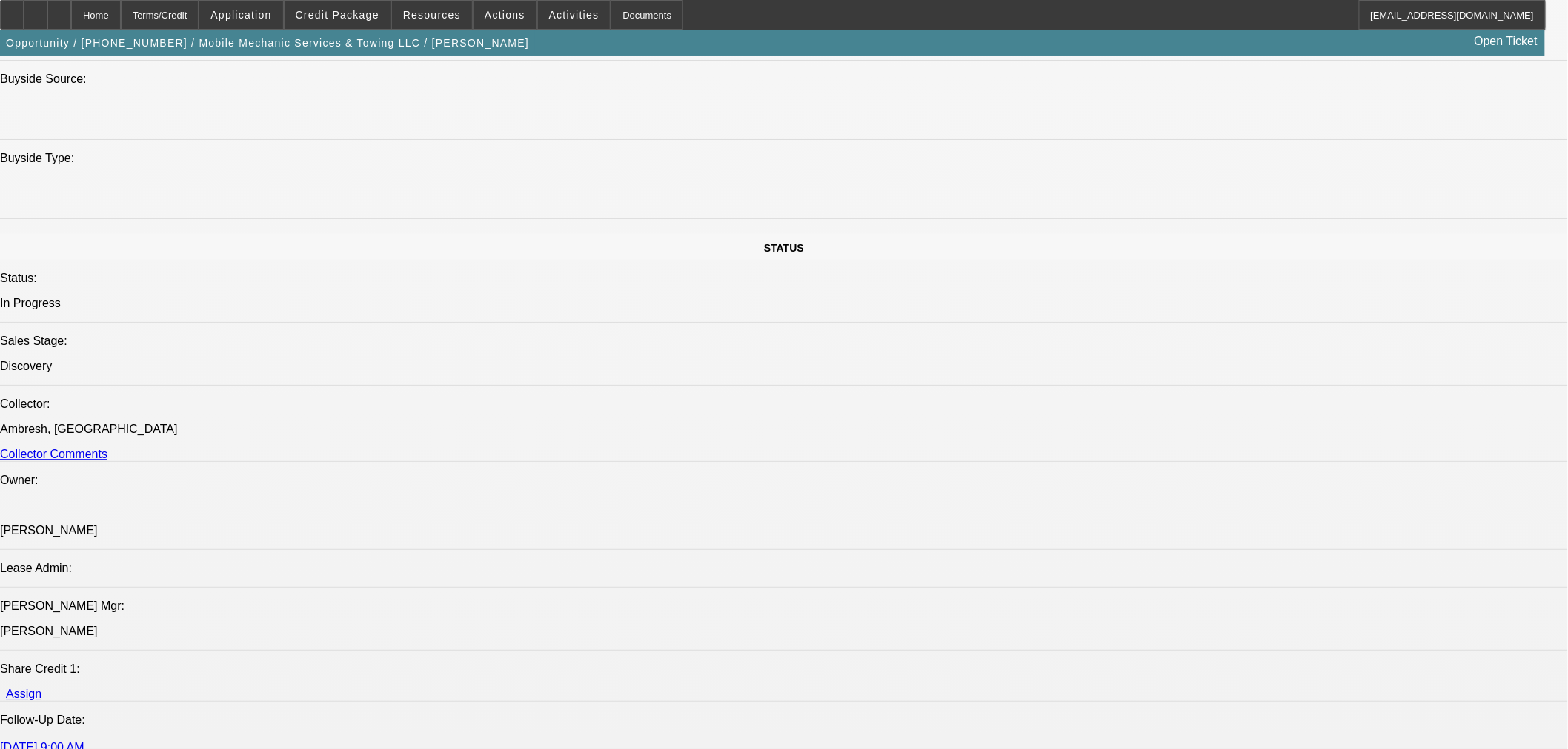
select select "0"
select select "0.1"
select select "4"
select select "0"
select select "2"
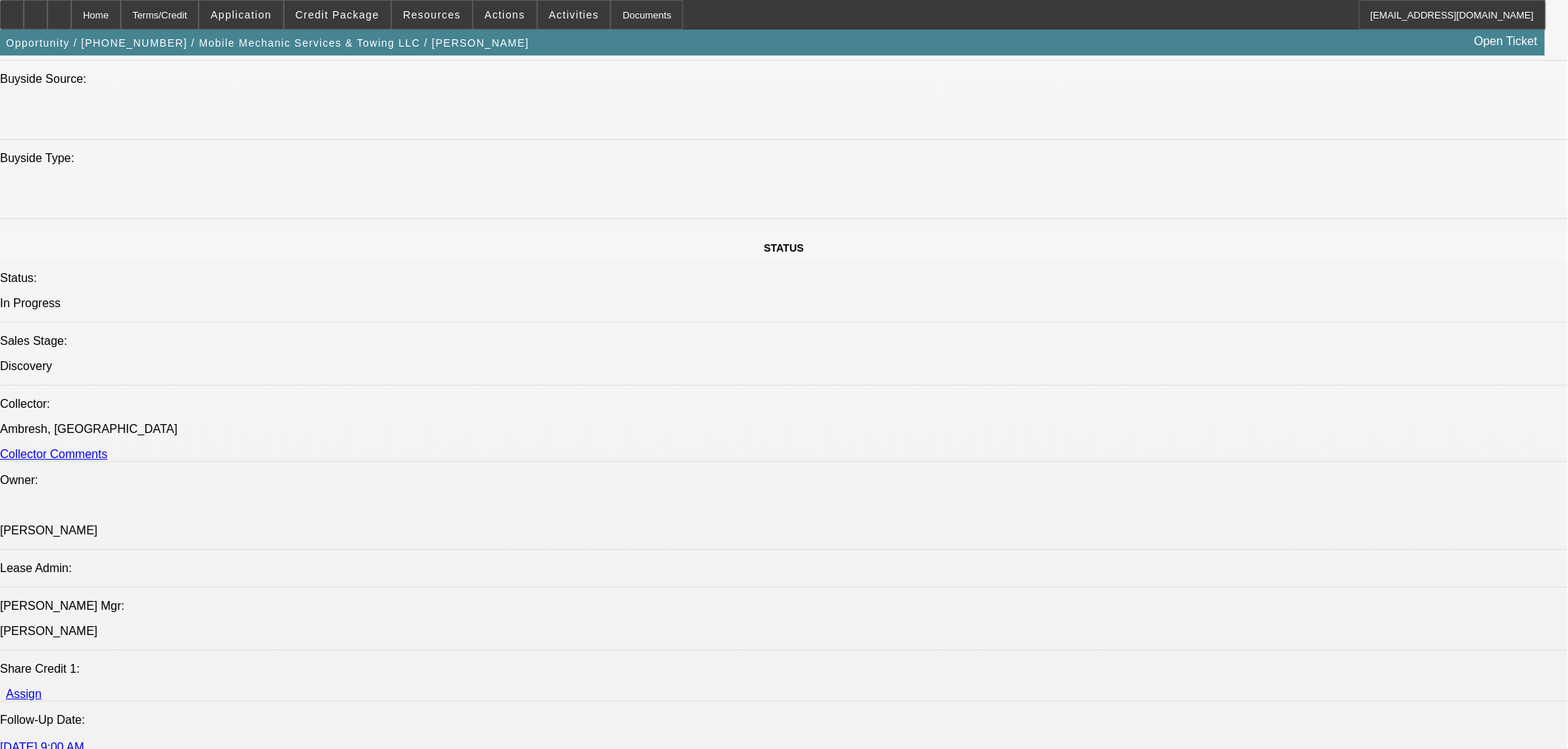
select select "2"
select select "0.1"
select select "4"
select select "0"
select select "2"
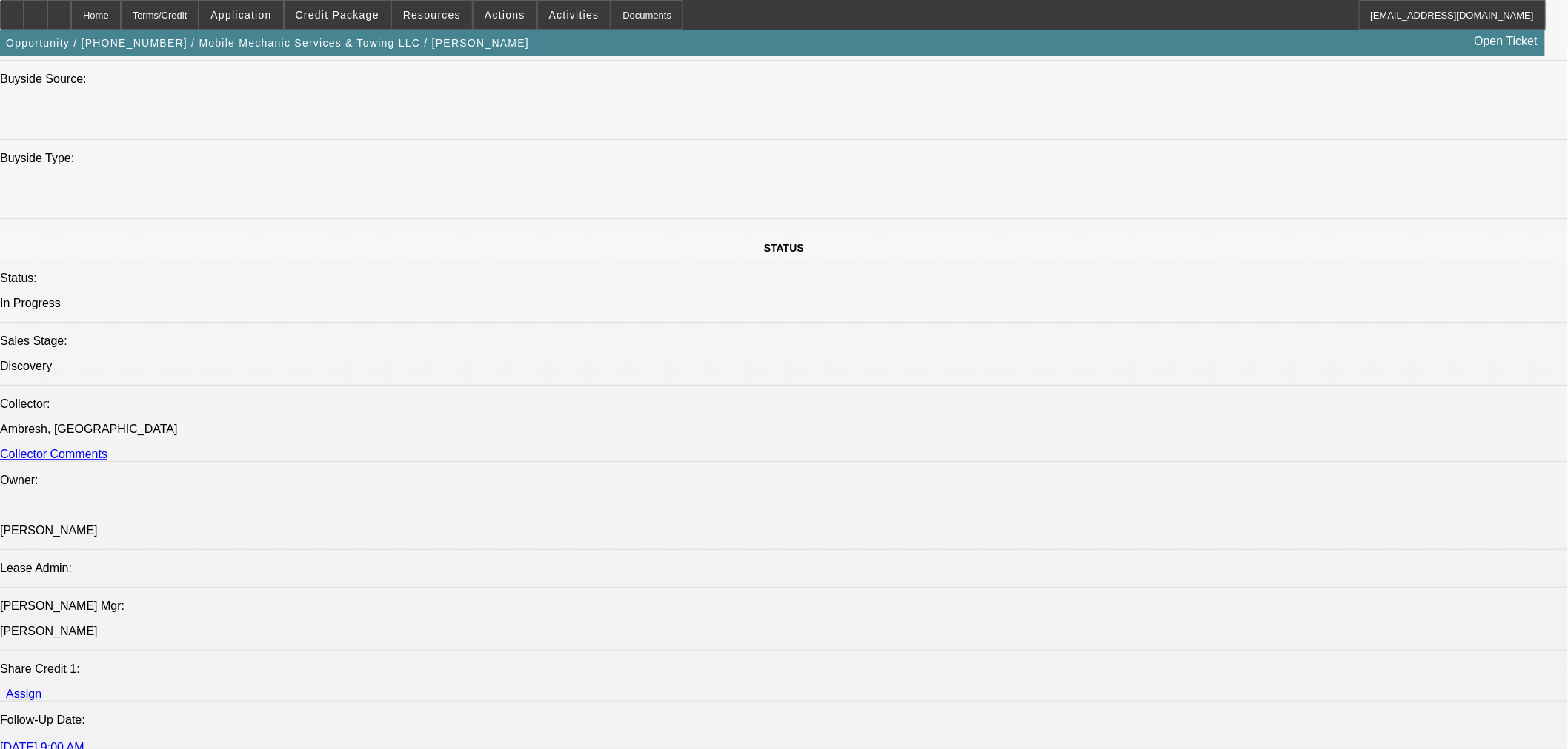
select select "2"
select select "0.1"
select select "4"
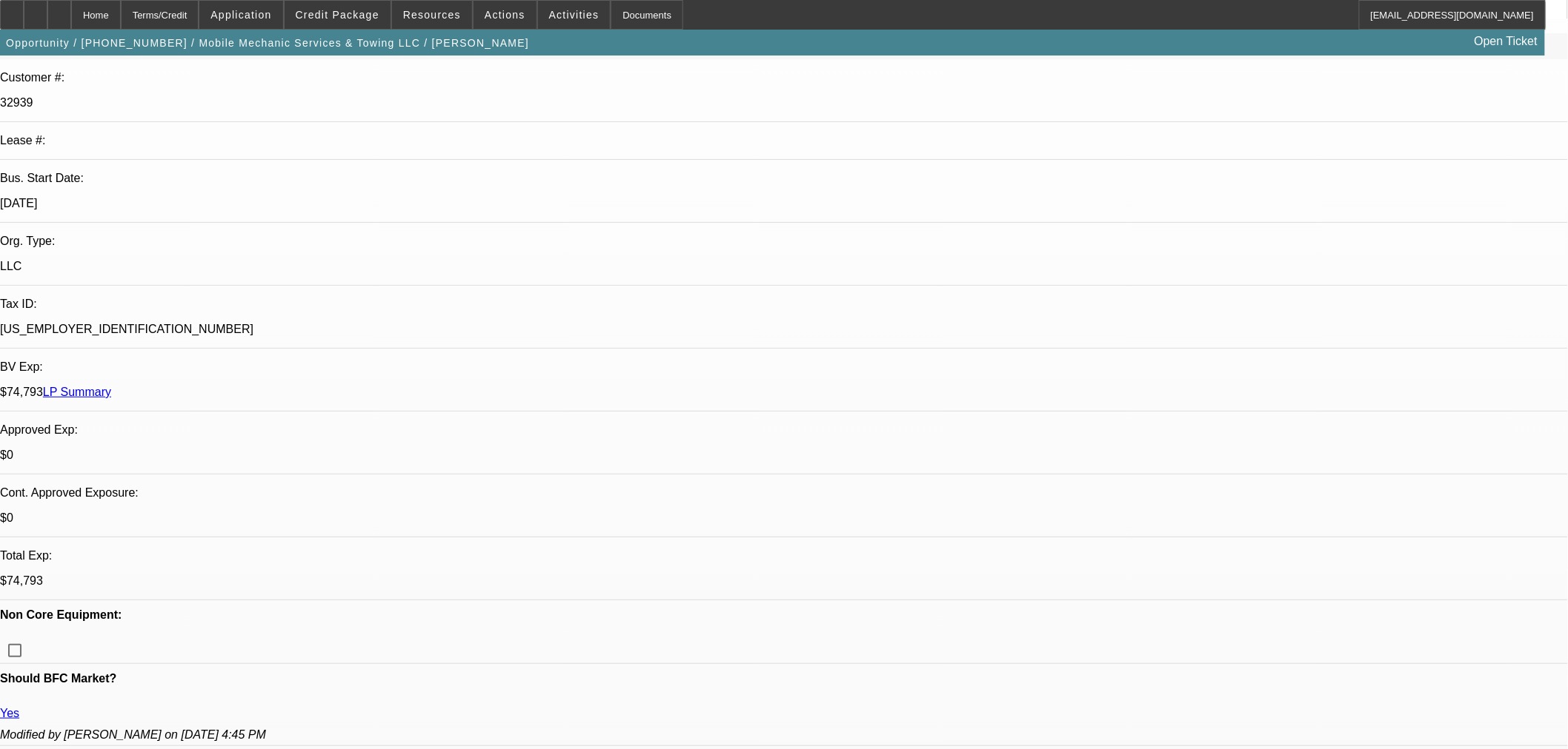
scroll to position [186, 0]
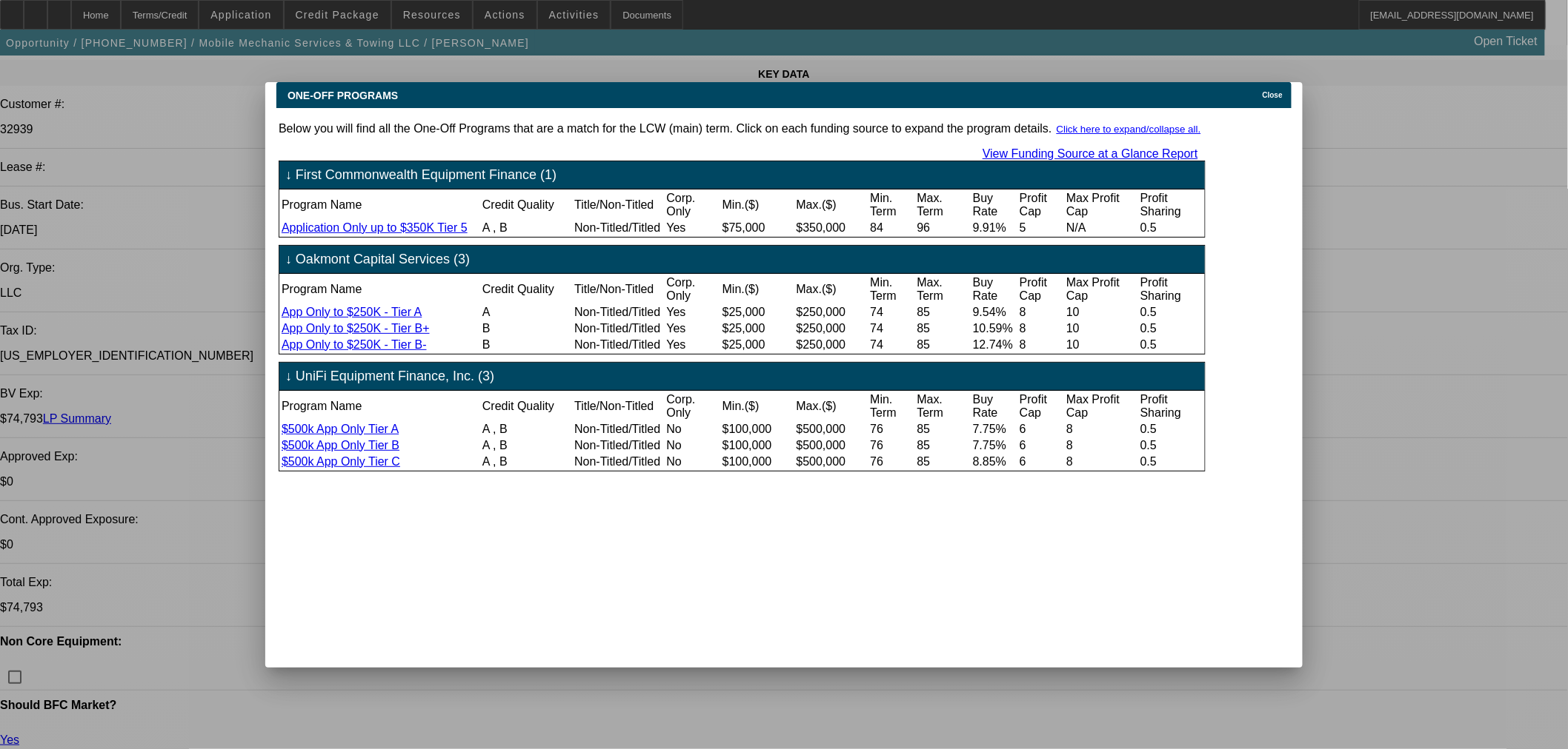
scroll to position [0, 0]
click at [1282, 91] on span "Close" at bounding box center [1273, 94] width 20 height 8
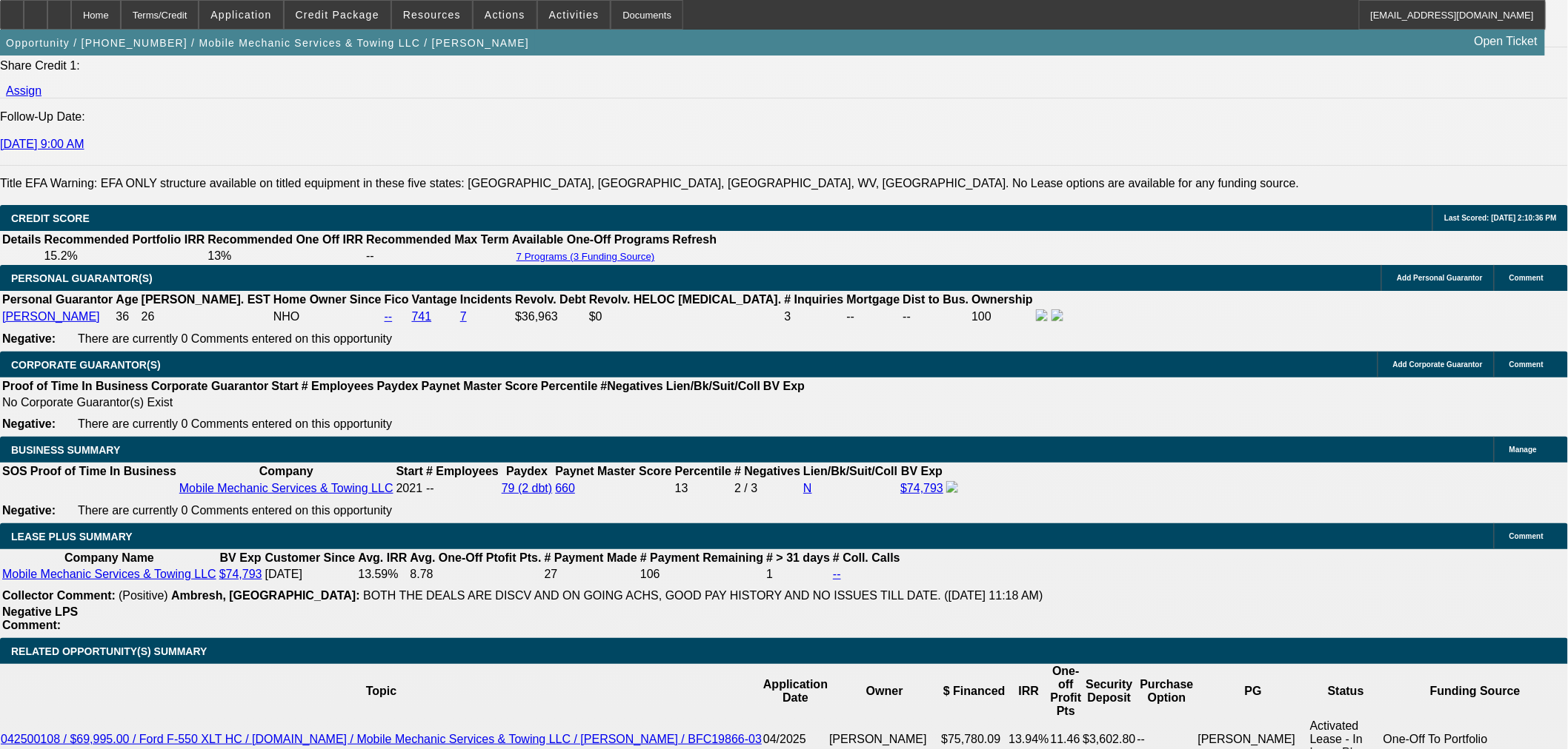
scroll to position [2222, 0]
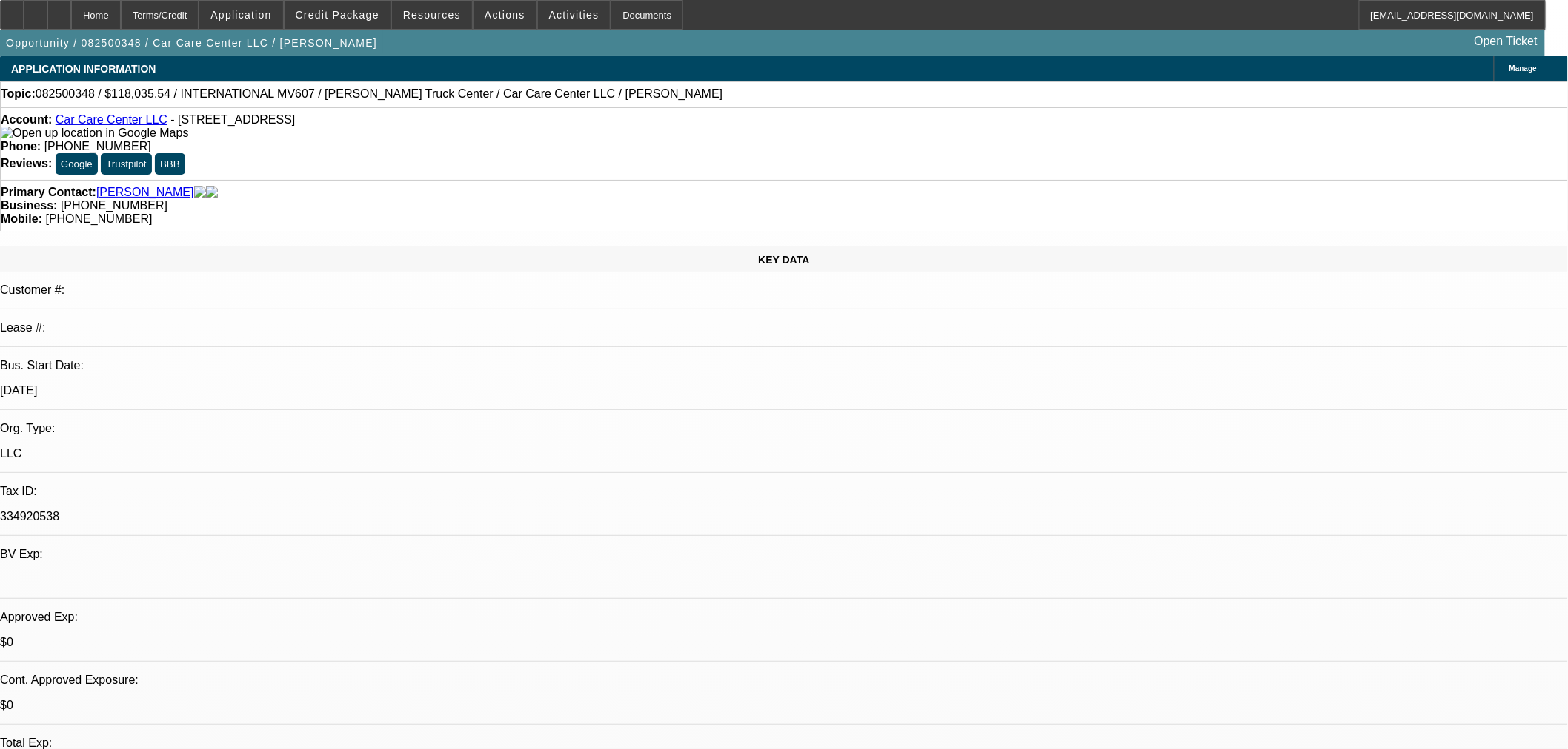
select select "0.2"
select select "2"
select select "0"
select select "6"
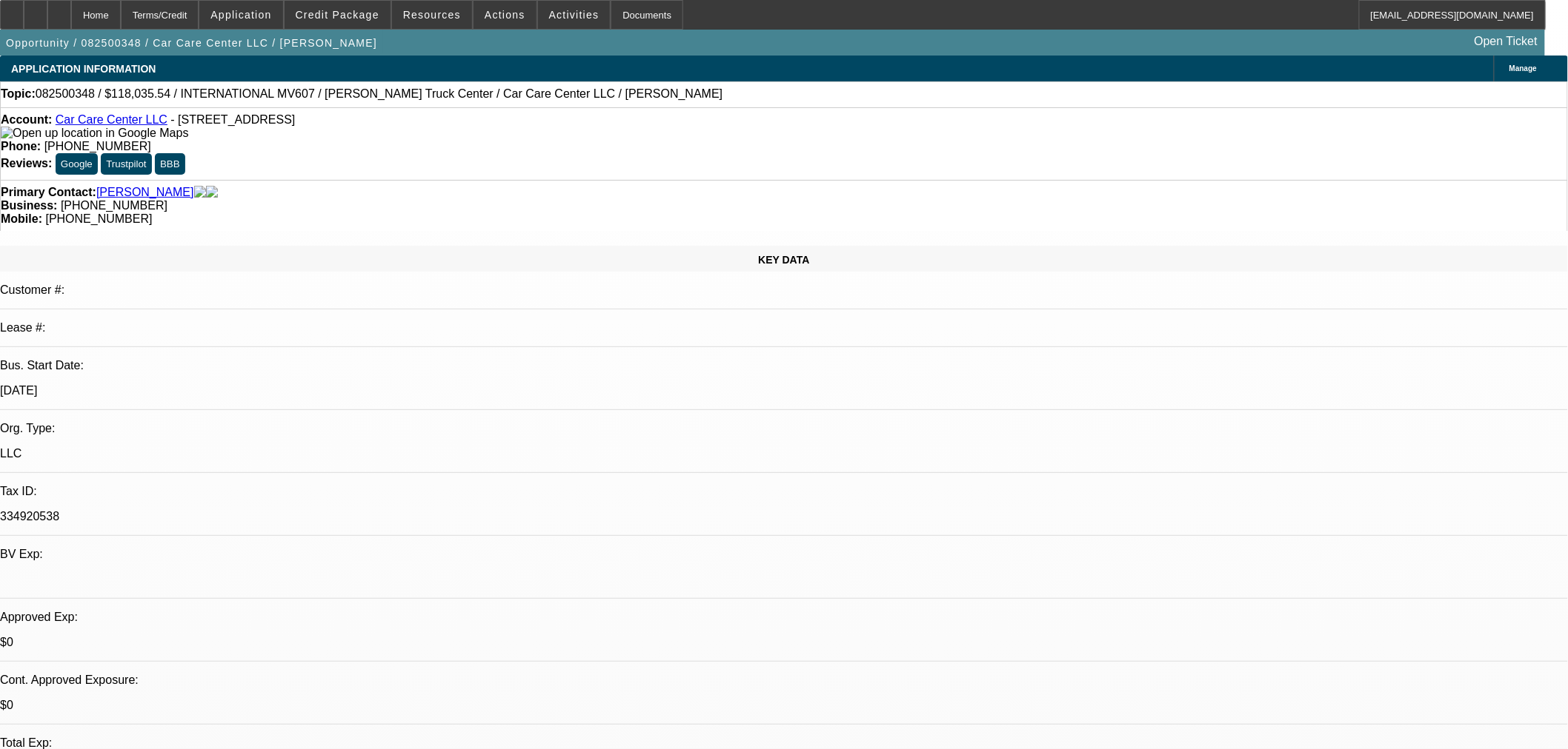
select select "0"
select select "2"
select select "0"
select select "6"
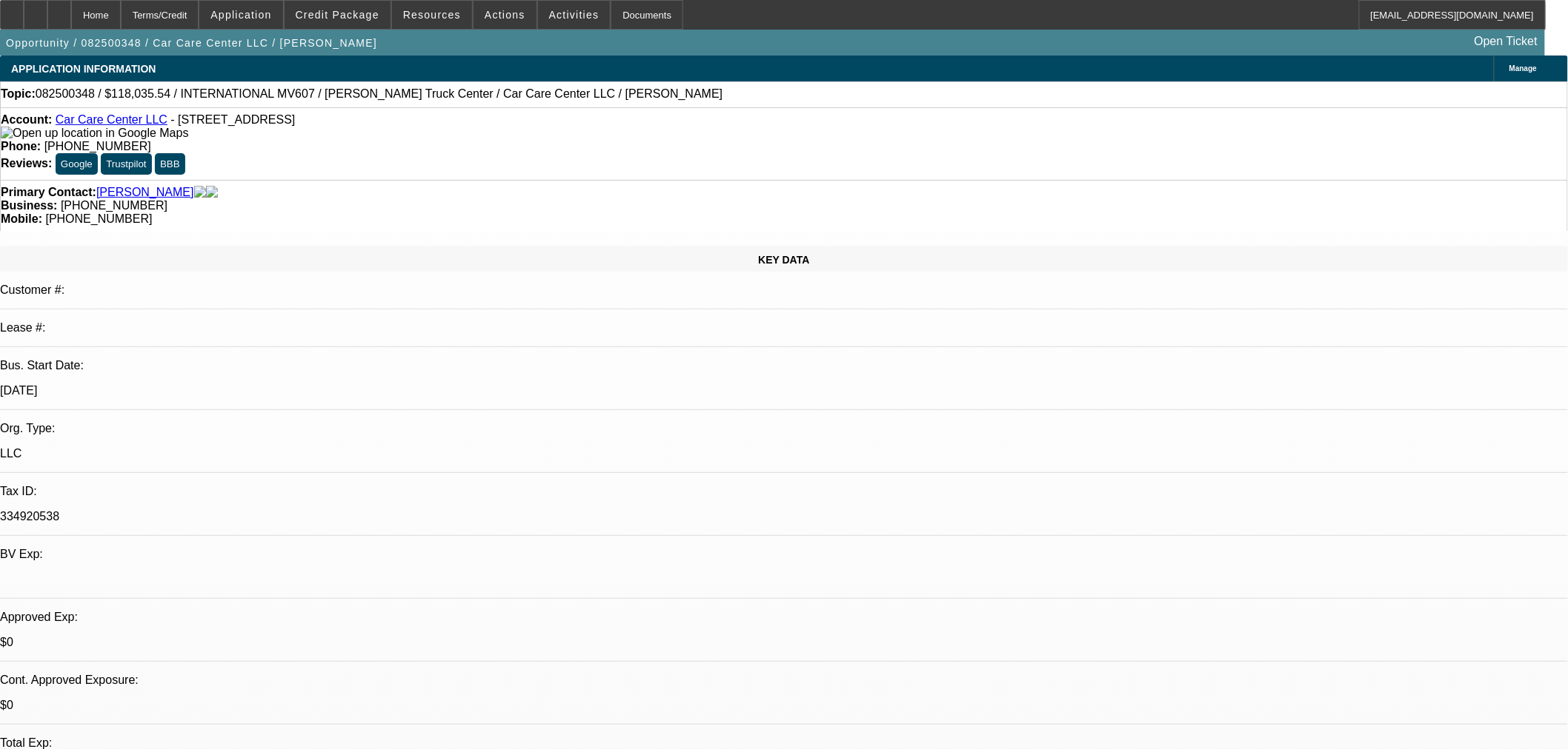
select select "0.2"
select select "2"
select select "0"
select select "6"
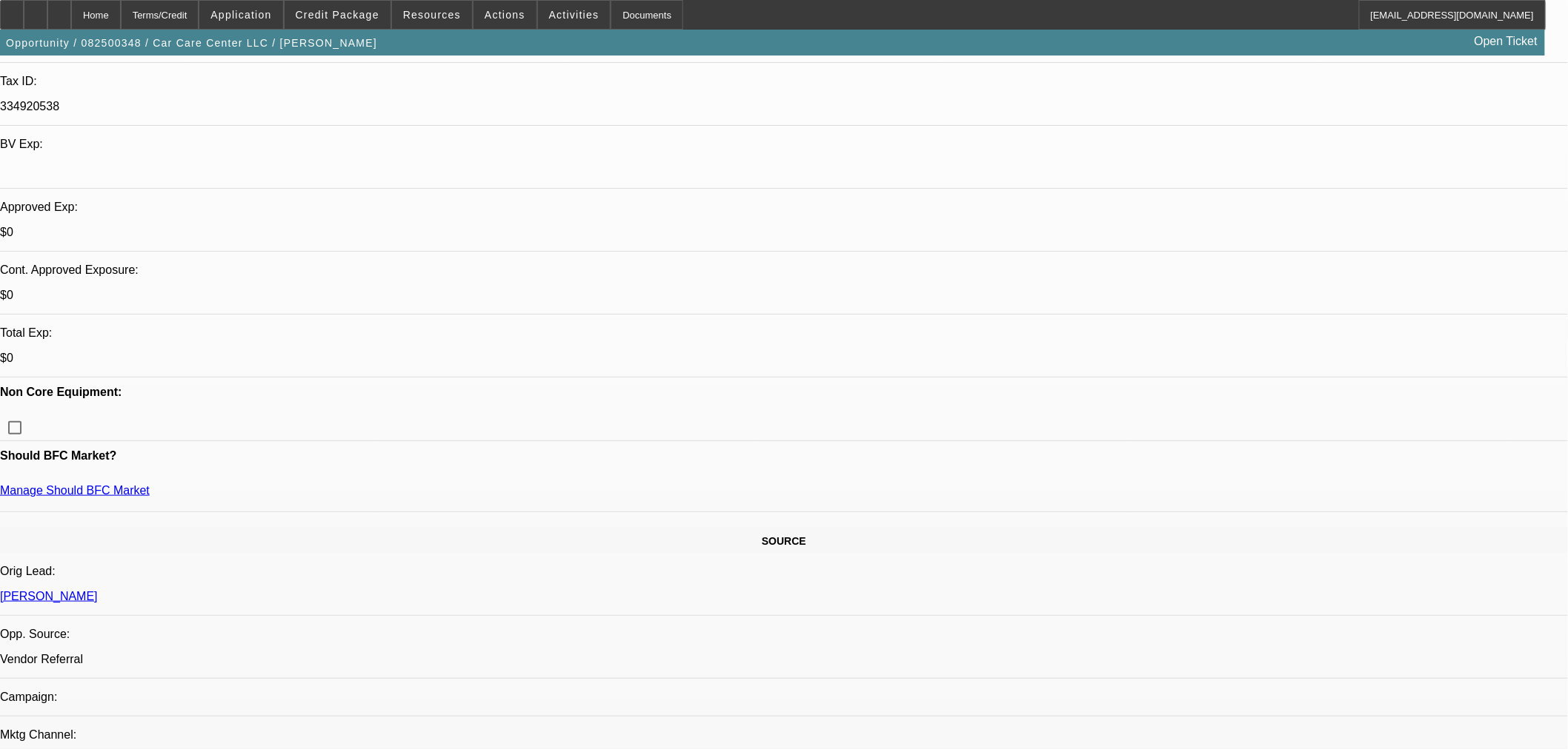
scroll to position [247, 0]
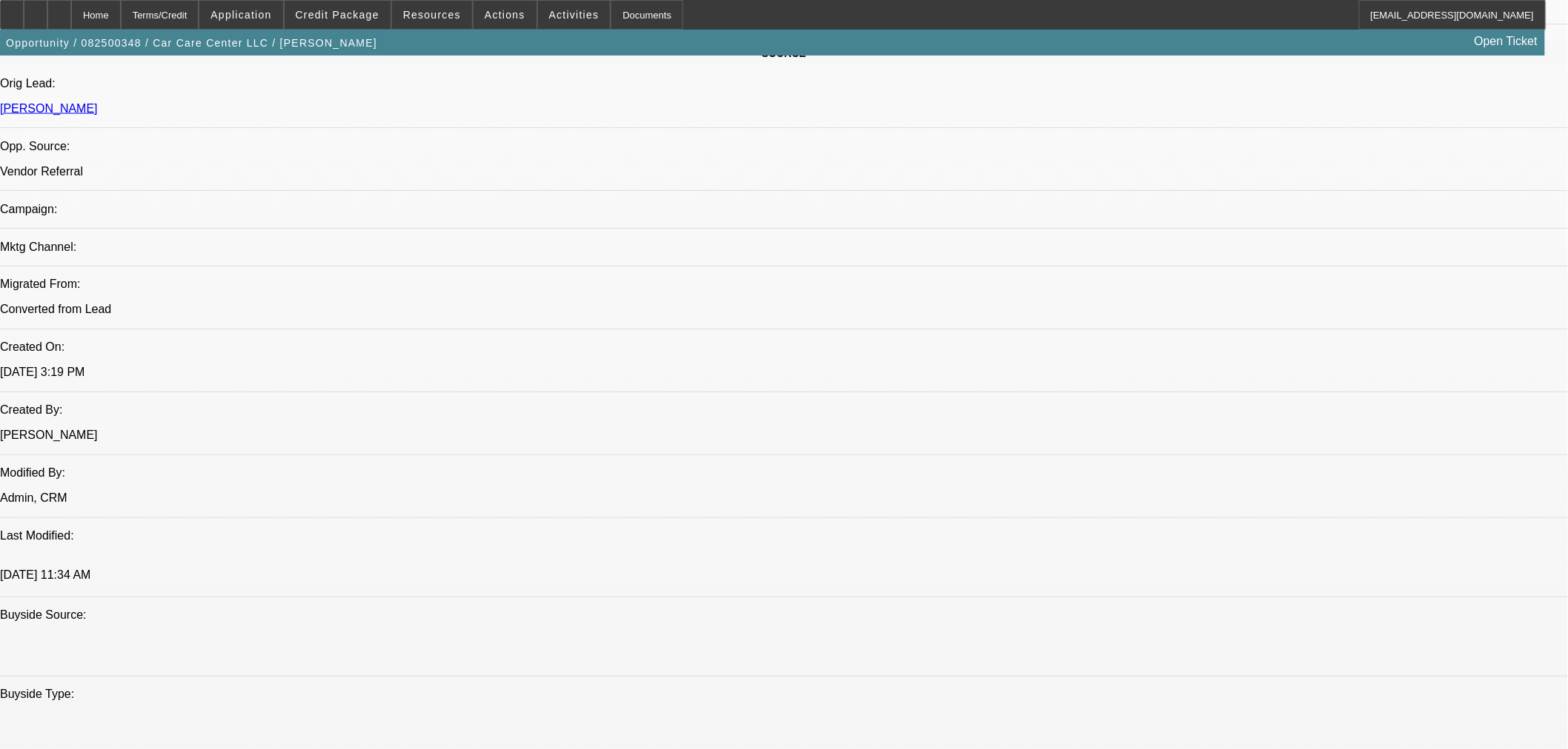
scroll to position [1069, 0]
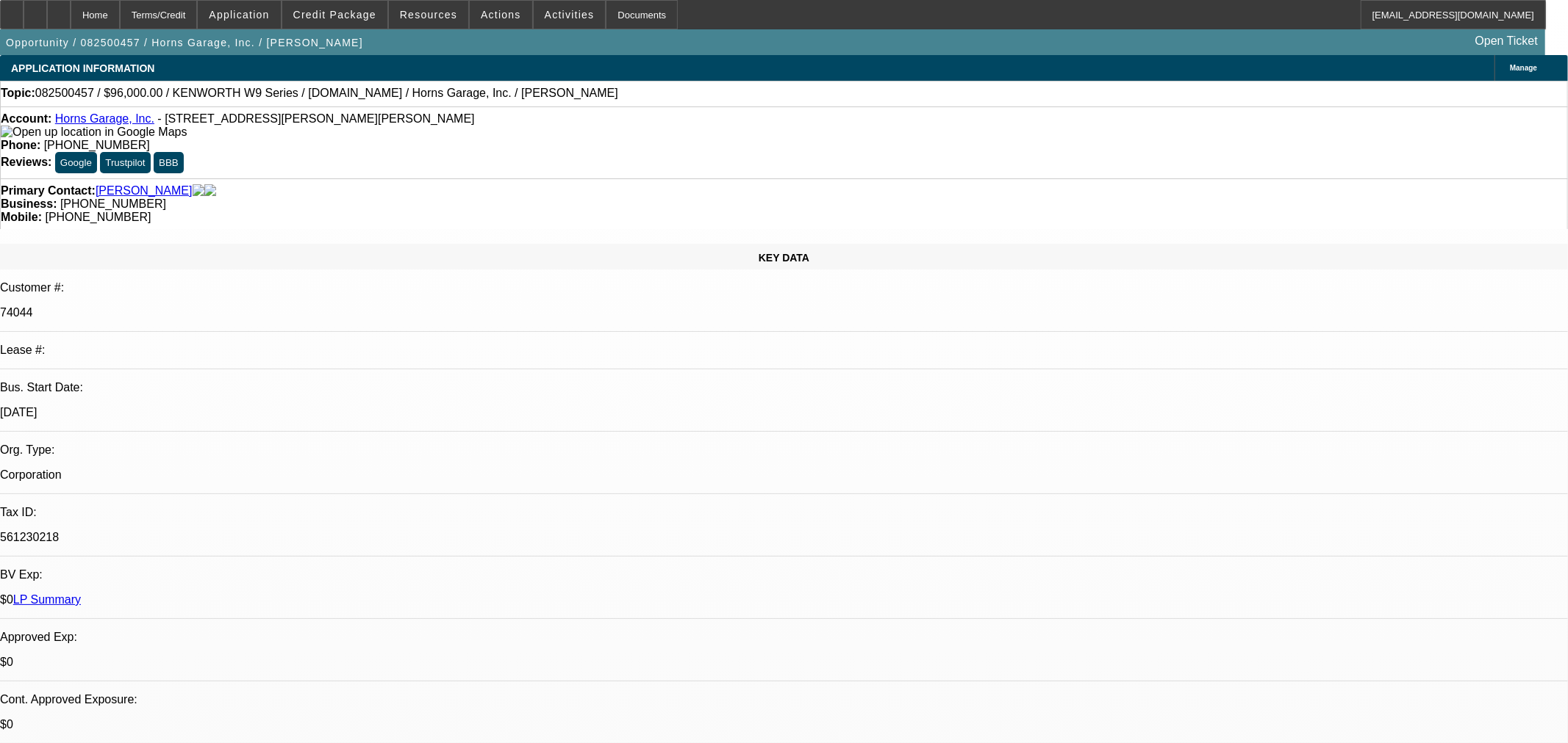
select select "0"
select select "2"
select select "0"
select select "6"
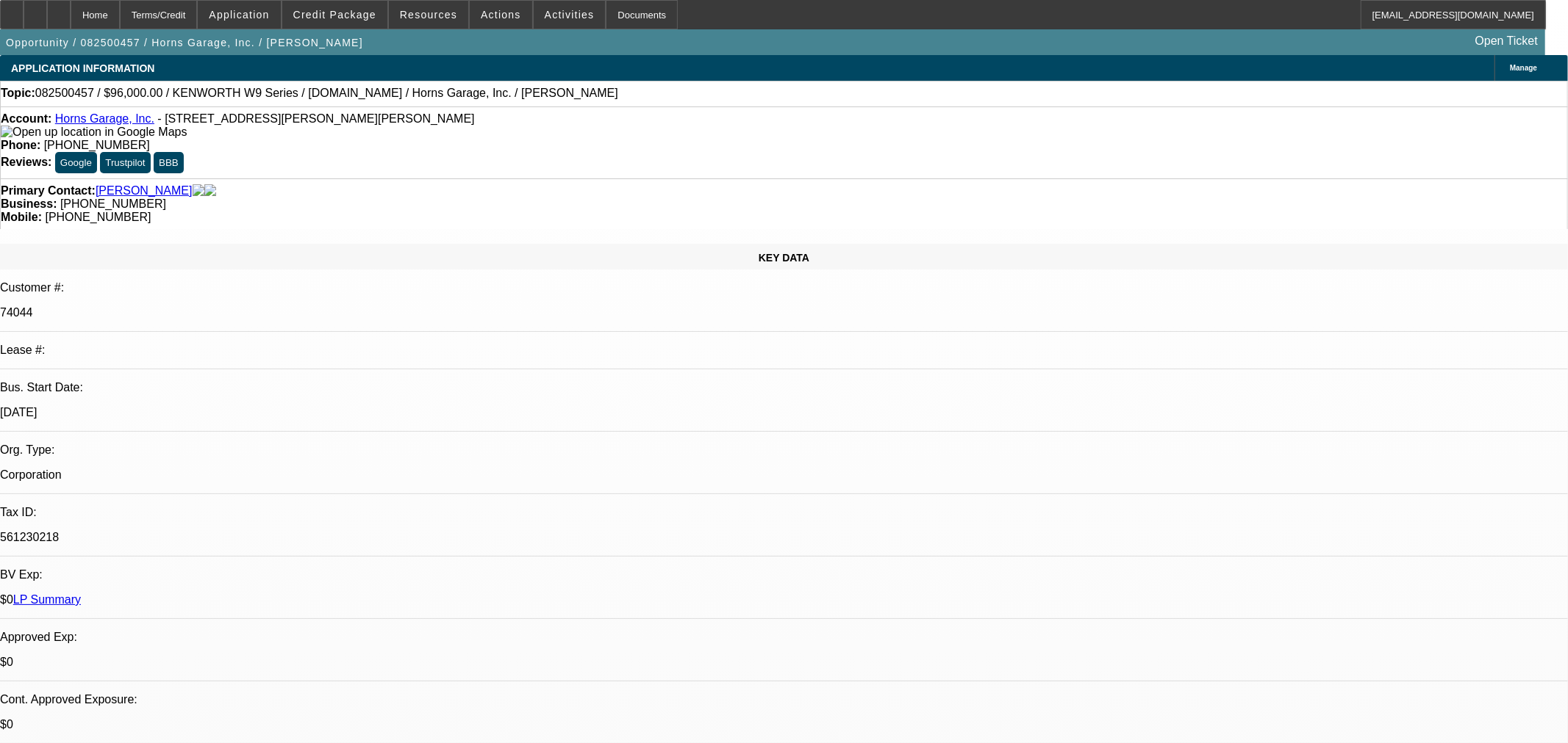
select select "0"
select select "6"
select select "0"
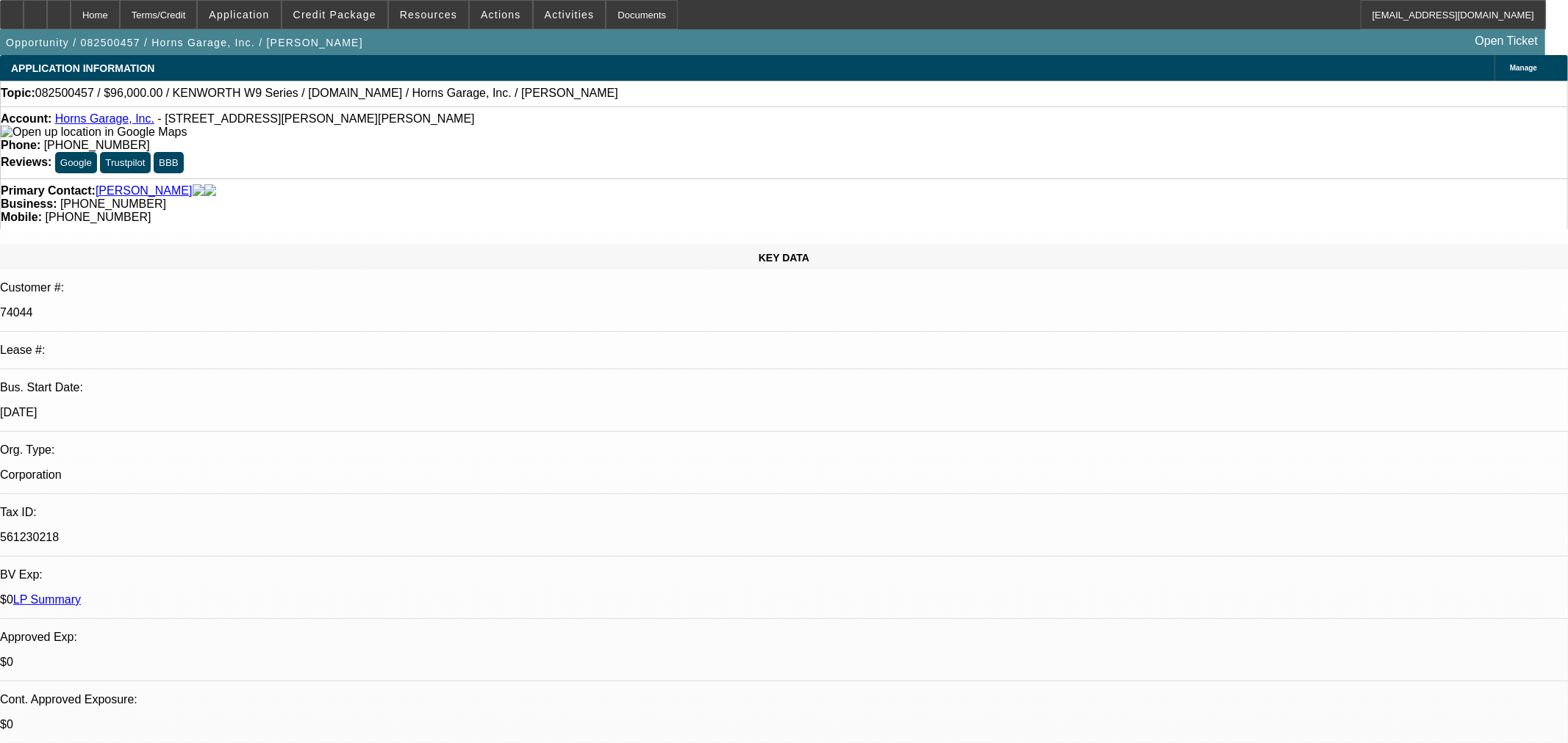
select select "0"
select select "6"
select select "0"
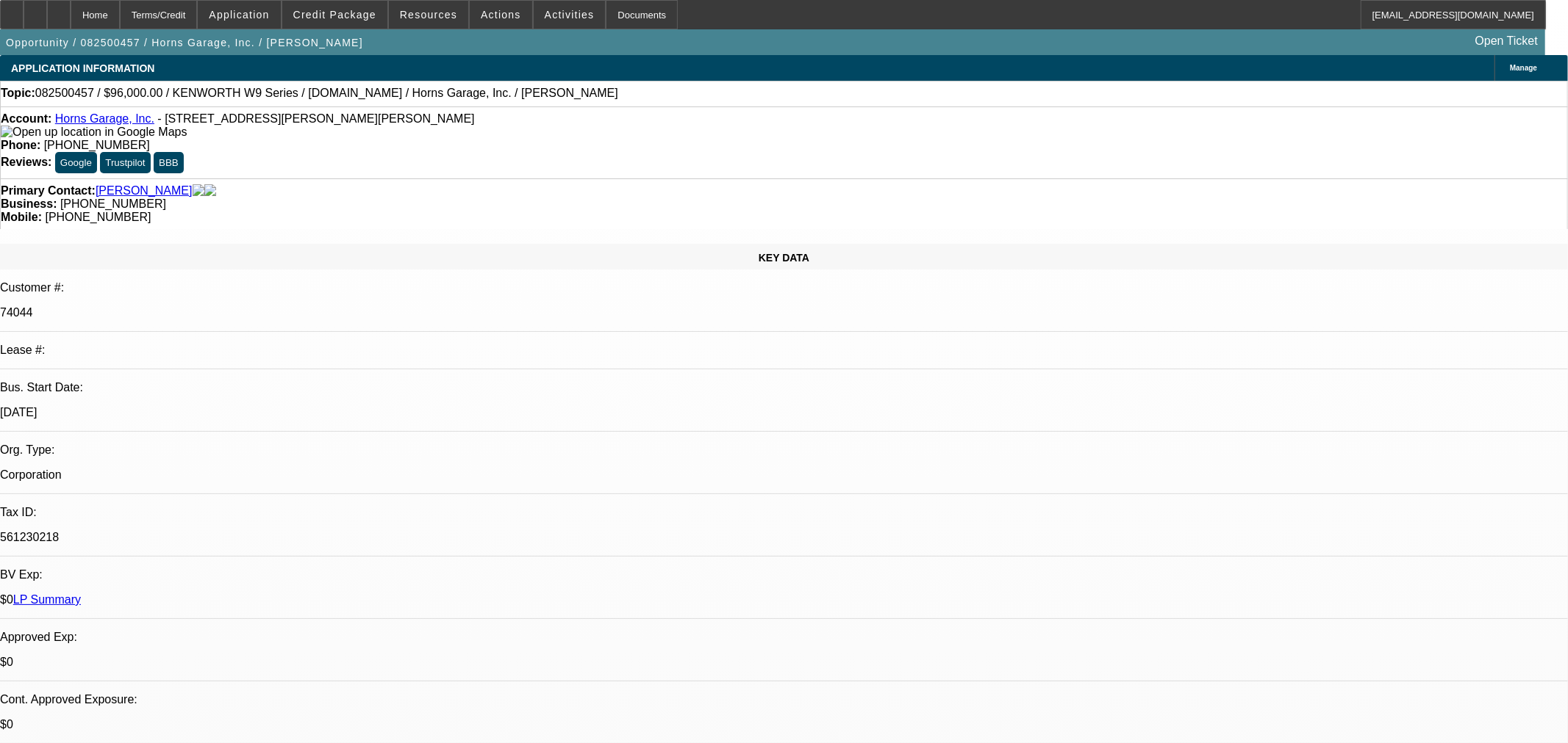
select select "0"
select select "6"
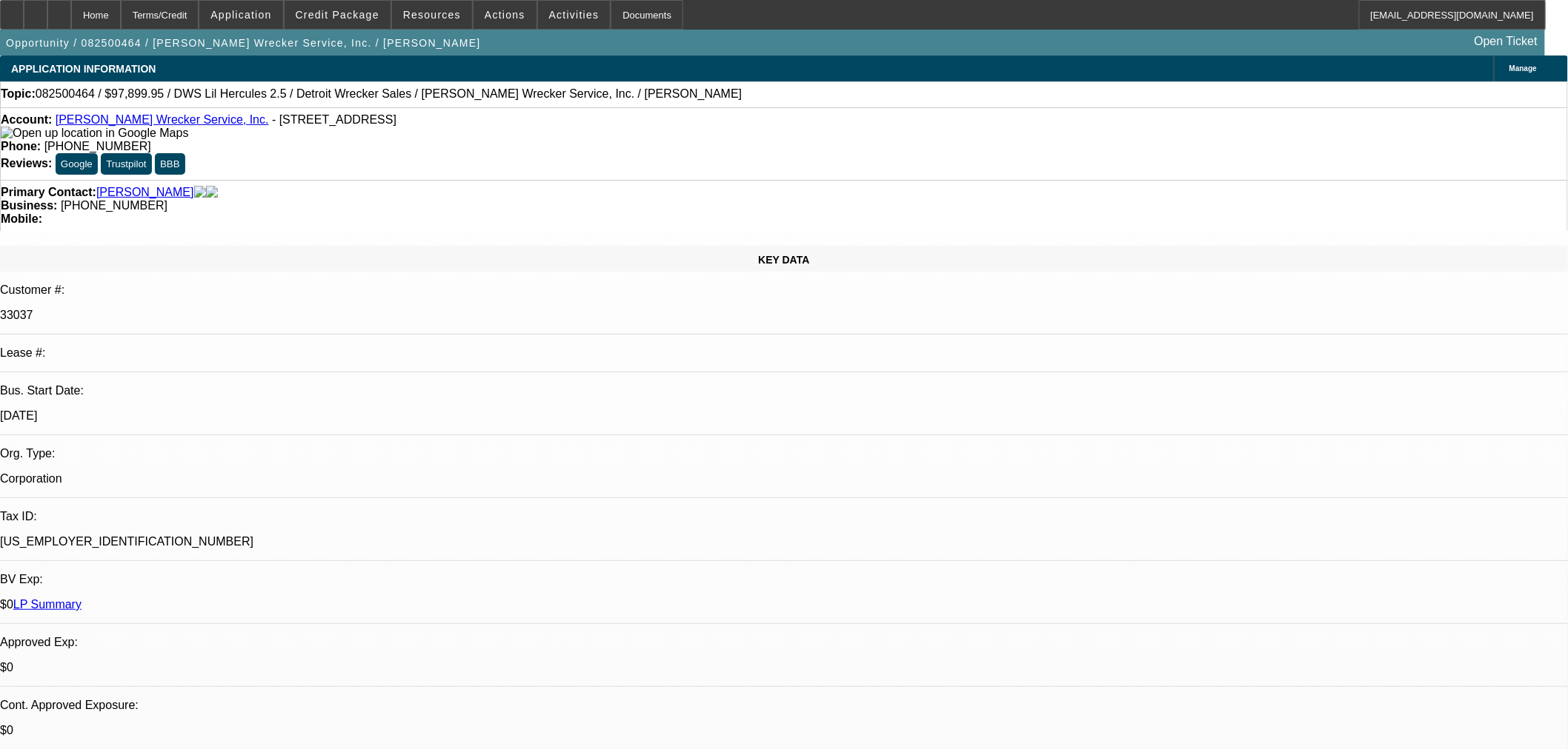
select select "0"
select select "2"
select select "0"
select select "6"
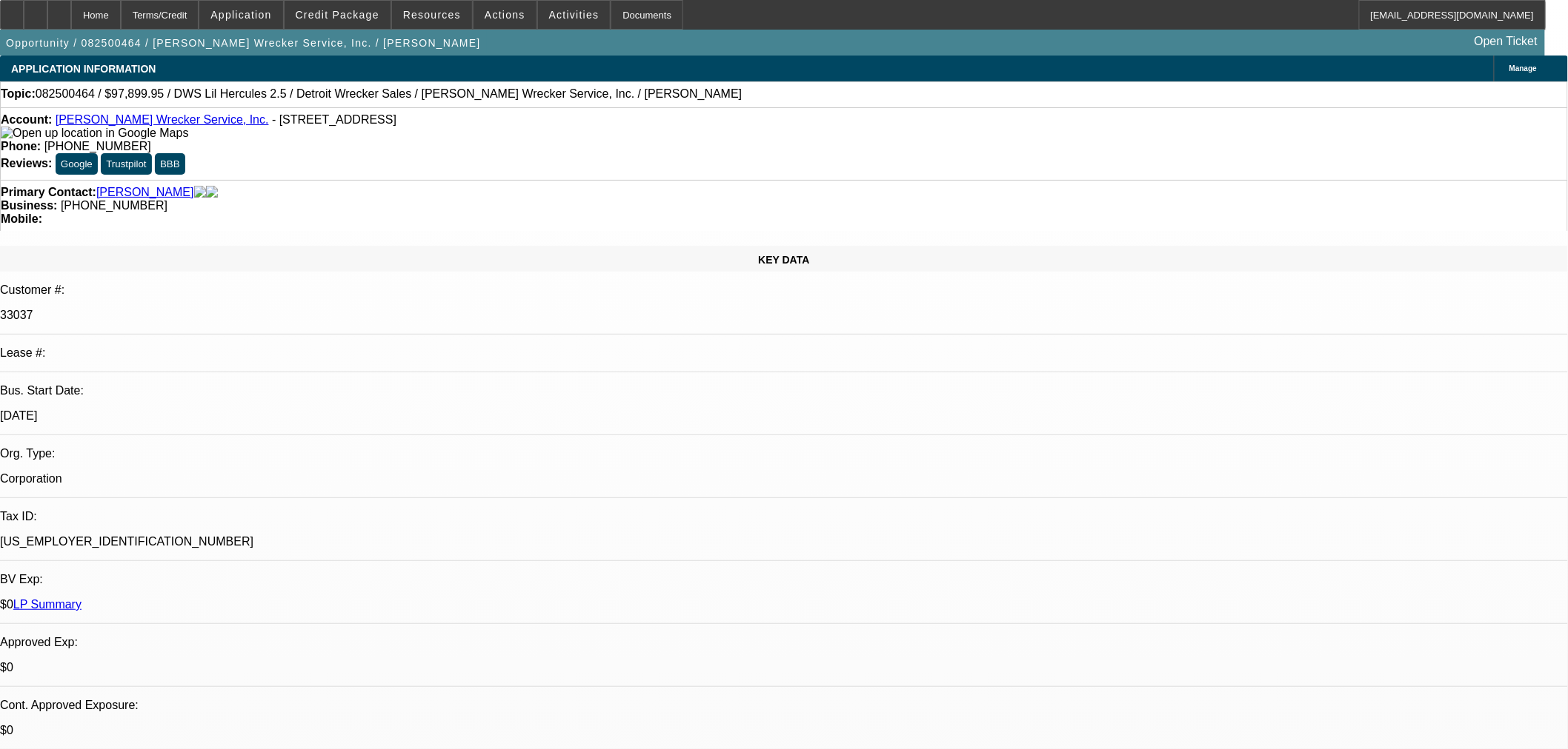
select select "0"
select select "2"
select select "0"
select select "6"
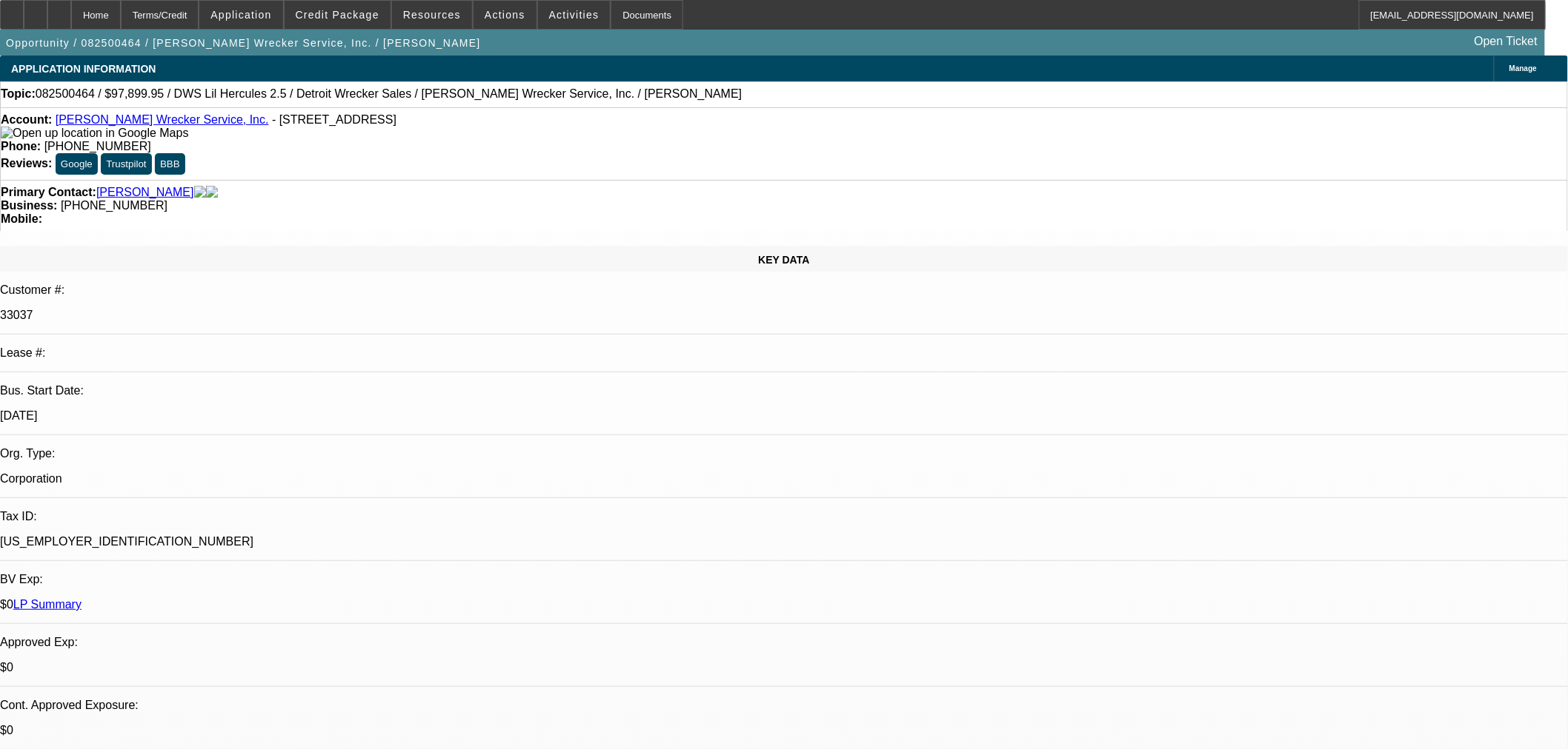
select select "0"
select select "2"
select select "0"
select select "6"
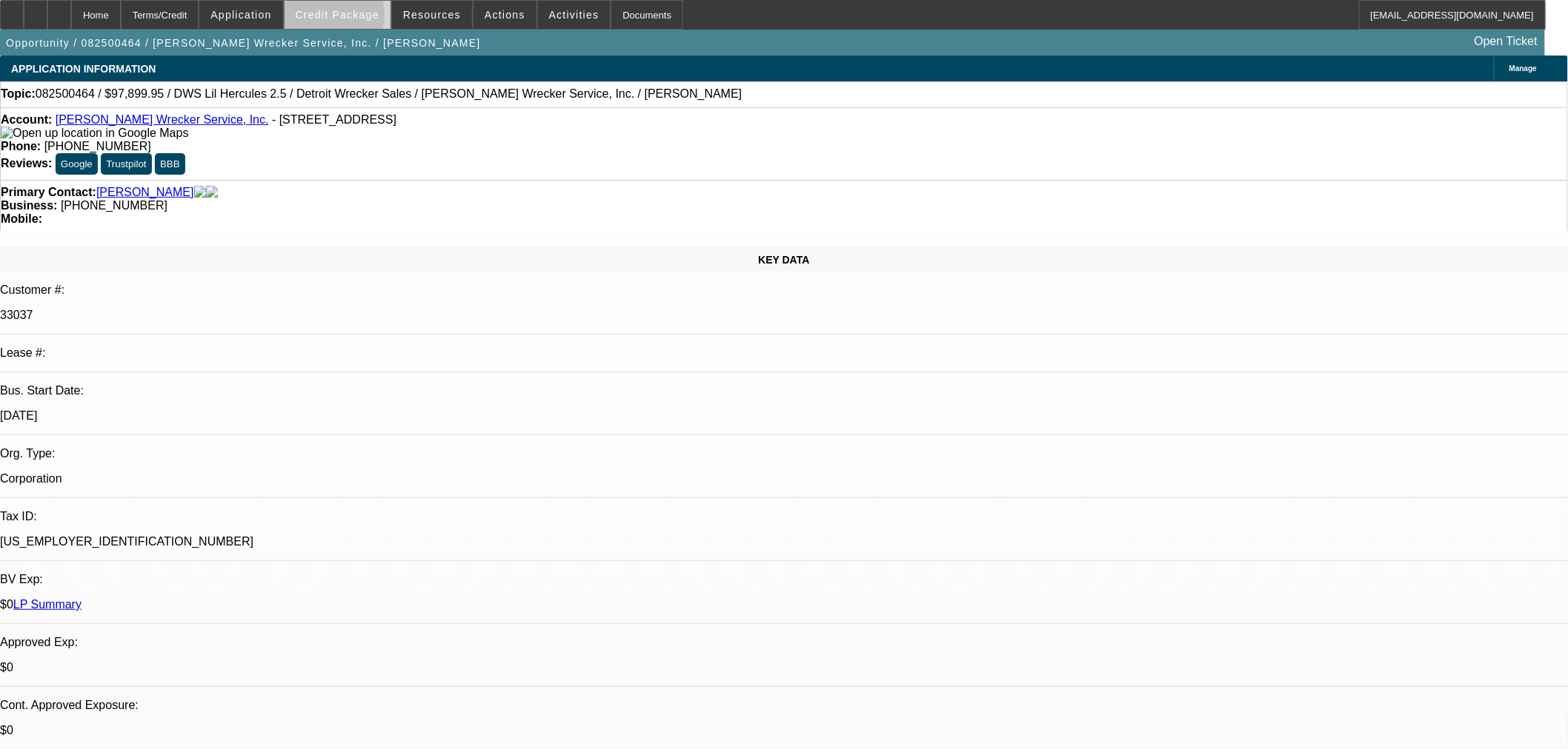
click at [358, 18] on span "Credit Package" at bounding box center [337, 15] width 84 height 12
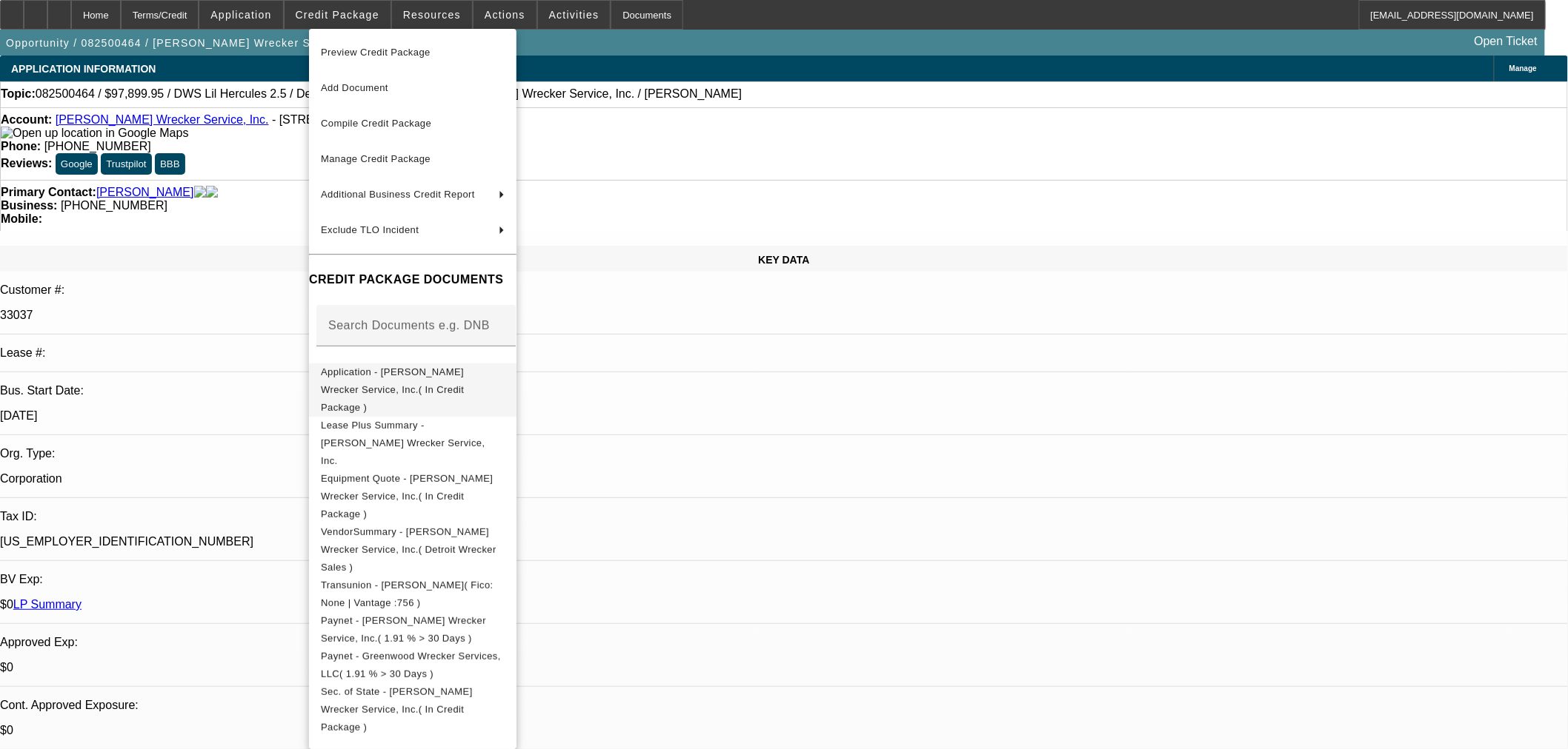
click at [424, 375] on span "Application - Hix Wrecker Service, Inc.( In Credit Package )" at bounding box center [392, 389] width 143 height 46
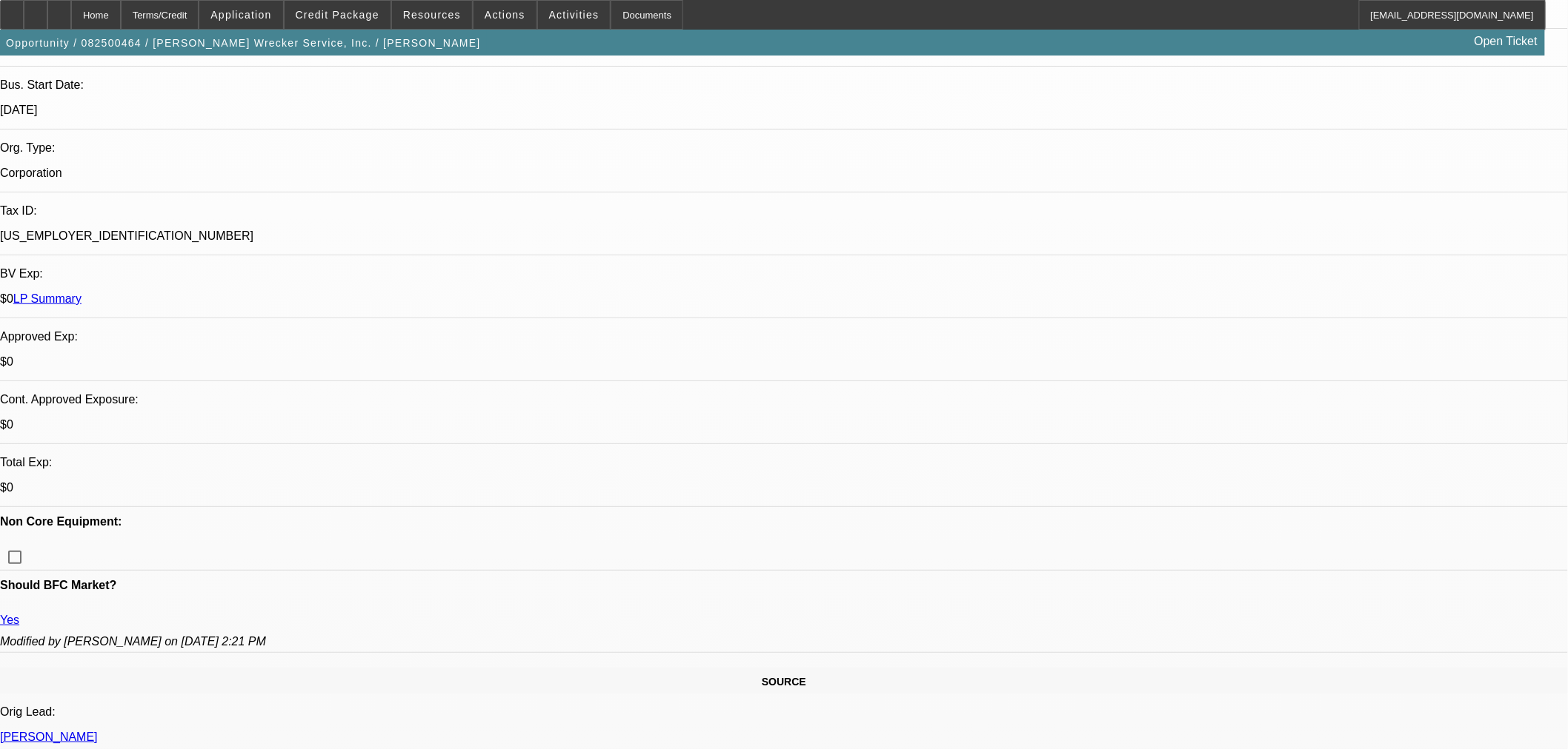
scroll to position [329, 0]
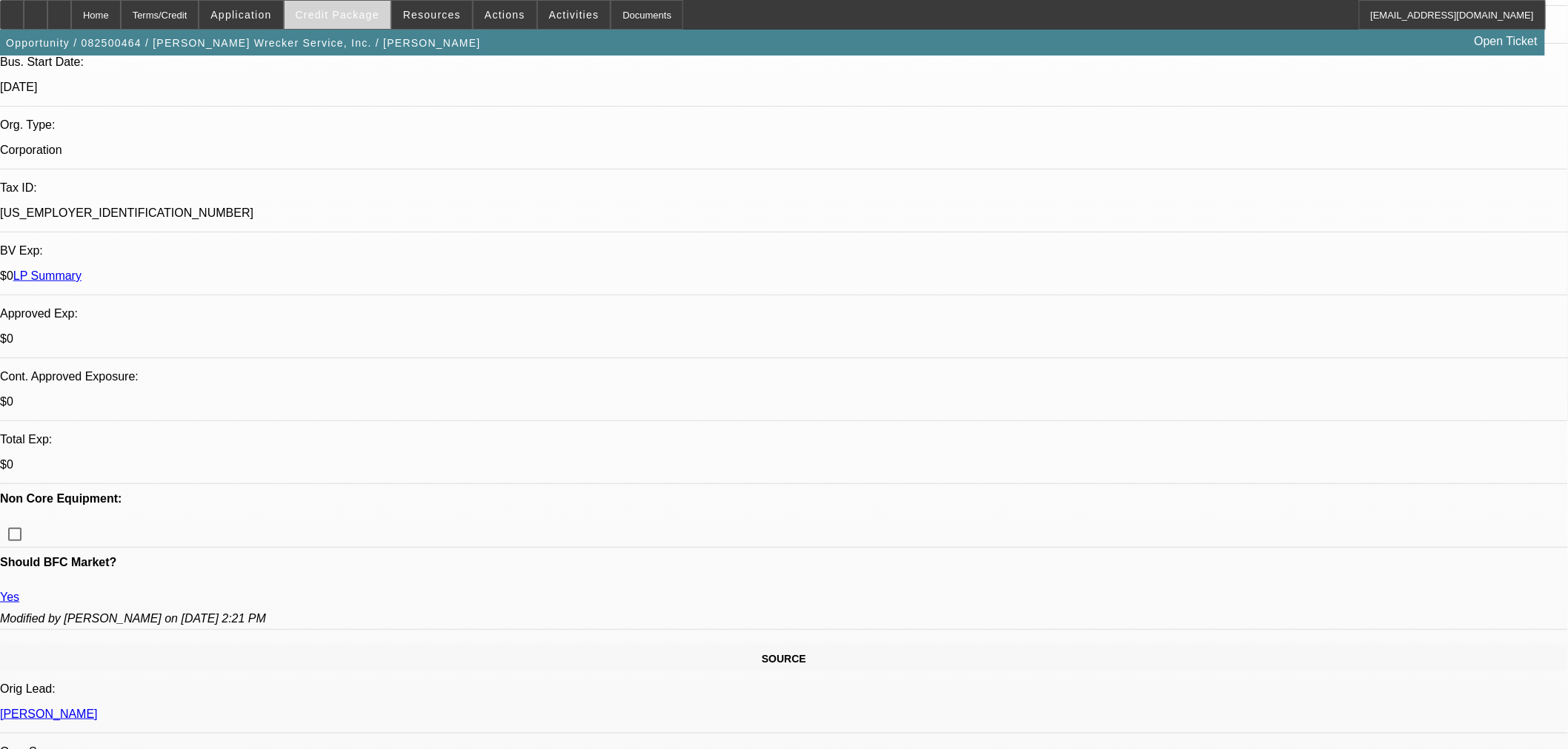
click at [374, 18] on span "Credit Package" at bounding box center [337, 15] width 84 height 12
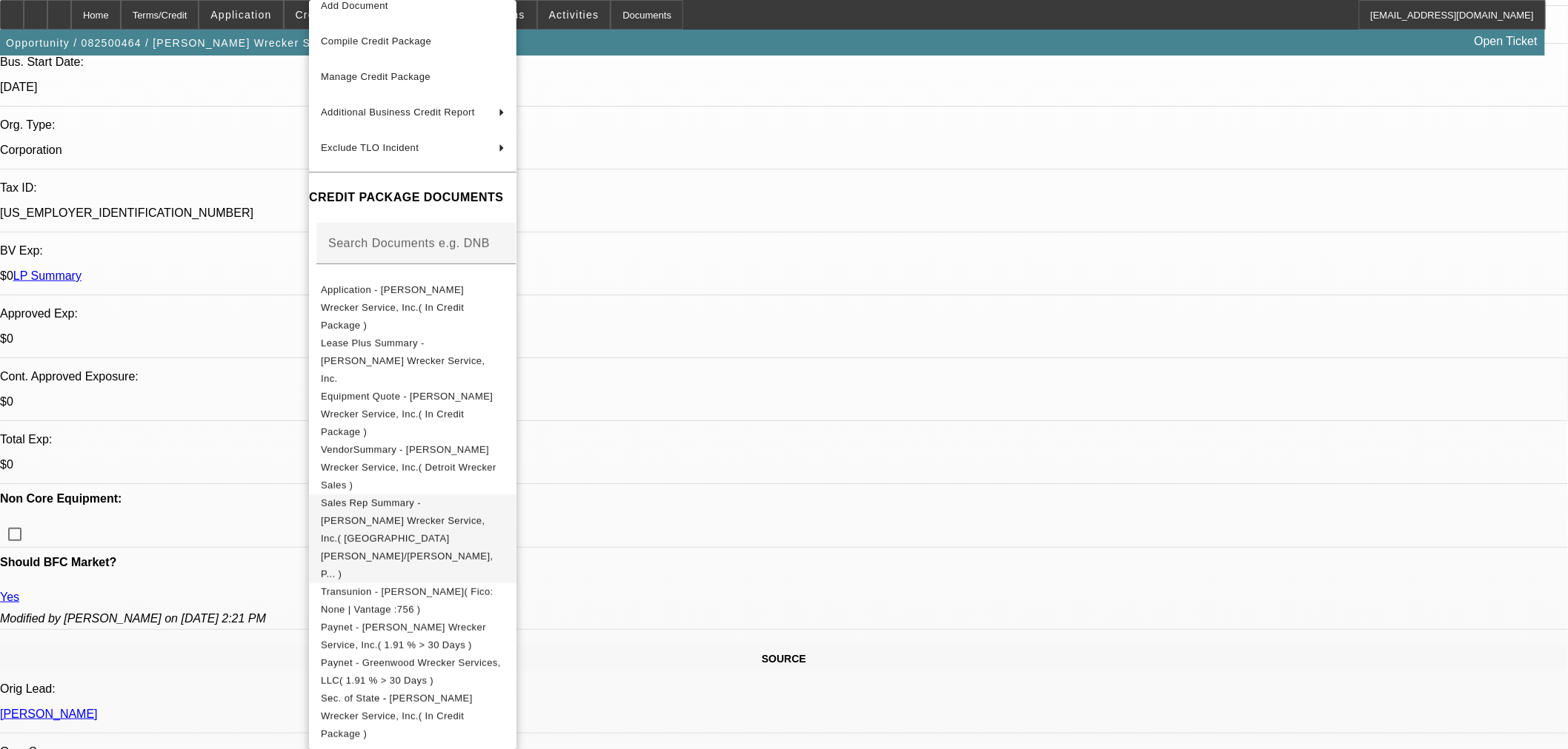
scroll to position [83, 0]
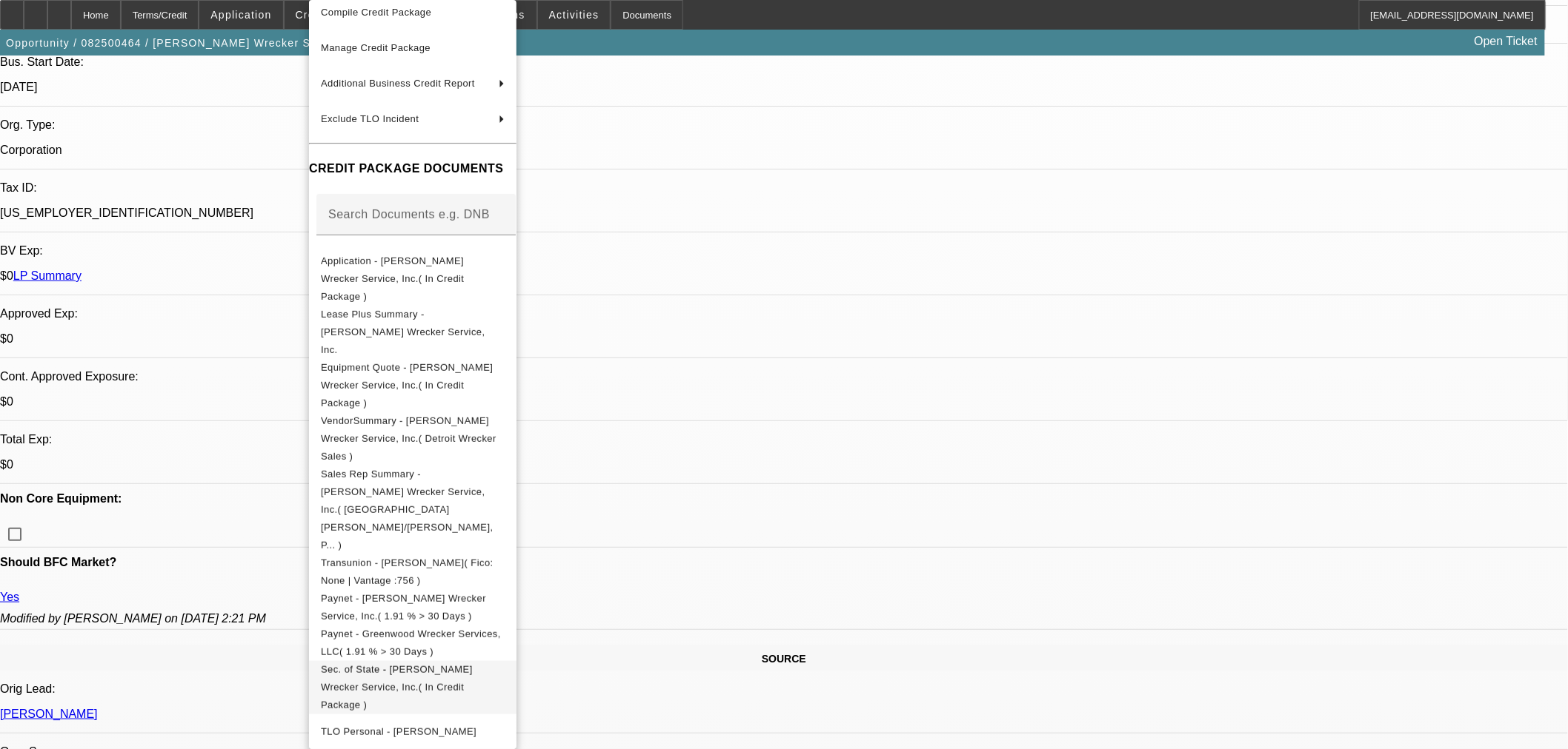
click at [426, 661] on span "Sec. of State - Hix Wrecker Service, Inc.( In Credit Package )" at bounding box center [412, 687] width 184 height 54
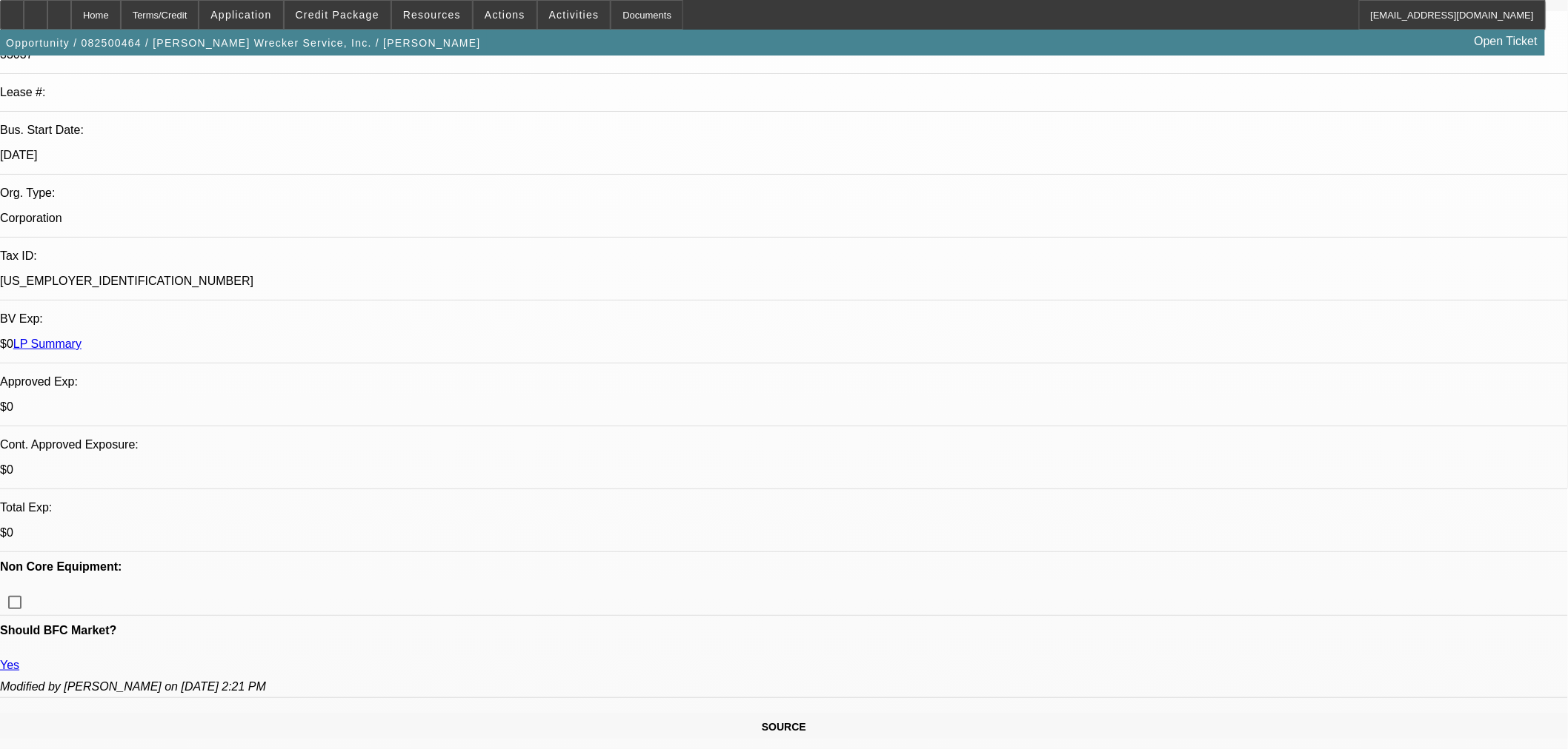
scroll to position [247, 0]
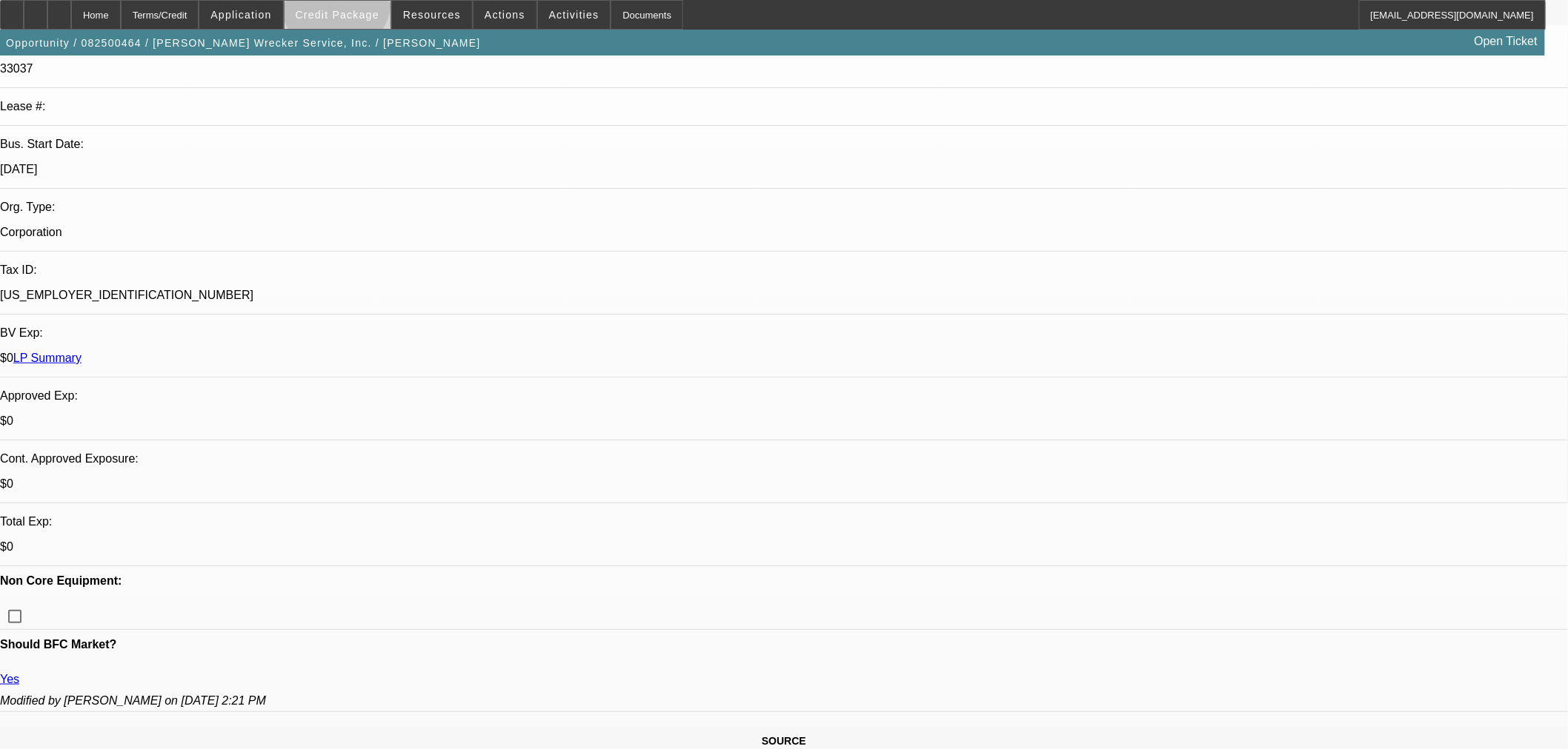
click at [360, 4] on span at bounding box center [337, 15] width 106 height 35
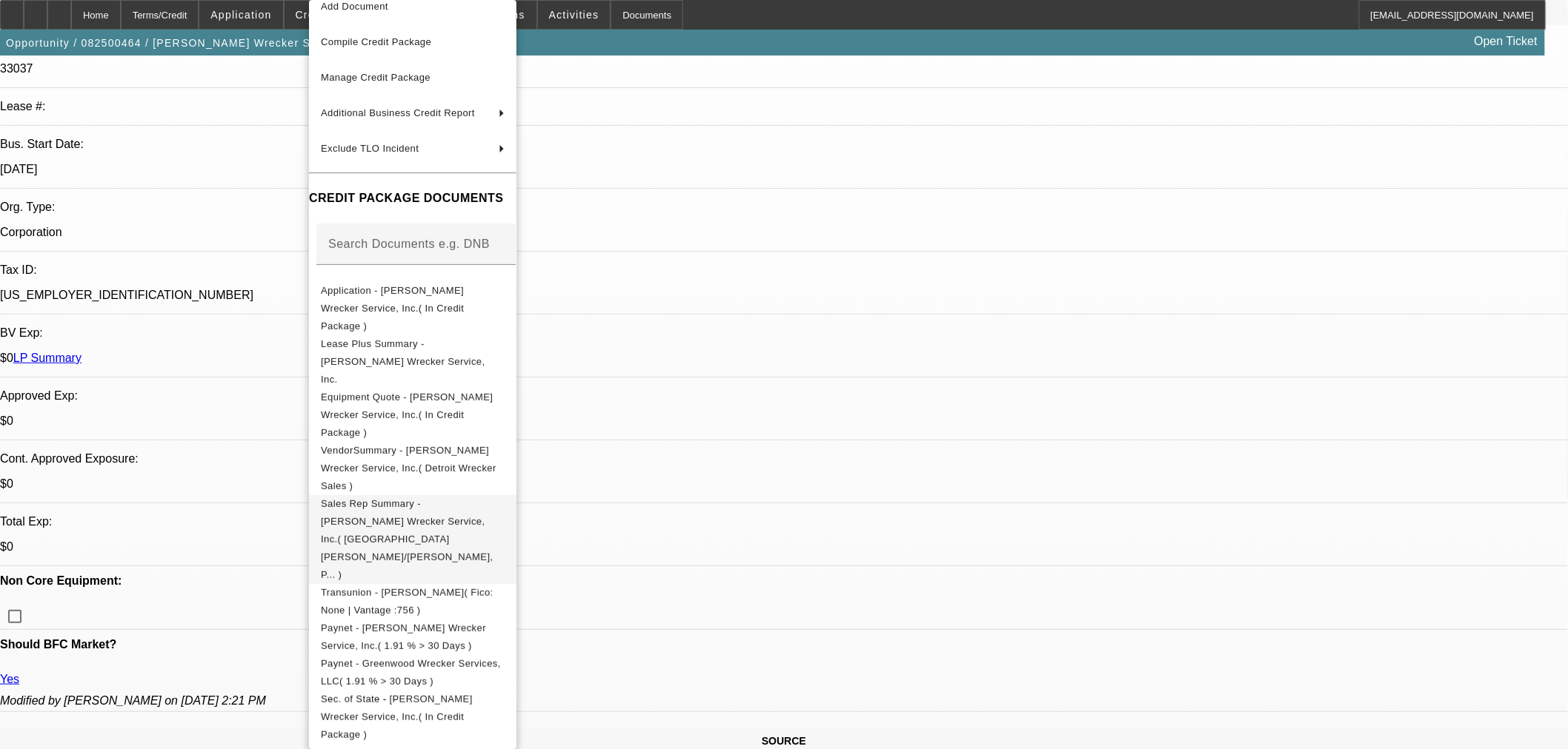
scroll to position [83, 0]
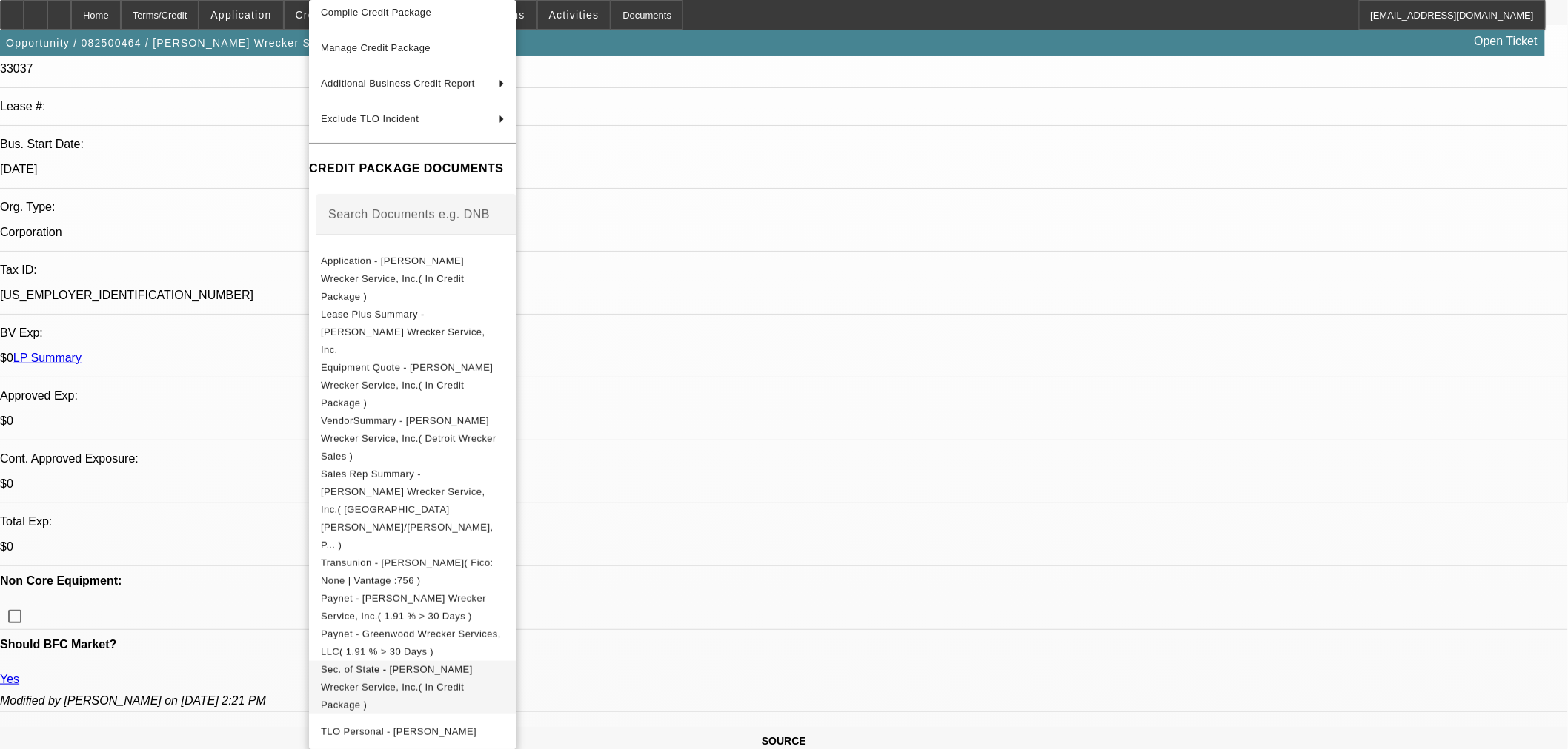
click at [408, 665] on span "Sec. of State - Hix Wrecker Service, Inc.( In Credit Package )" at bounding box center [396, 687] width 152 height 46
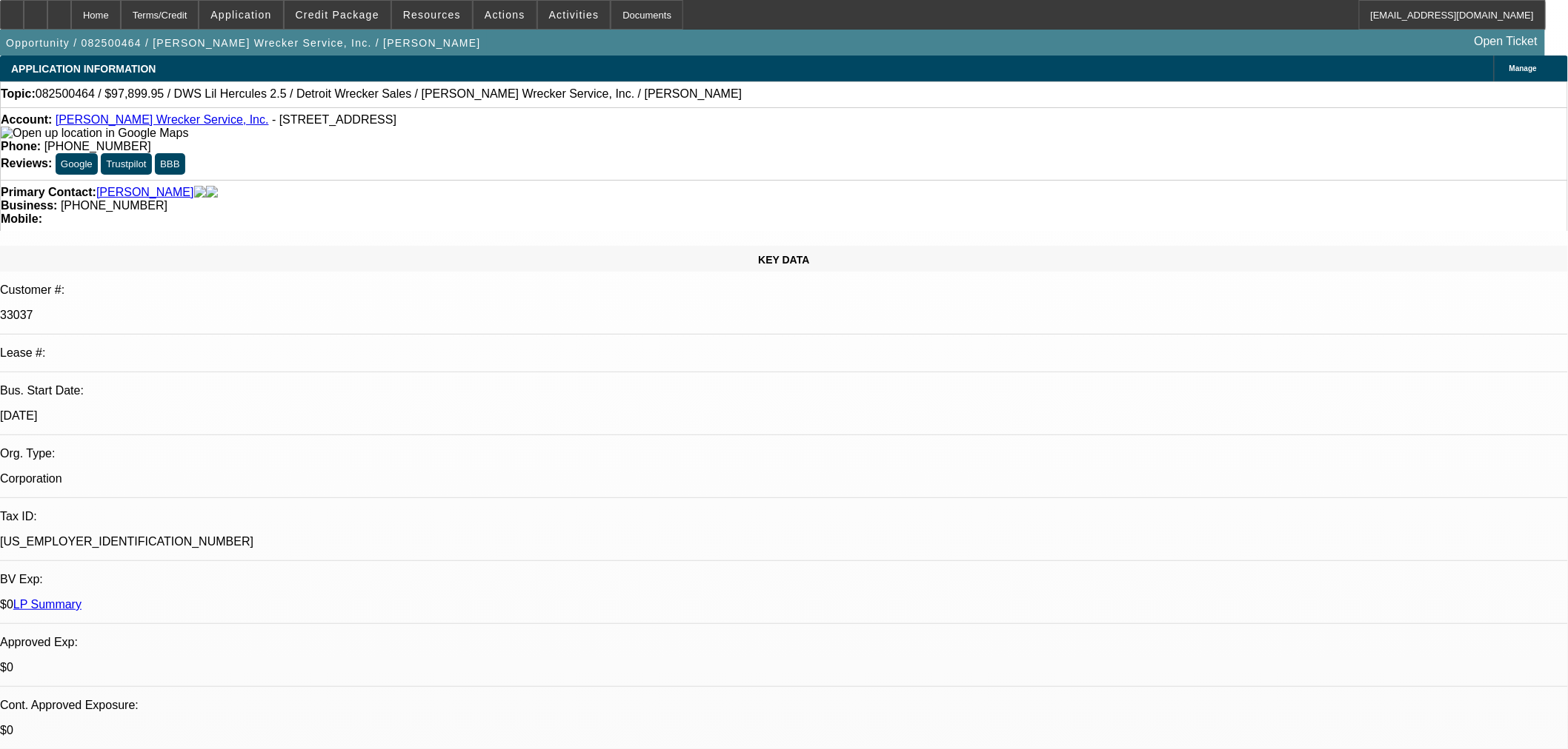
select select "0"
select select "2"
select select "0"
select select "6"
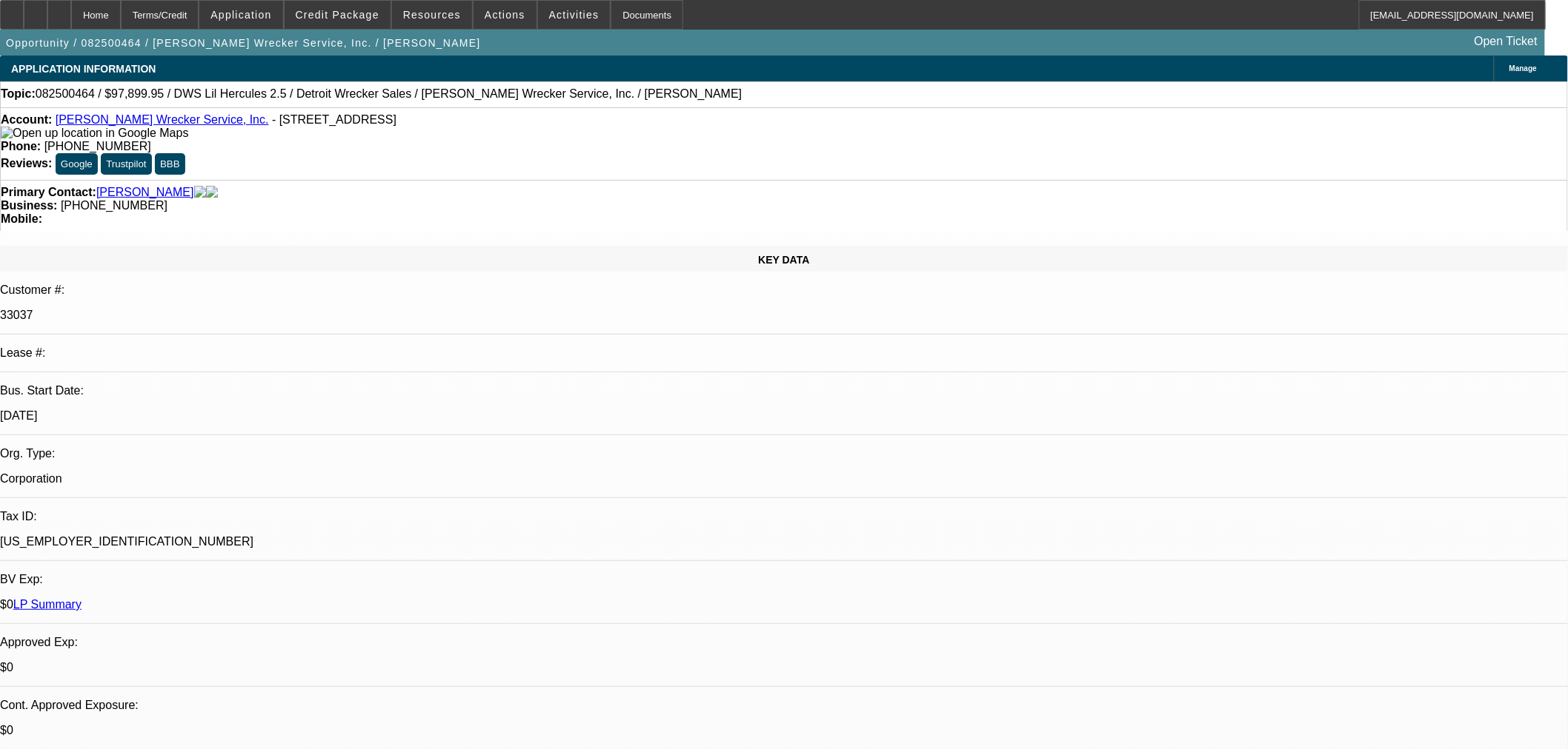
select select "0"
select select "2"
select select "0"
select select "6"
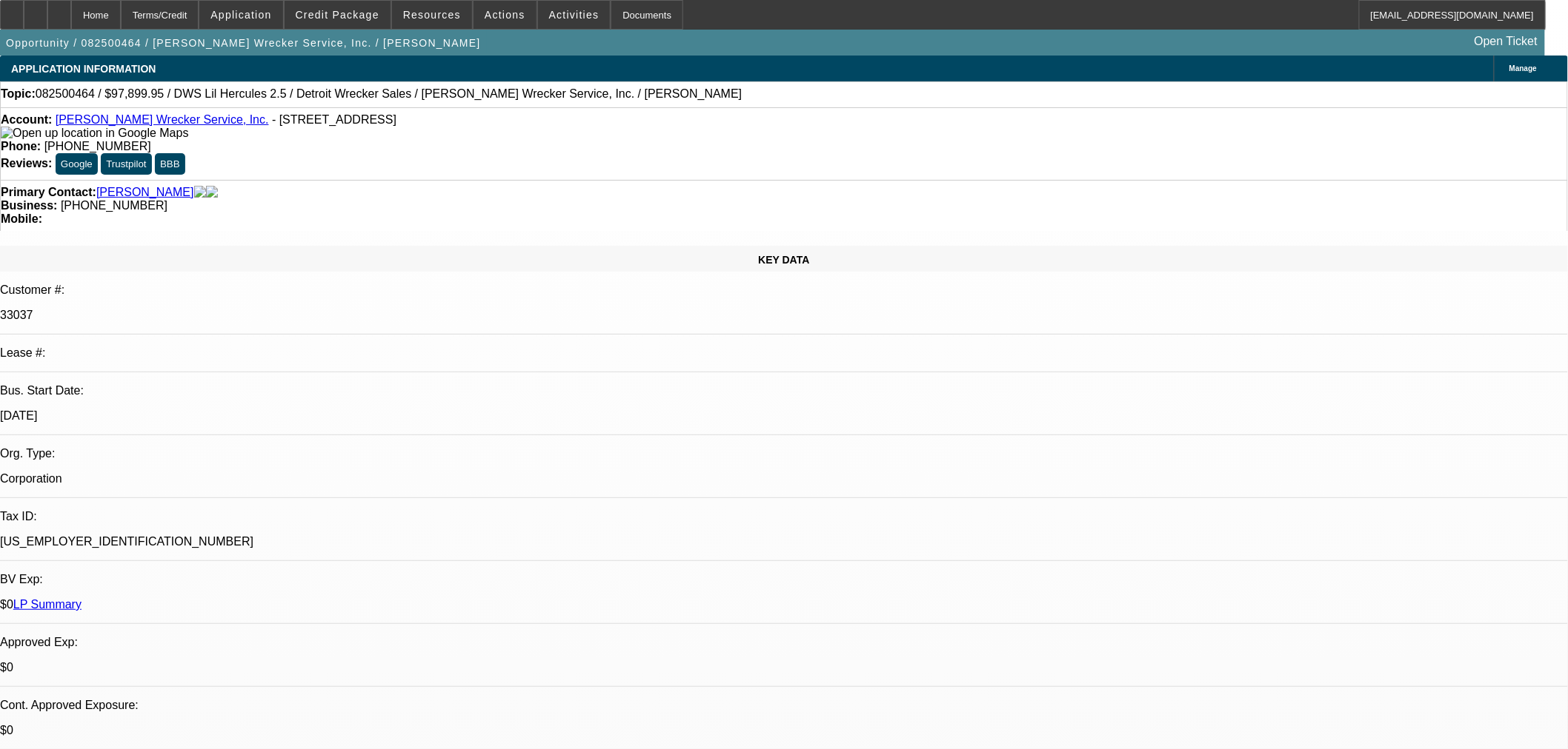
select select "0"
select select "2"
select select "0"
select select "6"
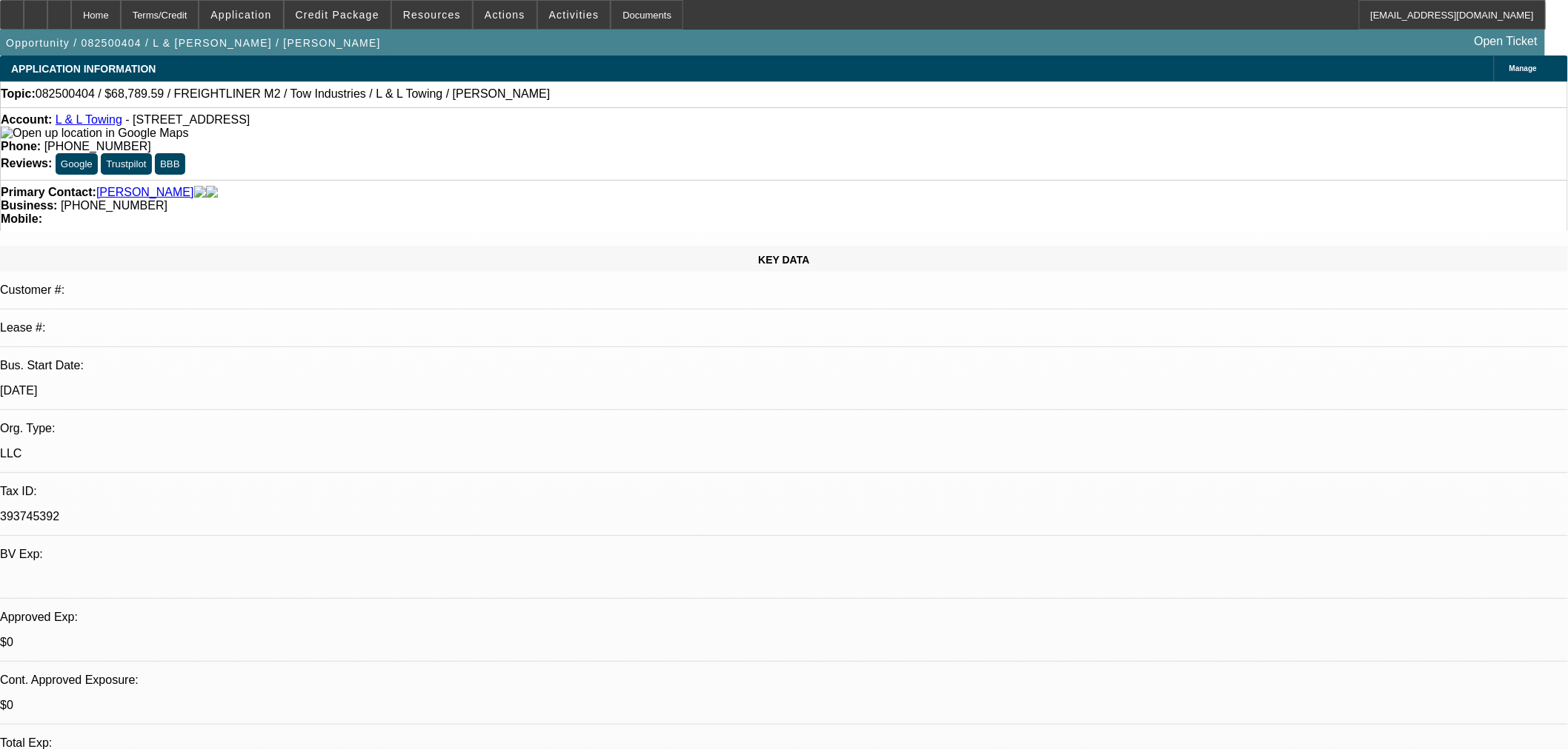
select select "0.15"
select select "2"
select select "0.1"
select select "4"
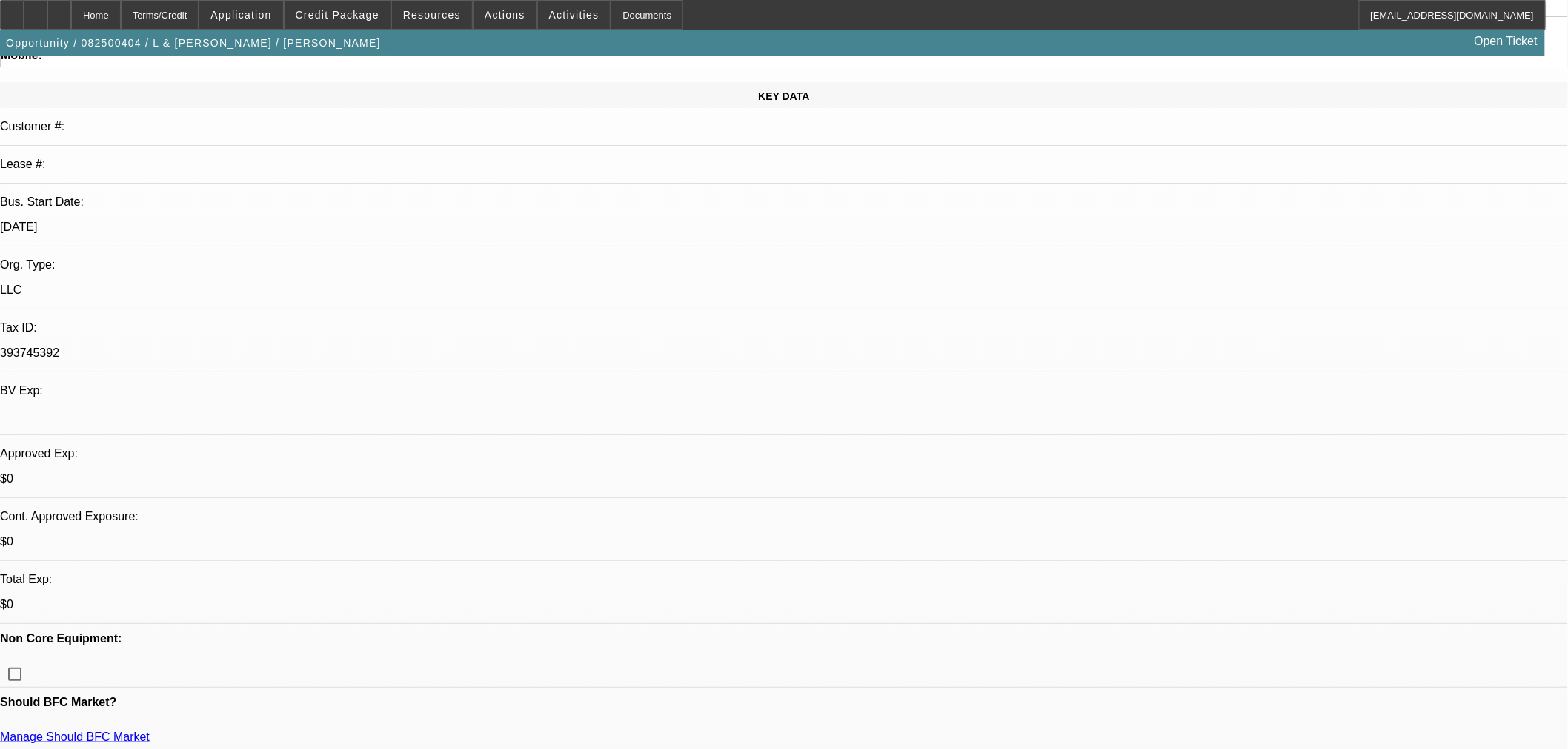
scroll to position [164, 0]
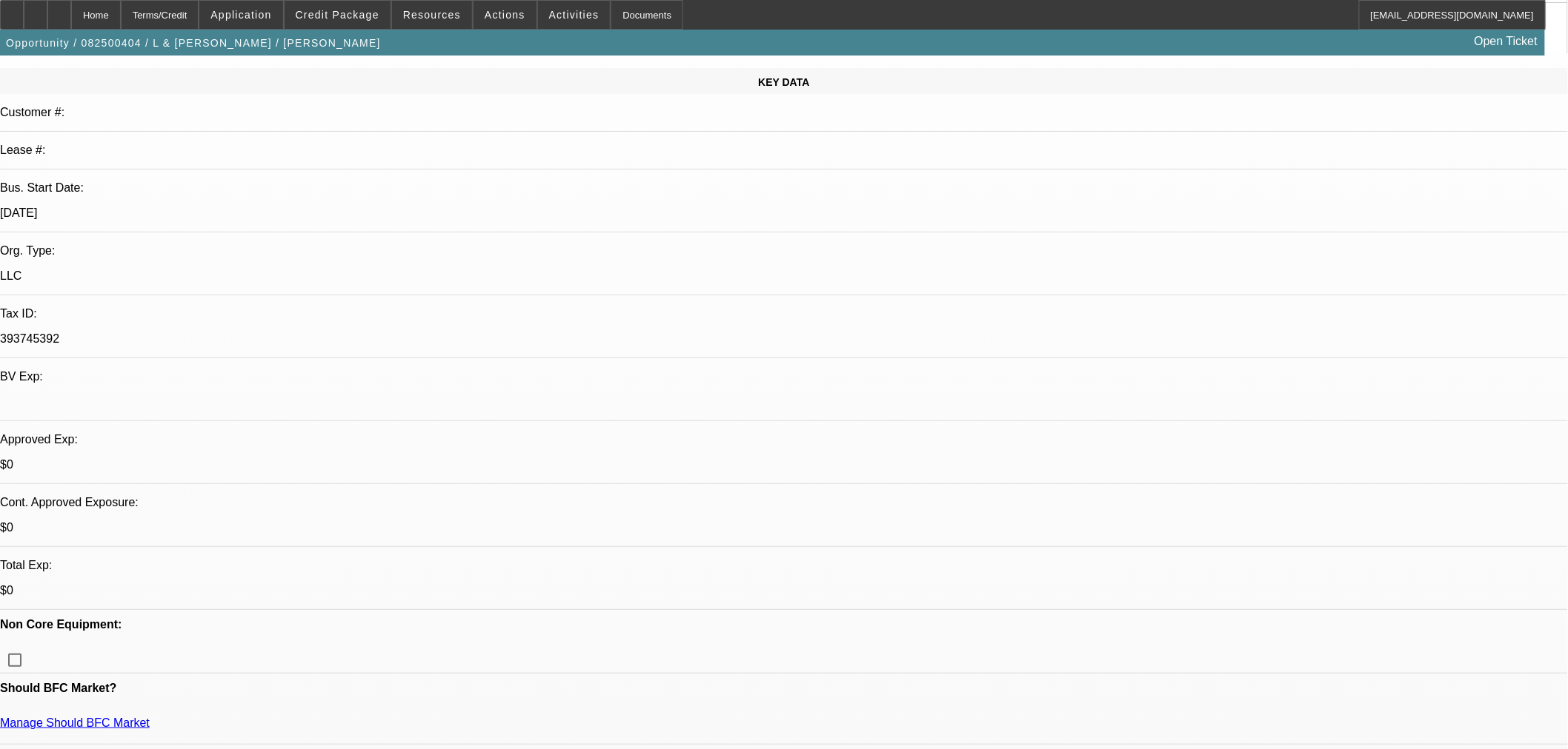
scroll to position [0, 0]
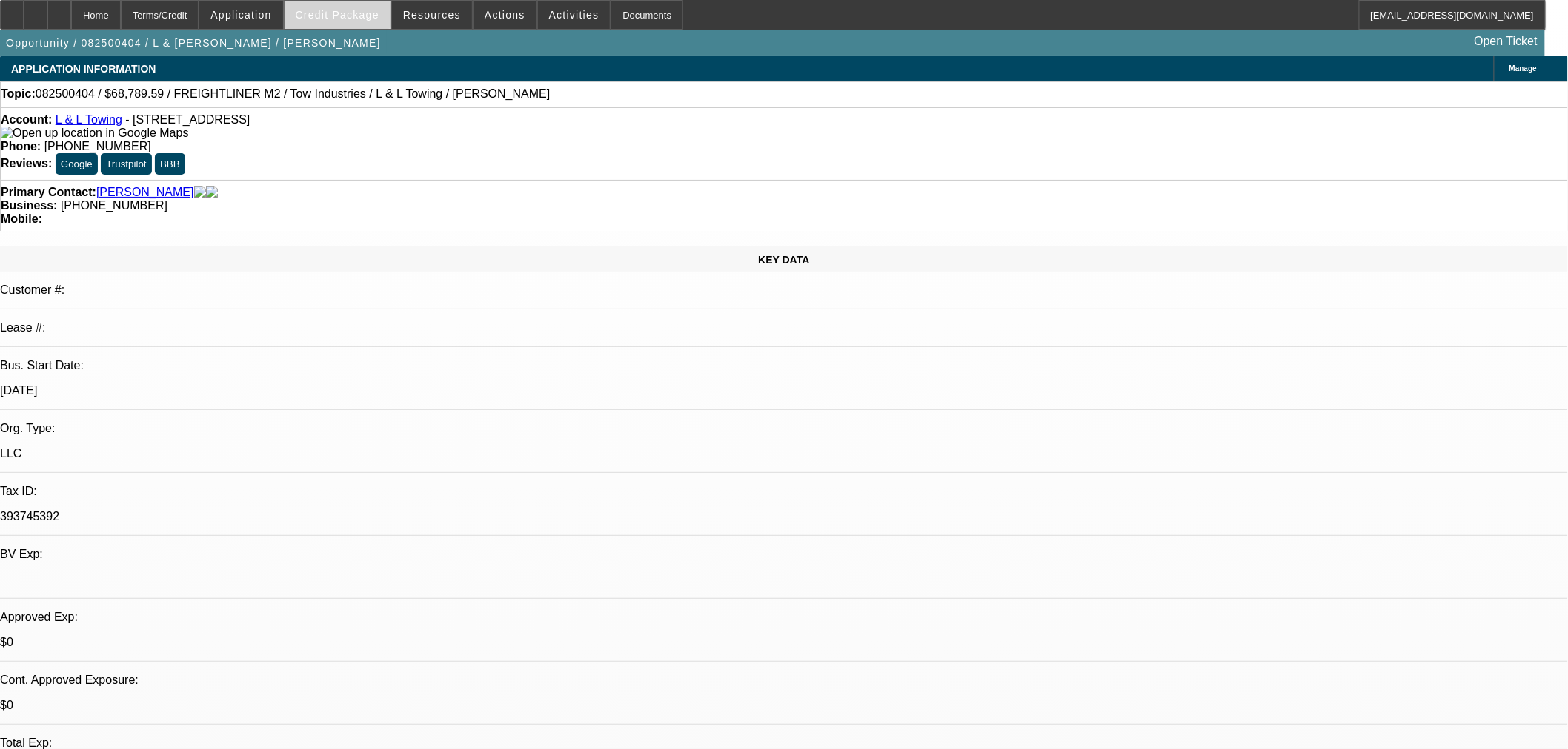
click at [342, 16] on span "Credit Package" at bounding box center [337, 15] width 84 height 12
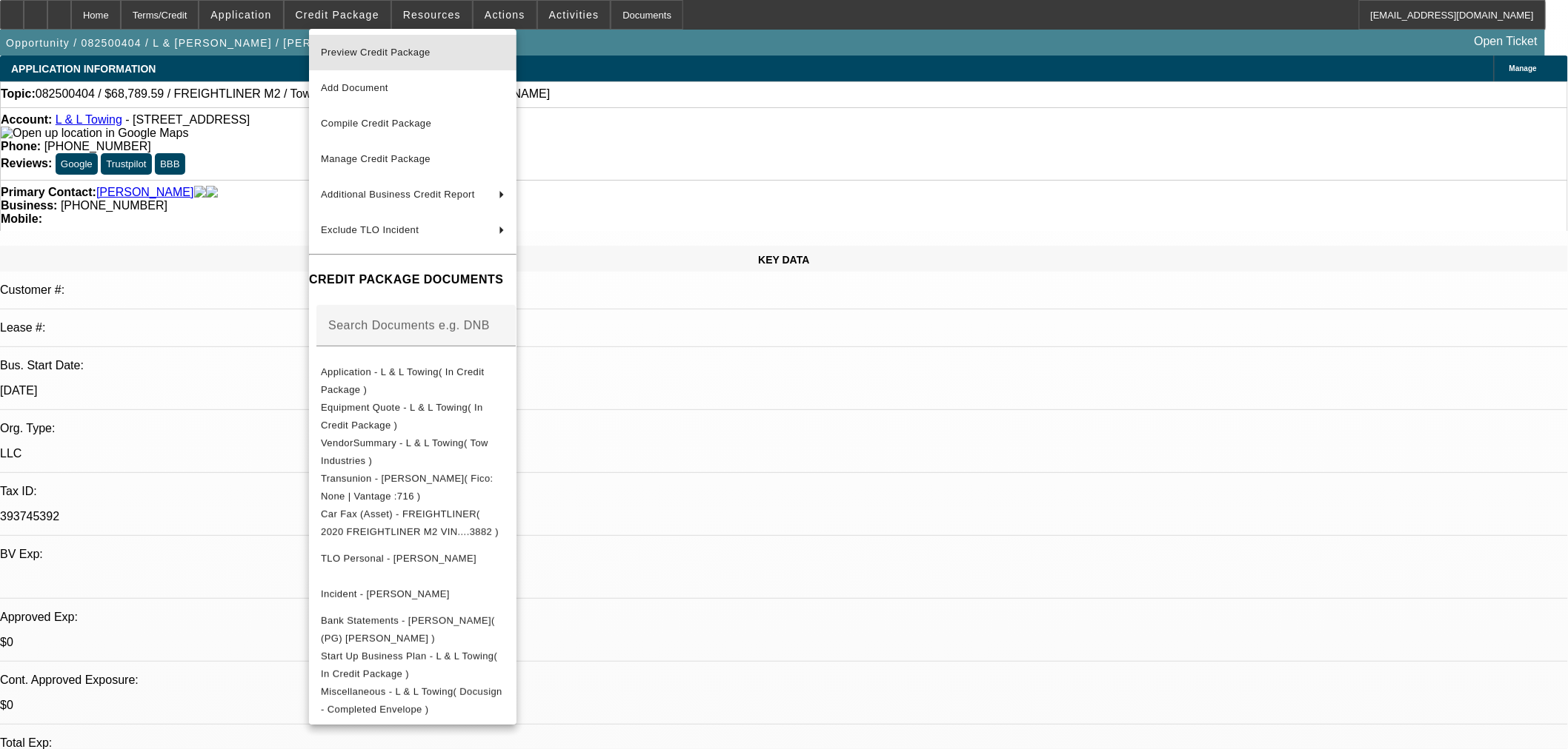
click at [372, 57] on span "Preview Credit Package" at bounding box center [412, 53] width 184 height 18
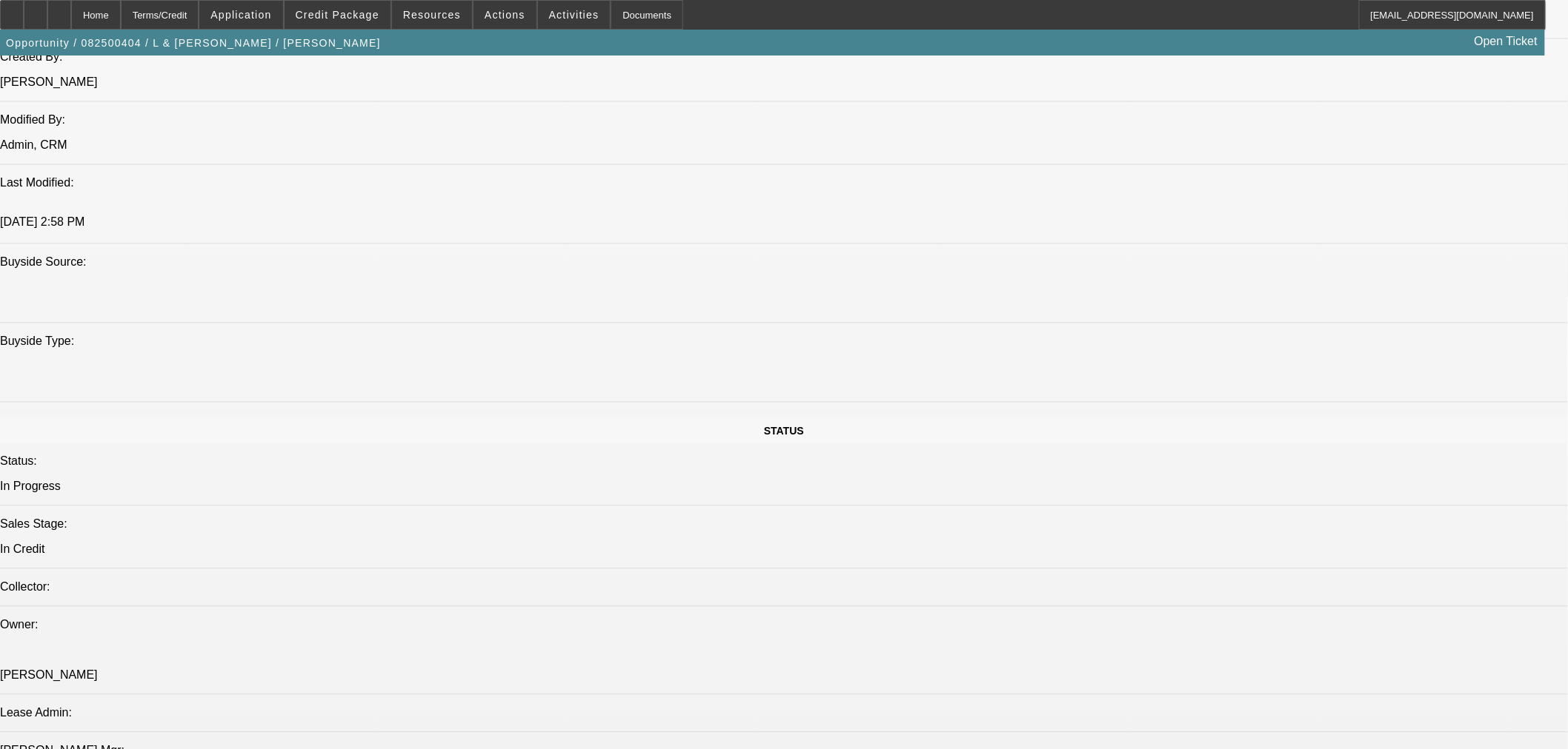
scroll to position [905, 0]
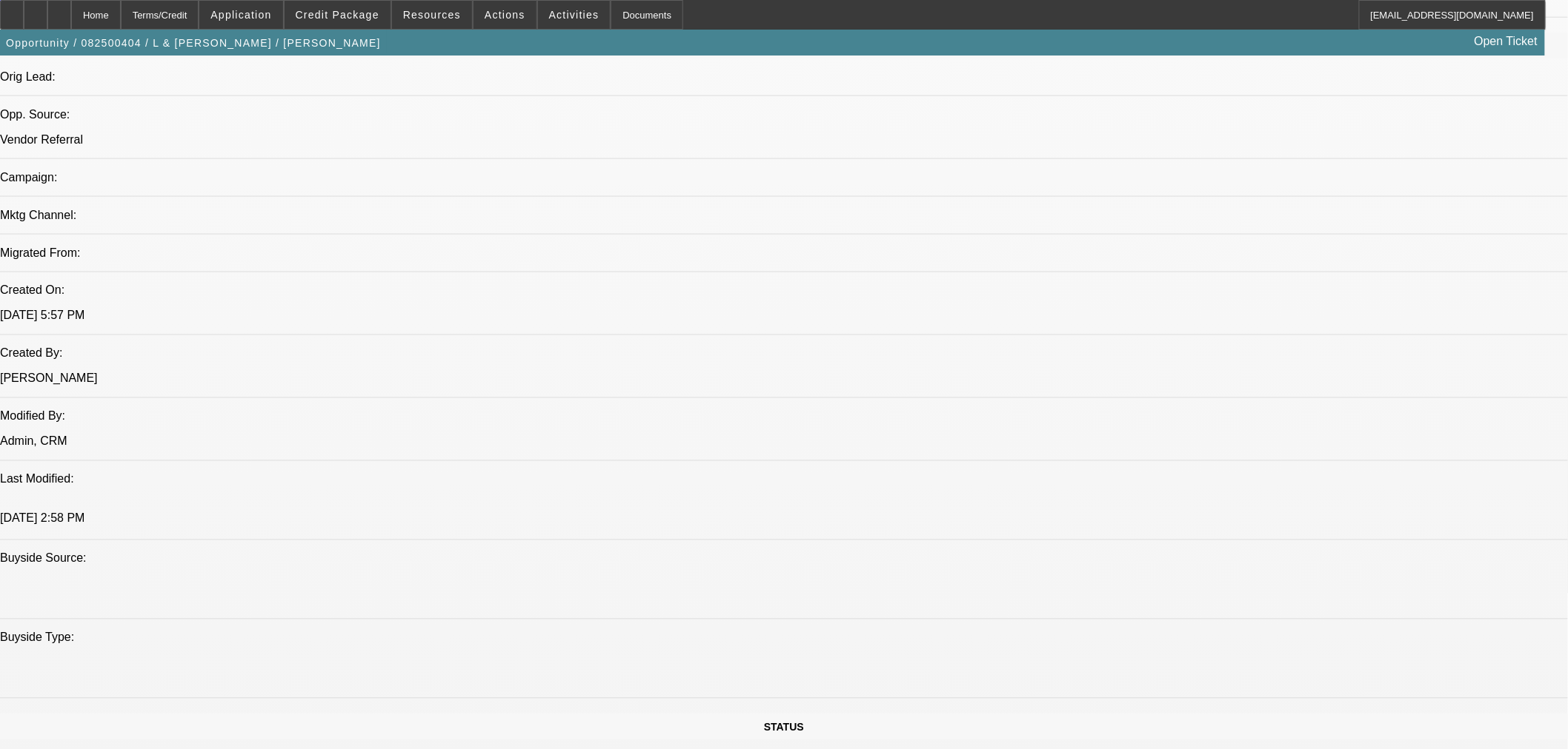
type textarea "STARTUP; POSSIBLE CONSIGNMENT SALE WITH THIS VENDOR; NON HOMEOWNER; LATES; MINI…"
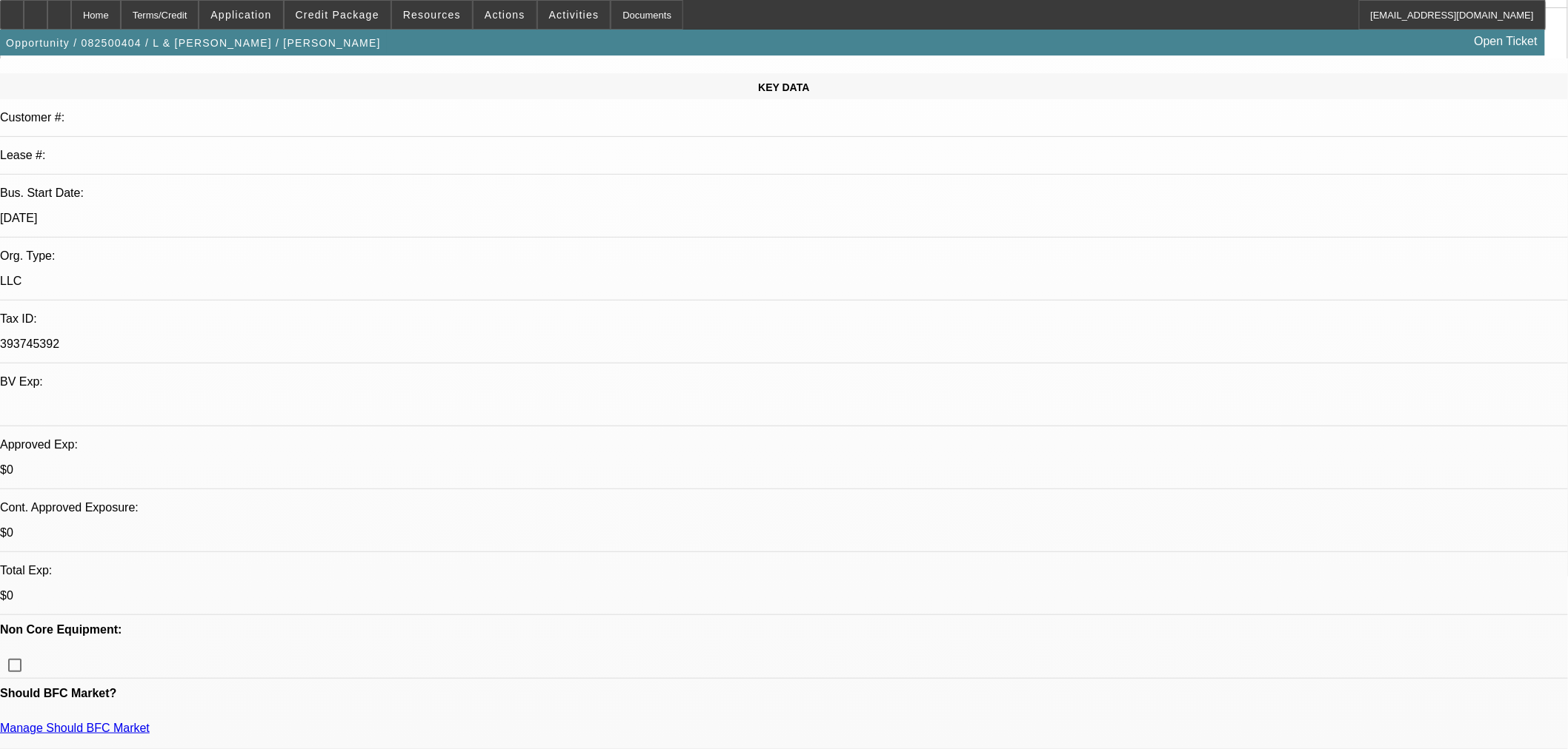
scroll to position [0, 0]
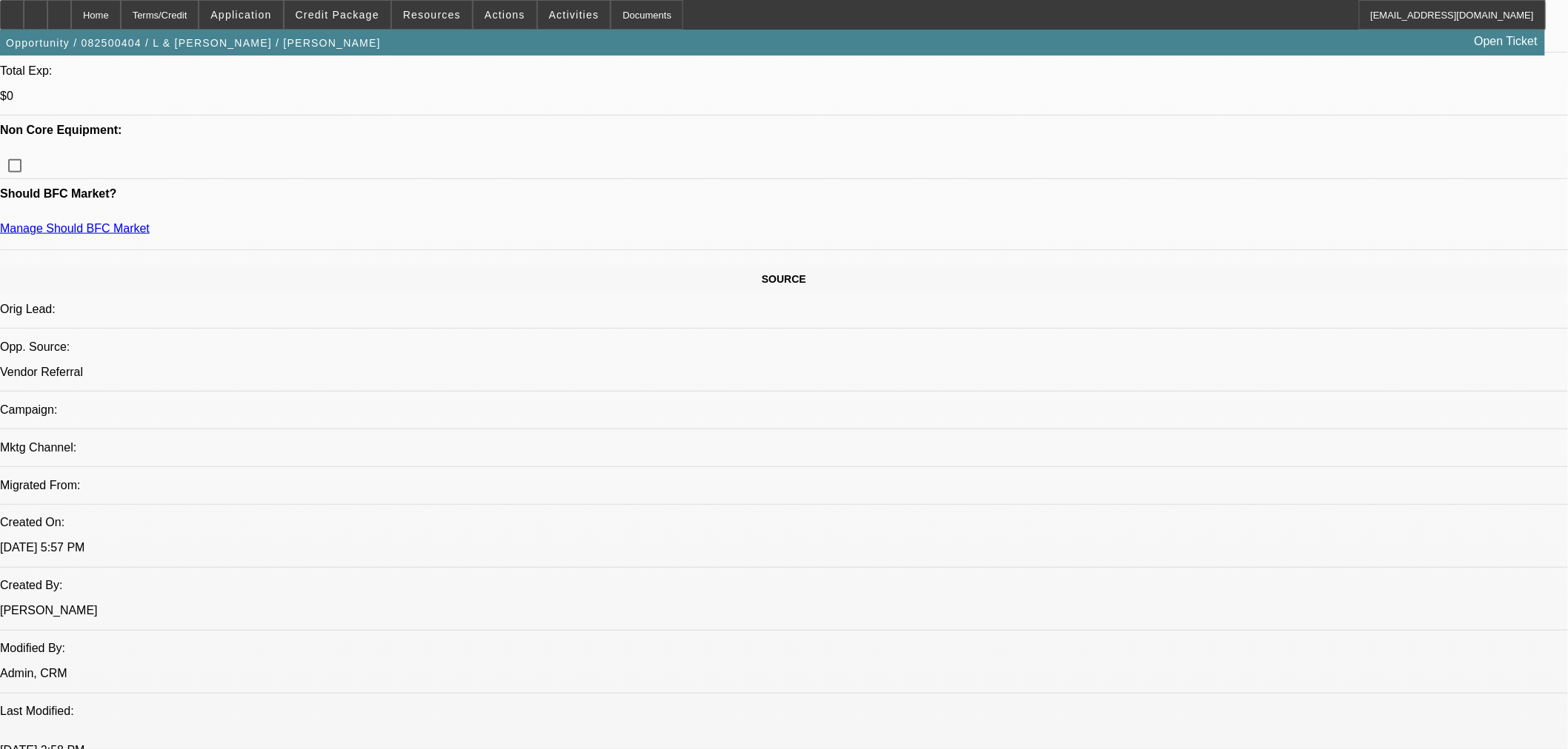
scroll to position [741, 0]
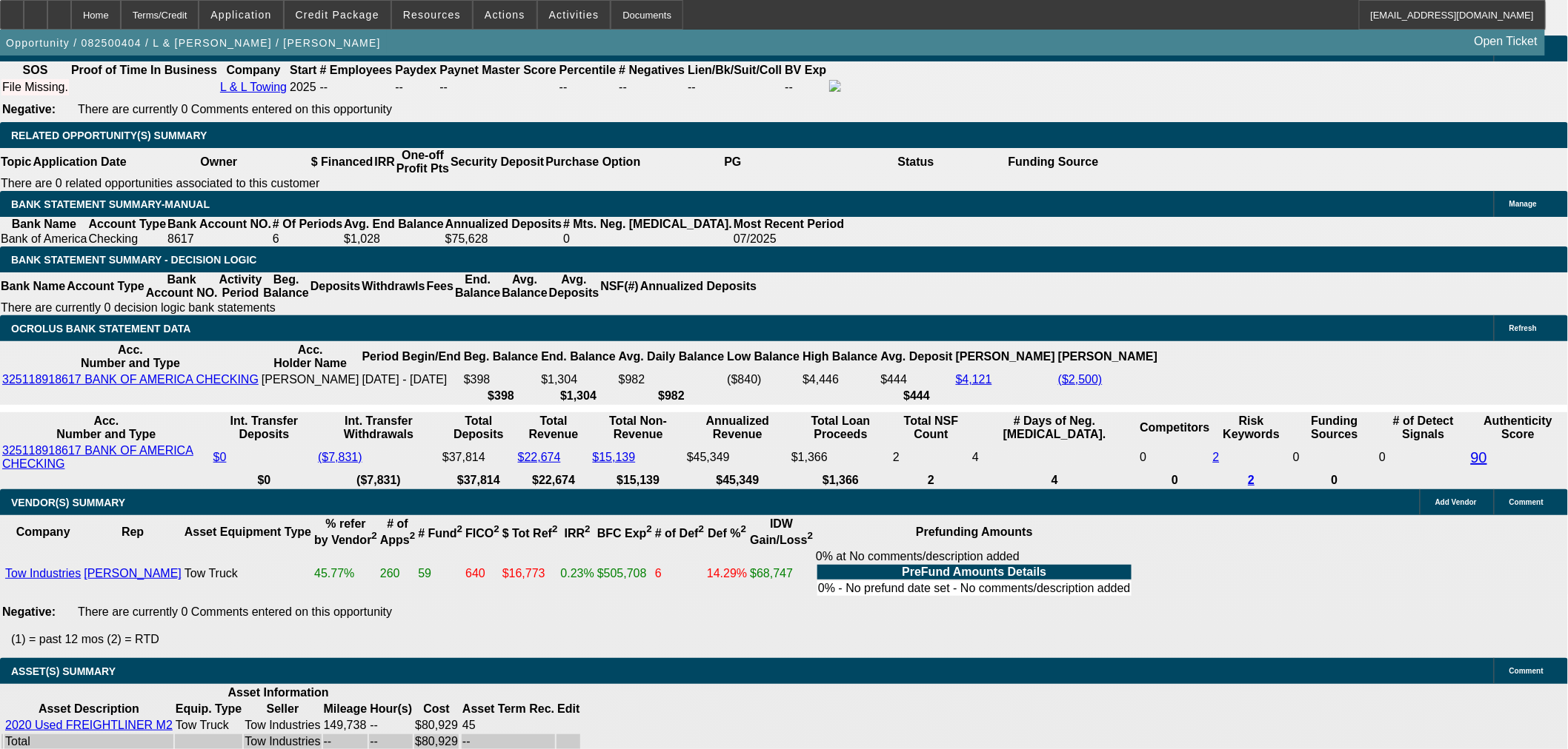
scroll to position [2527, 0]
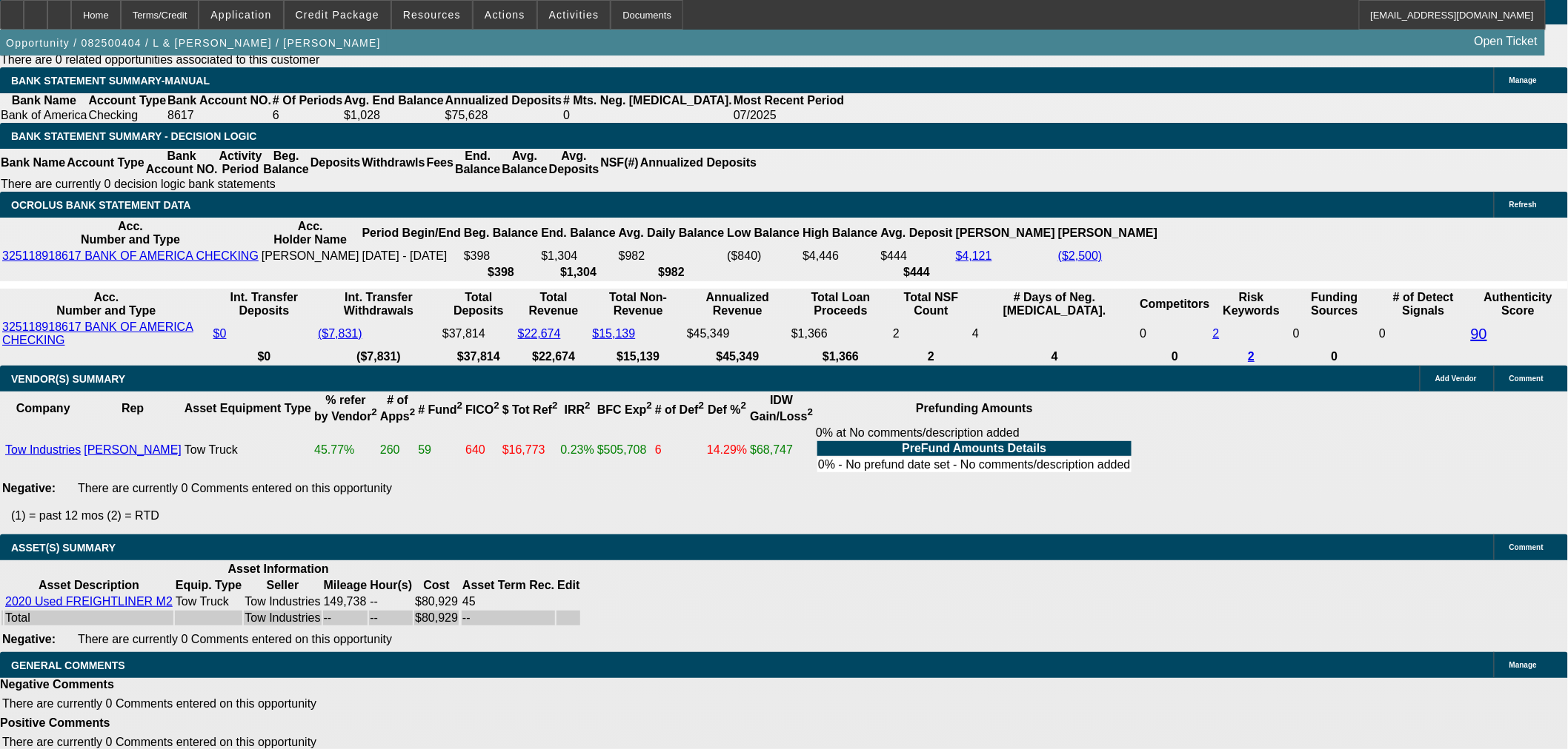
select select "4"
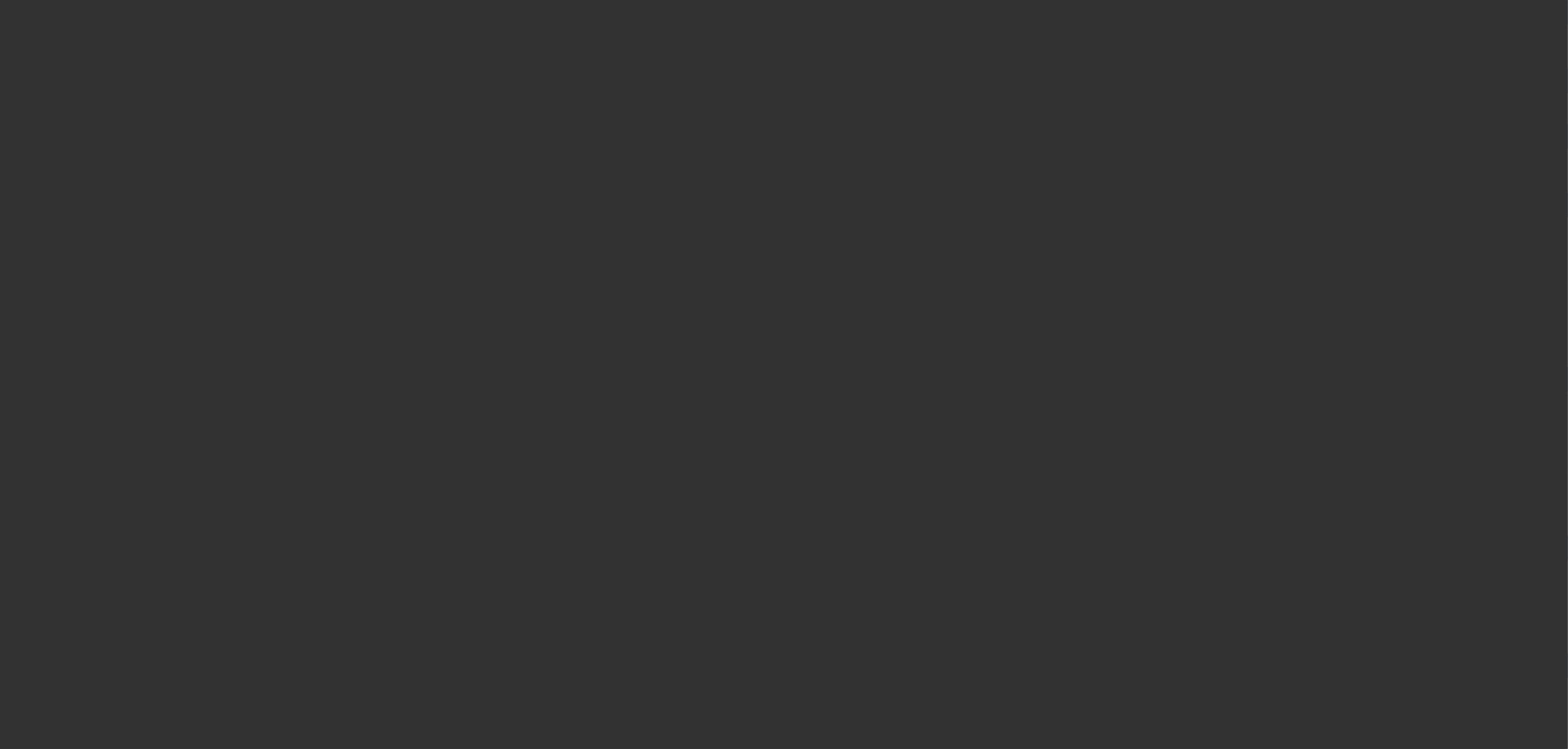
scroll to position [0, 0]
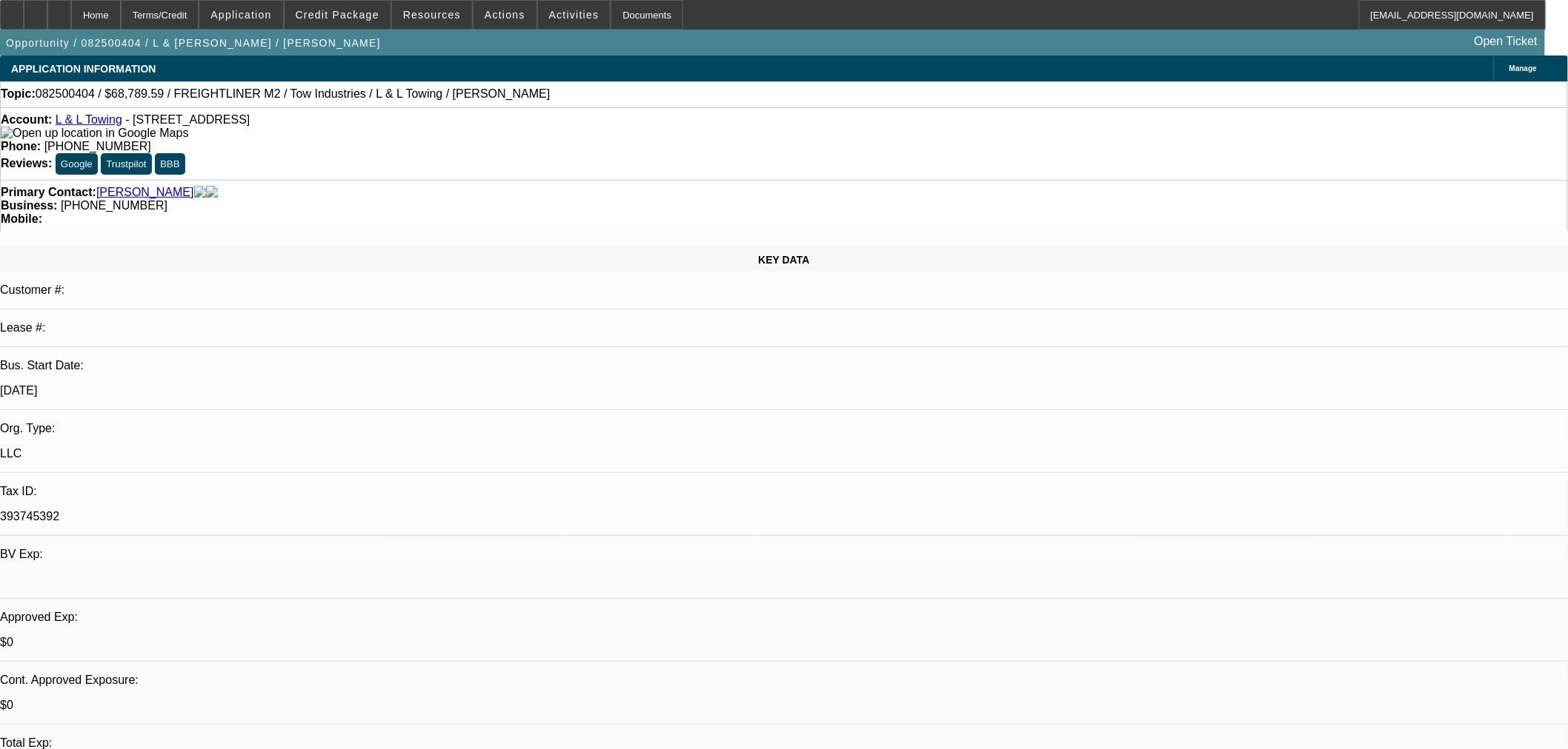
type textarea "t"
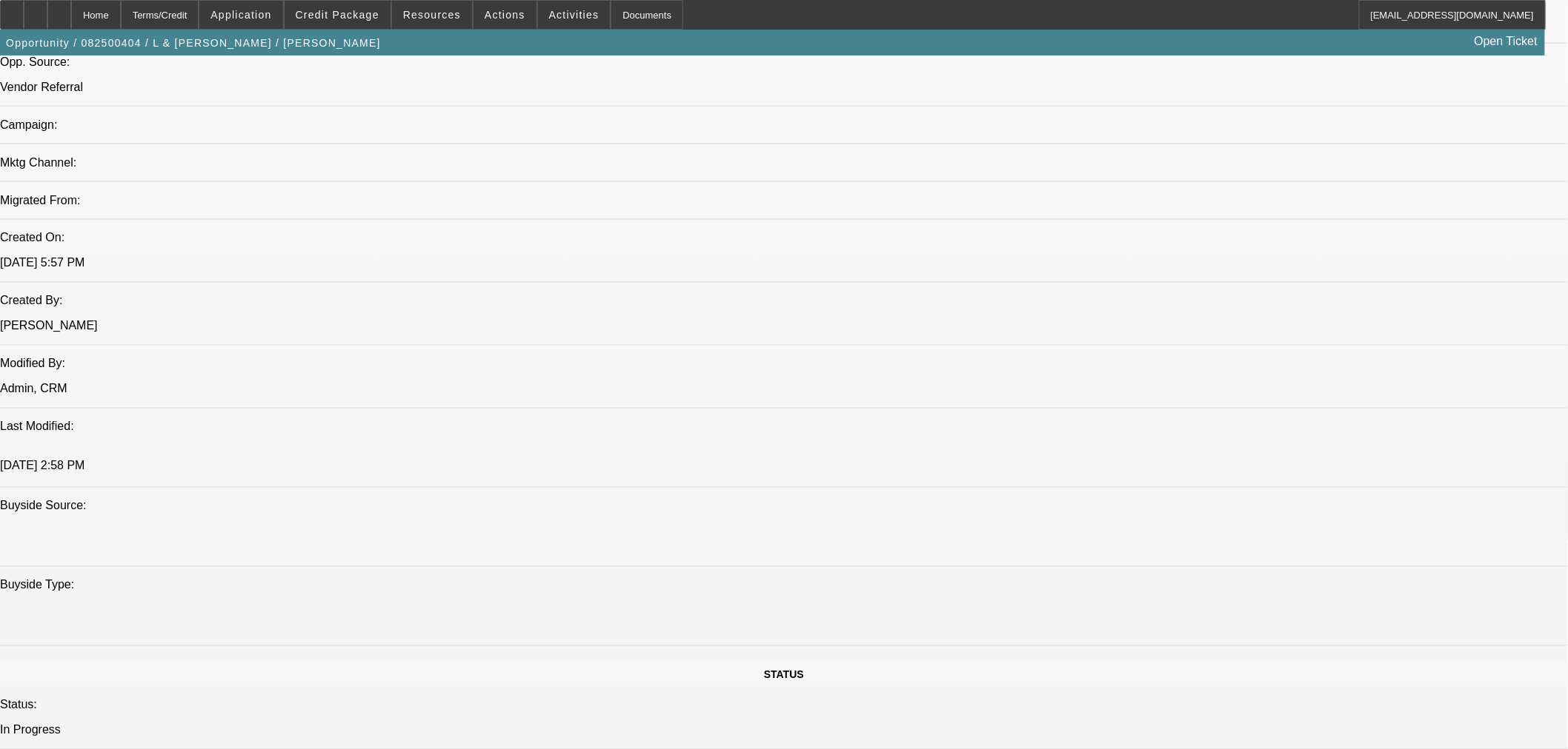
scroll to position [987, 0]
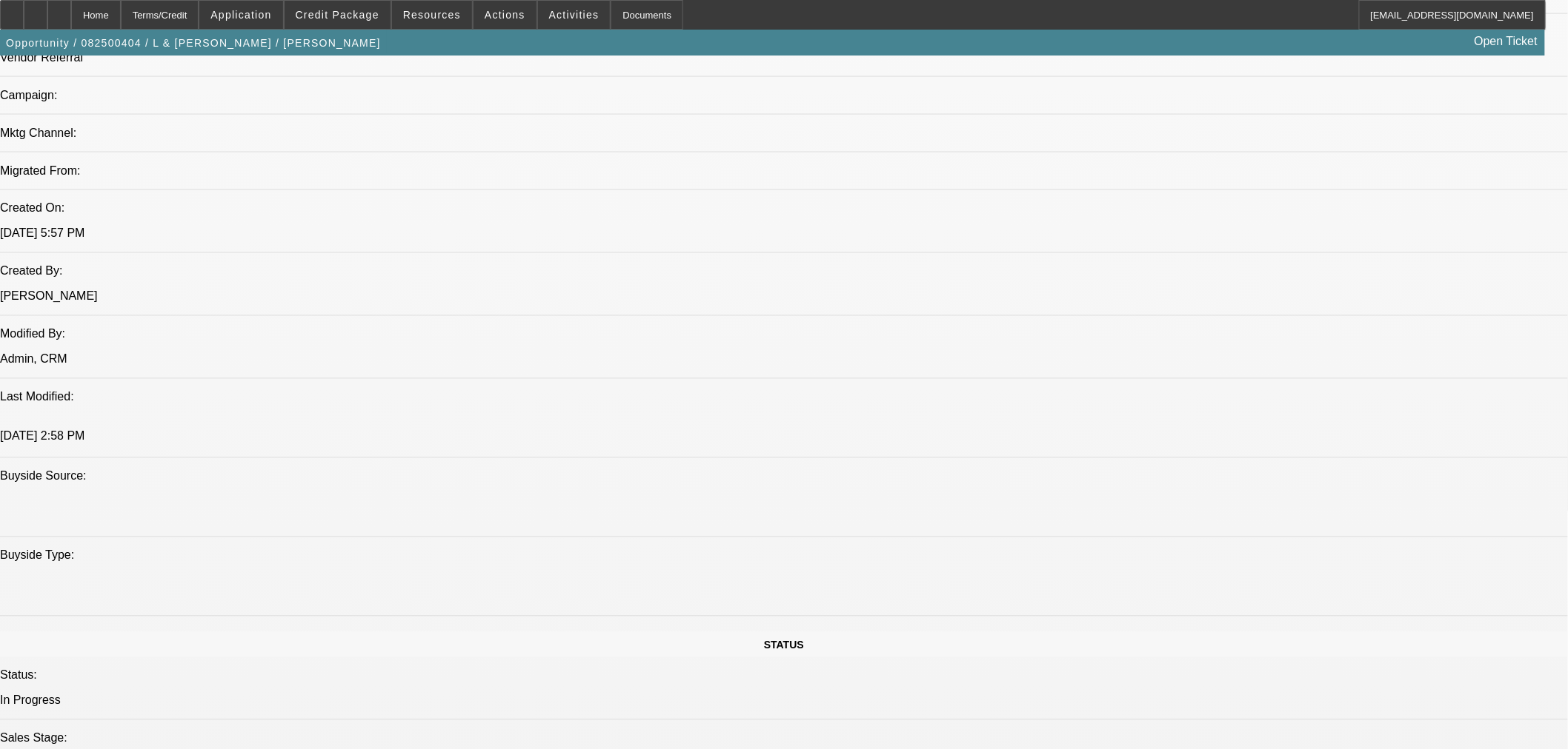
type textarea "TOO LIGHT AND TOO MANY NEGATIVES."
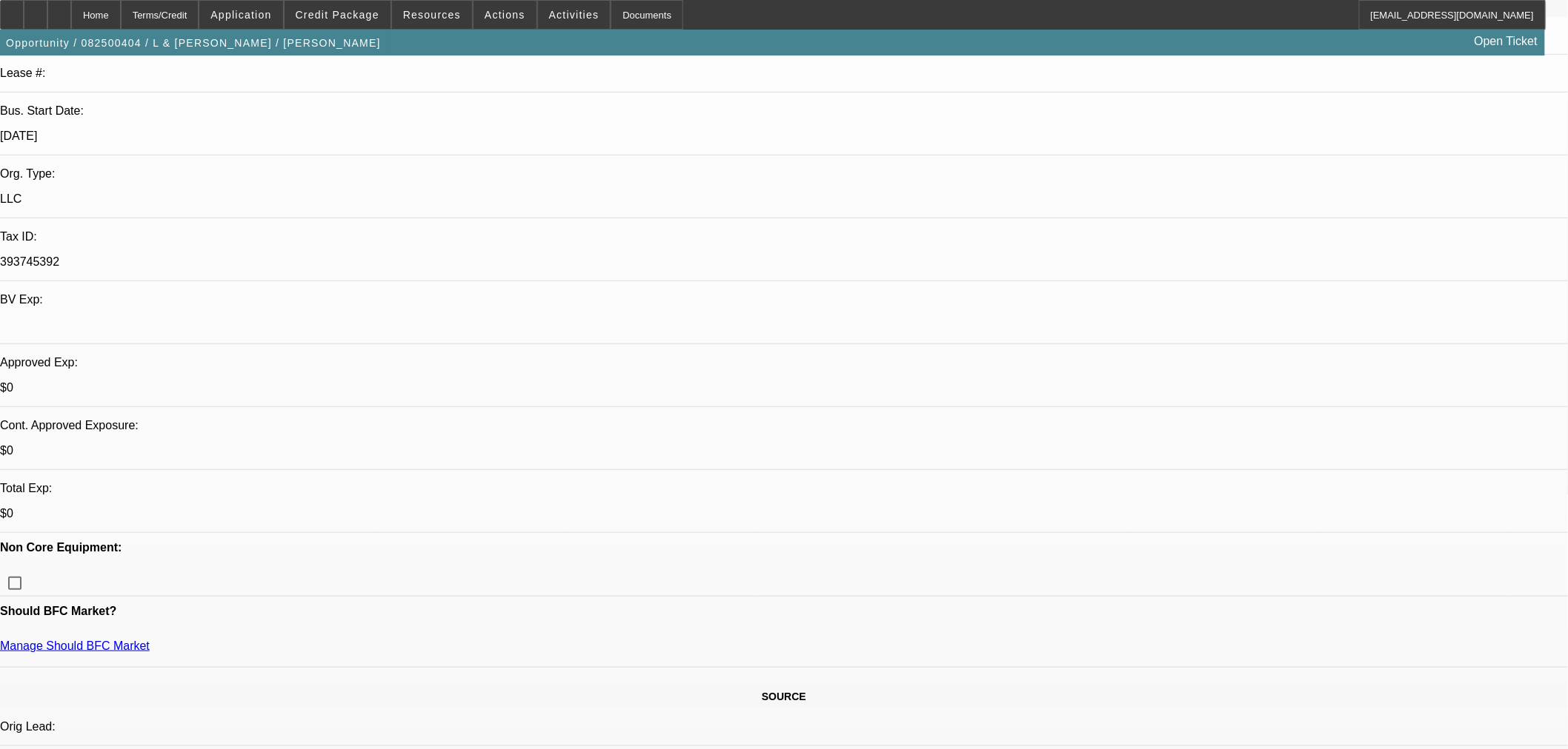
scroll to position [0, 0]
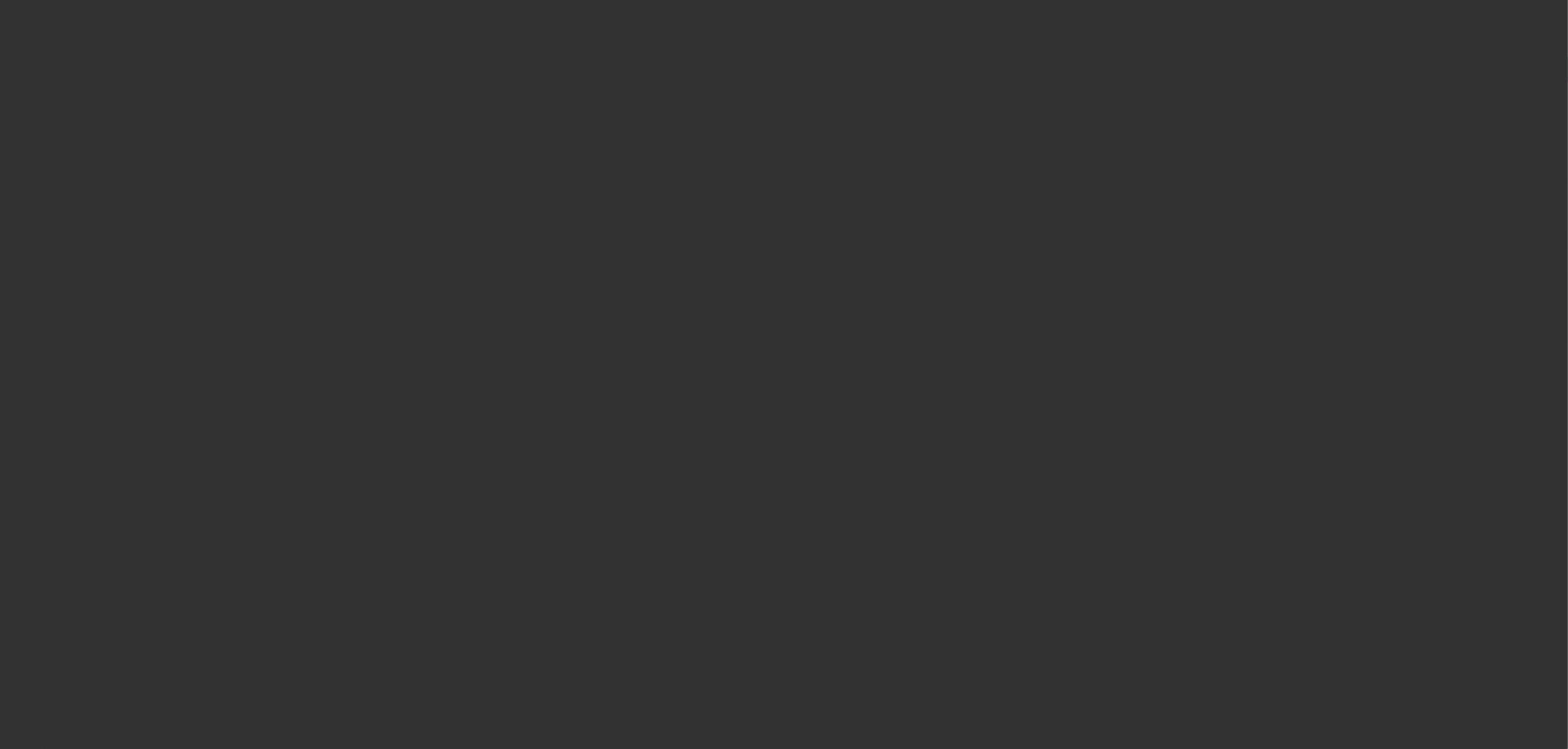
select select "0.15"
select select "2"
select select "0.1"
select select "4"
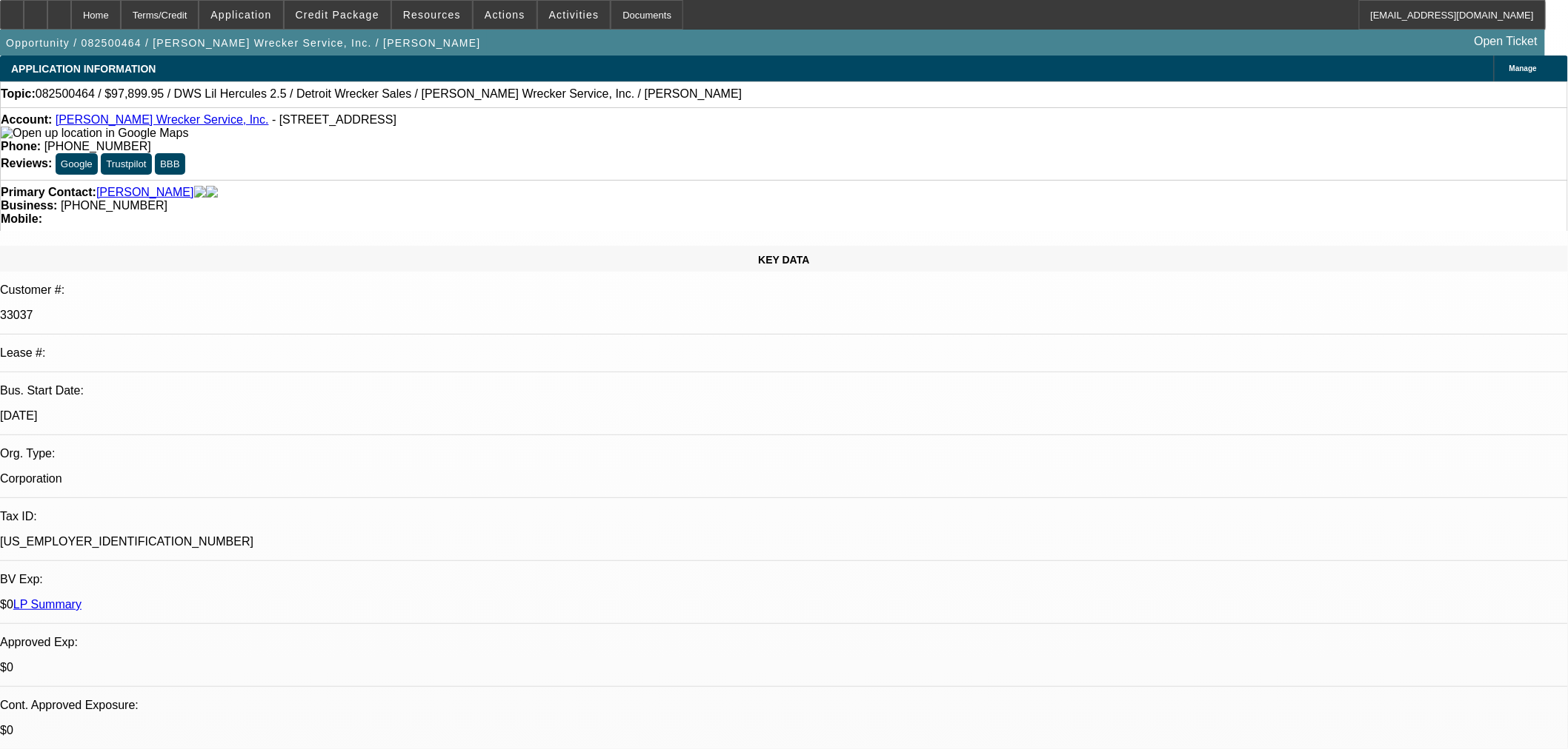
select select "0"
select select "2"
select select "0"
select select "6"
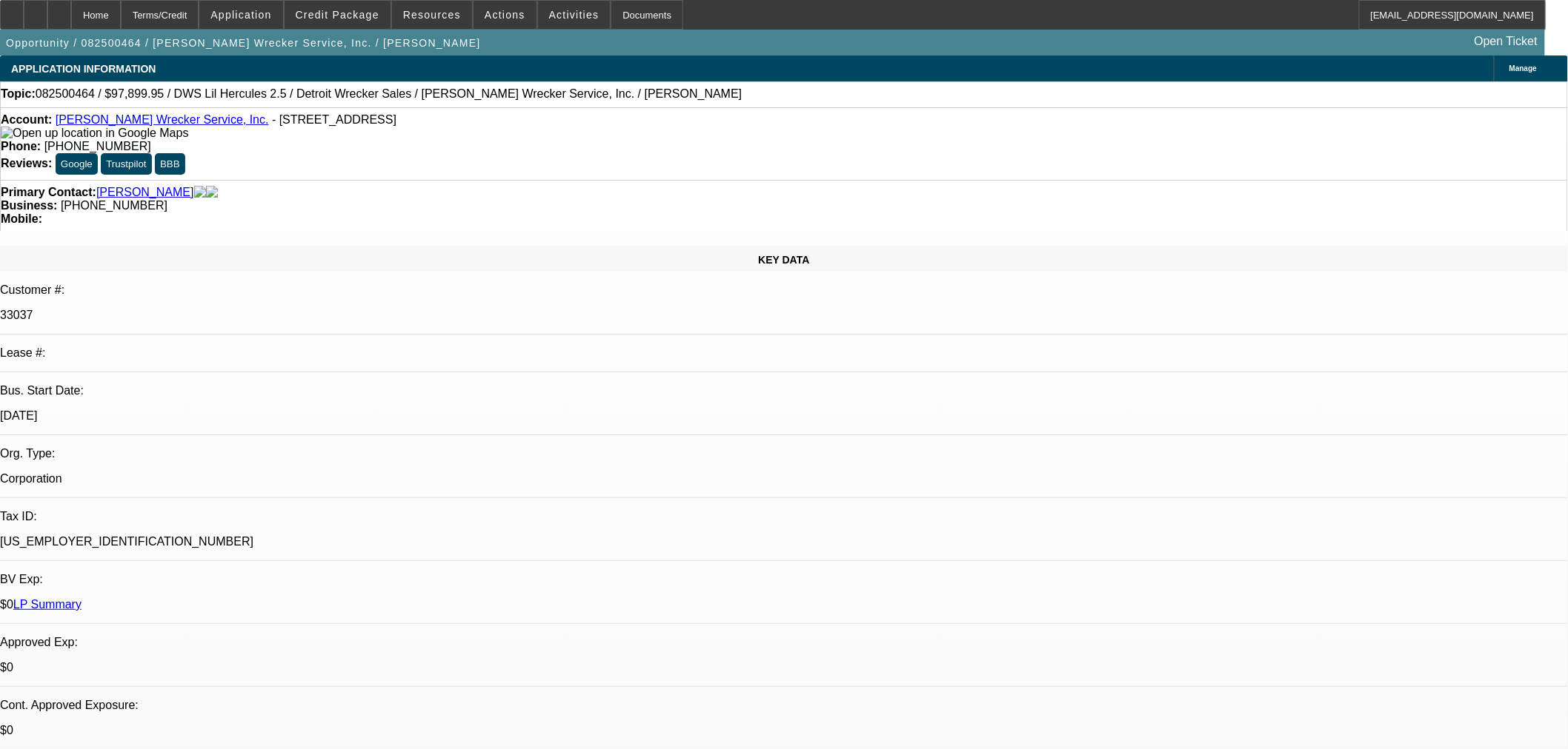
select select "0"
select select "2"
select select "0"
select select "6"
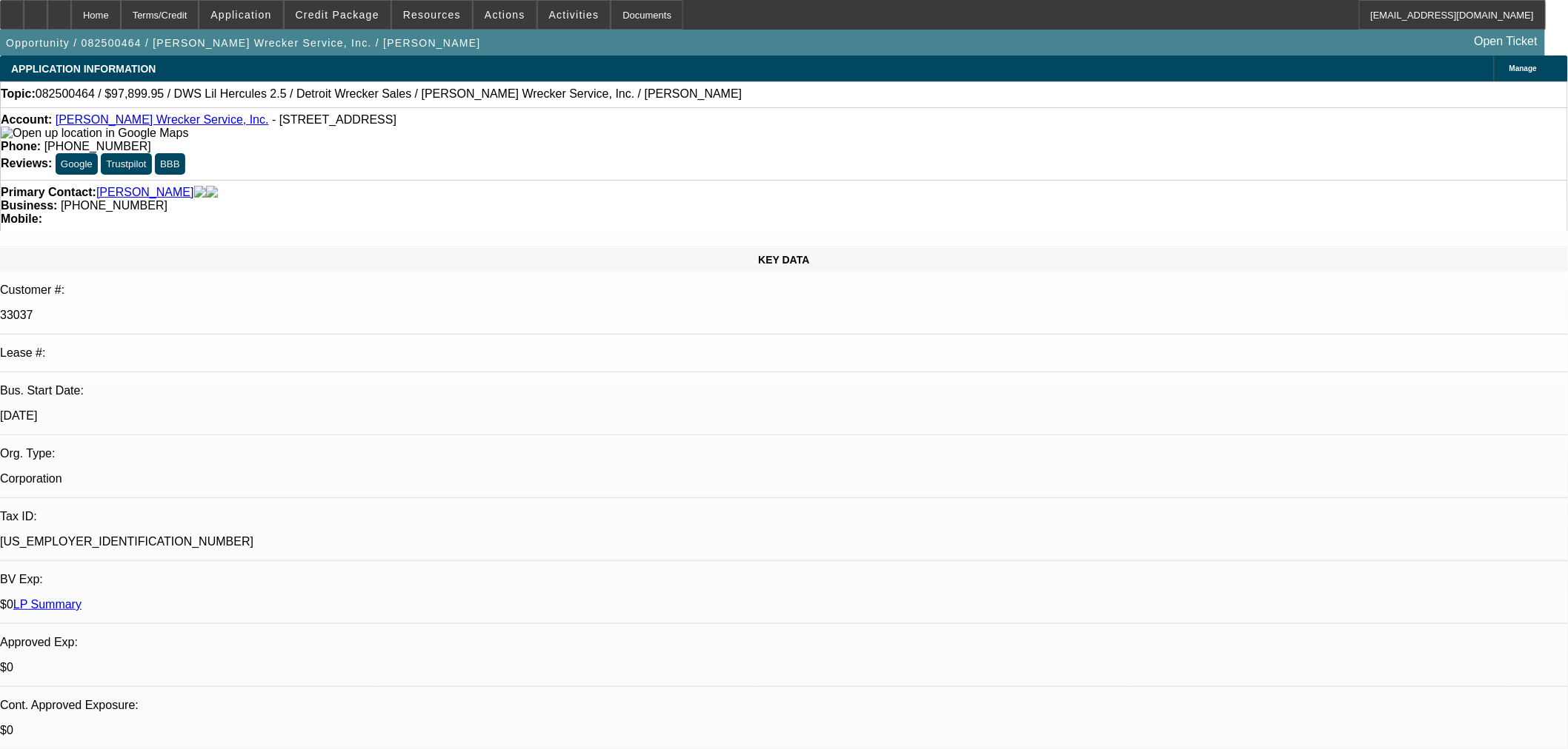
select select "0"
select select "2"
select select "0"
select select "6"
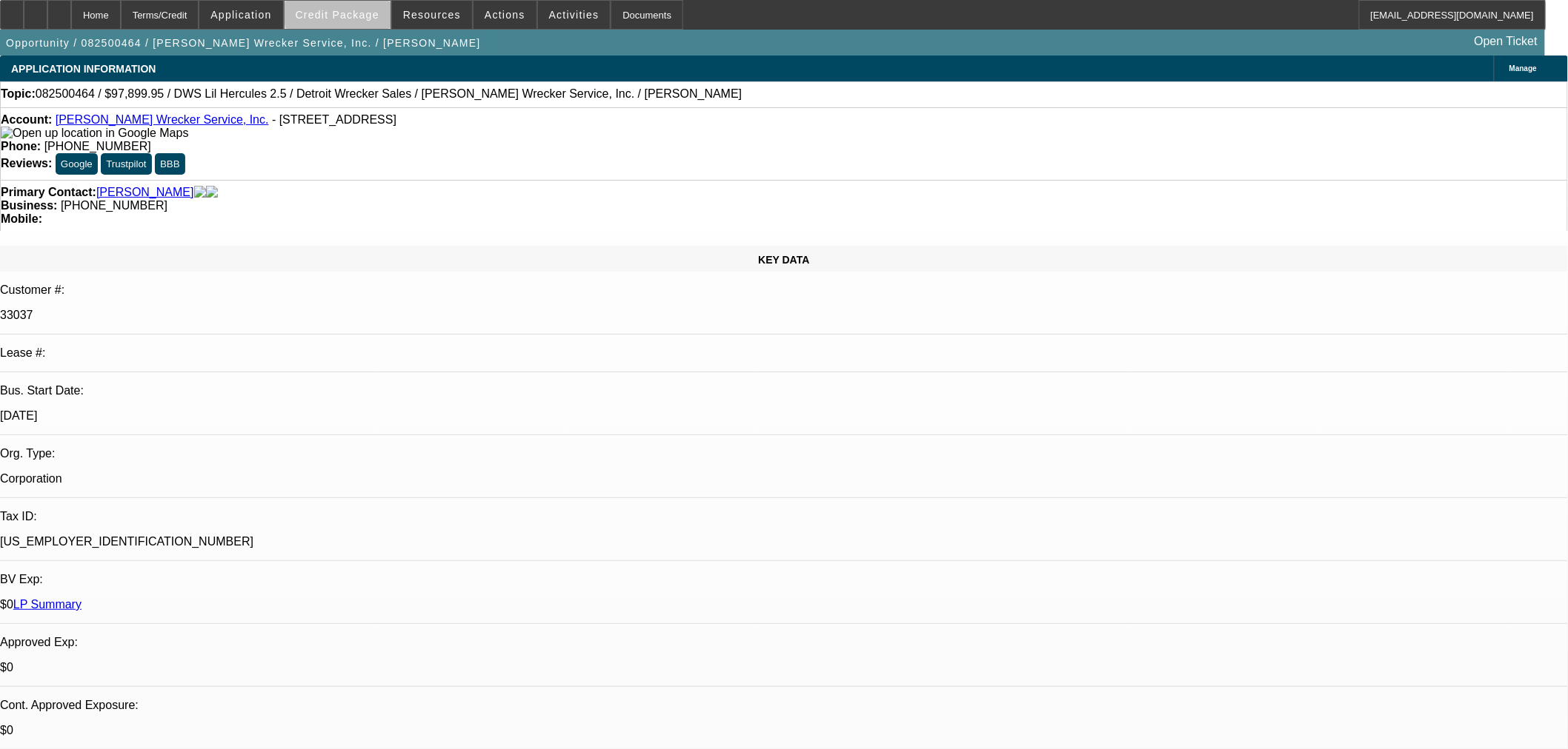
click at [373, 13] on span "Credit Package" at bounding box center [337, 15] width 84 height 12
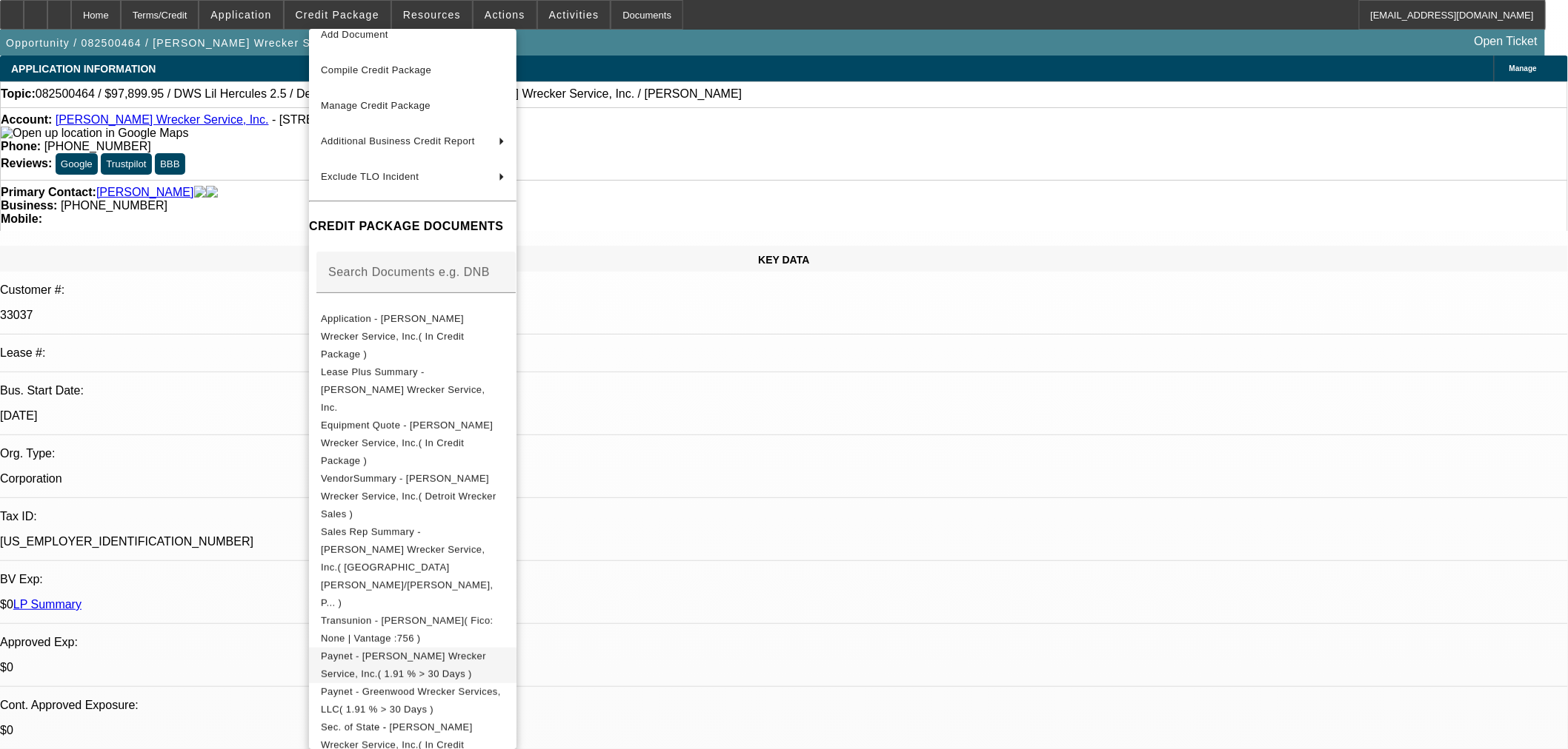
scroll to position [111, 0]
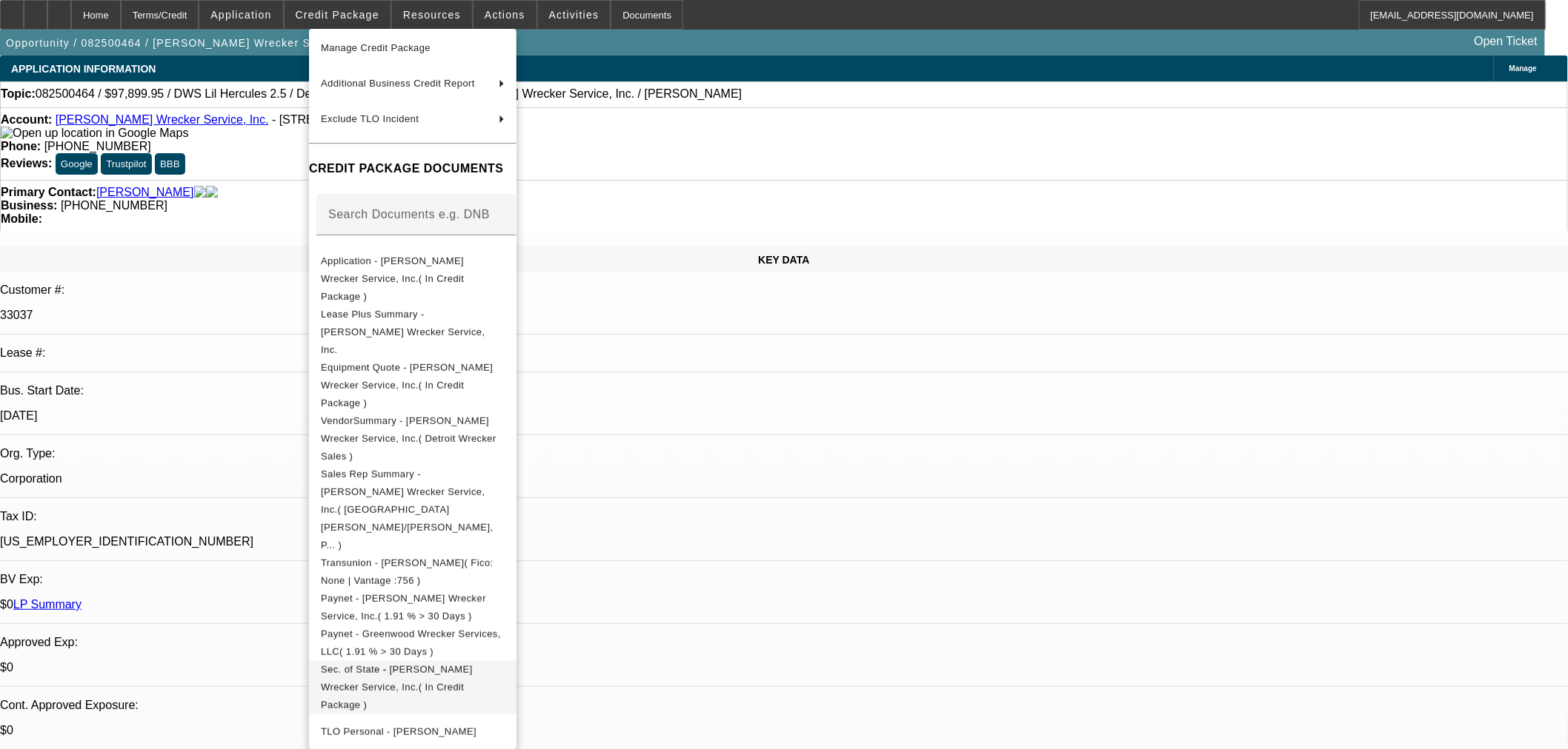
click at [444, 664] on span "Sec. of State - Hix Wrecker Service, Inc.( In Credit Package )" at bounding box center [396, 686] width 152 height 46
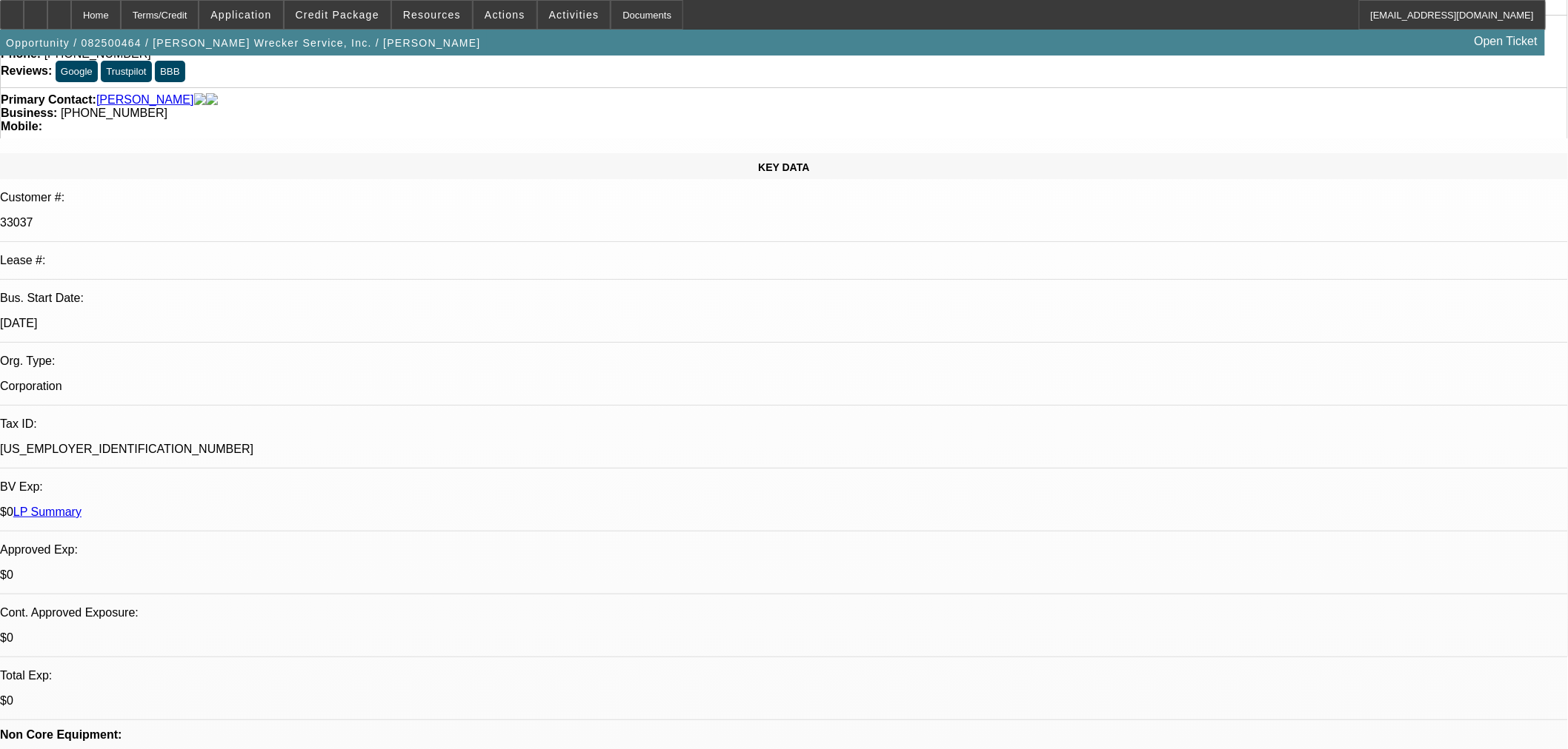
scroll to position [329, 0]
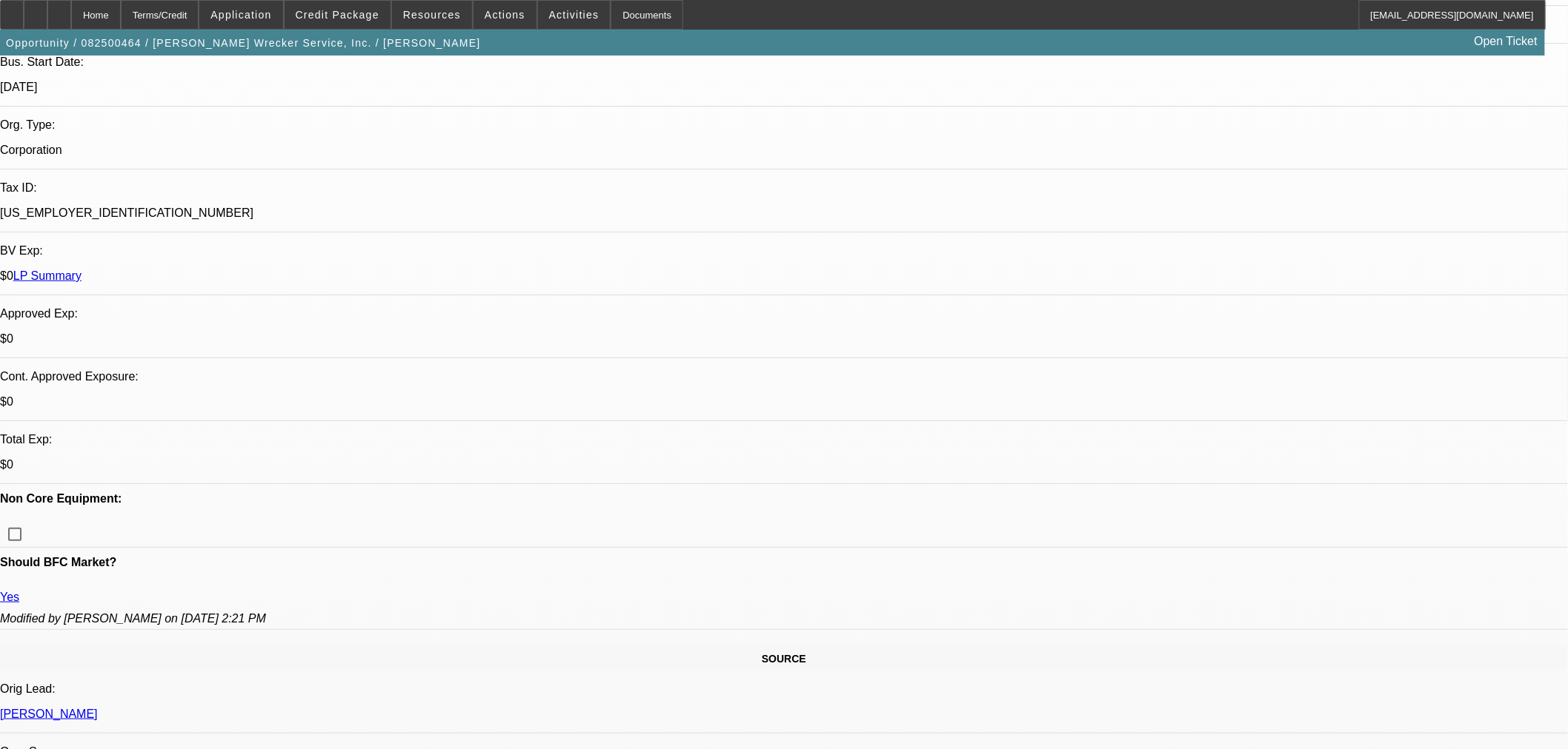
drag, startPoint x: 191, startPoint y: 428, endPoint x: 342, endPoint y: 432, distance: 151.1
copy link "Greenwood Wrecker Services, LLC"
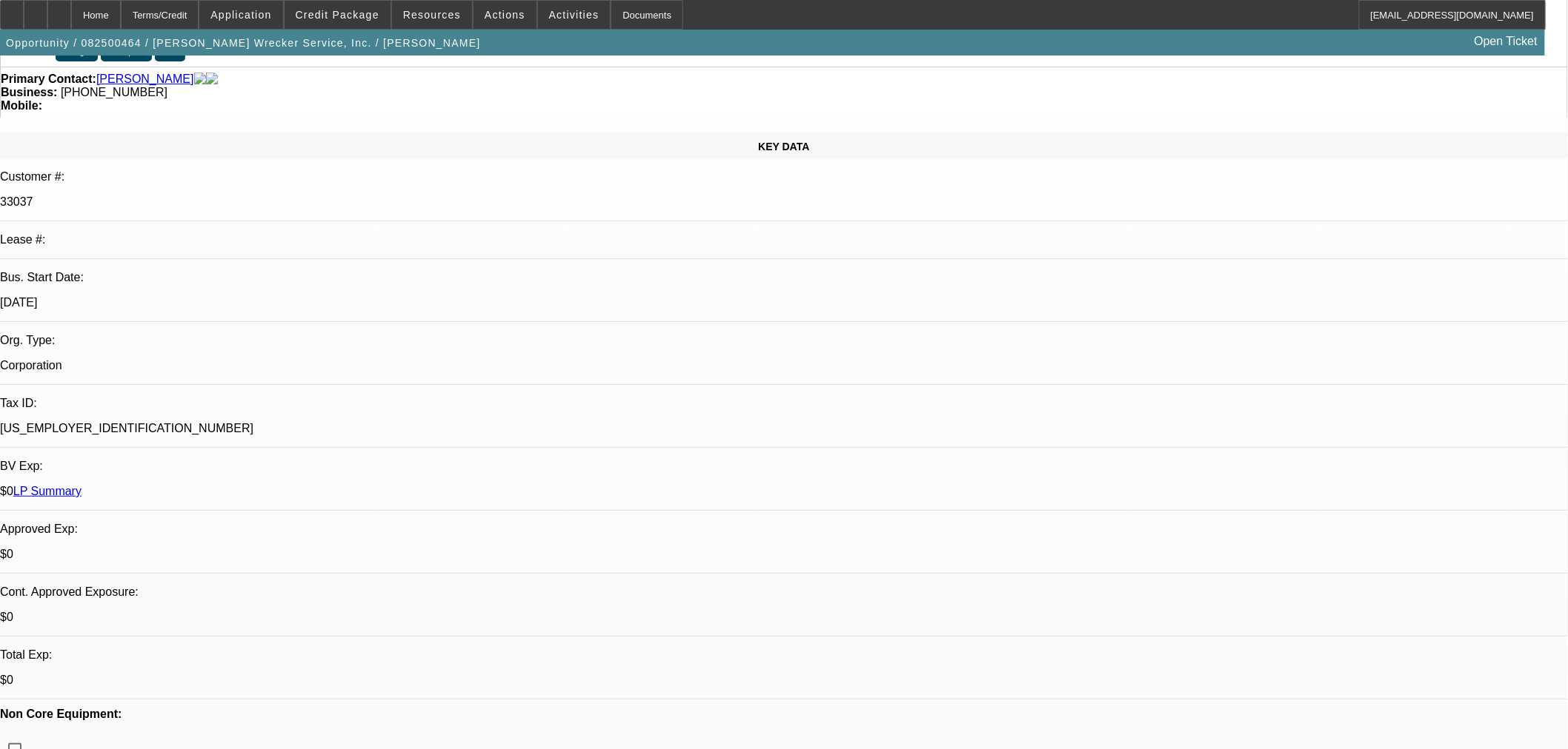
scroll to position [0, 0]
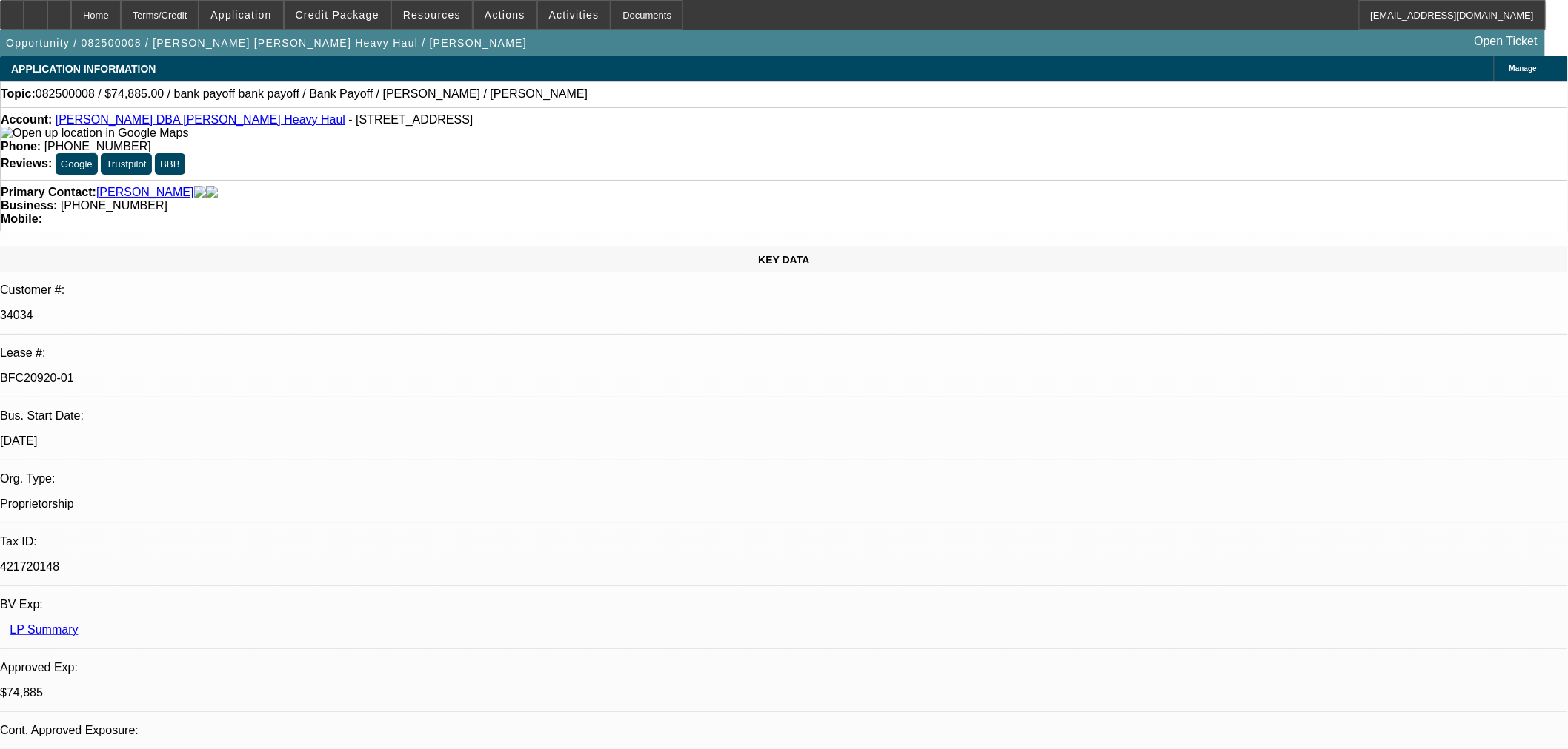
select select "0"
select select "2"
select select "0"
select select "6"
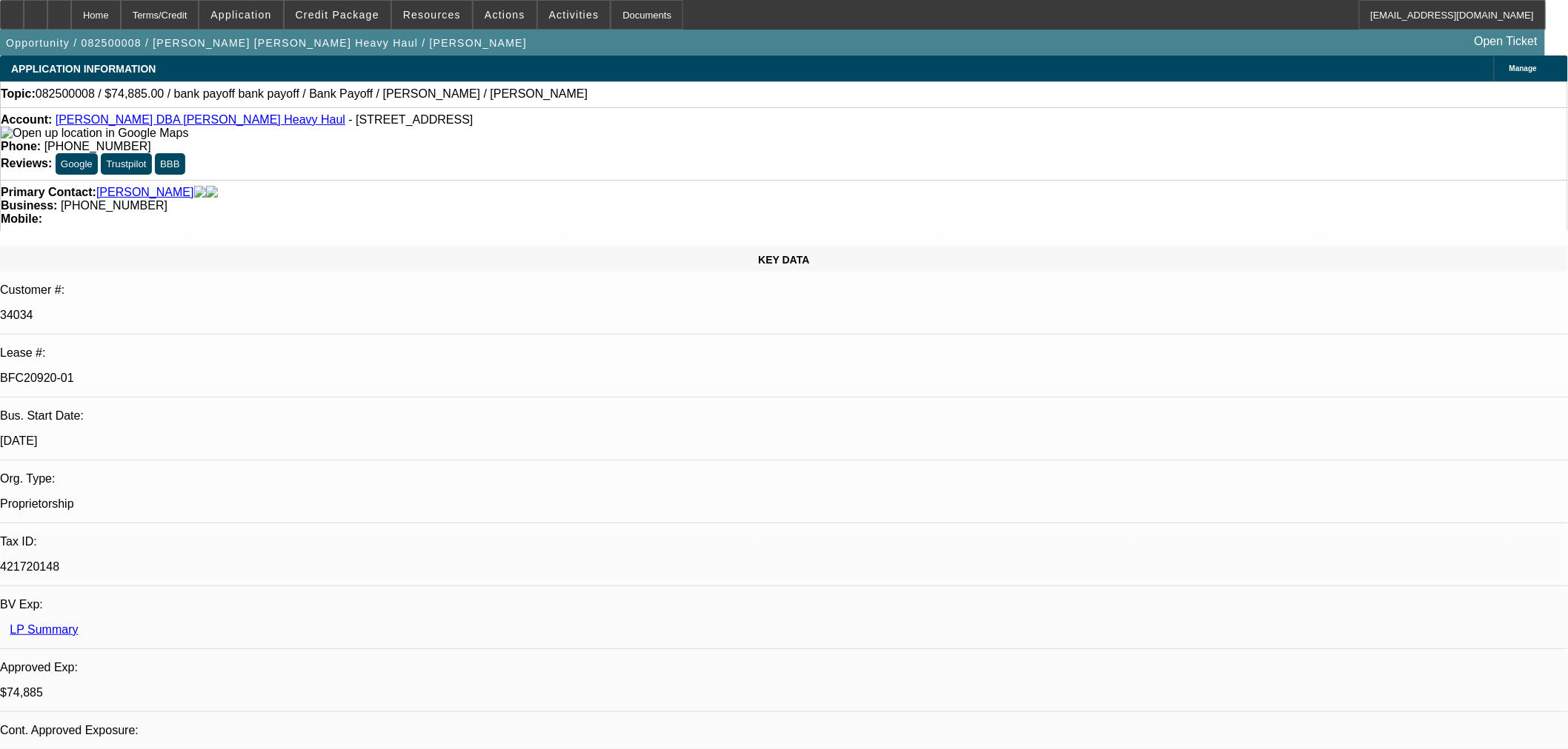
select select "0"
select select "2"
select select "0"
select select "6"
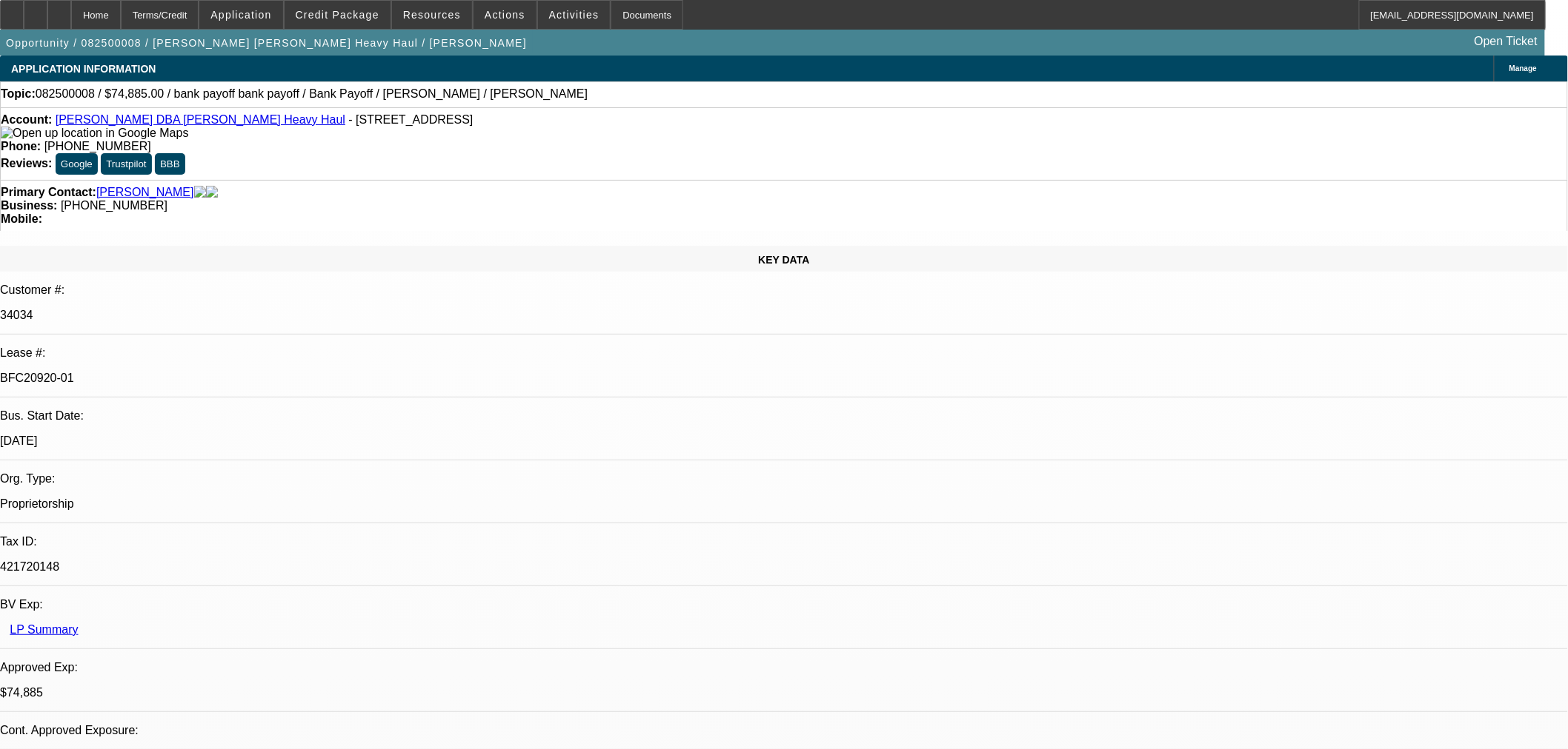
select select "0"
select select "2"
select select "0"
select select "6"
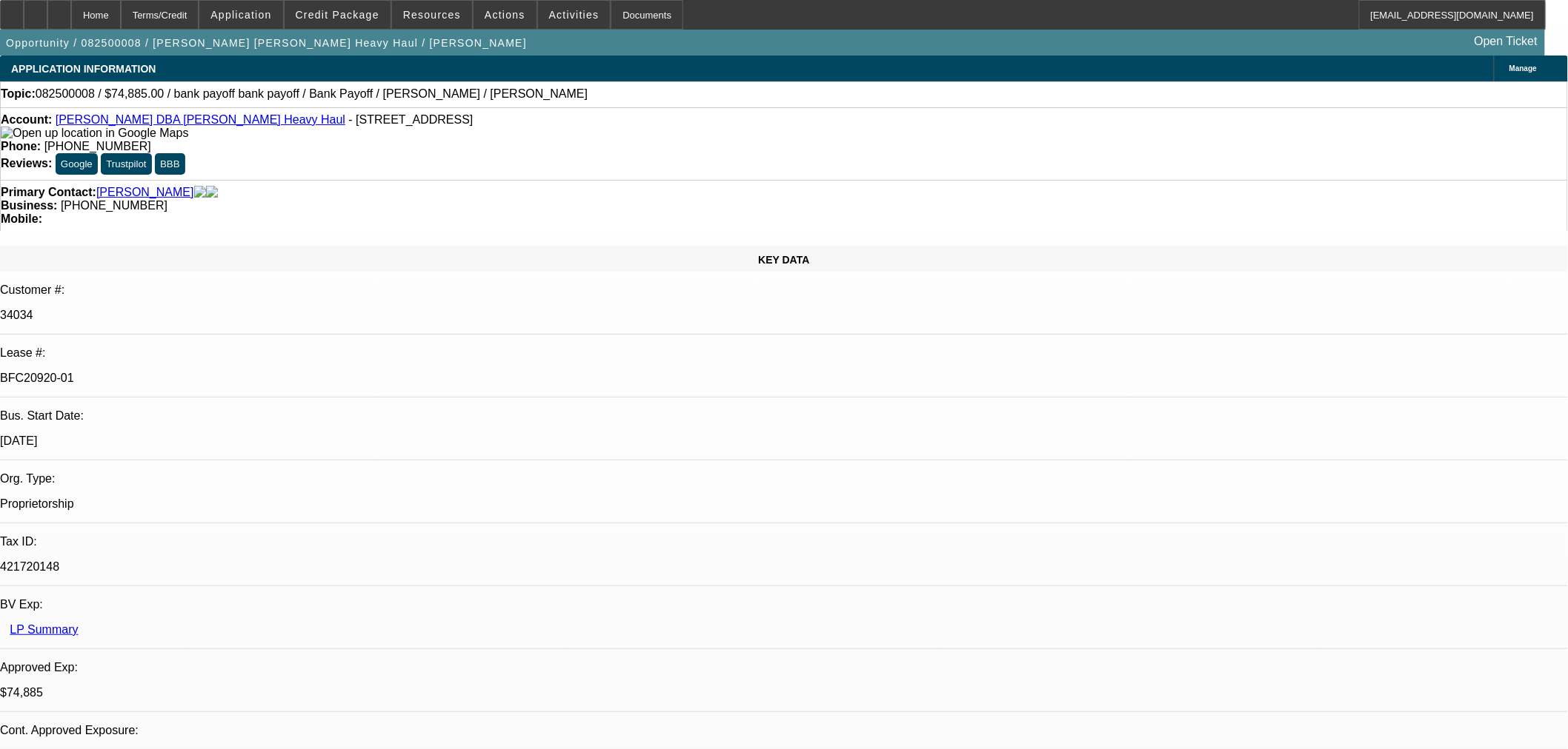
select select "0"
select select "2"
select select "0"
select select "6"
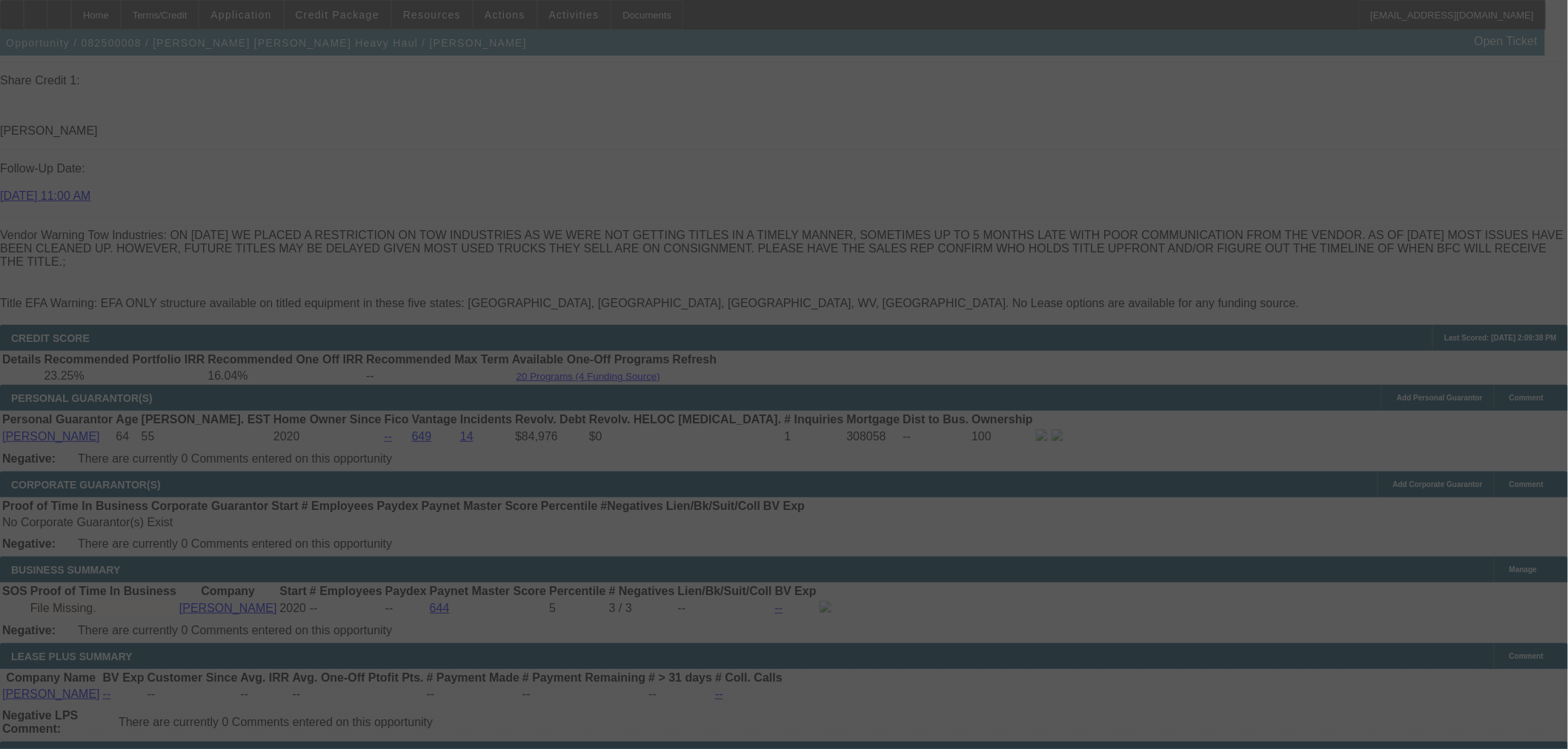
scroll to position [2298, 0]
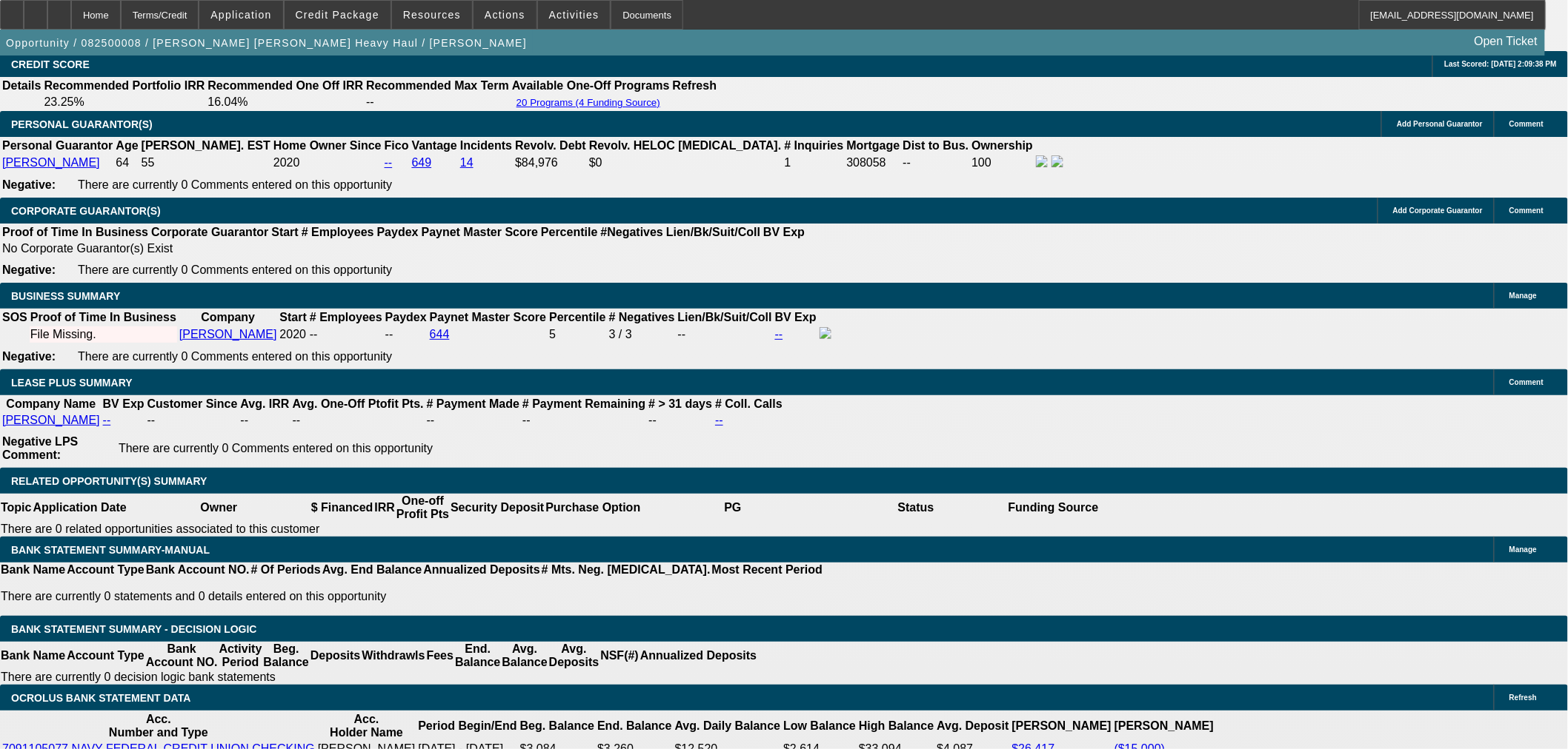
select select "0"
select select "2"
select select "0"
select select "6"
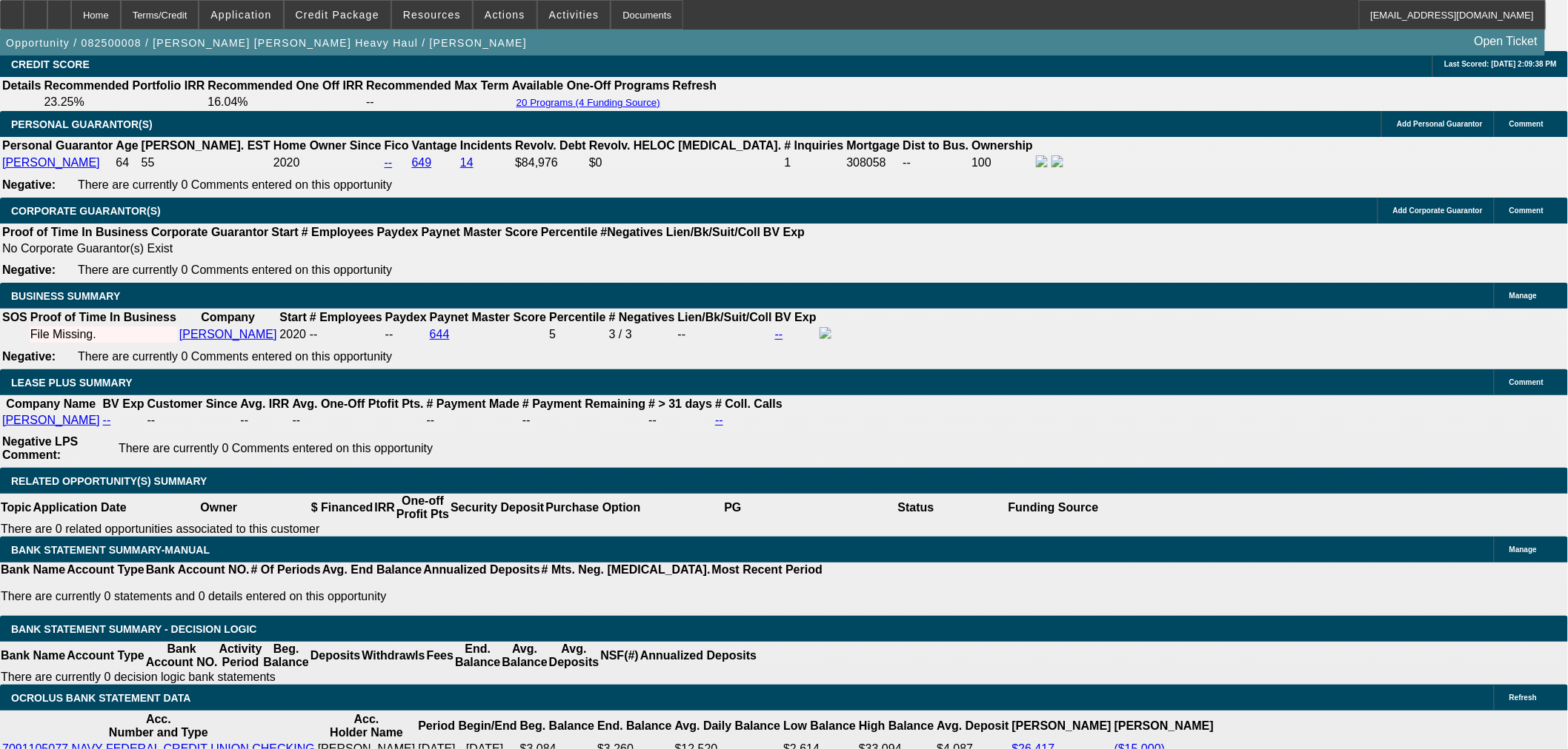
select select "0"
select select "2"
select select "0"
select select "6"
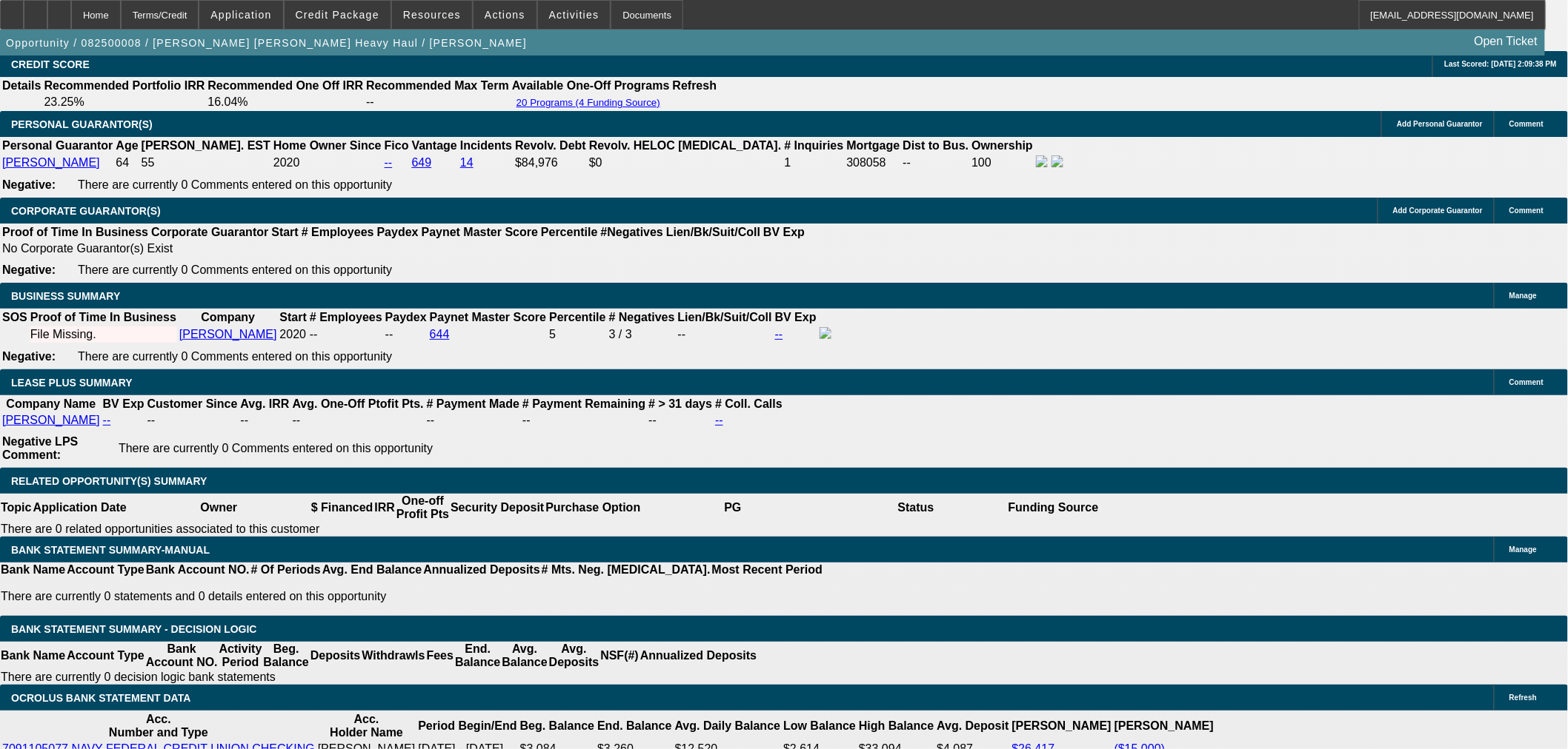
select select "0"
select select "2"
select select "0"
select select "6"
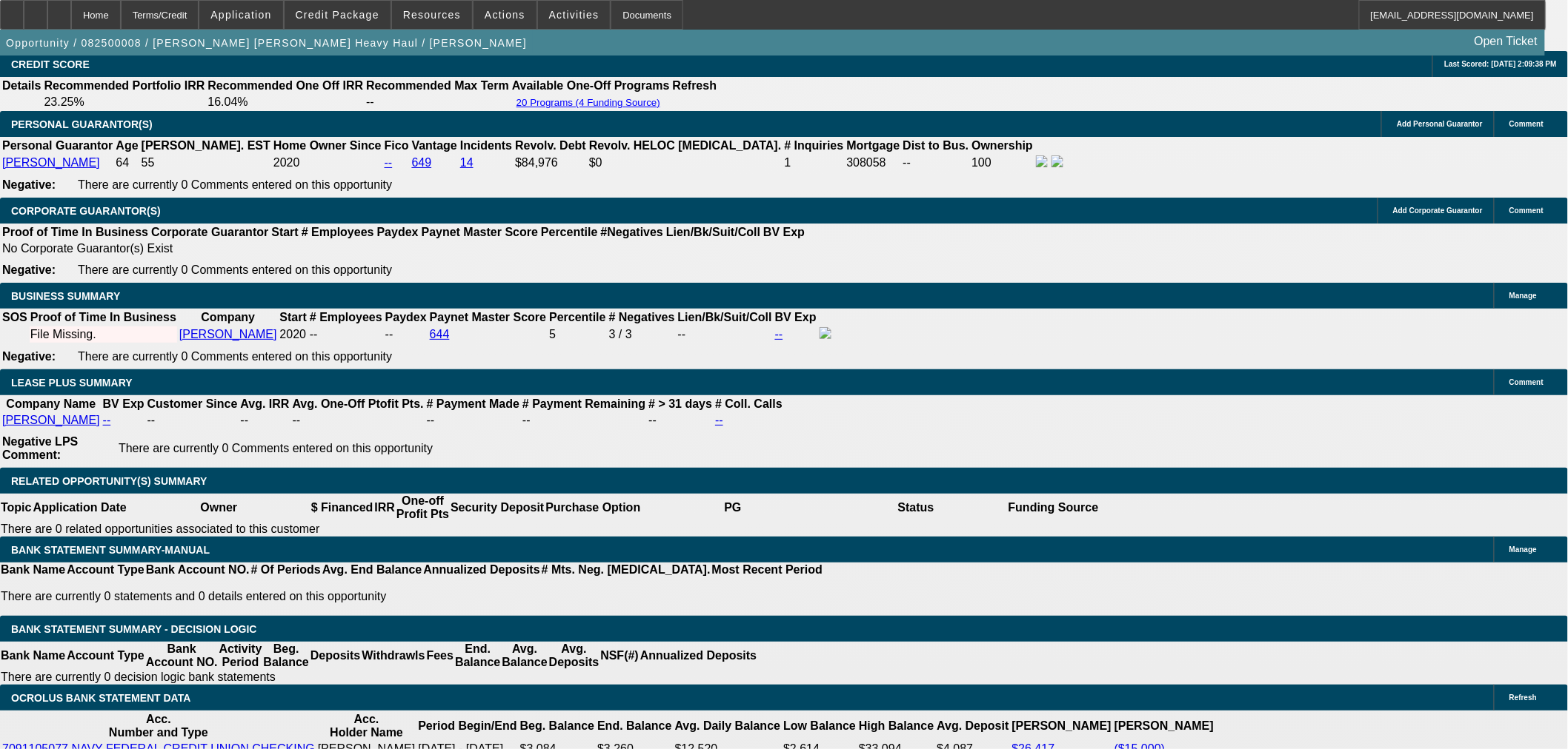
select select "0"
select select "2"
select select "0"
select select "6"
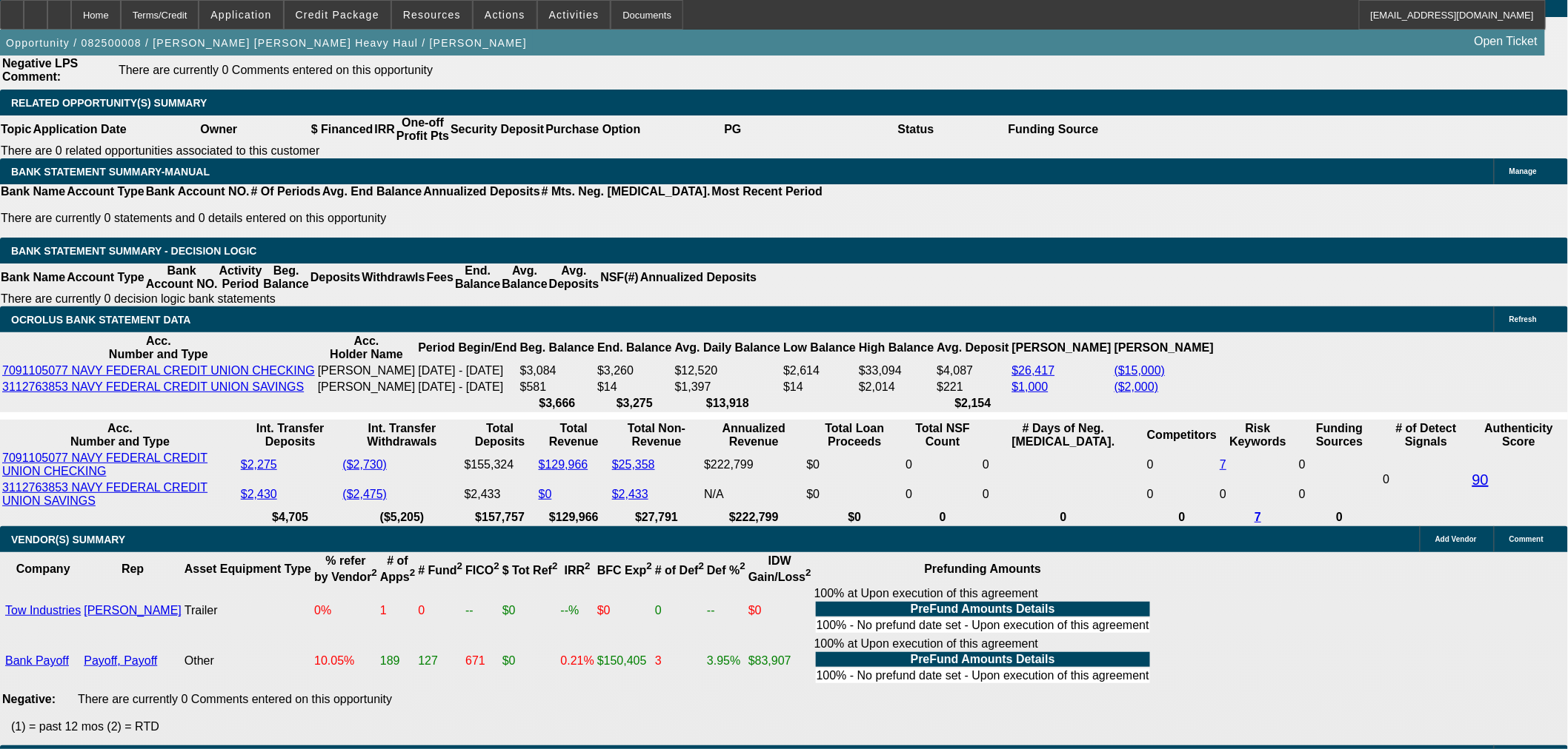
scroll to position [2342, 0]
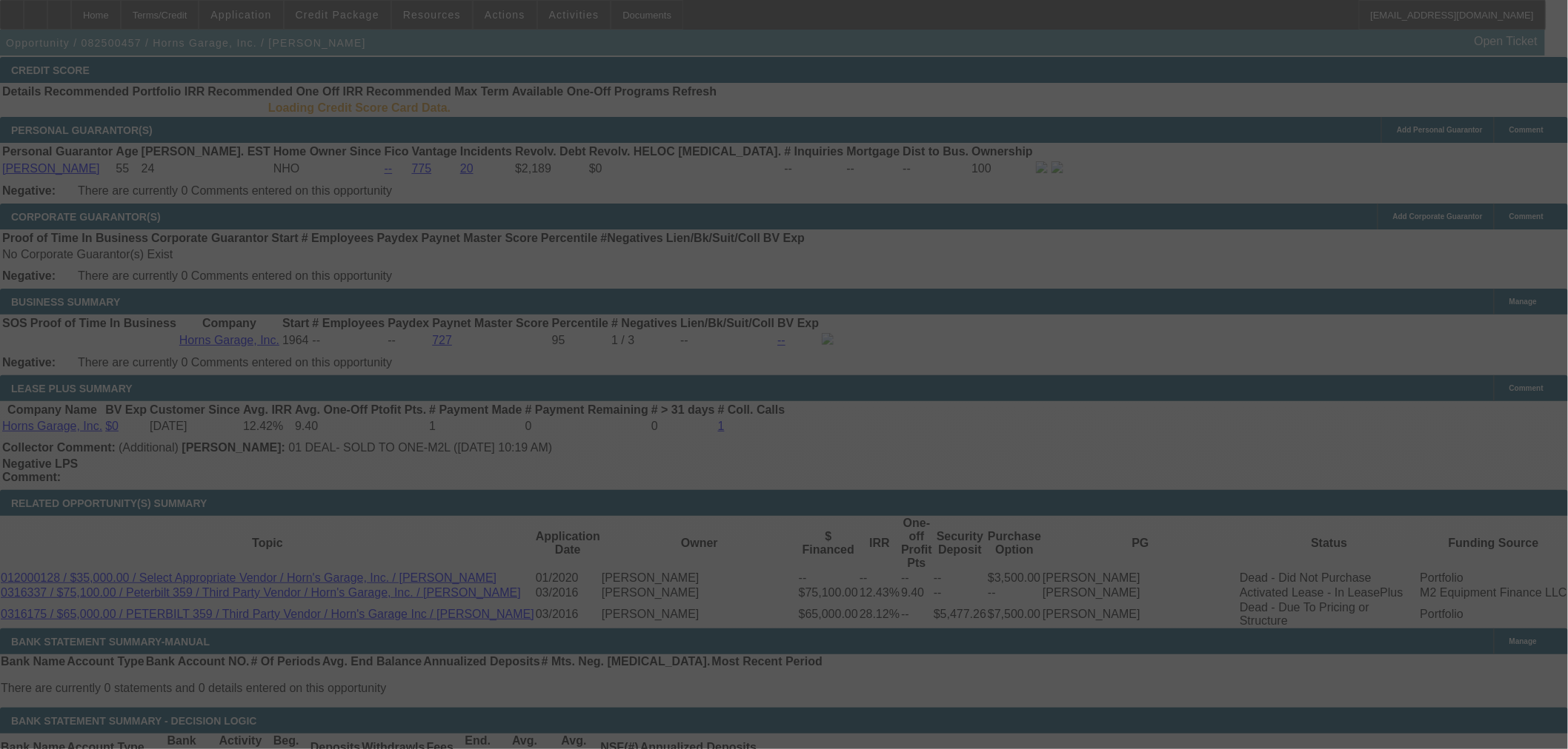
scroll to position [2233, 0]
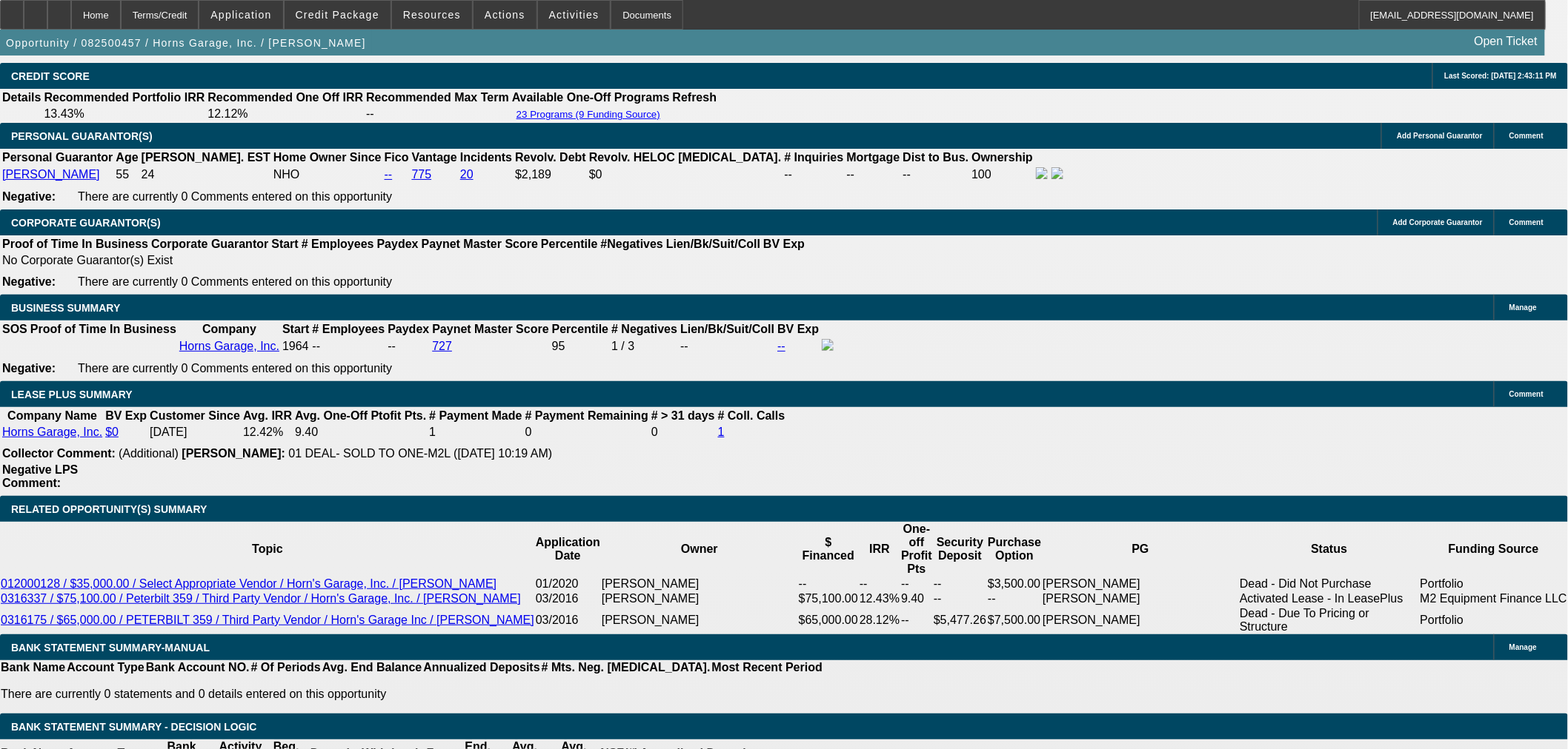
select select "0"
select select "2"
select select "0"
select select "6"
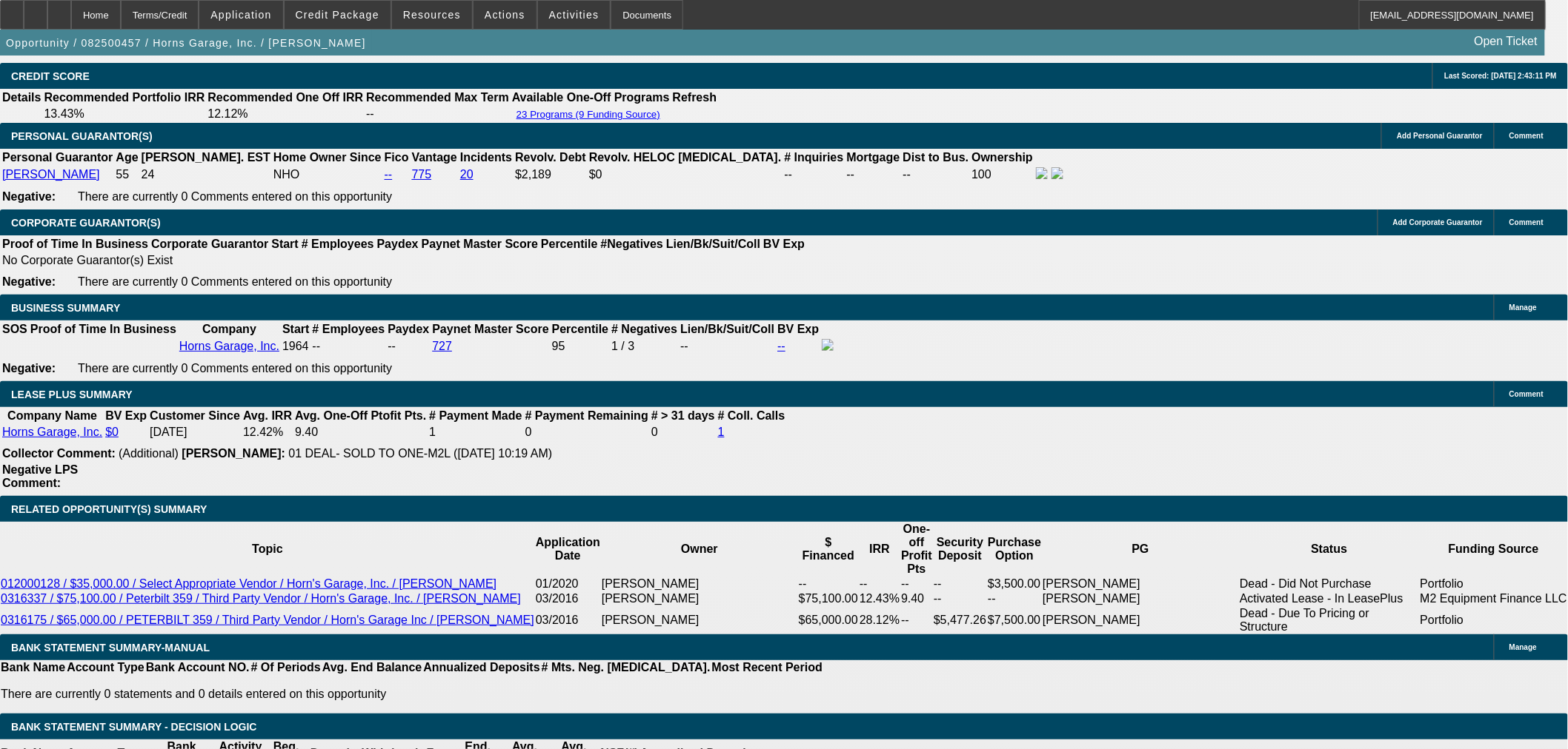
select select "0"
select select "2"
select select "0"
select select "6"
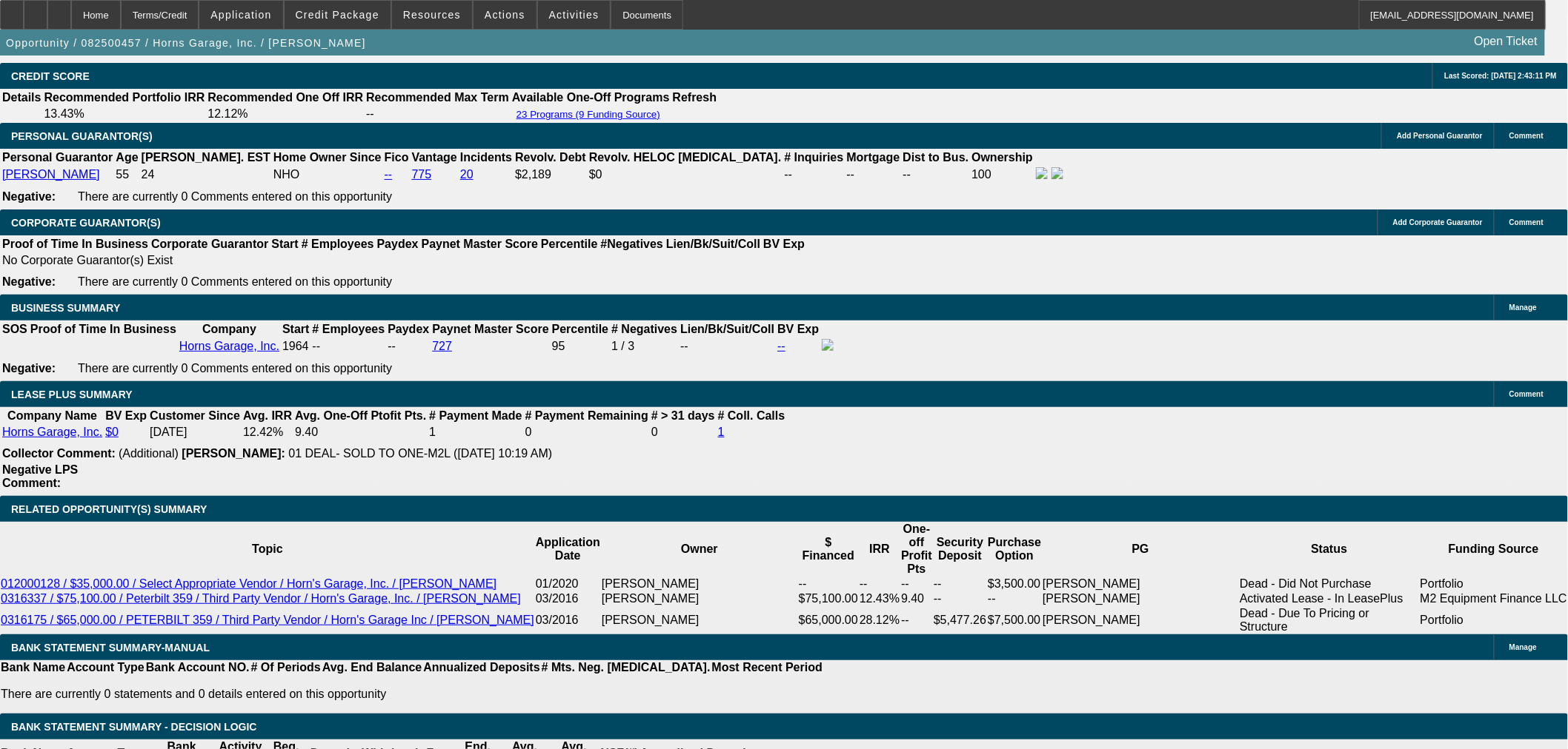
select select "0"
select select "6"
select select "0"
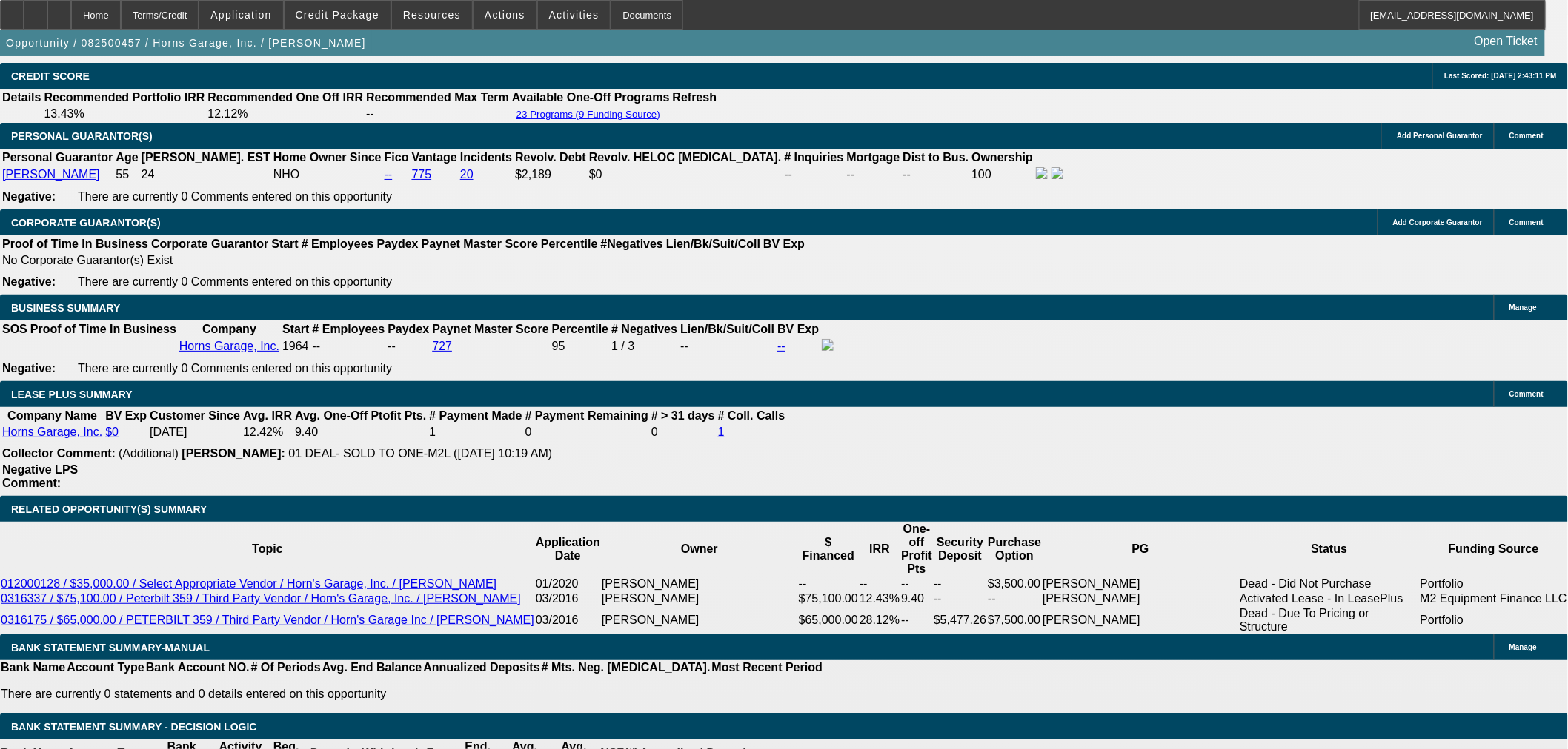
select select "0"
select select "6"
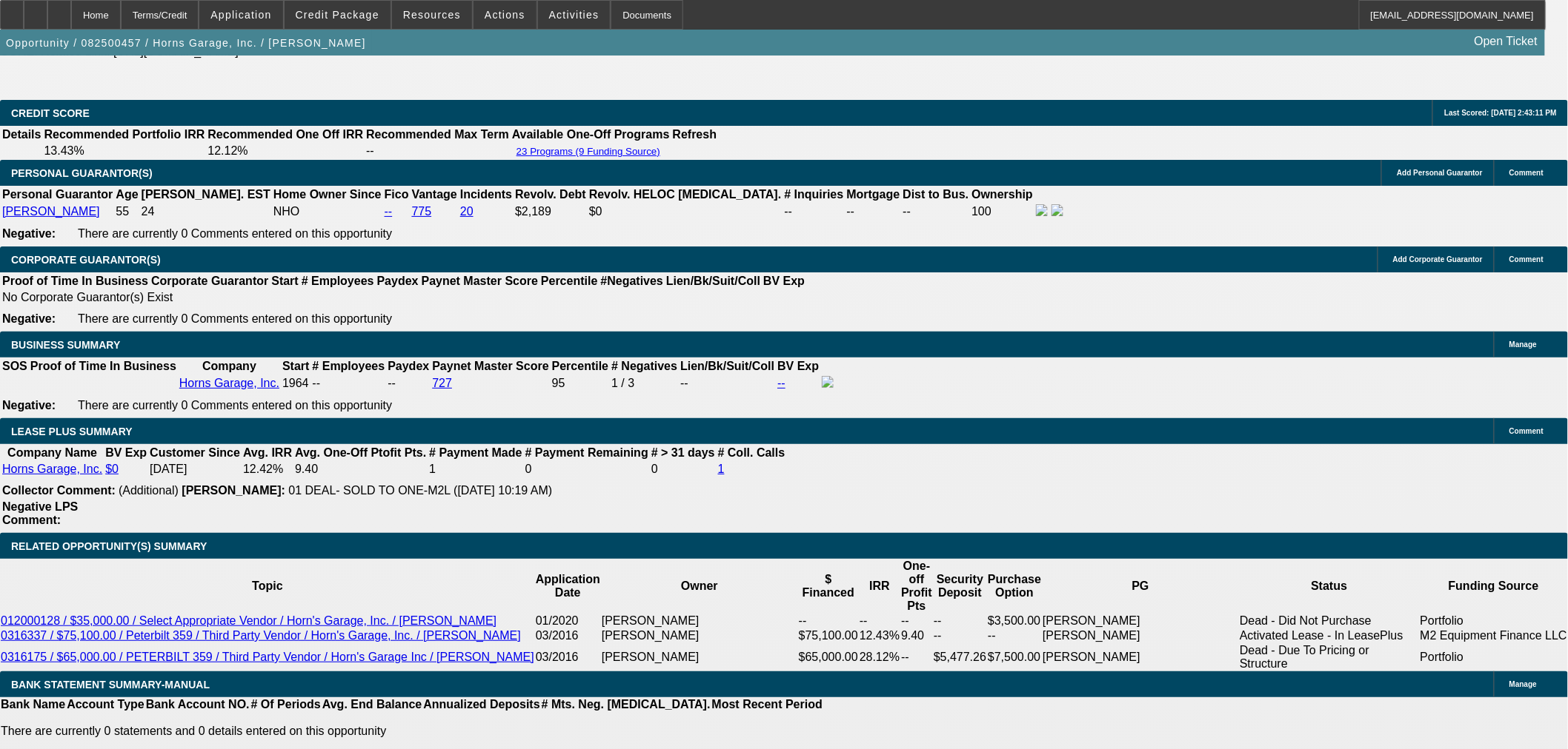
scroll to position [1941, 0]
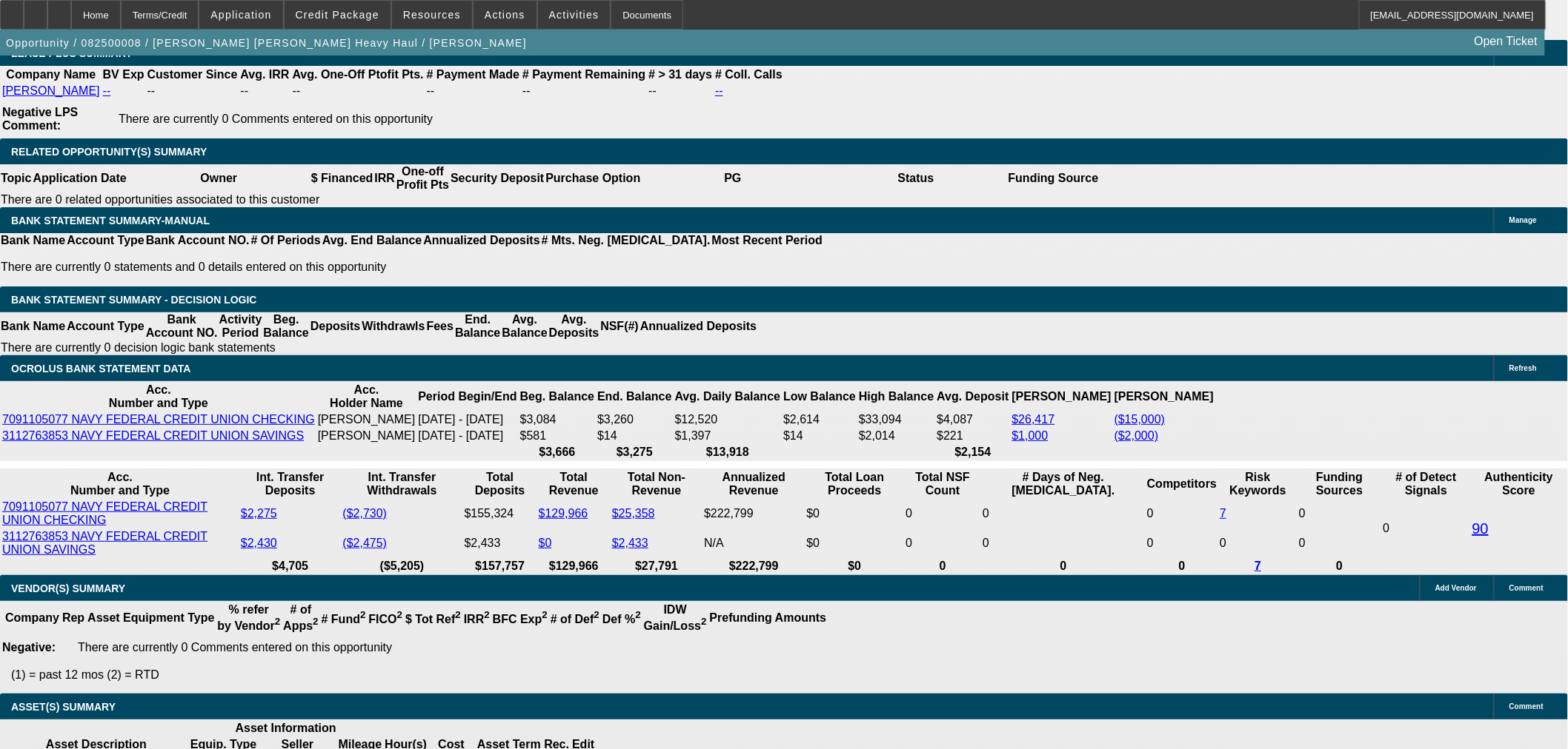
select select "0"
select select "2"
select select "0"
select select "6"
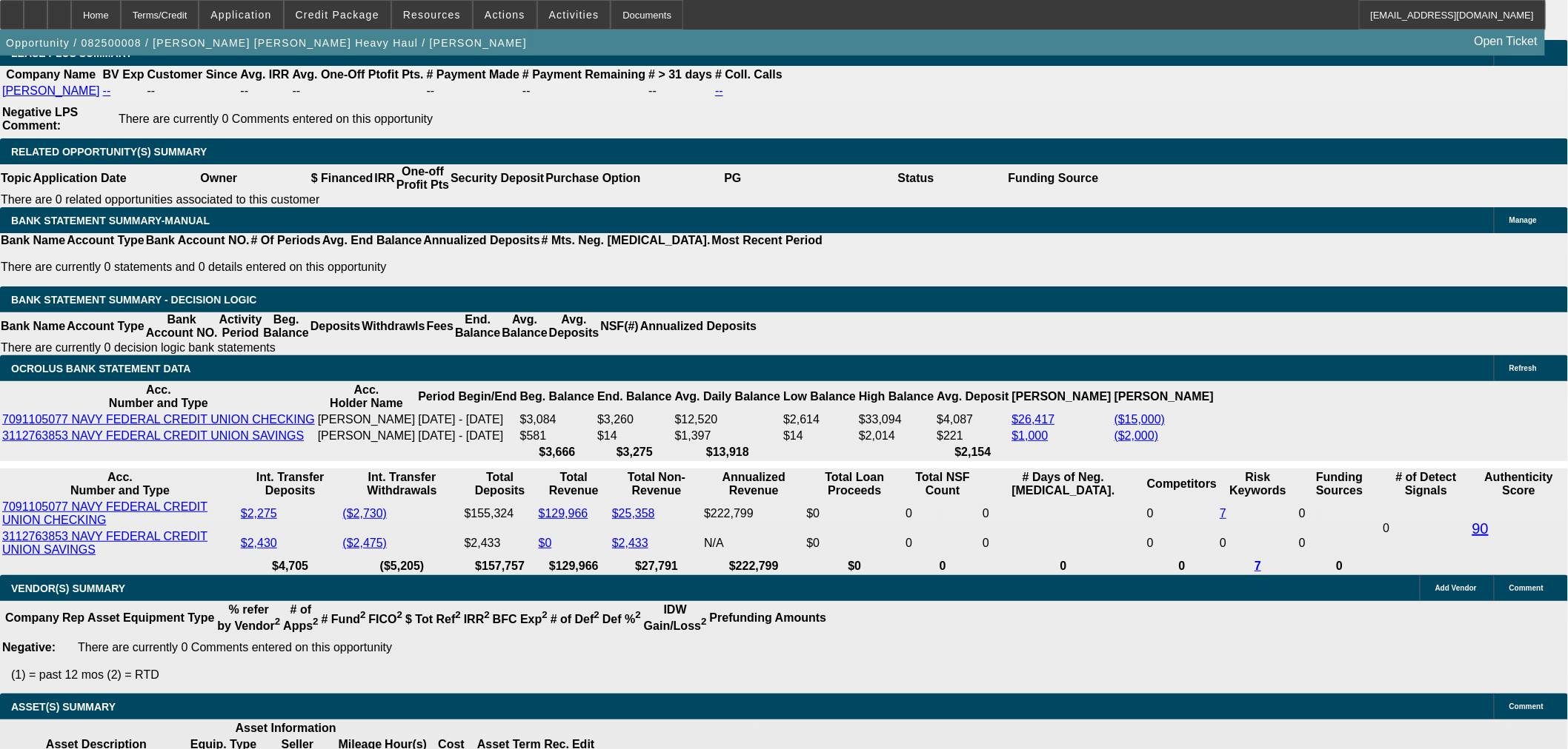
select select "0"
select select "2"
select select "0"
select select "6"
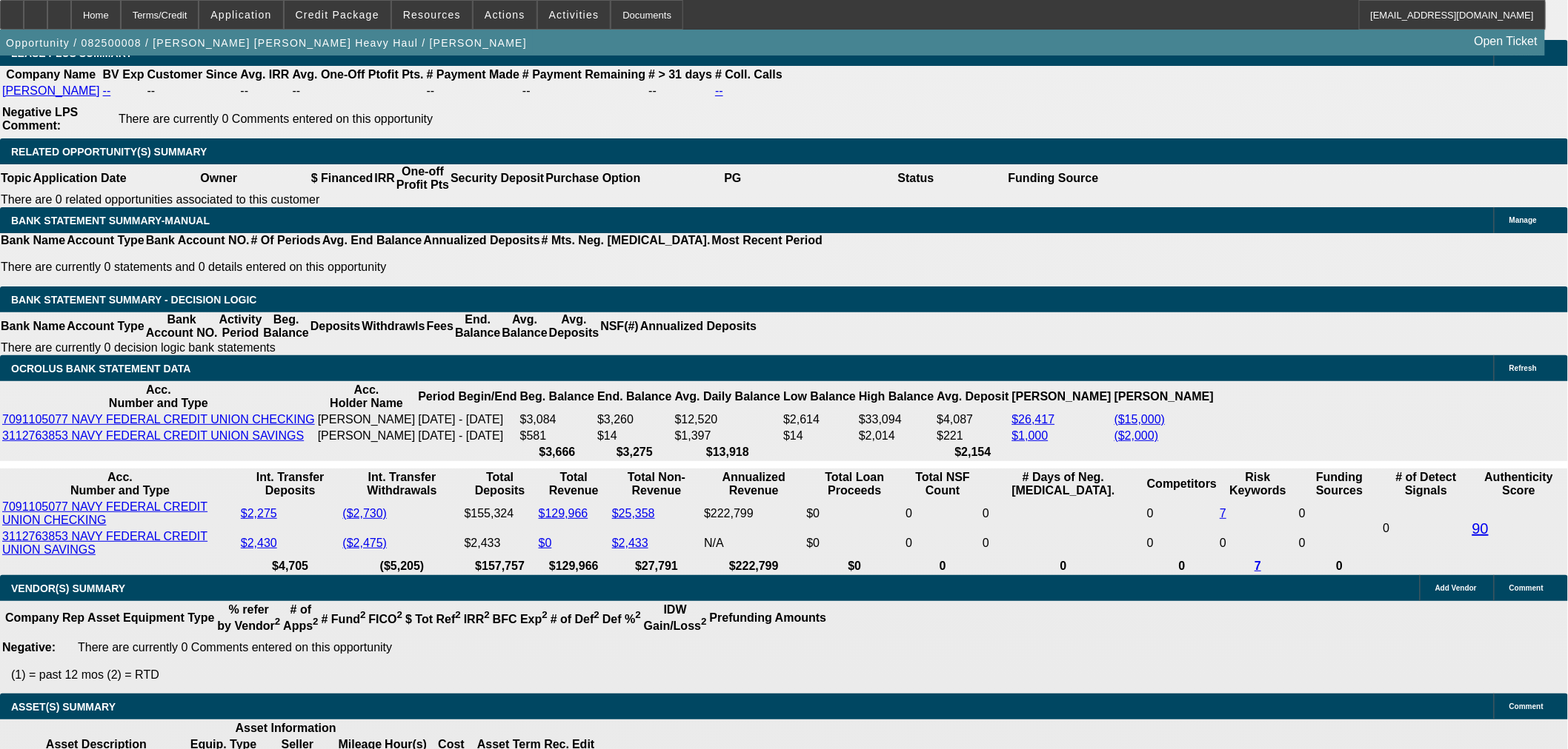
select select "0"
select select "2"
select select "0"
select select "6"
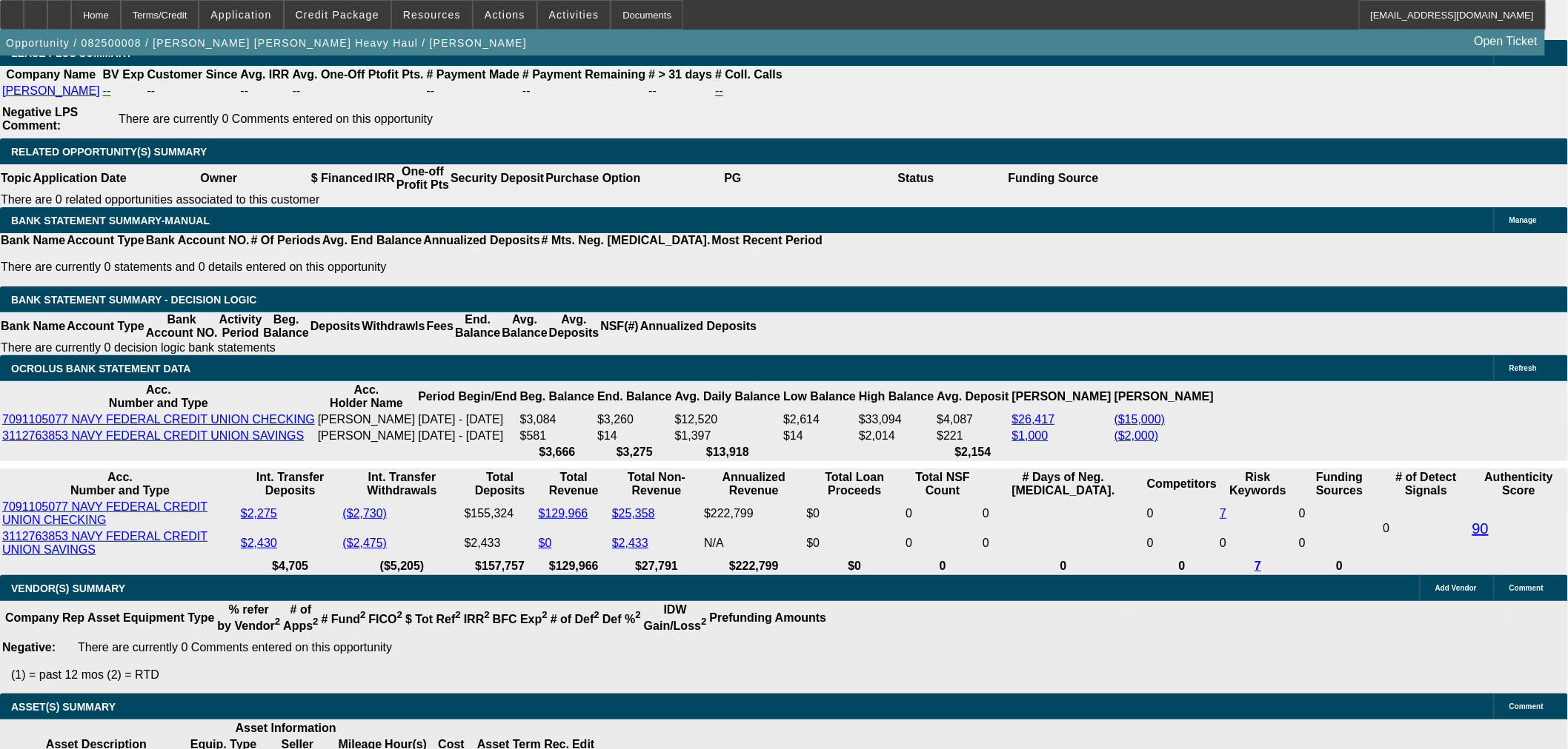
select select "0"
select select "2"
select select "0"
select select "6"
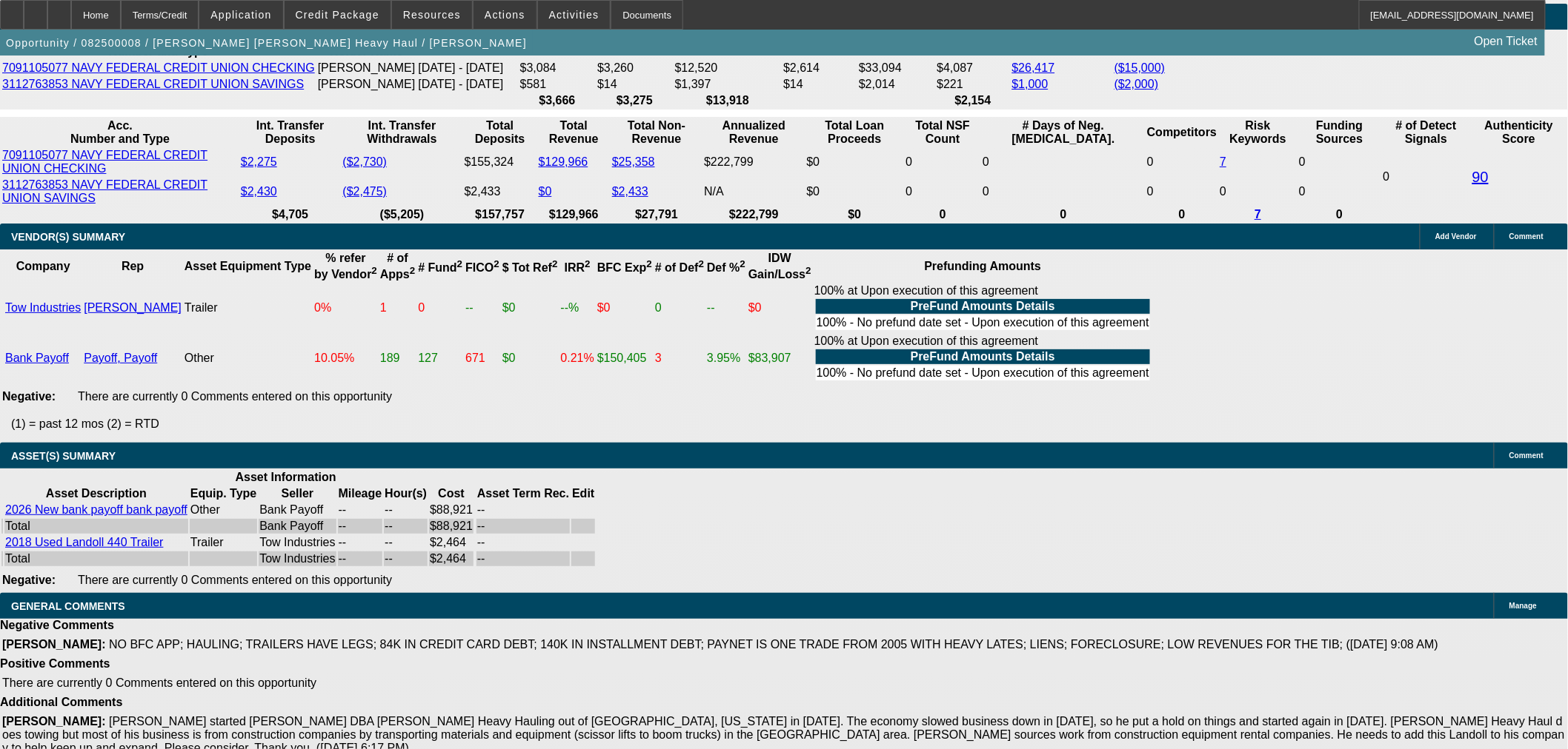
scroll to position [2755, 0]
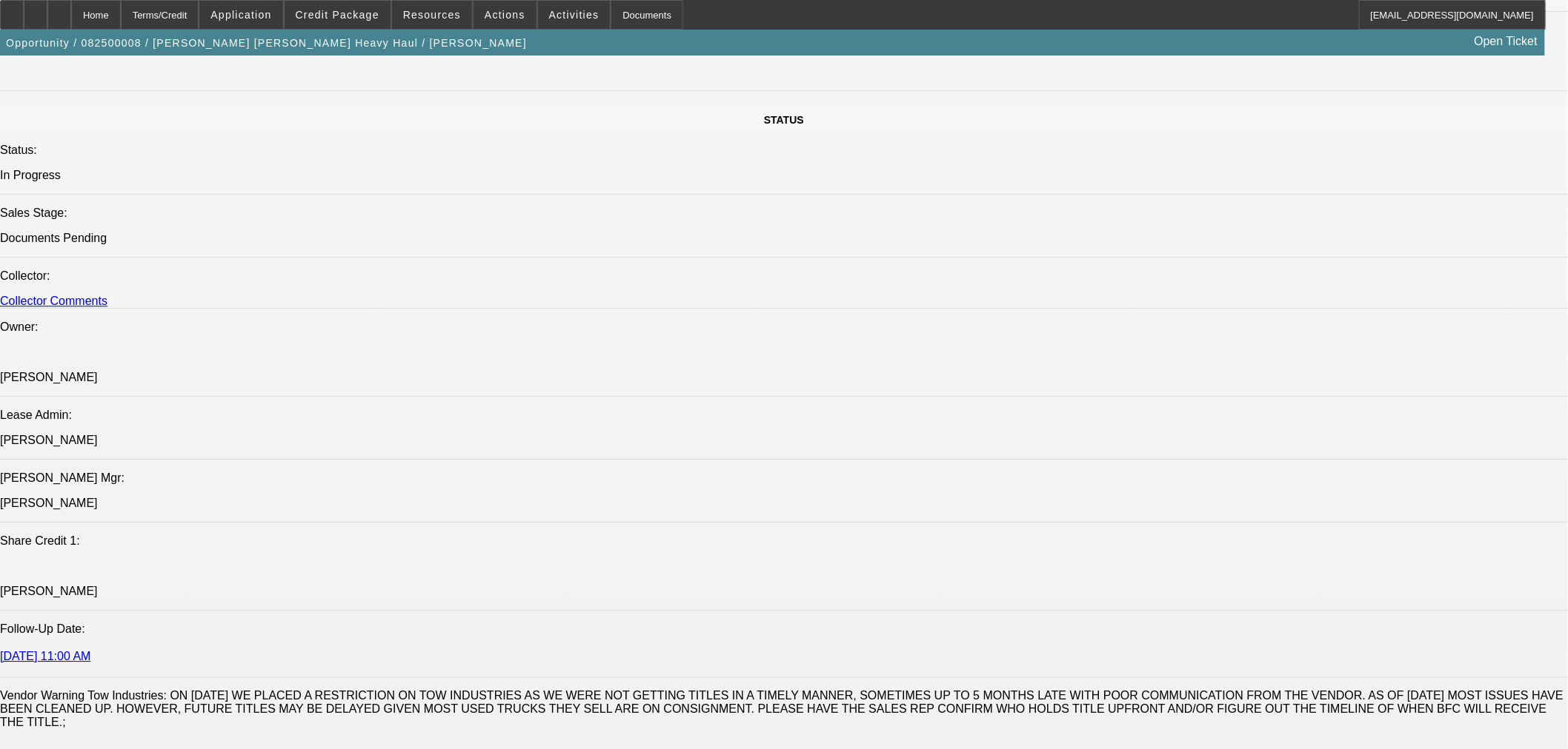
select select "0"
select select "2"
select select "0"
select select "6"
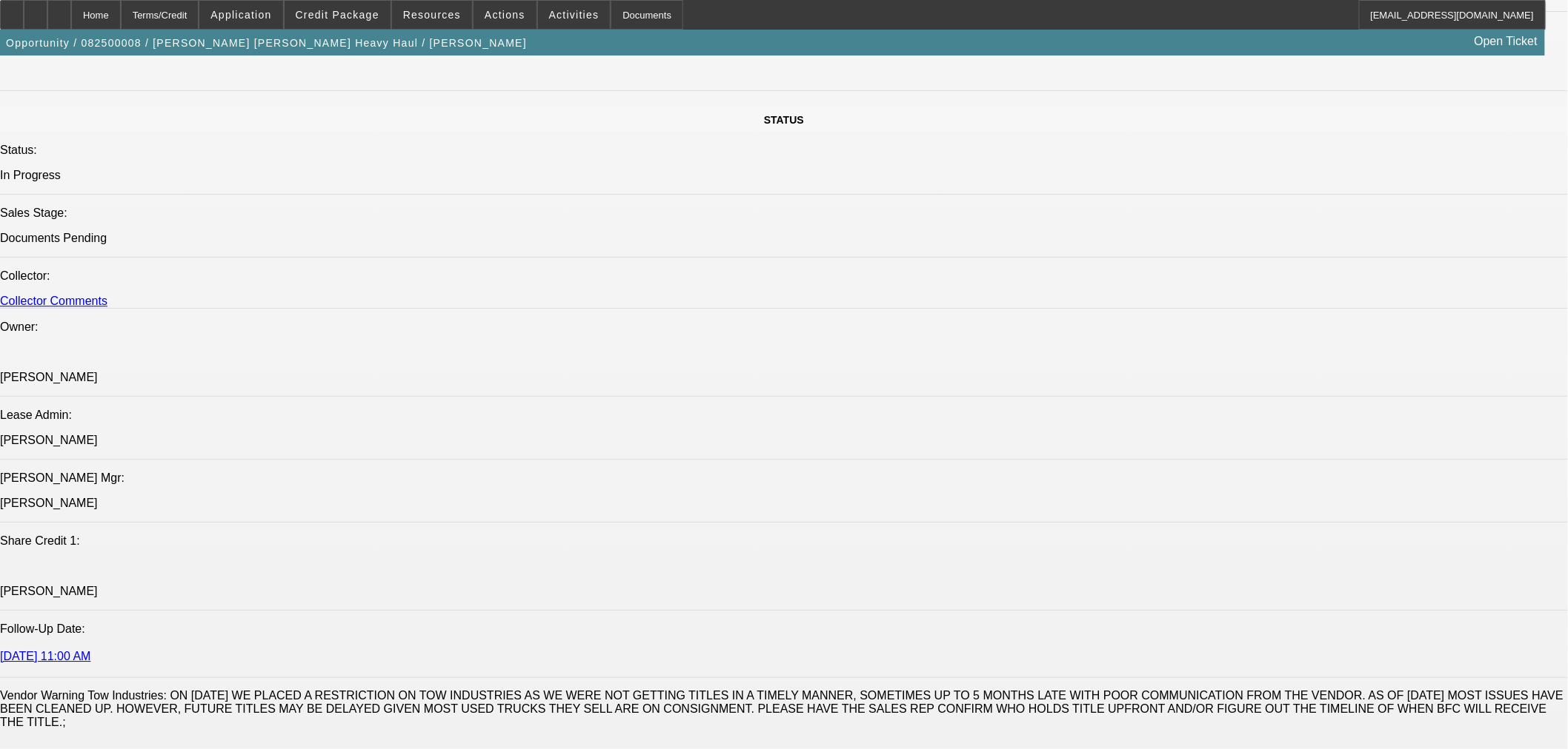
select select "0"
select select "2"
select select "0"
select select "6"
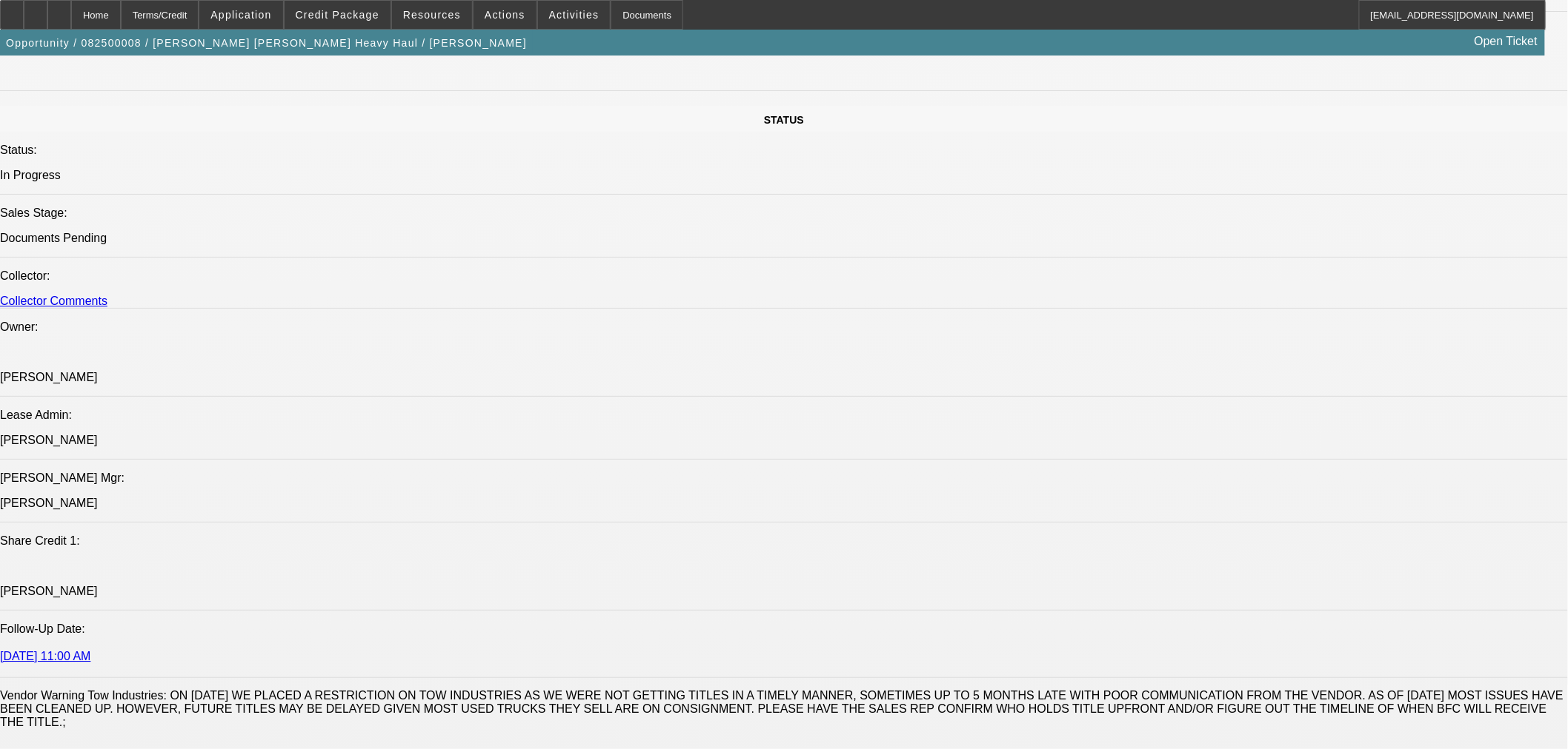
select select "0"
select select "2"
select select "0"
select select "6"
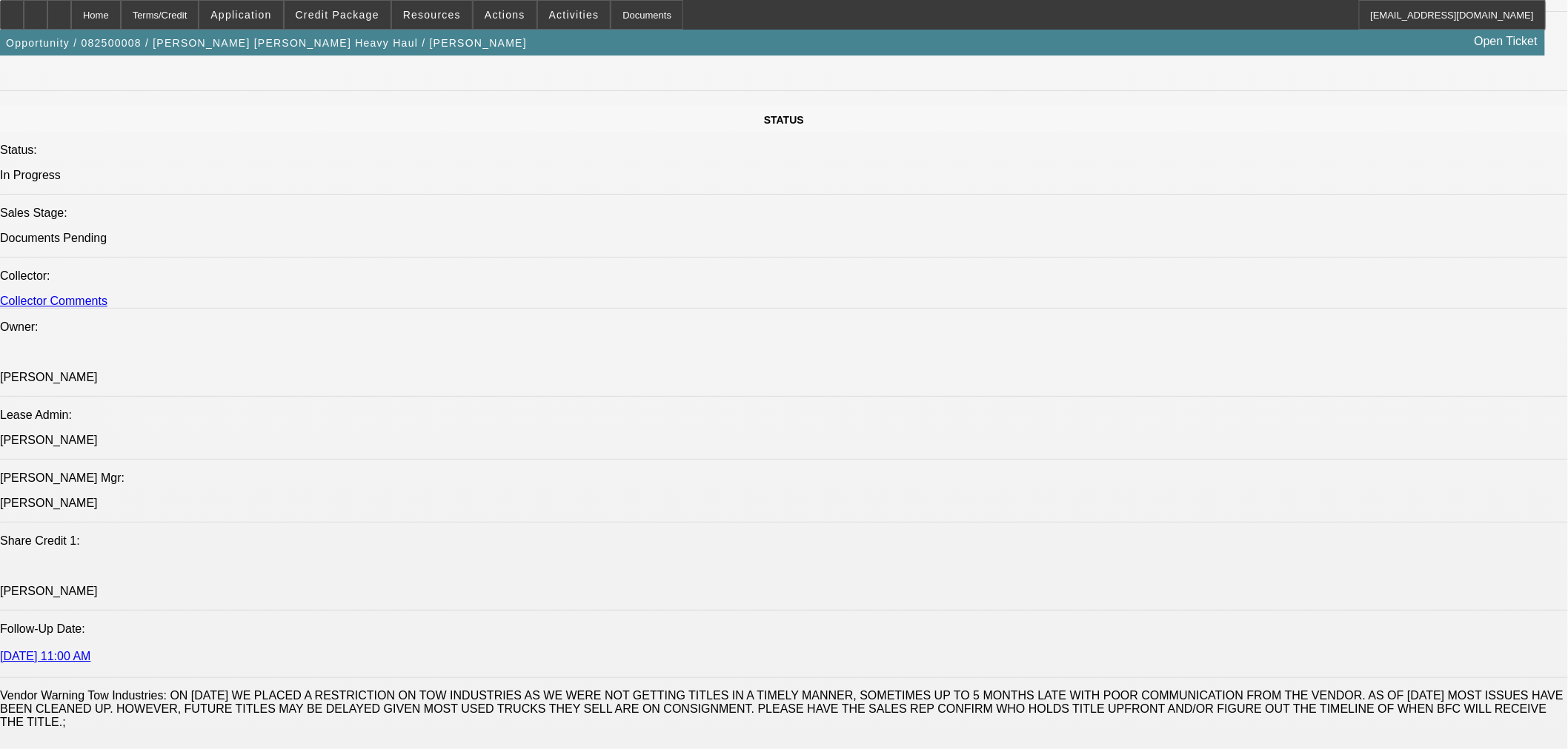
select select "0"
select select "2"
select select "0"
select select "6"
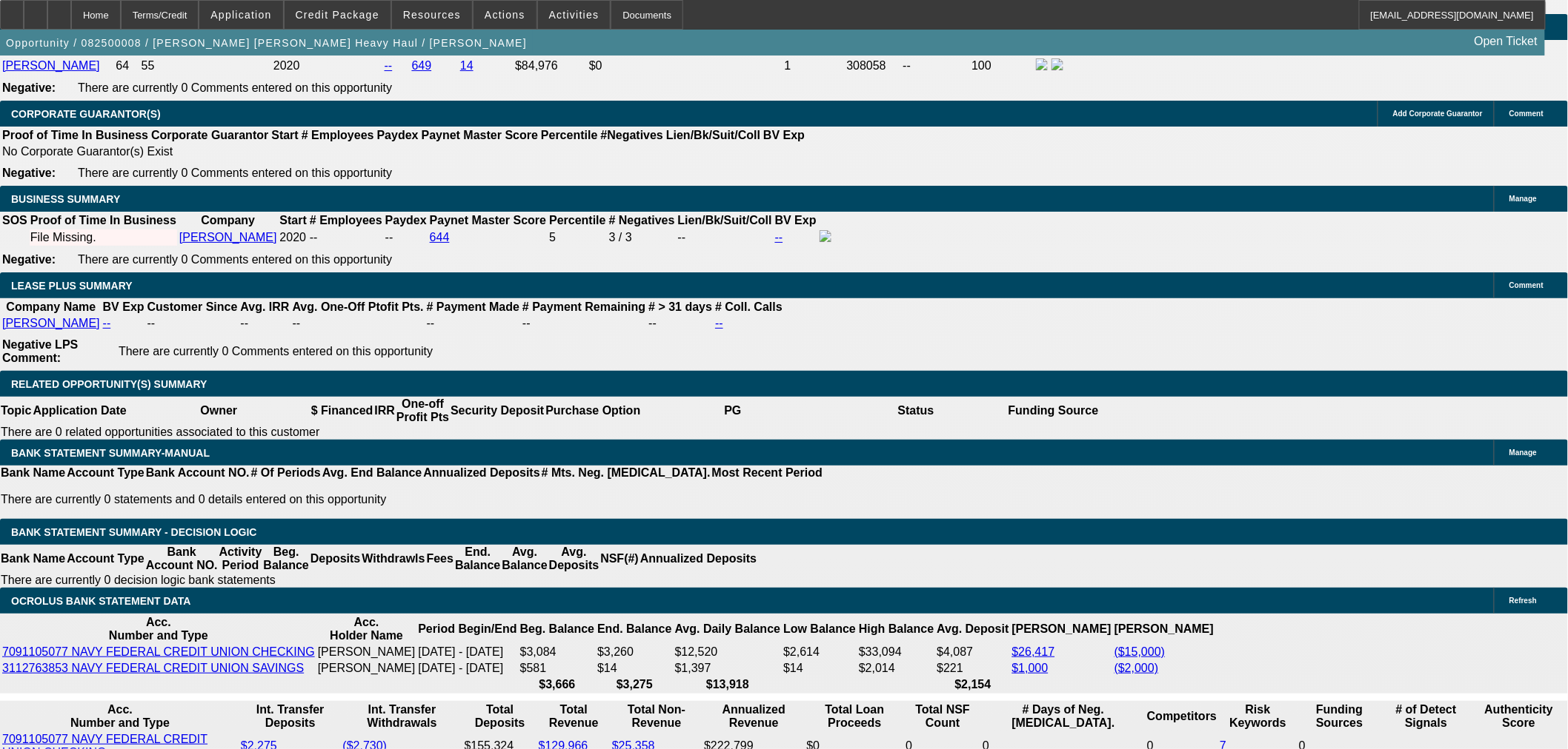
scroll to position [2344, 0]
